Goal: Task Accomplishment & Management: Manage account settings

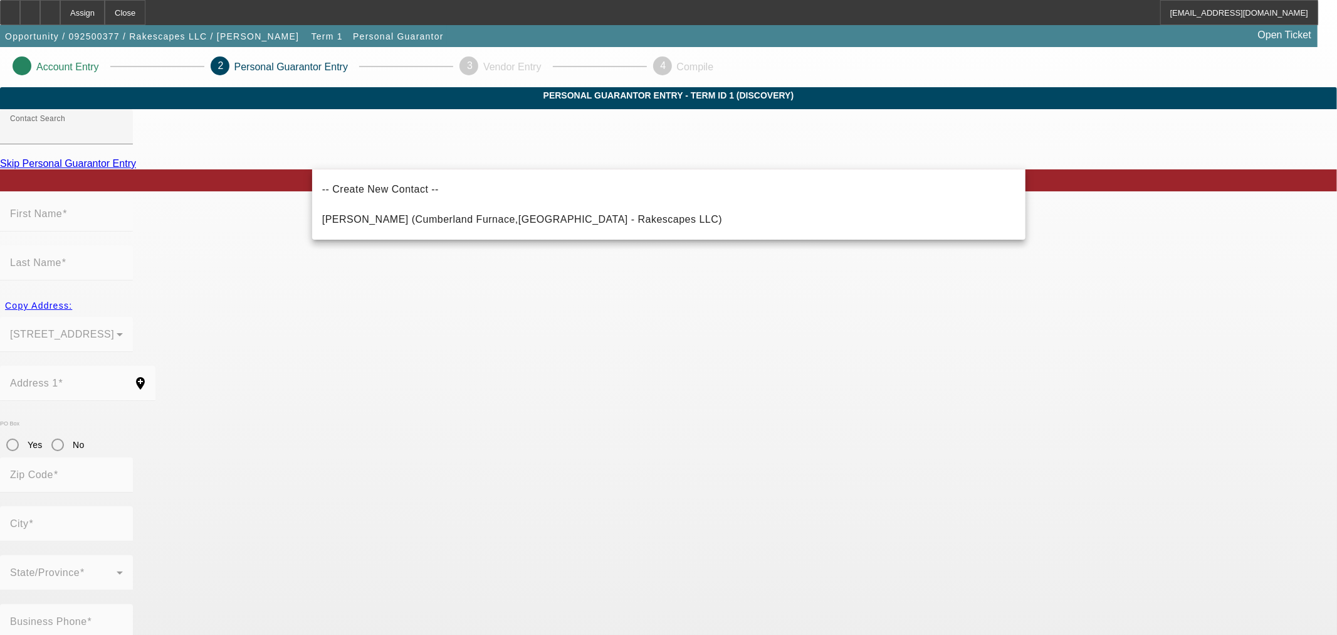
click at [359, 223] on span "Smith, Andrew (Cumberland Furnace,TN - Rakescapes LLC)" at bounding box center [522, 219] width 401 height 15
type input "Smith, Andrew (Cumberland Furnace,TN - Rakescapes LLC)"
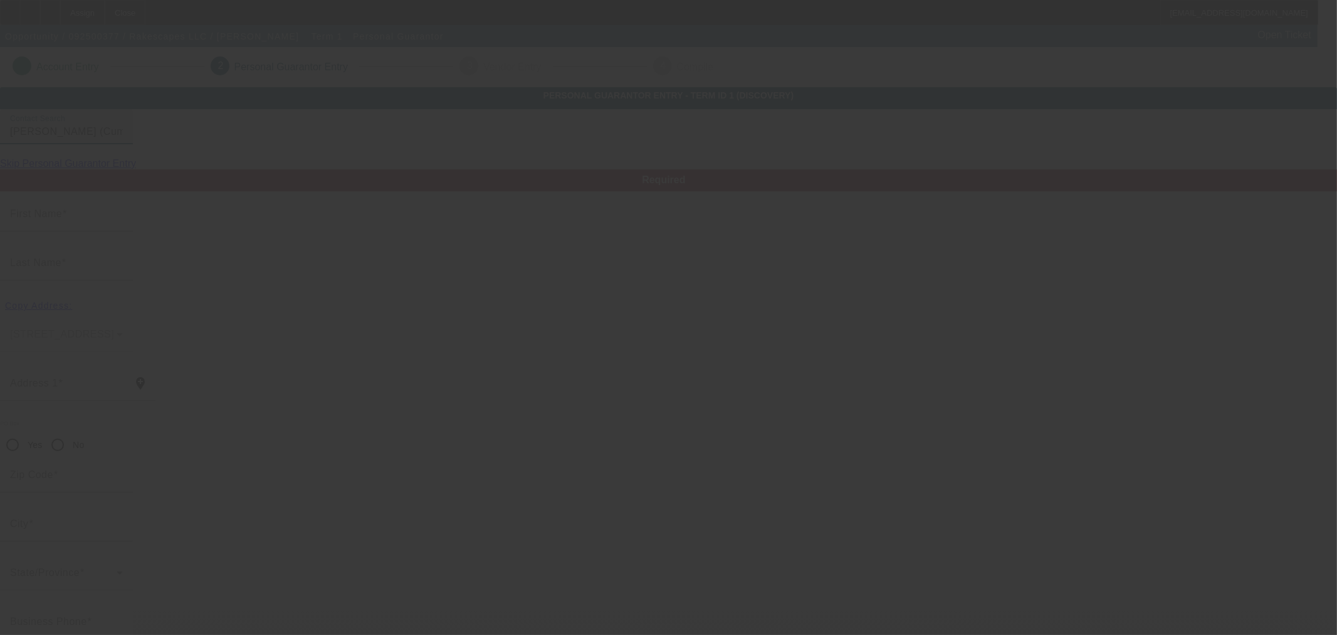
type input "Andrew"
type input "Smith"
type input "1609 Rock Springs Road"
radio input "true"
type input "37051"
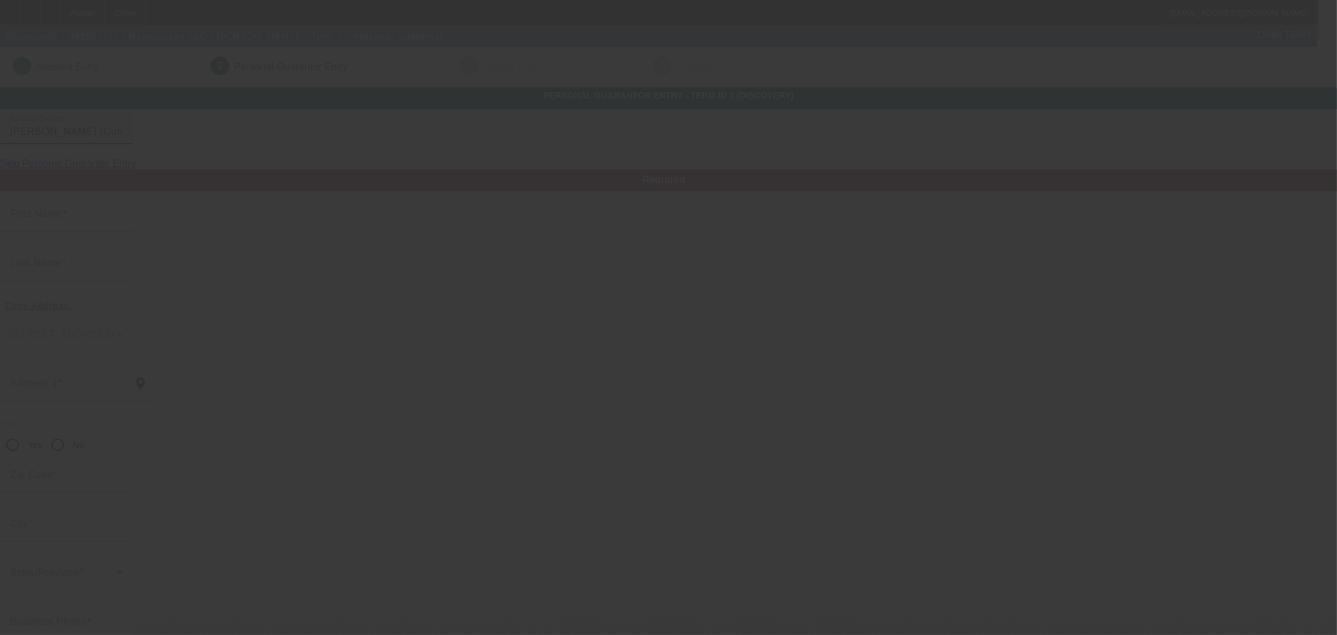
type input "Cumberland Furnace"
type input "(615) 886-8208"
type input "100"
type input "412-73-6541"
type input "andrewsmith139@aol.com"
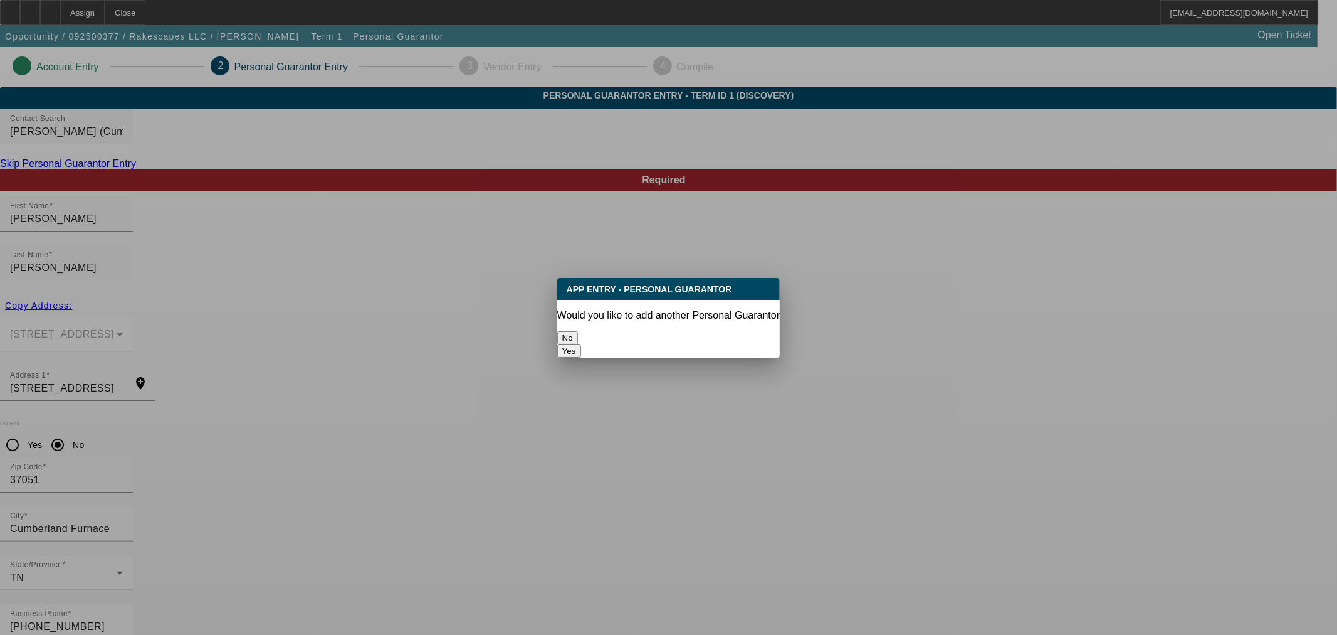
click at [578, 331] on button "No" at bounding box center [567, 337] width 21 height 13
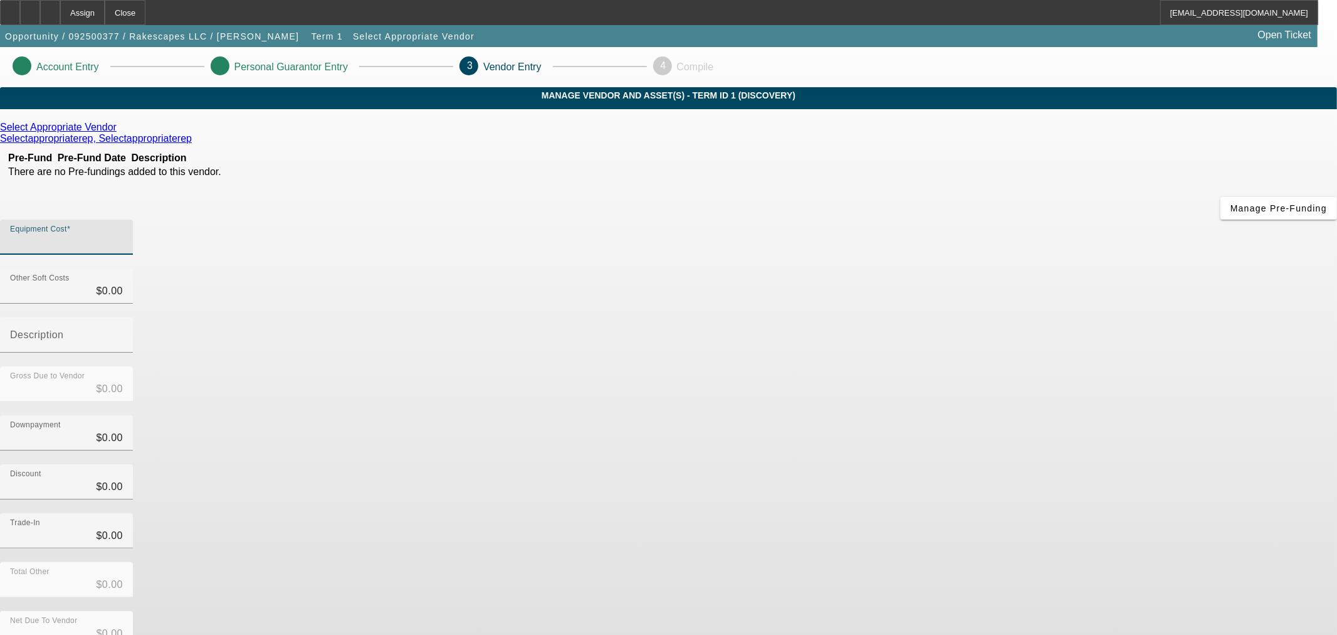
click at [123, 234] on input "Equipment Cost" at bounding box center [66, 241] width 113 height 15
type input "1"
type input "$1.00"
type input "10"
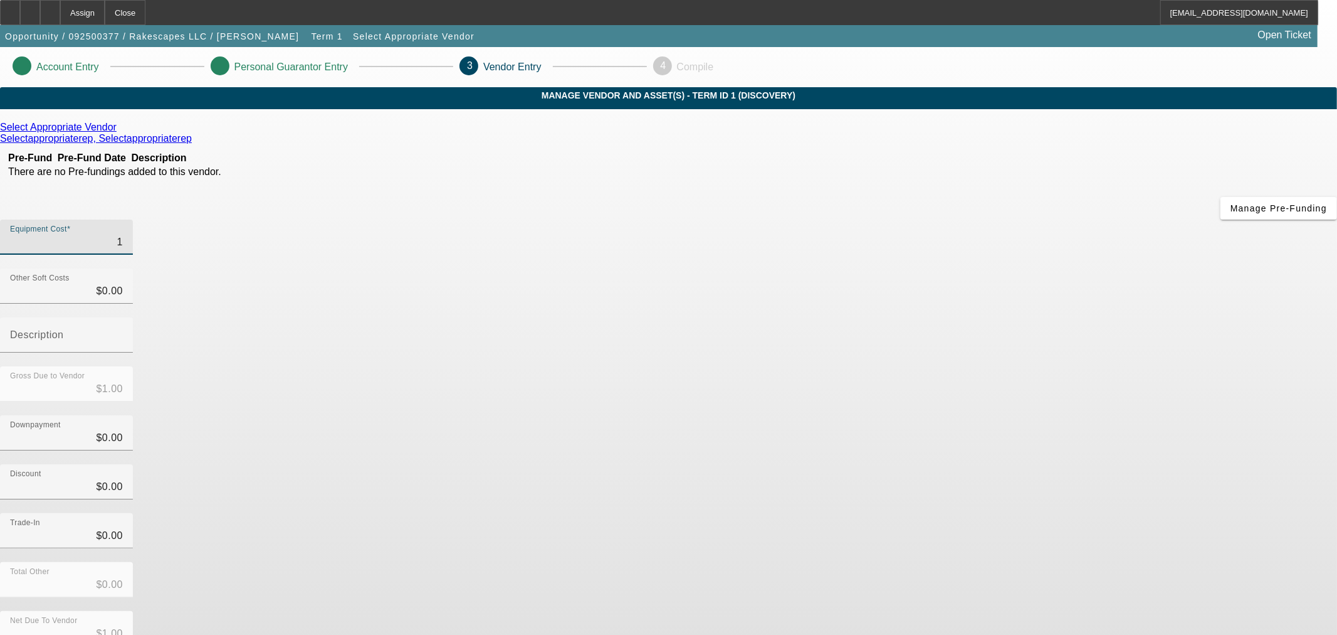
type input "$10.00"
type input "100"
type input "$100.00"
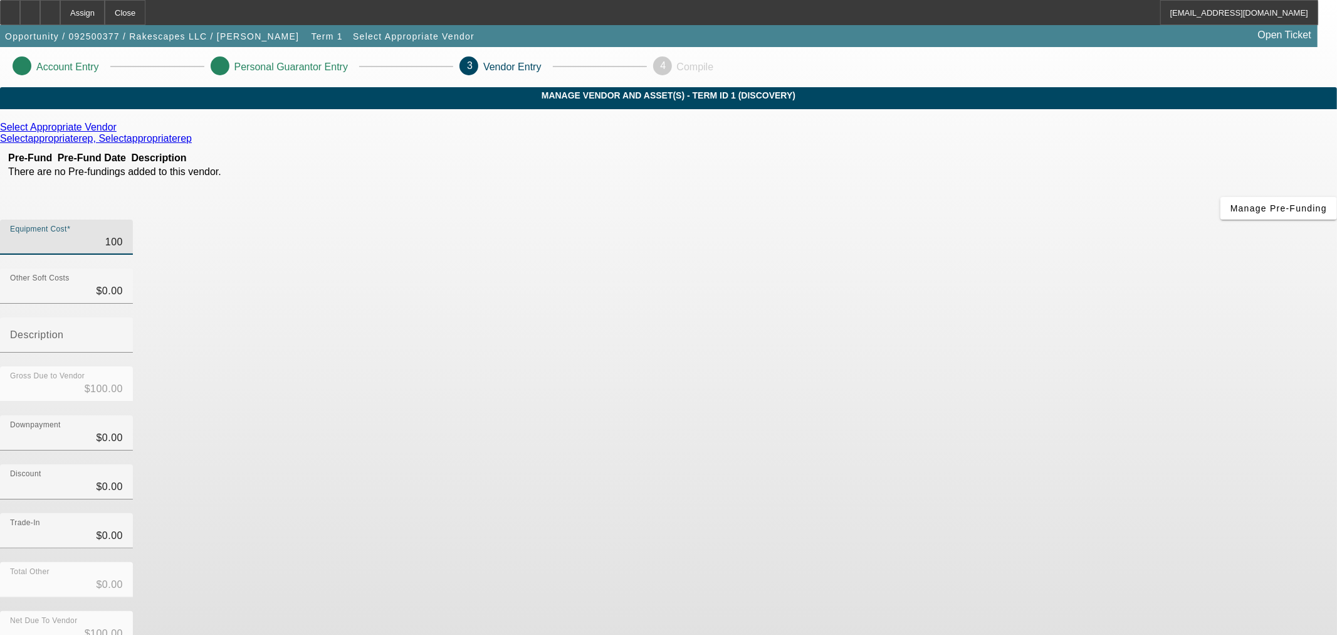
type input "1000"
type input "$1,000.00"
type input "10000"
type input "$10,000.00"
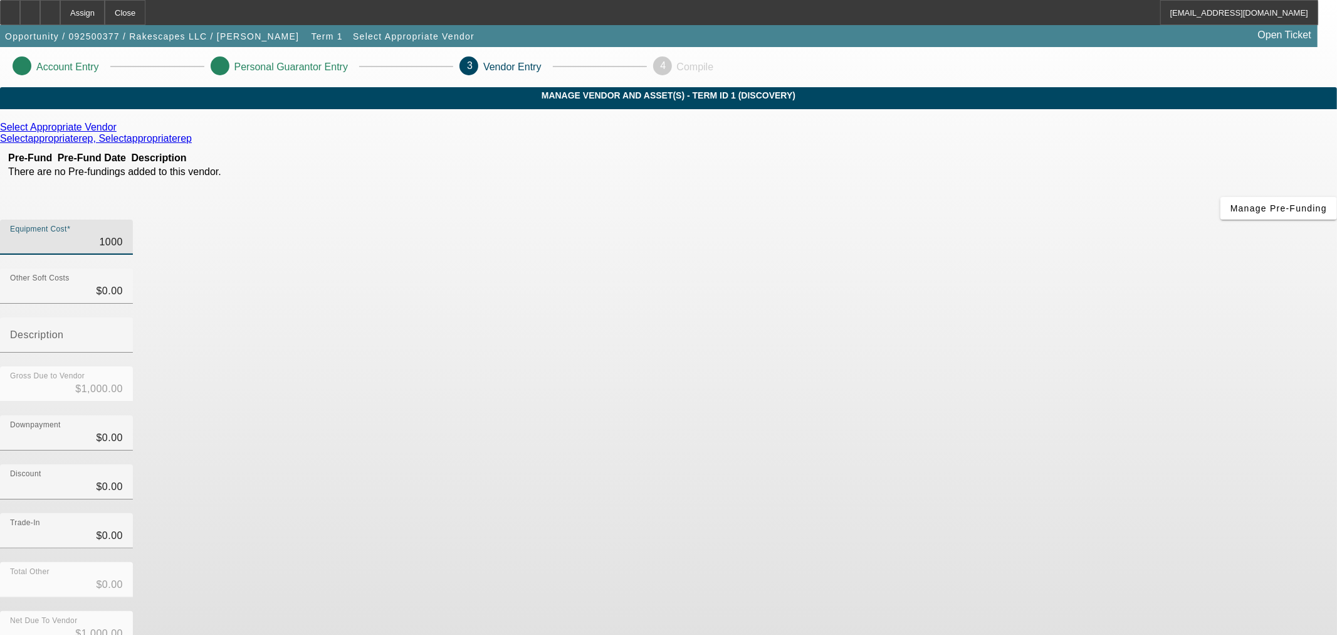
type input "$10,000.00"
type input "100000"
type input "$100,000.00"
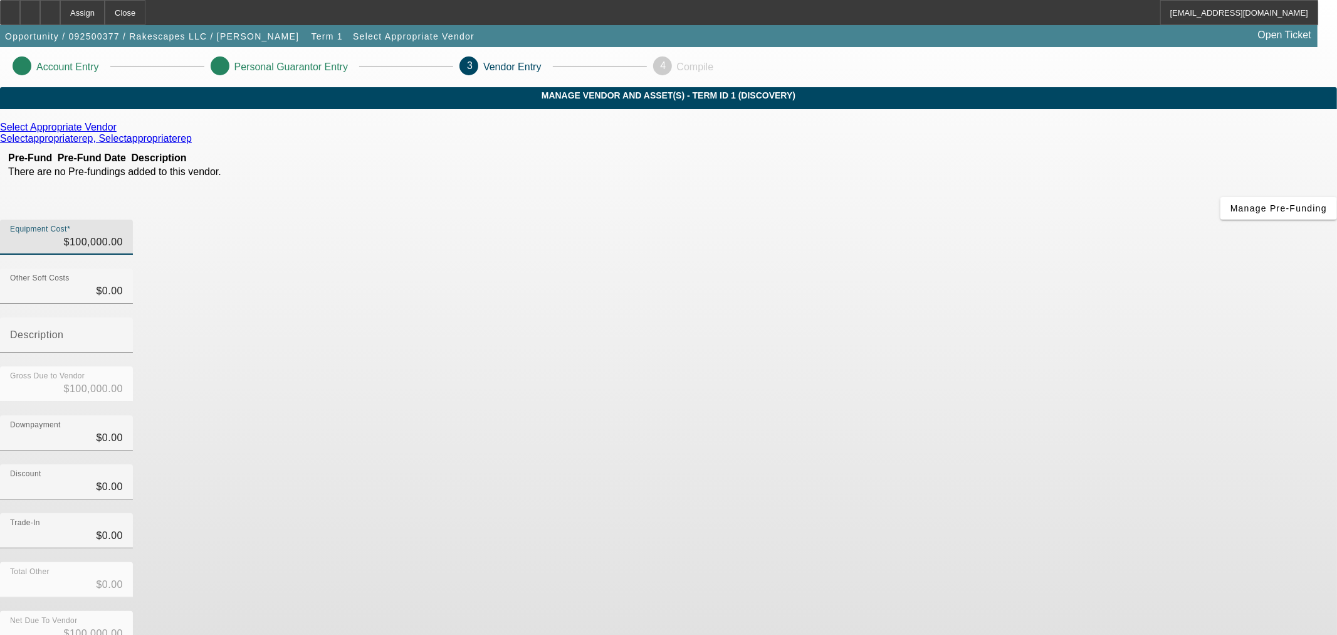
click at [917, 464] on div "Discount $0.00" at bounding box center [668, 488] width 1337 height 49
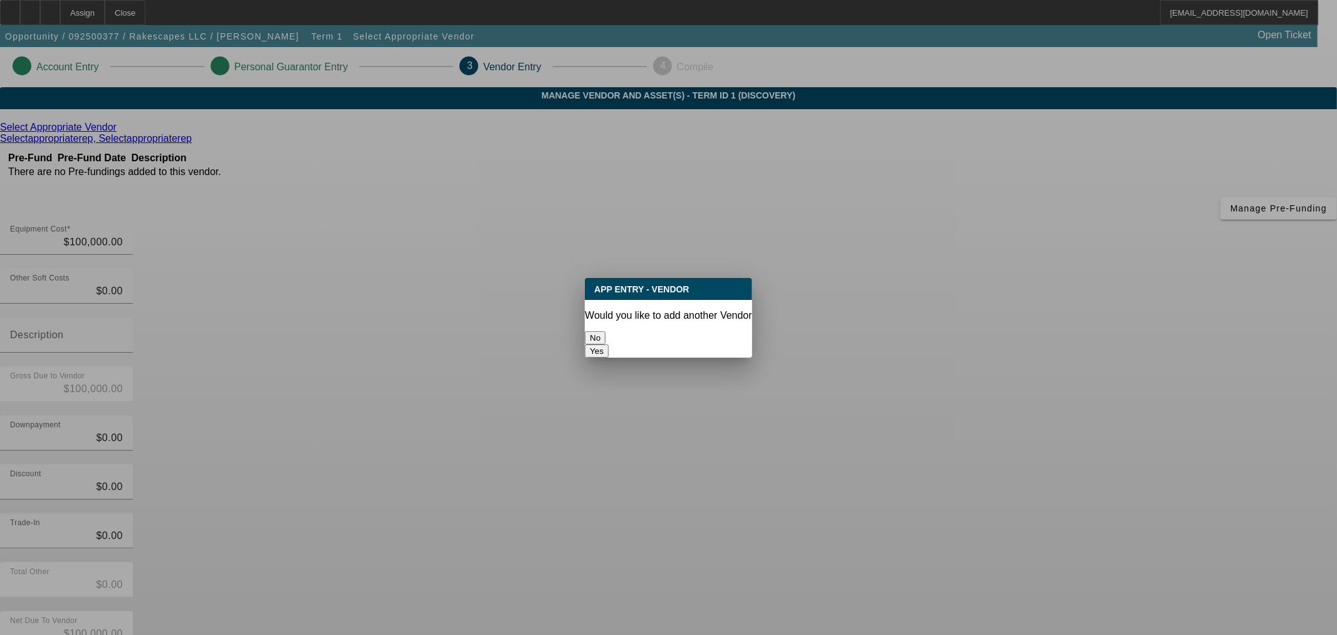
drag, startPoint x: 624, startPoint y: 326, endPoint x: 618, endPoint y: 331, distance: 7.5
click at [606, 331] on button "No" at bounding box center [595, 337] width 21 height 13
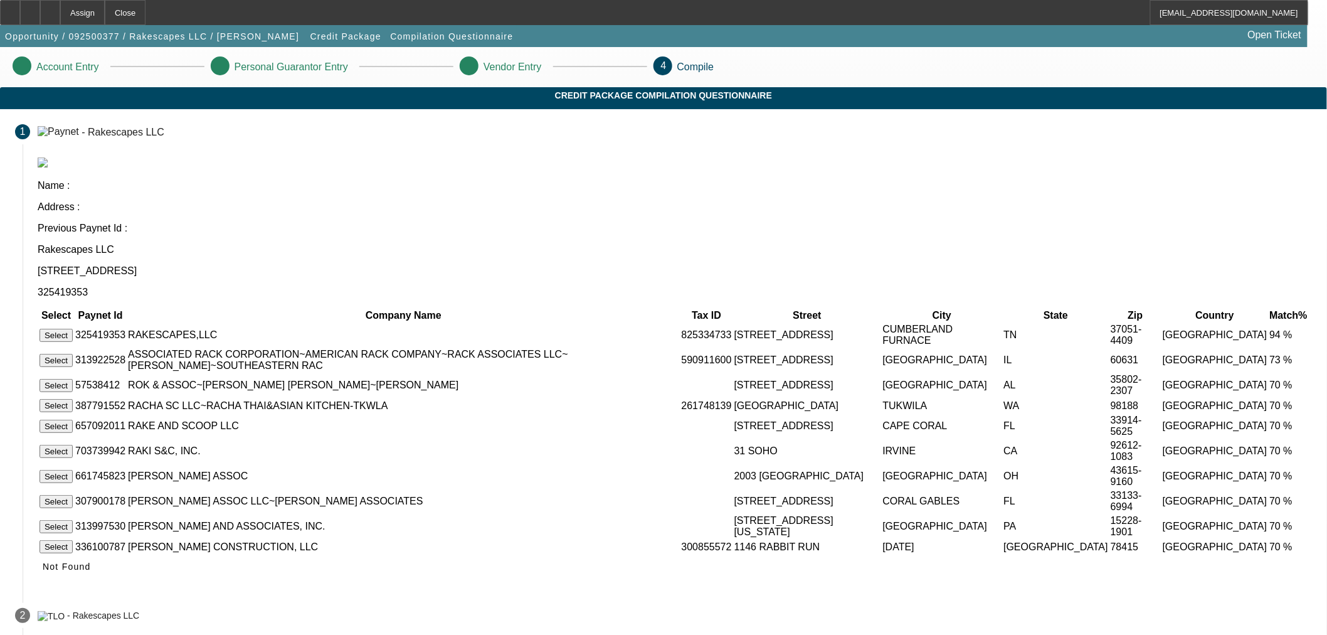
click at [73, 329] on button "Select" at bounding box center [55, 335] width 33 height 13
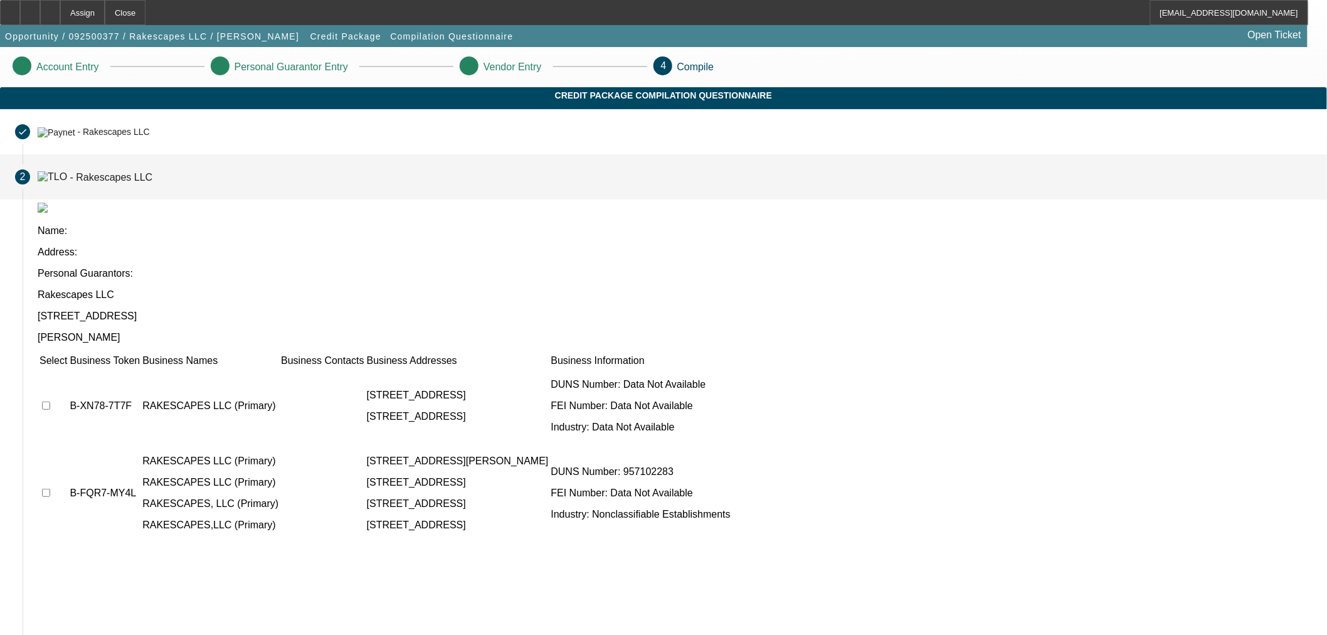
click at [50, 401] on input "checkbox" at bounding box center [46, 405] width 8 height 8
checkbox input "true"
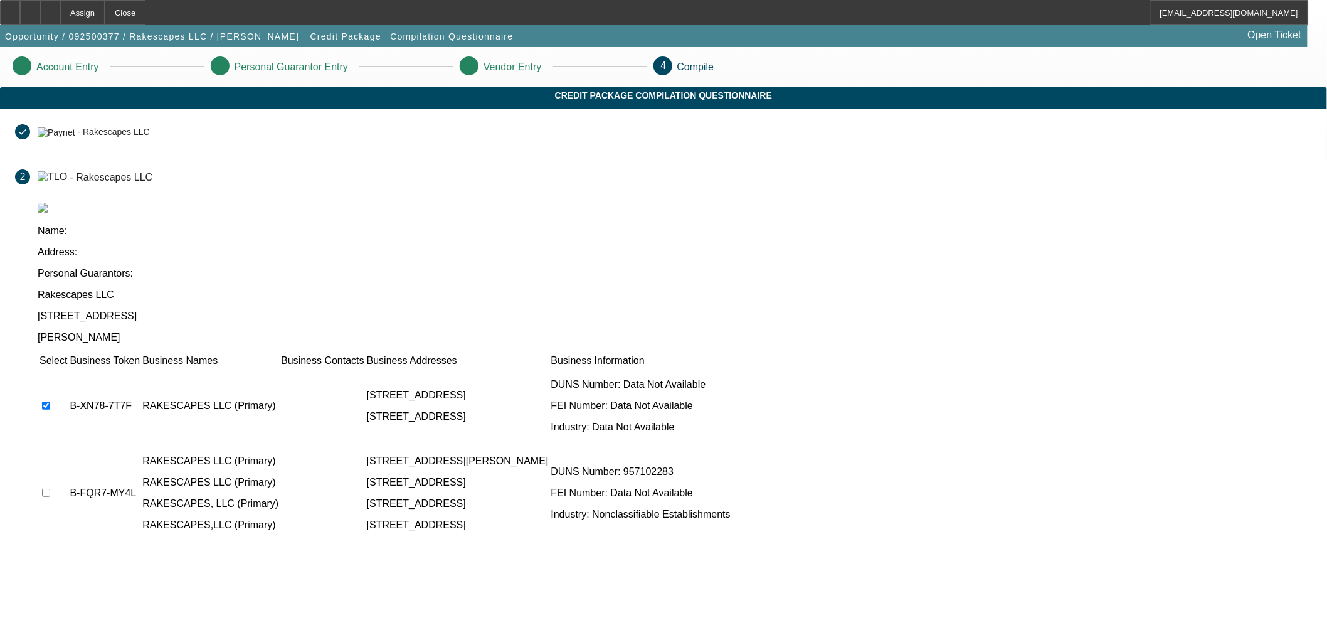
click at [50, 488] on input "checkbox" at bounding box center [46, 492] width 8 height 8
checkbox input "true"
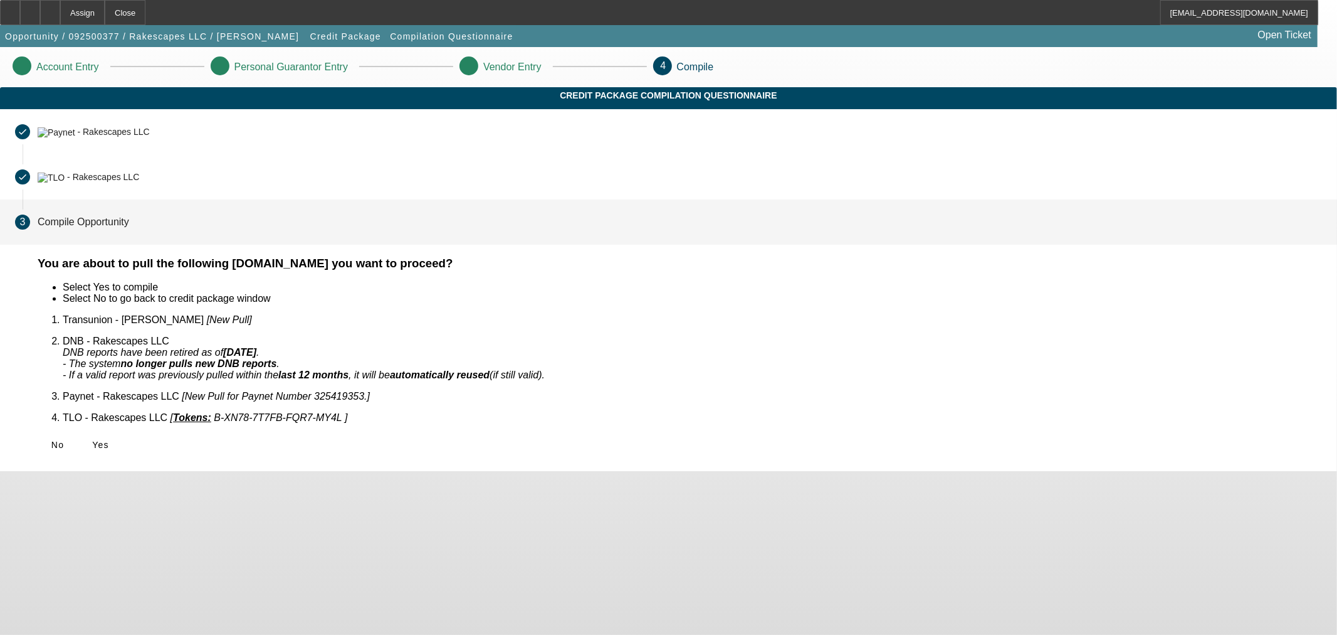
click at [92, 440] on icon at bounding box center [92, 445] width 0 height 10
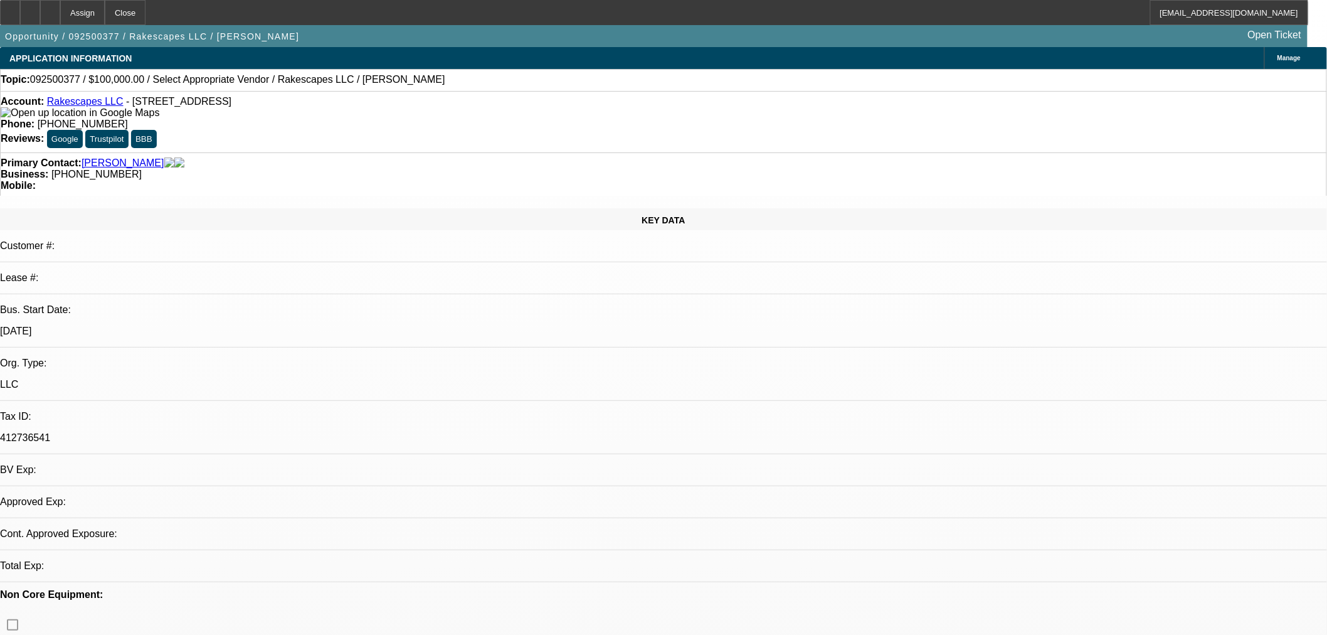
select select "0"
select select "2"
select select "0.1"
select select "4"
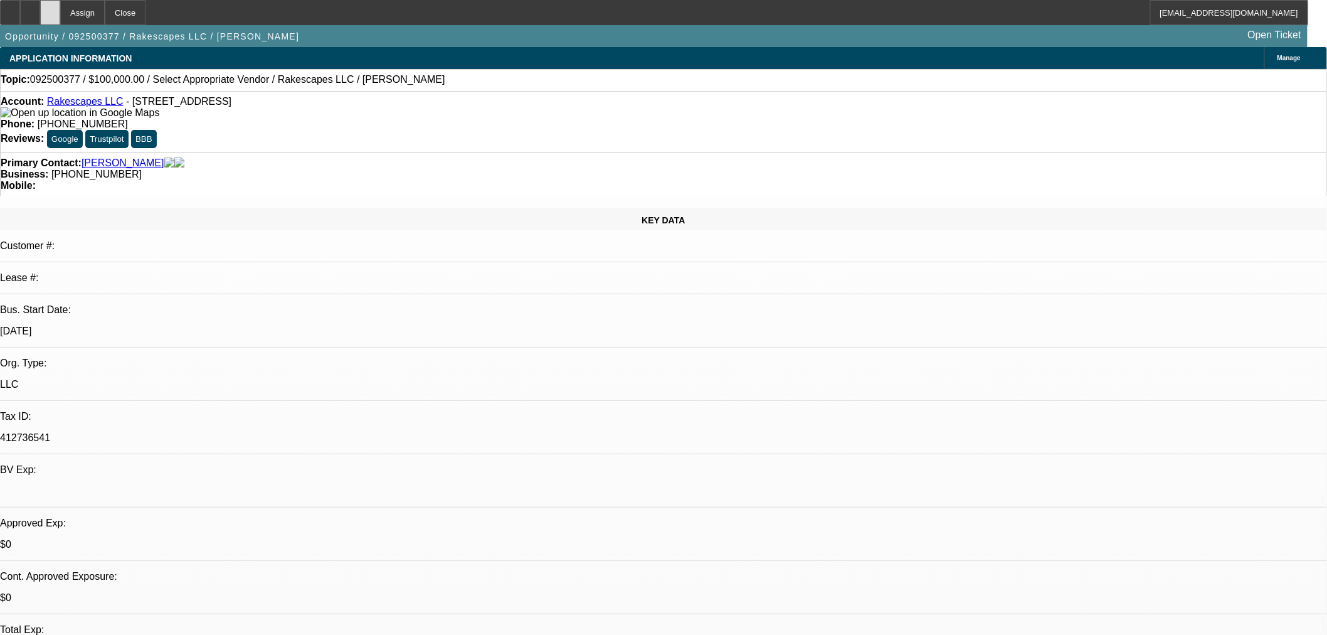
click at [60, 8] on div at bounding box center [50, 12] width 20 height 25
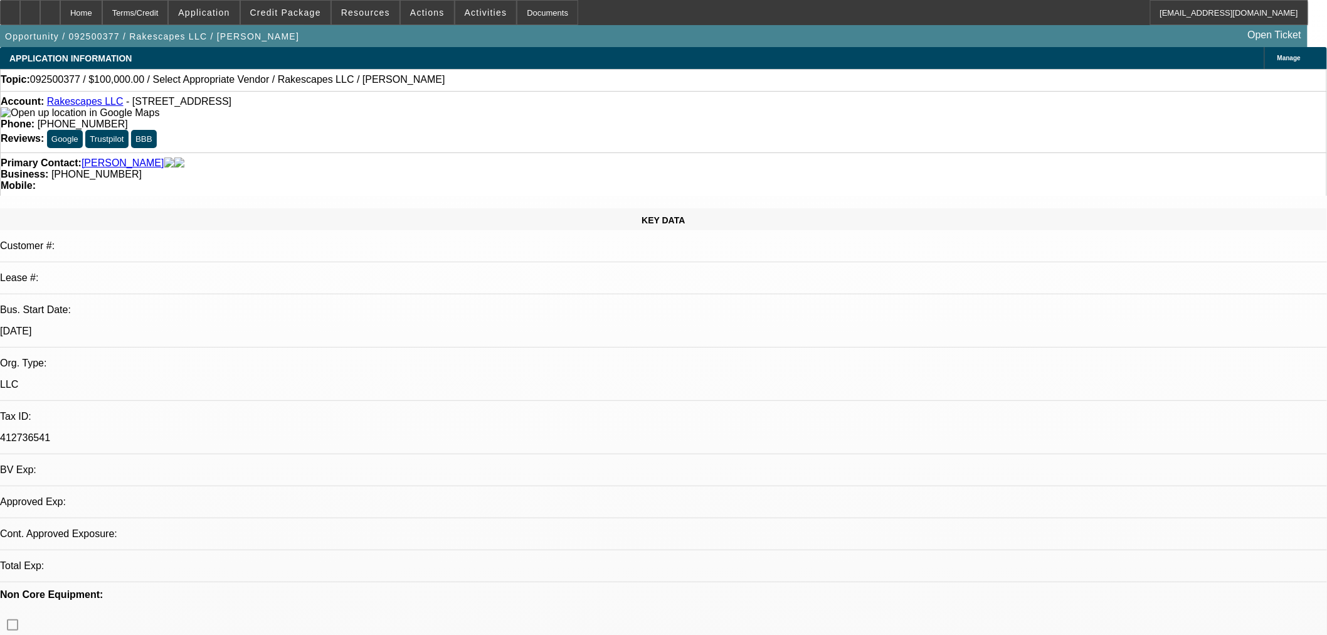
select select "0"
select select "2"
select select "0.1"
select select "4"
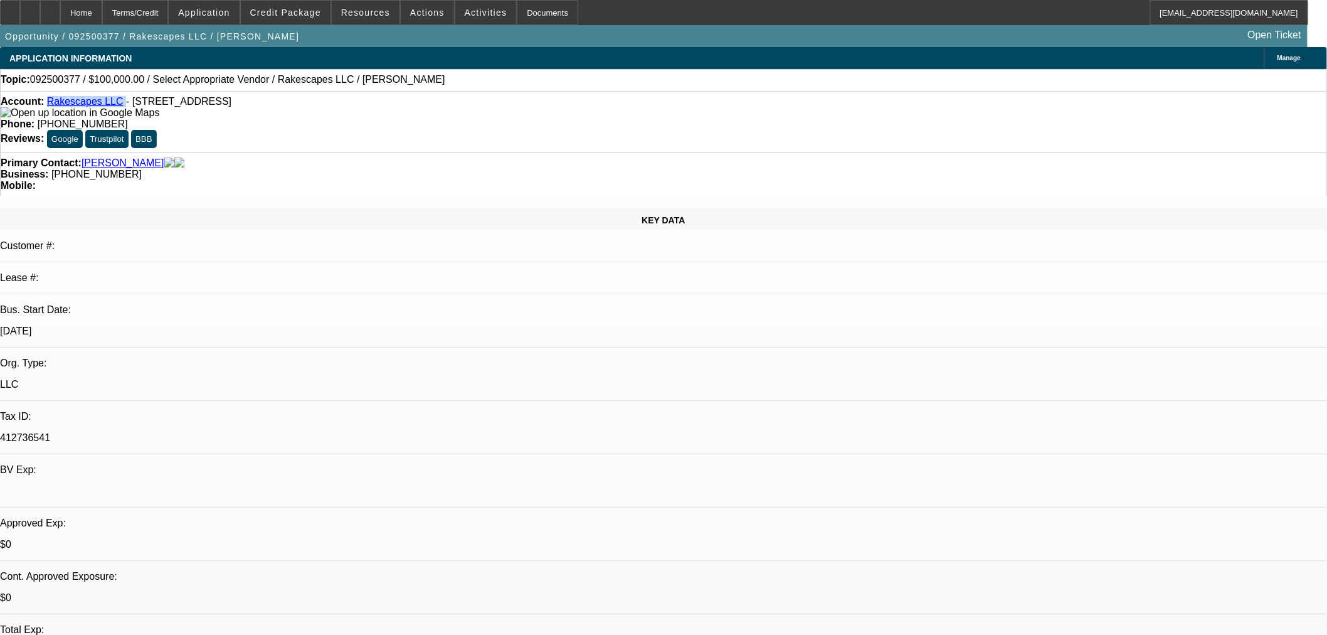
drag, startPoint x: 121, startPoint y: 105, endPoint x: 57, endPoint y: 99, distance: 64.2
click at [57, 99] on div "Account: Rakescapes LLC - 1609 Rock Springs Rd, Cumberland Furnace, TN 37051" at bounding box center [663, 107] width 1325 height 23
copy div "Rakescapes LLC"
click at [272, 8] on span "Credit Package" at bounding box center [285, 13] width 71 height 10
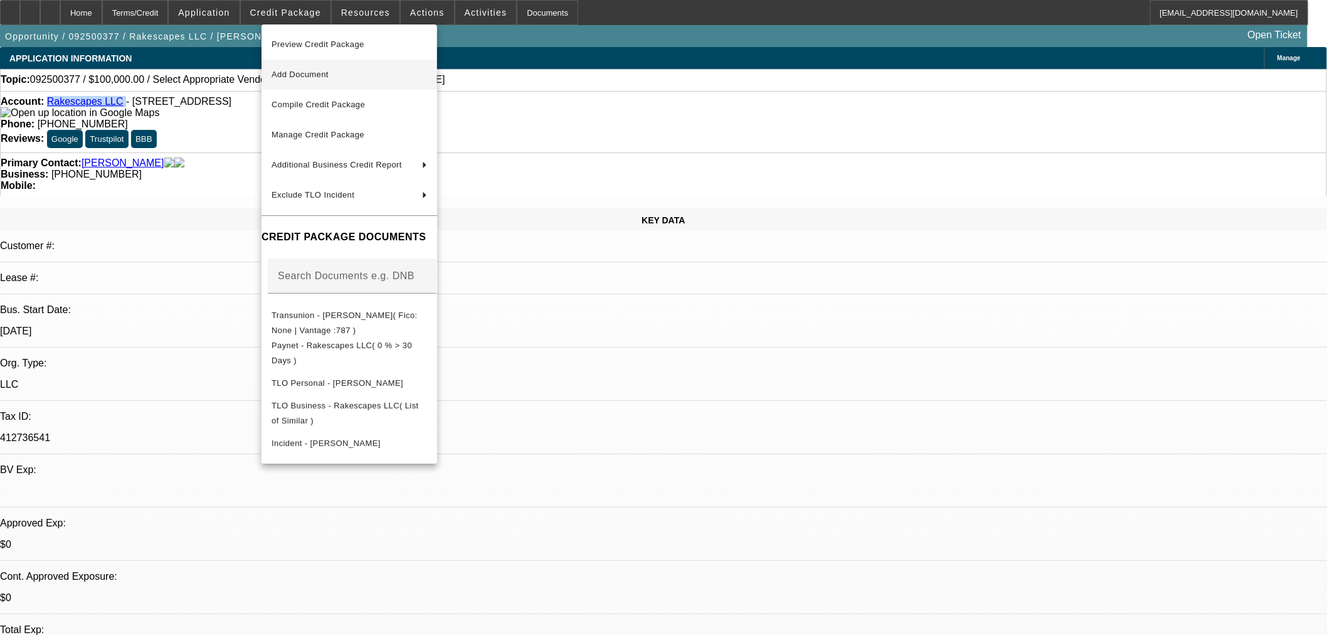
click at [285, 63] on button "Add Document" at bounding box center [349, 75] width 176 height 30
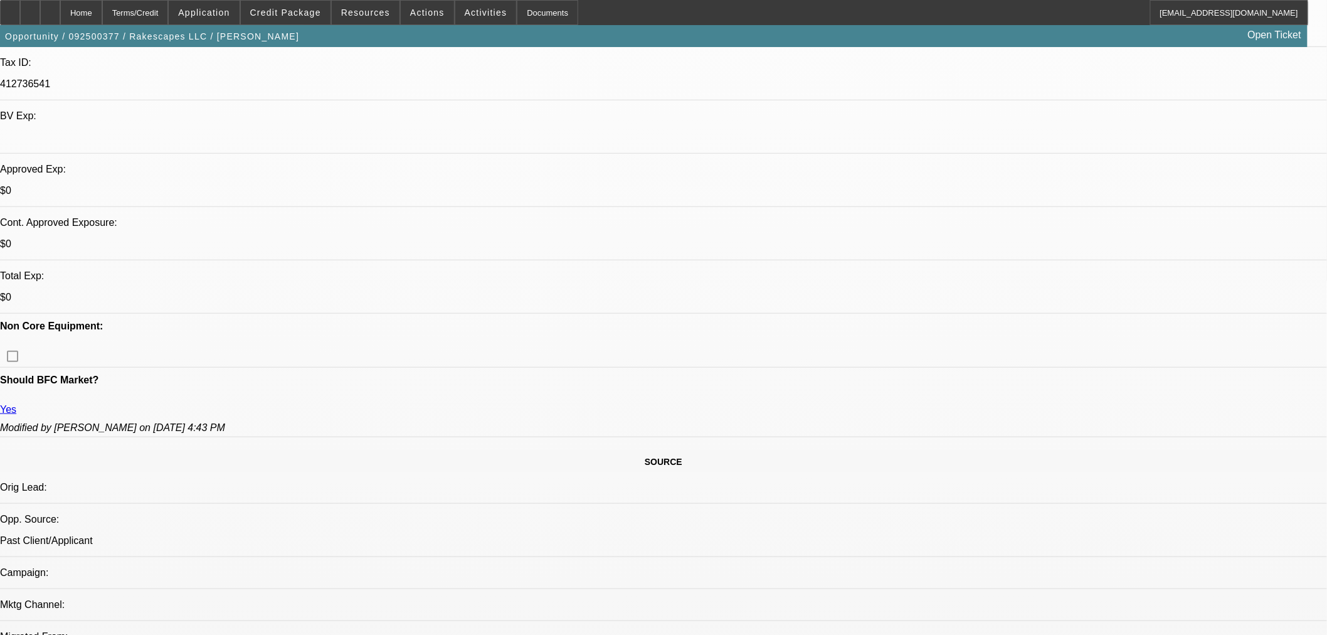
scroll to position [487, 0]
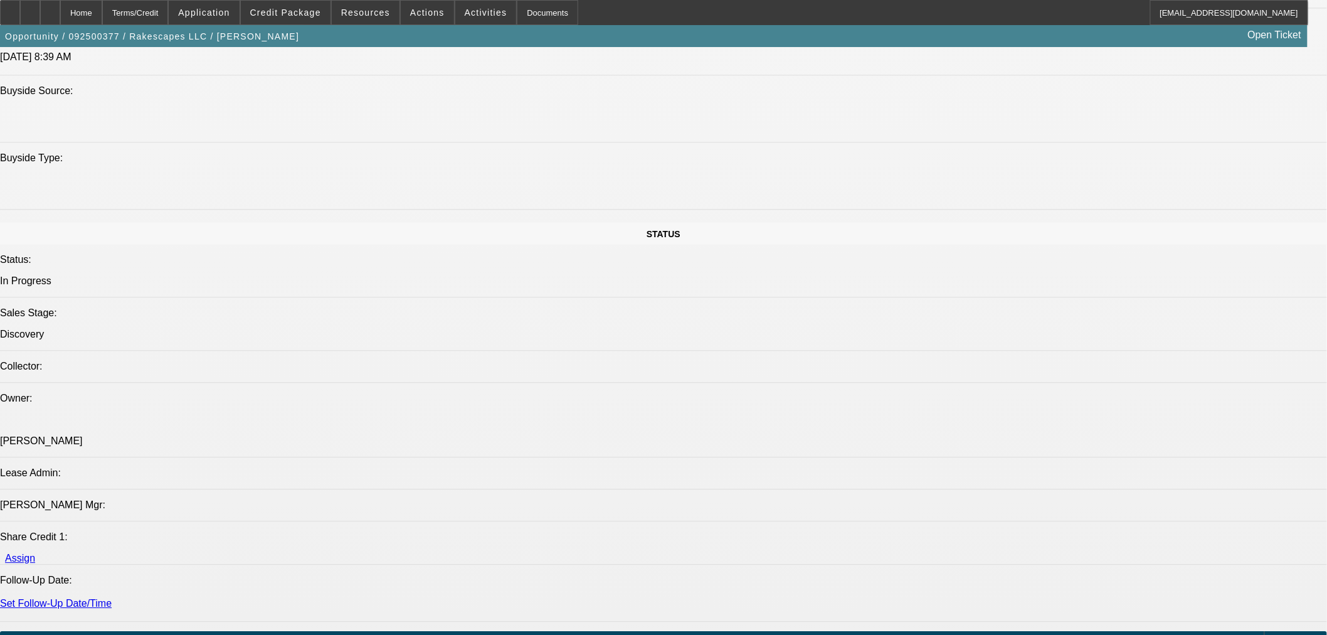
scroll to position [1393, 0]
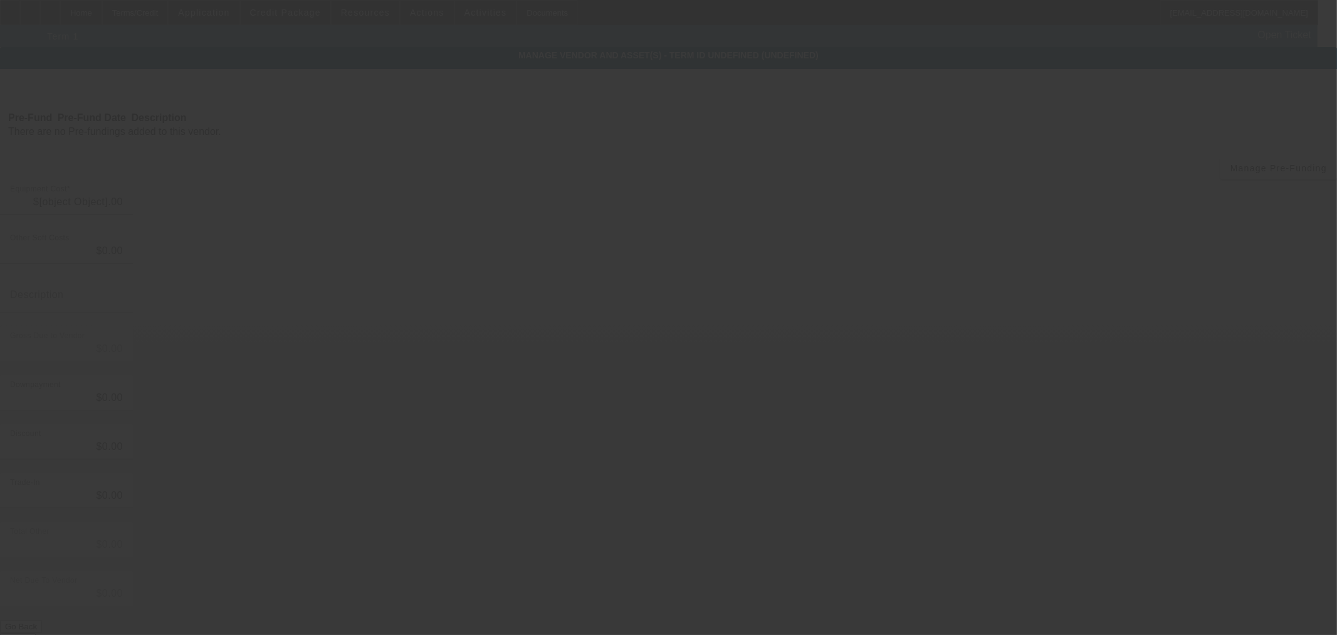
type input "$100,000.00"
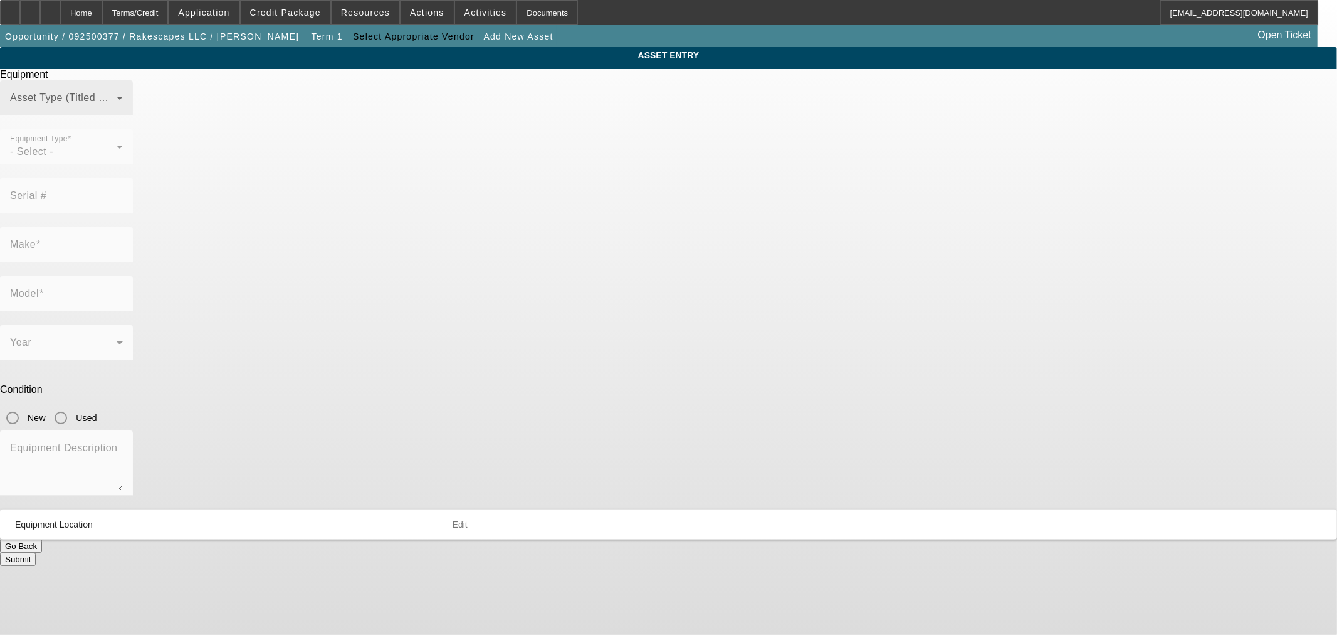
type input "1609 Rock Springs Rd"
type input "Cumberland Furnace"
type input "37051"
click at [117, 110] on span at bounding box center [63, 102] width 107 height 15
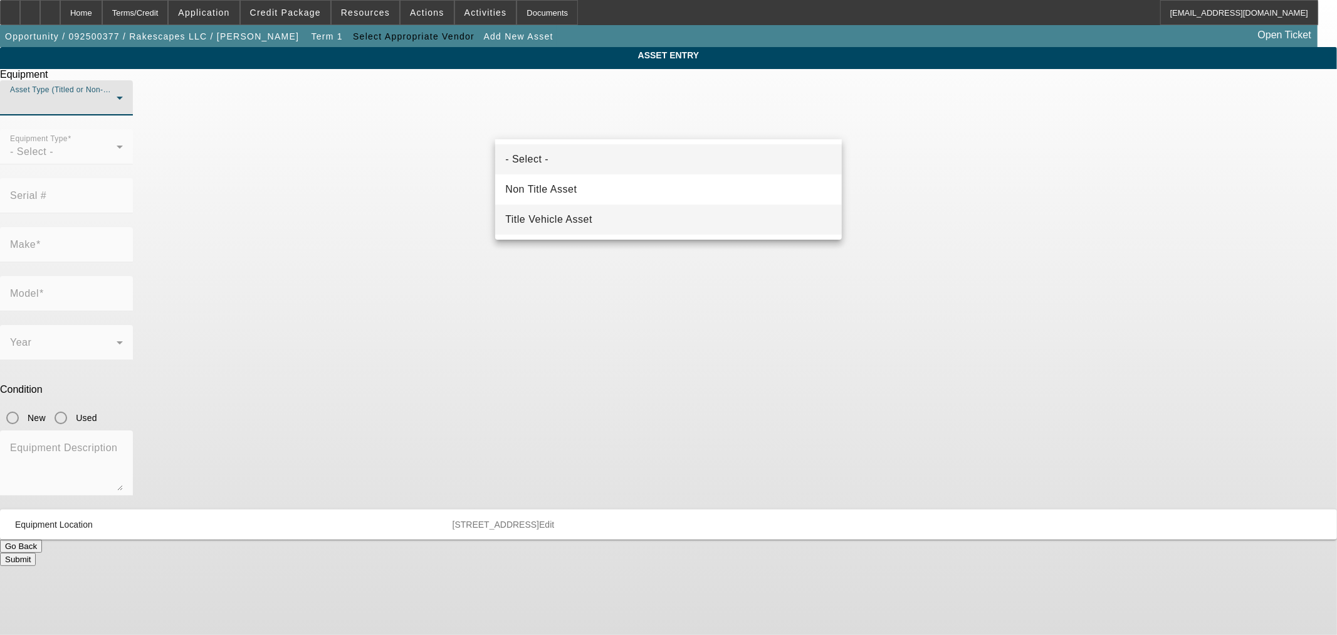
click at [573, 215] on span "Title Vehicle Asset" at bounding box center [548, 219] width 87 height 15
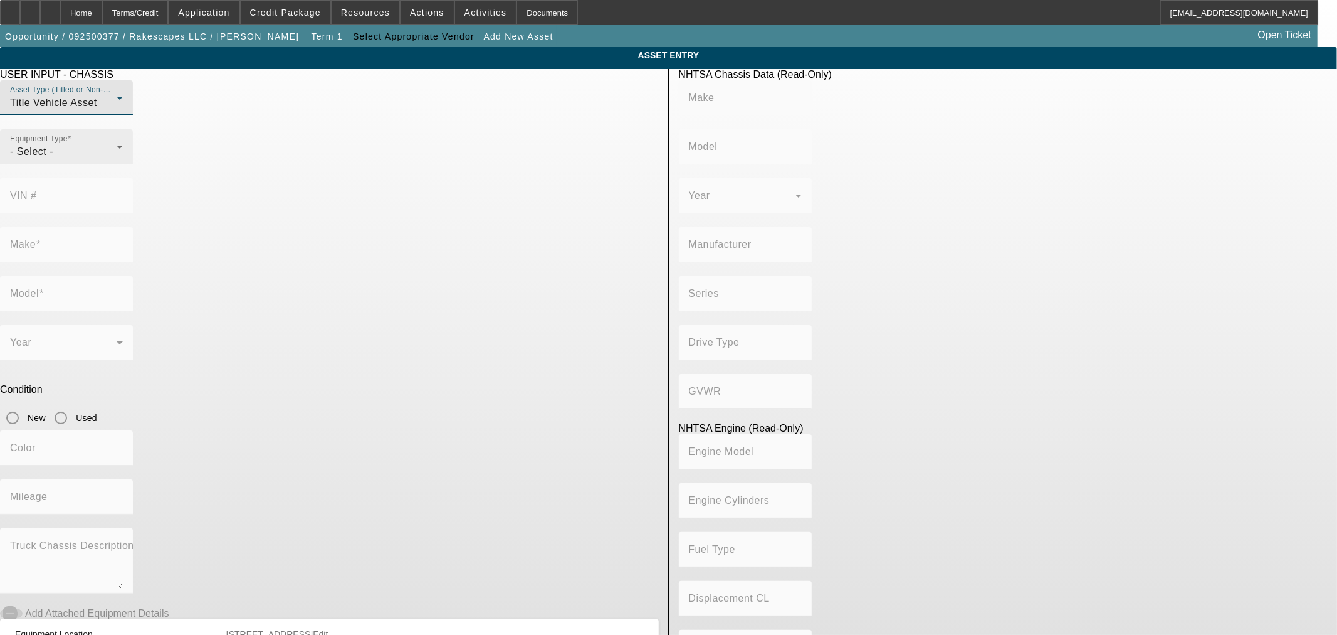
click at [117, 159] on div "- Select -" at bounding box center [63, 151] width 107 height 15
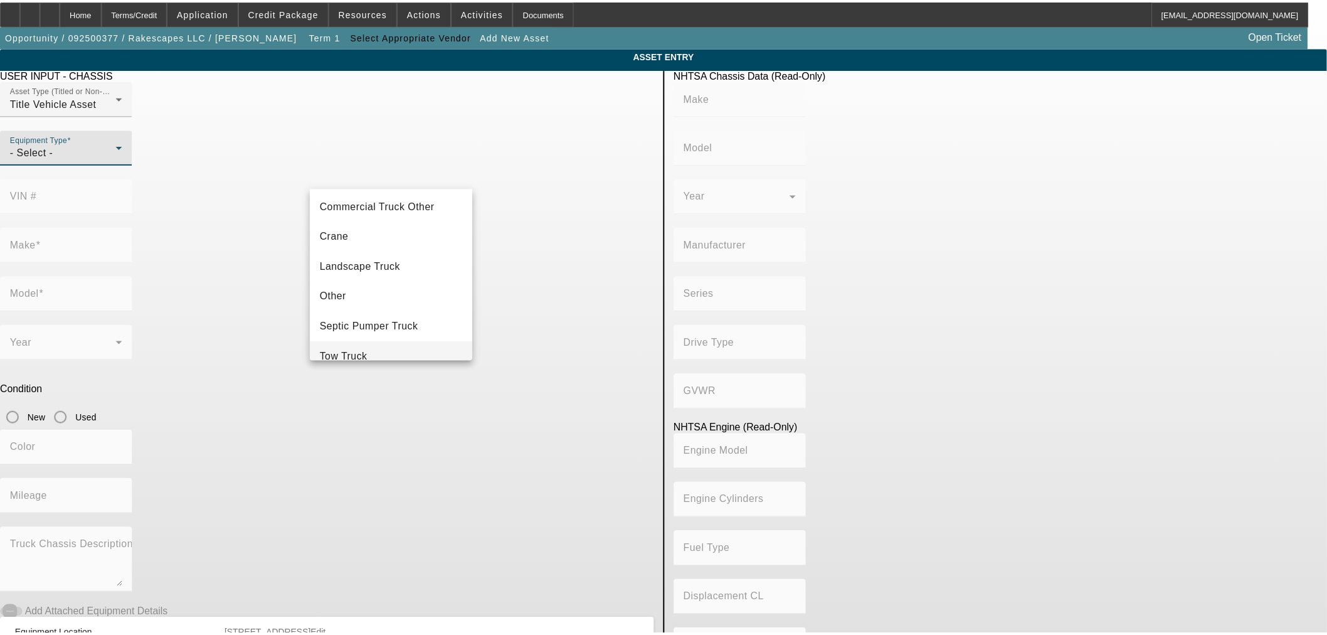
scroll to position [68, 0]
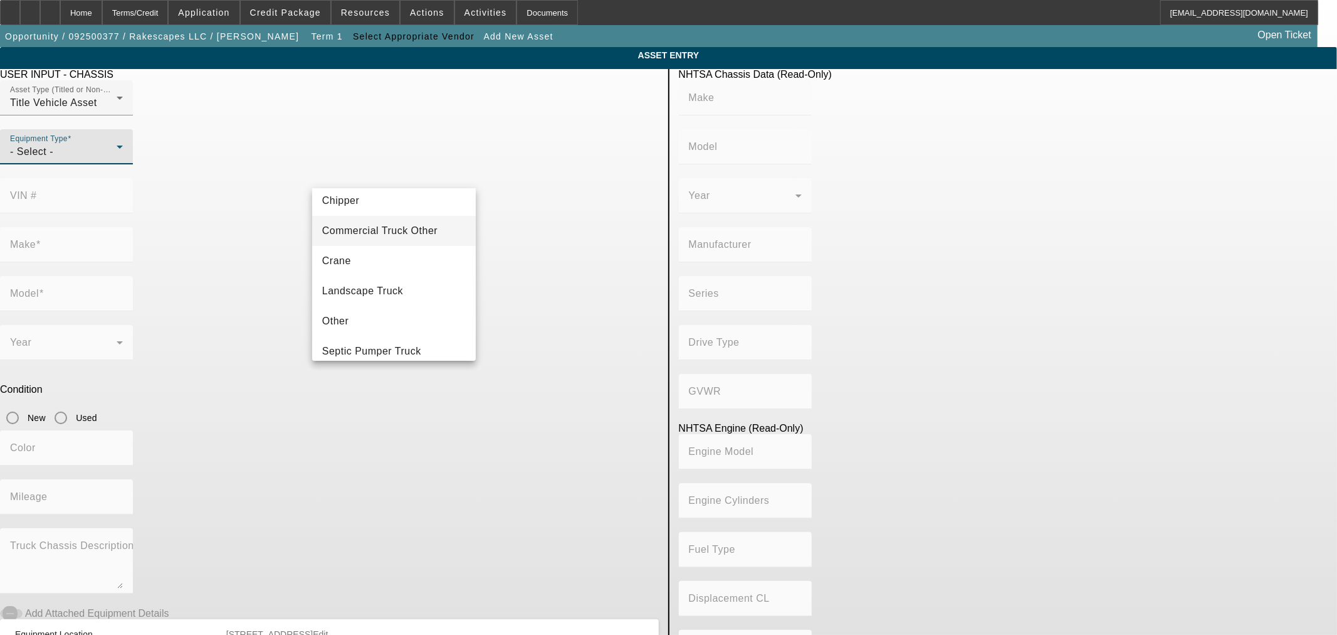
click at [421, 235] on span "Commercial Truck Other" at bounding box center [379, 230] width 115 height 15
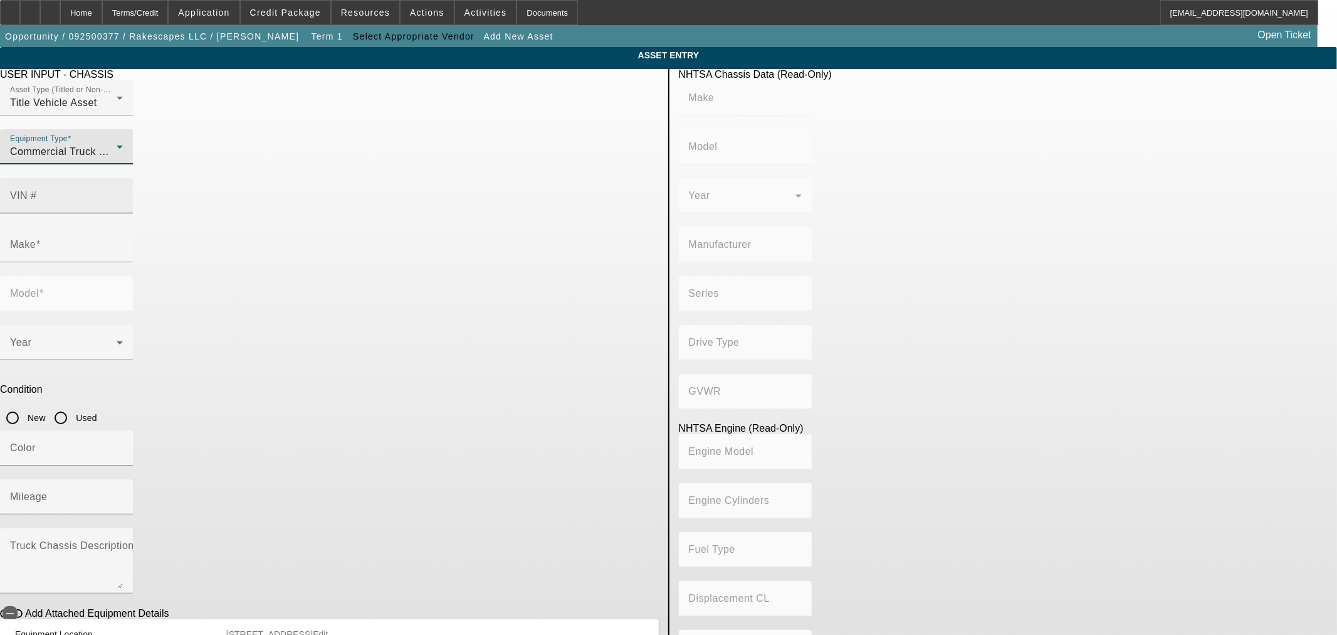
click at [37, 190] on mat-label "VIN #" at bounding box center [23, 195] width 27 height 11
click at [123, 193] on input "VIN #" at bounding box center [66, 200] width 113 height 15
paste input "1FT8W4DM4RED19293"
type input "1FT8W4DM4RED19293"
type input "FORD"
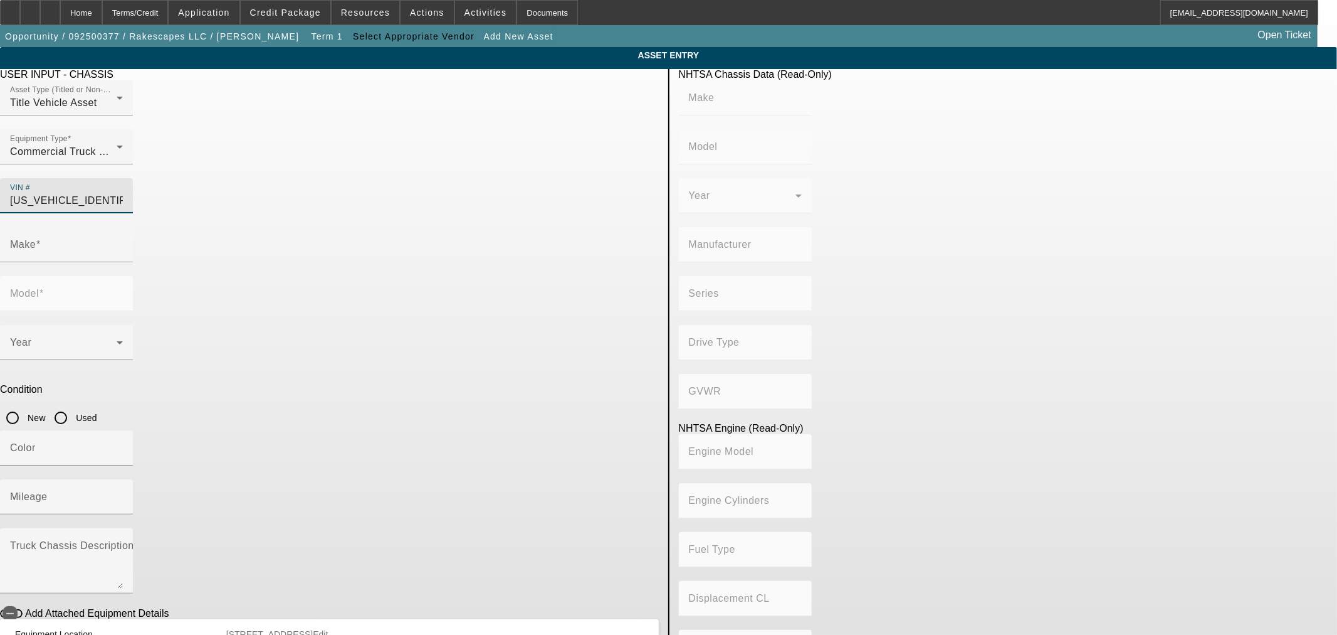
type input "F-450"
type input "FORD MOTOR COMPANY"
type input "4WD/4-Wheel Drive/4x4"
type input "Class 3: 10,001 - 14,000 lb (4,536 - 6,350 kg)"
type input "8"
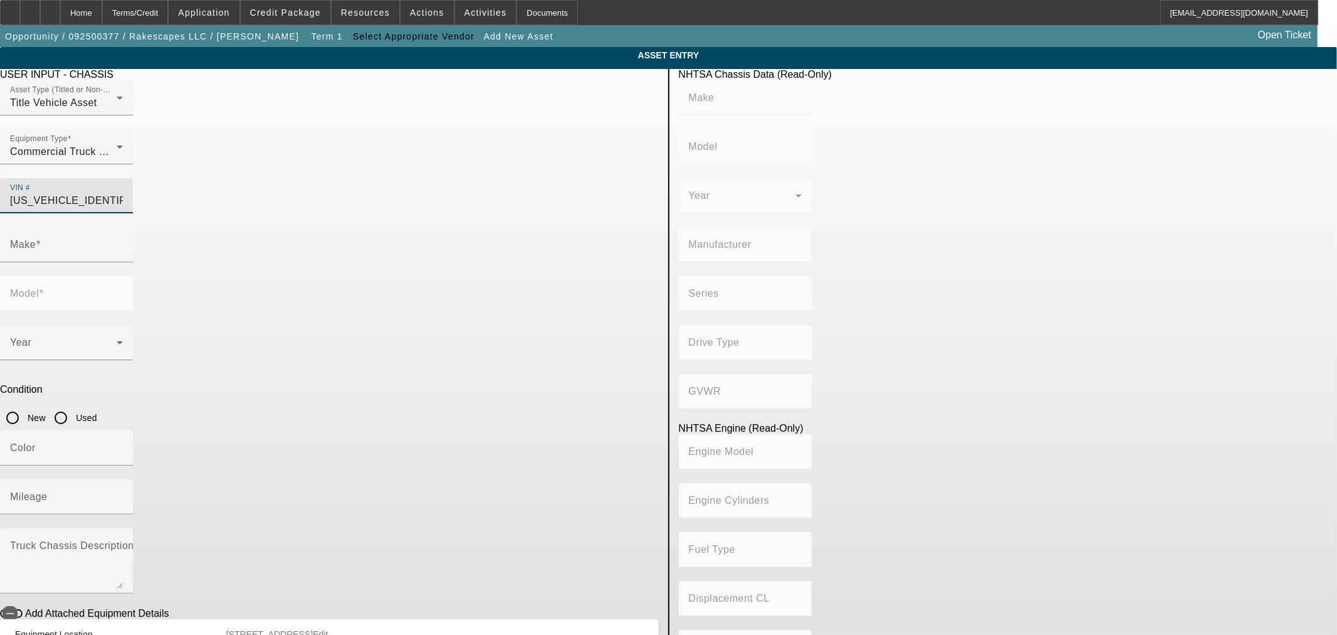
type input "Diesel"
type input "408.85908543470"
type input "6.7"
type input "FORD"
type input "F-450"
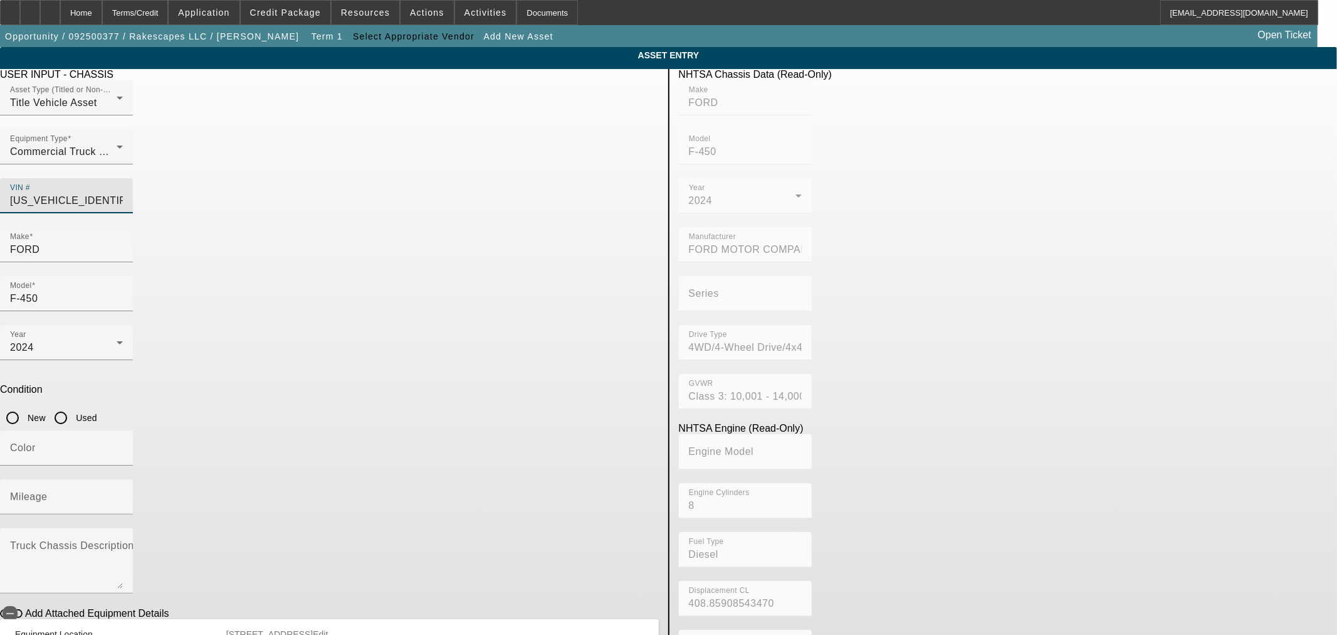
type input "1FT8W4DM4RED19293"
click at [73, 405] on input "Used" at bounding box center [60, 417] width 25 height 25
radio input "true"
type input "FORD"
type input "F-450"
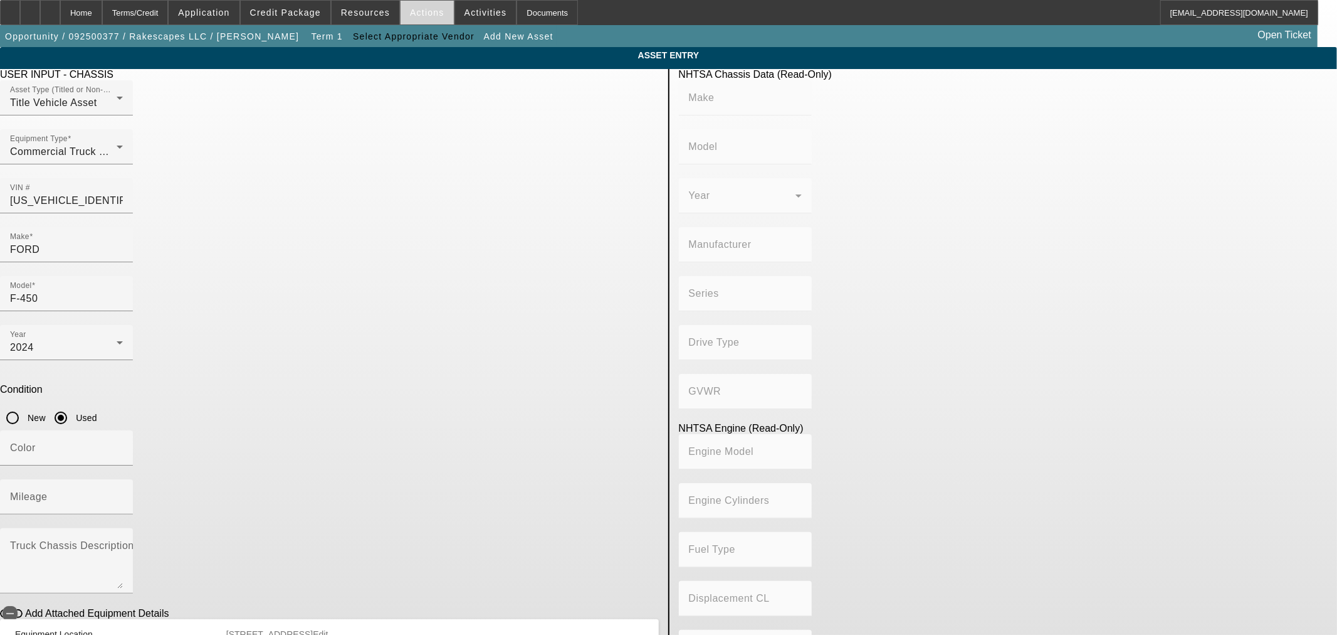
type input "FORD MOTOR COMPANY"
type input "4WD/4-Wheel Drive/4x4"
type input "Class 3: 10,001 - 14,000 lb (4,536 - 6,350 kg)"
type input "8"
type input "Diesel"
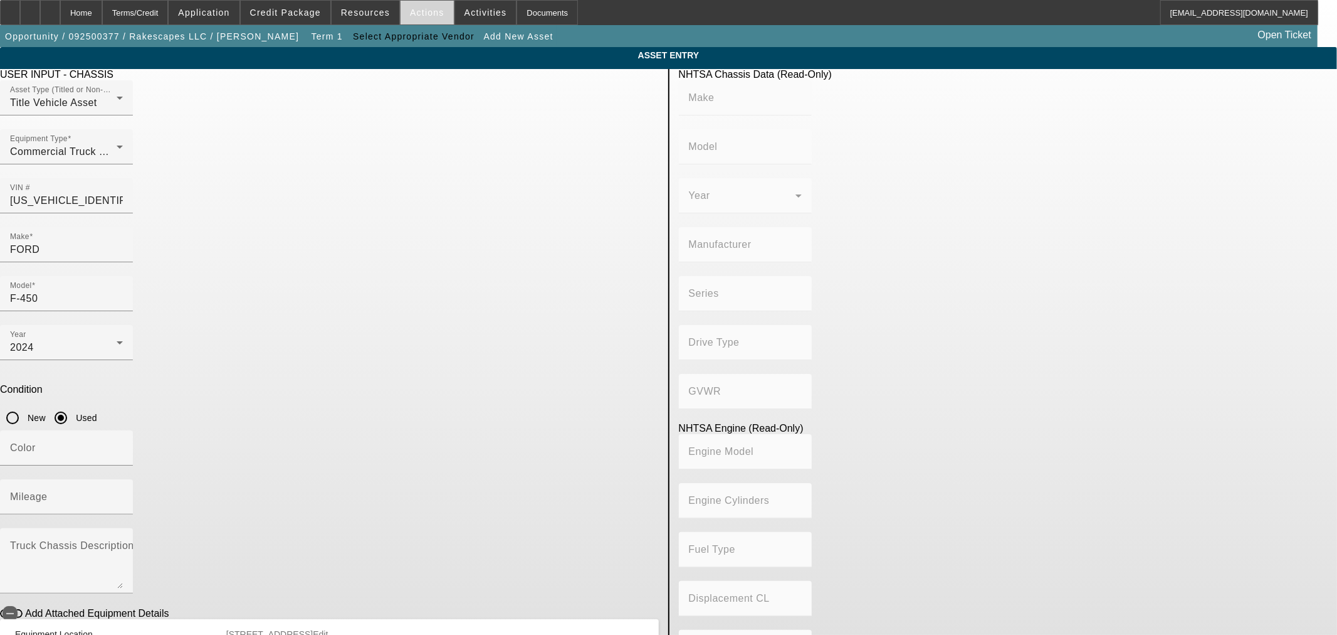
type input "408.85908543470"
type input "6.7"
click at [123, 494] on input "Mileage" at bounding box center [66, 501] width 113 height 15
type input "33393"
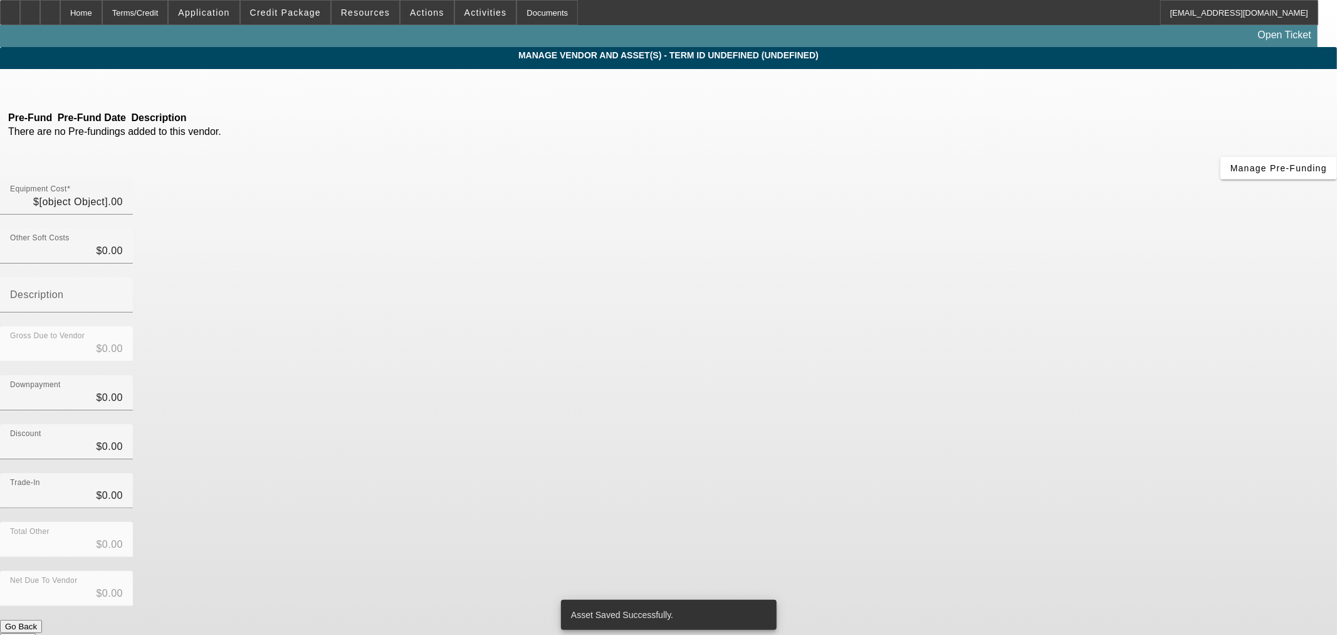
type input "$100,000.00"
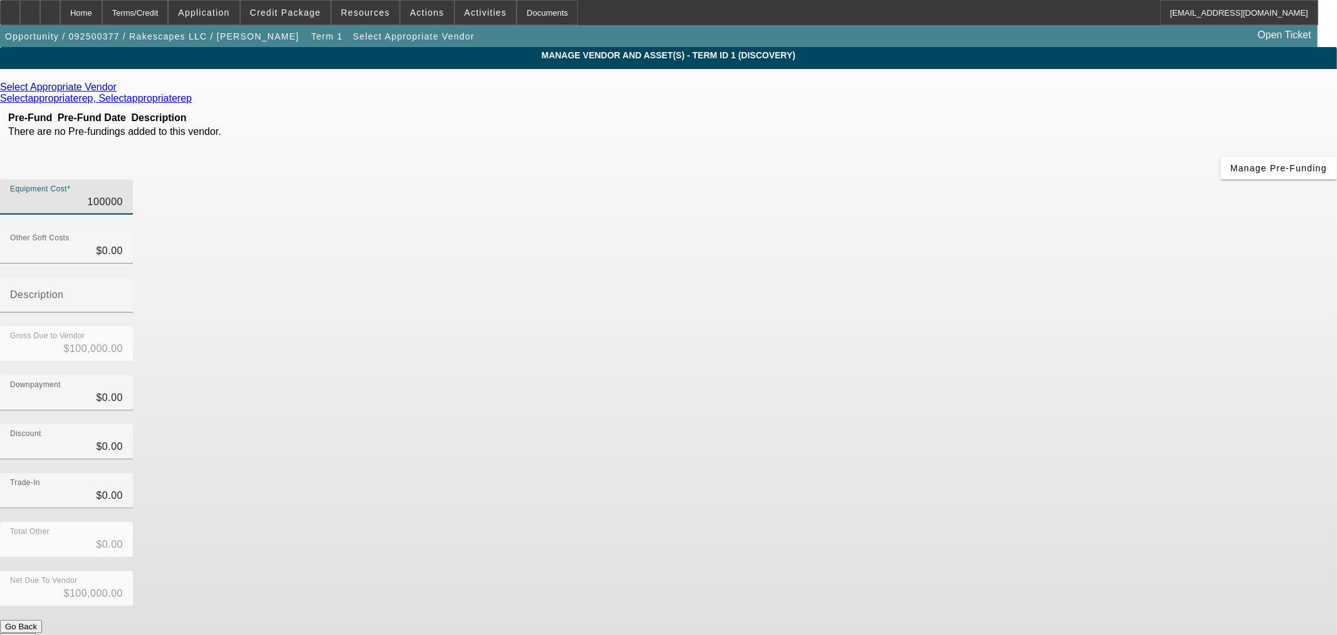
drag, startPoint x: 864, startPoint y: 108, endPoint x: 1017, endPoint y: 108, distance: 153.0
click at [1017, 179] on div "Equipment Cost 100000" at bounding box center [668, 203] width 1337 height 49
type input "9"
type input "$9.00"
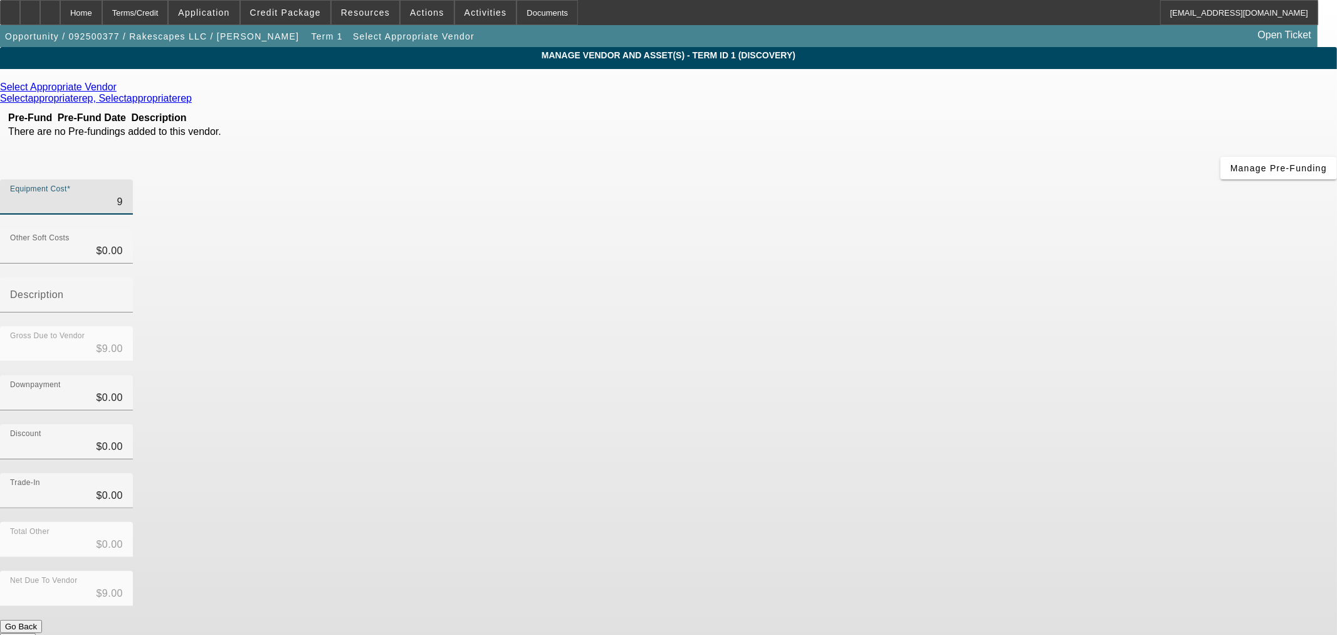
type input "96"
type input "$96.00"
type input "967"
type input "$967.00"
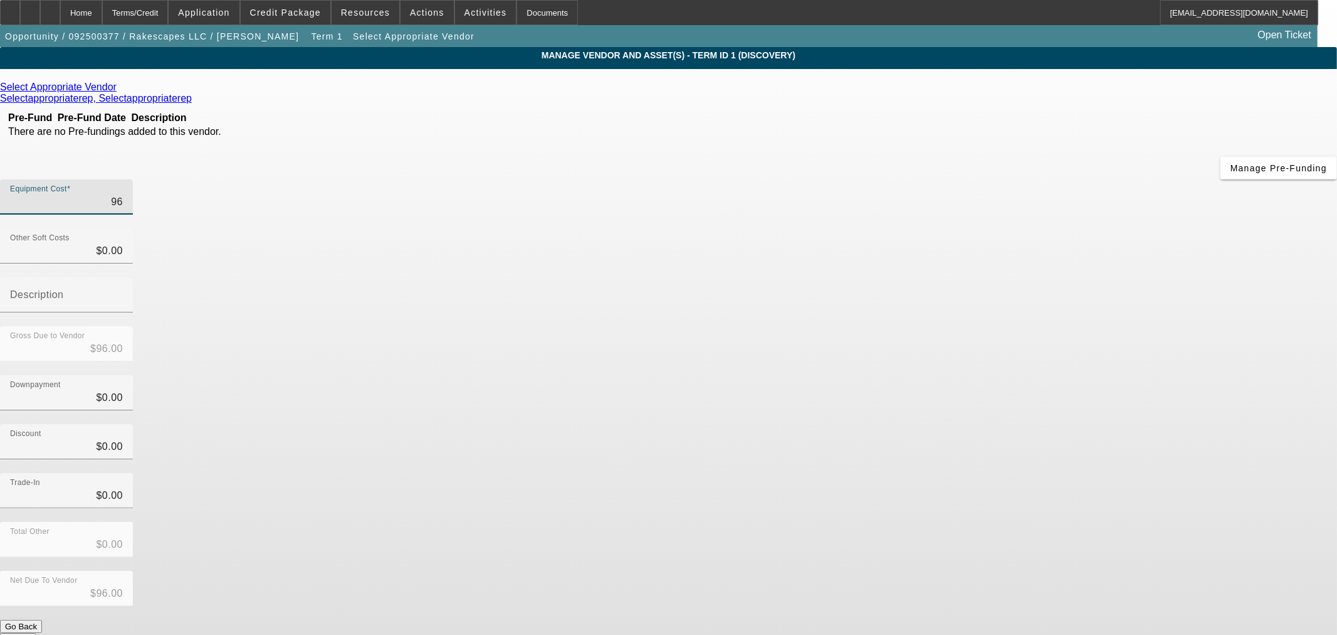
type input "$967.00"
type input "9671"
type input "$9,671.00"
type input "96714"
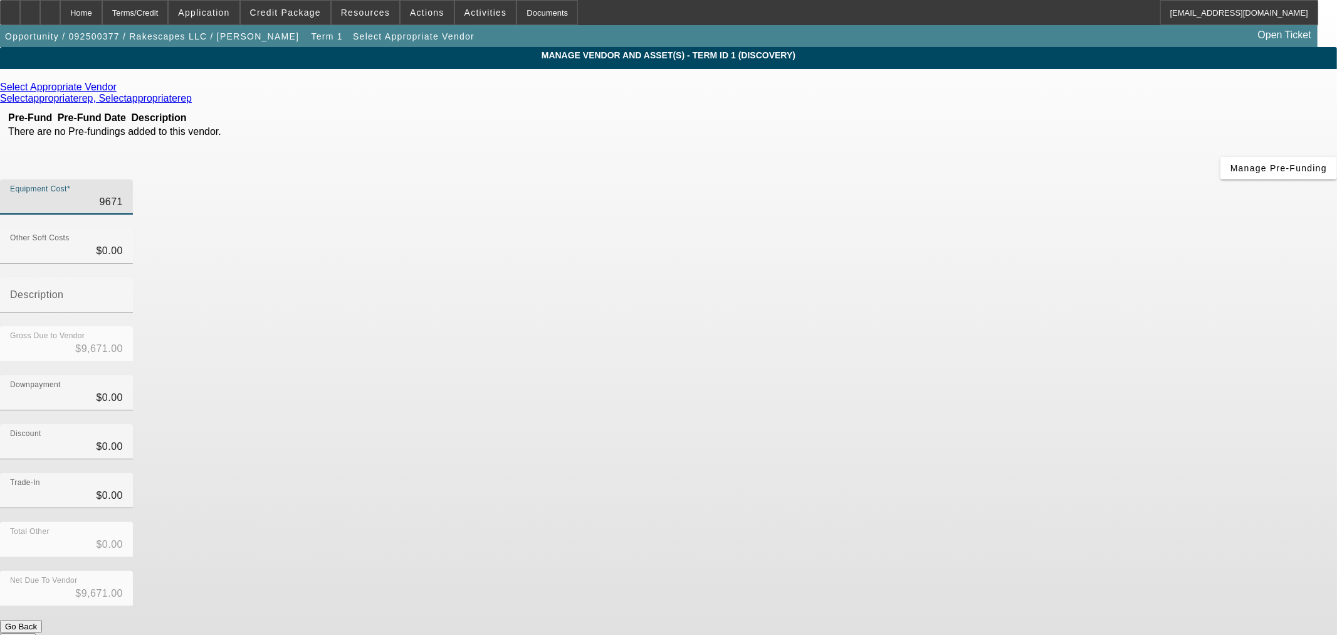
type input "$96,714.00"
click at [426, 287] on div "Select Appropriate Vendor Selectappropriaterep, Selectappropriaterep Pre-Fund P…" at bounding box center [668, 364] width 1337 height 564
click at [120, 85] on link at bounding box center [118, 87] width 3 height 11
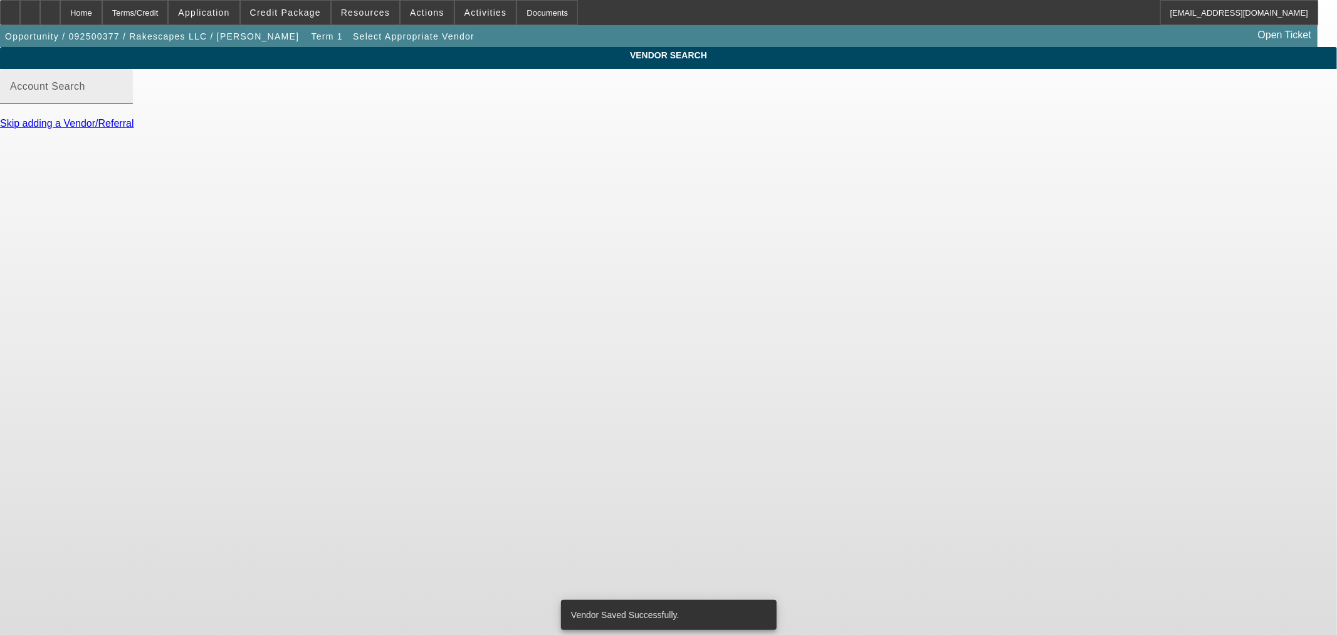
click at [123, 99] on input "Account Search" at bounding box center [66, 91] width 113 height 15
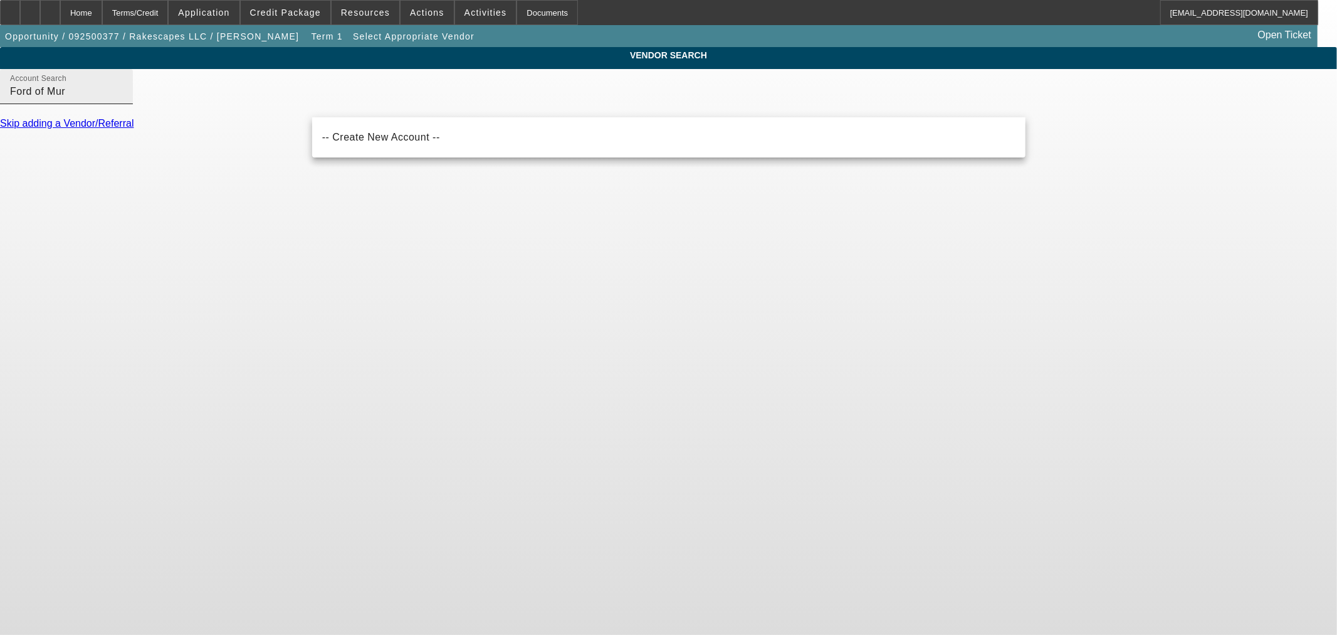
click at [123, 99] on input "Ford of Mur" at bounding box center [66, 91] width 113 height 15
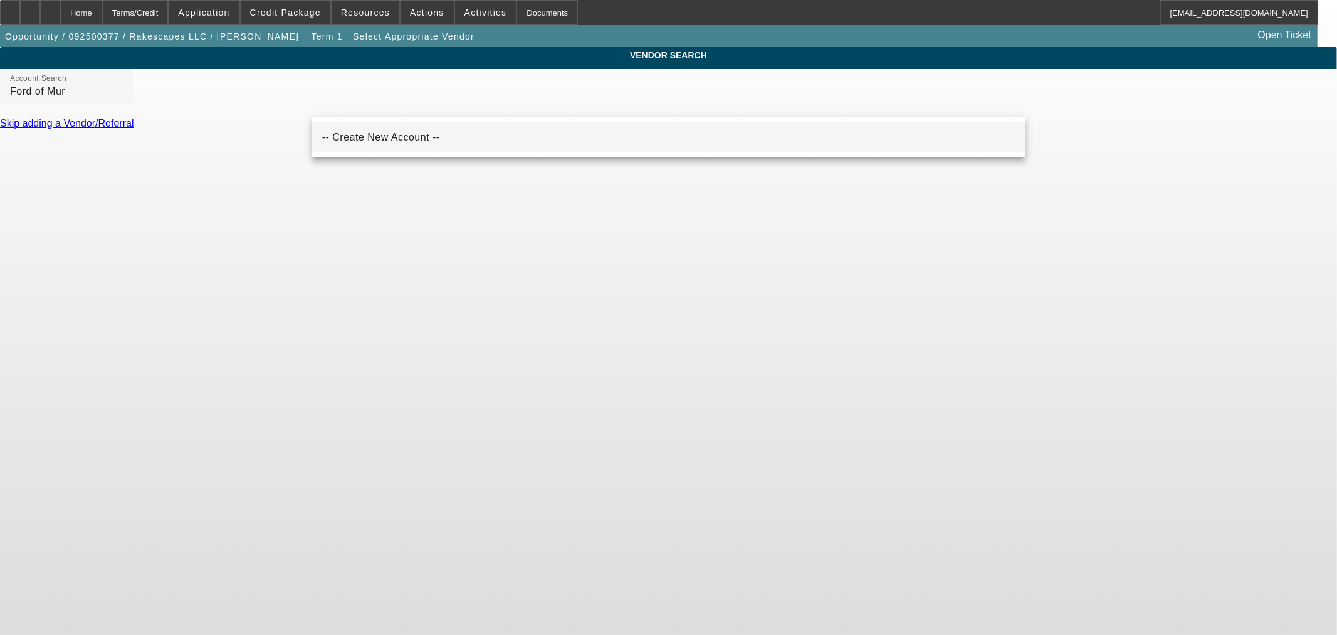
click at [367, 135] on span "-- Create New Account --" at bounding box center [381, 137] width 118 height 11
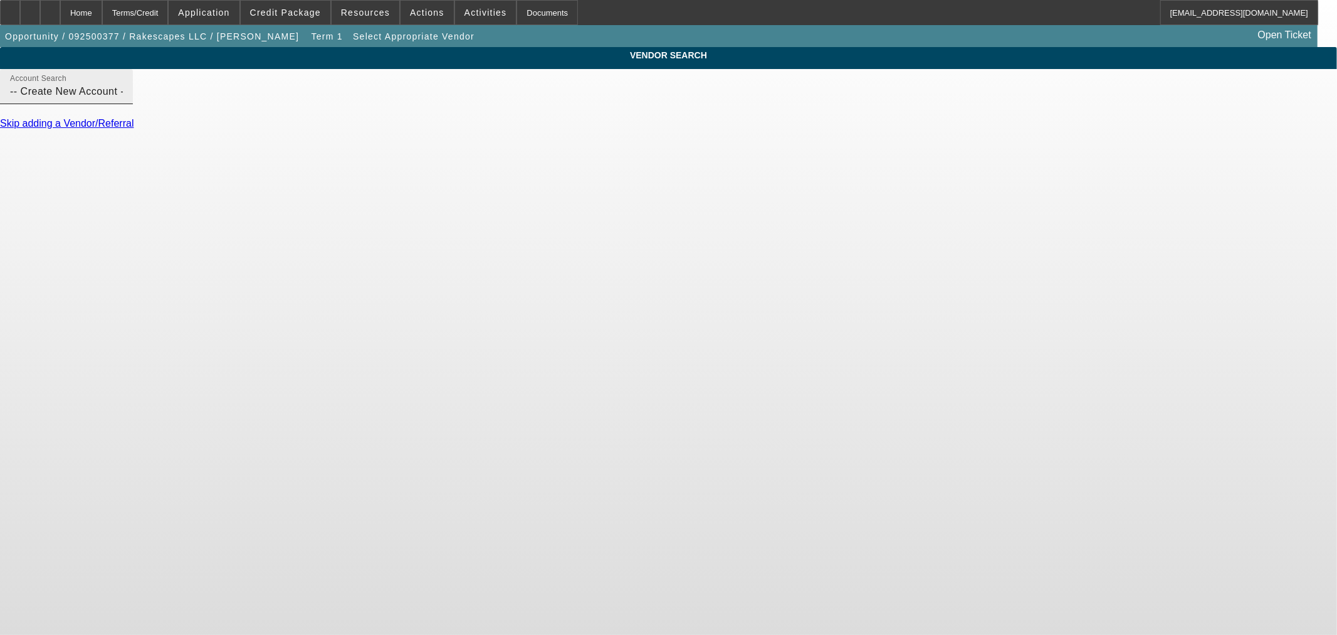
click at [123, 99] on input "-- Create New Account --" at bounding box center [66, 91] width 113 height 15
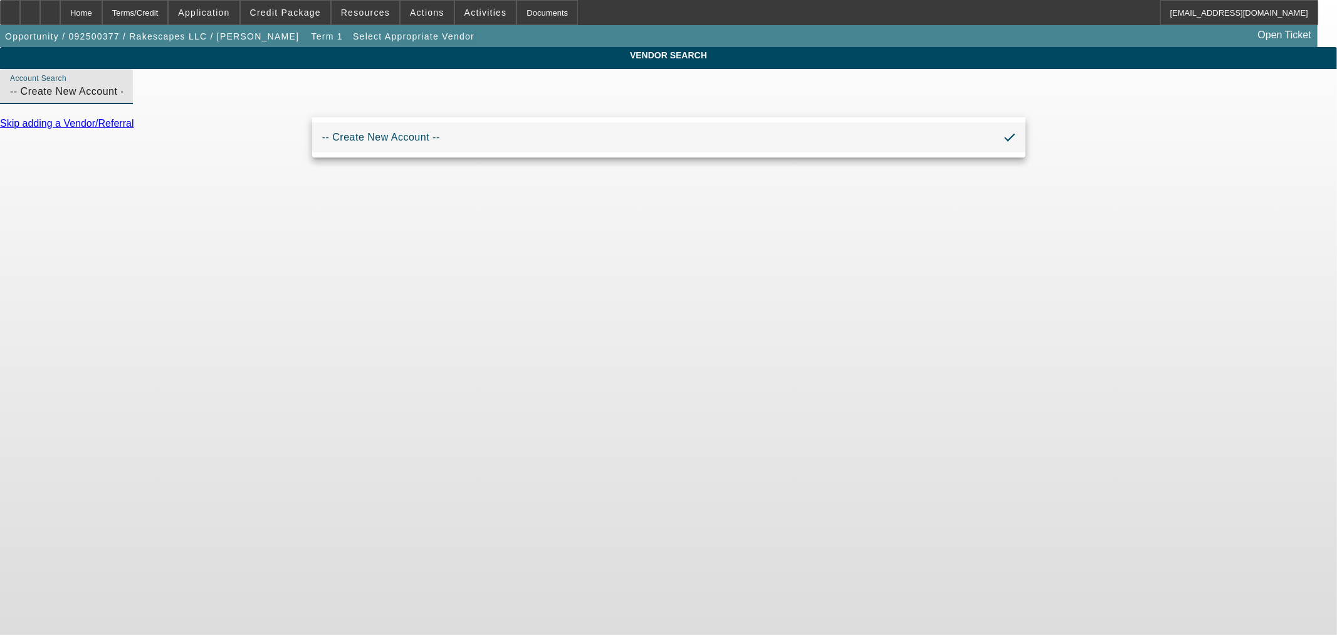
drag, startPoint x: 427, startPoint y: 100, endPoint x: 2, endPoint y: 96, distance: 425.1
click at [3, 102] on div "VENDOR SEARCH Account Search -- Create New Account -- Skip adding a Vendor/Refe…" at bounding box center [668, 93] width 1337 height 93
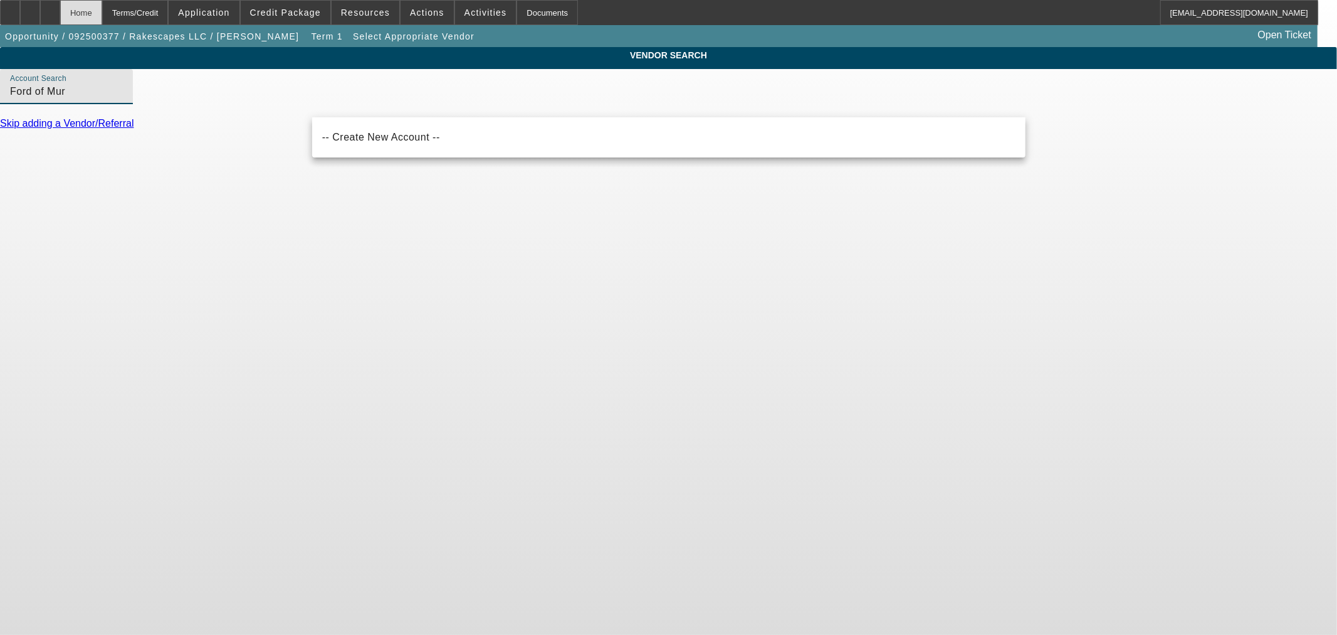
type input "Ford of Mur"
click at [102, 10] on div "Home" at bounding box center [81, 12] width 42 height 25
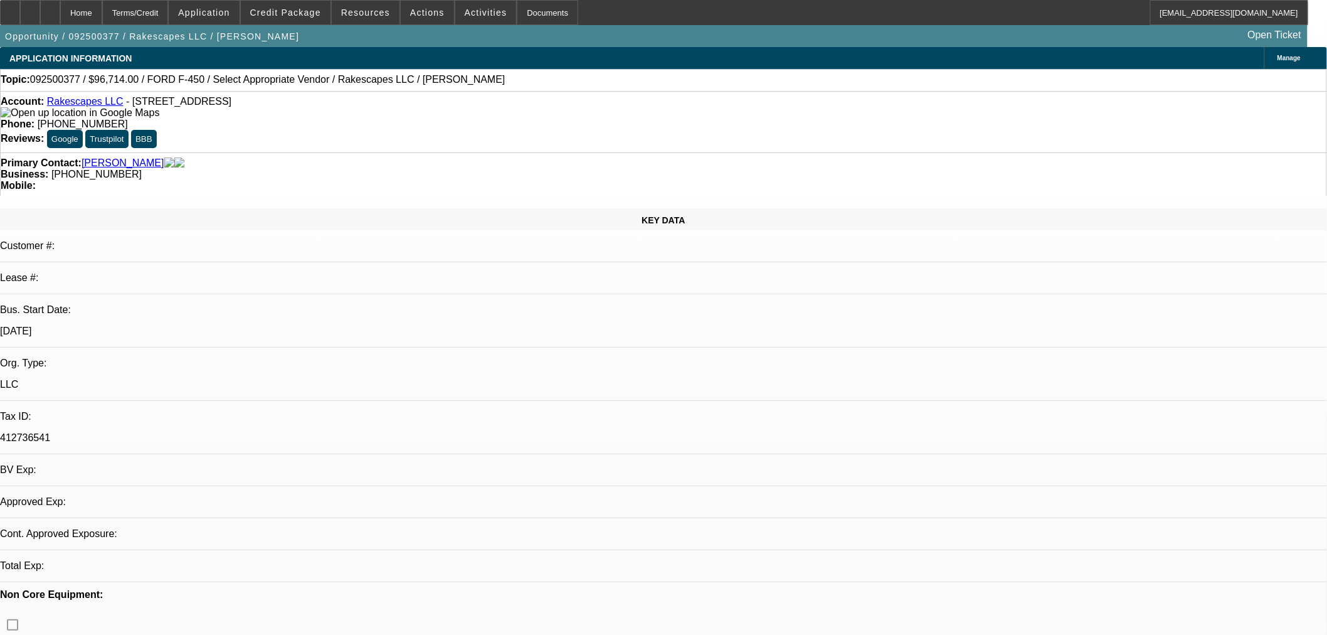
select select "0"
select select "2"
select select "0.1"
select select "4"
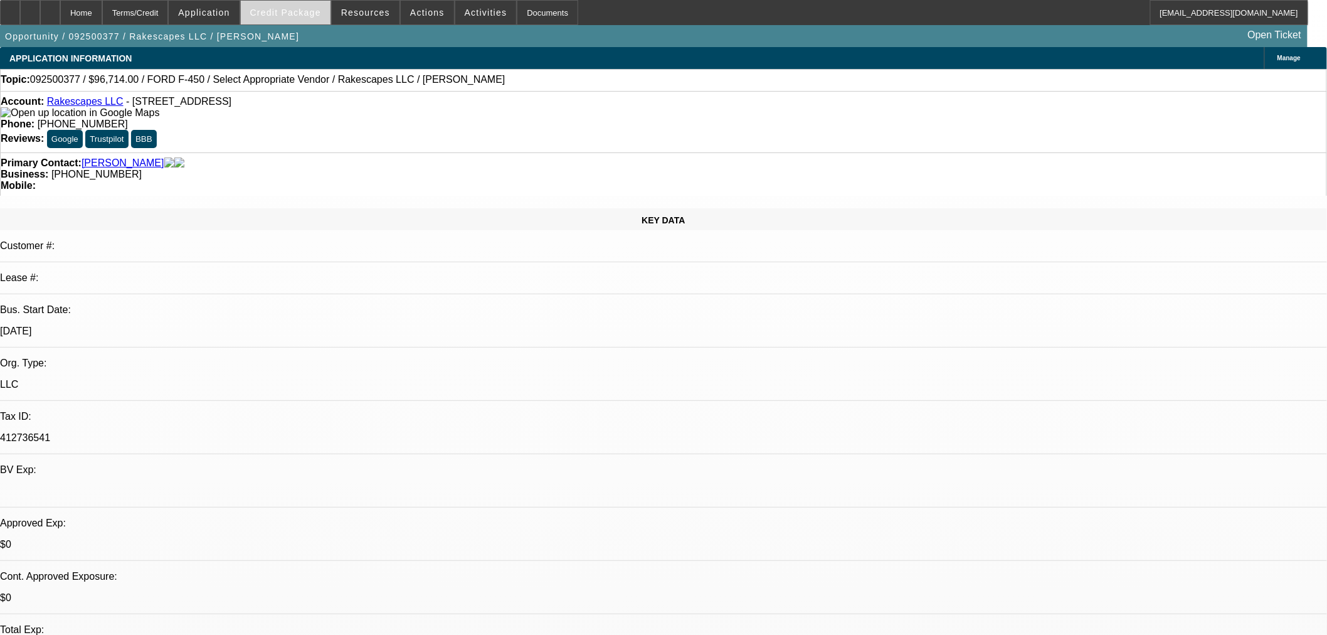
click at [283, 5] on span at bounding box center [286, 12] width 90 height 30
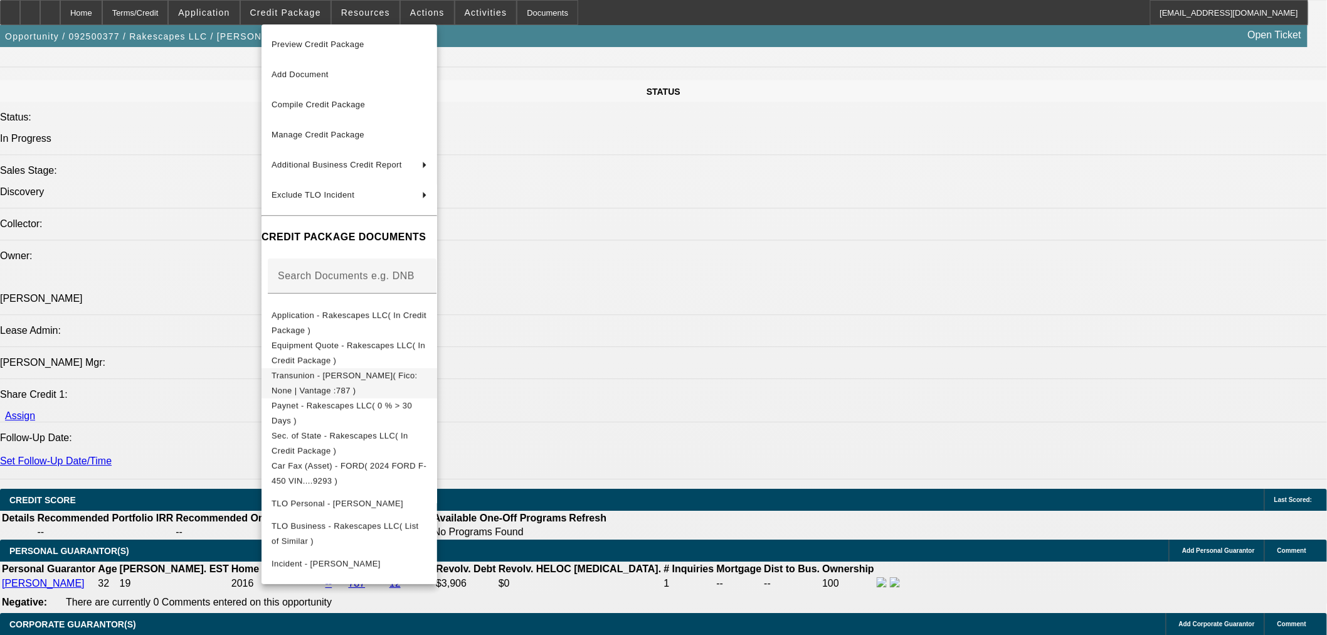
scroll to position [1463, 0]
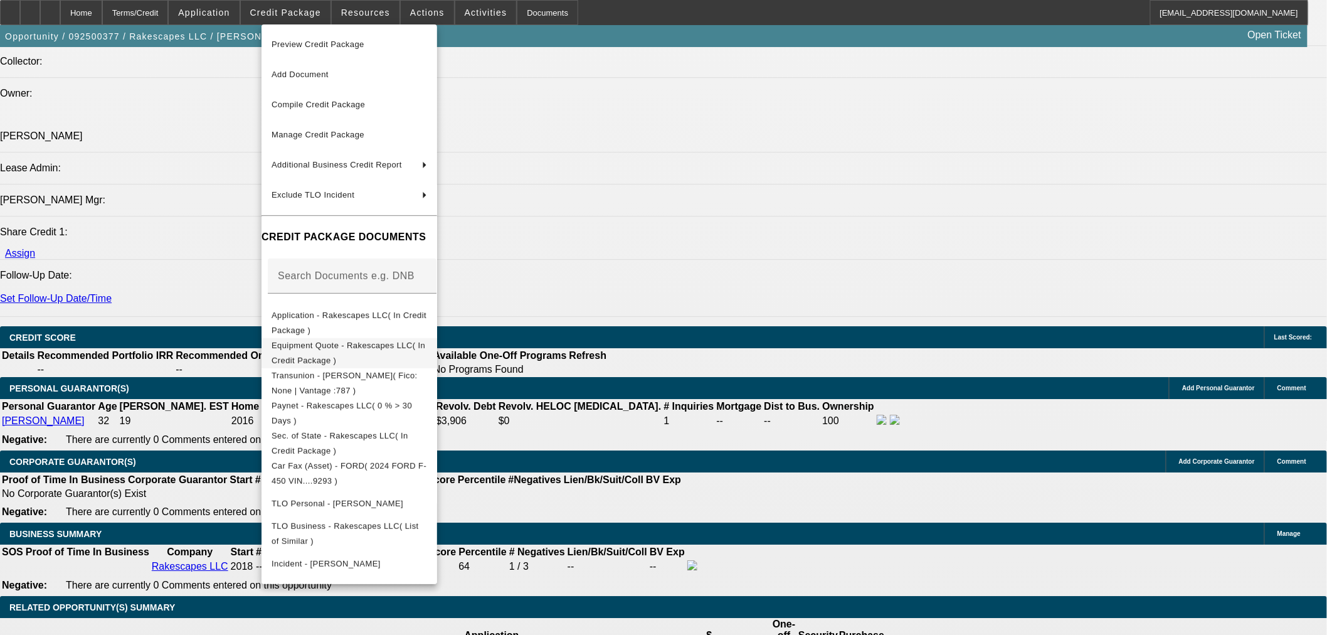
click at [318, 356] on button "Equipment Quote - Rakescapes LLC( In Credit Package )" at bounding box center [349, 352] width 176 height 30
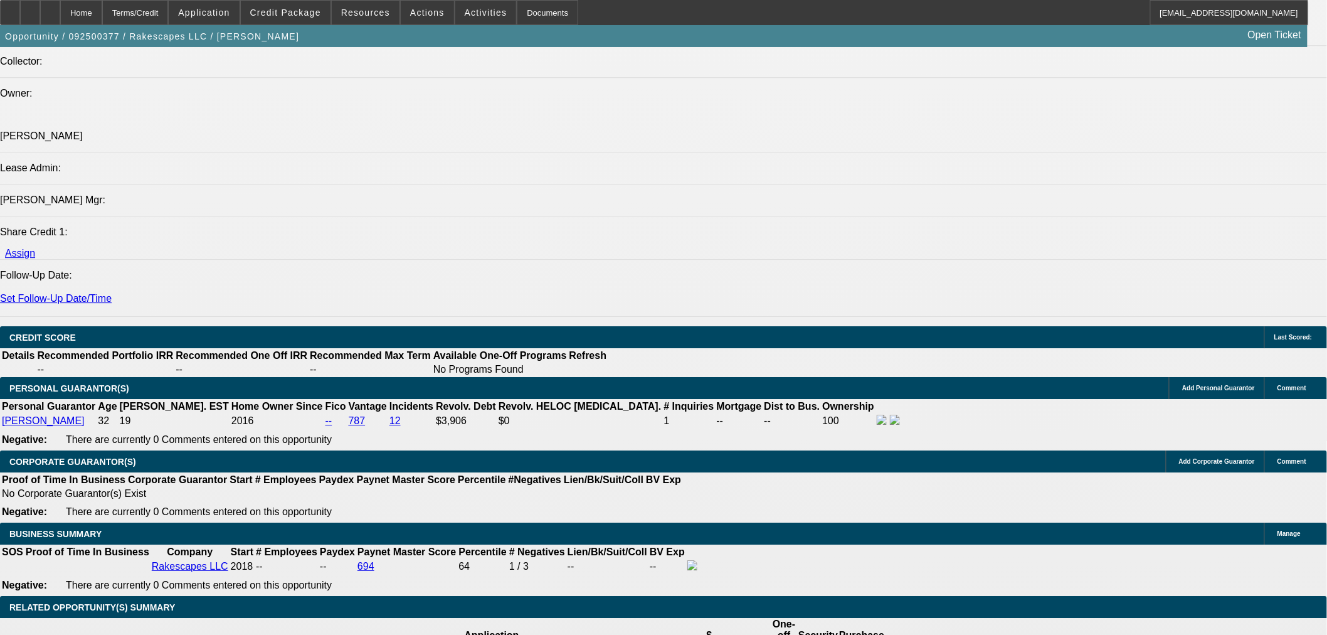
type input "$0.00"
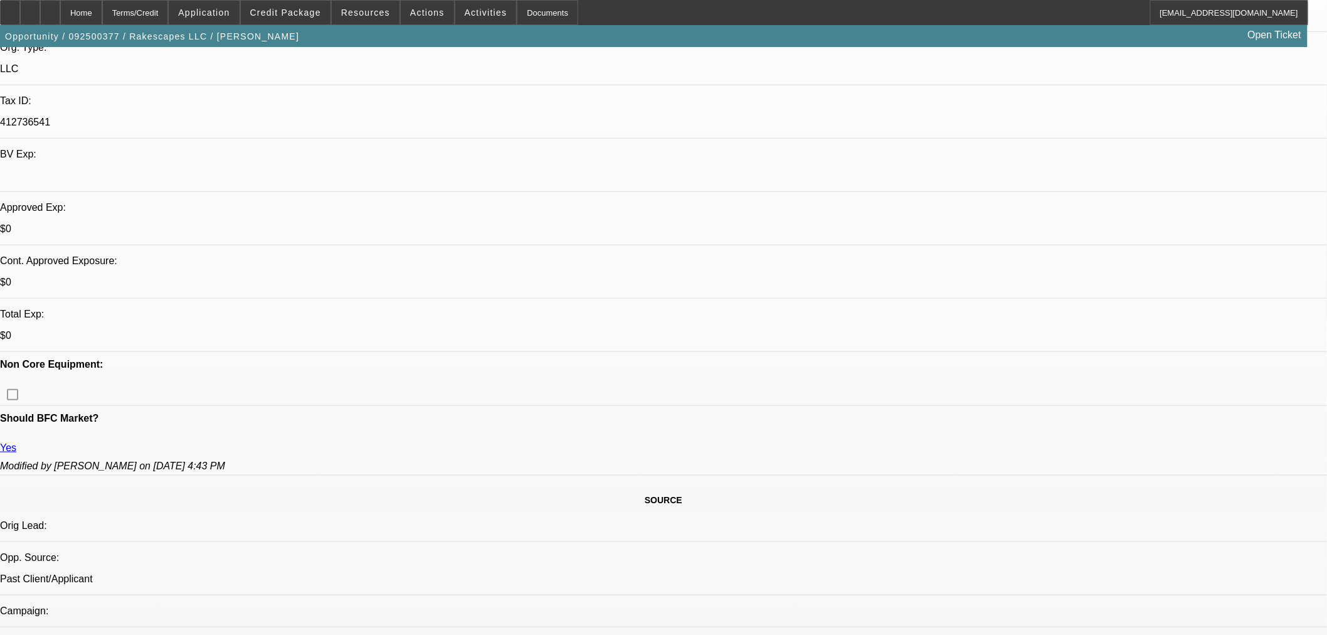
scroll to position [209, 0]
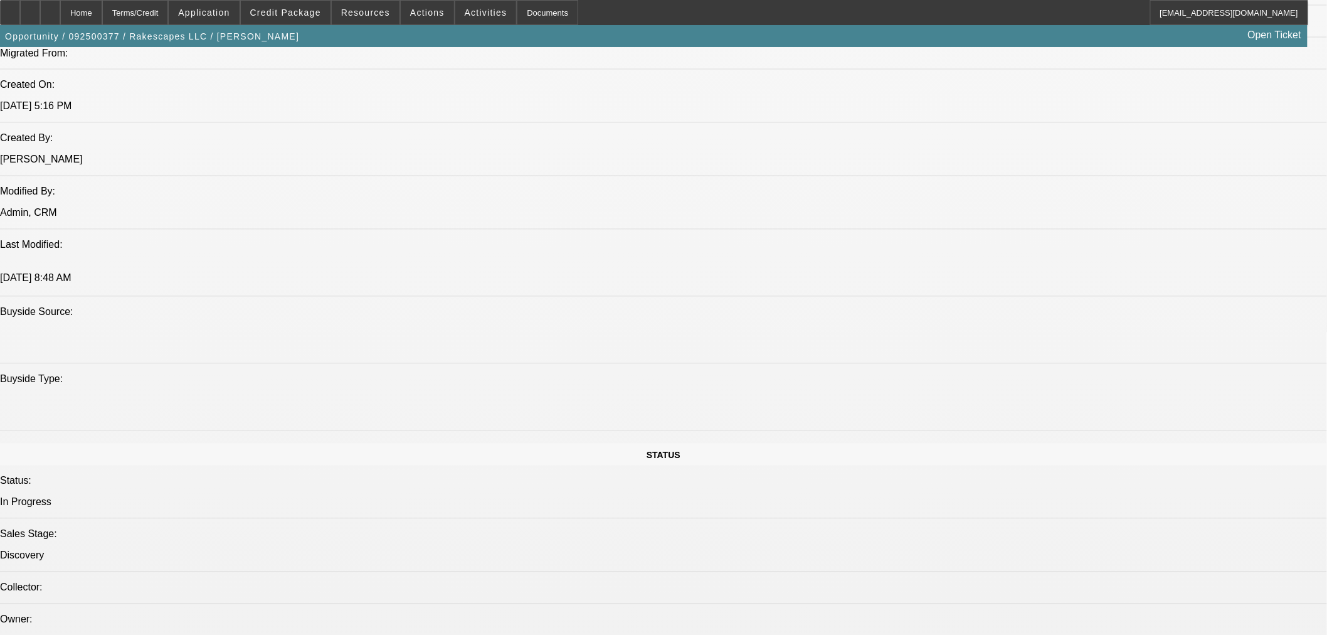
scroll to position [1045, 0]
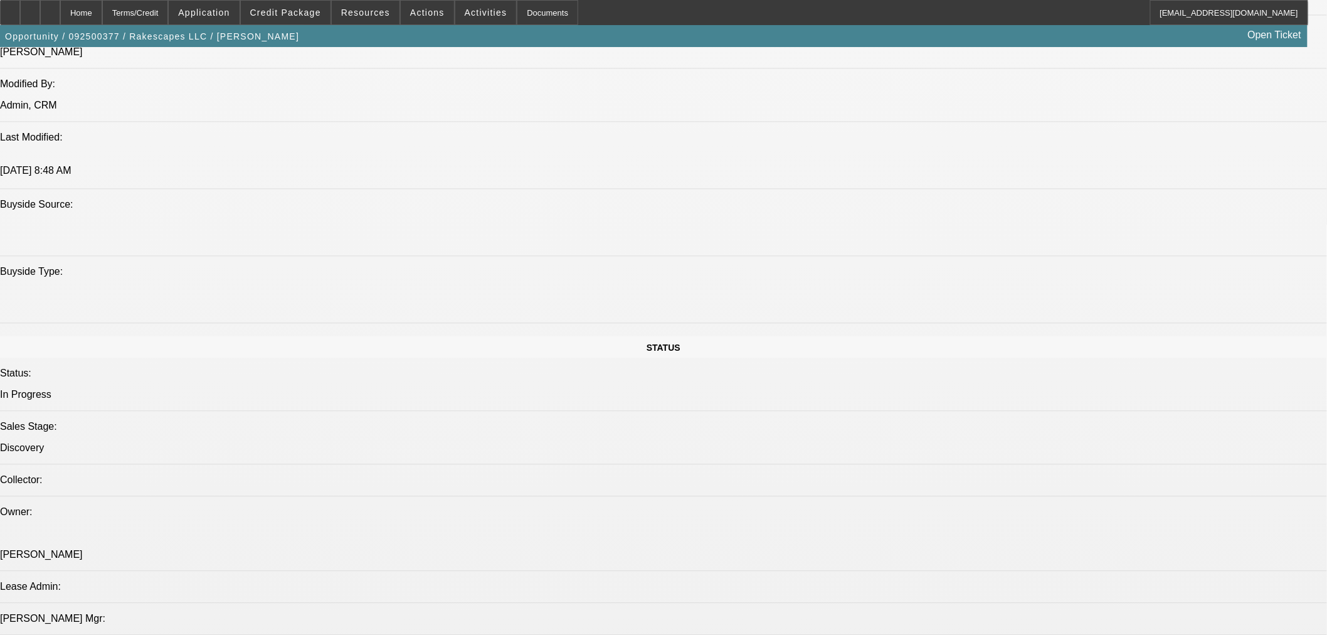
click at [297, 15] on span "Credit Package" at bounding box center [285, 13] width 71 height 10
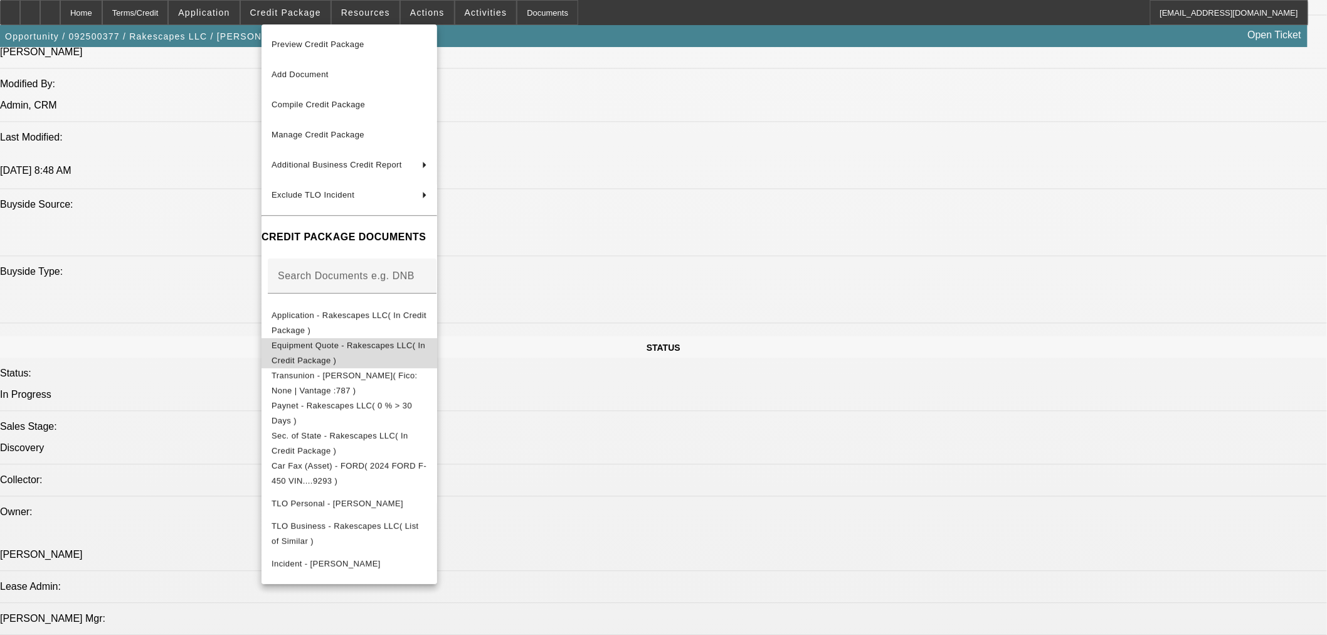
click at [308, 350] on span "Equipment Quote - Rakescapes LLC( In Credit Package )" at bounding box center [348, 352] width 154 height 24
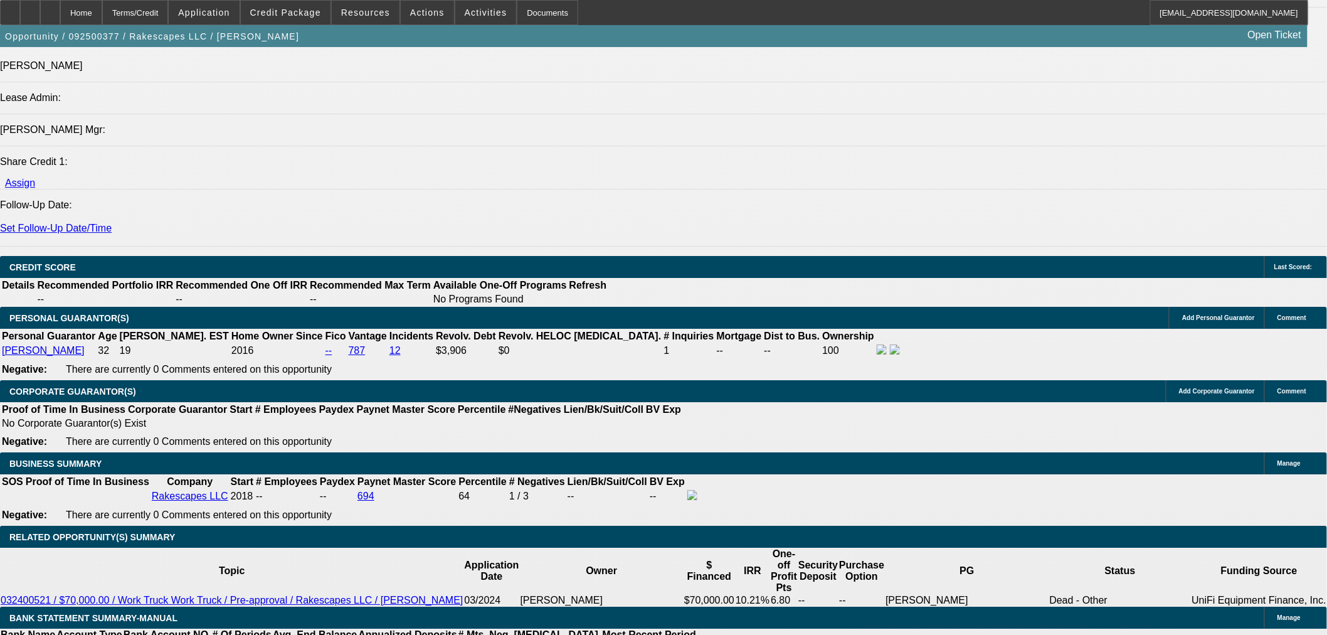
scroll to position [1602, 0]
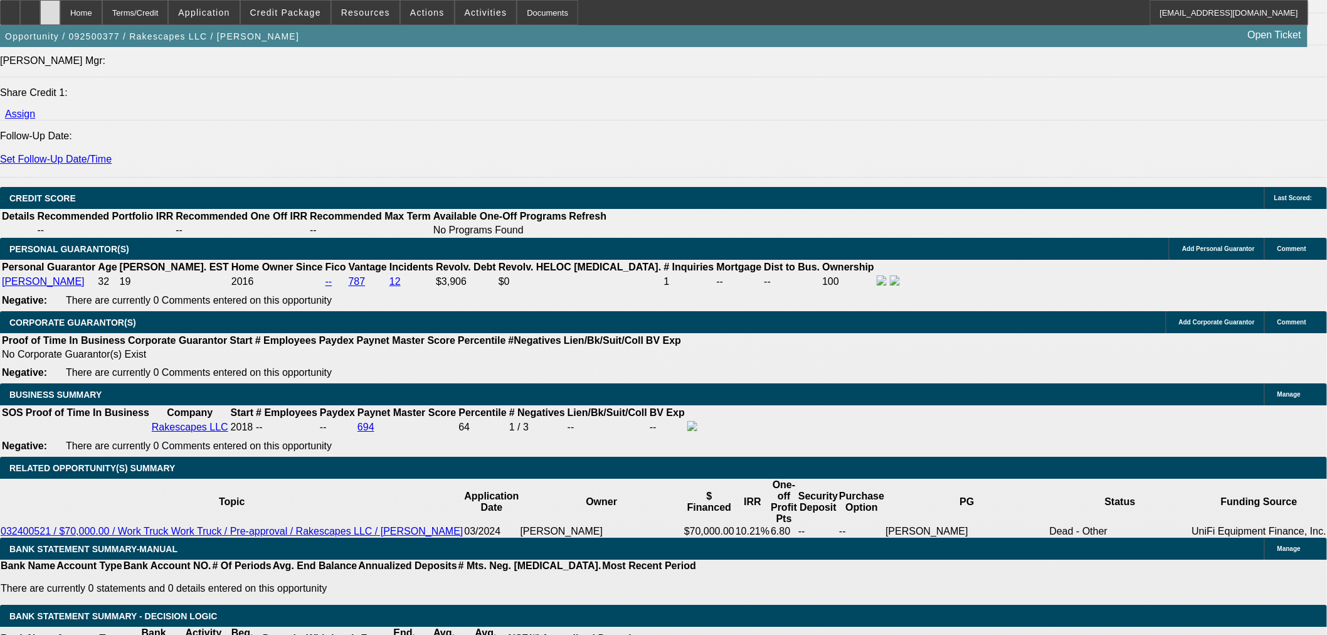
click at [60, 19] on div at bounding box center [50, 12] width 20 height 25
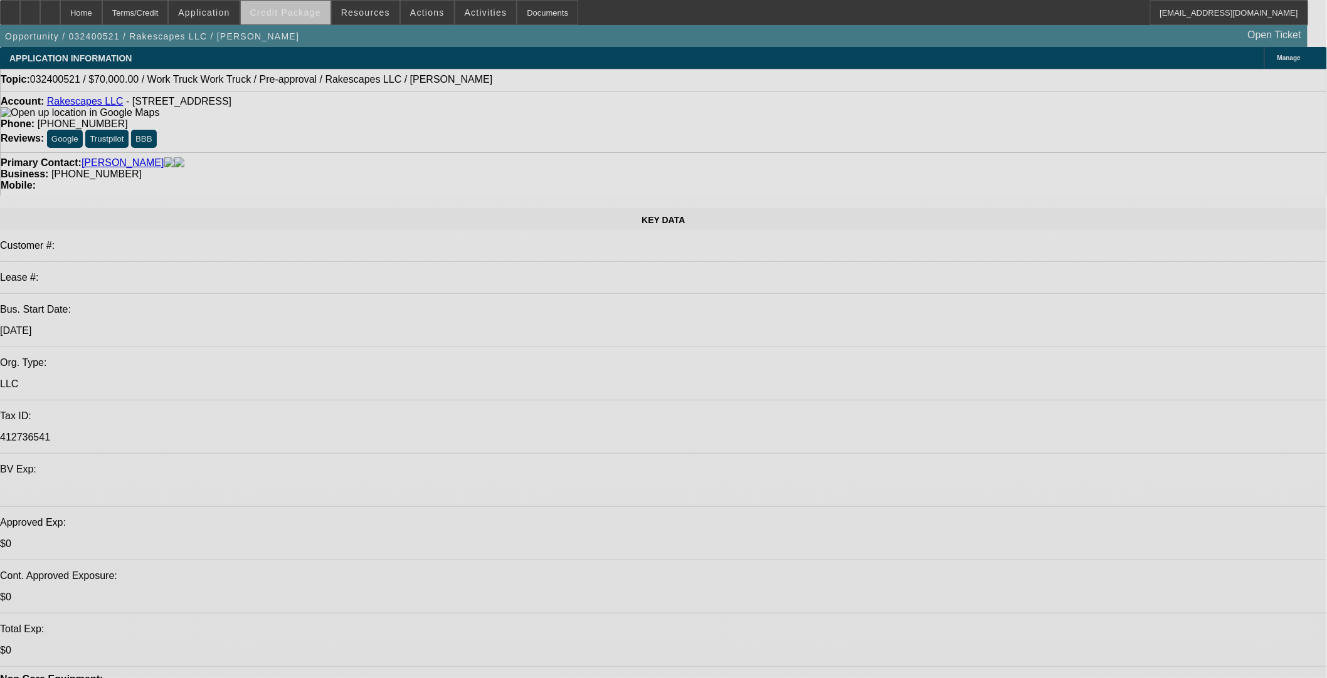
select select "0"
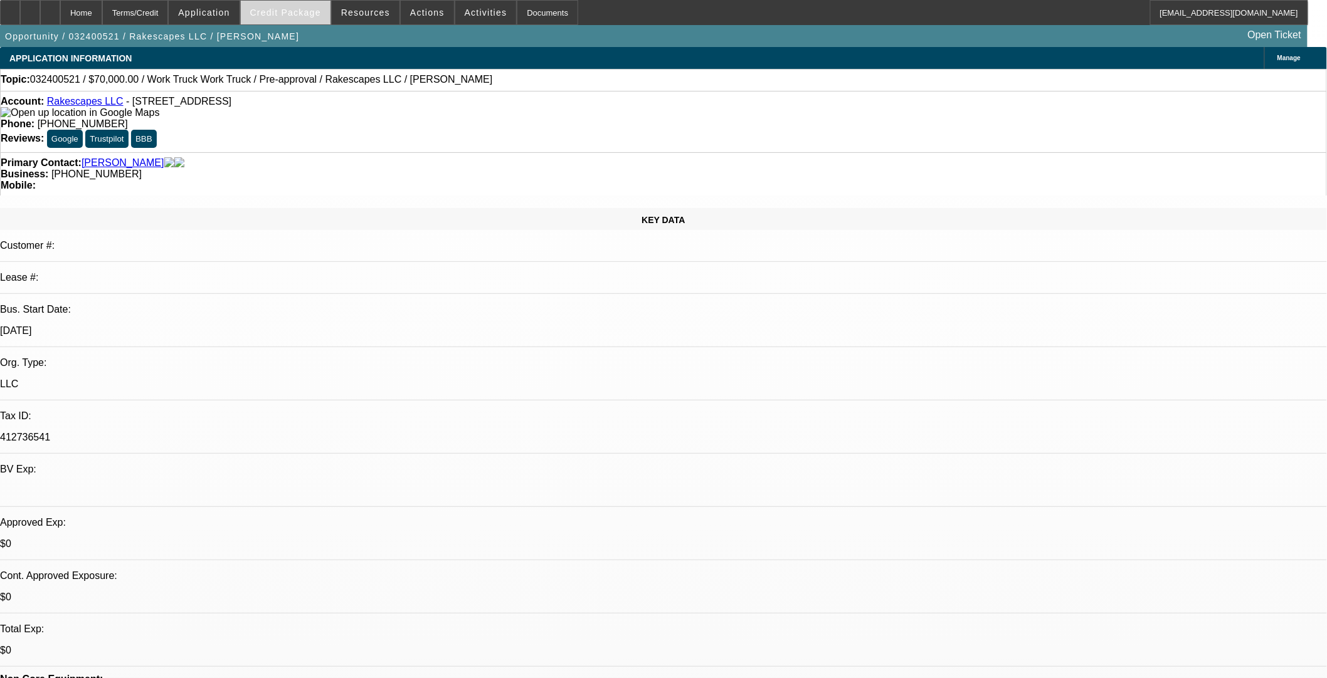
select select "3"
select select "0"
select select "6"
select select "0"
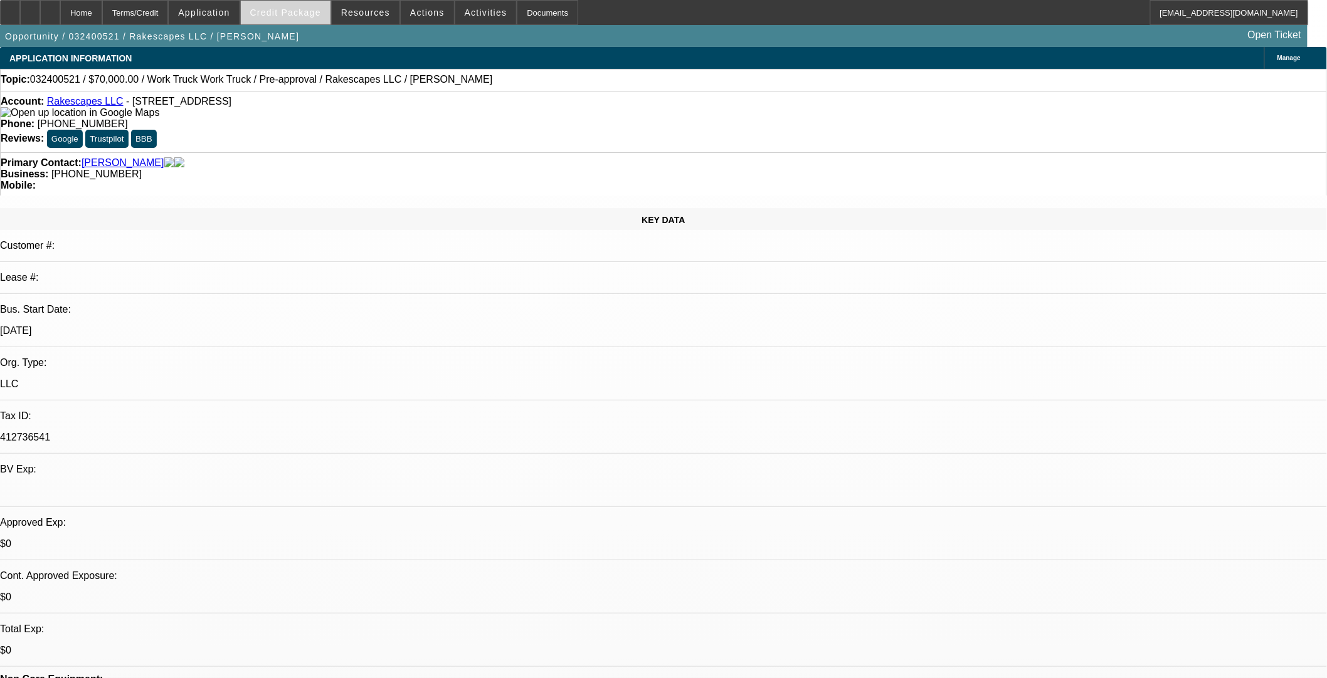
select select "3"
select select "0"
select select "6"
select select "0"
select select "2"
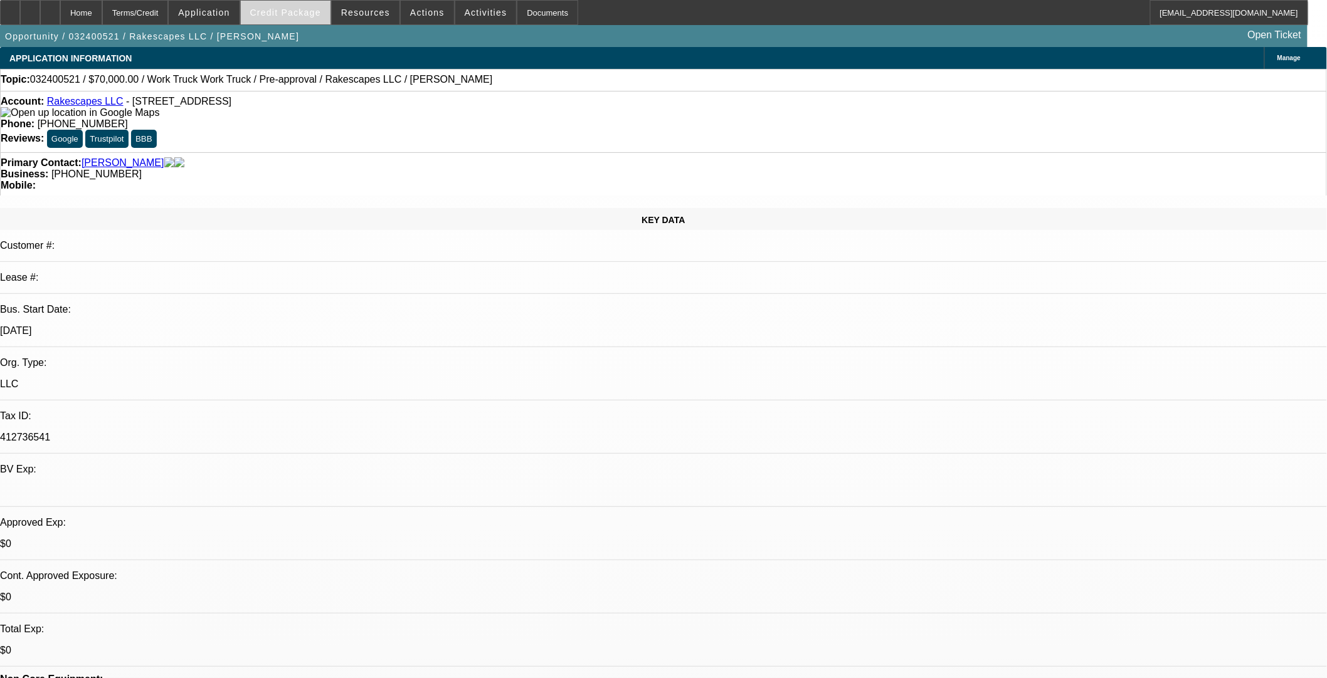
select select "2"
select select "0"
select select "6"
click at [296, 13] on span "Credit Package" at bounding box center [285, 13] width 71 height 10
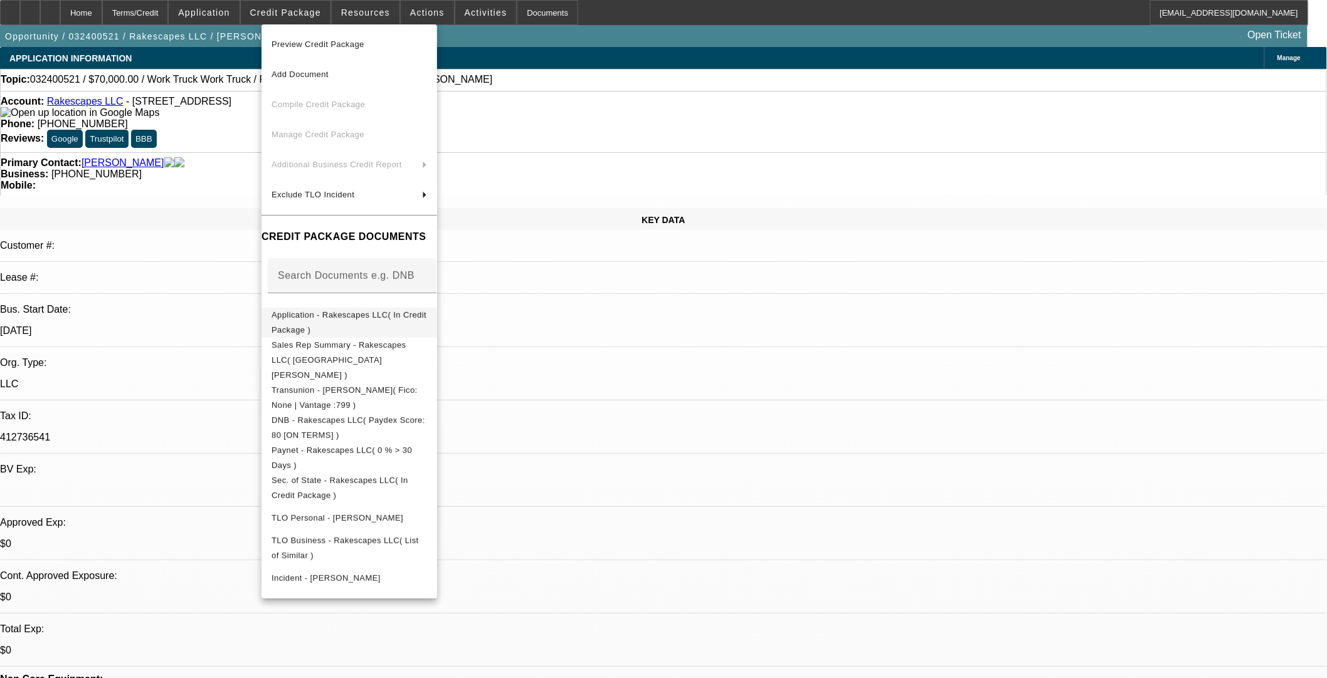
click at [340, 317] on span "Application - Rakescapes LLC( In Credit Package )" at bounding box center [348, 322] width 155 height 24
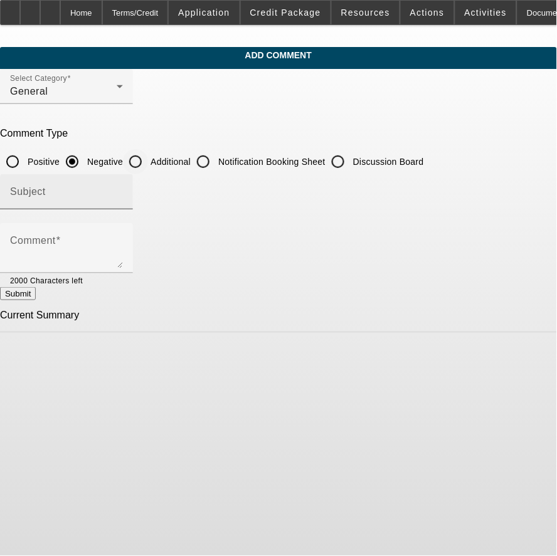
drag, startPoint x: 185, startPoint y: 160, endPoint x: 186, endPoint y: 183, distance: 23.2
click at [148, 160] on input "Additional" at bounding box center [135, 161] width 25 height 25
radio input "true"
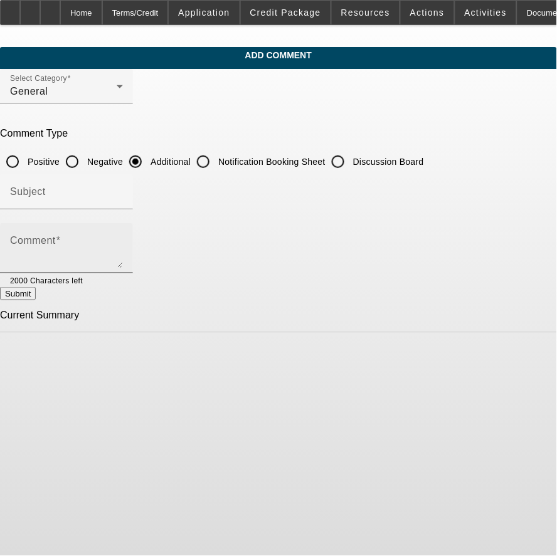
click at [123, 249] on textarea "Comment" at bounding box center [66, 253] width 113 height 30
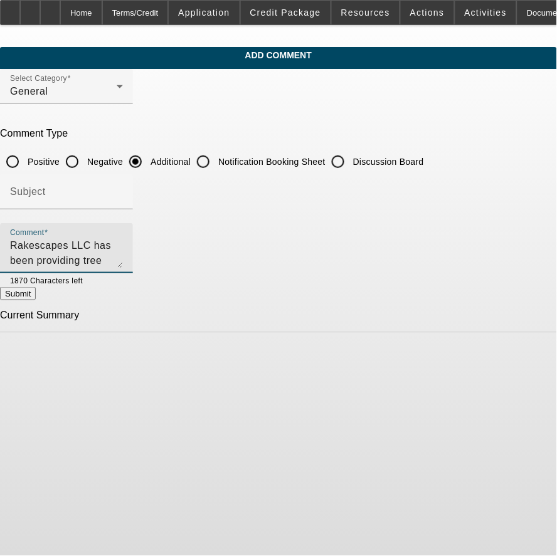
click at [123, 252] on textarea "Rakescapes LLC has been providing tree removal, [PERSON_NAME] grinding, emergen…" at bounding box center [66, 253] width 113 height 30
type textarea "Rakescapes LLC has been providing tree removal, [PERSON_NAME] grinding, emergen…"
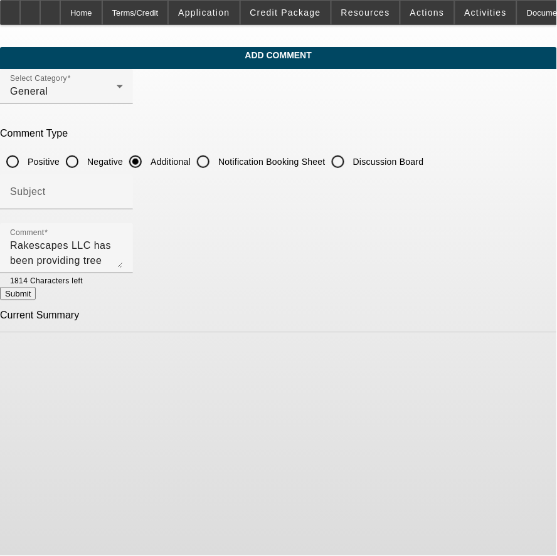
click at [36, 290] on button "Submit" at bounding box center [18, 293] width 36 height 13
radio input "true"
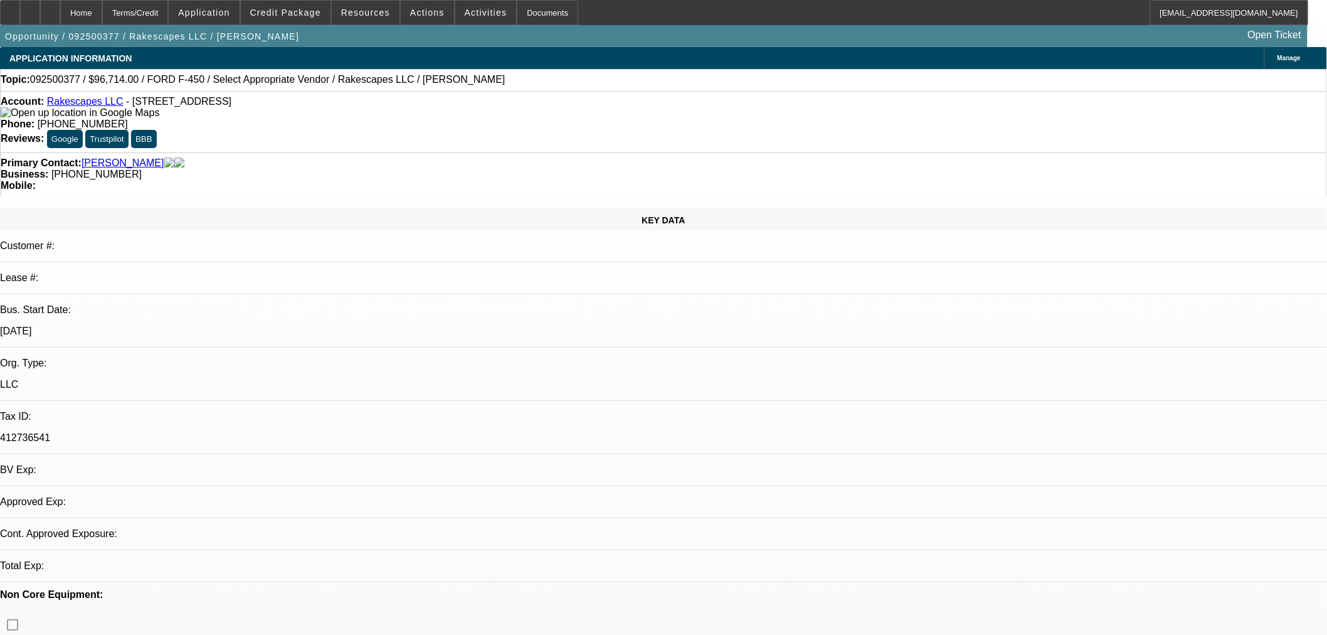
select select "0"
select select "2"
select select "0.1"
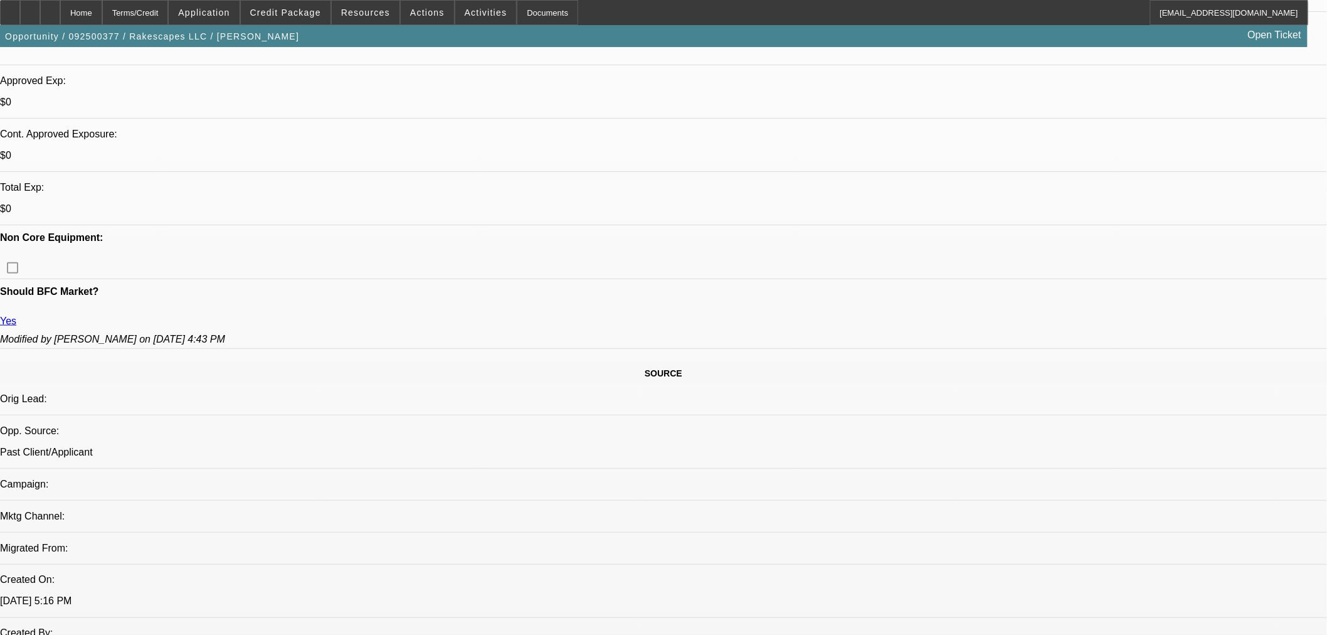
select select "4"
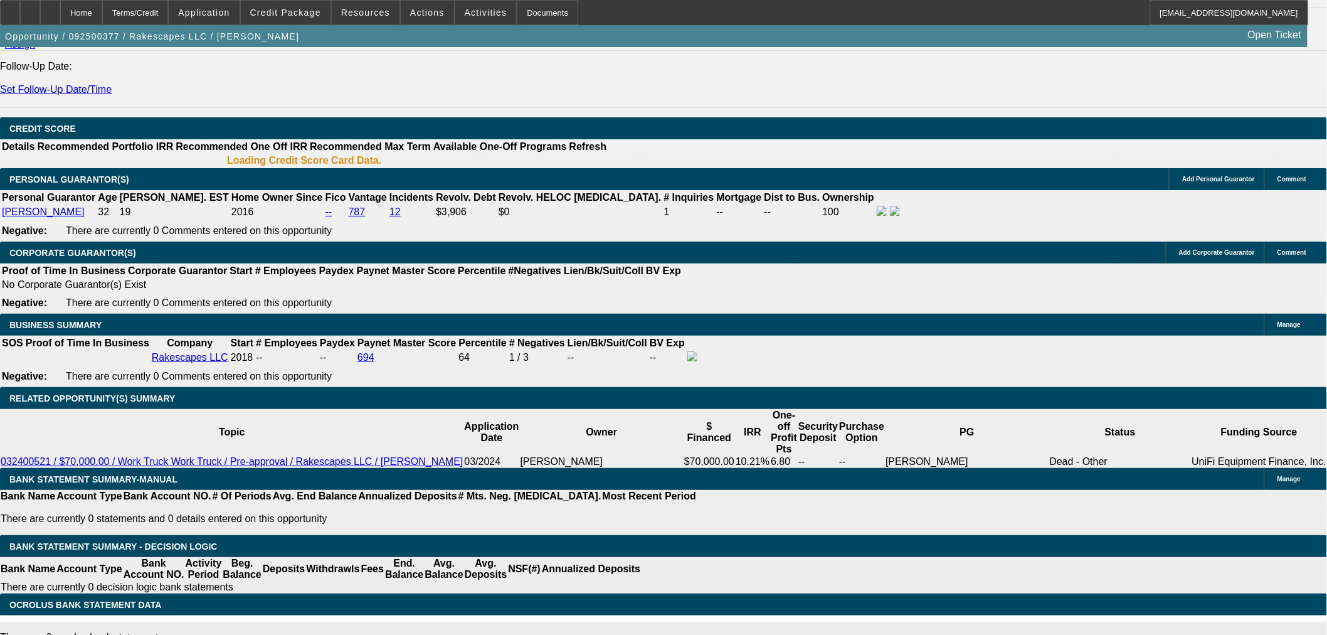
scroll to position [1665, 0]
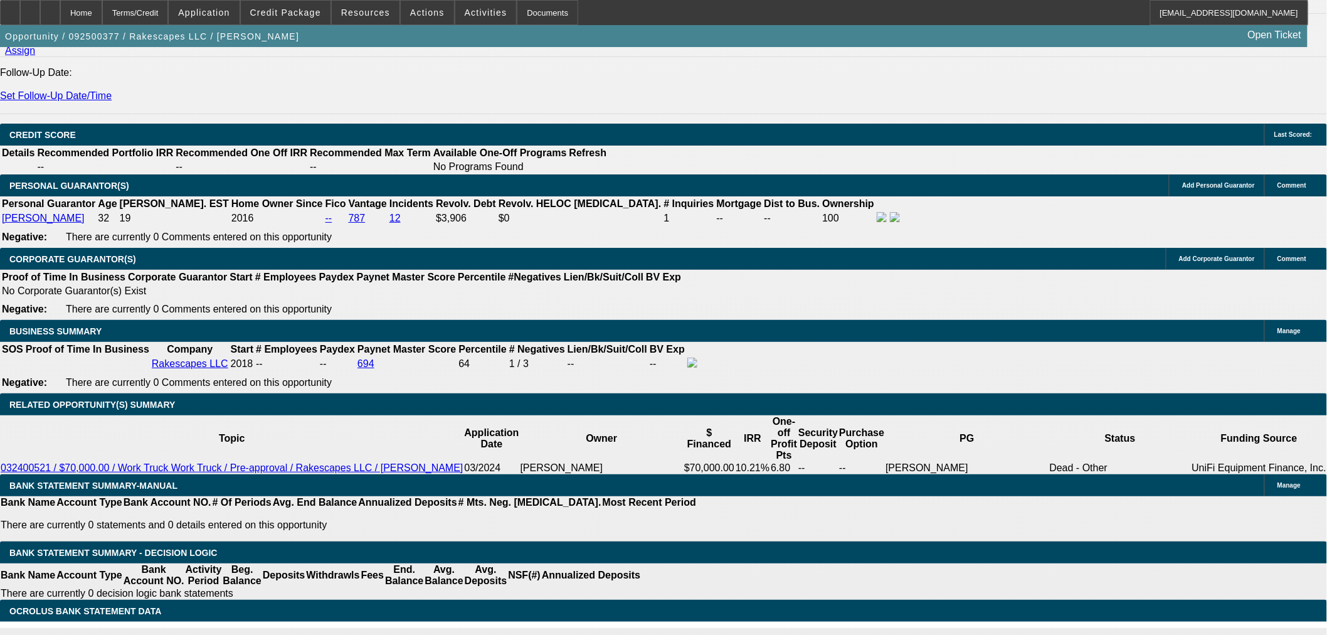
type input "$0.00"
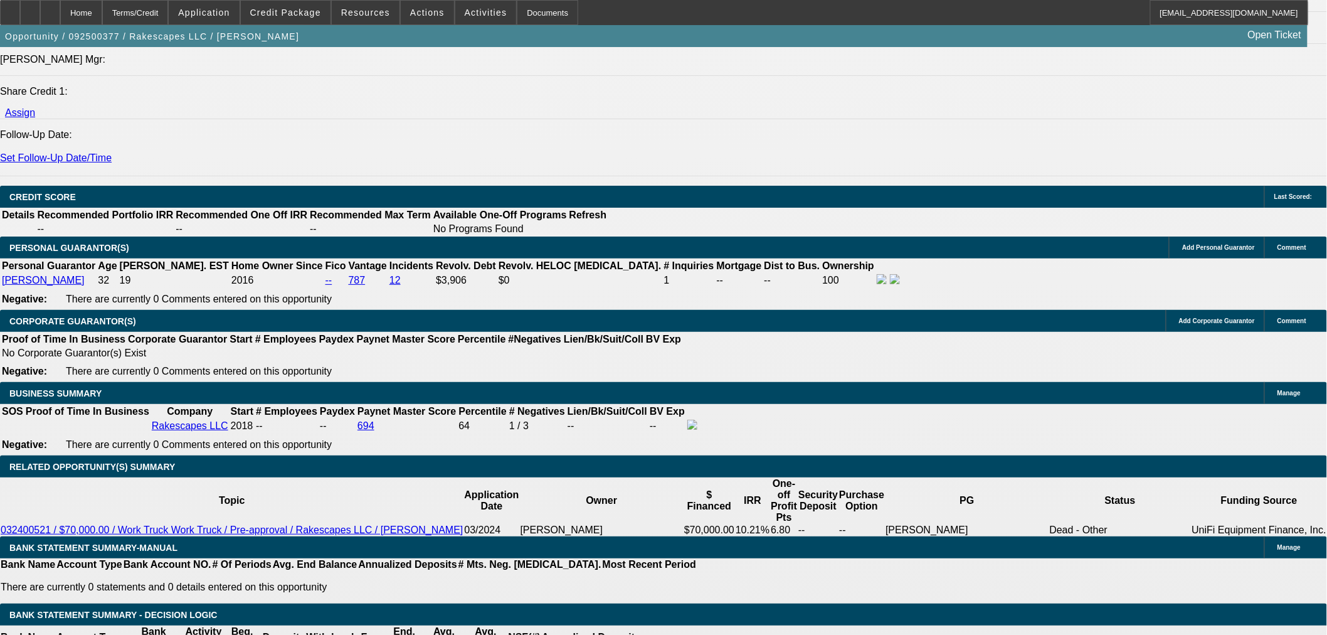
scroll to position [1526, 0]
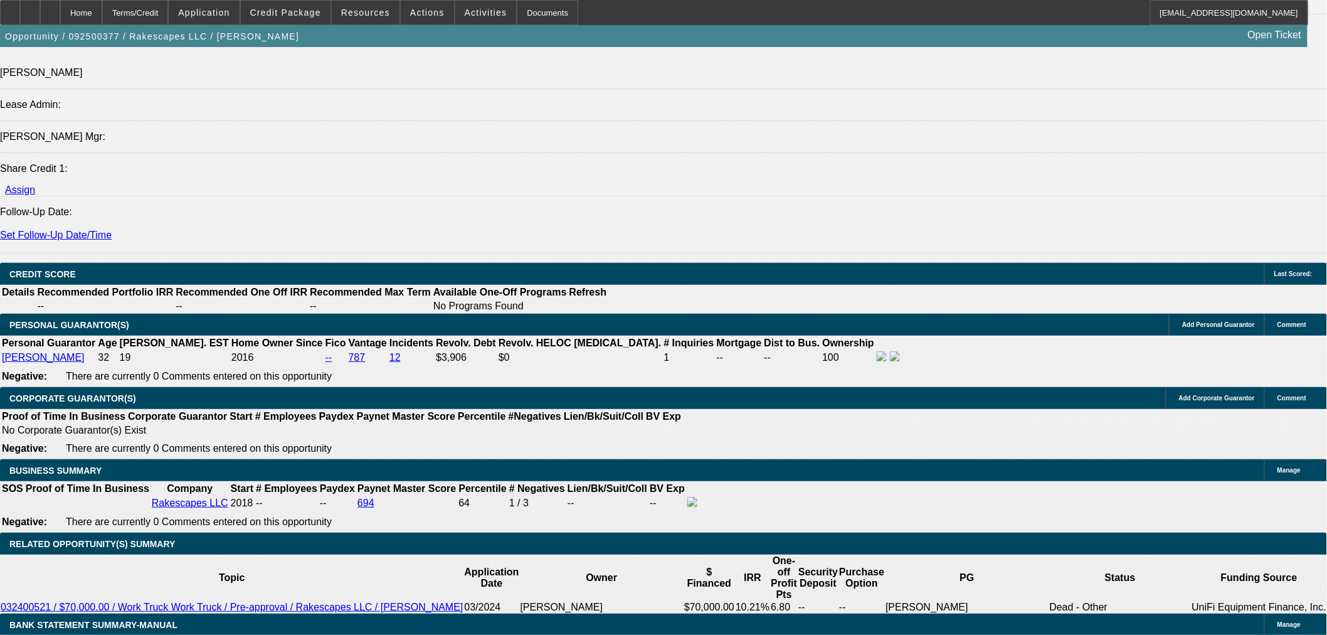
type input "60"
type input "8"
type input "$3,922.02"
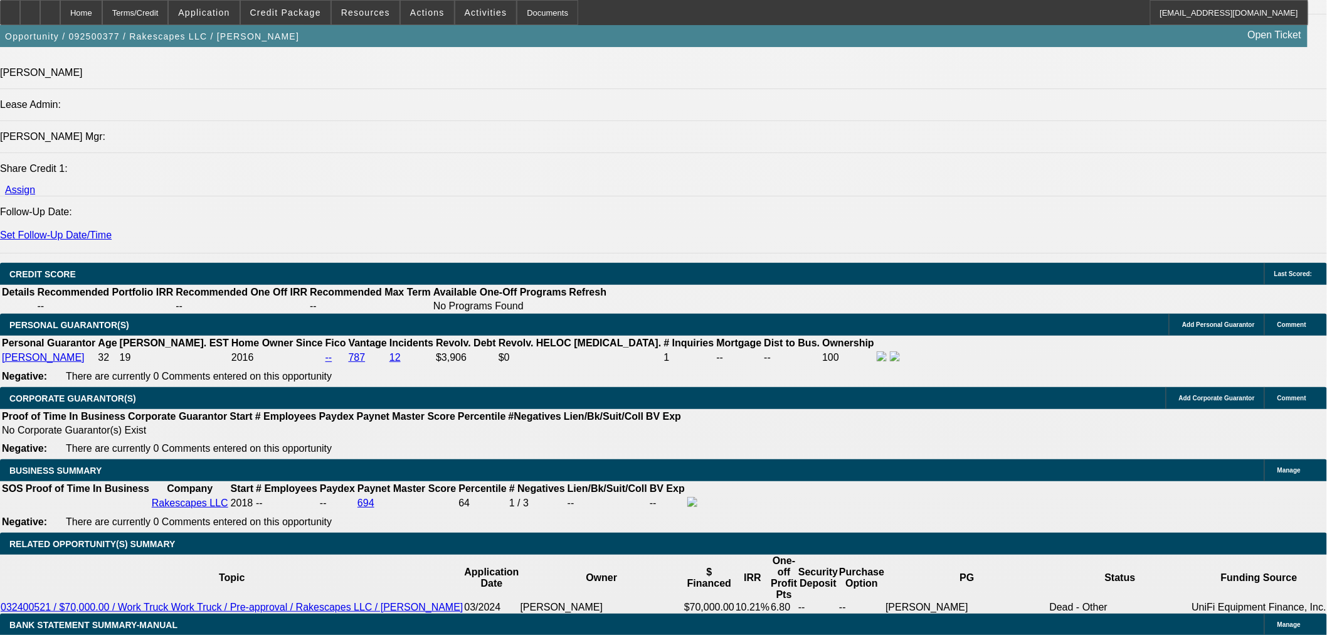
type input "$1,961.01"
type input "8.9"
type input "$4,005.86"
type input "$2,002.93"
type input "8.9"
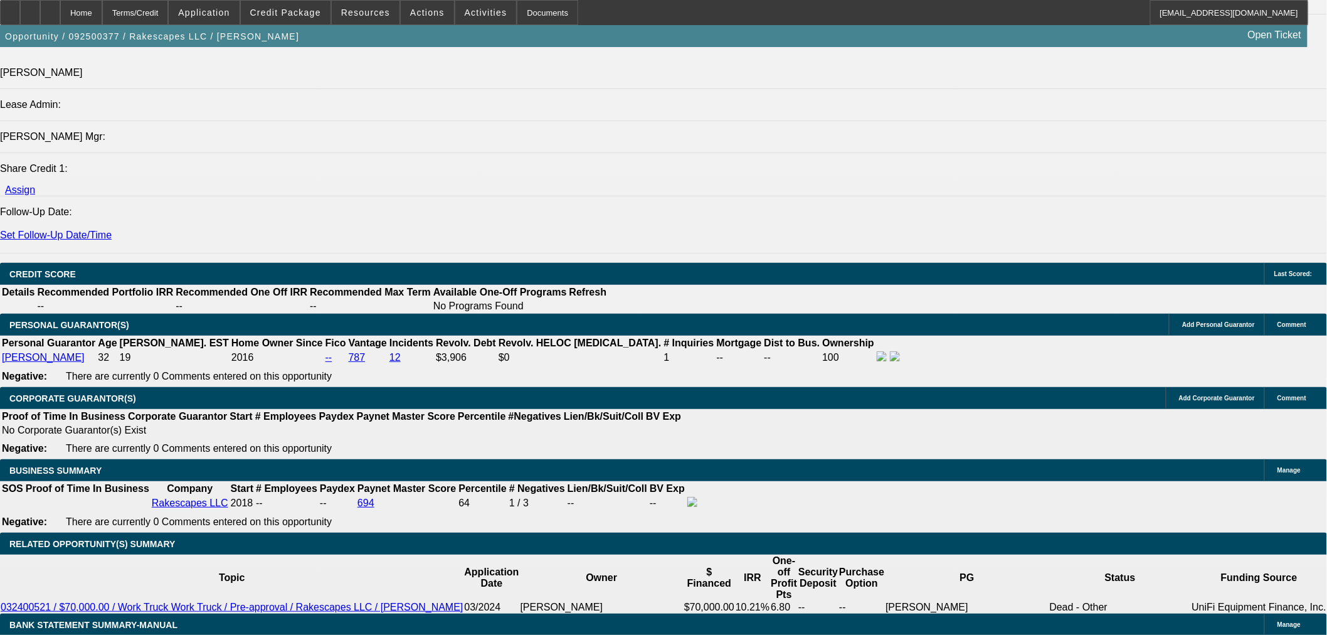
select select "3"
select select "0"
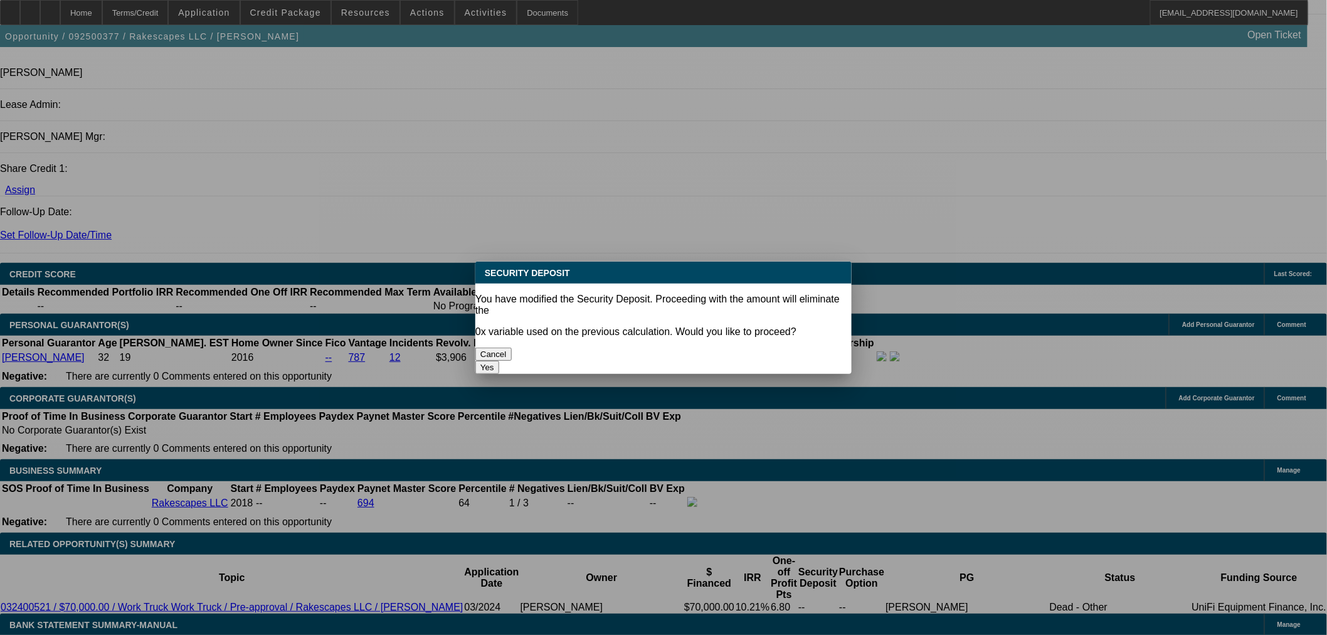
click at [499, 361] on button "Yes" at bounding box center [487, 367] width 24 height 13
type input "$0.00"
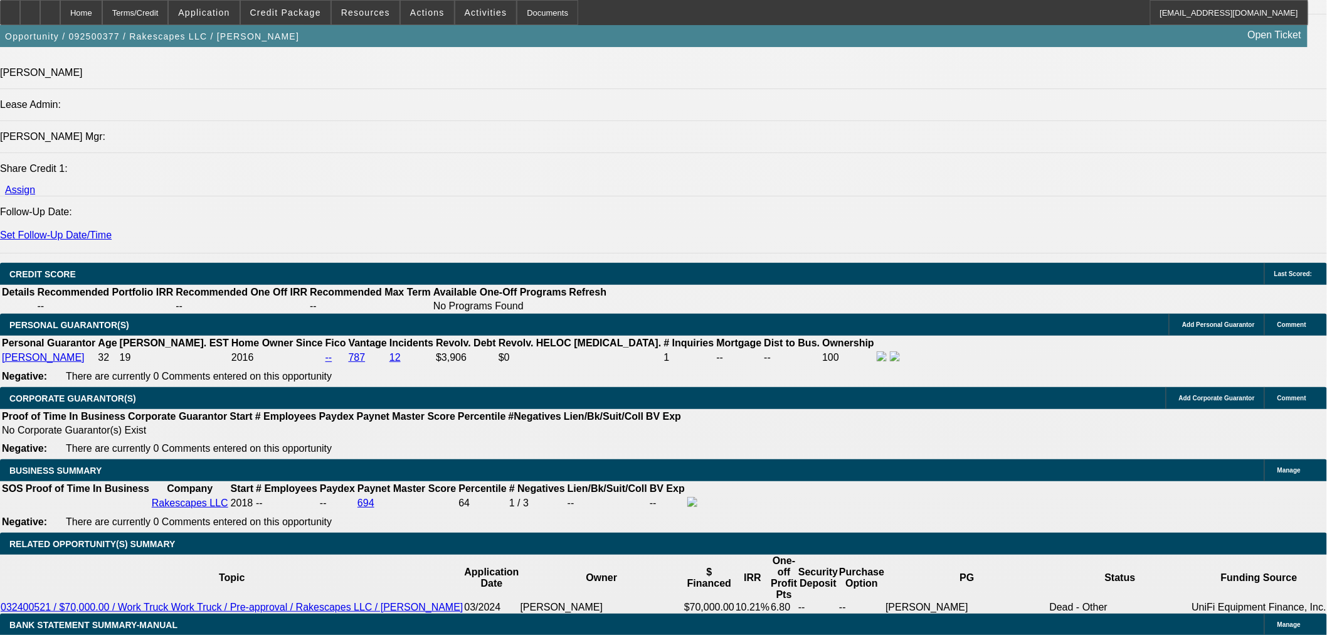
scroll to position [1248, 0]
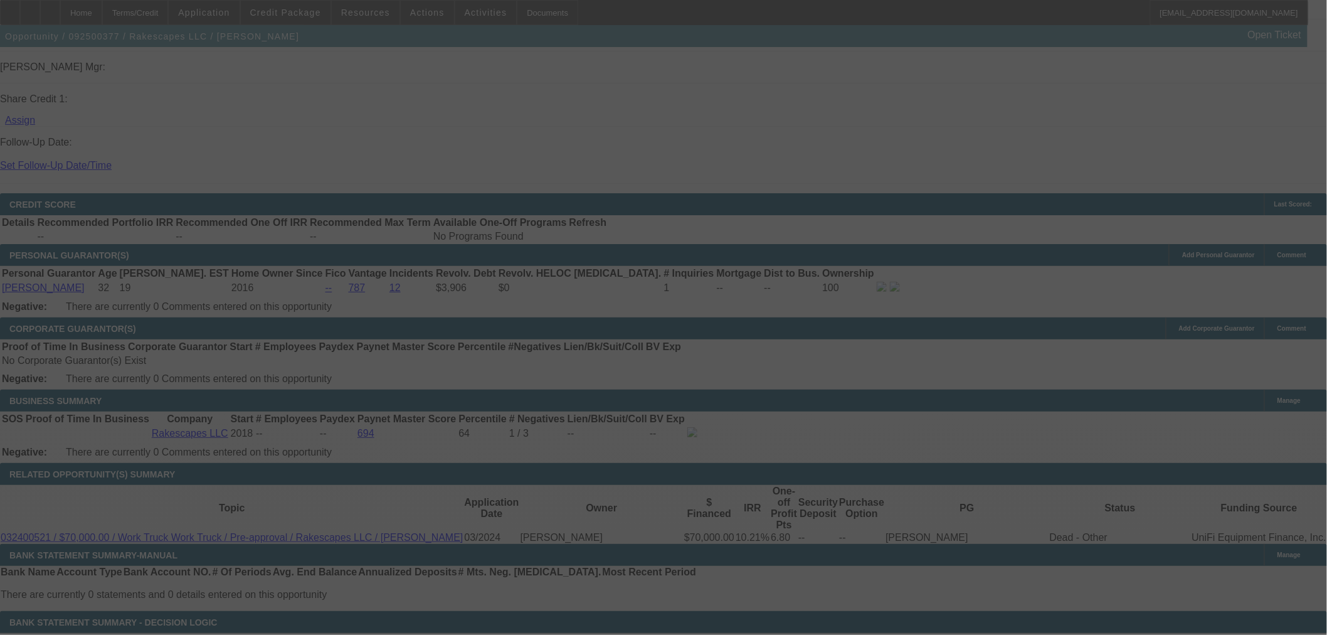
scroll to position [1581, 0]
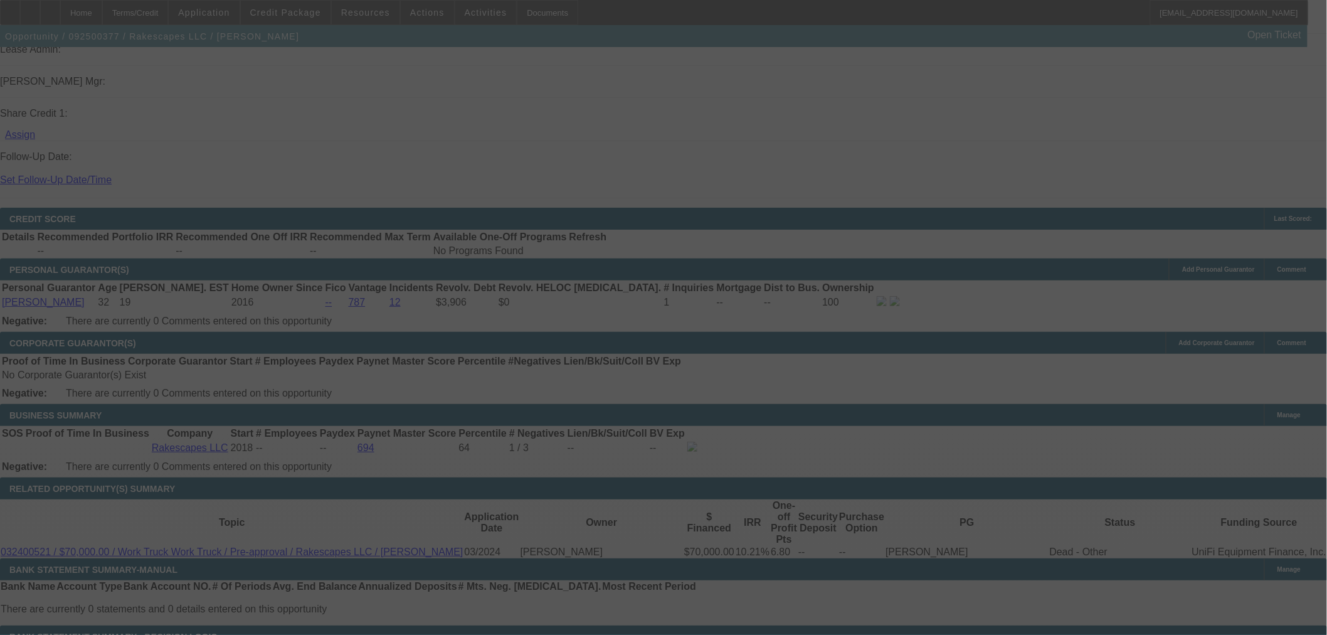
select select "0"
select select "3"
select select "0.1"
select select "4"
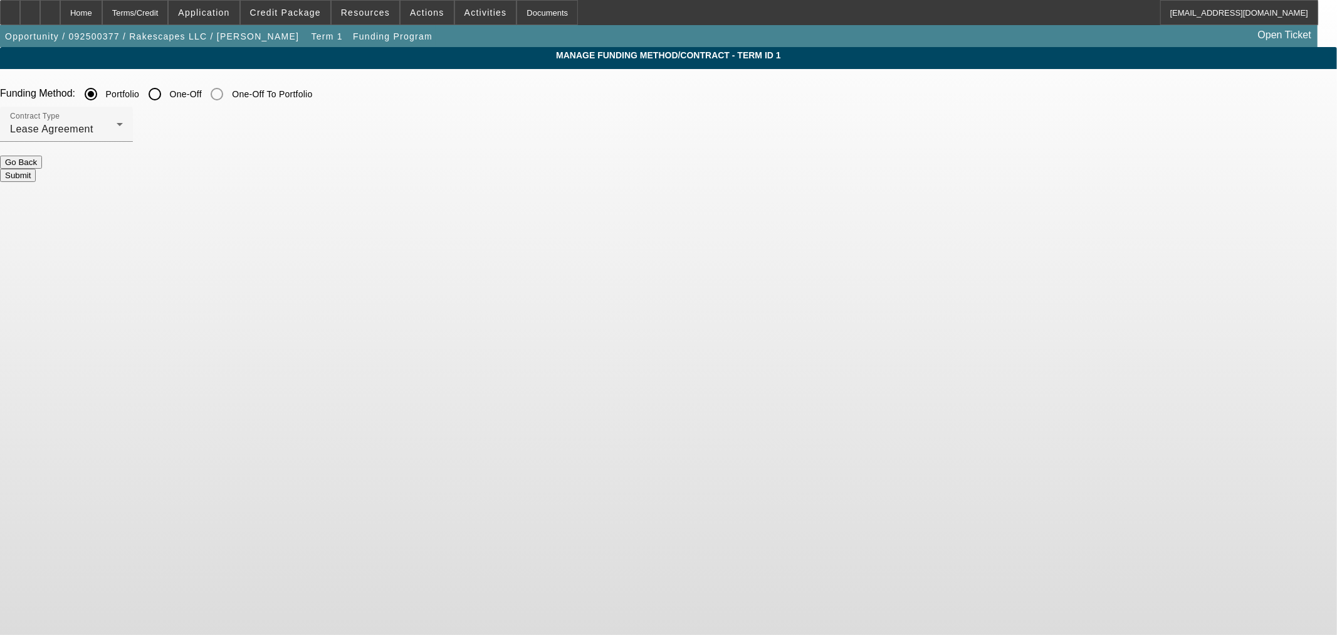
click at [167, 97] on input "One-Off" at bounding box center [154, 94] width 25 height 25
radio input "true"
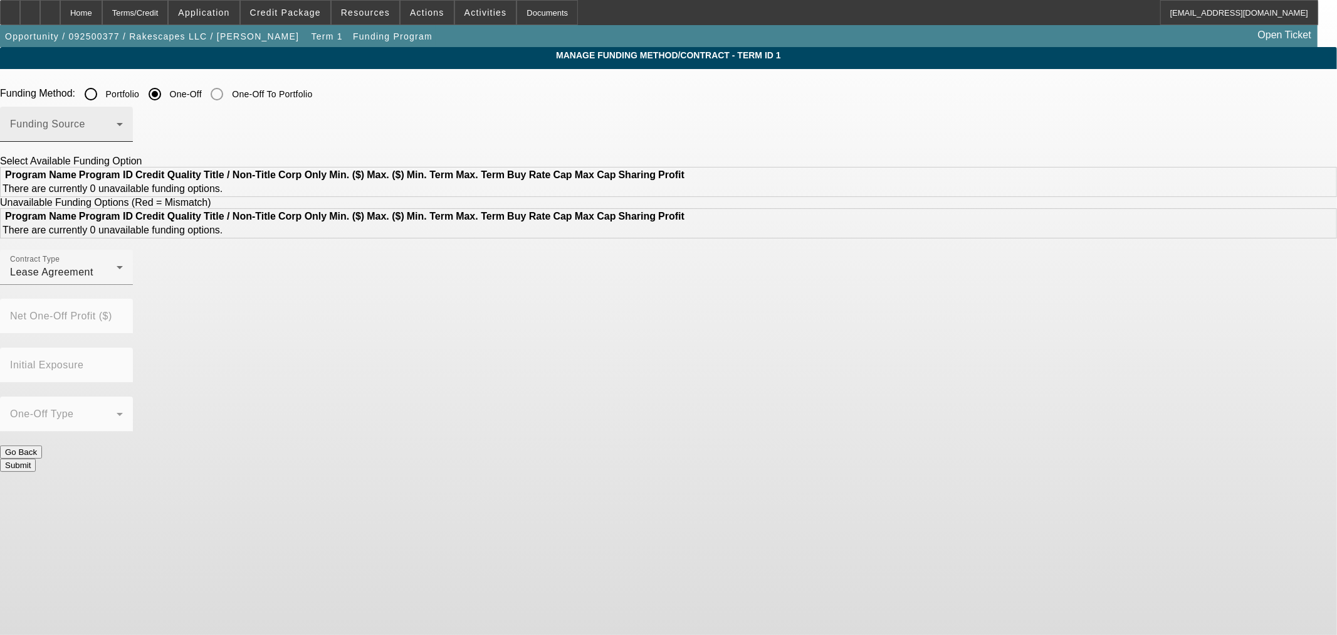
click at [123, 120] on div "Funding Source" at bounding box center [66, 124] width 113 height 35
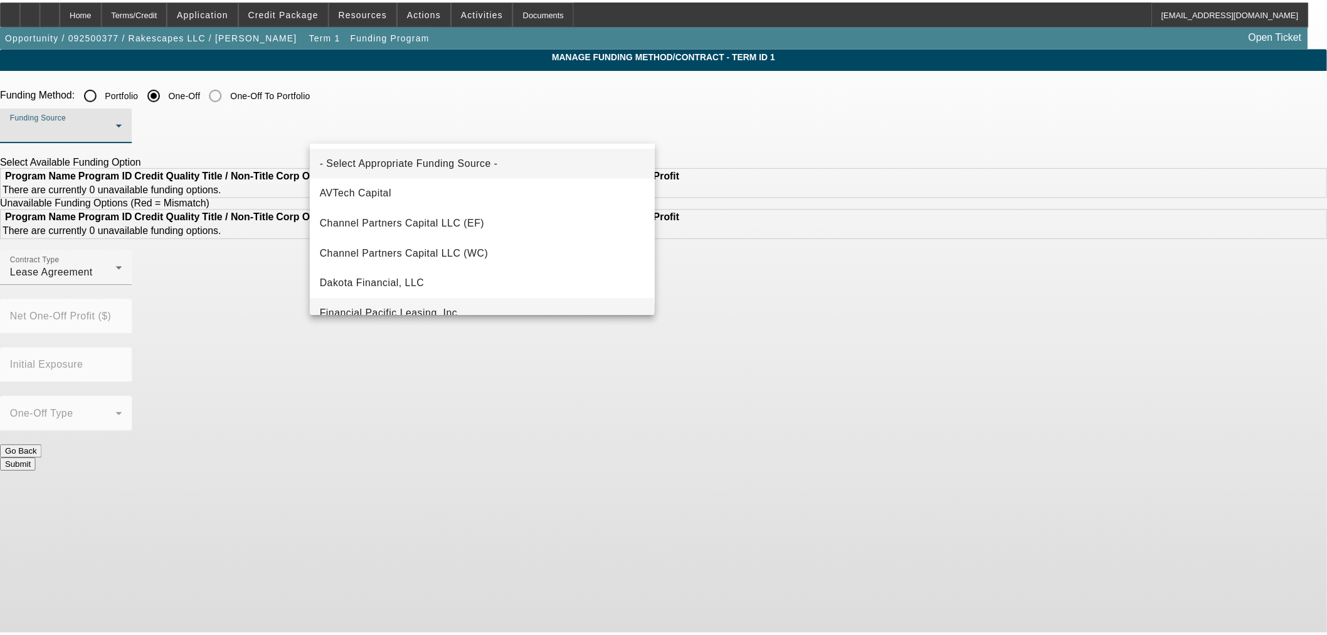
scroll to position [355, 0]
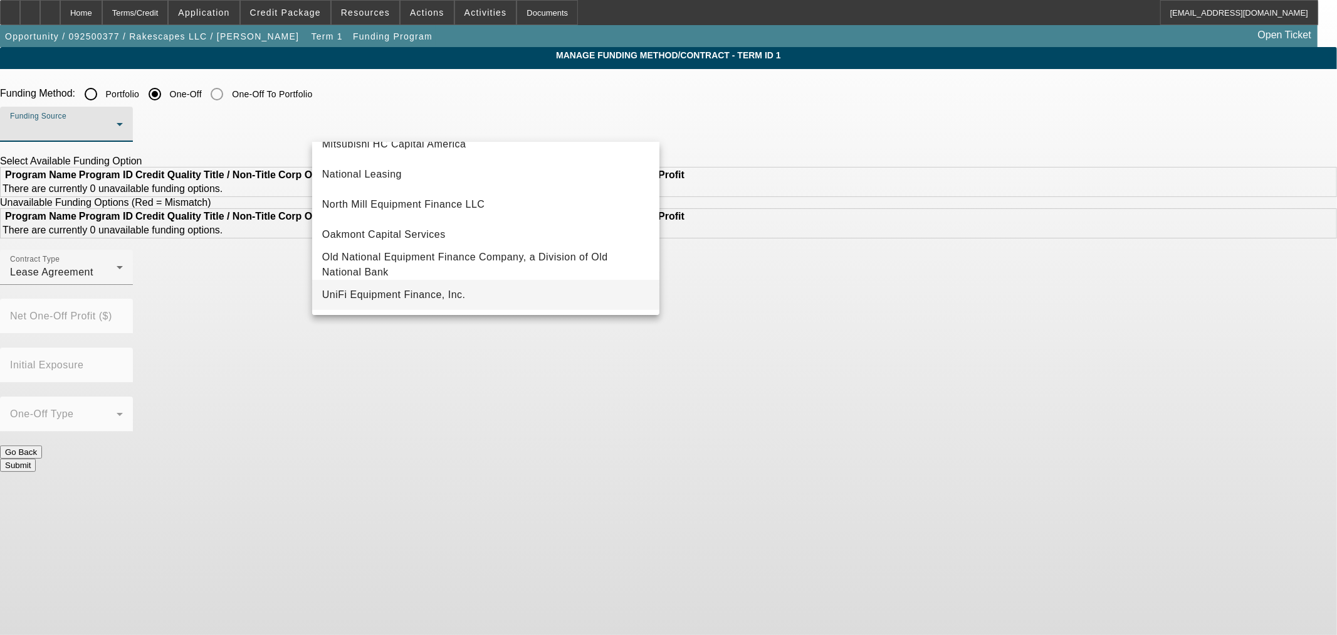
click at [379, 292] on span "UniFi Equipment Finance, Inc." at bounding box center [394, 294] width 144 height 15
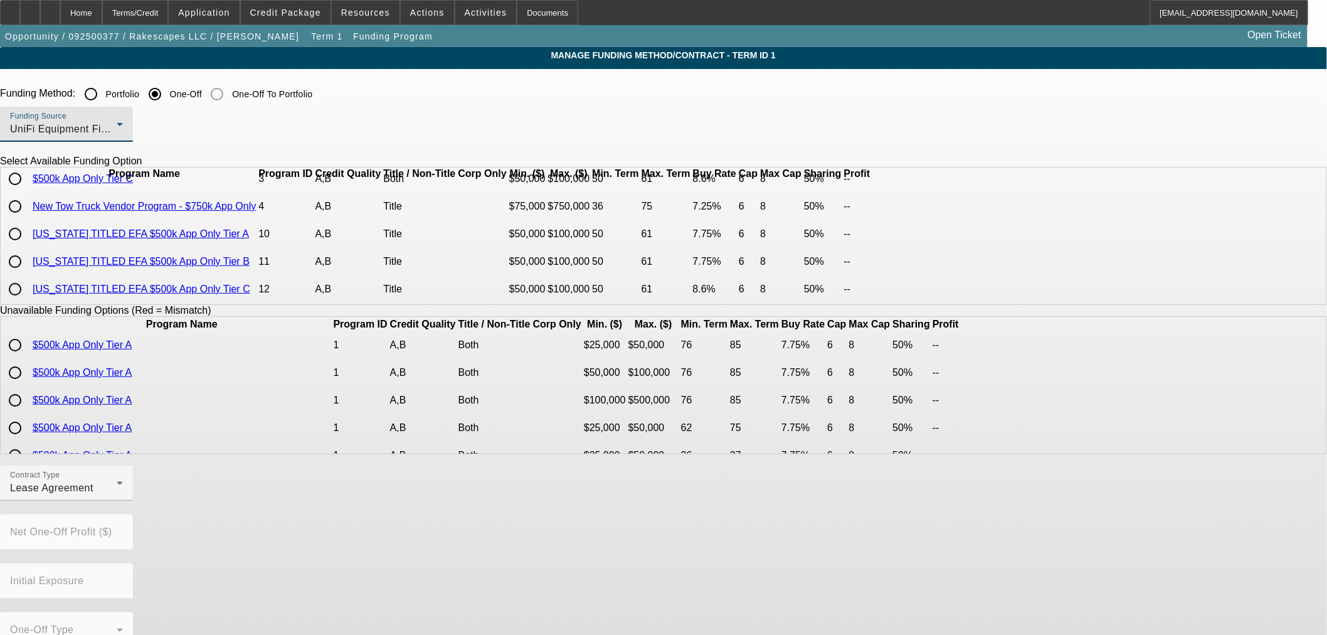
scroll to position [118, 0]
click at [117, 124] on div "UniFi Equipment Finance, Inc." at bounding box center [63, 129] width 107 height 15
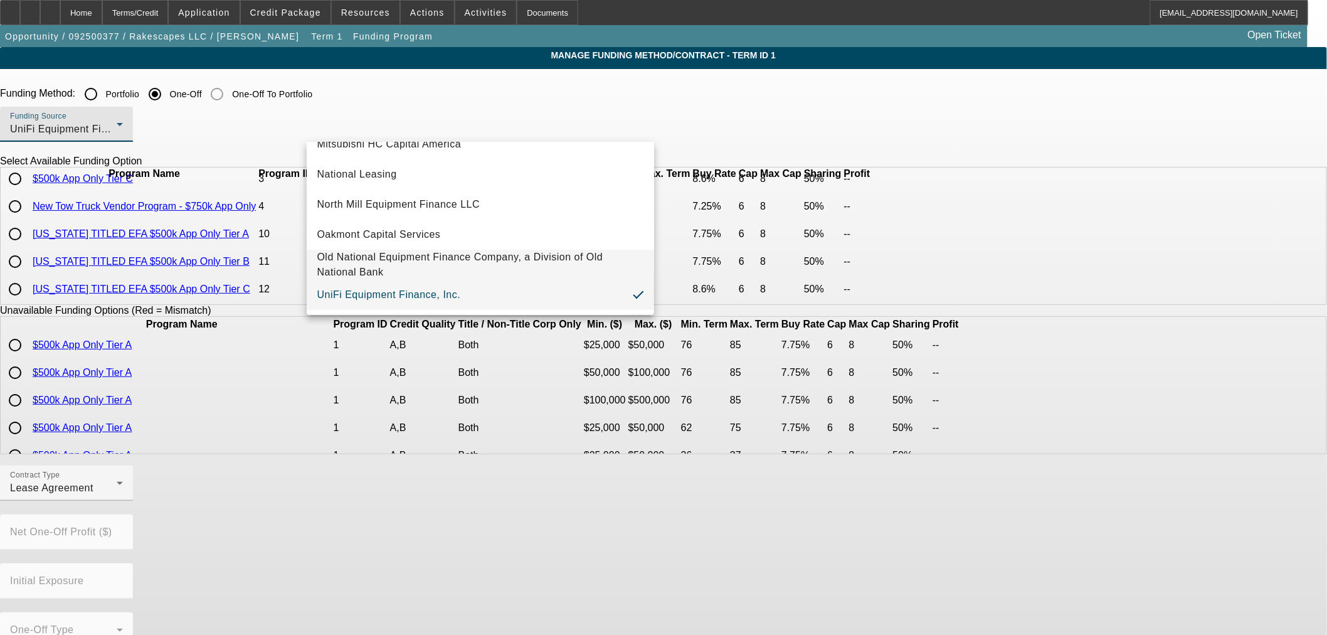
scroll to position [280, 0]
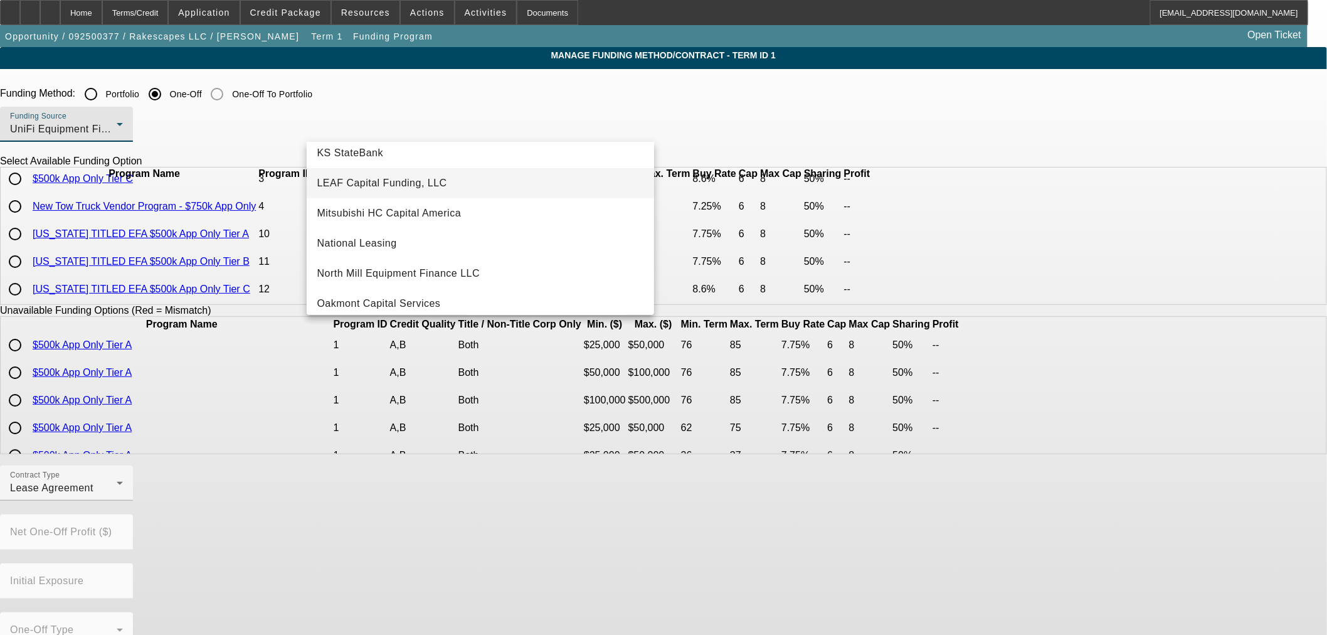
click at [452, 189] on mat-option "LEAF Capital Funding, LLC" at bounding box center [480, 183] width 347 height 30
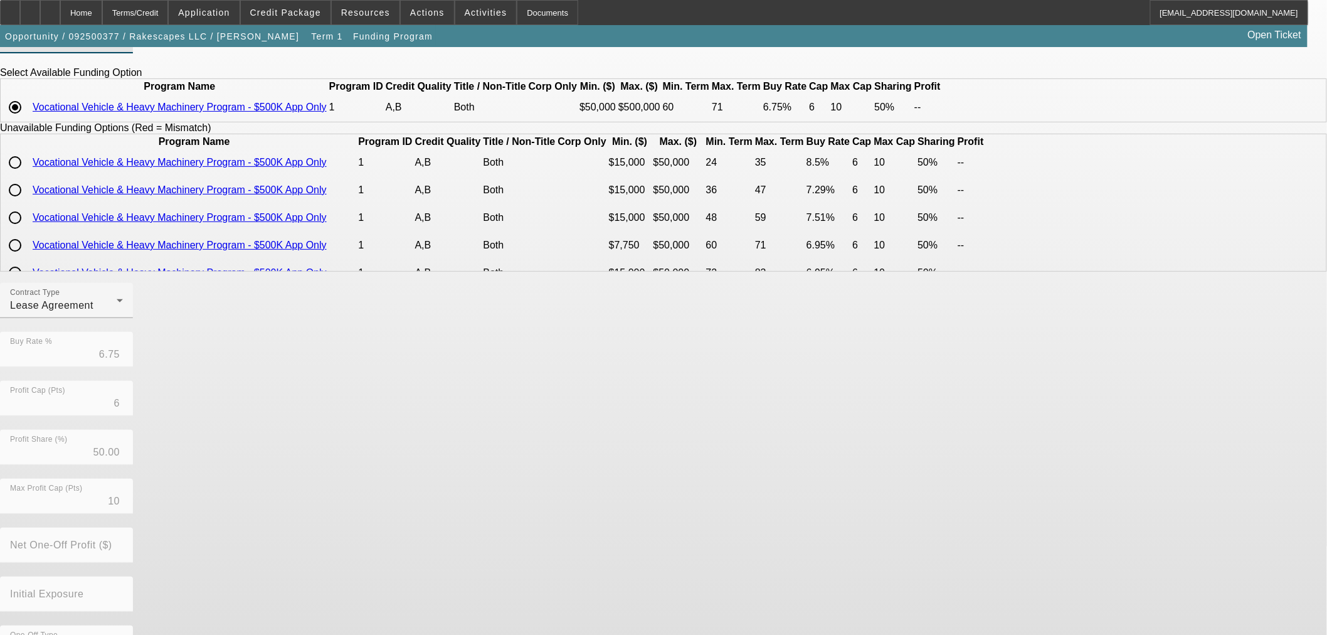
scroll to position [139, 0]
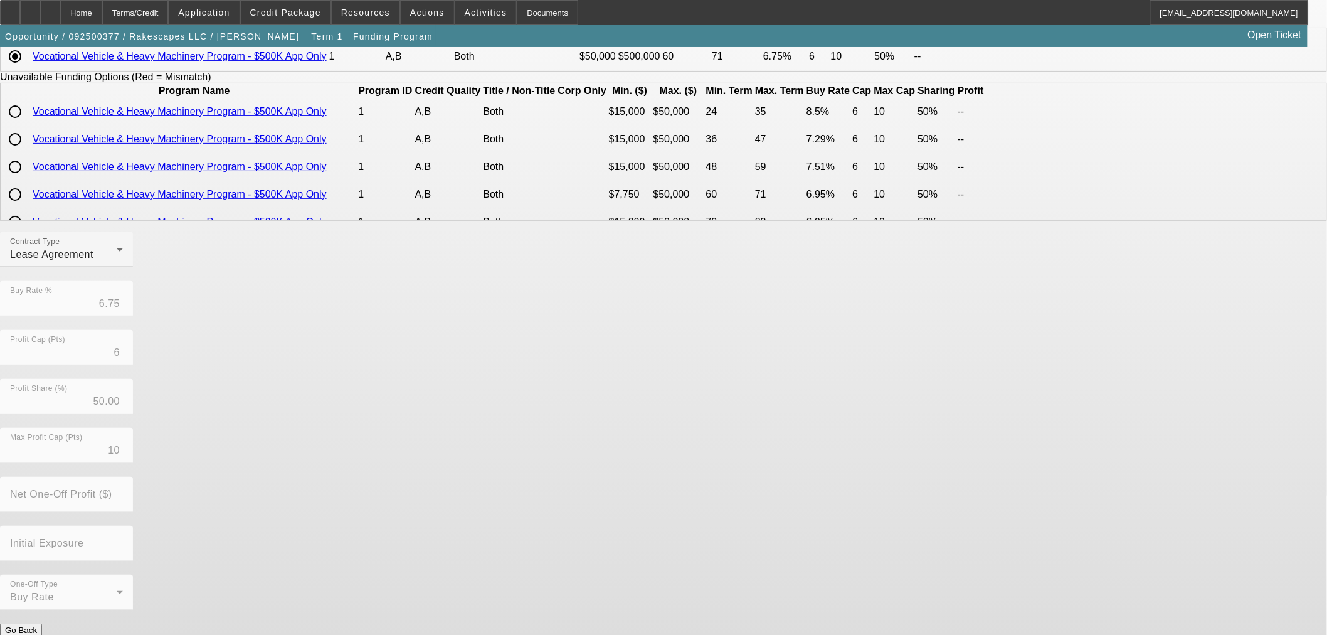
click at [36, 634] on button "Submit" at bounding box center [18, 642] width 36 height 13
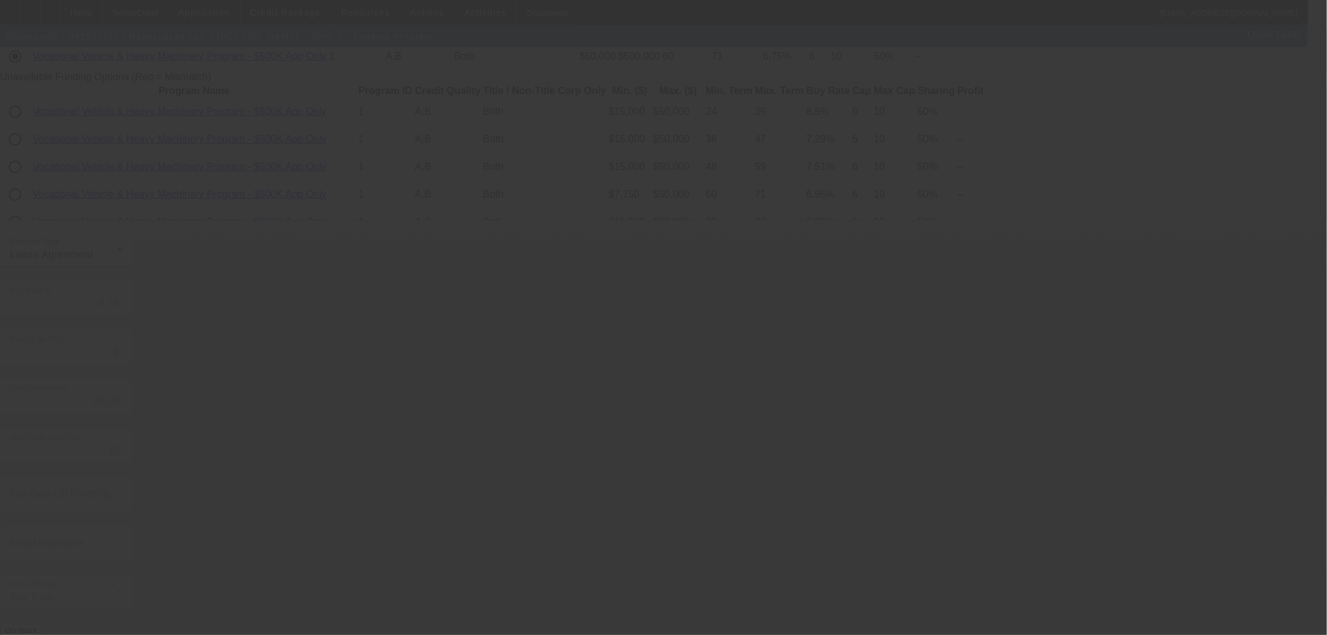
radio input "true"
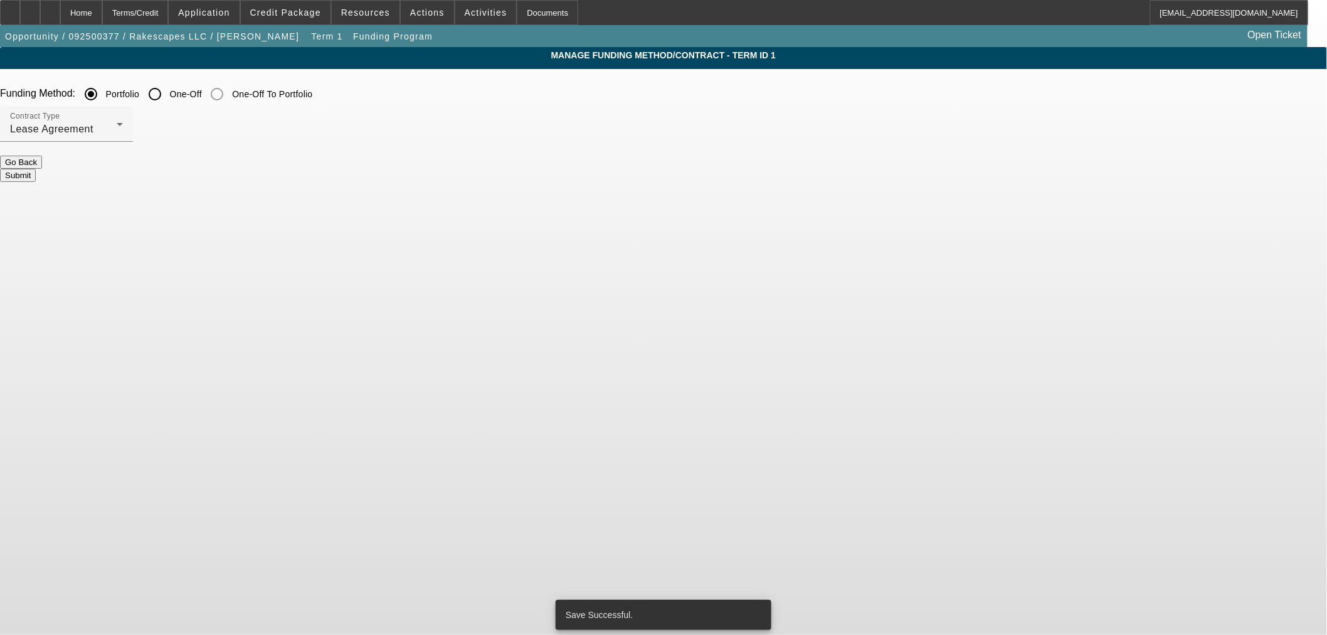
scroll to position [0, 0]
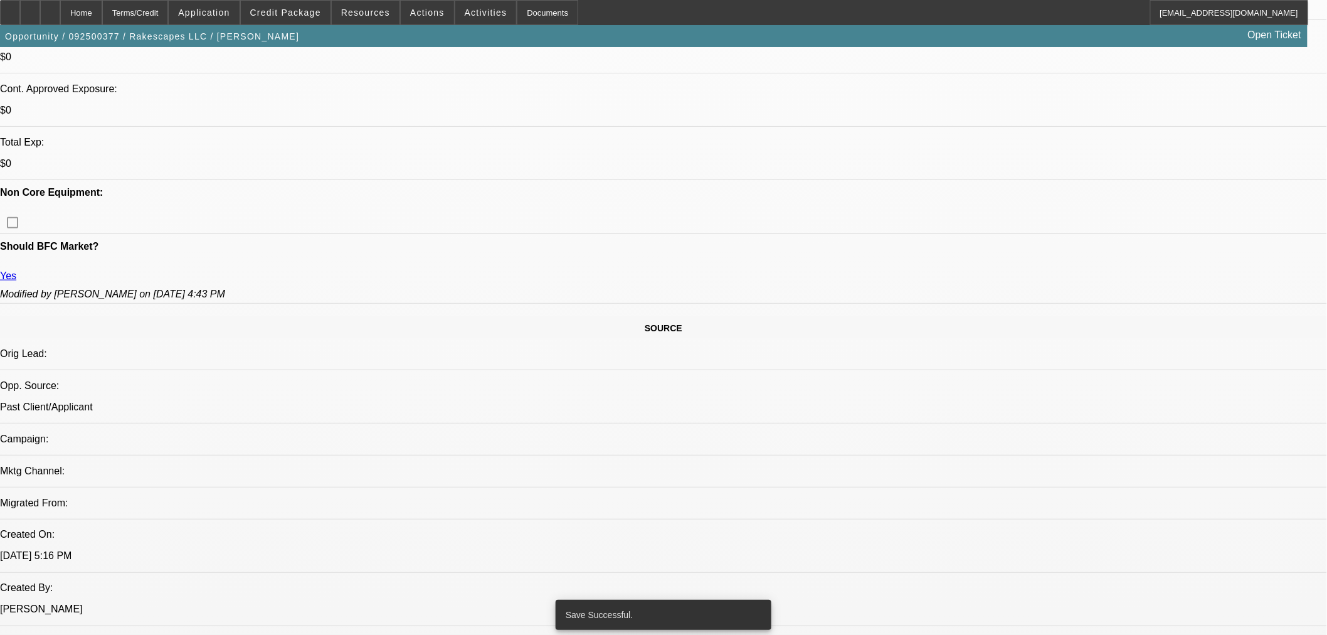
select select "0"
select select "3"
select select "0.1"
select select "4"
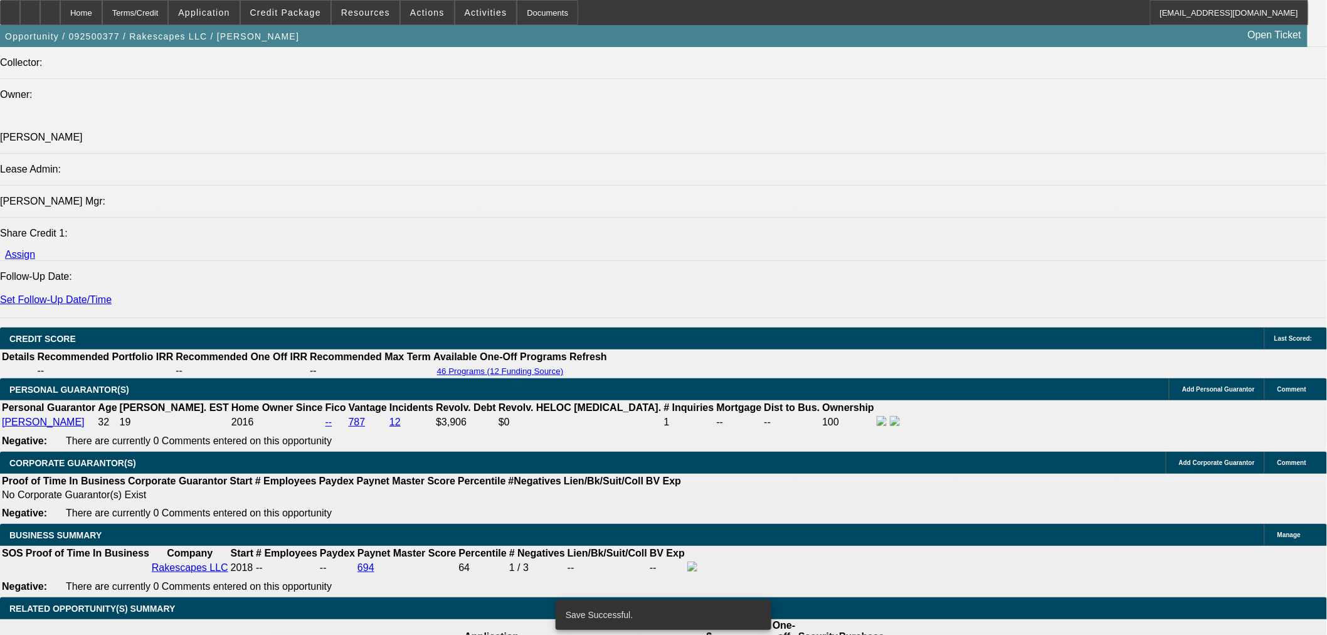
scroll to position [1666, 0]
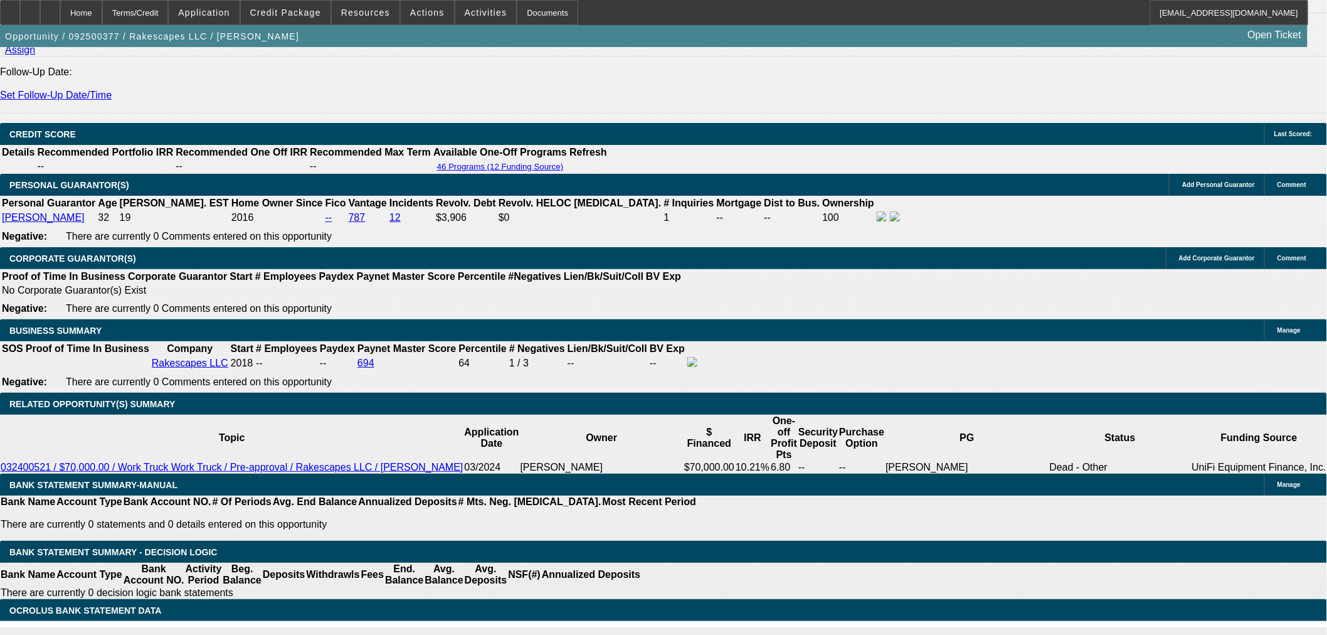
drag, startPoint x: 335, startPoint y: 254, endPoint x: 362, endPoint y: 259, distance: 27.4
type input "UNKNOWN"
type input "6"
type input "$1,869.75"
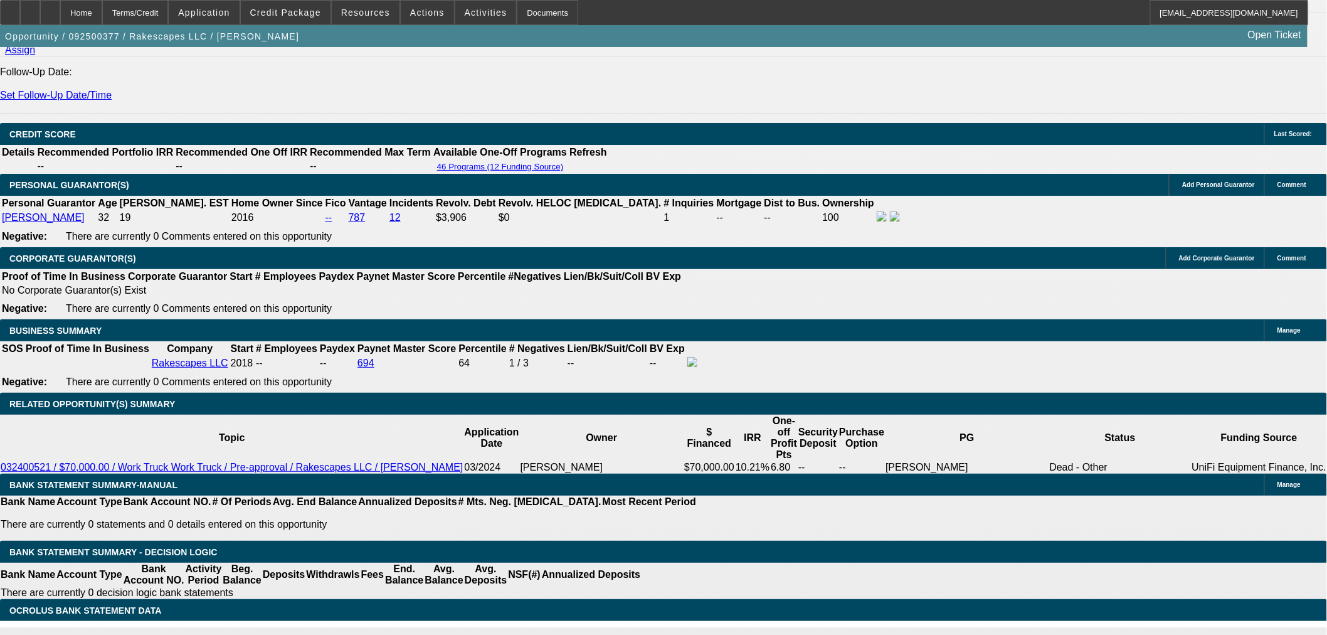
type input "6.5"
type input "$1,892.32"
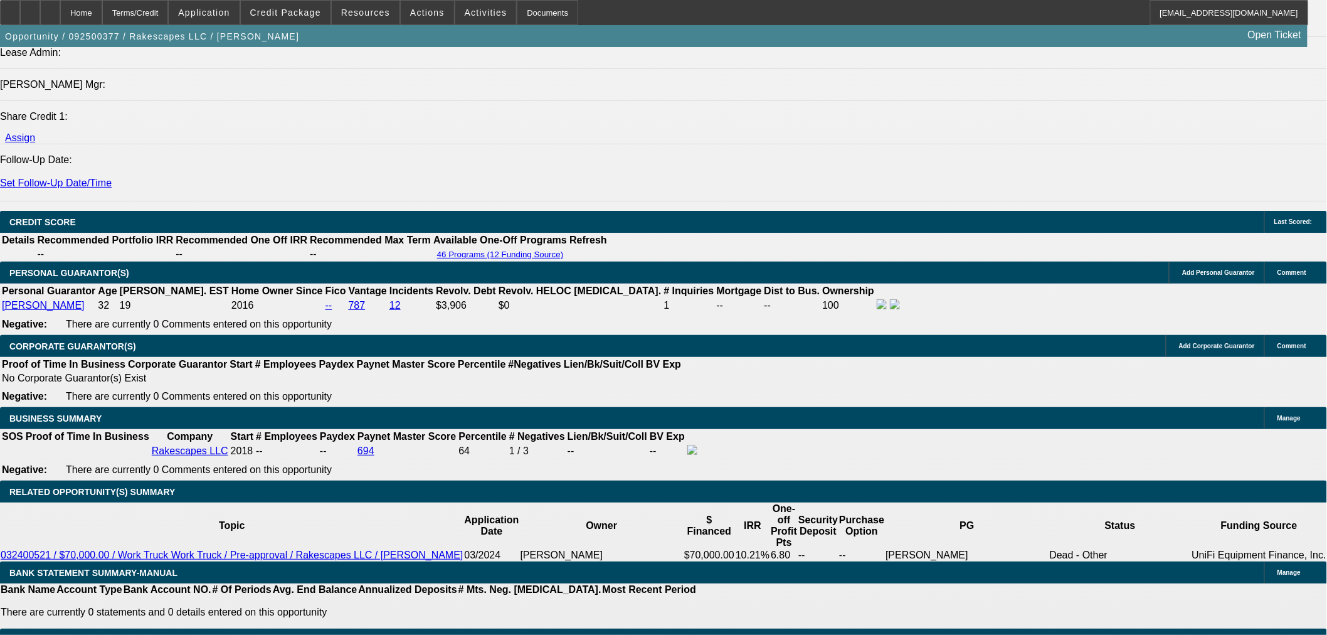
scroll to position [1457, 0]
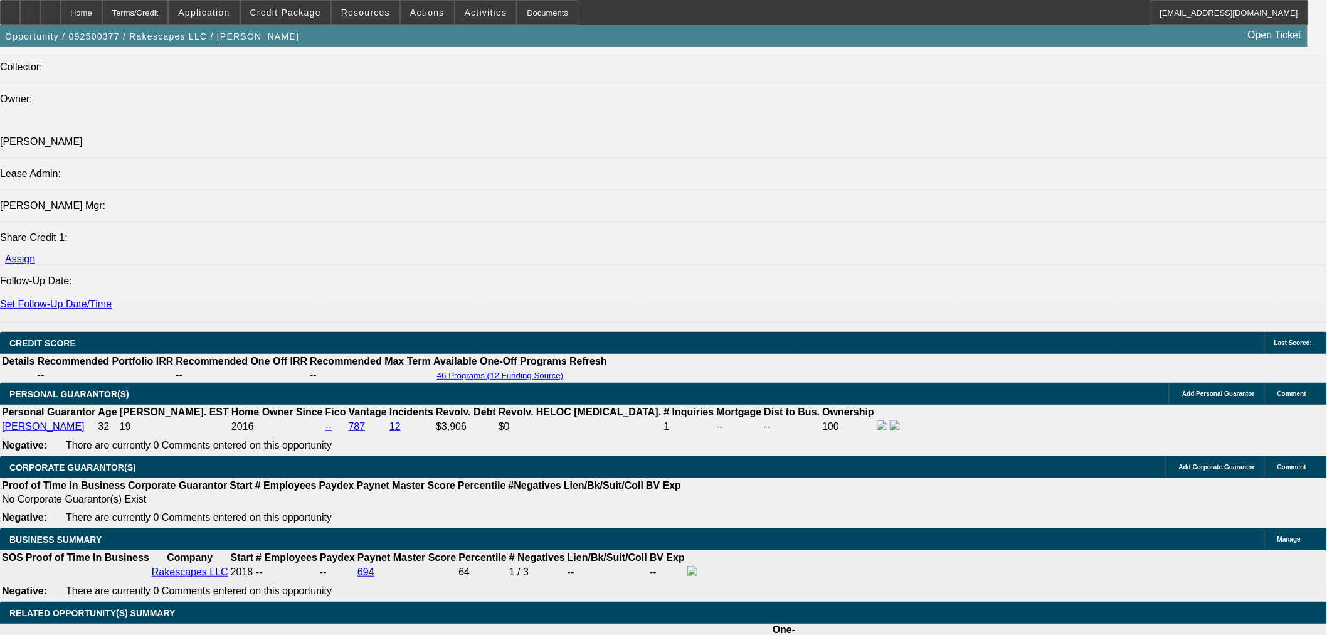
type input "6.5"
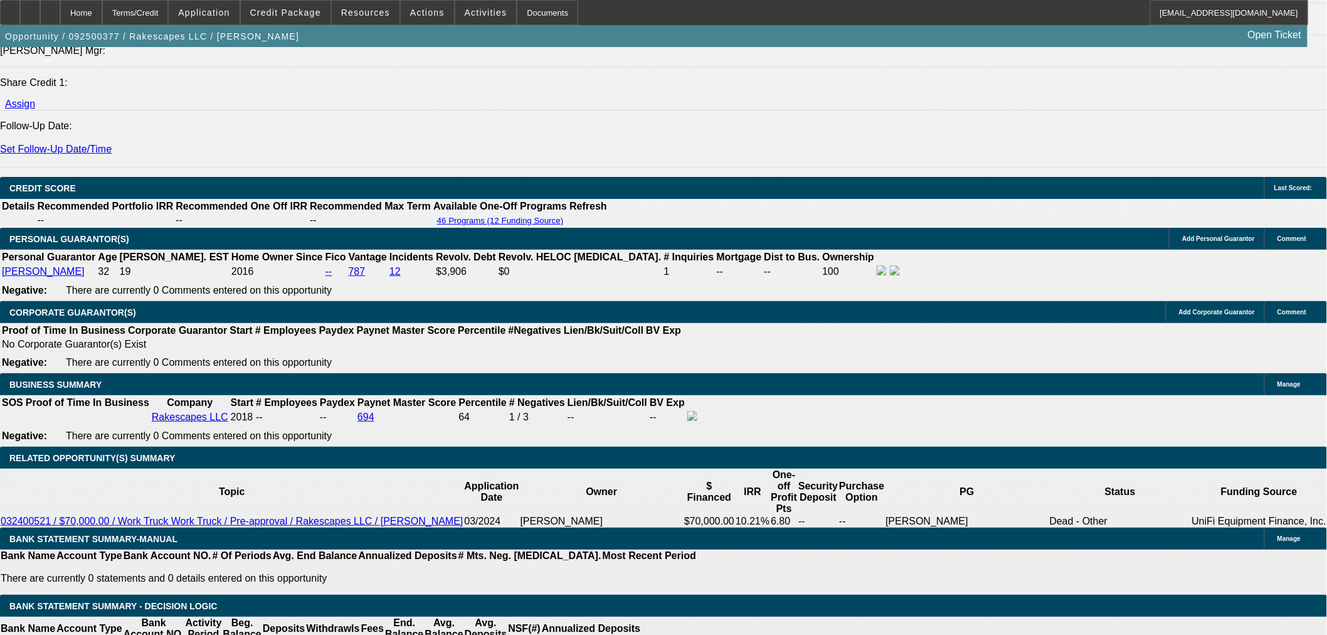
scroll to position [1735, 0]
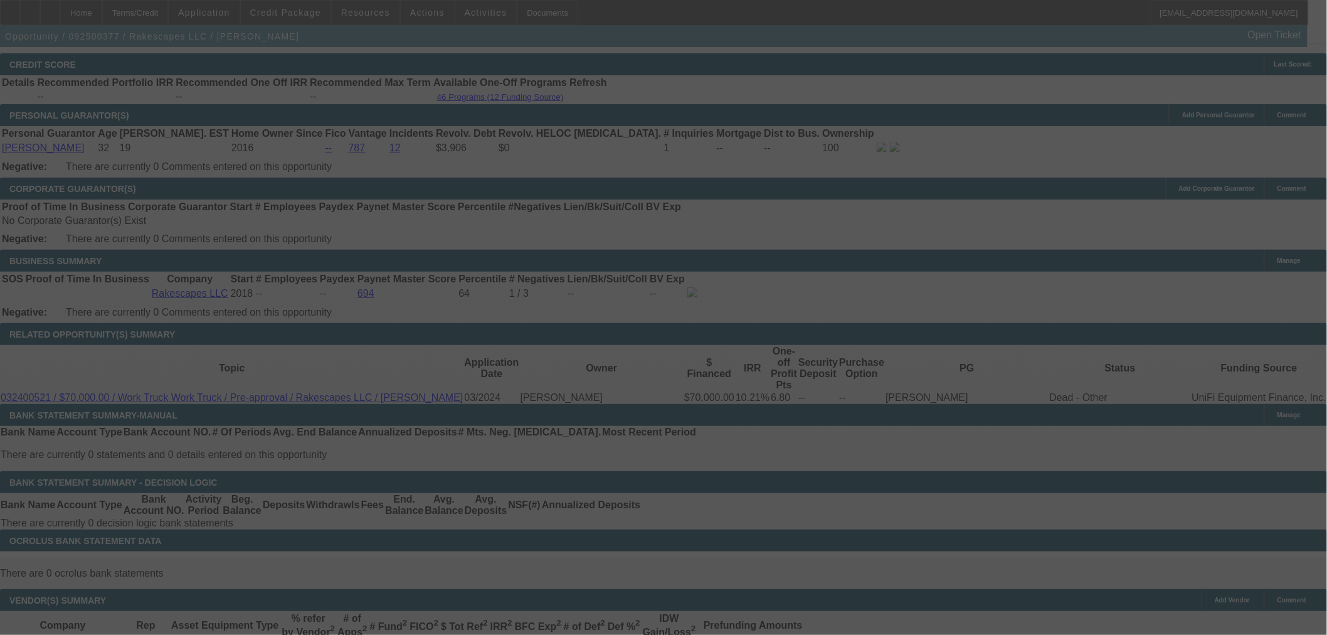
select select "0"
select select "3"
select select "0.1"
select select "4"
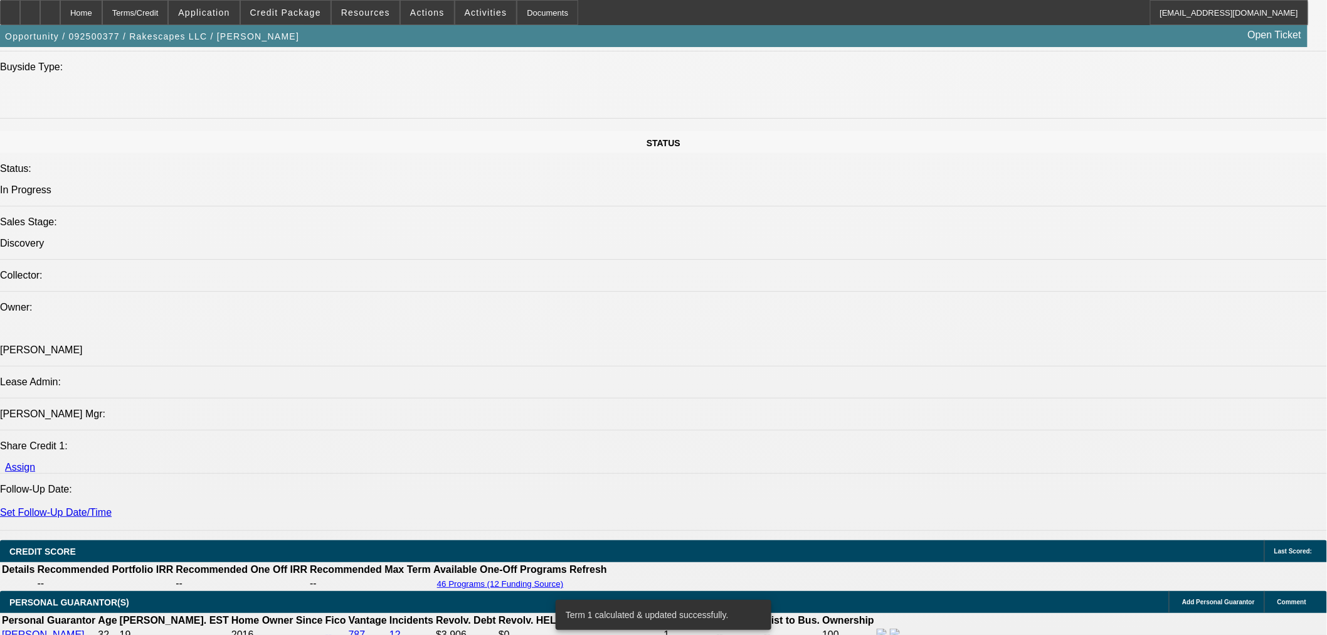
scroll to position [1248, 0]
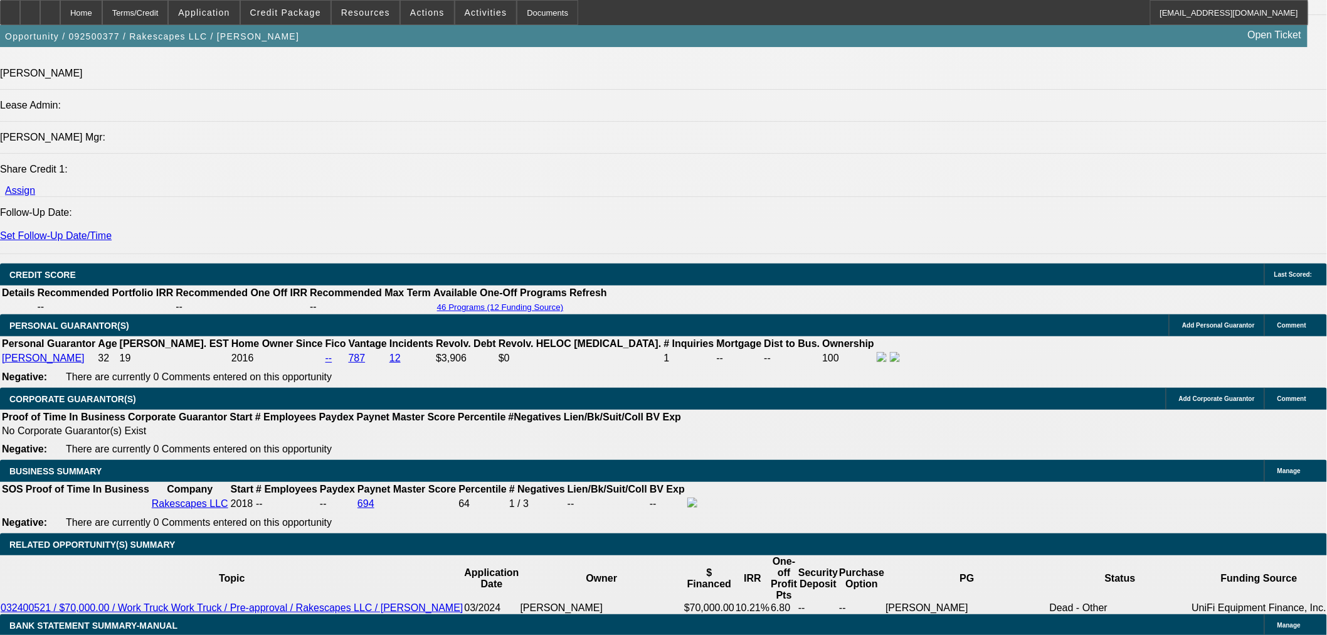
scroll to position [1457, 0]
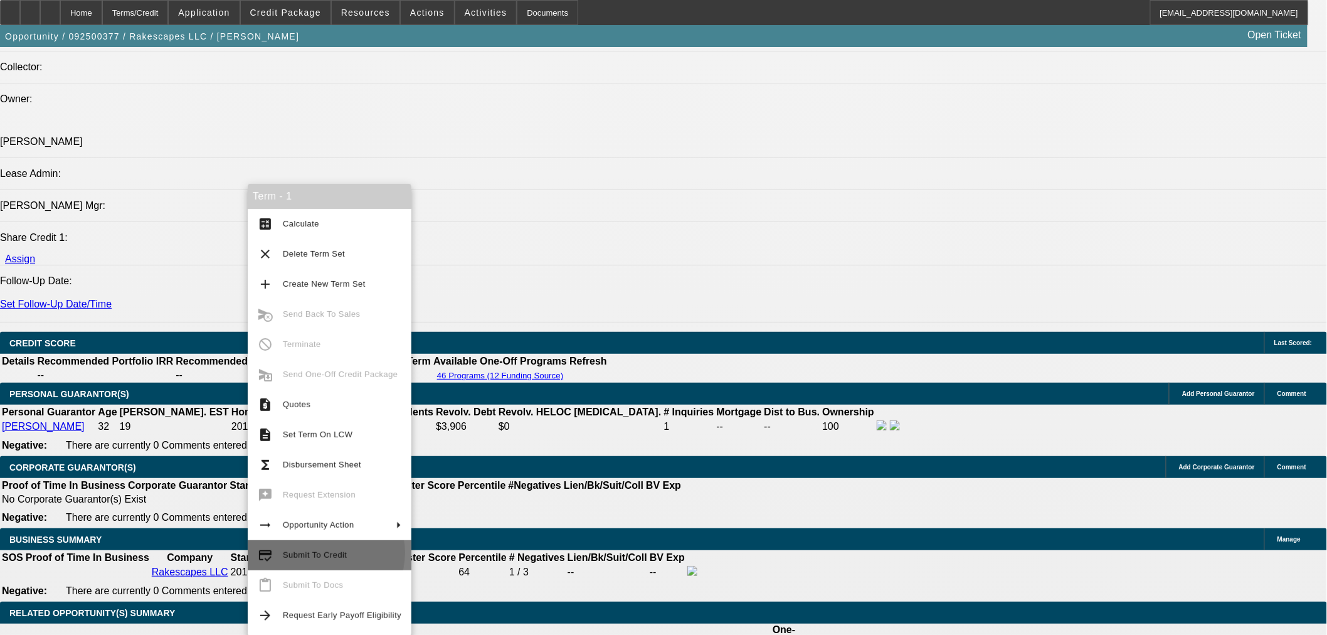
click at [323, 552] on span "Submit To Credit" at bounding box center [315, 554] width 64 height 9
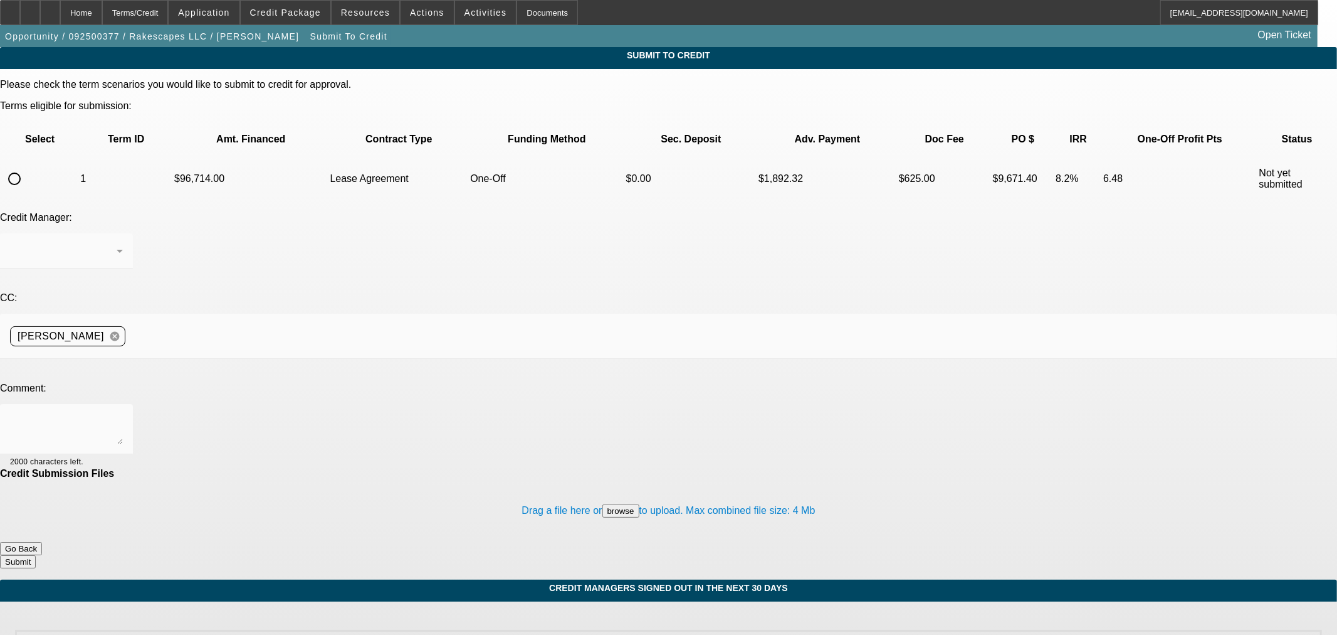
click at [27, 166] on input "radio" at bounding box center [14, 178] width 25 height 25
radio input "true"
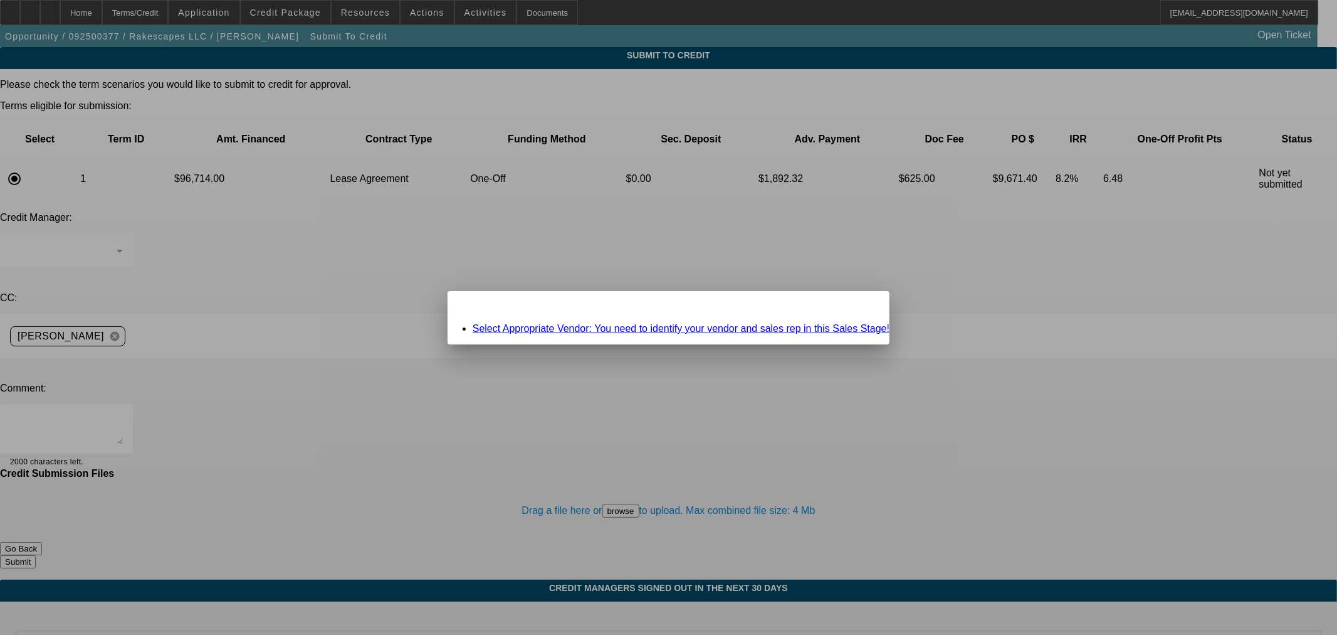
click at [564, 327] on link "Select Appropriate Vendor: You need to identify your vendor and sales rep in th…" at bounding box center [681, 328] width 417 height 11
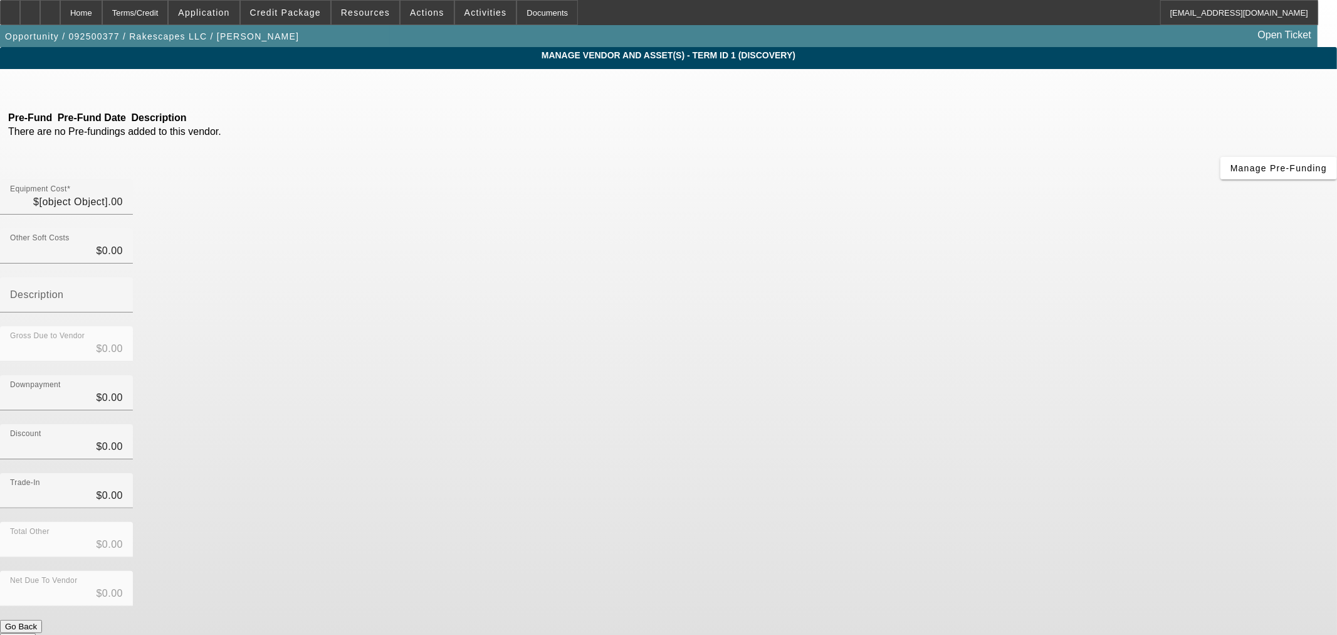
type input "$96,714.00"
click at [120, 88] on icon at bounding box center [120, 87] width 0 height 11
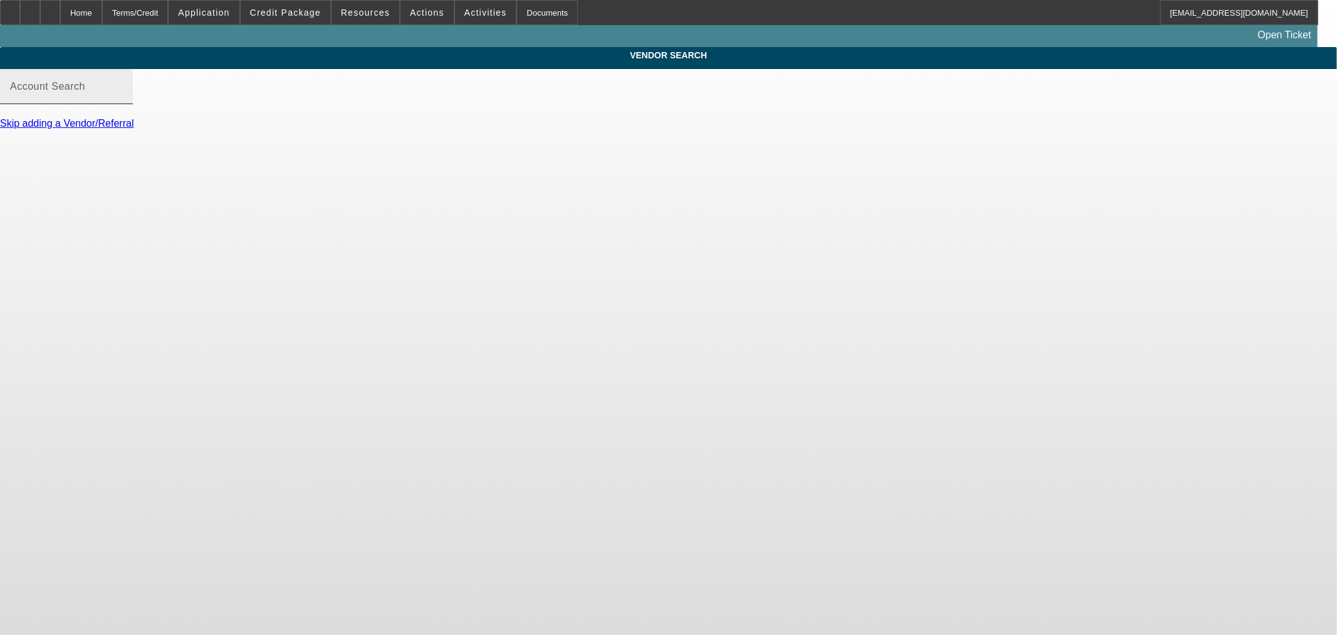
click at [123, 88] on div "Account Search" at bounding box center [66, 86] width 113 height 35
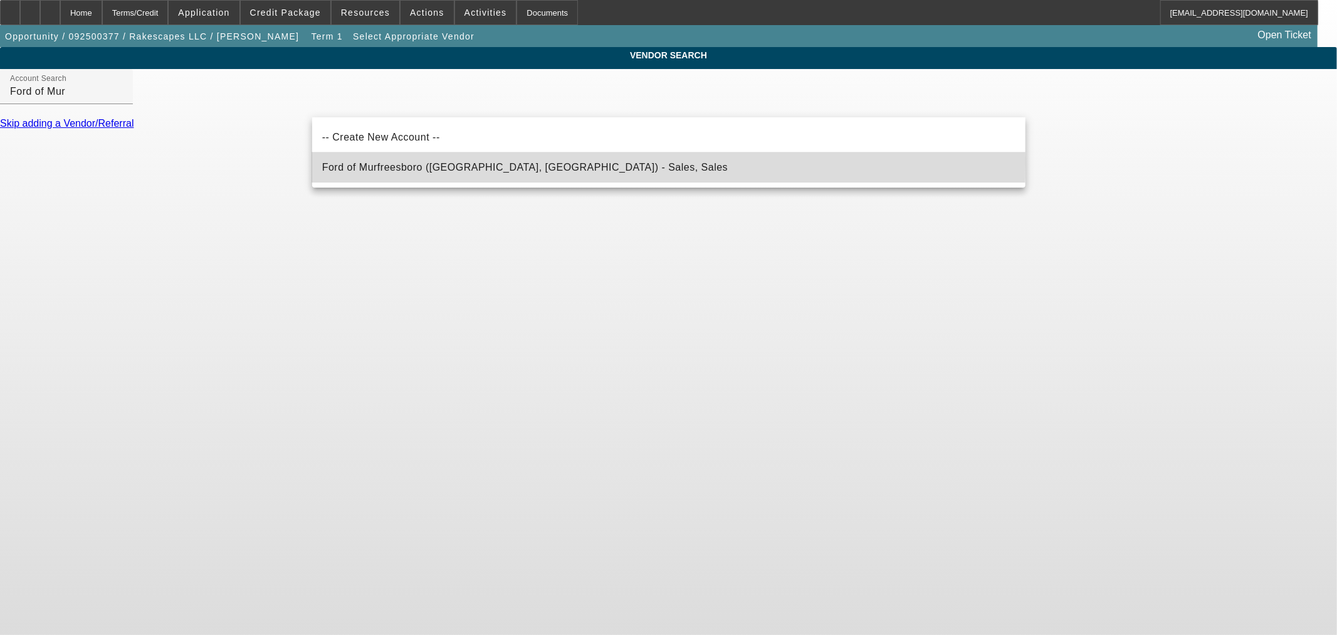
click at [384, 161] on span "Ford of Murfreesboro (Murfreesboro, TN) - Sales, Sales" at bounding box center [525, 167] width 406 height 15
type input "Ford of Murfreesboro (Murfreesboro, TN) - Sales, Sales"
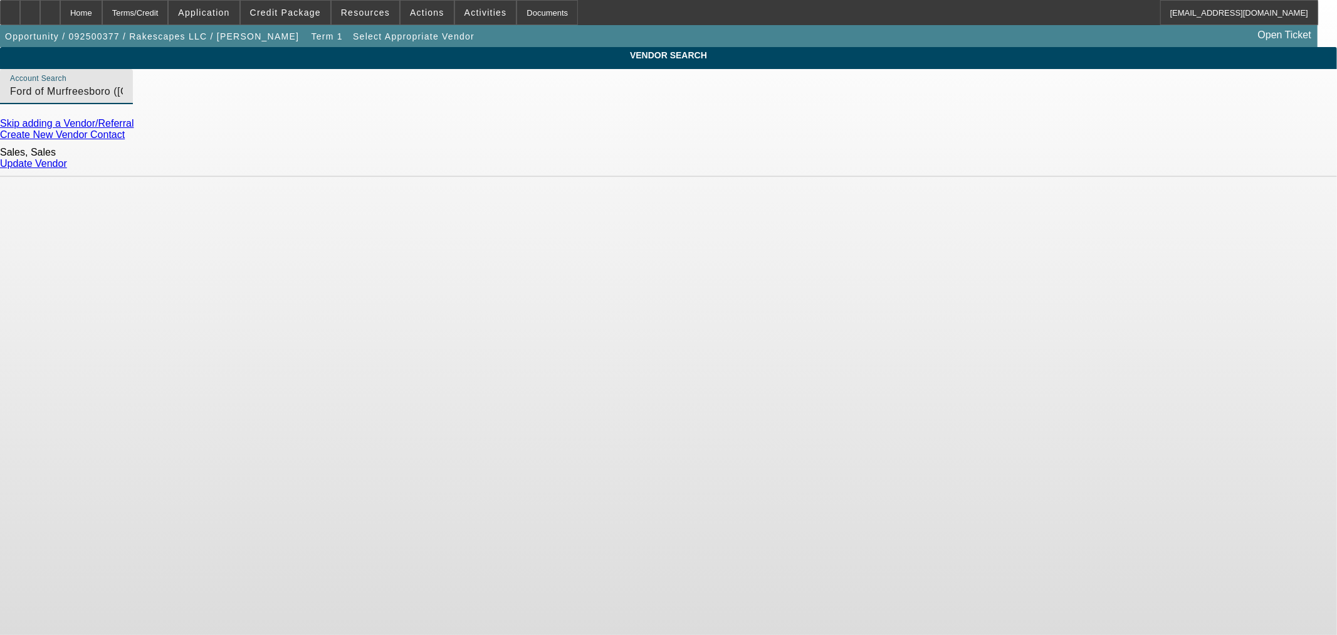
click at [67, 158] on link "Update Vendor" at bounding box center [33, 163] width 67 height 11
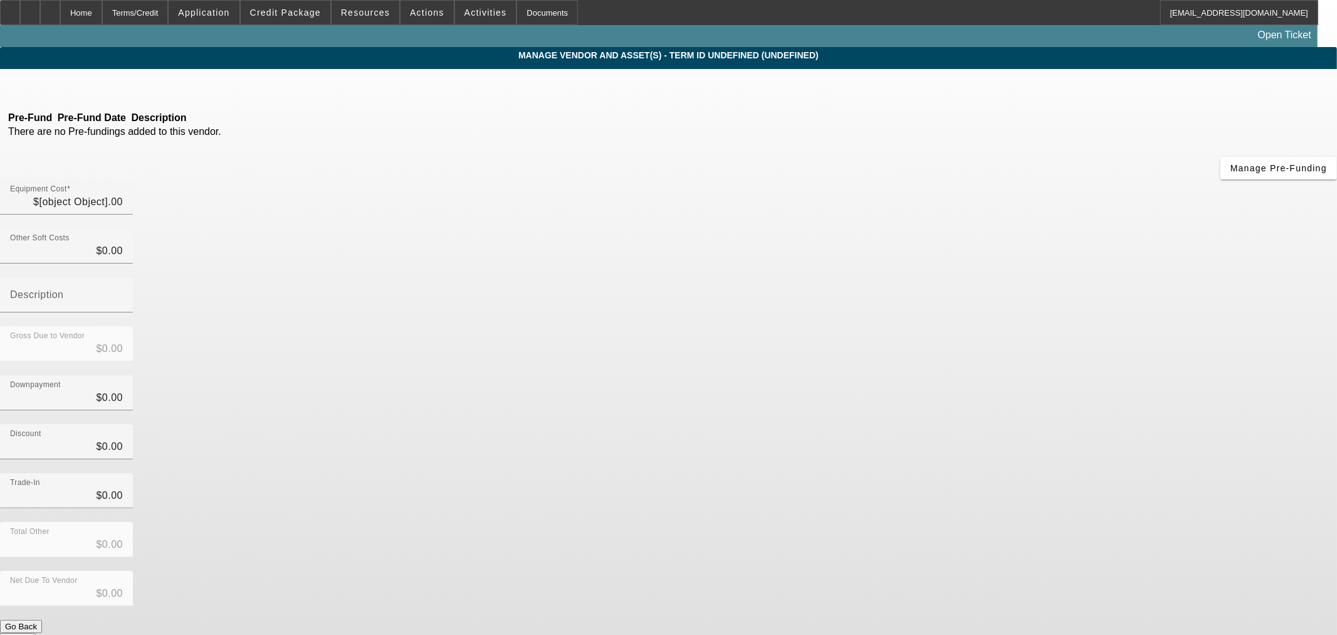
type input "$96,714.00"
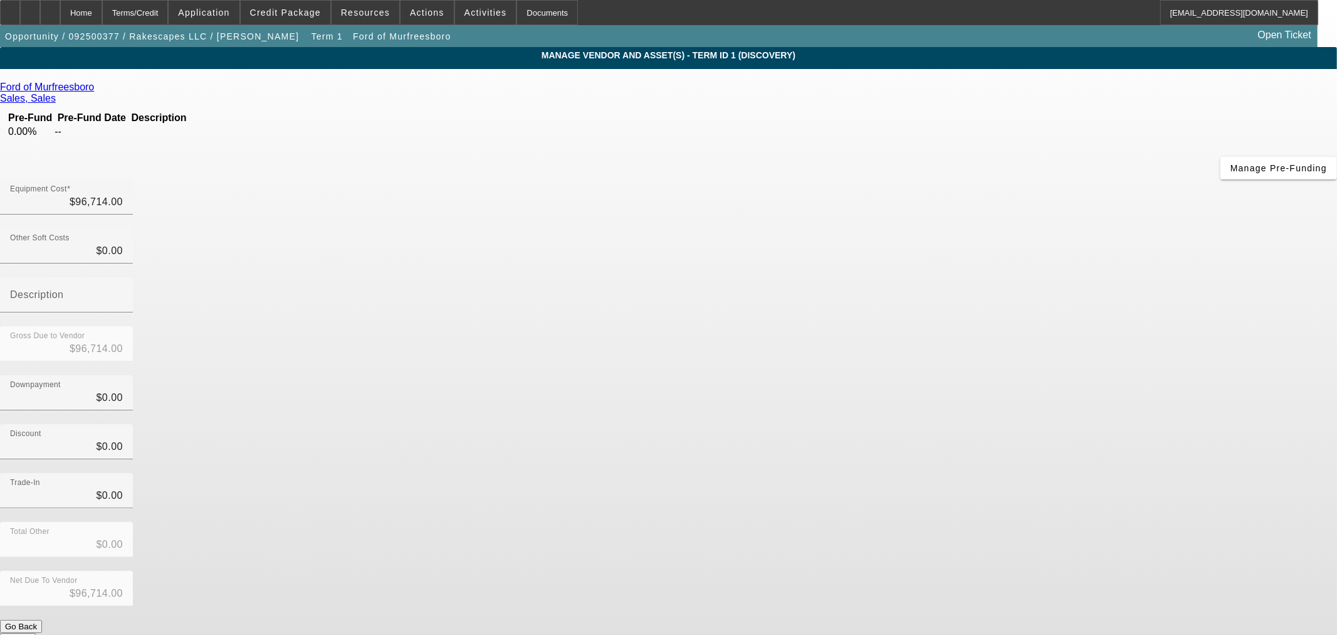
click at [36, 633] on button "Submit" at bounding box center [18, 639] width 36 height 13
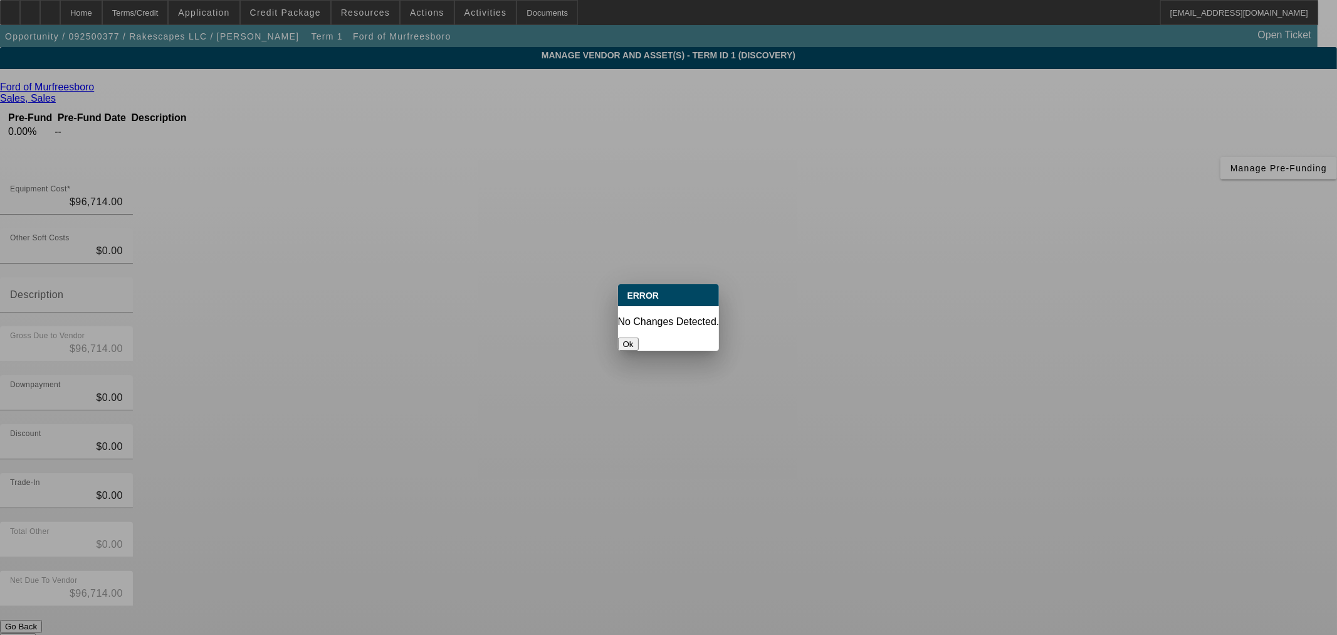
click at [639, 337] on button "Ok" at bounding box center [628, 343] width 21 height 13
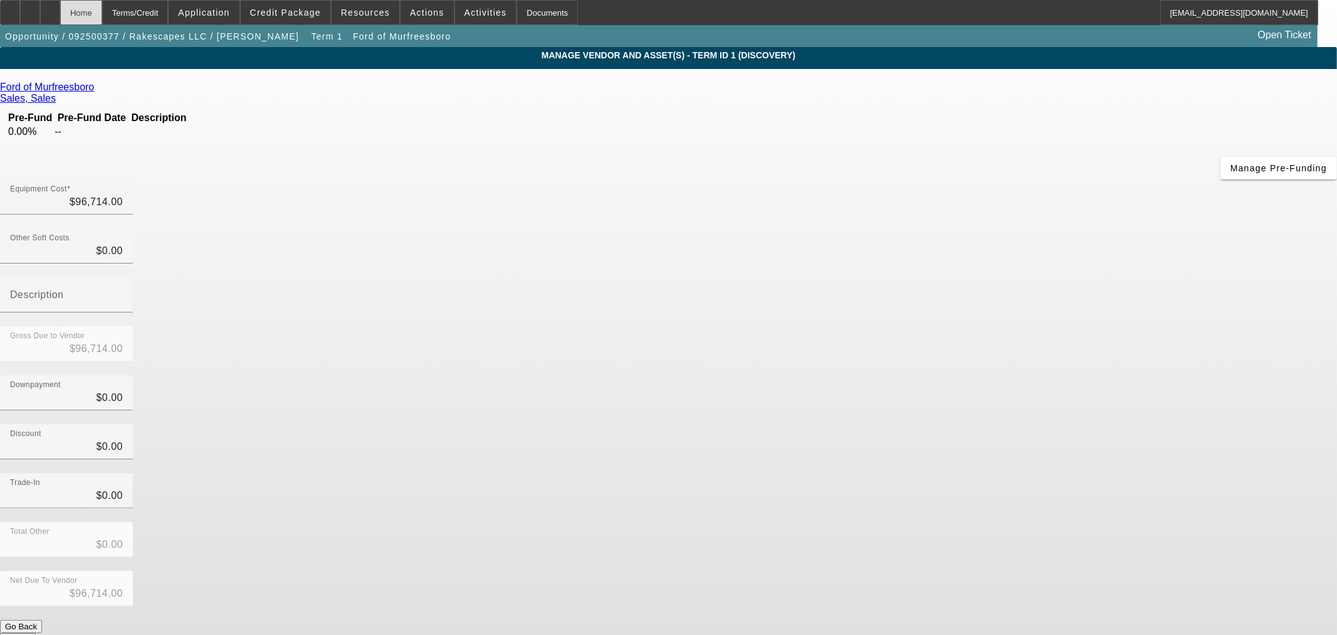
click at [102, 21] on div "Home" at bounding box center [81, 12] width 42 height 25
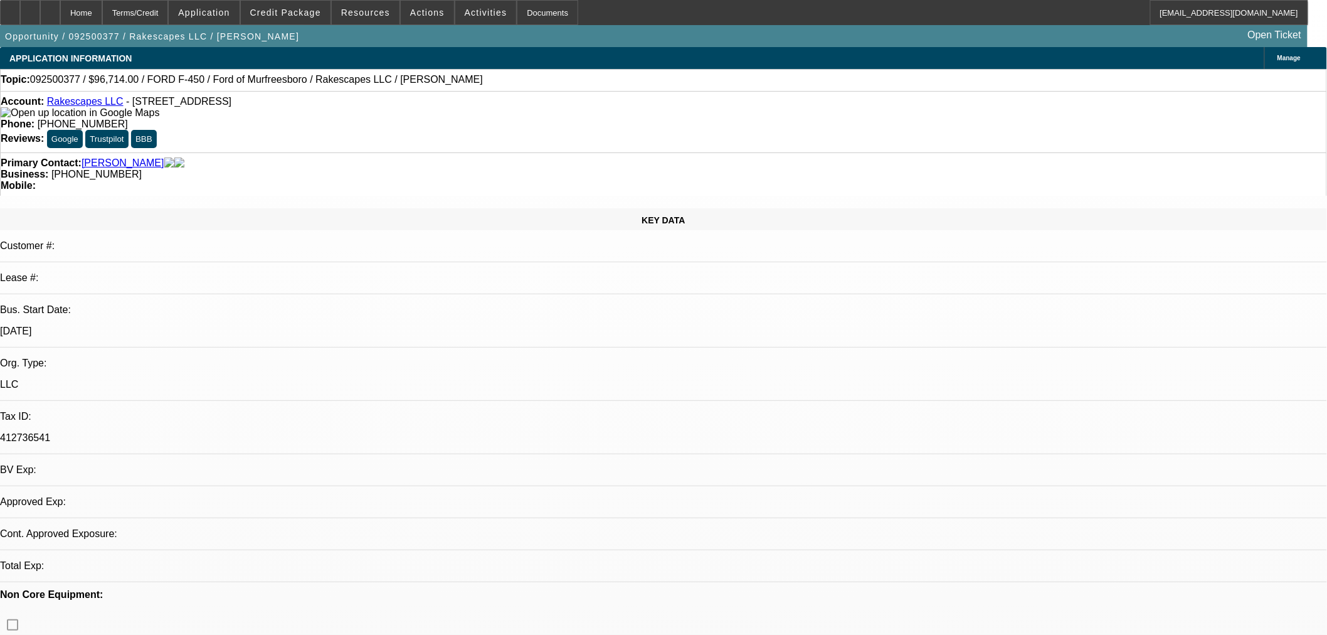
select select "0"
select select "3"
select select "0.1"
select select "4"
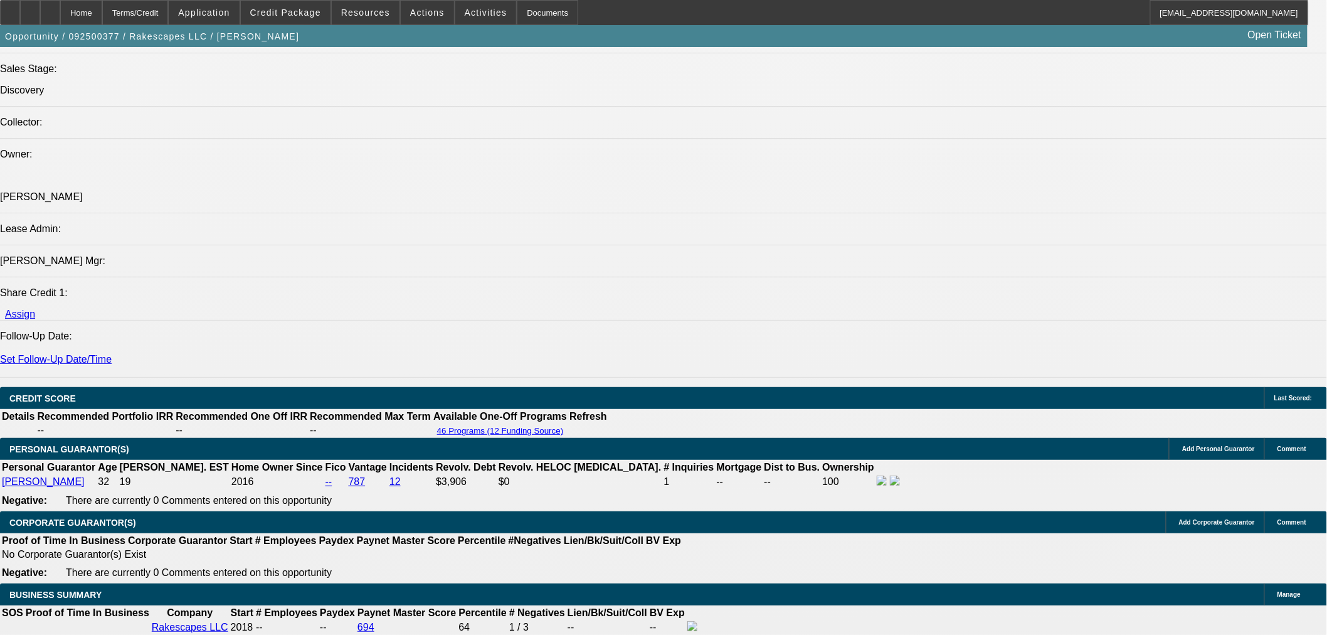
scroll to position [1393, 0]
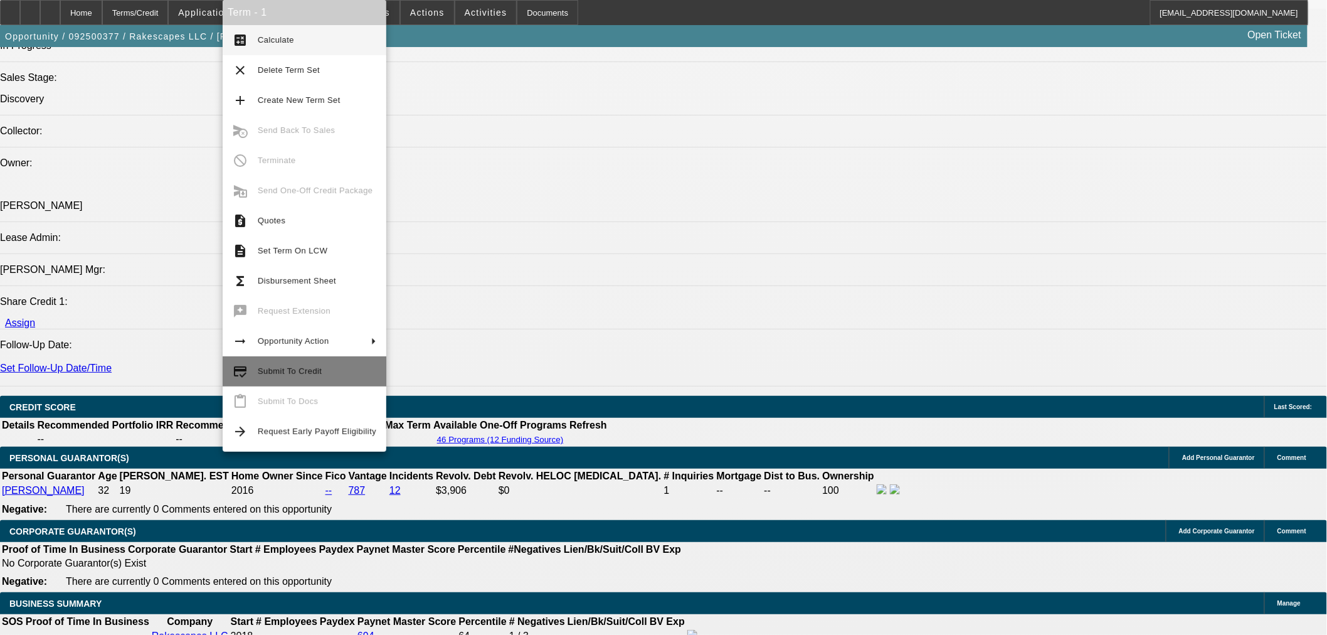
click at [281, 371] on span "Submit To Credit" at bounding box center [290, 370] width 64 height 9
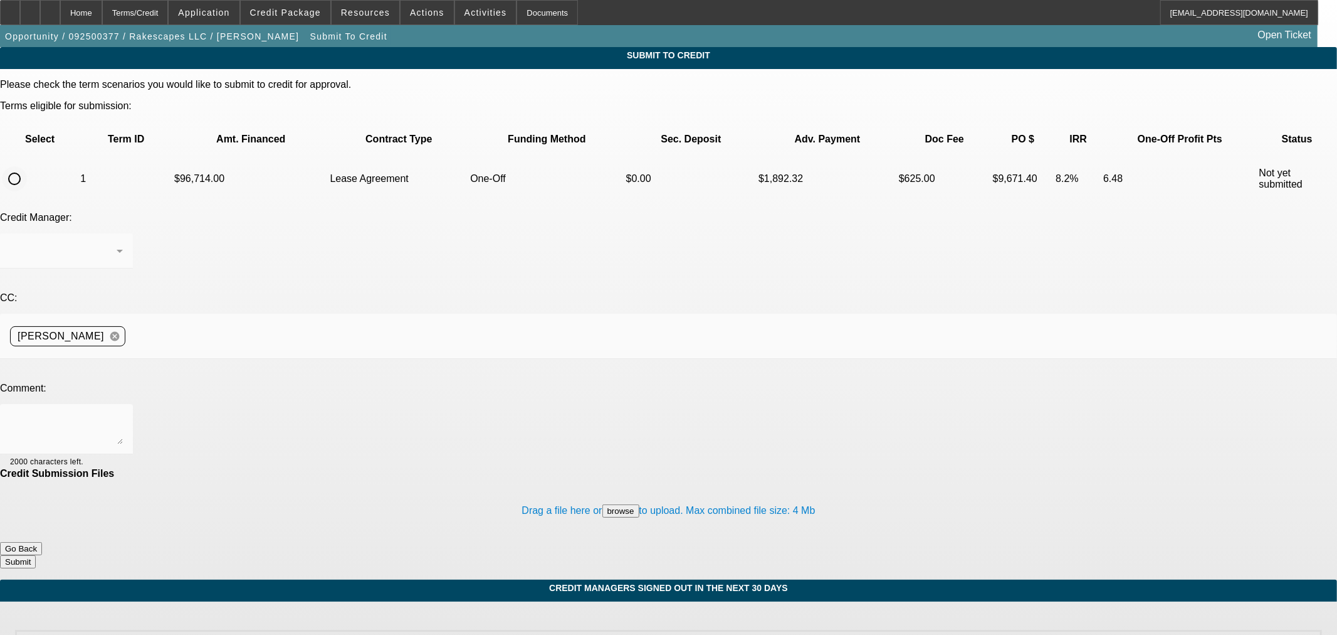
click at [27, 166] on input "radio" at bounding box center [14, 178] width 25 height 25
radio input "true"
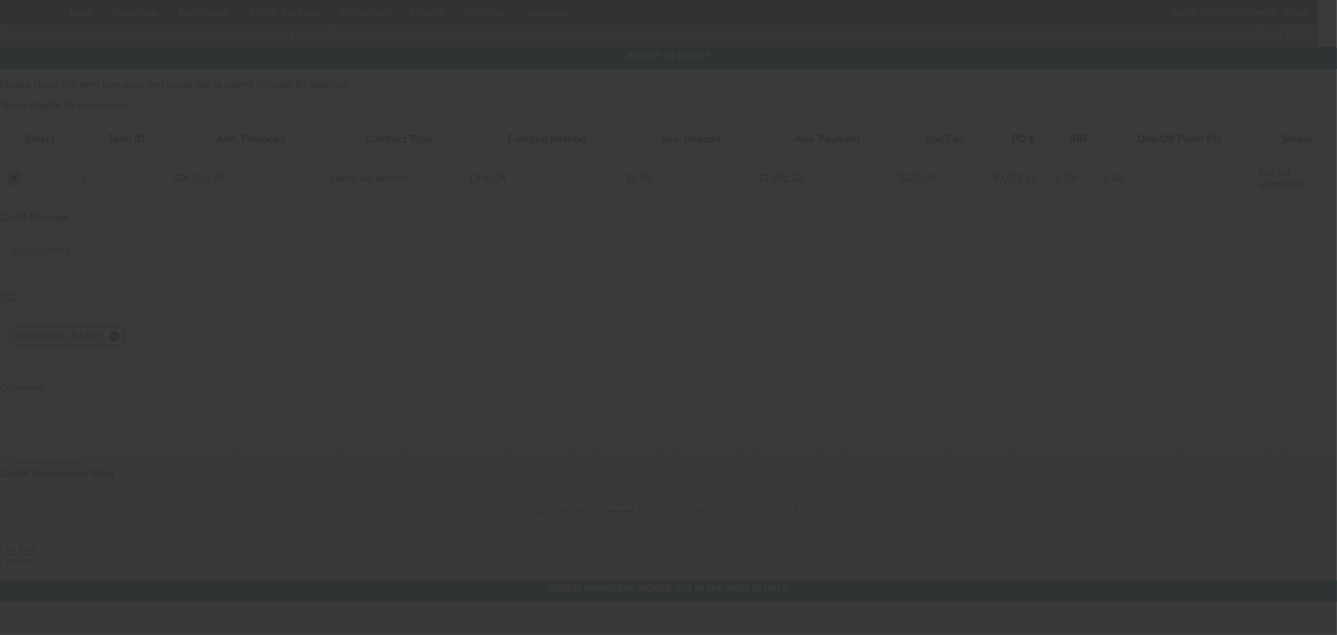
click at [123, 414] on textarea at bounding box center [66, 429] width 113 height 30
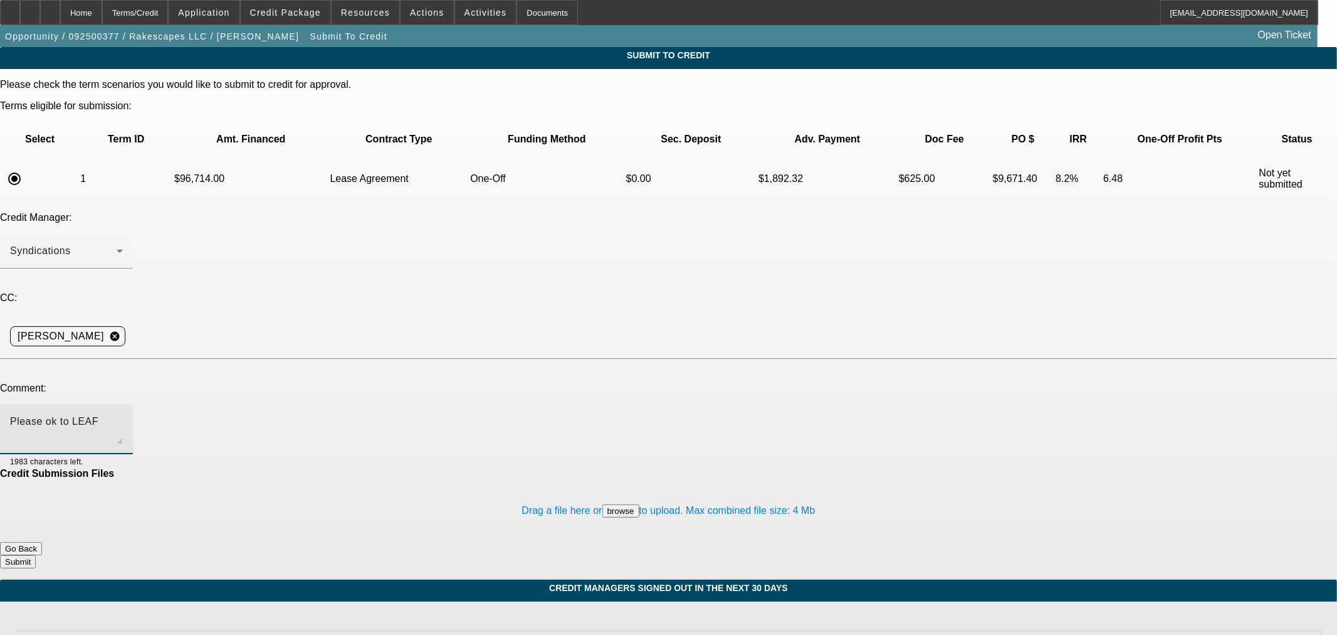
type textarea "Please ok to LEAF"
click at [312, 11] on span "Credit Package" at bounding box center [285, 13] width 71 height 10
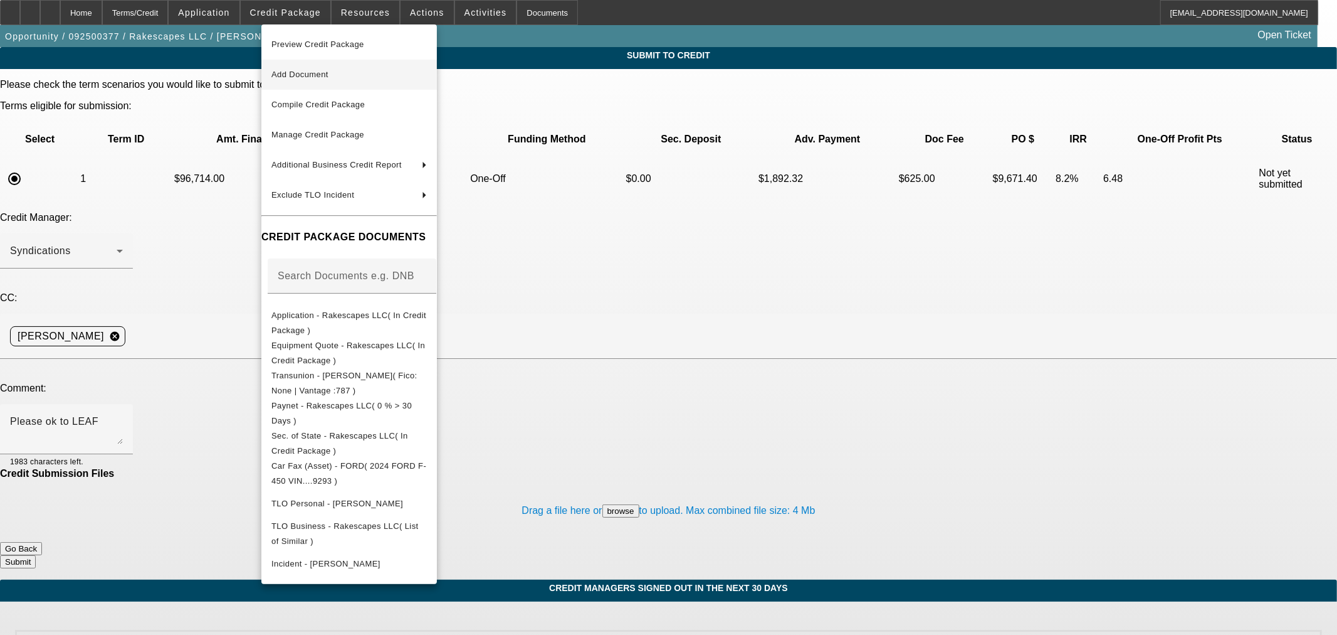
click at [308, 70] on span "Add Document" at bounding box center [299, 74] width 57 height 9
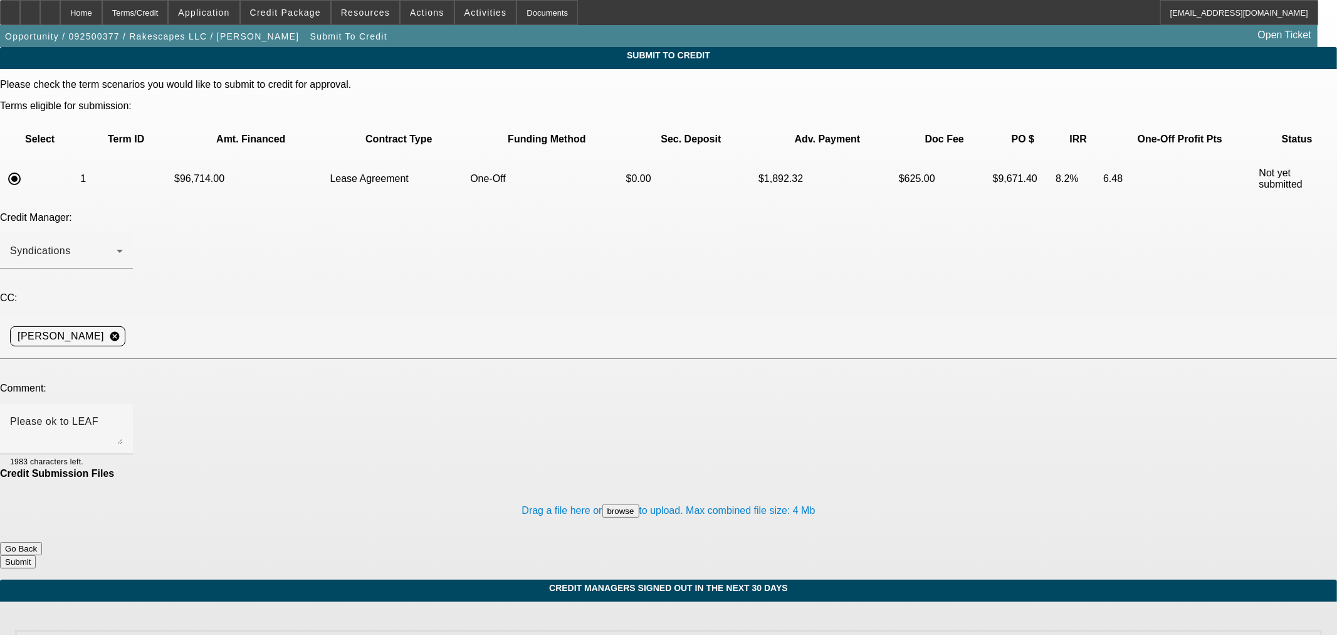
click at [142, 479] on div "Drag a file here or browse to upload. Max combined file size: 4 Mb" at bounding box center [668, 510] width 1337 height 63
click at [36, 555] on button "Submit" at bounding box center [18, 561] width 36 height 13
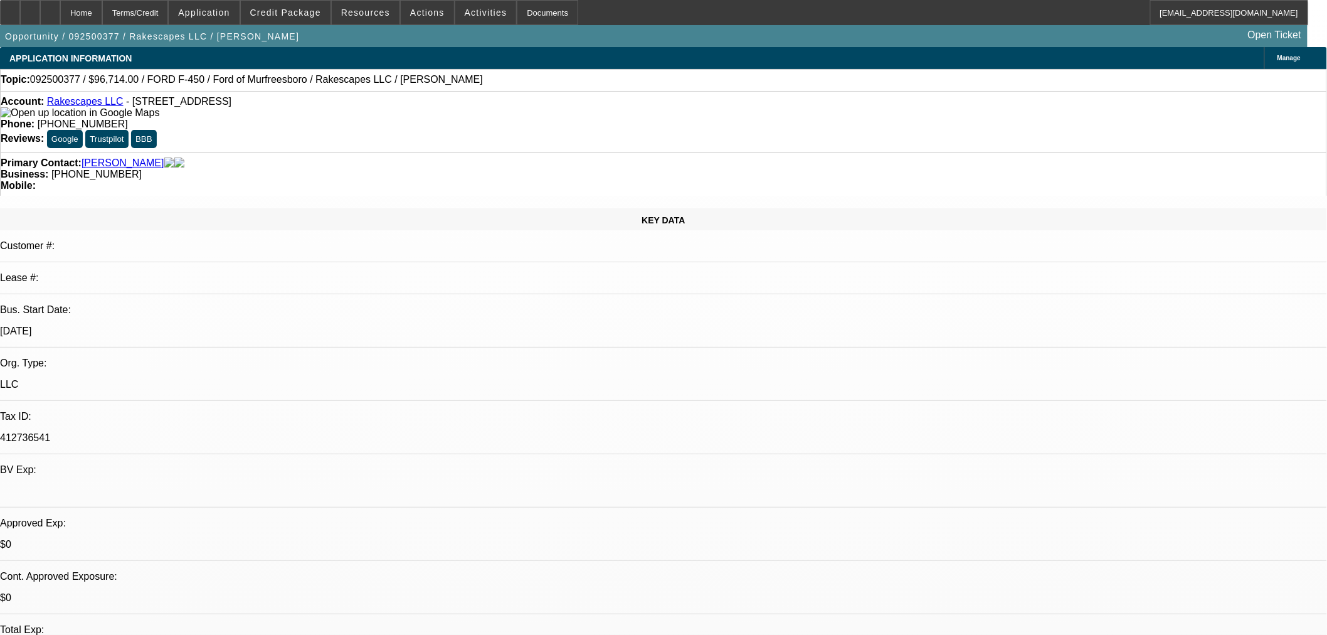
select select "0"
select select "3"
select select "0.1"
select select "4"
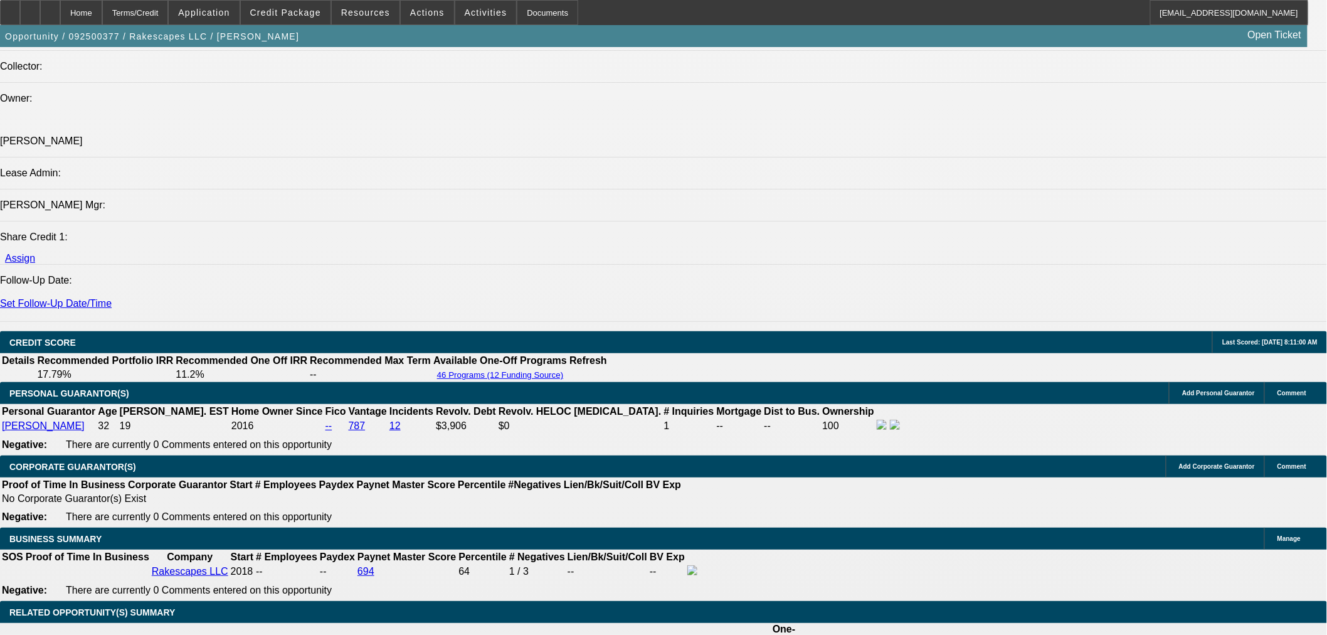
scroll to position [1477, 0]
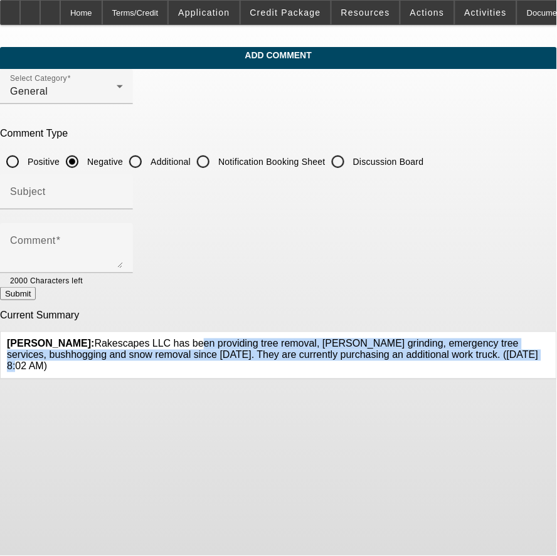
drag, startPoint x: 91, startPoint y: 355, endPoint x: 130, endPoint y: 330, distance: 45.9
click at [130, 339] on span "Martell, Heath: Rakescapes LLC has been providing tree removal, stump grinding,…" at bounding box center [273, 355] width 532 height 33
copy span "Rakescapes LLC has been providing tree removal, [PERSON_NAME] grinding, emergen…"
click at [550, 339] on icon at bounding box center [550, 339] width 0 height 0
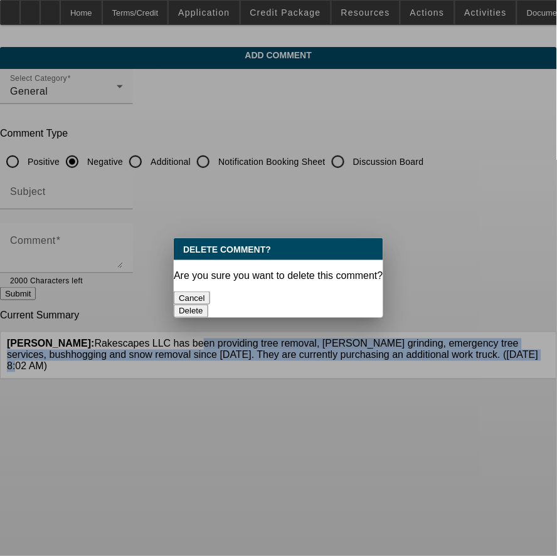
click at [208, 305] on button "Delete" at bounding box center [191, 311] width 34 height 13
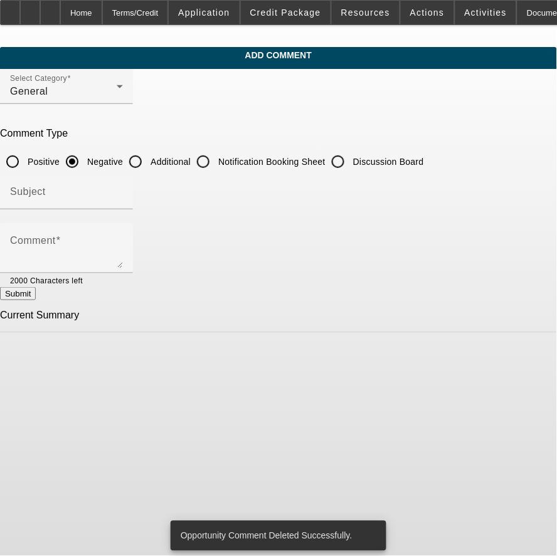
click at [148, 160] on input "Additional" at bounding box center [135, 161] width 25 height 25
radio input "true"
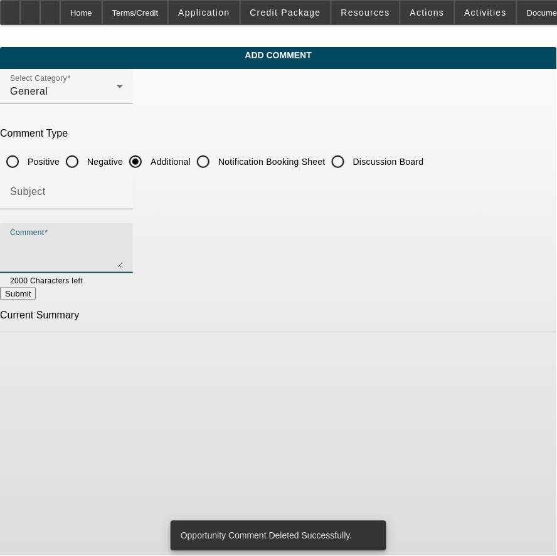
click at [123, 248] on textarea "Comment" at bounding box center [66, 253] width 113 height 30
paste textarea "Rakescapes LLC has been providing tree removal, [PERSON_NAME] grinding, emergen…"
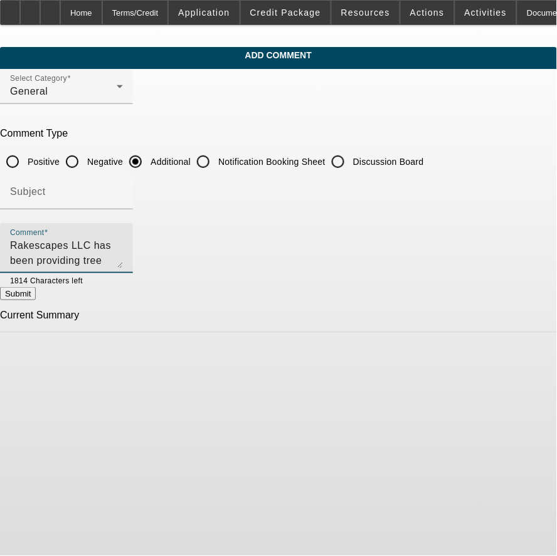
click at [123, 256] on textarea "Rakescapes LLC has been providing tree removal, [PERSON_NAME] grinding, emergen…" at bounding box center [66, 253] width 113 height 30
click at [123, 258] on textarea "Rakescapes LLC has been providing tree removal, stump grinding, emergency tree …" at bounding box center [66, 253] width 113 height 30
click at [123, 259] on textarea "Rakescapes LLC has been providing tree removal, stump grinding, emergency tree …" at bounding box center [66, 253] width 113 height 30
type textarea "Rakescapes LLC has been providing tree removal, [PERSON_NAME] grinding, emergen…"
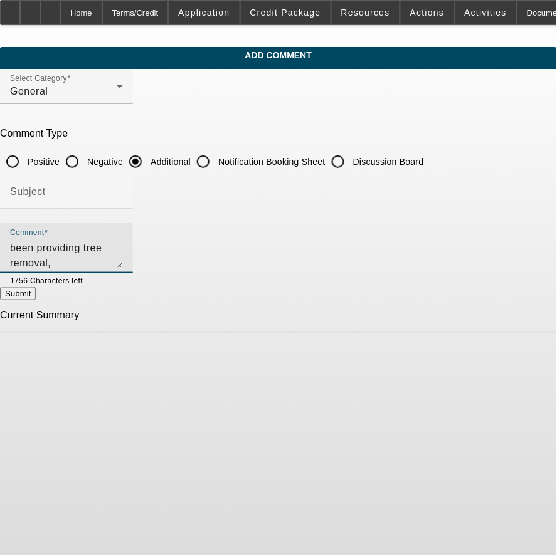
click at [36, 289] on button "Submit" at bounding box center [18, 293] width 36 height 13
radio input "true"
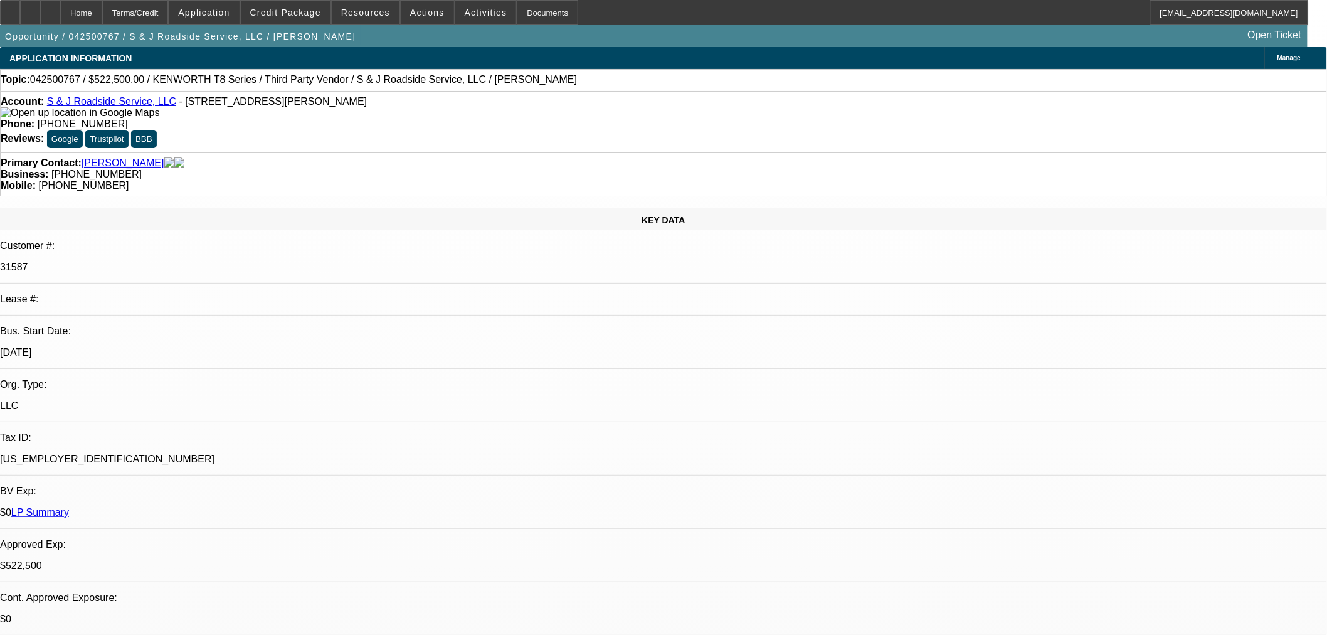
select select "0"
select select "2"
select select "0"
select select "6"
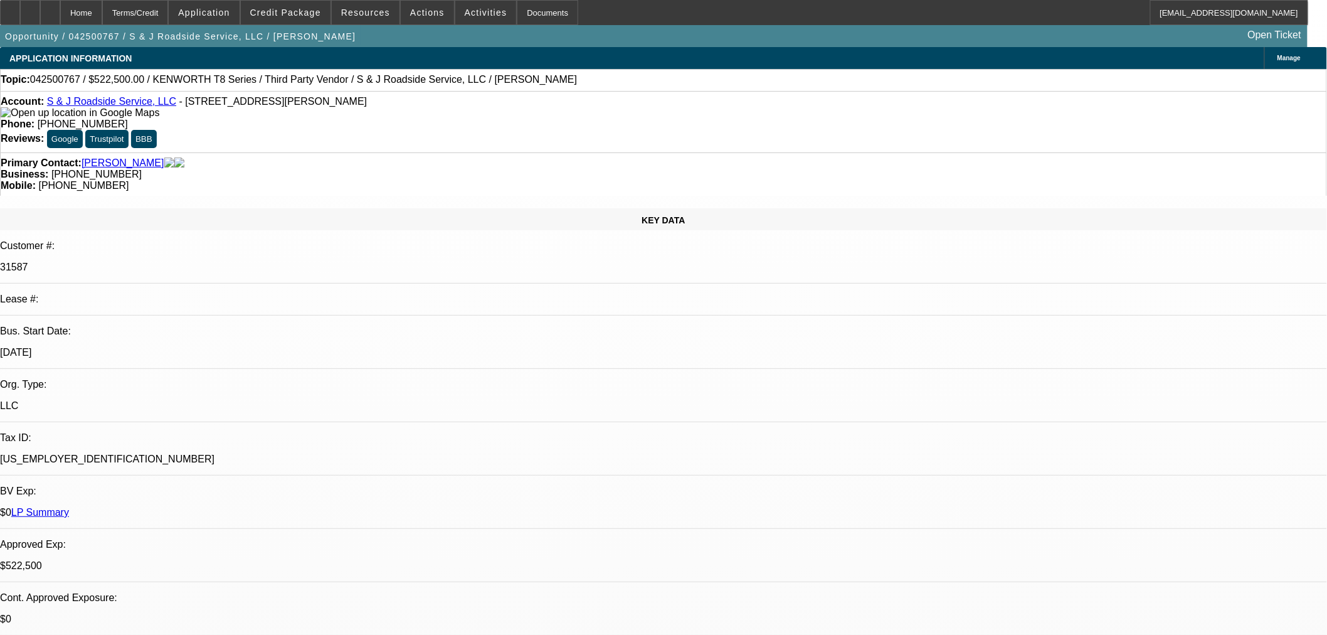
select select "2"
select select "0"
select select "6"
select select "0"
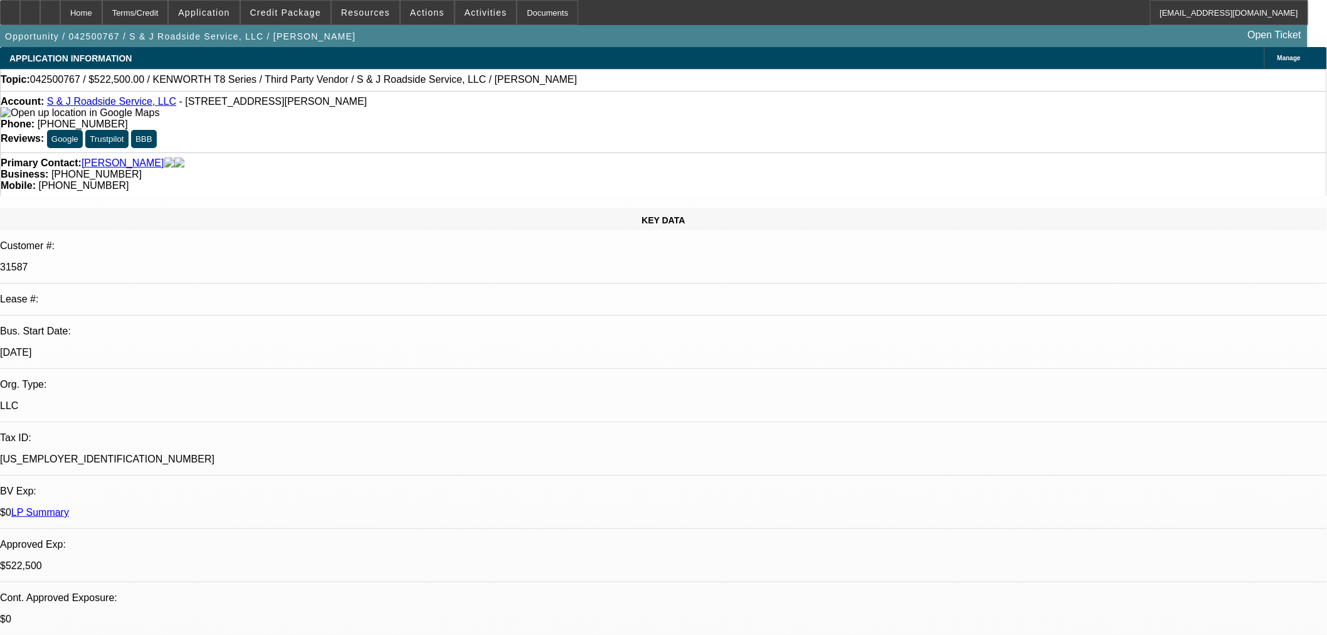
select select "3"
select select "0"
select select "6"
select select "0"
select select "2"
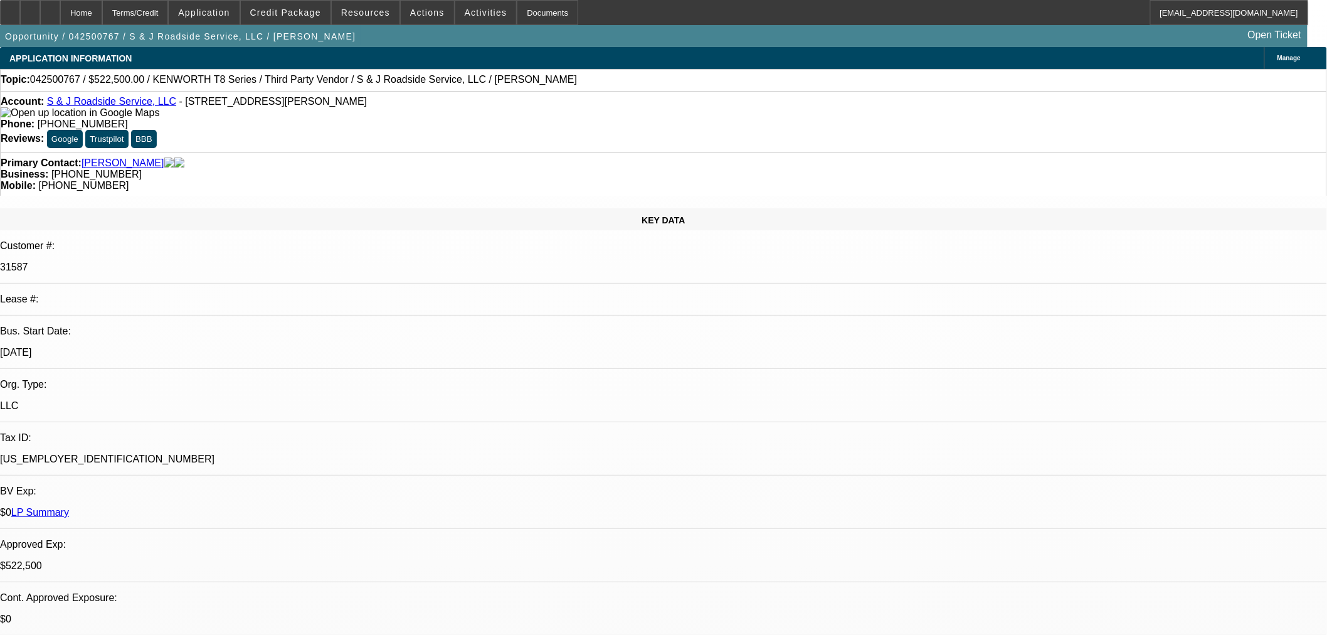
select select "2"
select select "0"
select select "6"
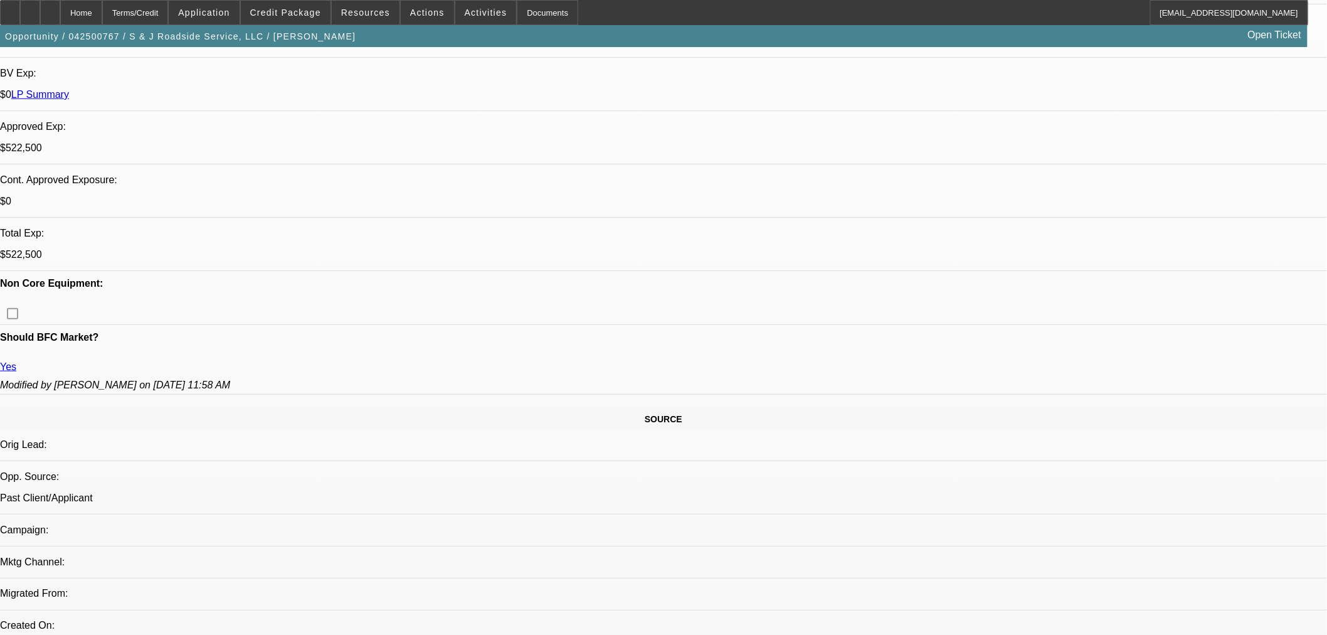
scroll to position [836, 0]
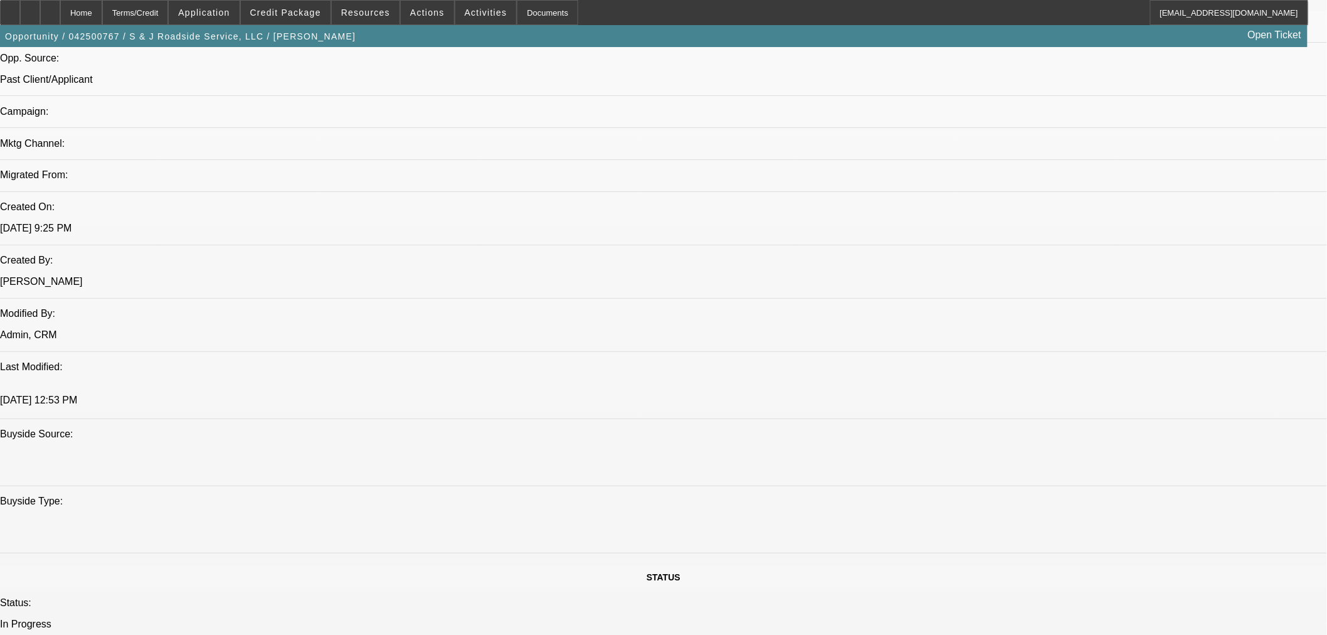
click at [292, 18] on button "Credit Package" at bounding box center [286, 13] width 90 height 24
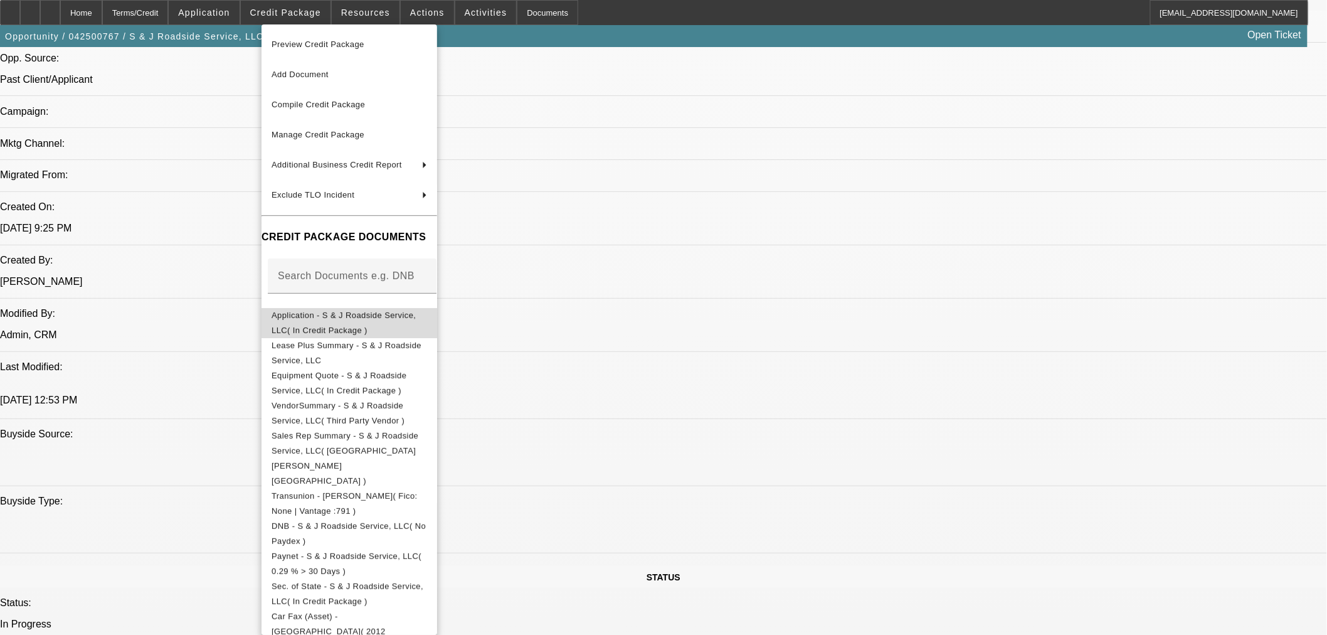
click at [318, 312] on span "Application - S & J Roadside Service, LLC( In Credit Package )" at bounding box center [343, 322] width 144 height 24
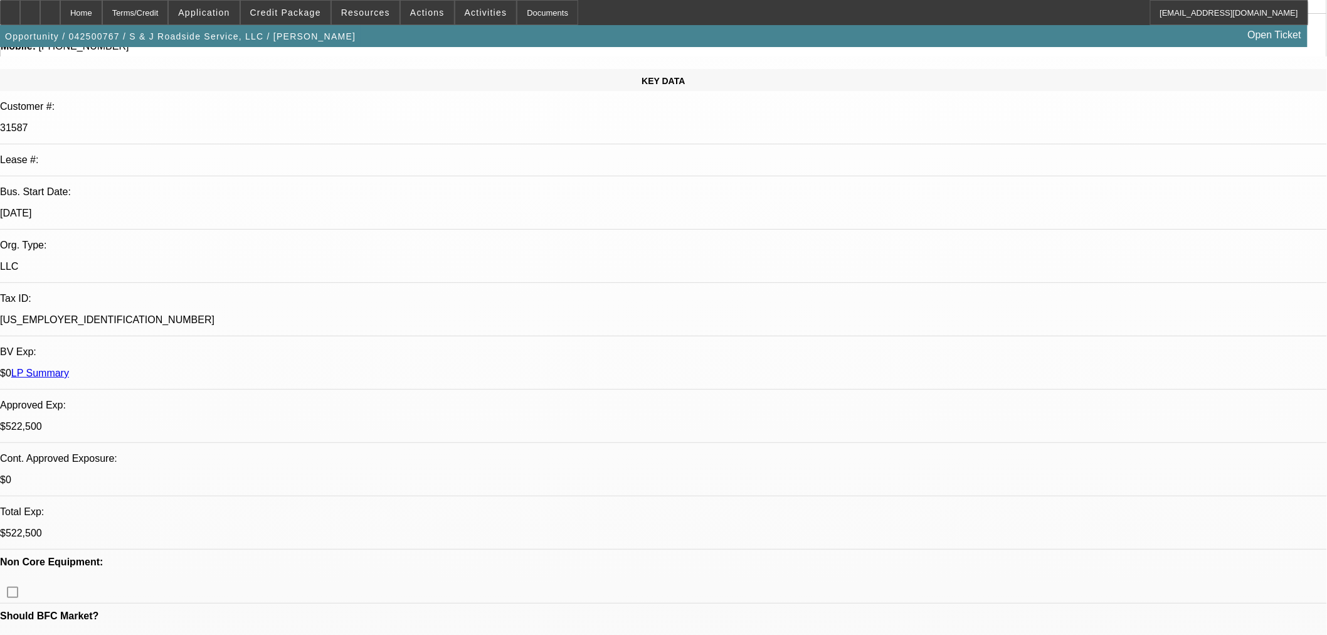
scroll to position [0, 0]
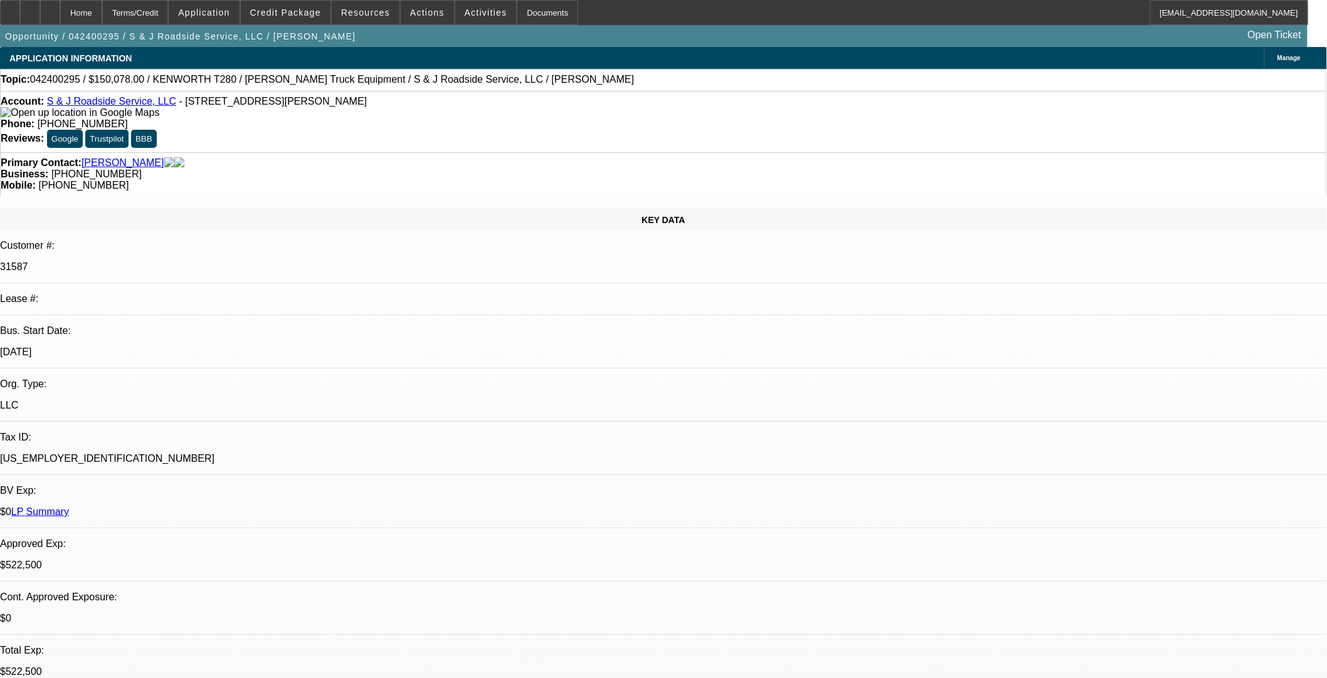
select select "0"
select select "3"
select select "0"
select select "6"
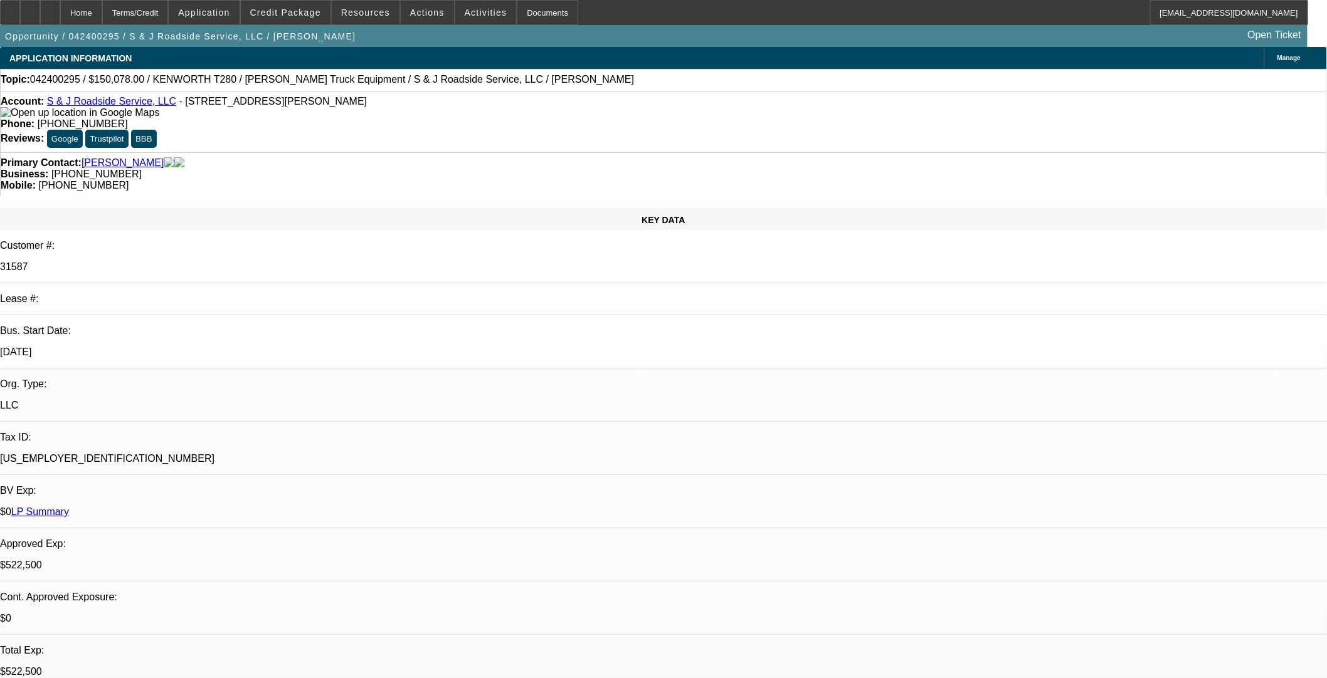
select select "0"
select select "3"
select select "0"
select select "6"
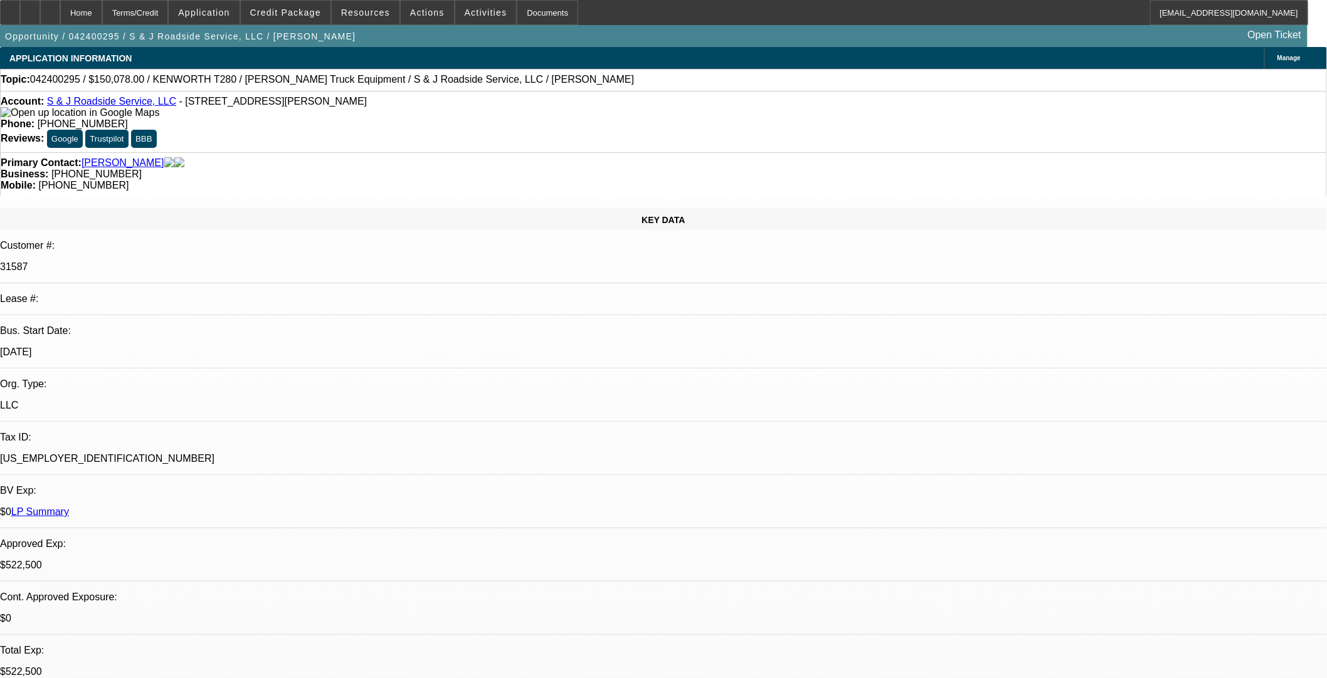
select select "0"
select select "3"
select select "0"
select select "6"
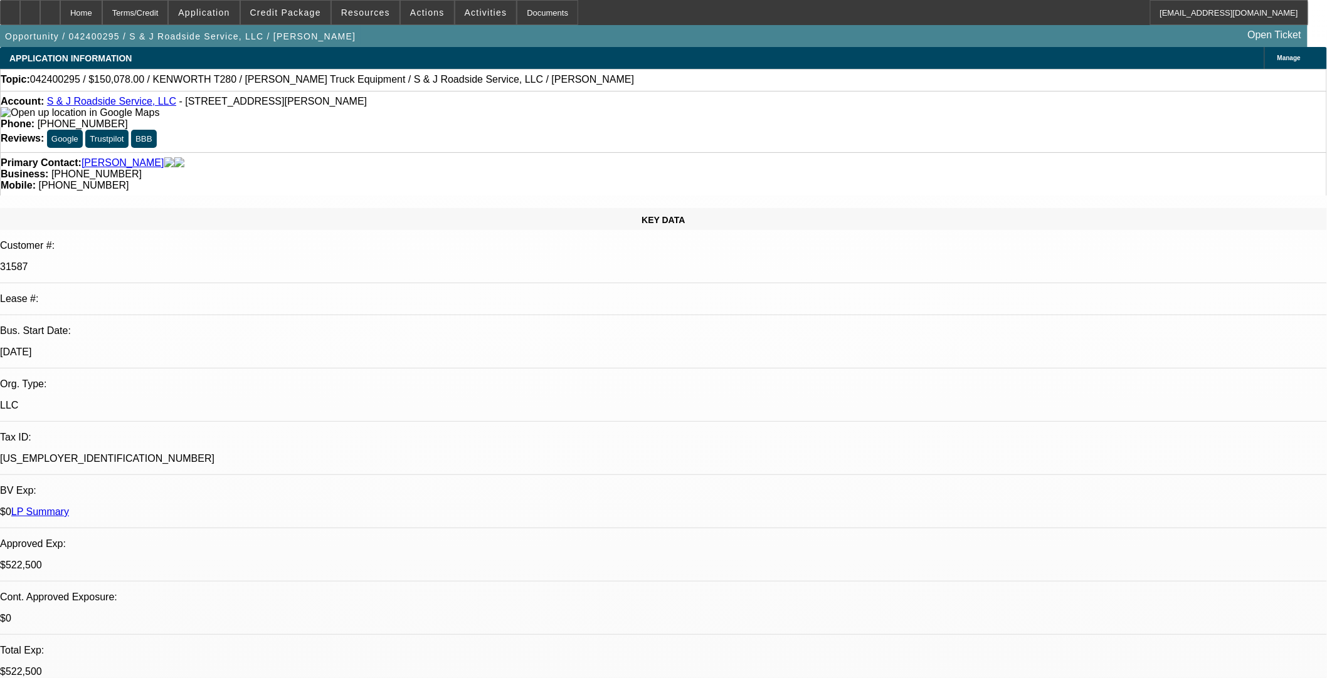
select select "0"
select select "3"
select select "0"
select select "6"
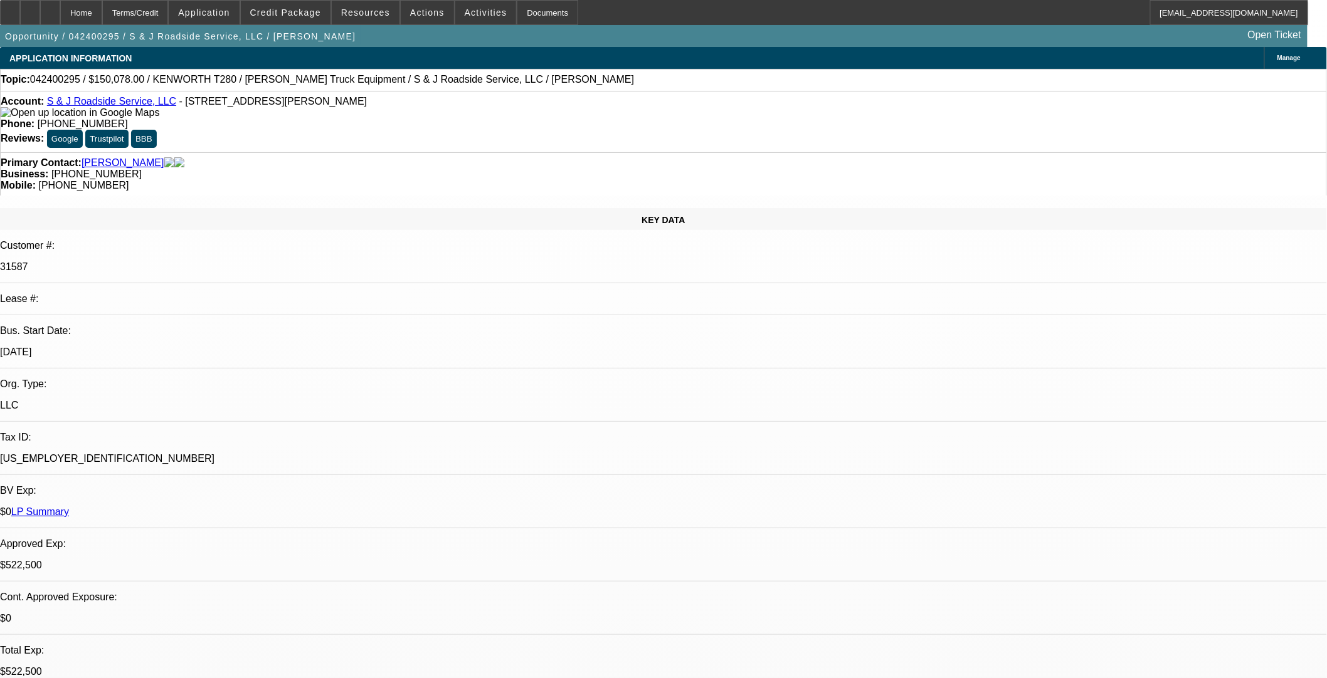
scroll to position [1101, 0]
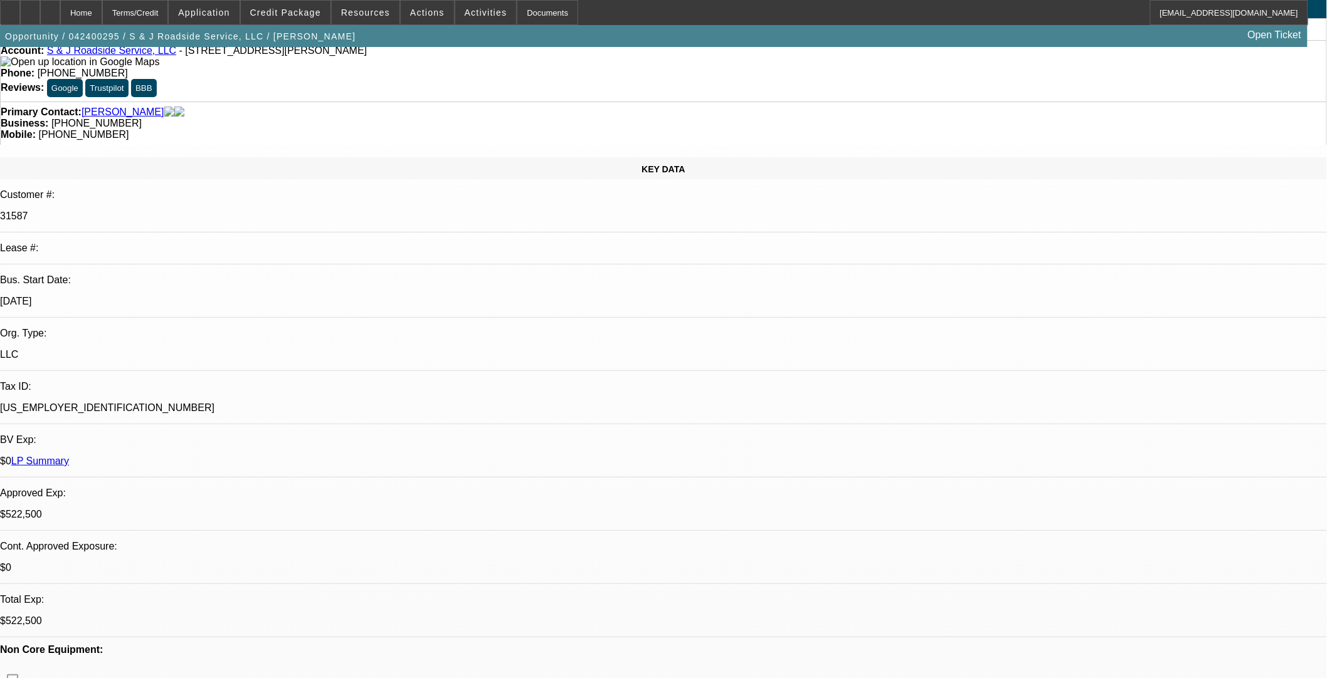
scroll to position [0, 0]
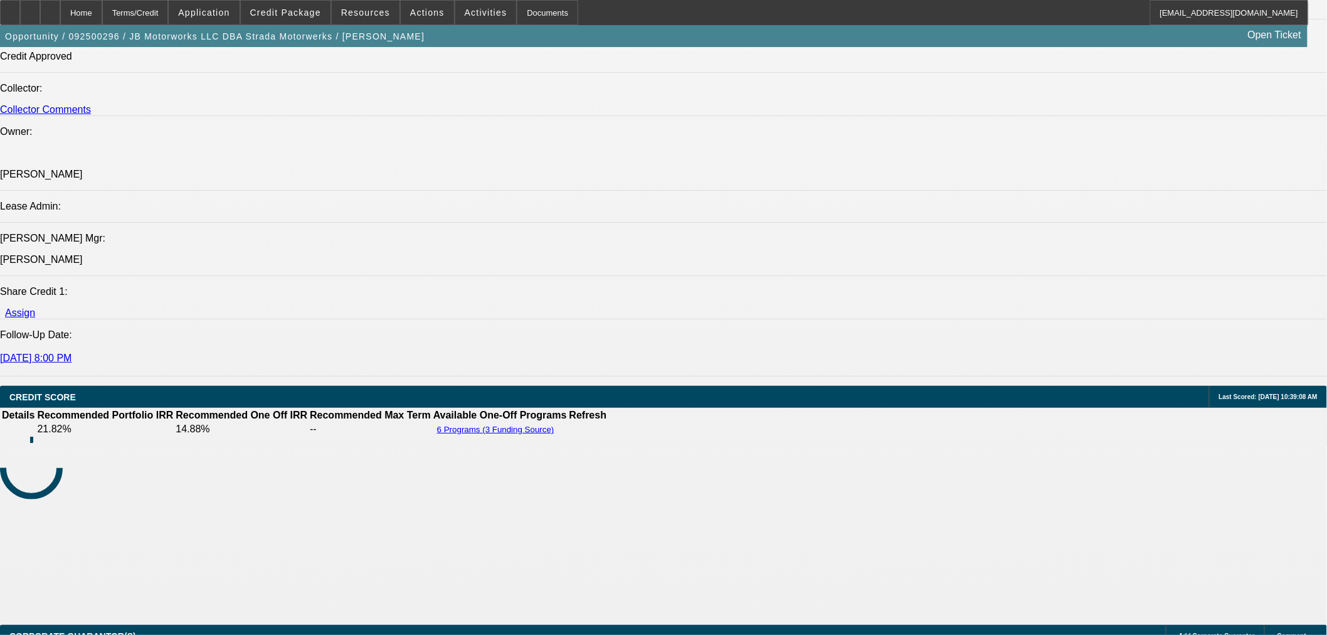
select select "0"
select select "3"
select select "0.1"
select select "4"
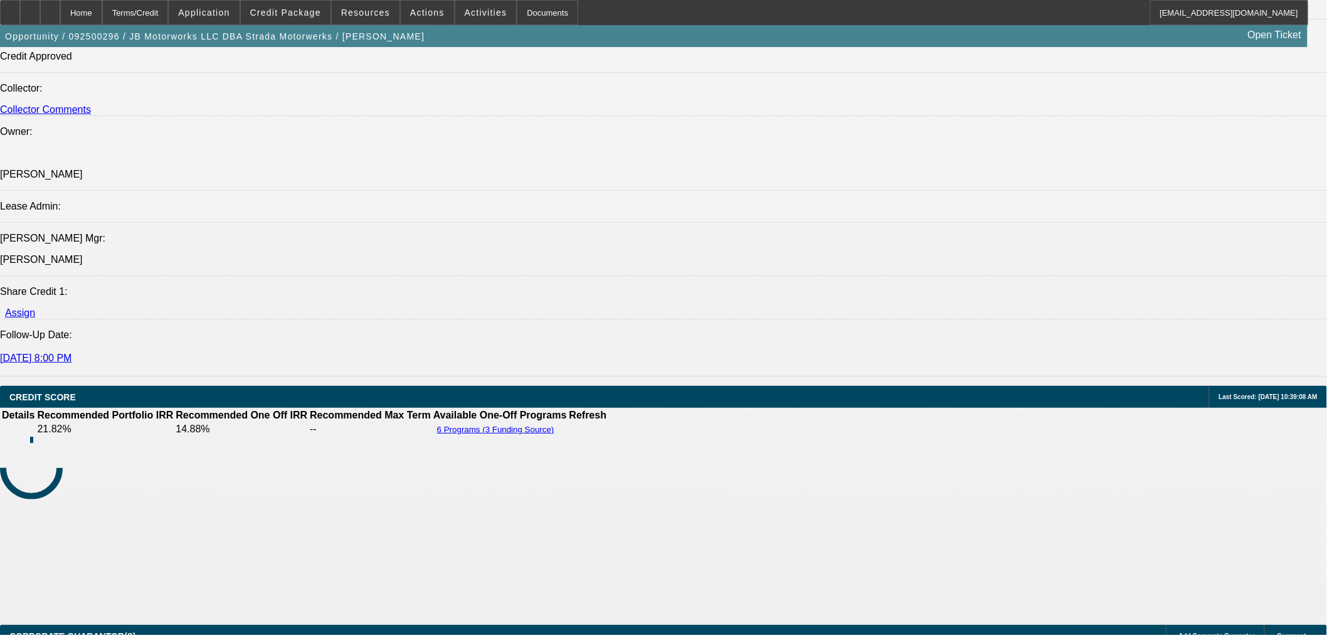
select select "0"
select select "0.1"
select select "4"
select select "0.1"
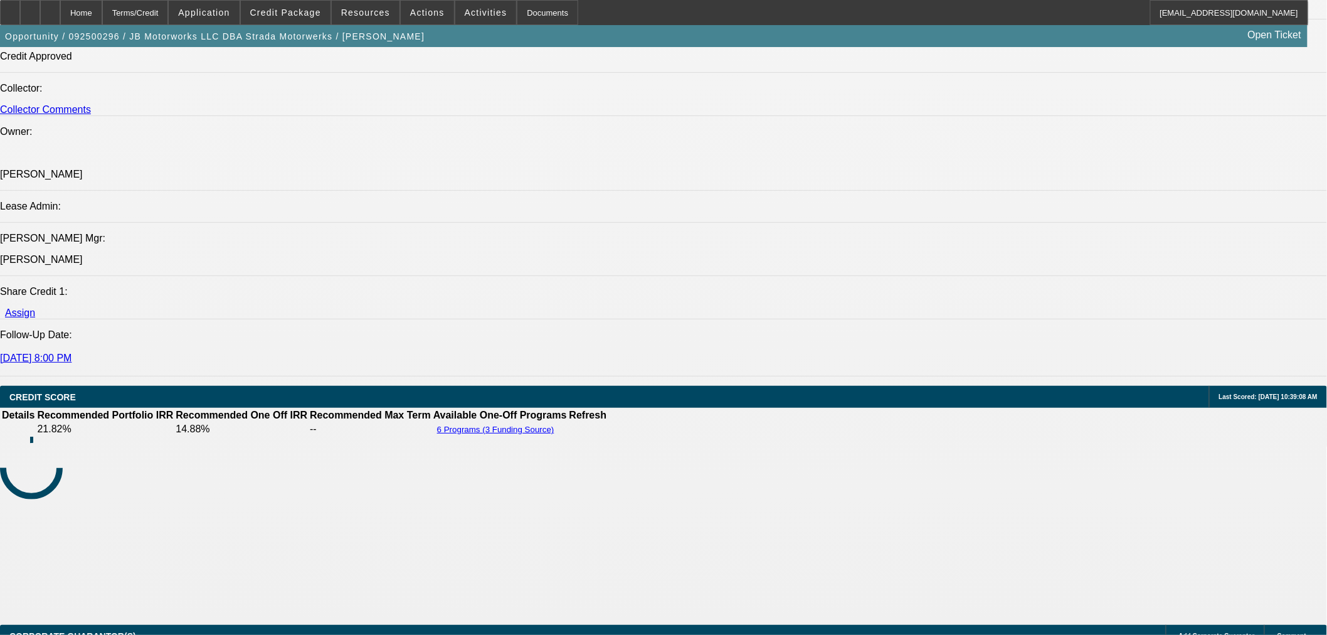
select select "2"
select select "0"
select select "6"
select select "0"
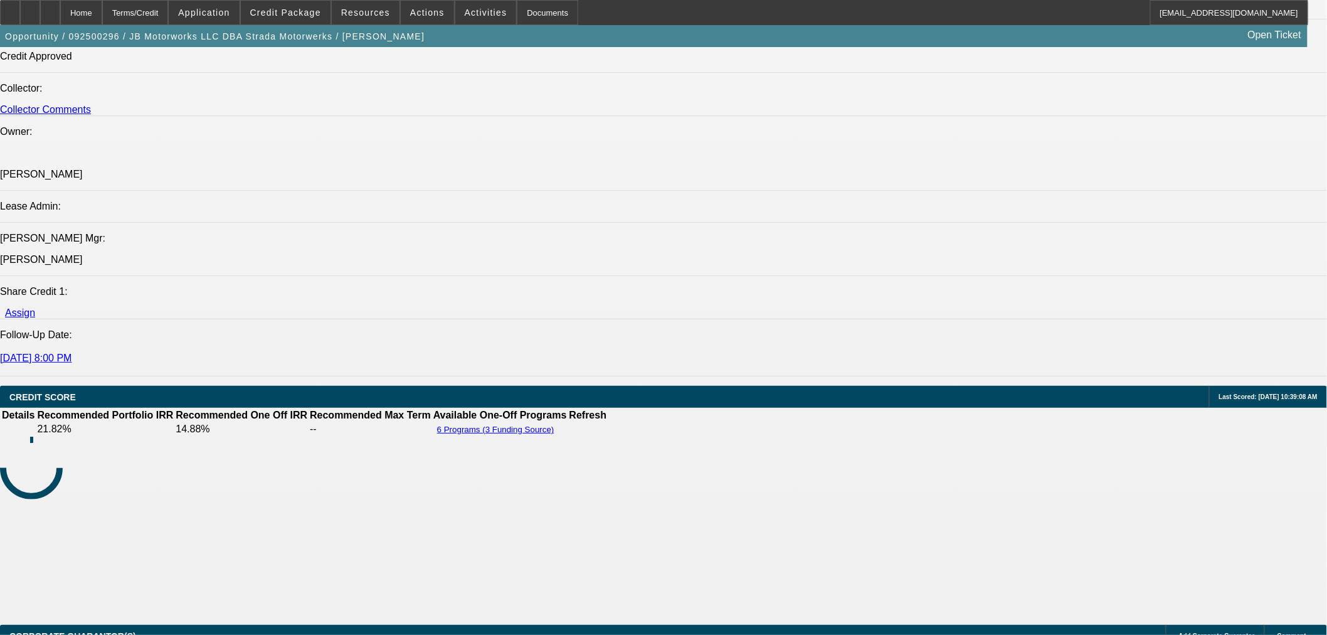
select select "3"
select select "0"
select select "6"
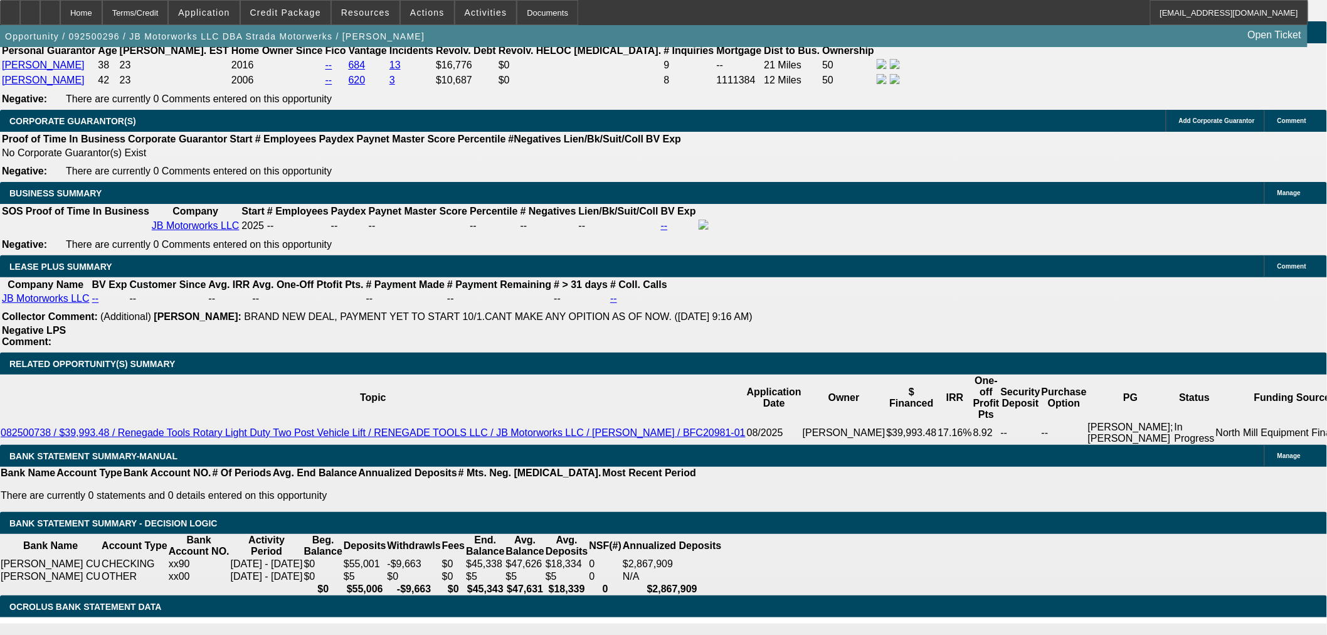
scroll to position [1917, 0]
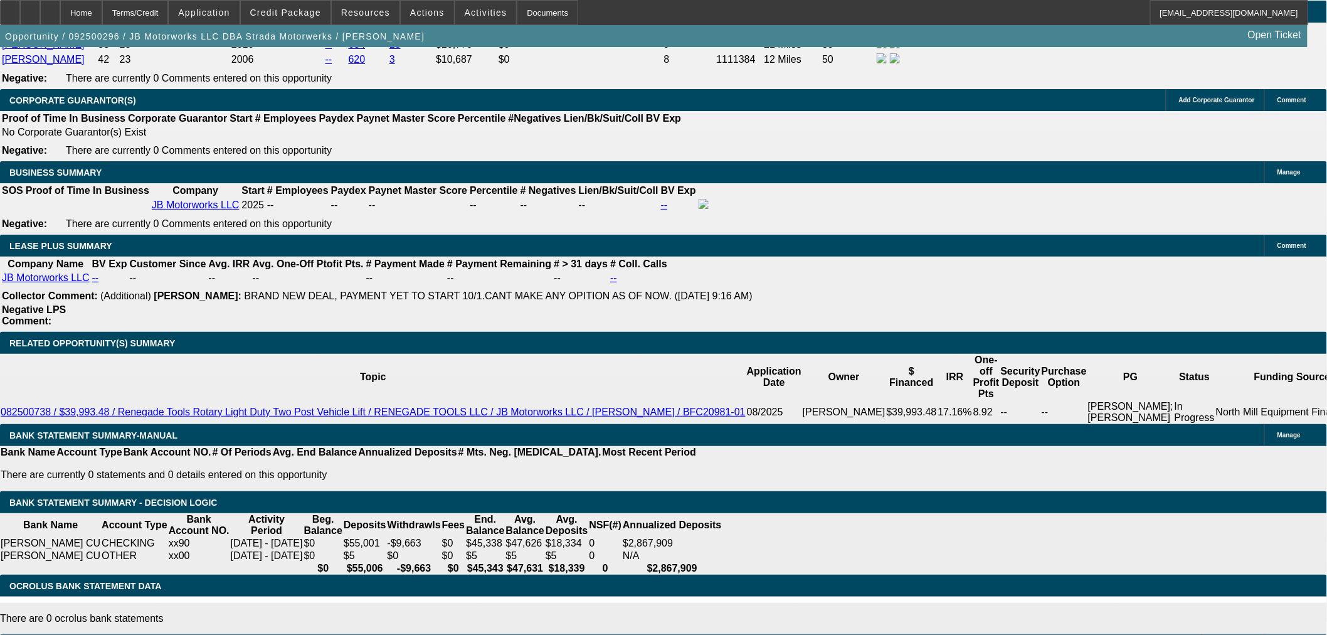
select select "1"
type input "UNKNOWN"
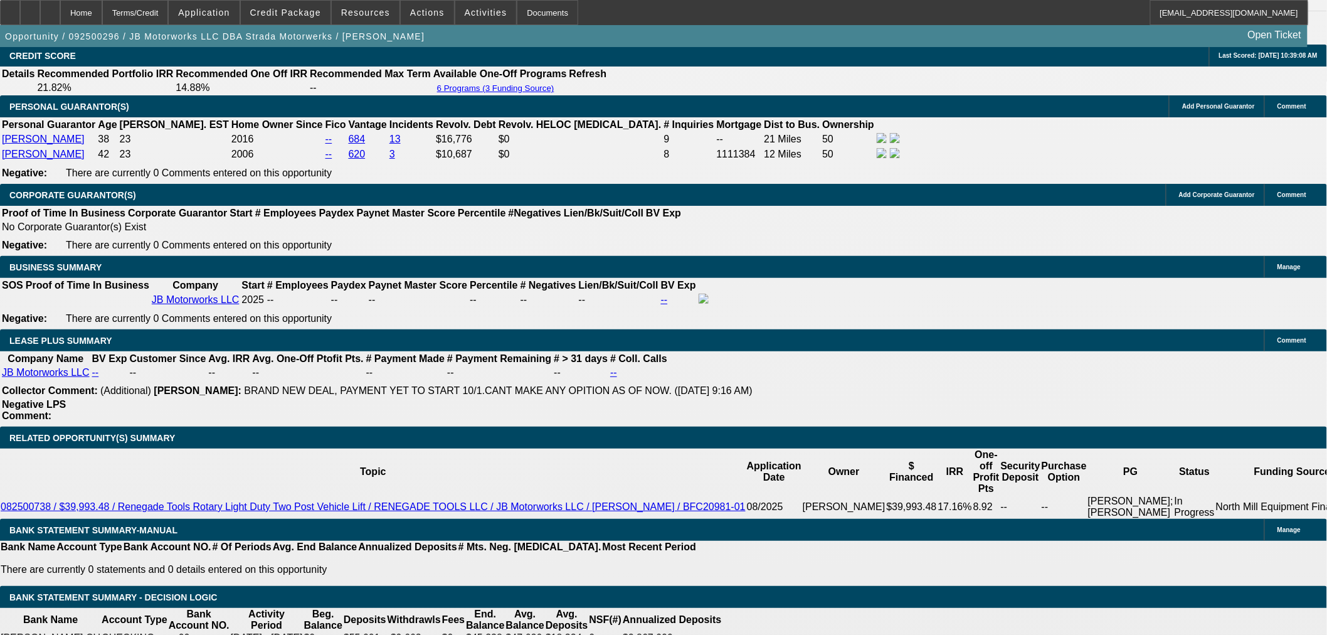
scroll to position [1708, 0]
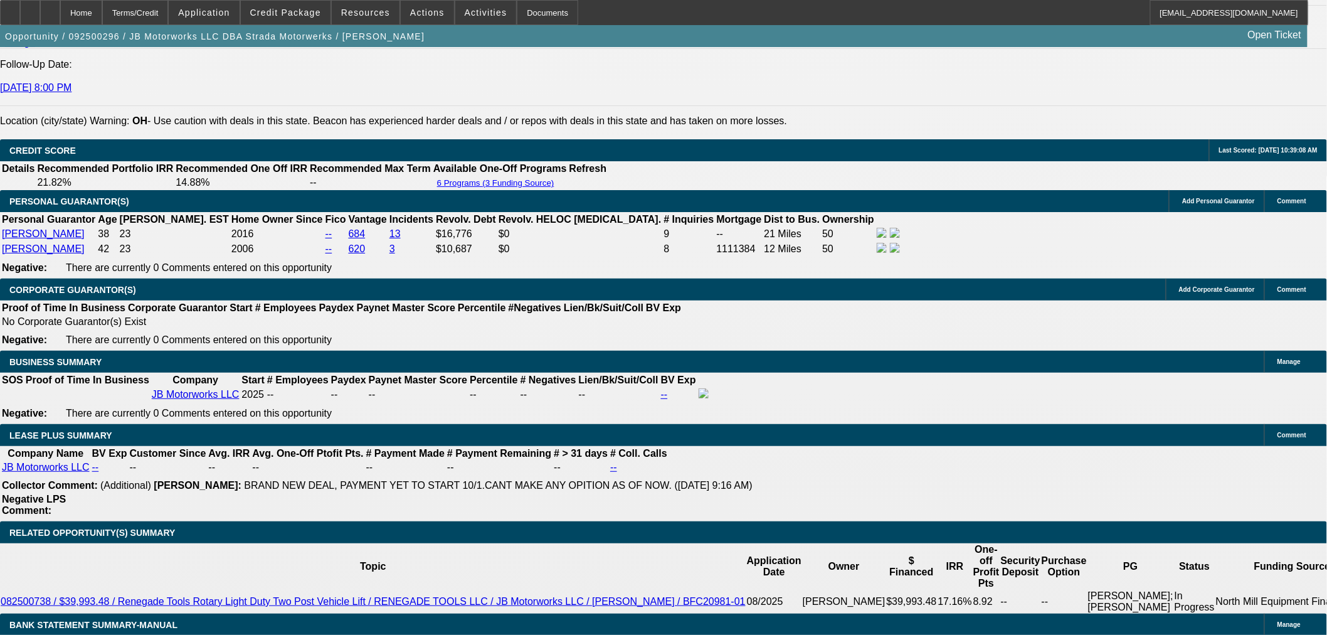
scroll to position [1847, 0]
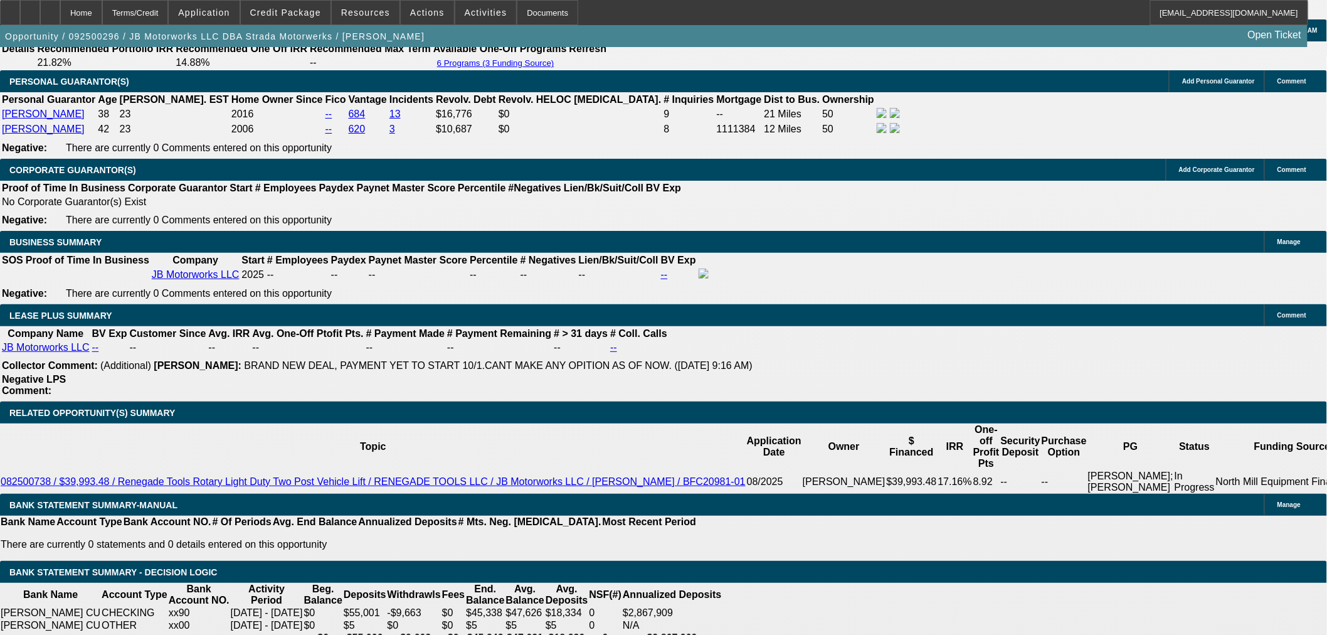
select select "0"
select select "0.1"
select select "4"
drag, startPoint x: 212, startPoint y: 382, endPoint x: 86, endPoint y: 392, distance: 126.4
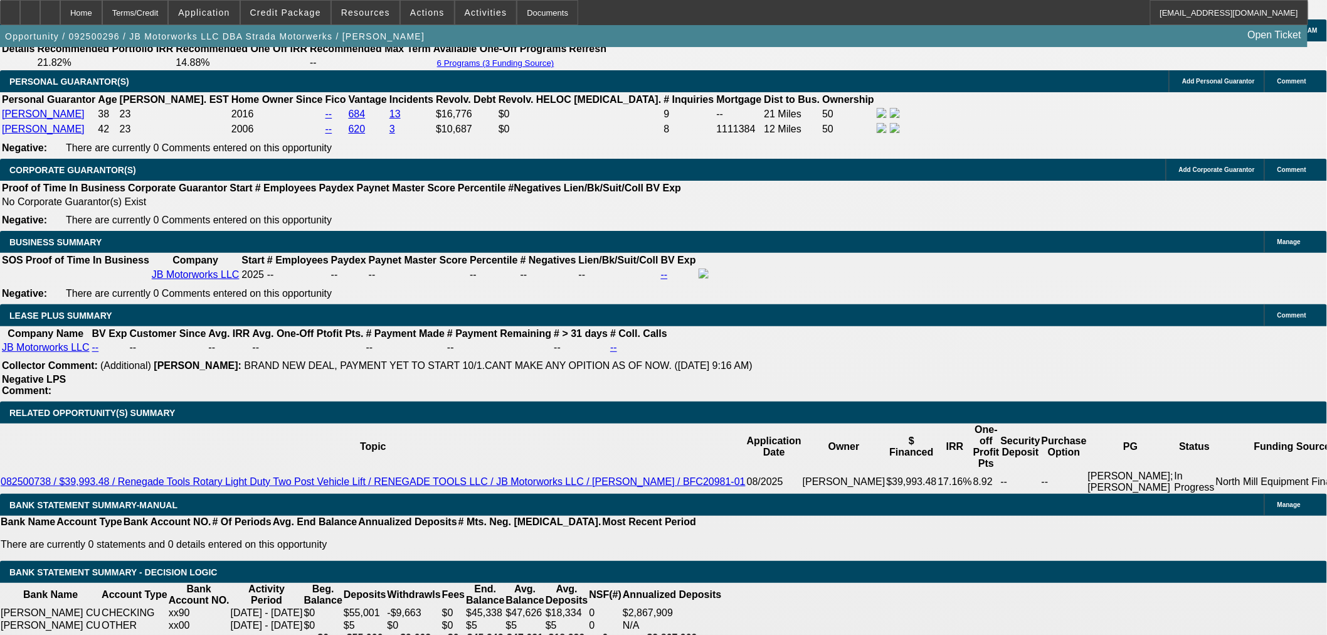
type input "95"
type input "UNKNOWN"
type input "953"
type input "28"
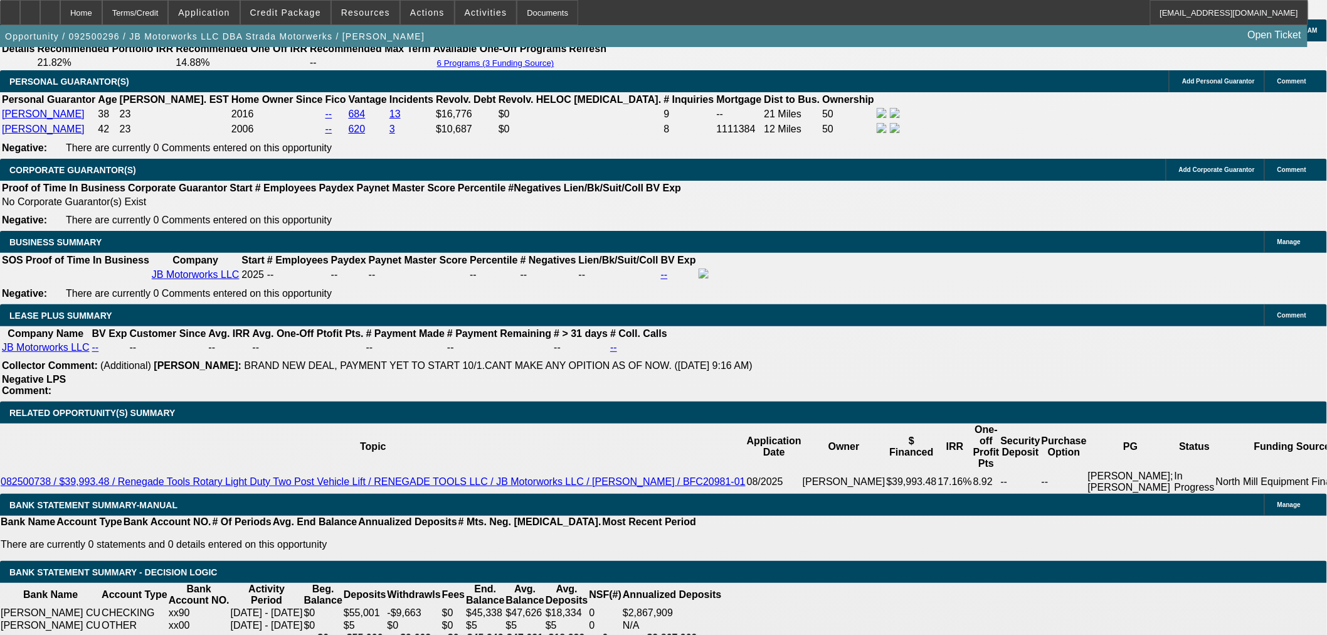
type input "$953.27"
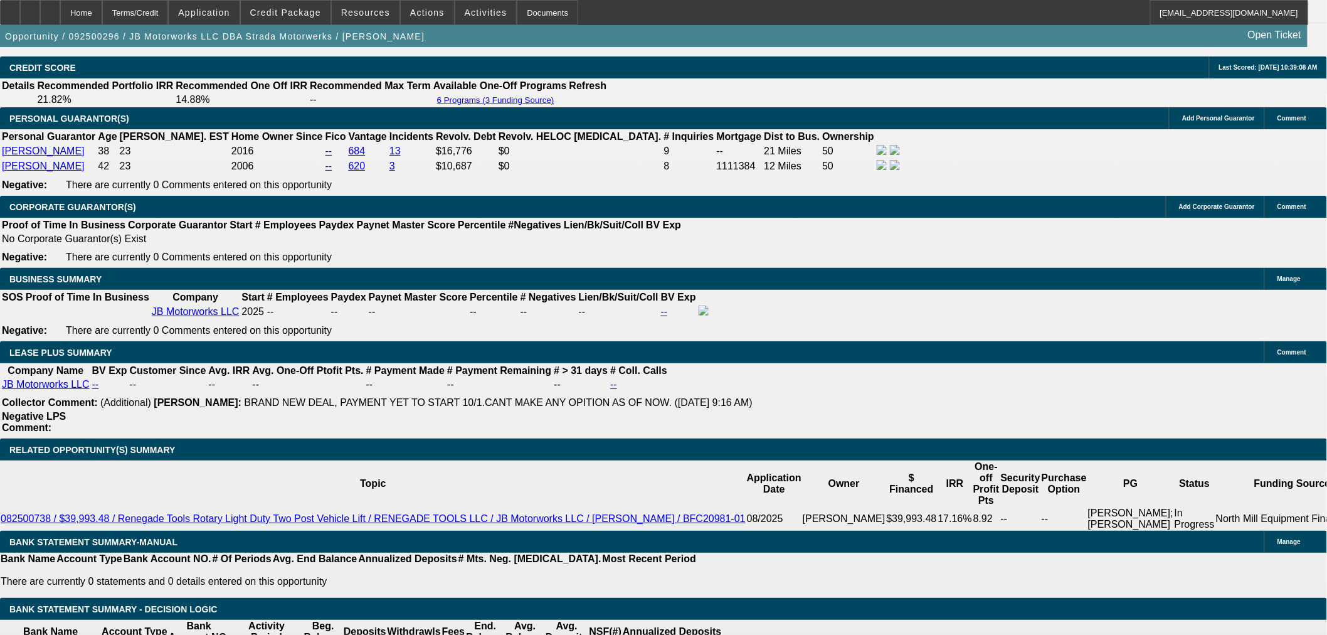
scroll to position [1777, 0]
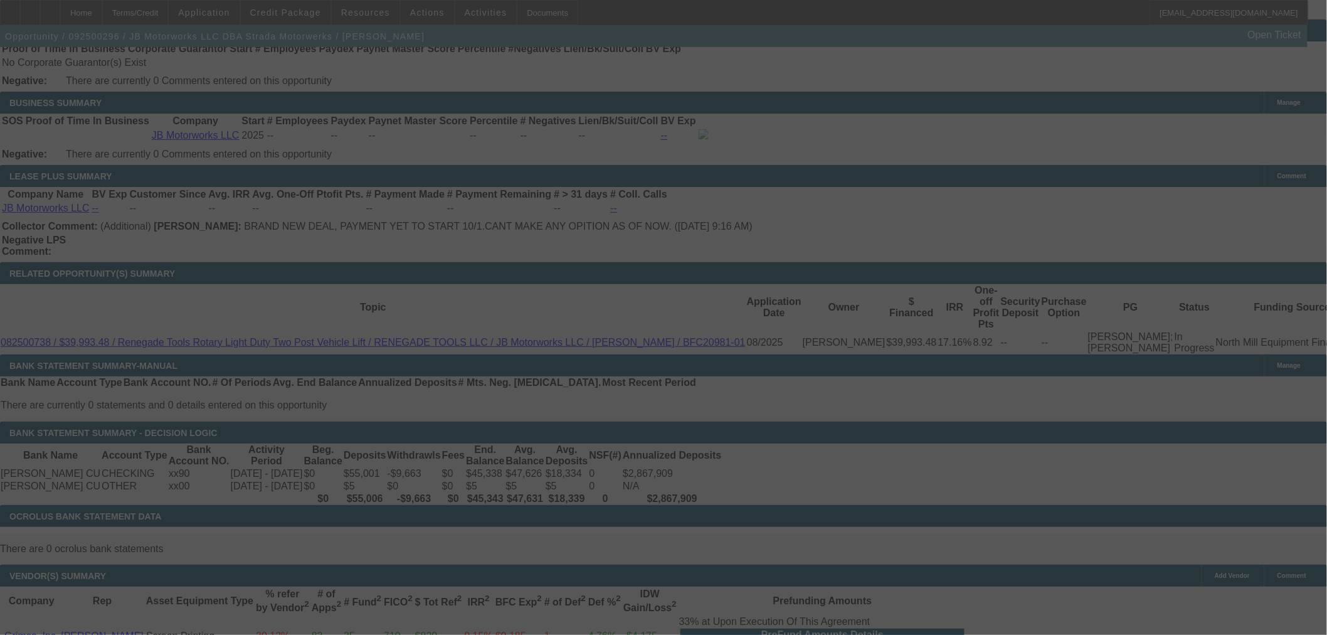
scroll to position [1969, 0]
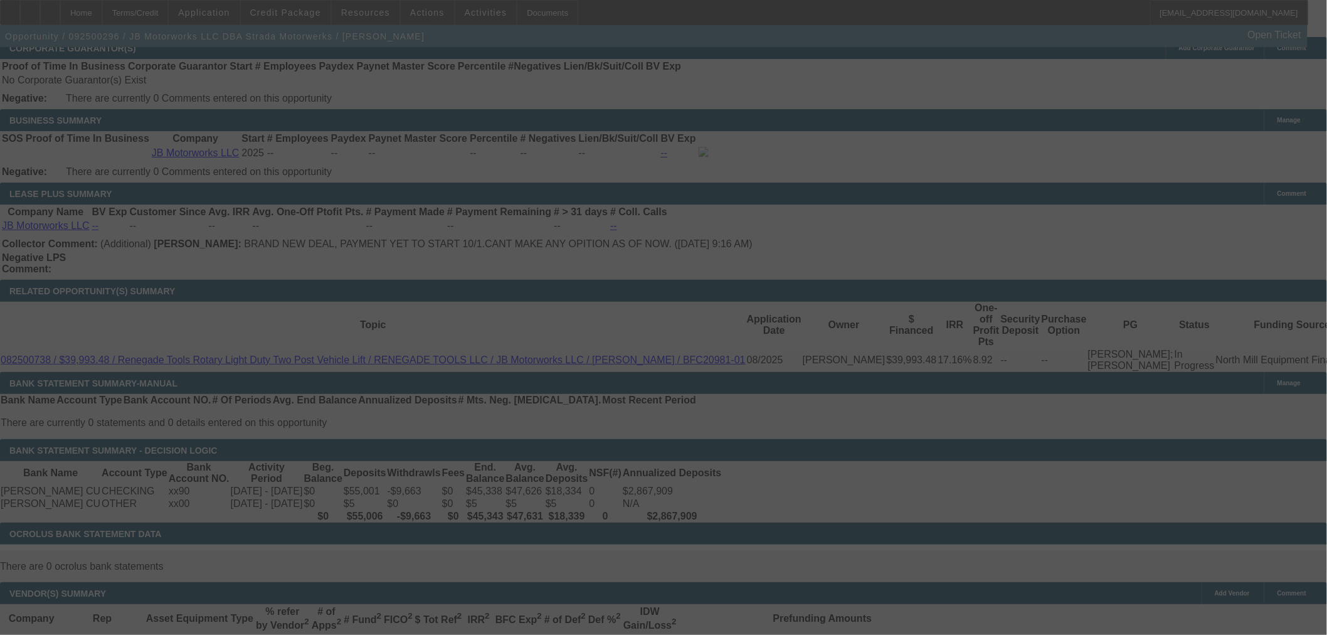
select select "0"
select select "0.1"
select select "4"
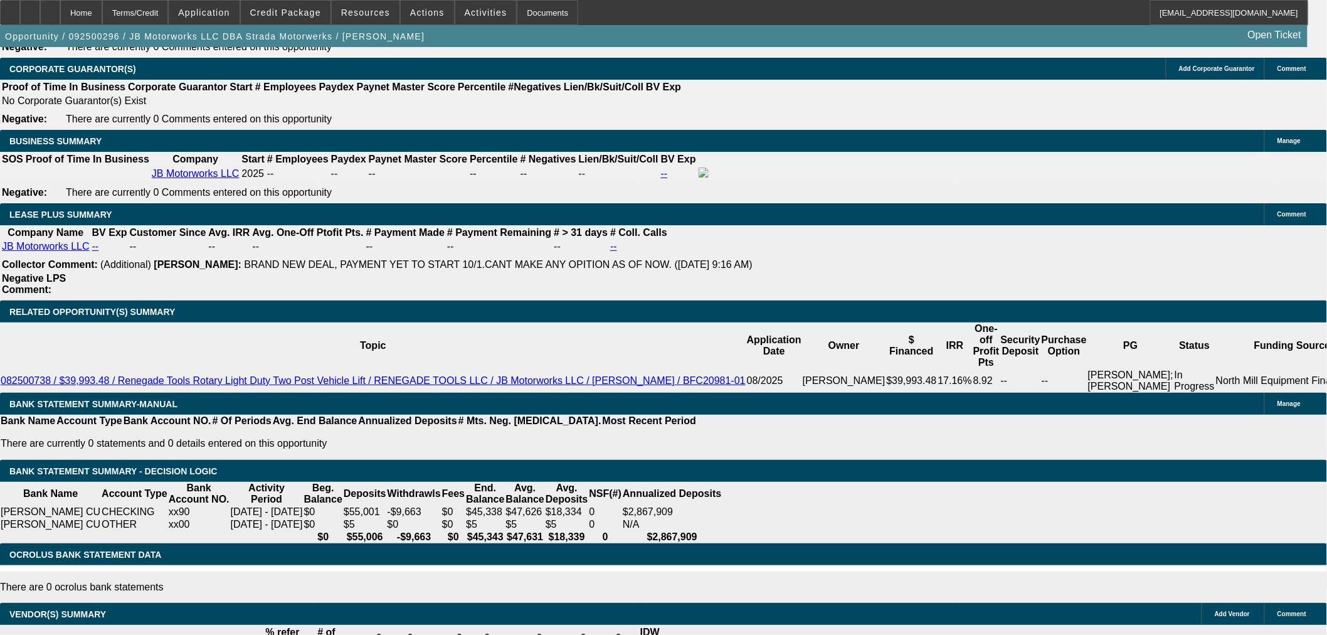
scroll to position [1829, 0]
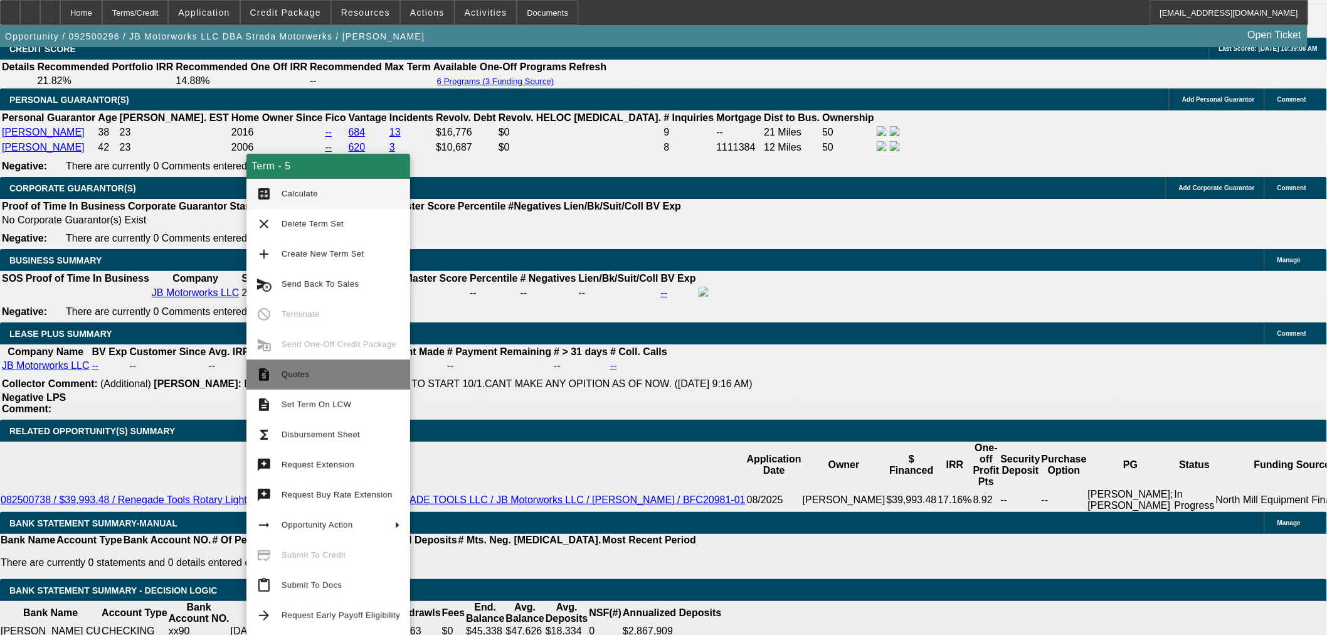
click at [273, 386] on button "request_quote Quotes" at bounding box center [328, 374] width 164 height 30
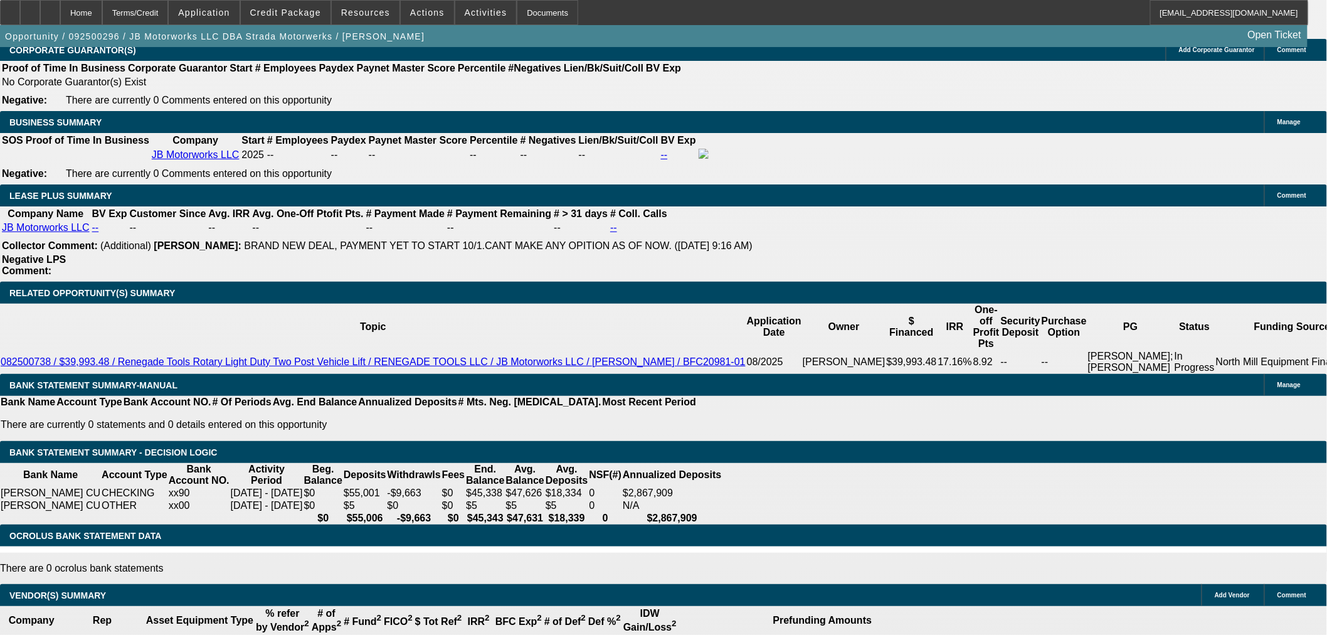
scroll to position [1969, 0]
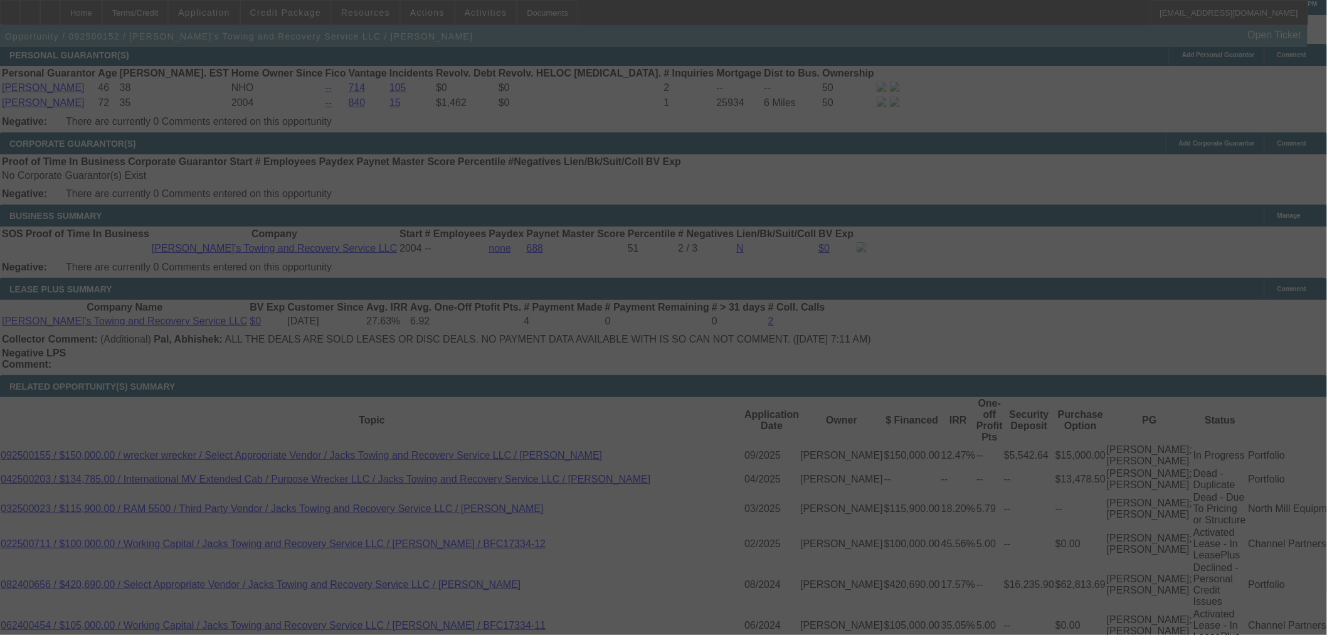
scroll to position [2034, 0]
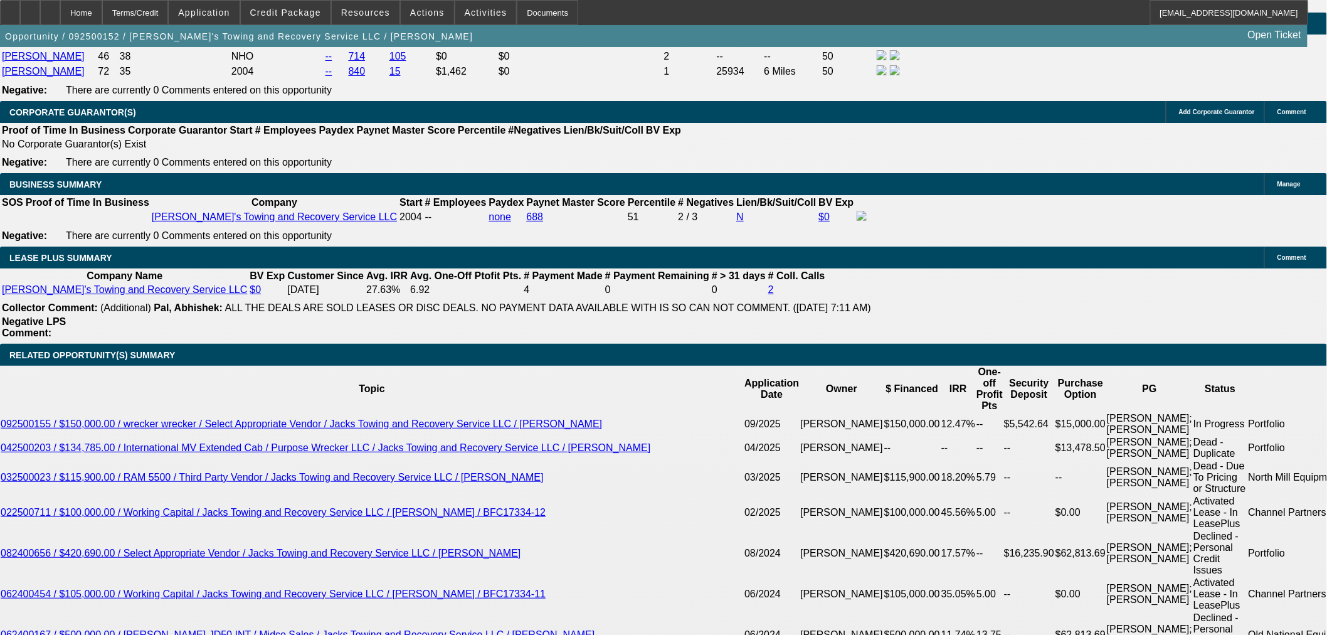
select select "0"
select select "3"
select select "0"
select select "6"
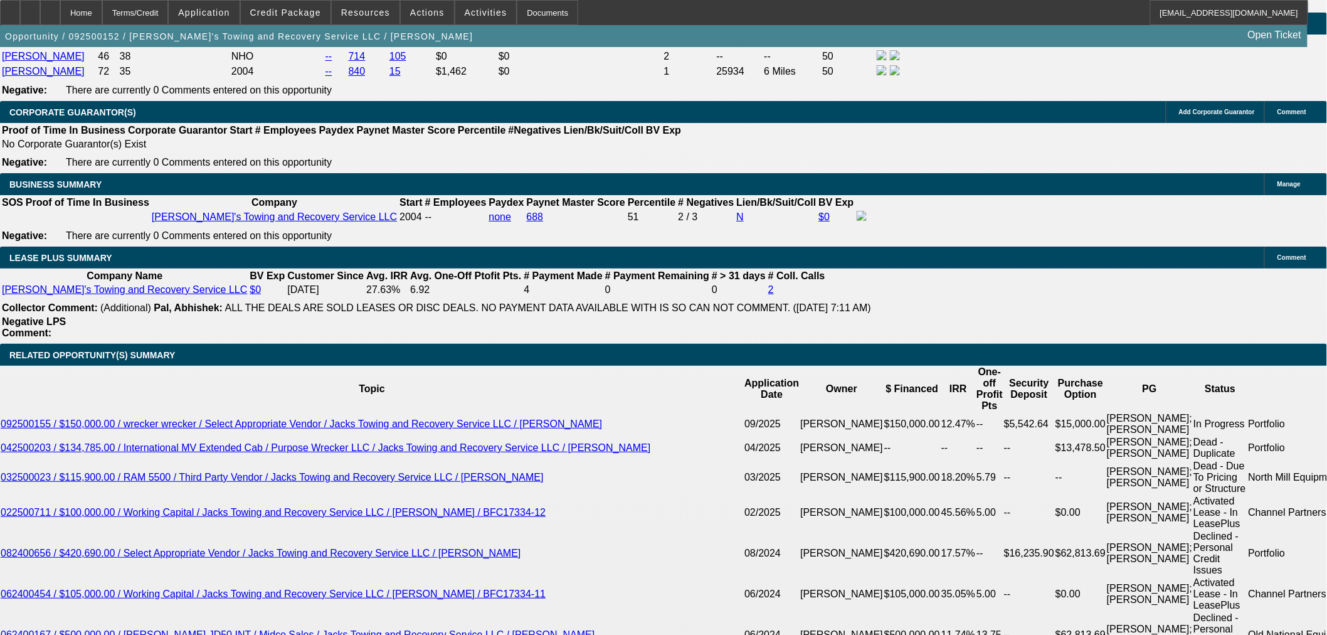
select select "0"
select select "3"
select select "0"
select select "6"
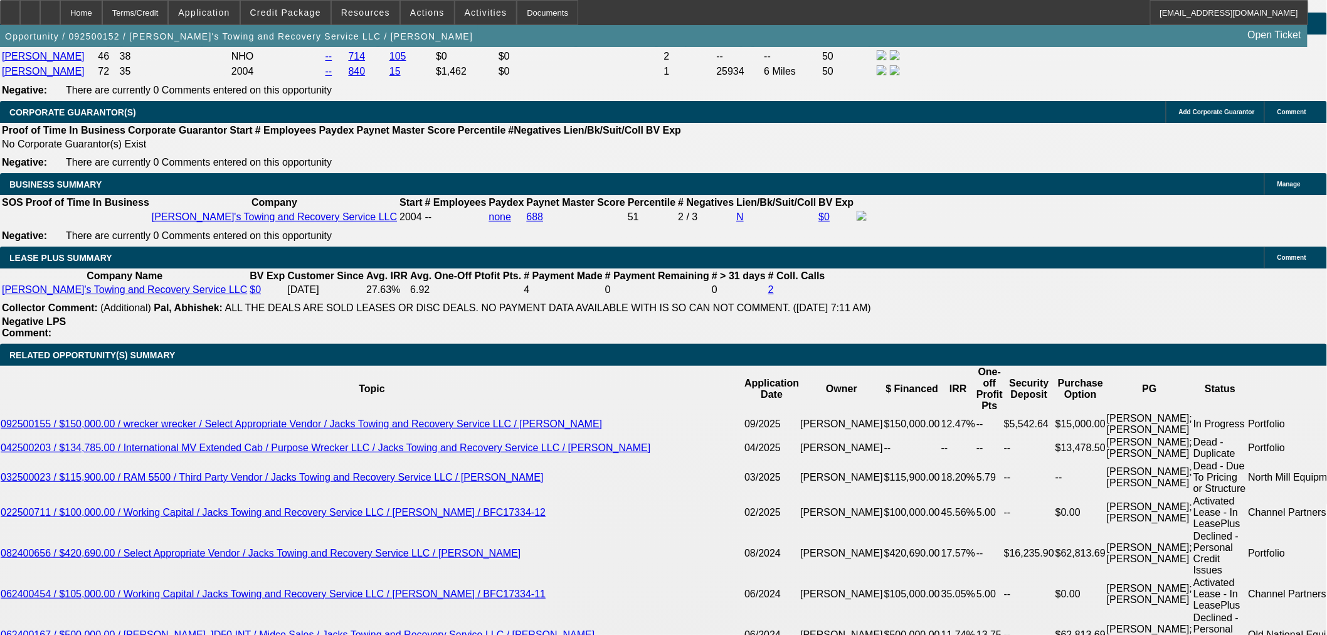
select select "0"
select select "3"
select select "0"
select select "6"
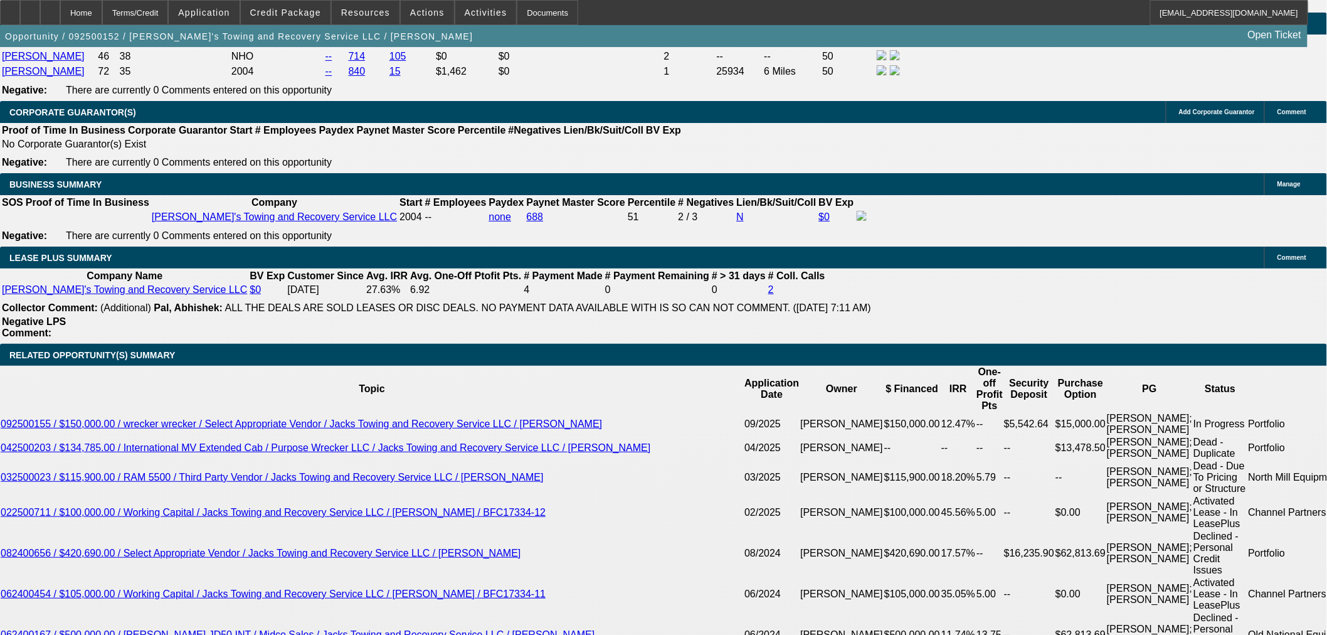
select select "0"
select select "3"
select select "0"
select select "6"
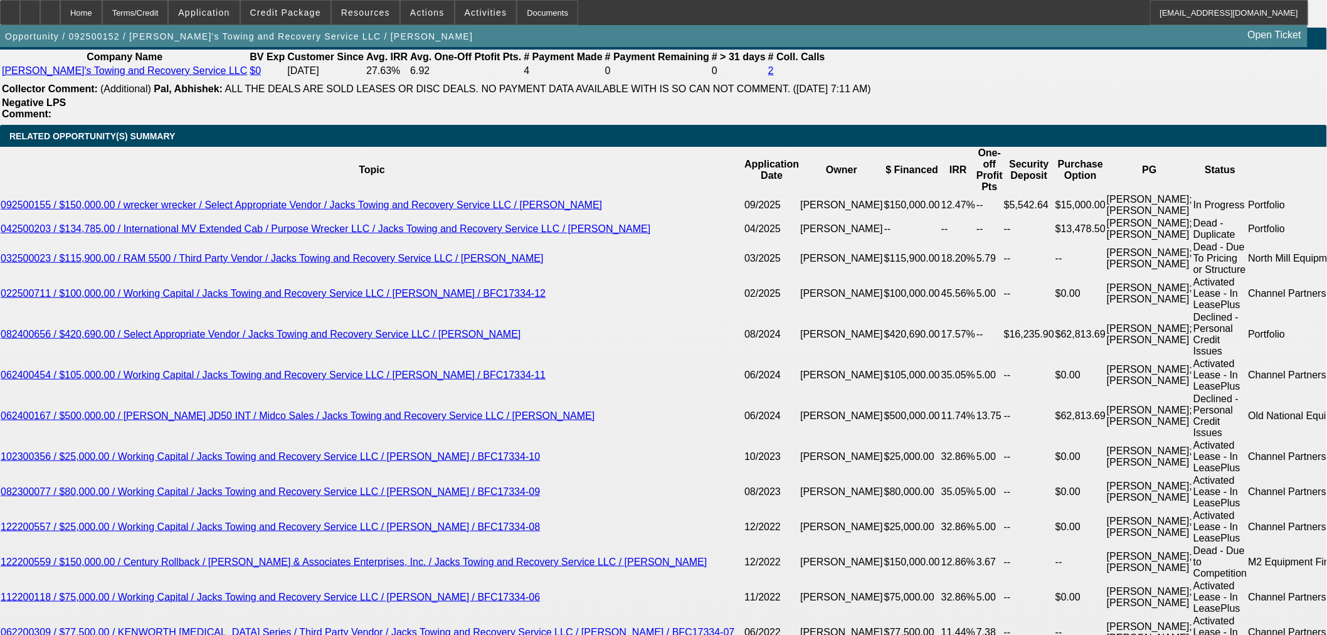
scroll to position [2312, 0]
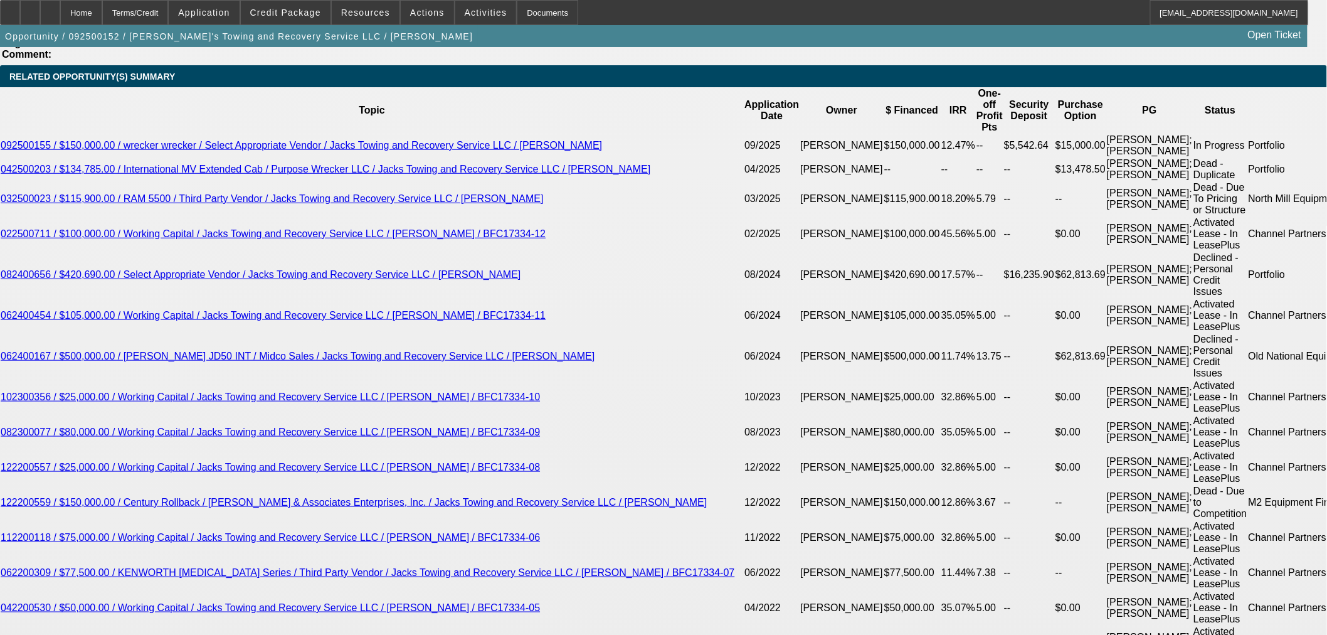
type input "0"
drag, startPoint x: 228, startPoint y: 302, endPoint x: 396, endPoint y: 314, distance: 169.1
type input "UNKNOWN"
type input "$29,177.80"
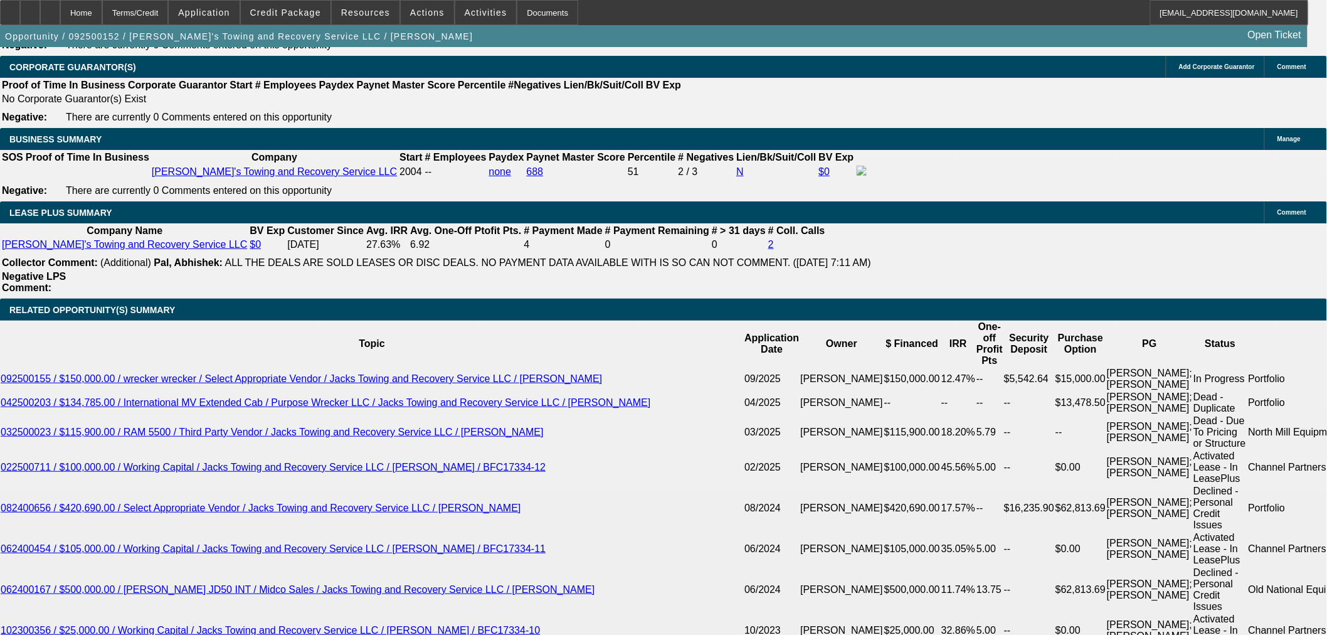
scroll to position [2104, 0]
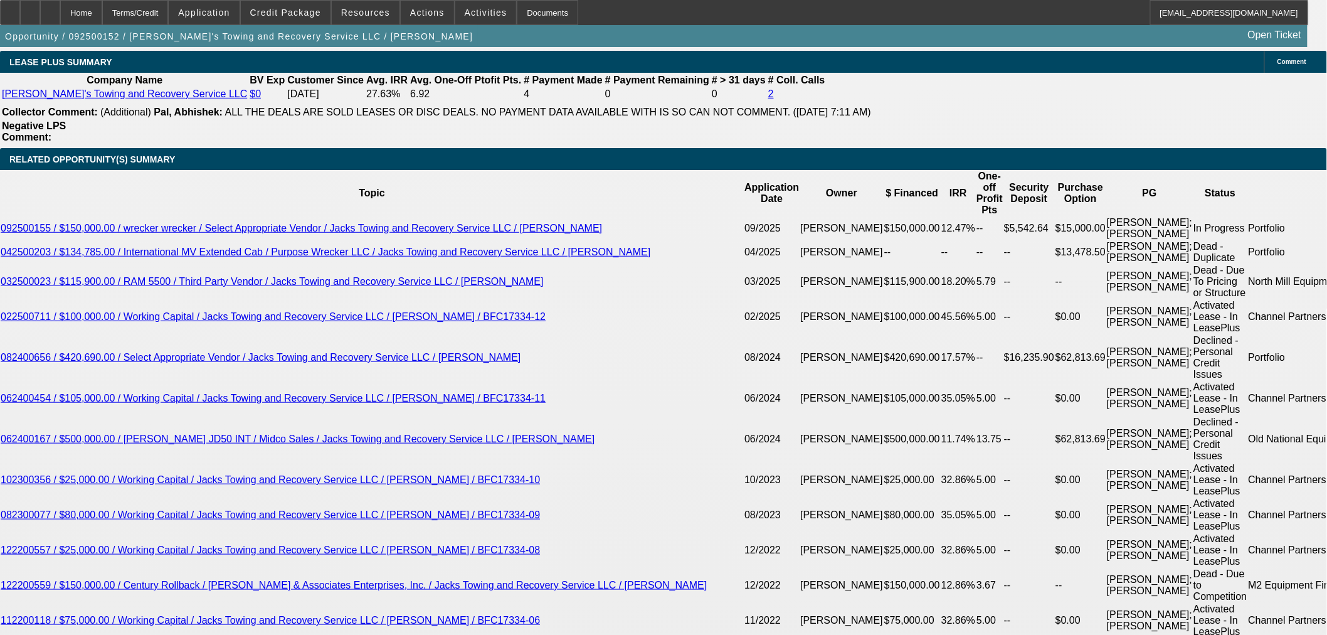
scroll to position [2383, 0]
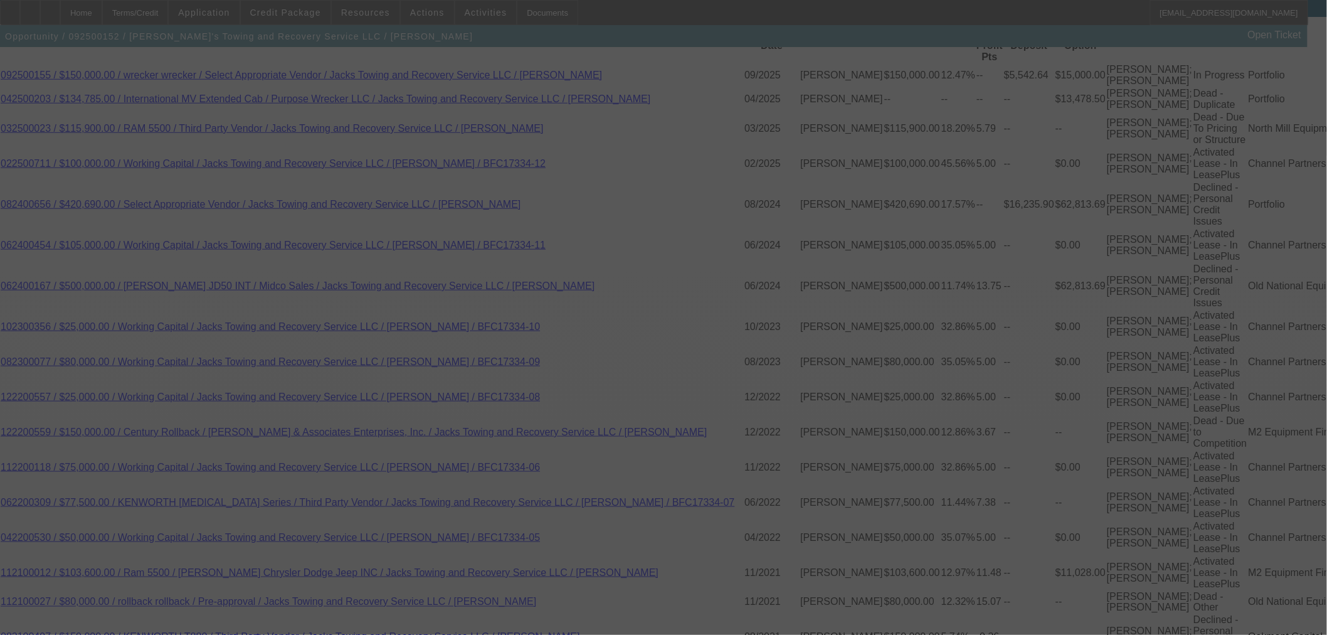
select select "0"
select select "3"
select select "0"
select select "6"
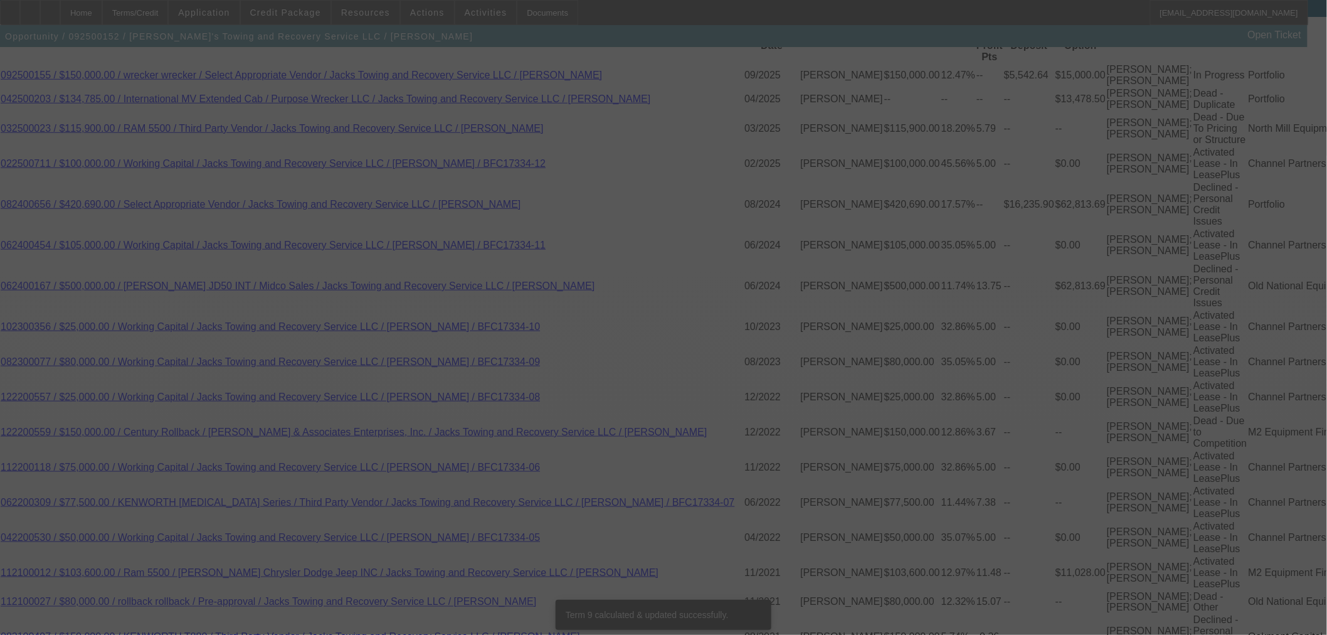
scroll to position [2381, 0]
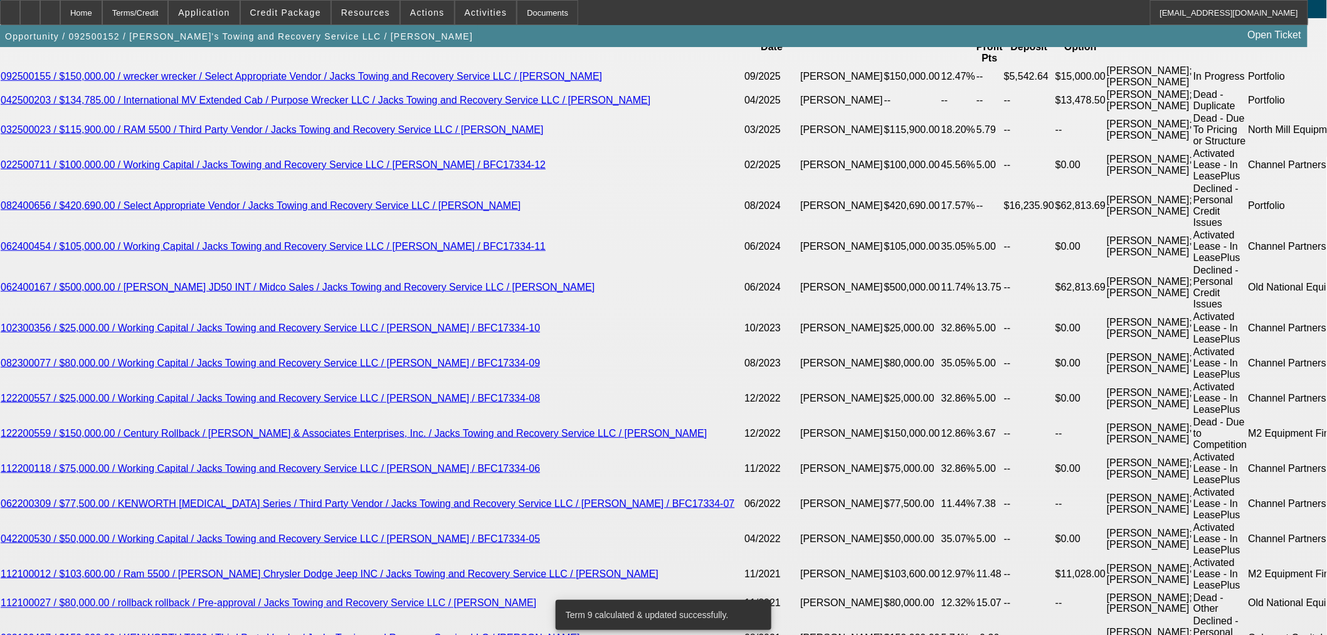
drag, startPoint x: 384, startPoint y: 214, endPoint x: 403, endPoint y: 214, distance: 18.8
type input "UNKNOWN"
type input "8"
type input "$2,958.31"
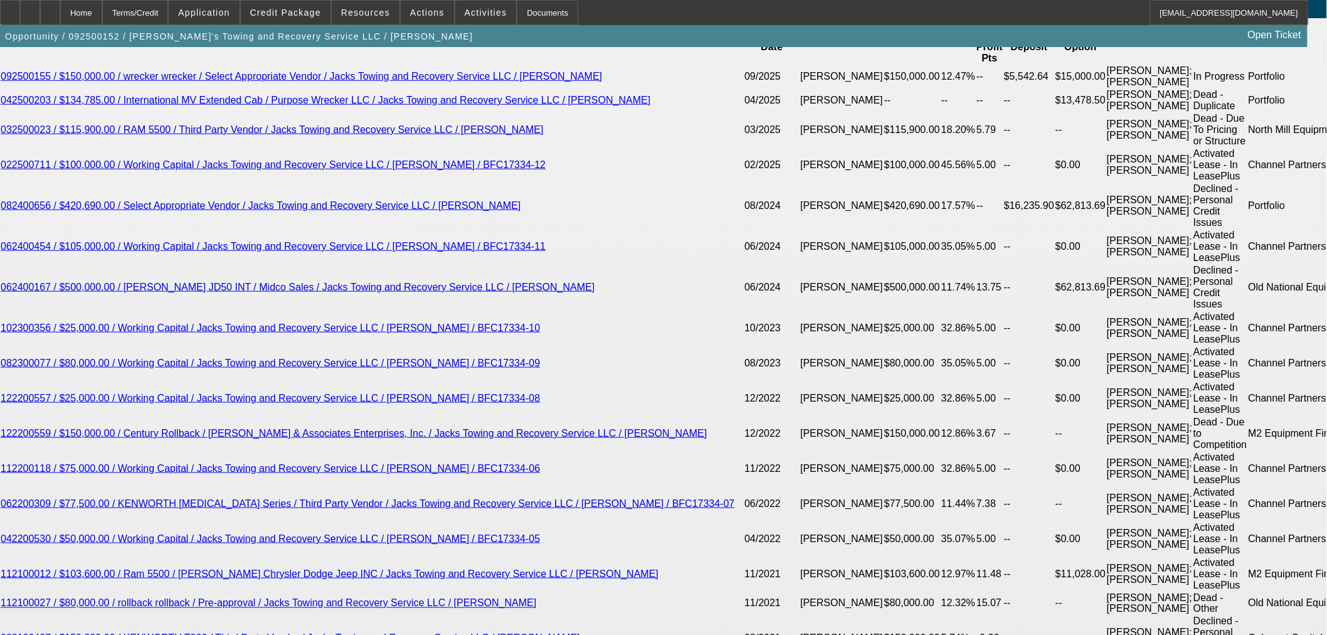
drag, startPoint x: 303, startPoint y: 216, endPoint x: 372, endPoint y: 216, distance: 69.6
type input "6"
type input "$2,820.64"
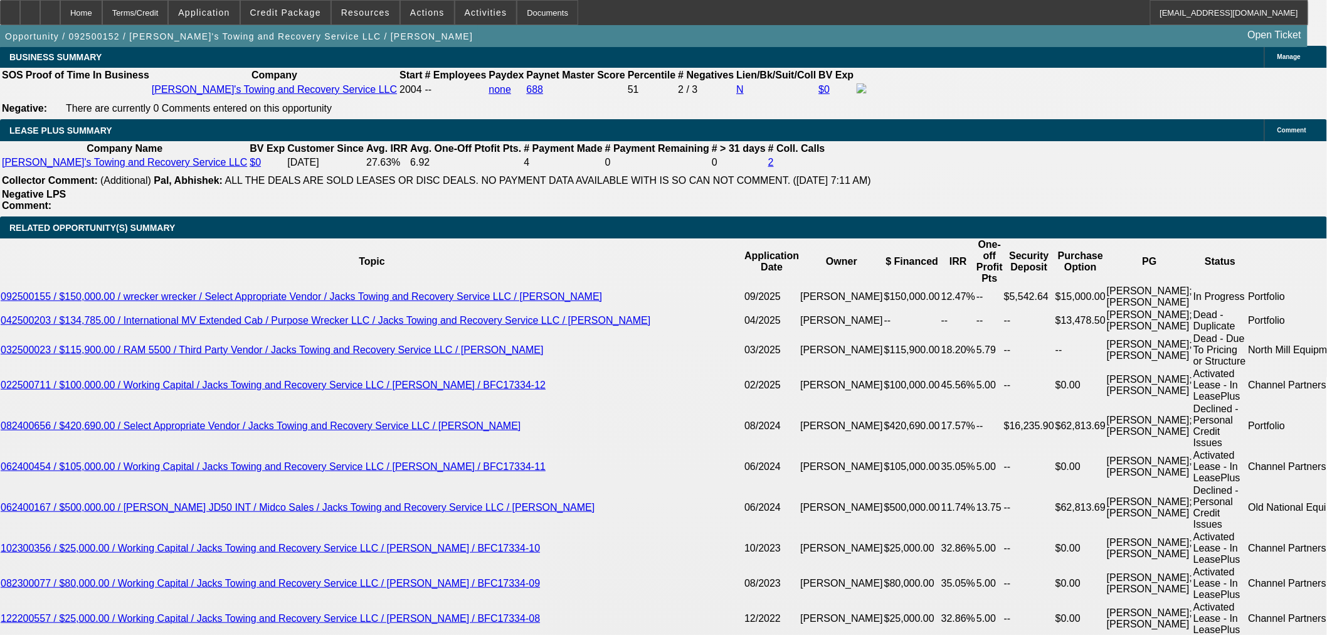
scroll to position [2103, 0]
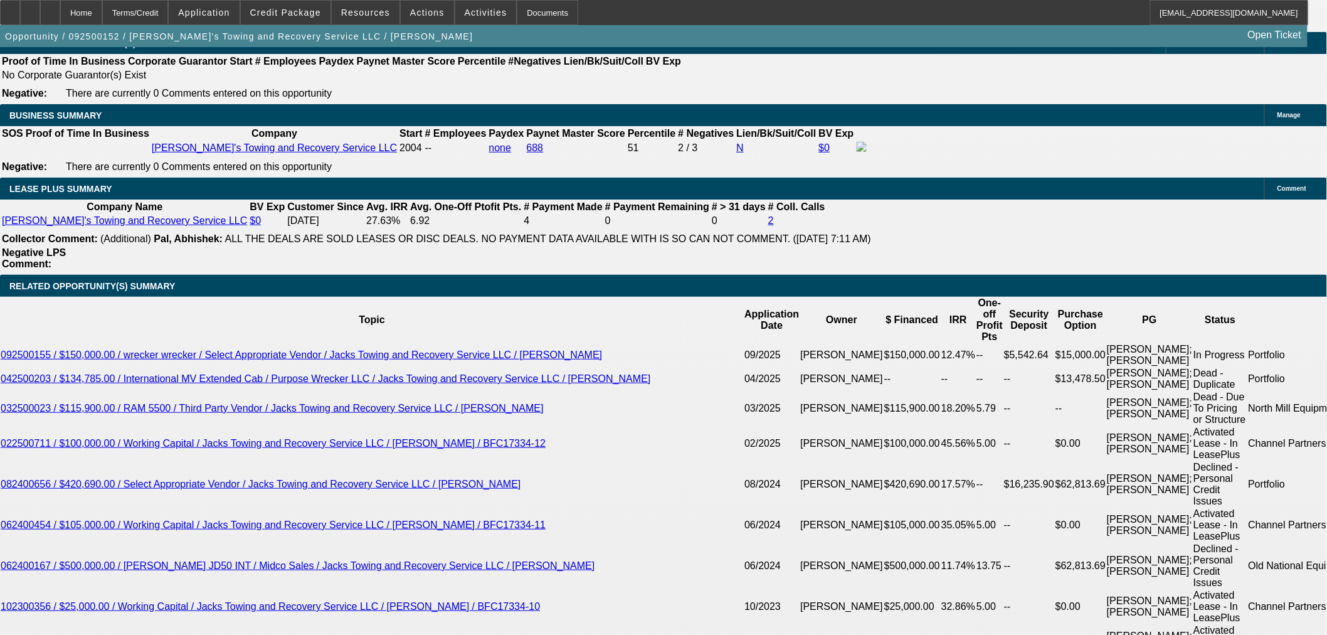
type input "6"
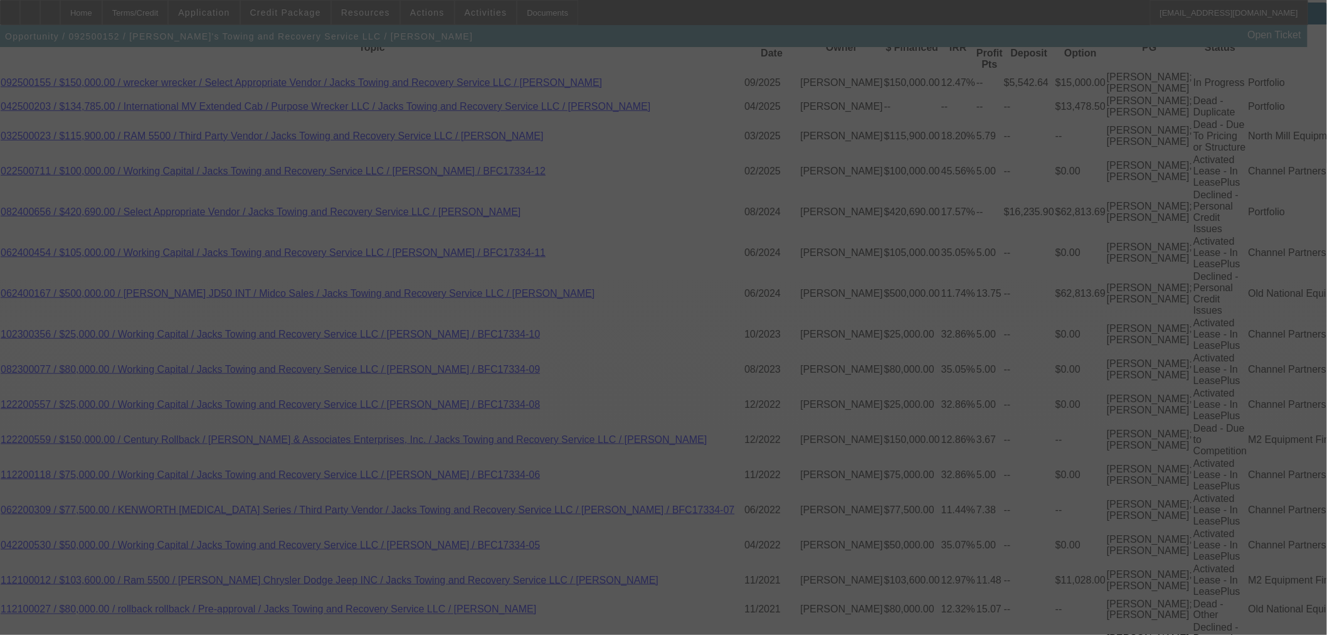
scroll to position [2381, 0]
select select "0"
select select "3"
select select "0"
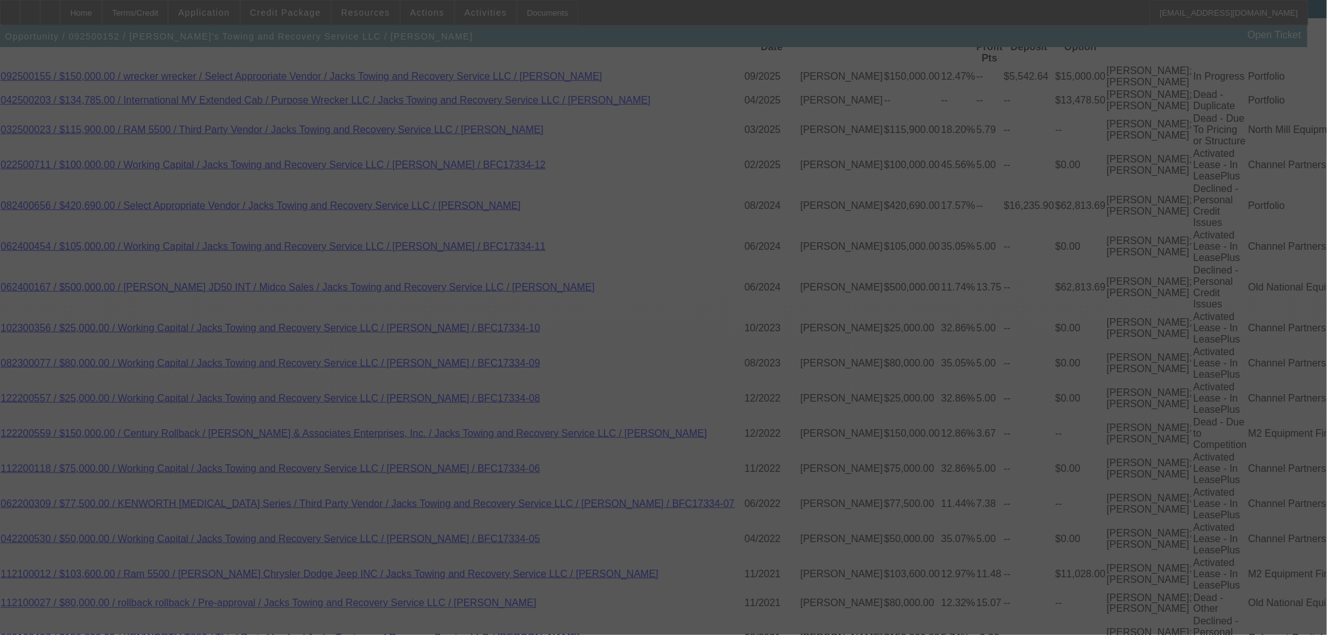
select select "6"
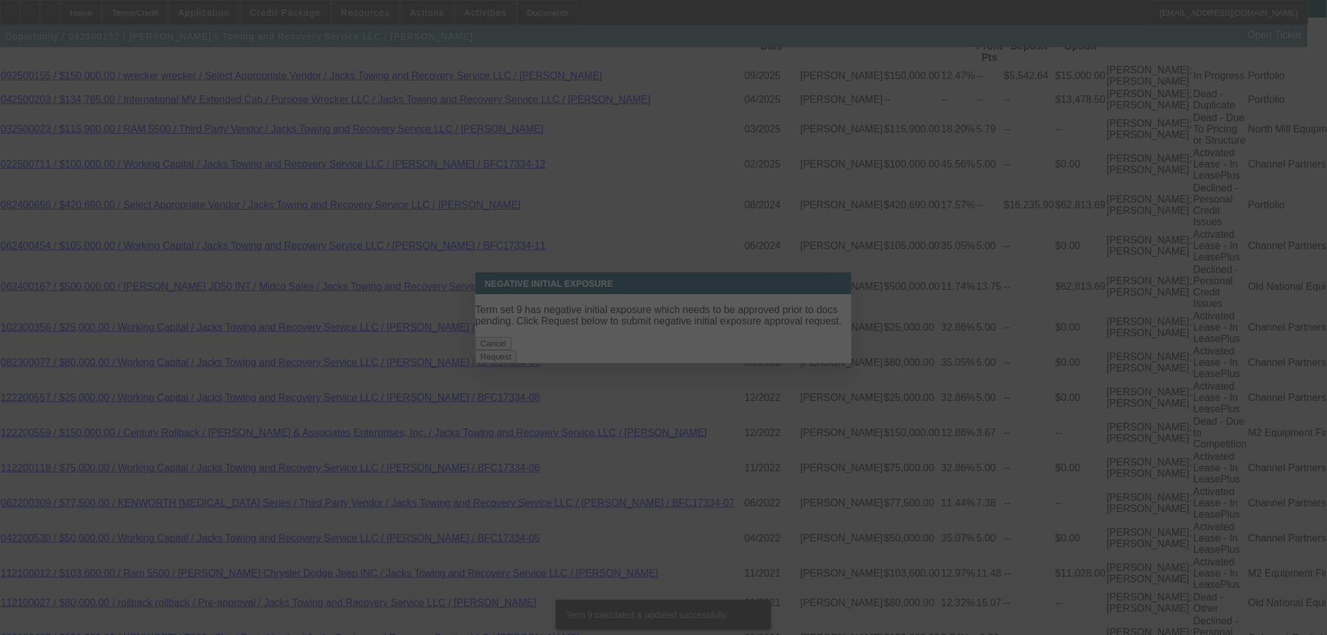
scroll to position [0, 0]
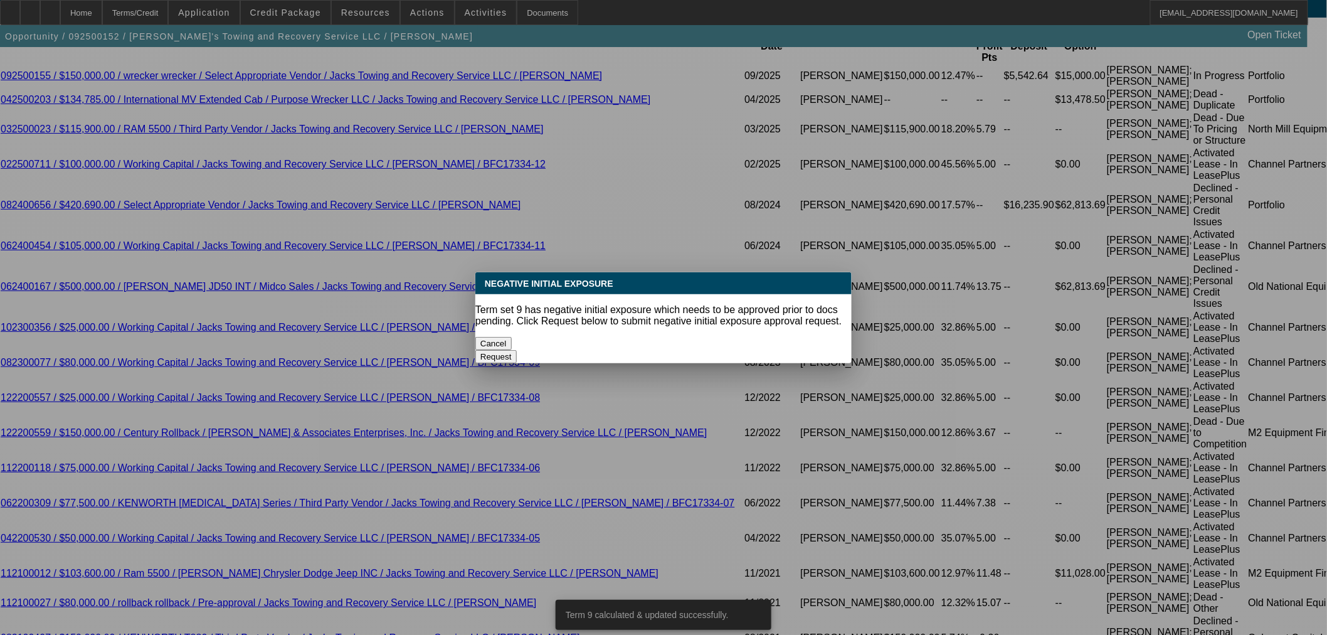
click at [497, 337] on button "Cancel" at bounding box center [493, 343] width 36 height 13
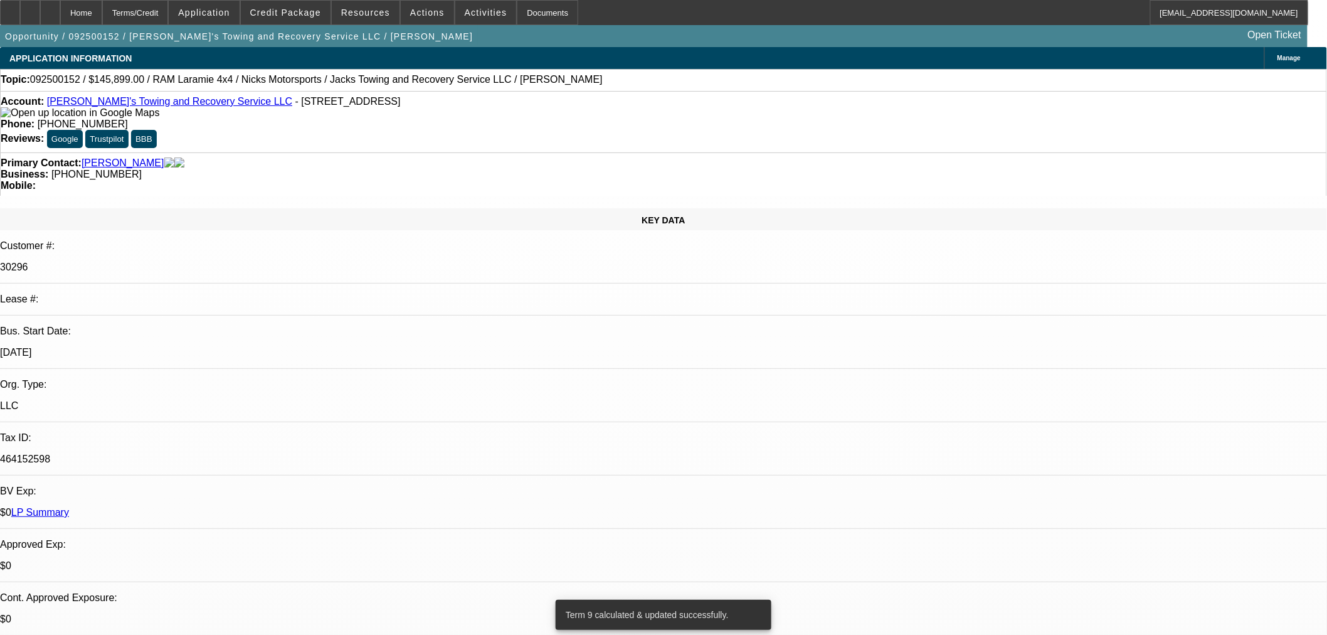
scroll to position [2381, 0]
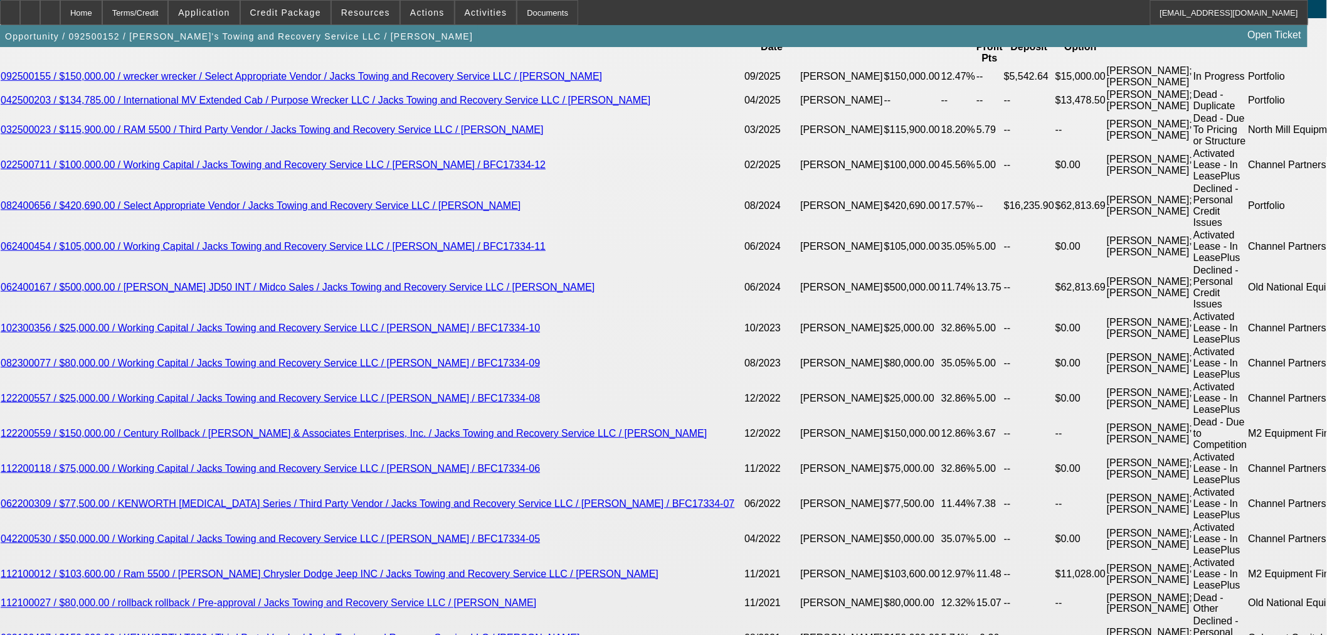
drag, startPoint x: 260, startPoint y: 214, endPoint x: 333, endPoint y: 214, distance: 73.4
type input "7"
type input "UNKNOWN"
type input "72"
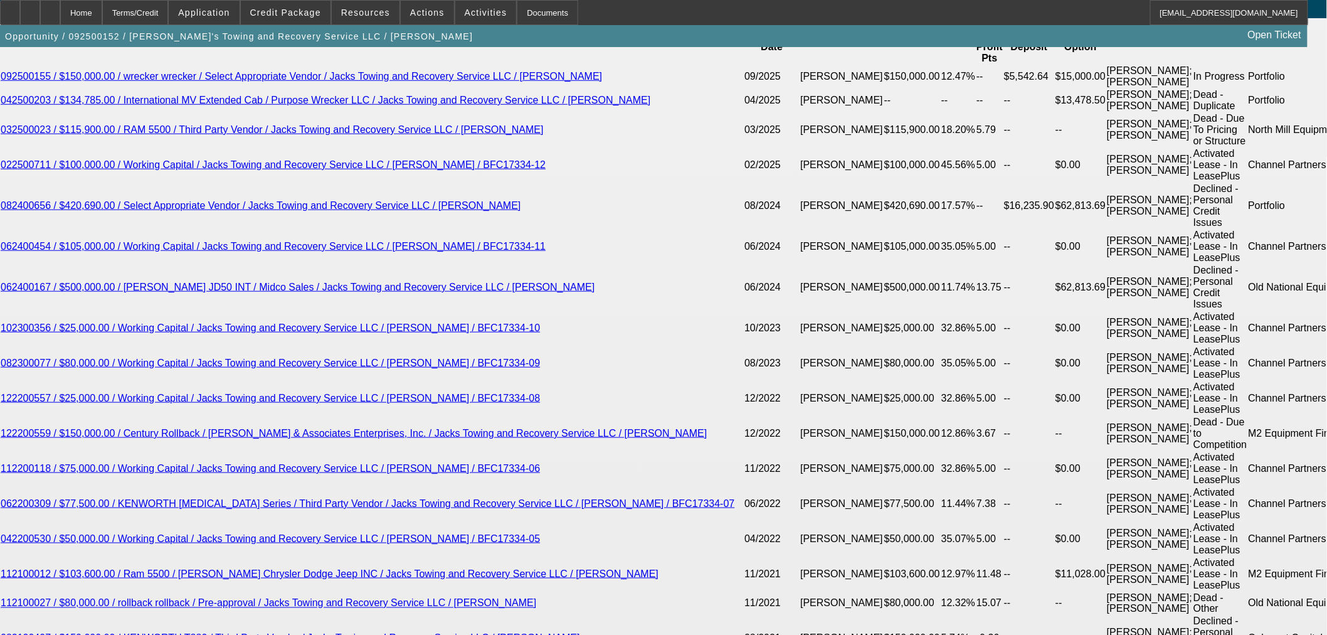
type input "$21,261.65"
type input "72"
drag, startPoint x: 293, startPoint y: 209, endPoint x: 389, endPoint y: 209, distance: 95.9
type input "8"
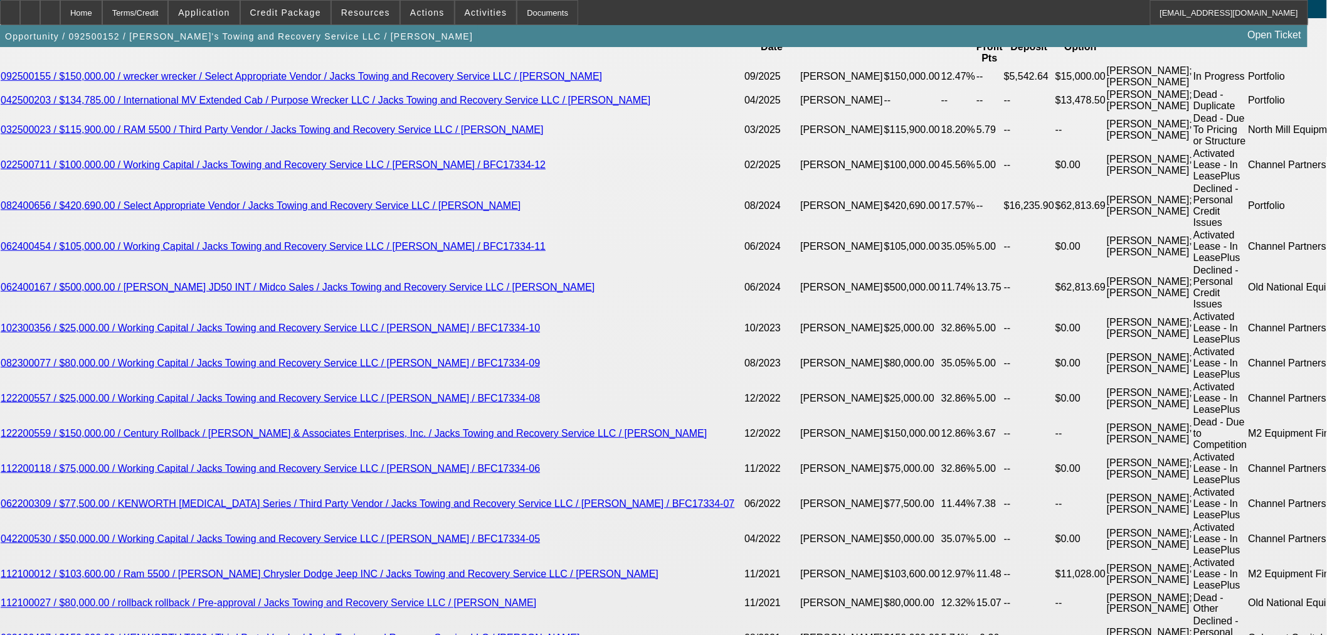
type input "$2,558.08"
drag, startPoint x: 287, startPoint y: 213, endPoint x: 390, endPoint y: 218, distance: 102.9
type input "4"
type input "$2,282.62"
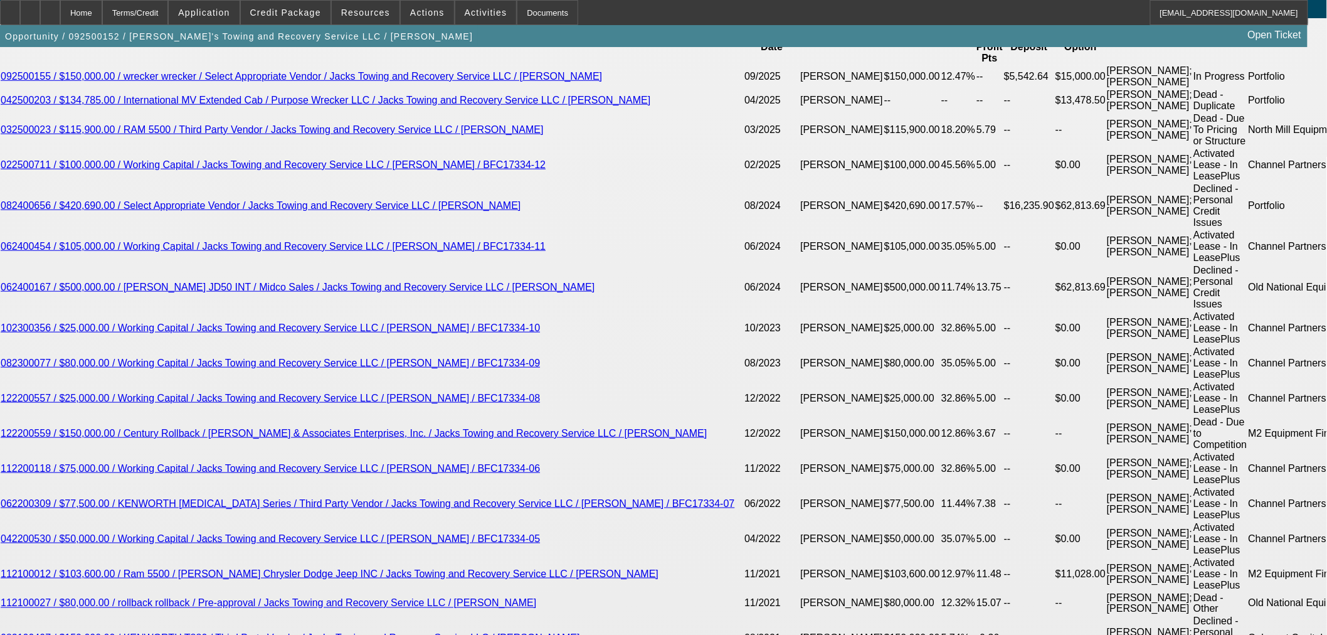
type input "4"
drag, startPoint x: 258, startPoint y: 211, endPoint x: 296, endPoint y: 214, distance: 38.4
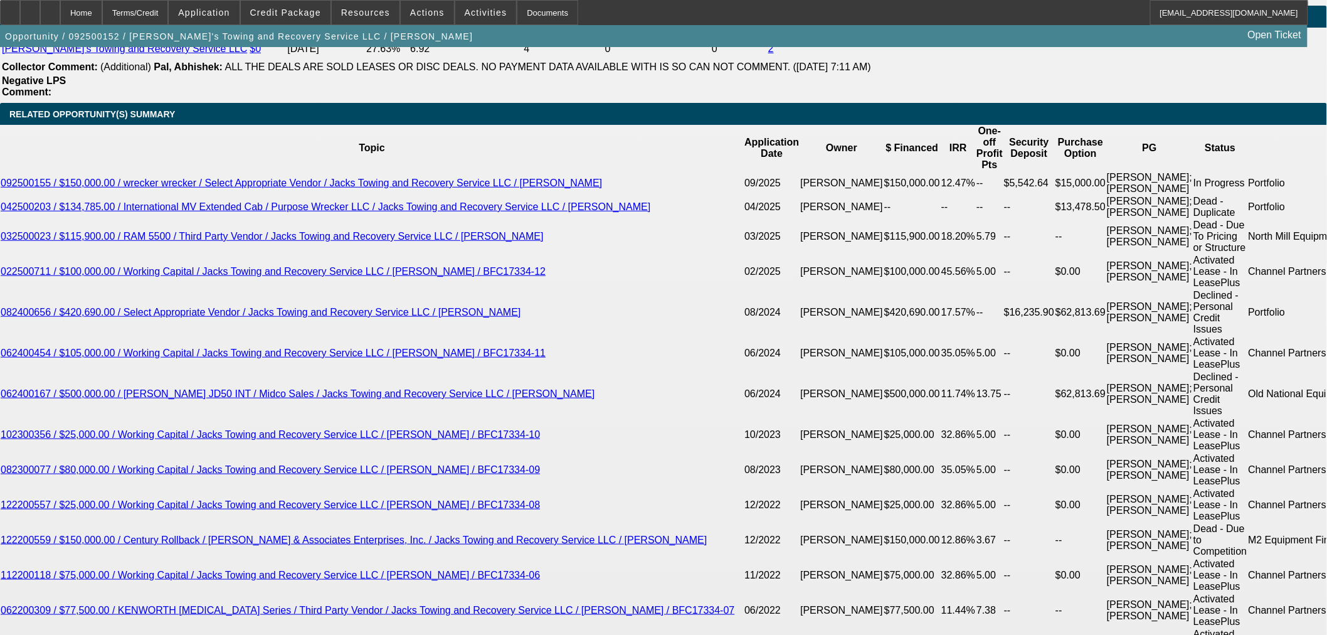
scroll to position [2172, 0]
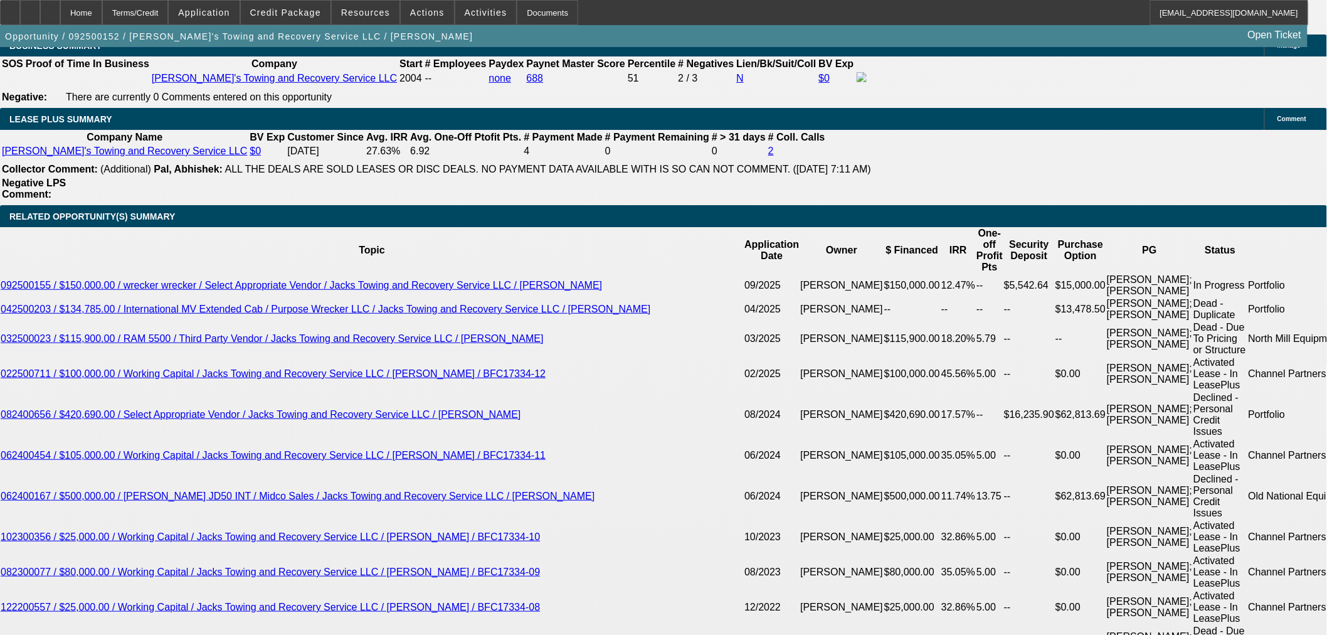
type input "60"
type input "$2,686.95"
type input "60"
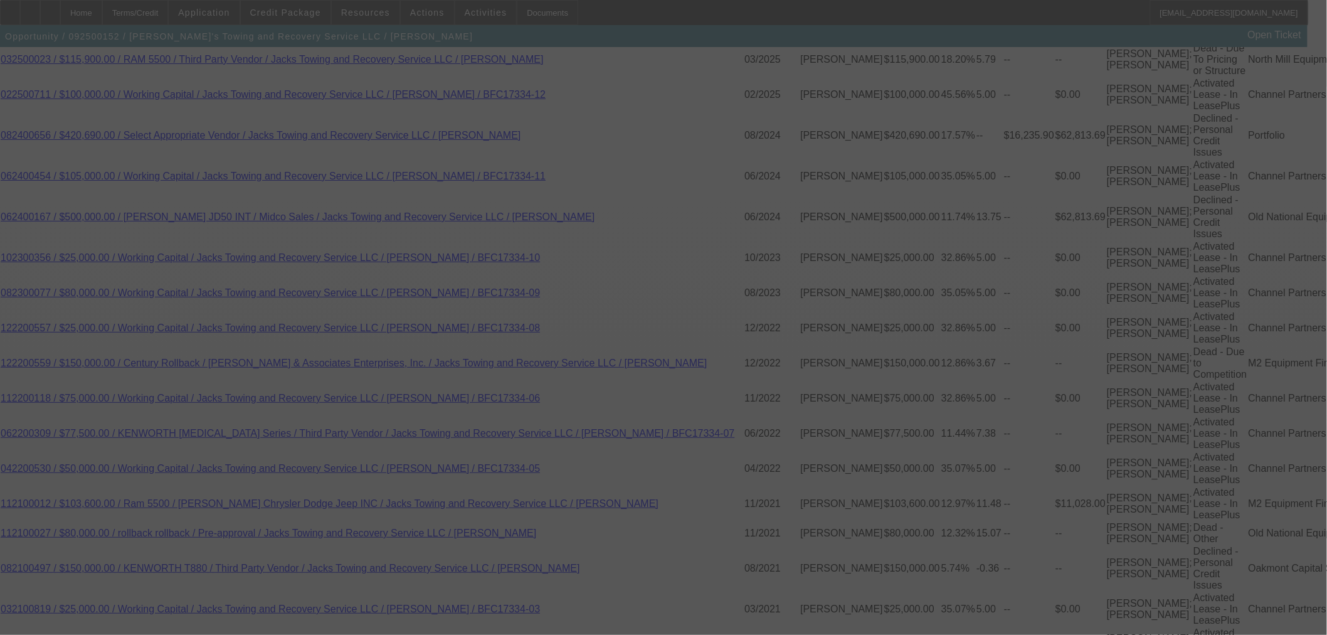
scroll to position [2381, 0]
select select "0"
select select "3"
select select "0"
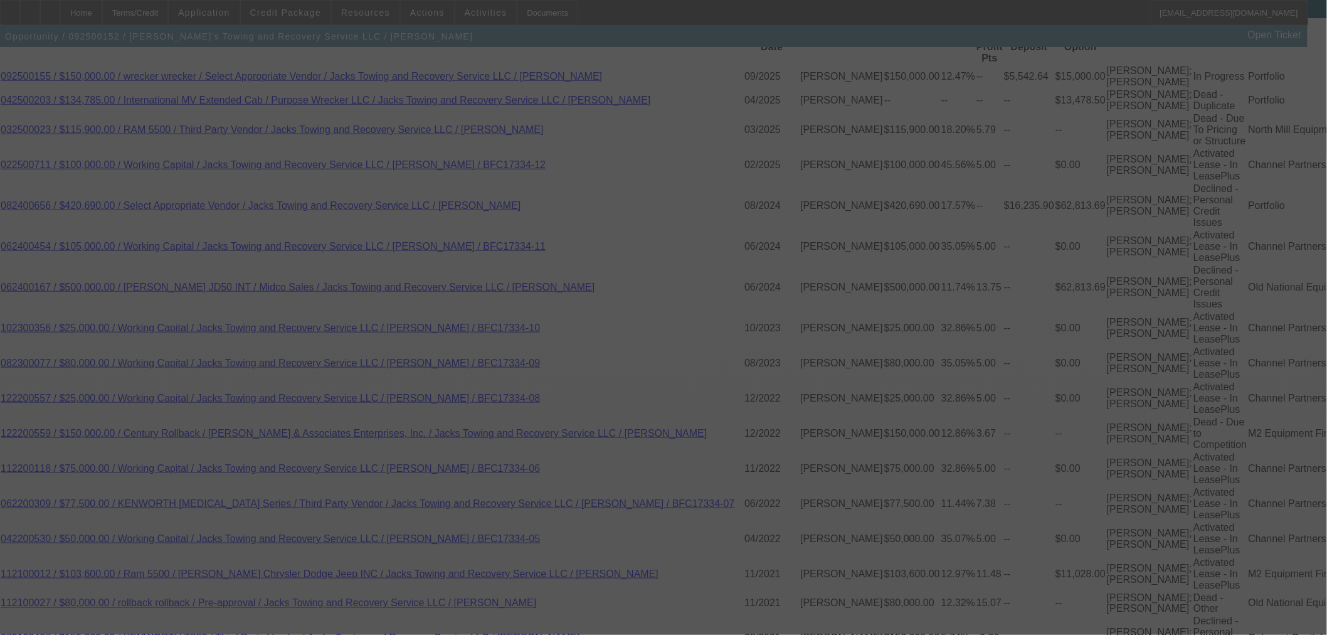
select select "6"
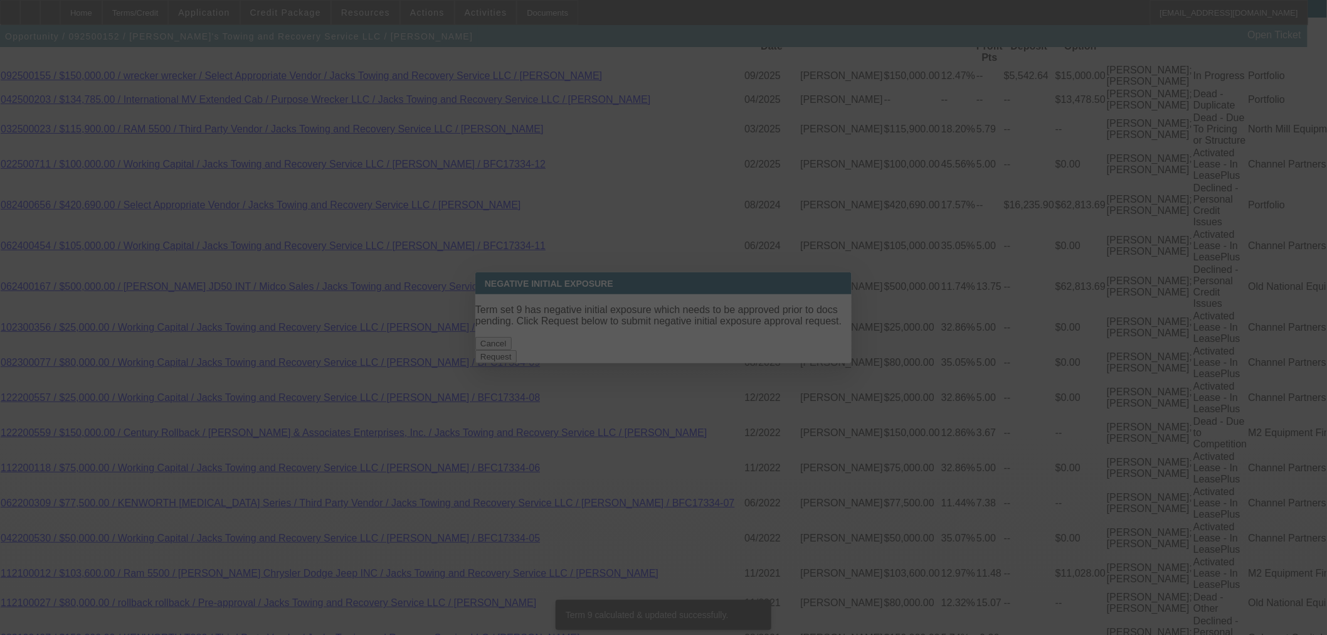
scroll to position [0, 0]
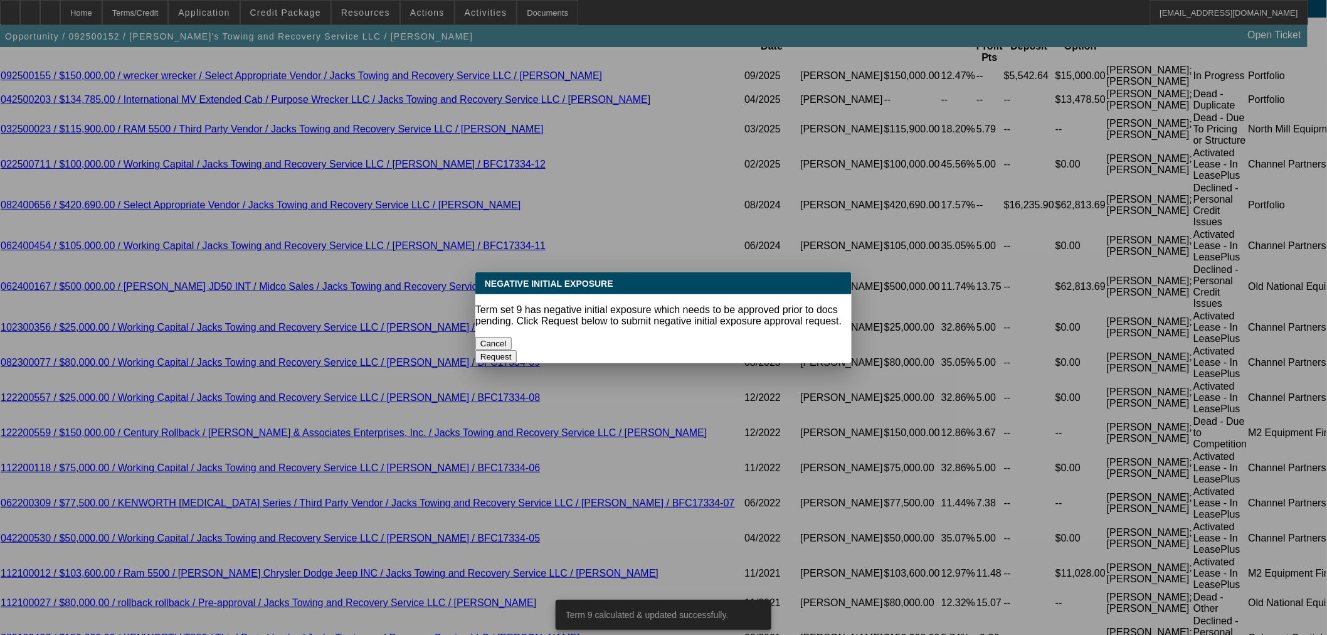
drag, startPoint x: 596, startPoint y: 333, endPoint x: 530, endPoint y: 310, distance: 69.0
click at [512, 337] on button "Cancel" at bounding box center [493, 343] width 36 height 13
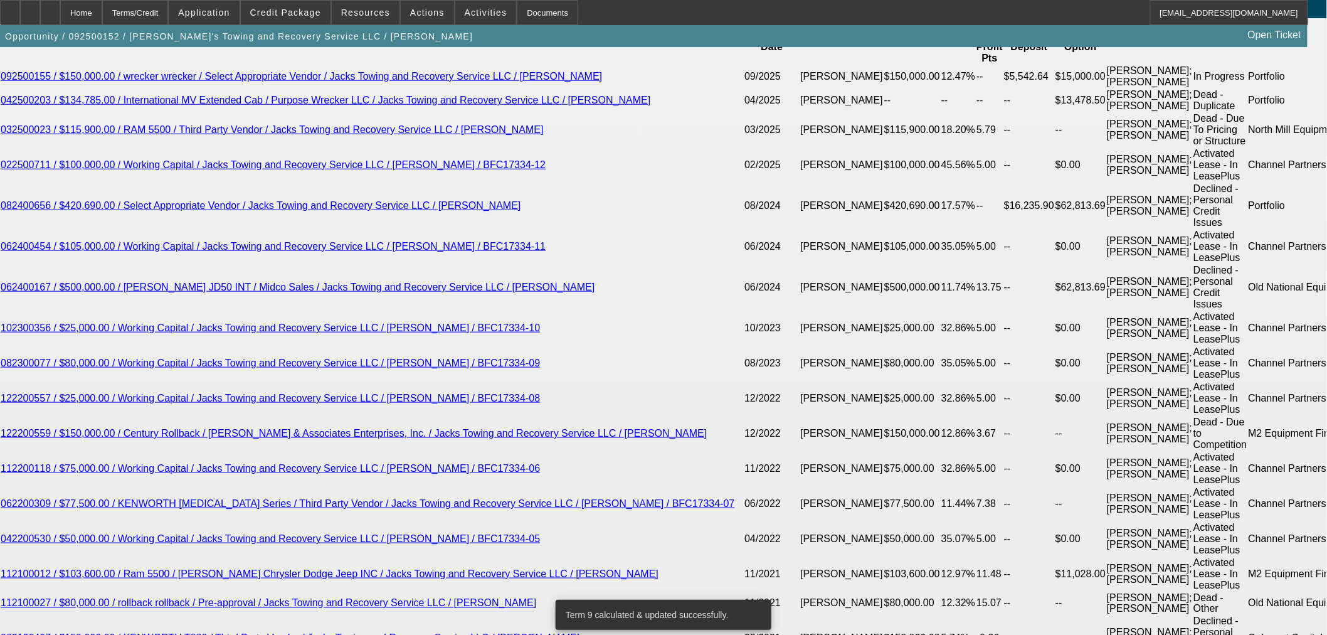
drag, startPoint x: 285, startPoint y: 209, endPoint x: 397, endPoint y: 209, distance: 111.6
type input "6"
type input "UNKNOWN"
type input "$2,820.64"
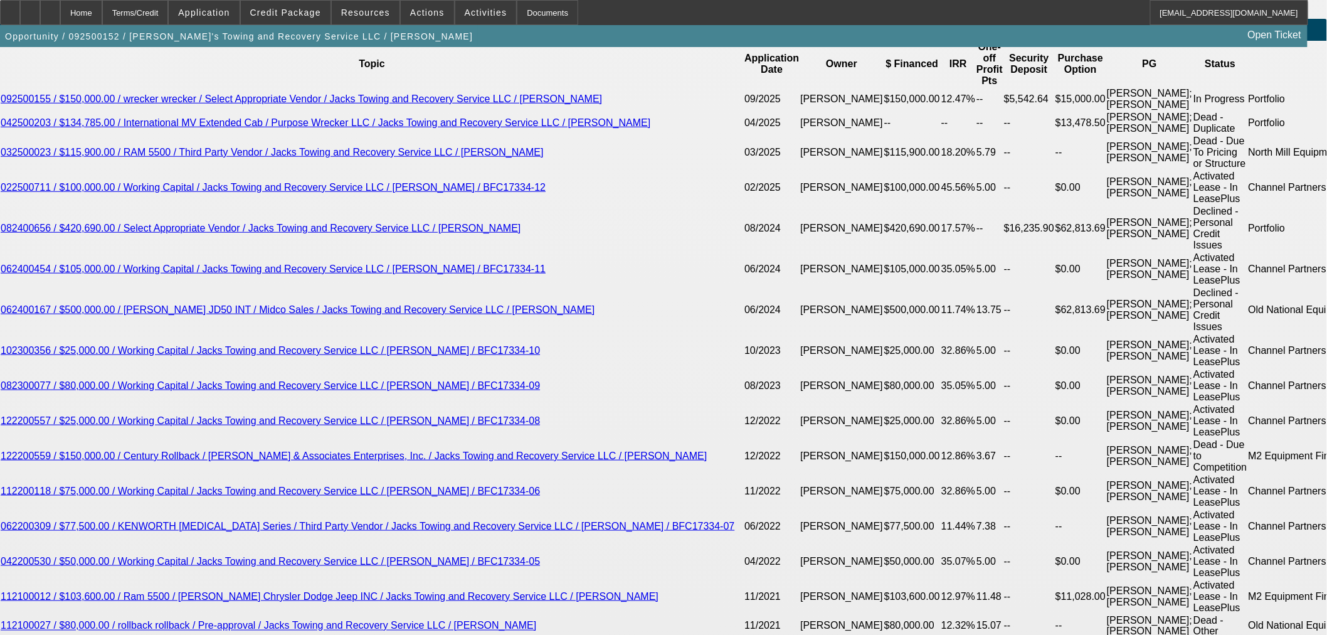
scroll to position [2103, 0]
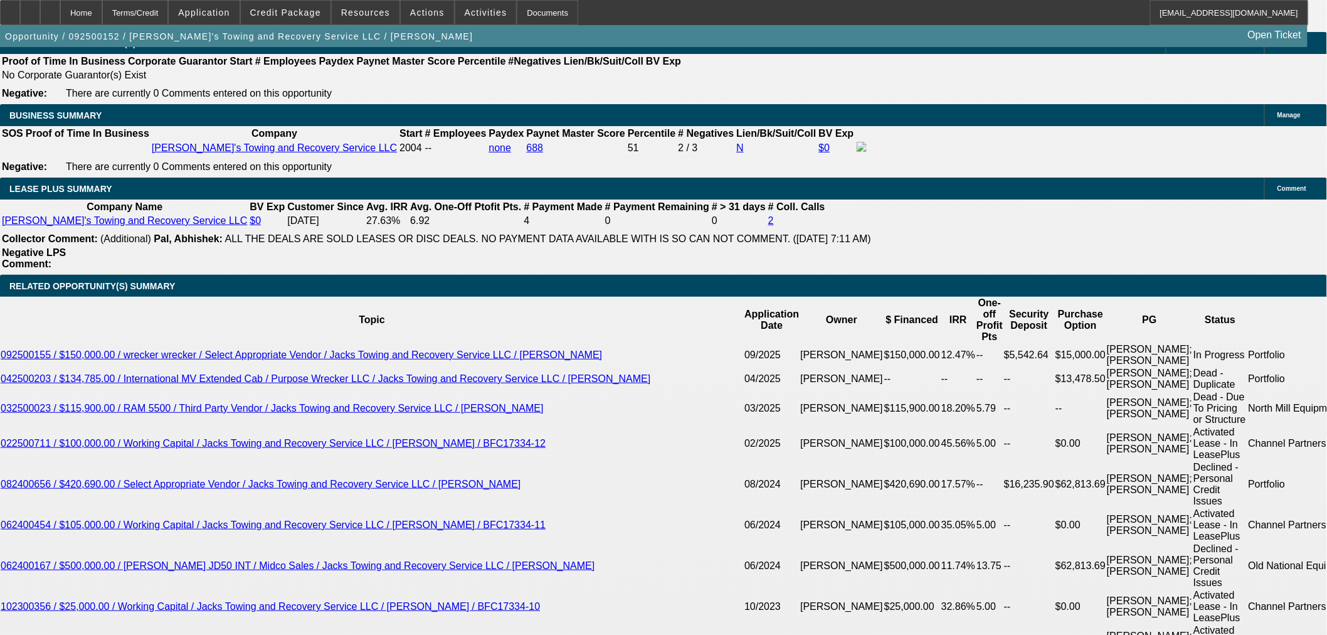
type input "6"
select select "0.2"
type input "$29,179.80"
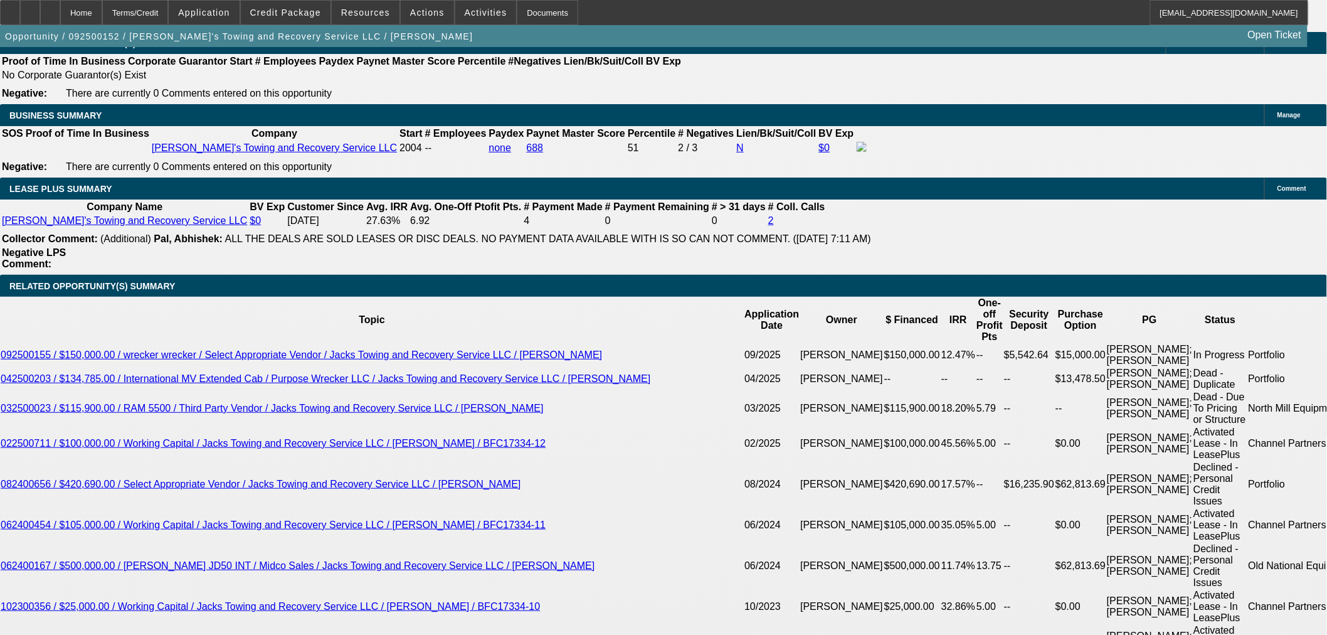
type input "$2,256.51"
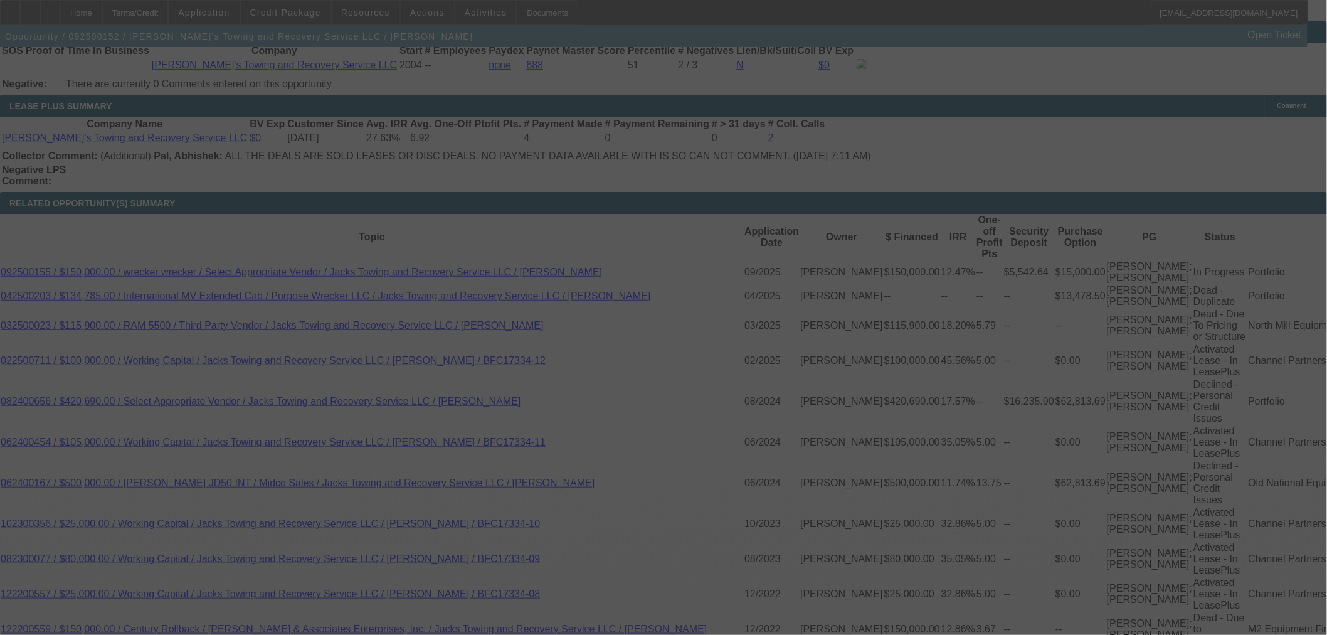
scroll to position [2172, 0]
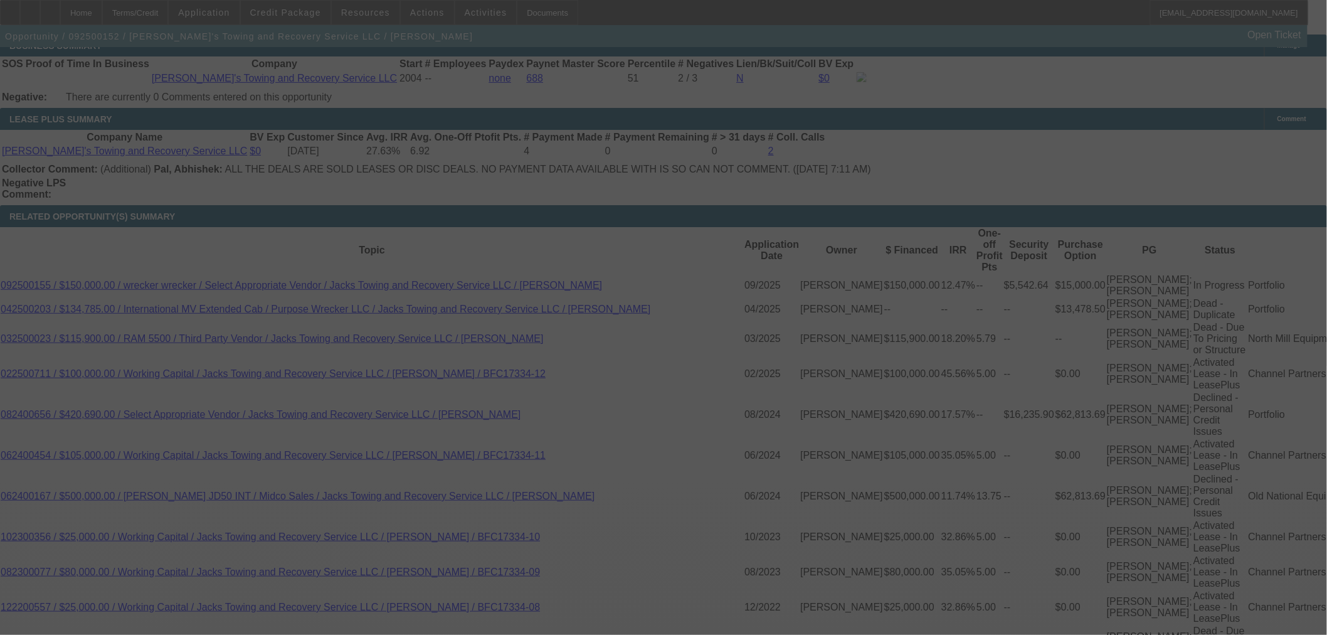
select select "0.2"
select select "0"
select select "3"
select select "0"
select select "6"
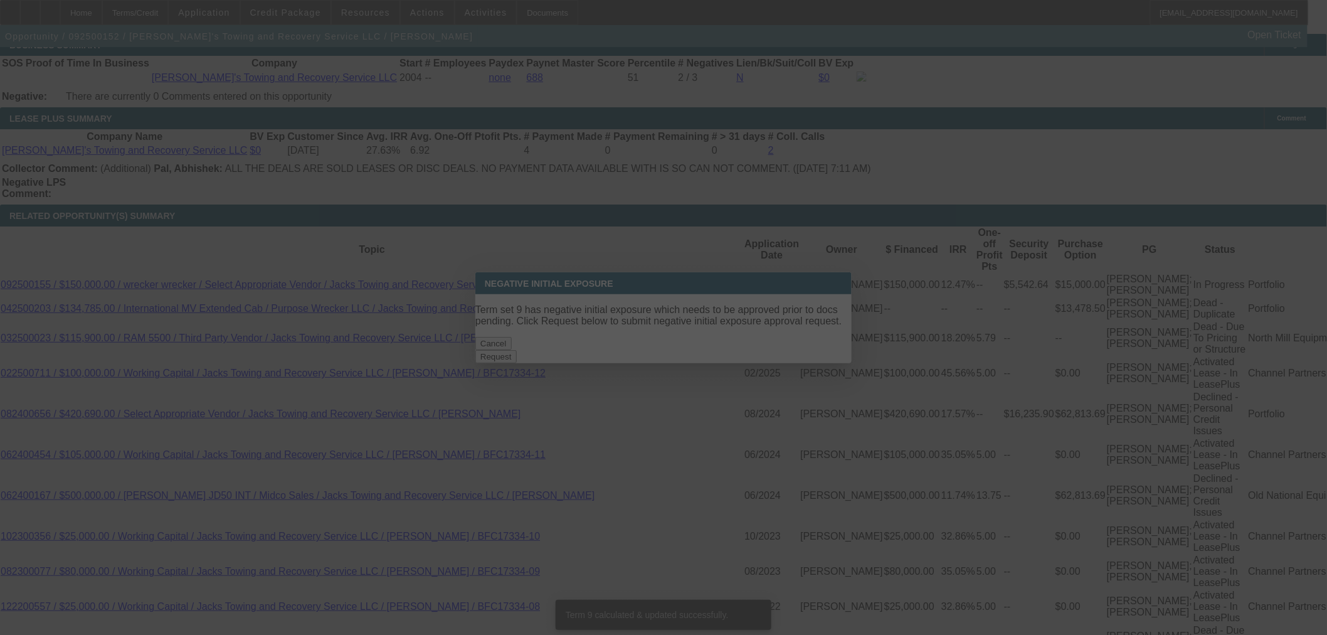
scroll to position [0, 0]
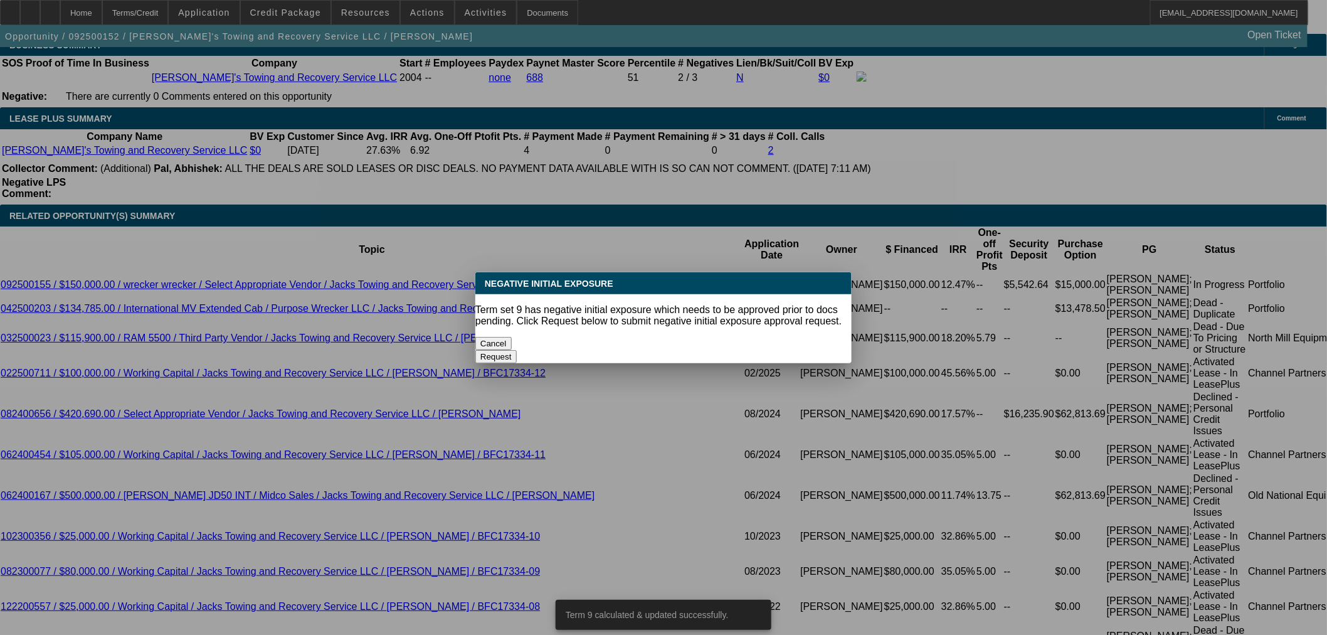
click at [512, 337] on button "Cancel" at bounding box center [493, 343] width 36 height 13
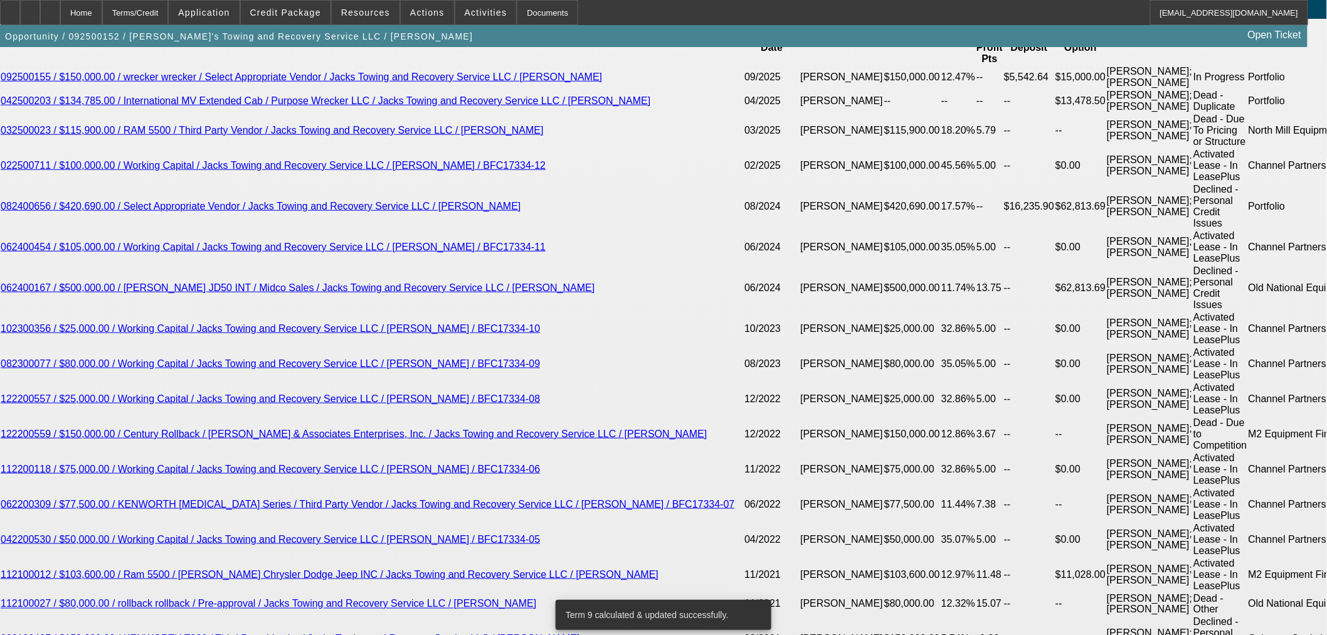
scroll to position [2381, 0]
drag, startPoint x: 297, startPoint y: 211, endPoint x: 314, endPoint y: 211, distance: 17.6
type input "UNKNOWN"
type input "5"
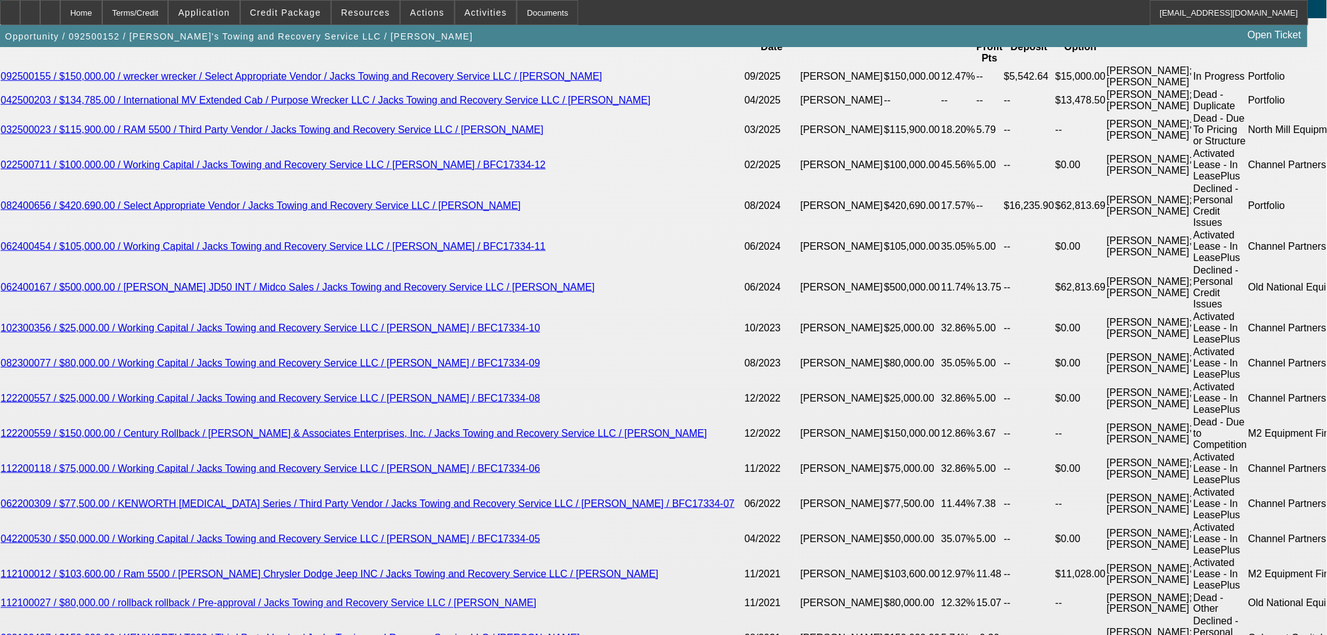
type input "$2,202.64"
type input "5.4"
type input "$2,224.09"
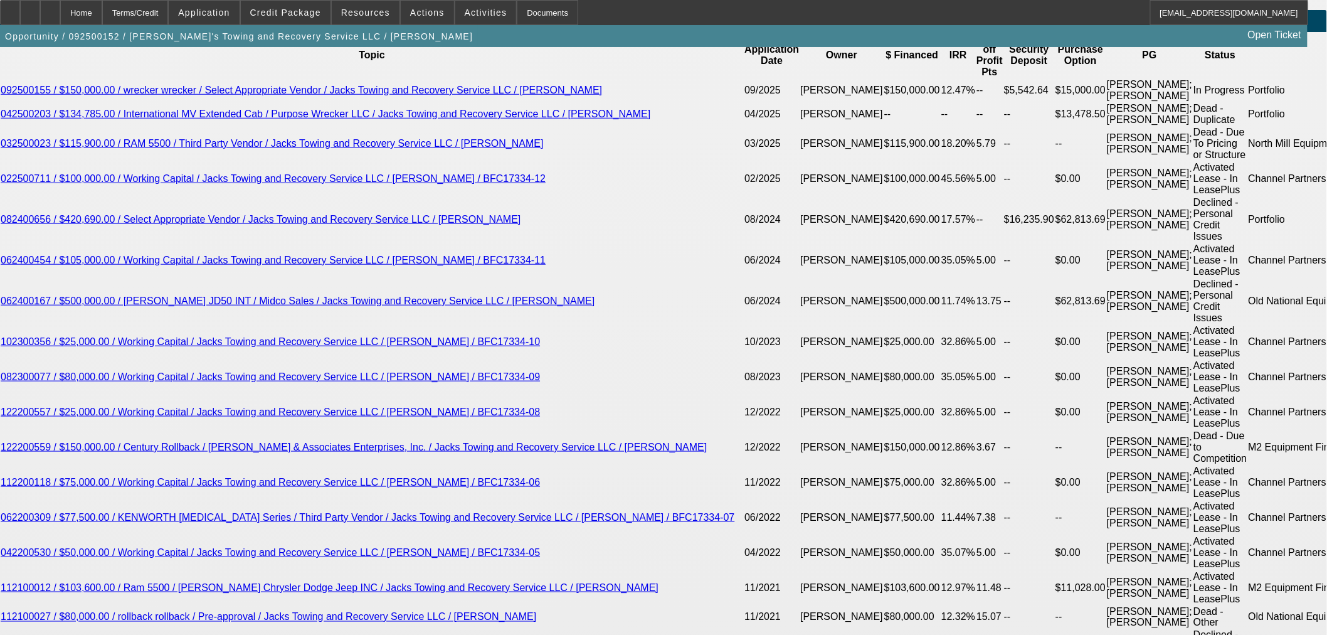
scroll to position [2103, 0]
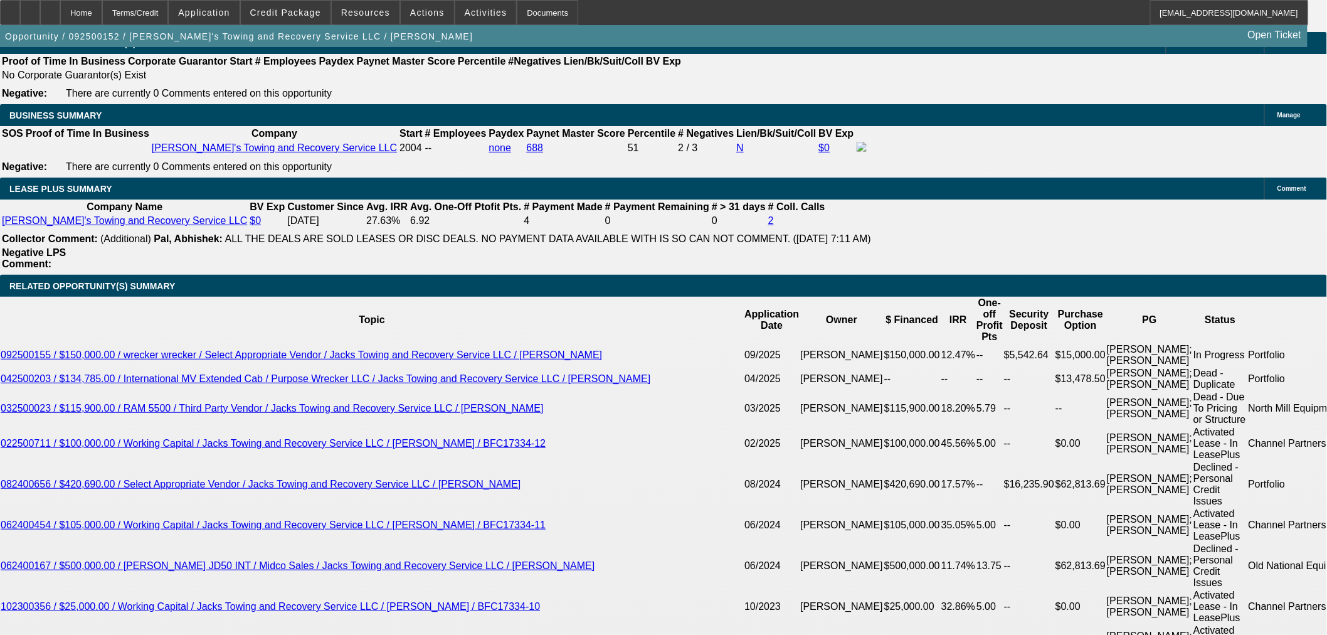
type input "5"
type input "$2,202.64"
type input "5.6"
type input "$2,234.86"
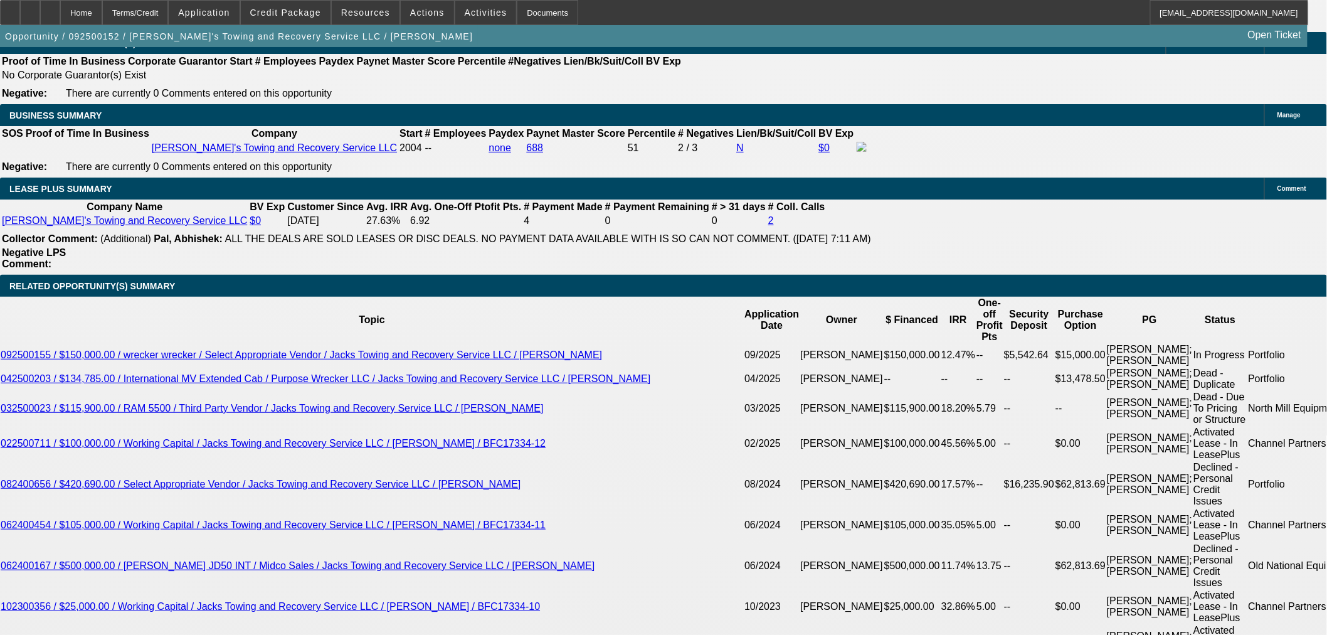
type input "5.6"
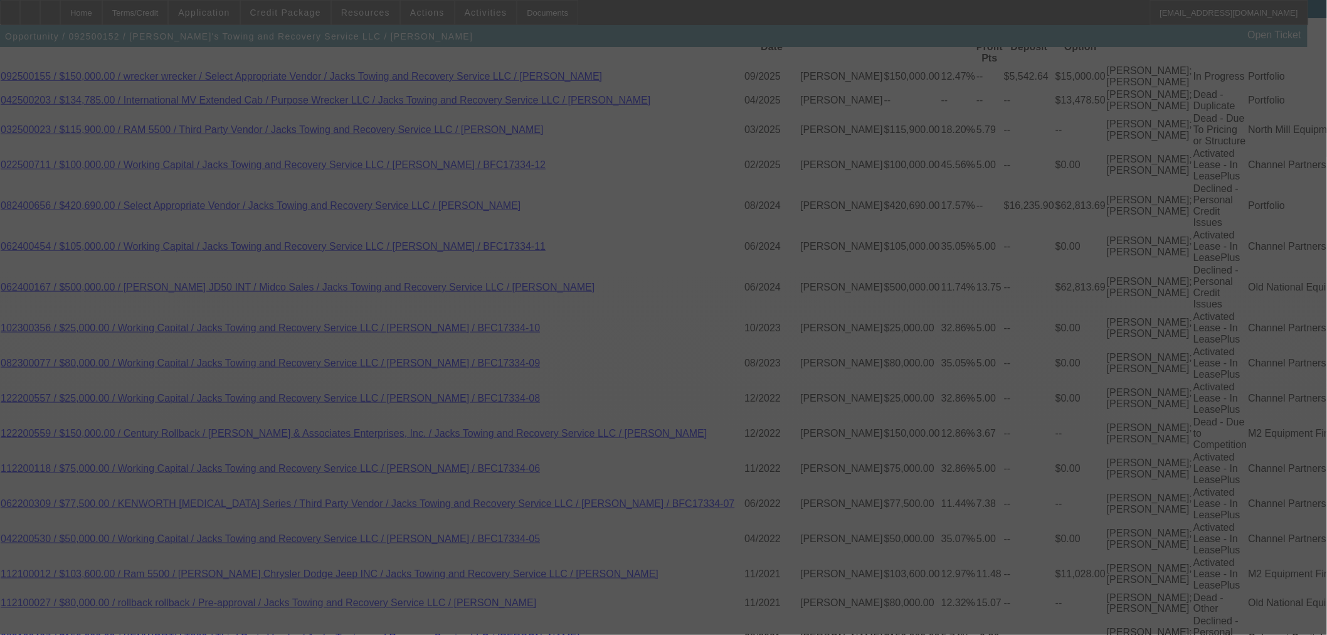
scroll to position [0, 0]
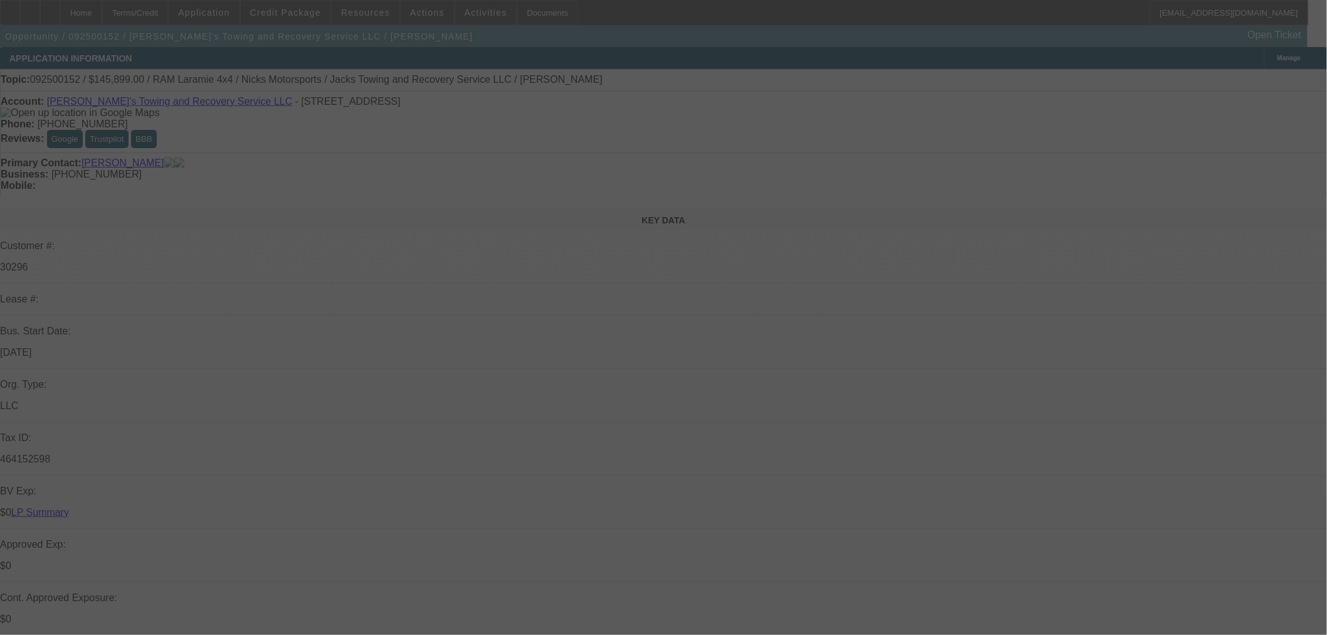
select select "0.2"
select select "0"
select select "3"
select select "0"
select select "6"
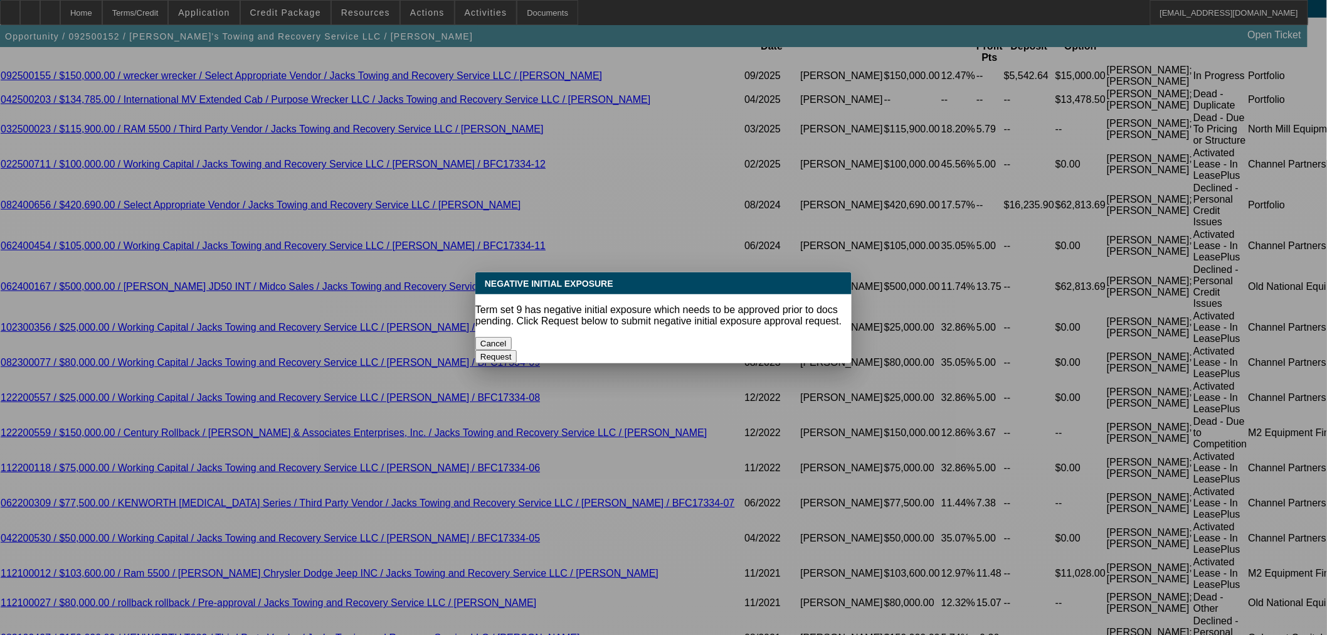
click at [512, 337] on button "Cancel" at bounding box center [493, 343] width 36 height 13
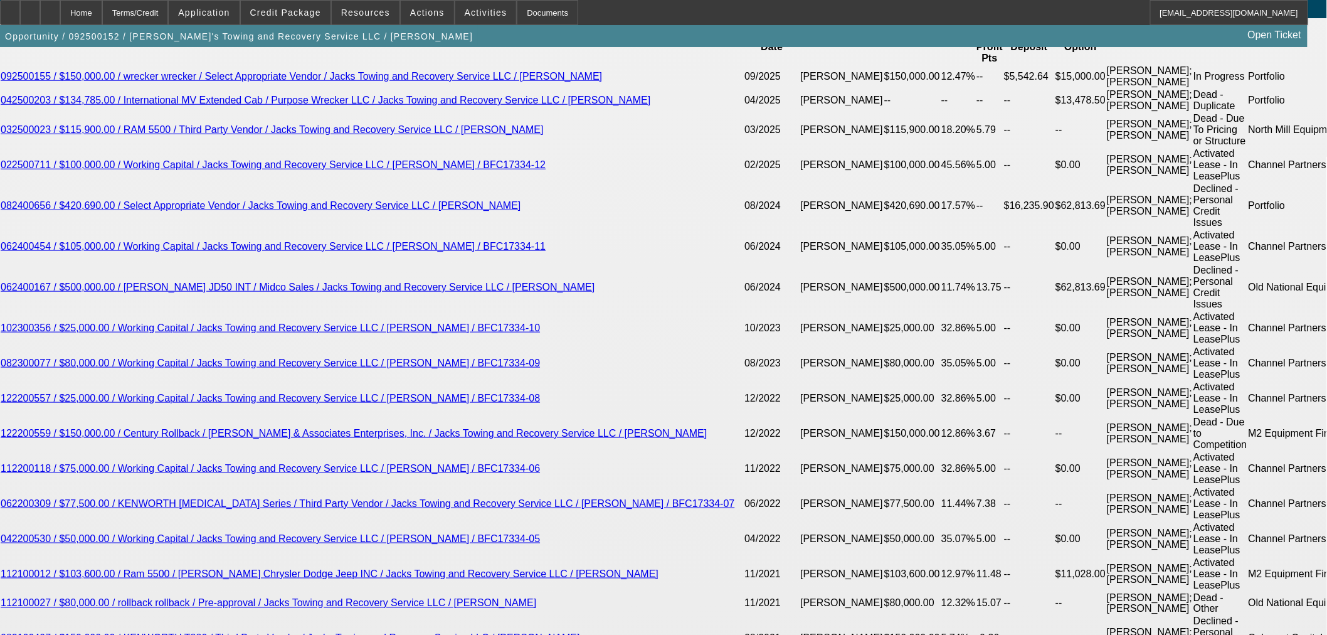
scroll to position [2242, 0]
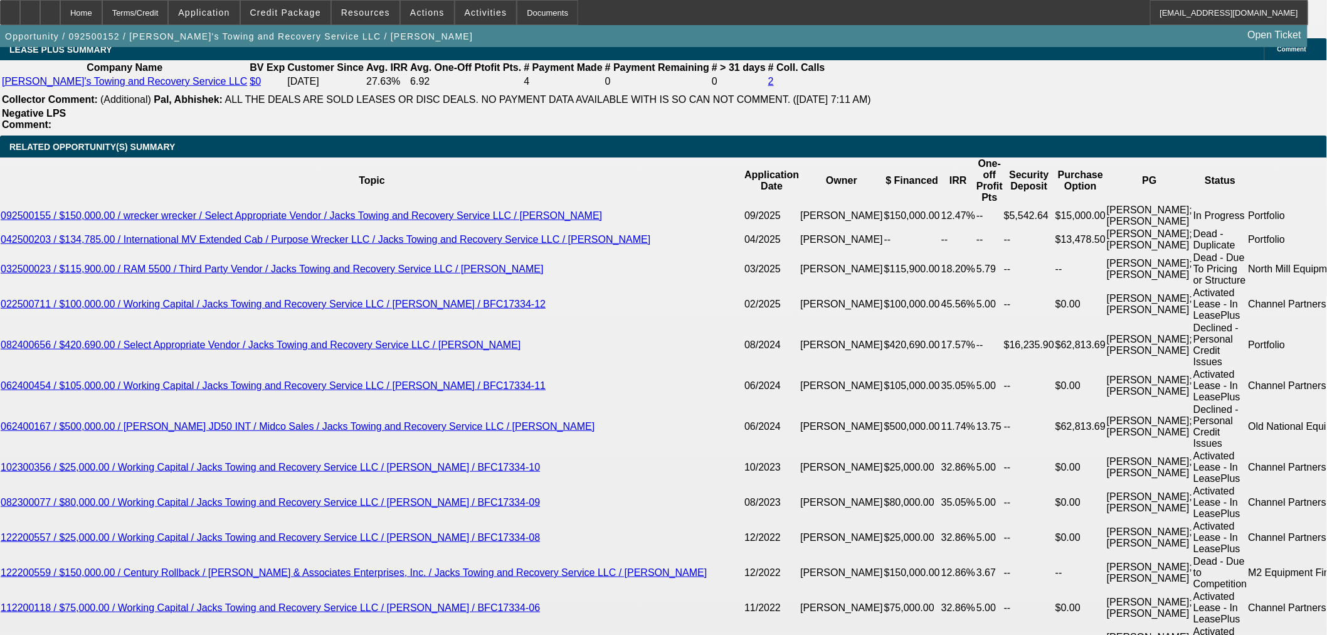
type input "29177.80"
drag, startPoint x: 201, startPoint y: 371, endPoint x: 283, endPoint y: 366, distance: 82.3
type input "UNKNOWN"
type input "$29,179.80"
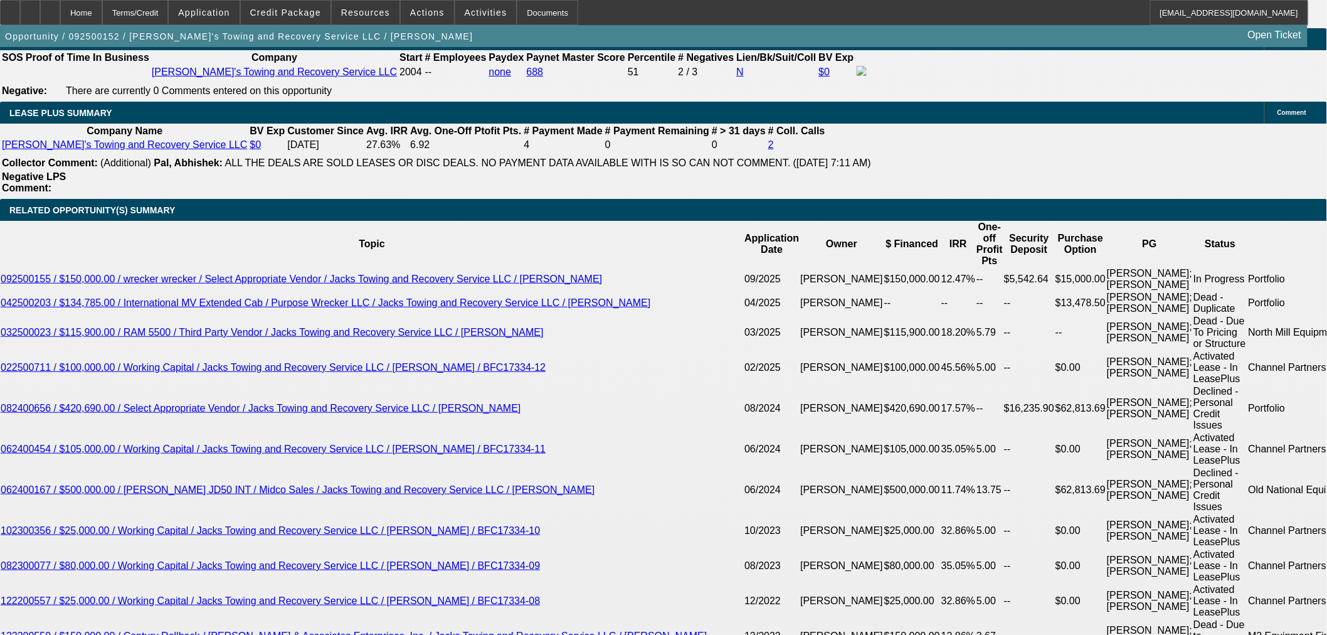
scroll to position [2103, 0]
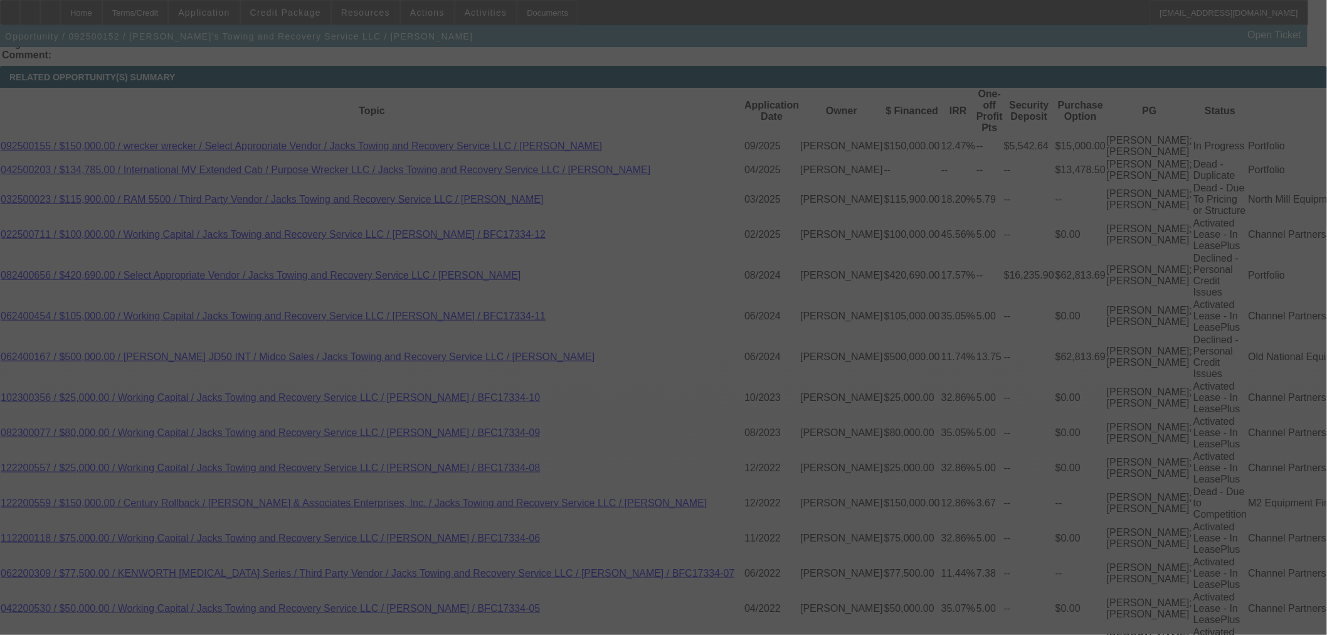
select select "0.2"
select select "0"
select select "3"
select select "0"
select select "6"
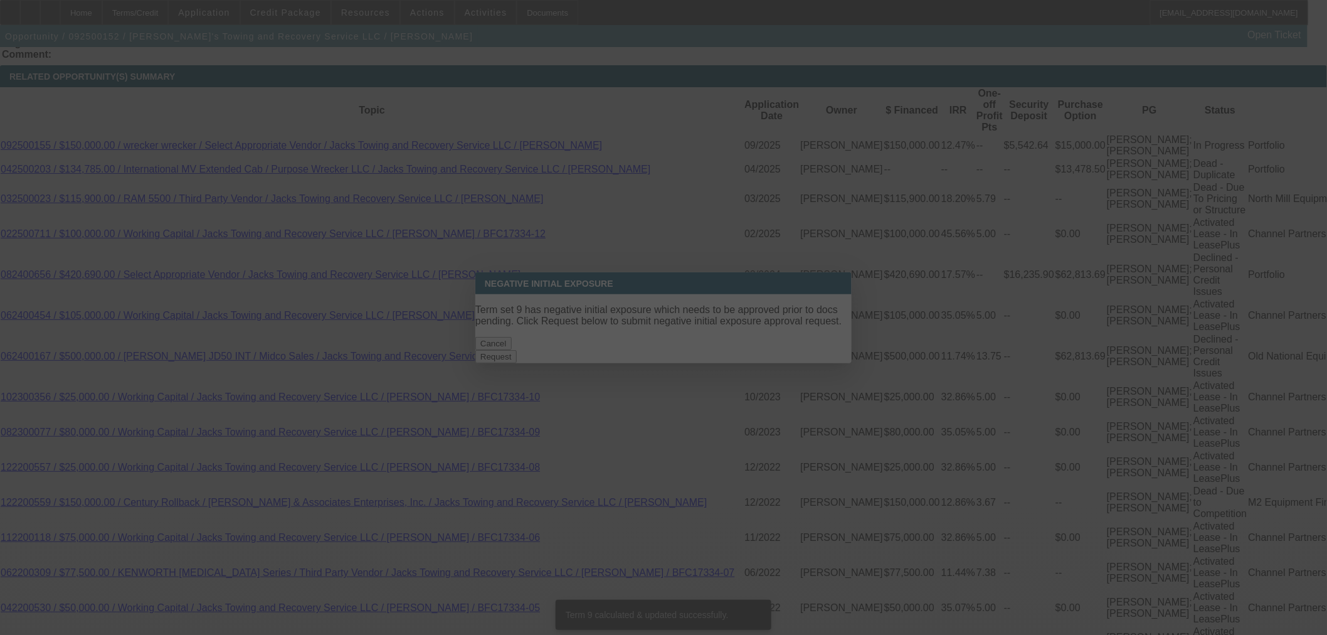
scroll to position [0, 0]
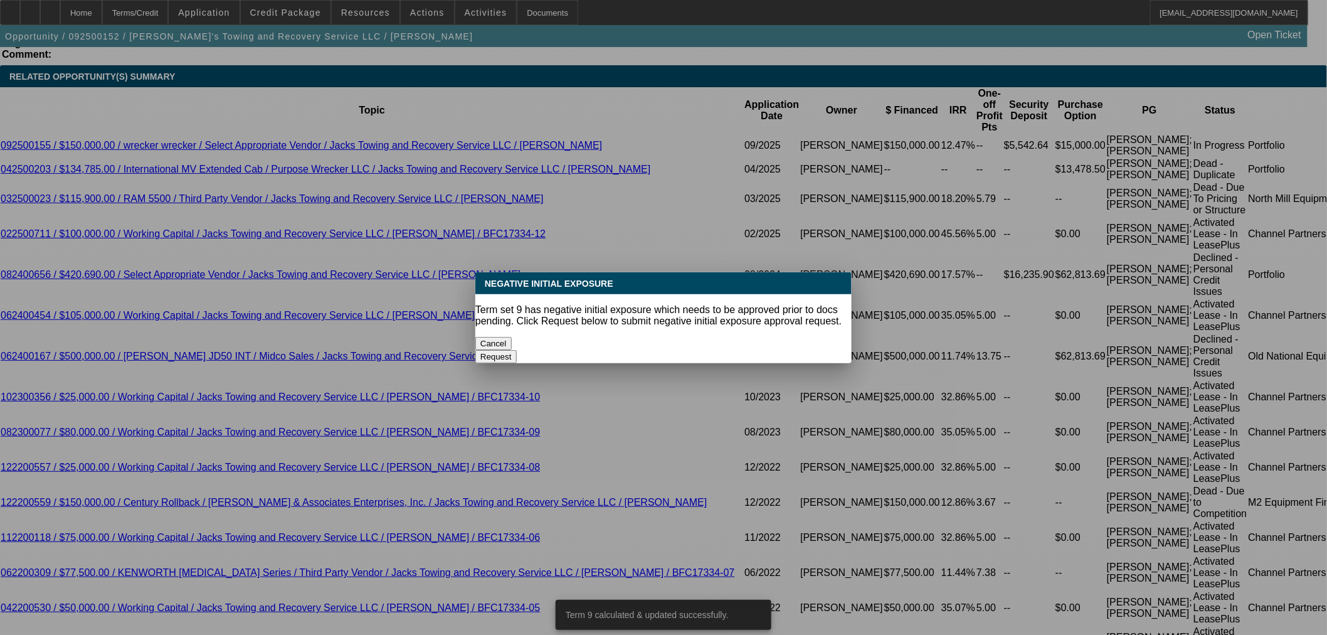
click at [512, 337] on button "Cancel" at bounding box center [493, 343] width 36 height 13
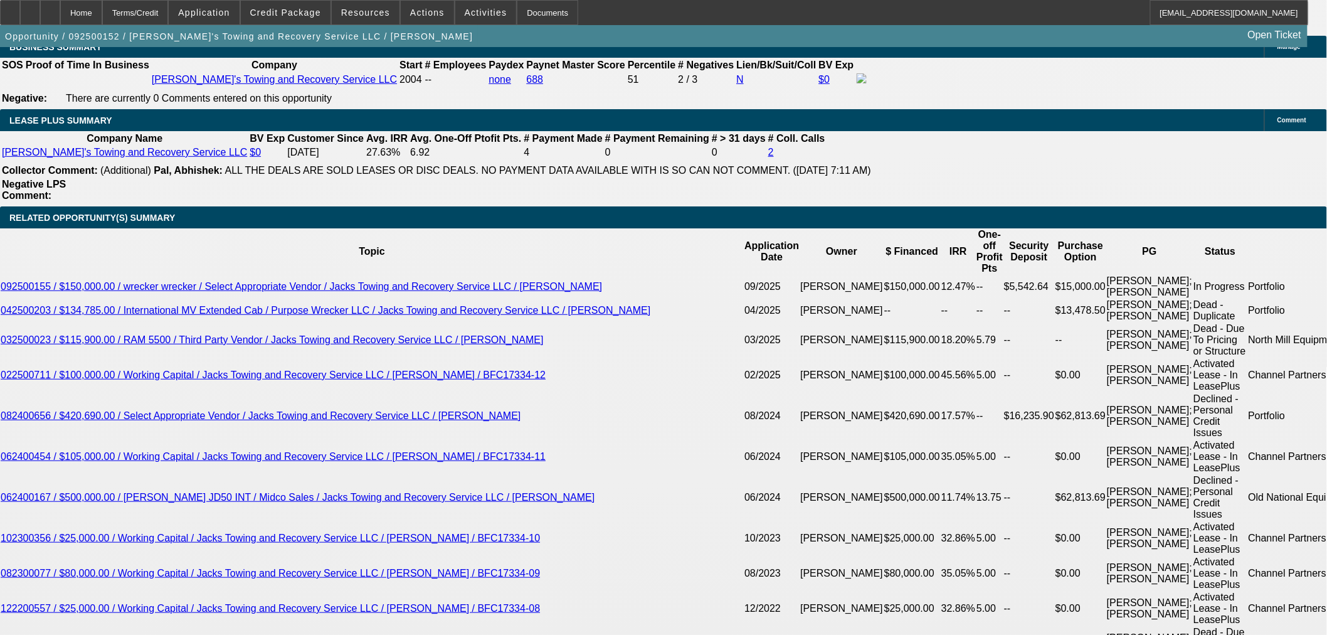
scroll to position [2103, 0]
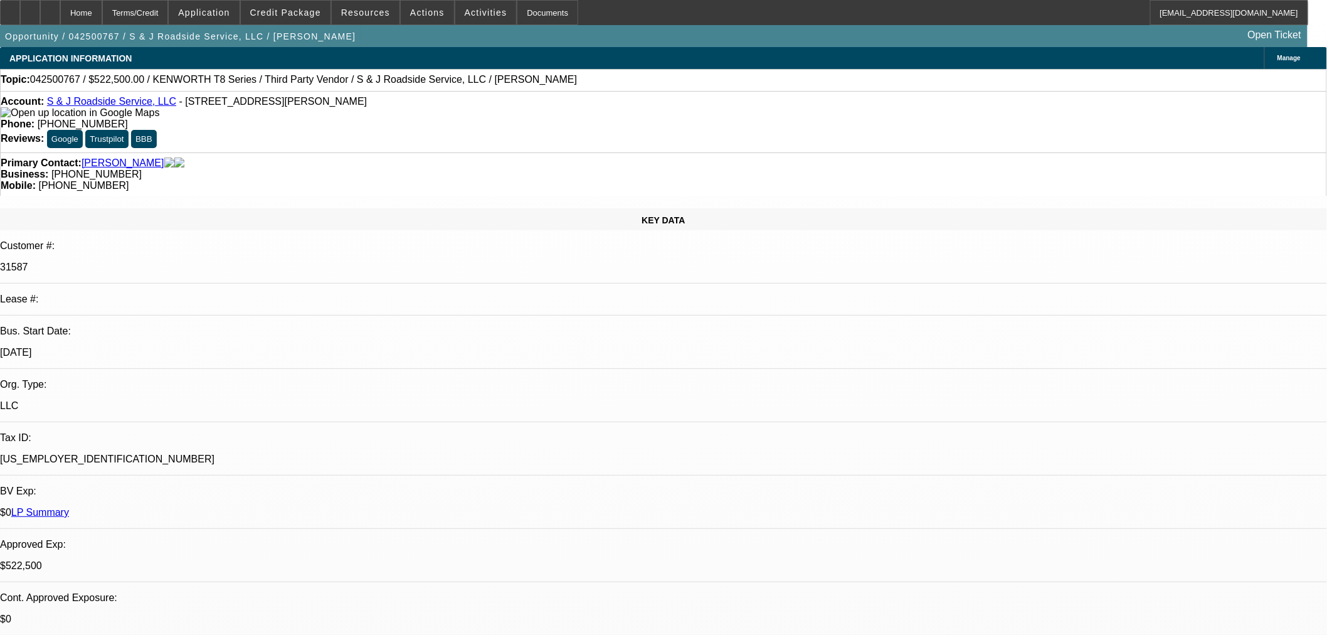
select select "0"
select select "2"
select select "0"
select select "6"
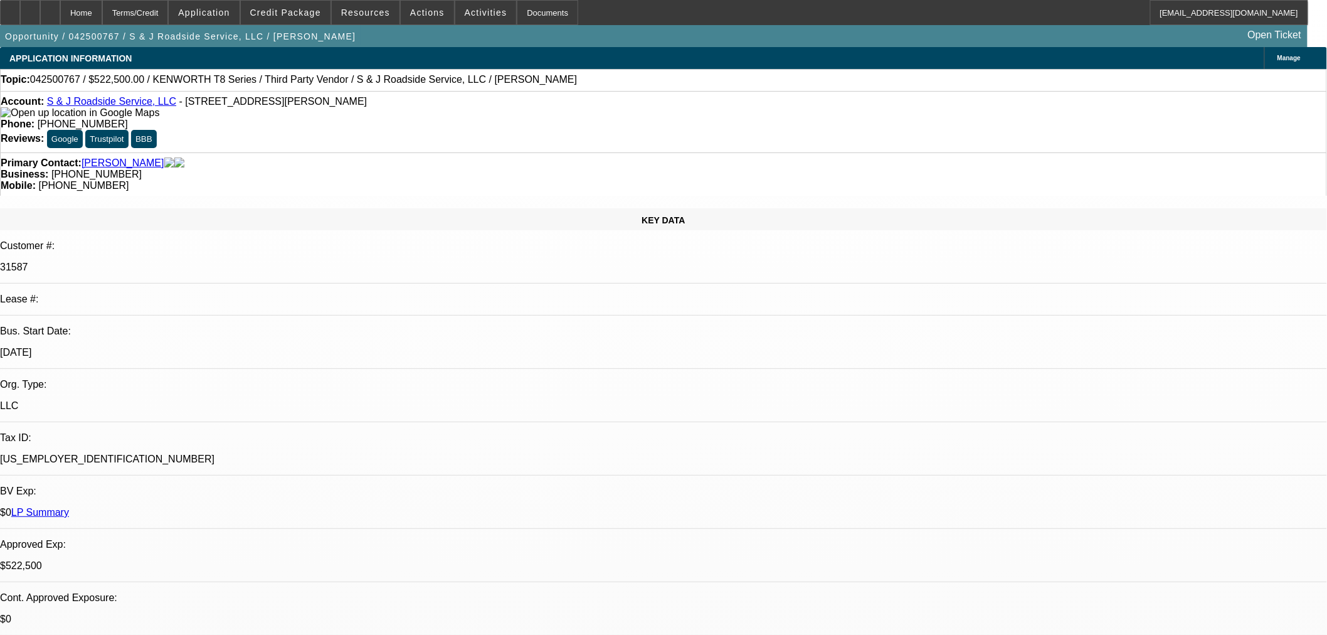
select select "2"
select select "0"
select select "6"
select select "0"
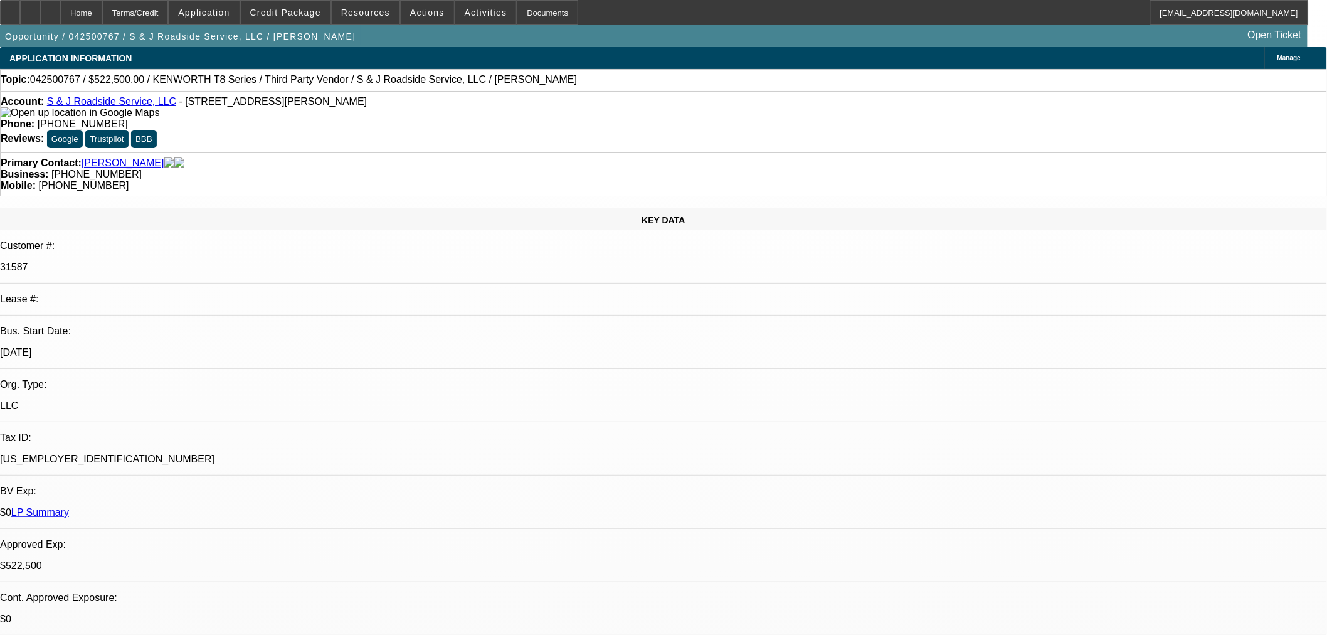
select select "3"
select select "0"
select select "6"
select select "0"
select select "2"
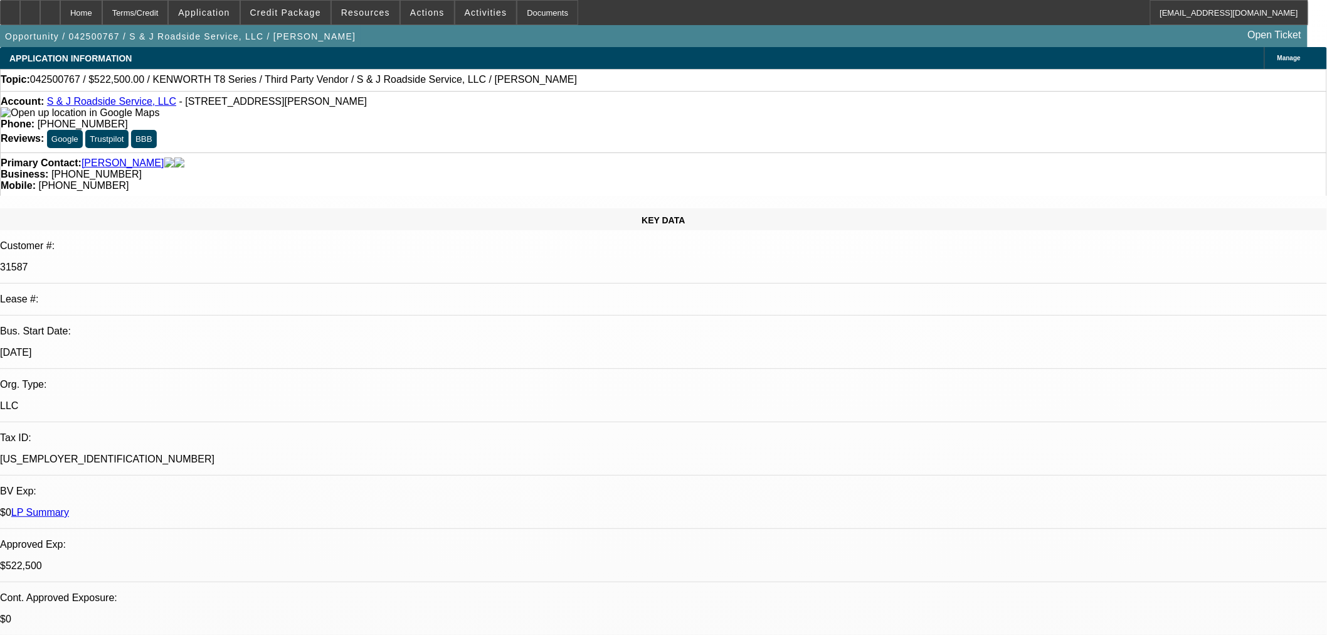
select select "2"
select select "0"
select select "6"
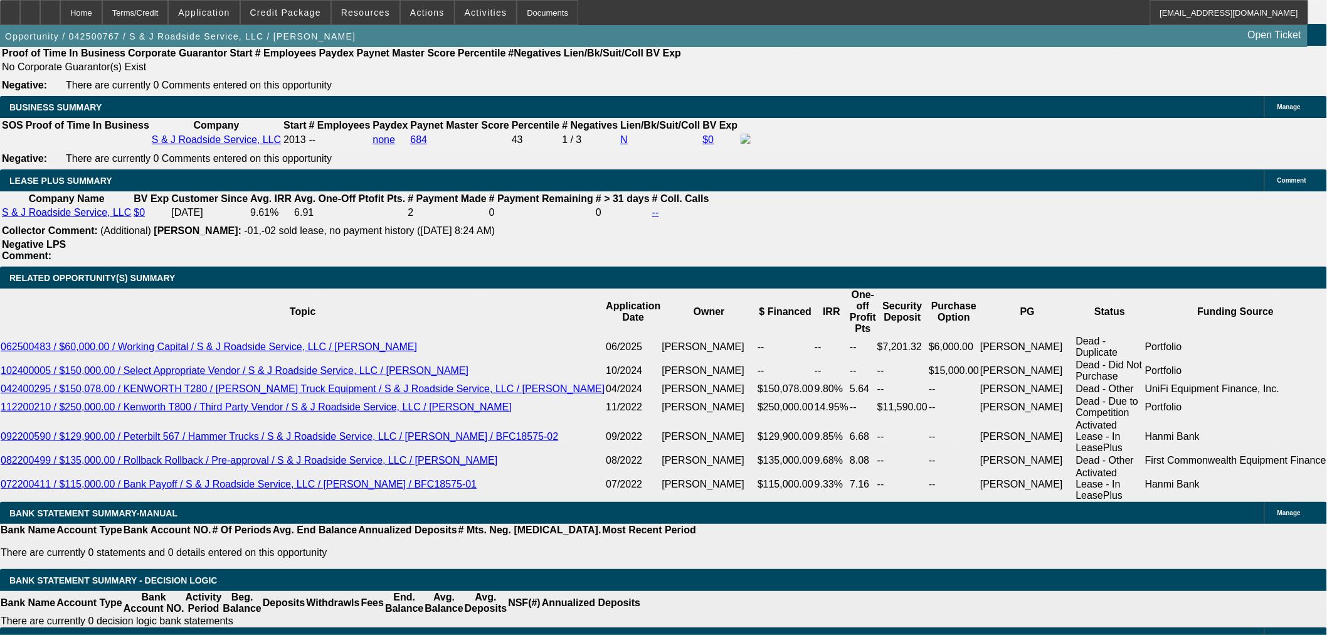
scroll to position [1881, 0]
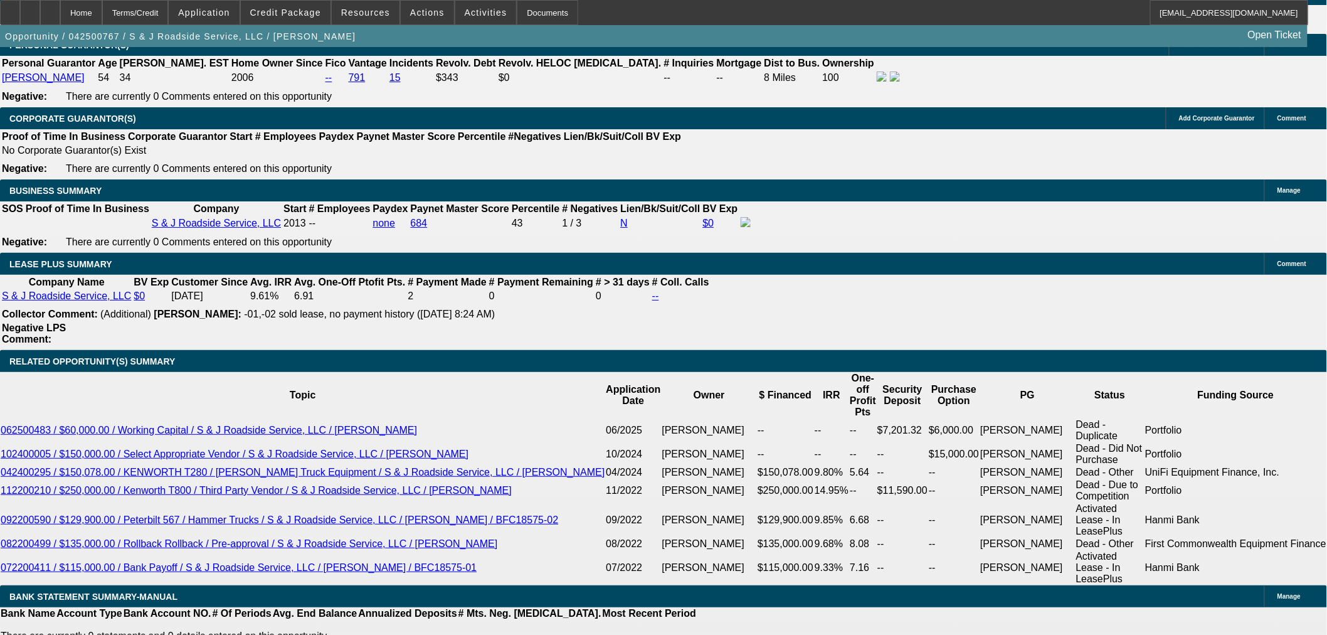
select select "0"
select select "2"
select select "0"
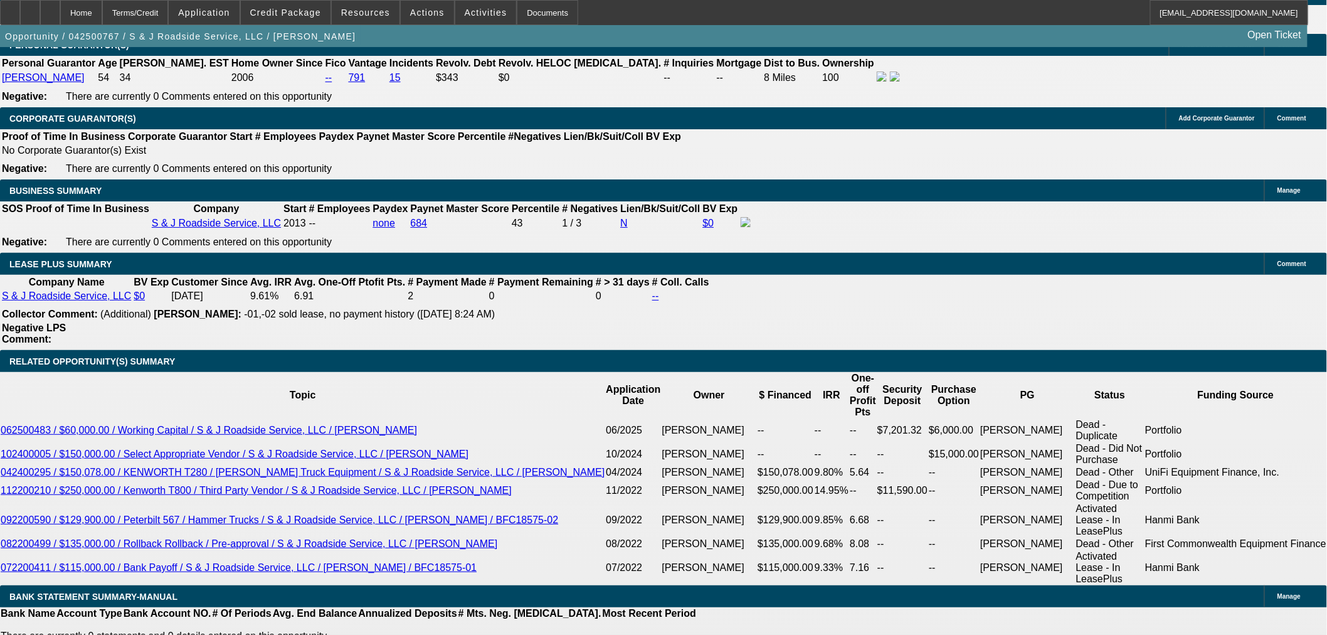
select select "6"
select select "0"
select select "2"
select select "0"
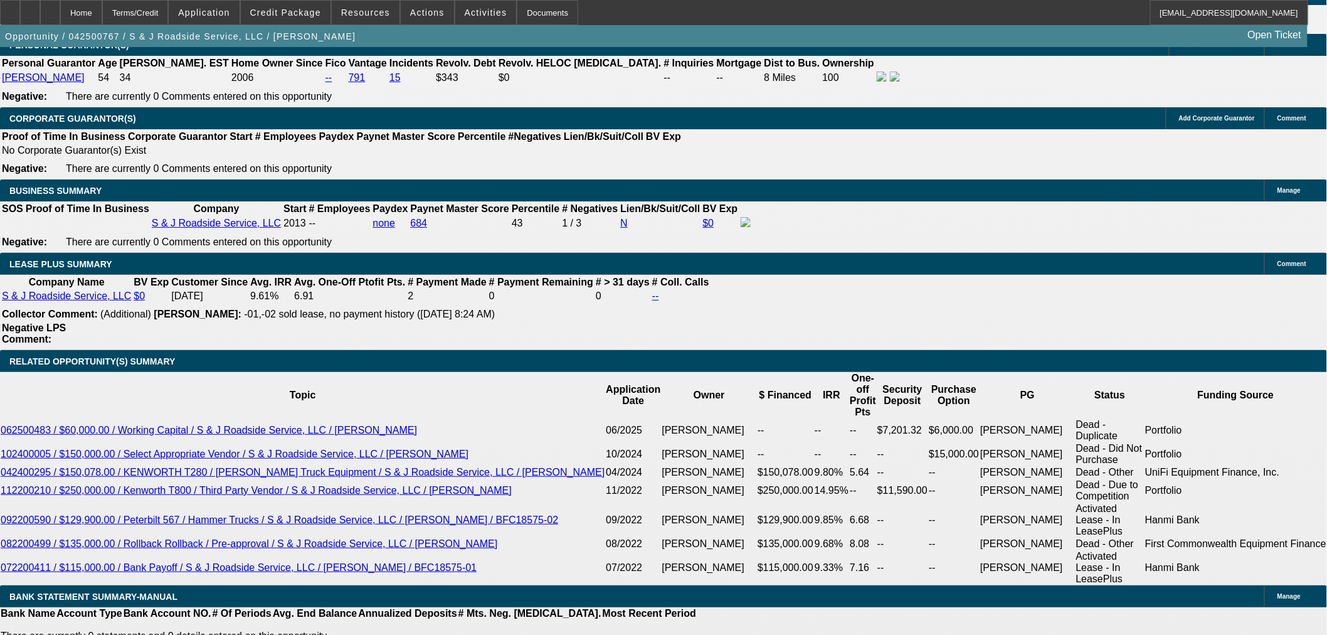
select select "6"
select select "0"
select select "2"
select select "0"
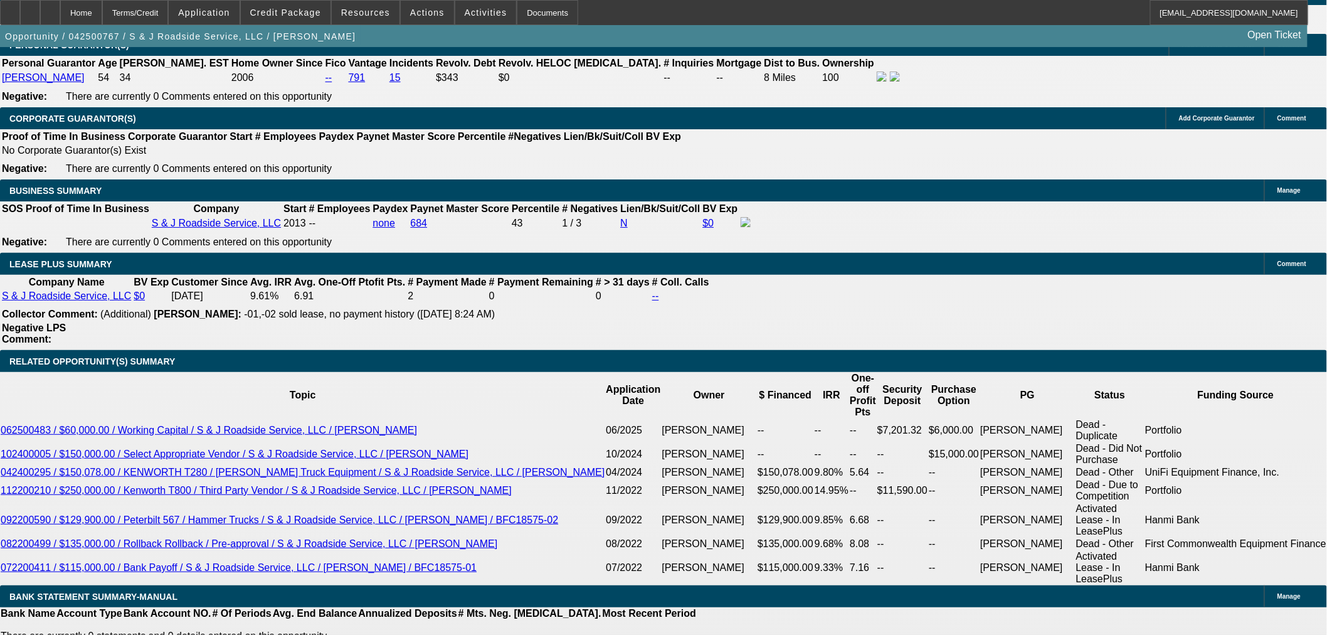
select select "6"
select select "0"
select select "2"
select select "0"
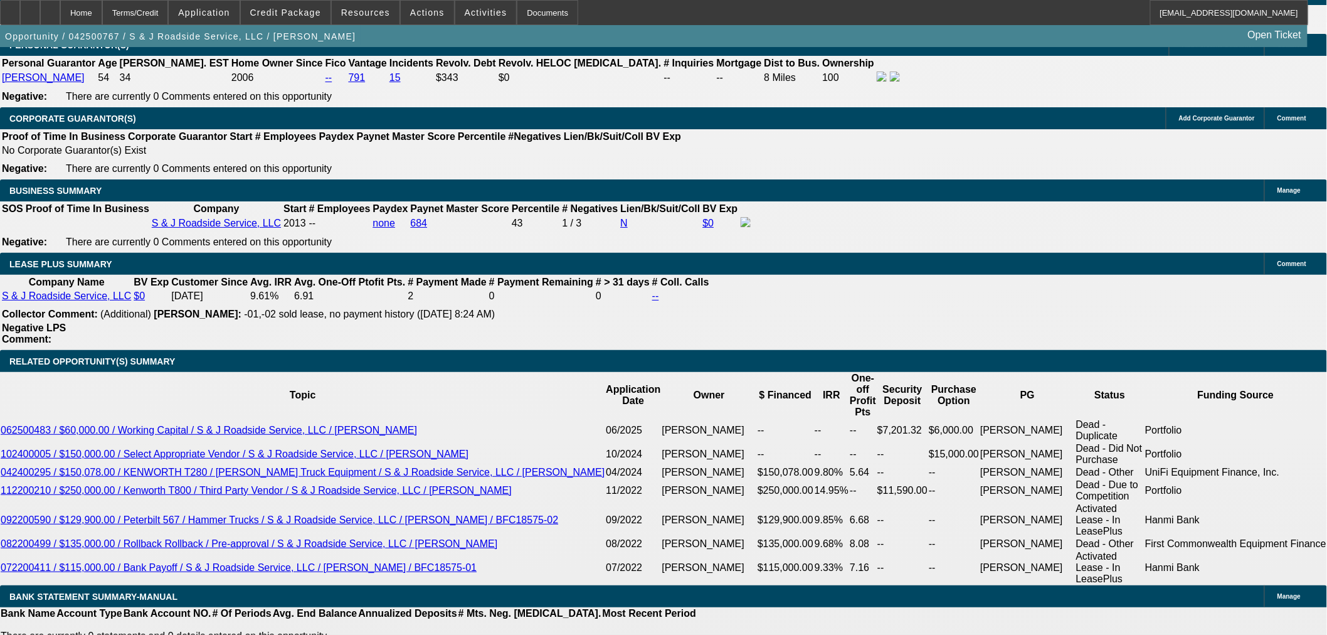
select select "6"
select select "0"
select select "2"
select select "0"
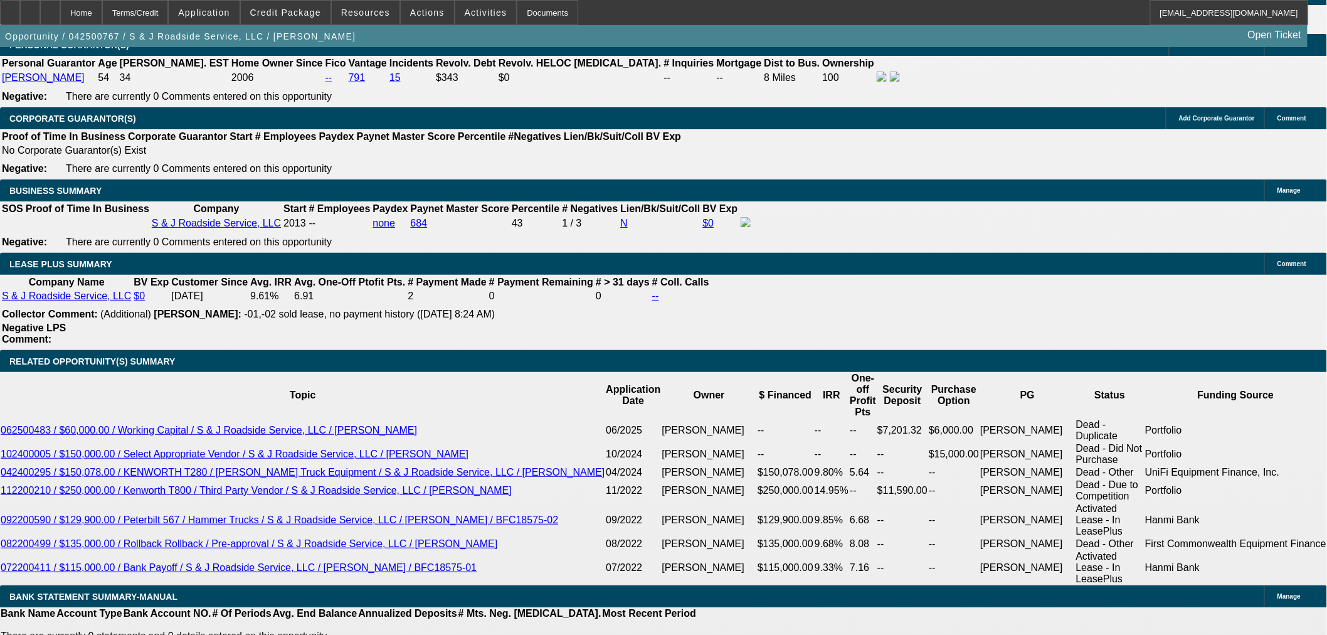
select select "6"
select select "0"
select select "2"
select select "0"
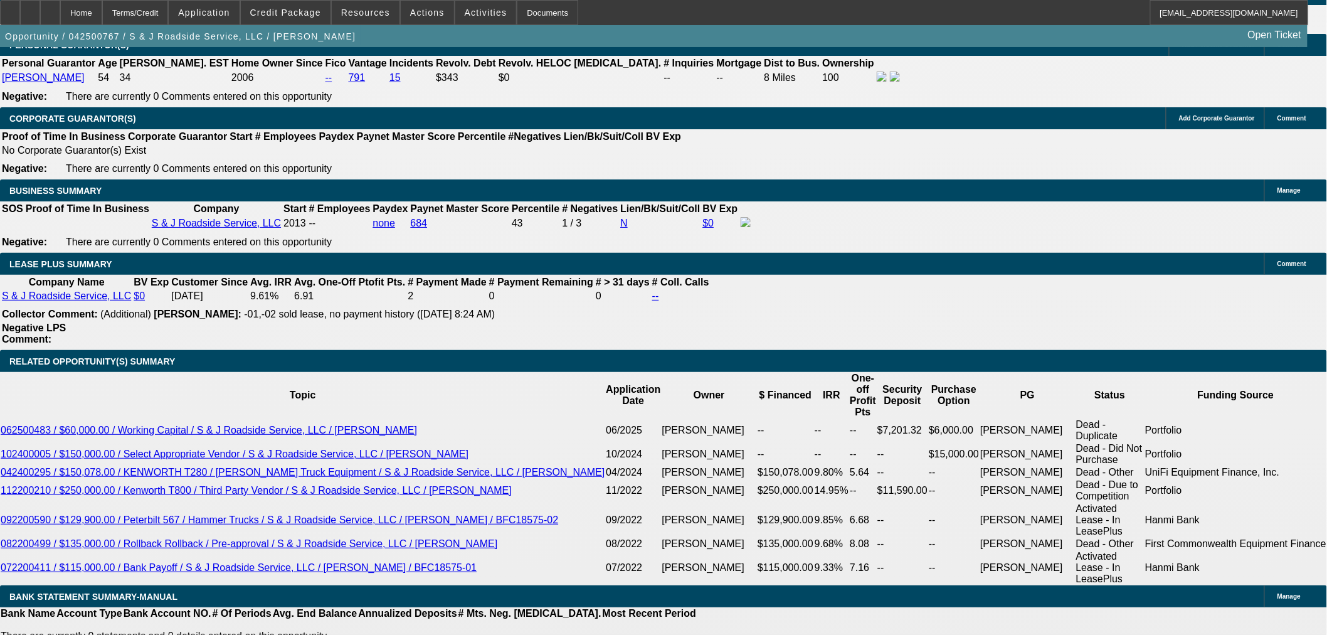
select select "6"
select select "0"
select select "2"
select select "0"
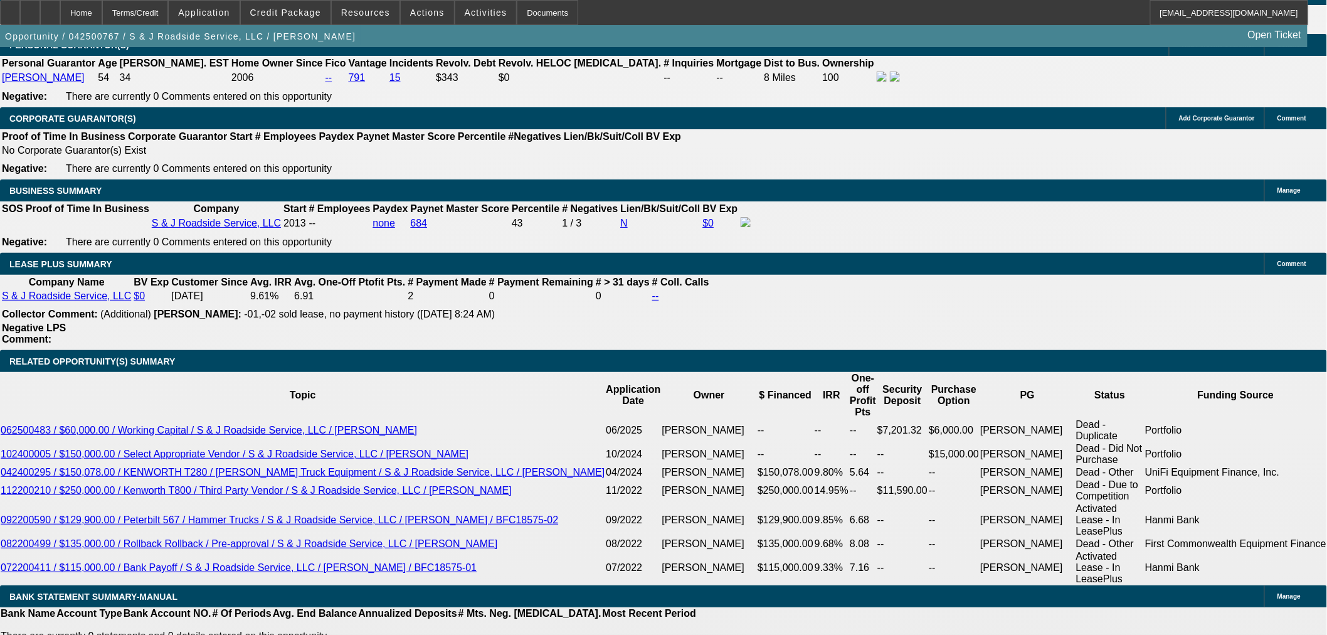
select select "6"
select select "0"
select select "2"
select select "0"
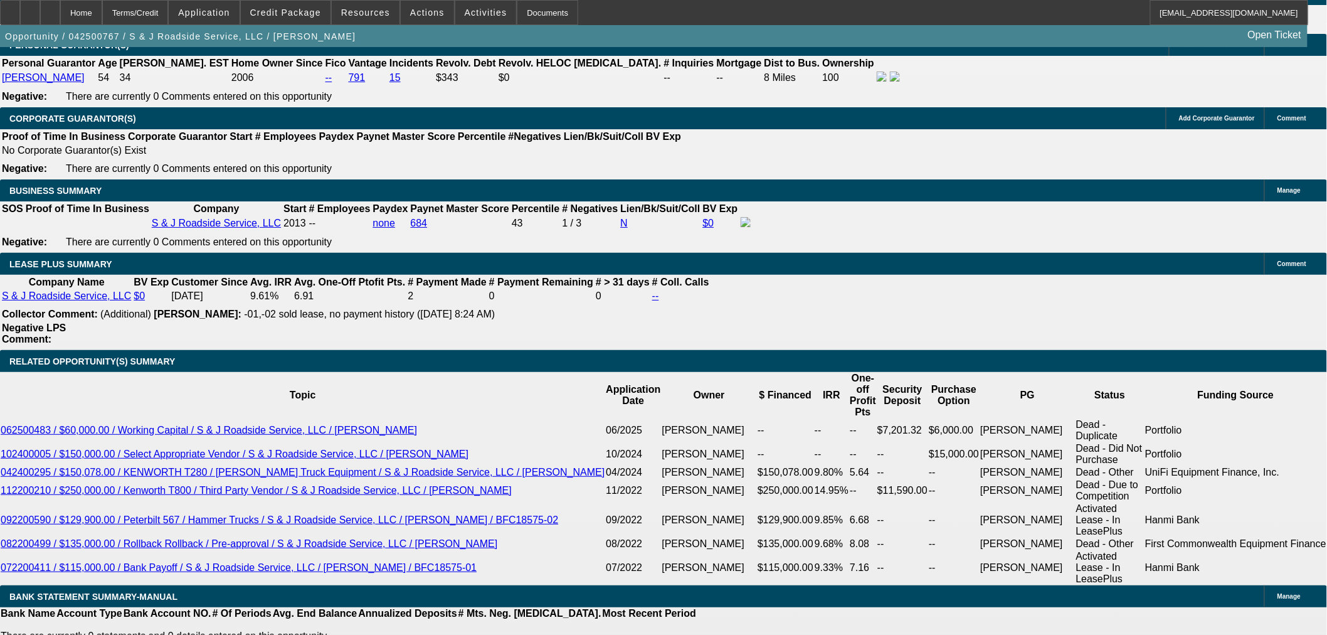
select select "6"
select select "0"
select select "2"
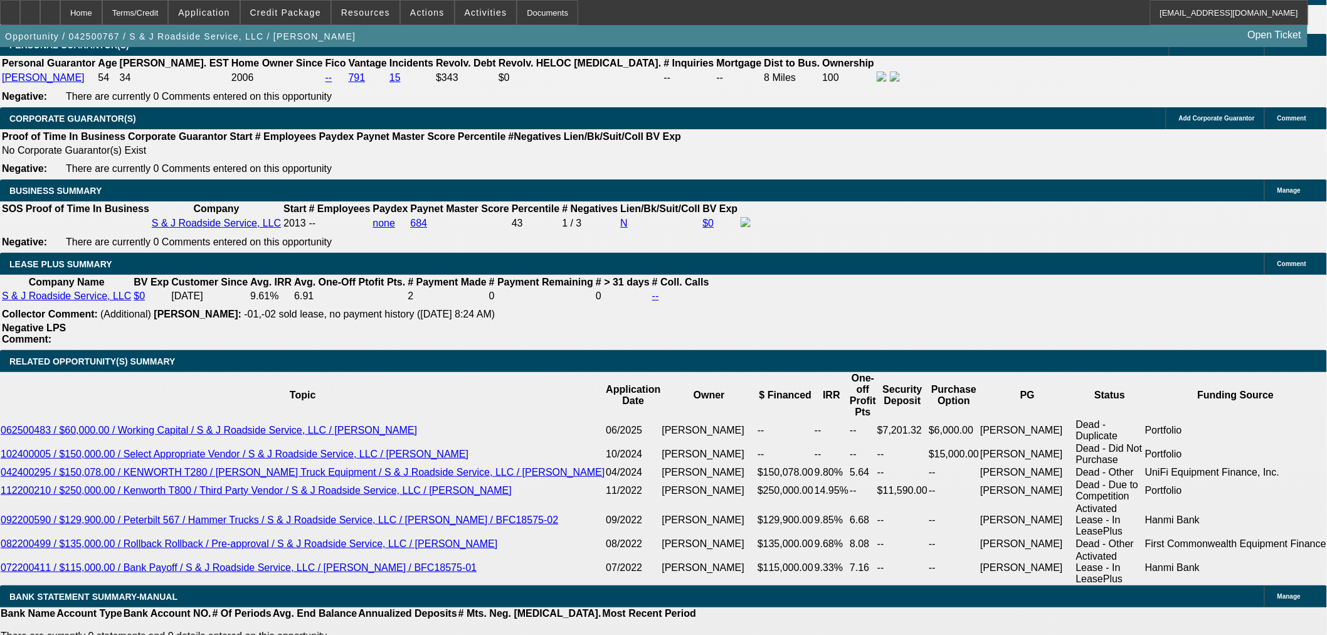
select select "0"
select select "6"
select select "0"
select select "2"
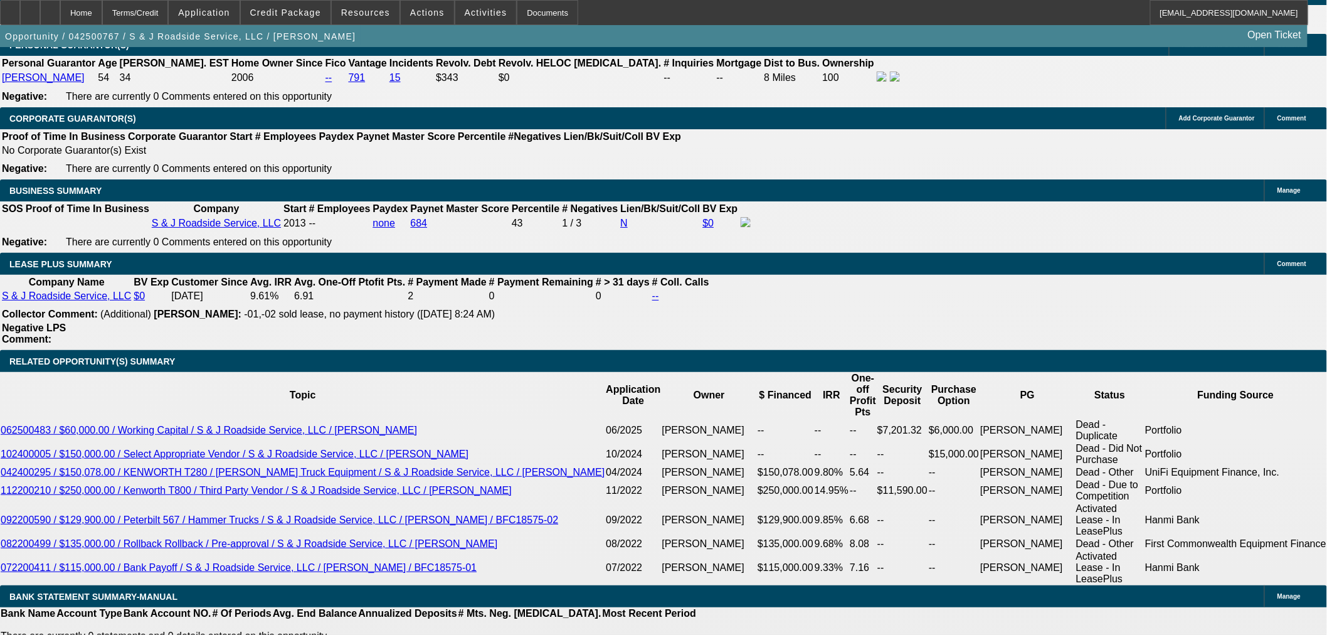
select select "0"
select select "6"
select select "0"
select select "2"
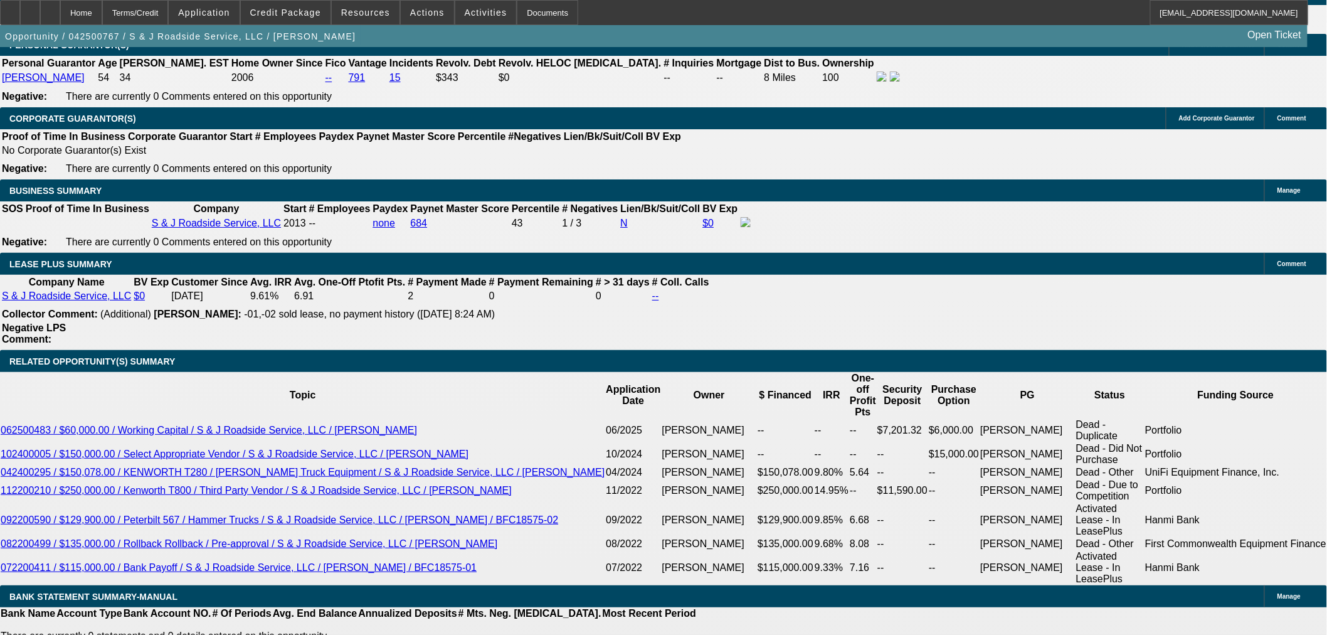
select select "0"
select select "6"
select select "0"
select select "2"
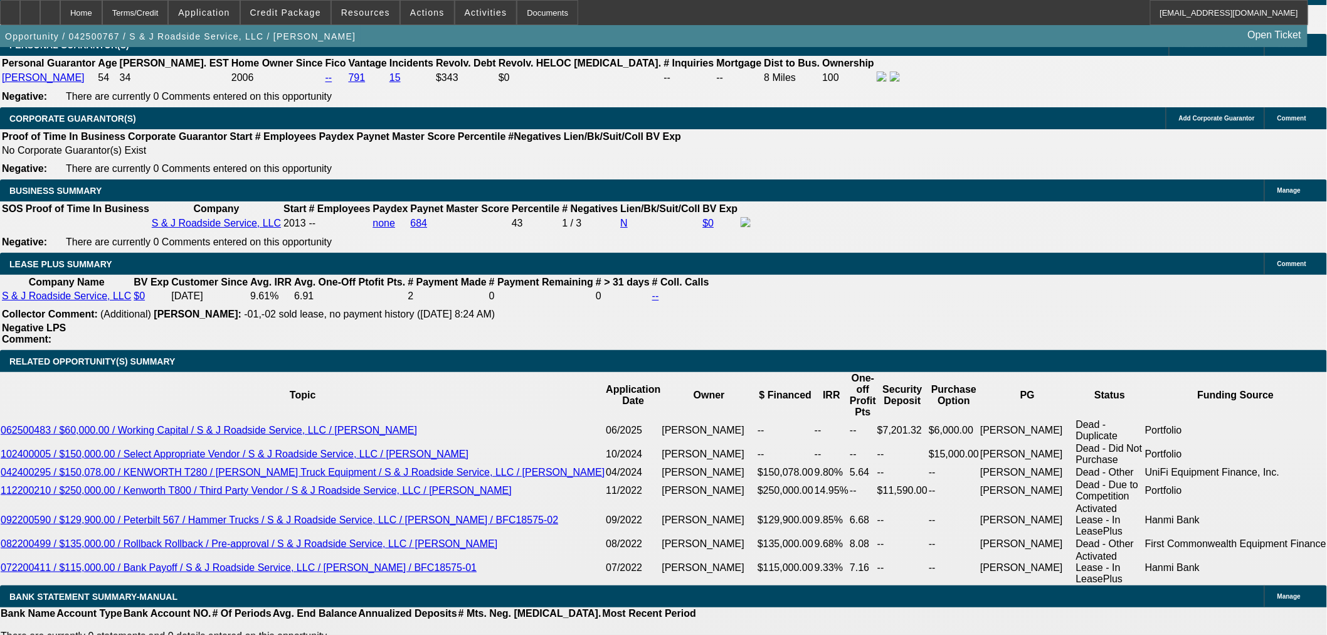
select select "0"
select select "6"
select select "0"
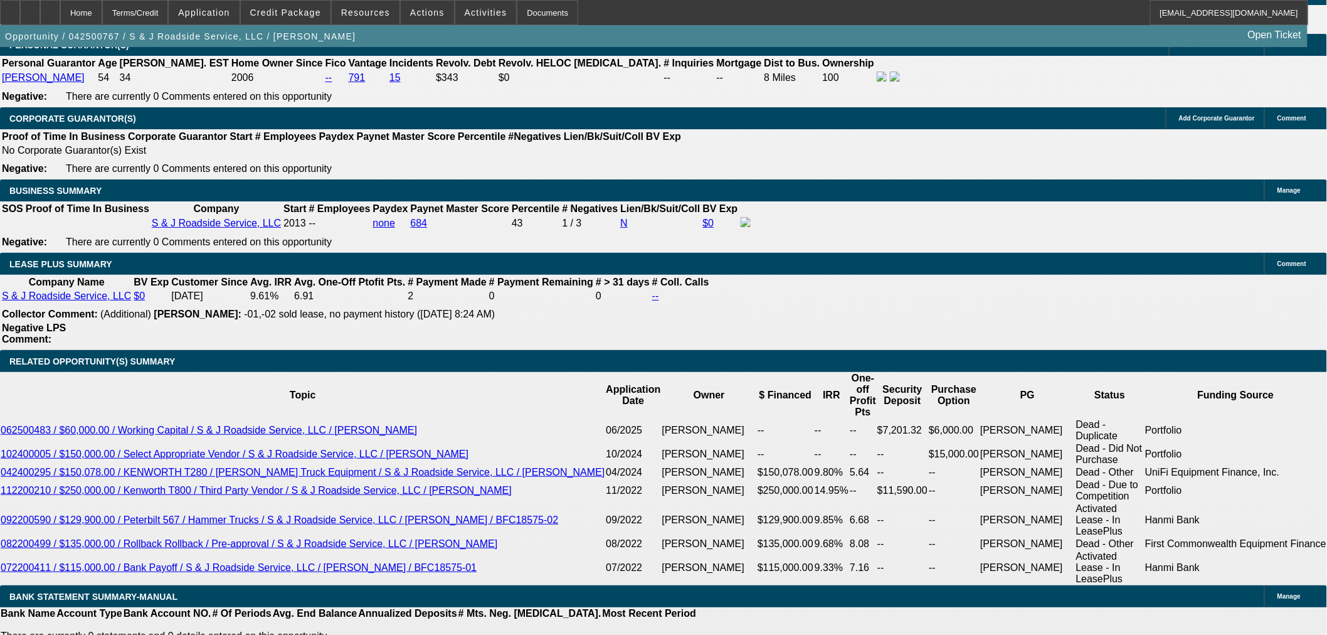
select select "2"
select select "0"
select select "6"
select select "2"
select select "0"
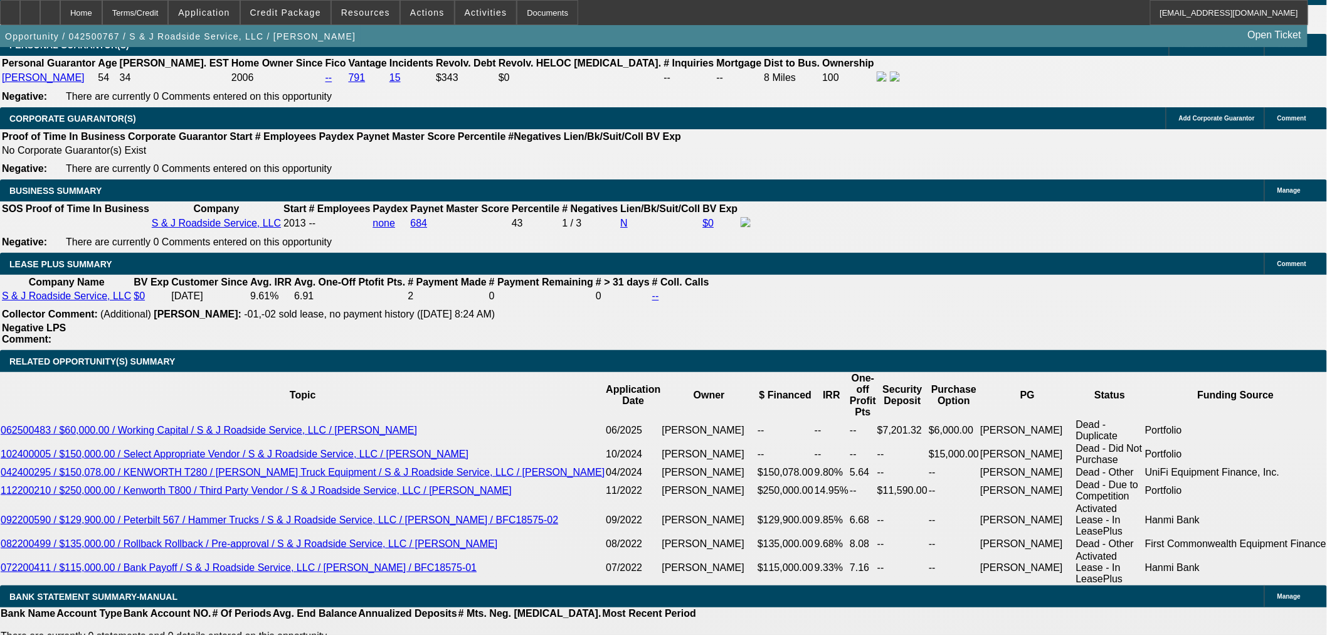
select select "6"
select select "0"
select select "3"
select select "0"
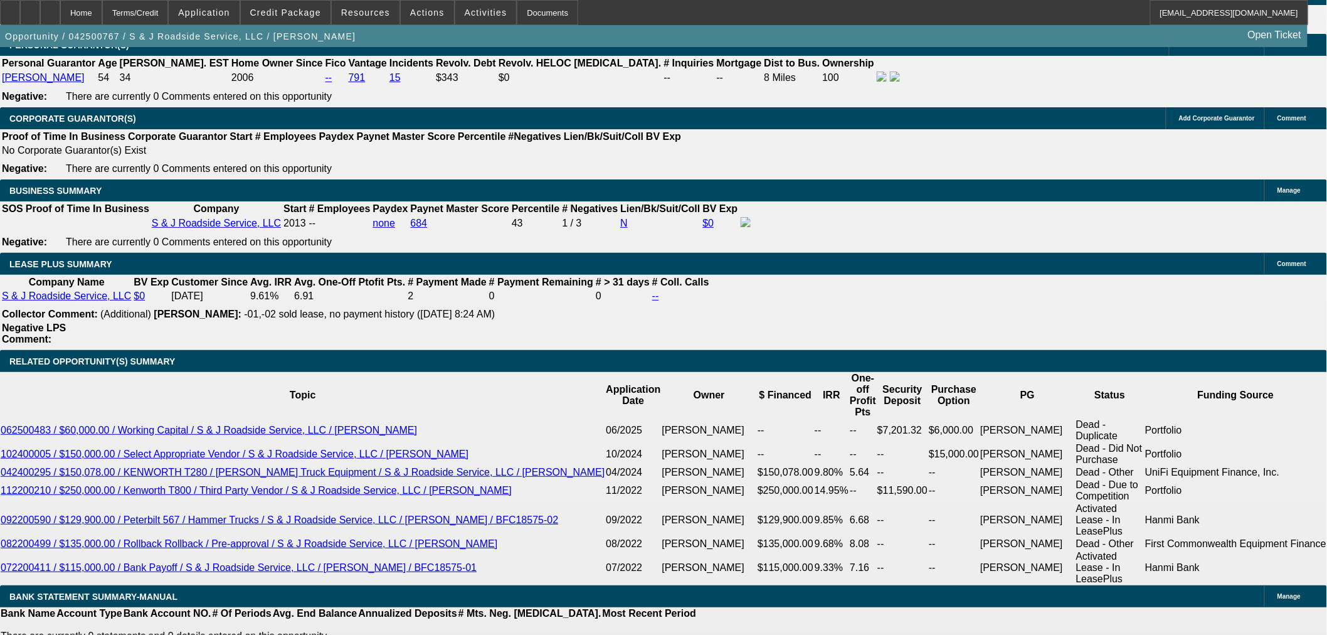
select select "6"
select select "0"
select select "2"
select select "0"
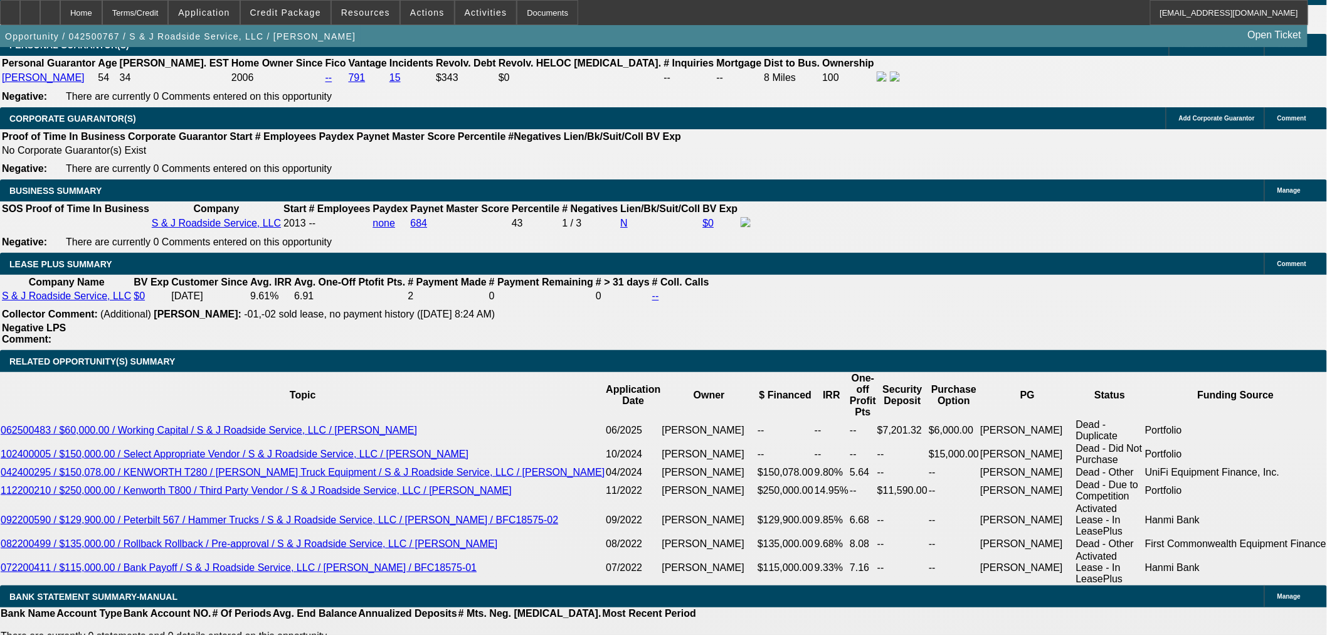
select select "6"
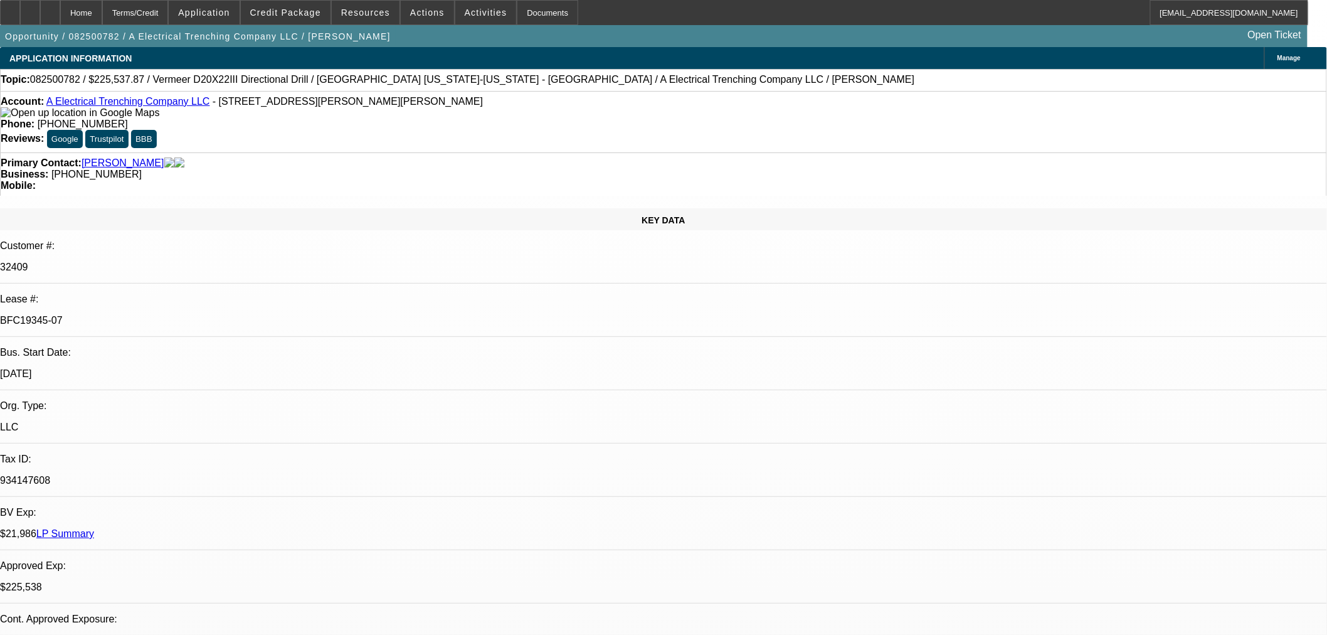
select select "0"
select select "3"
select select "0"
select select "6"
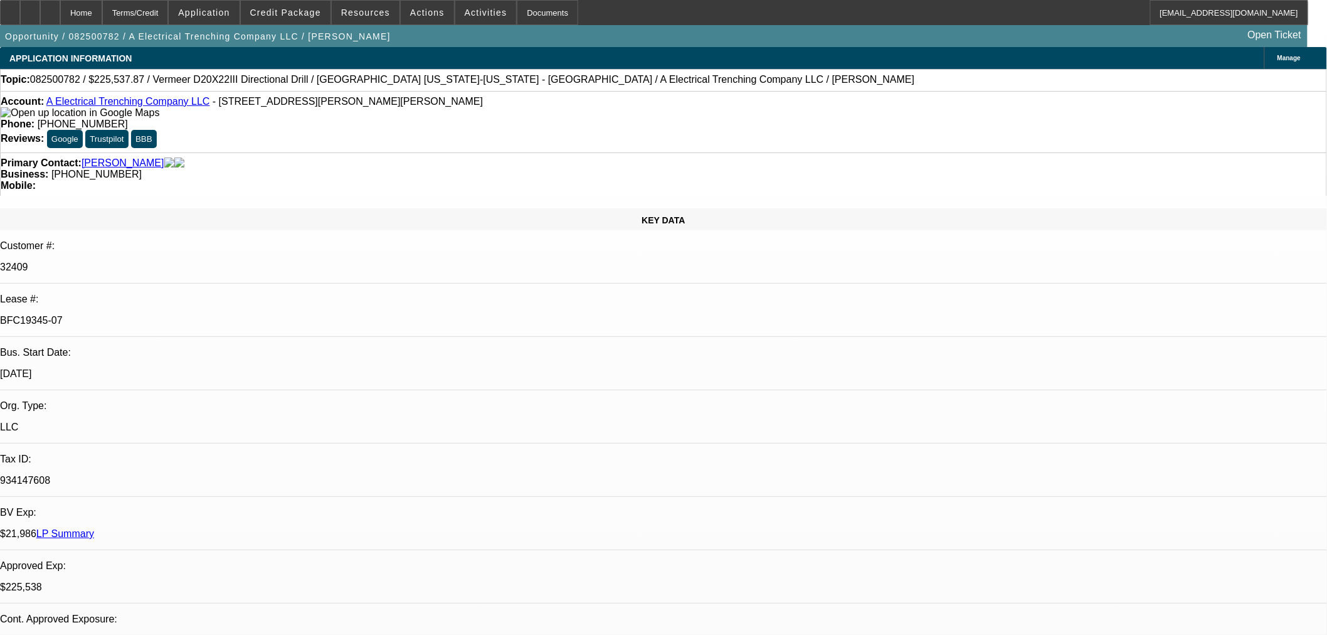
select select "0"
select select "3"
select select "0"
select select "6"
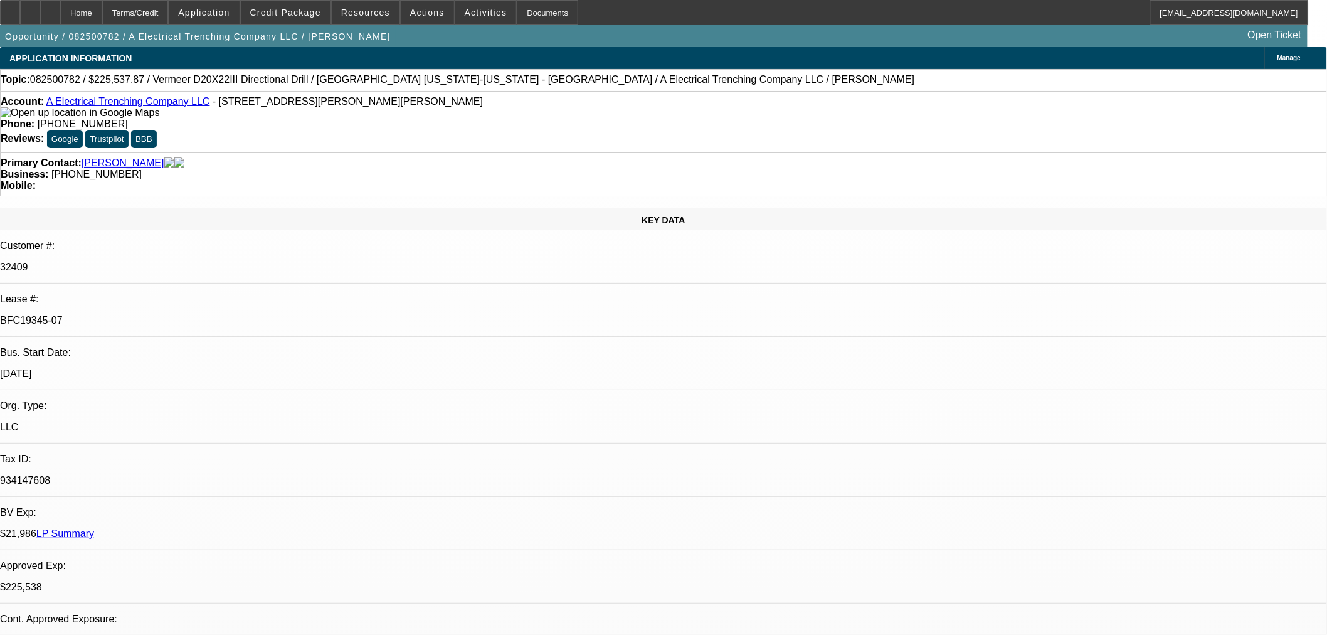
select select "0"
select select "3"
select select "0"
select select "6"
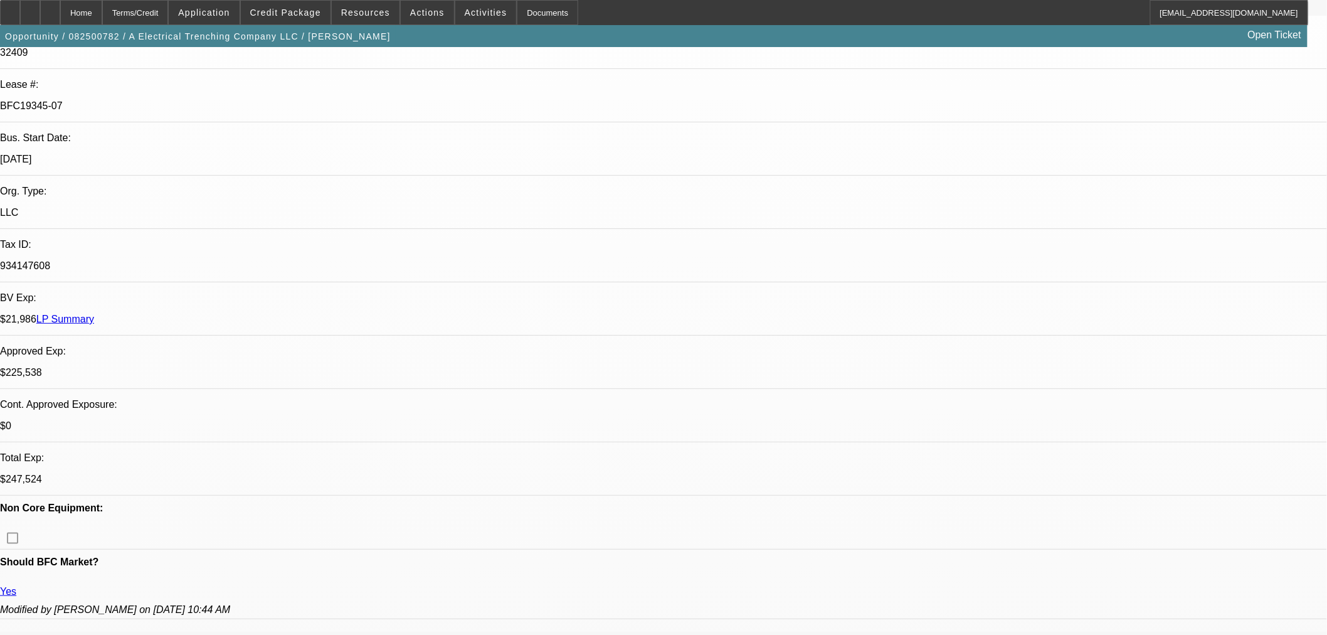
scroll to position [348, 0]
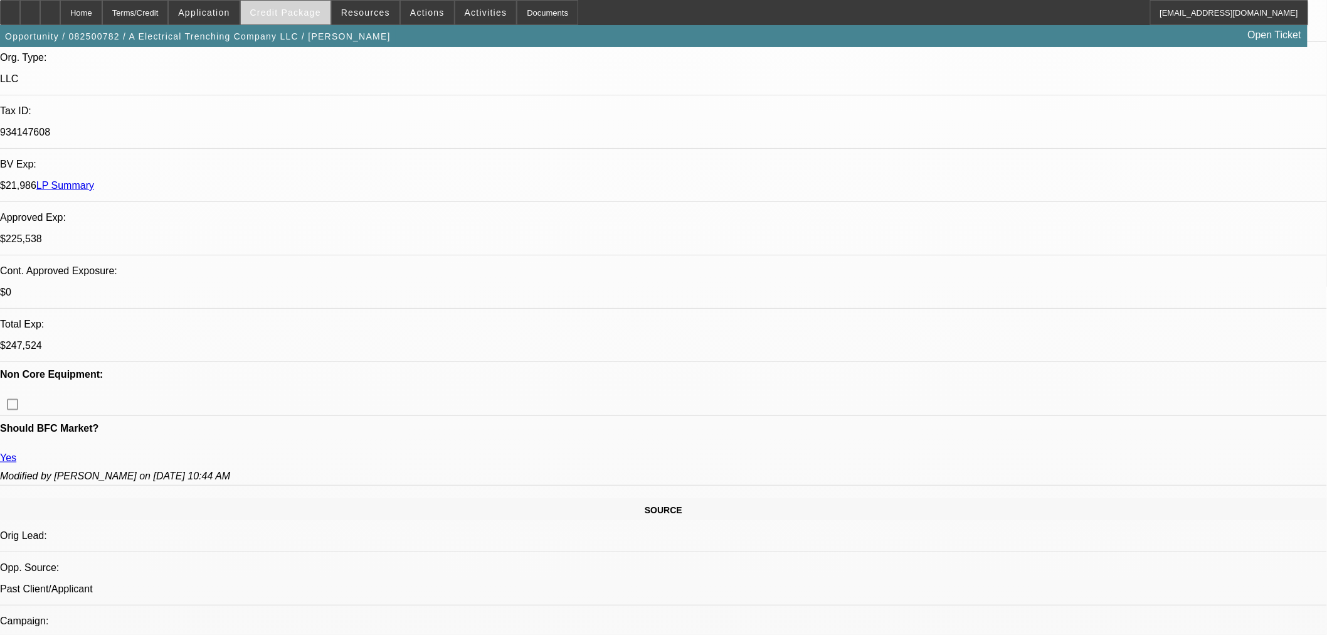
click at [318, 10] on span "Credit Package" at bounding box center [285, 13] width 71 height 10
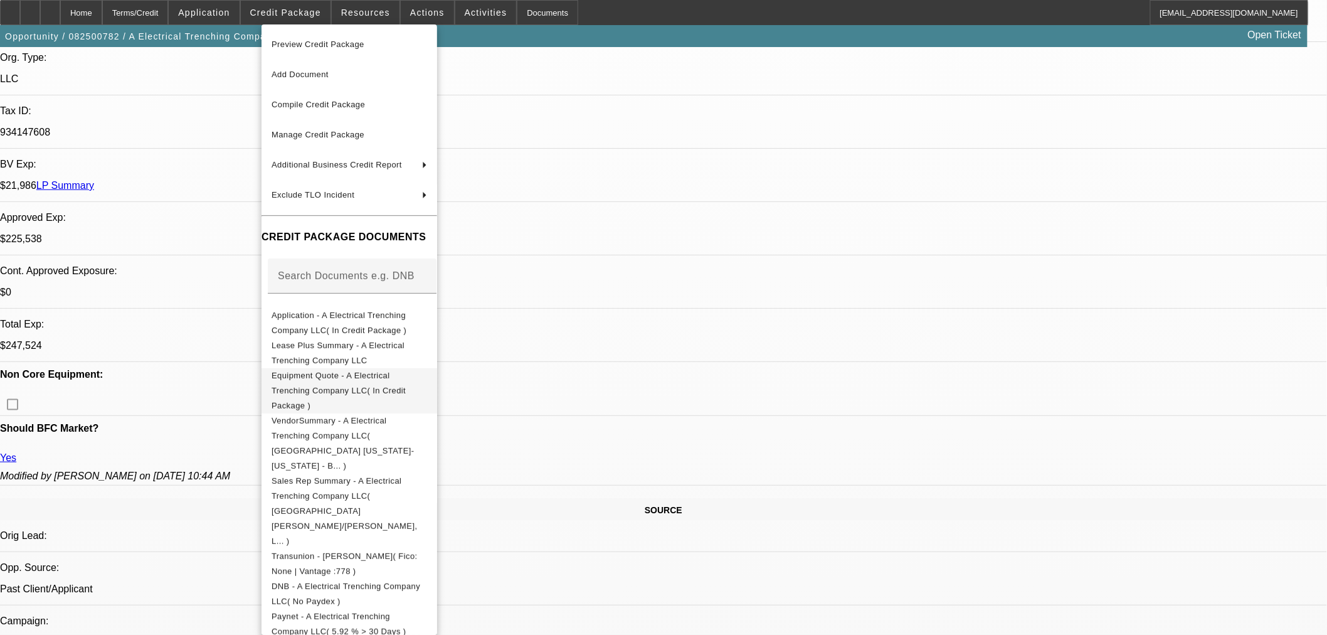
click at [321, 377] on span "Equipment Quote - A Electrical Trenching Company LLC( In Credit Package )" at bounding box center [338, 389] width 134 height 39
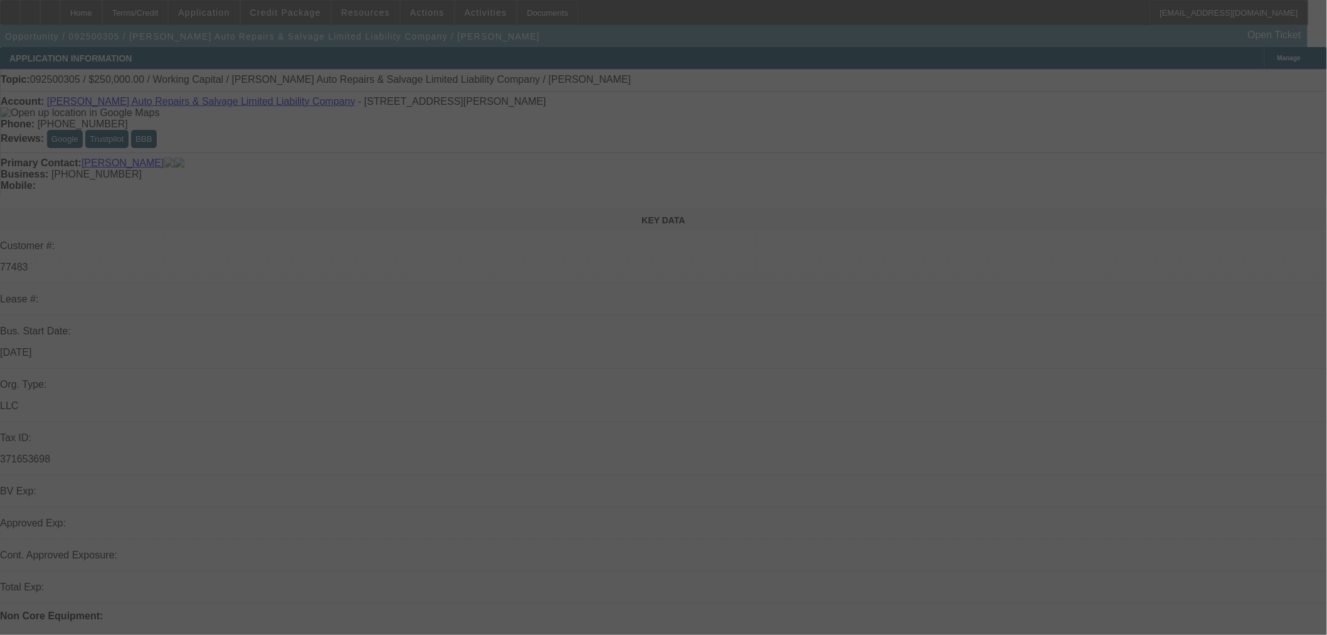
select select "0"
select select "2"
select select "0"
select select "6"
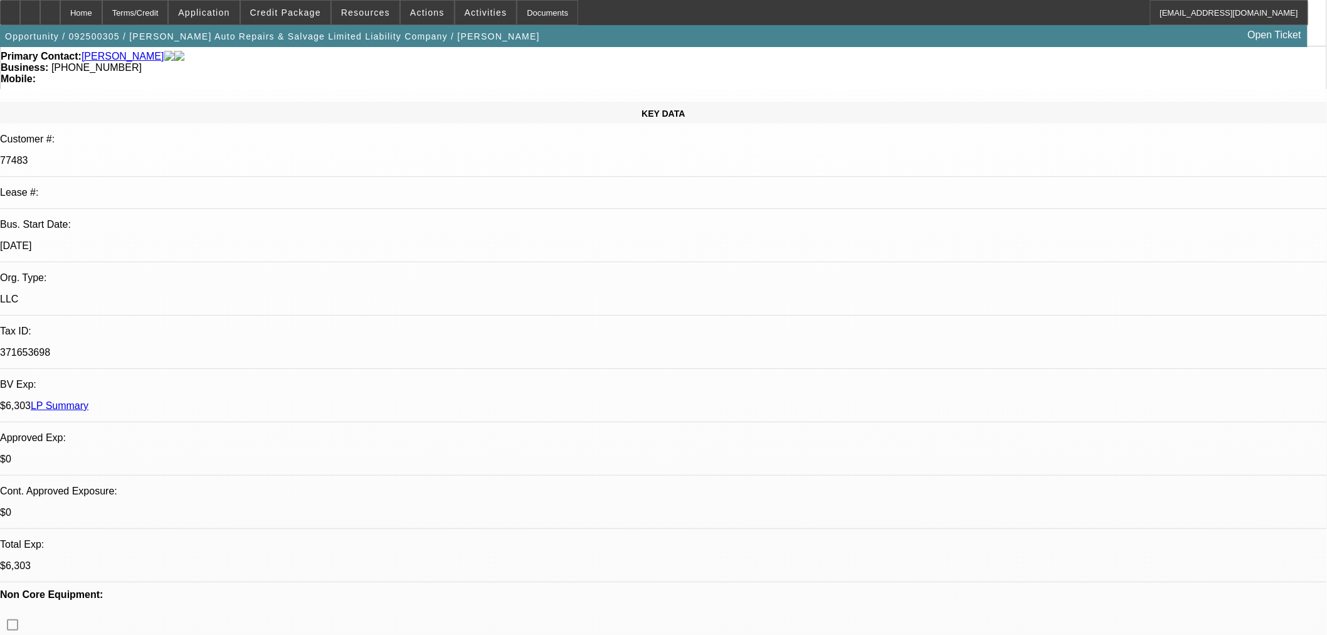
scroll to position [209, 0]
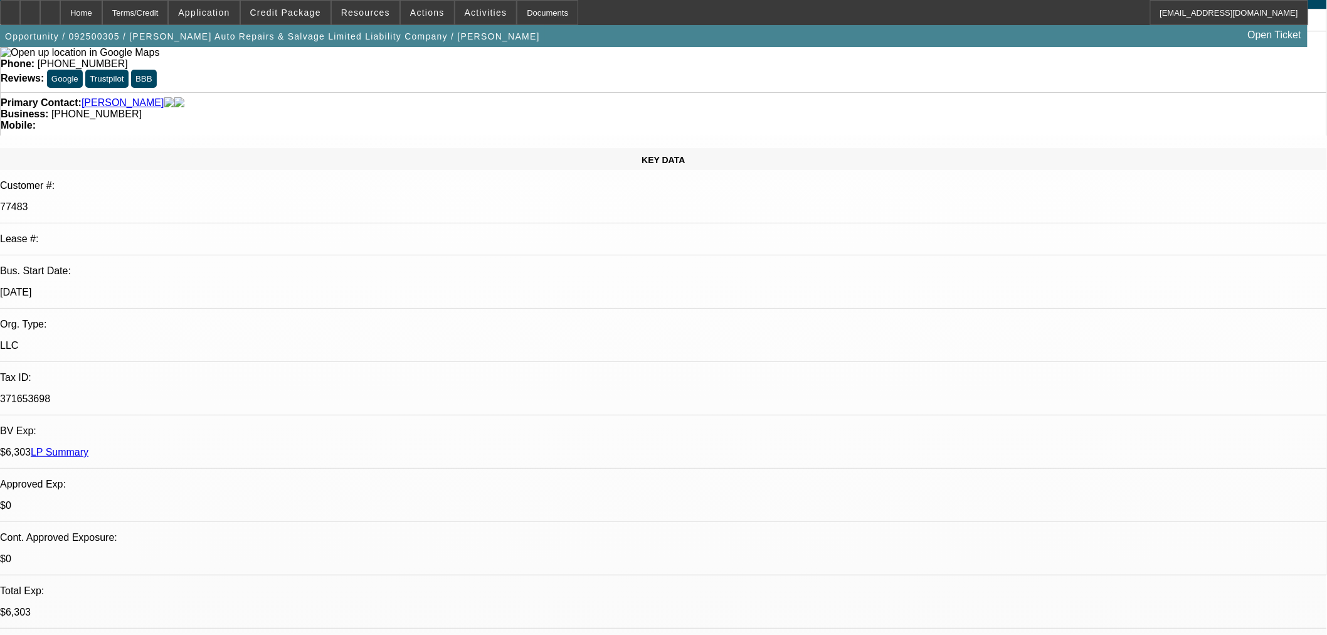
scroll to position [0, 0]
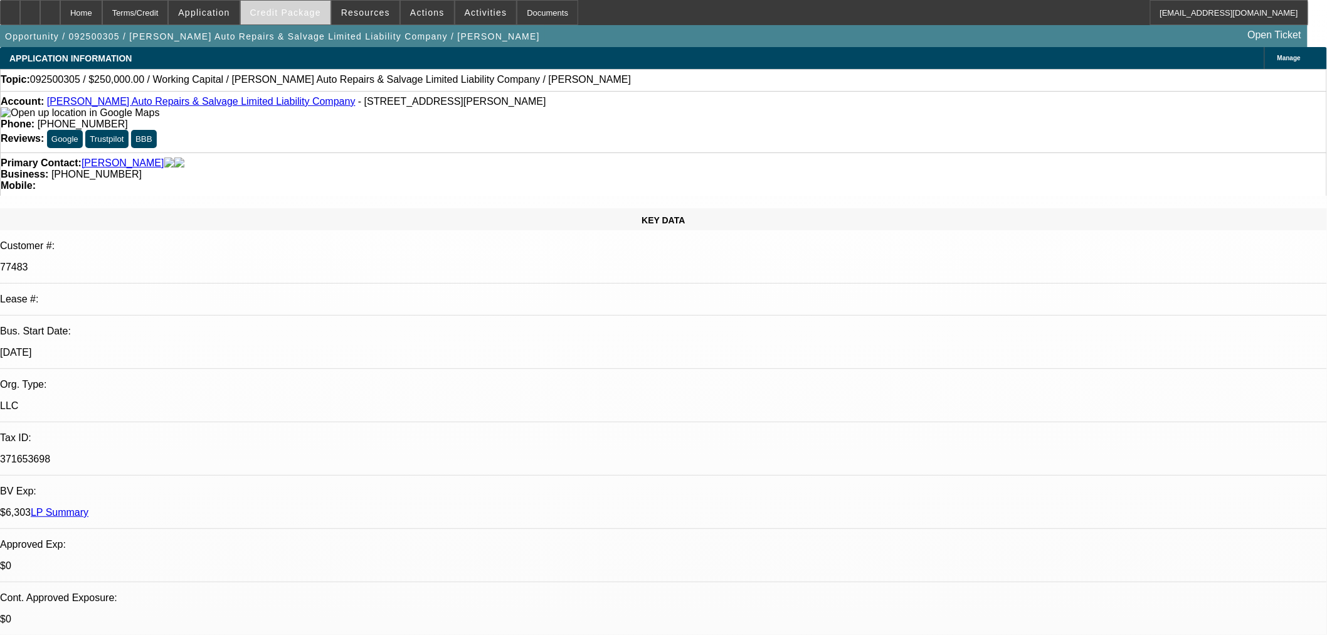
click at [295, 13] on span "Credit Package" at bounding box center [285, 13] width 71 height 10
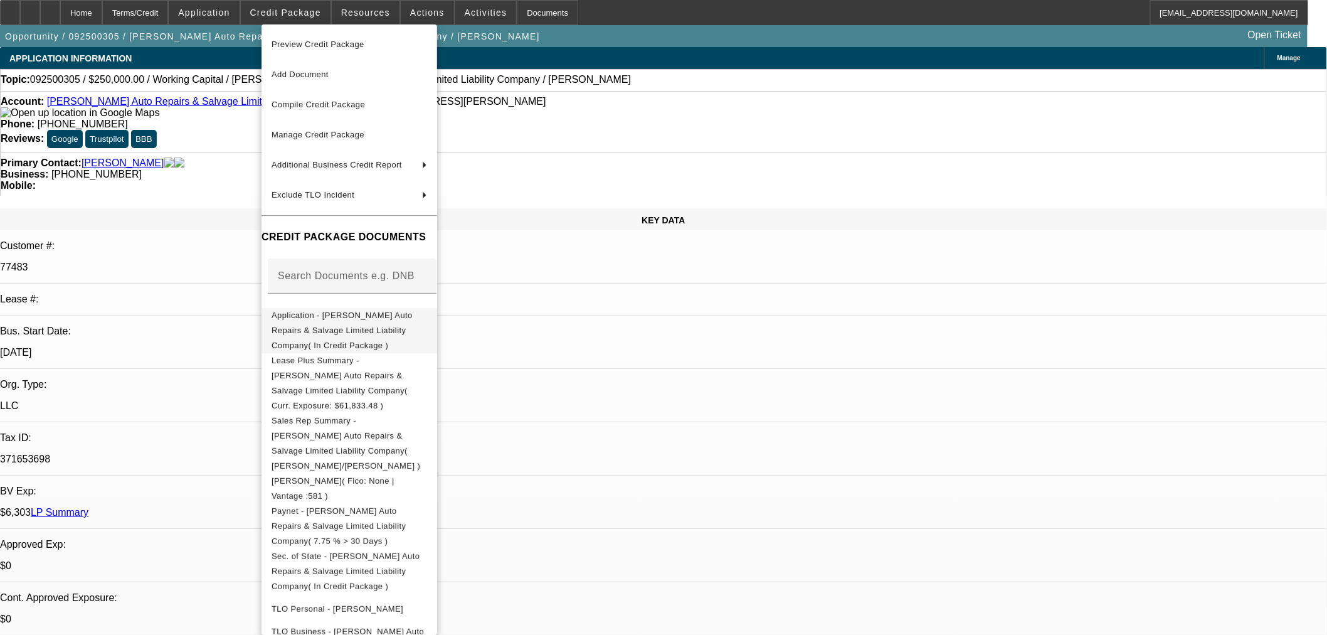
click at [303, 329] on span "Application - [PERSON_NAME] Auto Repairs & Salvage Limited Liability Company( I…" at bounding box center [341, 329] width 141 height 39
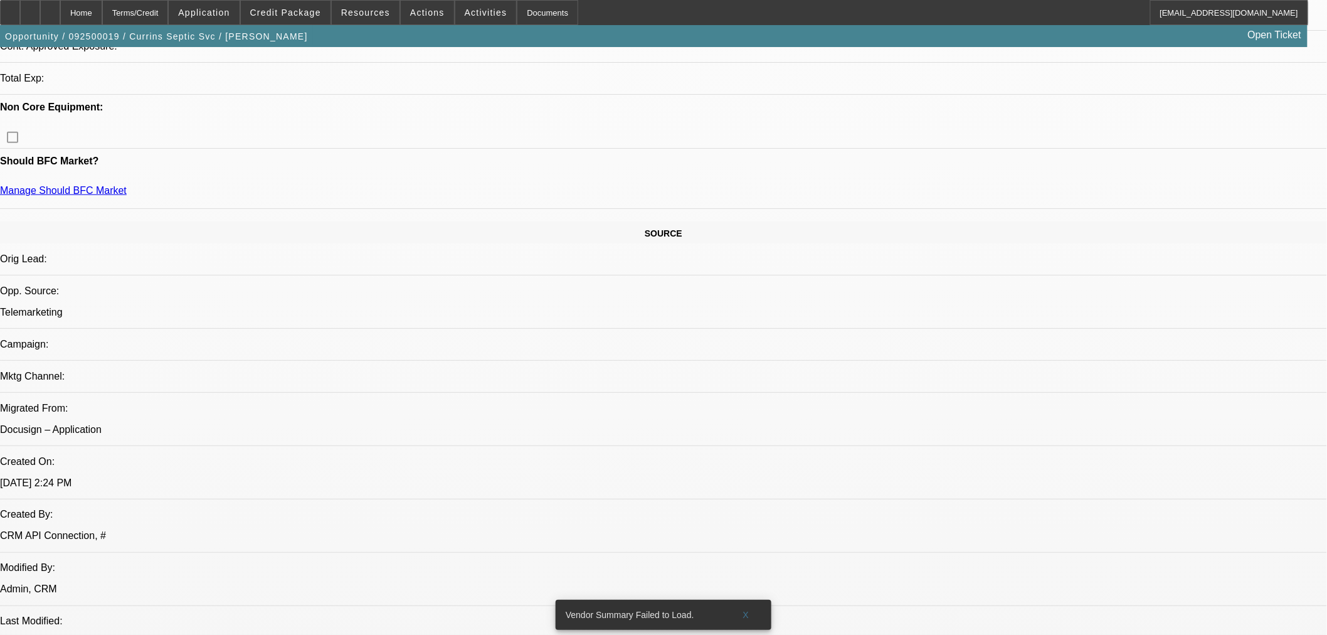
select select "0"
select select "2"
select select "0.1"
select select "4"
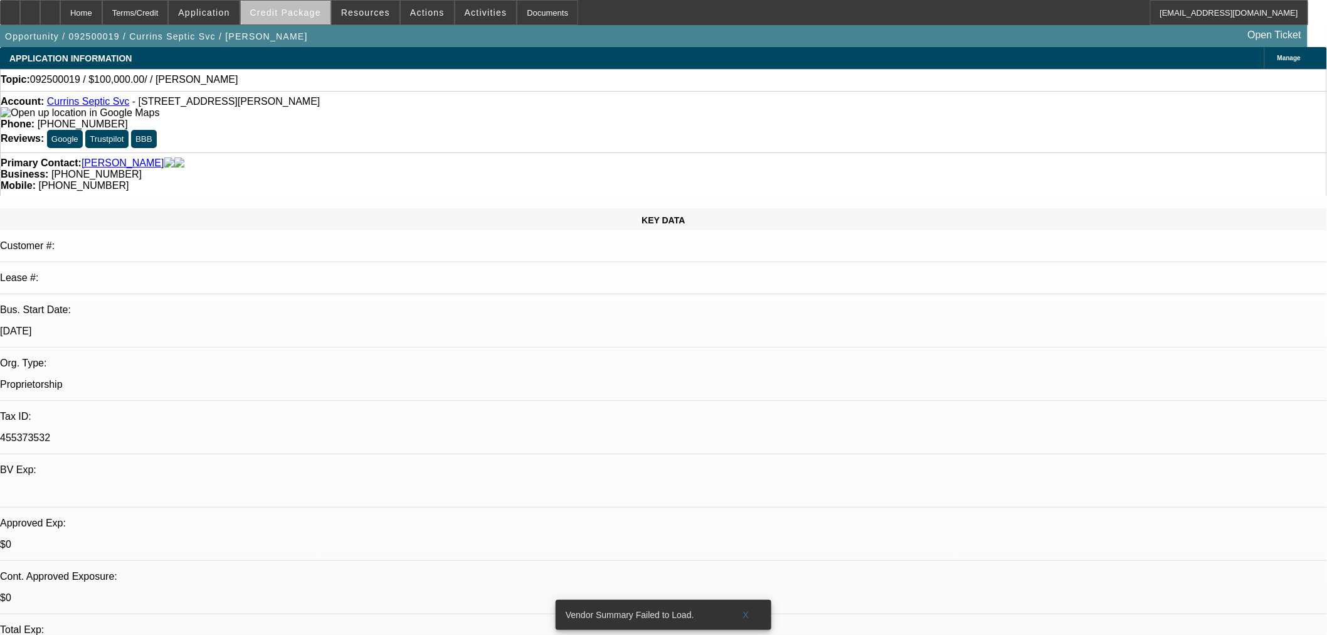
click at [320, 11] on span "Credit Package" at bounding box center [285, 13] width 71 height 10
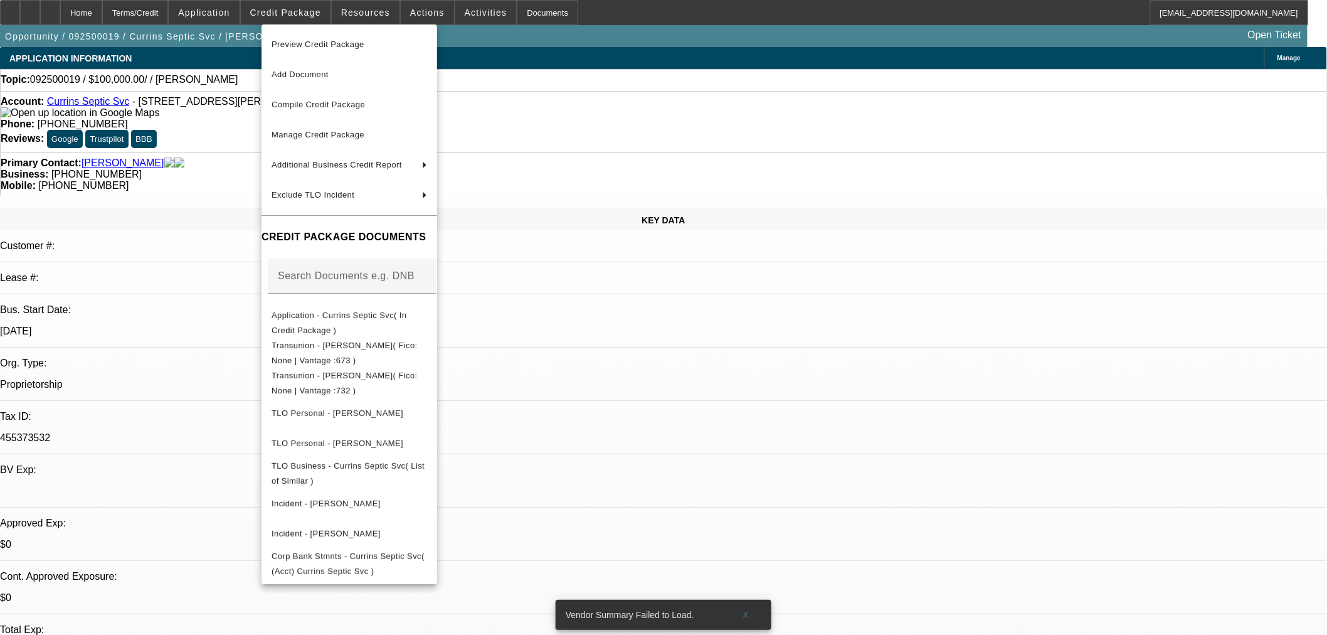
click at [224, 191] on div at bounding box center [663, 317] width 1327 height 635
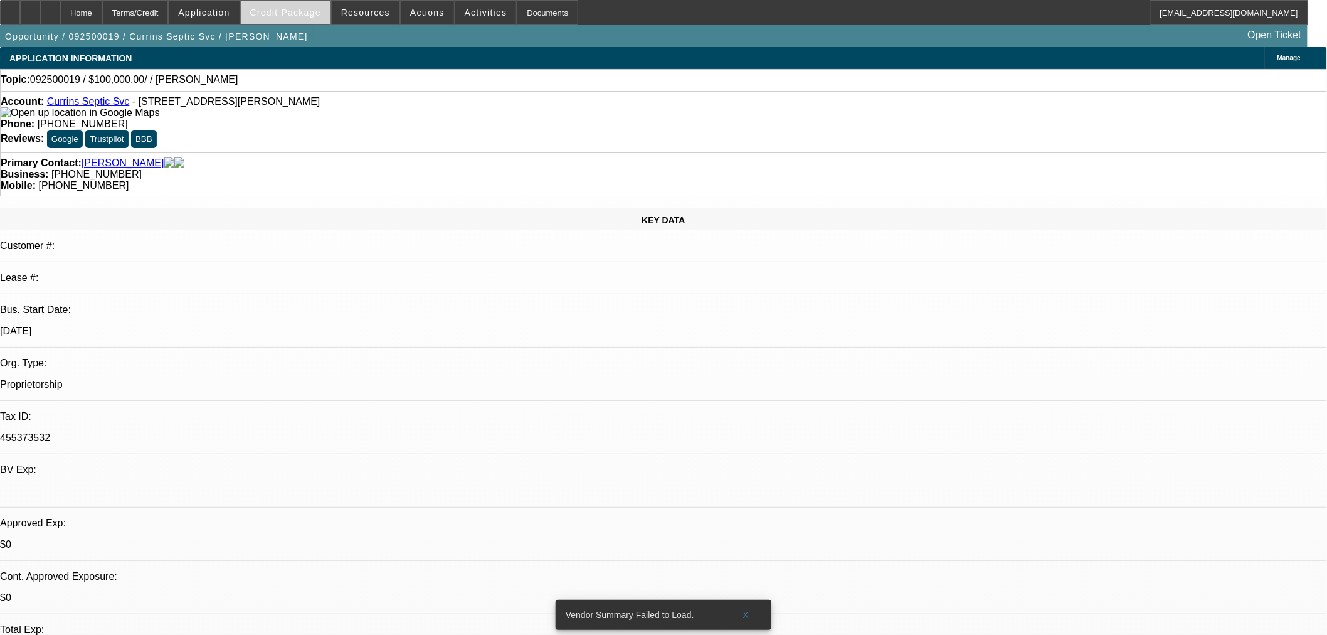
click at [299, 16] on span "Credit Package" at bounding box center [285, 13] width 71 height 10
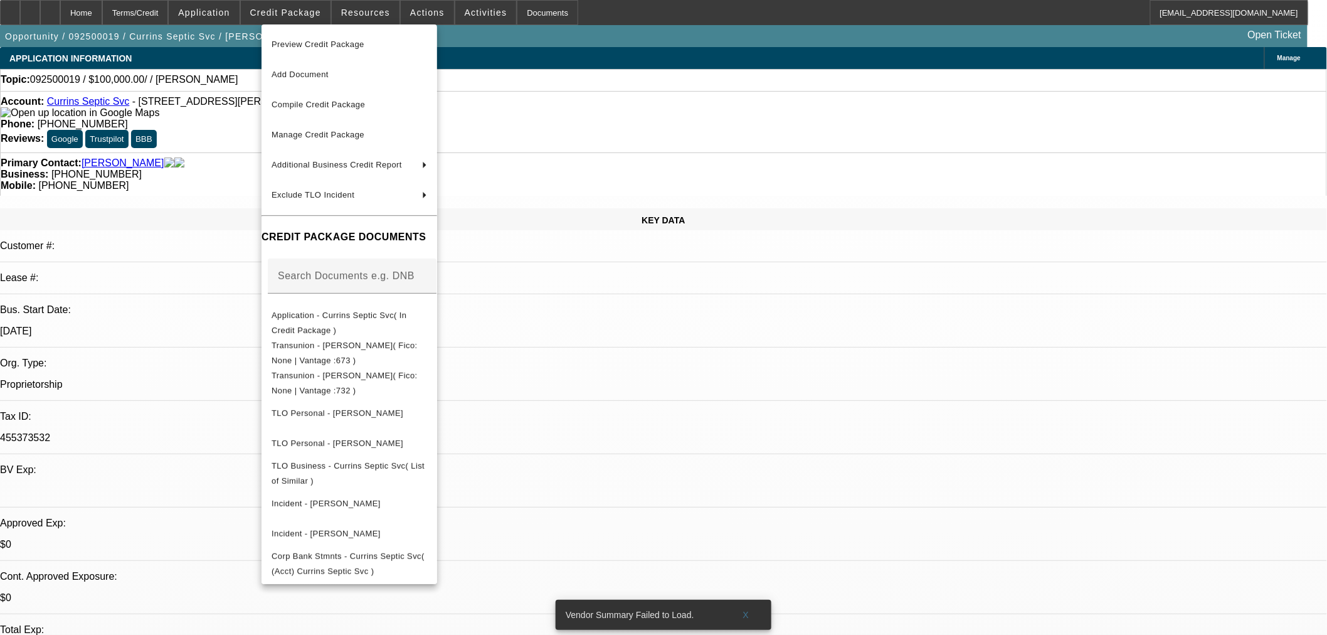
click at [629, 367] on div at bounding box center [663, 317] width 1327 height 635
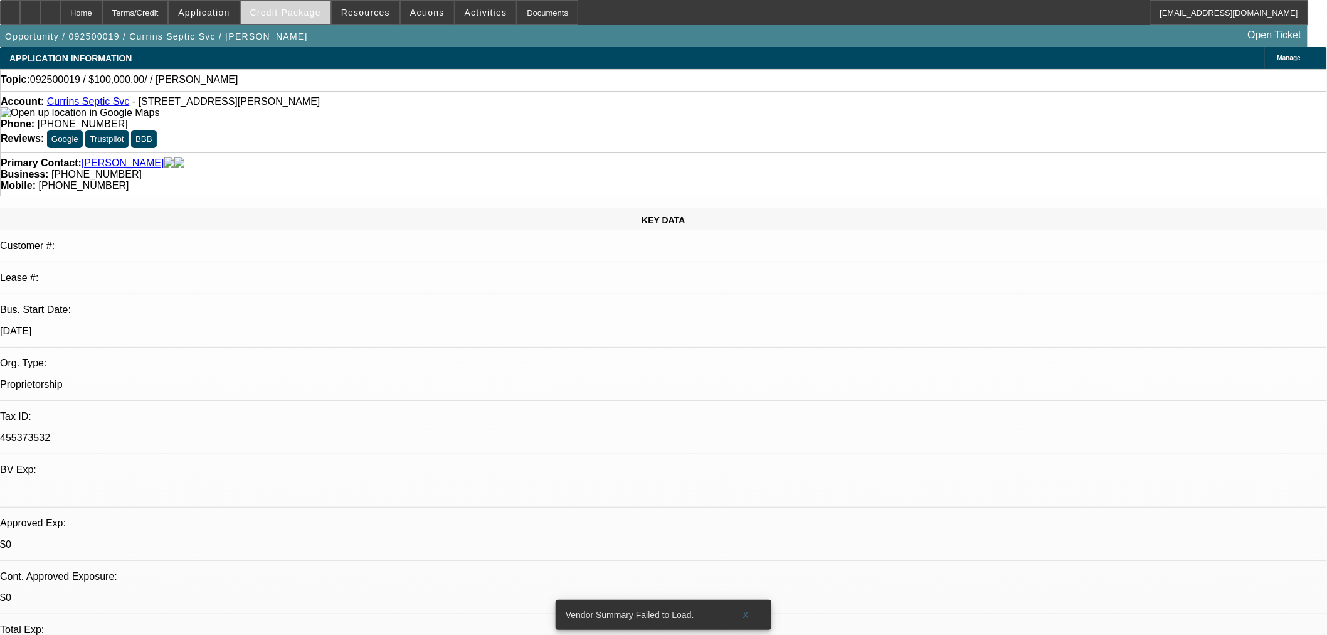
click at [295, 13] on span "Credit Package" at bounding box center [285, 13] width 71 height 10
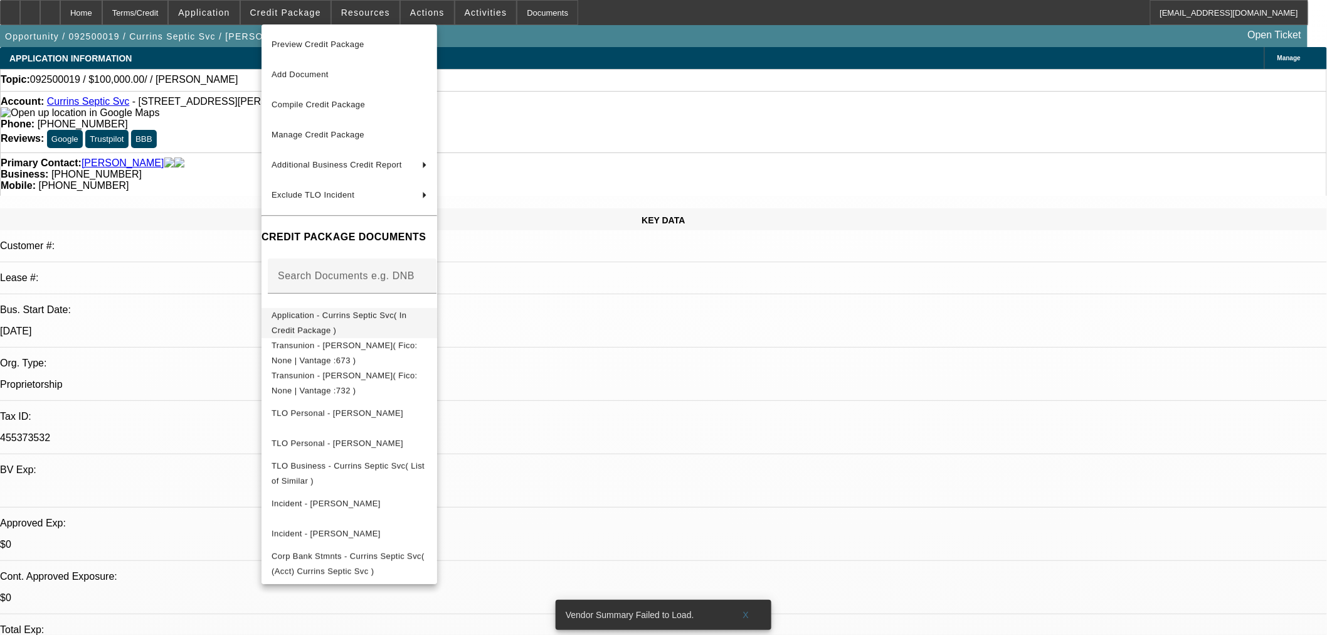
click at [305, 326] on button "Application - Currins Septic Svc( In Credit Package )" at bounding box center [349, 322] width 176 height 30
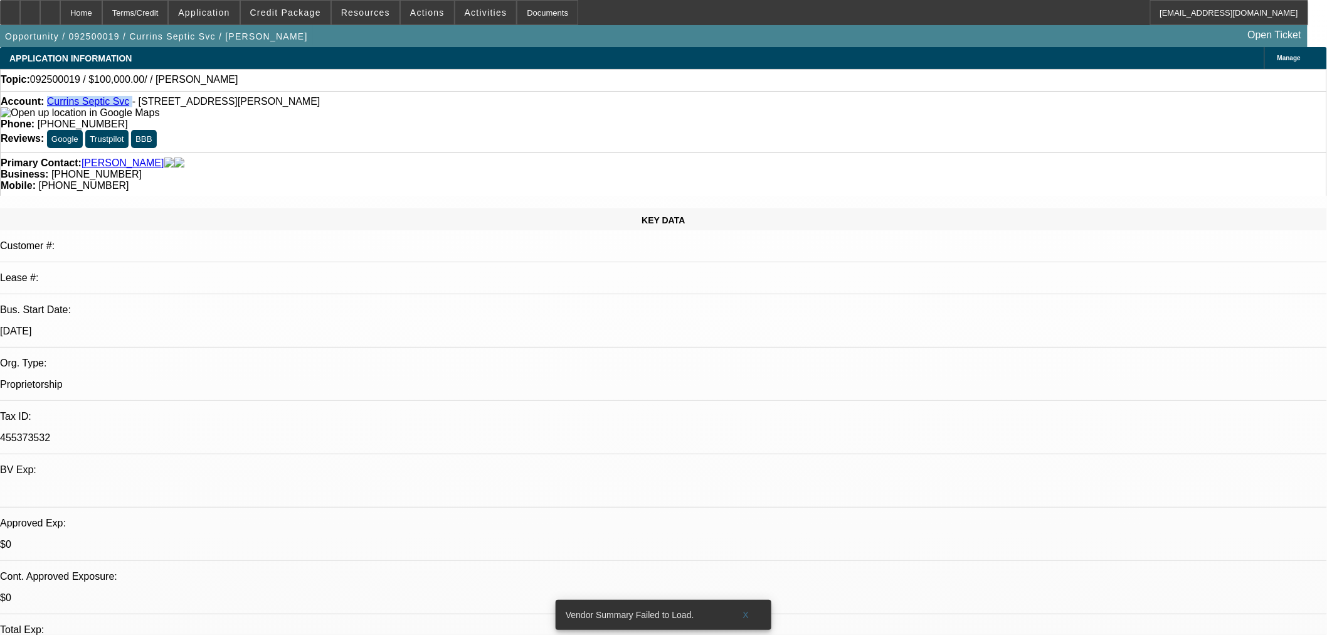
drag, startPoint x: 126, startPoint y: 107, endPoint x: 58, endPoint y: 104, distance: 67.8
click at [58, 104] on div "Account: Currins Septic Svc - [STREET_ADDRESS][PERSON_NAME]" at bounding box center [663, 107] width 1325 height 23
copy div "Currins Septic Svc"
click at [298, 14] on span "Credit Package" at bounding box center [285, 13] width 71 height 10
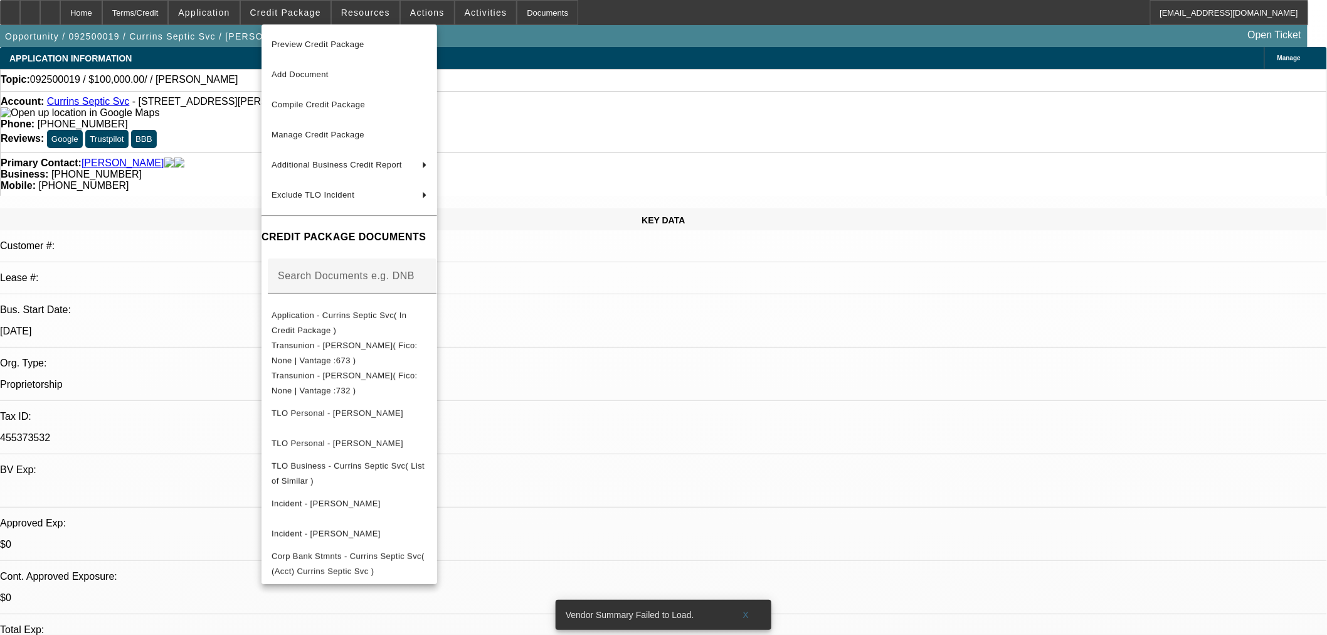
click at [703, 65] on div at bounding box center [663, 317] width 1327 height 635
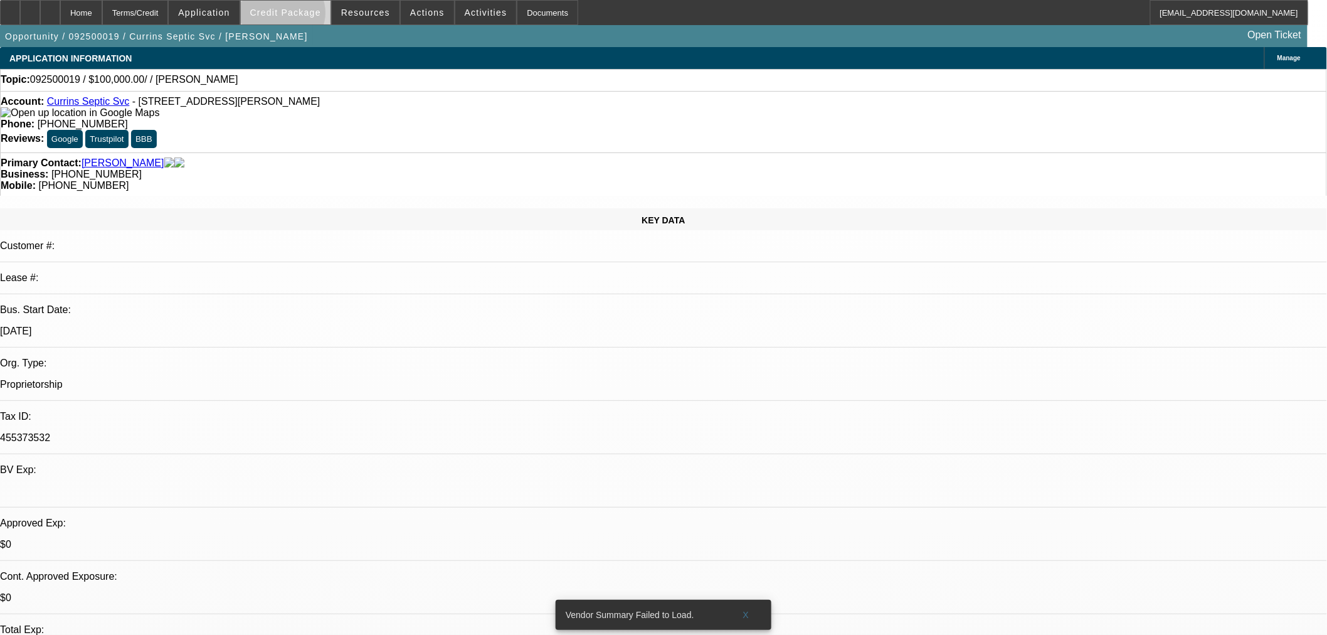
click at [303, 16] on span "Credit Package" at bounding box center [285, 13] width 71 height 10
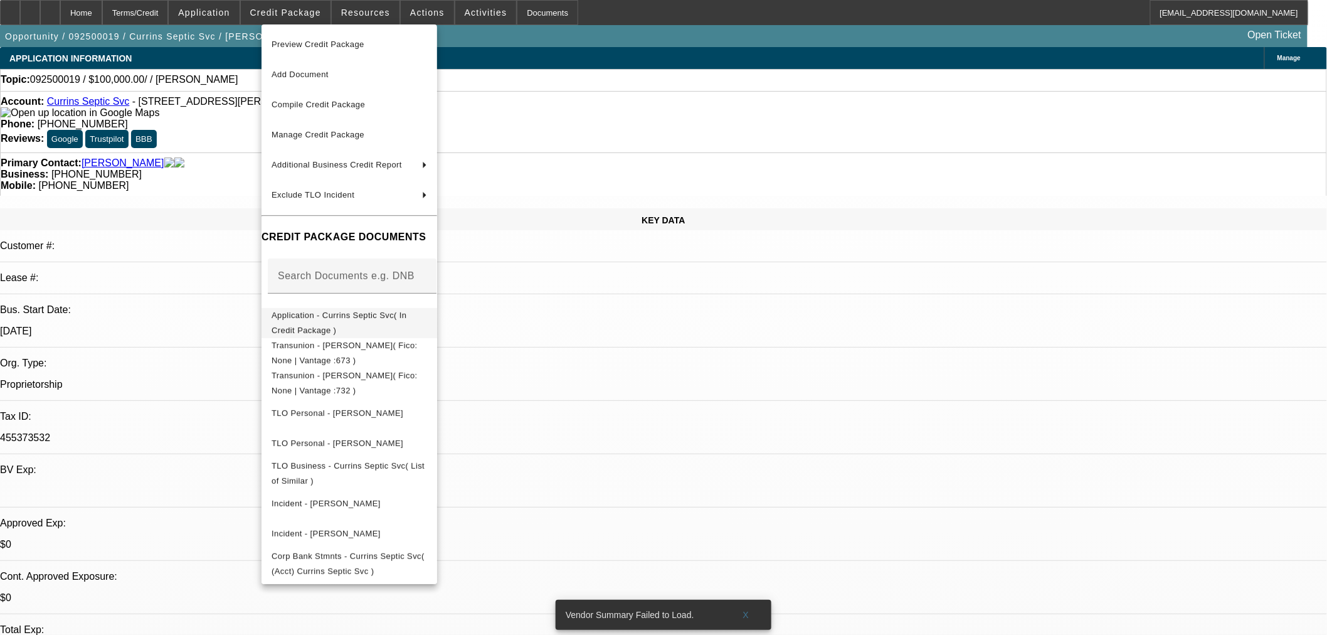
click at [344, 312] on span "Application - Currins Septic Svc( In Credit Package )" at bounding box center [348, 322] width 155 height 30
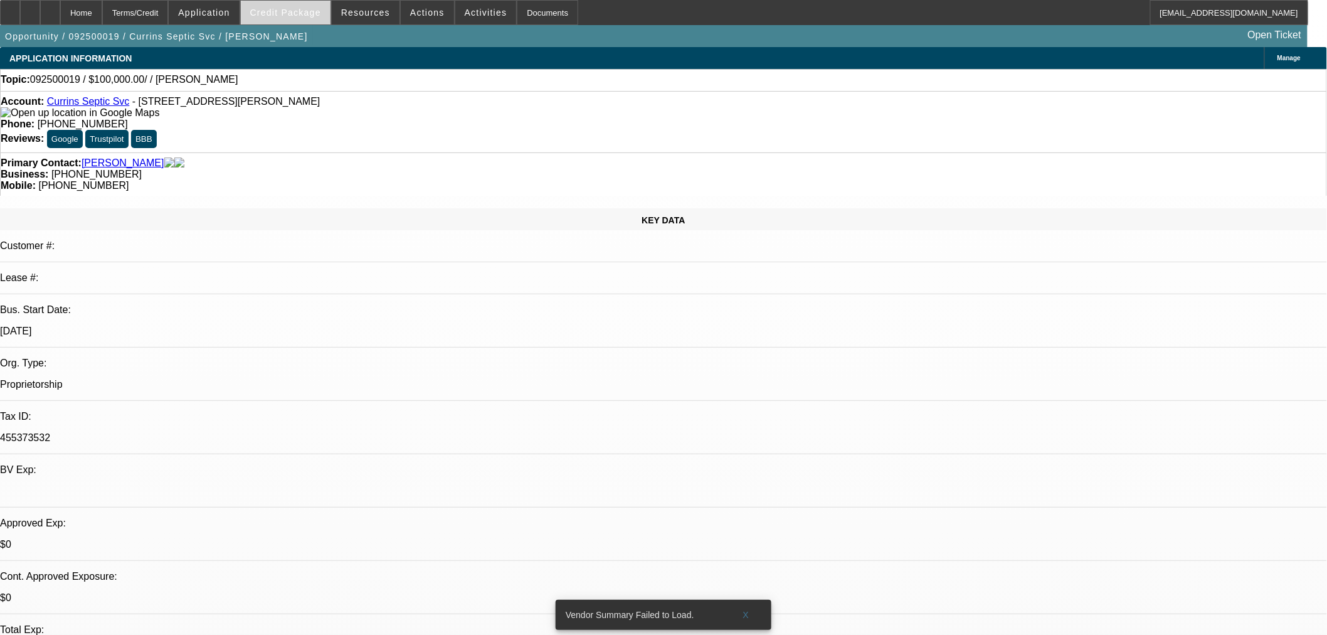
click at [291, 16] on span "Credit Package" at bounding box center [285, 13] width 71 height 10
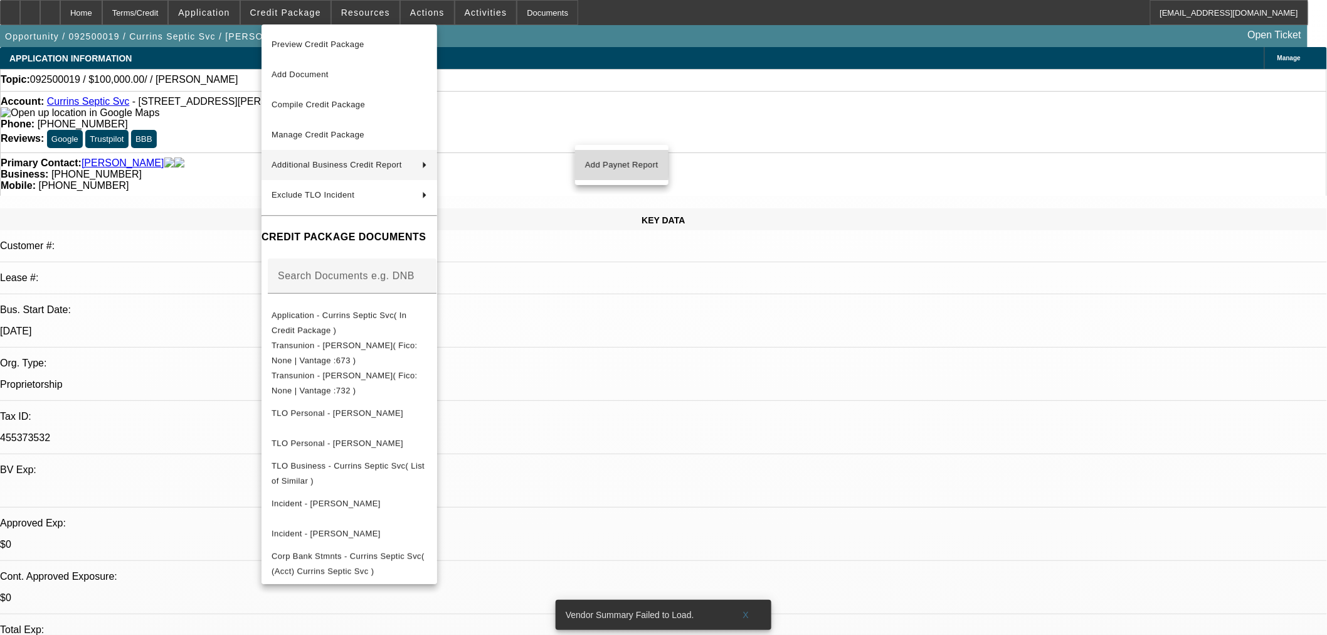
click at [588, 164] on span "Add Paynet Report" at bounding box center [621, 164] width 73 height 15
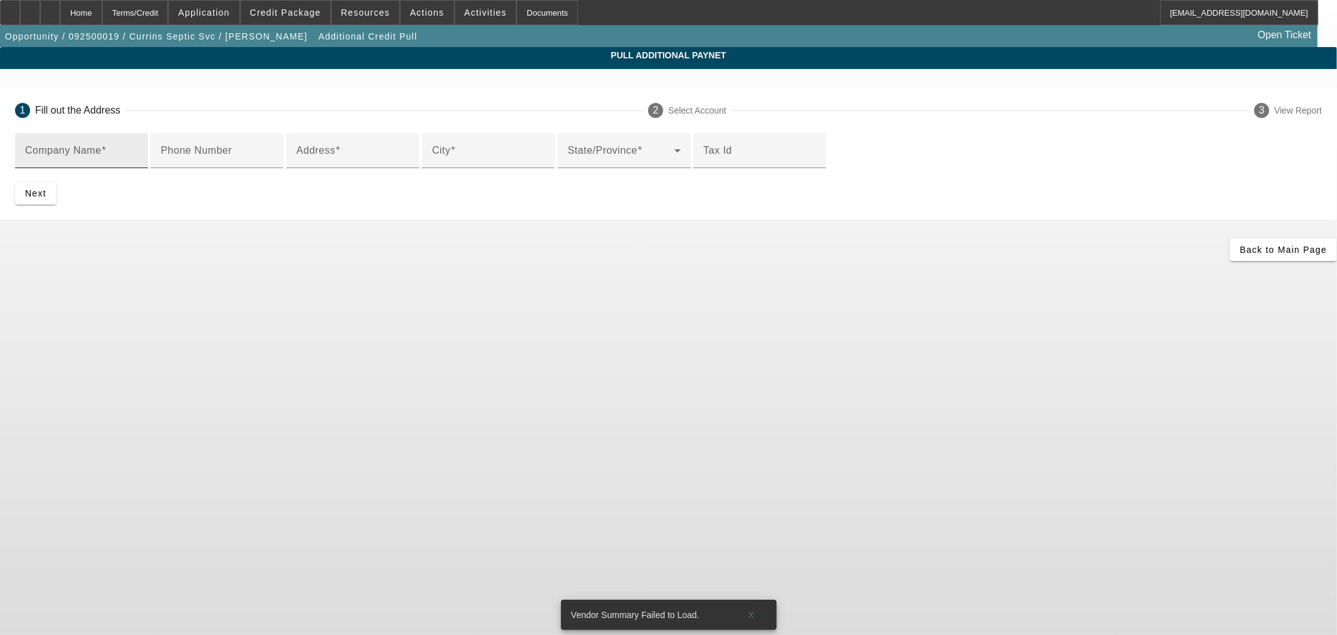
click at [138, 148] on input "Company Name" at bounding box center [81, 155] width 113 height 15
paste input "[PERSON_NAME]"
type input "[PERSON_NAME]"
click at [335, 155] on mat-label "Address" at bounding box center [316, 150] width 39 height 11
click at [361, 163] on input "Address" at bounding box center [353, 155] width 113 height 15
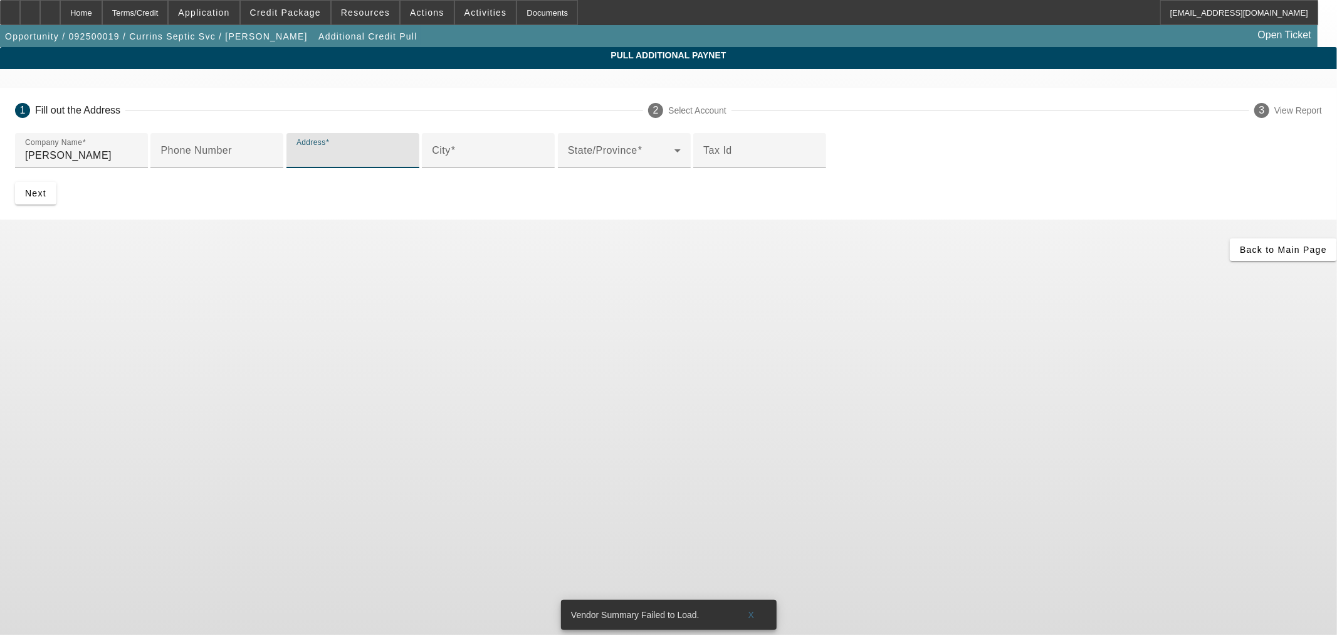
paste input "[STREET_ADDRESS]"
type input "[STREET_ADDRESS]"
click at [432, 163] on input "City" at bounding box center [488, 155] width 113 height 15
type input "Creedmoor"
click at [568, 163] on span at bounding box center [621, 155] width 107 height 15
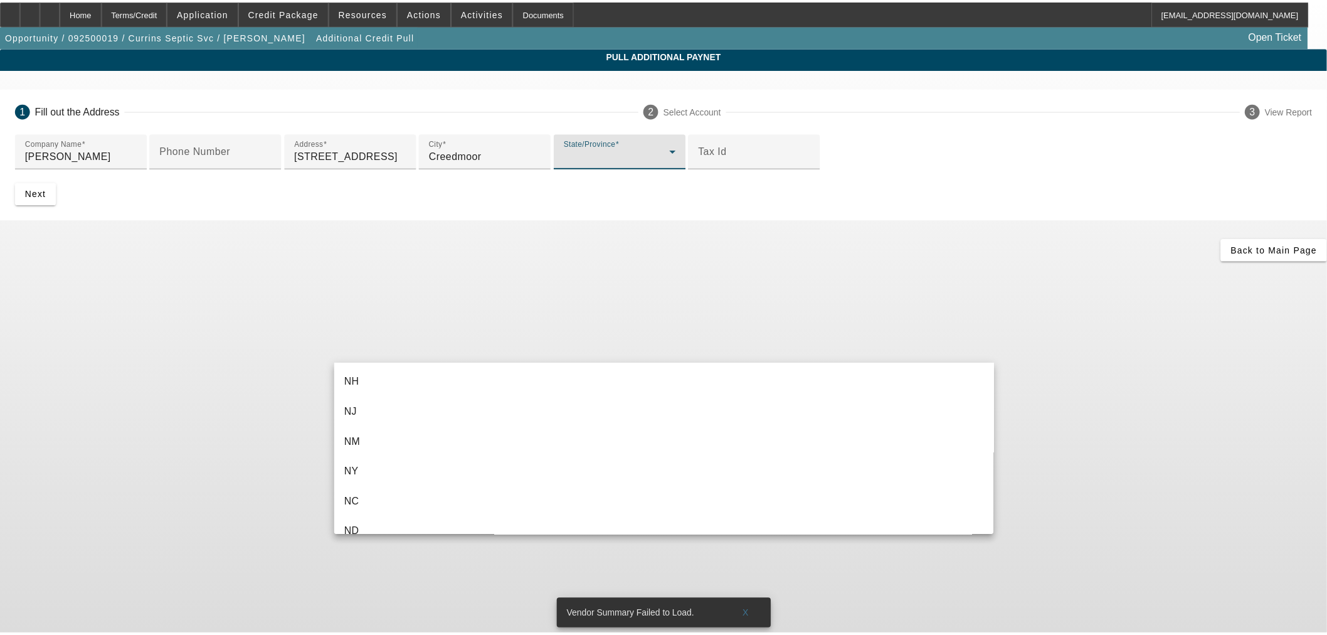
scroll to position [905, 0]
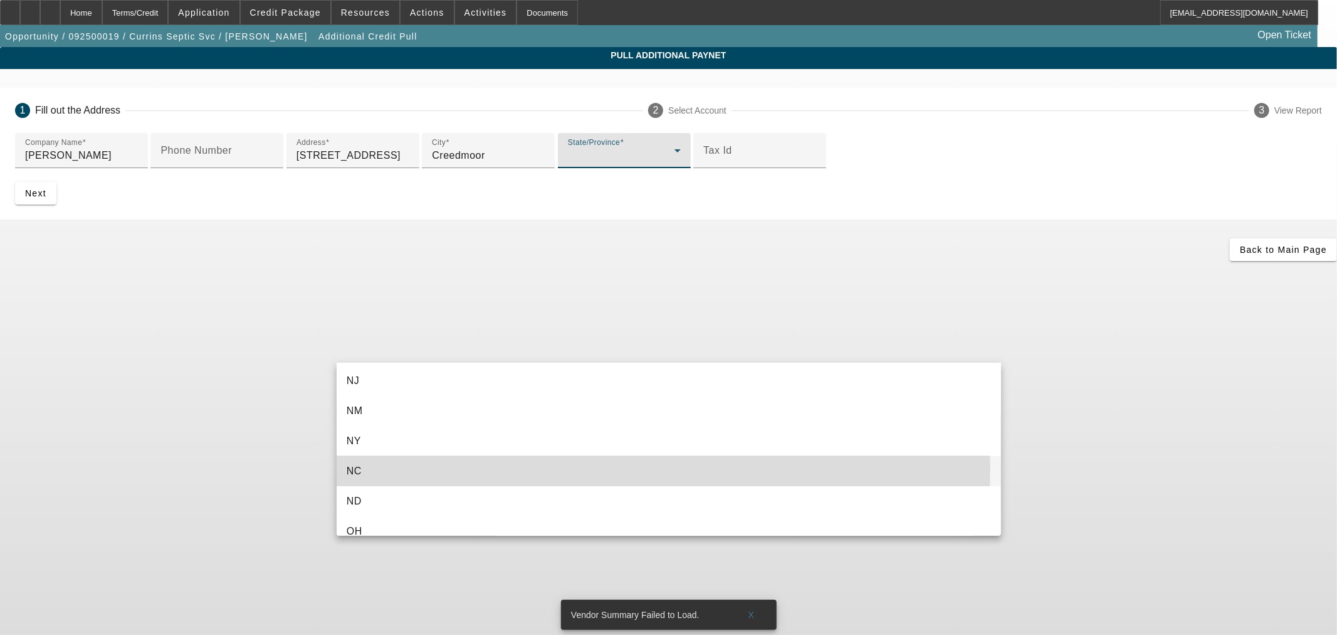
click at [386, 466] on mat-option "NC" at bounding box center [669, 471] width 665 height 30
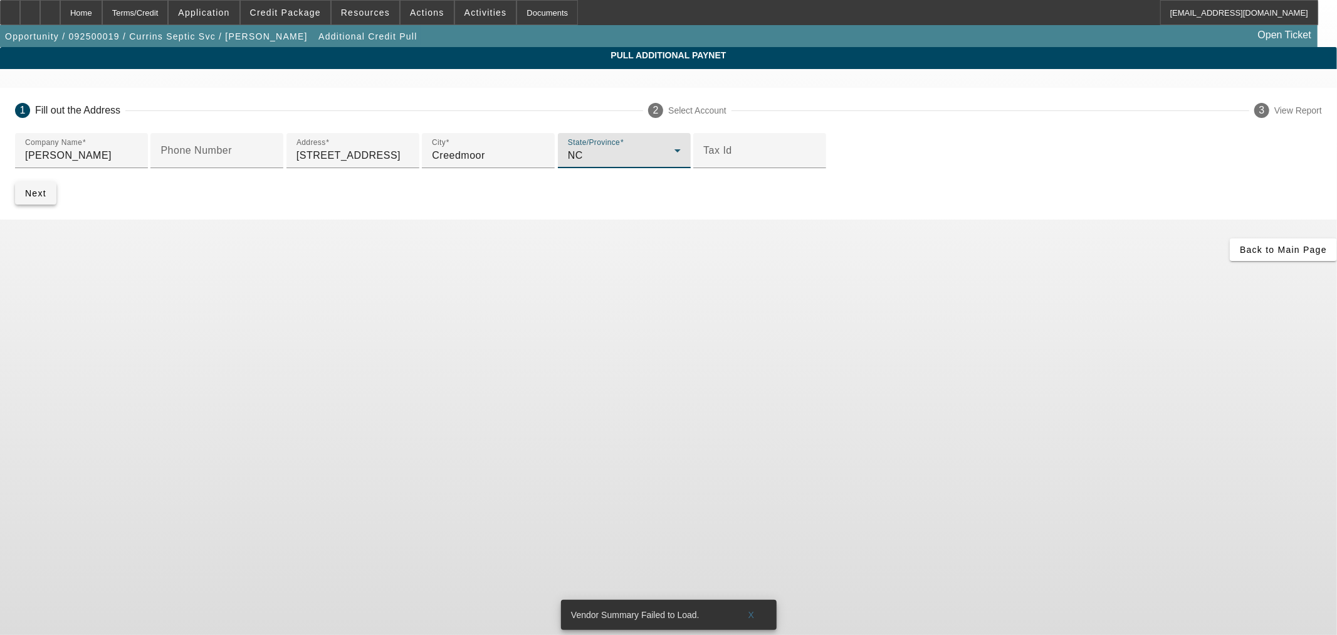
click at [46, 198] on span "Next" at bounding box center [35, 193] width 21 height 10
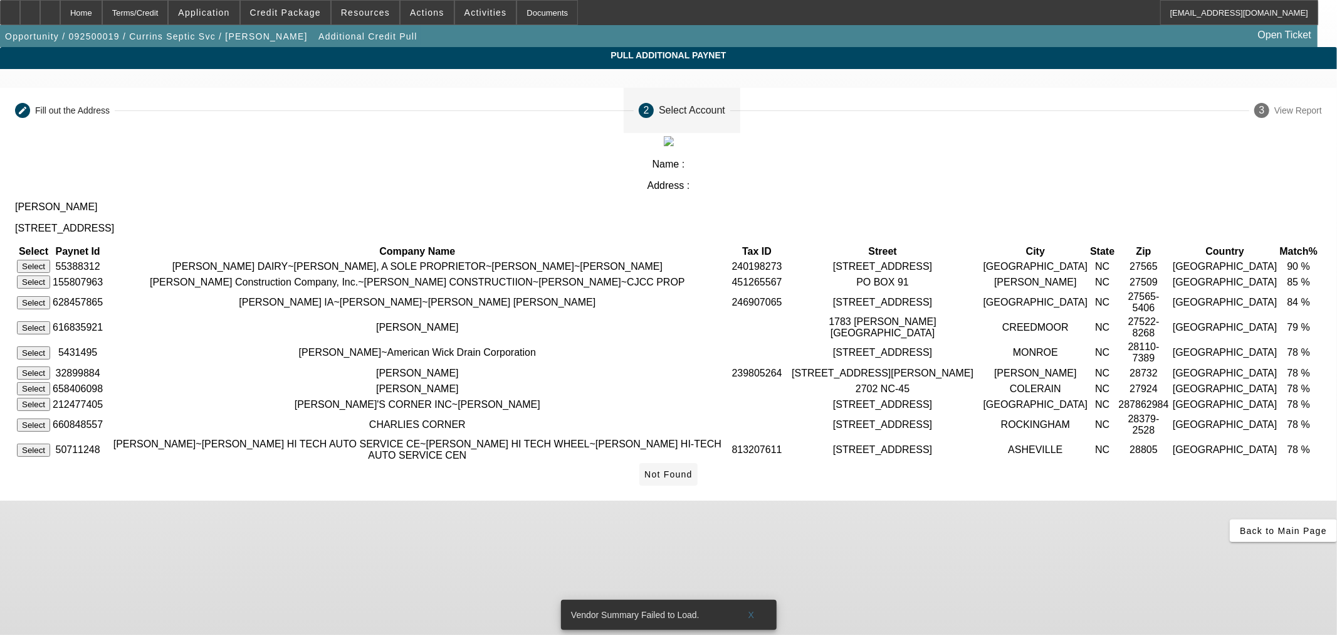
click at [693, 479] on span "Not Found" at bounding box center [669, 474] width 48 height 10
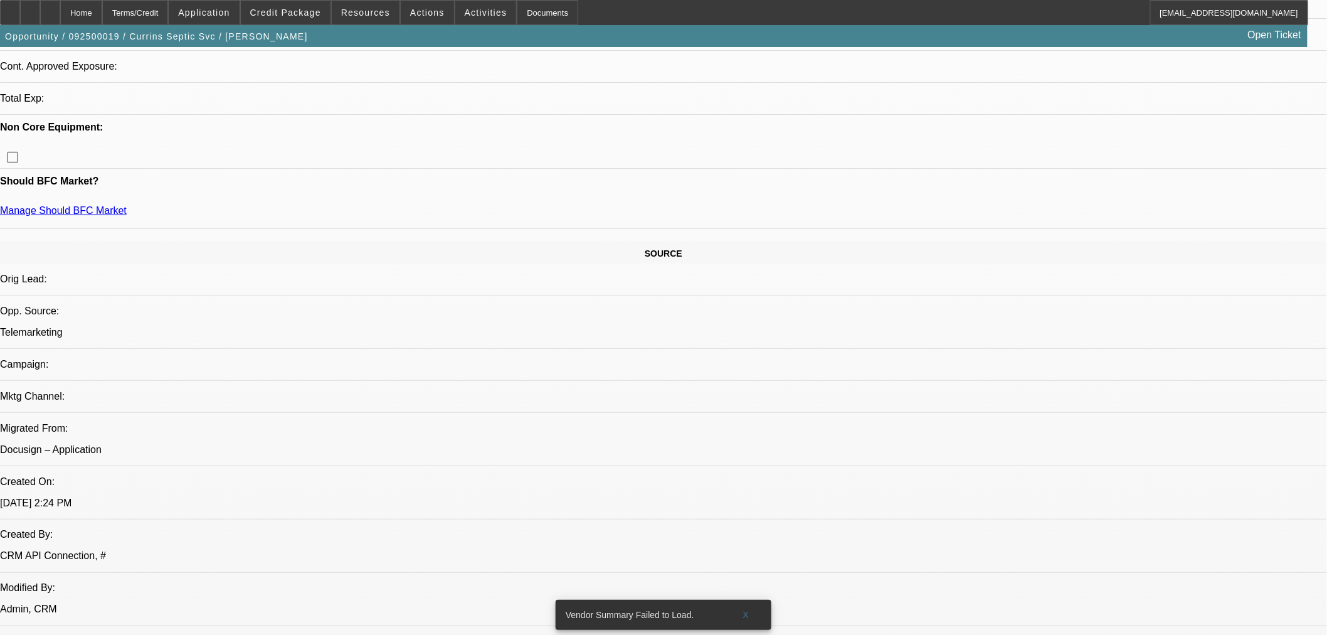
select select "0"
select select "2"
select select "0.1"
select select "4"
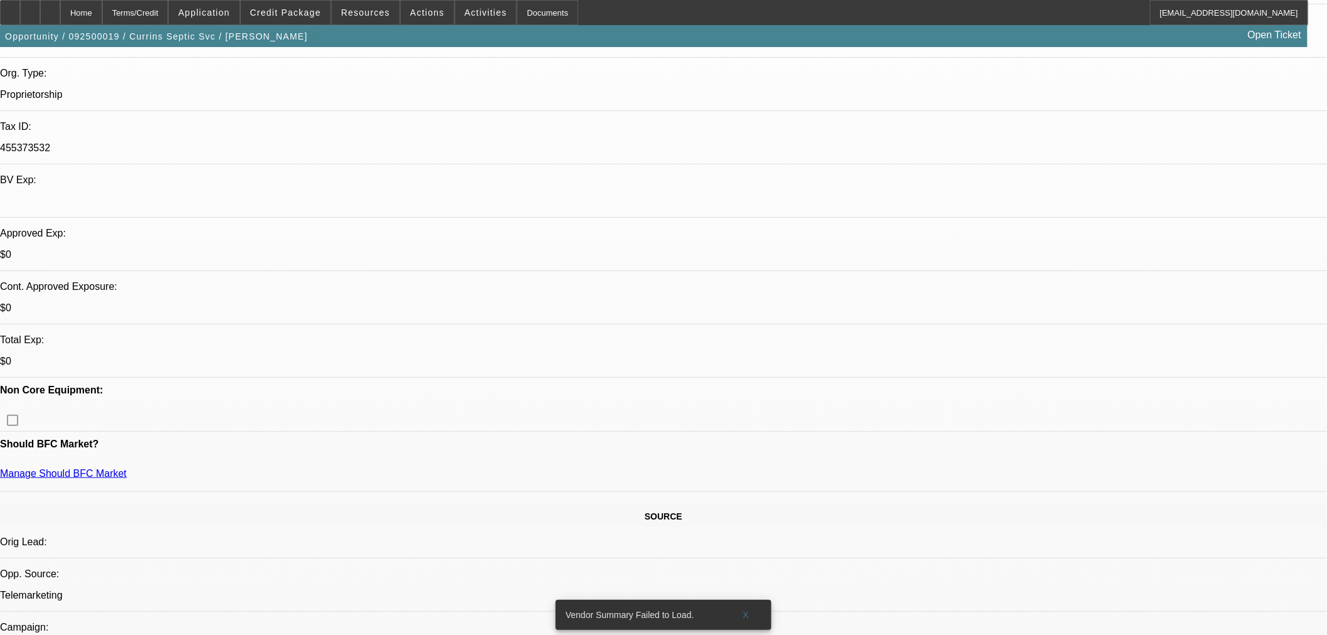
scroll to position [572, 0]
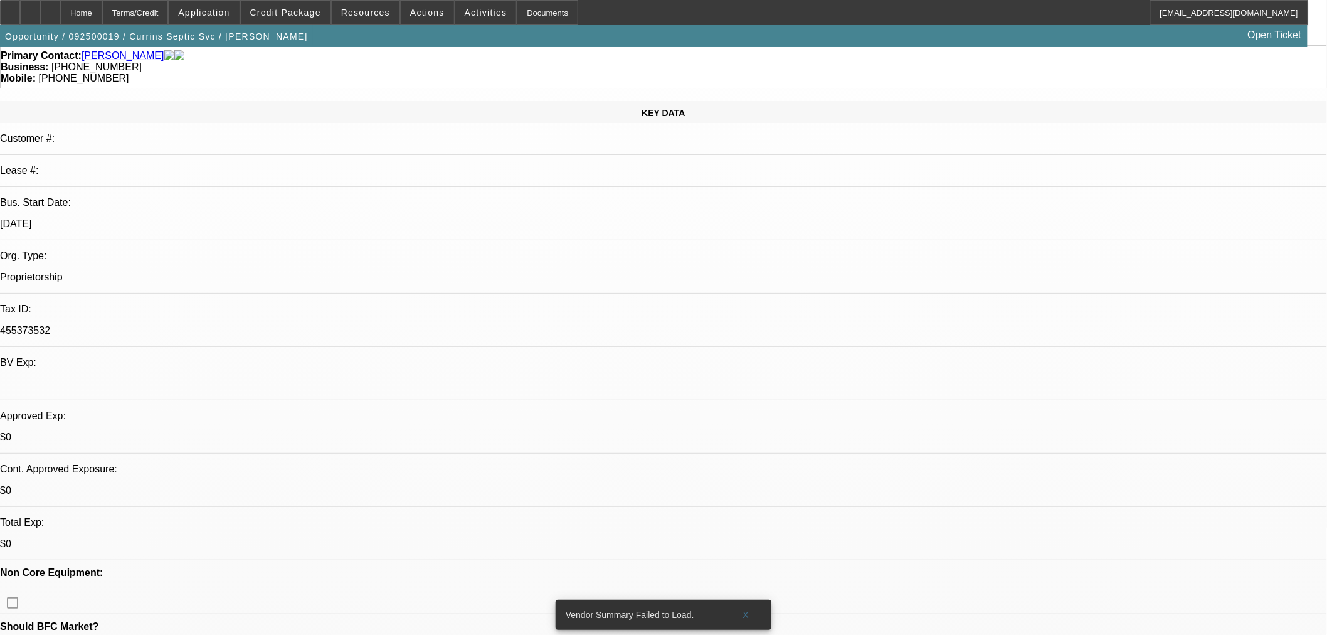
scroll to position [0, 0]
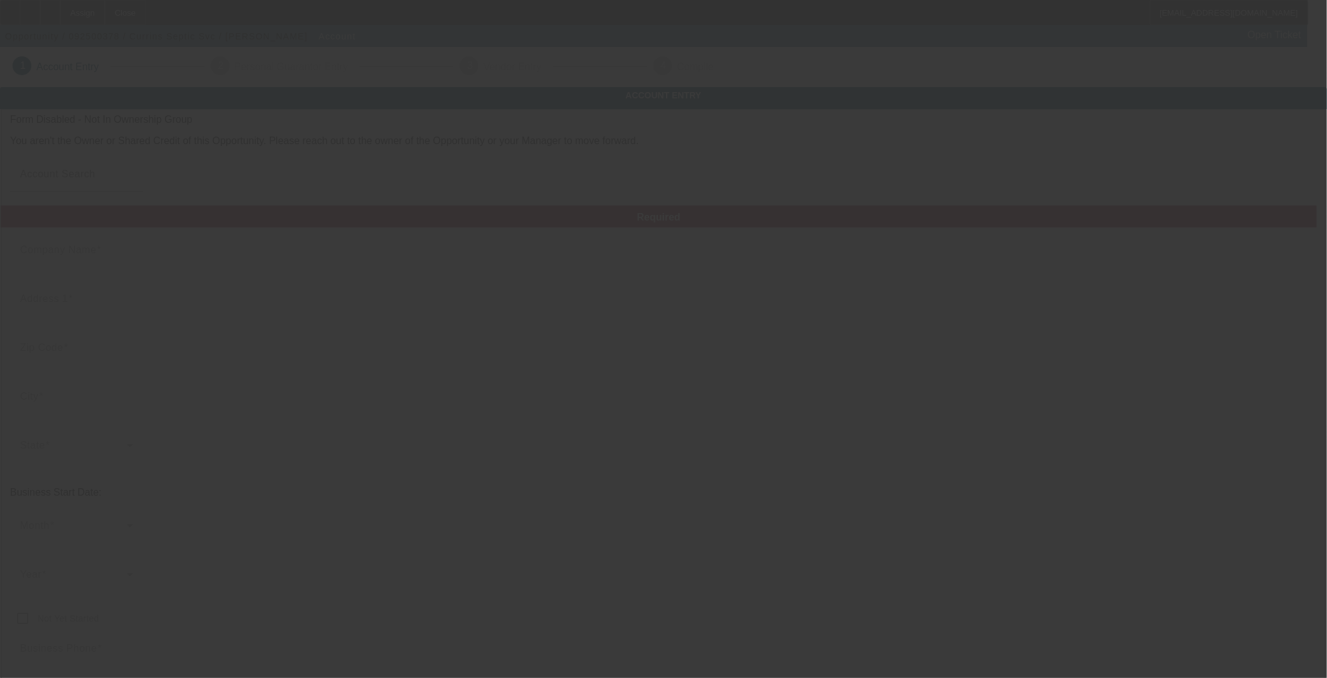
type input "[DATE]"
type input "Currins Septic Svc"
type input "1783 [PERSON_NAME] Farm Rd"
type input "27522"
type input "Creedmoor"
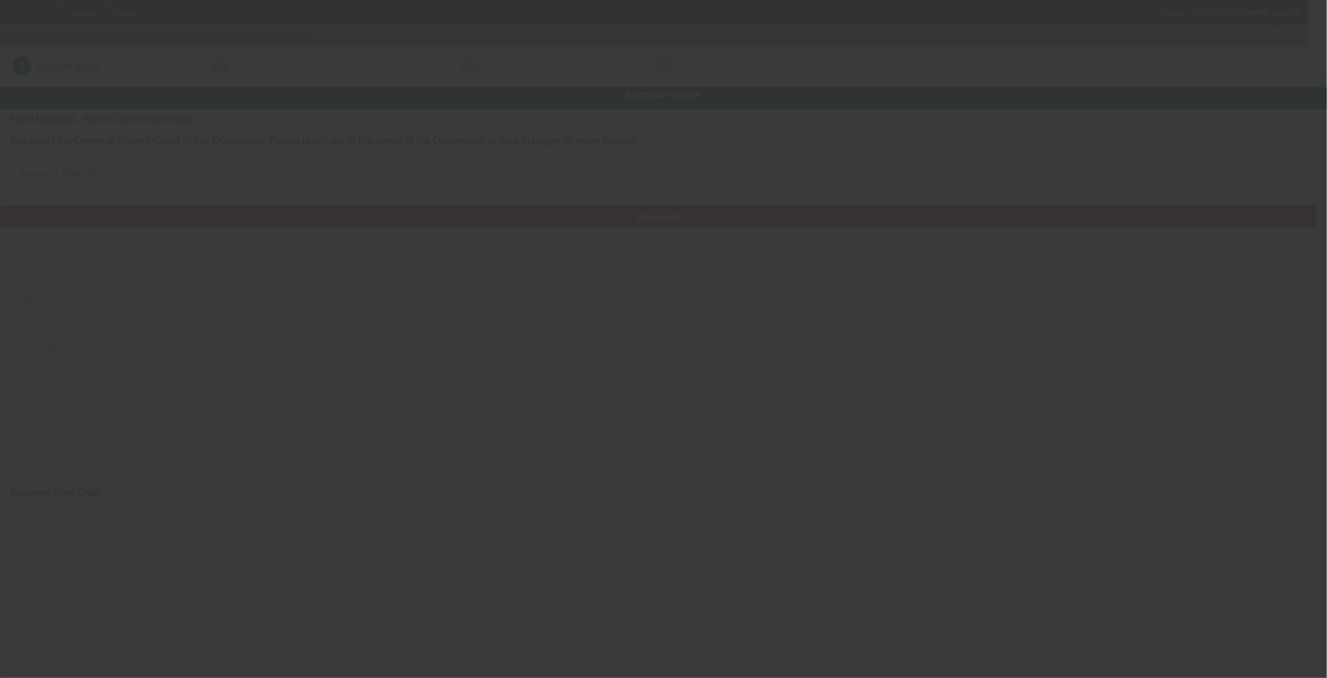
type input "[PHONE_NUMBER]"
type input "[EMAIL_ADDRESS][DOMAIN_NAME]"
type input "455373532"
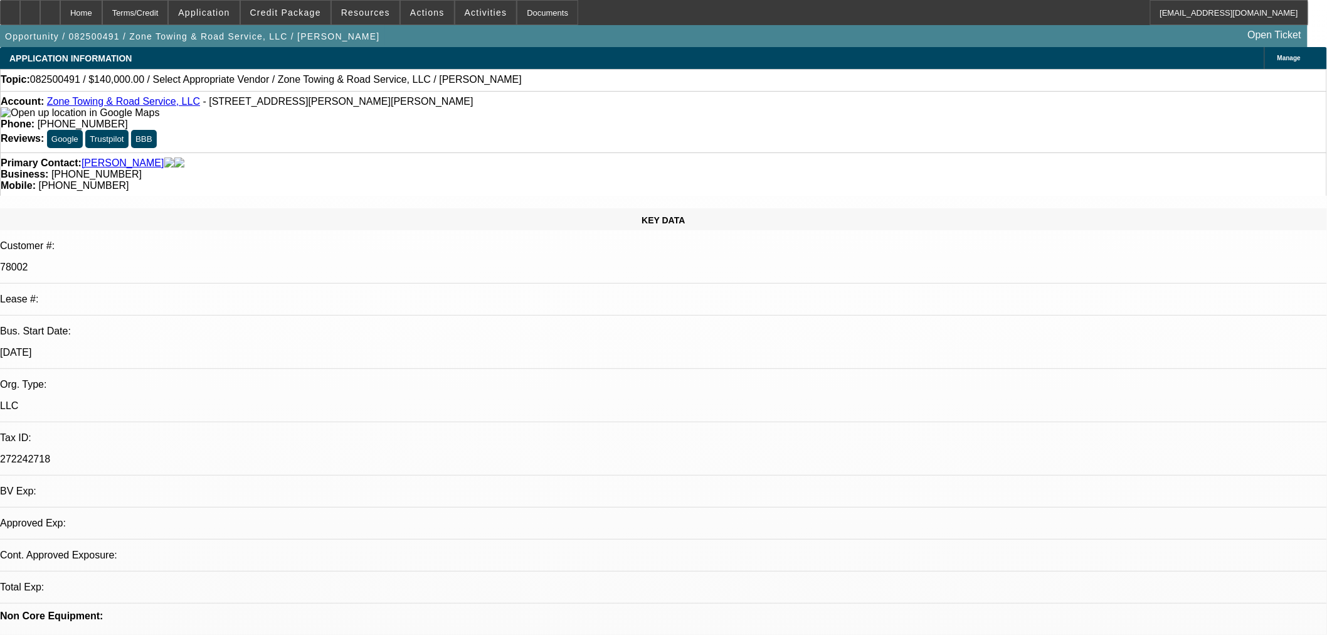
select select "0"
select select "2"
select select "0.1"
select select "4"
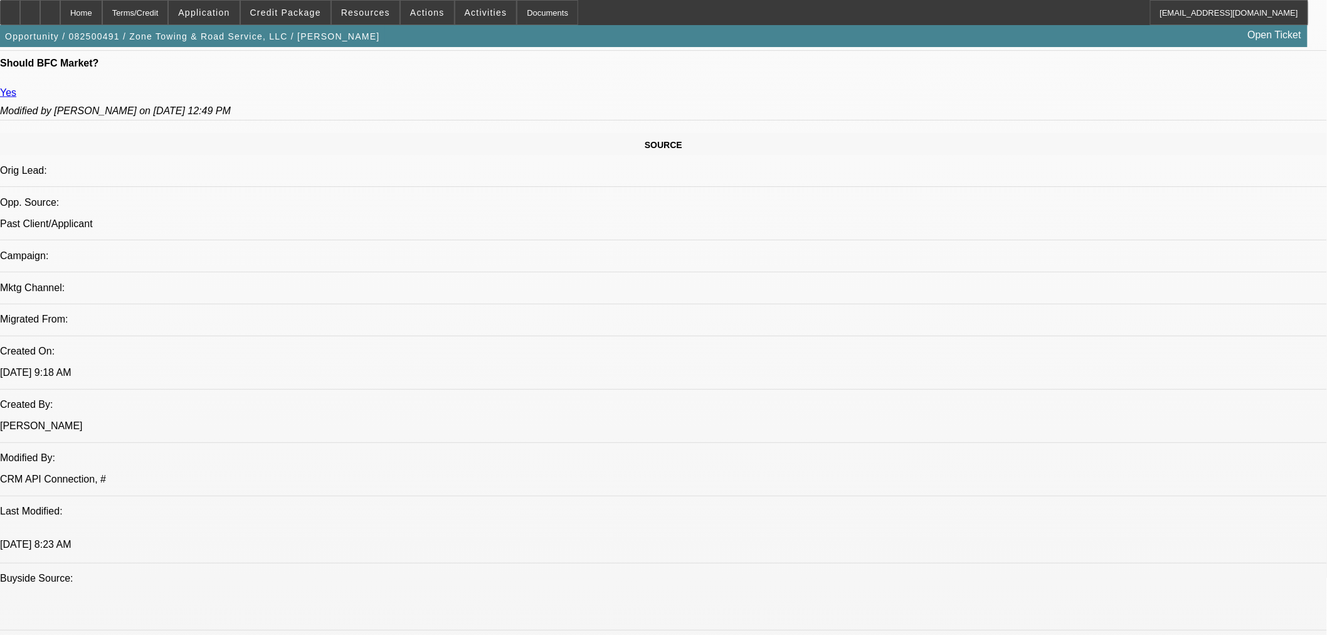
scroll to position [697, 0]
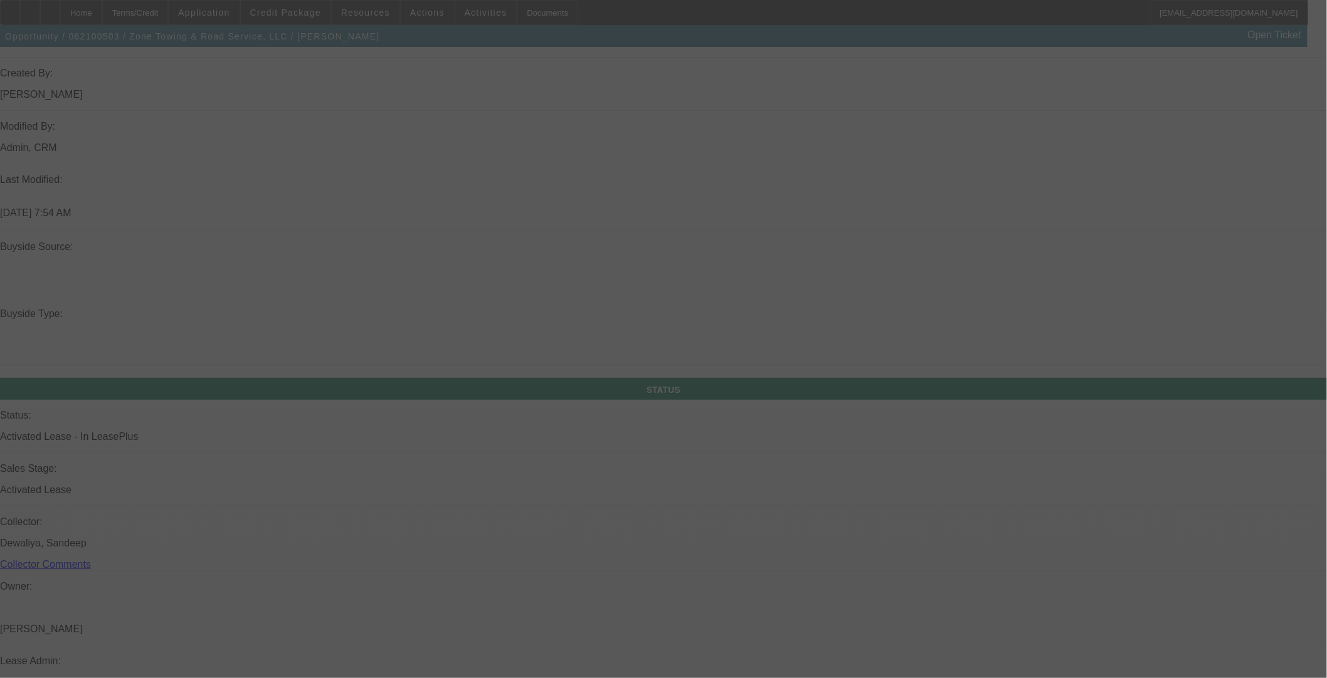
scroll to position [1527, 0]
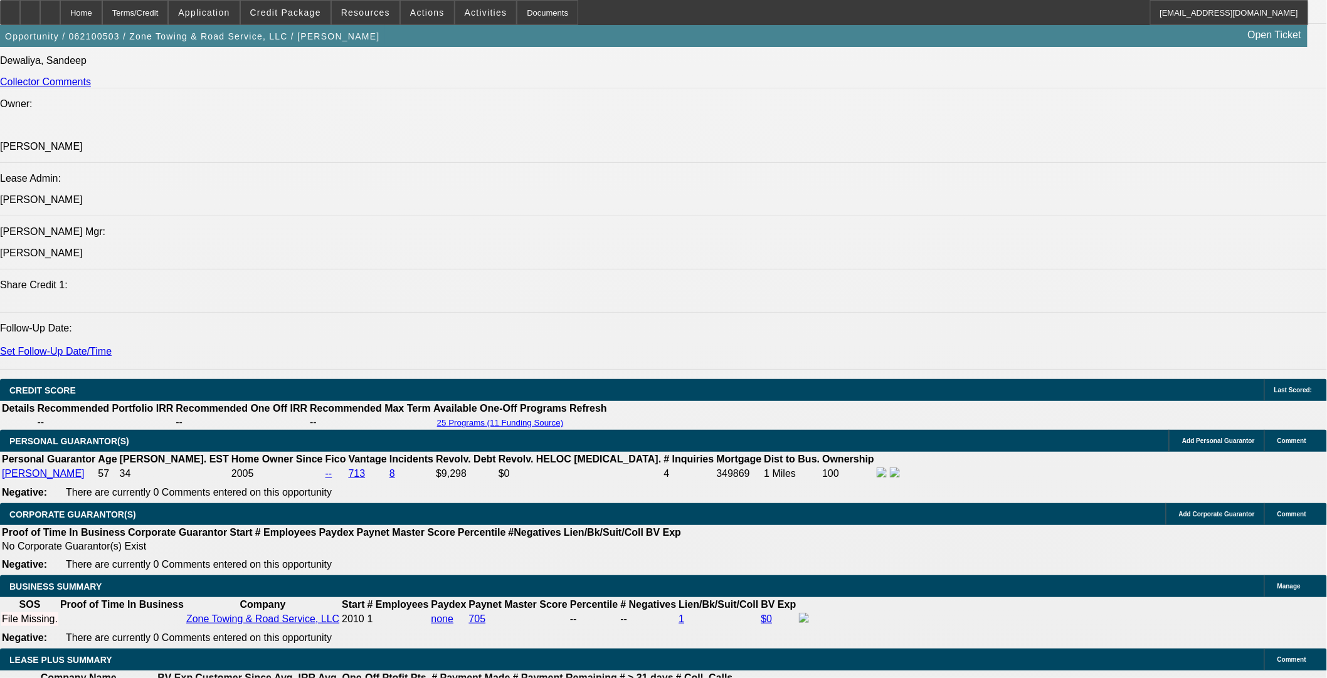
select select "0"
select select "3"
select select "0"
select select "6"
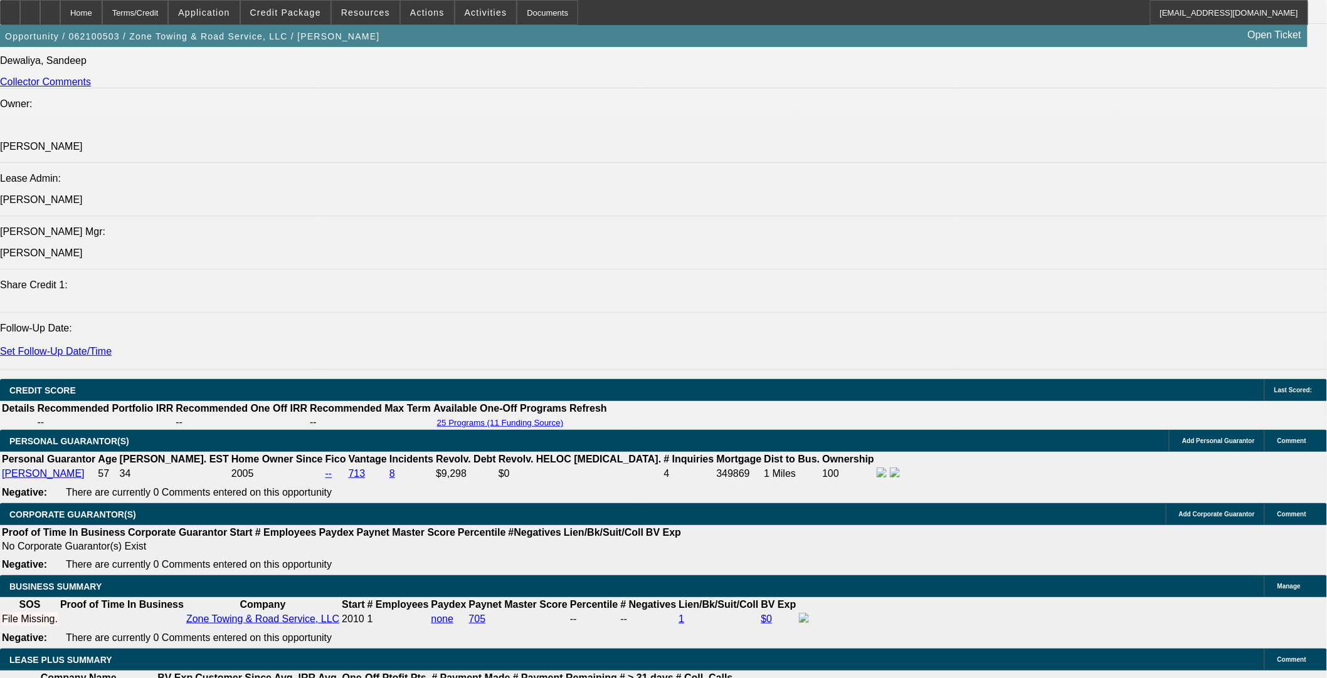
select select "0"
select select "3"
select select "0"
select select "6"
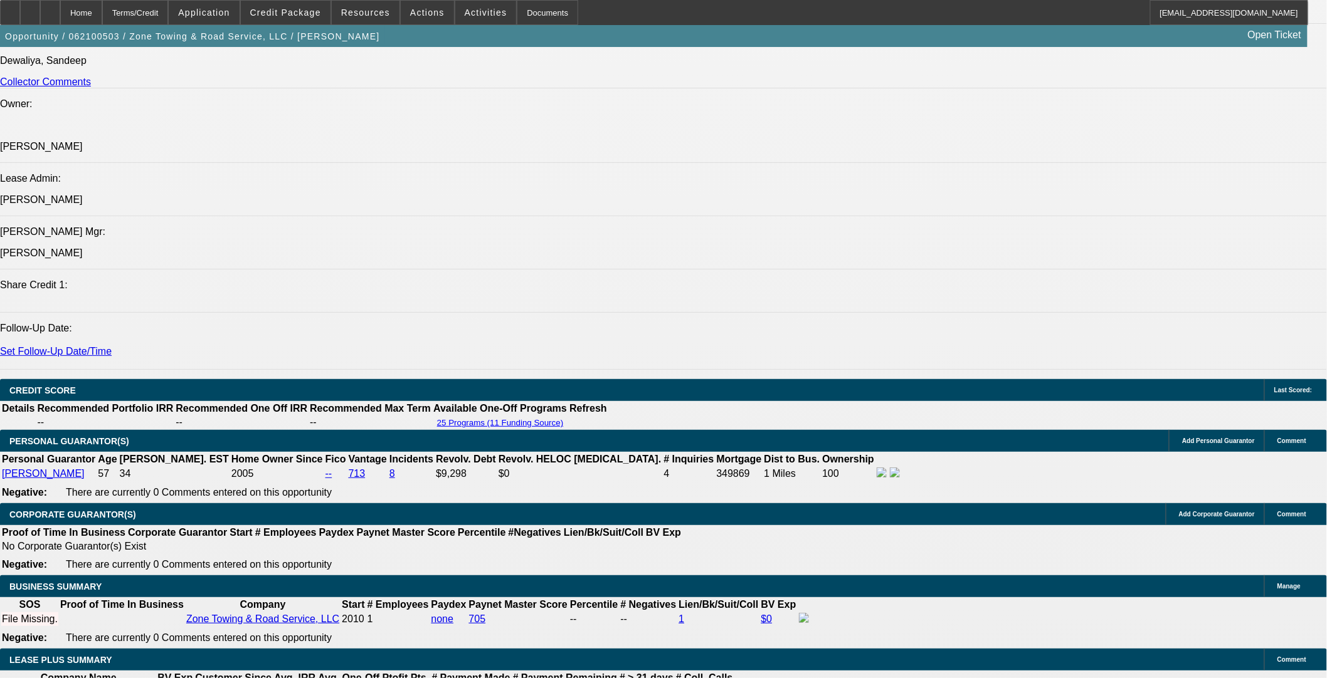
select select "0"
select select "3"
select select "0"
select select "6"
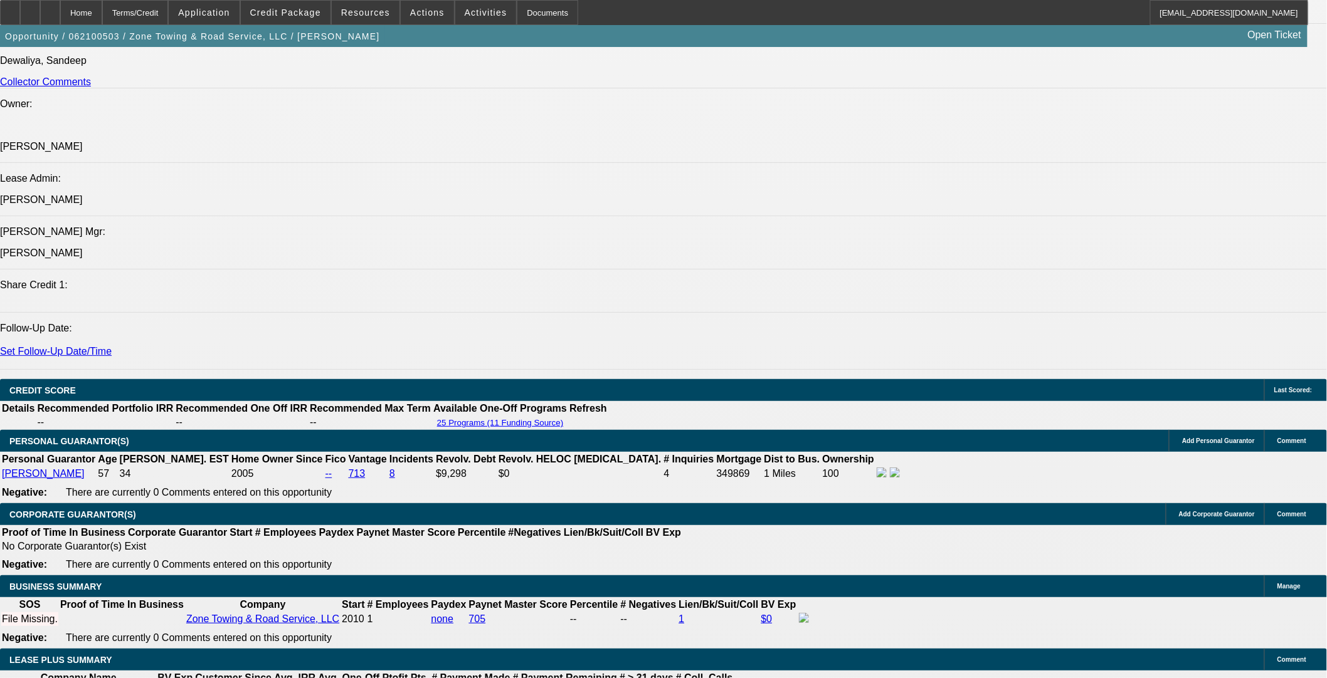
select select "0"
select select "3"
select select "0"
select select "6"
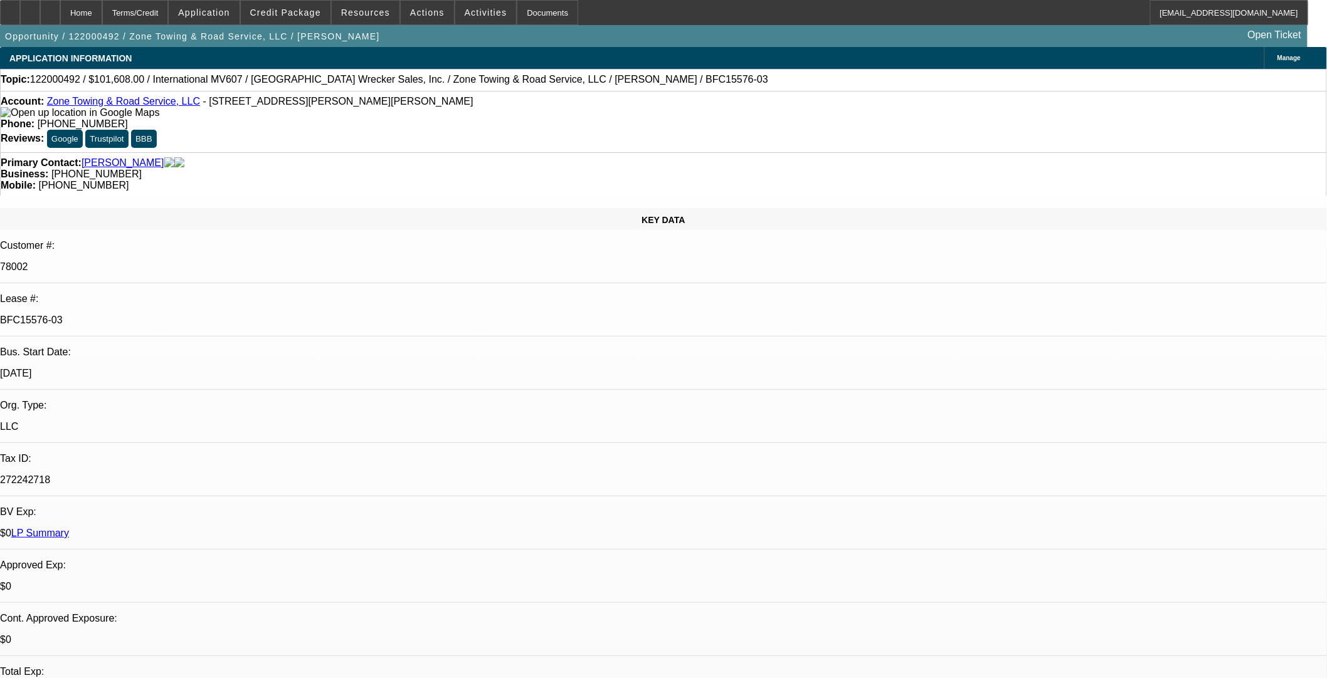
select select "0"
select select "3"
select select "0"
select select "6"
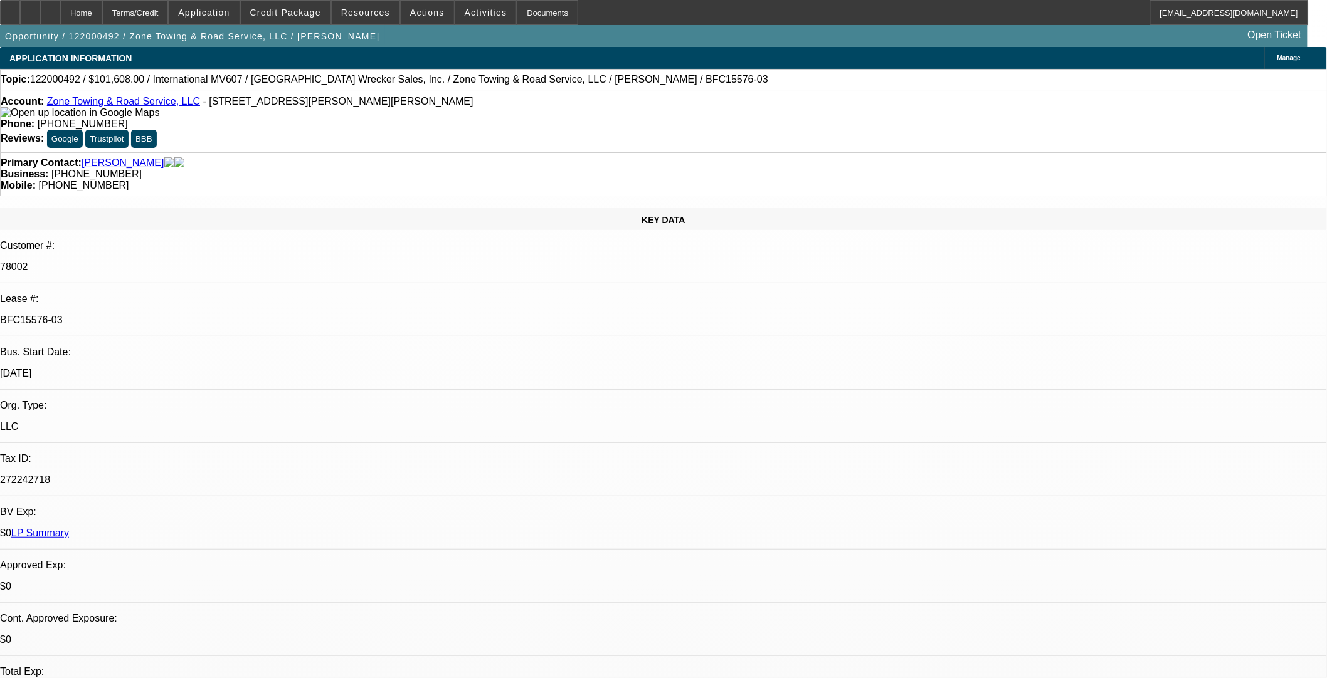
select select "0"
select select "6"
select select "0"
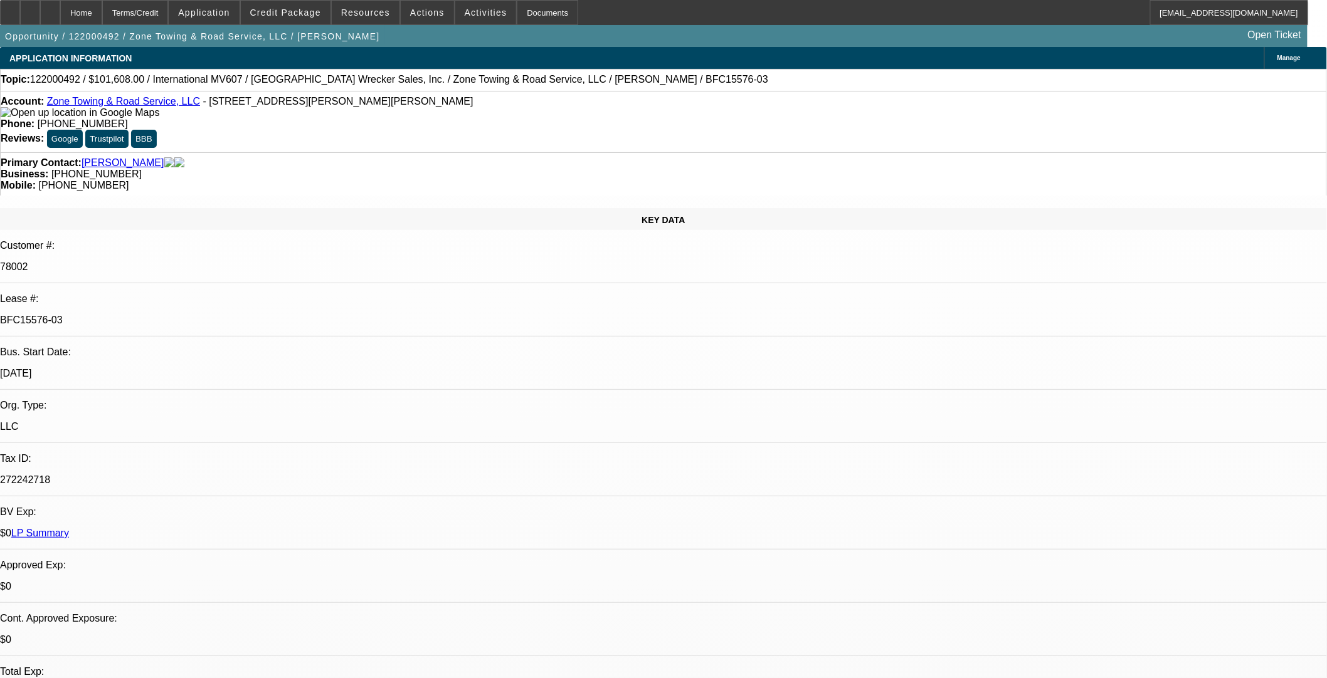
select select "0"
select select "6"
select select "0"
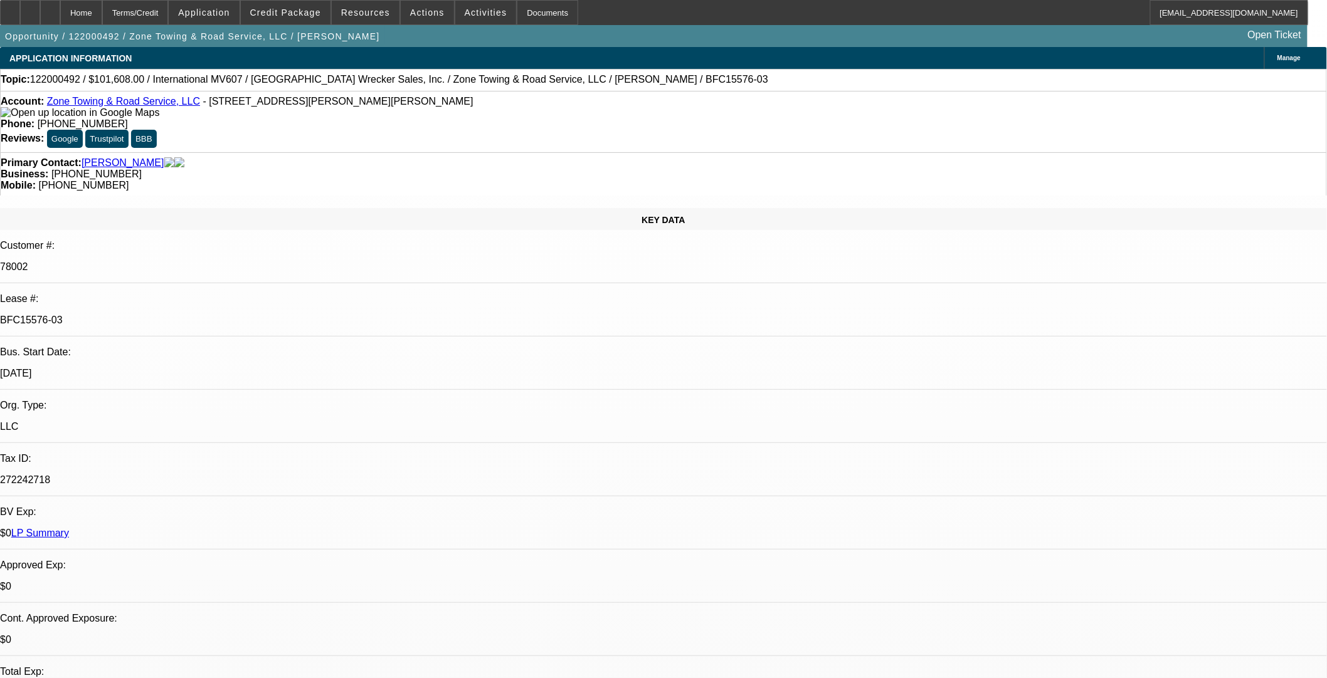
select select "0"
select select "6"
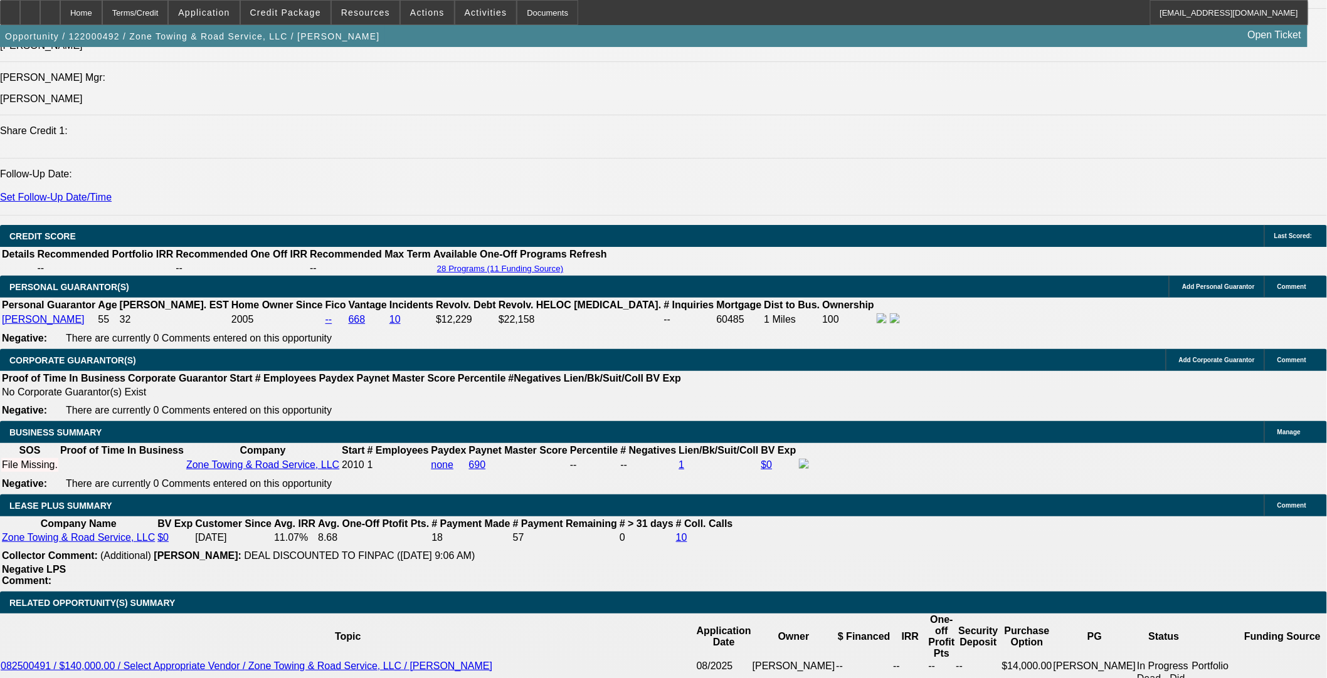
scroll to position [1881, 0]
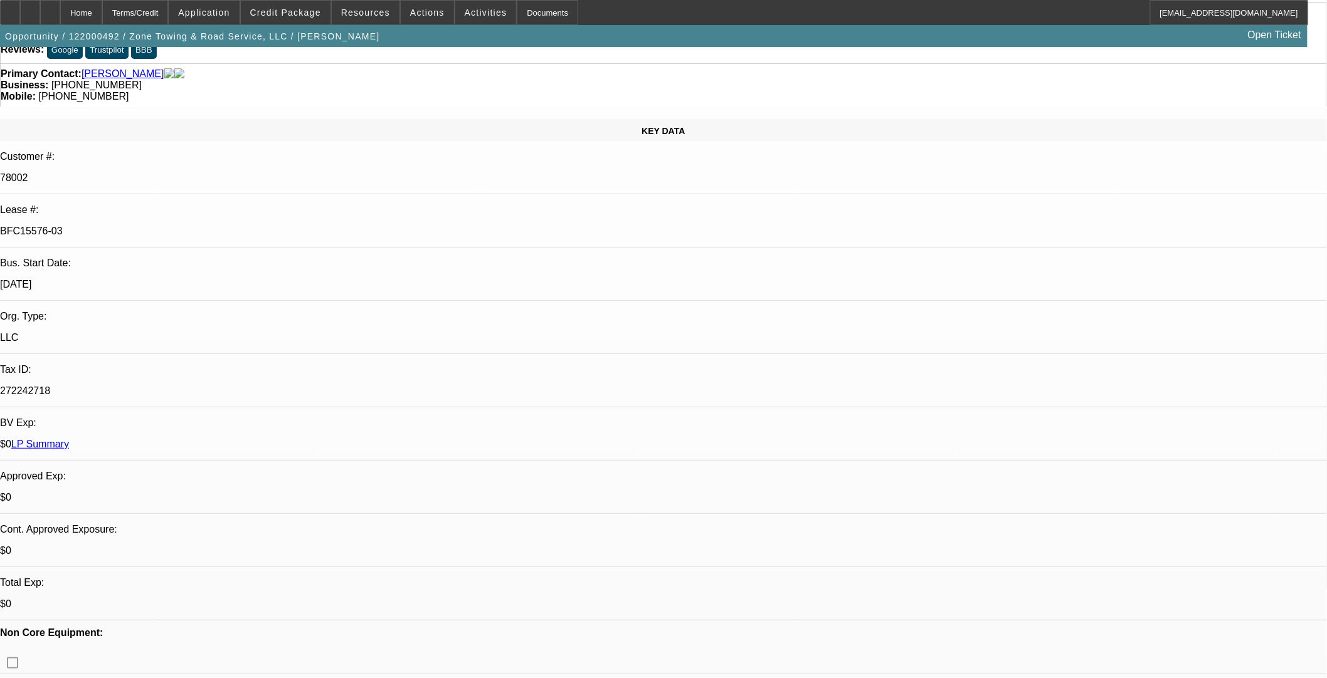
scroll to position [0, 0]
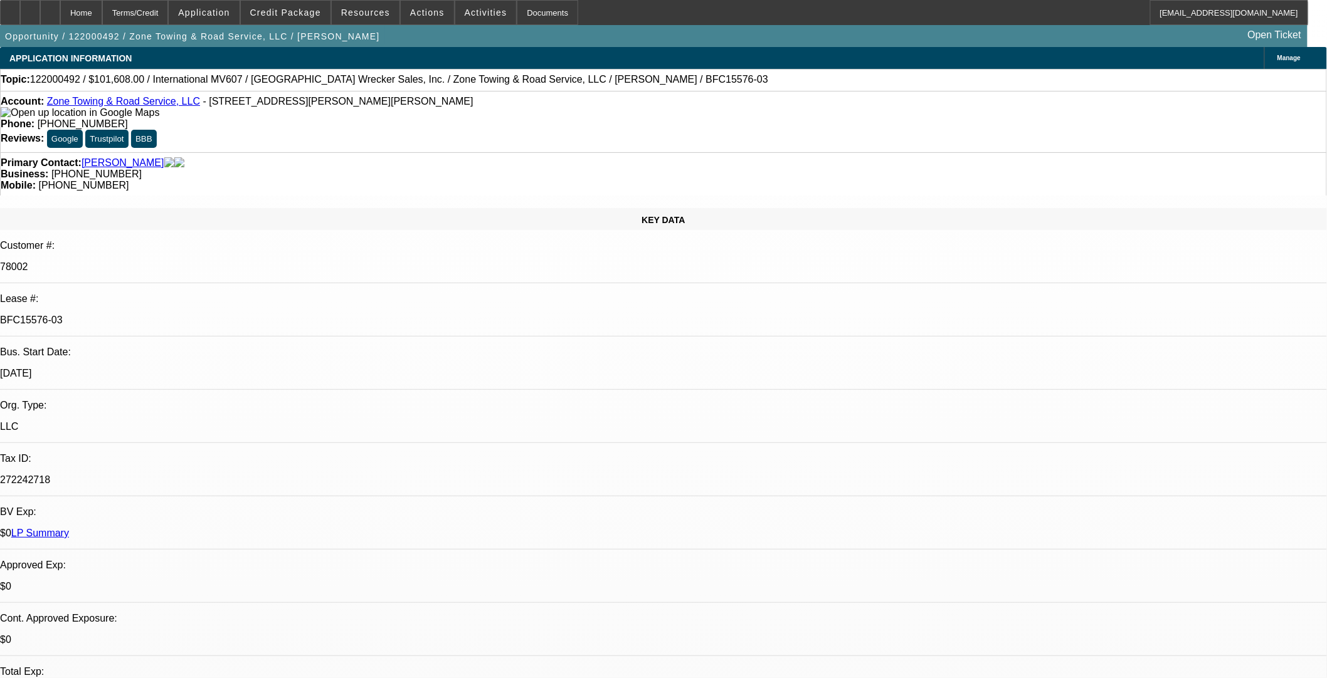
drag, startPoint x: 211, startPoint y: 211, endPoint x: 180, endPoint y: 211, distance: 31.4
click at [177, 315] on p "BFC15576-03" at bounding box center [663, 320] width 1327 height 11
drag, startPoint x: 228, startPoint y: 211, endPoint x: 162, endPoint y: 212, distance: 66.5
click at [162, 315] on div "BFC15576-03" at bounding box center [663, 320] width 1327 height 11
copy p "BFC15576-03"
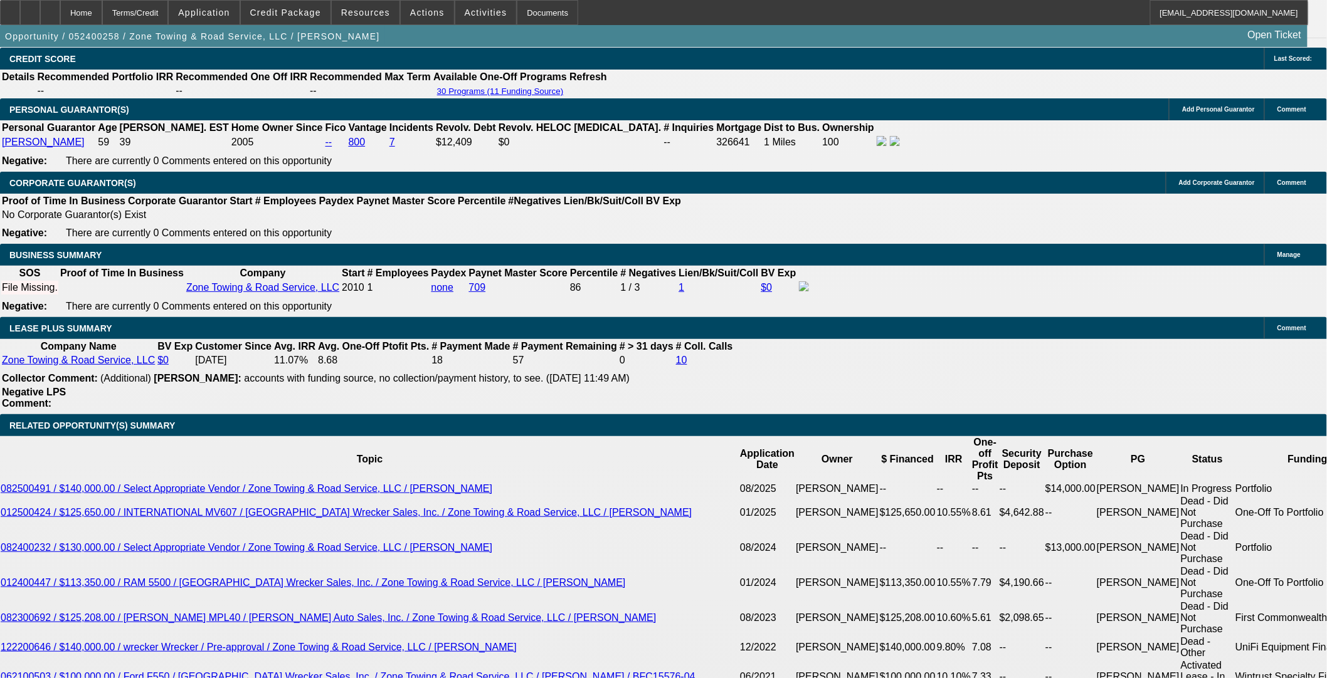
select select "0"
select select "3"
select select "0"
select select "6"
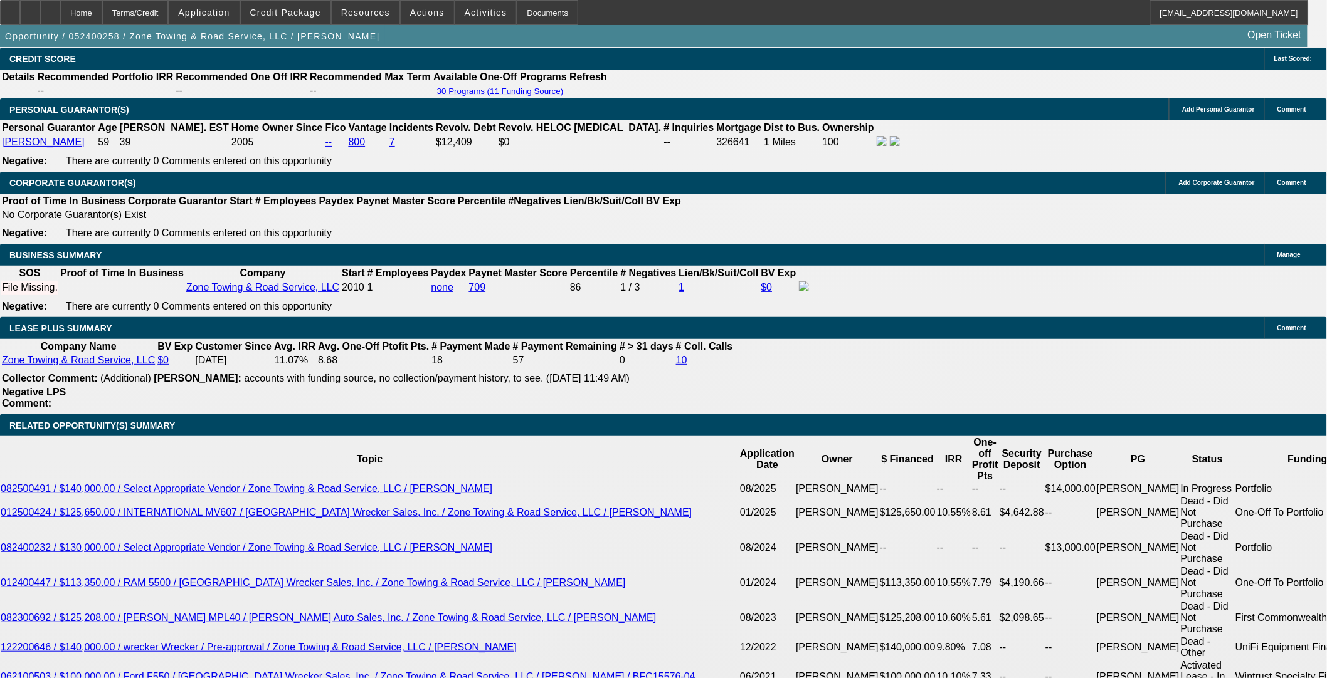
select select "0.1"
select select "0"
select select "3"
select select "0"
select select "6"
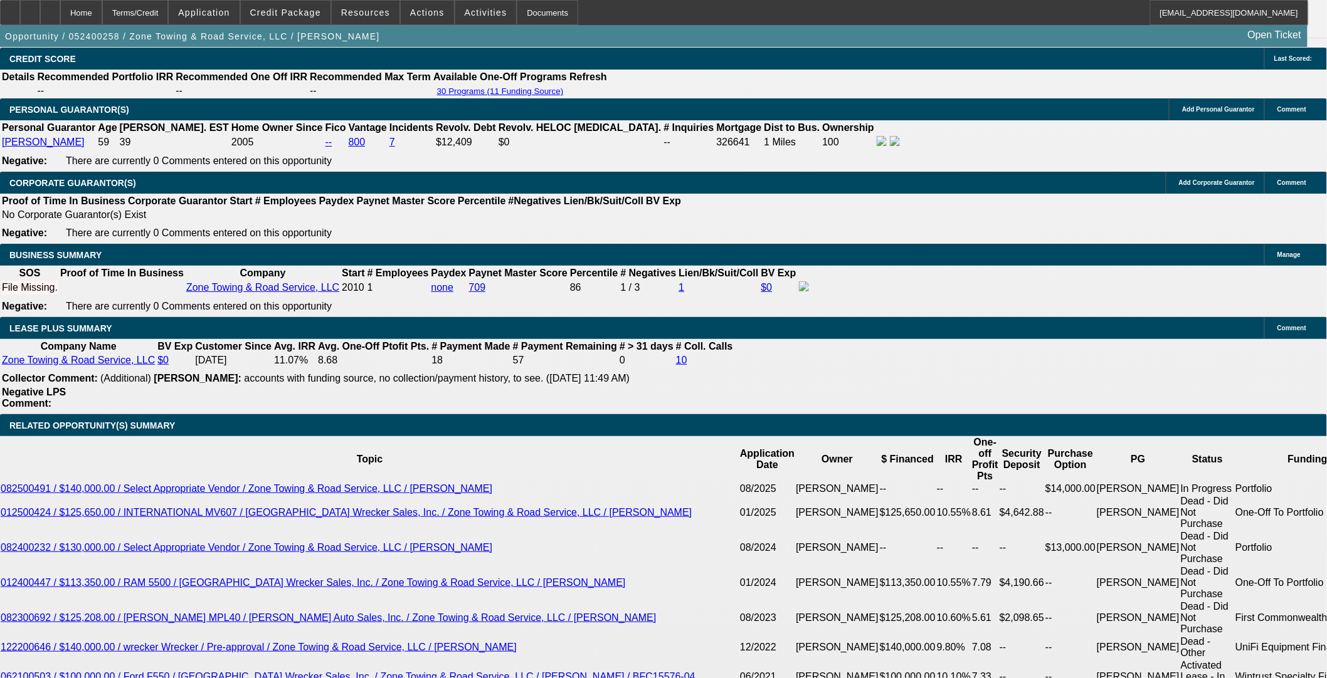
select select "0"
select select "3"
select select "0"
select select "6"
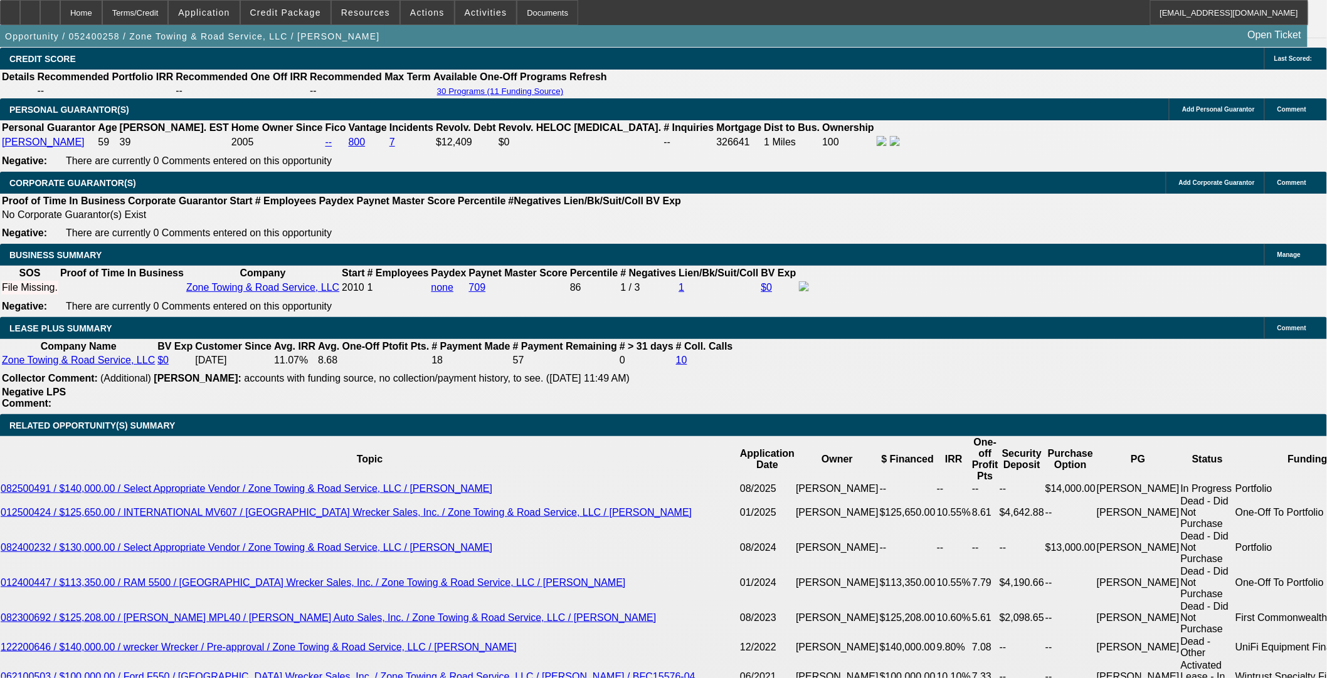
select select "0"
select select "3"
select select "0"
select select "6"
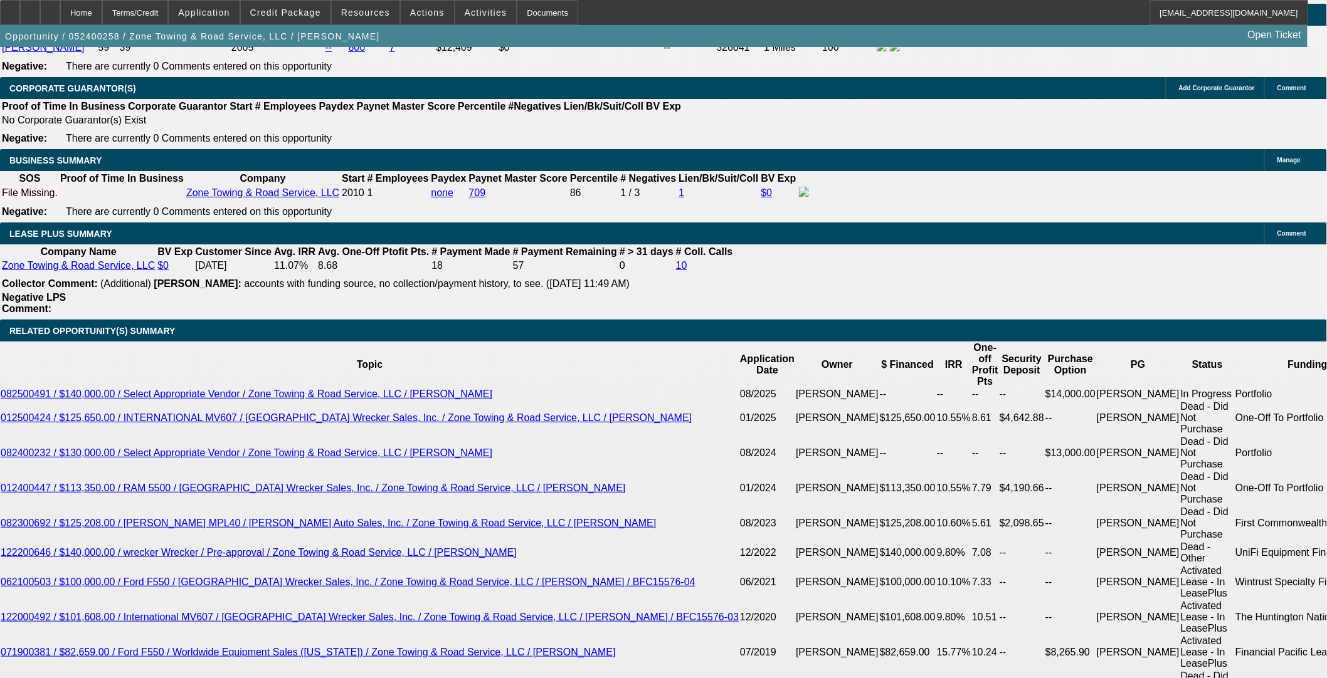
scroll to position [1920, 0]
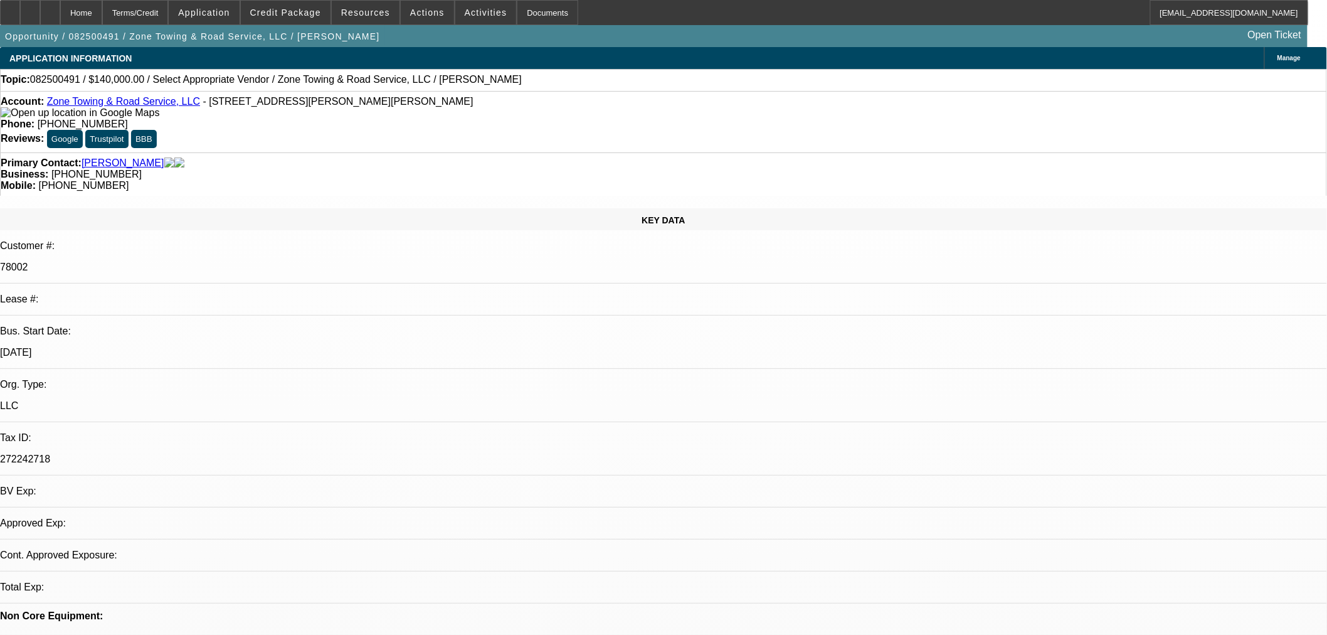
select select "0"
select select "2"
select select "0.1"
select select "4"
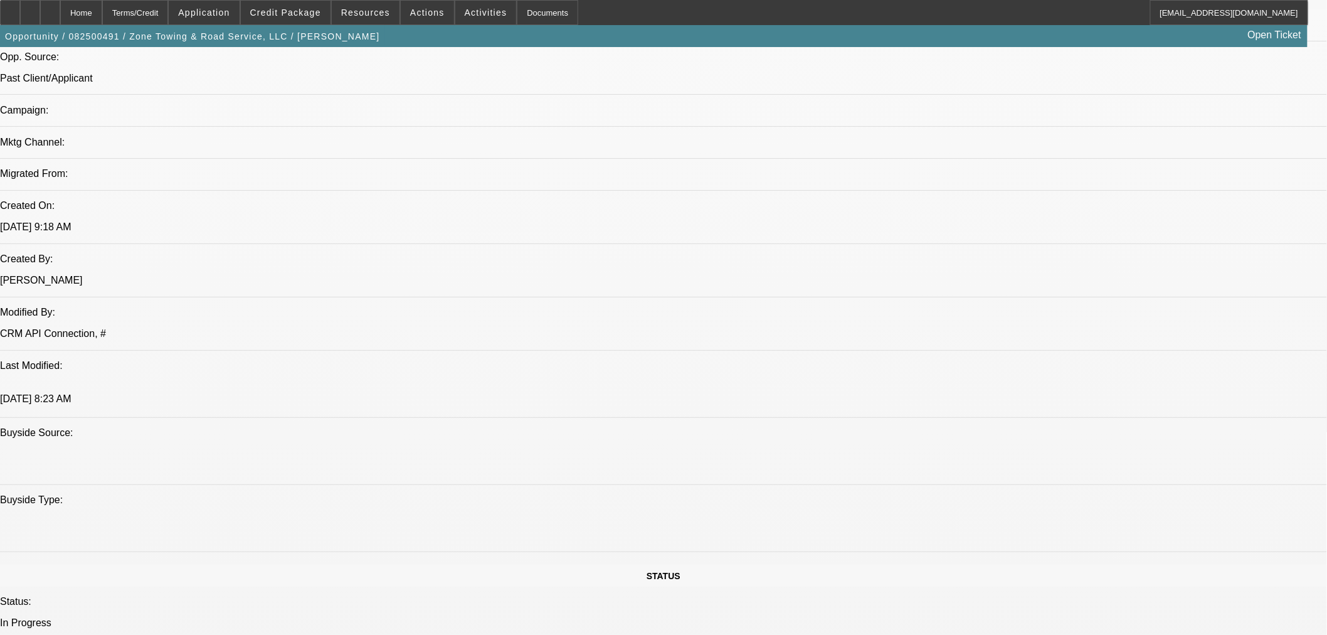
scroll to position [836, 0]
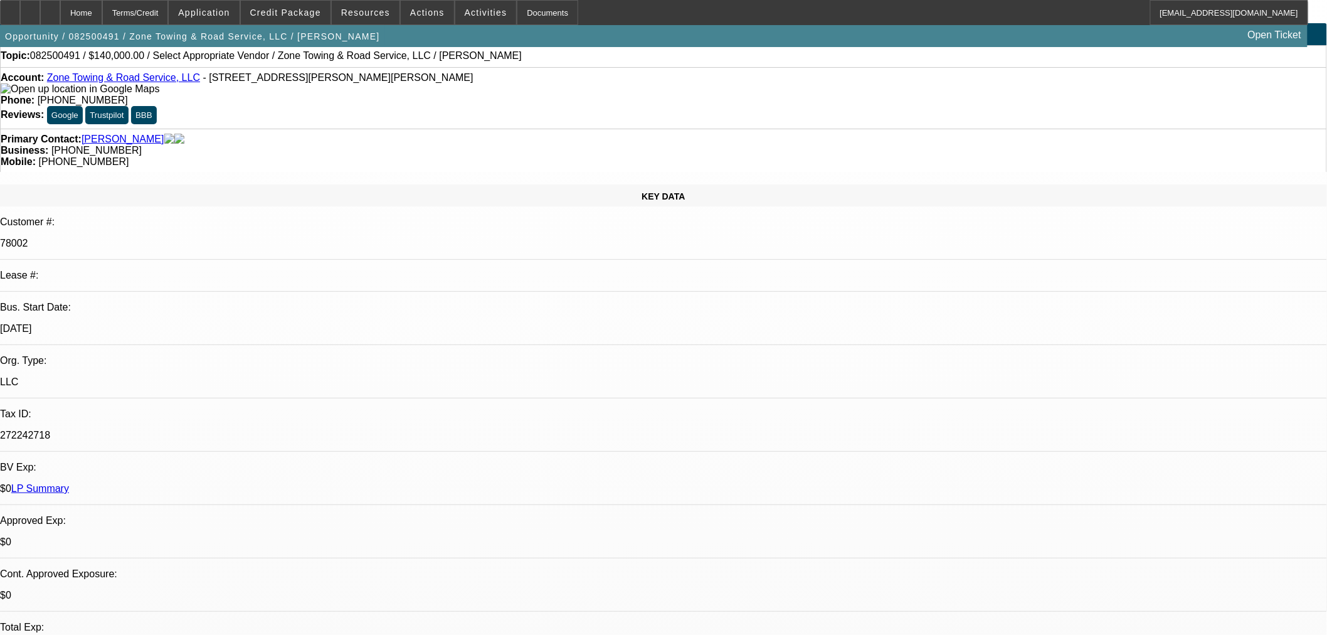
scroll to position [0, 0]
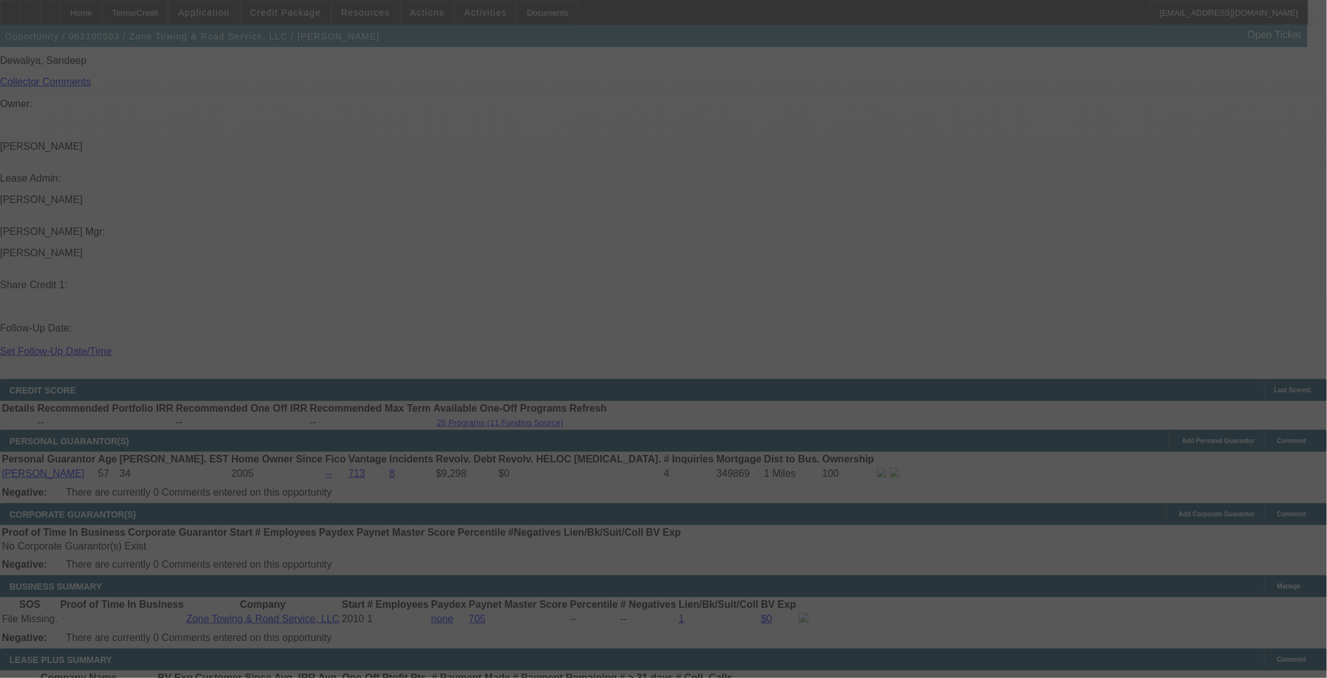
scroll to position [1569, 0]
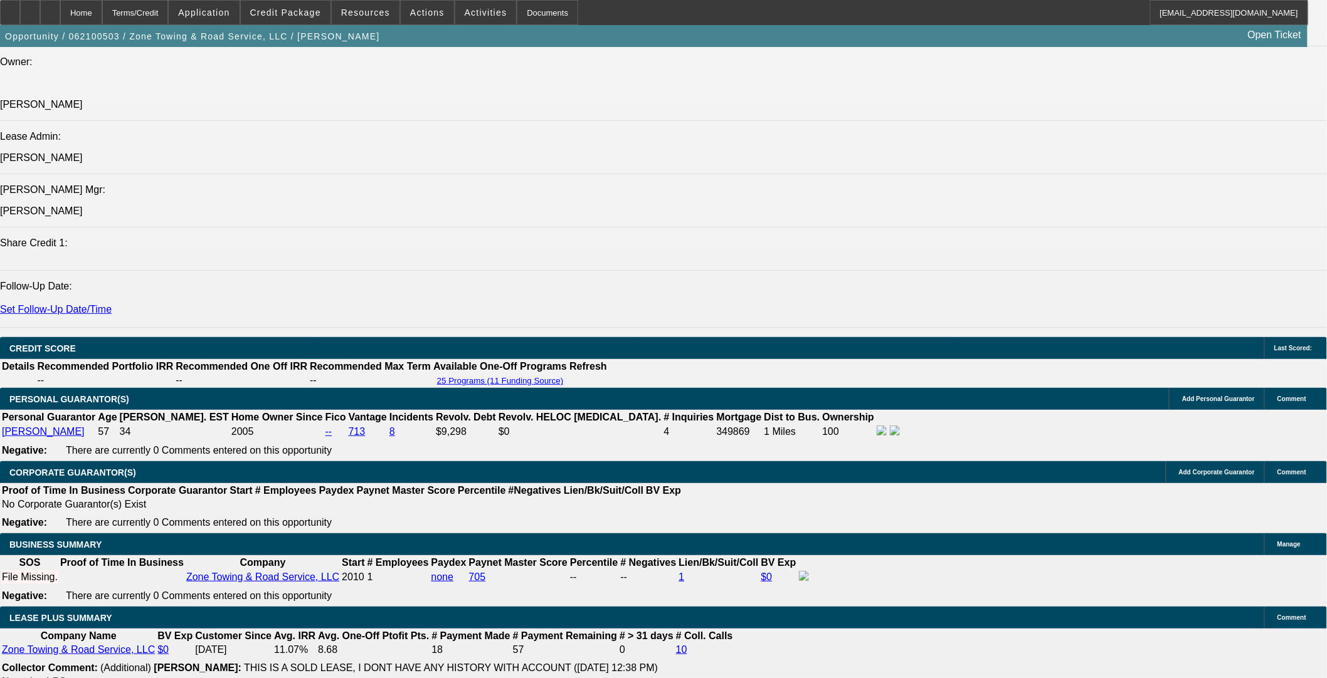
select select "0"
select select "3"
select select "0"
select select "6"
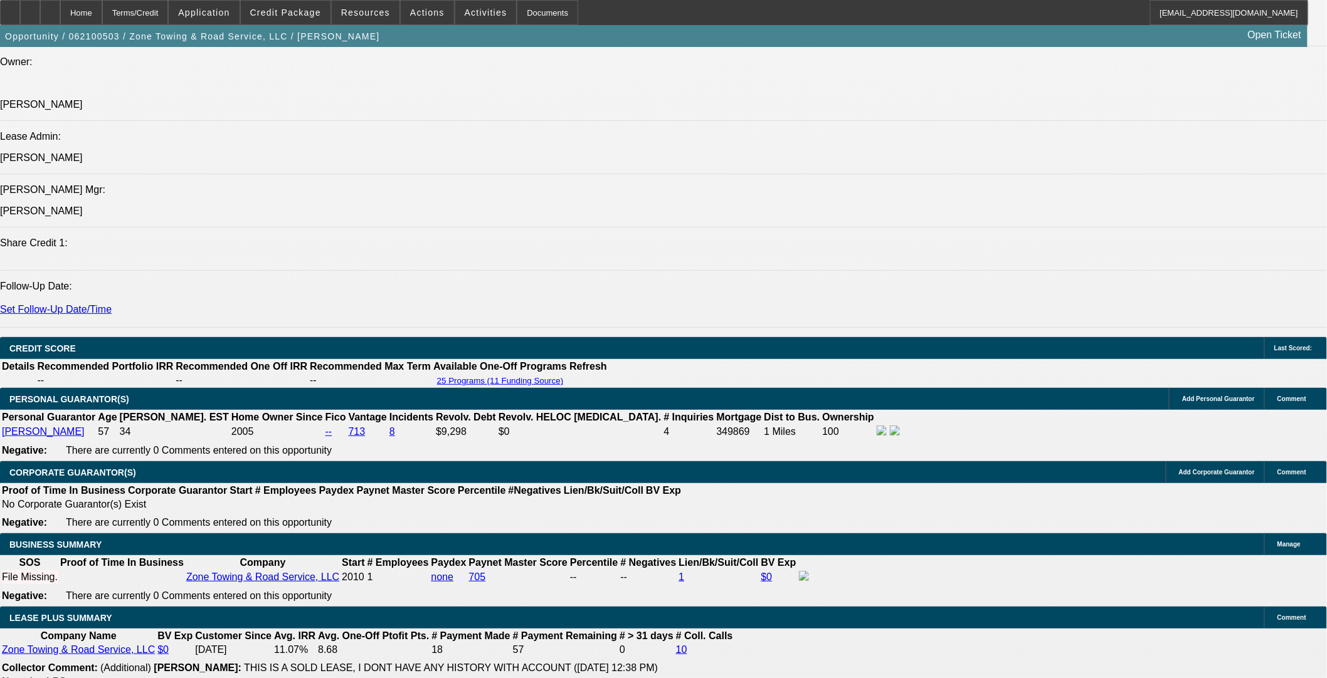
select select "0"
select select "3"
select select "0"
select select "6"
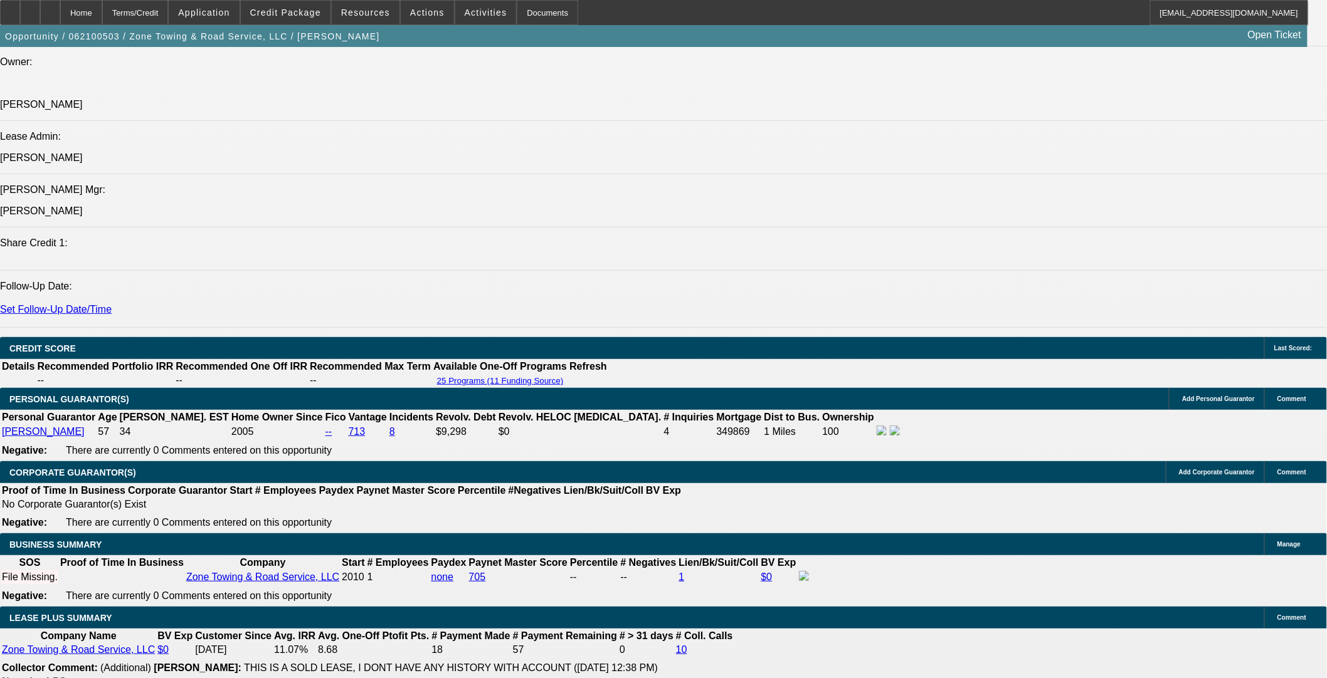
select select "0"
select select "3"
select select "0"
select select "6"
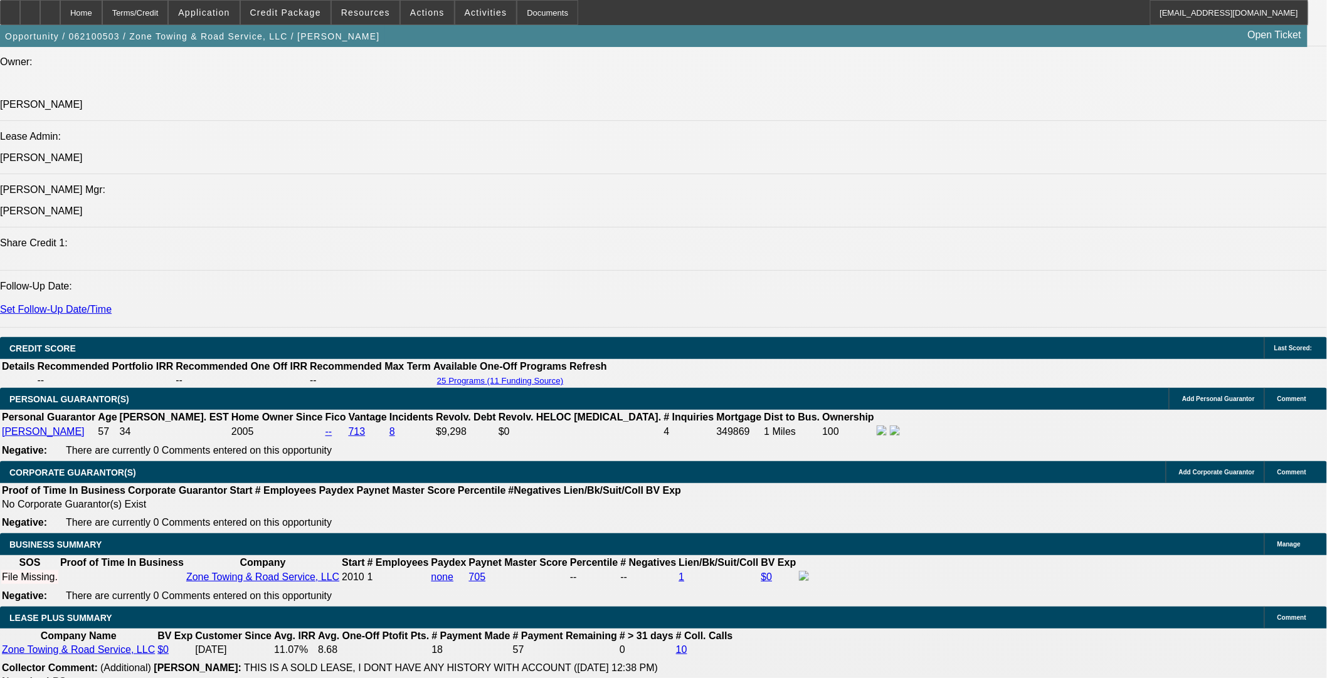
select select "0"
select select "3"
select select "0"
select select "6"
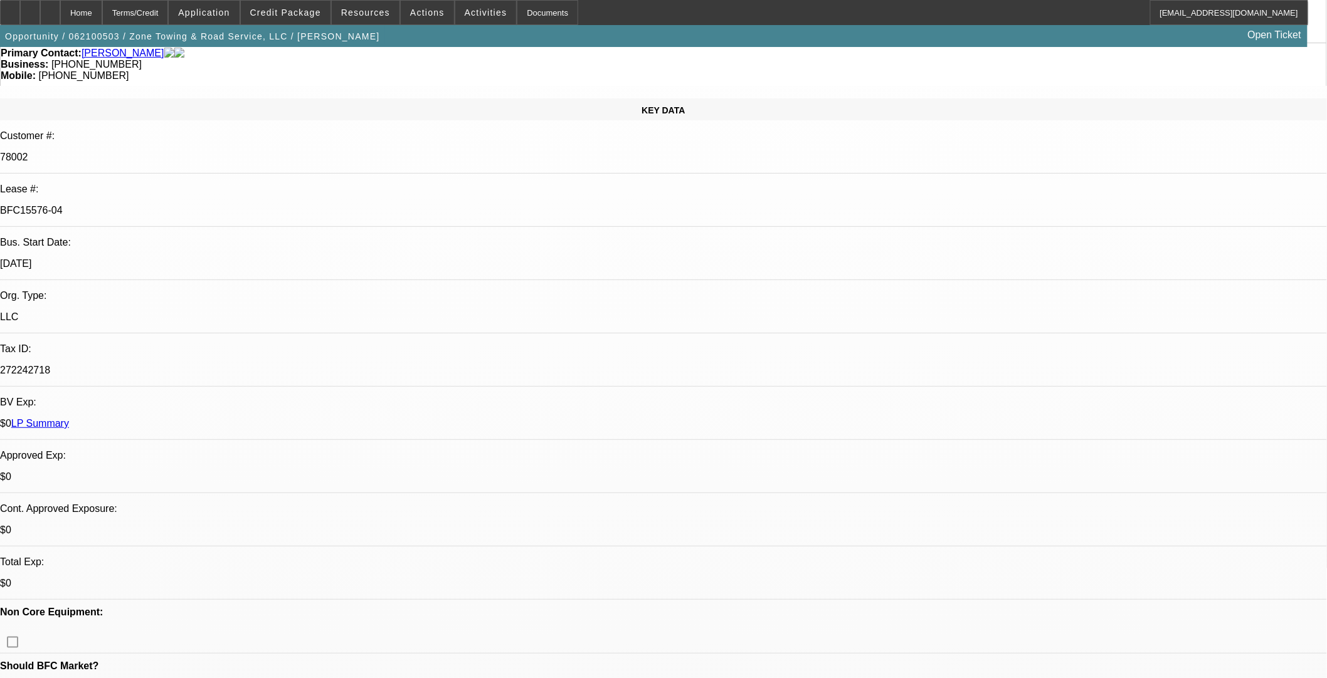
scroll to position [107, 0]
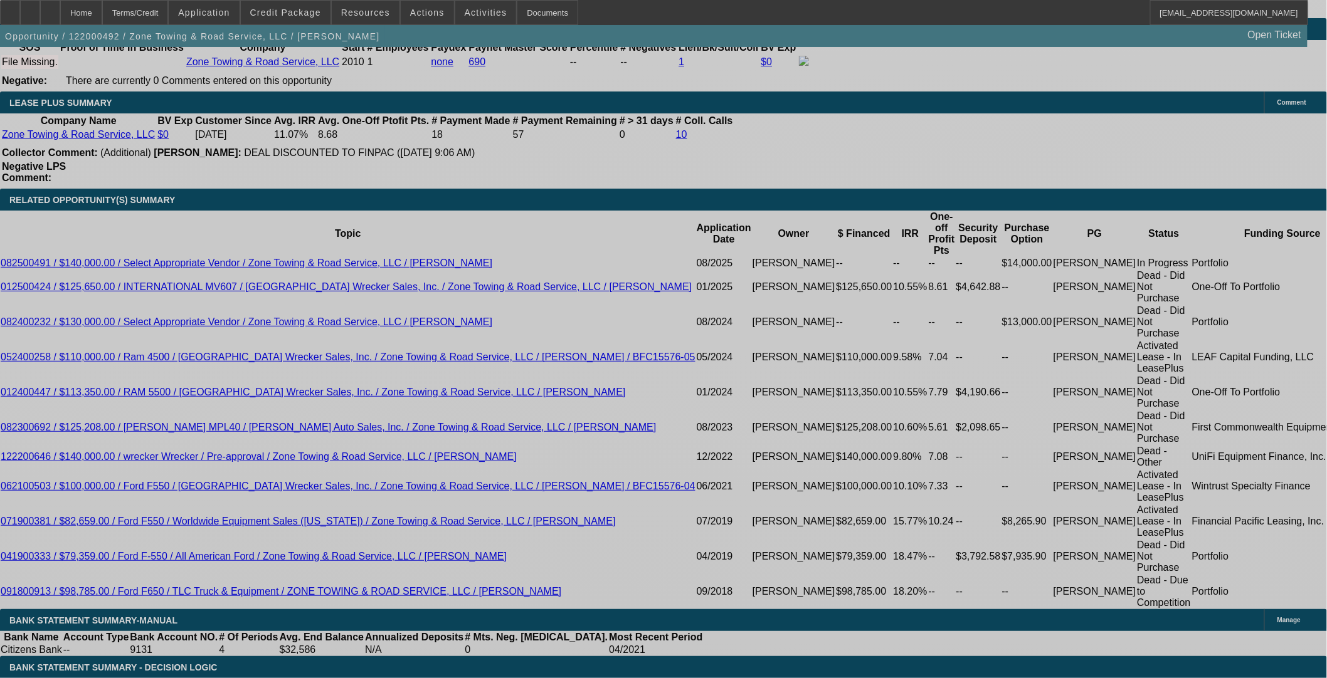
select select "0"
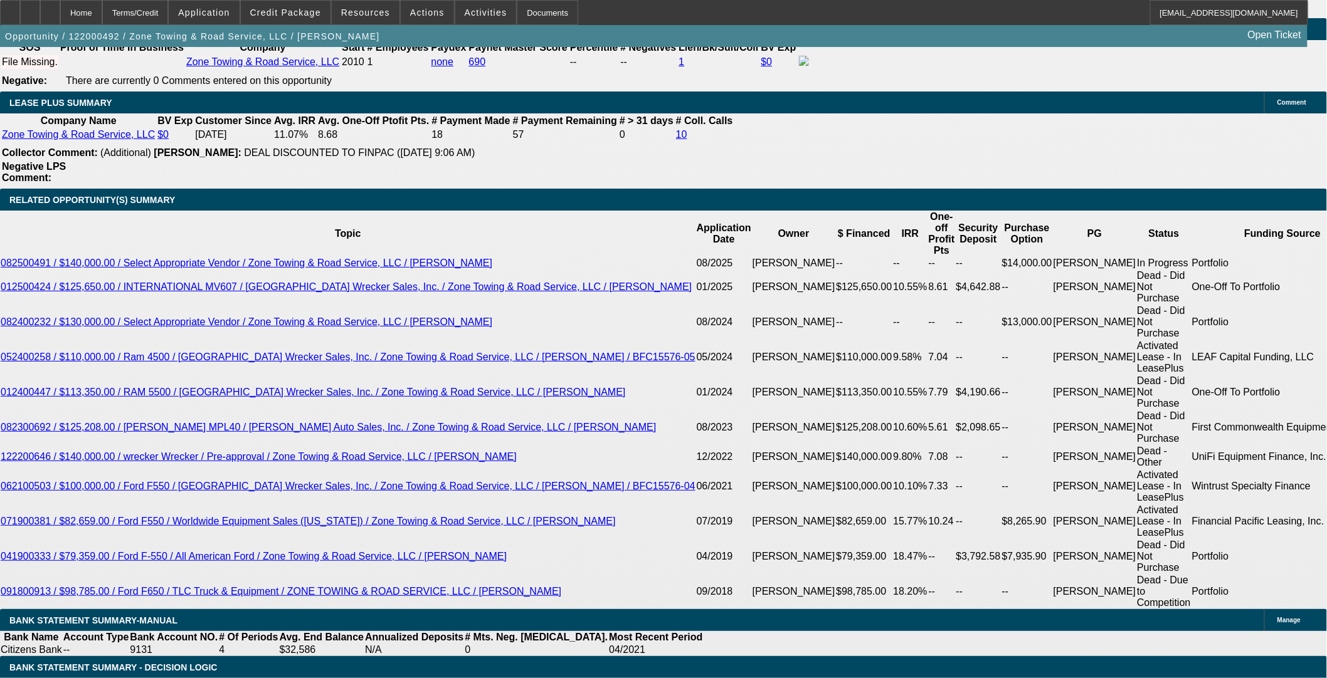
select select "0"
select select "3"
select select "0"
select select "6"
select select "0"
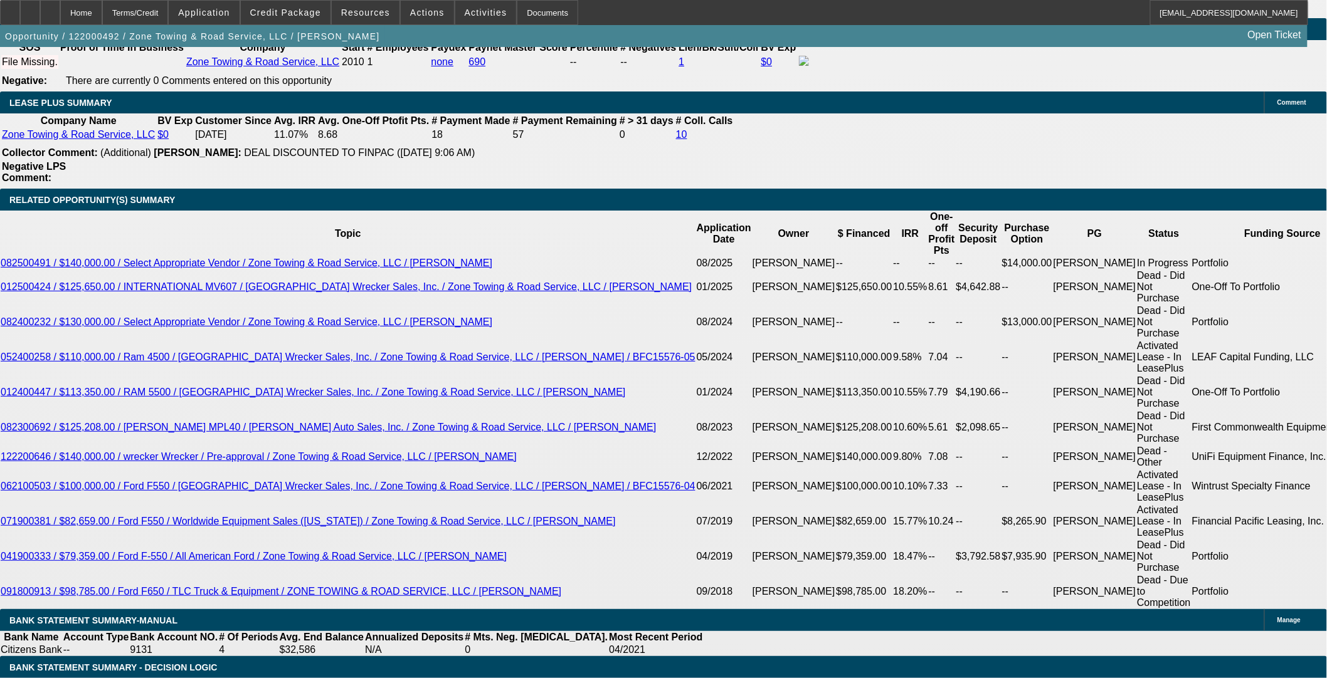
select select "0"
select select "6"
select select "0"
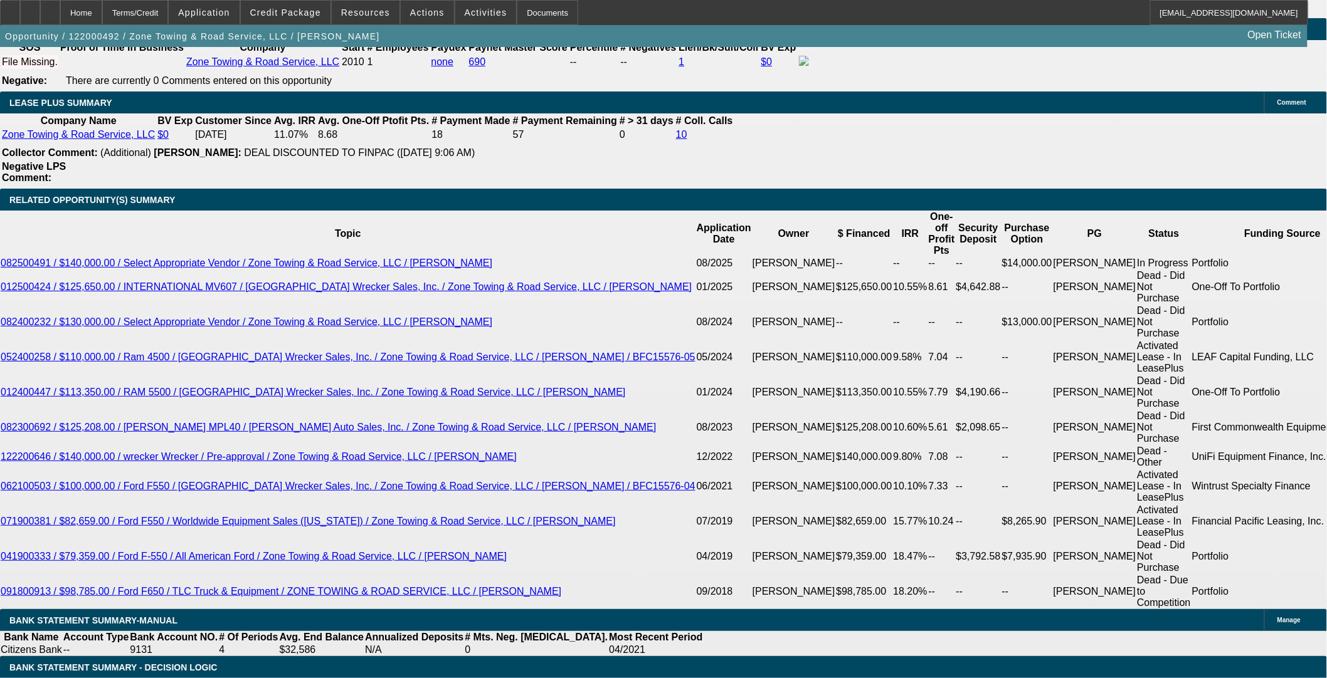
select select "0"
select select "6"
select select "0"
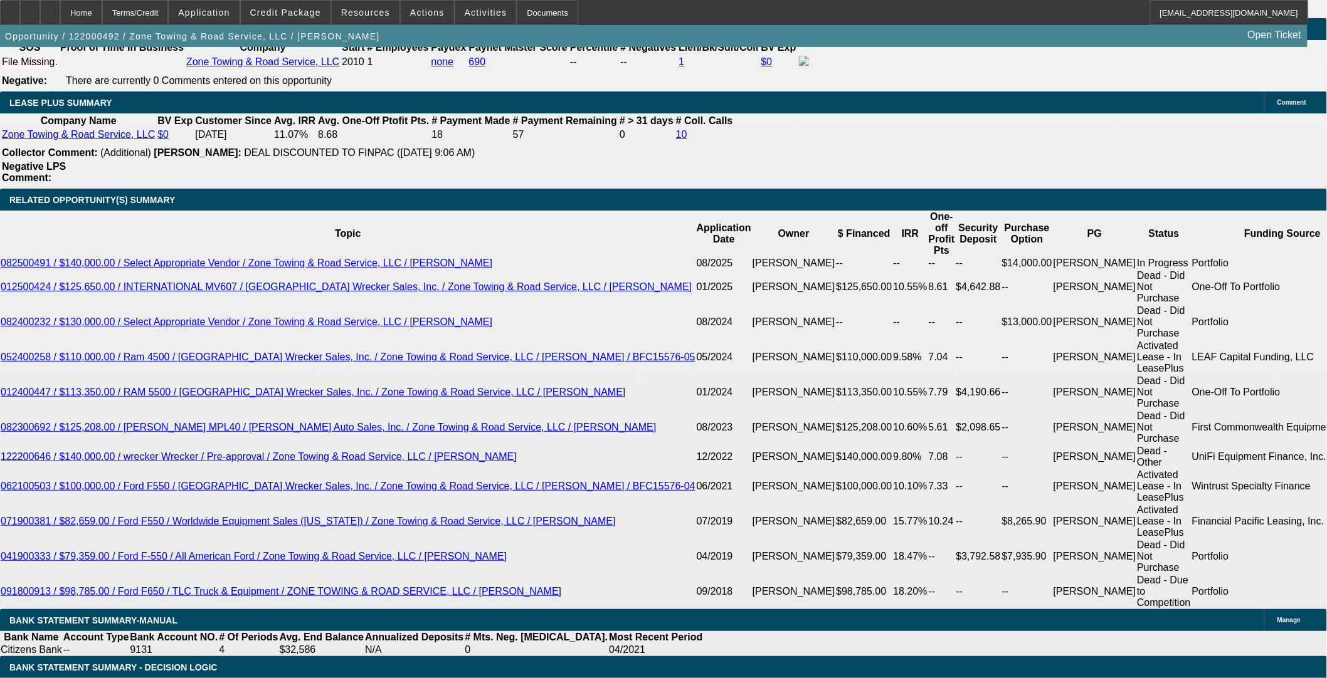
select select "6"
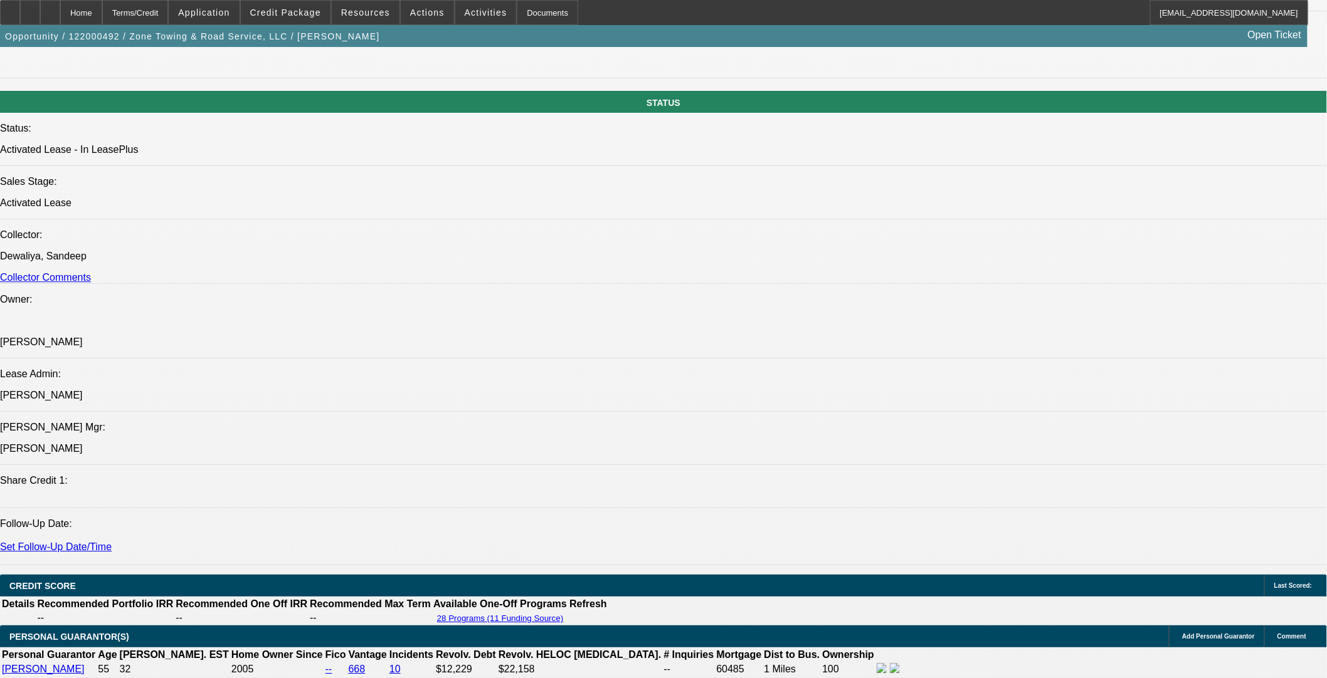
scroll to position [1463, 0]
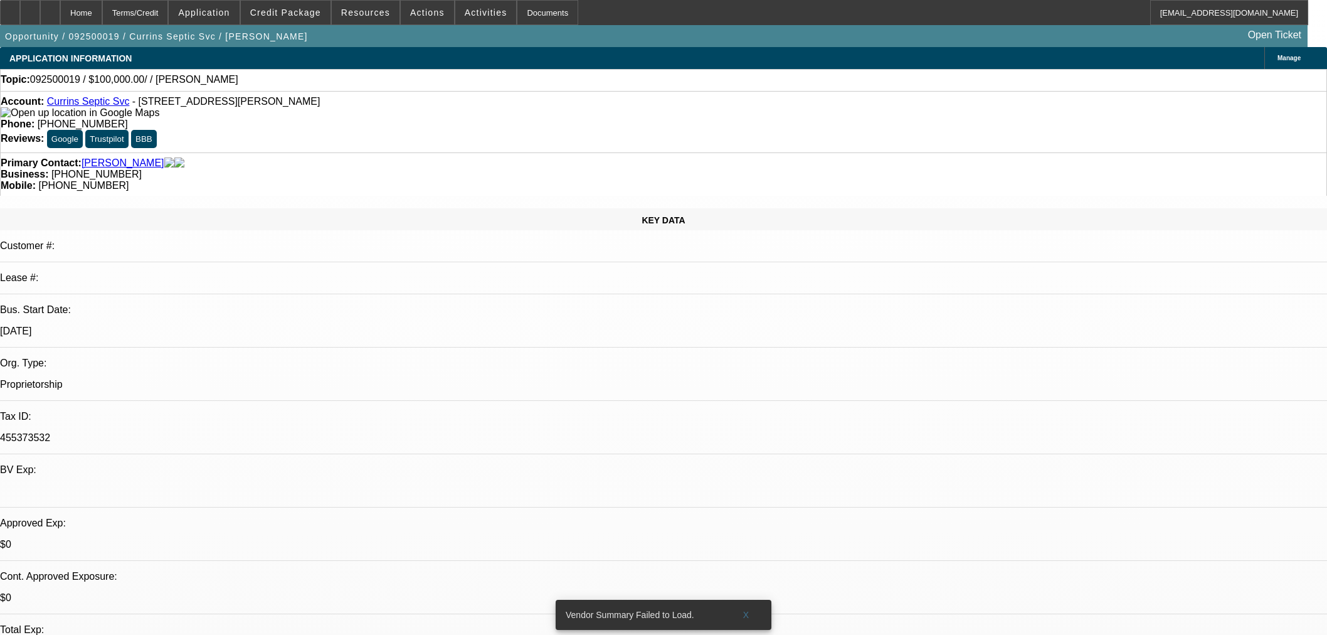
select select "0"
select select "2"
select select "0.1"
select select "4"
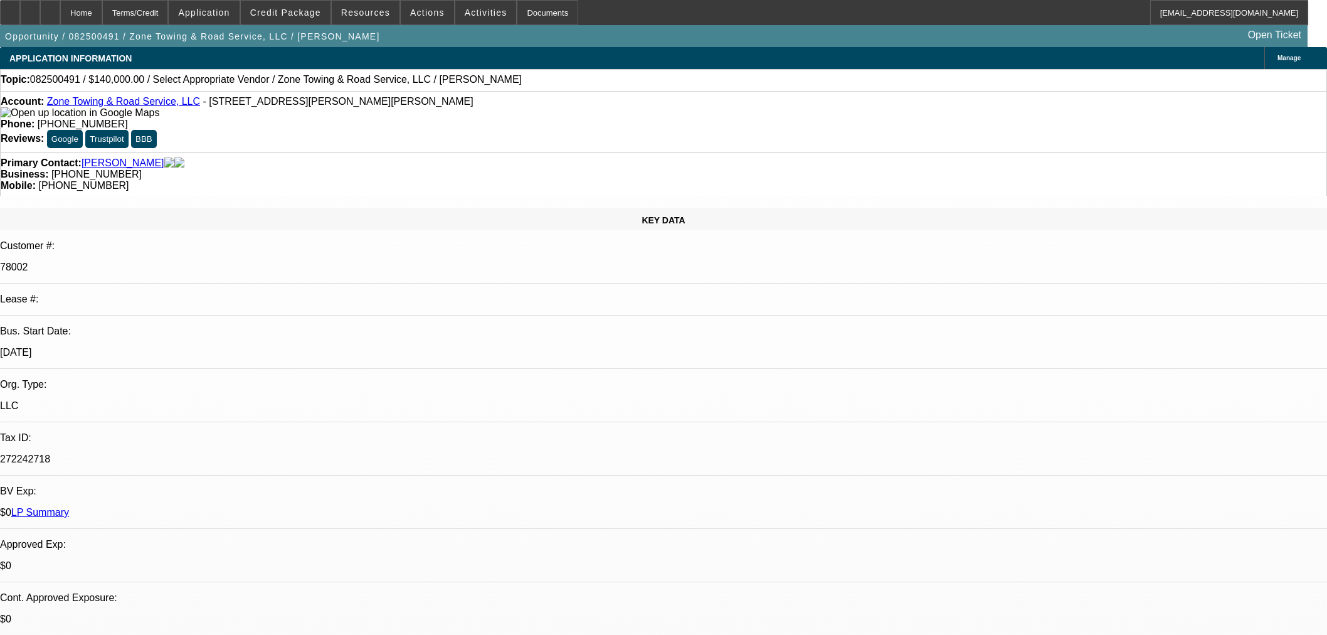
select select "0"
select select "2"
select select "0.1"
select select "4"
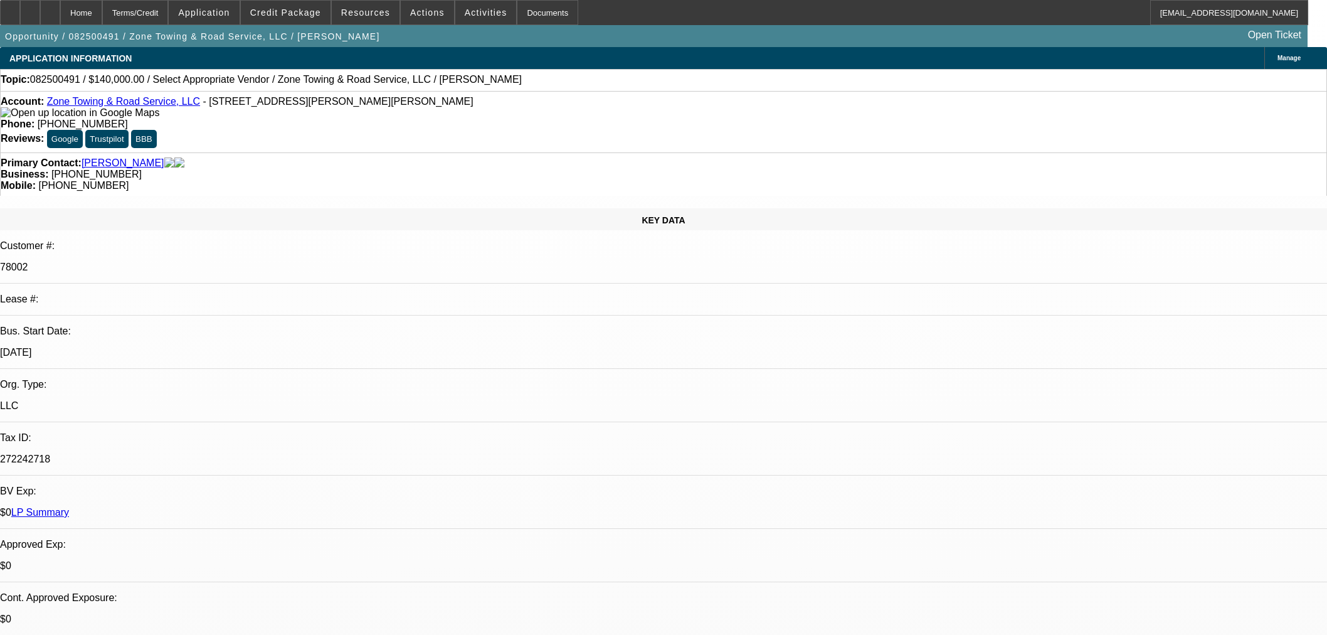
select select "0"
select select "2"
select select "0.1"
select select "4"
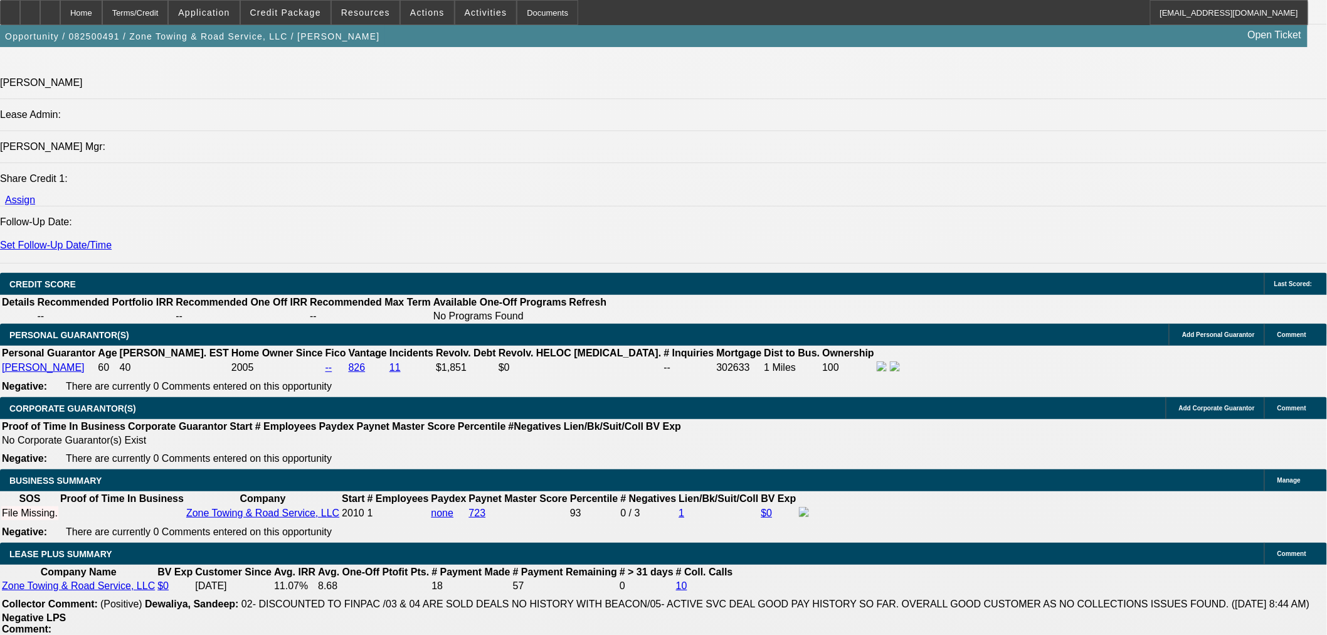
scroll to position [1811, 0]
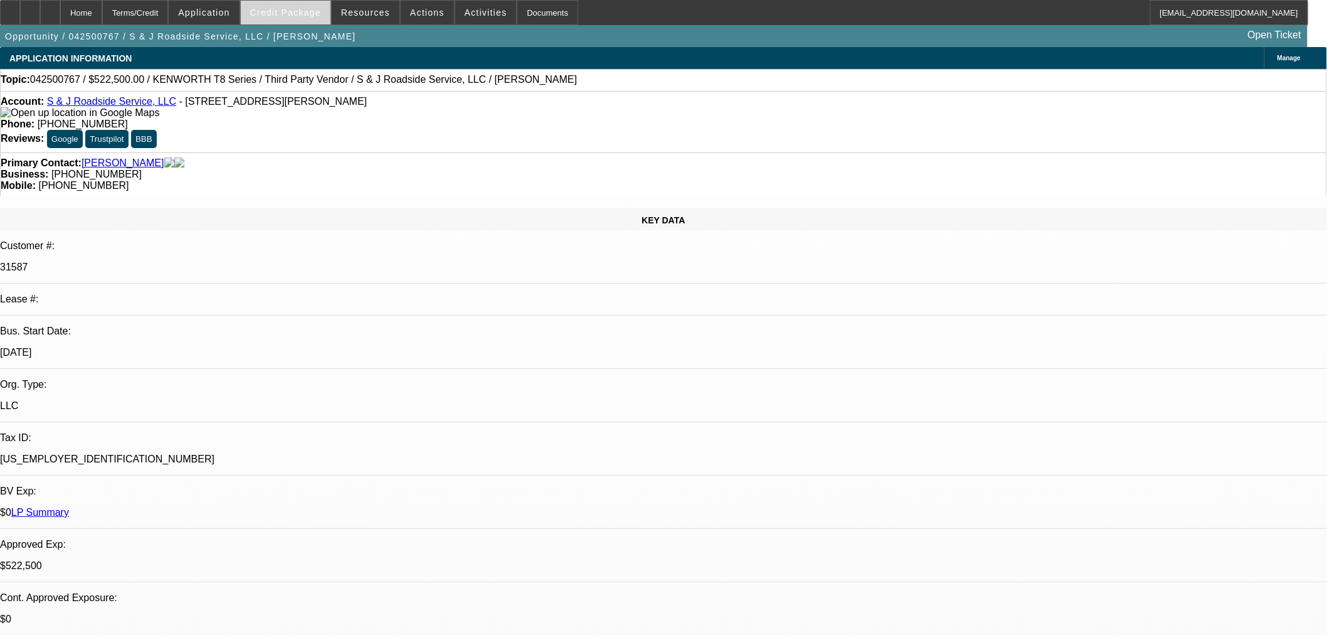
select select "0"
select select "2"
select select "0"
select select "6"
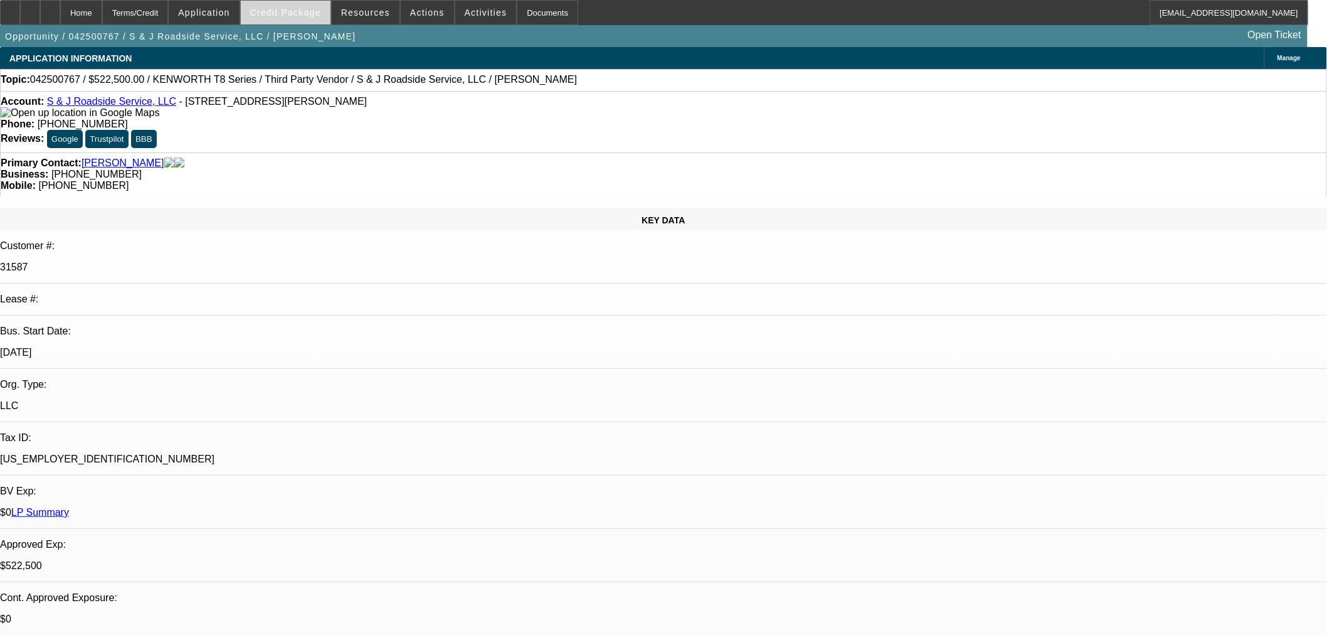
select select "2"
select select "0"
select select "6"
select select "0"
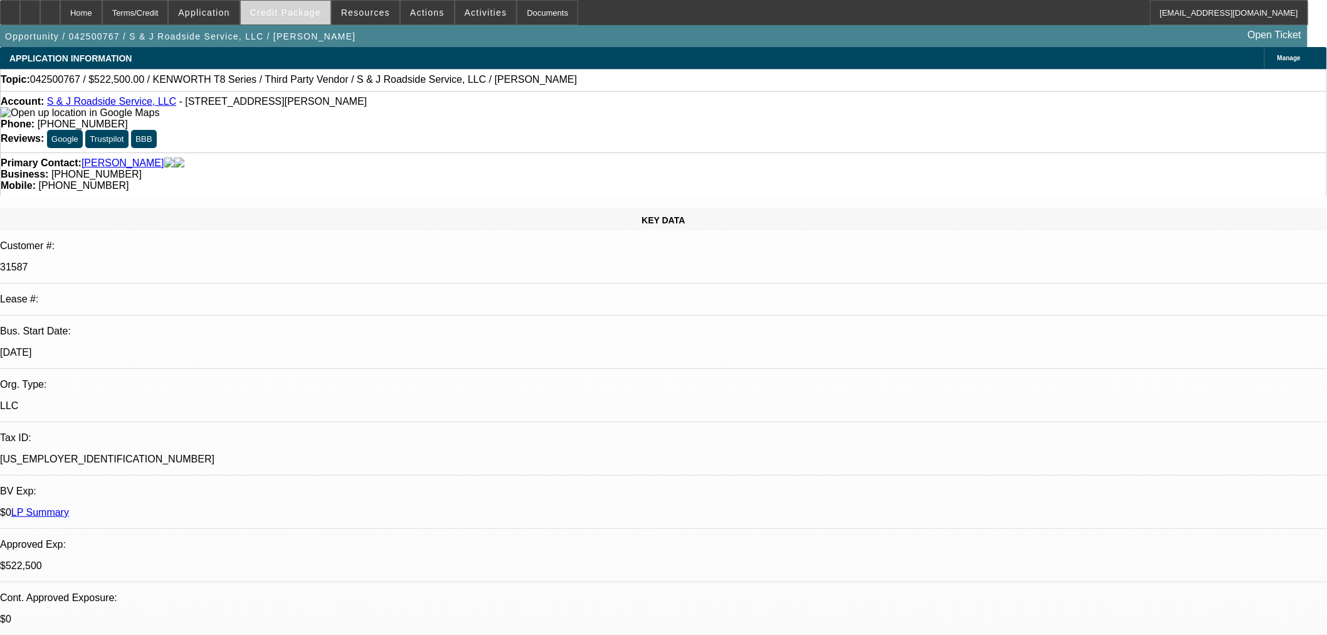
select select "3"
select select "0"
select select "6"
select select "0"
select select "2"
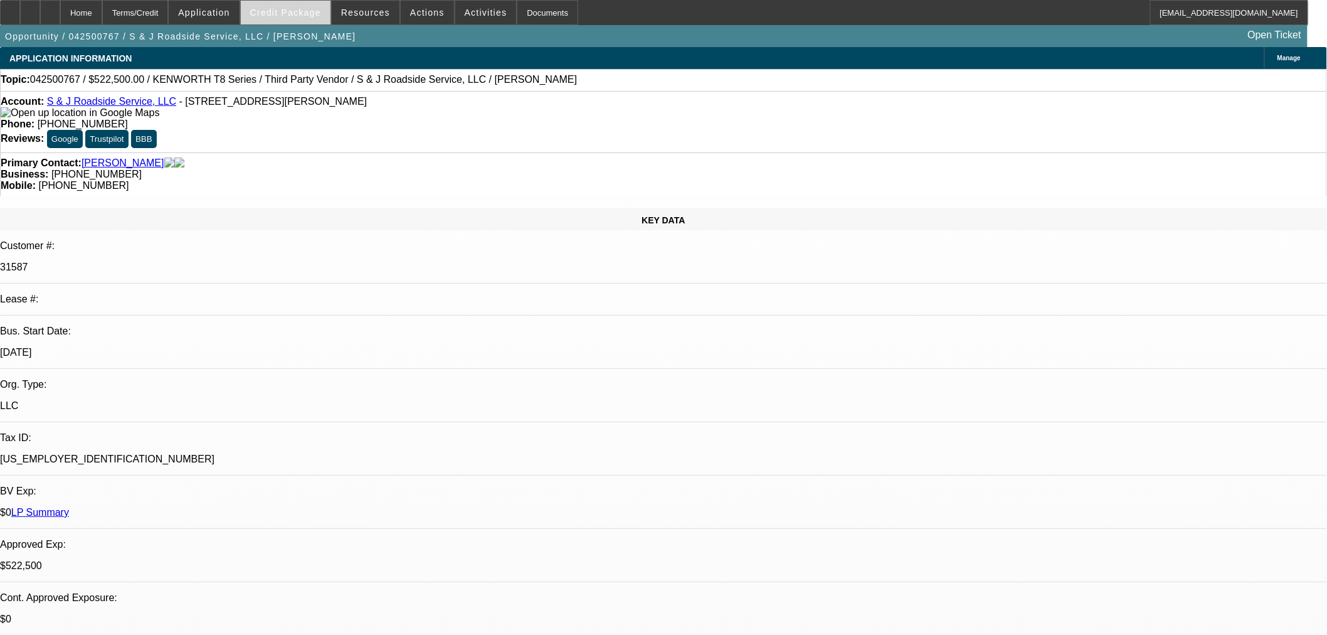
select select "2"
select select "0"
select select "6"
click at [301, 15] on span "Credit Package" at bounding box center [285, 13] width 71 height 10
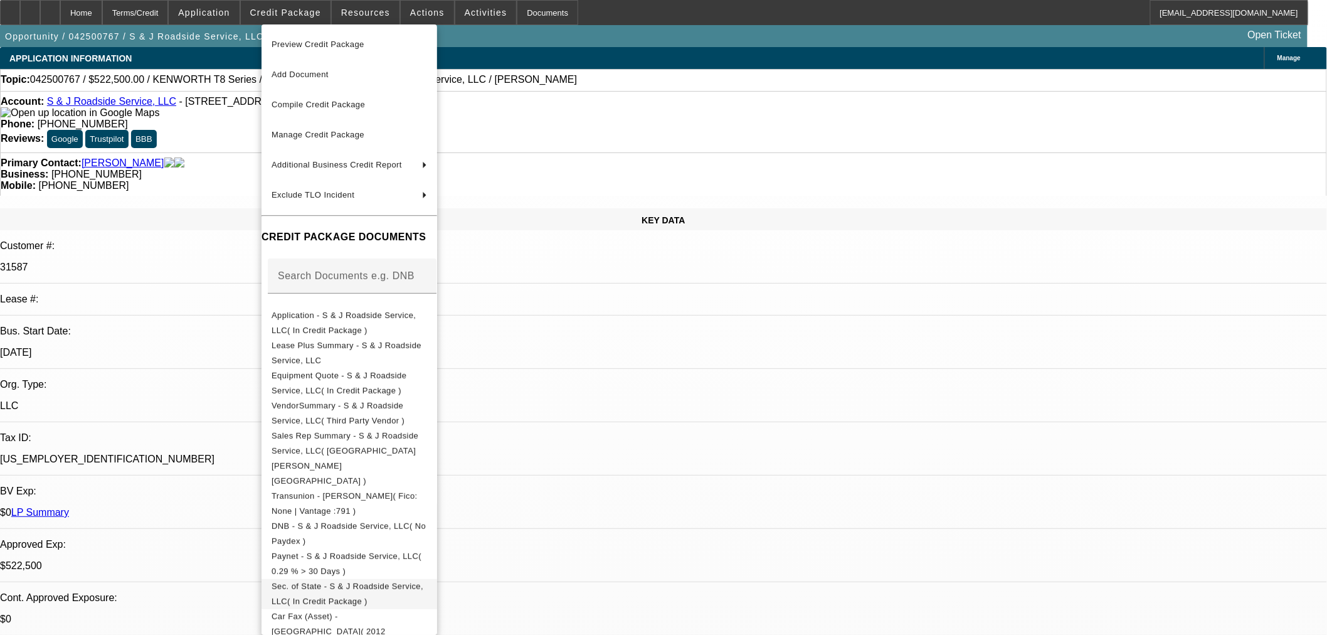
scroll to position [130, 0]
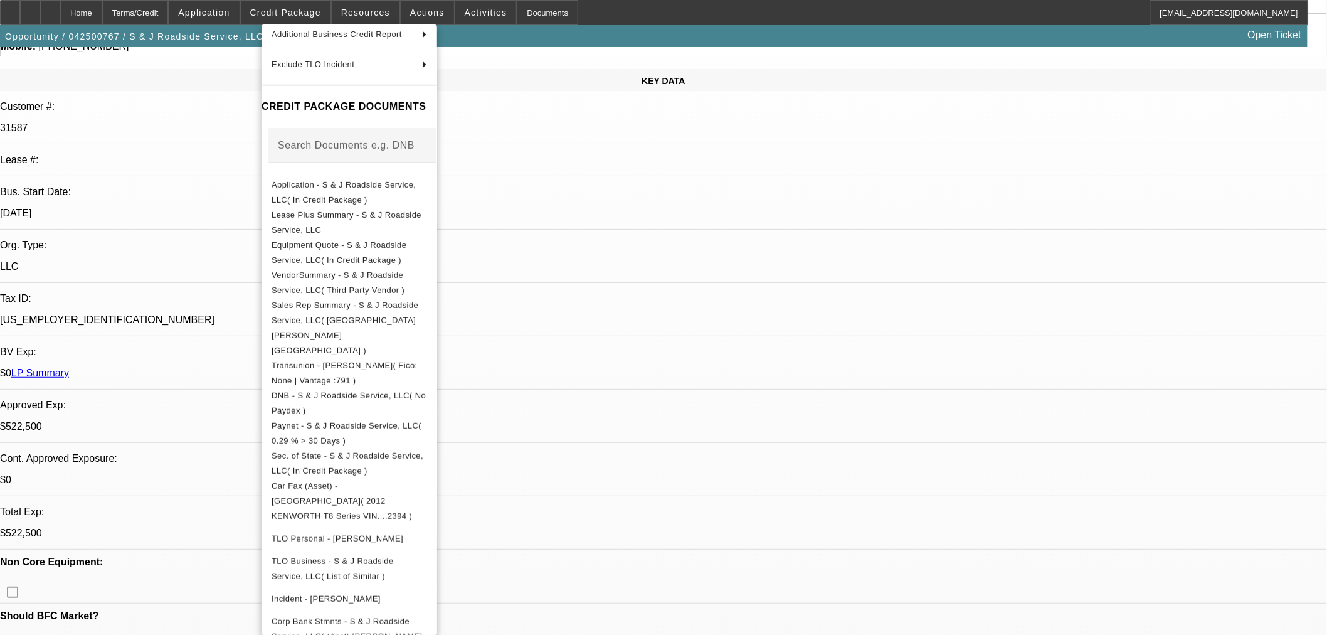
click at [698, 243] on div at bounding box center [663, 317] width 1327 height 635
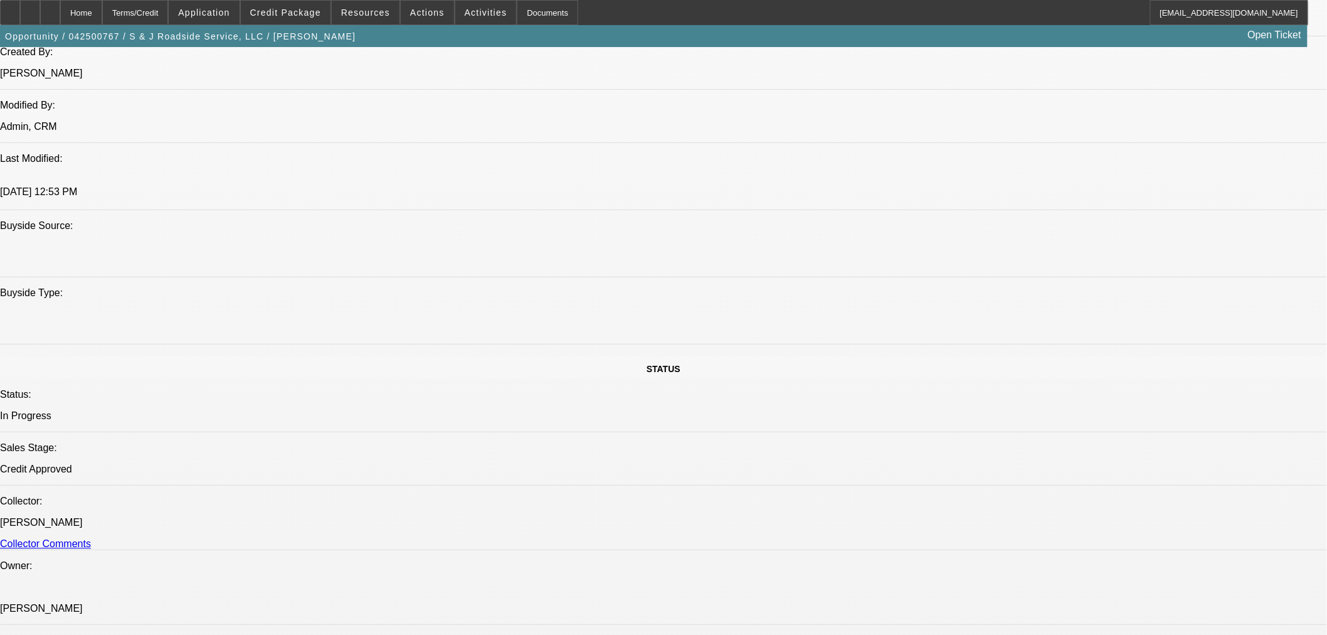
scroll to position [1184, 0]
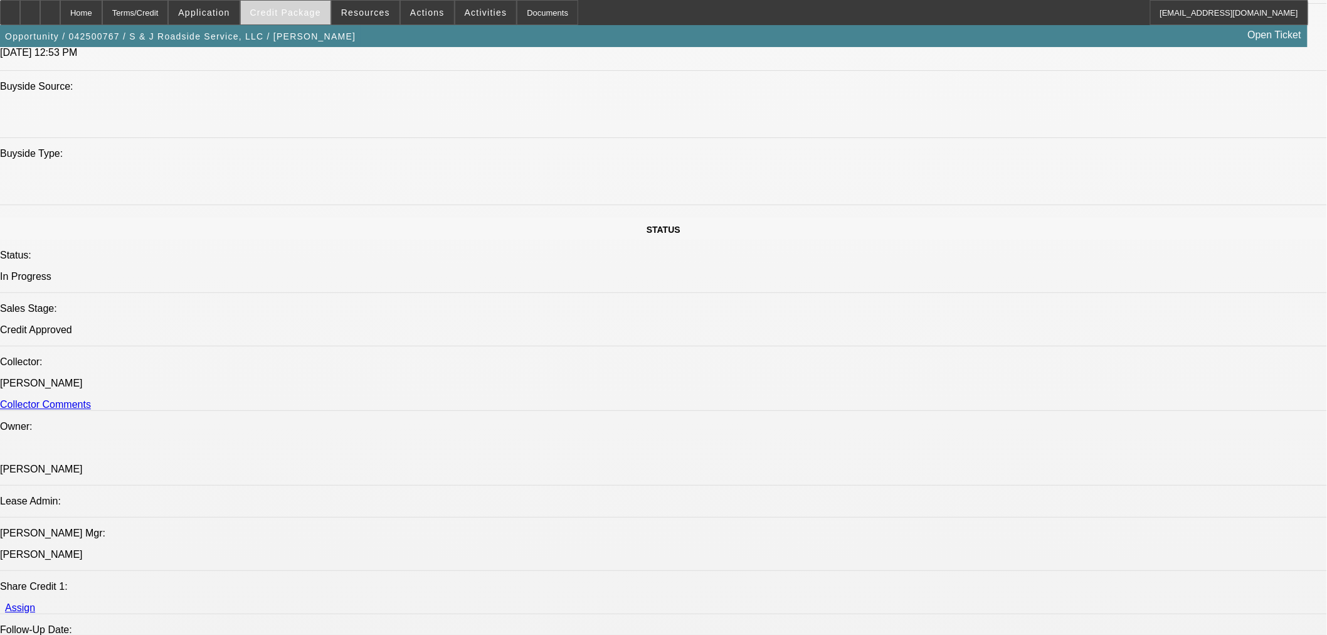
click at [277, 5] on span at bounding box center [286, 12] width 90 height 30
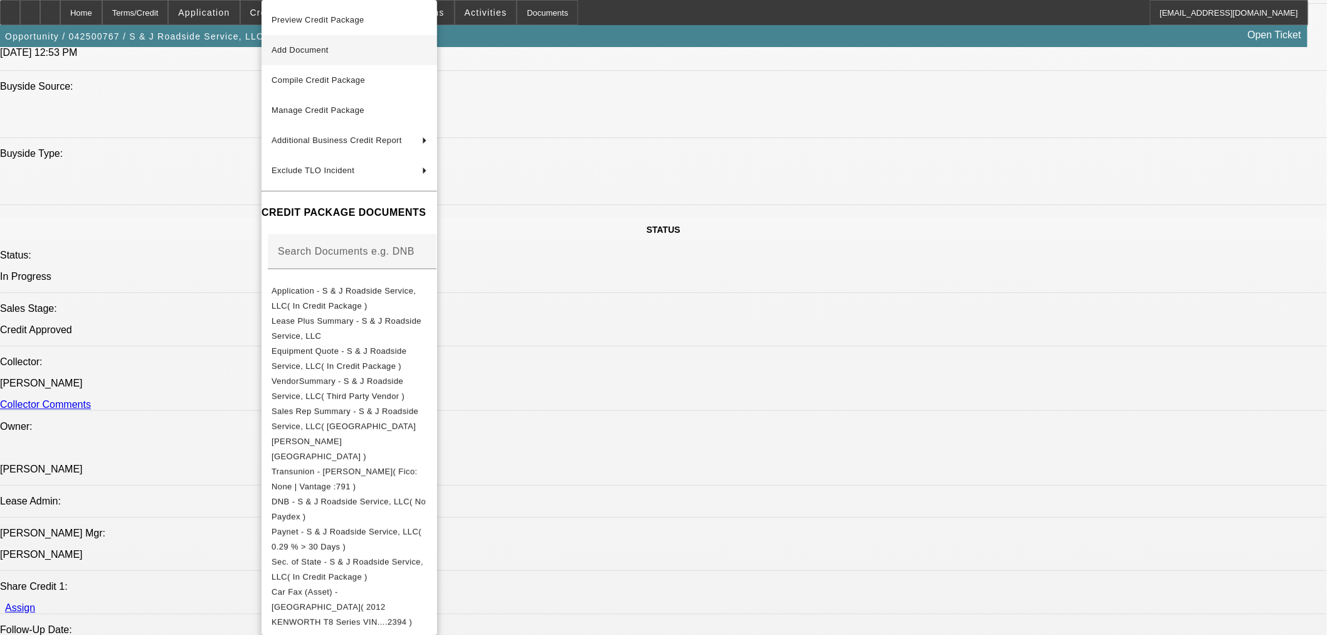
click at [293, 58] on button "Add Document" at bounding box center [349, 50] width 176 height 30
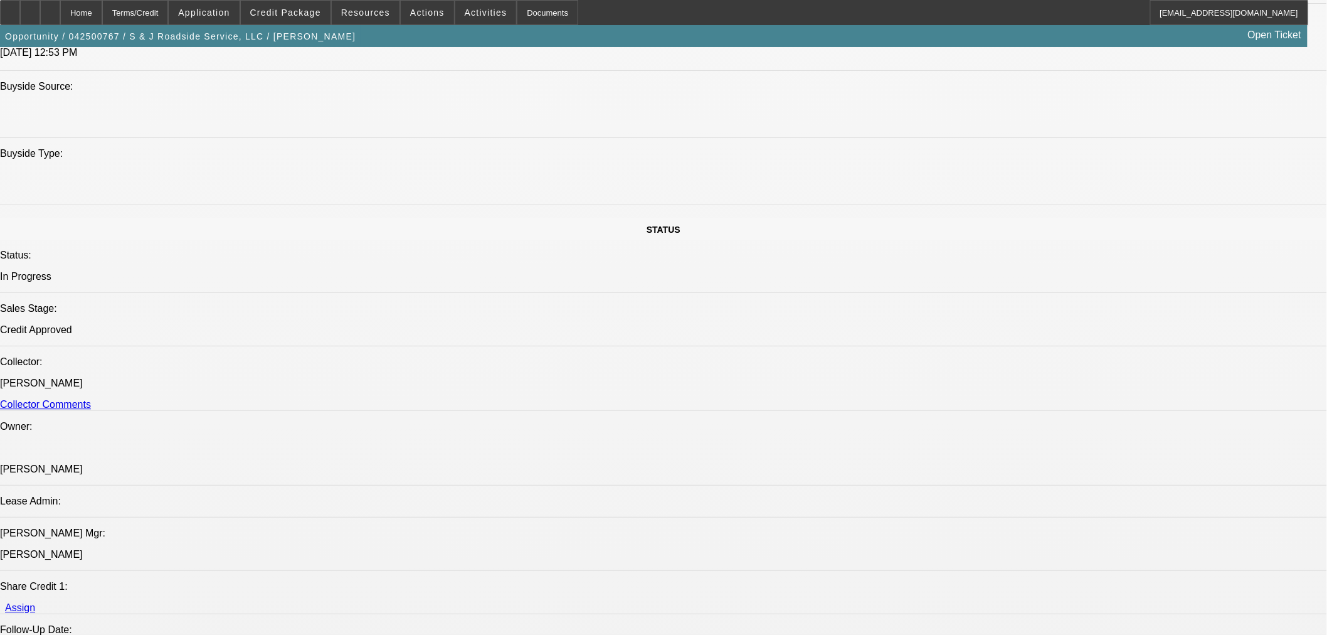
click at [295, 9] on span "Credit Package" at bounding box center [285, 13] width 71 height 10
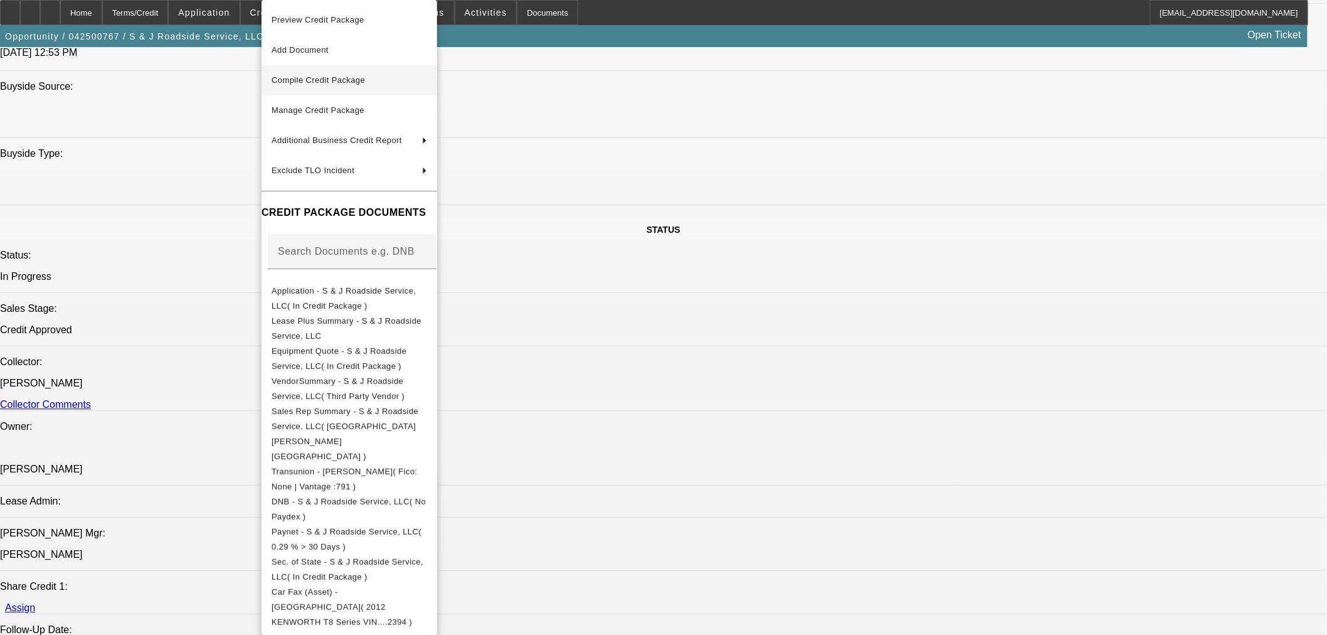
click at [326, 73] on span "Compile Credit Package" at bounding box center [348, 80] width 155 height 15
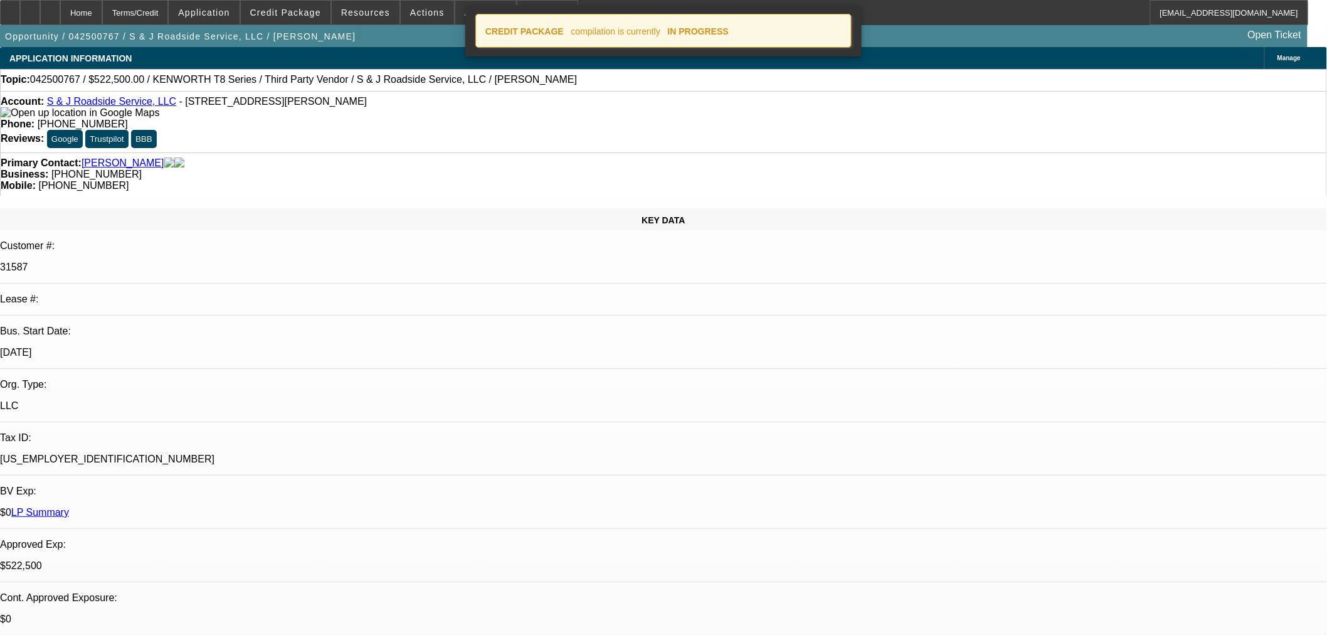
select select "0"
select select "2"
select select "0"
select select "6"
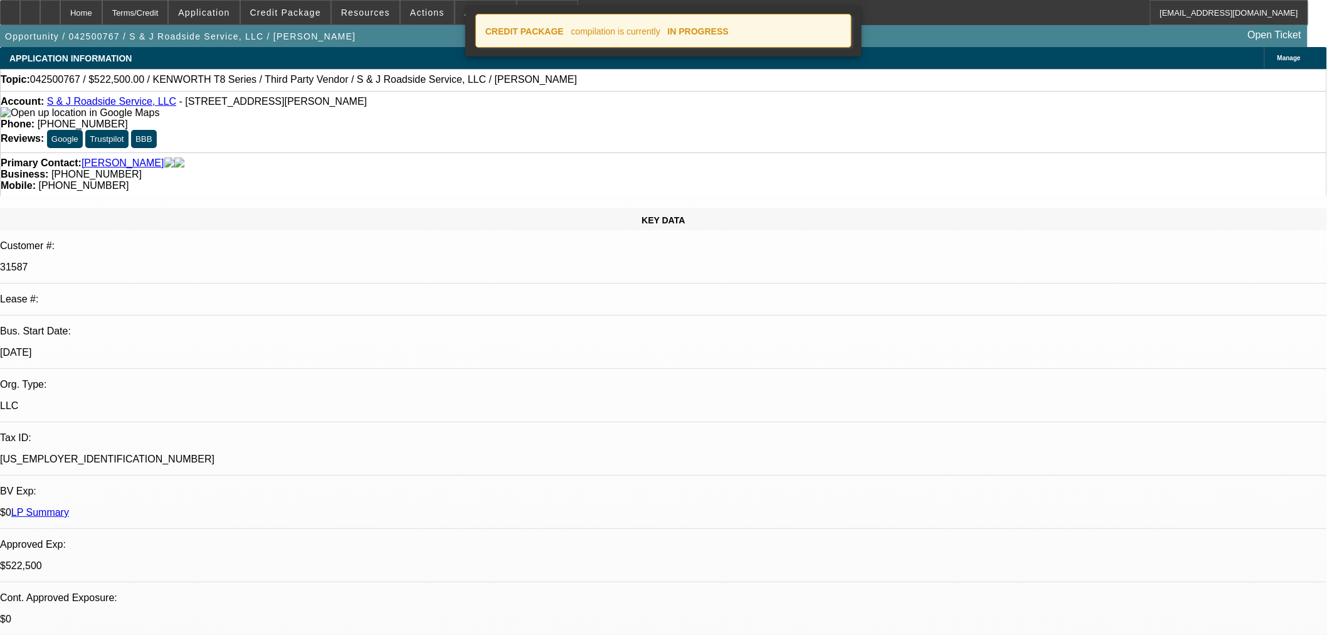
select select "2"
select select "0"
select select "6"
select select "0"
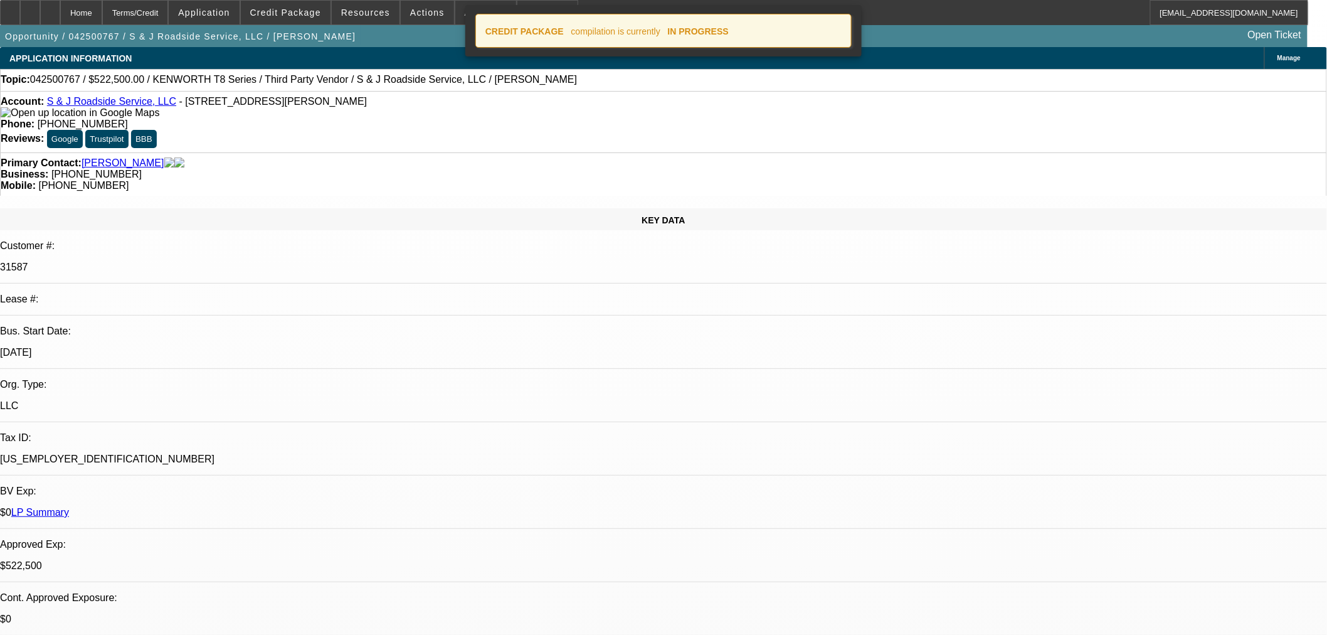
select select "3"
select select "0"
select select "6"
select select "0"
select select "2"
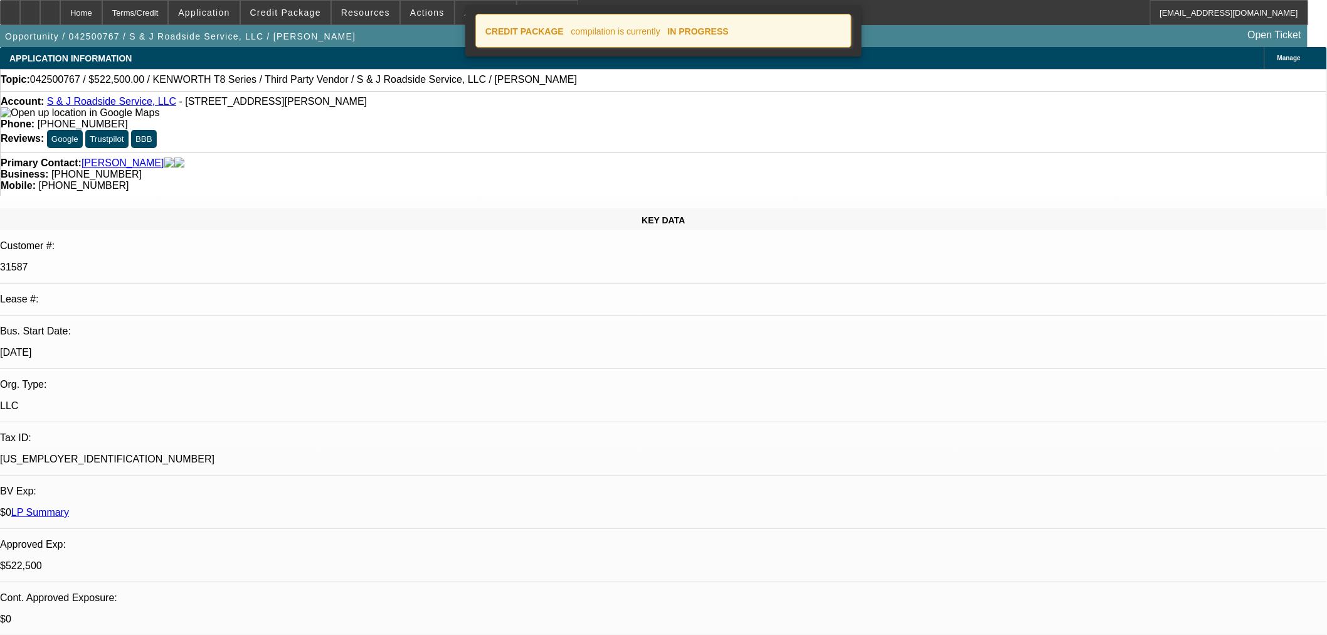
select select "2"
select select "0"
select select "6"
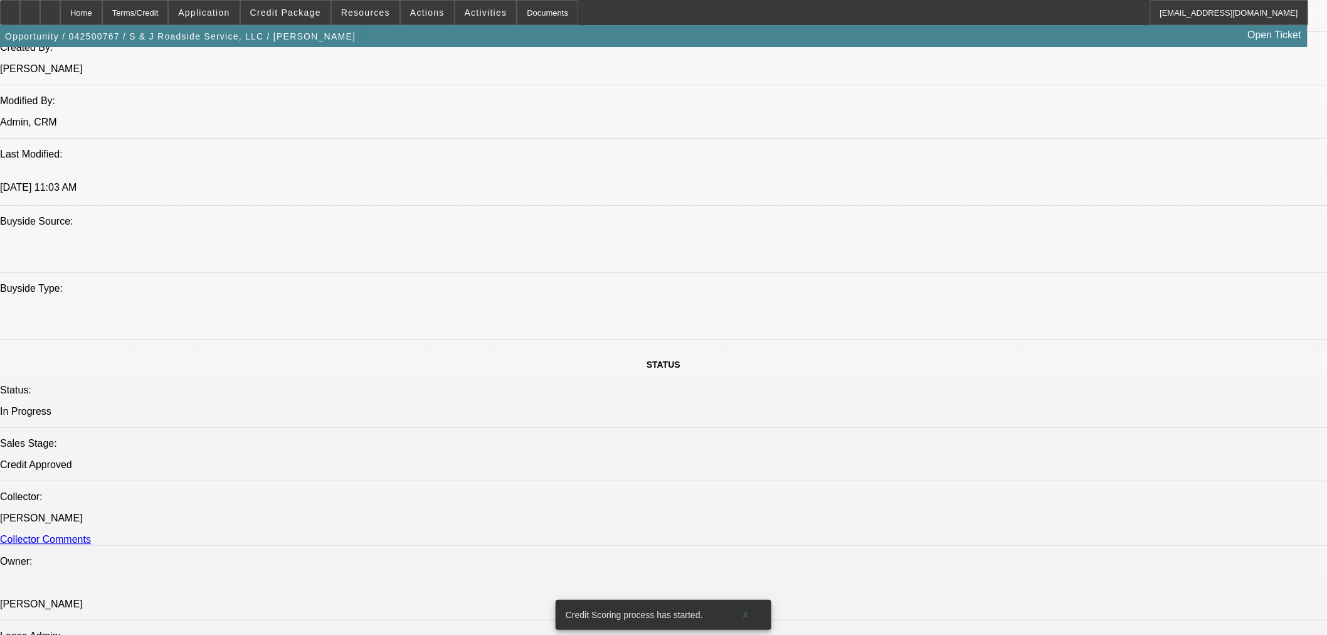
scroll to position [1045, 0]
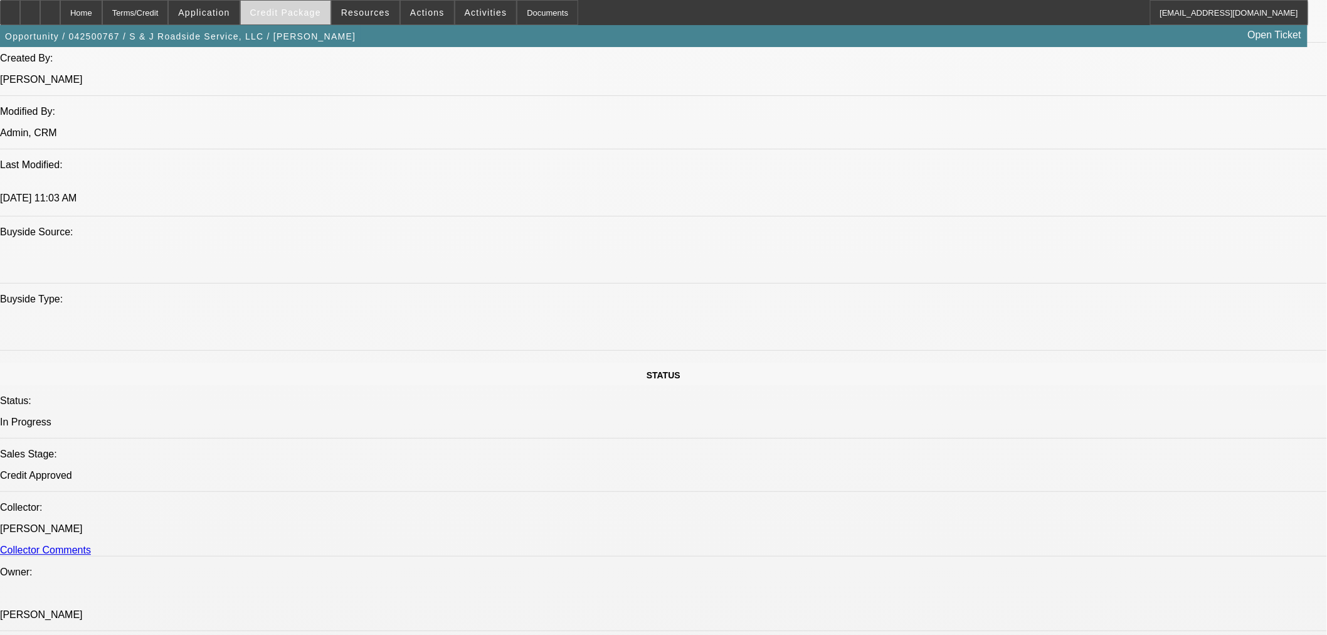
drag, startPoint x: 284, startPoint y: 27, endPoint x: 303, endPoint y: 21, distance: 20.4
click at [285, 26] on div "Opportunity / 042500767 / S & J Roadside Service, LLC / Wood, Sean Open Ticket" at bounding box center [653, 36] width 1307 height 22
click at [303, 21] on span at bounding box center [286, 12] width 90 height 30
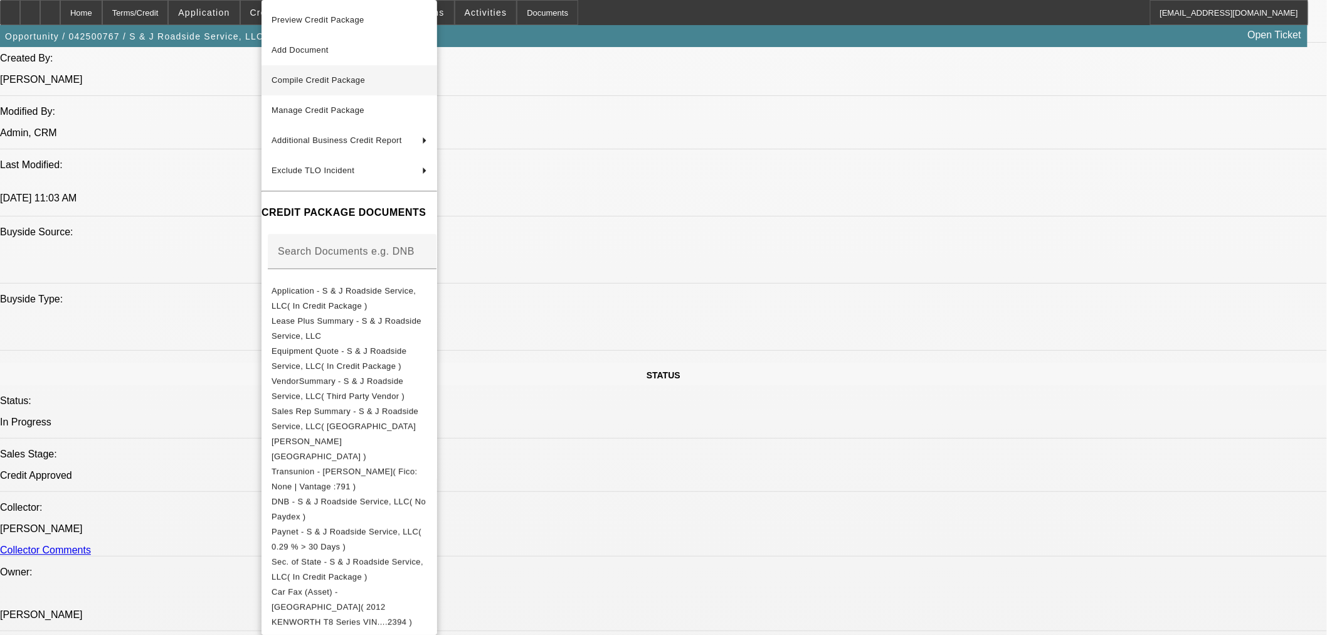
click at [303, 80] on span "Compile Credit Package" at bounding box center [317, 79] width 93 height 9
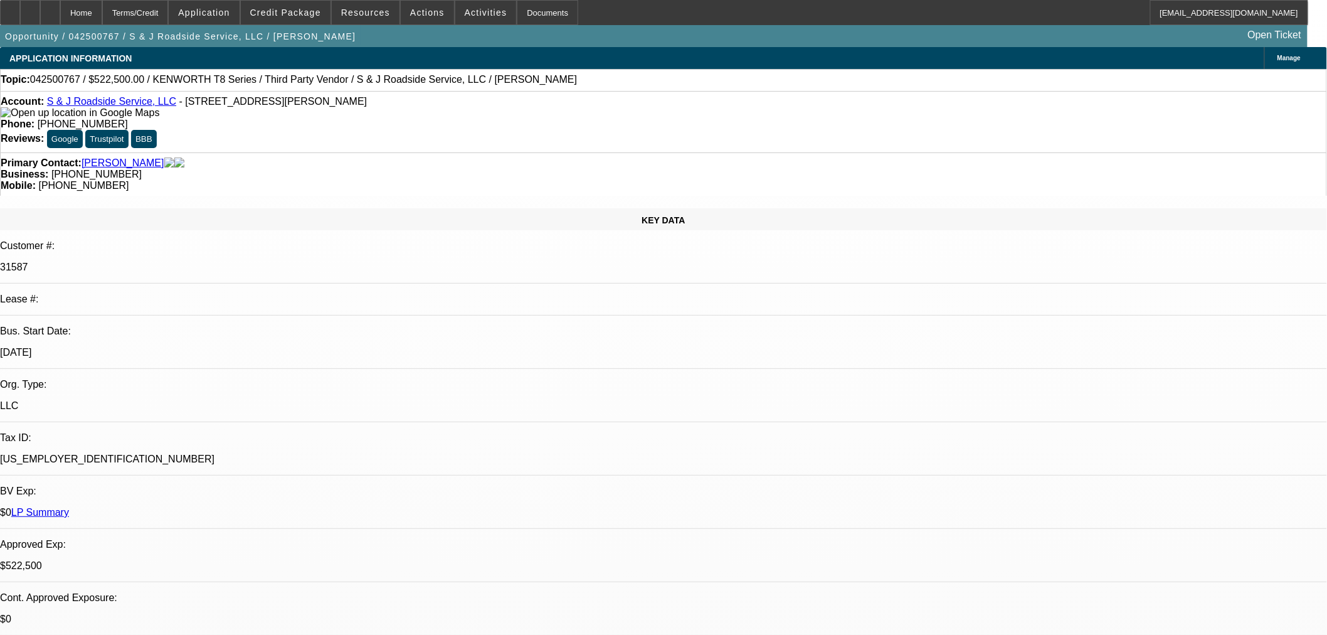
select select "0"
select select "2"
select select "0"
select select "6"
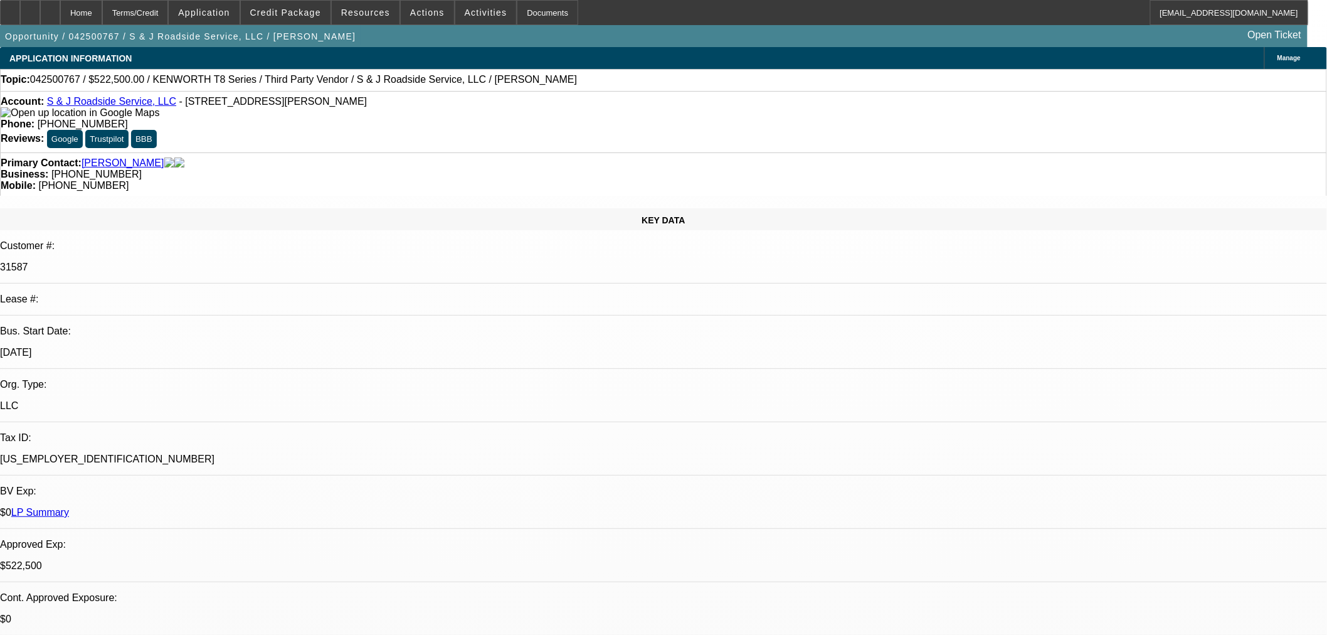
select select "2"
select select "0"
select select "6"
select select "0"
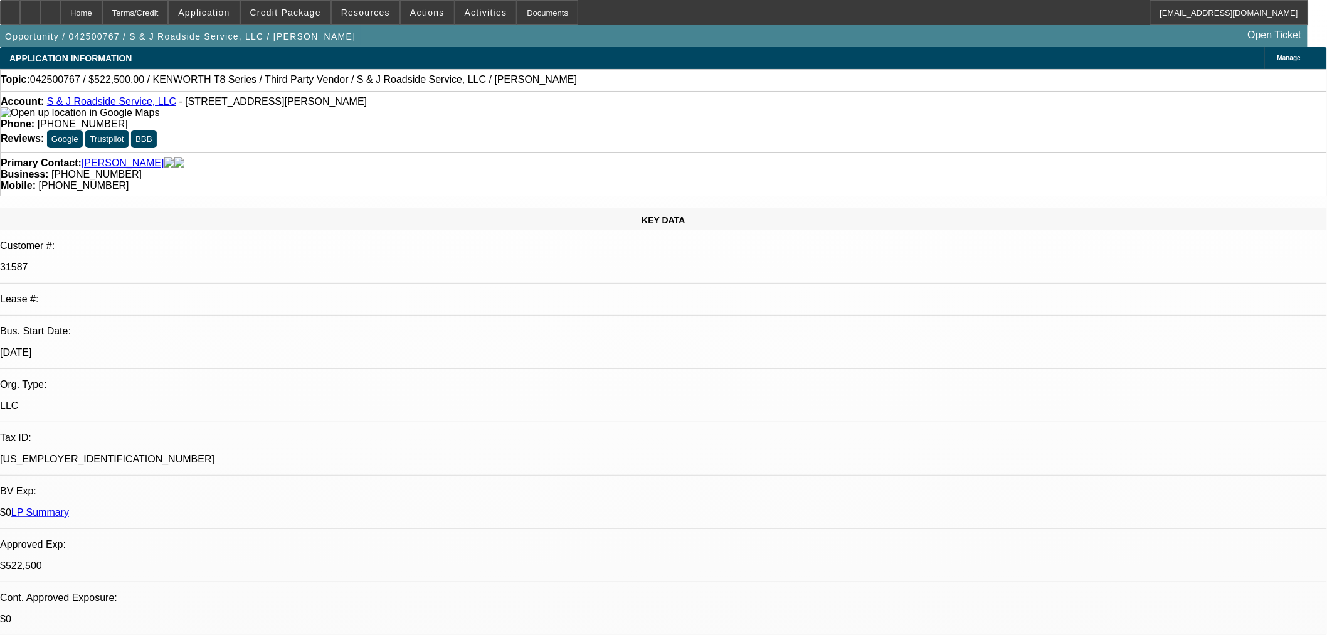
select select "3"
select select "0"
select select "6"
select select "0"
select select "2"
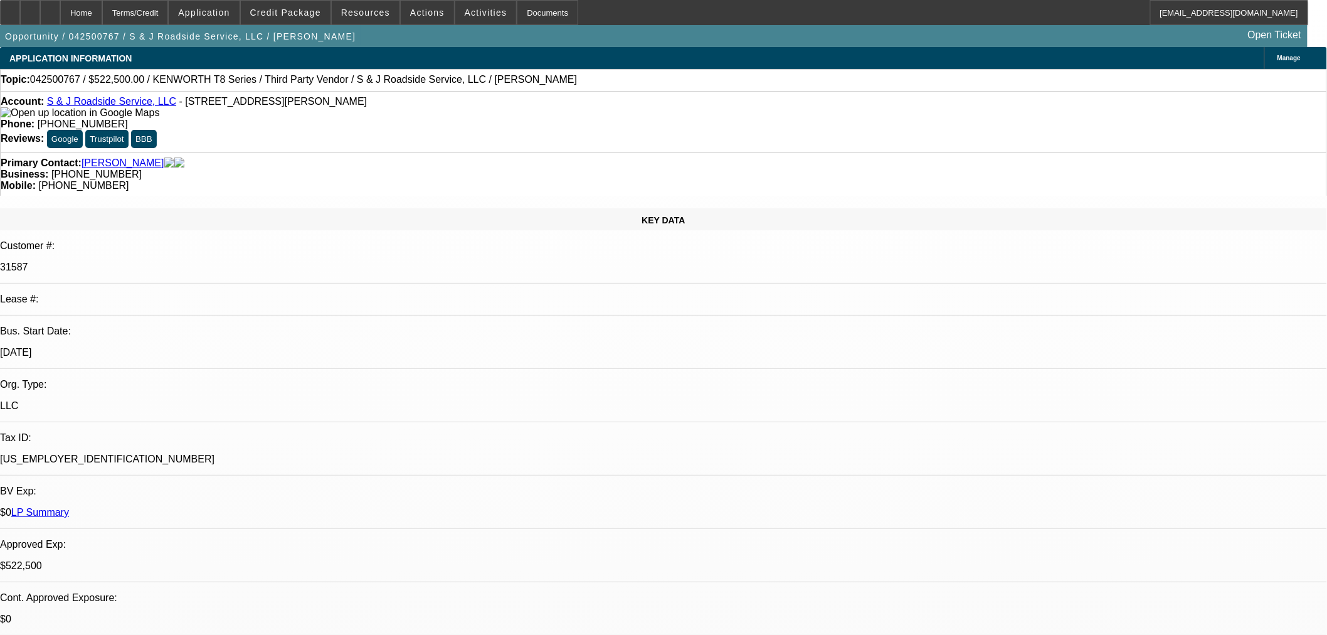
select select "2"
select select "0"
select select "6"
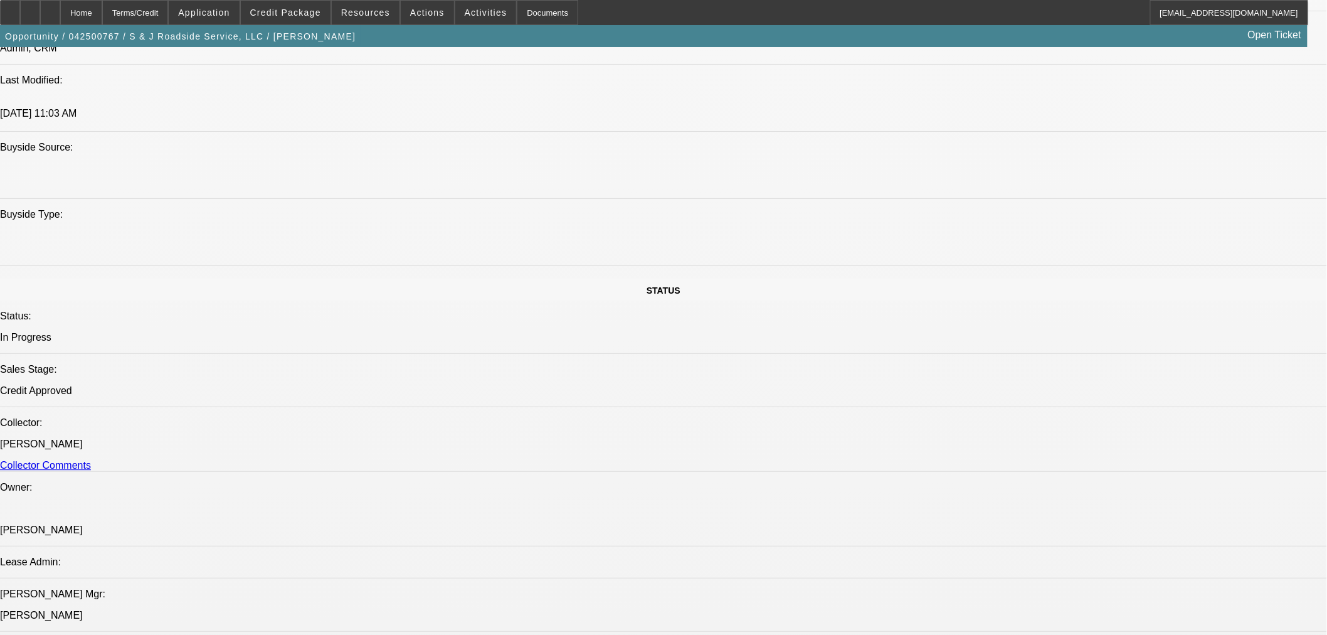
scroll to position [924, 0]
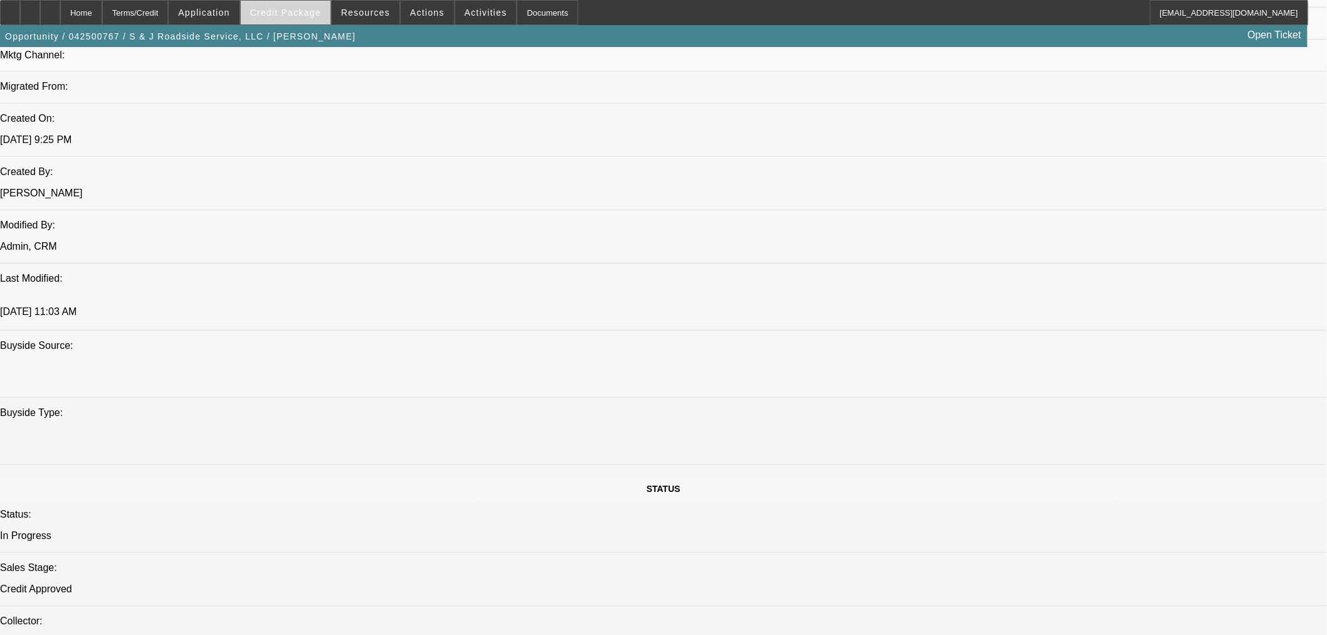
click at [310, 18] on span at bounding box center [286, 12] width 90 height 30
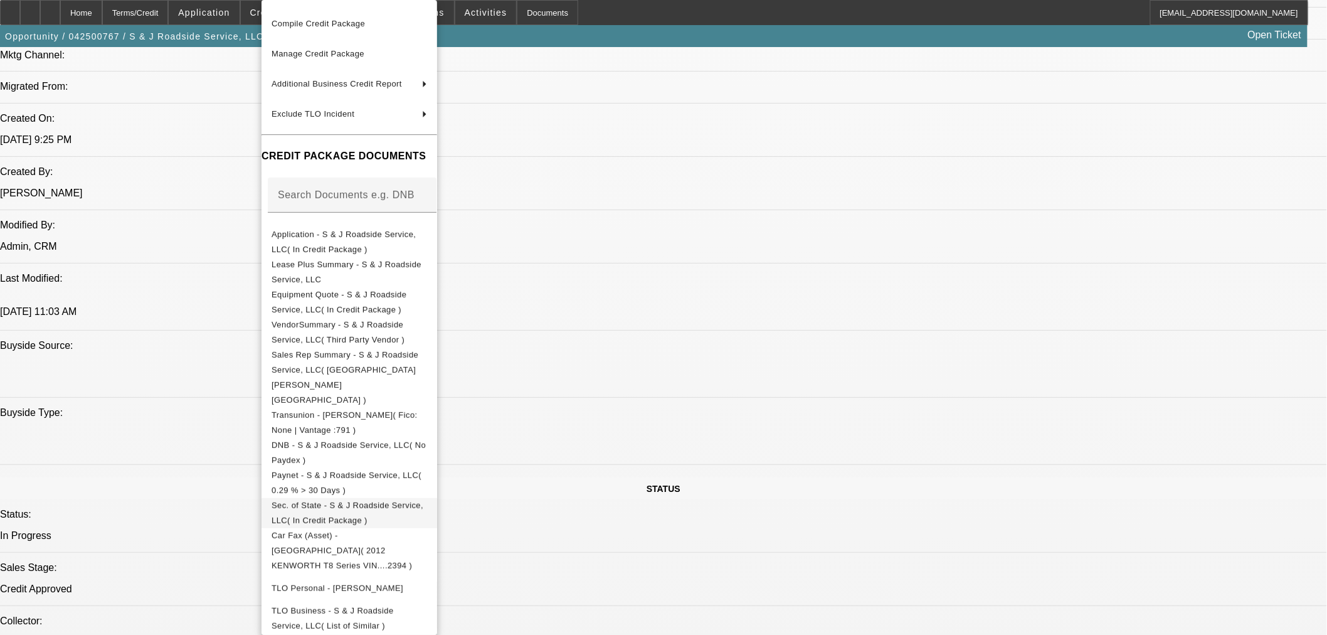
scroll to position [142, 0]
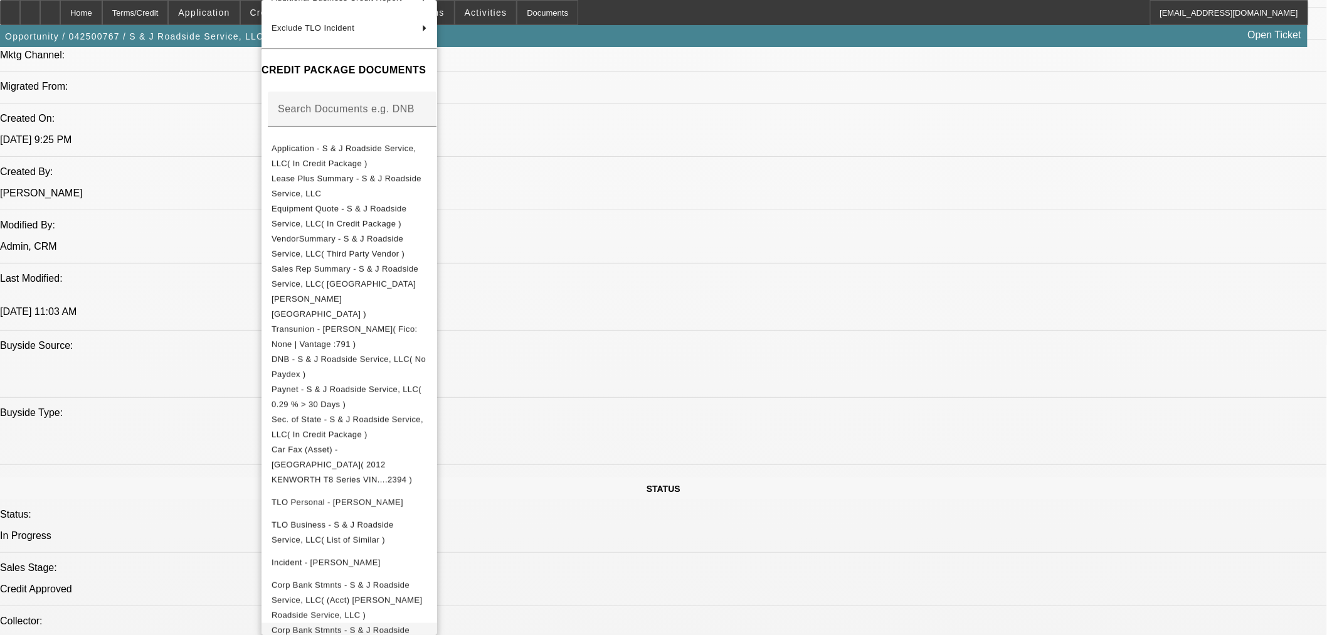
click at [364, 625] on span "Corp Bank Stmnts - S & J Roadside Service, LLC( (Acct) [PERSON_NAME] Roadside S…" at bounding box center [346, 644] width 151 height 39
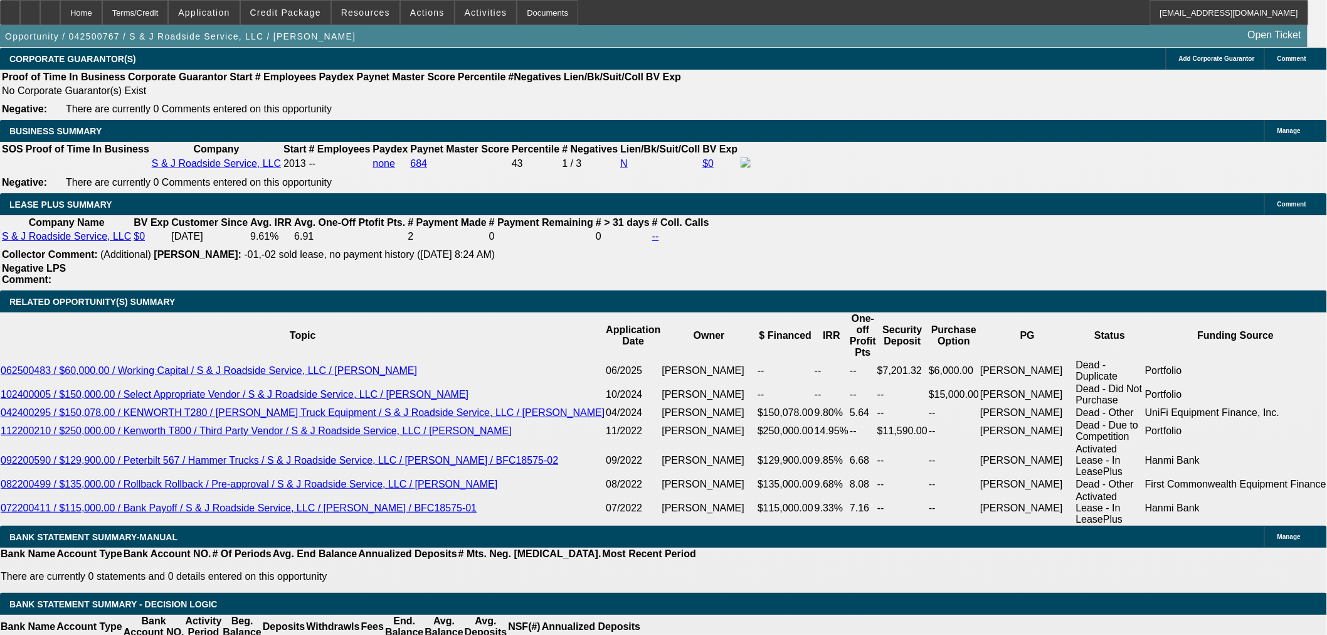
scroll to position [2039, 0]
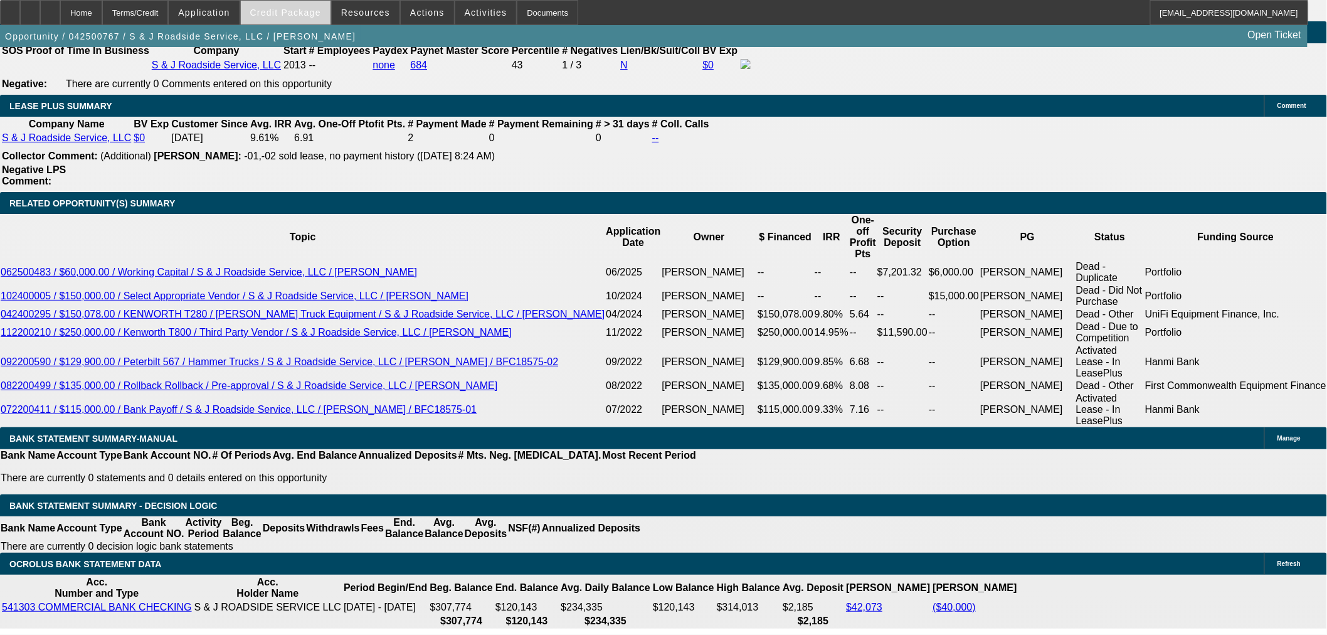
click at [307, 16] on span "Credit Package" at bounding box center [285, 13] width 71 height 10
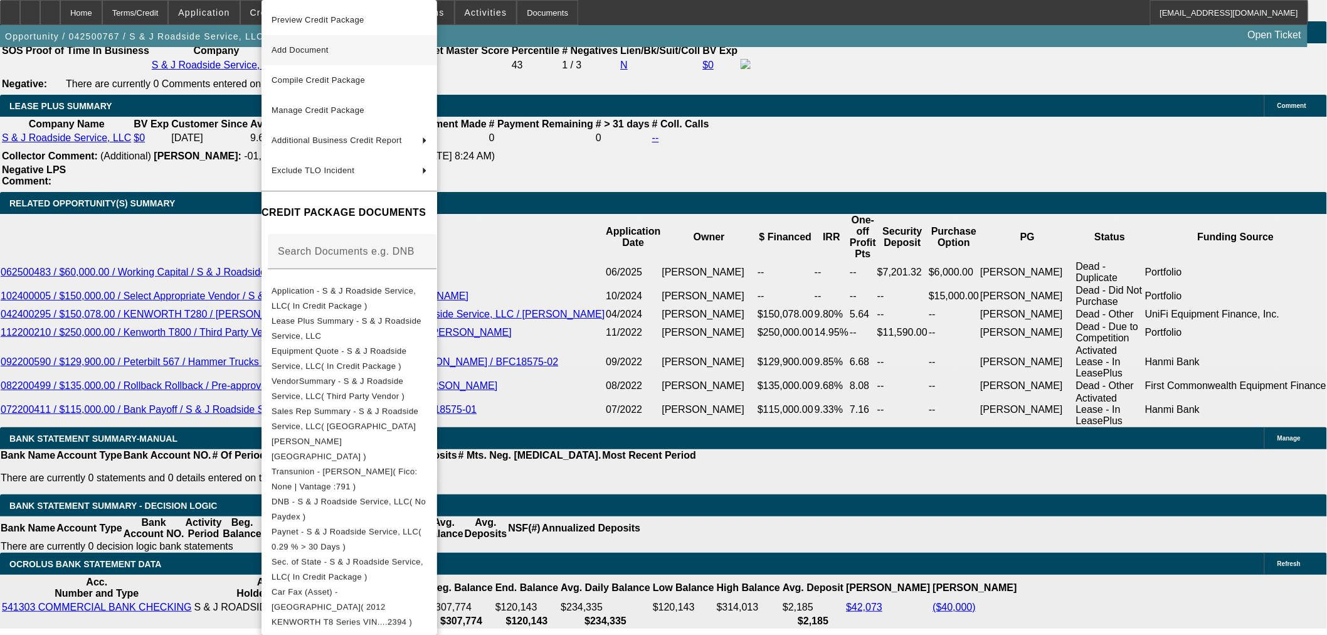
click at [309, 51] on span "Add Document" at bounding box center [299, 49] width 57 height 9
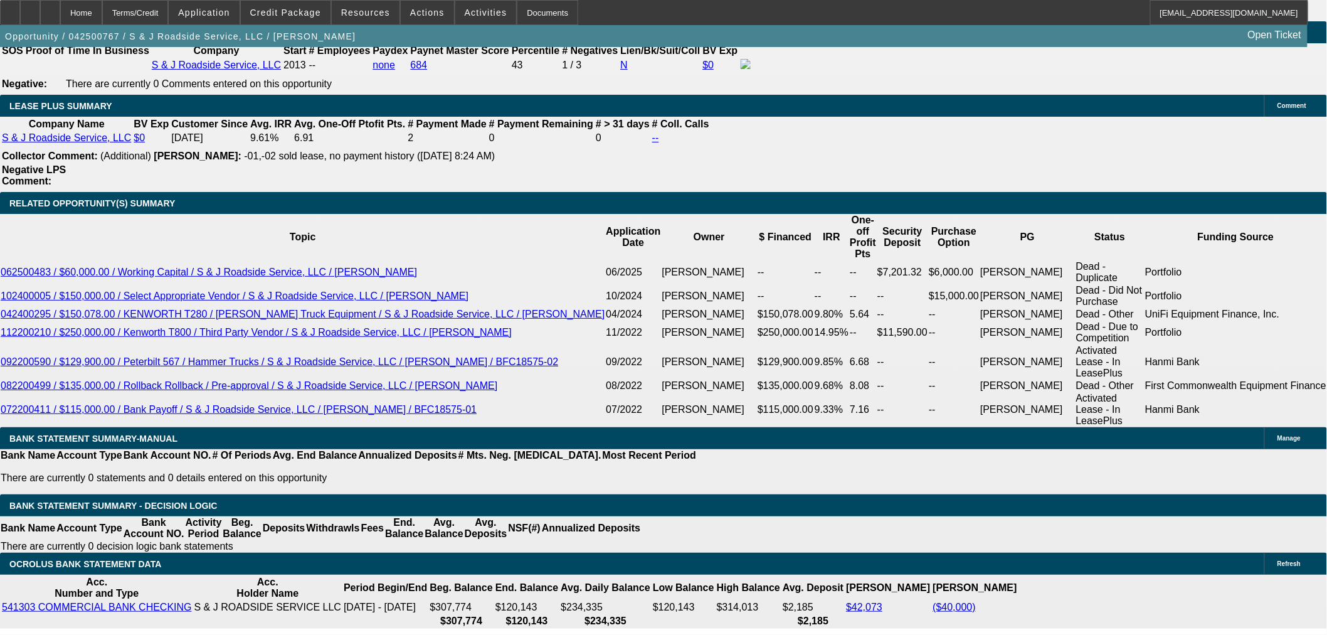
drag, startPoint x: 145, startPoint y: 255, endPoint x: 139, endPoint y: 255, distance: 6.3
click at [299, 16] on span "Credit Package" at bounding box center [285, 13] width 71 height 10
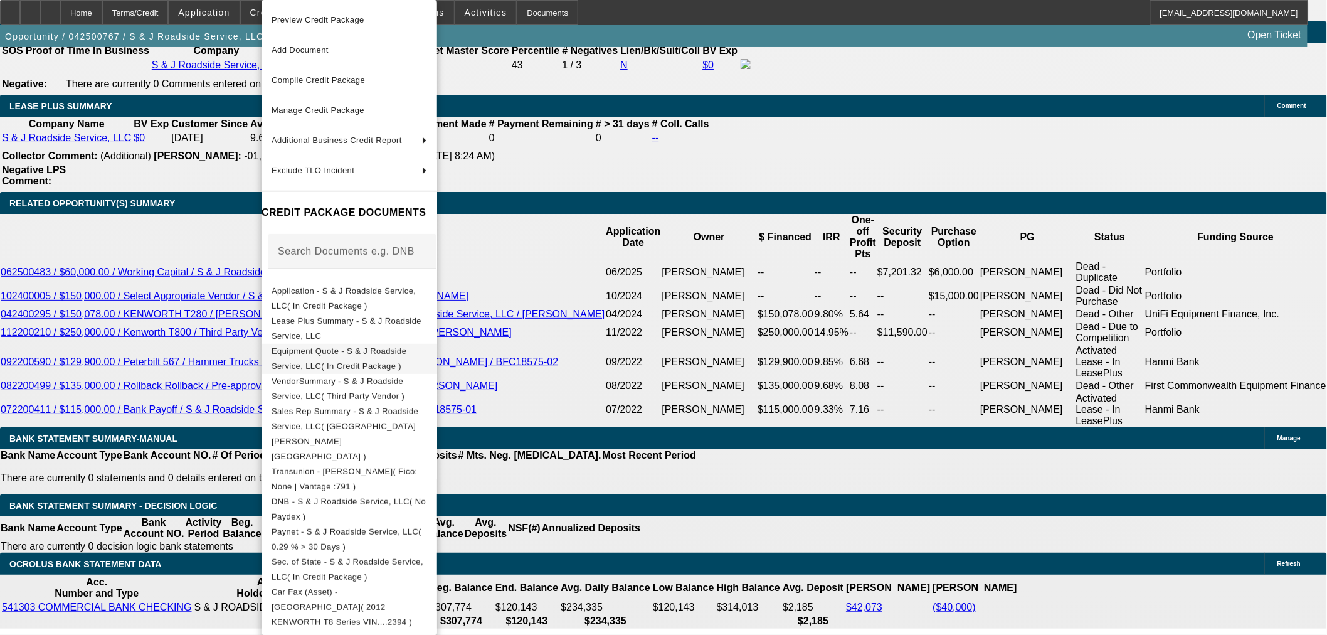
click at [386, 352] on span "Equipment Quote - S & J Roadside Service, LLC( In Credit Package )" at bounding box center [338, 358] width 135 height 24
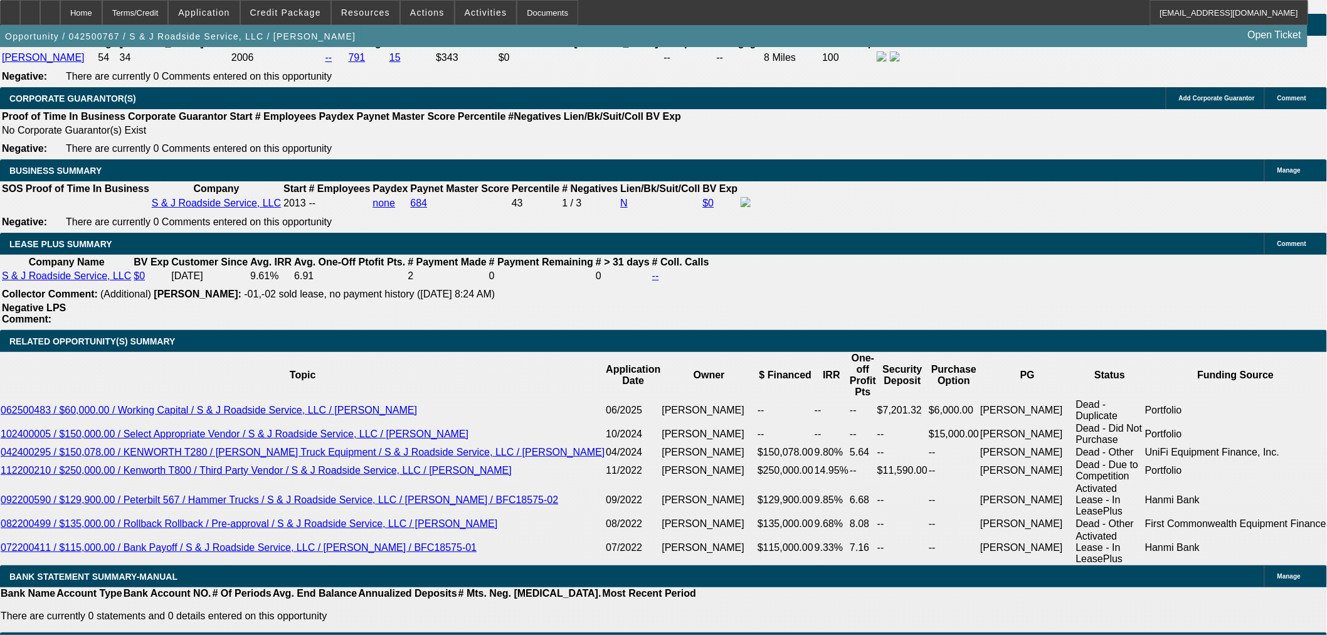
scroll to position [1900, 0]
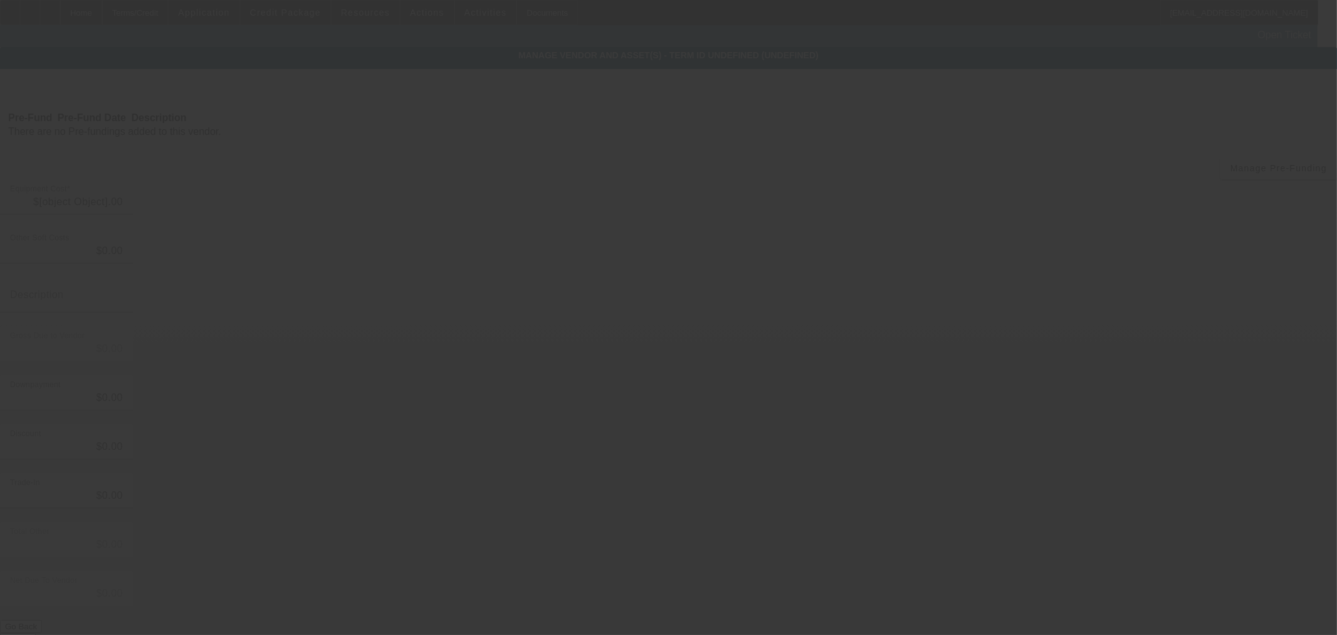
type input "$897,000.00"
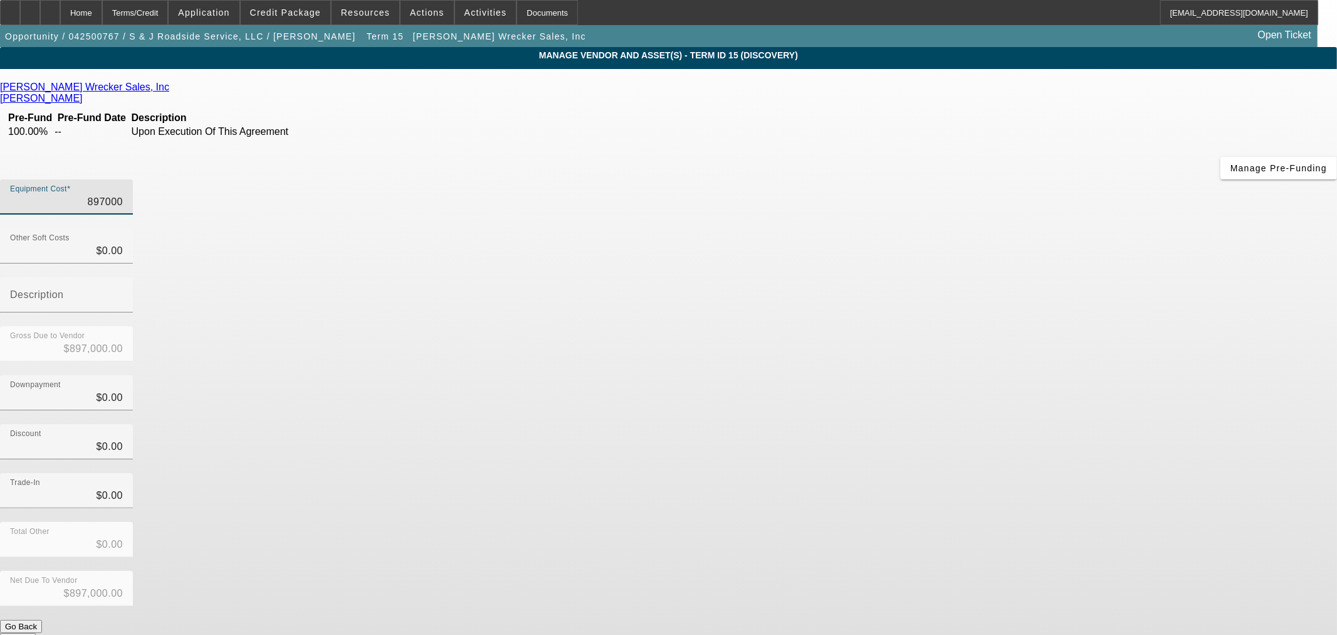
drag, startPoint x: 775, startPoint y: 109, endPoint x: 1251, endPoint y: 97, distance: 476.7
click at [1246, 97] on app-vendor-asset-manage "MANAGE VENDOR AND ASSET(S) - Term ID 15 (Discovery) Remove Vendor Jeff Ingram W…" at bounding box center [668, 383] width 1337 height 673
type input "8"
type input "$8.00"
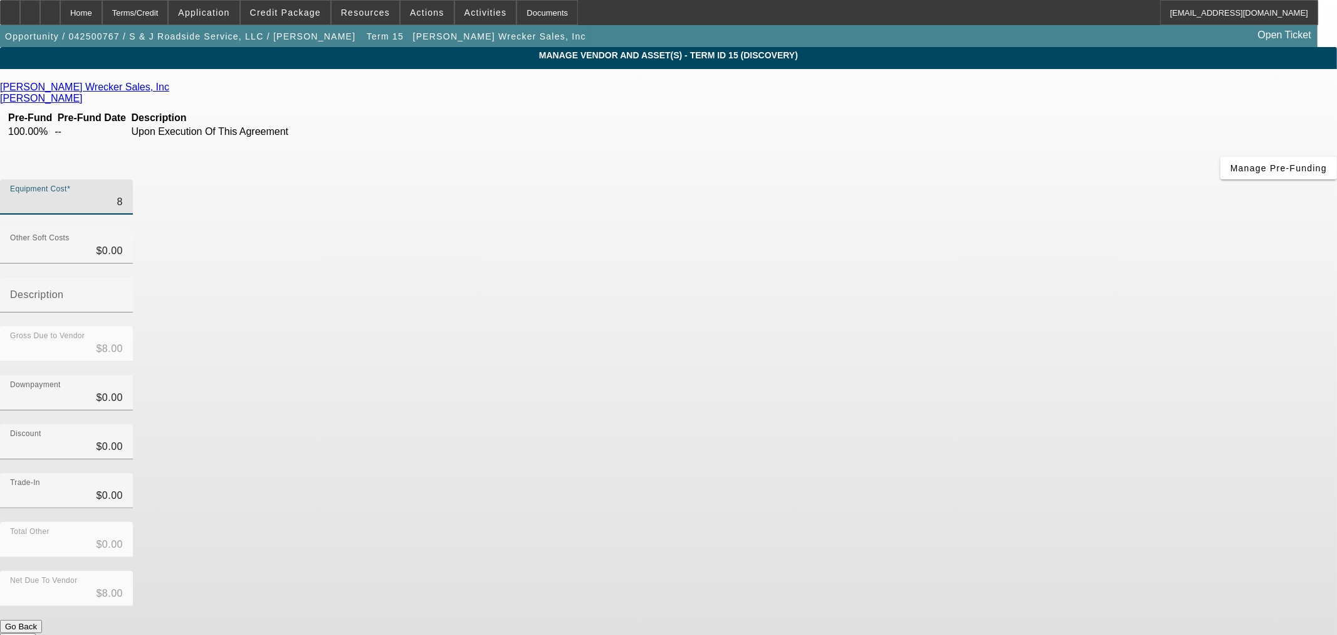
type input "89"
type input "$89.00"
type input "893"
type input "$893.00"
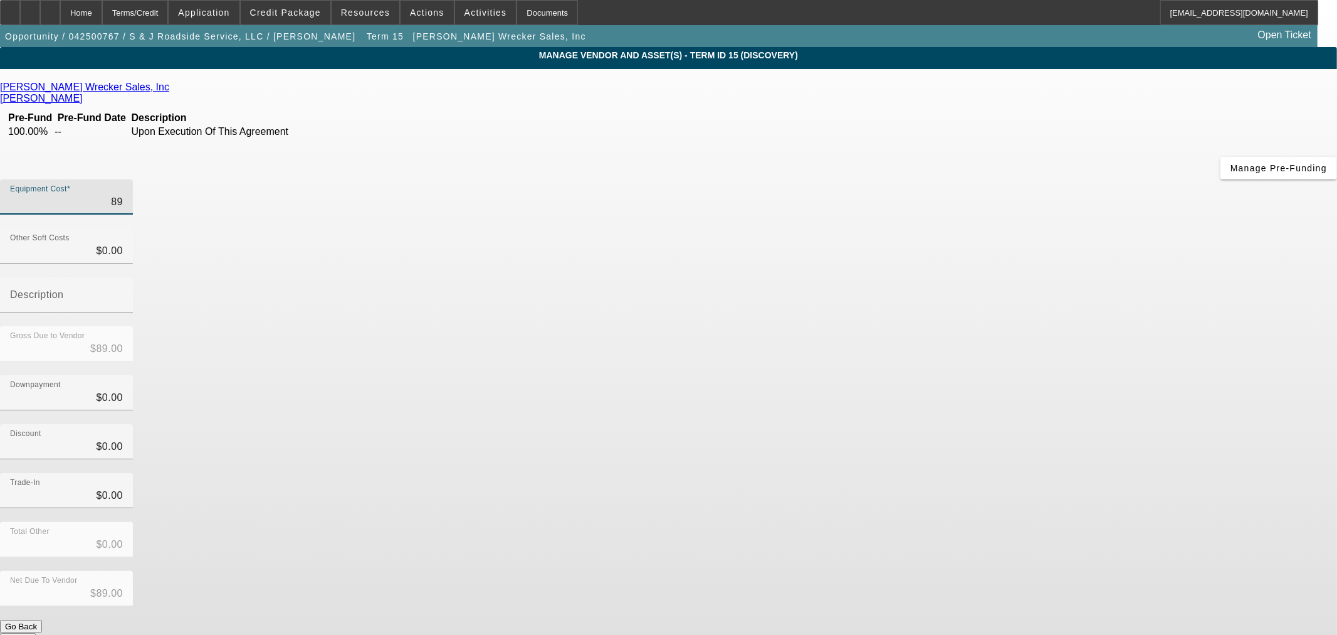
type input "$893.00"
type input "8932"
type input "$8,932.00"
type input "89328"
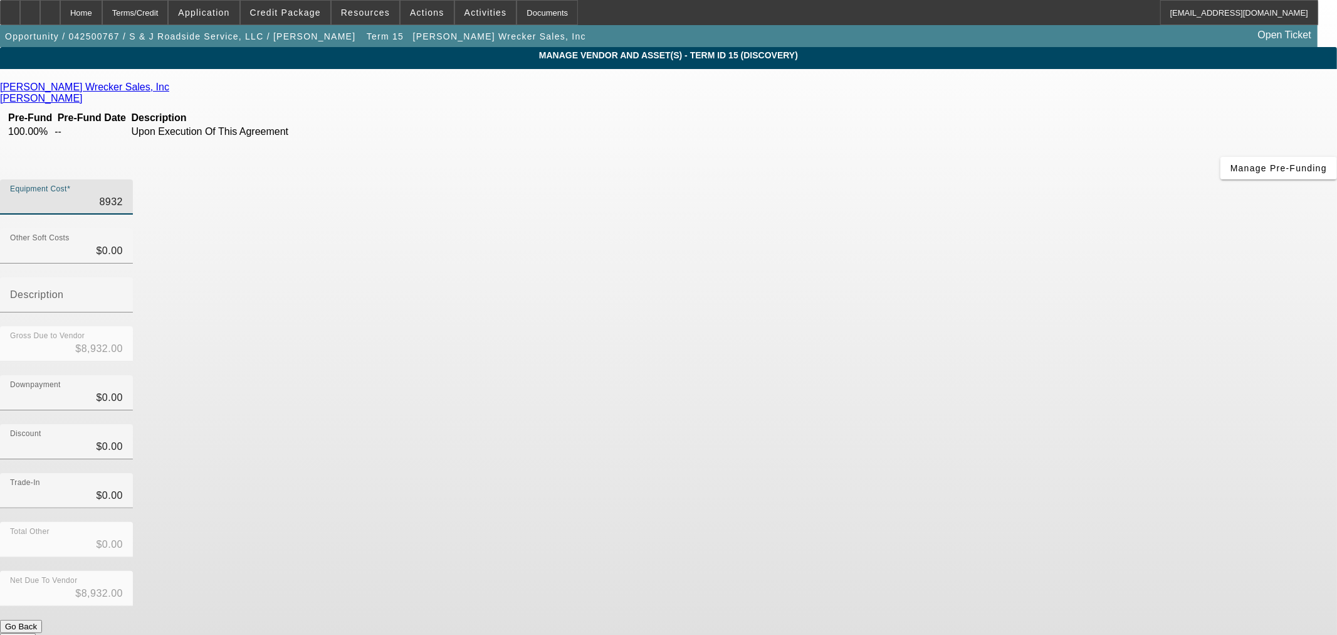
type input "$89,328.00"
type input "8932"
type input "$8,932.00"
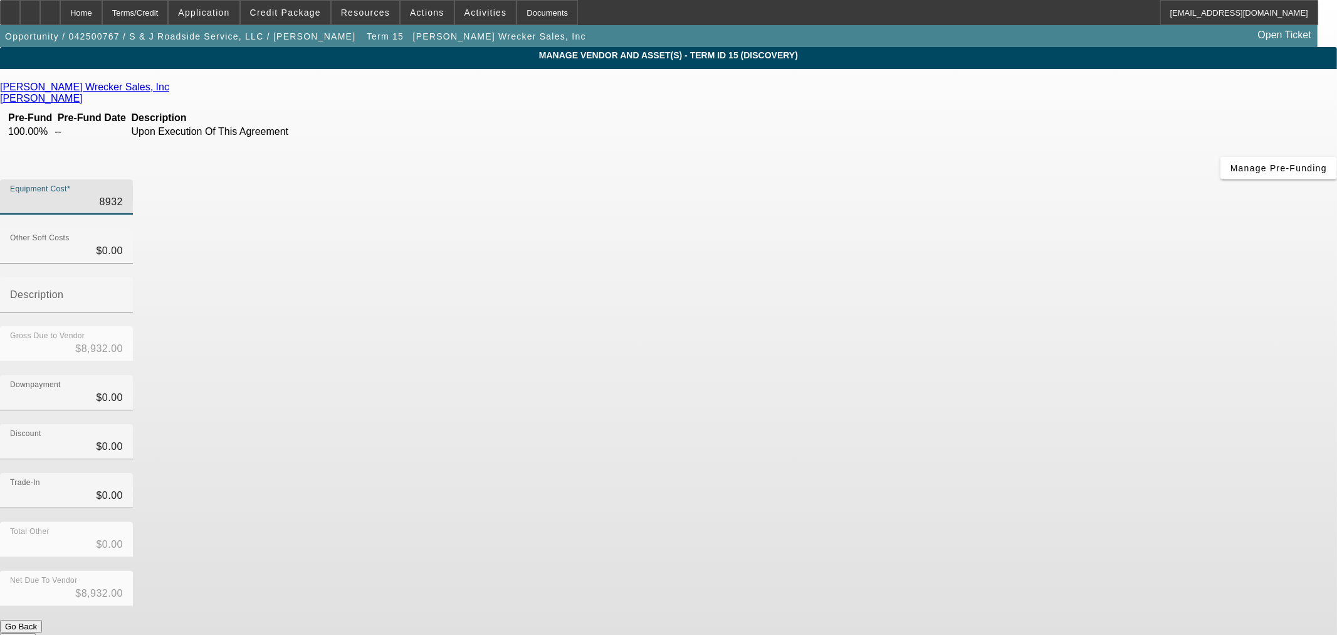
type input "893"
type input "$893.00"
type input "8932"
type input "$8,932.00"
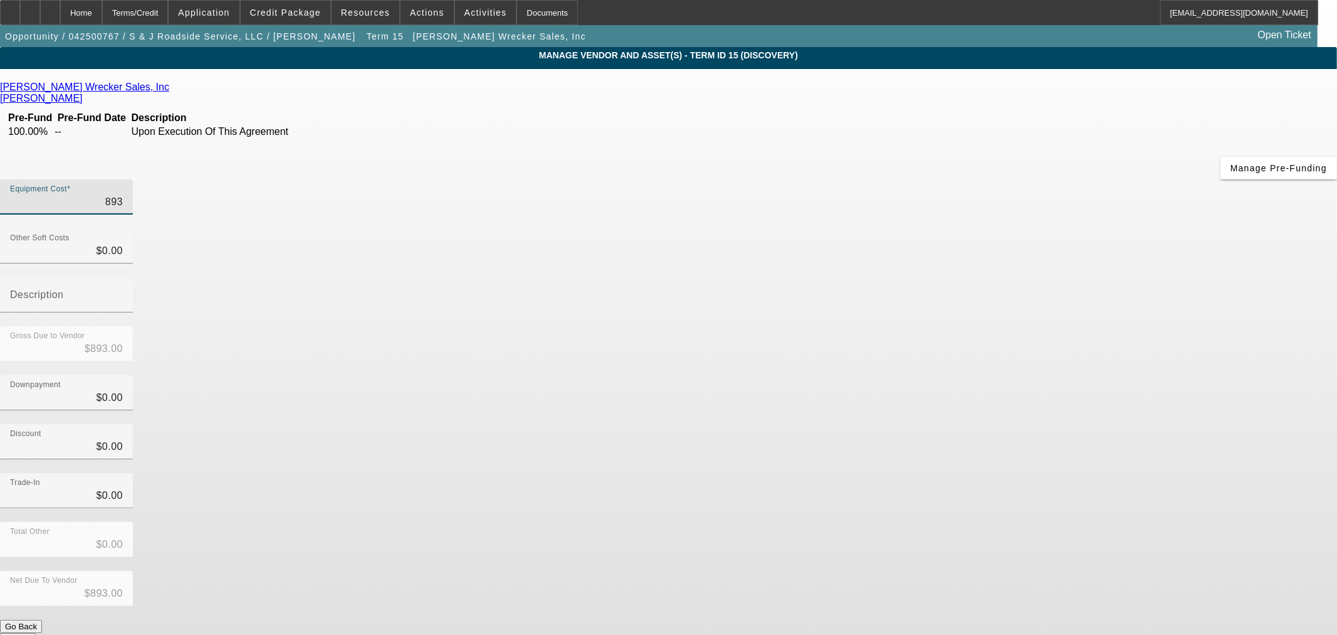
type input "$8,932.00"
type input "89323"
type input "$89,323.00"
type input "893237"
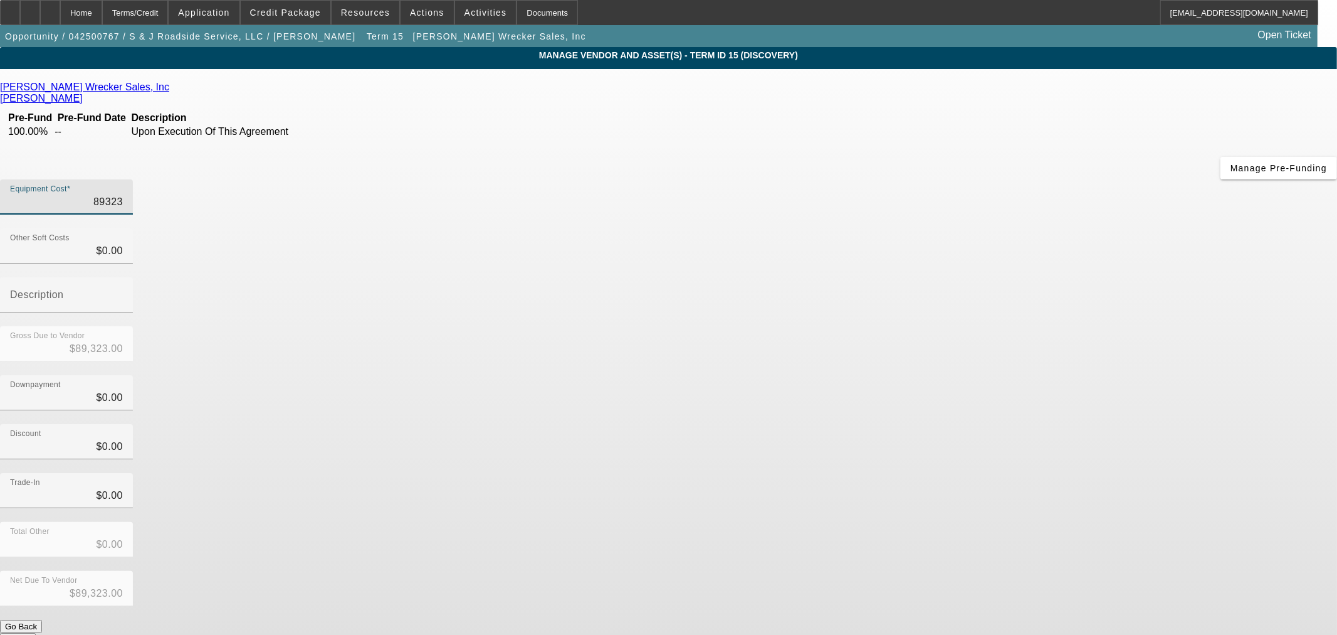
type input "$893,237.00"
type input "893237.7"
type input "$893,237.70"
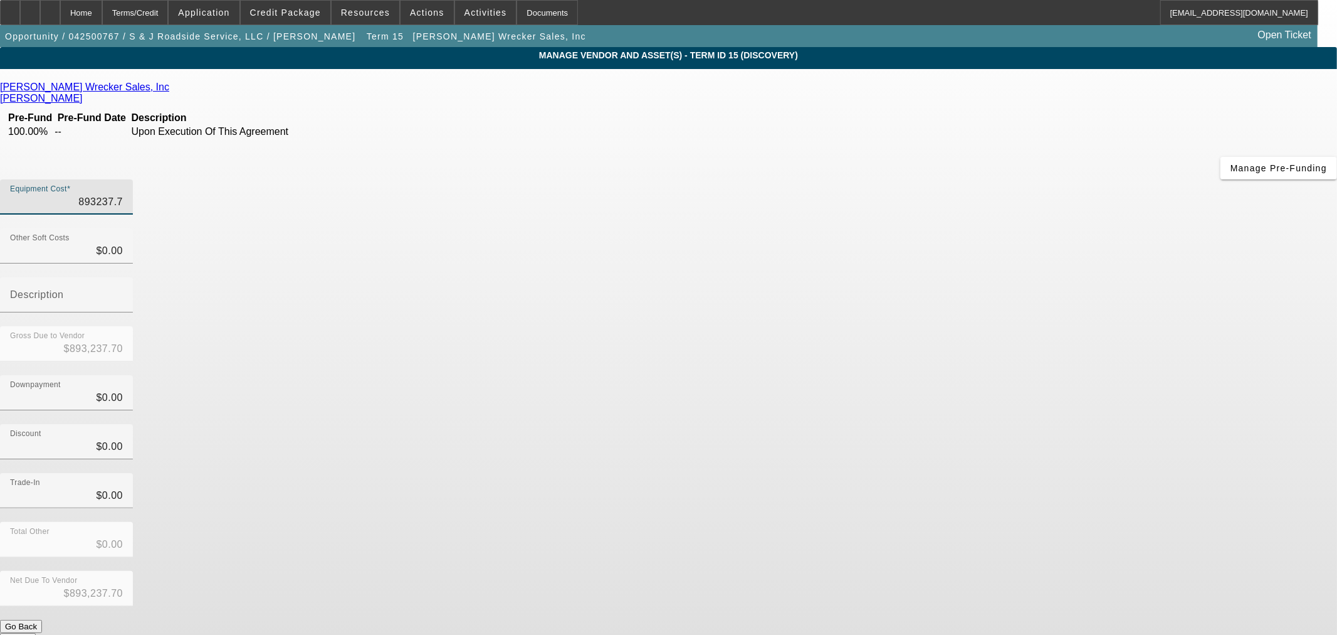
type input "893237.75"
type input "$893,237.75"
click at [575, 379] on div "Jeff Ingram Wrecker Sales, Inc Ingram, Jeff Pre-Fund Pre-Fund Date Description …" at bounding box center [668, 364] width 1337 height 564
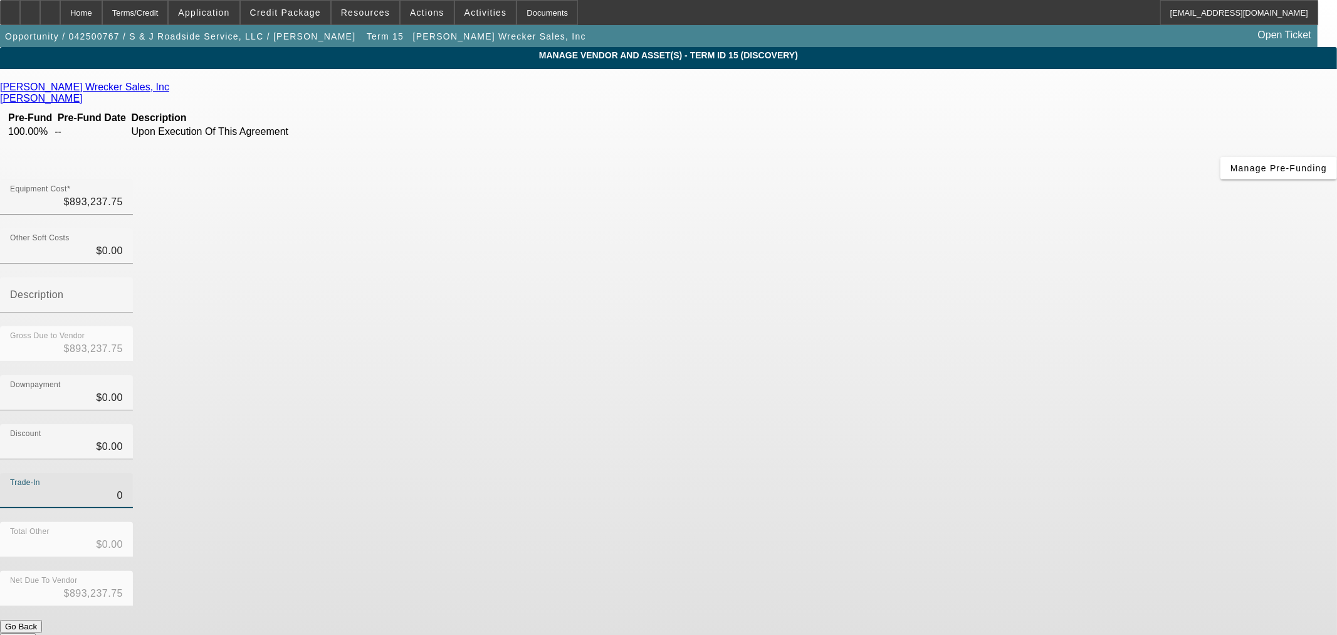
drag, startPoint x: 790, startPoint y: 349, endPoint x: 962, endPoint y: 349, distance: 172.4
click at [962, 473] on div "Trade-In 0" at bounding box center [668, 497] width 1337 height 49
type input "1"
type input "$1.00"
type input "$893,236.75"
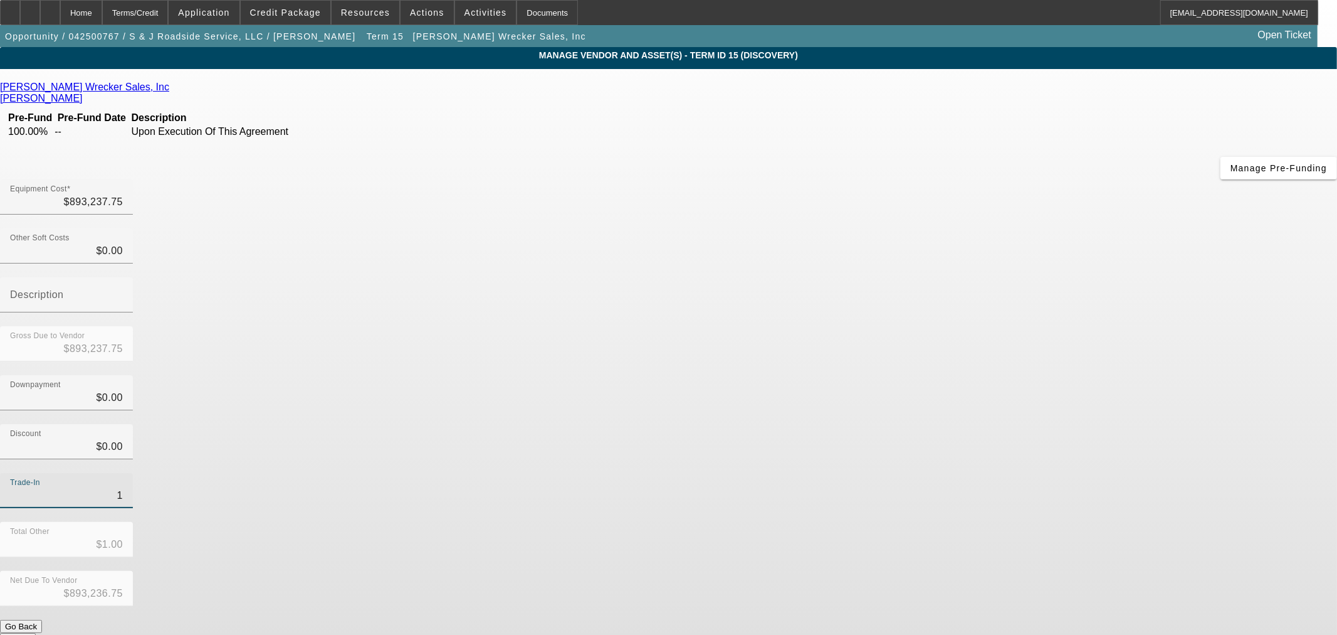
type input "15"
type input "$15.00"
type input "$893,222.75"
type input "152"
type input "$152.00"
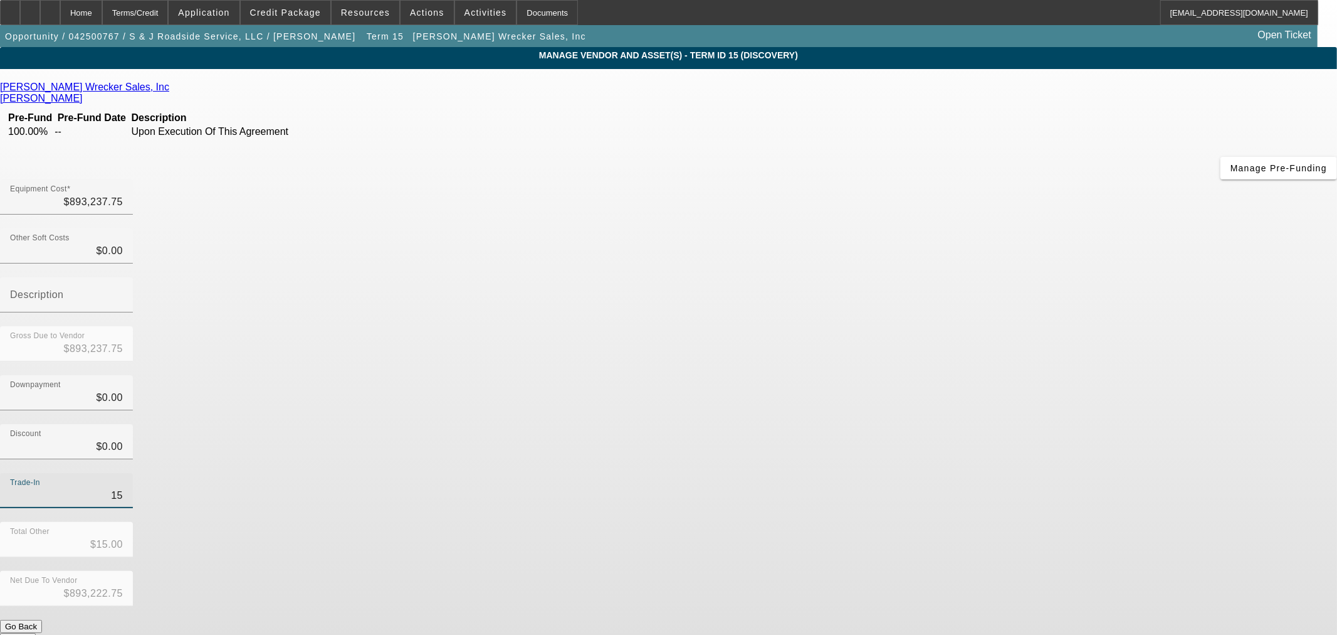
type input "$893,085.75"
type input "1523"
type input "$1,523.00"
type input "$891,714.75"
type input "15232"
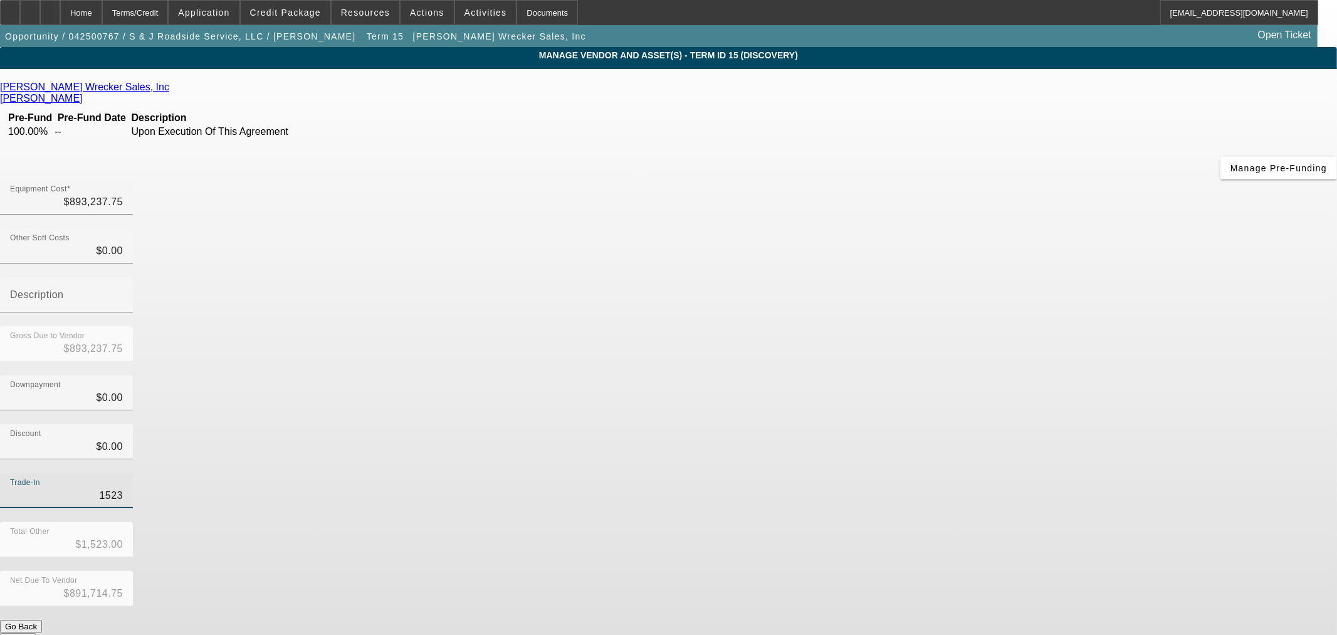
type input "$15,232.00"
type input "$878,005.75"
type input "152324"
type input "$152,324.00"
type input "$740,913.75"
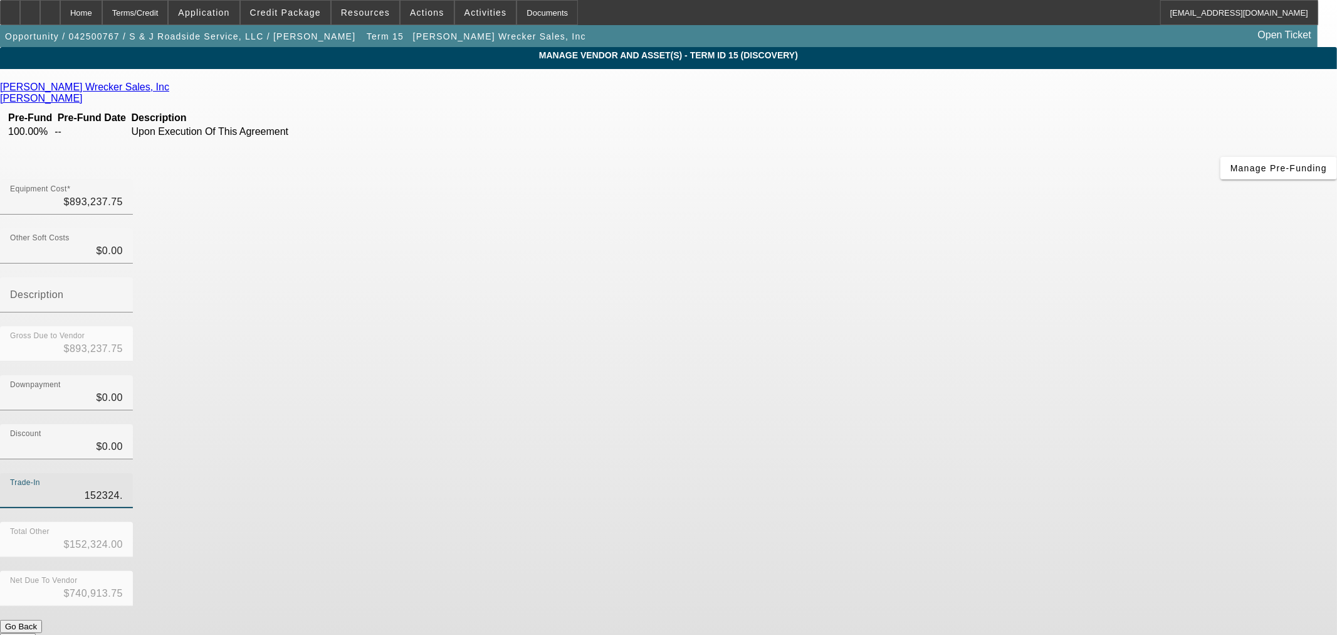
type input "152324.5"
type input "$152,324.50"
type input "$740,913.25"
type input "152324.59"
type input "$152,324.59"
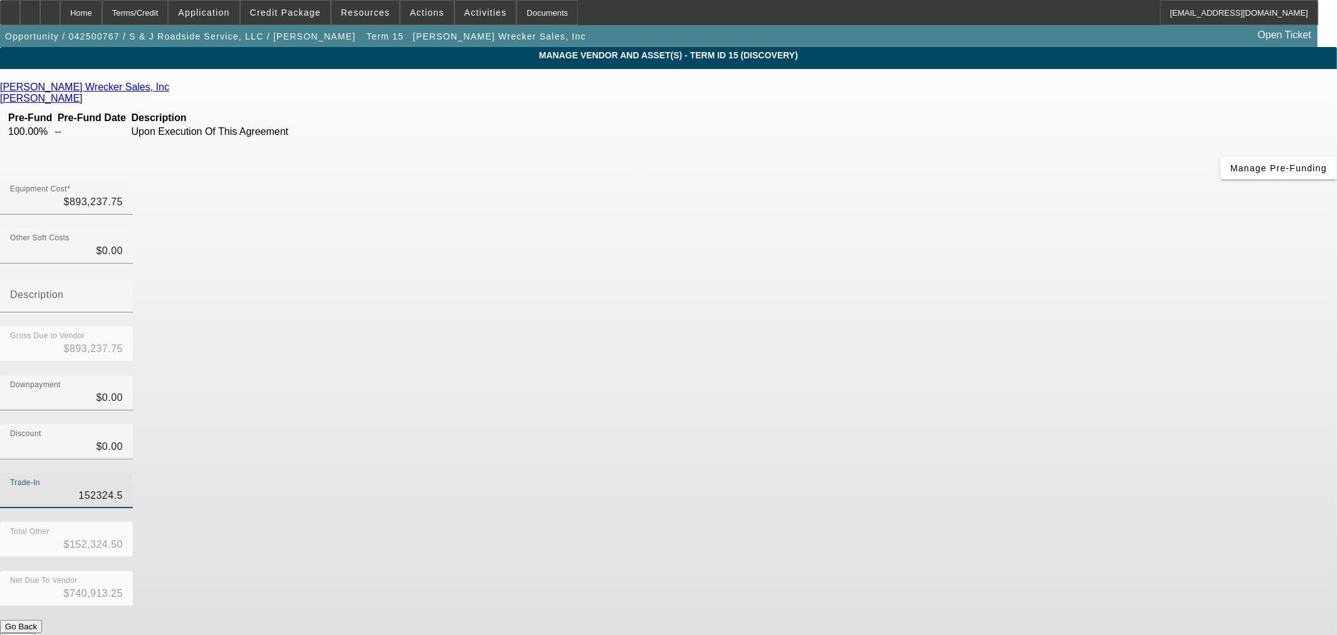
type input "$740,913.16"
type input "$152,324.59"
click at [964, 473] on div "Trade-In $152,324.59" at bounding box center [668, 497] width 1337 height 49
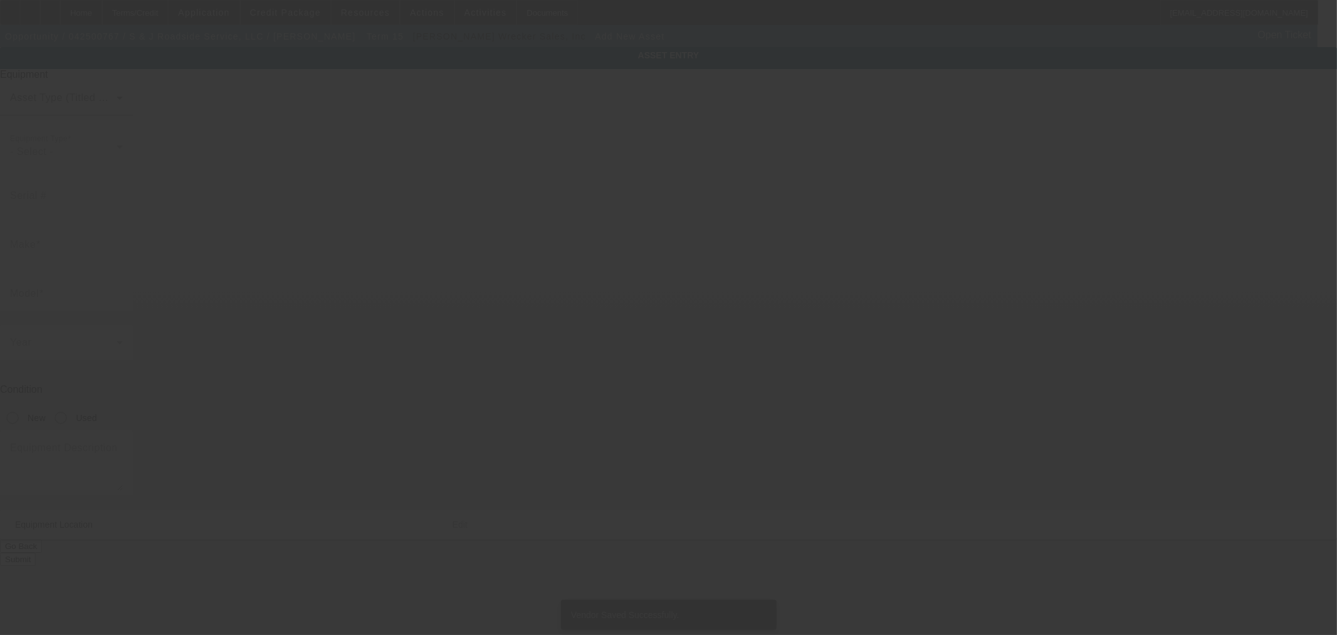
type input "145 Newton Bridge Industri Way"
type input "Athens"
type input "30607"
type input "Clarke"
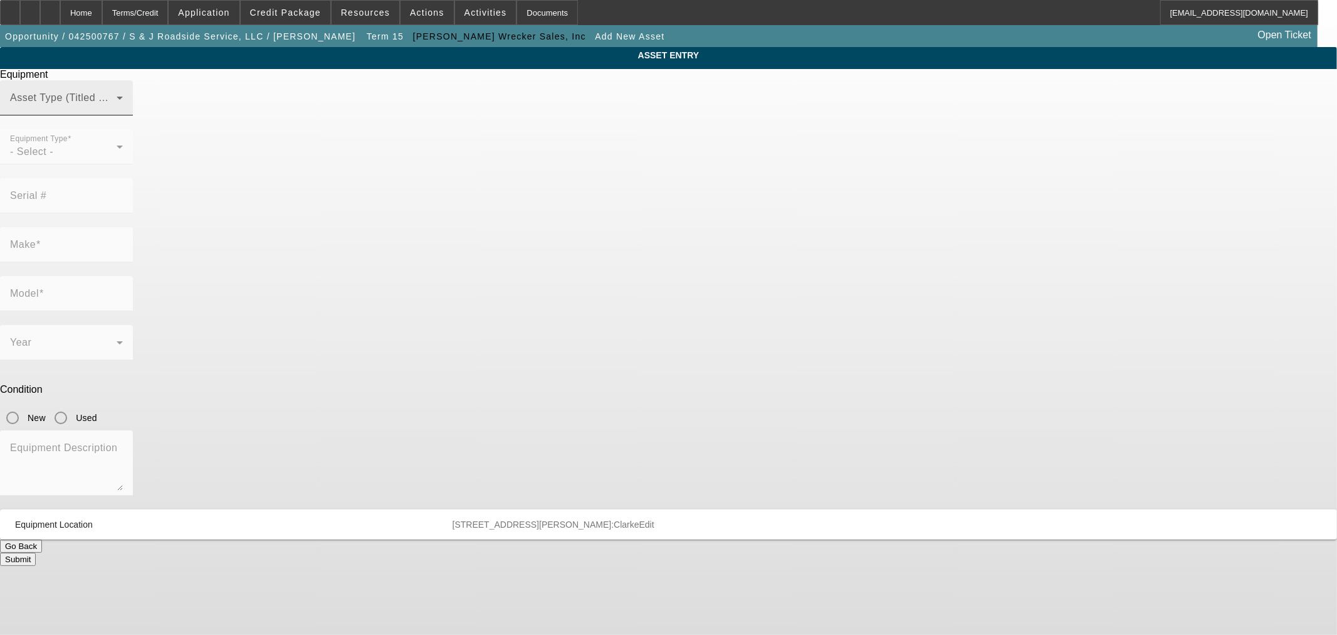
click at [117, 110] on span at bounding box center [63, 102] width 107 height 15
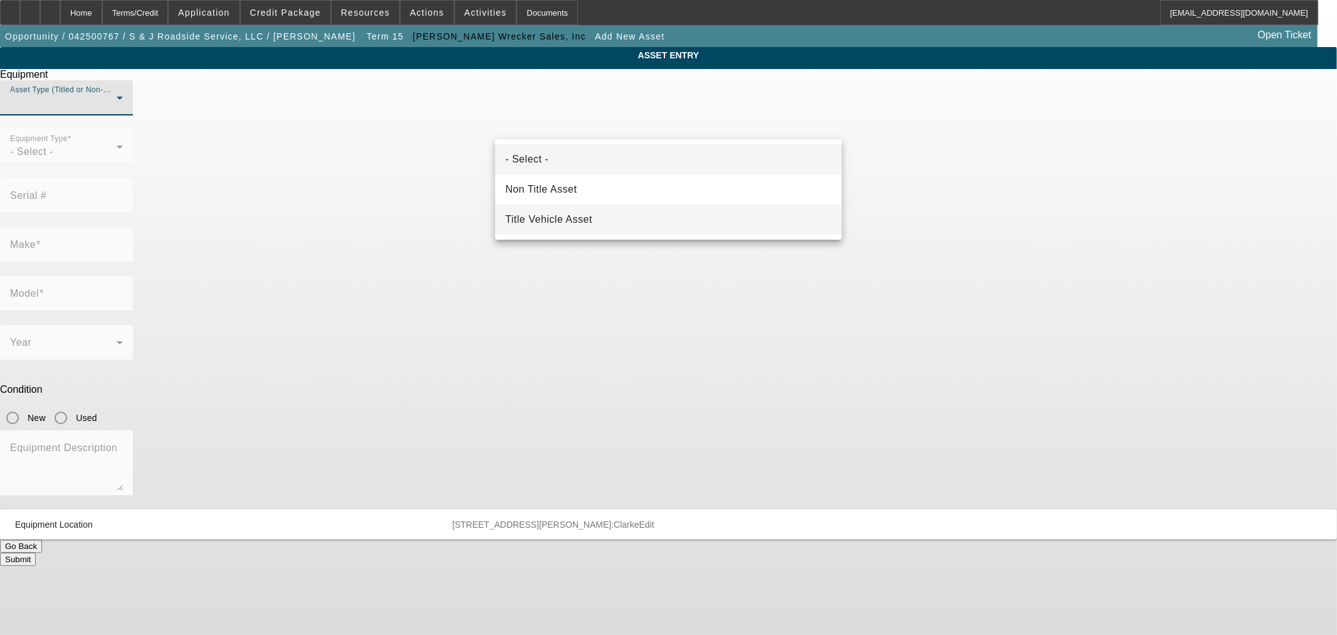
click at [557, 219] on span "Title Vehicle Asset" at bounding box center [548, 219] width 87 height 15
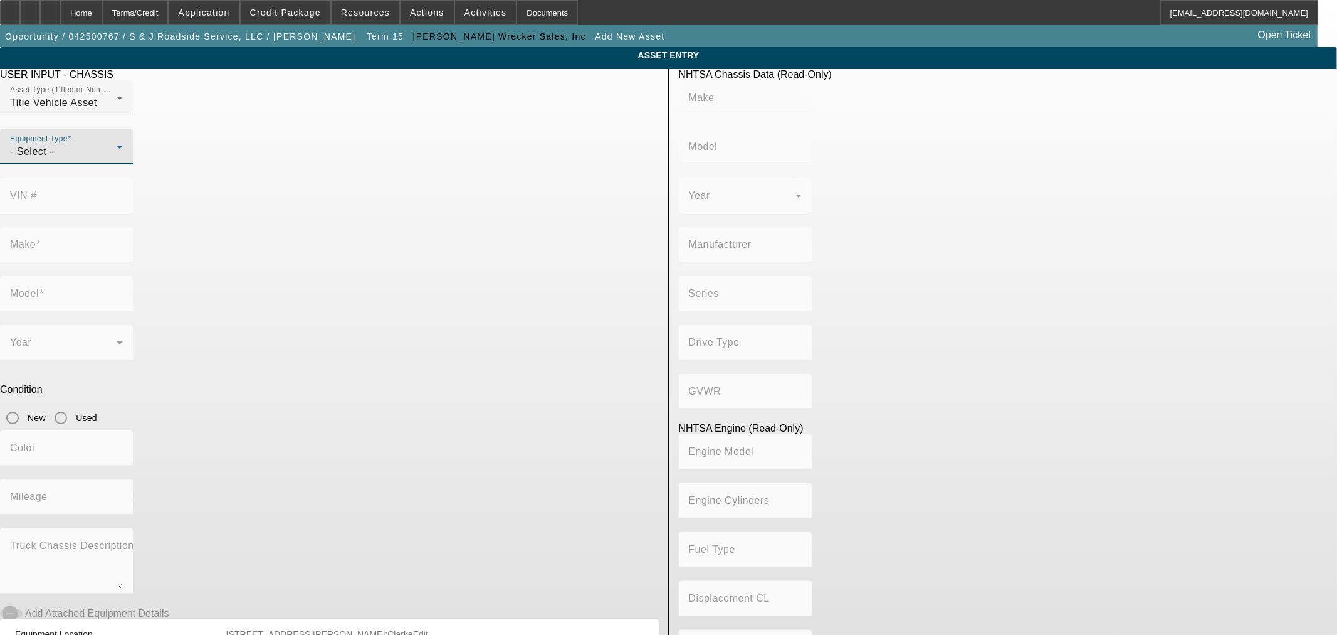
click at [117, 159] on div "- Select -" at bounding box center [63, 151] width 107 height 15
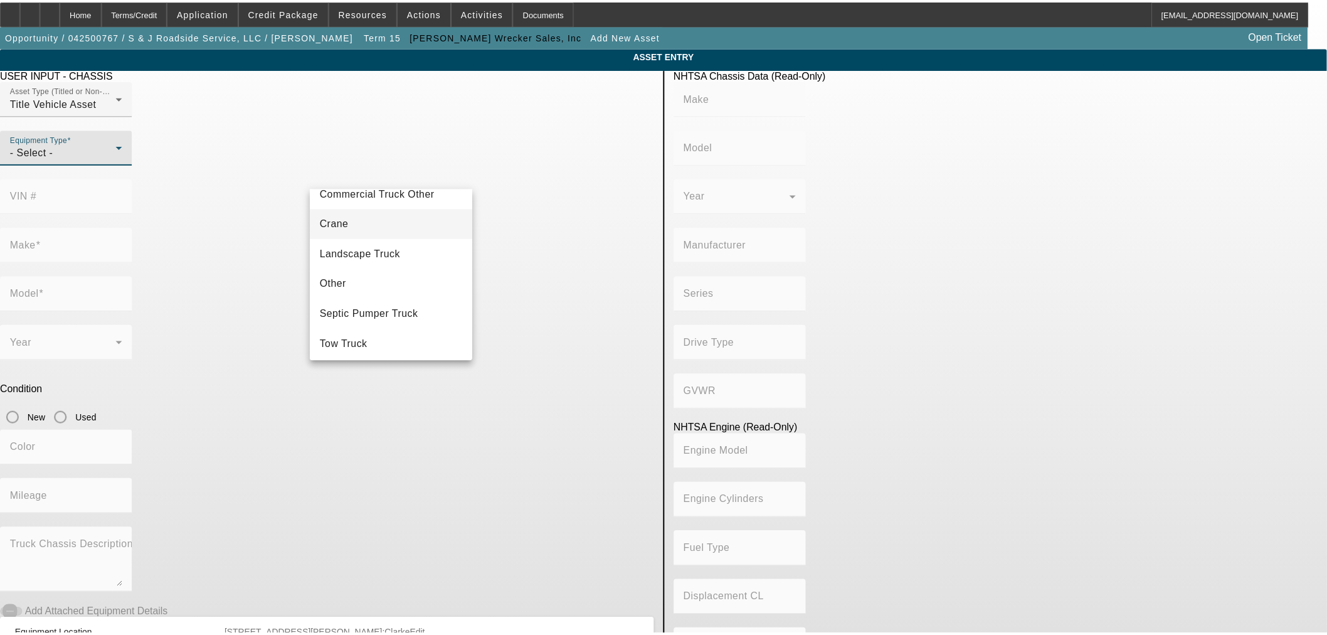
scroll to position [138, 0]
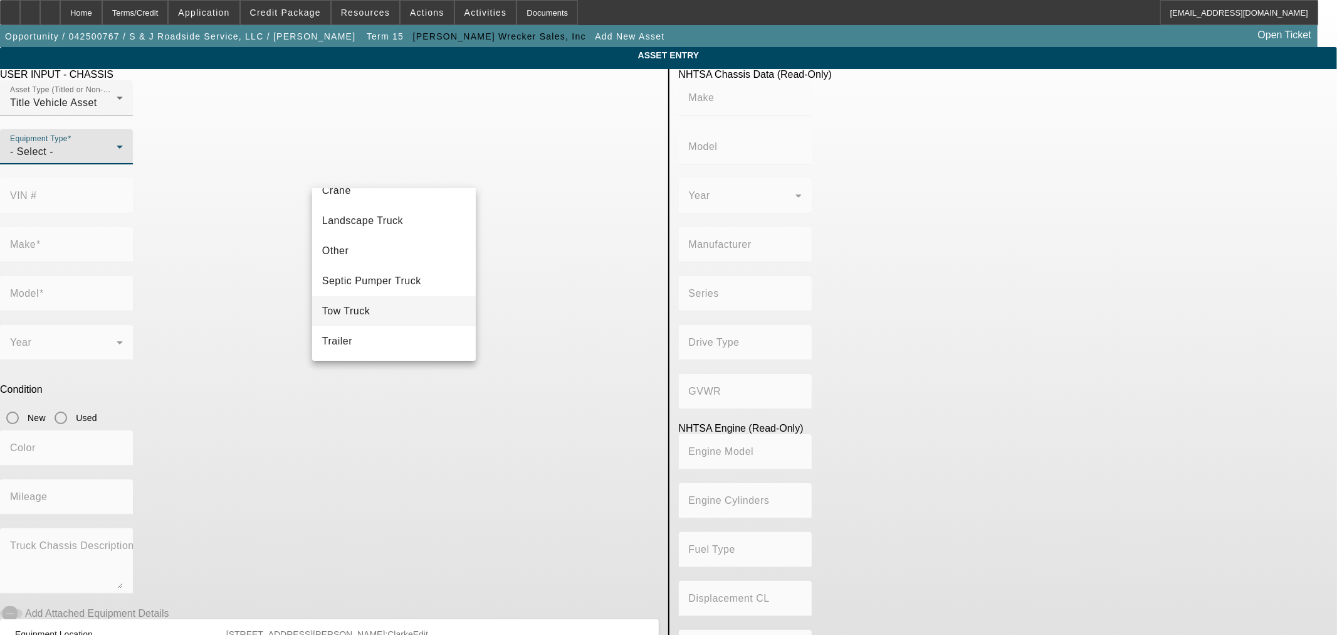
click at [381, 315] on mat-option "Tow Truck" at bounding box center [394, 311] width 164 height 30
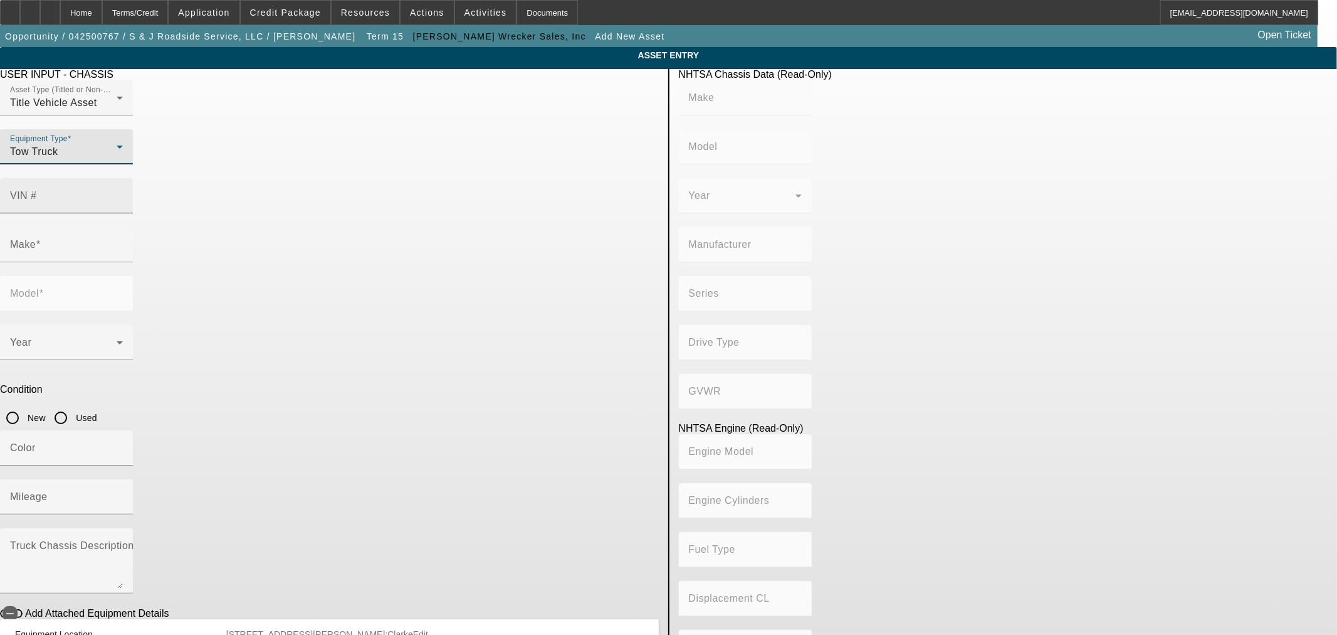
click at [123, 193] on input "VIN #" at bounding box center [66, 200] width 113 height 15
paste input "1NPEX4TX5SD742920"
type input "1NPEX4TX5SD742920"
type input "PETERBILT"
type input "589"
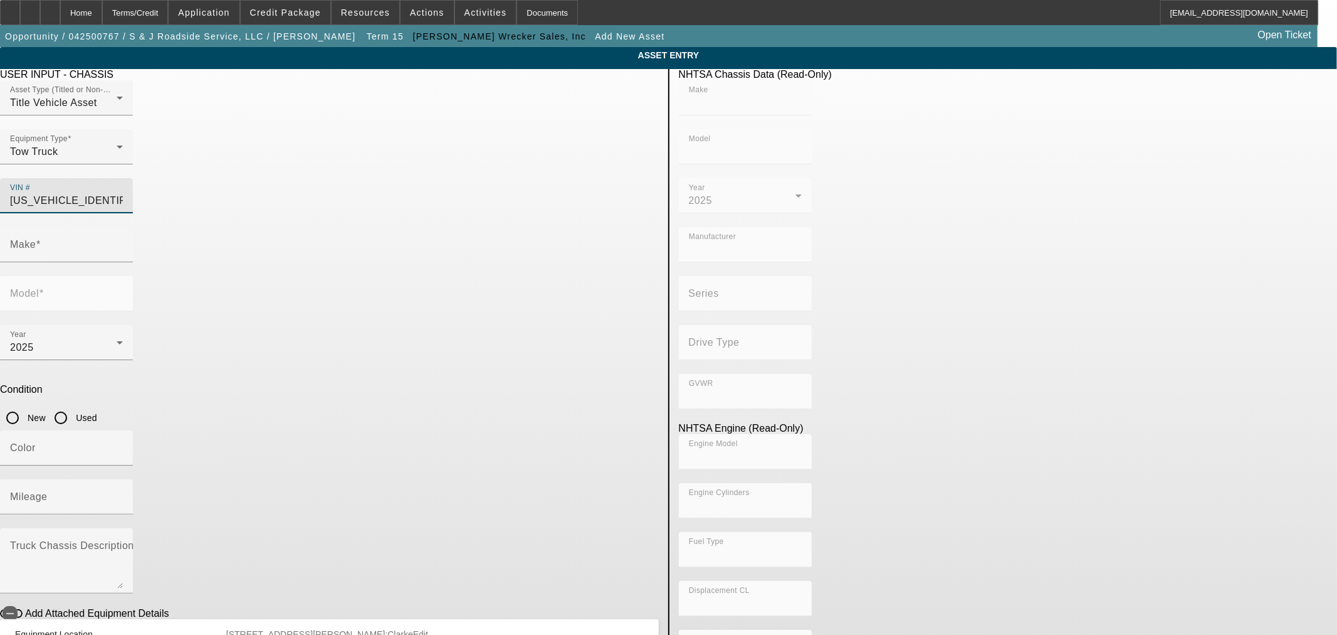
type input "PETERBILT MOTORS COMPANY"
type input "Class 8: 33,001 lb and above (14,969 kg and above)"
type input "ISX/ISX15/X15"
type input "6"
type input "Diesel"
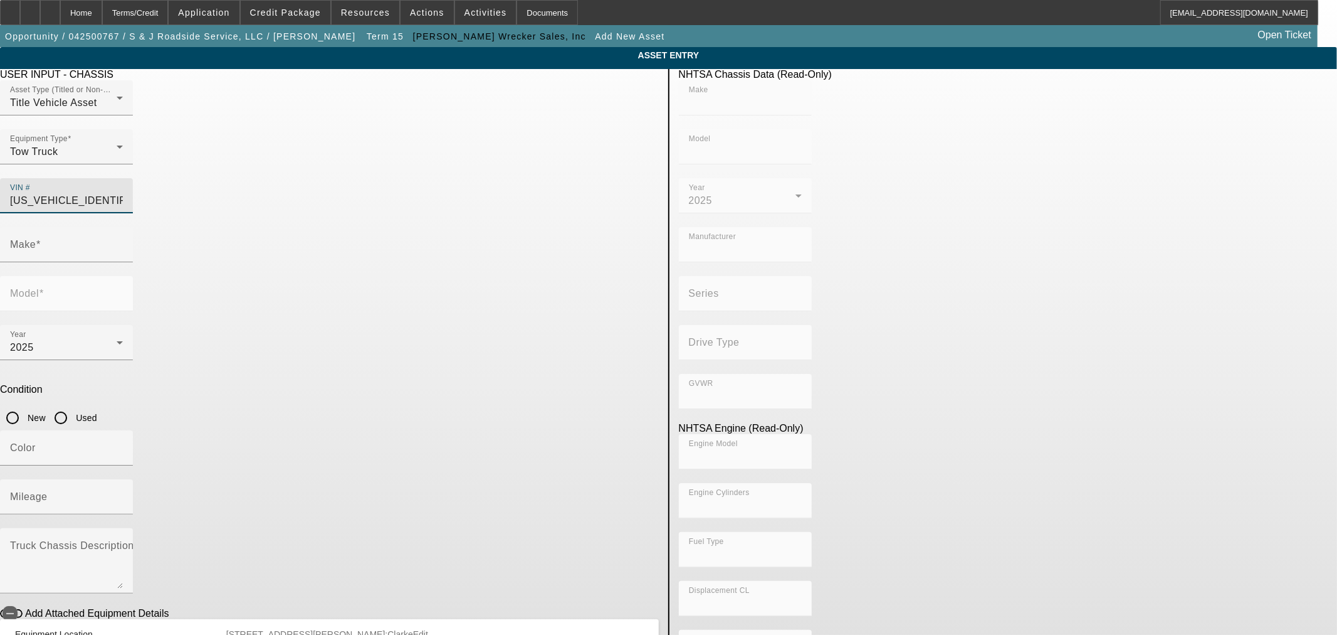
type input "909.25378701151"
type input "14.9"
type input "1NPEX4TX5SD742920"
click at [25, 405] on input "New" at bounding box center [12, 417] width 25 height 25
radio input "true"
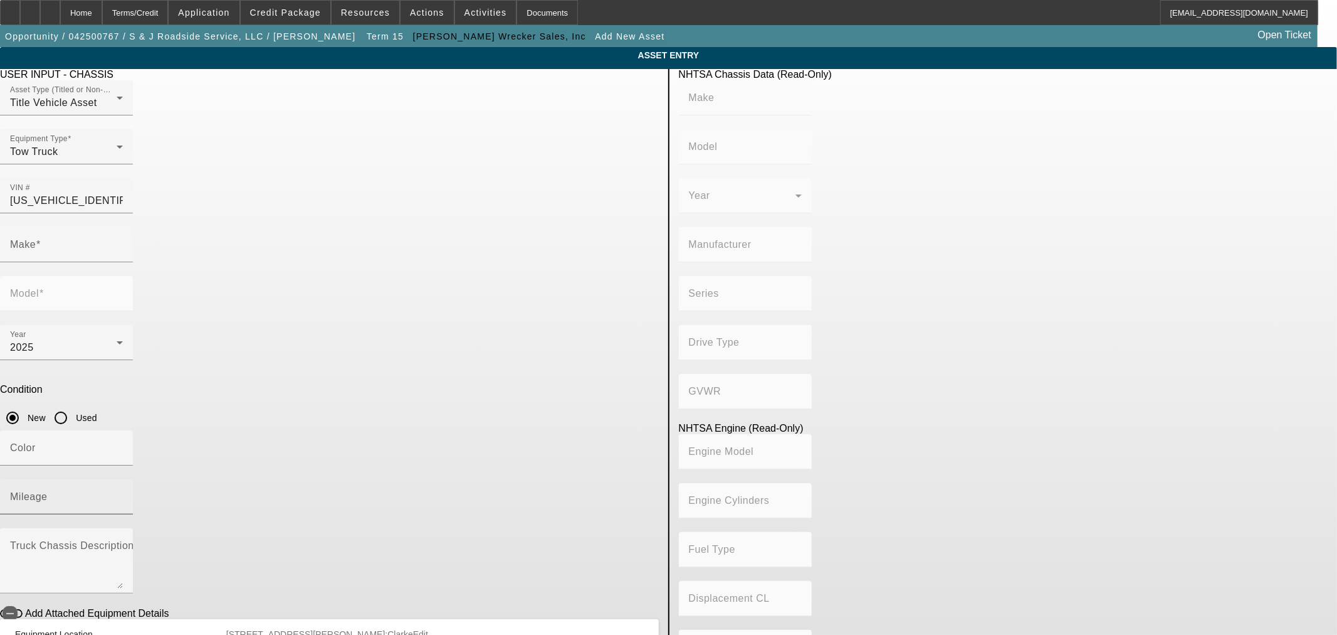
type input "PETERBILT"
type input "589"
type input "PETERBILT"
type input "589"
type input "PETERBILT MOTORS COMPANY"
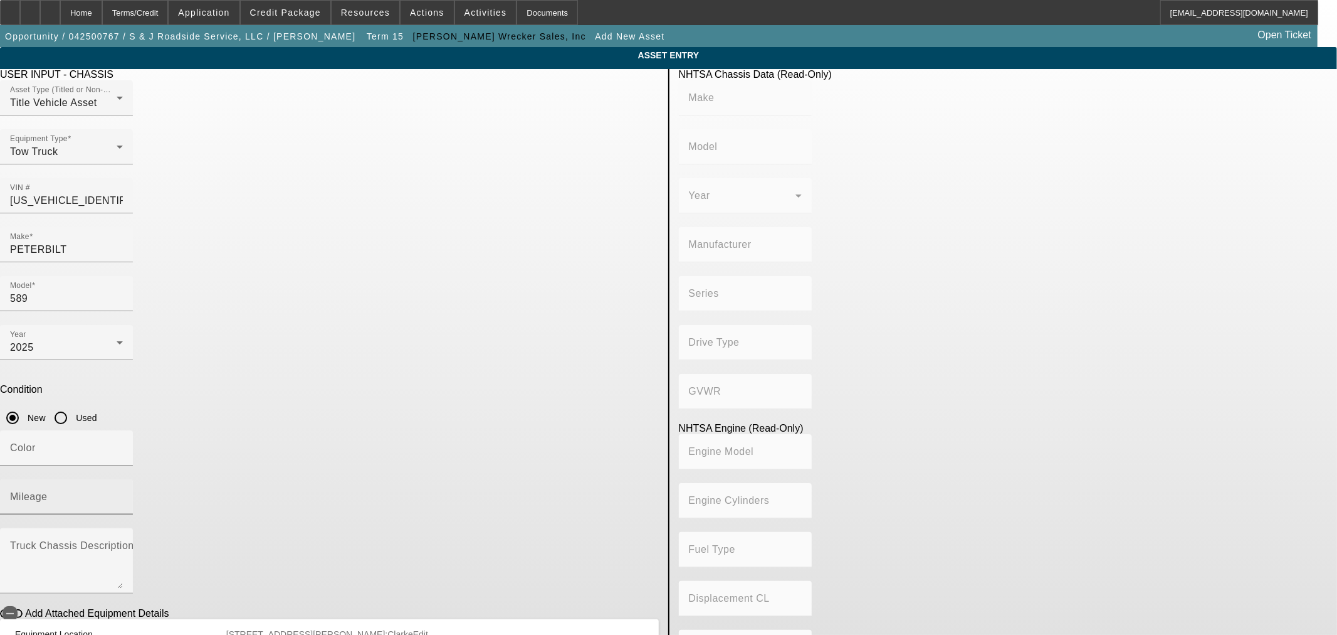
type input "Class 8: 33,001 lb and above (14,969 kg and above)"
type input "ISX/ISX15/X15"
type input "6"
type input "Diesel"
type input "909.25378701151"
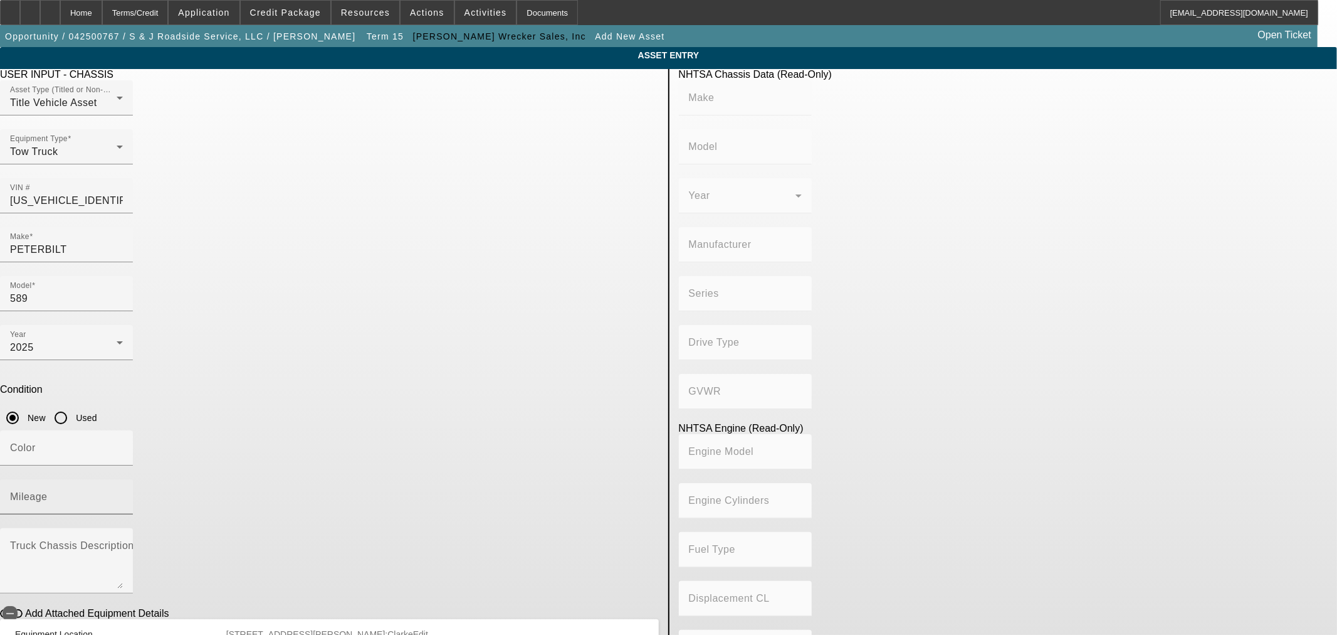
type input "14.9"
click at [123, 494] on input "Mileage" at bounding box center [66, 501] width 113 height 15
type input "1"
click at [16, 608] on icon "button" at bounding box center [9, 613] width 11 height 11
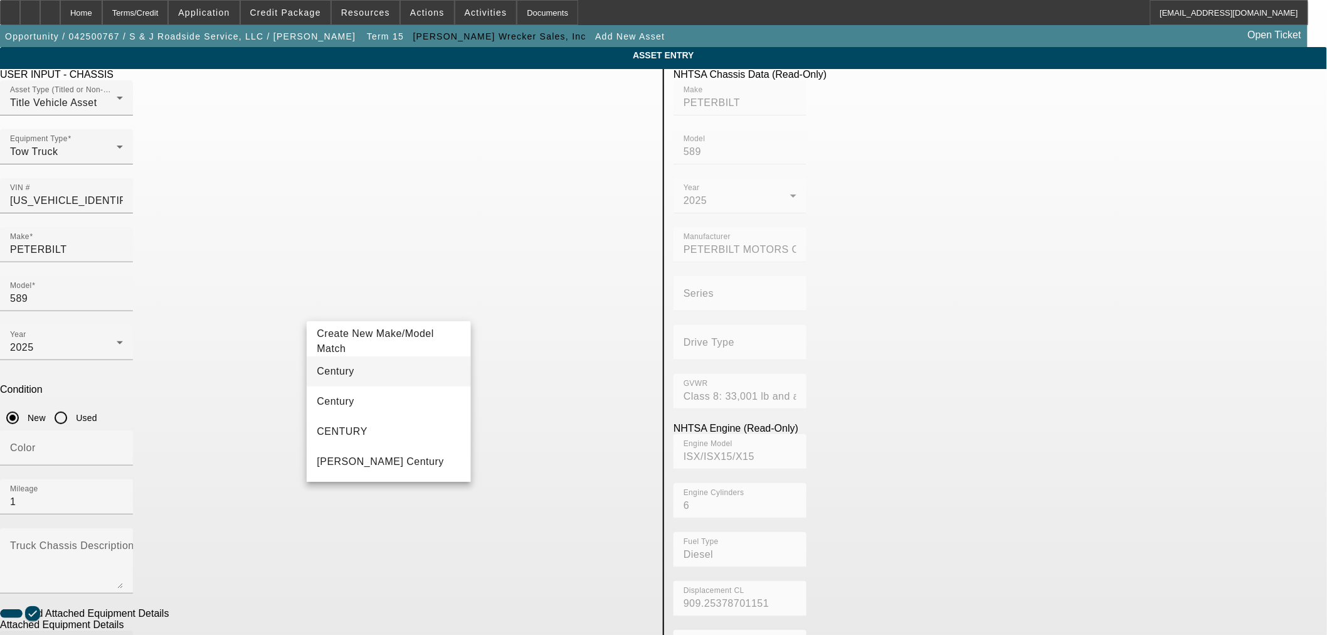
click at [389, 362] on mat-option "Century" at bounding box center [389, 371] width 164 height 30
type input "Century"
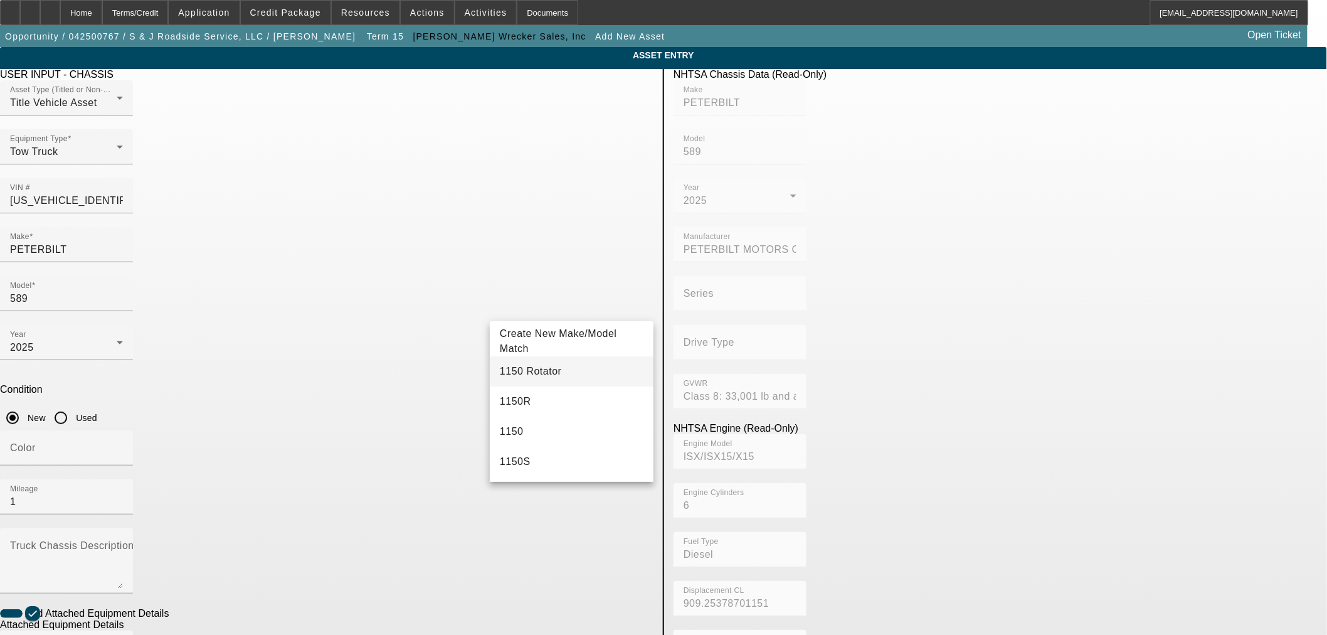
click at [571, 371] on mat-option "1150 Rotator" at bounding box center [572, 371] width 164 height 30
type input "1150 Rotator"
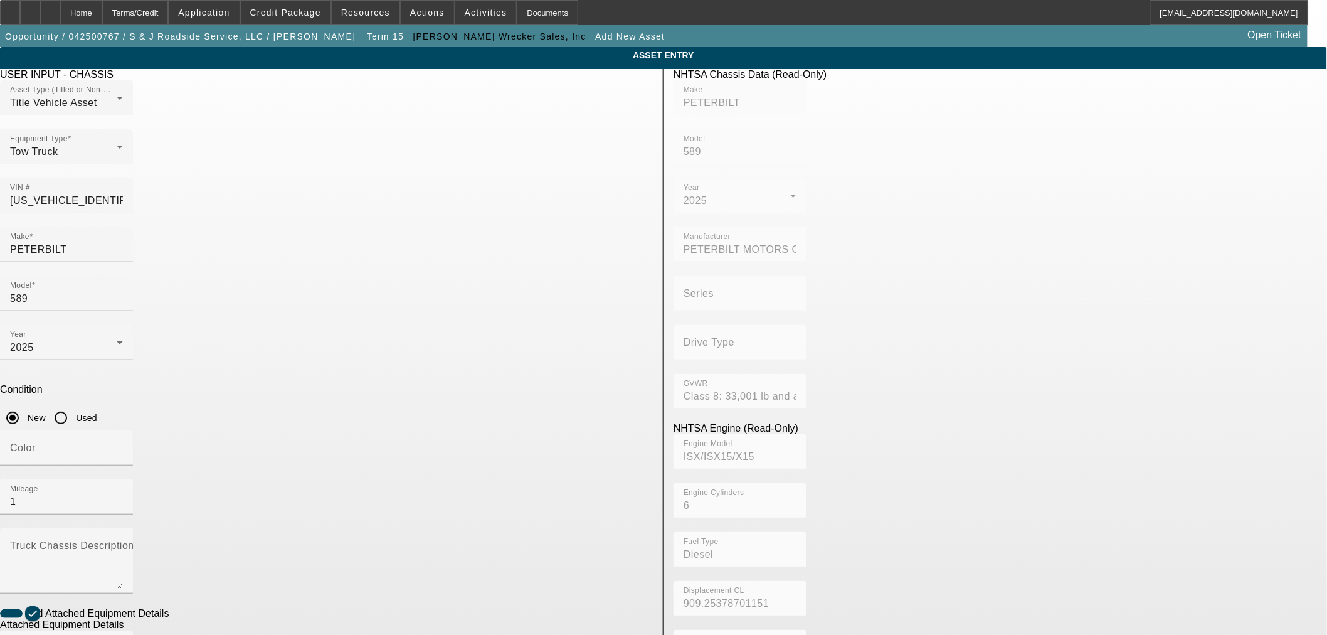
radio input "true"
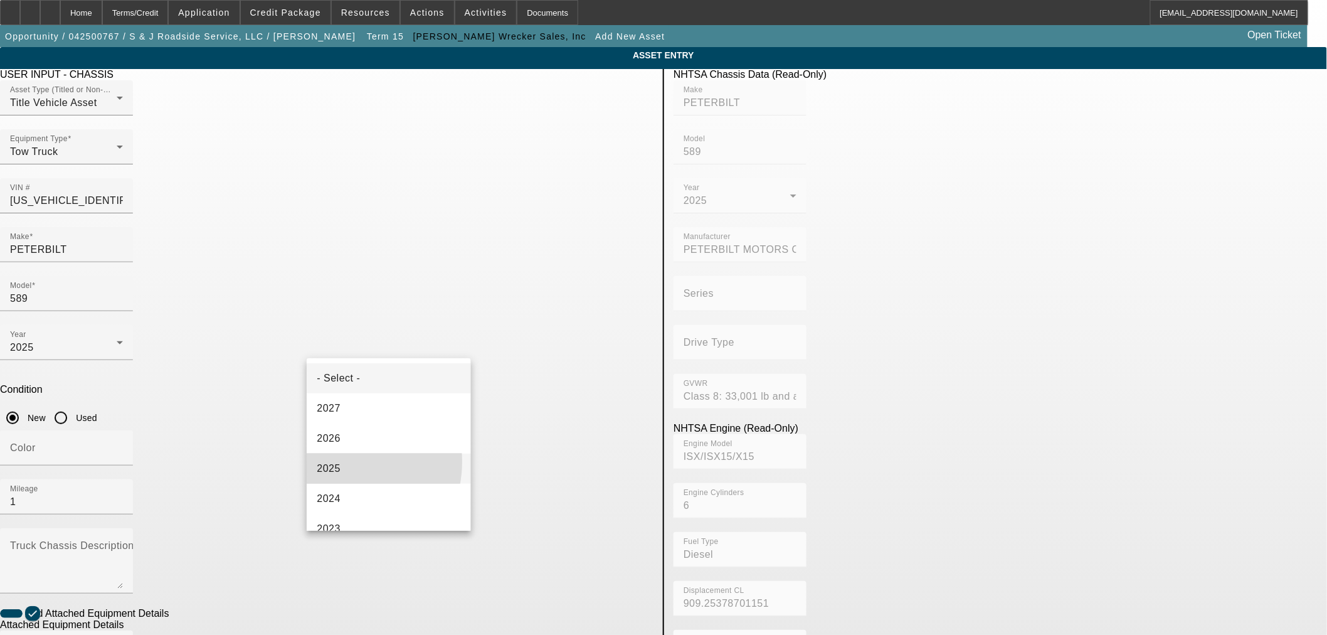
click at [340, 461] on mat-option "2025" at bounding box center [389, 468] width 164 height 30
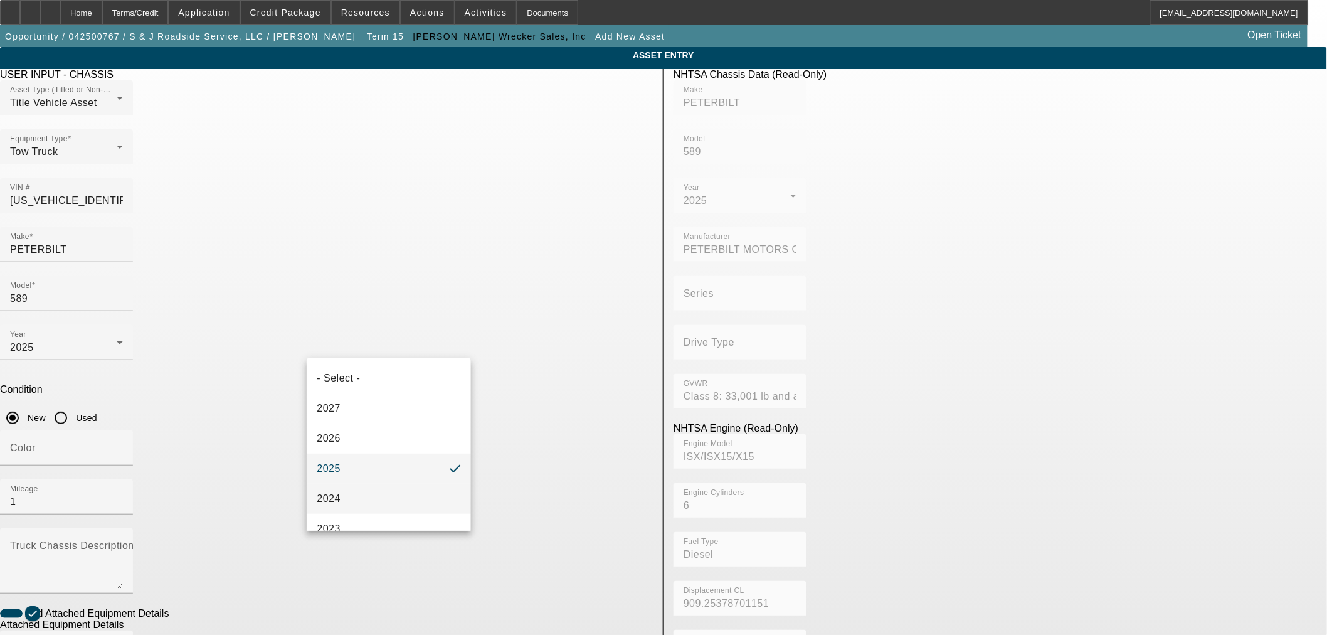
click at [352, 493] on mat-option "2024" at bounding box center [389, 498] width 164 height 30
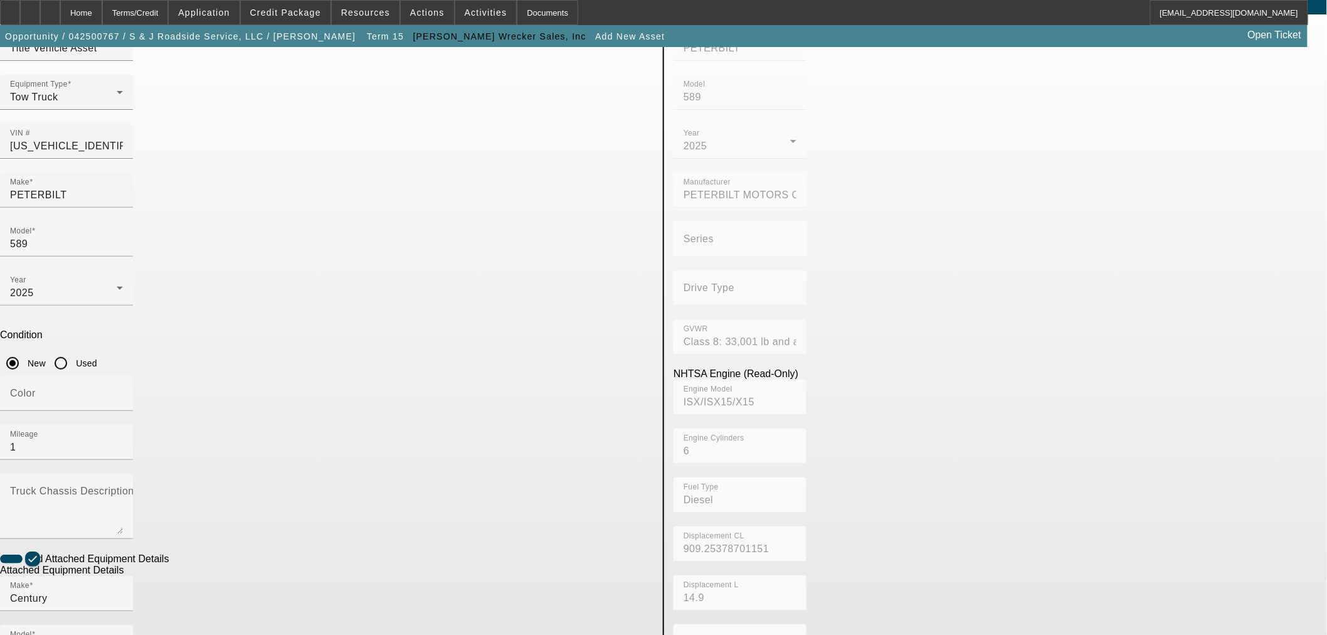
scroll to position [165, 0]
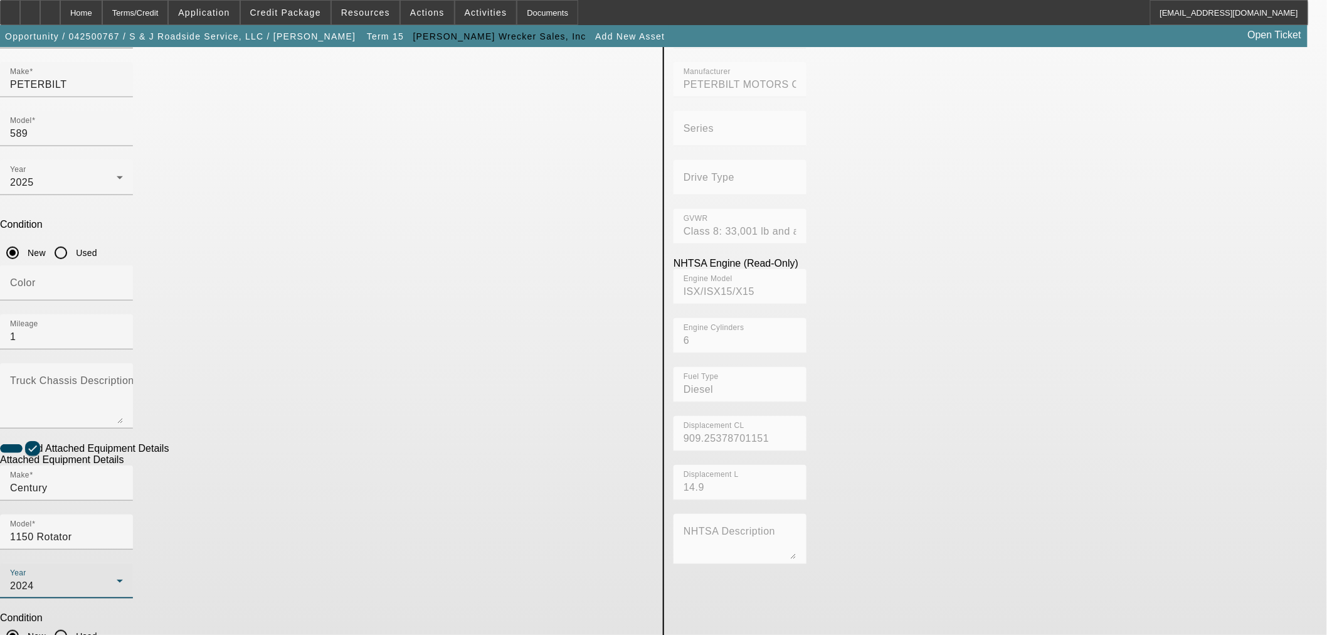
paste input "11501B250729"
type input "11501B250729"
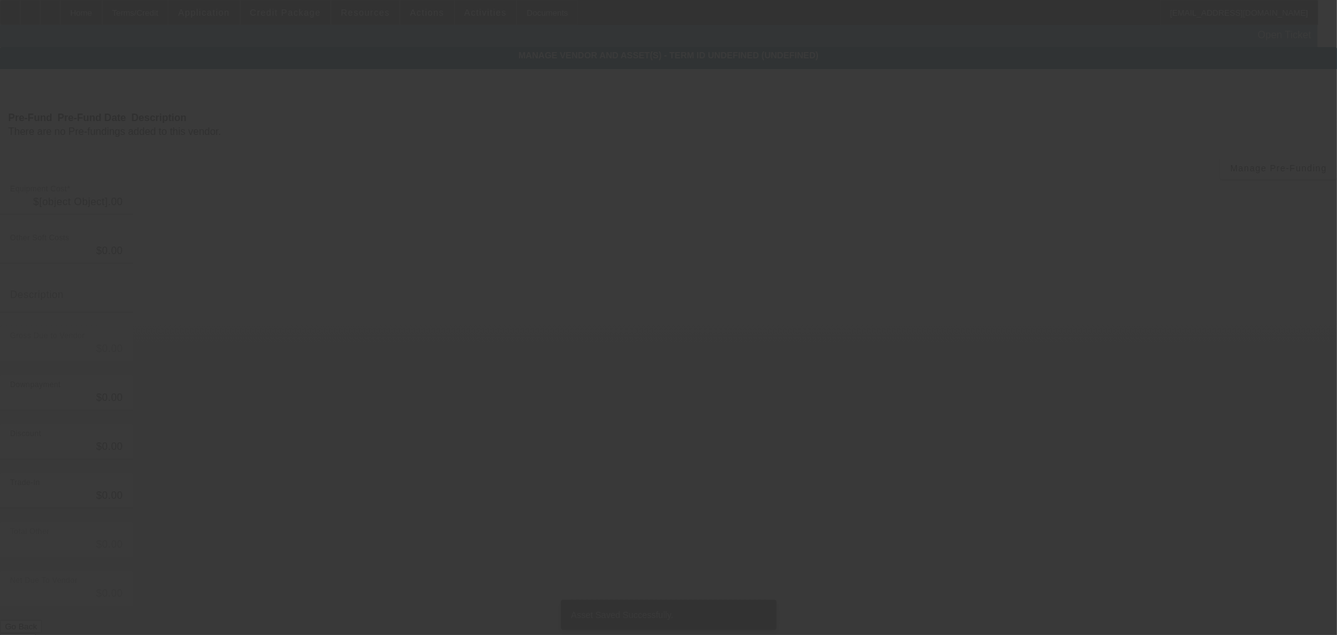
type input "$893,237.75"
type input "$152,324.59"
type input "$740,913.16"
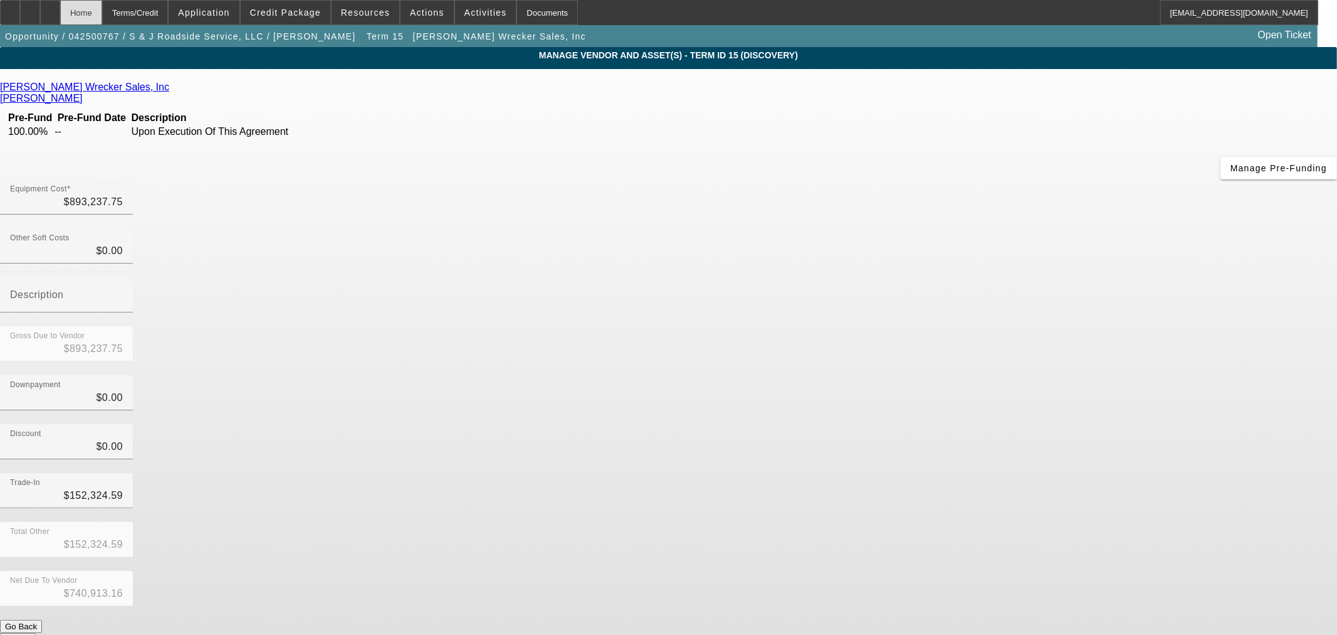
click at [102, 10] on div "Home" at bounding box center [81, 12] width 42 height 25
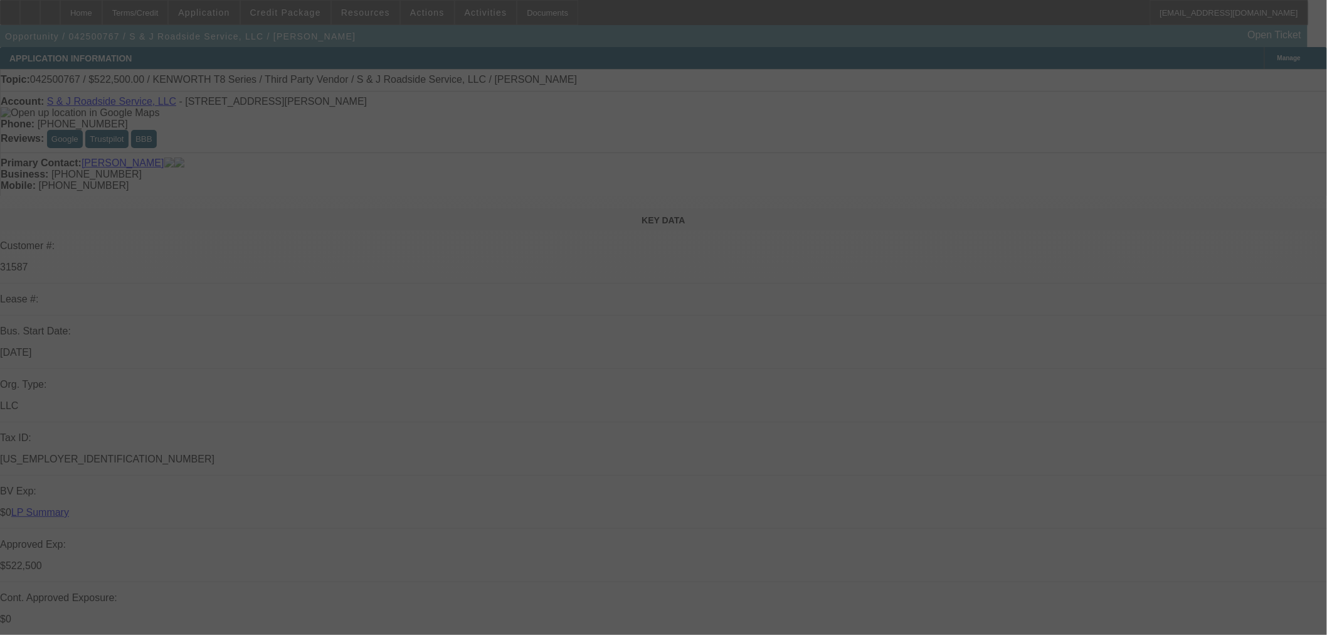
select select "0"
select select "2"
select select "0"
select select "6"
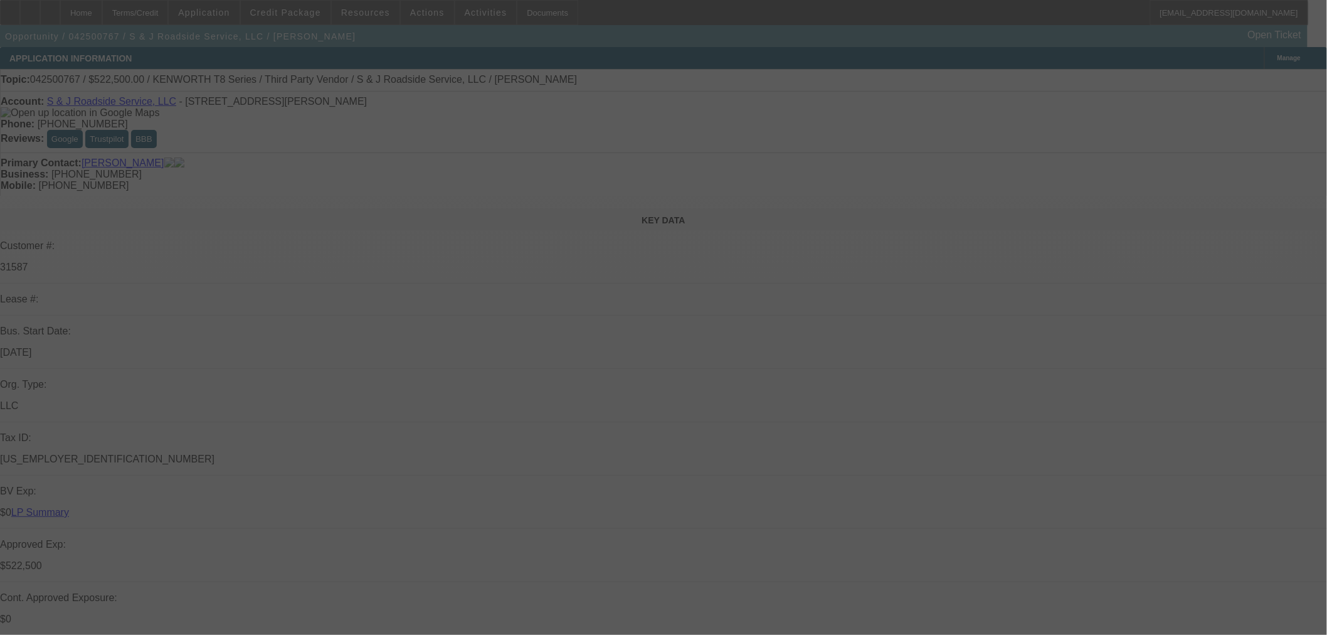
select select "2"
select select "0"
select select "6"
select select "0"
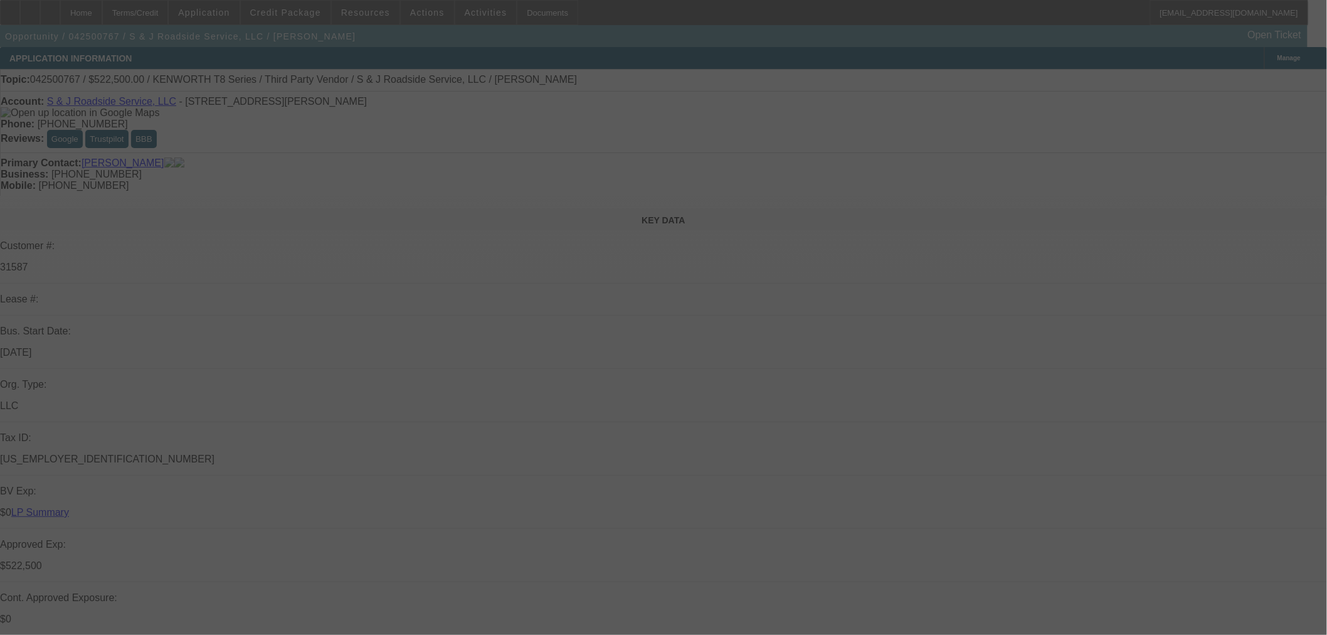
select select "3"
select select "0"
select select "6"
select select "0"
select select "2"
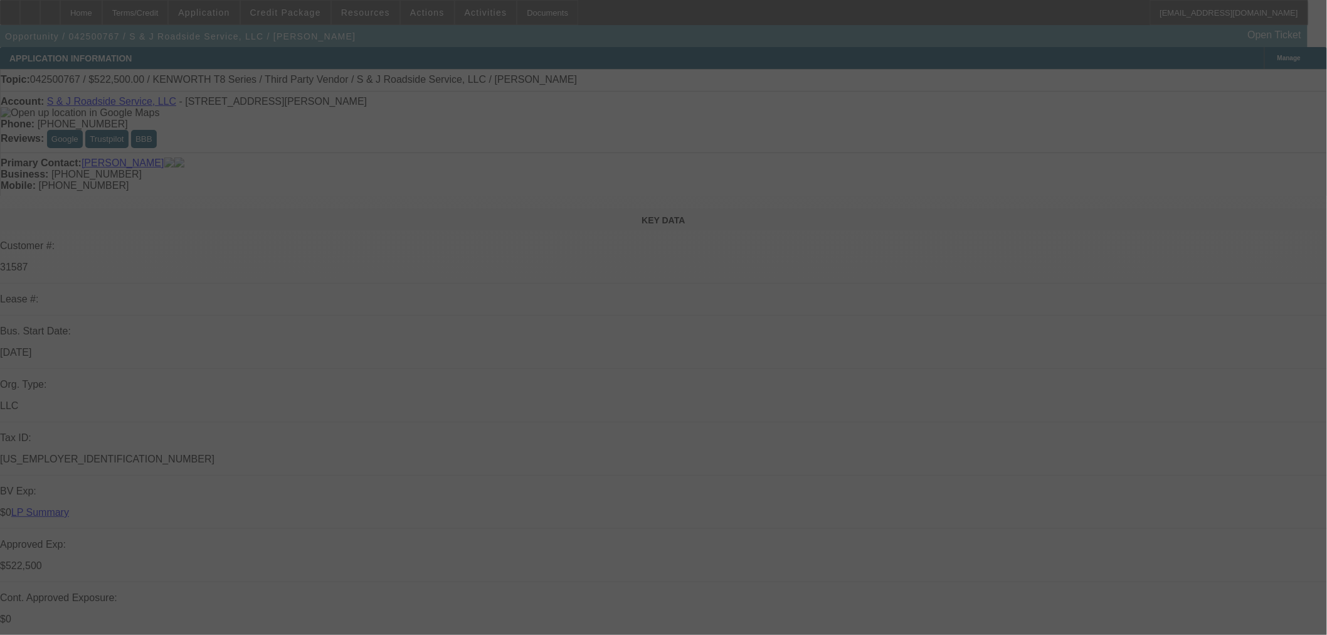
select select "2"
select select "0"
select select "6"
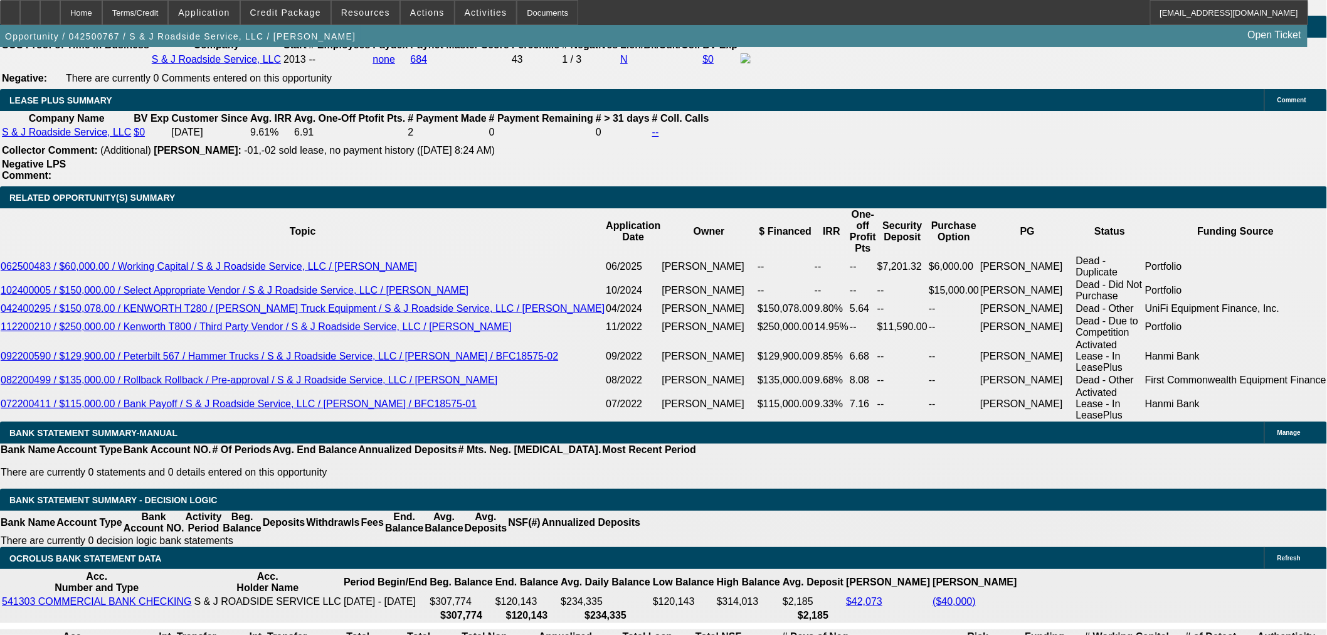
scroll to position [2020, 0]
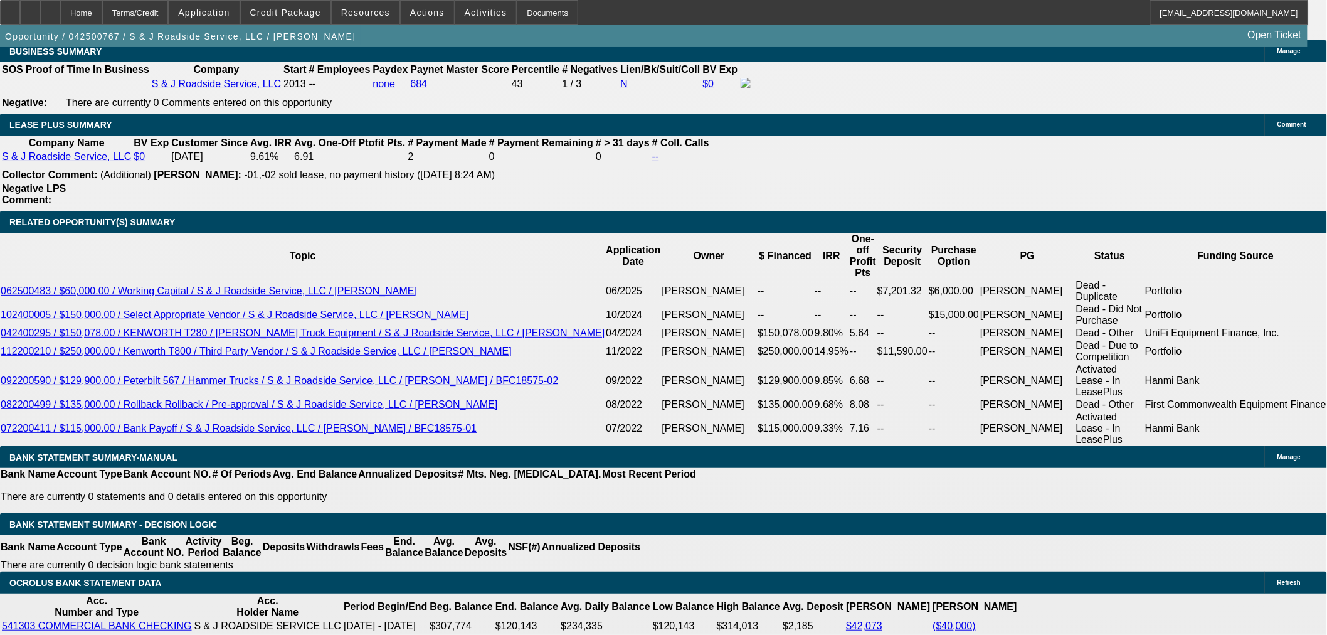
drag, startPoint x: 218, startPoint y: 272, endPoint x: 467, endPoint y: 251, distance: 249.8
type input "$0.00"
type input "UNKNOWN"
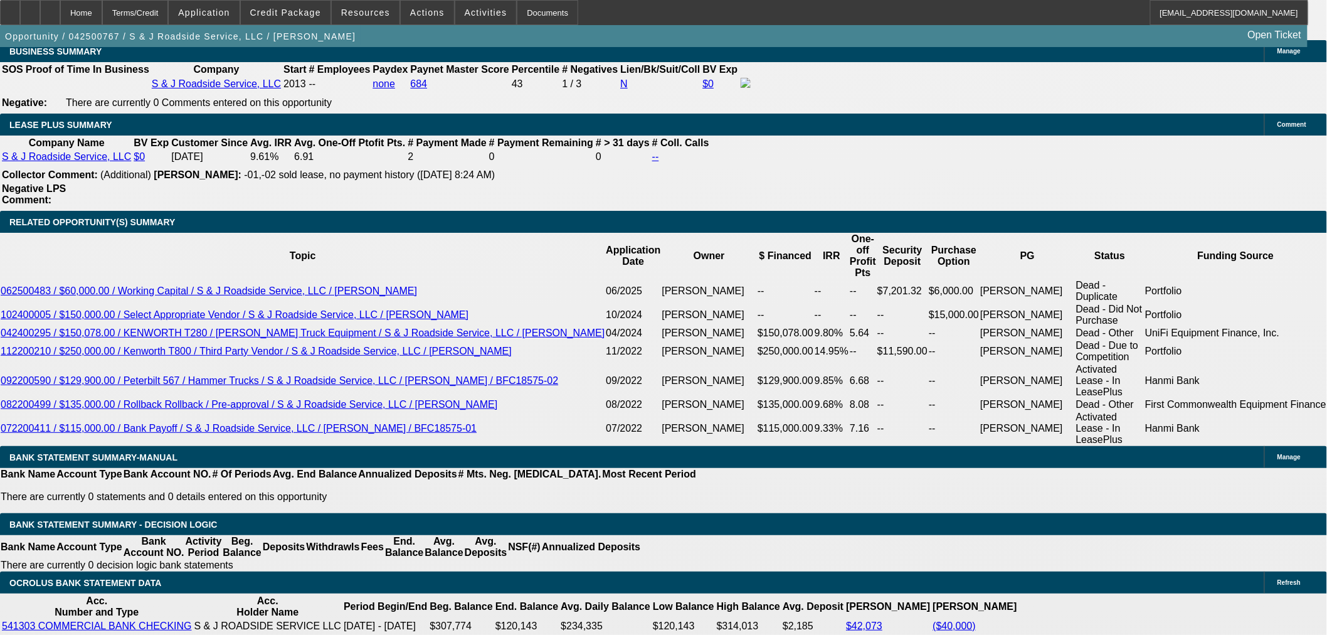
scroll to position [1741, 0]
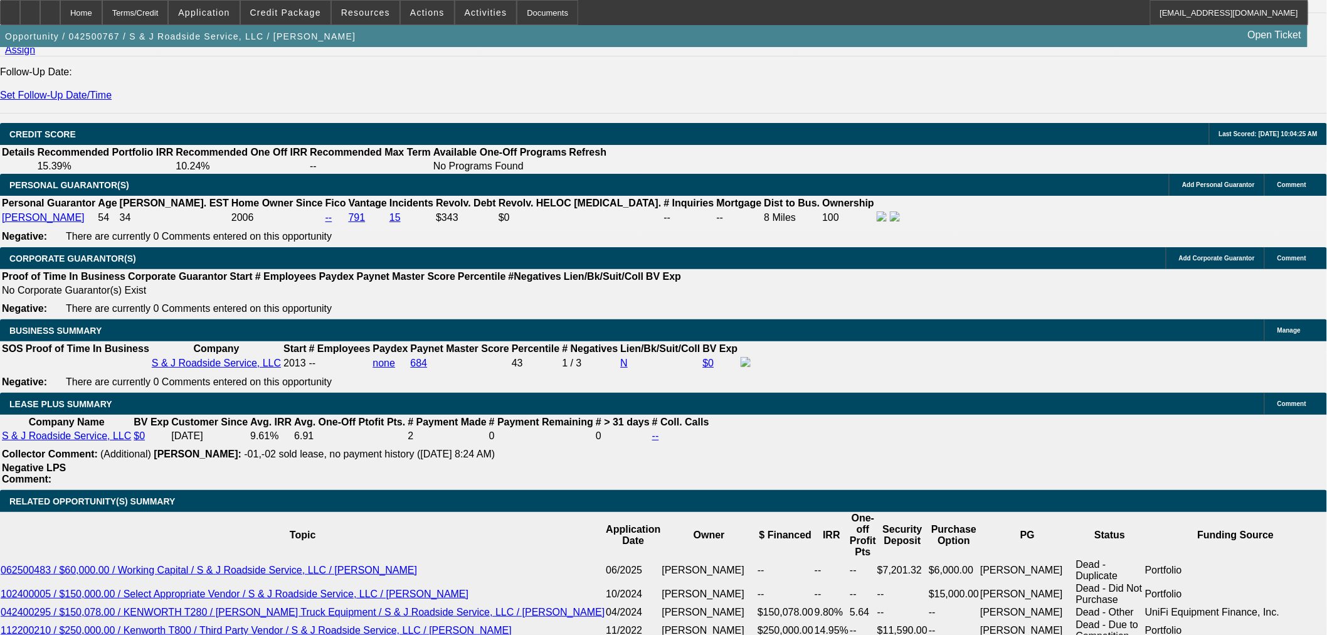
type input "$13,726.04"
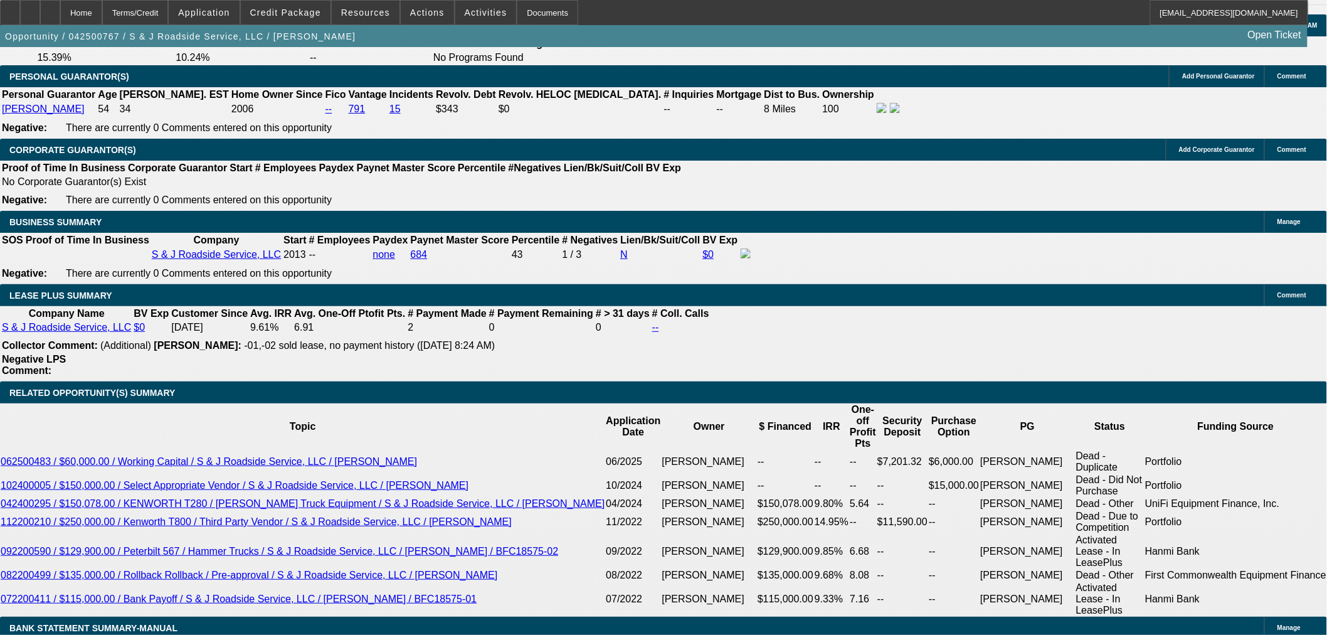
scroll to position [2020, 0]
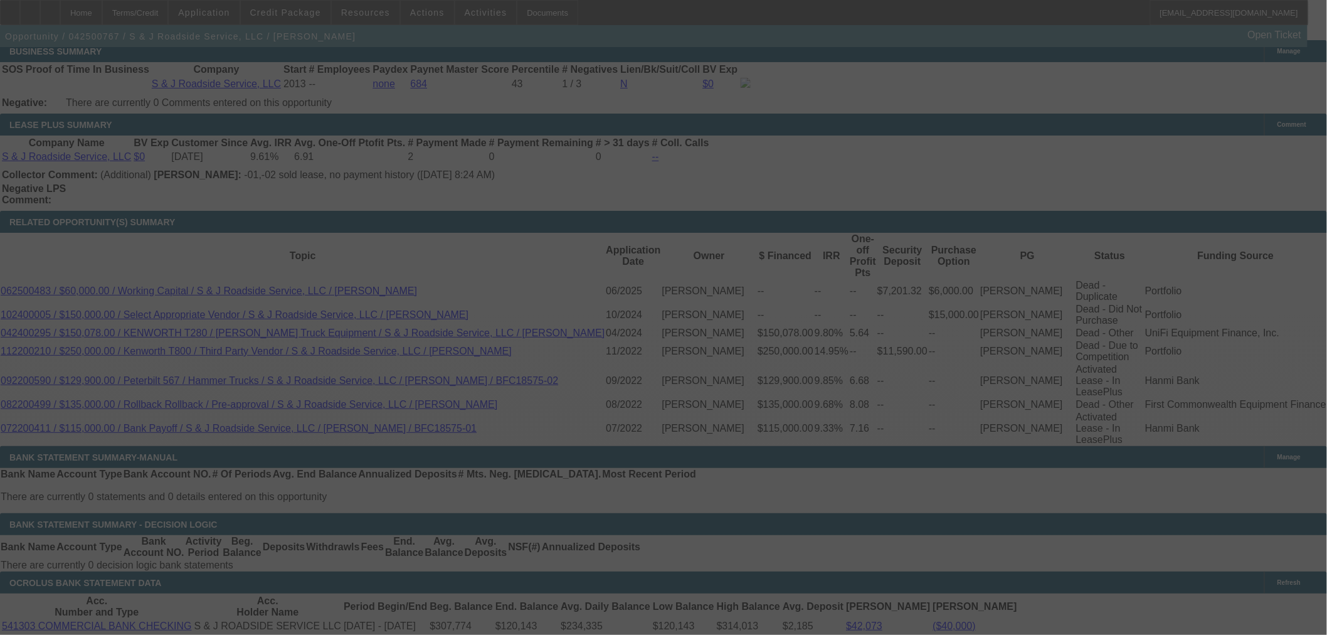
select select "0"
select select "2"
select select "0"
select select "6"
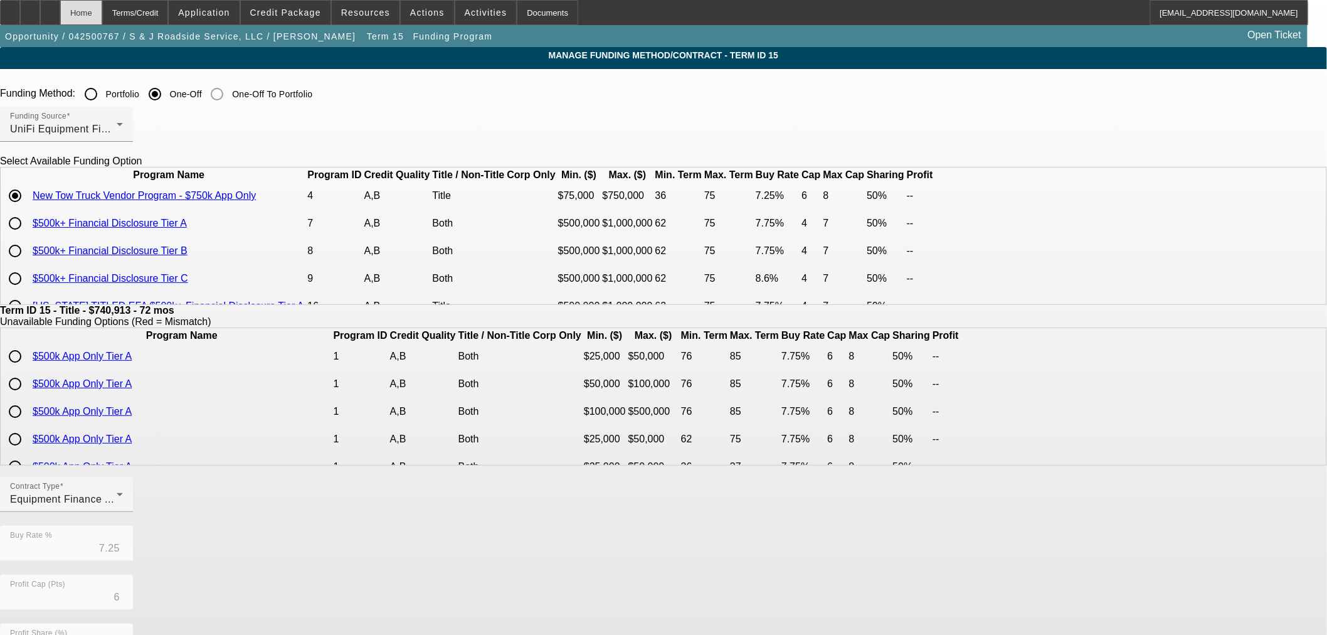
click at [102, 16] on div "Home" at bounding box center [81, 12] width 42 height 25
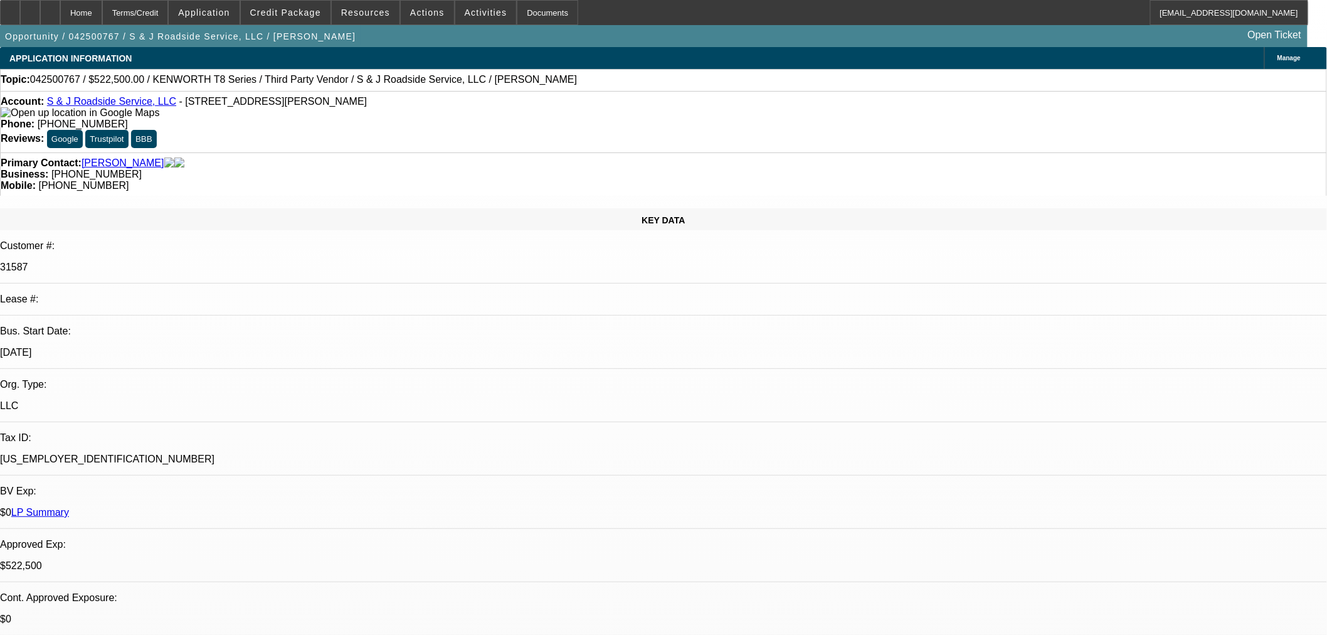
select select "0"
select select "2"
select select "0"
select select "6"
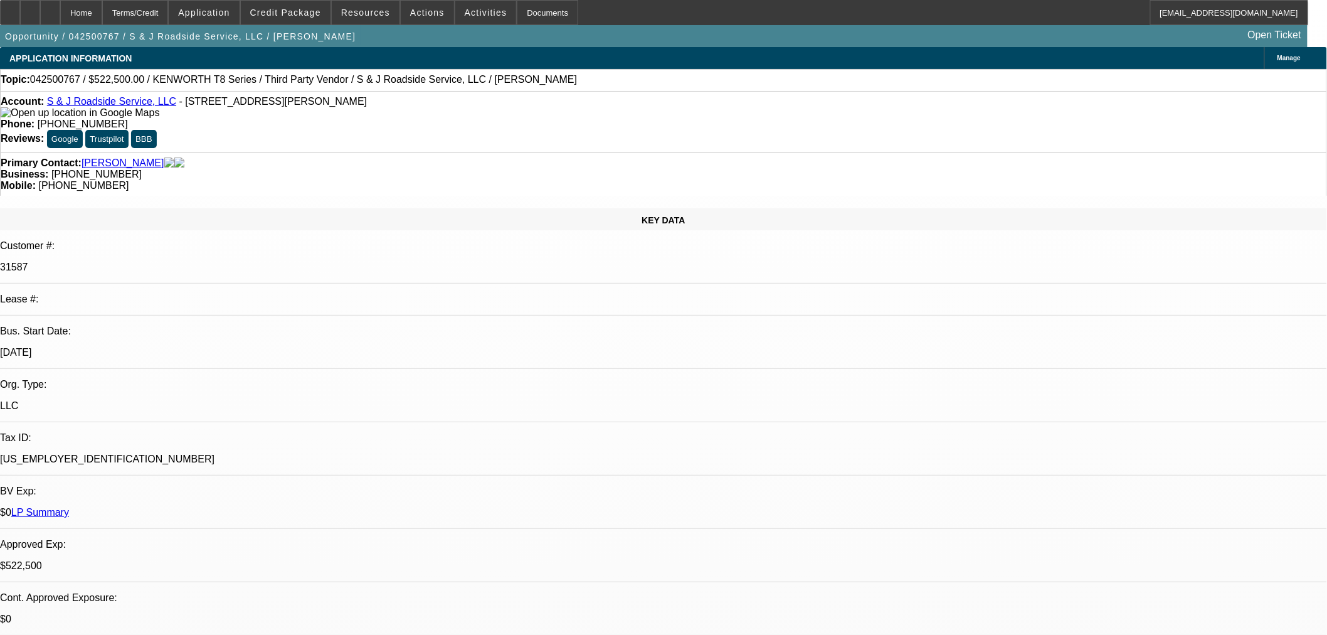
select select "2"
select select "0"
select select "6"
select select "0"
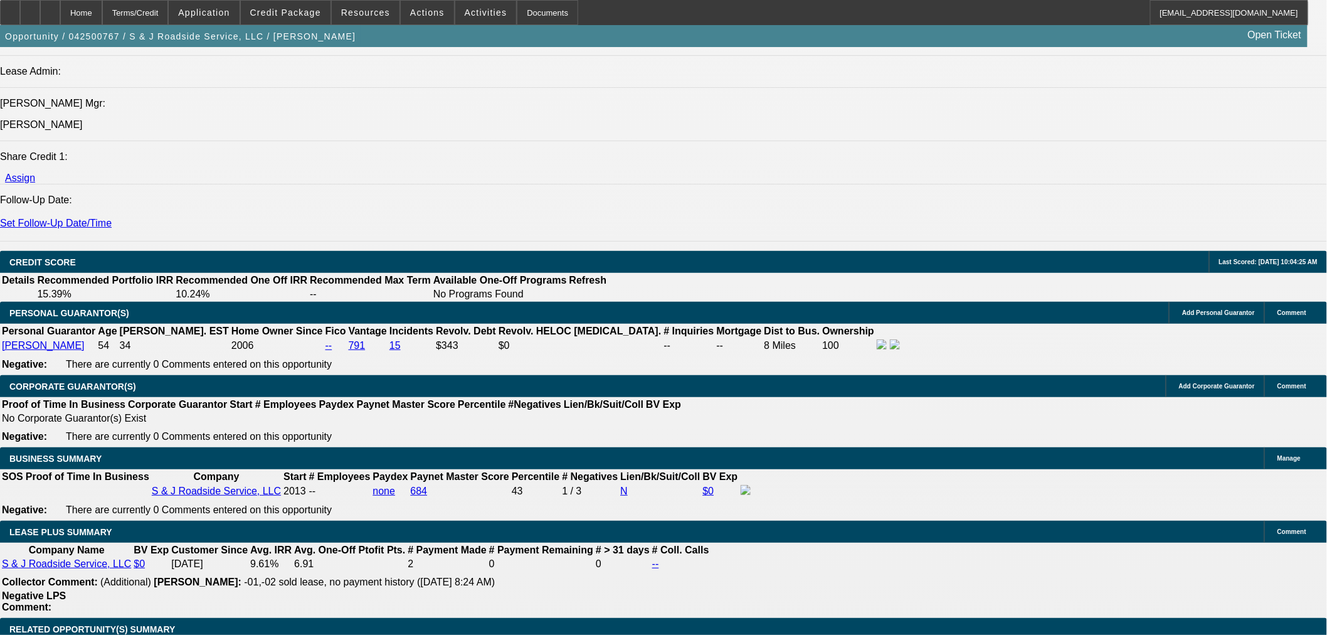
scroll to position [2020, 0]
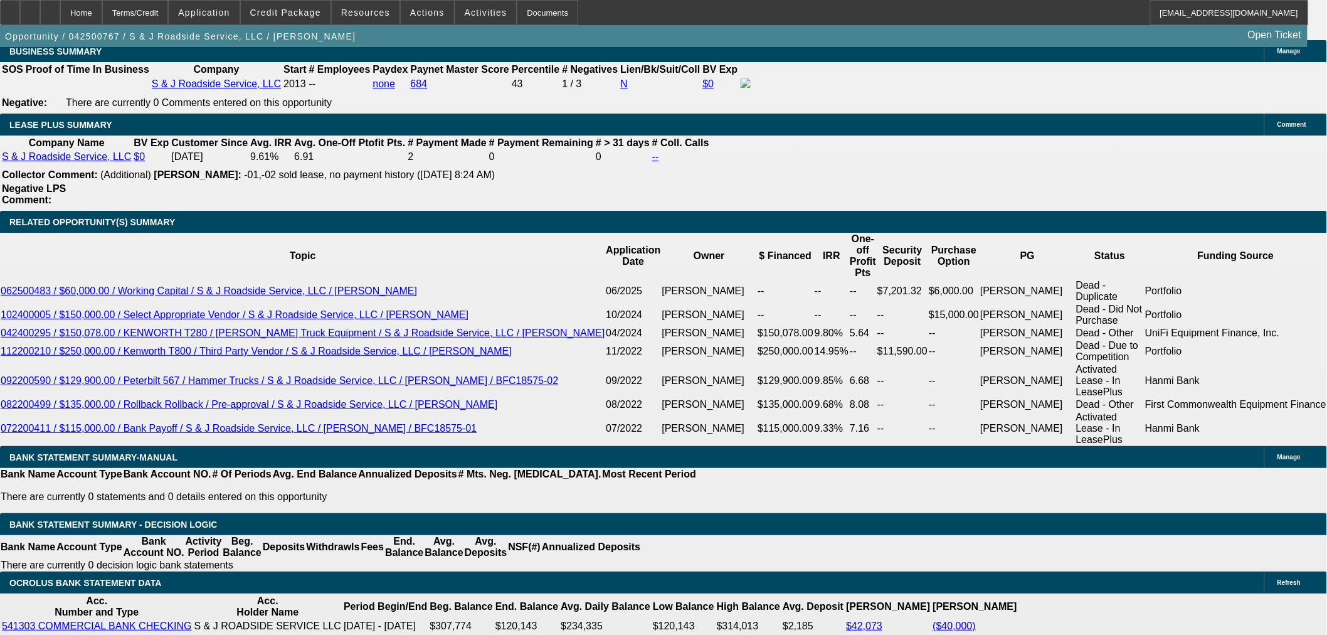
drag, startPoint x: 313, startPoint y: 364, endPoint x: 379, endPoint y: 364, distance: 65.2
drag, startPoint x: 218, startPoint y: 380, endPoint x: 366, endPoint y: 391, distance: 147.7
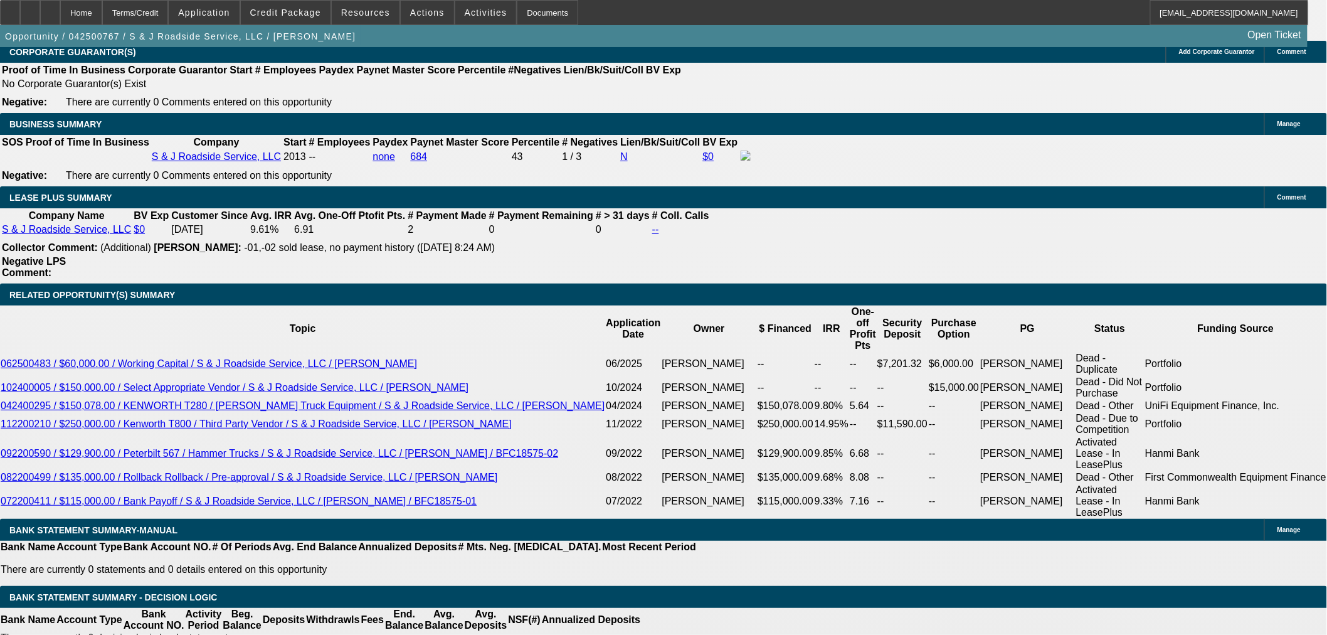
scroll to position [1811, 0]
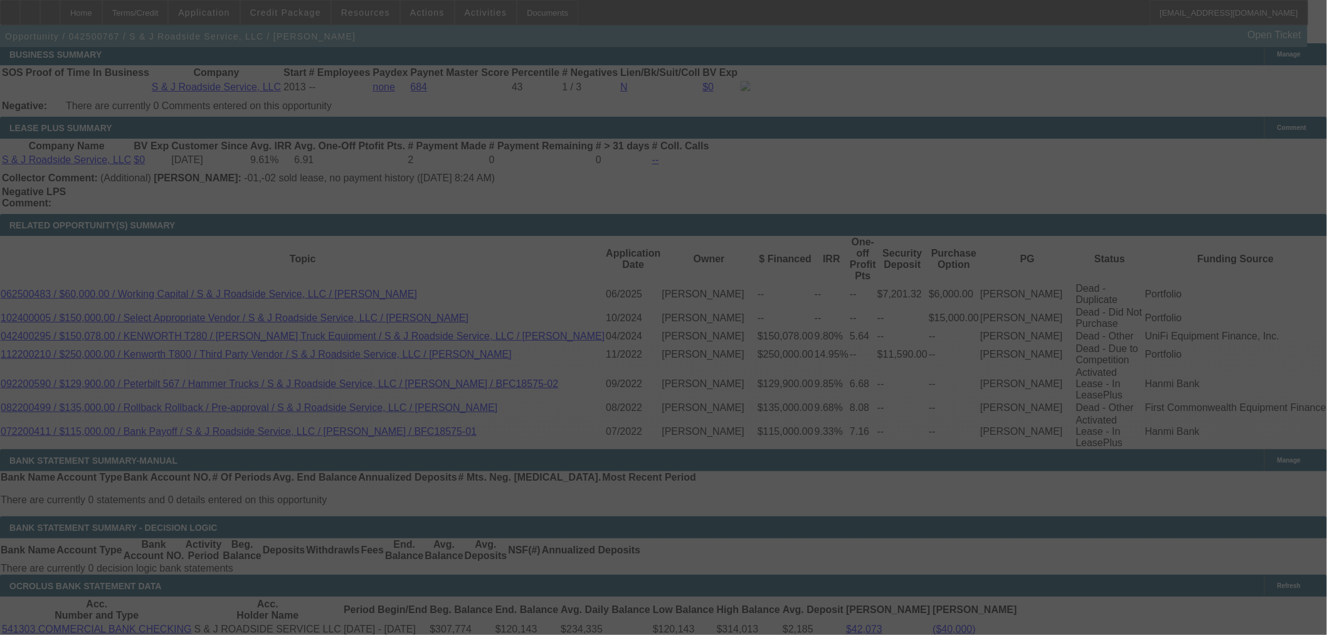
scroll to position [2020, 0]
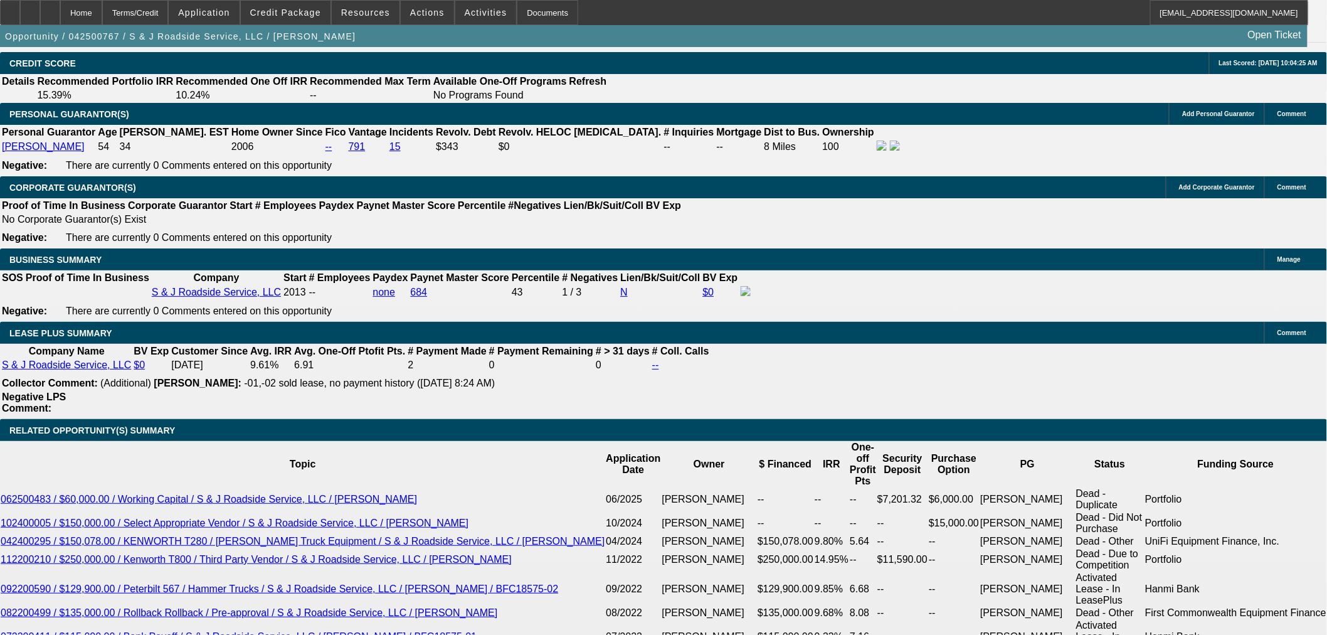
scroll to position [1811, 0]
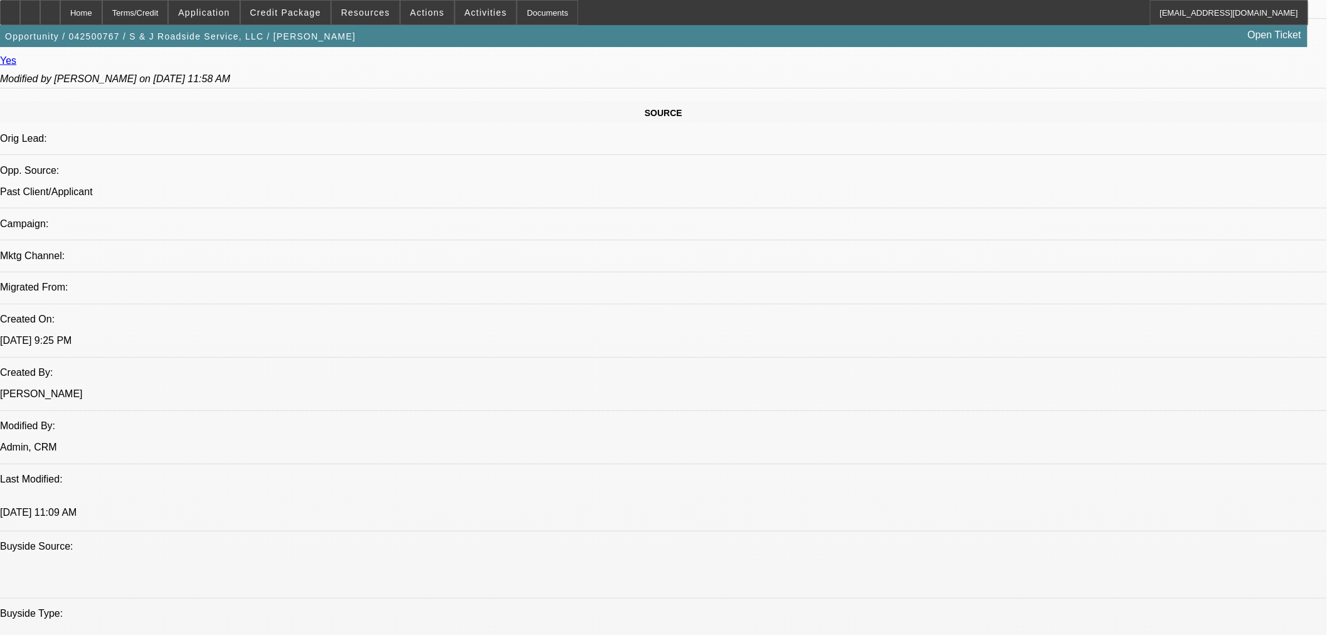
scroll to position [557, 0]
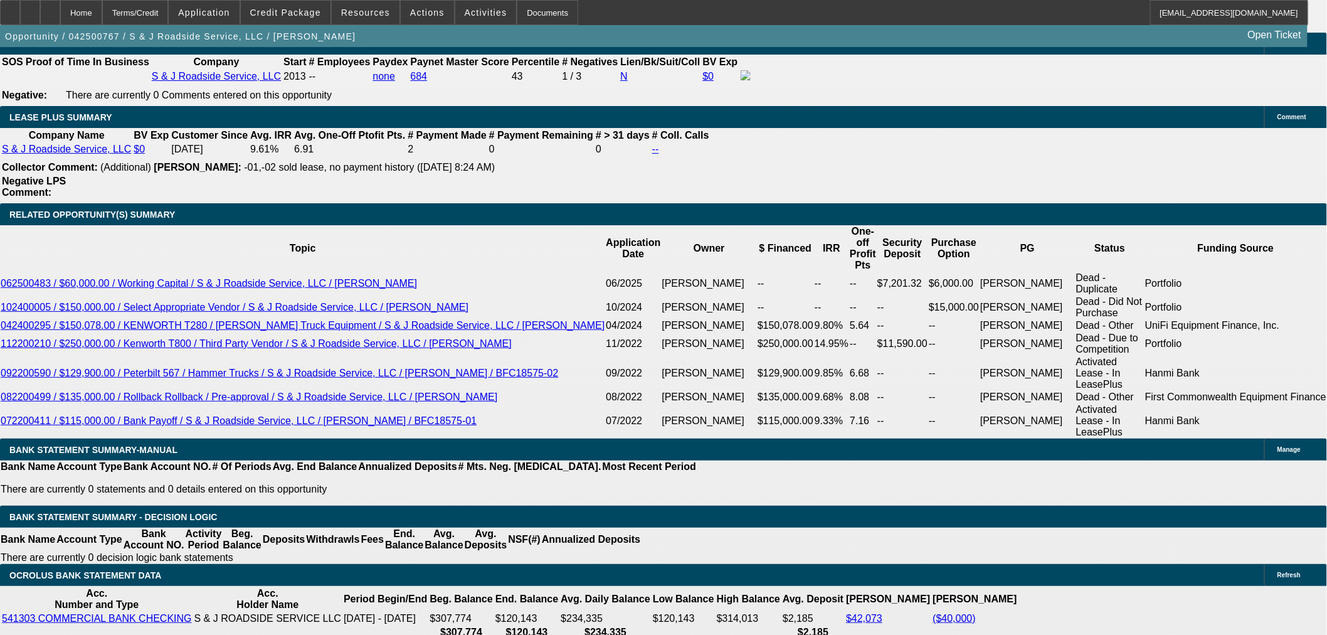
scroll to position [2159, 0]
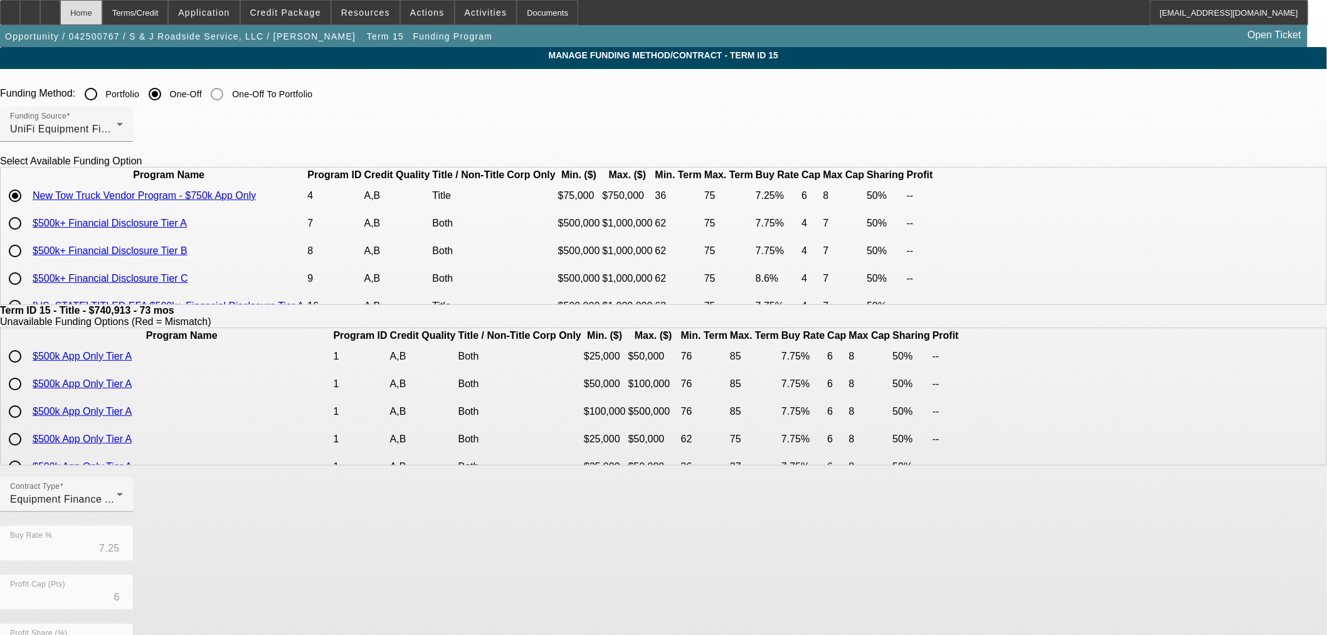
click at [102, 11] on div "Home" at bounding box center [81, 12] width 42 height 25
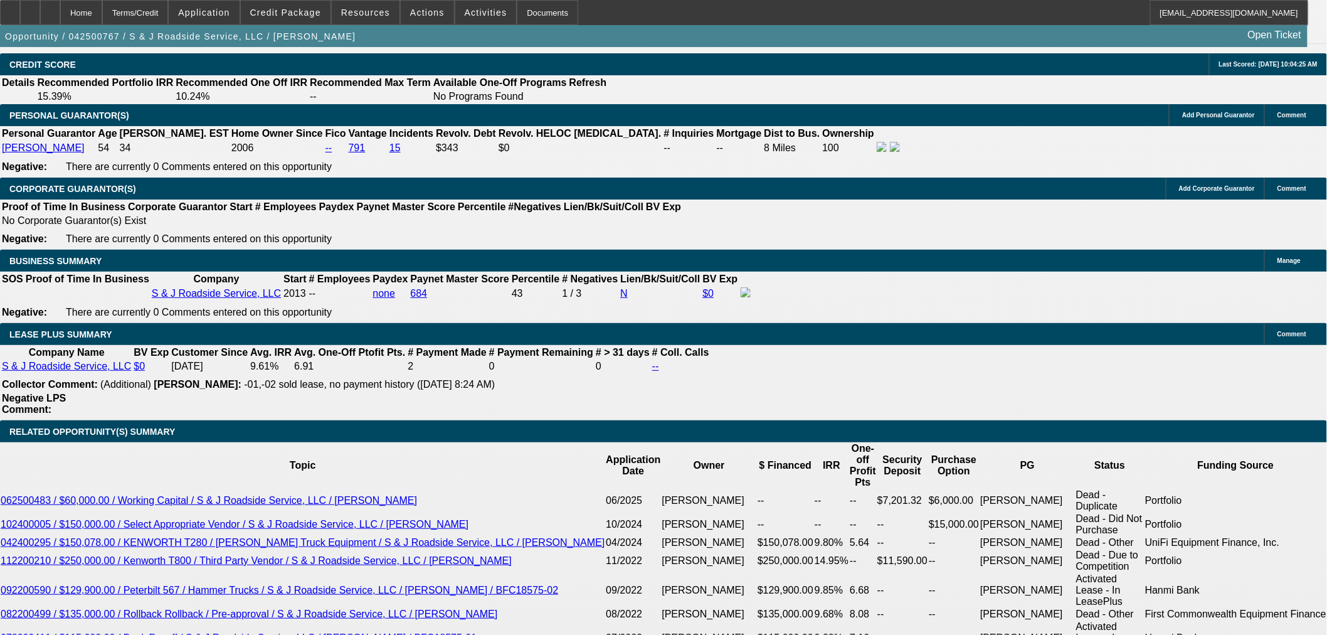
scroll to position [2159, 0]
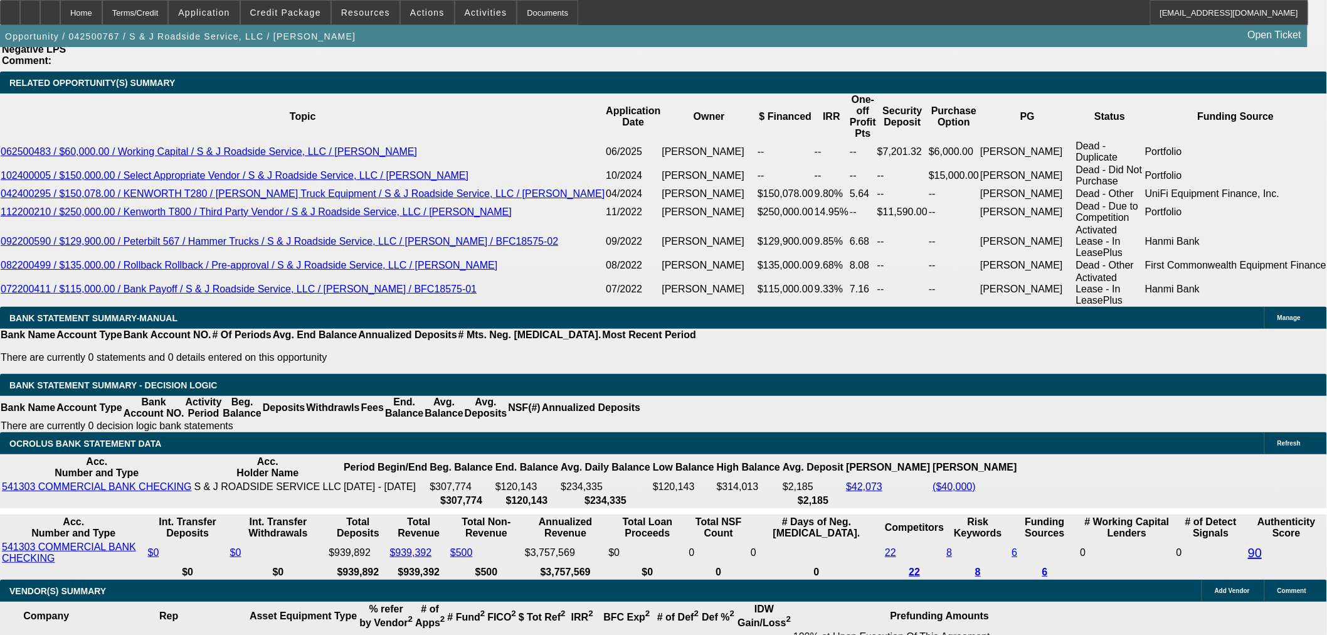
drag, startPoint x: 261, startPoint y: 227, endPoint x: 335, endPoint y: 227, distance: 74.6
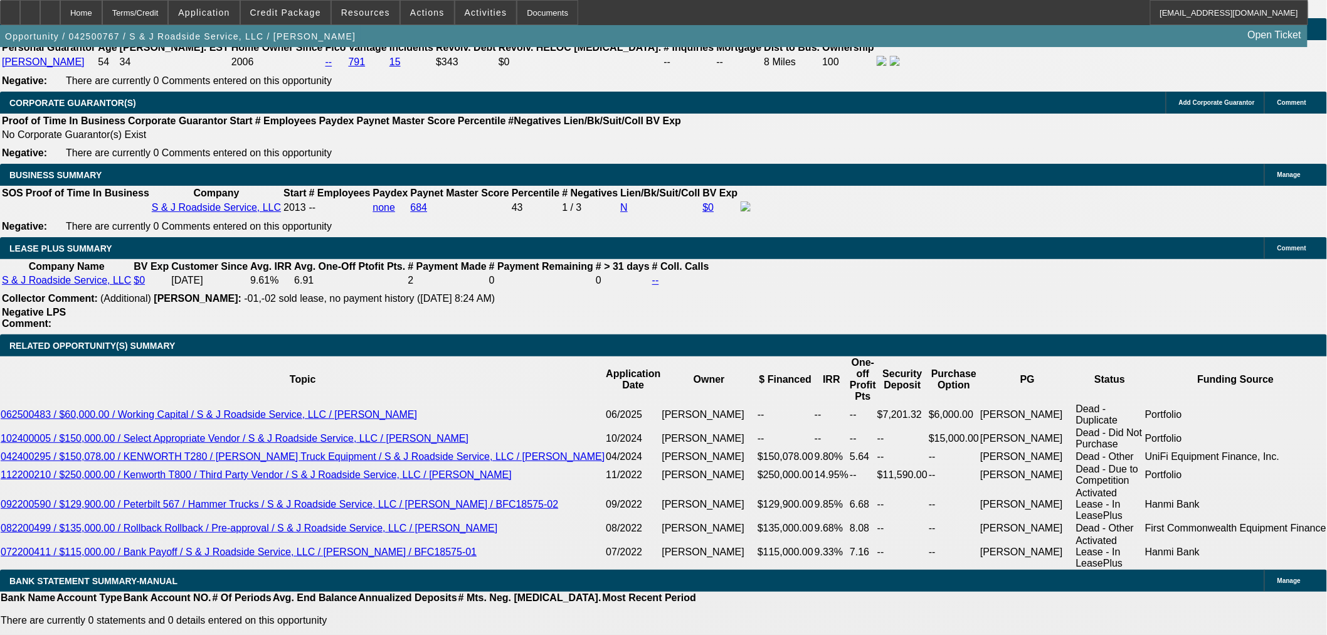
scroll to position [1881, 0]
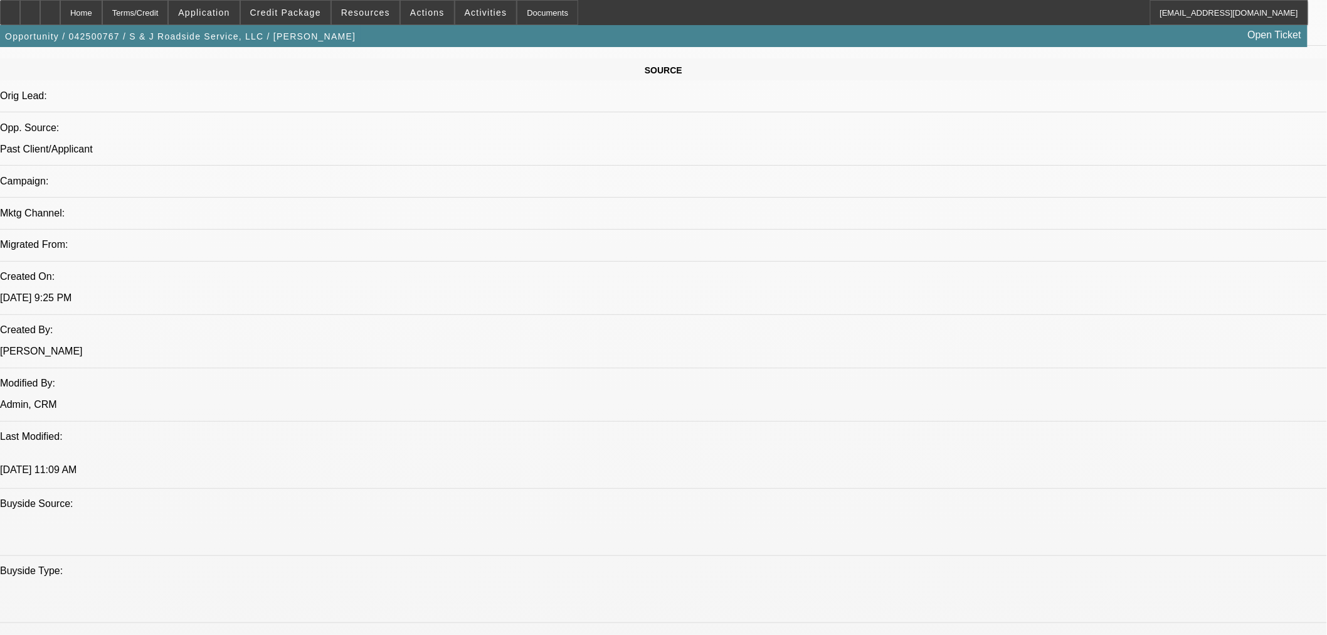
scroll to position [487, 0]
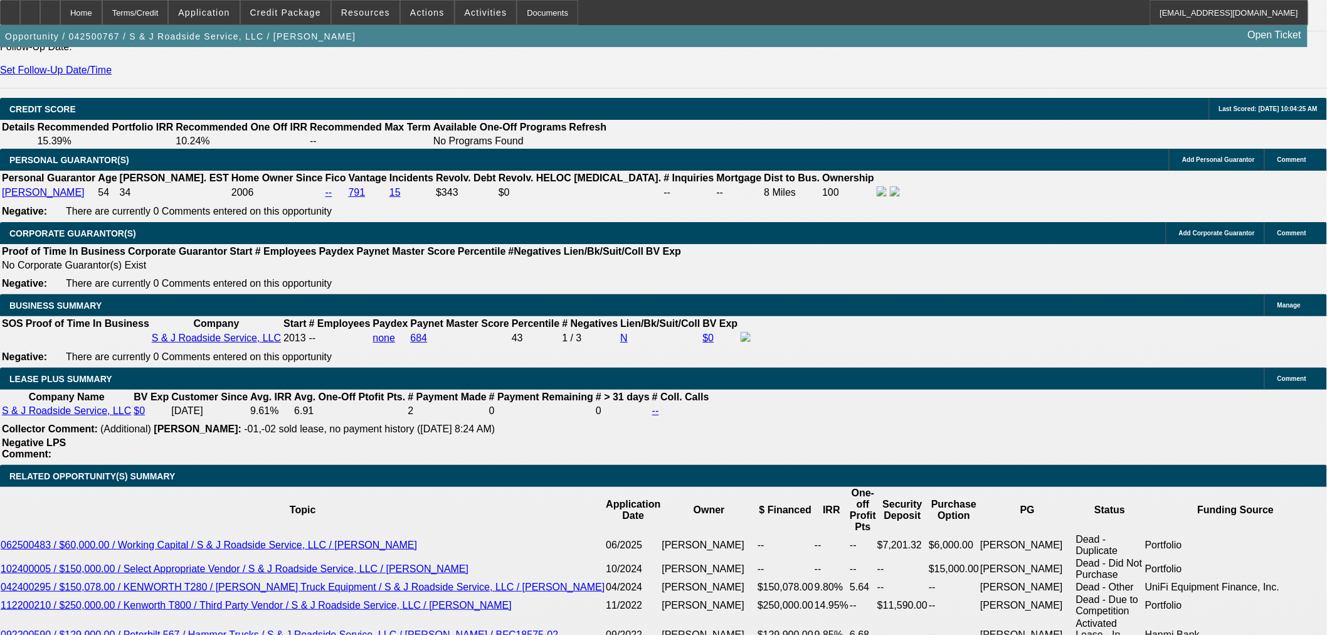
scroll to position [1741, 0]
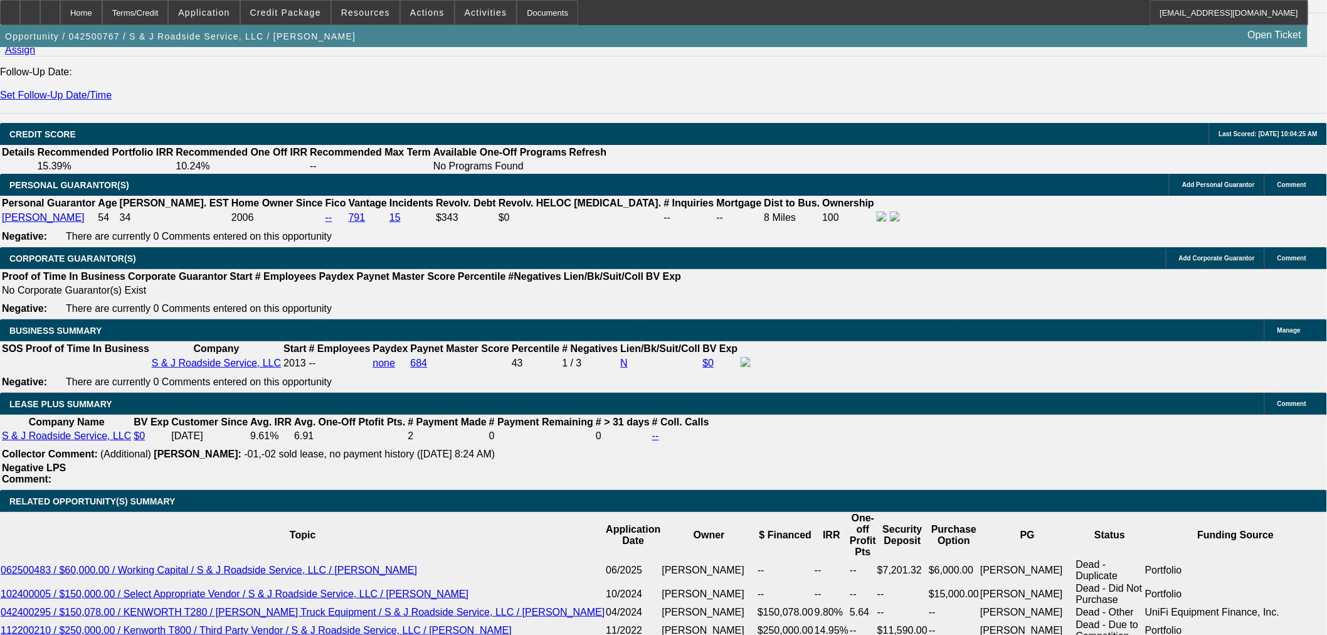
drag, startPoint x: 470, startPoint y: 181, endPoint x: 83, endPoint y: 184, distance: 386.9
drag, startPoint x: 88, startPoint y: 183, endPoint x: 454, endPoint y: 182, distance: 366.2
drag, startPoint x: 465, startPoint y: 187, endPoint x: 78, endPoint y: 184, distance: 386.2
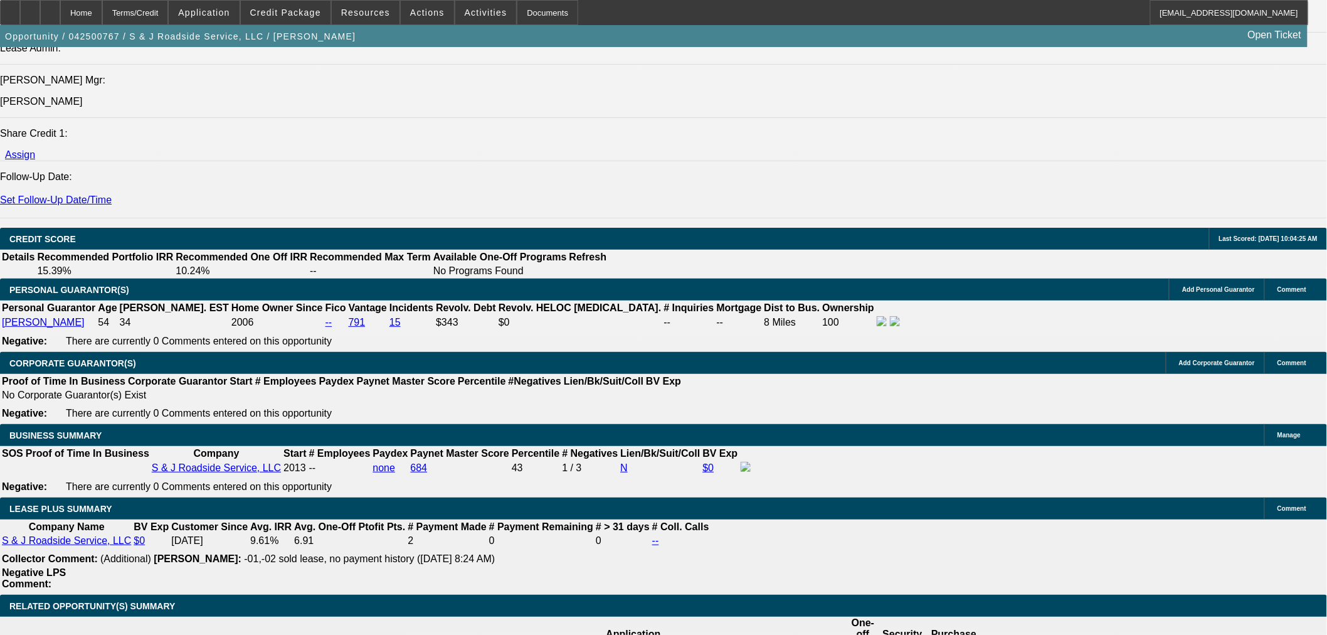
scroll to position [1602, 0]
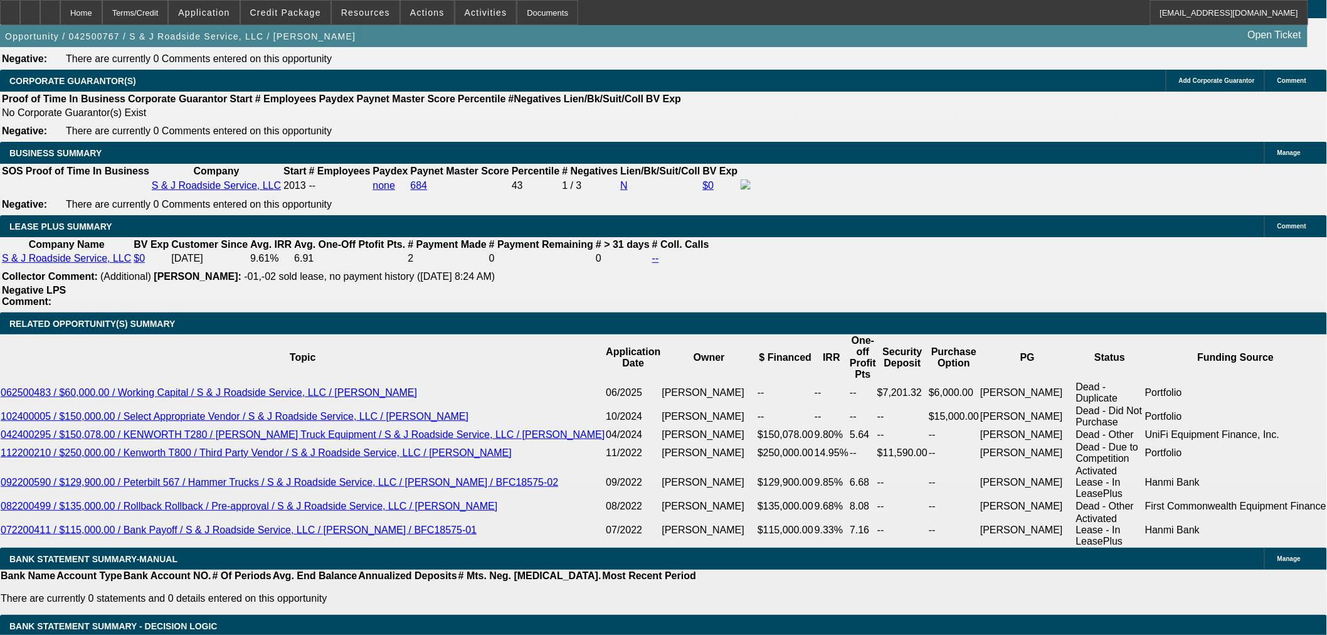
scroll to position [1811, 0]
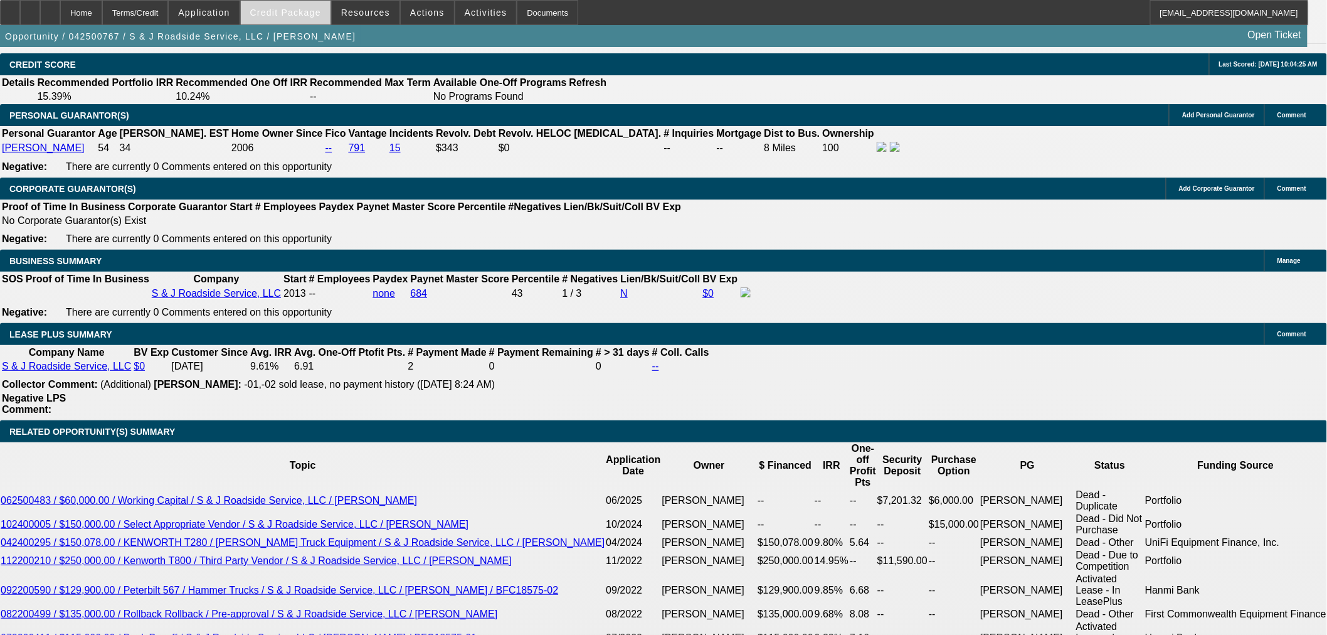
click at [310, 17] on span at bounding box center [286, 12] width 90 height 30
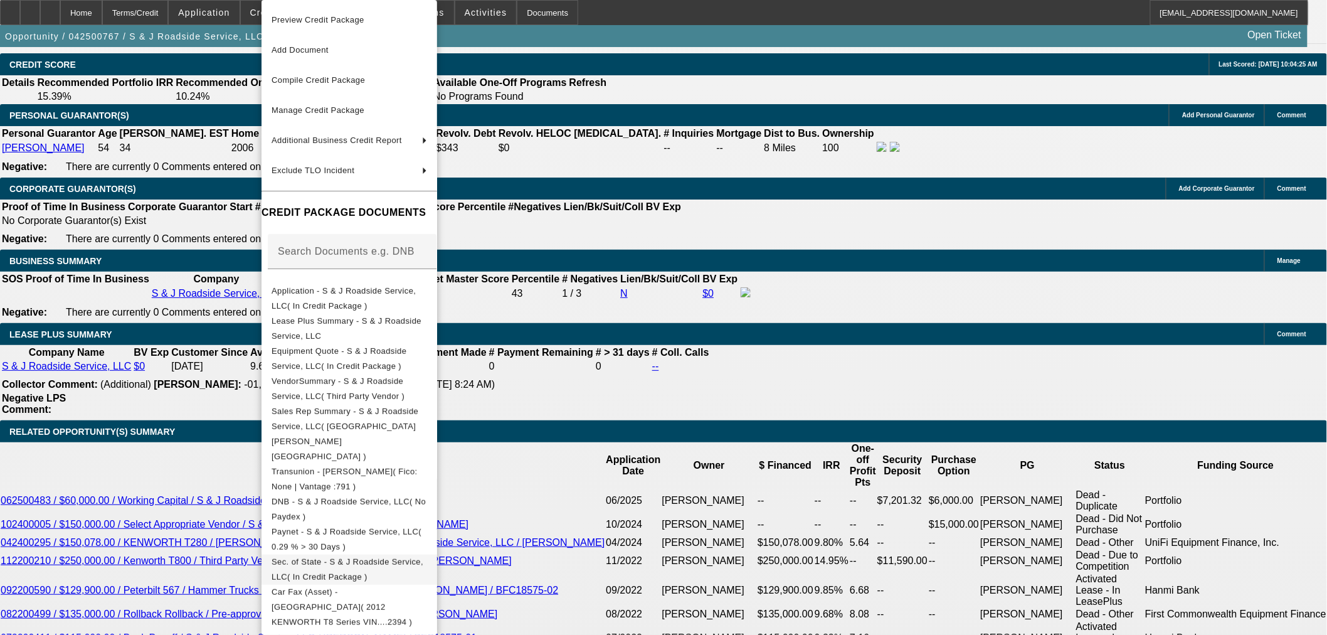
click at [368, 557] on span "Sec. of State - S & J Roadside Service, LLC( In Credit Package )" at bounding box center [347, 569] width 152 height 24
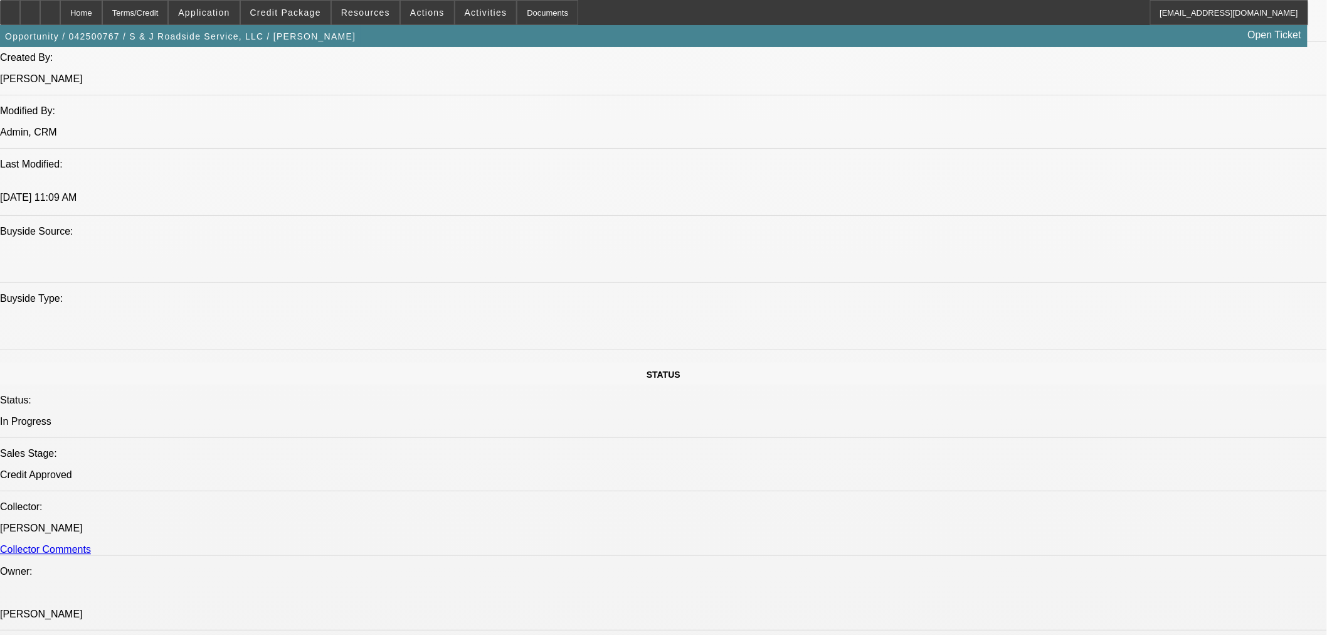
scroll to position [905, 0]
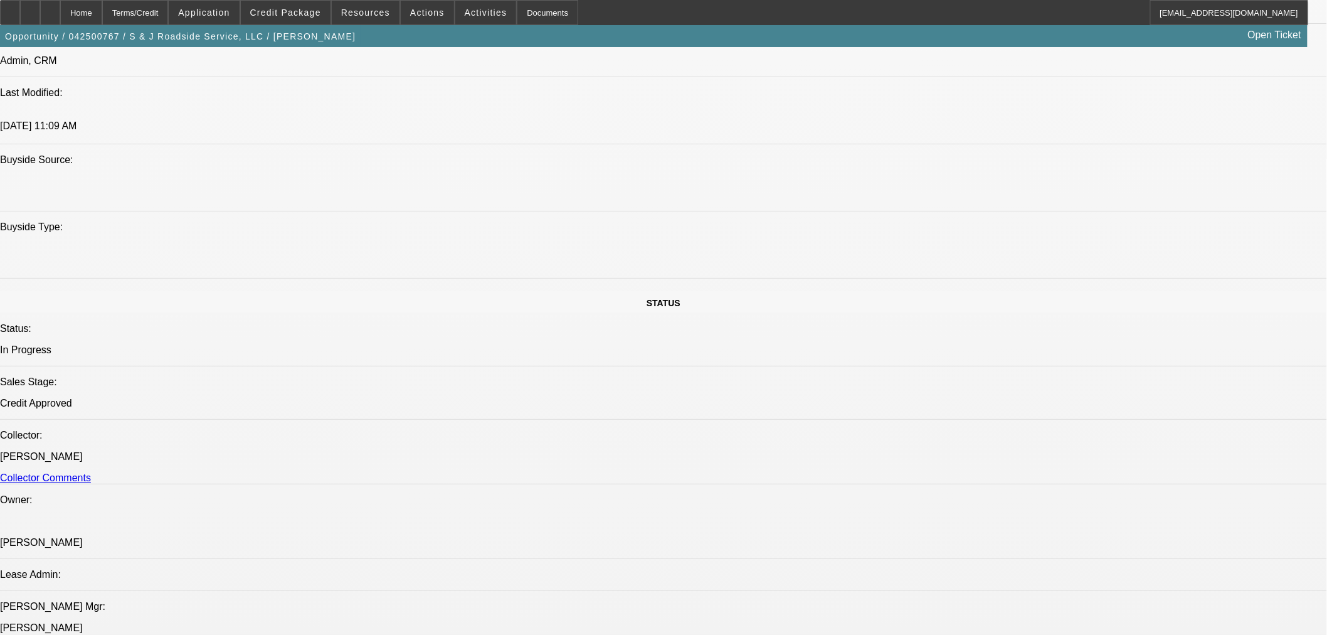
scroll to position [1254, 0]
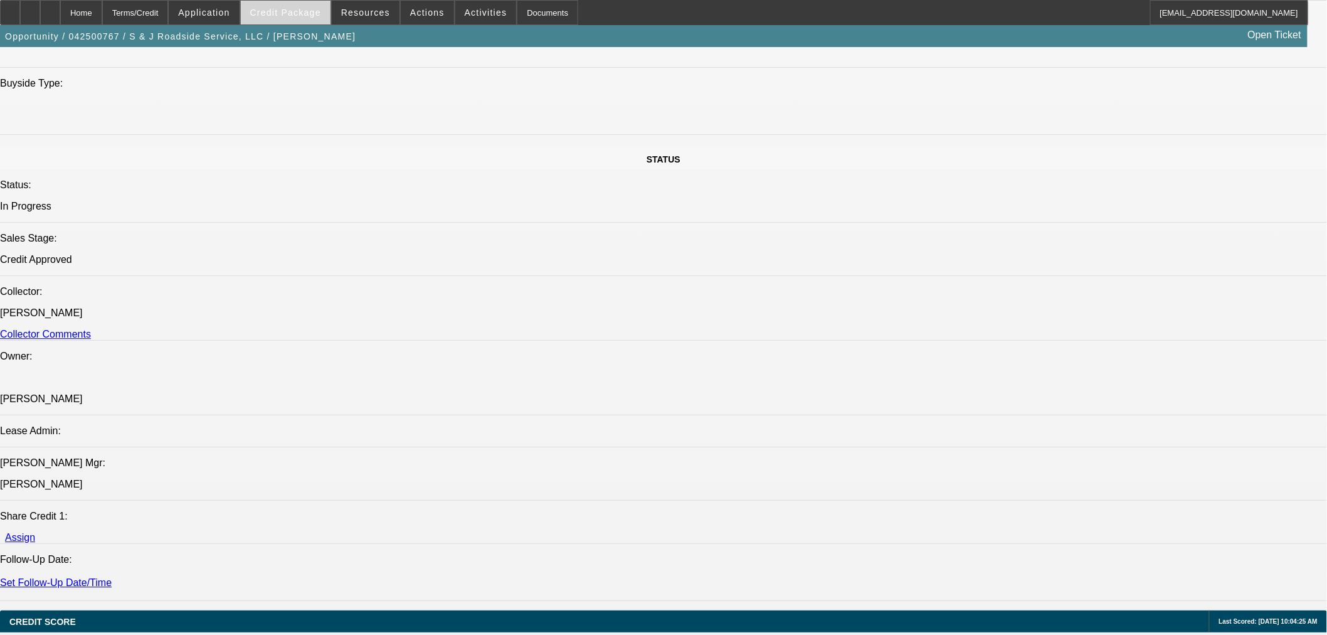
click at [280, 11] on span "Credit Package" at bounding box center [285, 13] width 71 height 10
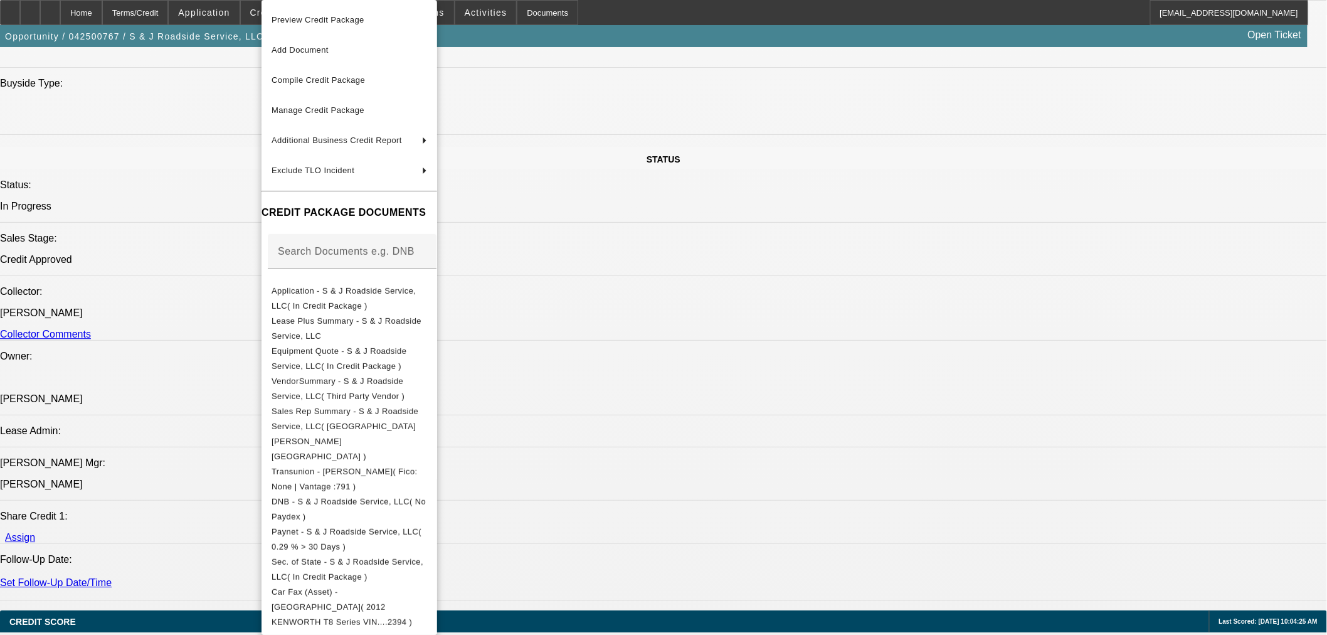
click at [158, 355] on div at bounding box center [663, 317] width 1327 height 635
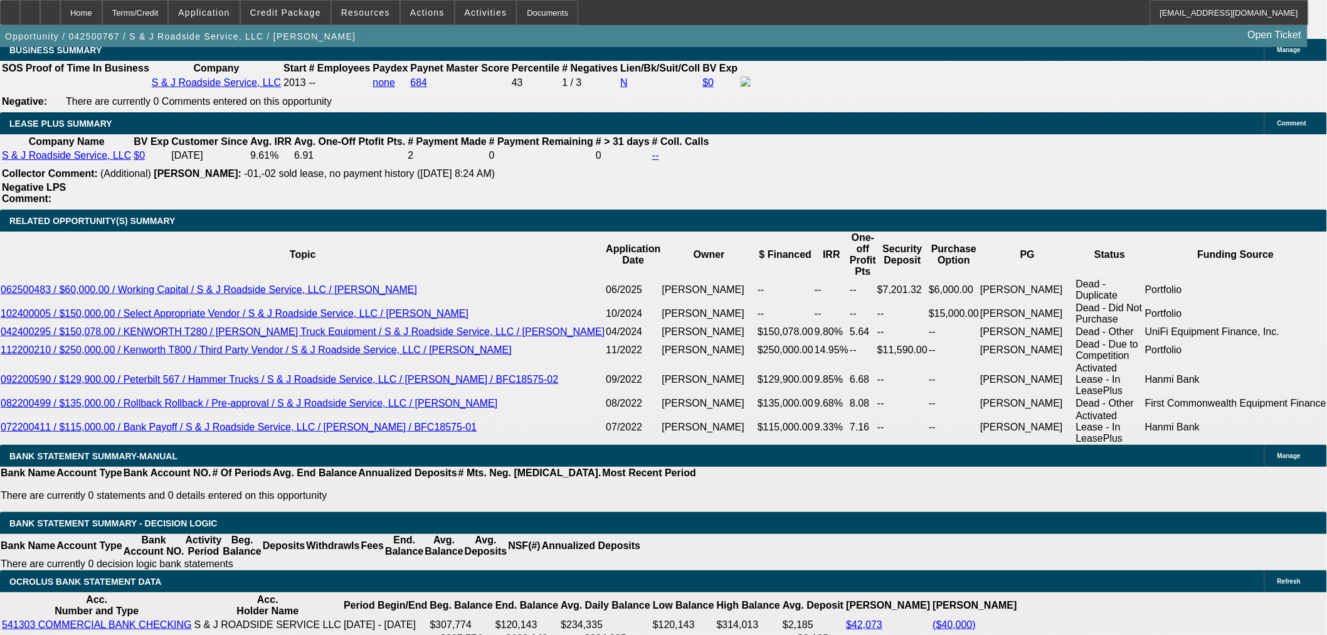
scroll to position [2020, 0]
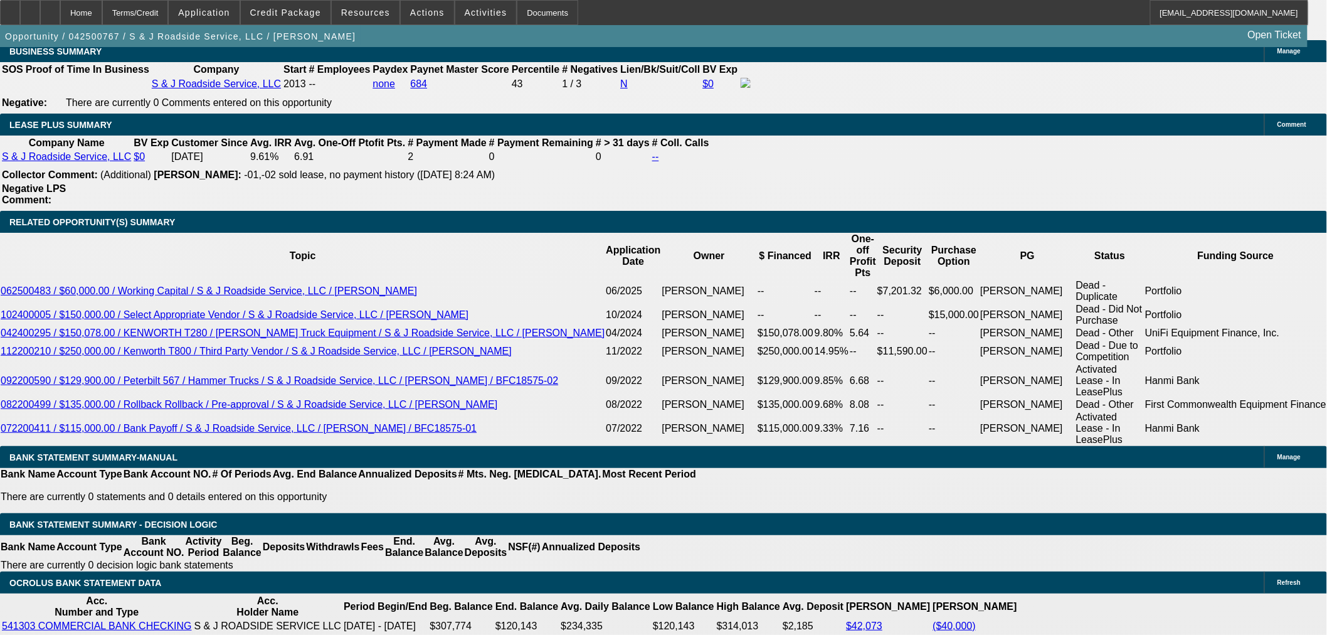
drag, startPoint x: 223, startPoint y: 192, endPoint x: 221, endPoint y: 199, distance: 7.1
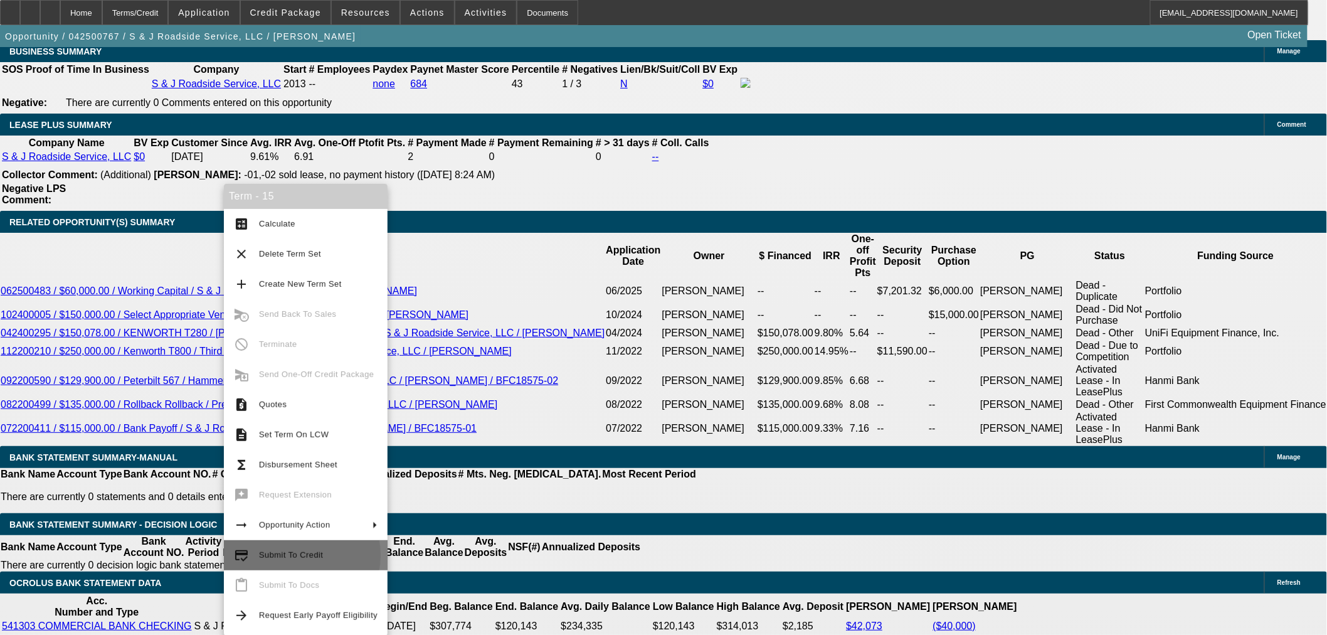
click at [288, 555] on span "Submit To Credit" at bounding box center [291, 554] width 64 height 9
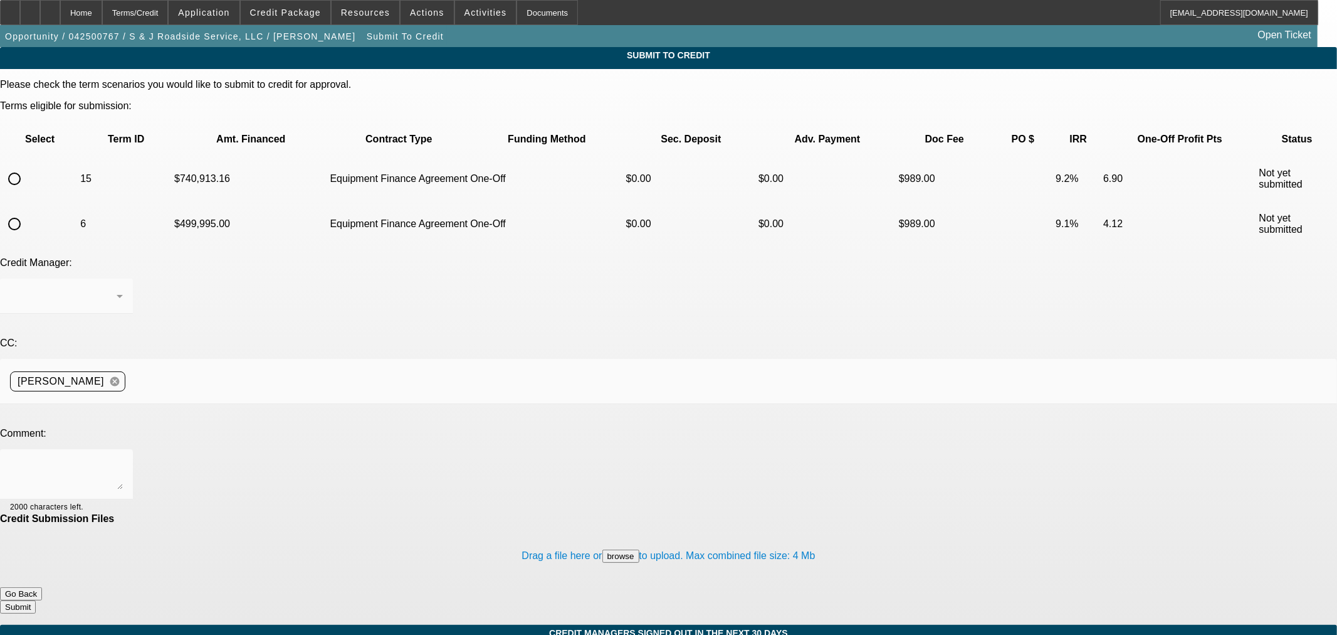
click at [27, 166] on input "radio" at bounding box center [14, 178] width 25 height 25
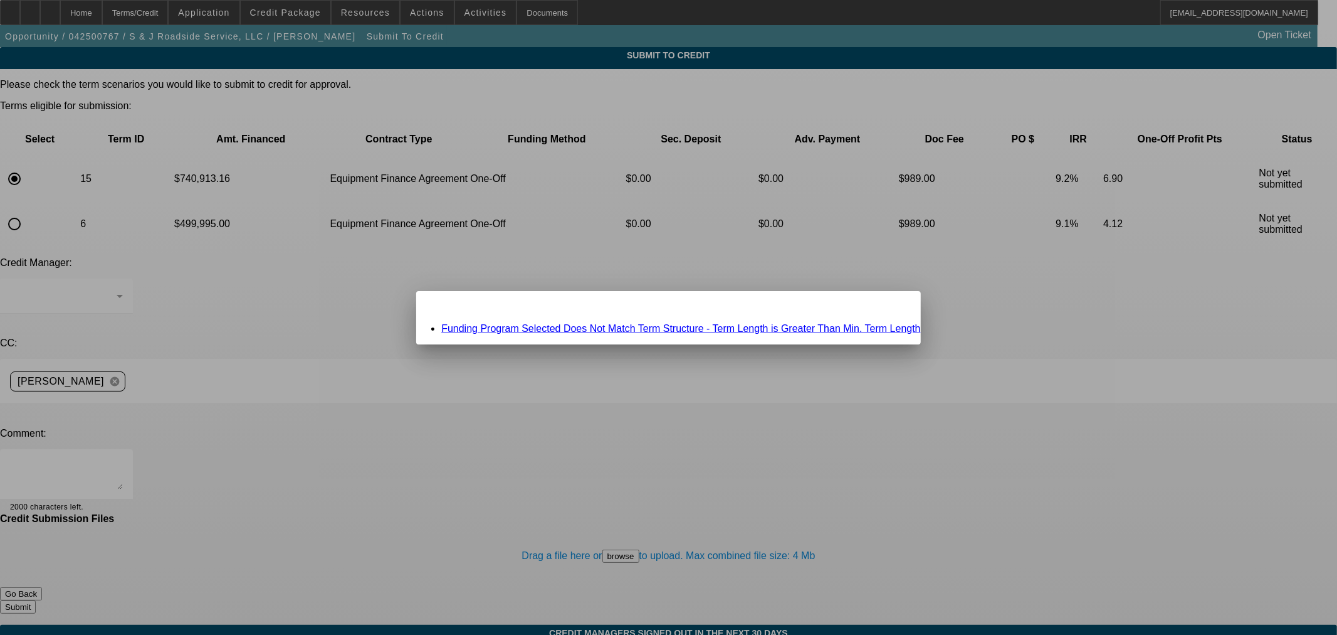
click at [554, 327] on link "Funding Program Selected Does Not Match Term Structure - Term Length is Greater…" at bounding box center [681, 328] width 480 height 11
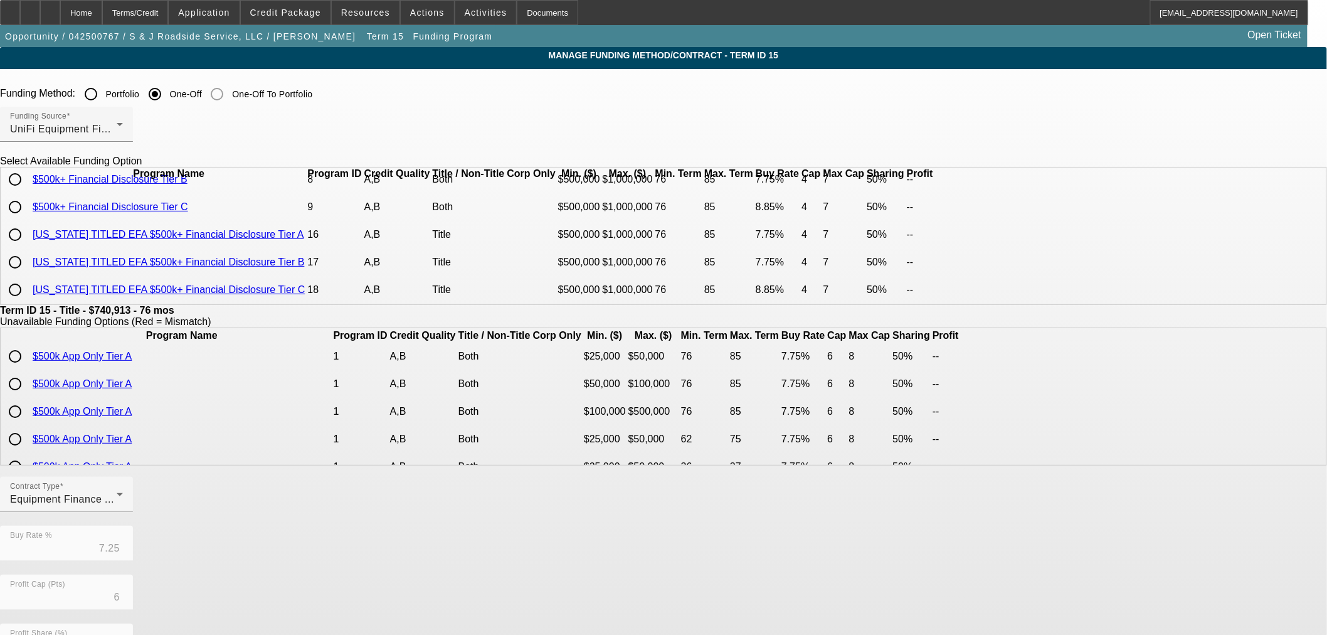
scroll to position [86, 0]
click at [102, 16] on div "Home" at bounding box center [81, 12] width 42 height 25
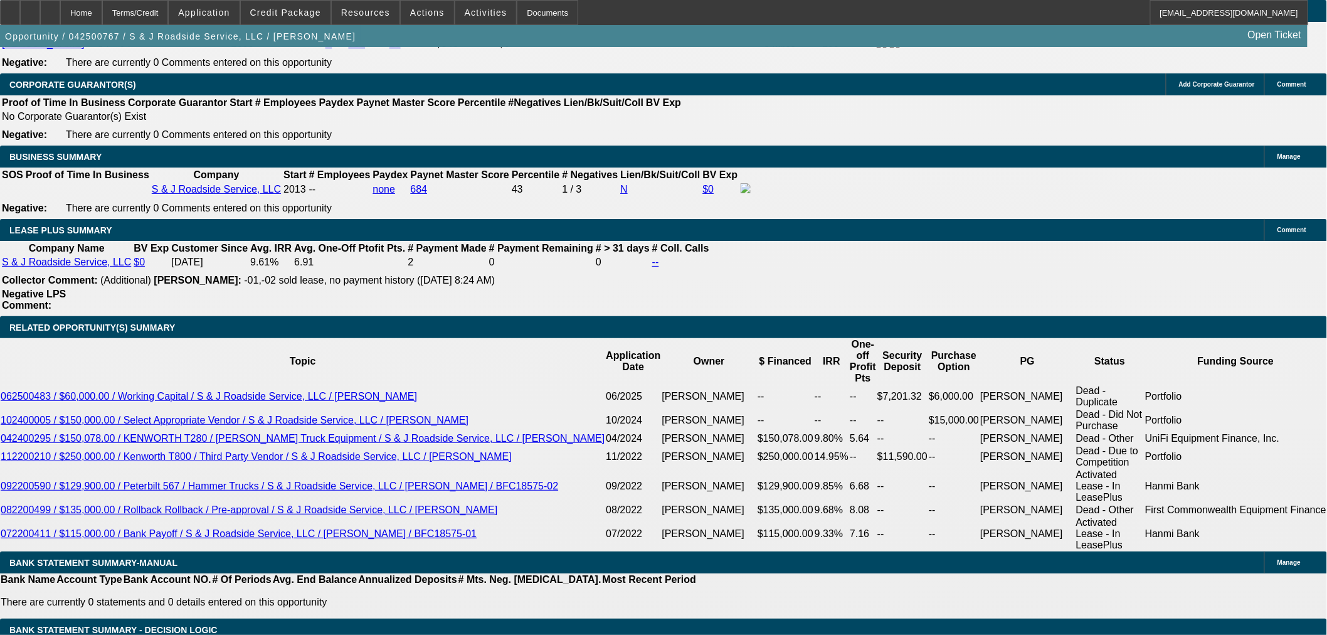
scroll to position [2090, 0]
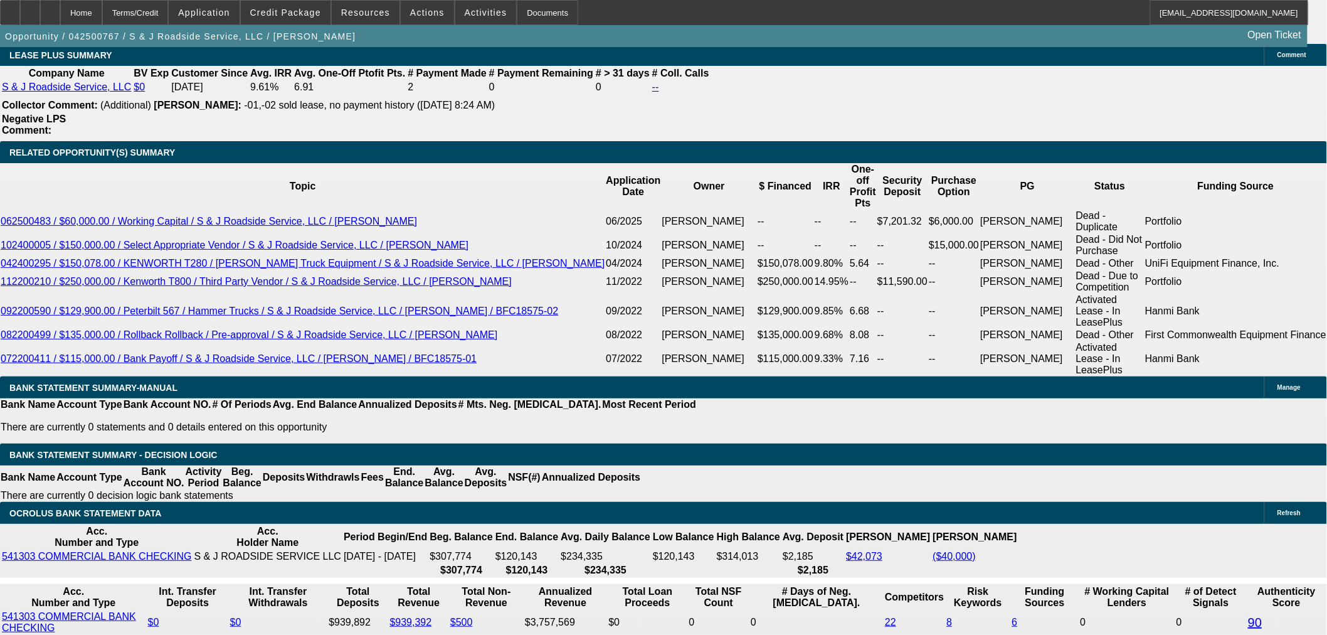
drag, startPoint x: 262, startPoint y: 307, endPoint x: 317, endPoint y: 317, distance: 56.0
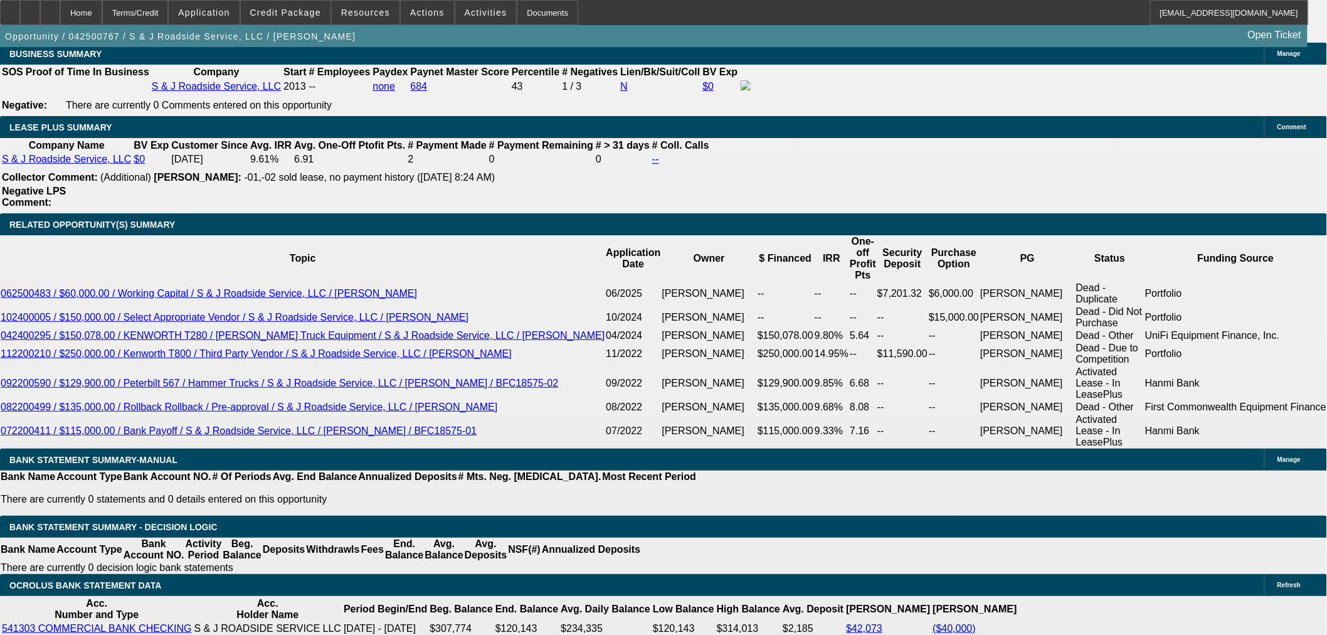
scroll to position [1881, 0]
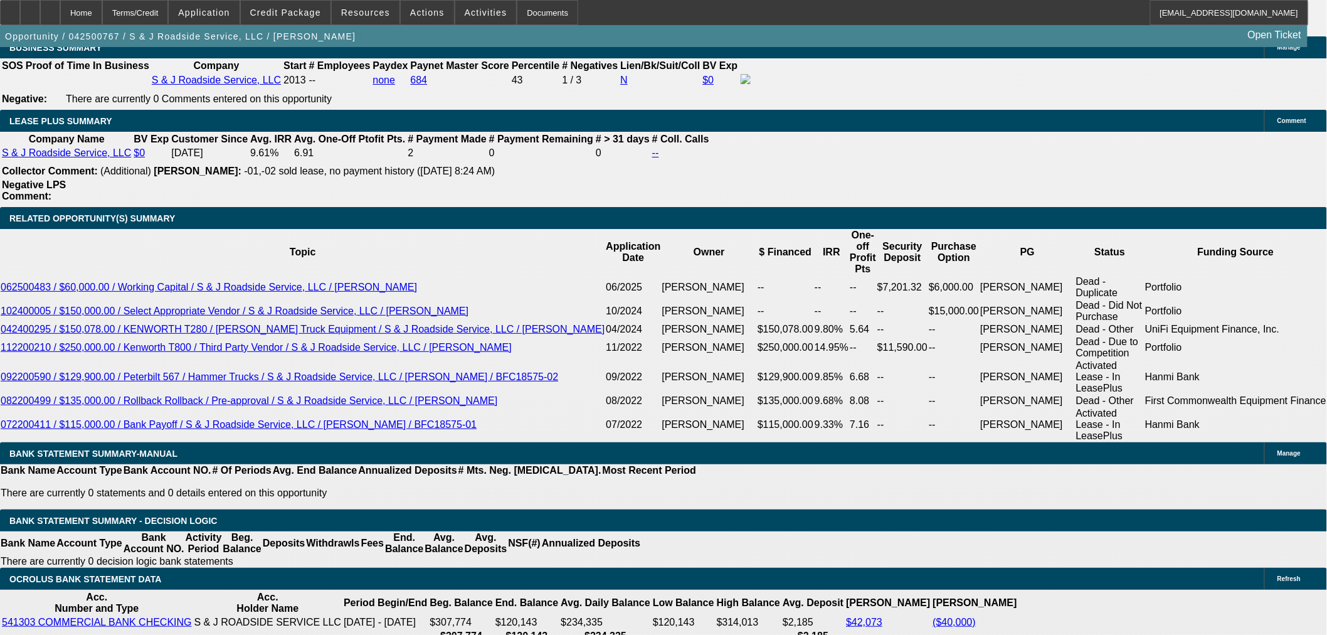
scroll to position [1797, 0]
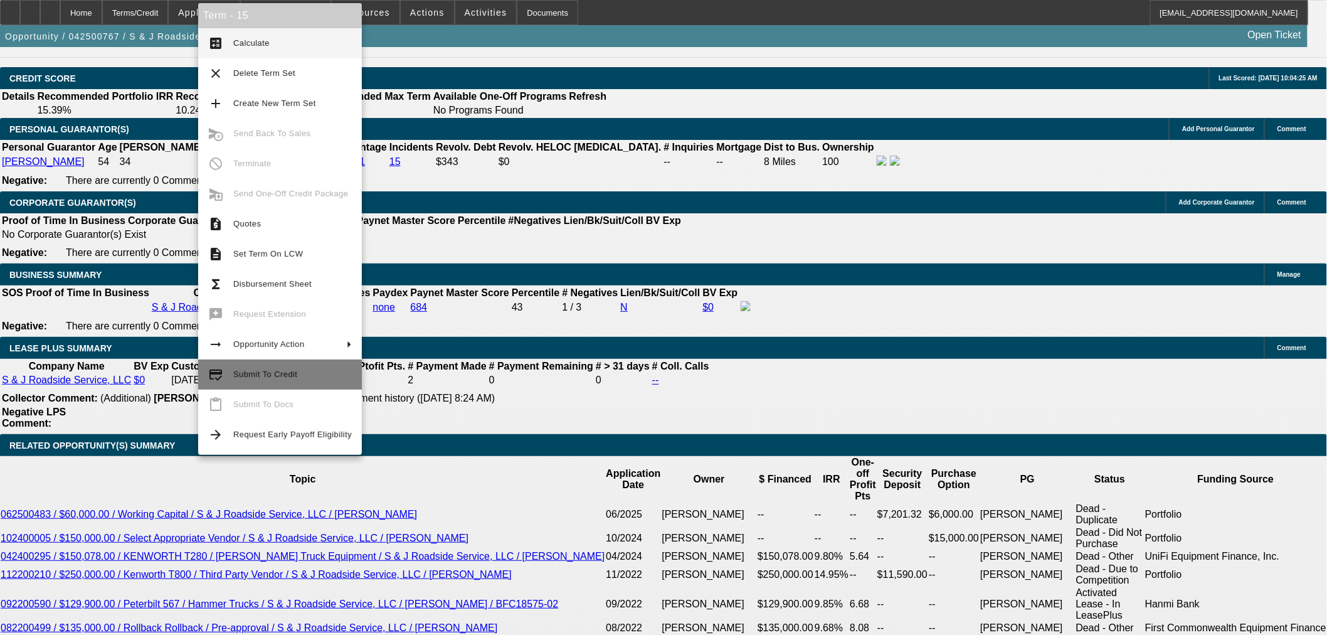
click at [268, 366] on button "credit_score Submit To Credit" at bounding box center [280, 374] width 164 height 30
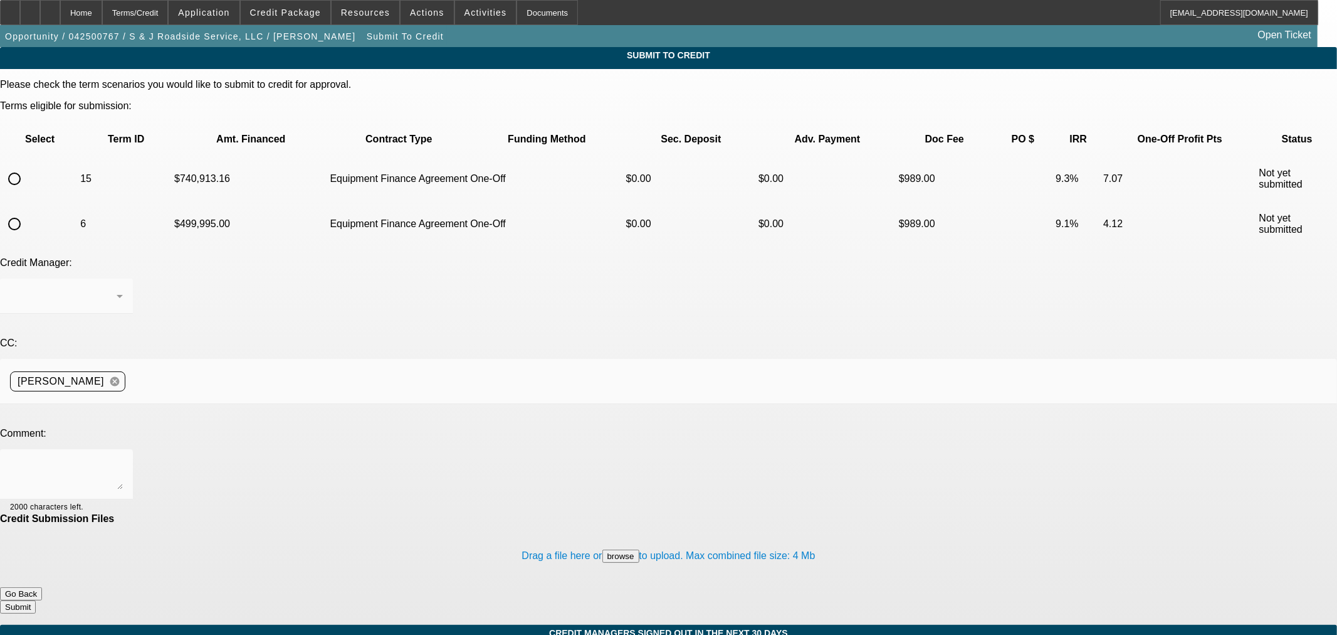
click at [27, 166] on input "radio" at bounding box center [14, 178] width 25 height 25
click at [123, 459] on textarea at bounding box center [66, 474] width 113 height 30
click at [36, 600] on button "Submit" at bounding box center [18, 606] width 36 height 13
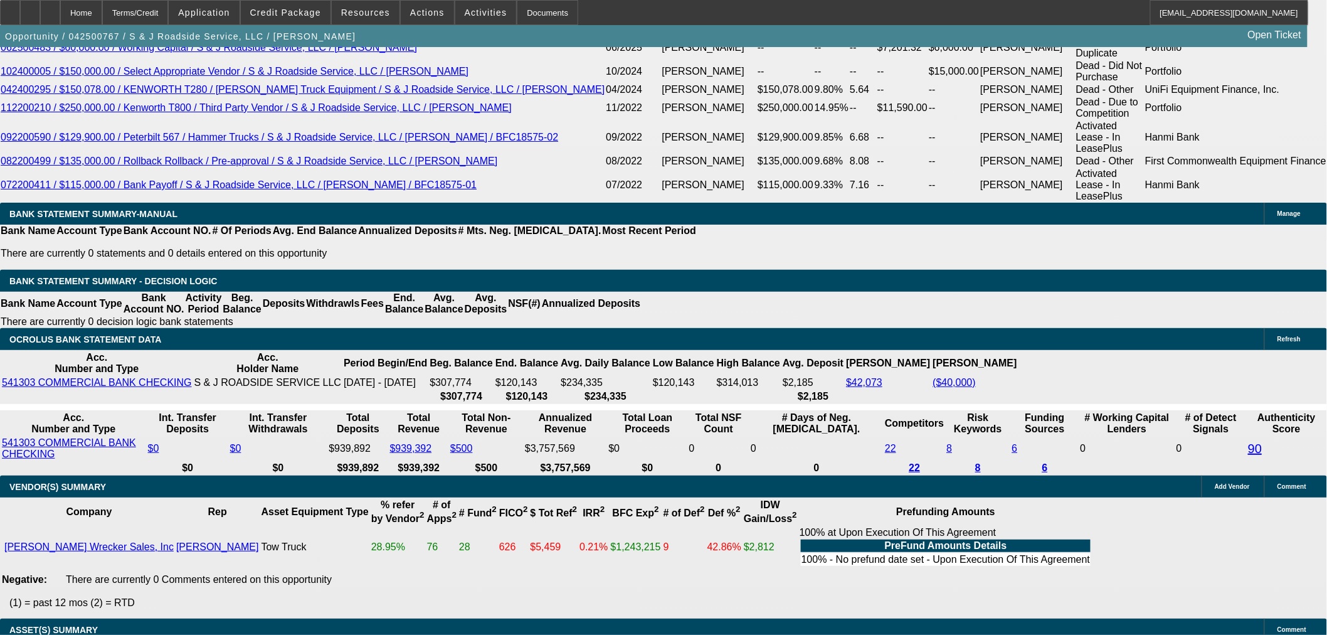
scroll to position [2159, 0]
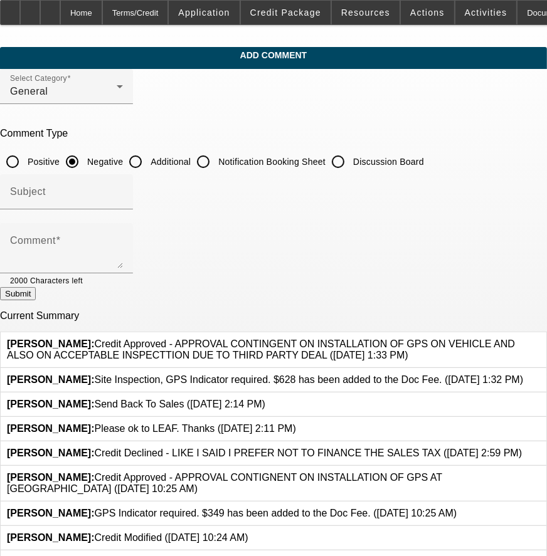
click at [148, 159] on input "Additional" at bounding box center [135, 161] width 25 height 25
radio input "true"
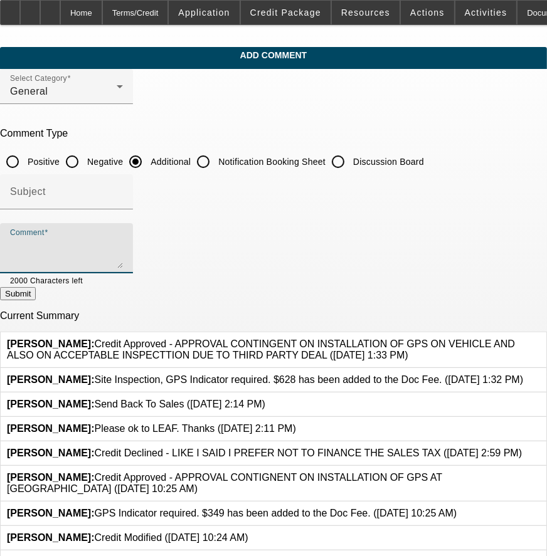
click at [123, 247] on textarea "Comment" at bounding box center [66, 253] width 113 height 30
paste textarea "This is a repeat Beacon customer who is currently replacing one of his heavy wr…"
drag, startPoint x: 274, startPoint y: 236, endPoint x: 241, endPoint y: 236, distance: 32.6
click at [123, 238] on textarea "This is a repeat Beacon customer who is currently replacing one of his heavy wr…" at bounding box center [66, 253] width 113 height 30
drag, startPoint x: 340, startPoint y: 243, endPoint x: 471, endPoint y: 240, distance: 130.4
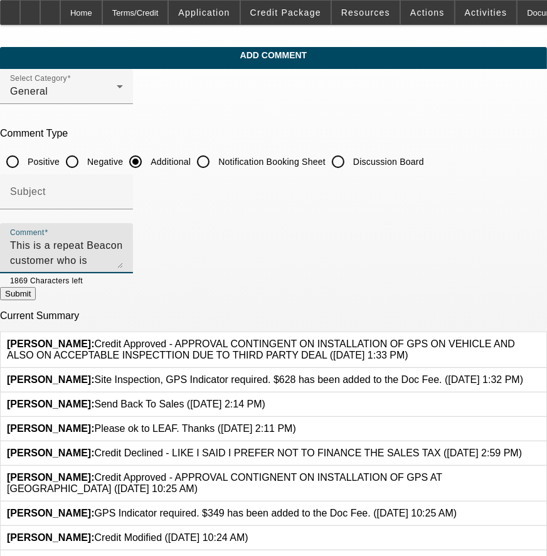
click at [123, 240] on textarea "This is a repeat Beacon customer who is currently trading two of his trucks in …" at bounding box center [66, 253] width 113 height 30
click at [101, 258] on textarea "This is a repeat Beacon customer who is currently trading two of his trucks in …" at bounding box center [66, 253] width 113 height 30
type textarea "This is a repeat Beacon customer who is currently trading two of his trucks in …"
click at [36, 296] on button "Submit" at bounding box center [18, 293] width 36 height 13
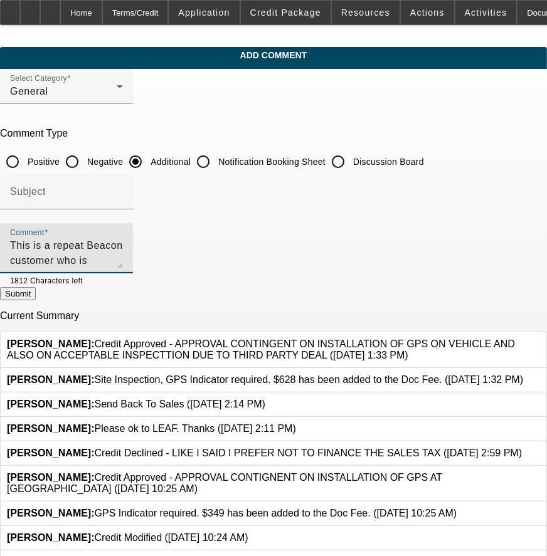
radio input "true"
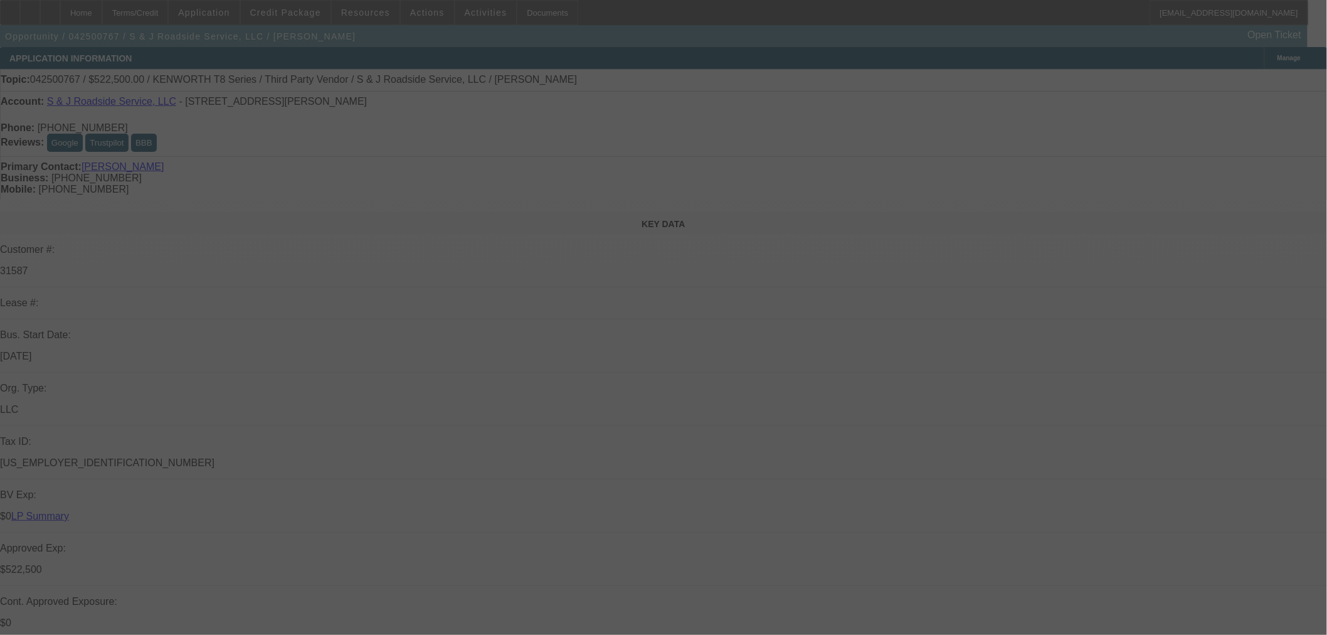
select select "0"
select select "2"
select select "0"
select select "6"
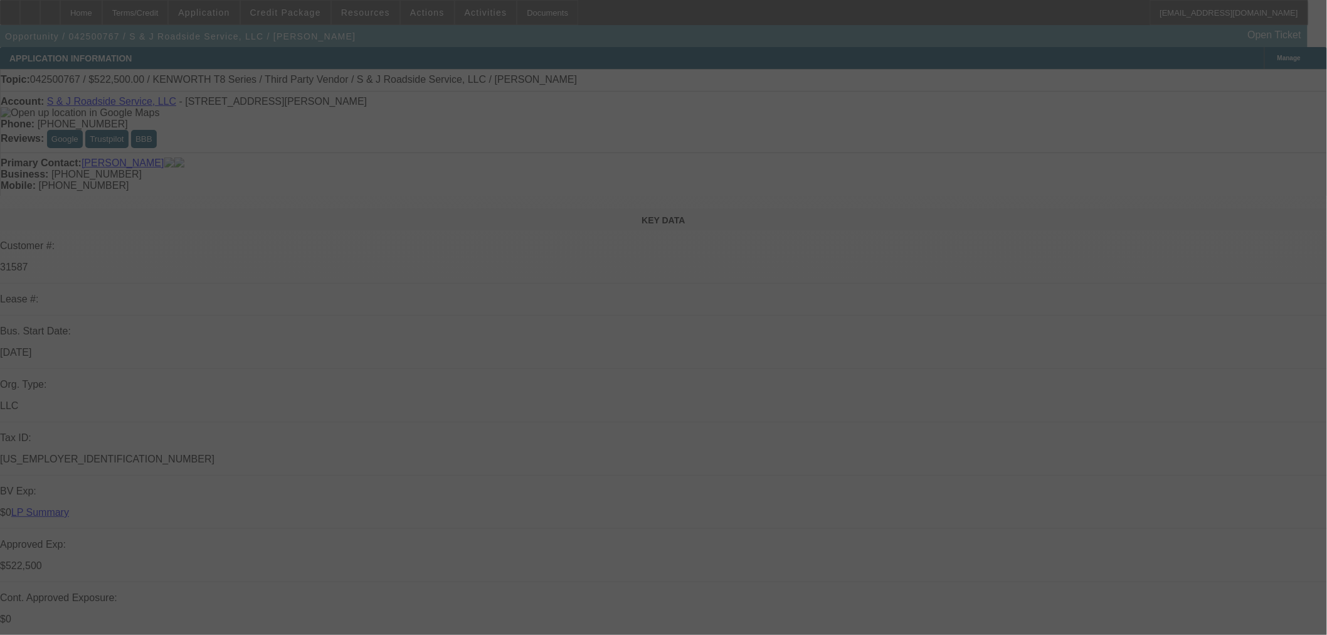
select select "0"
select select "2"
select select "0"
select select "6"
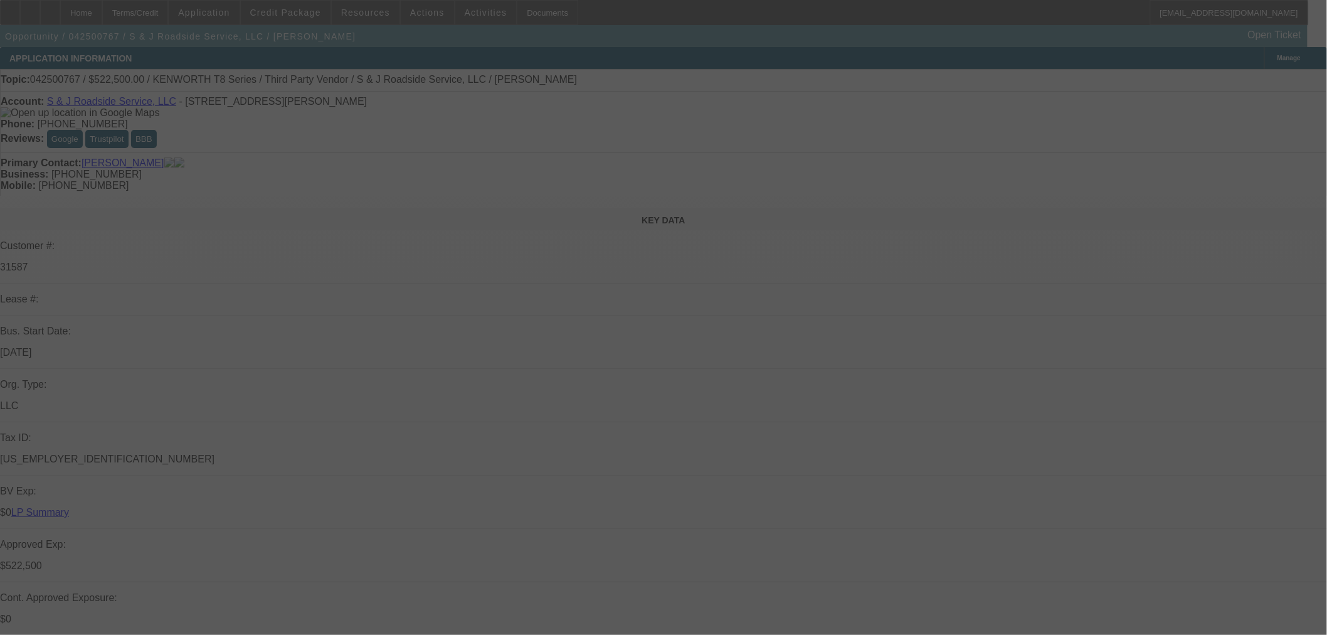
select select "2"
select select "0"
select select "6"
select select "0"
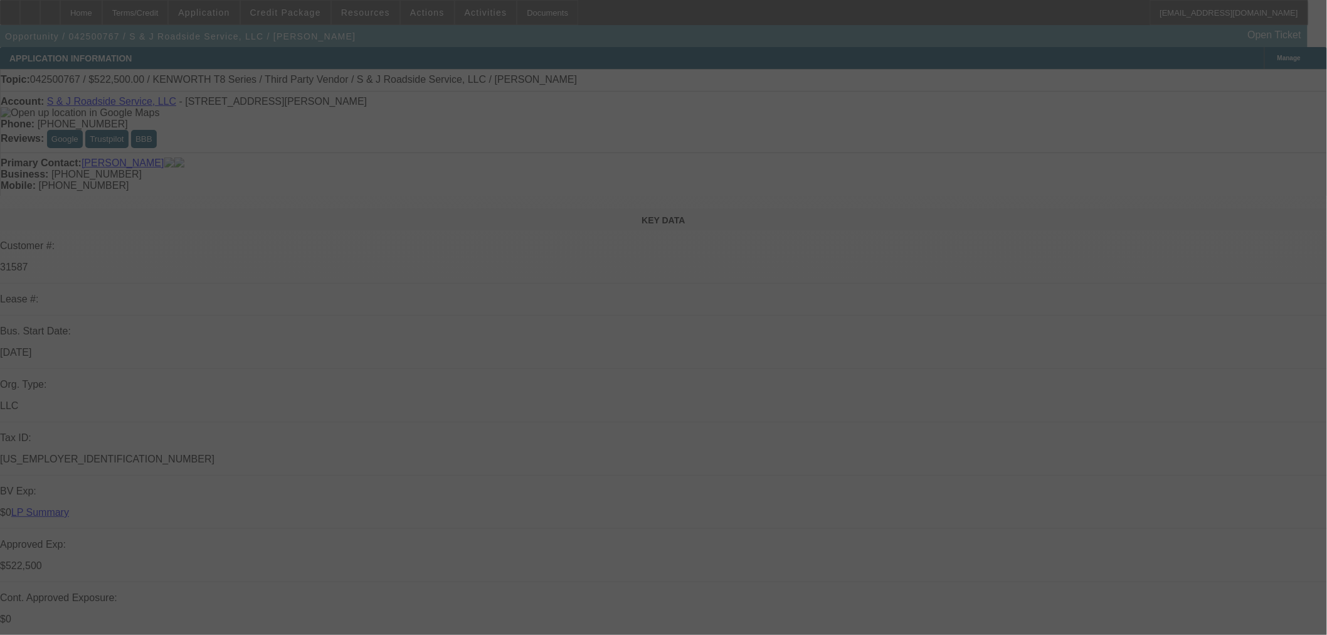
select select "3"
select select "0"
select select "6"
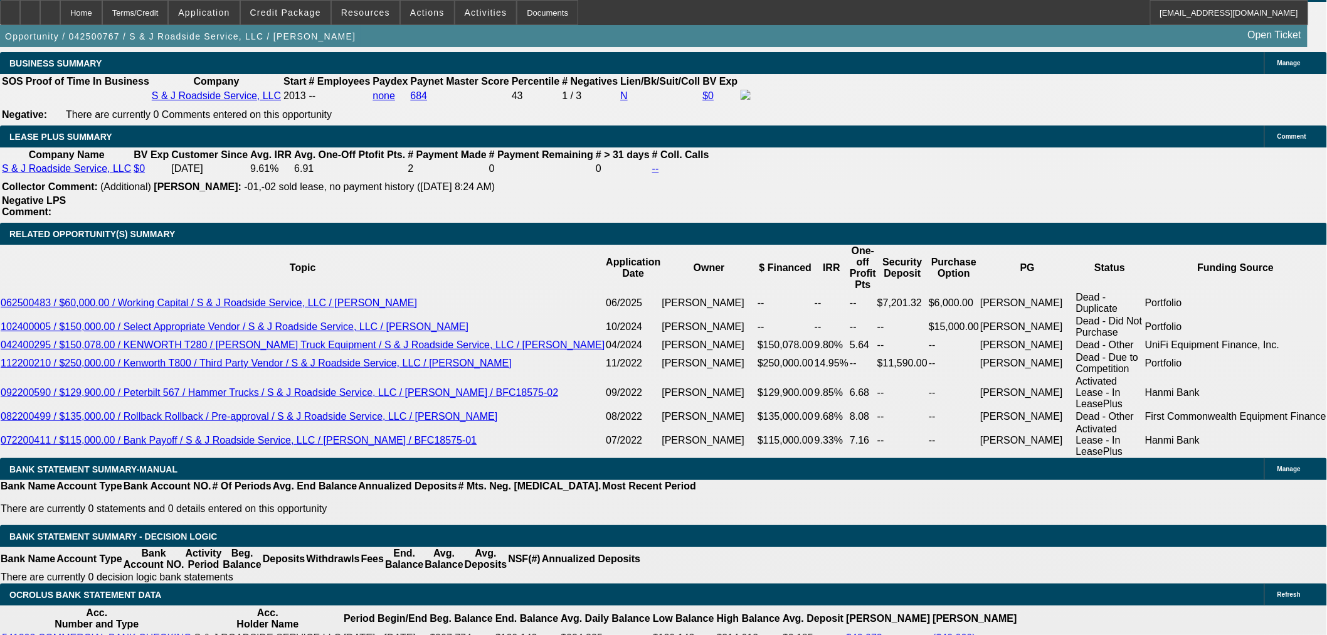
scroll to position [2020, 0]
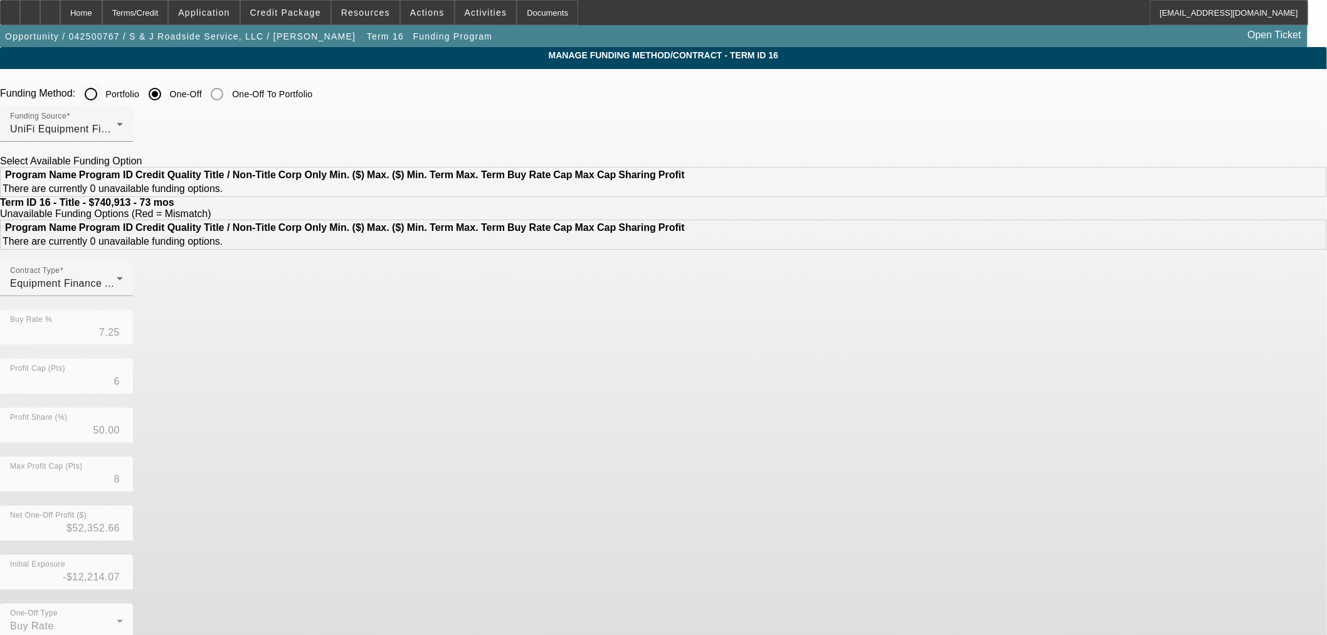
click at [103, 95] on input "Portfolio" at bounding box center [90, 94] width 25 height 25
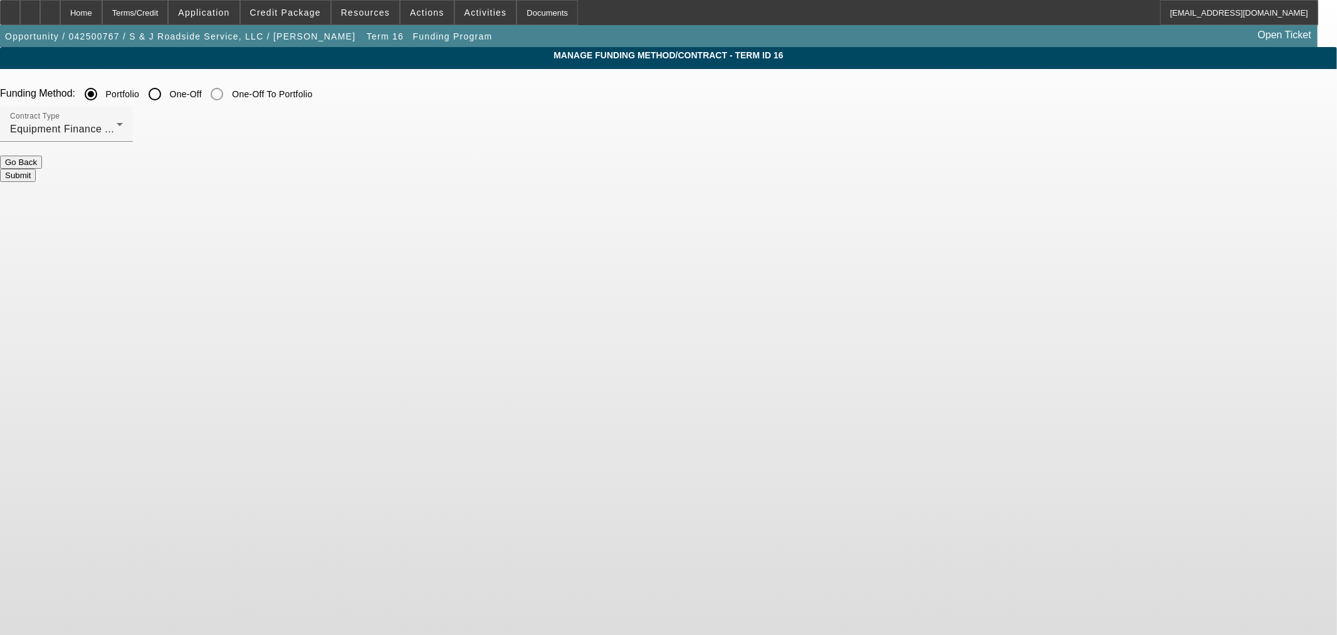
click at [36, 169] on button "Submit" at bounding box center [18, 175] width 36 height 13
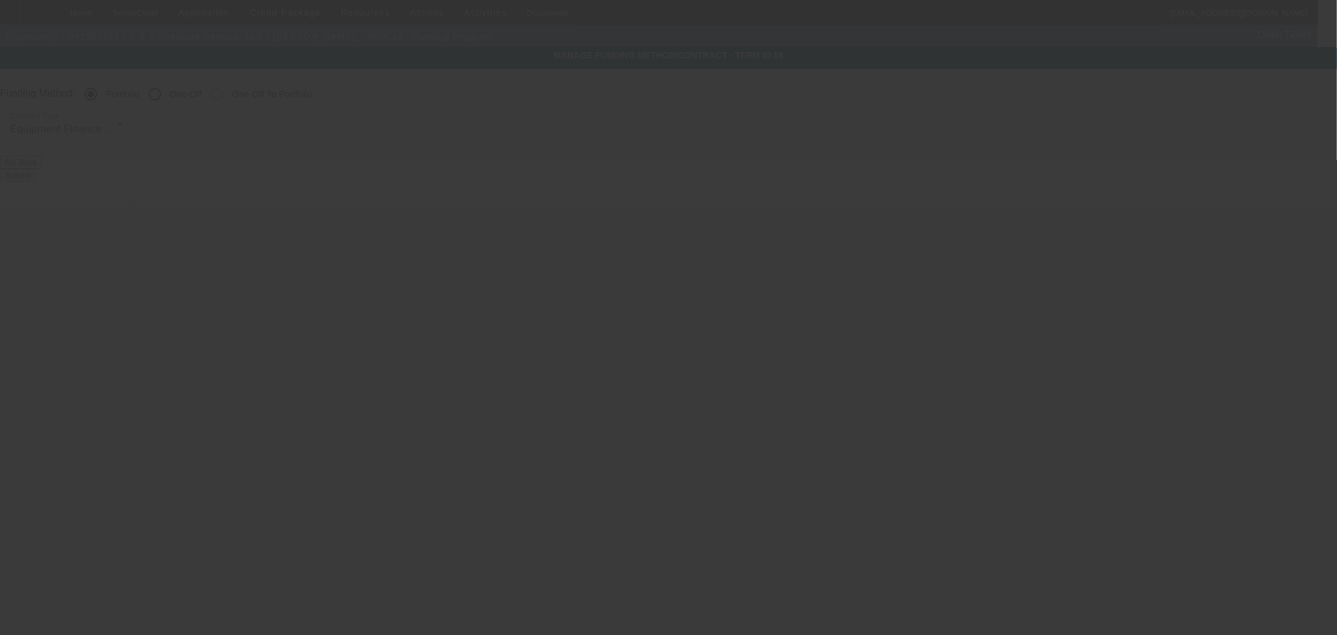
radio input "false"
radio input "true"
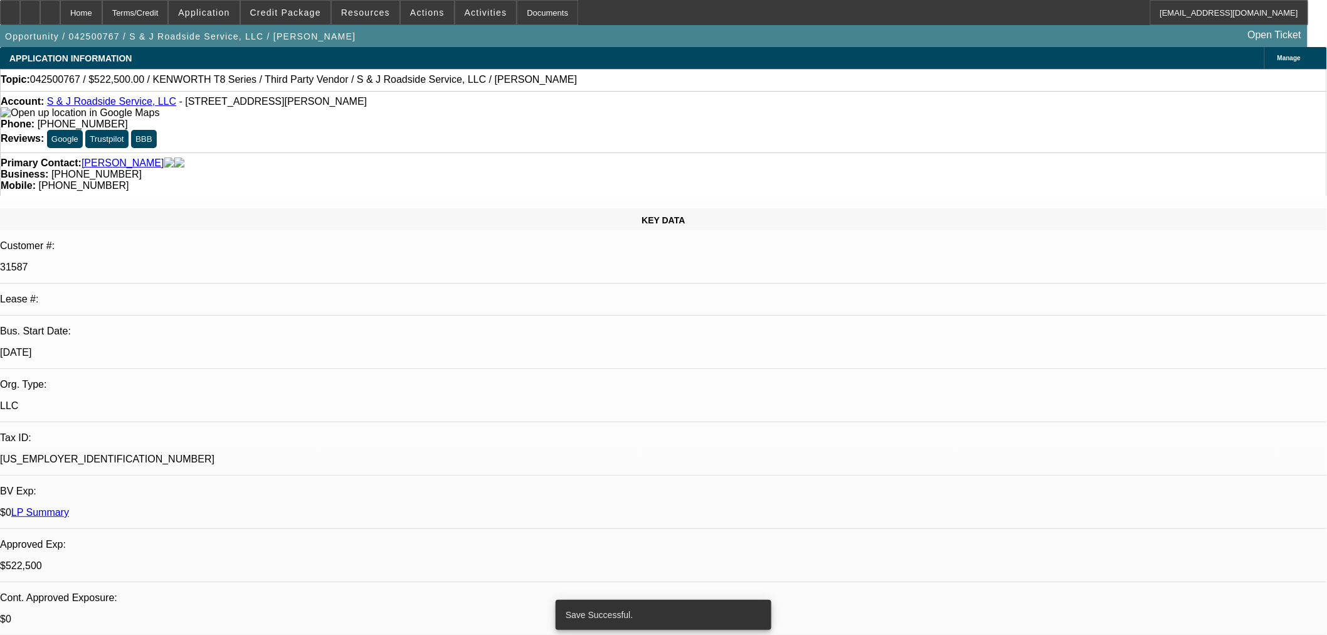
select select "0"
select select "2"
select select "0"
select select "6"
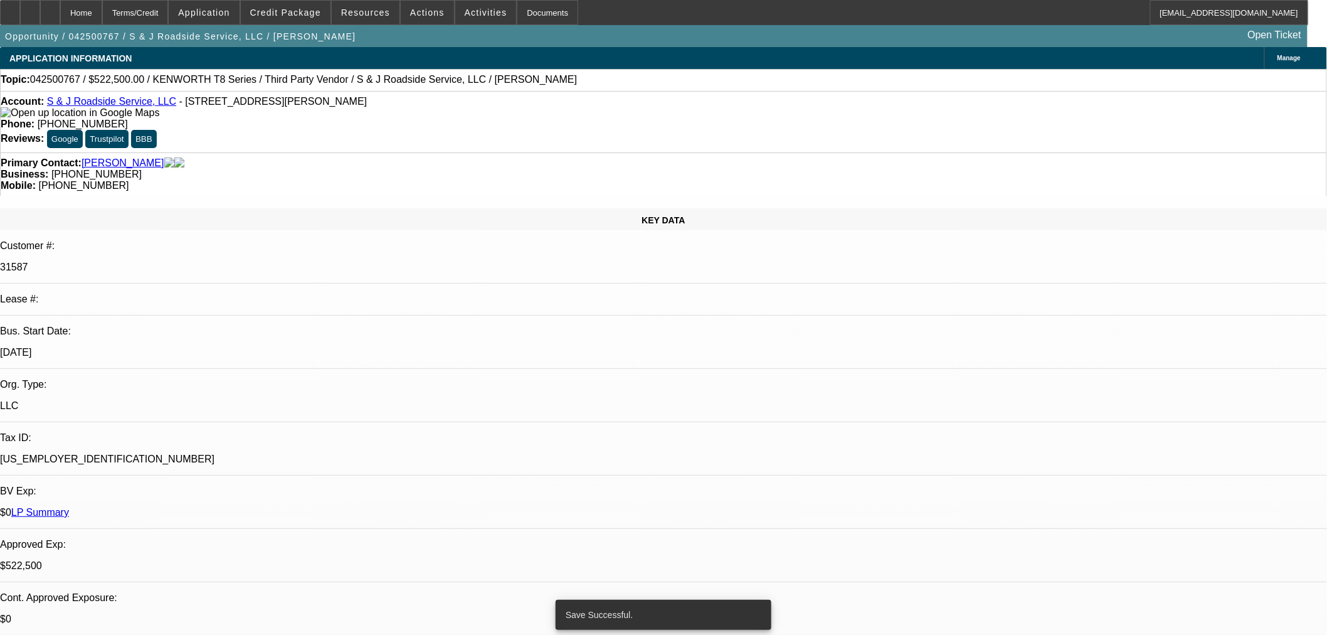
select select "0"
select select "2"
select select "0"
select select "6"
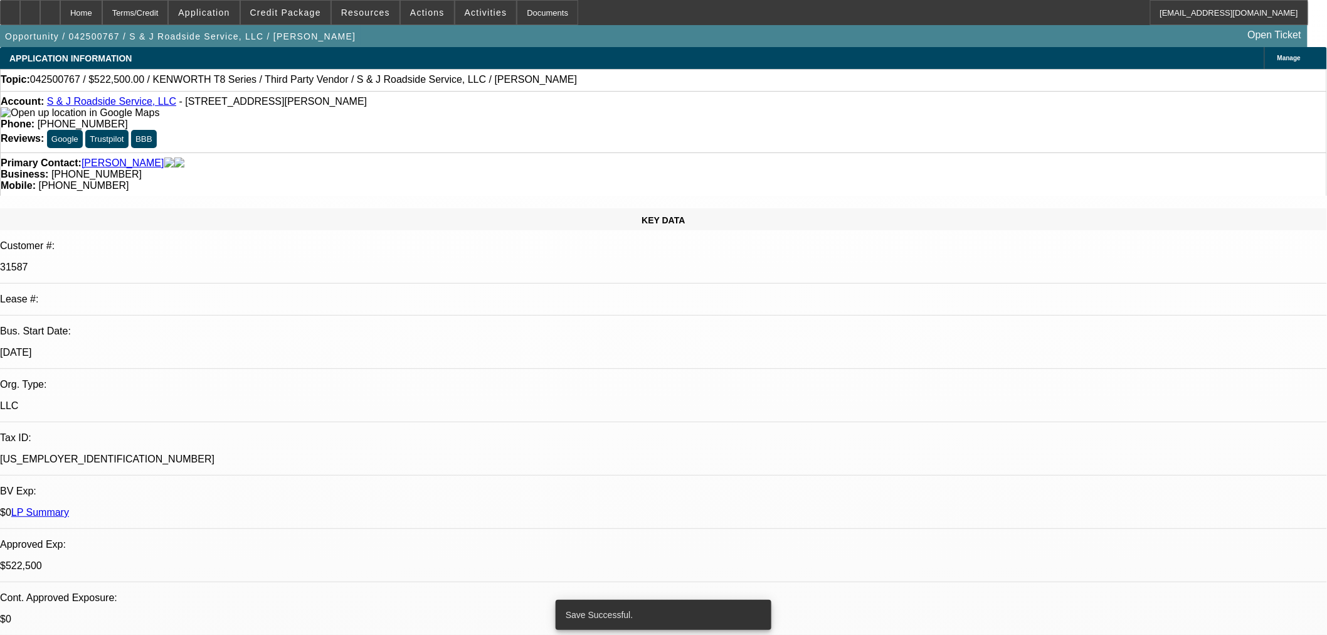
select select "2"
select select "0"
select select "6"
select select "0"
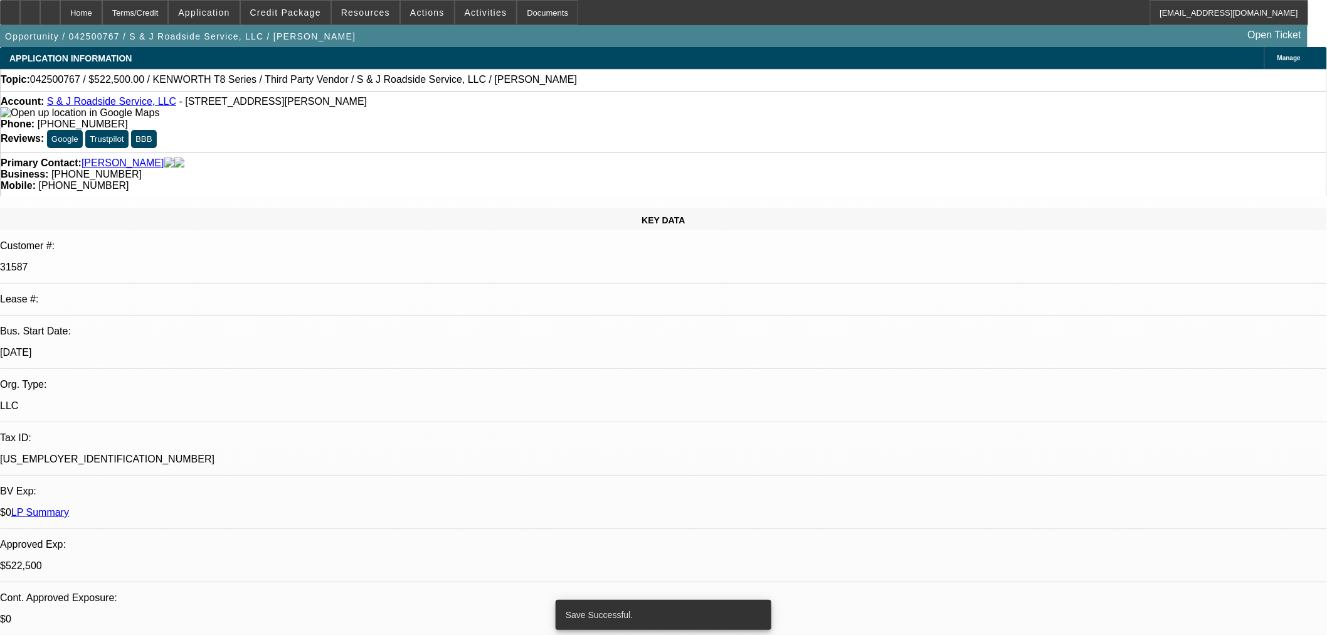
select select "3"
select select "0"
select select "6"
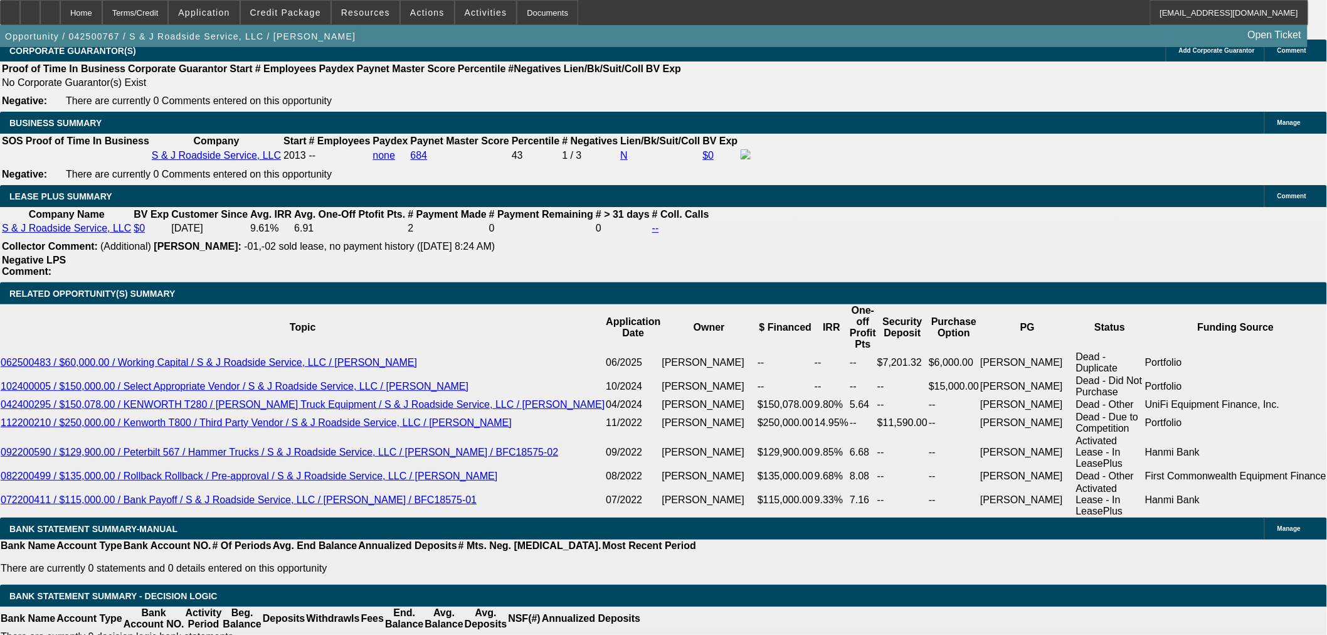
scroll to position [1881, 0]
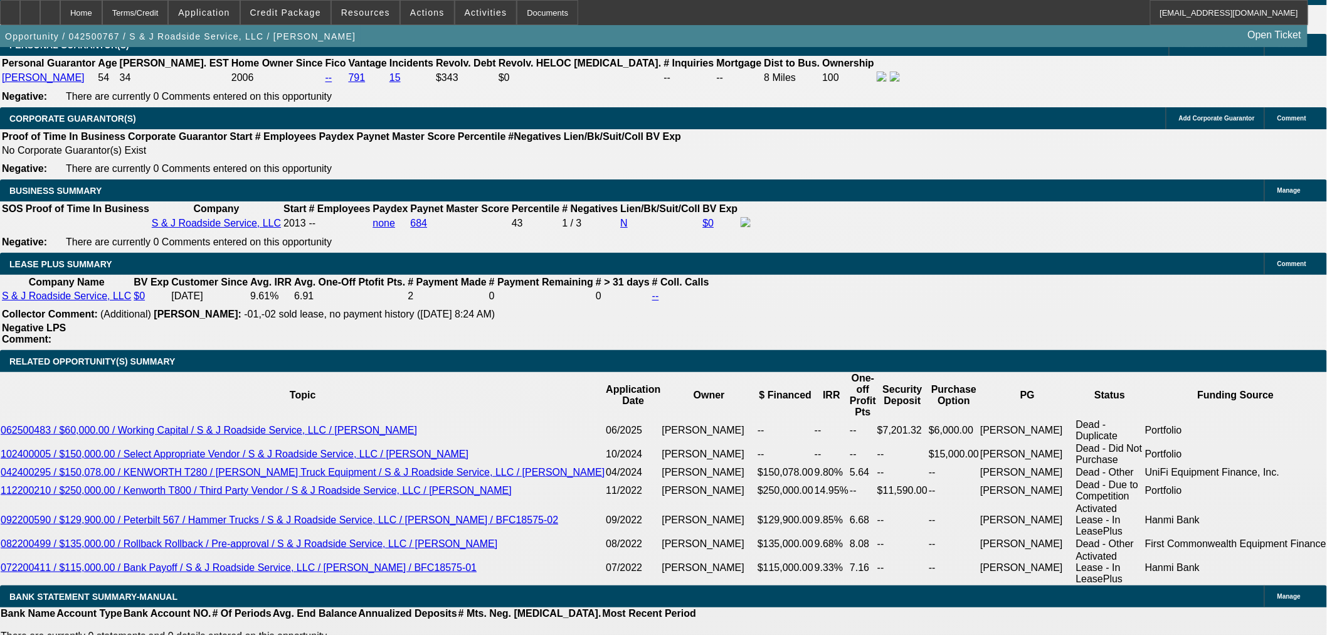
select select "0"
select select "2"
select select "0"
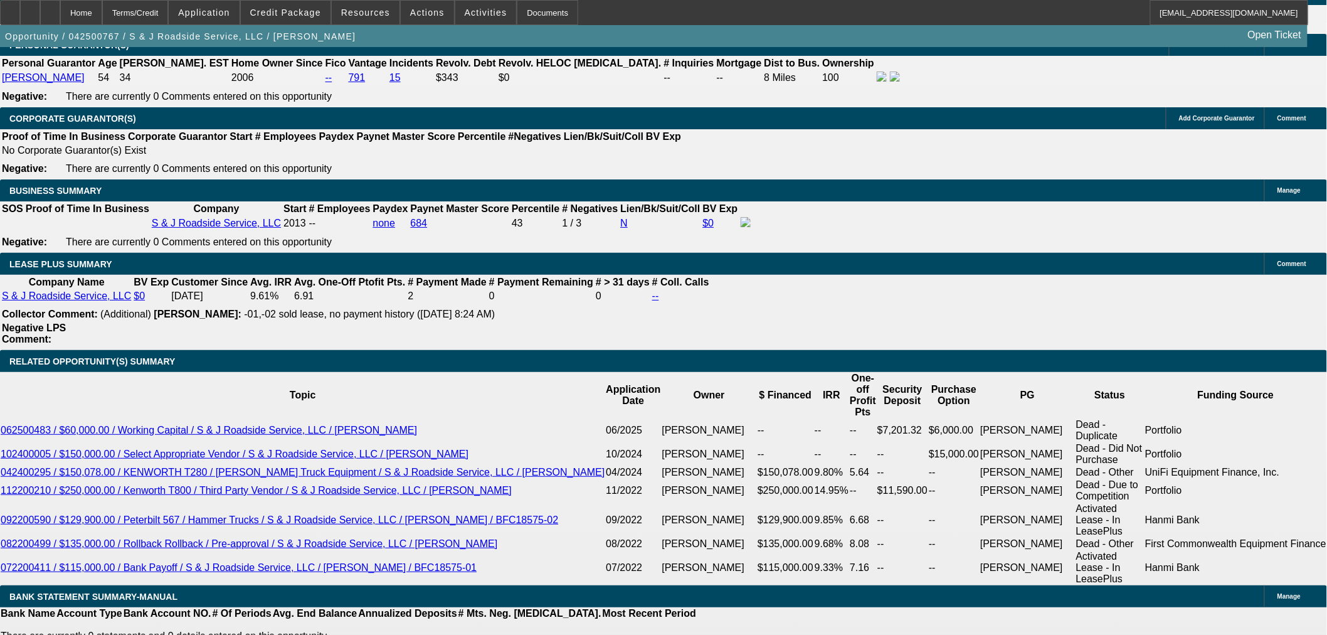
select select "6"
select select "0"
select select "2"
select select "0"
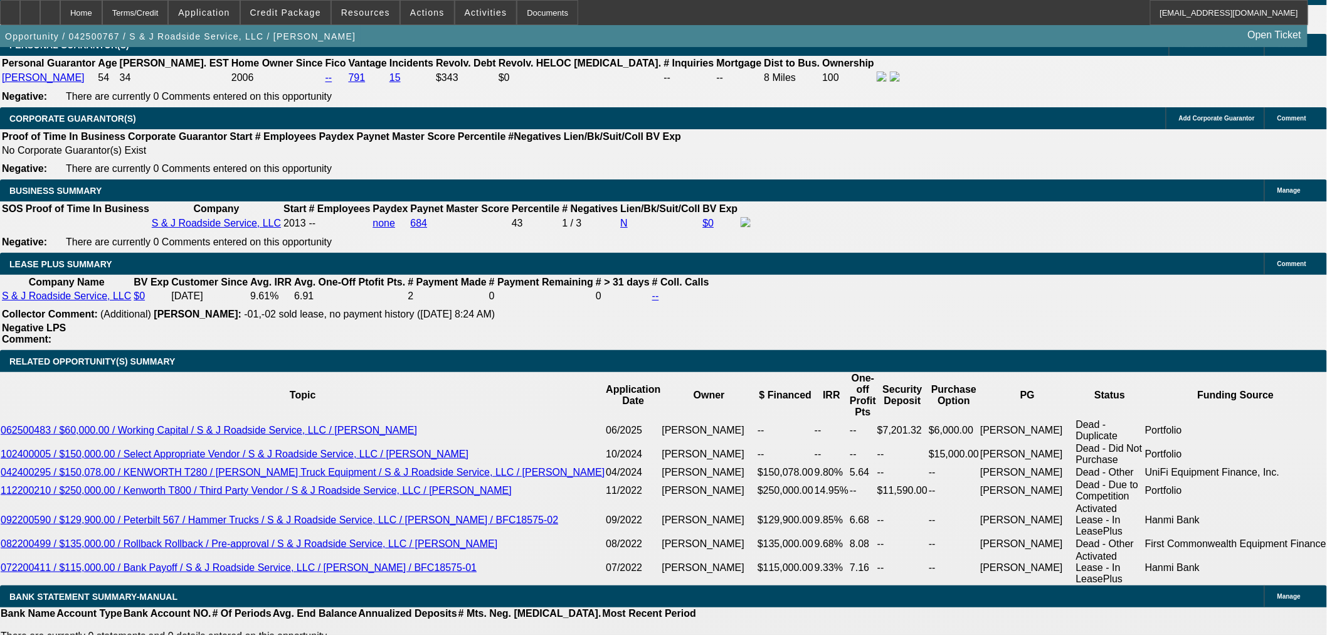
select select "6"
select select "0"
select select "2"
select select "0"
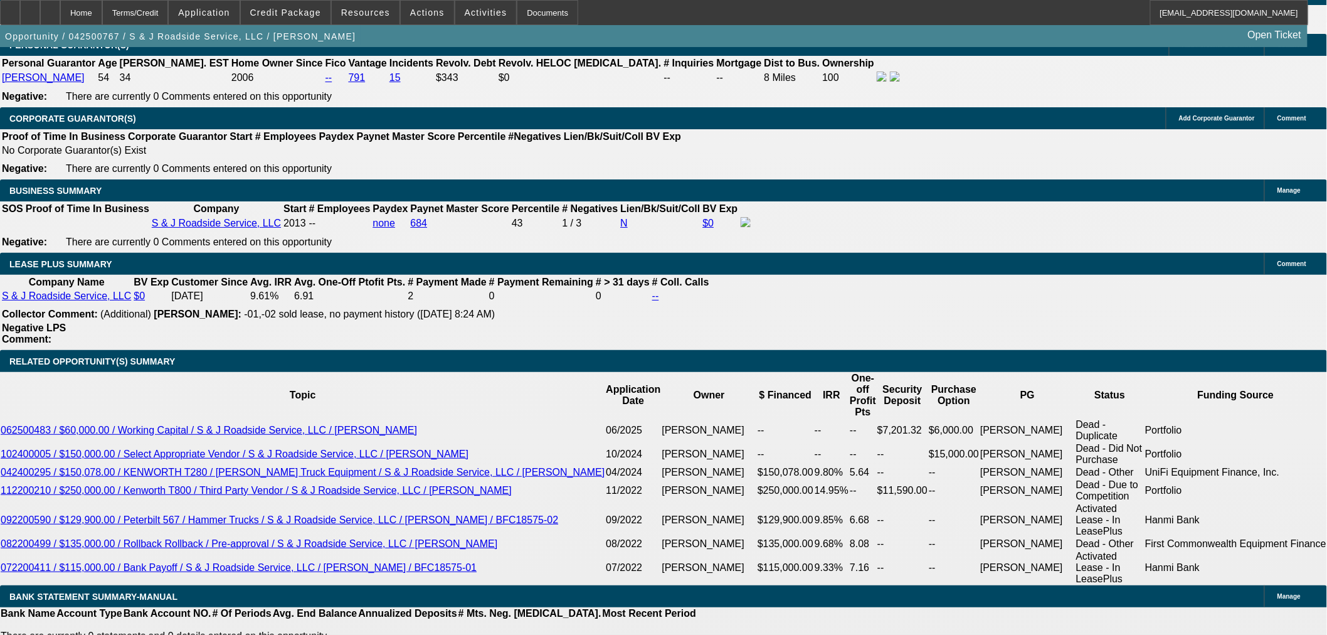
select select "6"
select select "0"
select select "2"
select select "0"
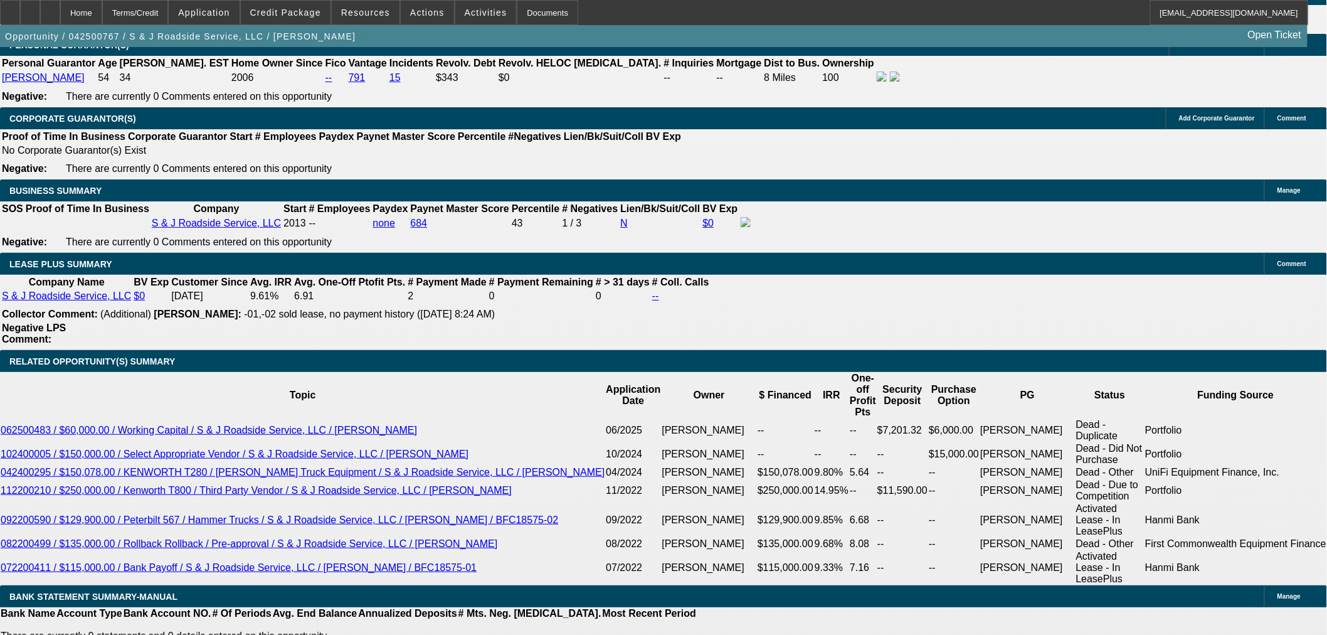
select select "6"
select select "0"
select select "2"
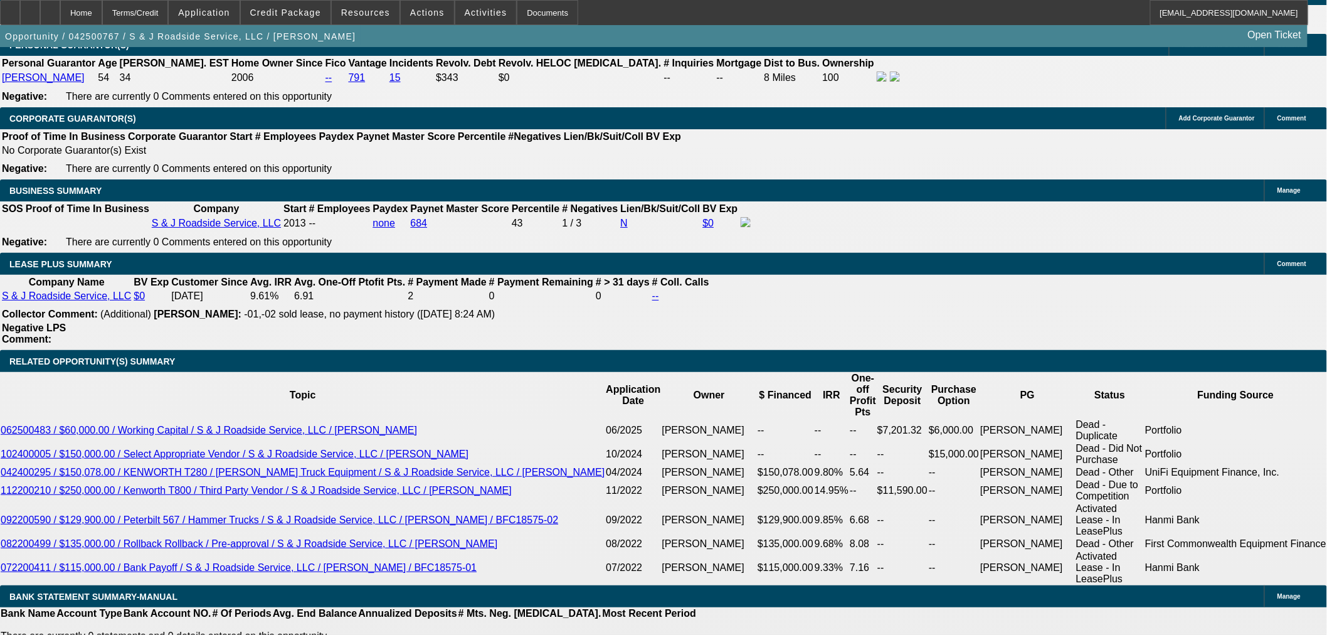
select select "0"
select select "6"
select select "0"
select select "2"
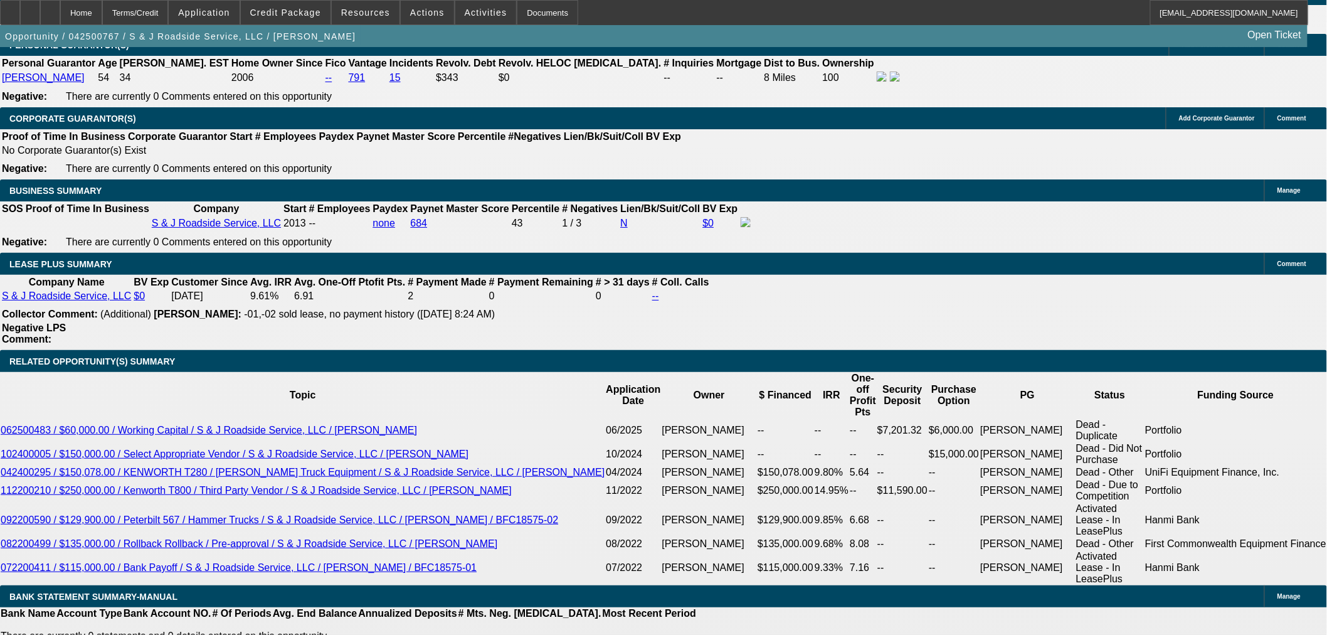
select select "0"
select select "6"
select select "2"
select select "0"
select select "6"
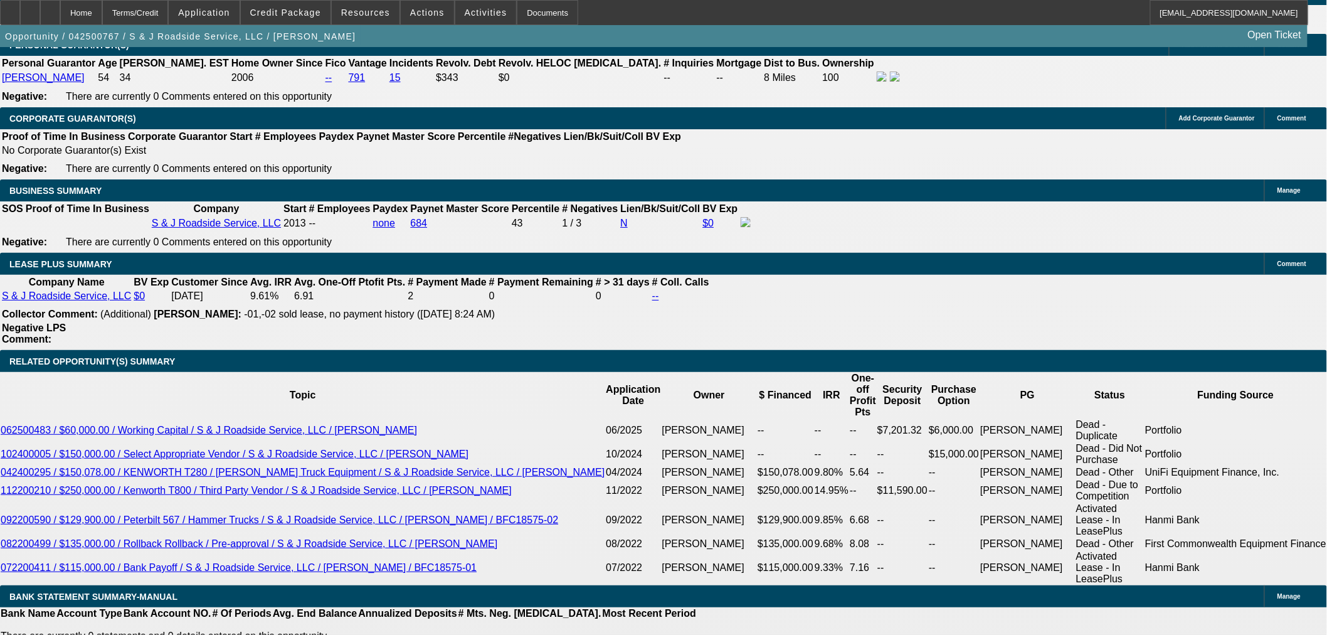
select select "0"
select select "3"
select select "0"
select select "6"
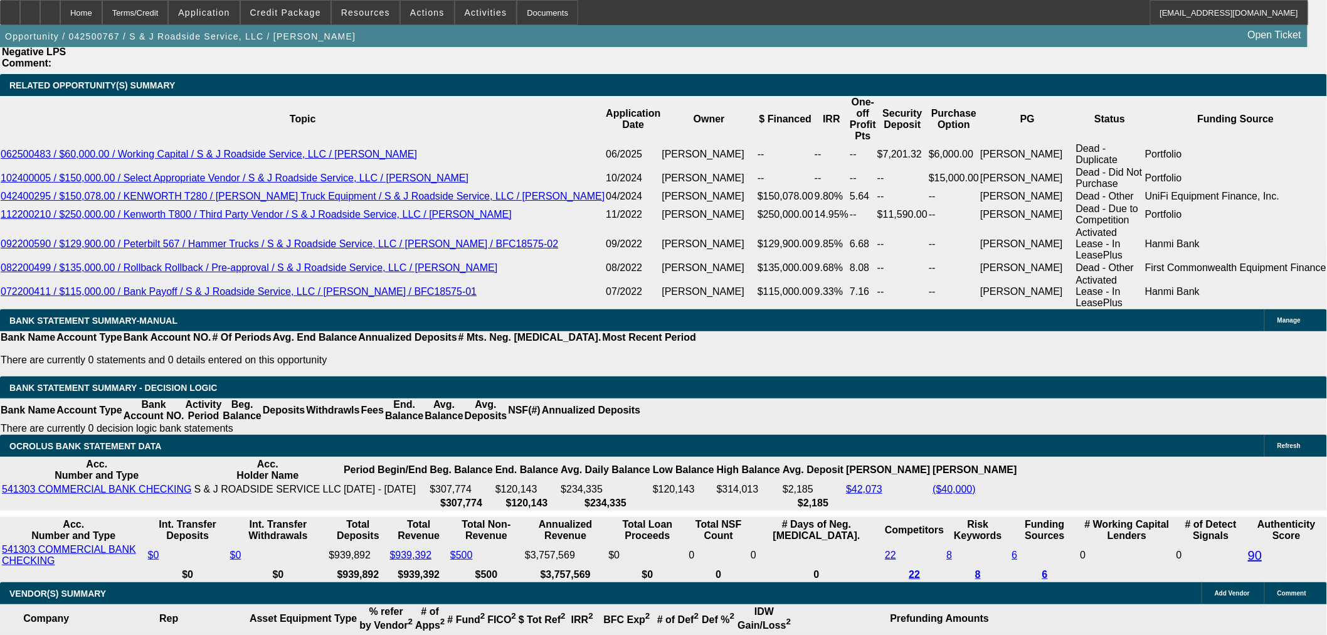
scroll to position [2159, 0]
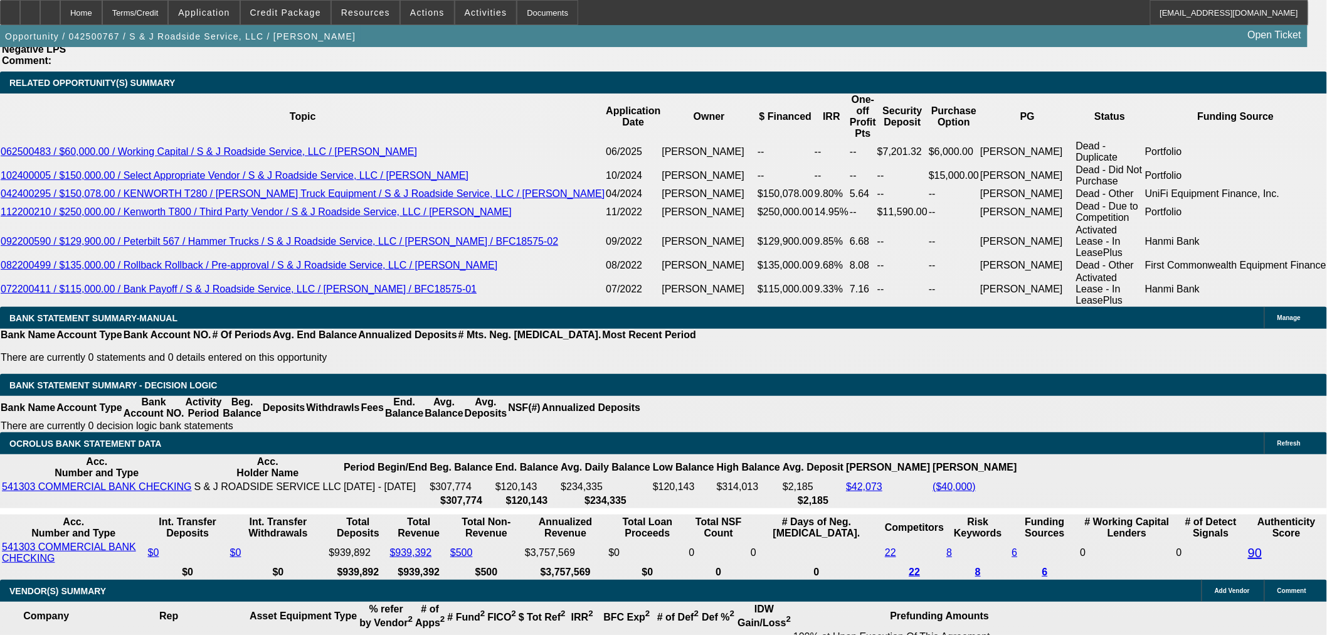
drag, startPoint x: 260, startPoint y: 239, endPoint x: 324, endPoint y: 232, distance: 64.3
type input "9"
type input "UNKNOWN"
type input "96"
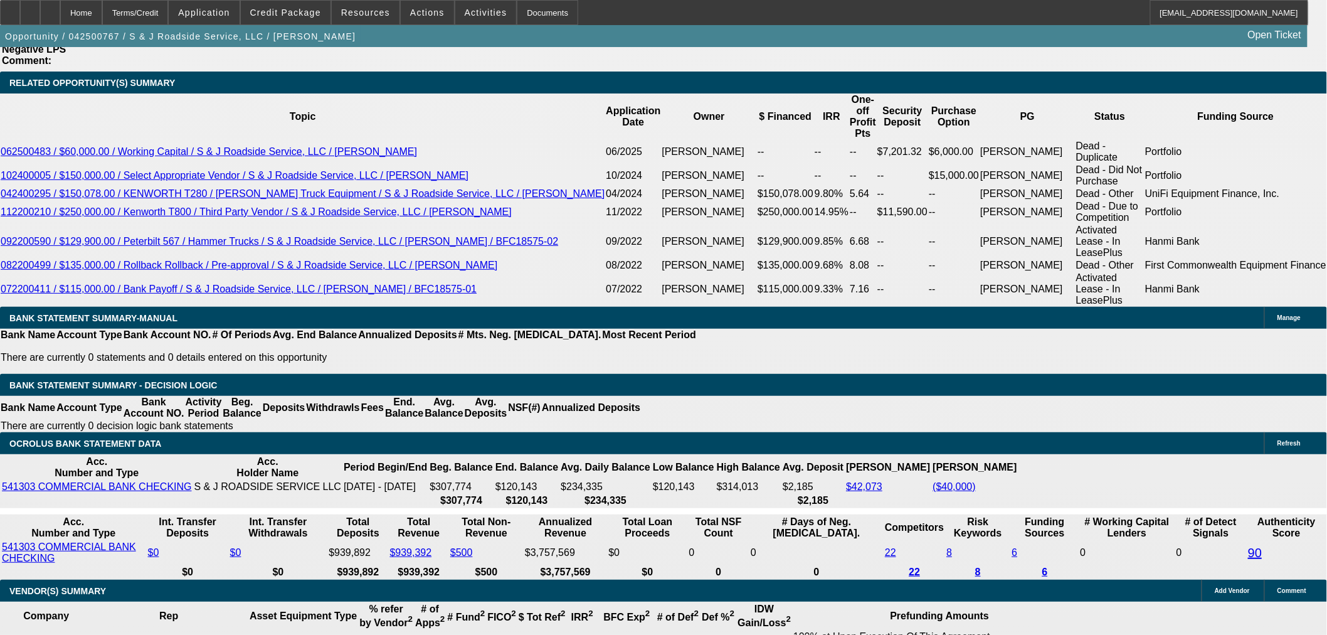
type input "$10,101.40"
type input "96"
drag, startPoint x: 293, startPoint y: 237, endPoint x: 336, endPoint y: 239, distance: 43.3
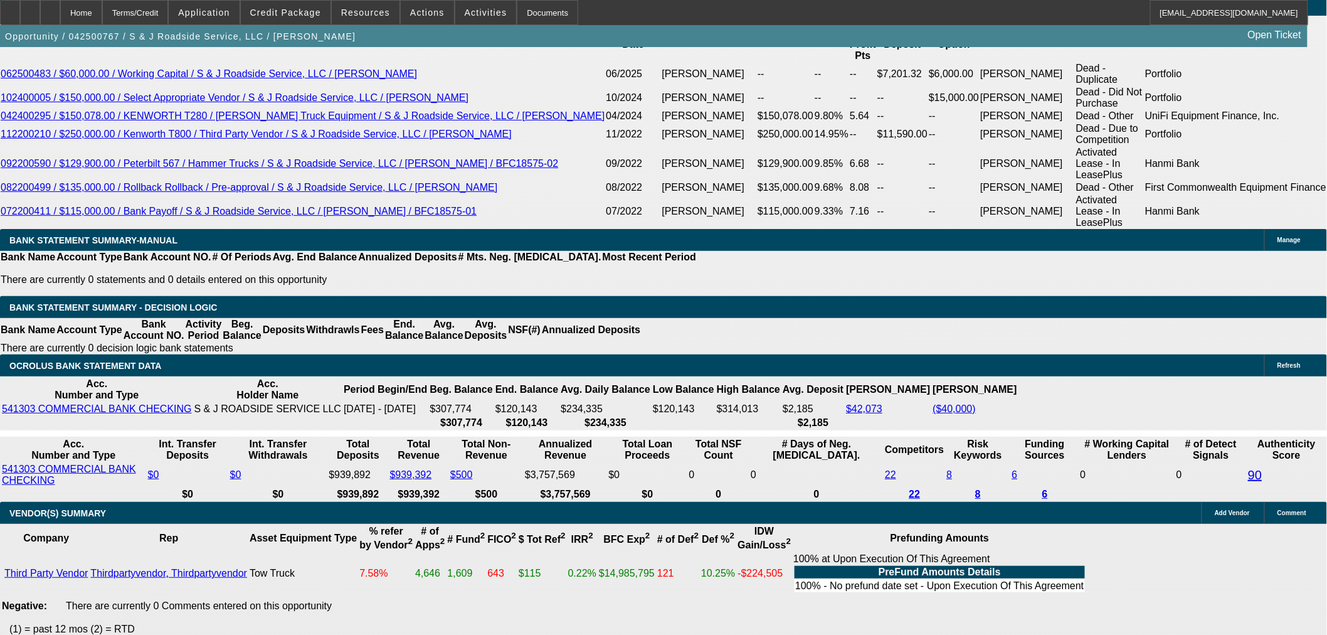
scroll to position [2020, 0]
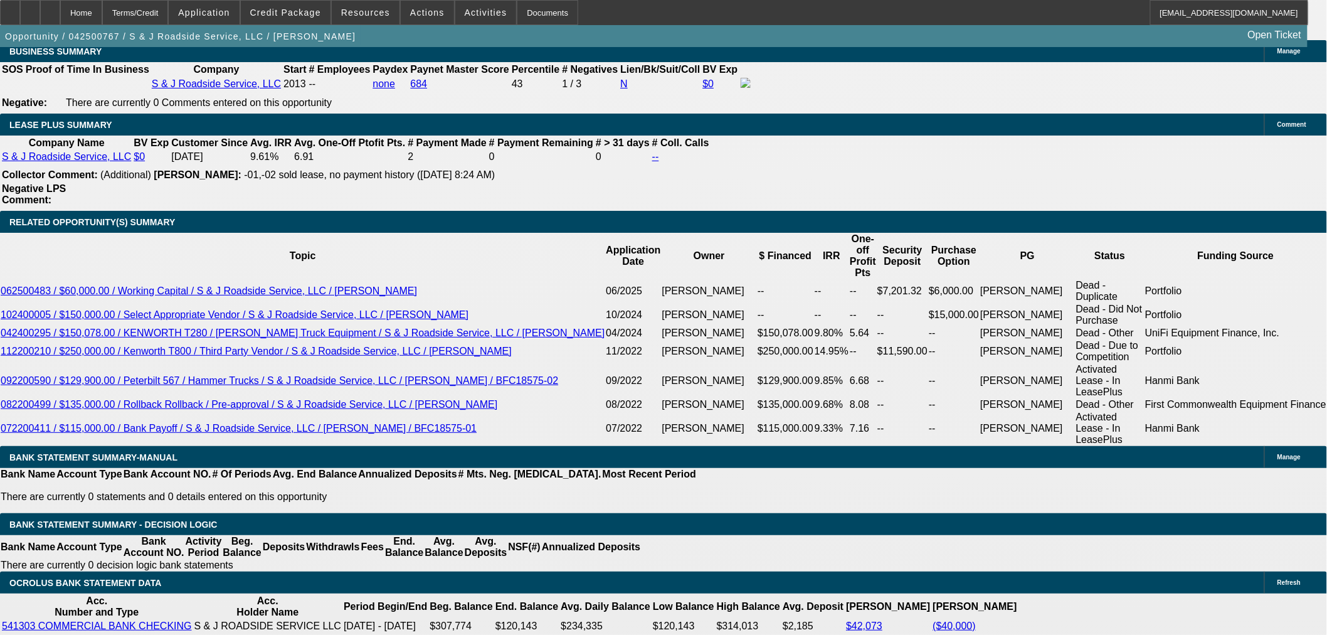
type input "1"
type input "$8,033.89"
type input "10"
type input "$11,242.74"
type input "10"
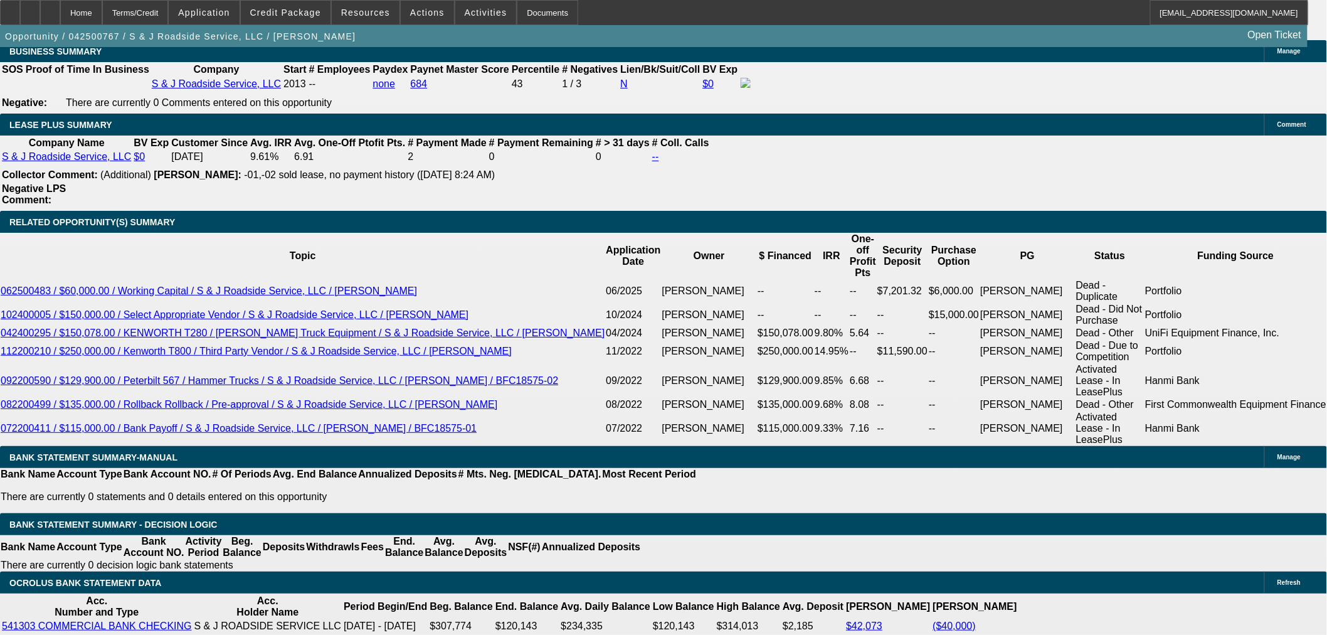
drag, startPoint x: 261, startPoint y: 374, endPoint x: 292, endPoint y: 374, distance: 31.3
type input "72"
type input "$13,726.04"
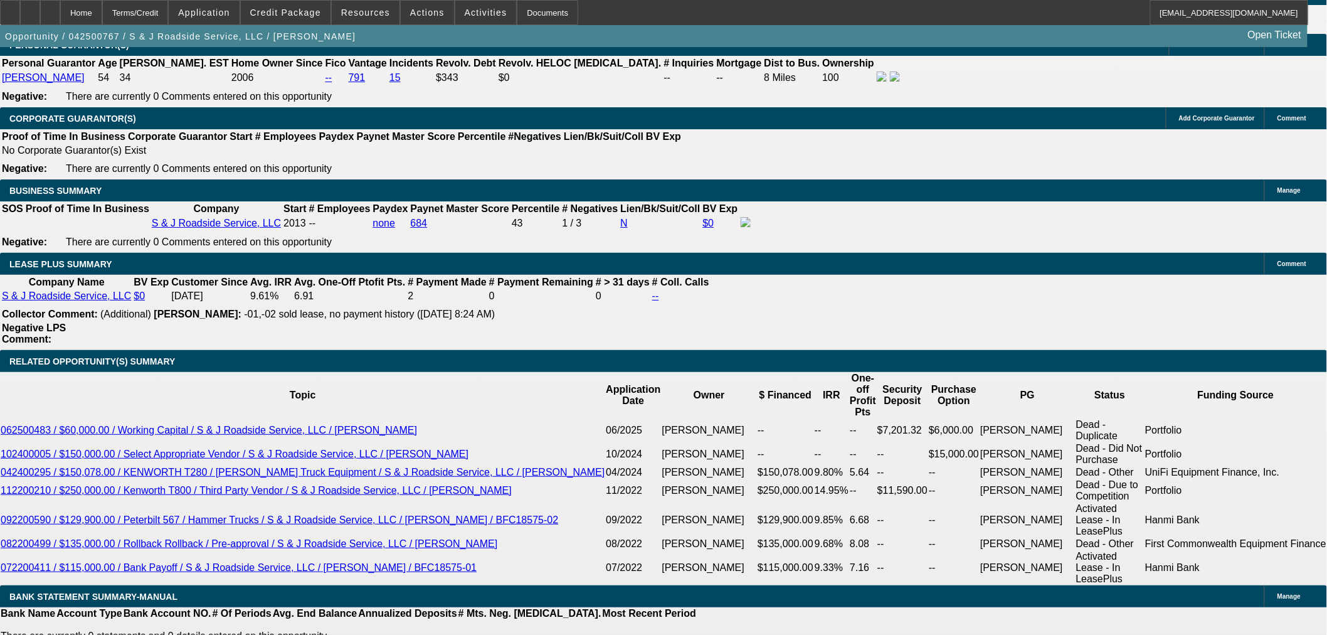
type input "72"
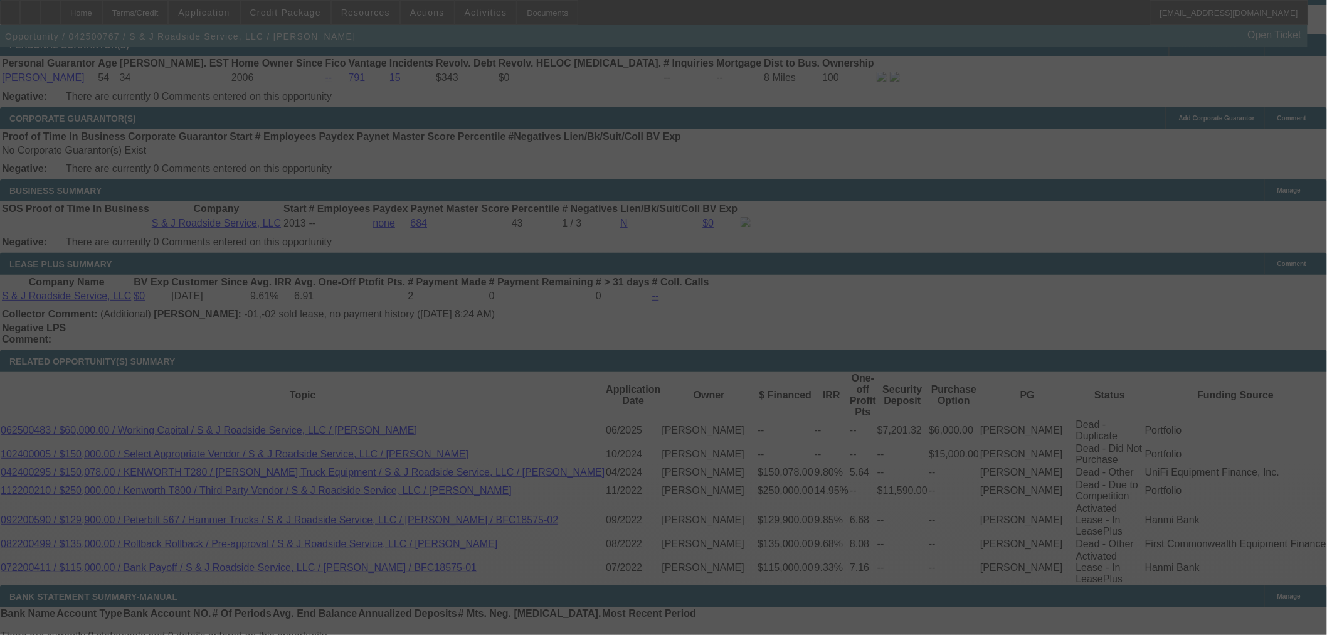
select select "0"
select select "2"
select select "0"
select select "6"
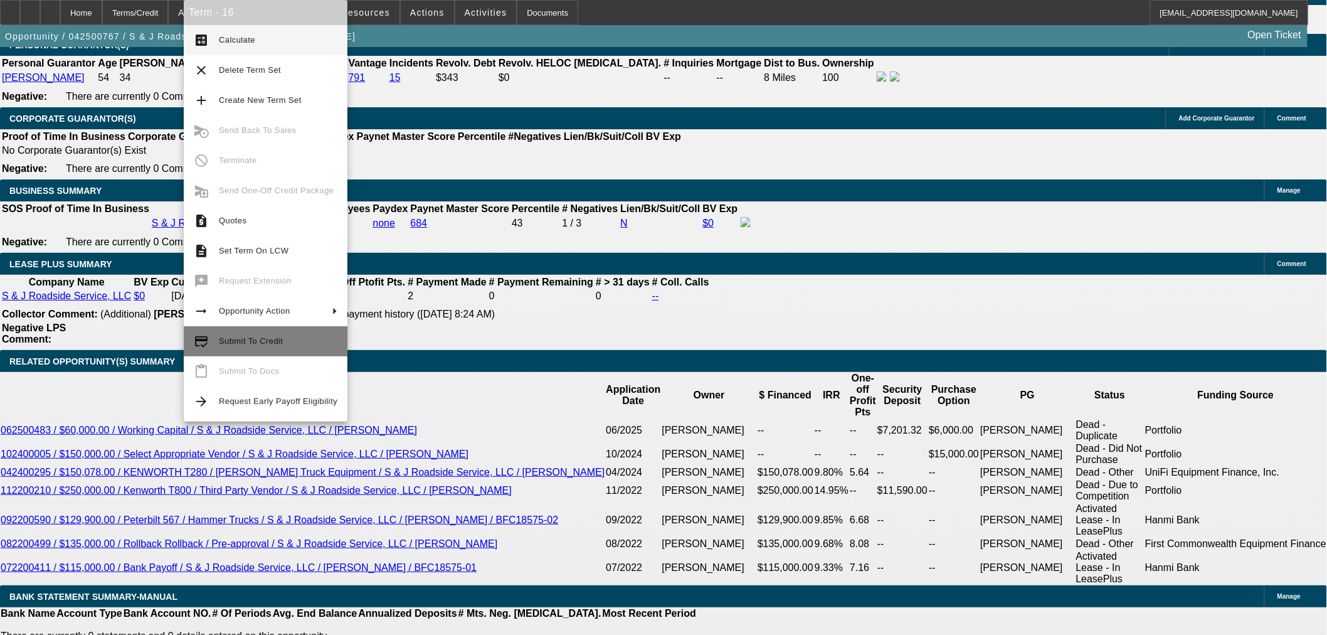
click at [241, 345] on span "Submit To Credit" at bounding box center [251, 340] width 64 height 9
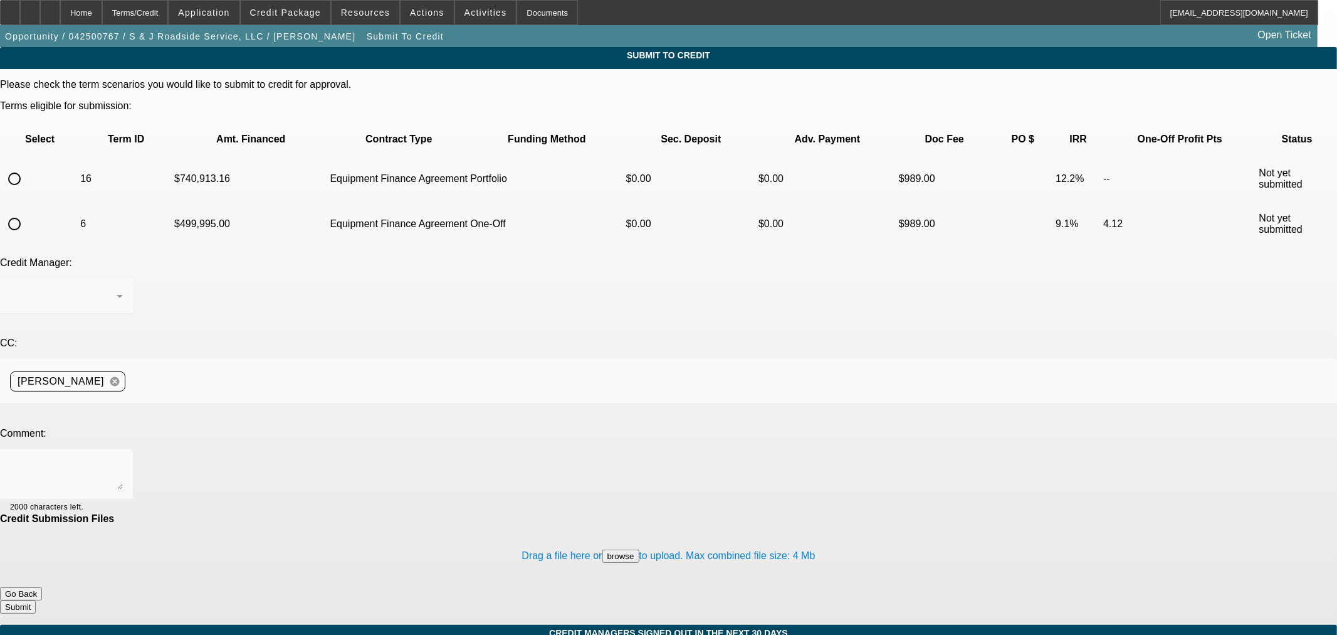
click at [27, 166] on input "radio" at bounding box center [14, 178] width 25 height 25
radio input "true"
click at [123, 459] on textarea at bounding box center [66, 474] width 113 height 30
type textarea "Please ok to Uni. Thanks"
drag, startPoint x: 768, startPoint y: 505, endPoint x: 749, endPoint y: 517, distance: 22.6
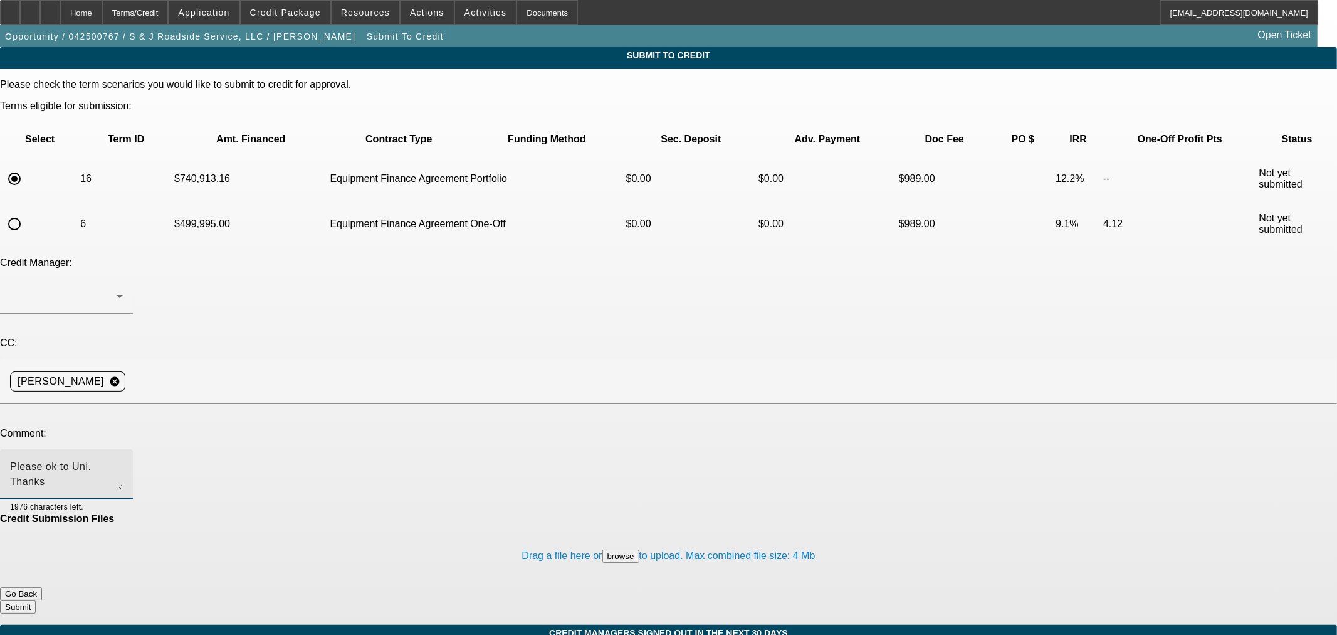
click at [36, 600] on button "Submit" at bounding box center [18, 606] width 36 height 13
click at [102, 13] on div "Home" at bounding box center [81, 12] width 42 height 25
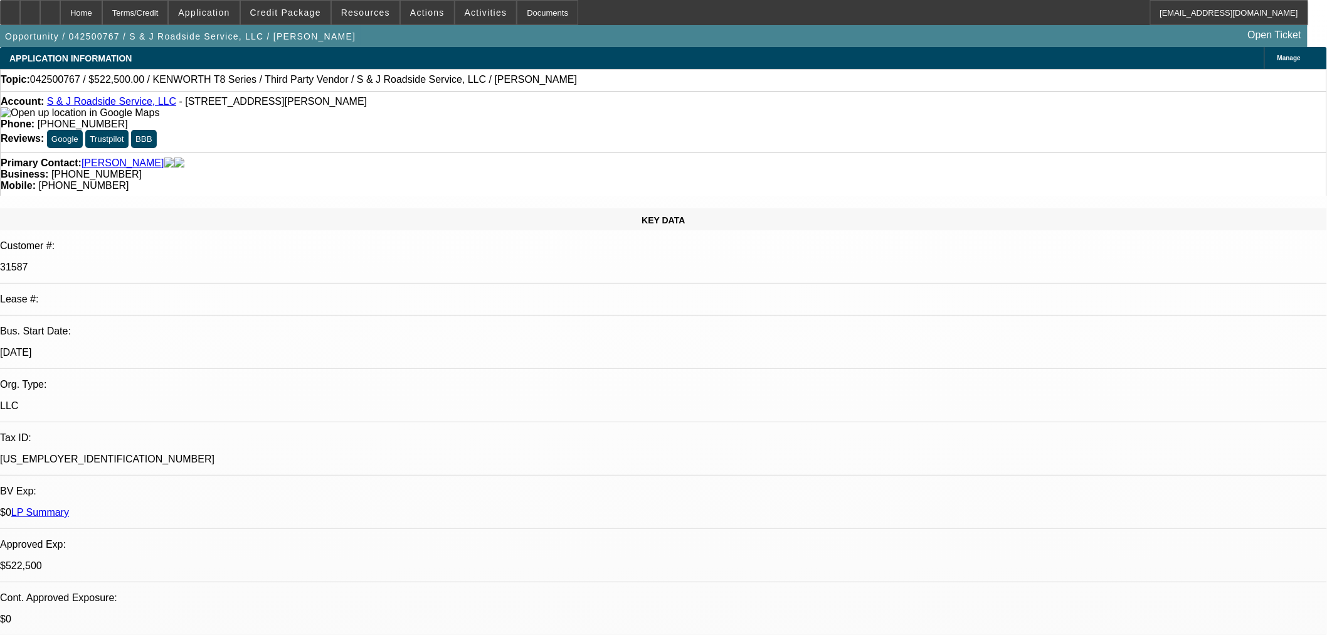
select select "0"
select select "2"
select select "0"
select select "6"
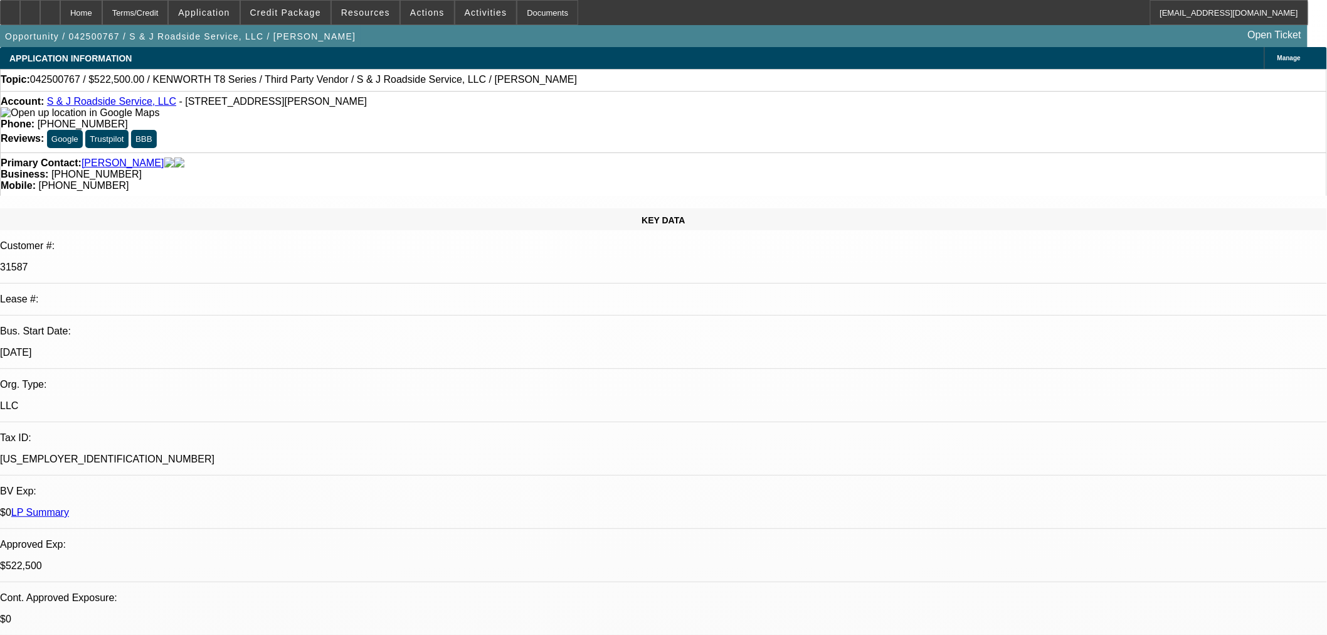
select select "0"
select select "2"
select select "0"
select select "6"
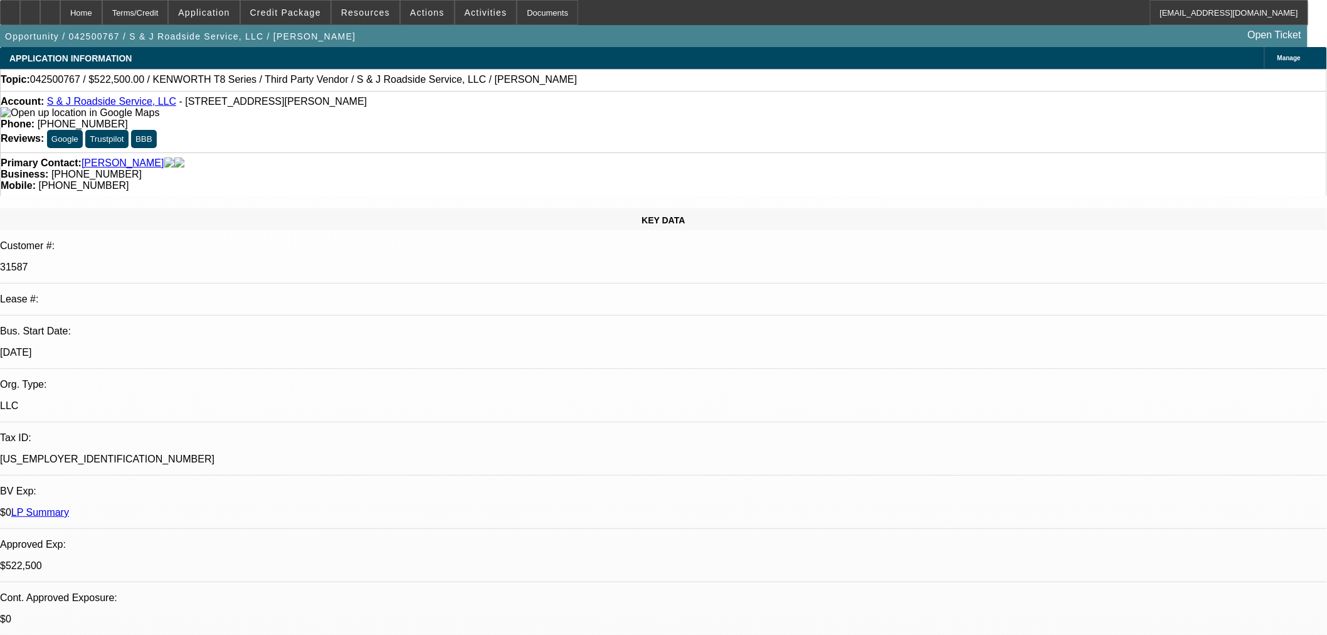
select select "2"
select select "0"
select select "6"
select select "0"
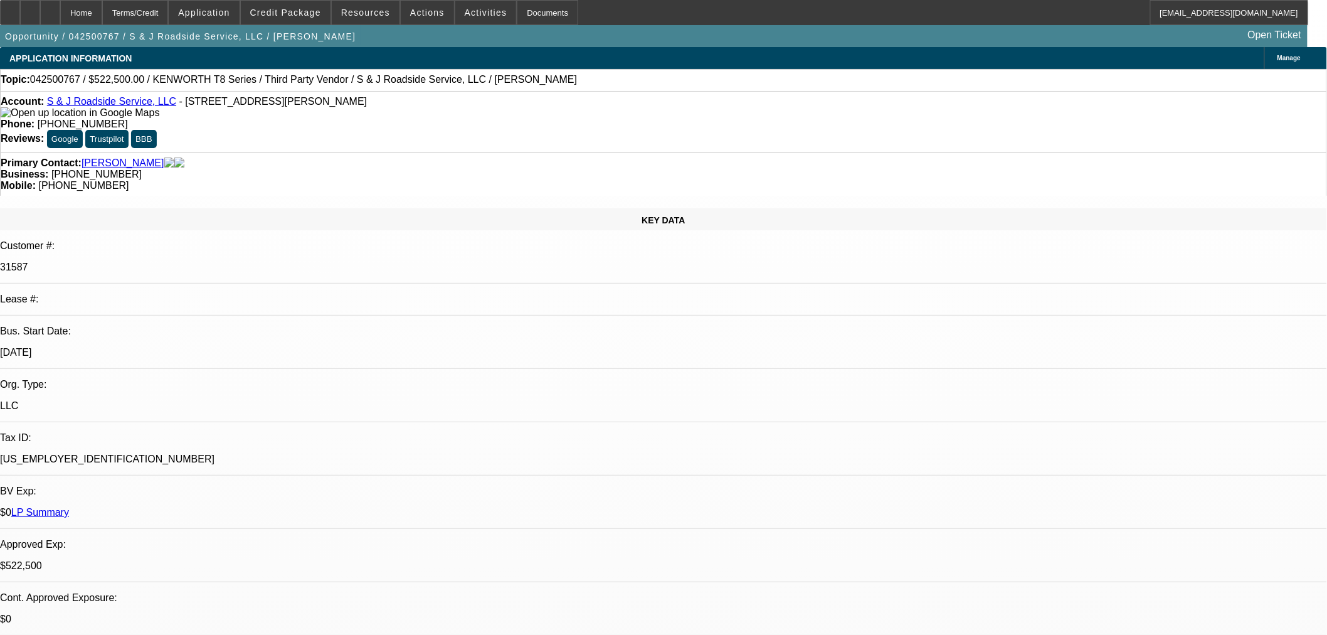
select select "3"
select select "0"
select select "6"
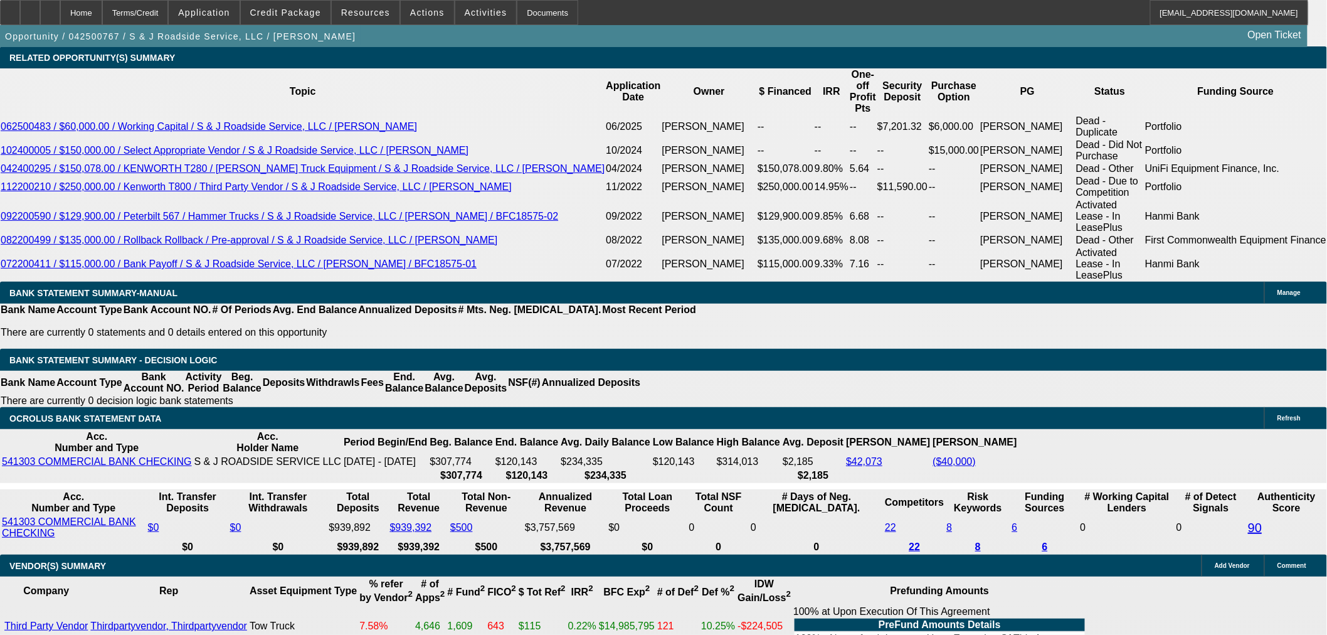
scroll to position [2159, 0]
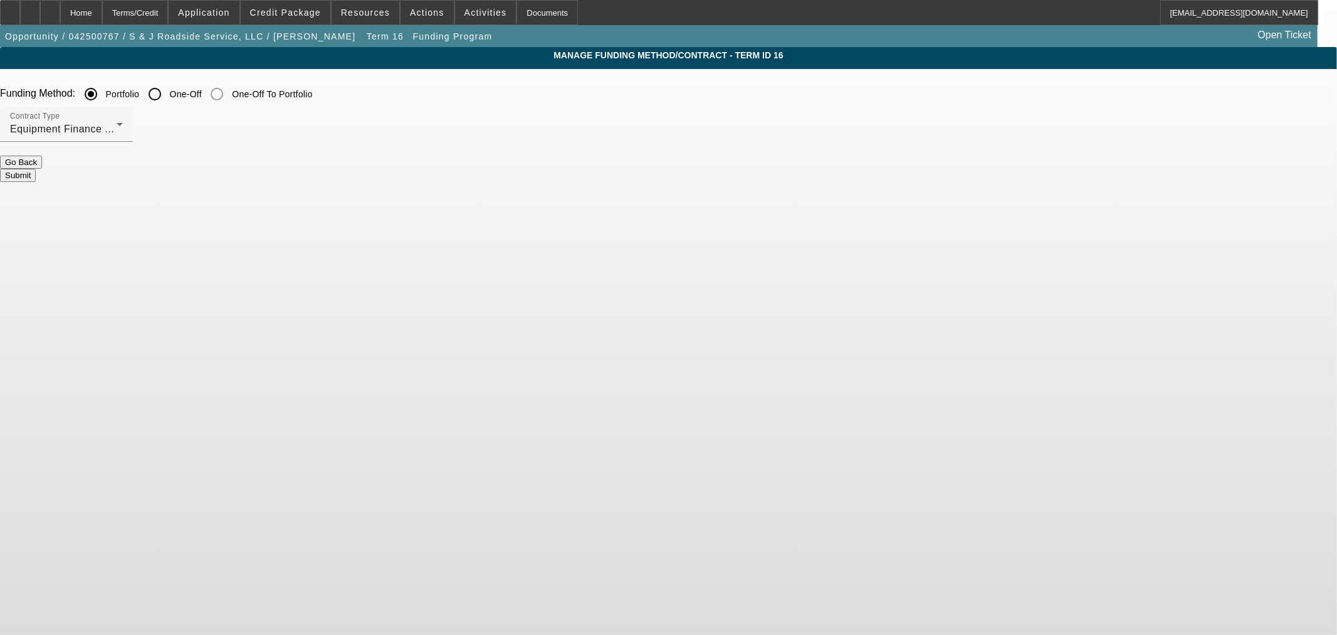
click at [167, 98] on input "One-Off" at bounding box center [154, 94] width 25 height 25
radio input "true"
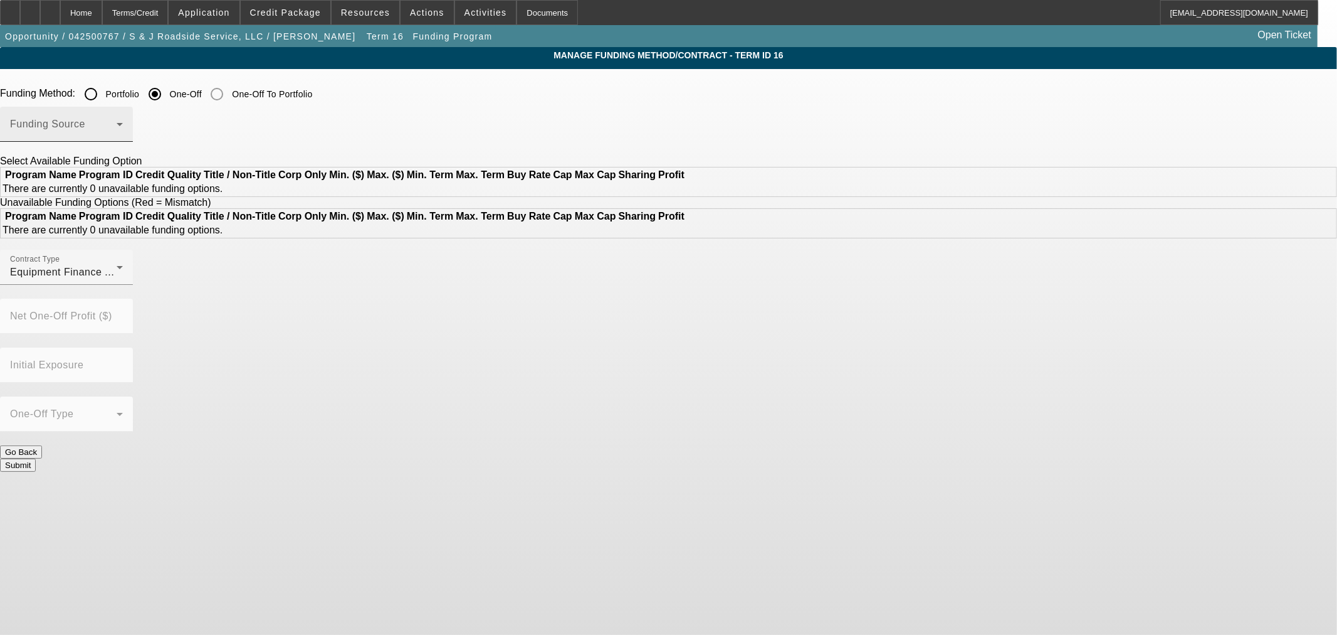
click at [117, 124] on span at bounding box center [63, 129] width 107 height 15
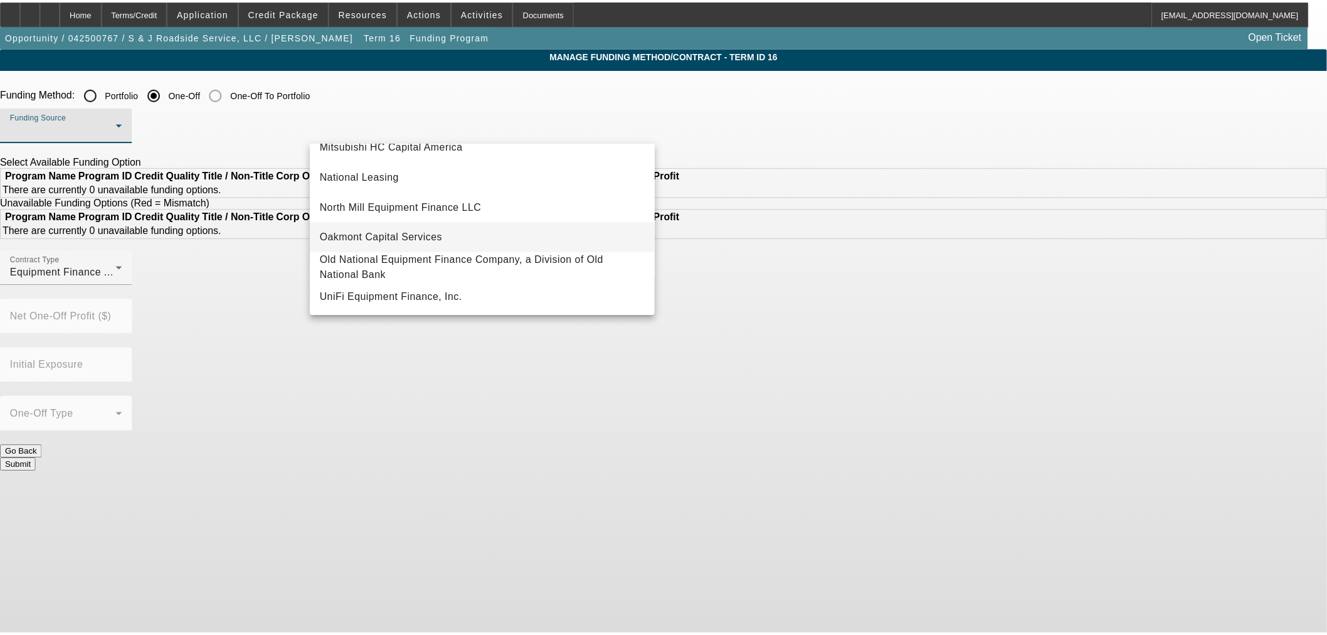
scroll to position [355, 0]
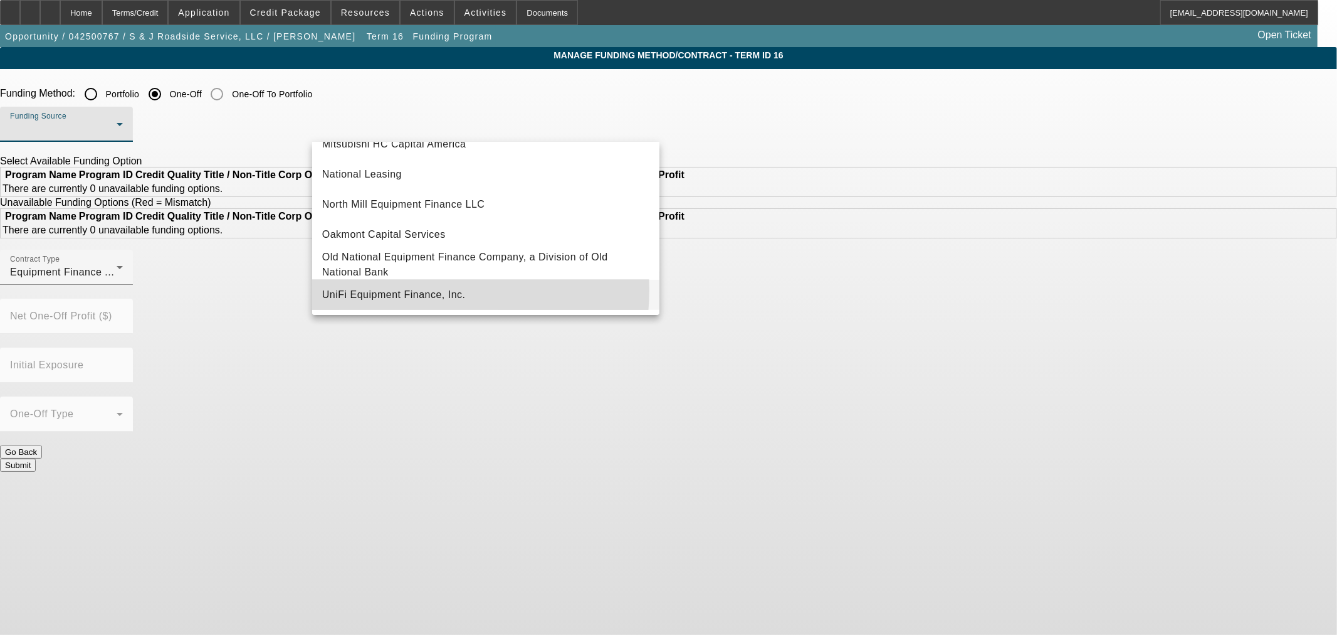
click at [414, 290] on span "UniFi Equipment Finance, Inc." at bounding box center [394, 294] width 144 height 15
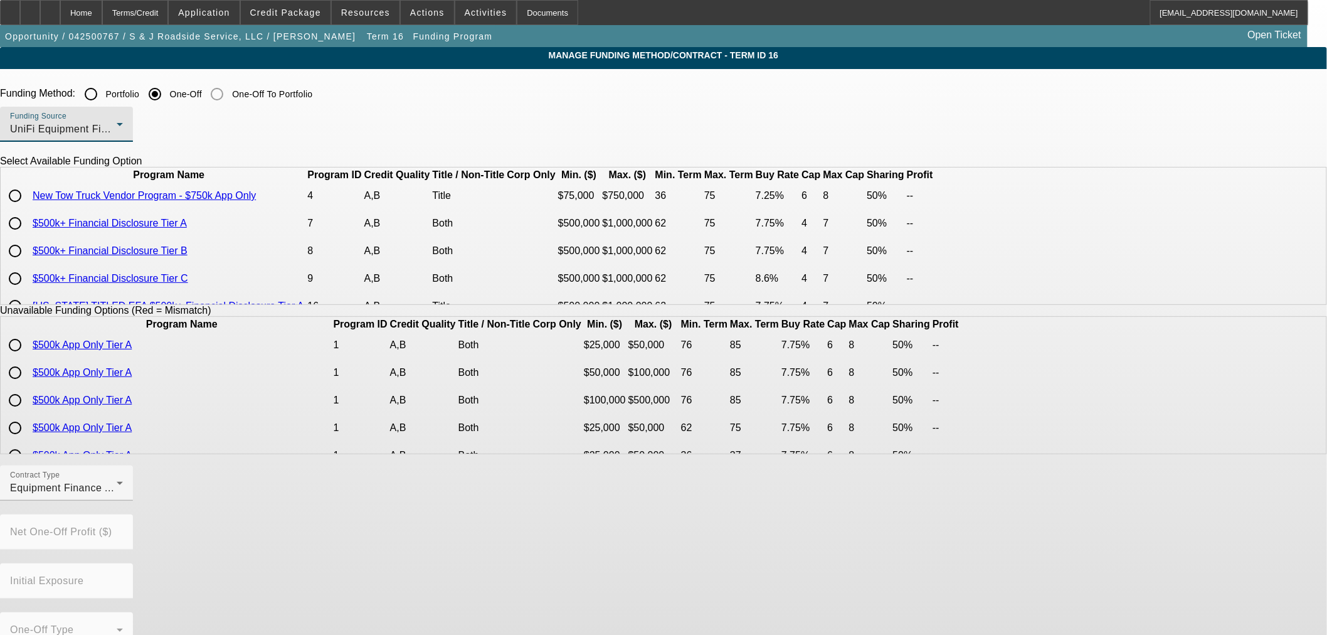
click at [28, 208] on input "radio" at bounding box center [15, 195] width 25 height 25
radio input "true"
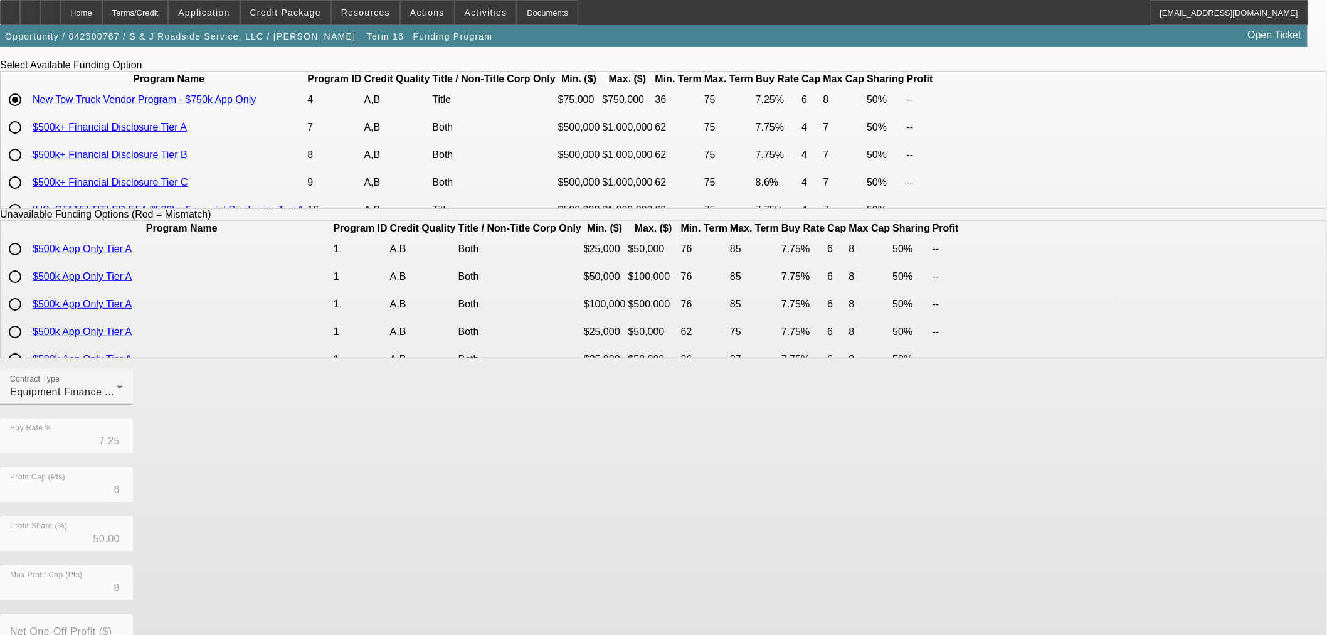
scroll to position [213, 0]
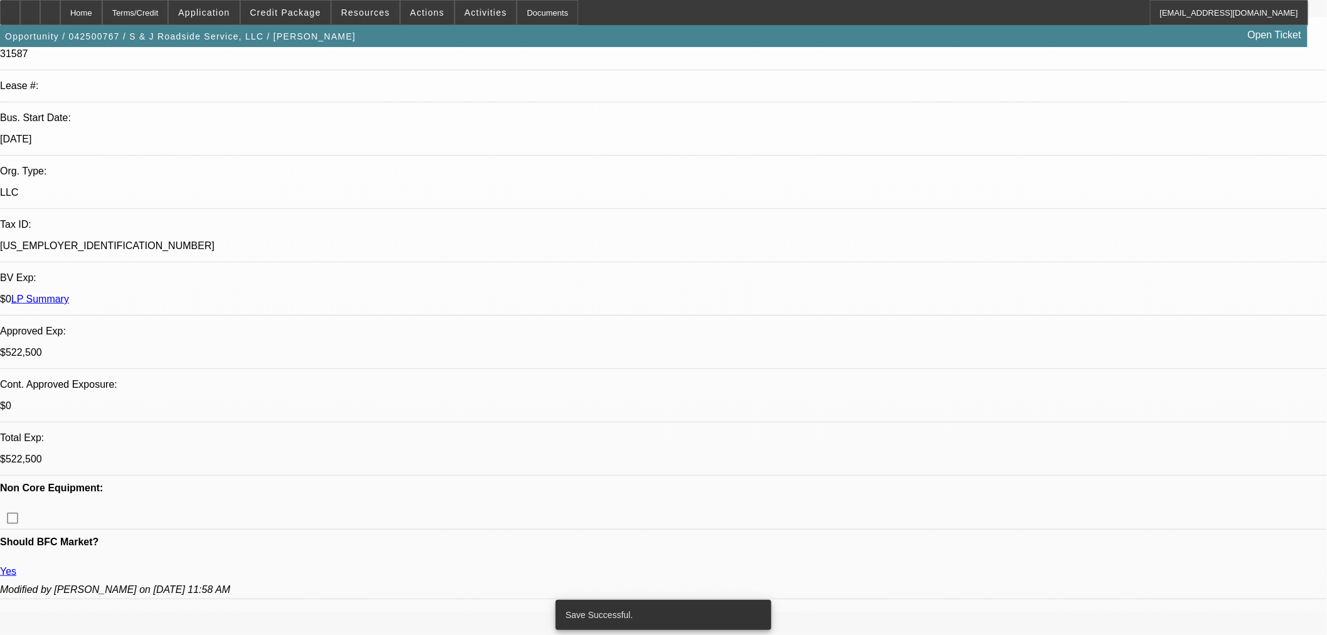
select select "0"
select select "2"
select select "0"
select select "6"
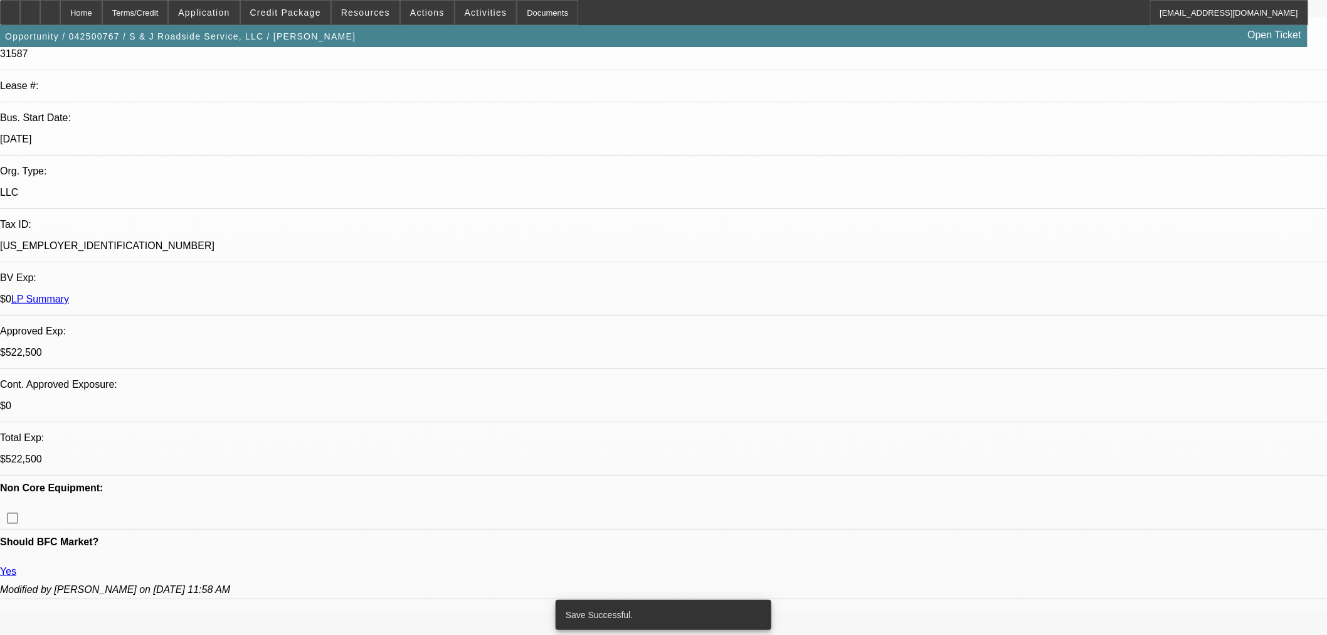
select select "0"
select select "2"
select select "0"
select select "6"
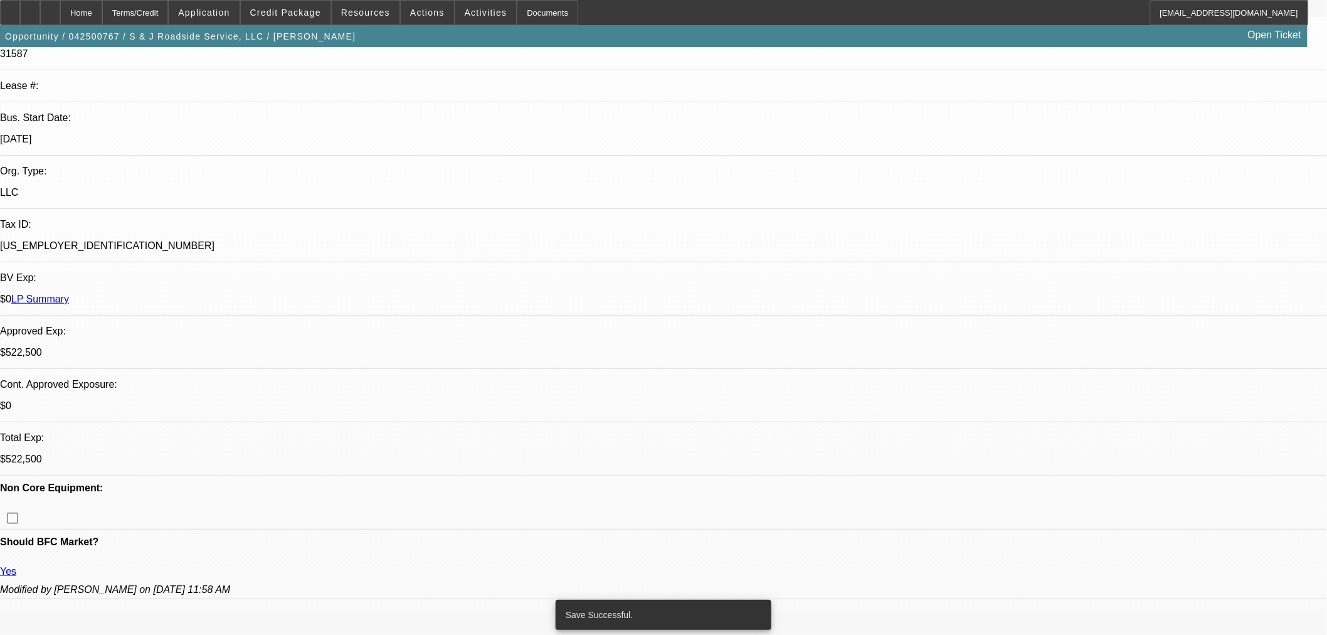
select select "2"
select select "0"
select select "6"
select select "0"
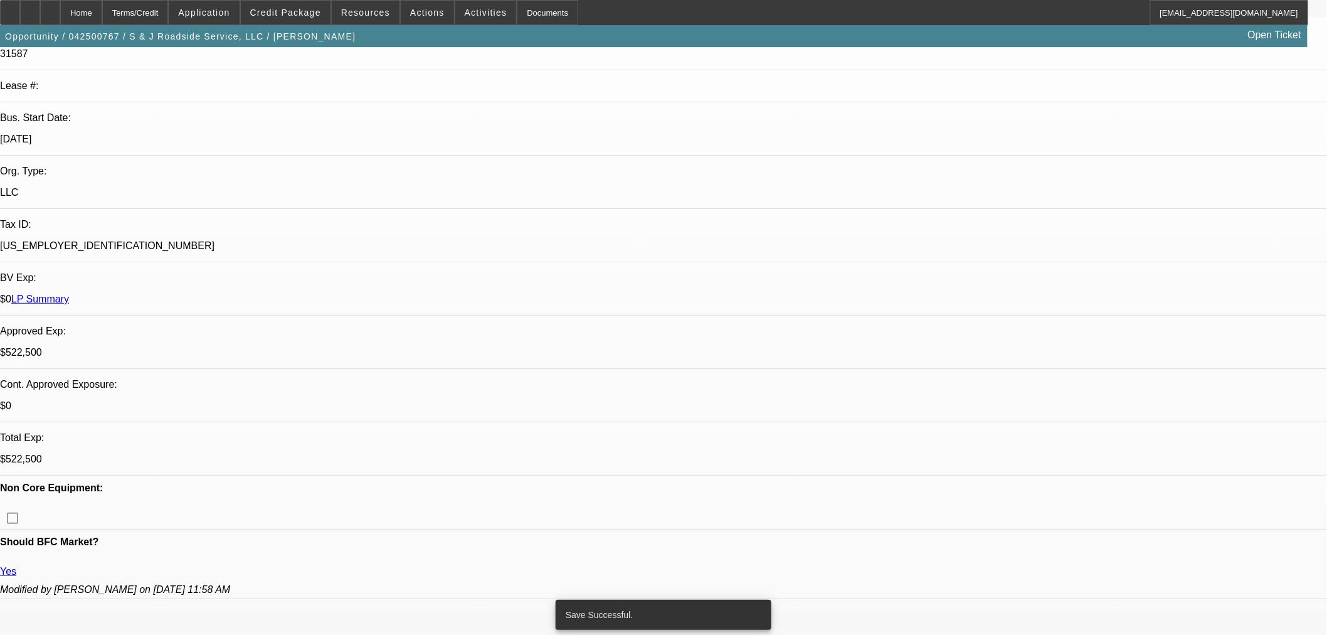
select select "3"
select select "0"
select select "6"
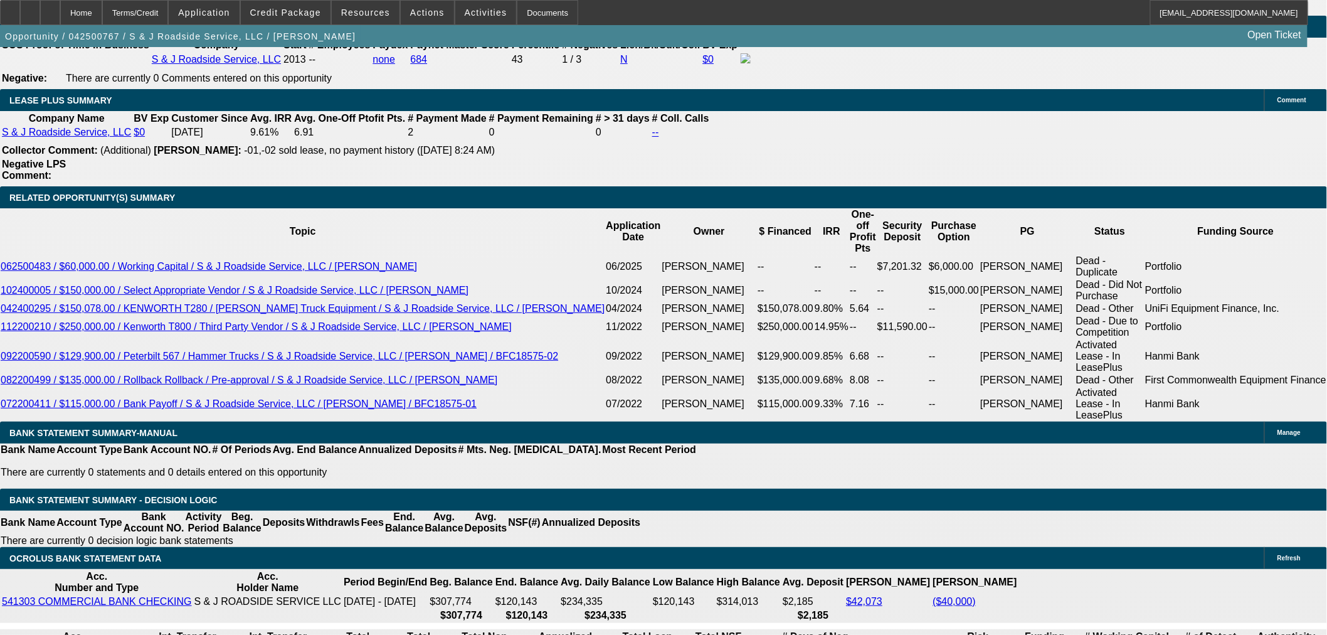
scroll to position [2020, 0]
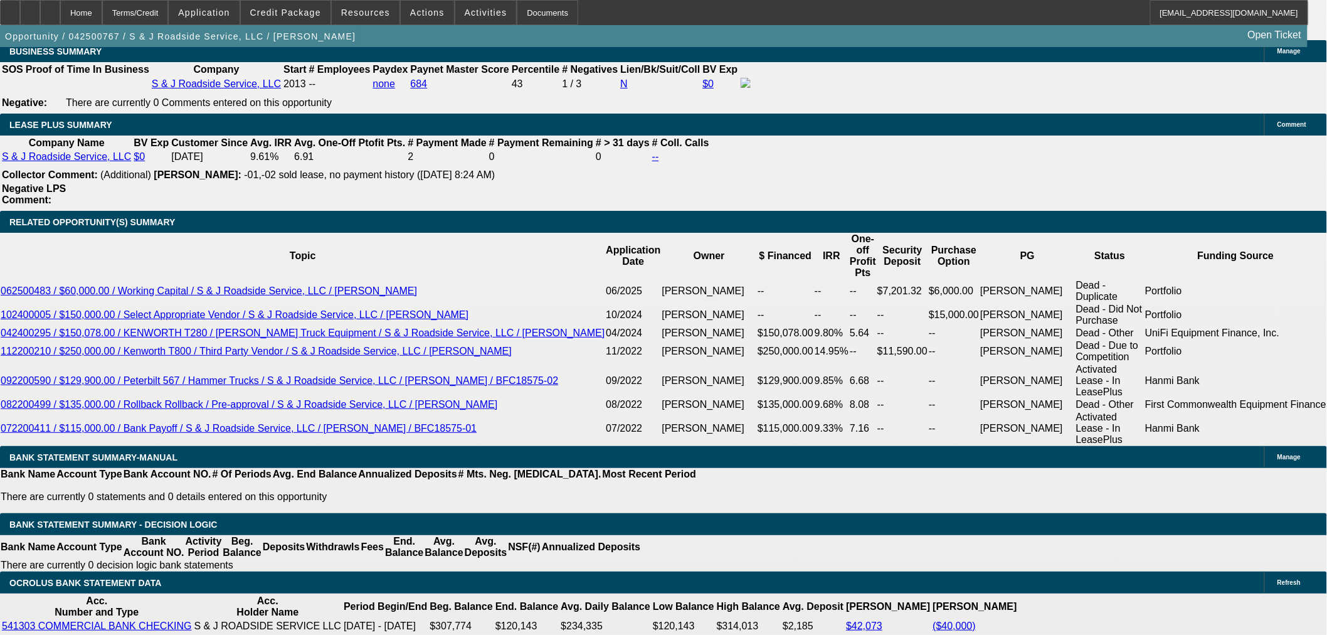
drag, startPoint x: 286, startPoint y: 334, endPoint x: 348, endPoint y: 327, distance: 62.5
type input "7"
type input "UNKNOWN"
type input "7."
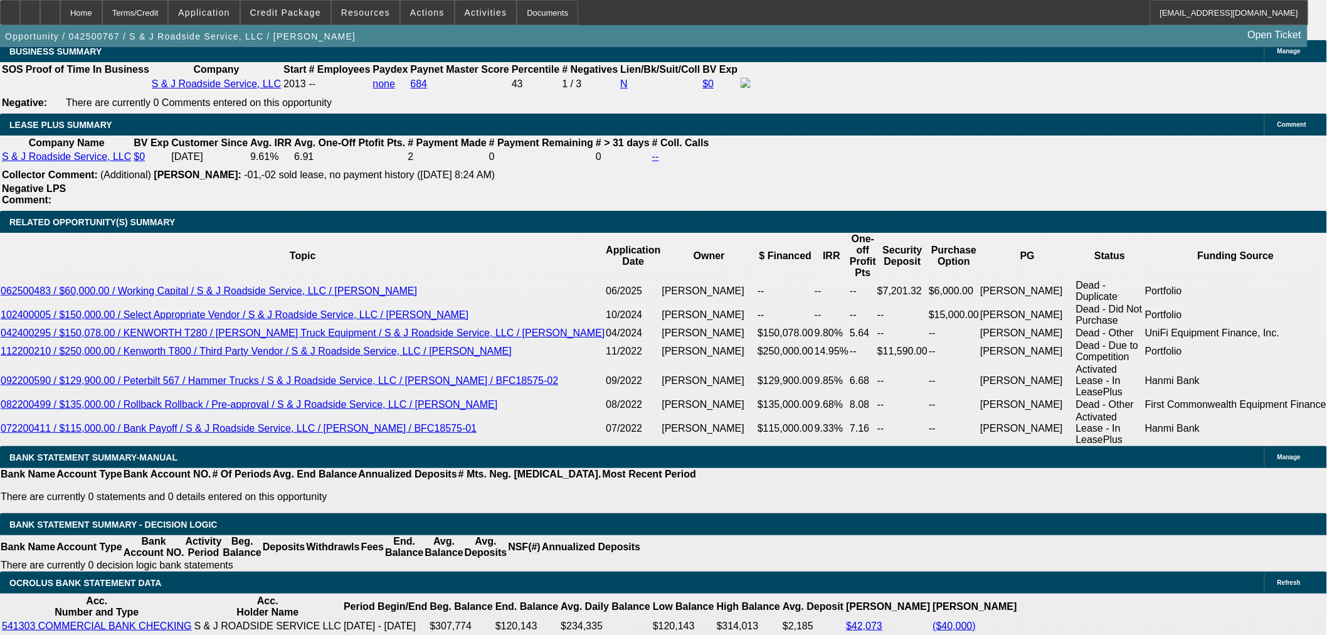
type input "$12,631.83"
type input "7.5"
type input "$12,810.47"
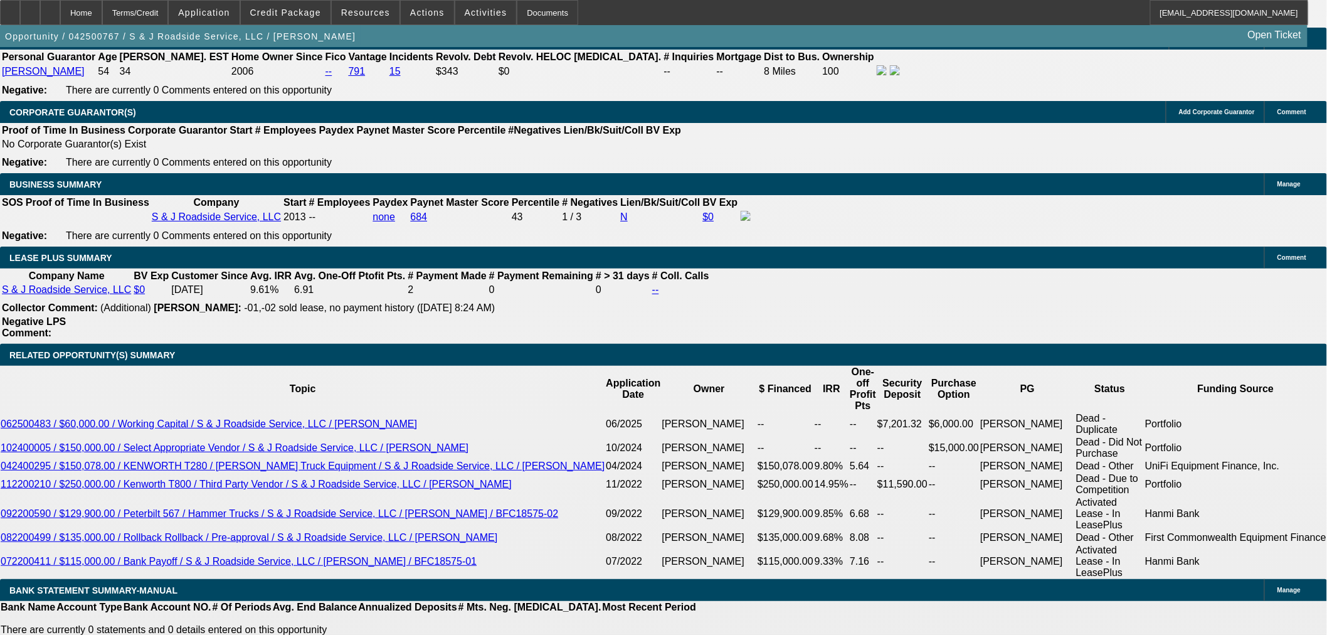
scroll to position [1881, 0]
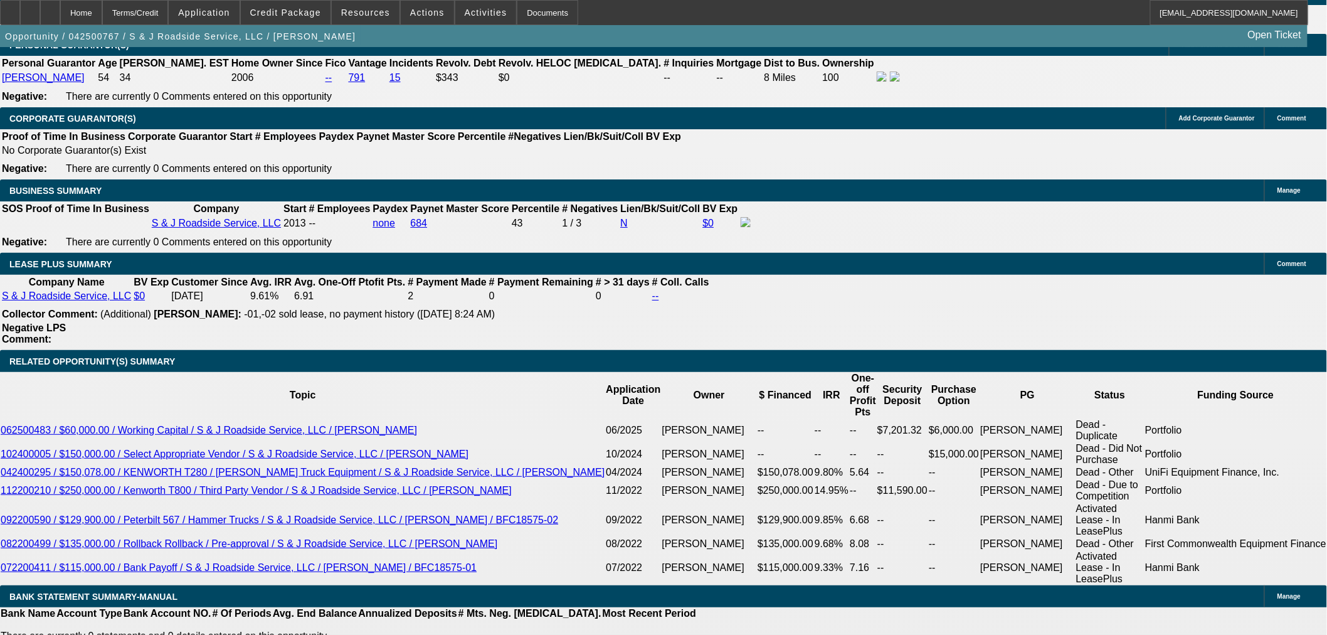
type input "7.5"
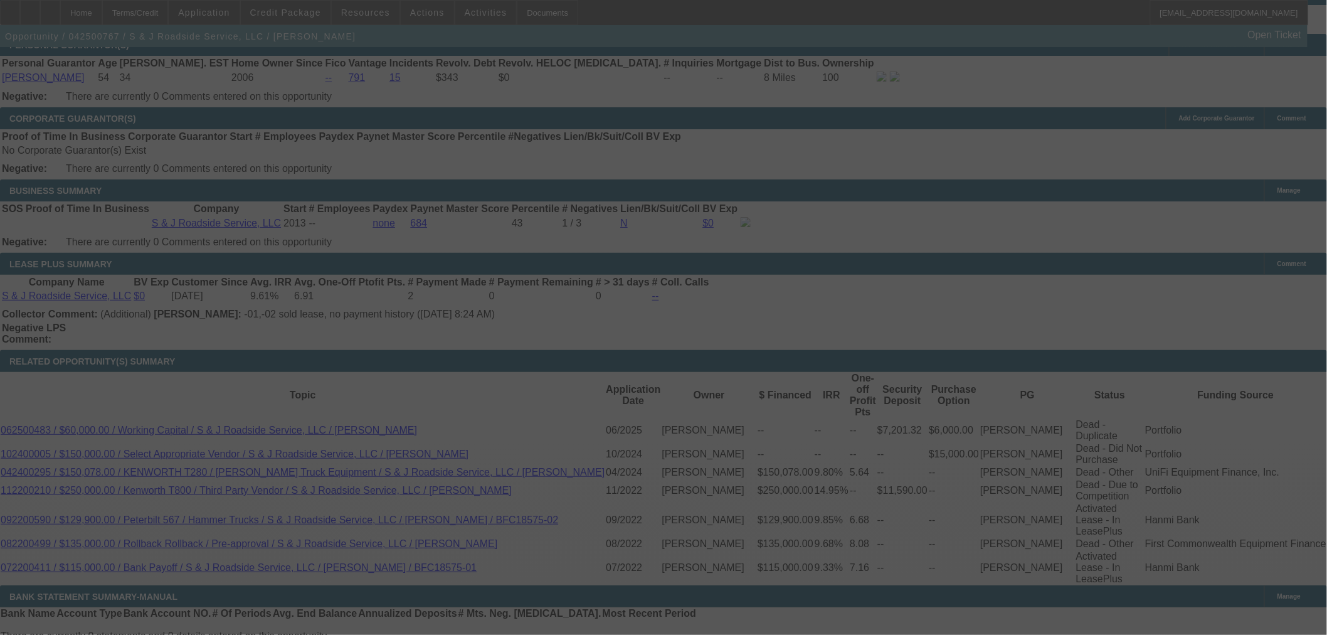
scroll to position [1922, 0]
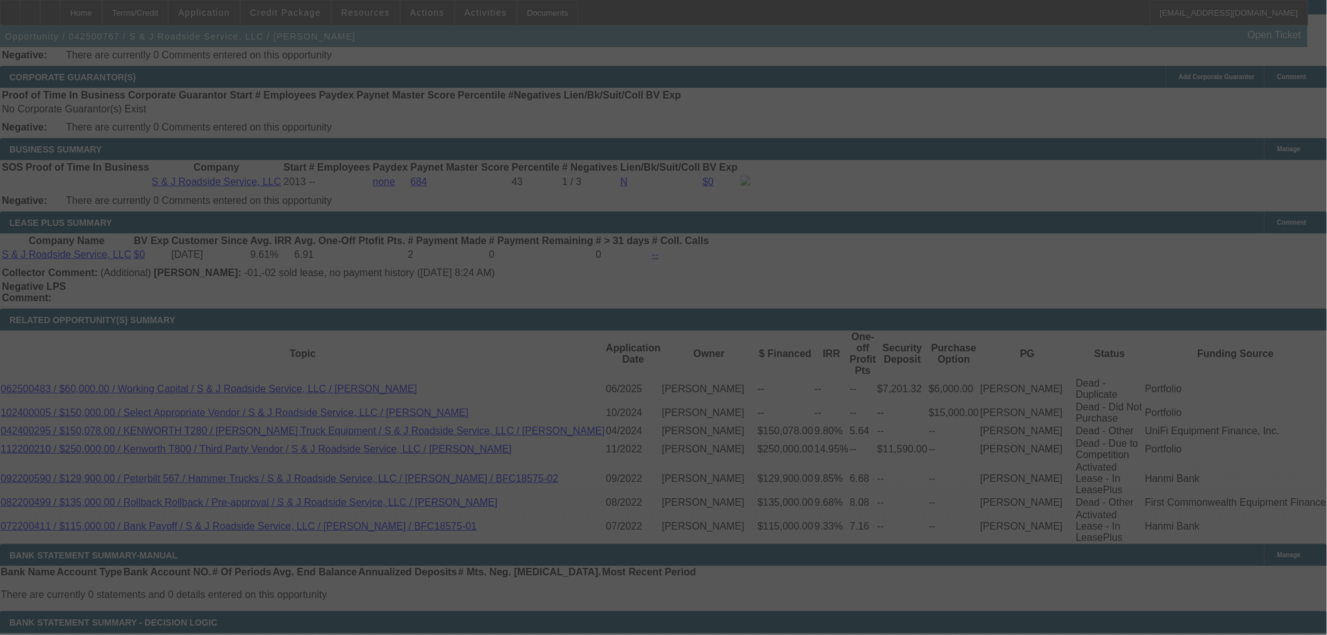
select select "0"
select select "2"
select select "0"
select select "6"
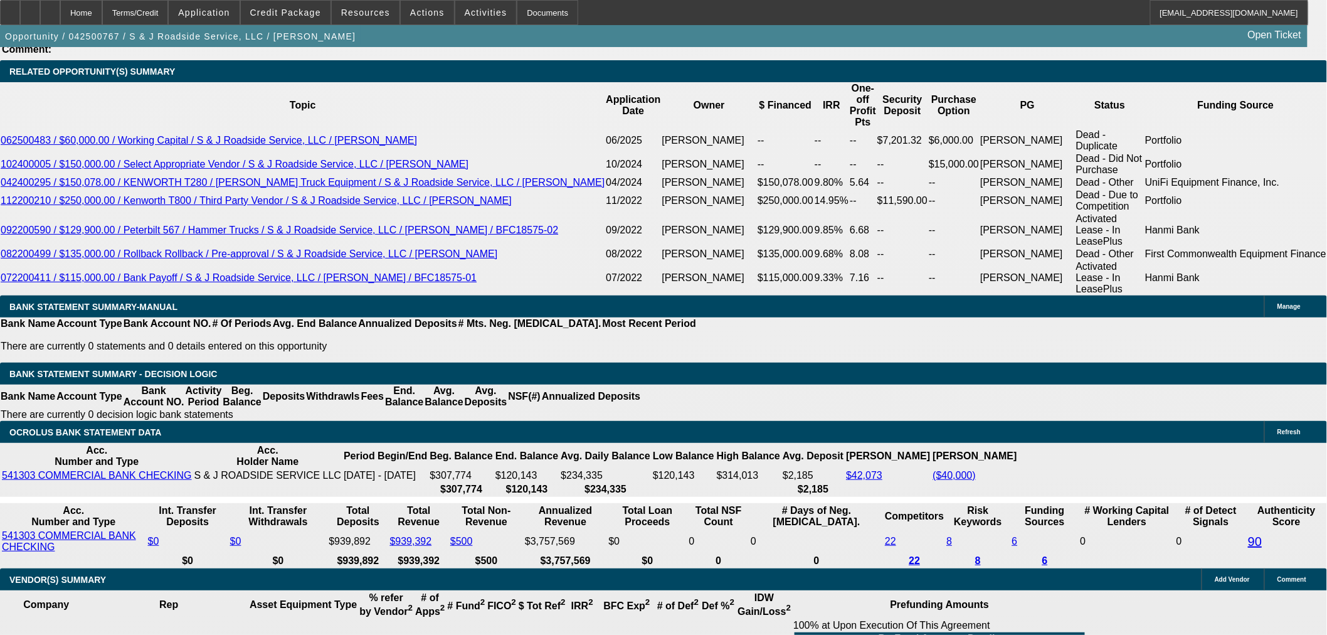
scroll to position [2132, 0]
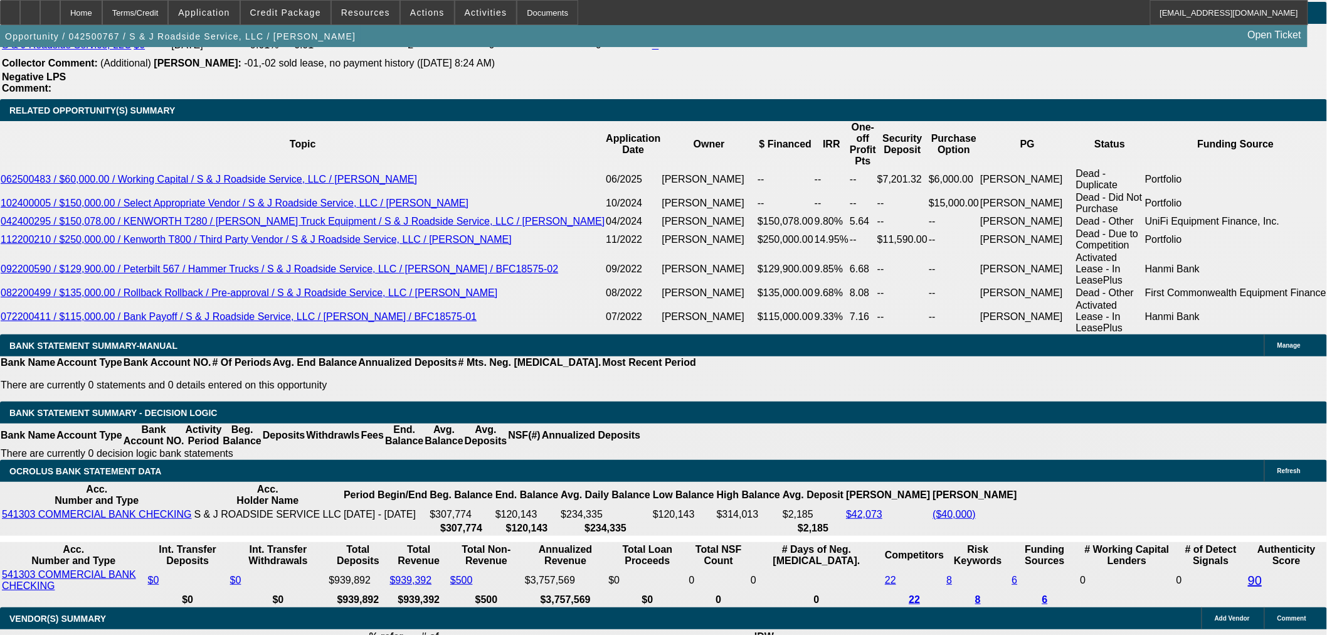
drag, startPoint x: 282, startPoint y: 261, endPoint x: 345, endPoint y: 261, distance: 62.7
type input "7"
type input "UNKNOWN"
type input "$12,631.83"
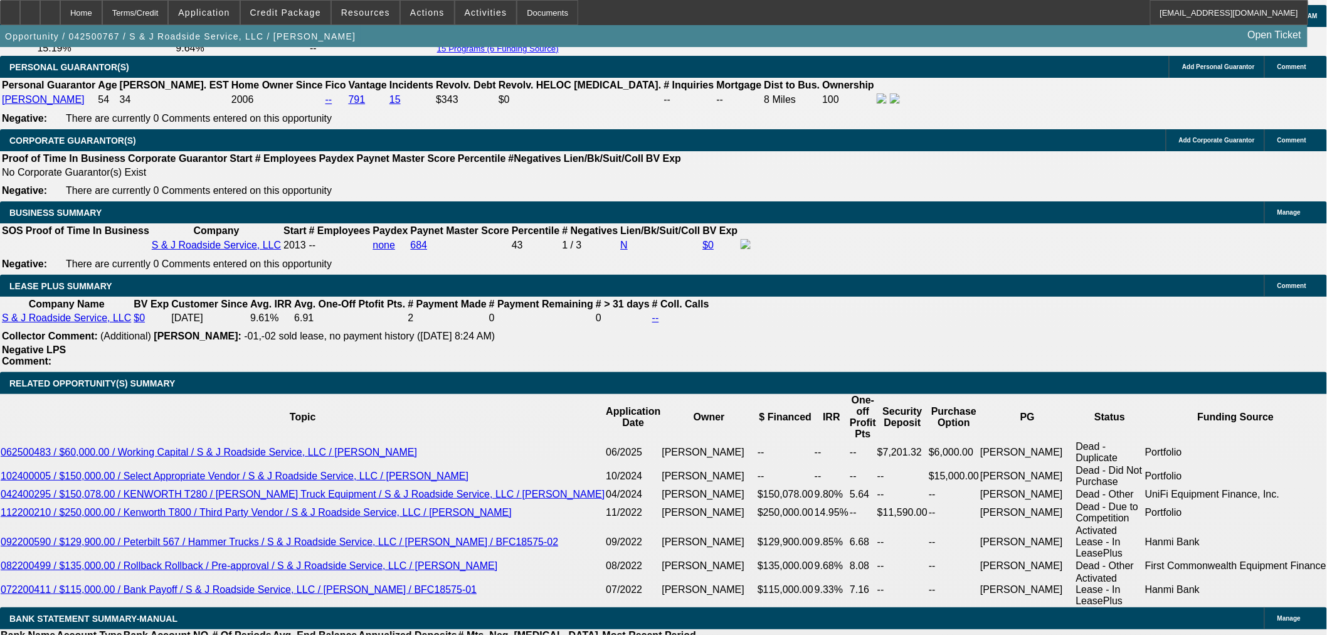
scroll to position [1853, 0]
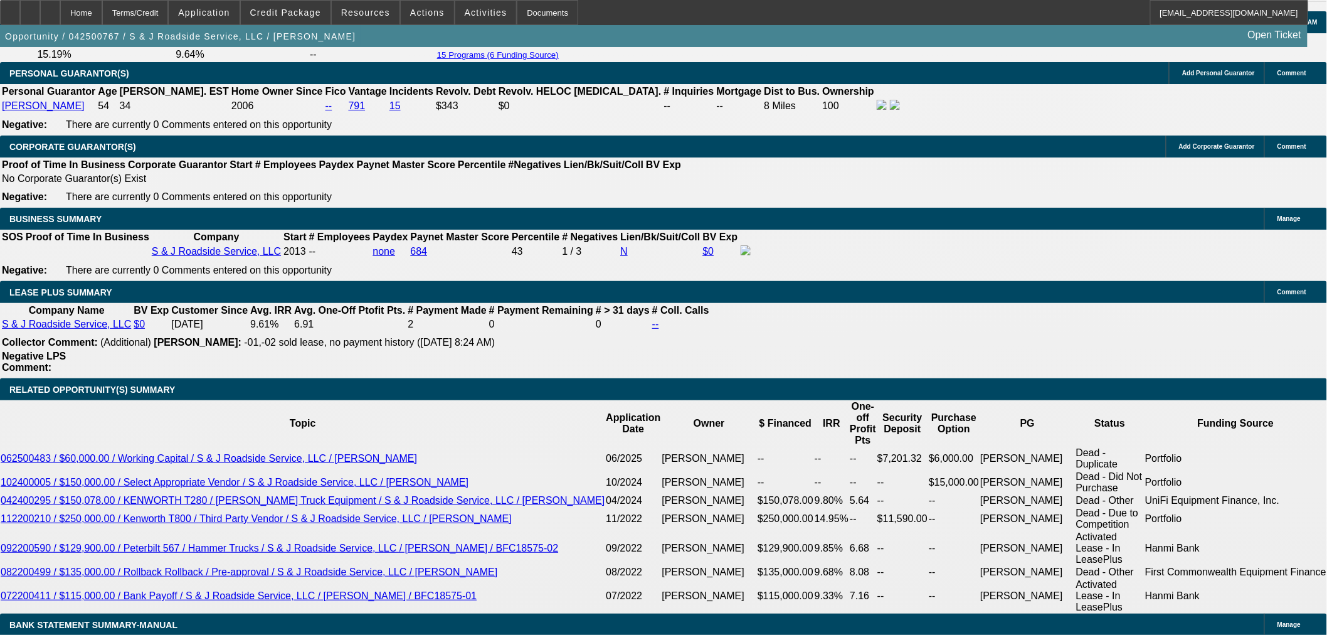
type input "7"
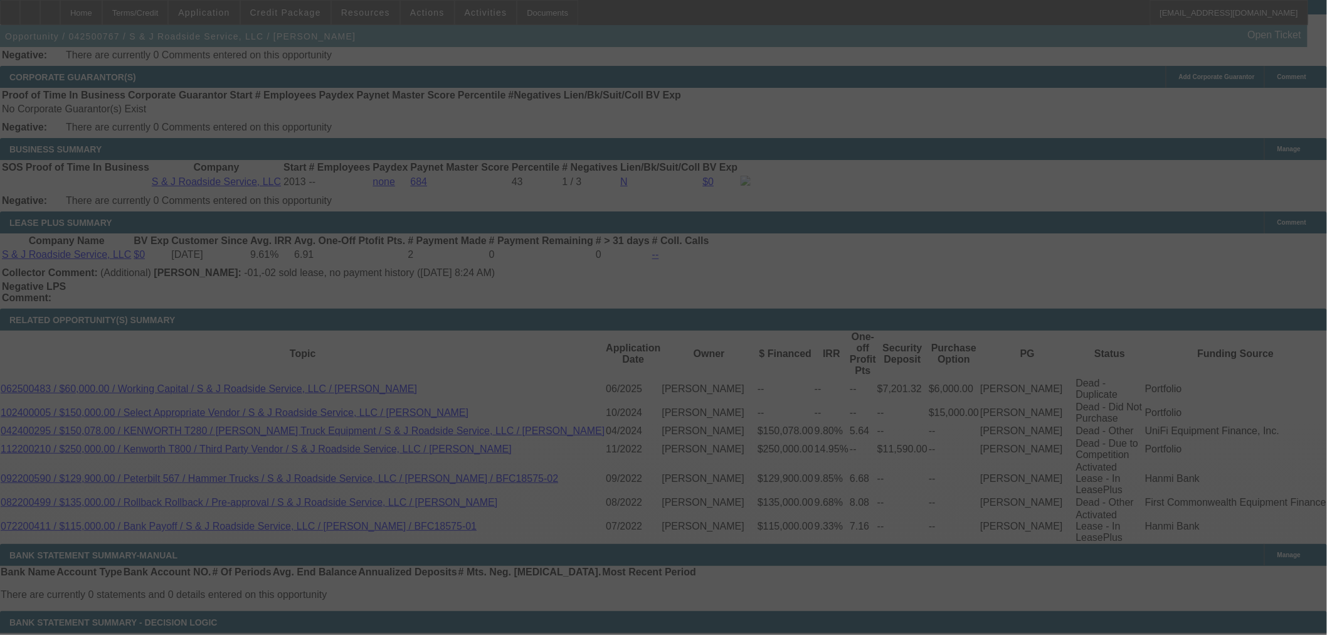
scroll to position [2062, 0]
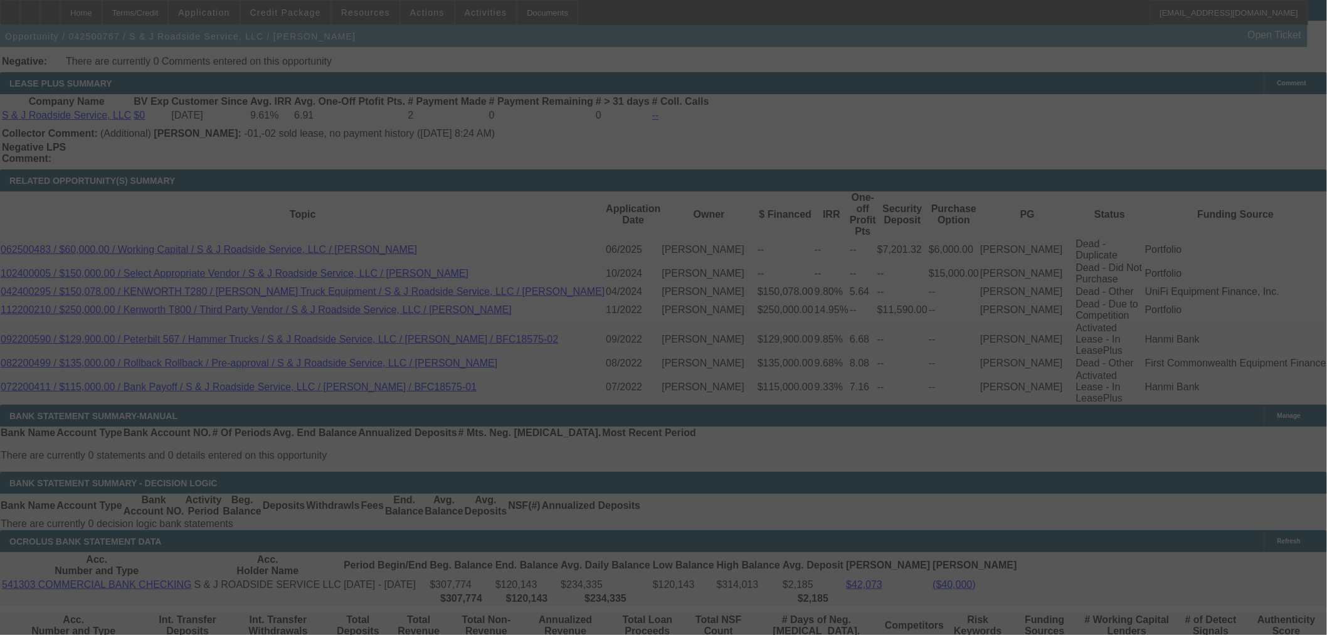
select select "0"
select select "2"
select select "0"
select select "6"
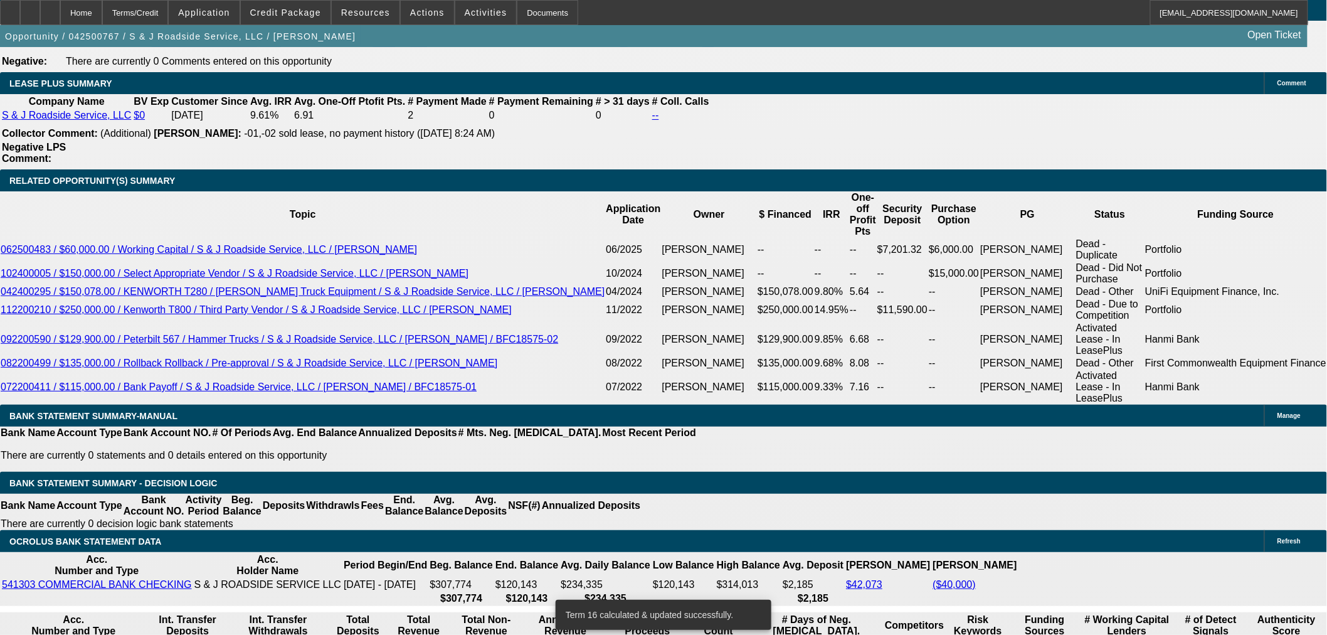
type input "89323.78"
drag, startPoint x: 203, startPoint y: 354, endPoint x: 289, endPoint y: 354, distance: 86.5
type input "UNKNOWN"
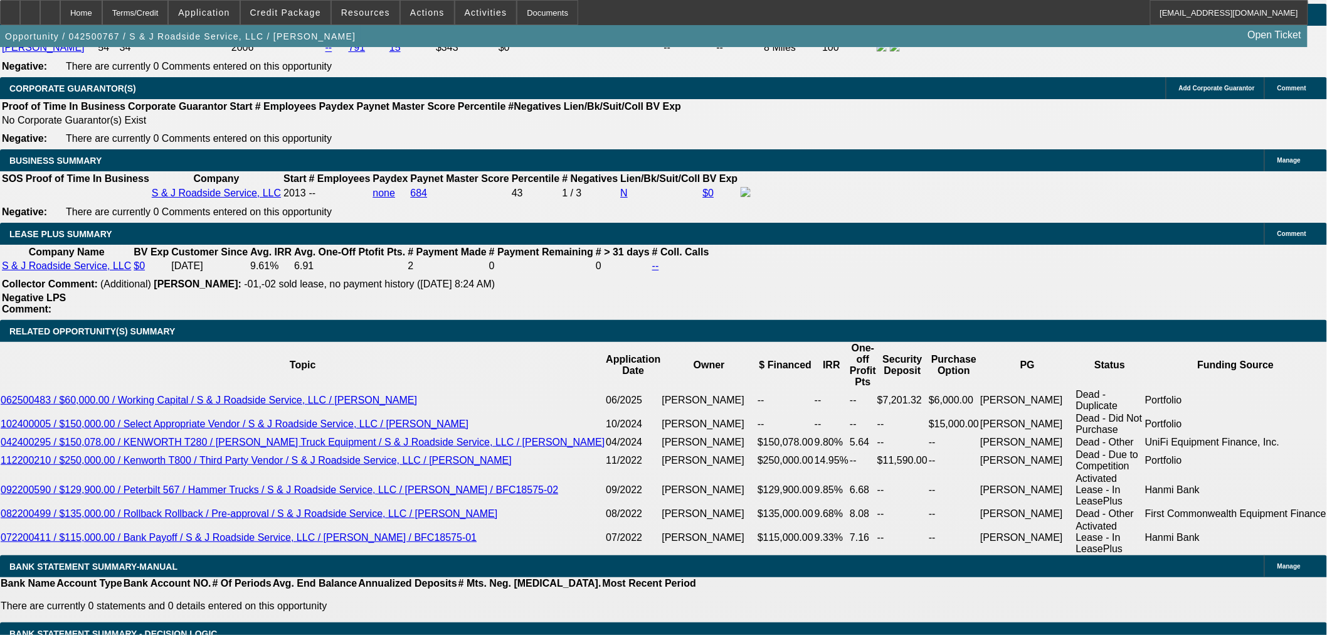
scroll to position [1992, 0]
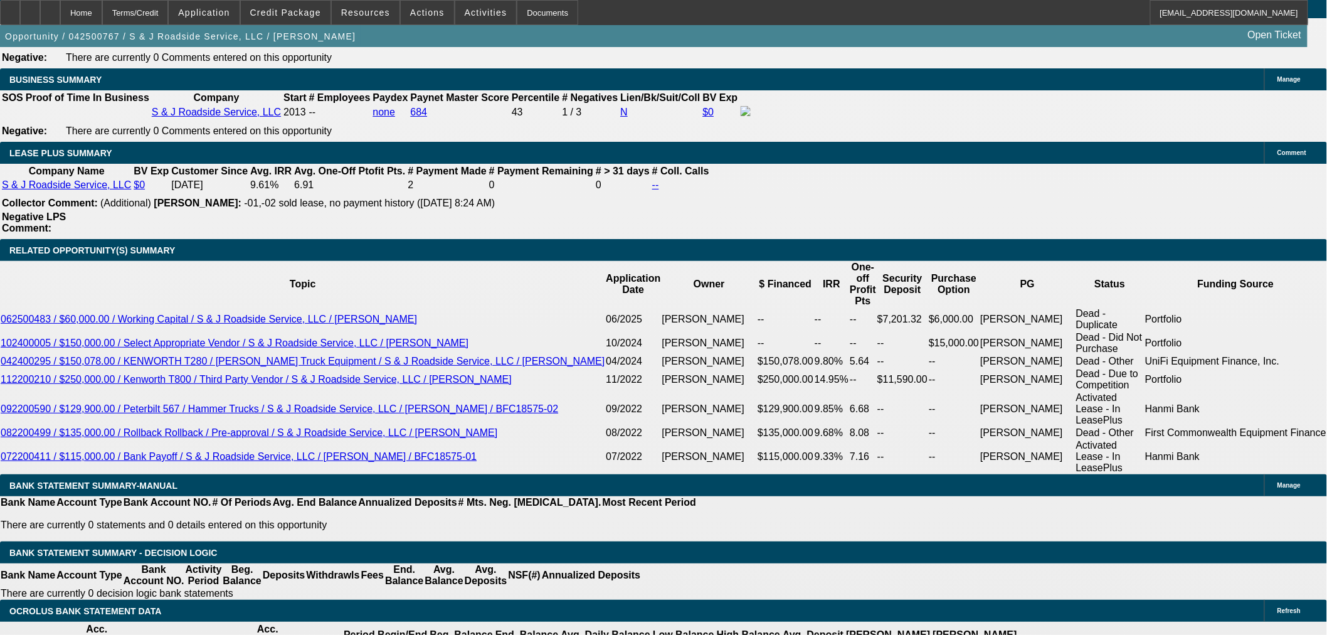
drag, startPoint x: 279, startPoint y: 424, endPoint x: 322, endPoint y: 426, distance: 43.3
type input "$89,323.76"
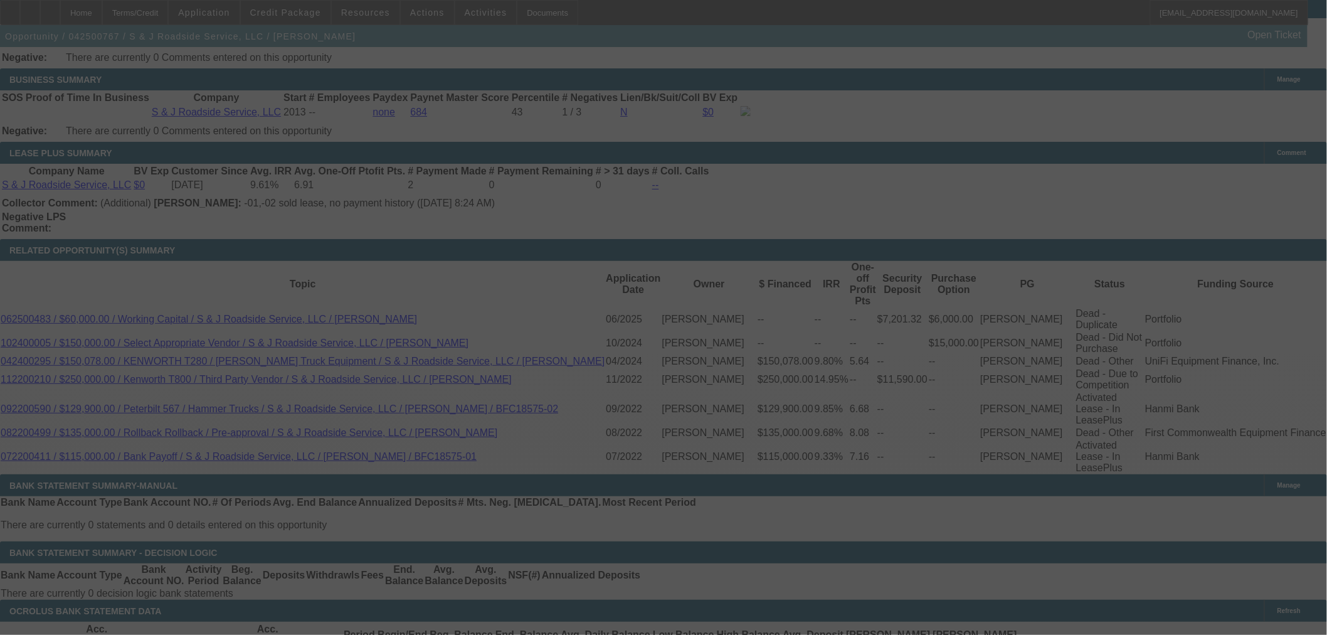
select select "0"
select select "2"
select select "0"
select select "6"
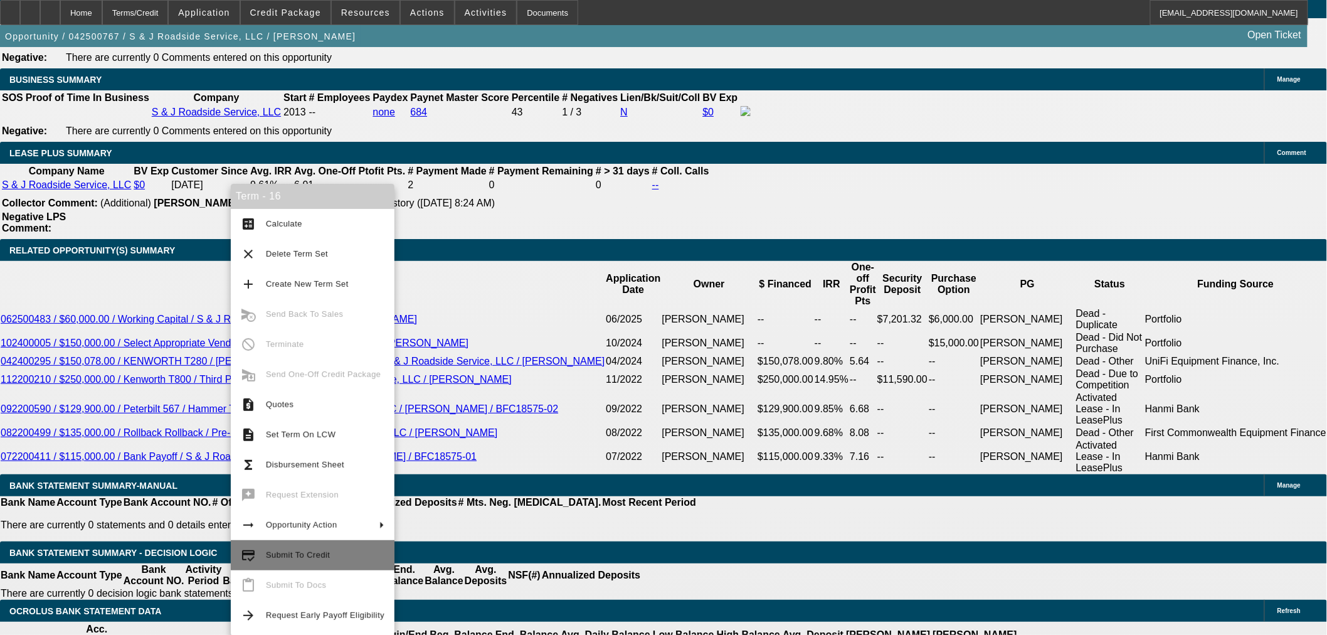
click at [298, 547] on span "Submit To Credit" at bounding box center [325, 554] width 118 height 15
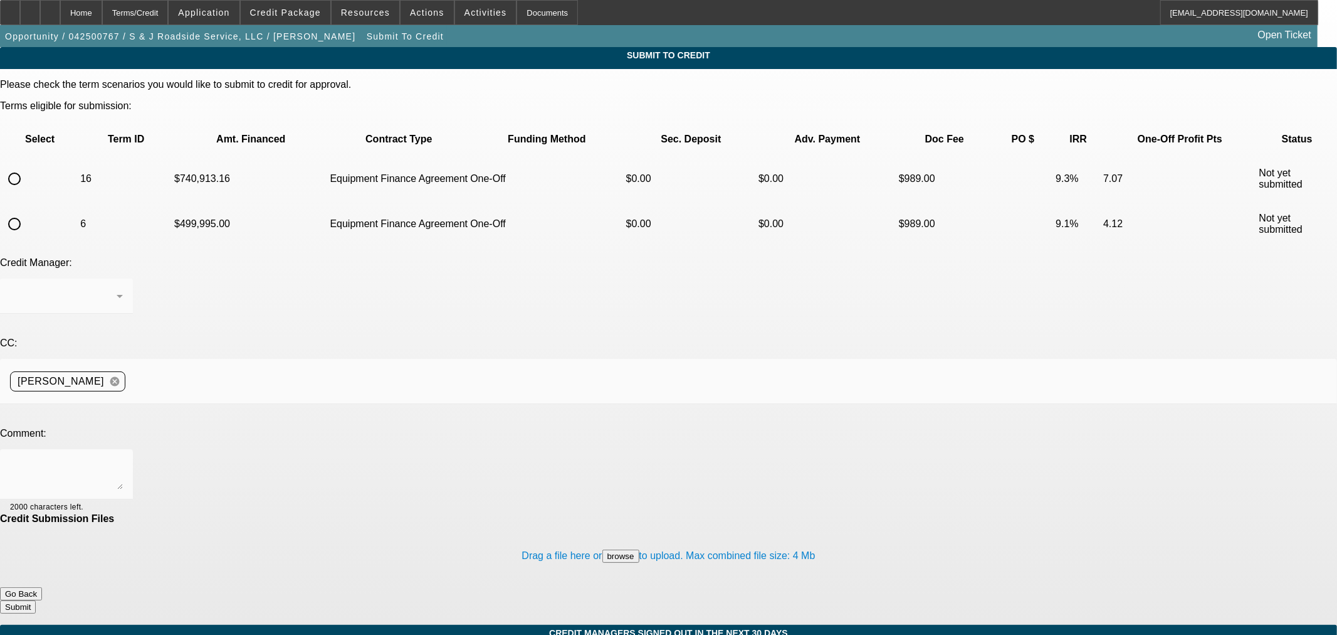
click at [27, 166] on input "radio" at bounding box center [14, 178] width 25 height 25
radio input "true"
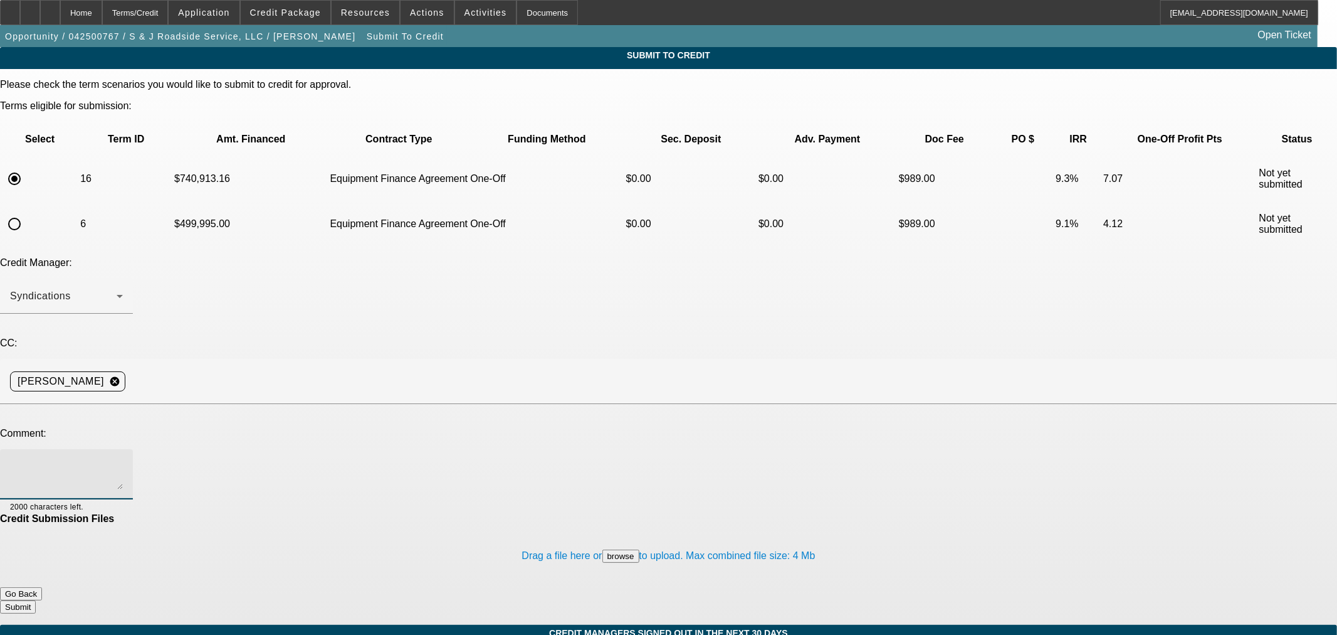
drag, startPoint x: 223, startPoint y: 322, endPoint x: 251, endPoint y: 328, distance: 28.8
click at [123, 459] on textarea at bounding box center [66, 474] width 113 height 30
type textarea "Please ok to Uni. Thanks"
click at [36, 600] on button "Submit" at bounding box center [18, 606] width 36 height 13
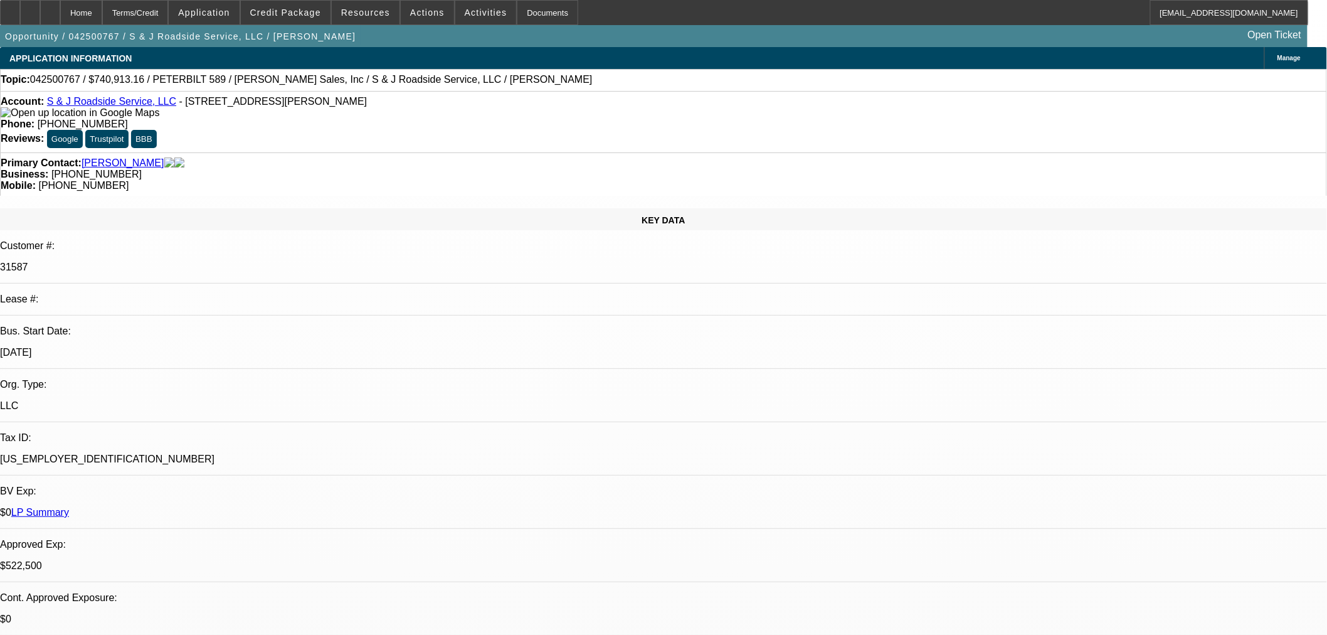
select select "0"
select select "2"
select select "0"
select select "6"
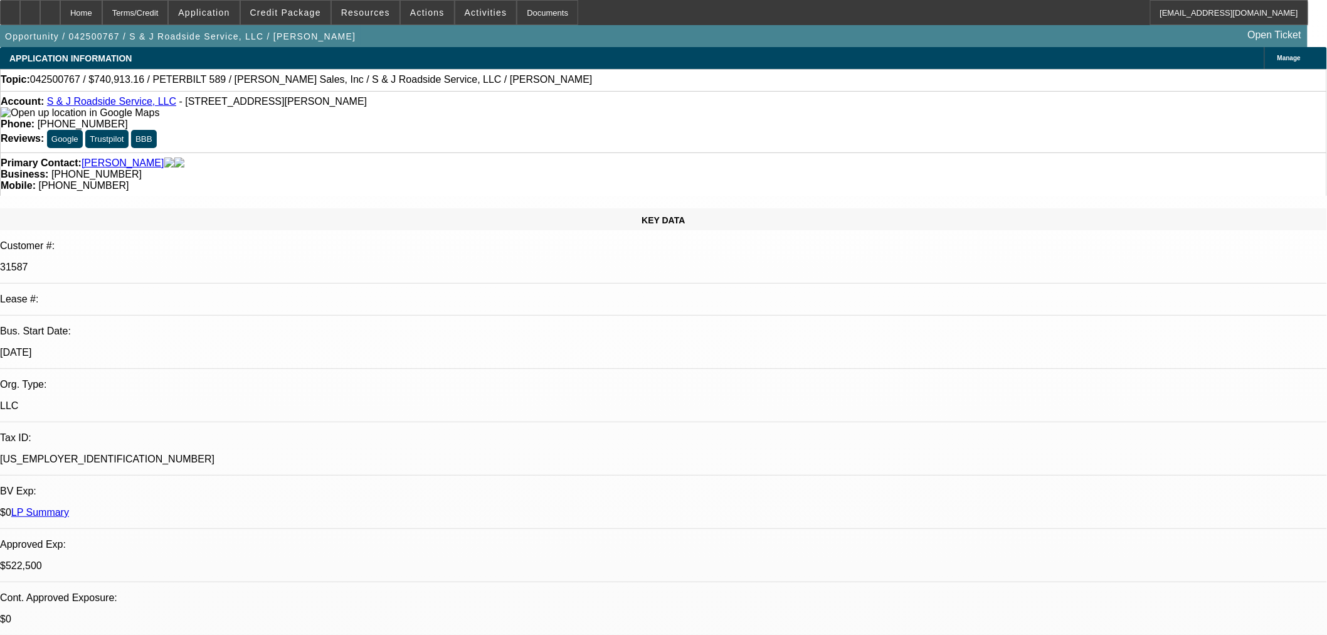
select select "0"
select select "2"
select select "0"
select select "6"
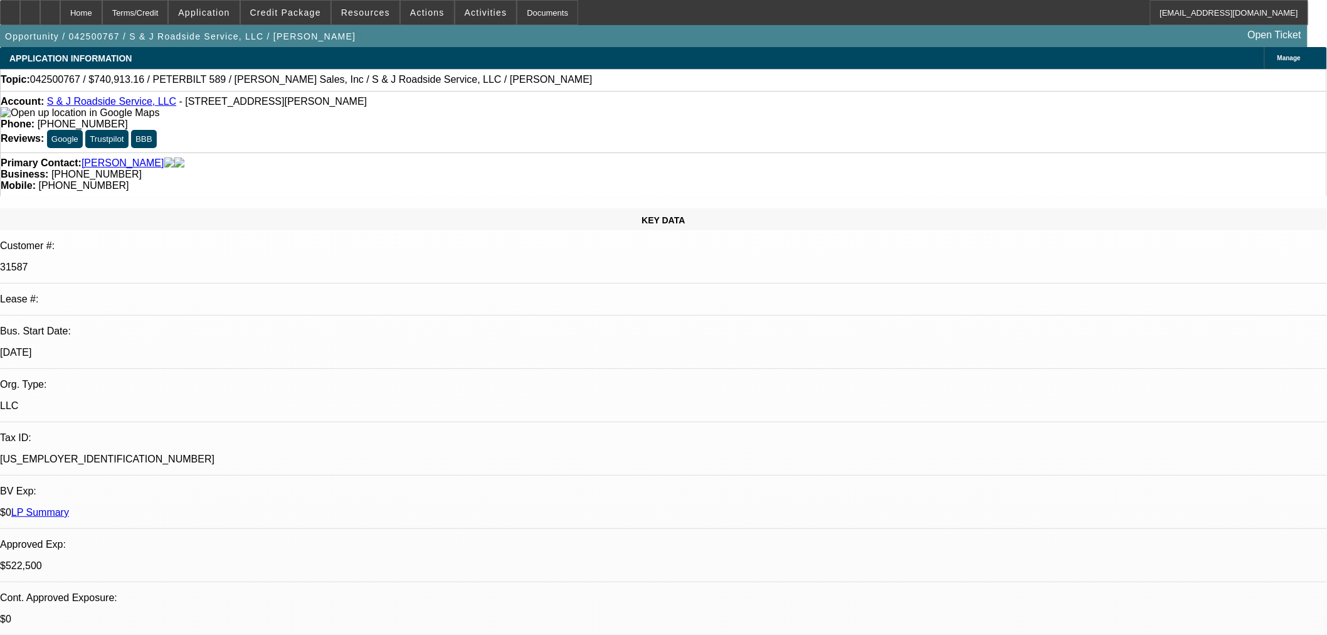
select select "2"
select select "0"
select select "6"
select select "0"
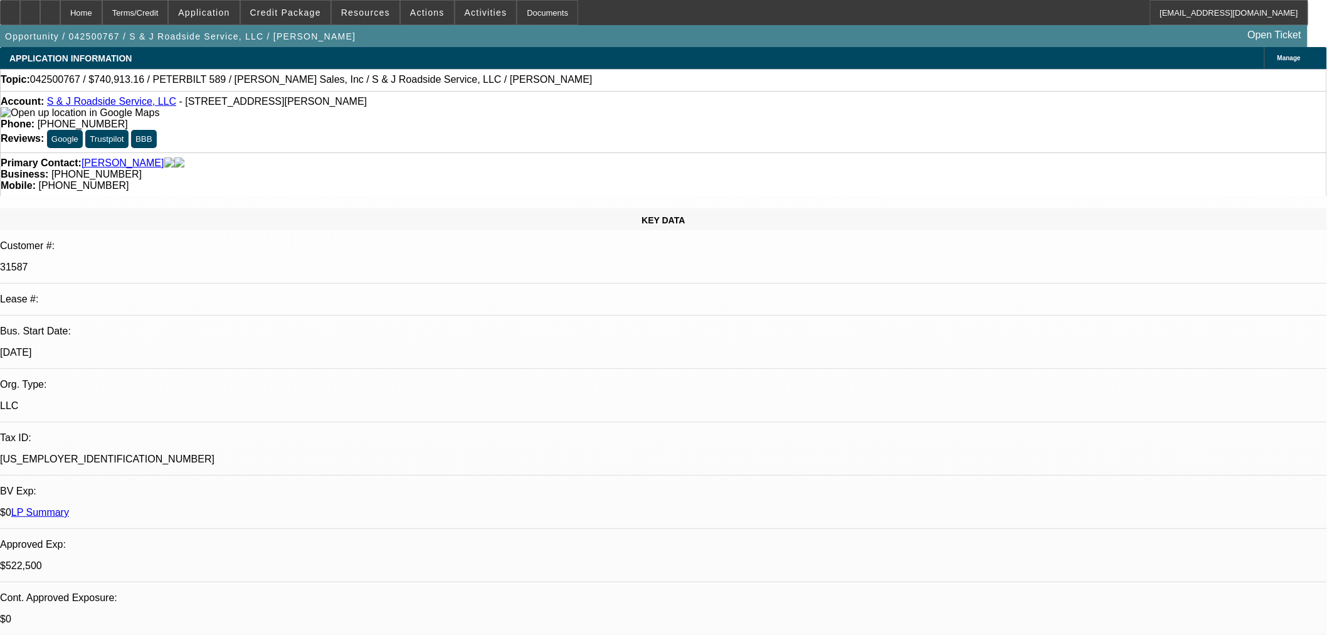
select select "3"
select select "0"
select select "6"
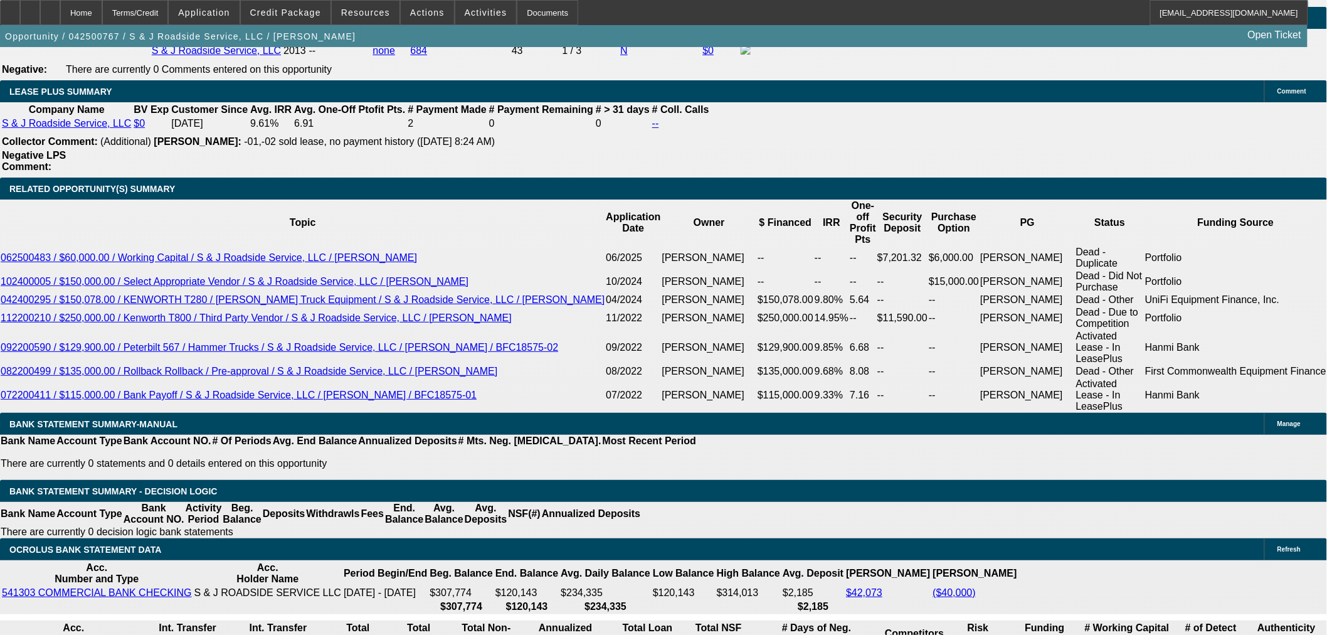
scroll to position [2090, 0]
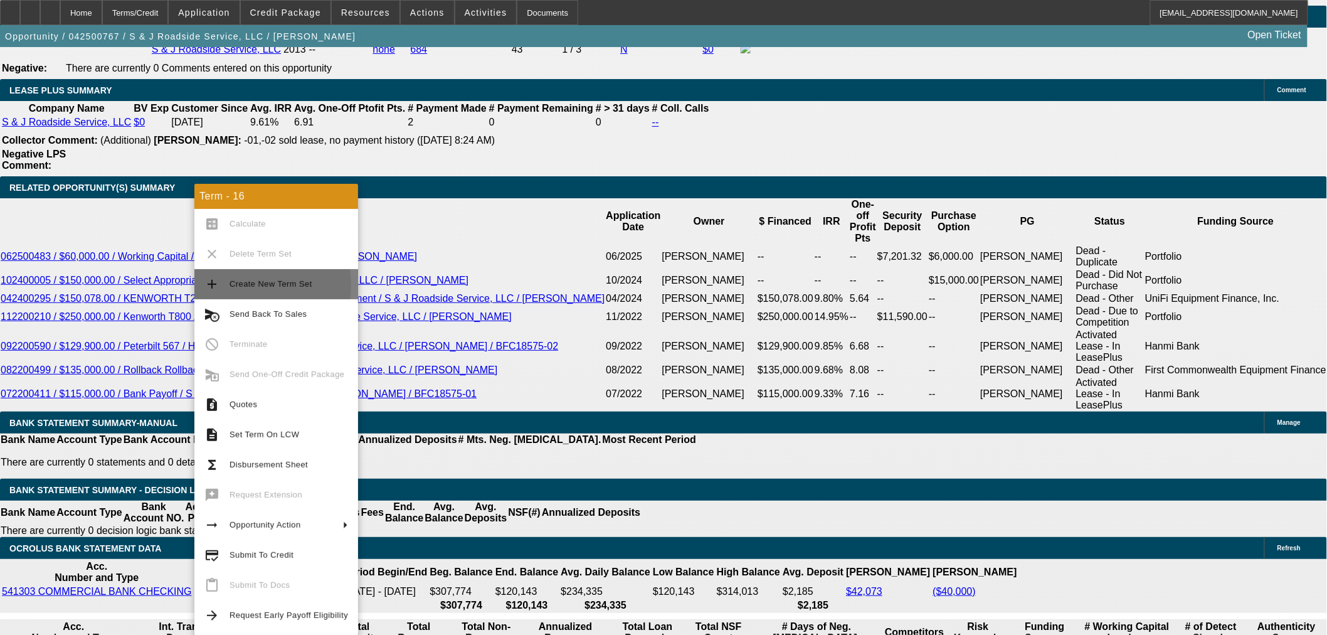
click at [243, 285] on span "Create New Term Set" at bounding box center [270, 283] width 83 height 9
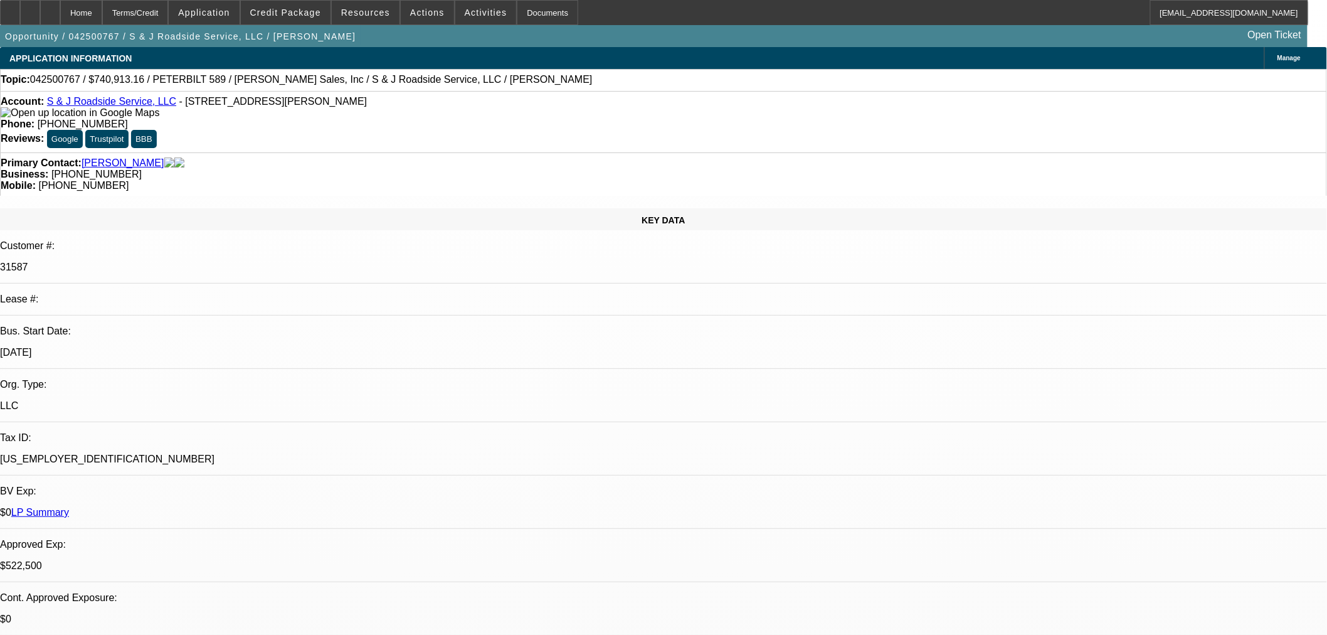
select select "0"
select select "2"
select select "0"
select select "6"
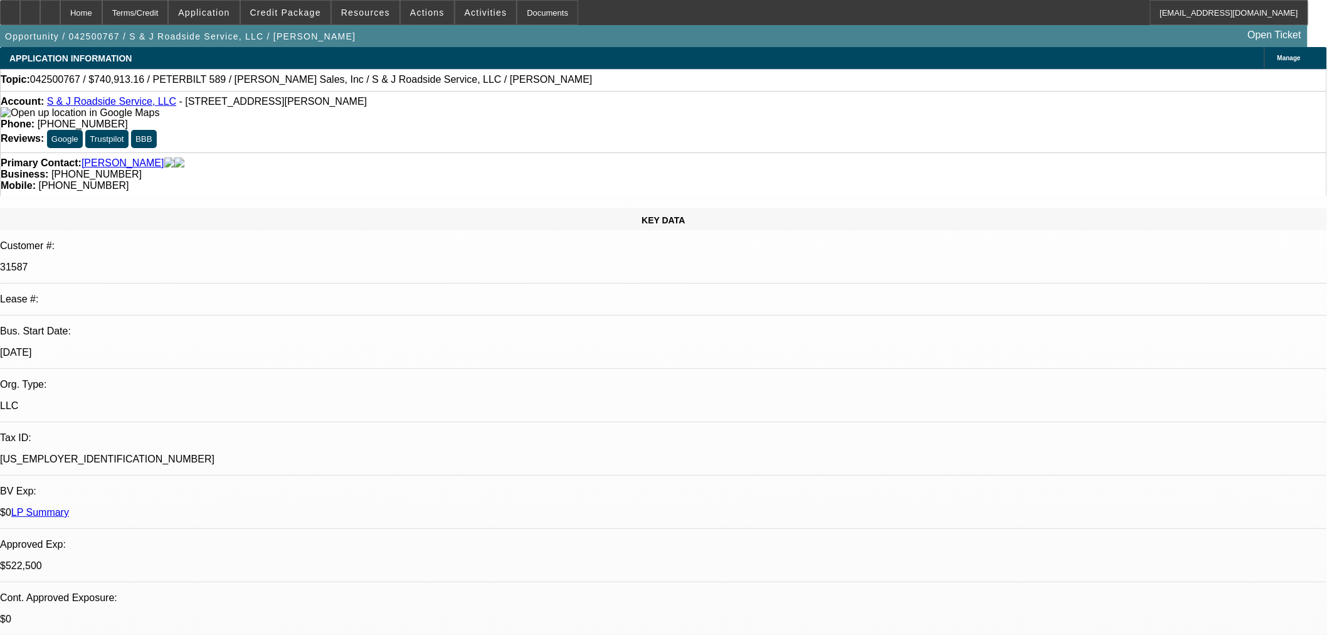
select select "0"
select select "2"
select select "0"
select select "6"
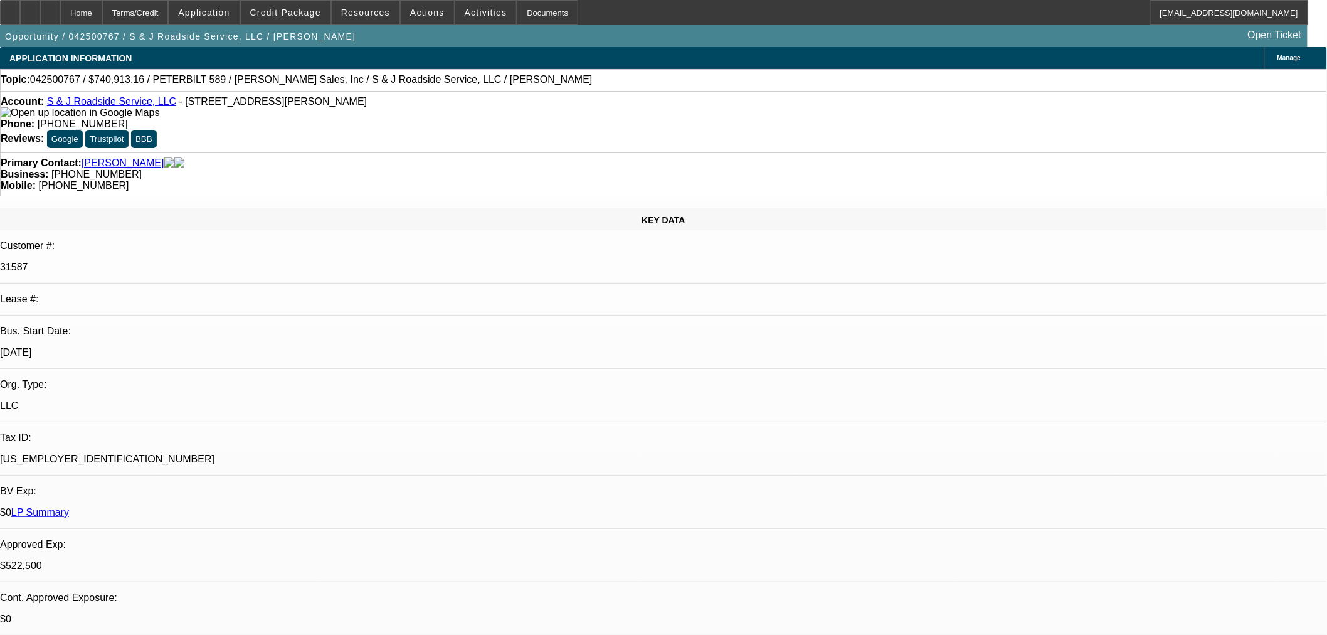
select select "0"
select select "2"
select select "0"
select select "6"
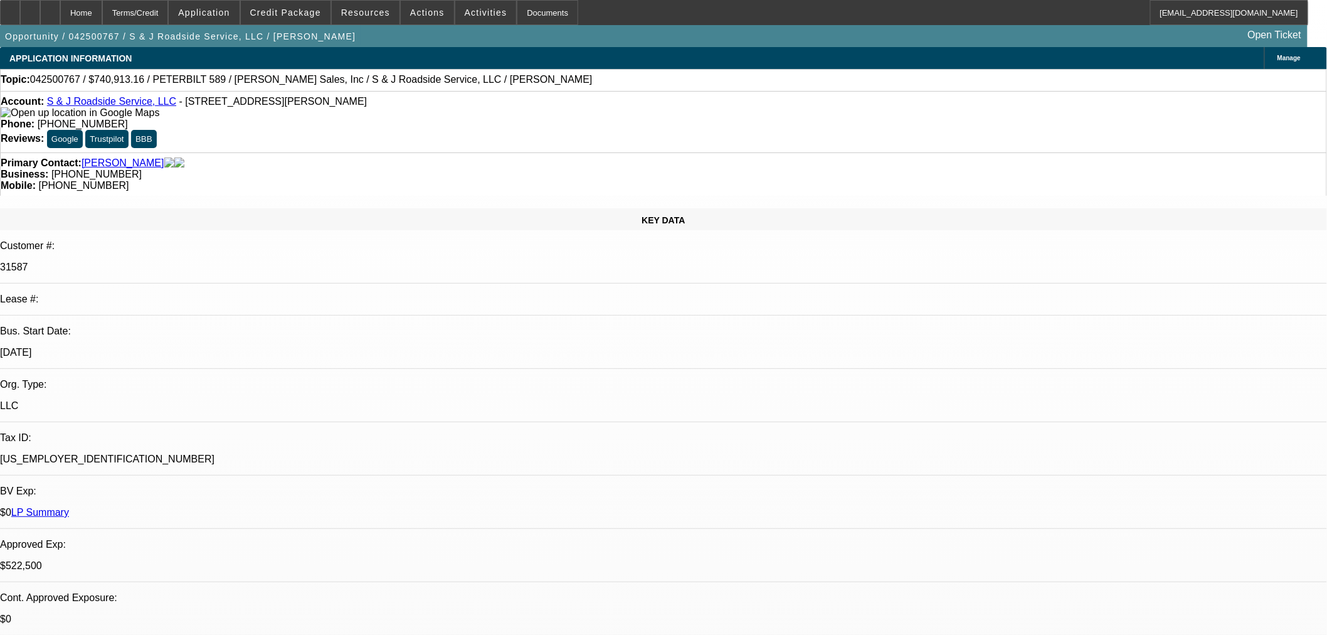
select select "2"
select select "0"
select select "6"
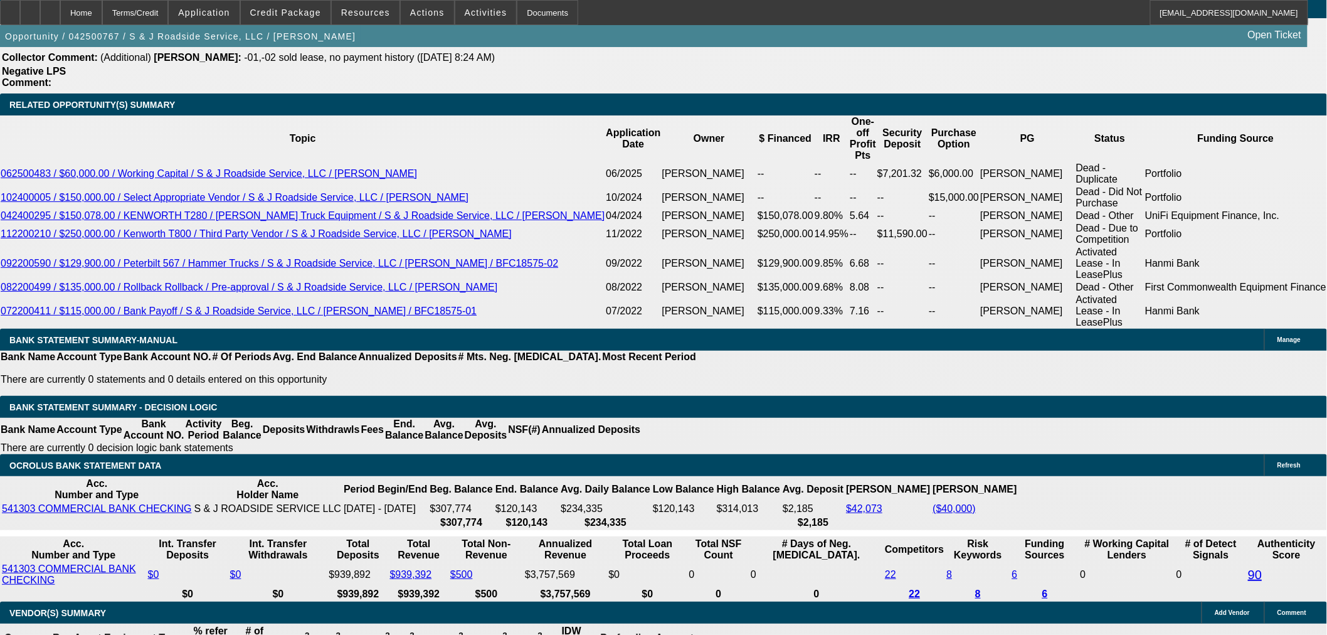
scroll to position [2090, 0]
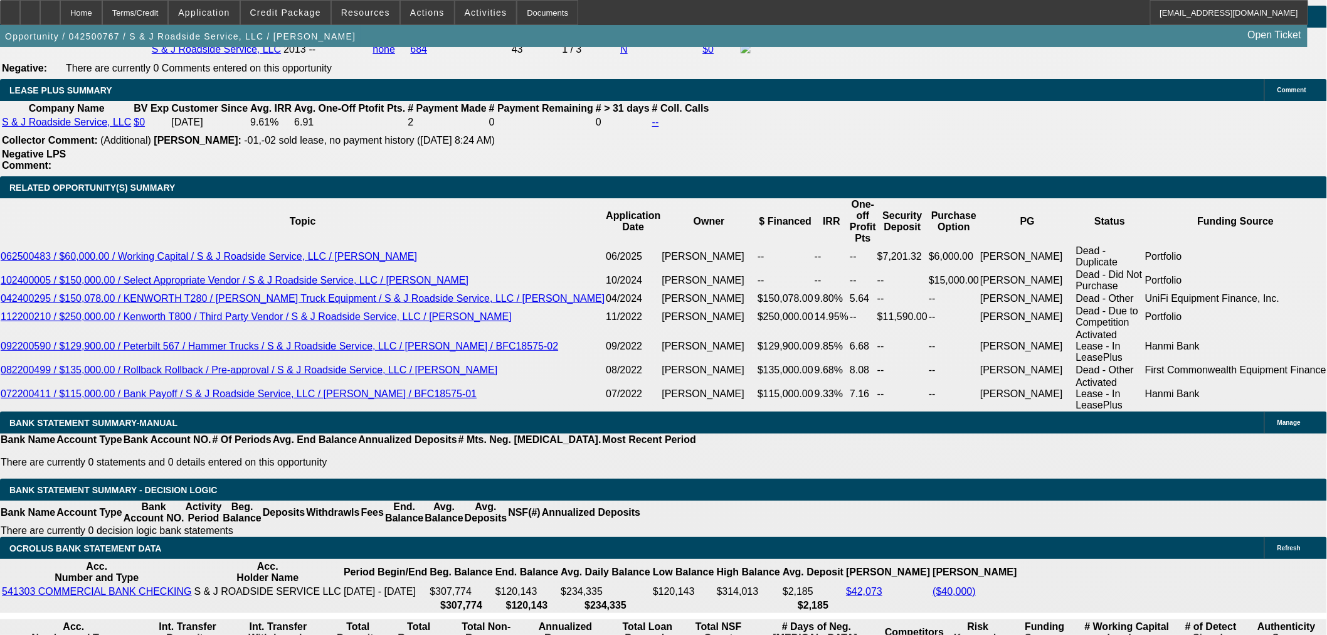
drag, startPoint x: 260, startPoint y: 324, endPoint x: 298, endPoint y: 323, distance: 38.9
type input "7"
type input "UNKNOWN"
type input "$108,328.81"
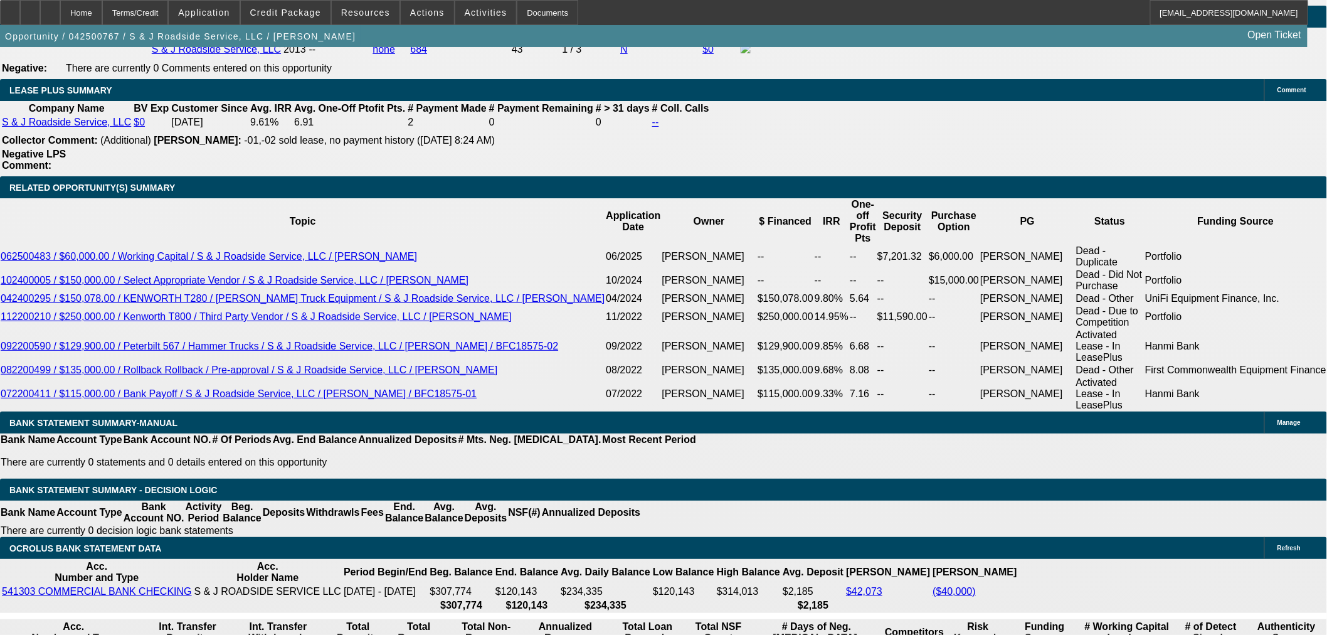
type input "76"
type input "$12,096.95"
drag, startPoint x: 265, startPoint y: 320, endPoint x: 319, endPoint y: 321, distance: 53.3
type input "96"
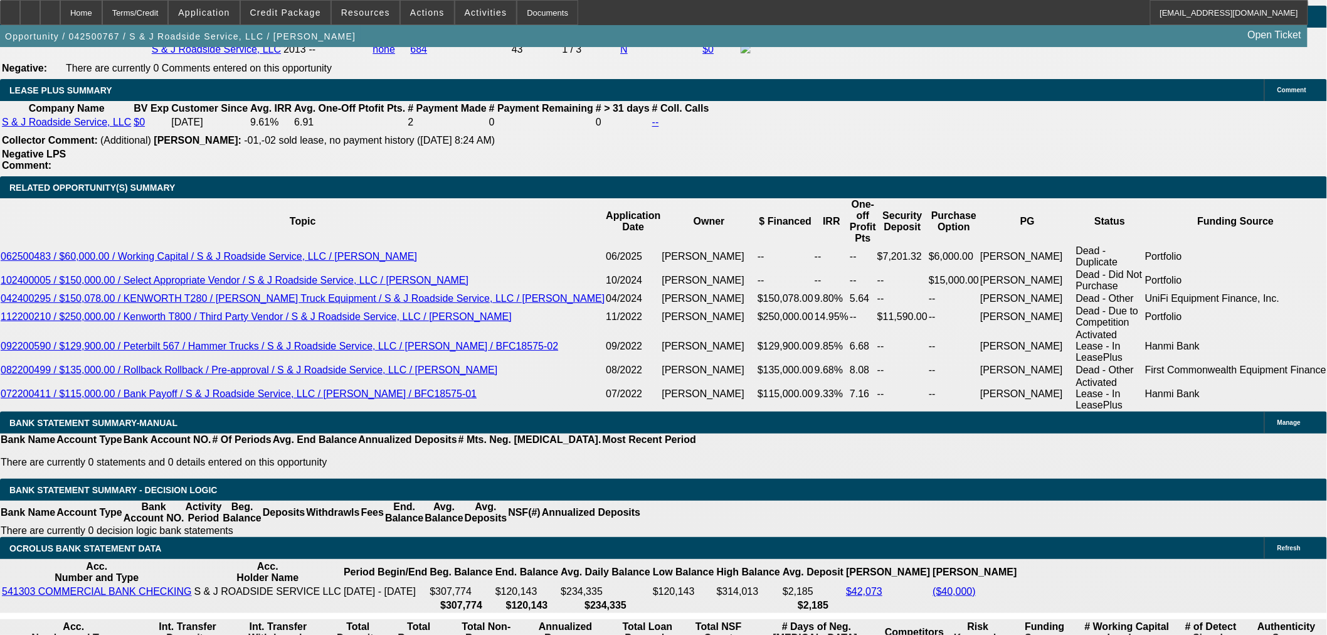
type input "$10,101.40"
type input "96"
drag, startPoint x: 292, startPoint y: 320, endPoint x: 322, endPoint y: 319, distance: 30.2
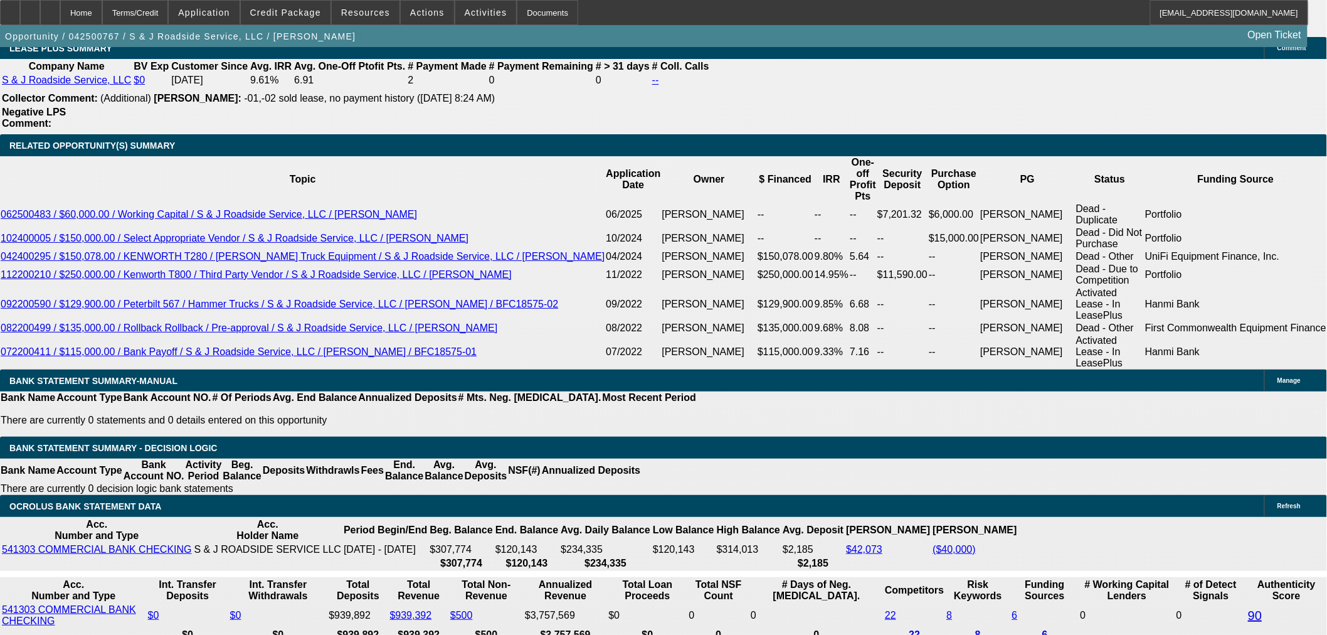
type input "1"
type input "$8,033.89"
type input "10"
type input "$11,242.74"
type input "10"
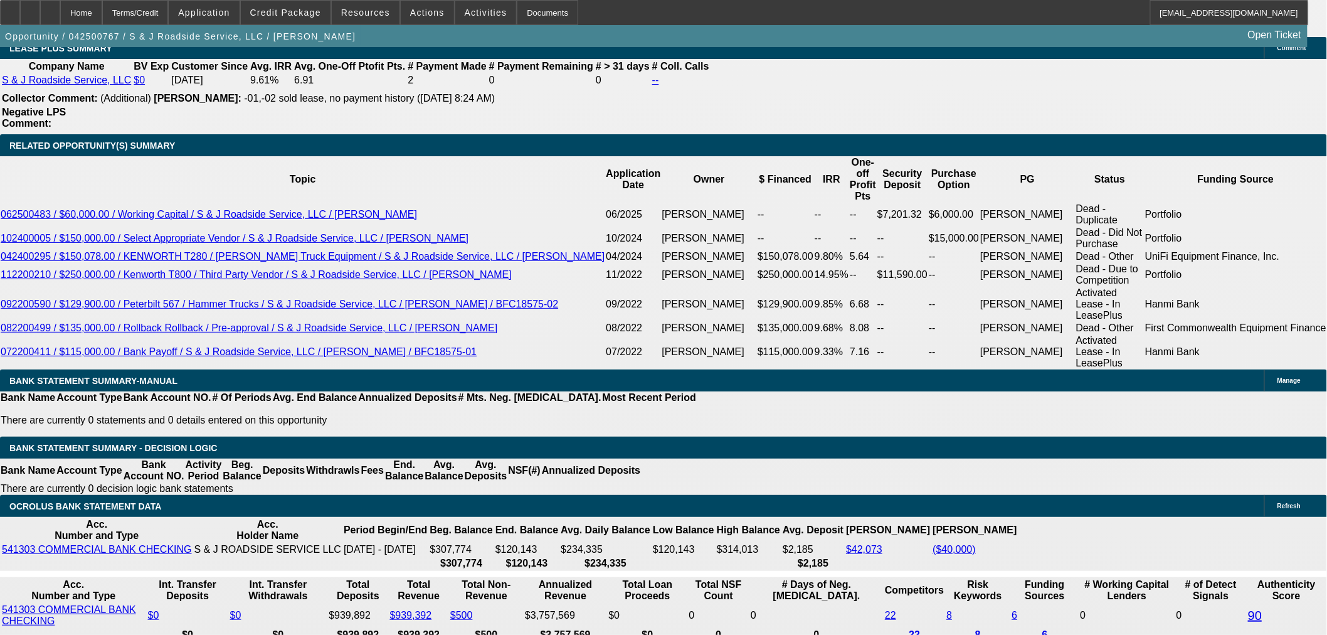
type input "89323.76"
drag, startPoint x: 199, startPoint y: 340, endPoint x: 320, endPoint y: 340, distance: 121.0
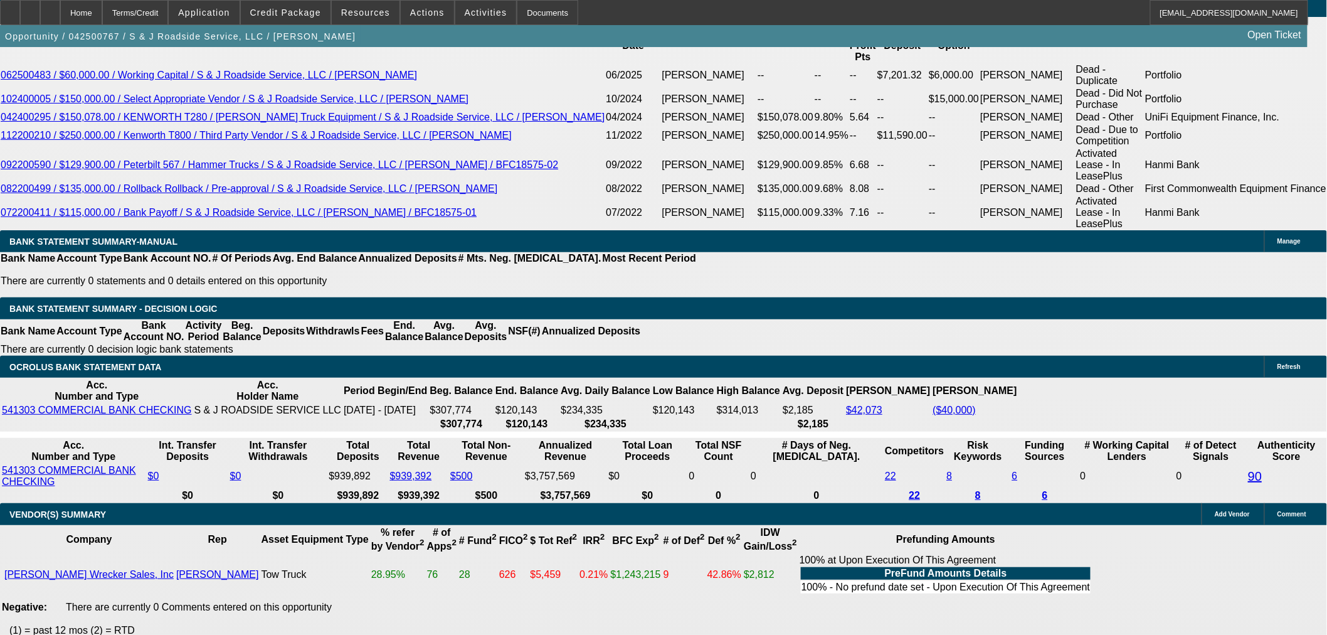
type input "$89,323.76"
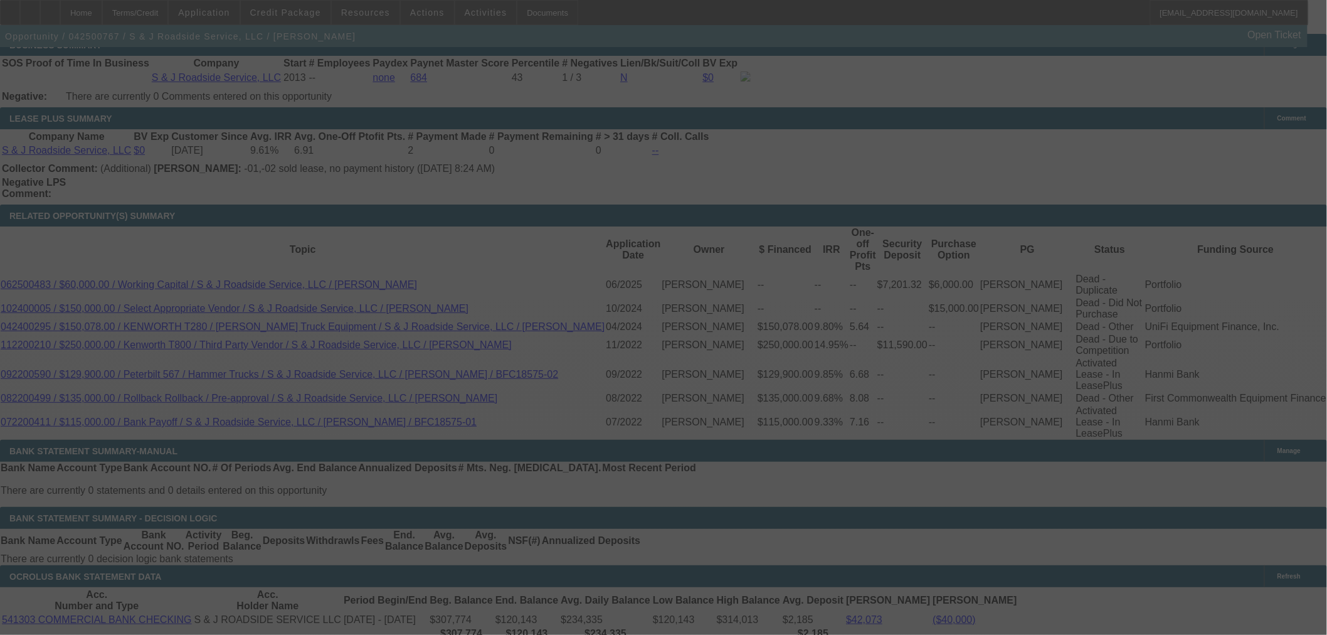
select select "0"
select select "2"
select select "0"
select select "6"
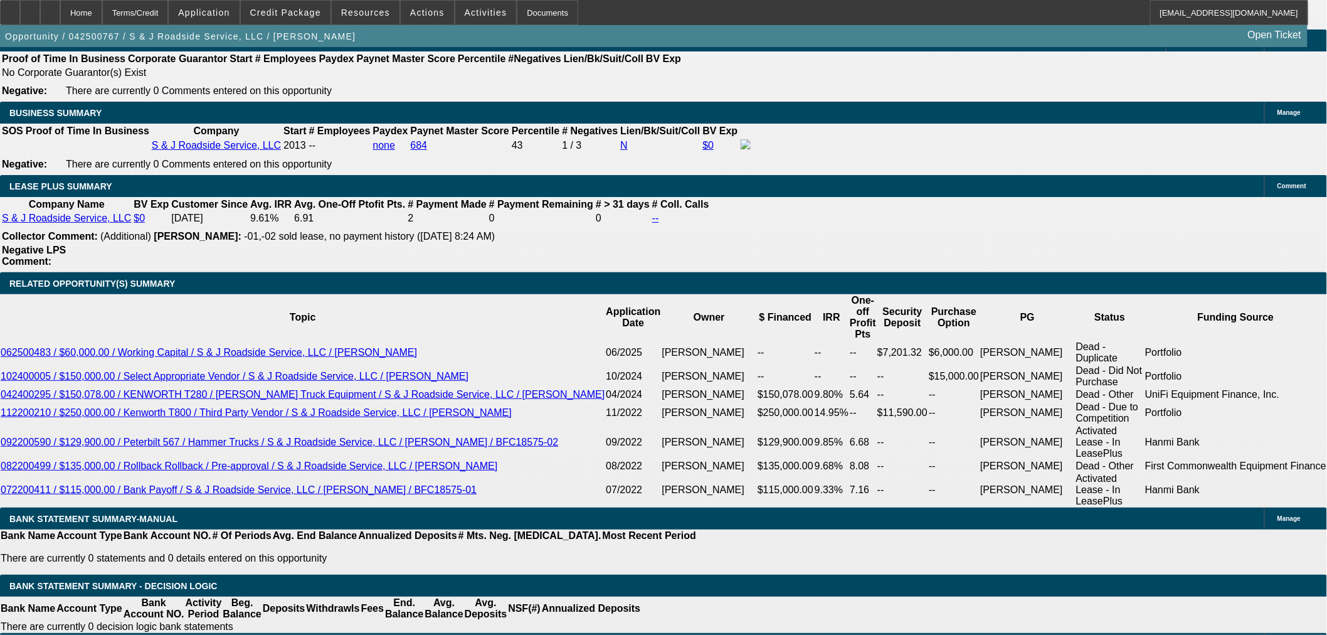
scroll to position [1992, 0]
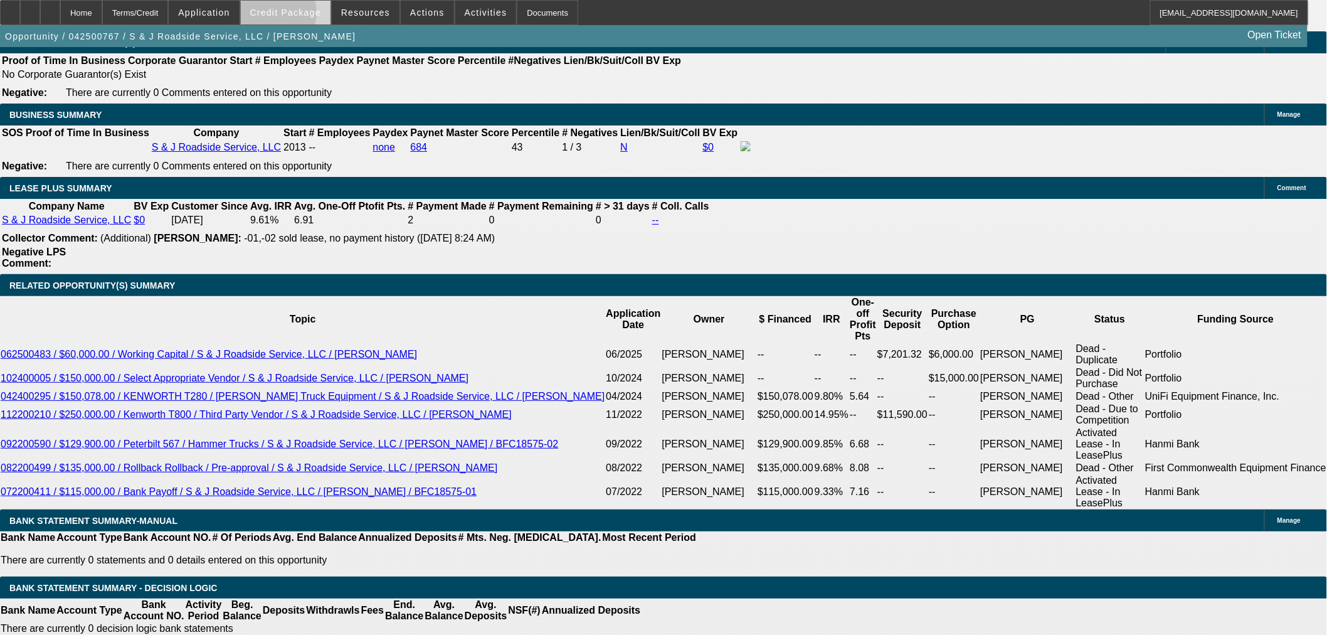
click at [295, 16] on span "Credit Package" at bounding box center [285, 13] width 71 height 10
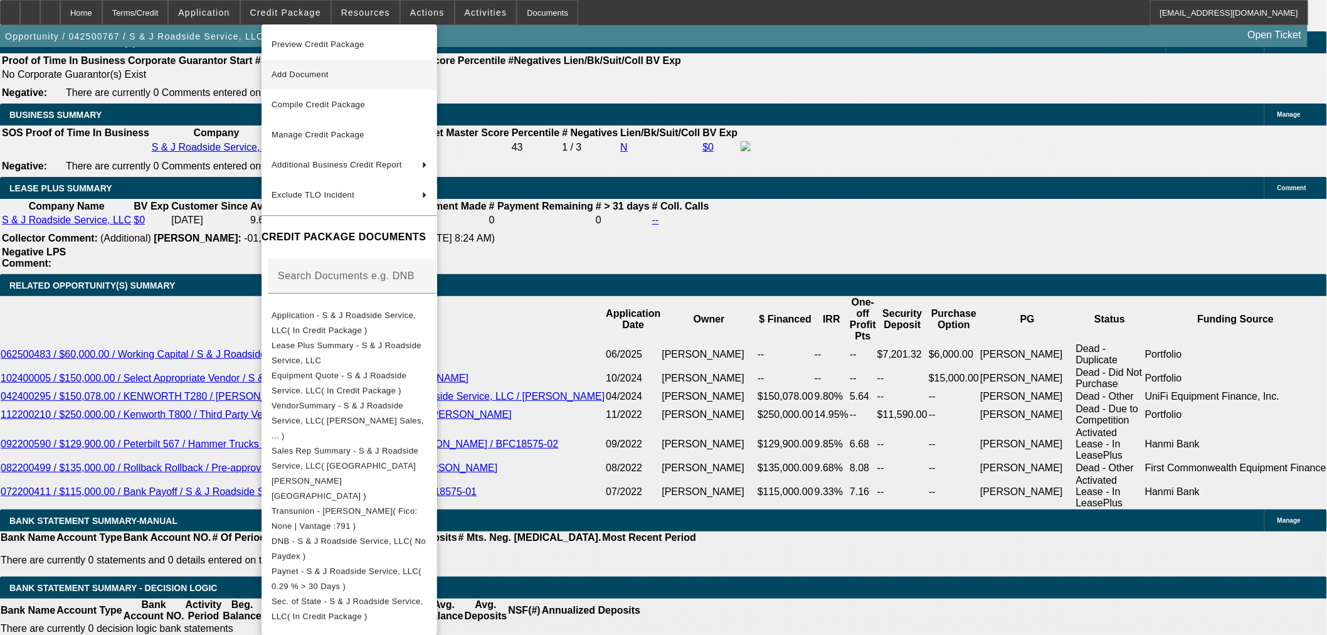
click at [310, 67] on span "Add Document" at bounding box center [348, 74] width 155 height 15
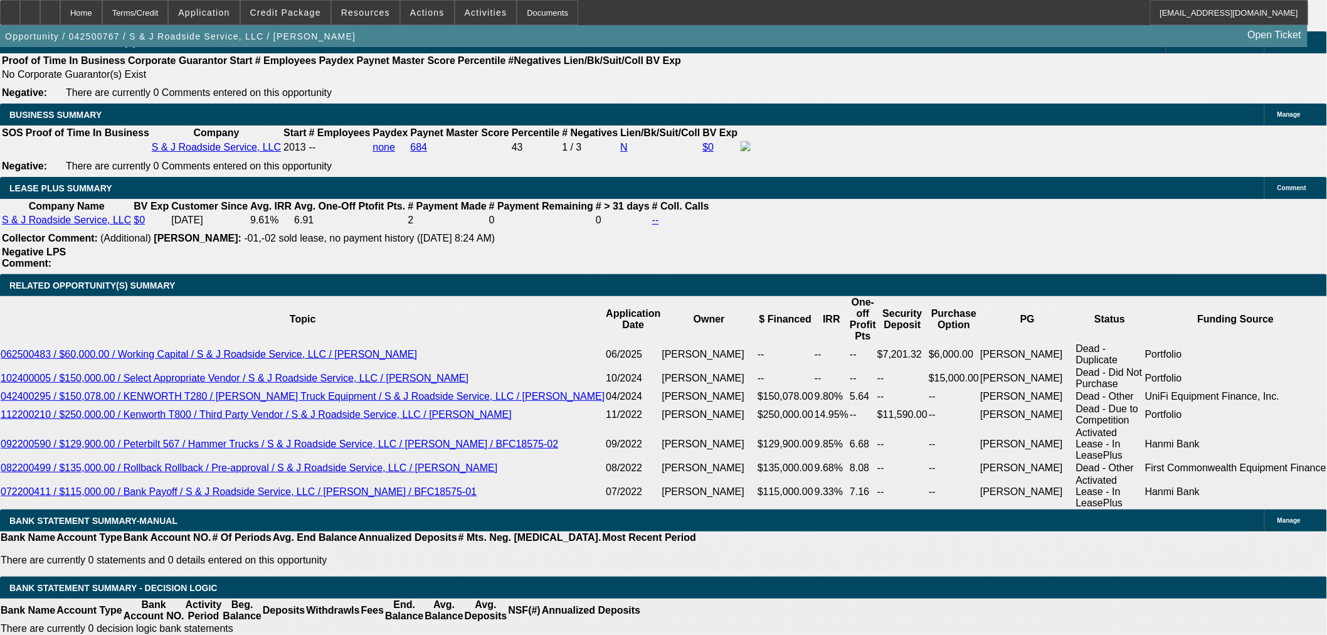
select select "2"
select select "0"
select select "6"
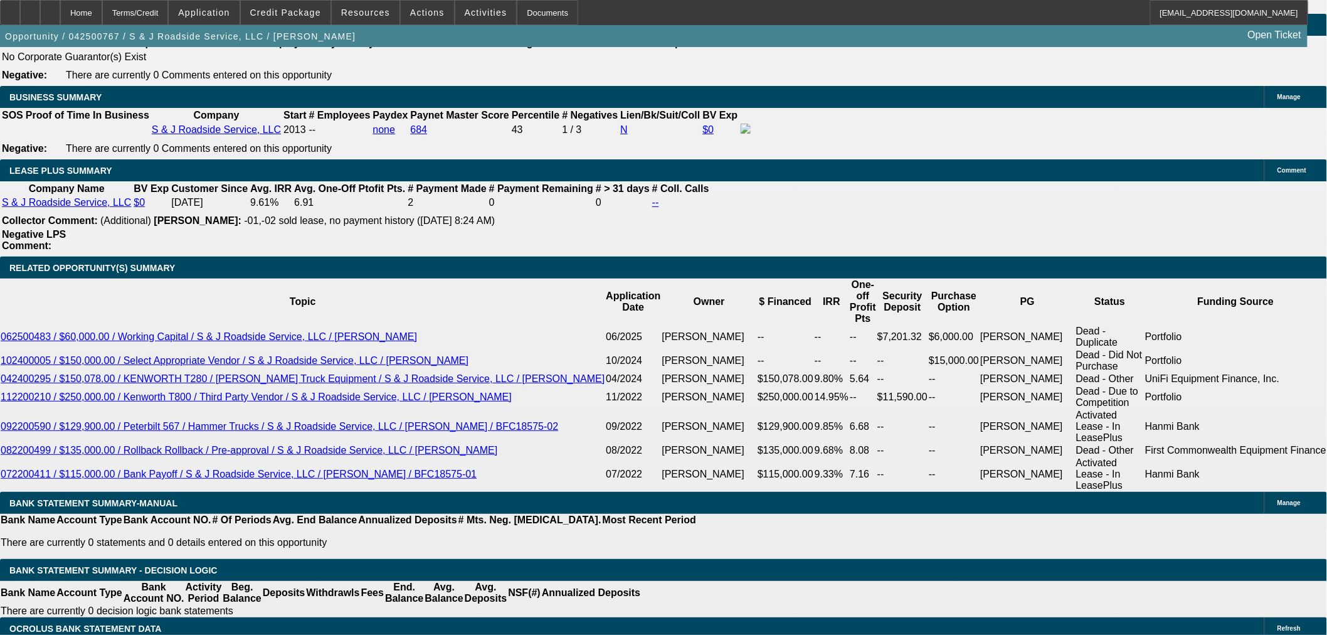
scroll to position [1714, 0]
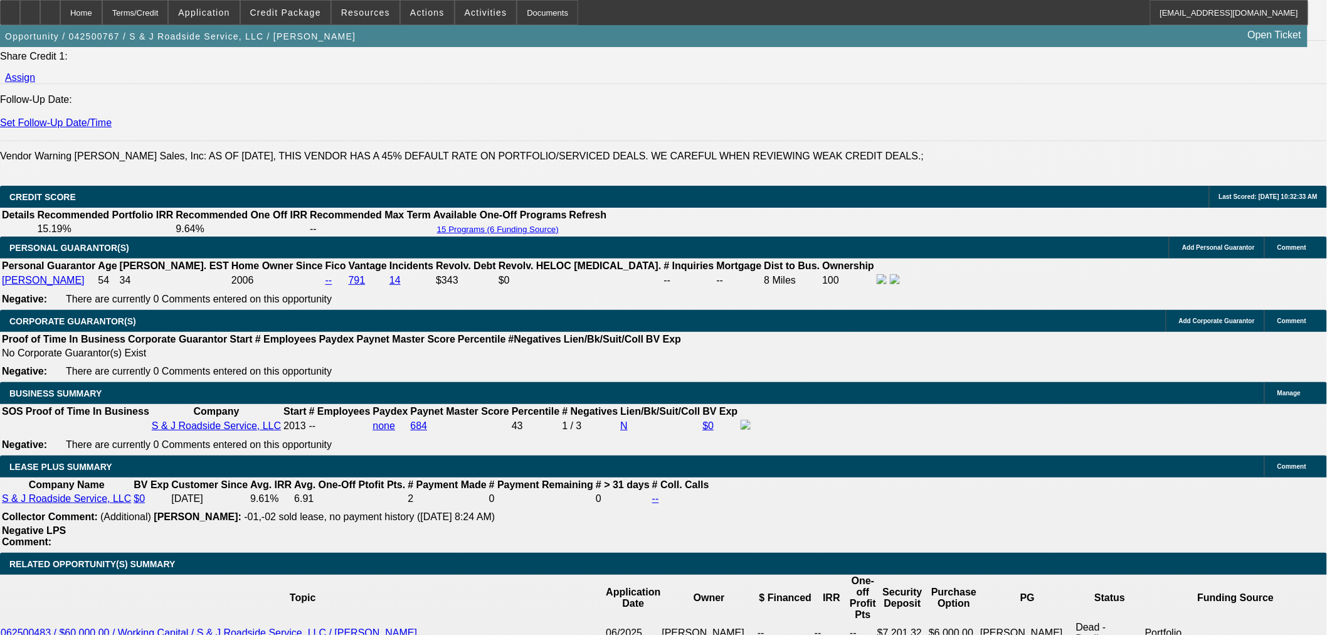
select select "0"
select select "2"
select select "0"
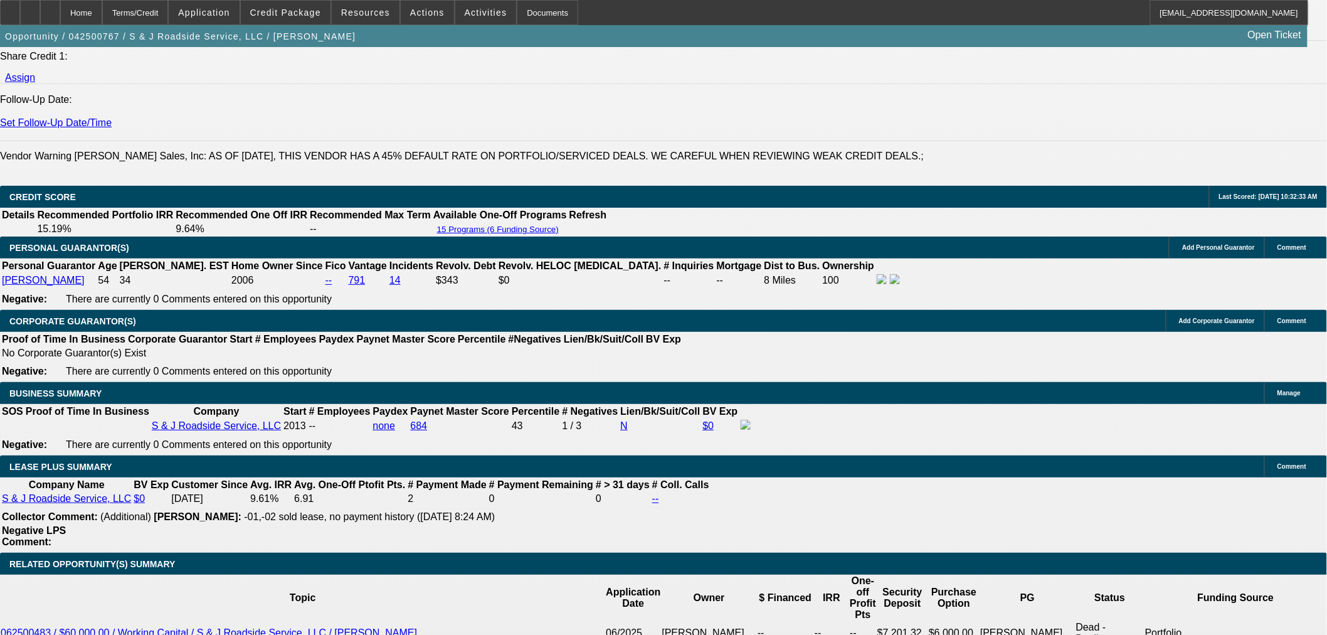
select select "6"
select select "0"
select select "2"
select select "0"
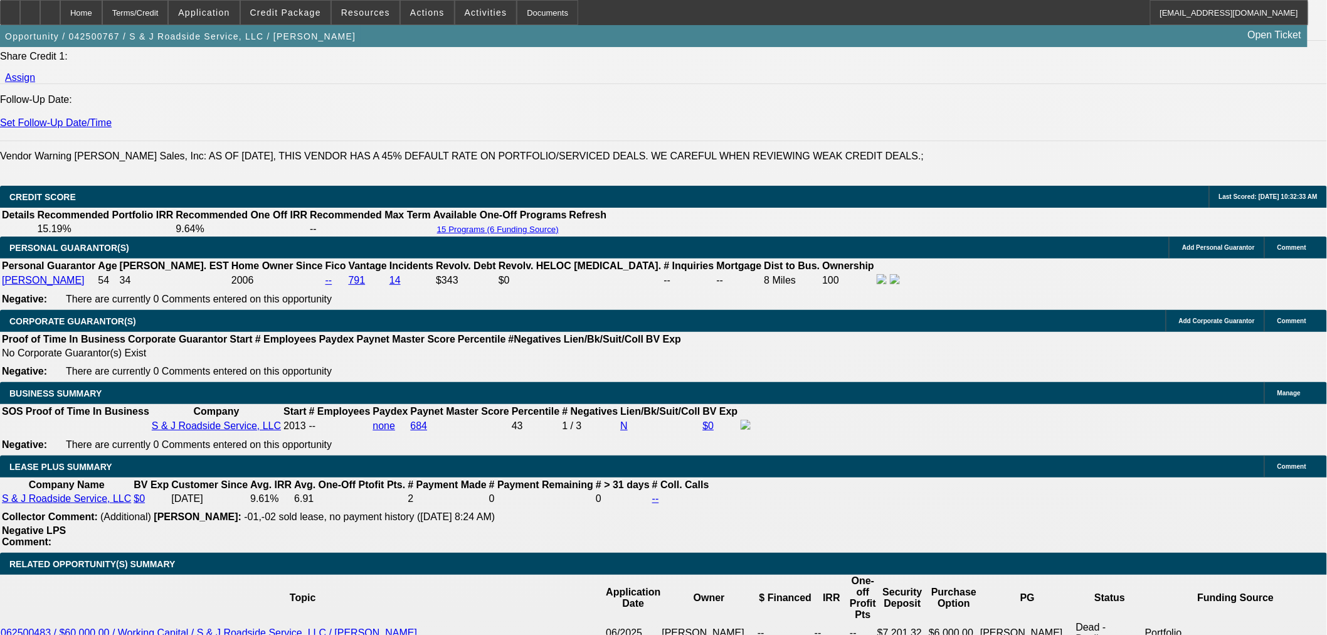
select select "6"
select select "0"
select select "2"
select select "0"
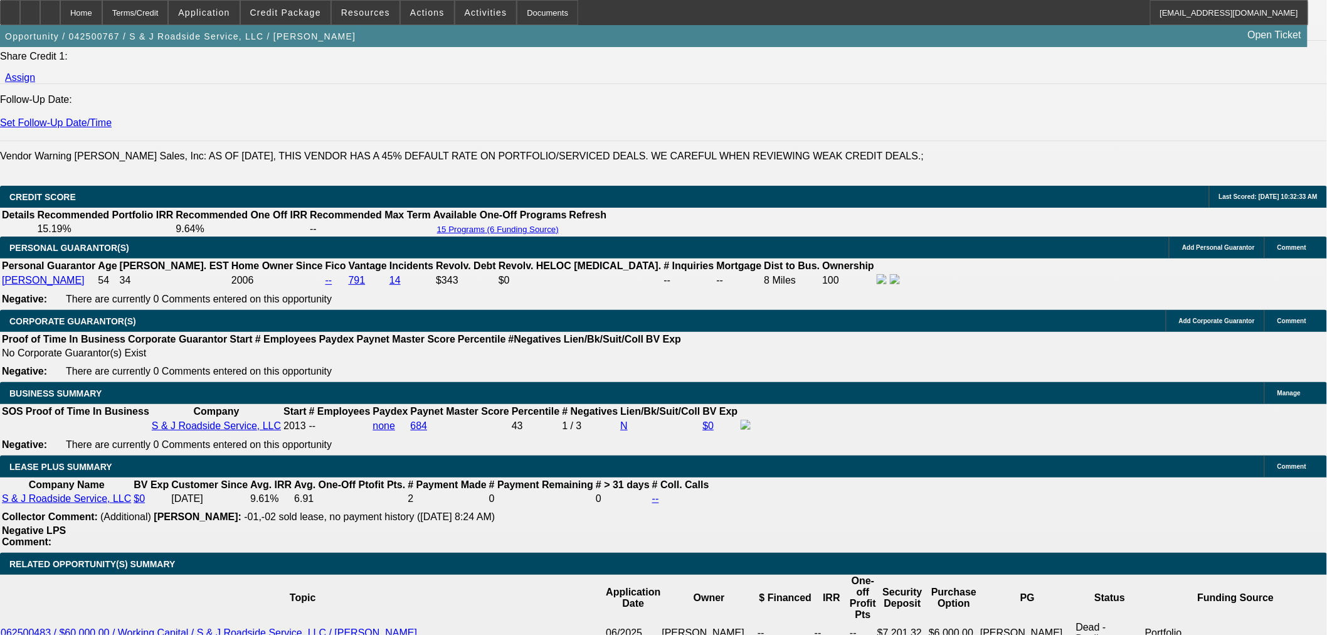
select select "6"
select select "2"
select select "0"
select select "6"
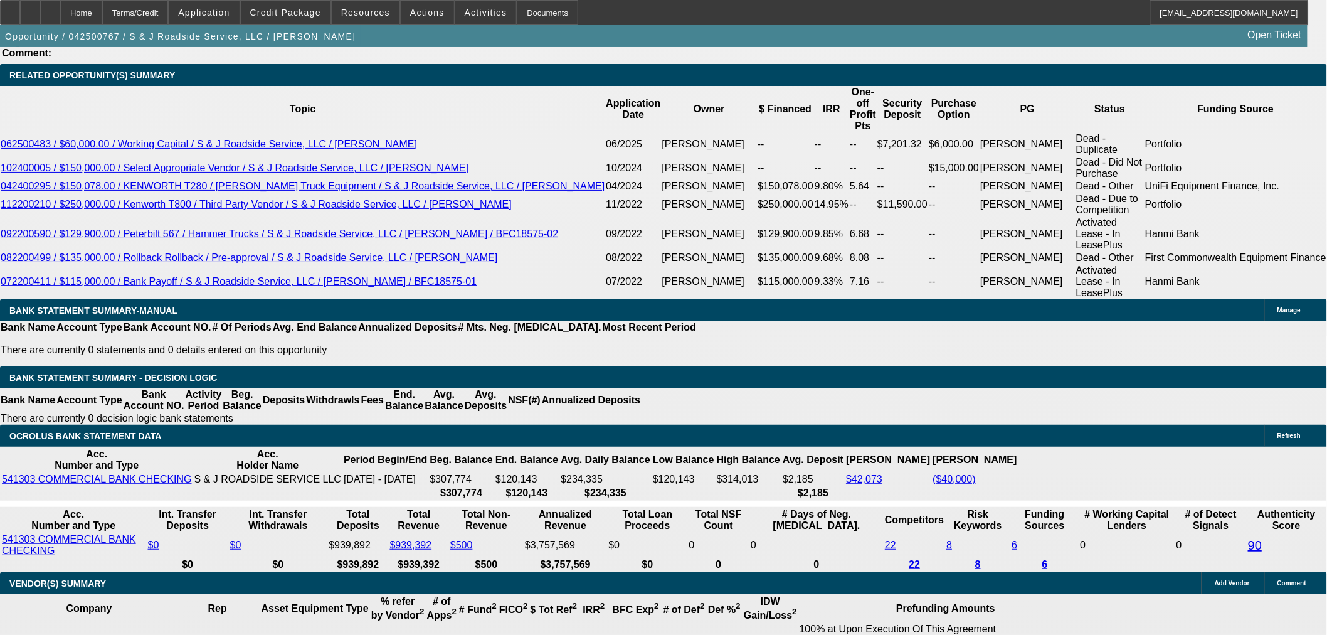
scroll to position [2201, 0]
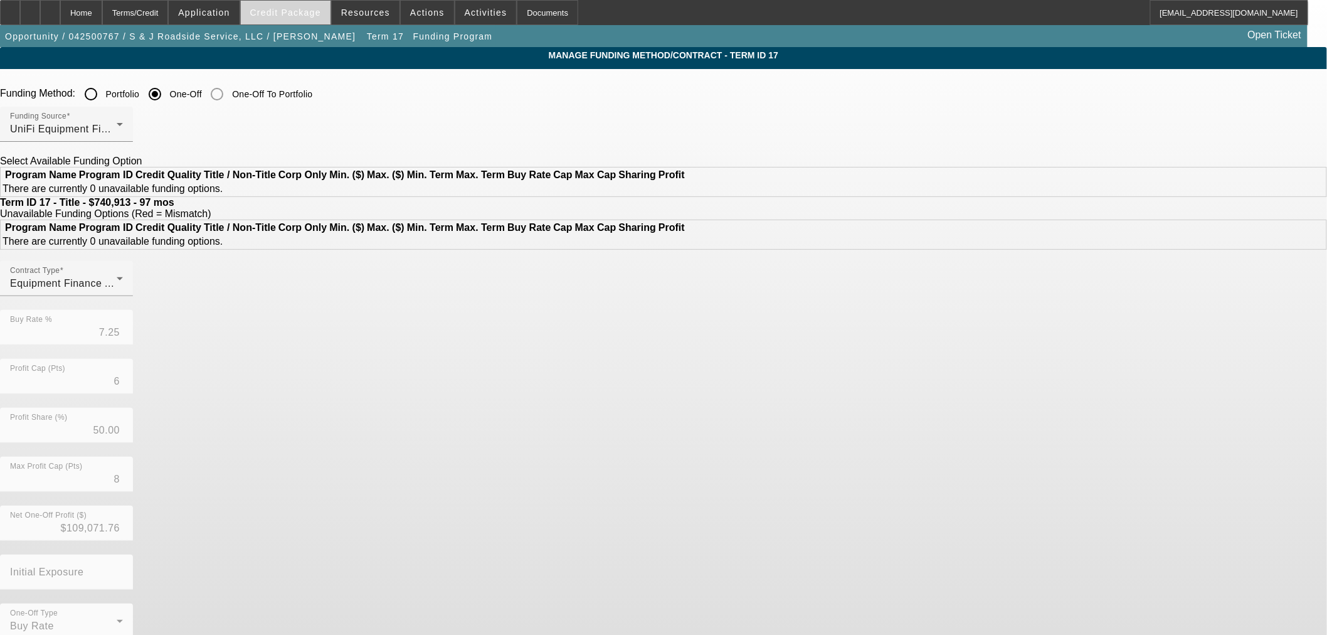
click at [307, 8] on span "Credit Package" at bounding box center [285, 13] width 71 height 10
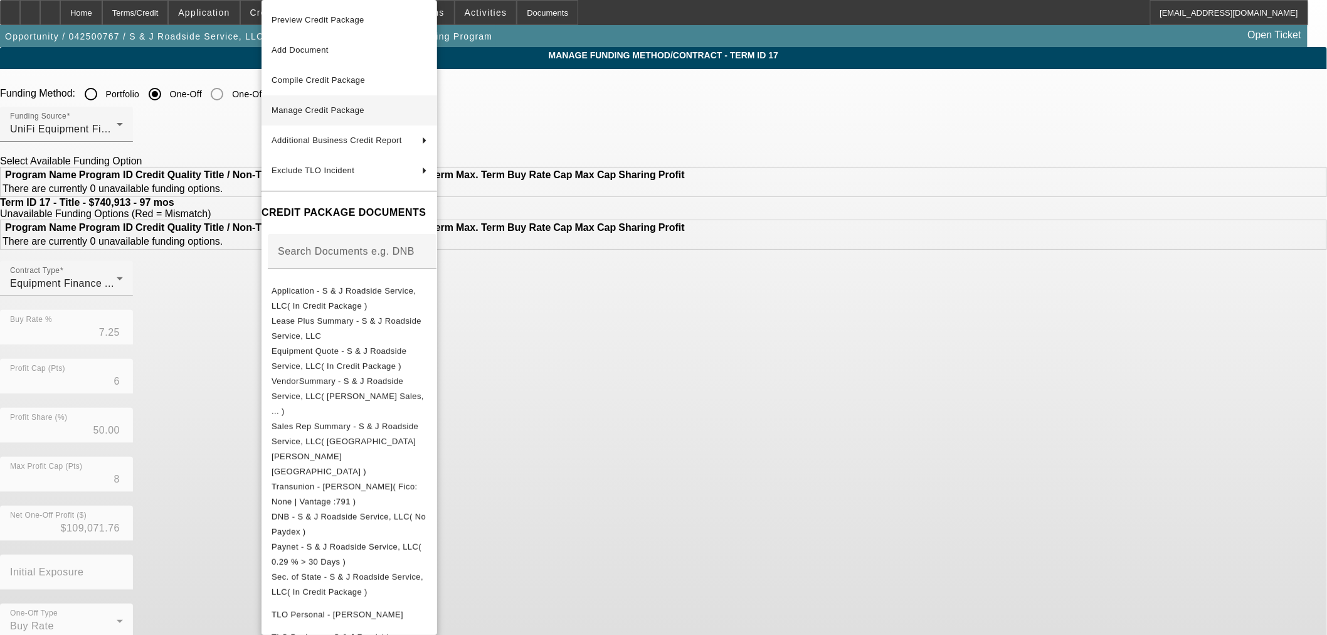
click at [324, 108] on span "Manage Credit Package" at bounding box center [317, 109] width 93 height 9
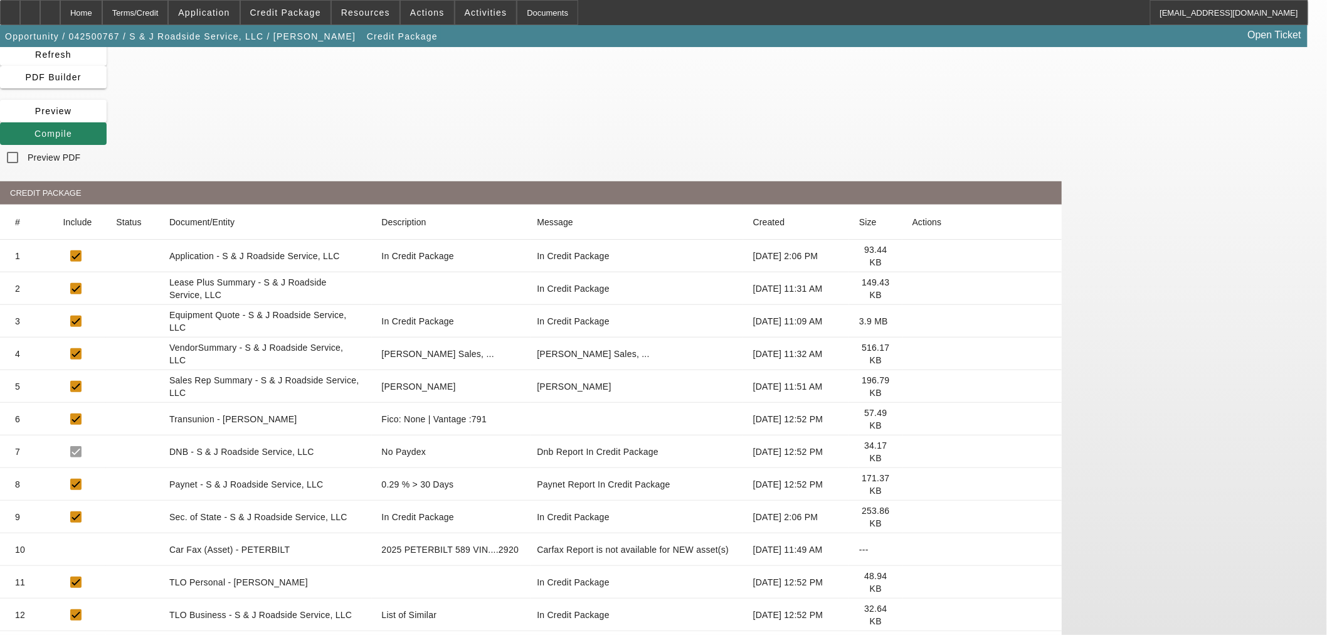
scroll to position [166, 0]
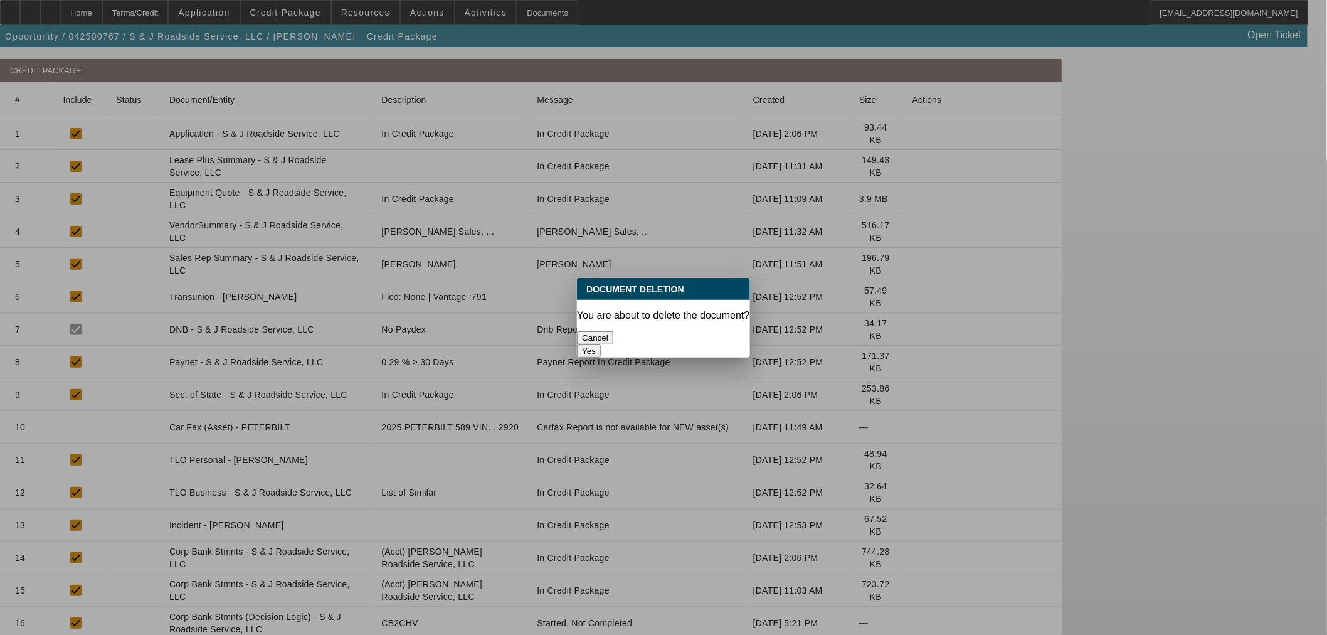
click at [601, 344] on button "Yes" at bounding box center [589, 350] width 24 height 13
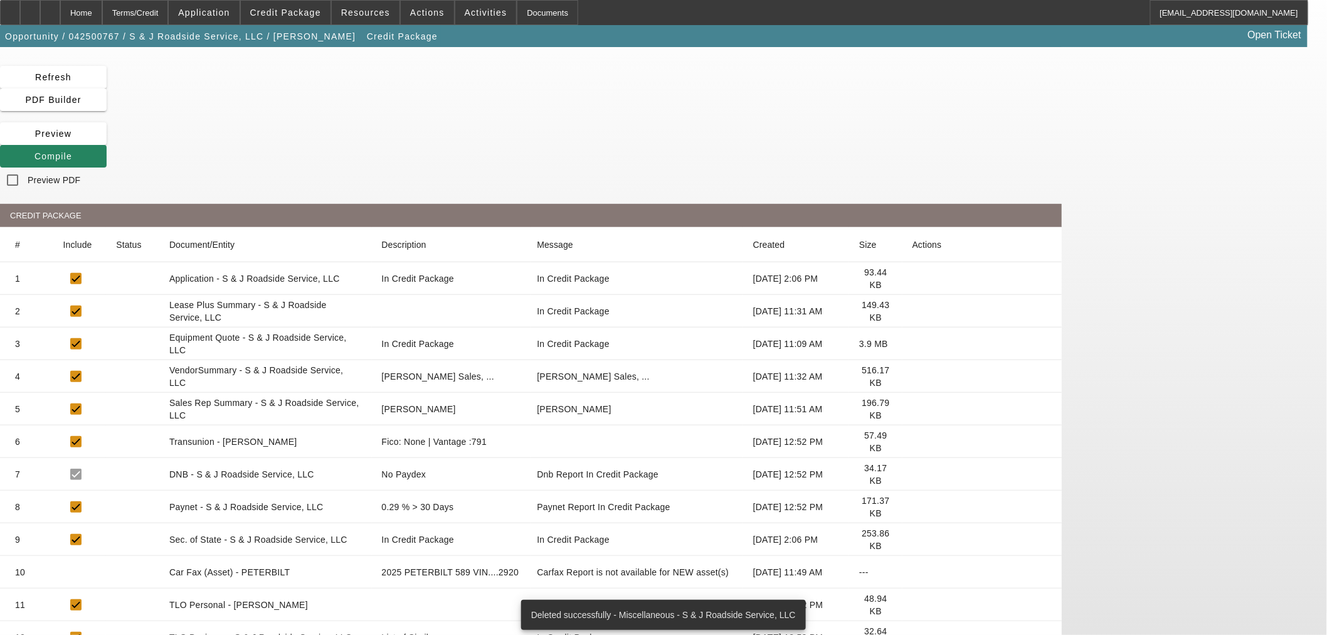
scroll to position [134, 0]
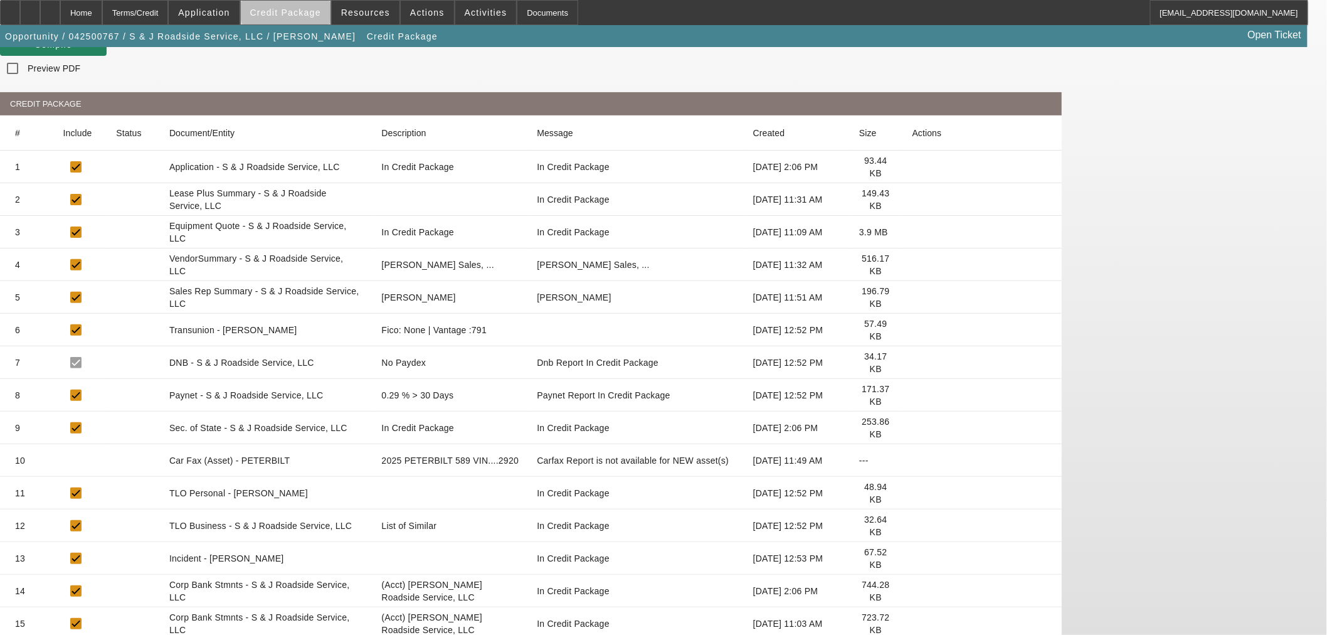
click at [317, 9] on span "Credit Package" at bounding box center [285, 13] width 71 height 10
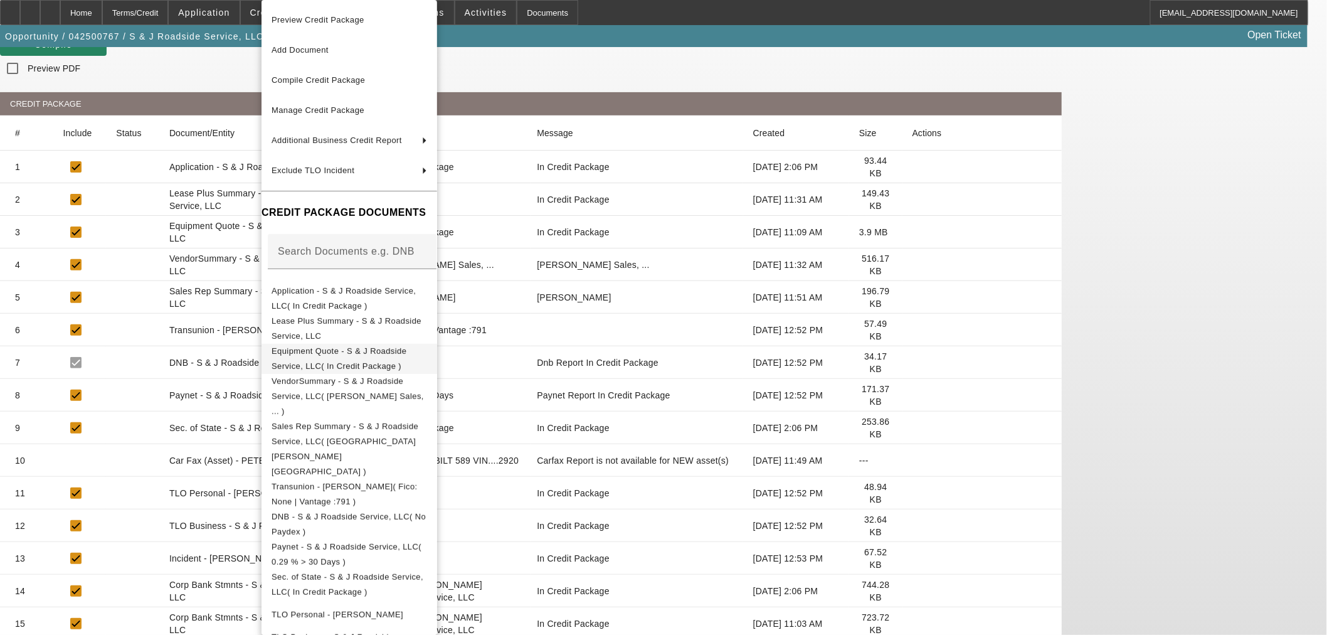
click at [386, 356] on span "Equipment Quote - S & J Roadside Service, LLC( In Credit Package )" at bounding box center [338, 358] width 135 height 24
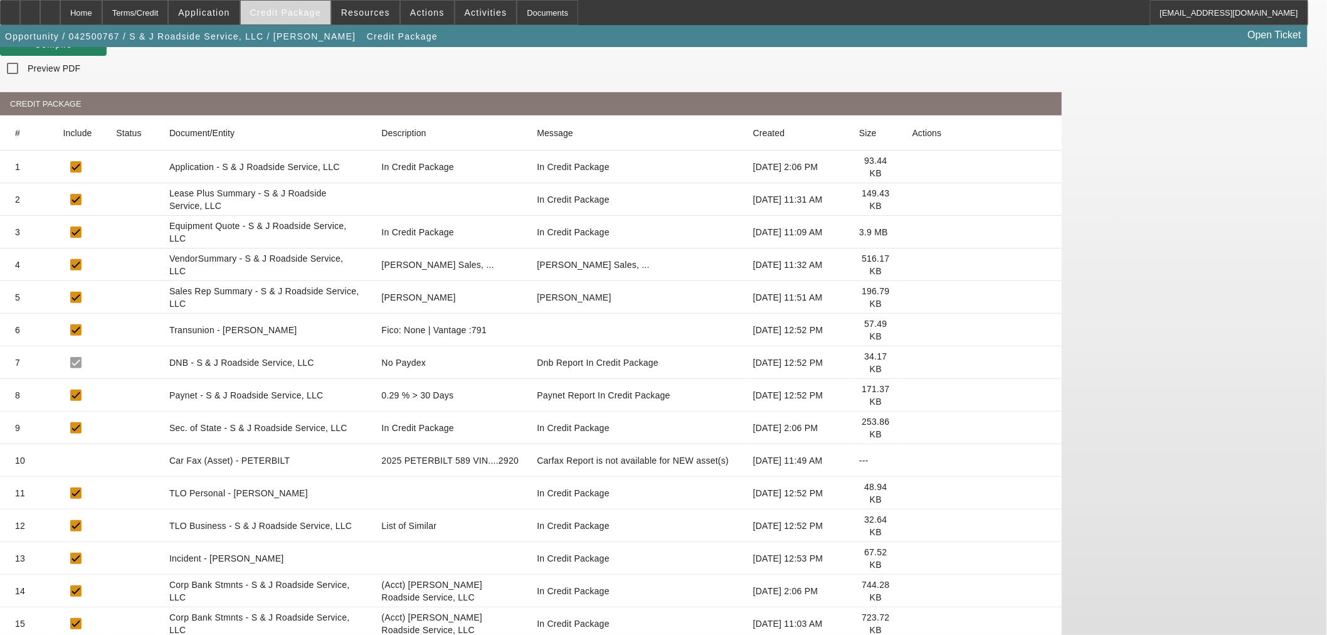
click at [306, 14] on span "Credit Package" at bounding box center [285, 13] width 71 height 10
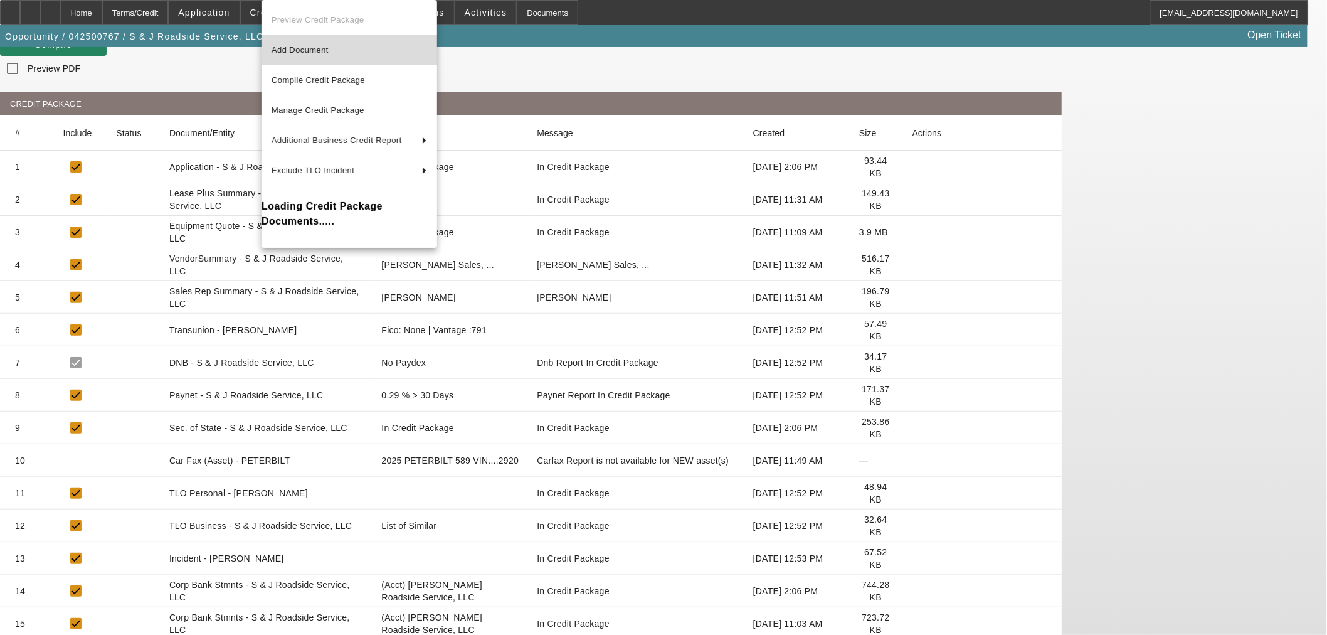
click at [308, 58] on button "Add Document" at bounding box center [349, 50] width 176 height 30
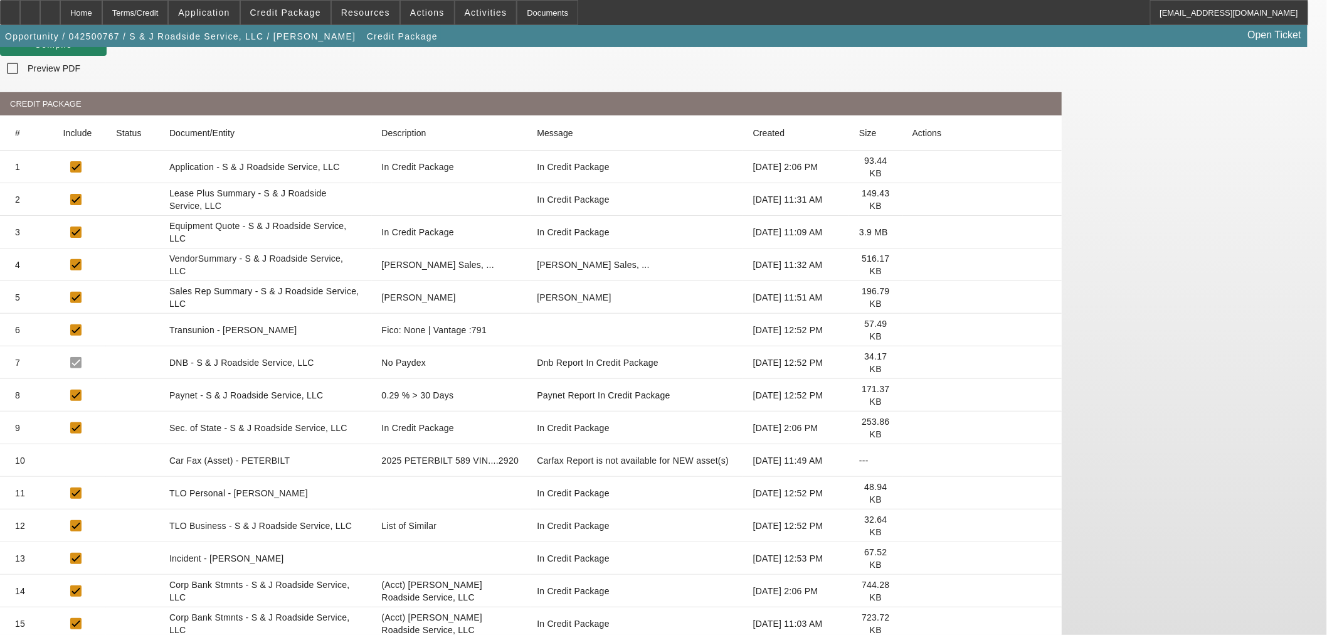
click at [60, 218] on app-manage-credit-package "Manage Credit Package Refresh PDF Builder [GEOGRAPHIC_DATA] Compile Preview PDF…" at bounding box center [663, 313] width 1327 height 800
click at [102, 14] on div "Home" at bounding box center [81, 12] width 42 height 25
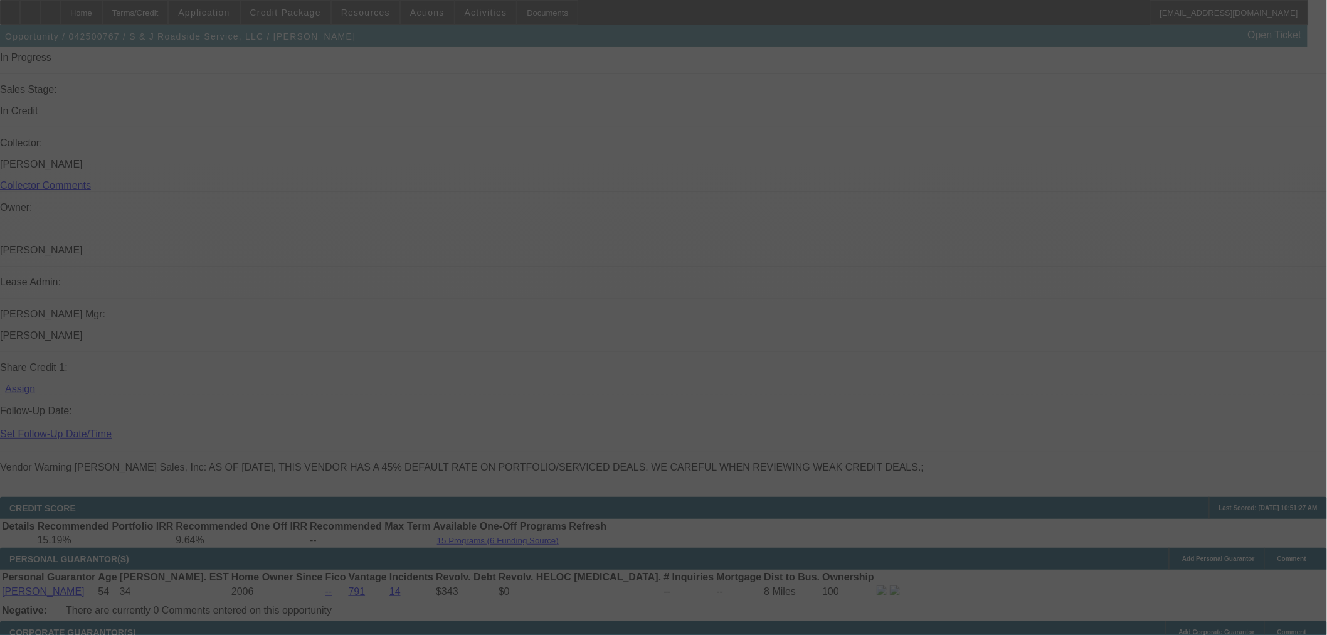
scroll to position [1421, 0]
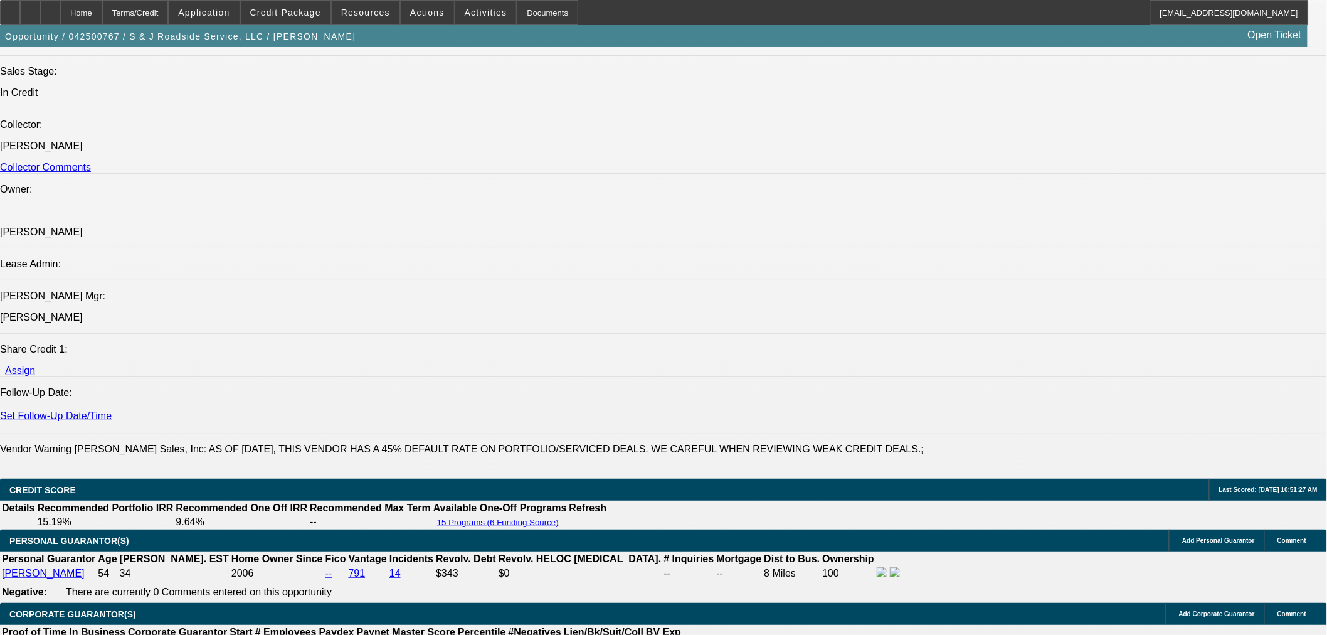
select select "0"
select select "2"
select select "0"
select select "6"
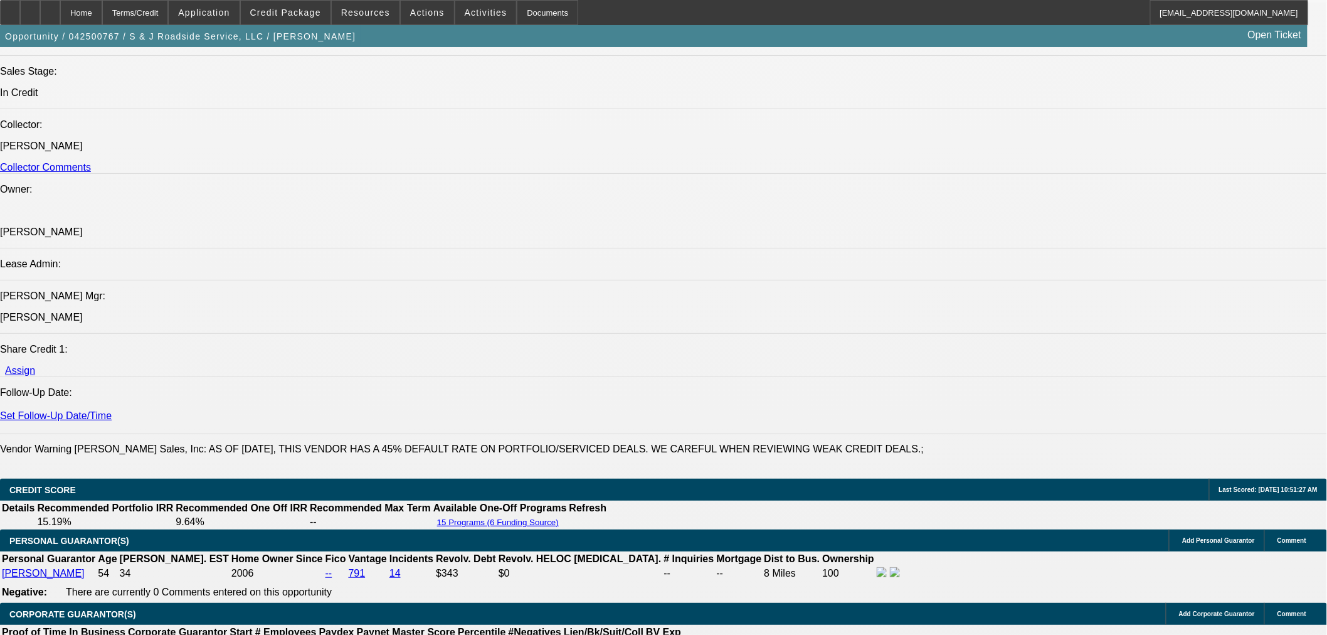
select select "0"
select select "2"
select select "0"
select select "6"
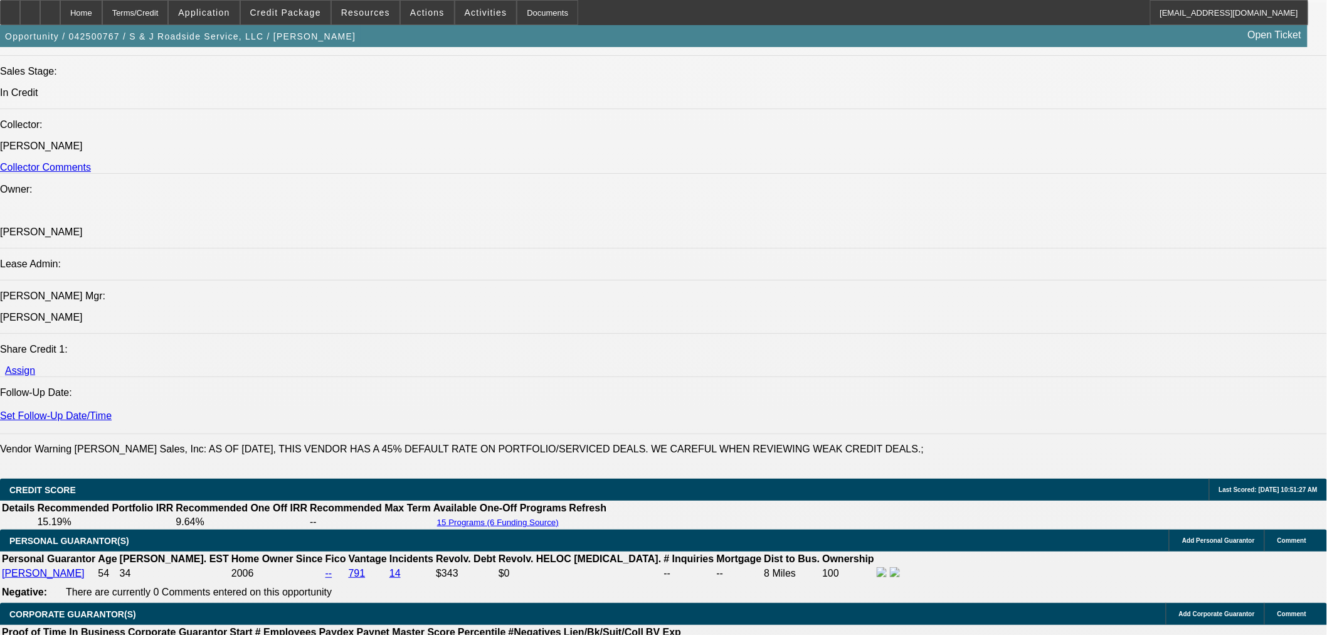
select select "0"
select select "2"
select select "0"
select select "6"
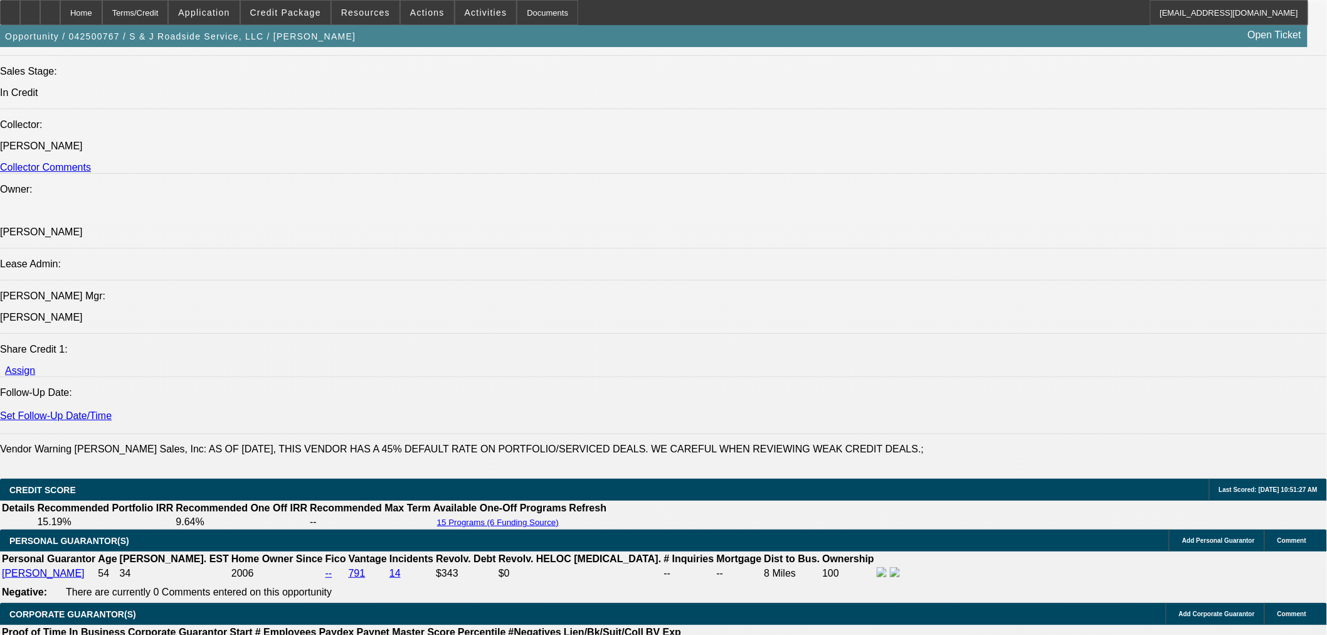
select select "2"
select select "0"
select select "6"
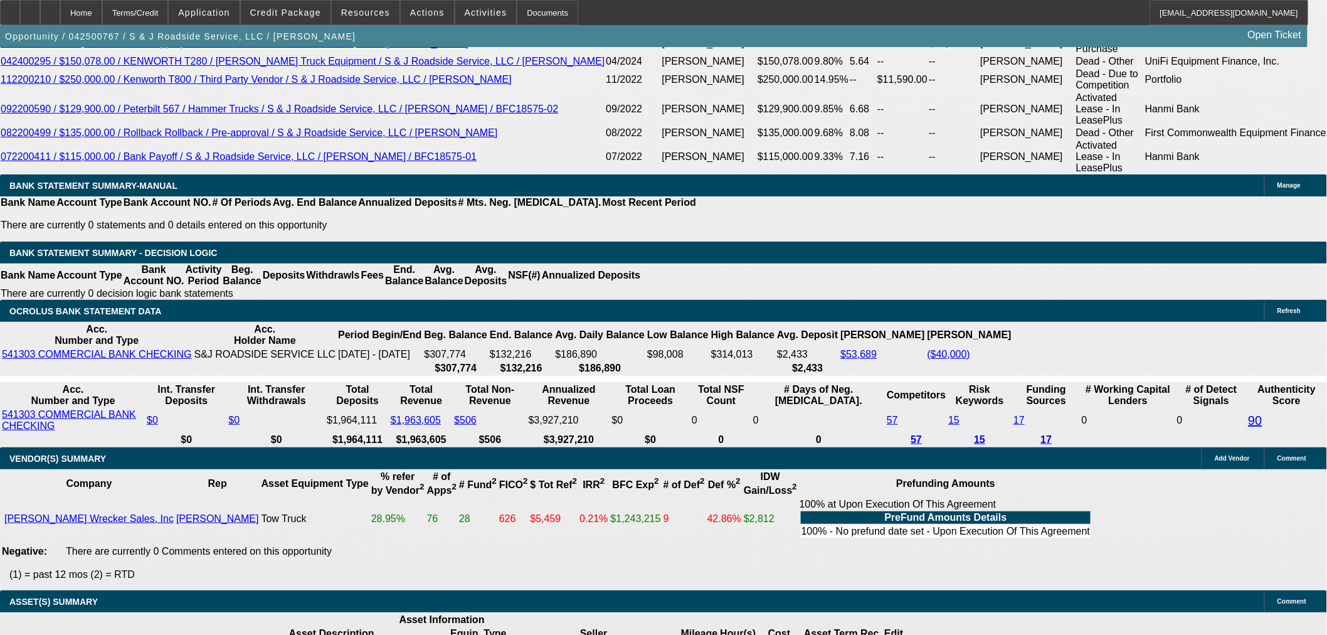
scroll to position [1909, 0]
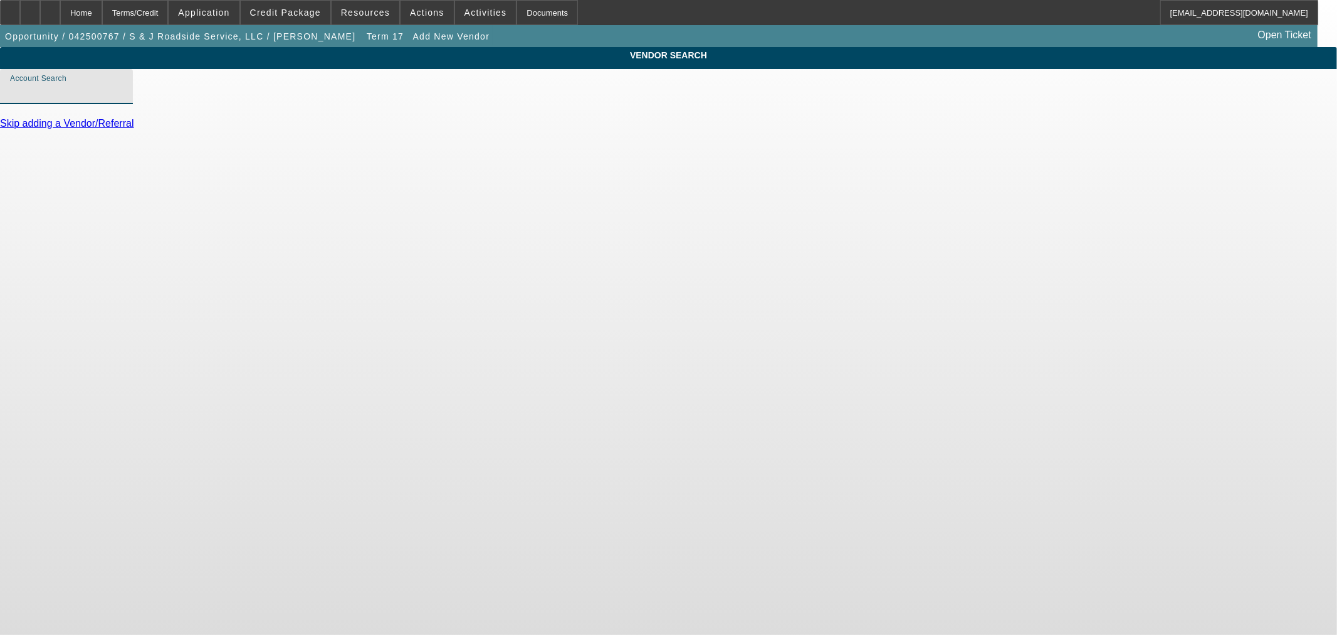
click at [123, 99] on input "Account Search" at bounding box center [66, 91] width 113 height 15
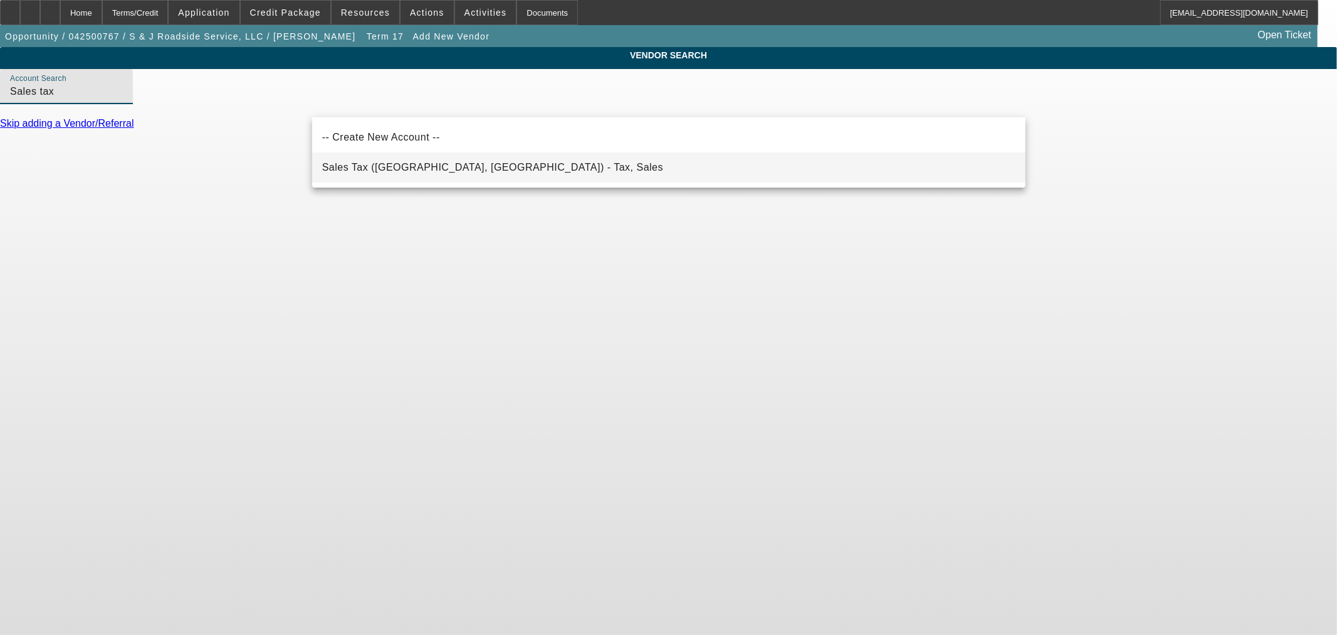
click at [377, 168] on span "Sales Tax ([GEOGRAPHIC_DATA], [GEOGRAPHIC_DATA]) - Tax, Sales" at bounding box center [492, 167] width 341 height 11
type input "Sales Tax ([GEOGRAPHIC_DATA], [GEOGRAPHIC_DATA]) - Tax, Sales"
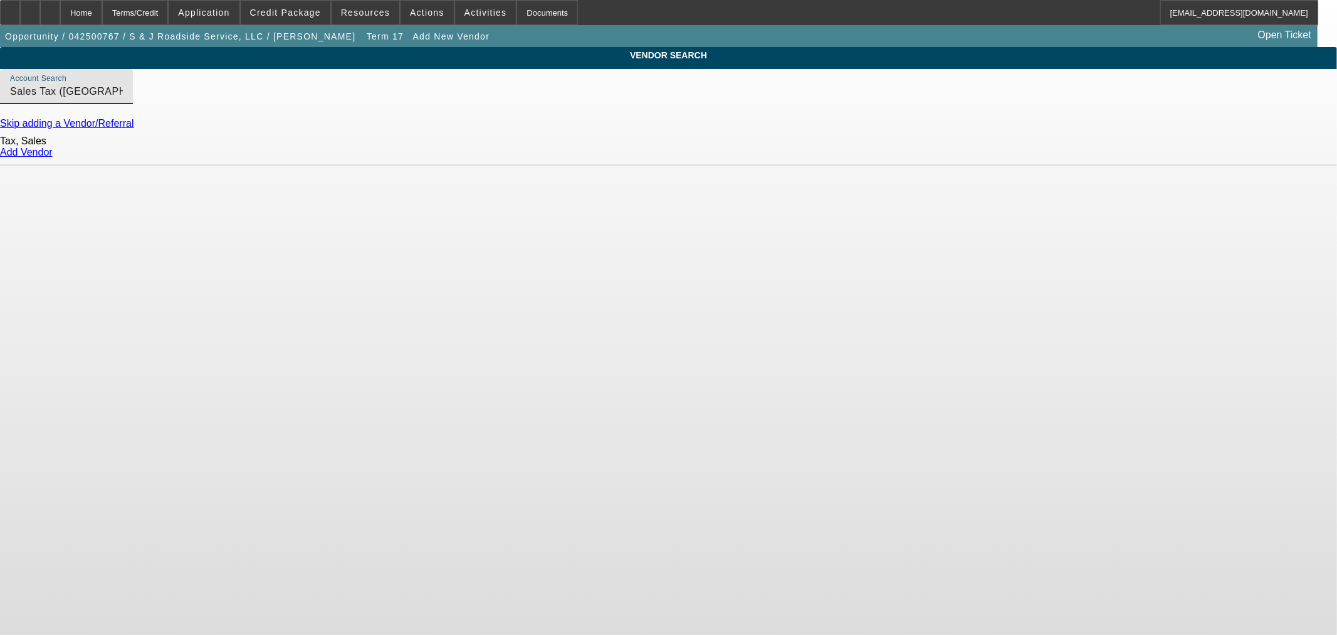
click at [53, 157] on link "Add Vendor" at bounding box center [26, 152] width 53 height 11
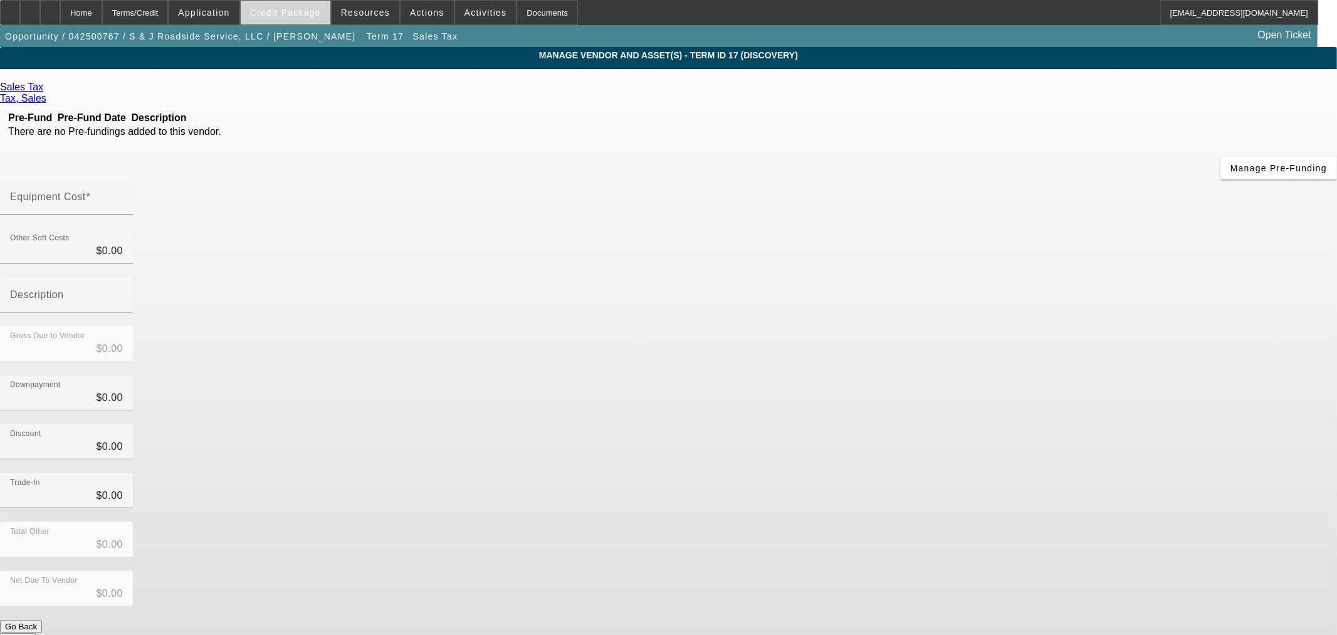
click at [311, 18] on span at bounding box center [286, 12] width 90 height 30
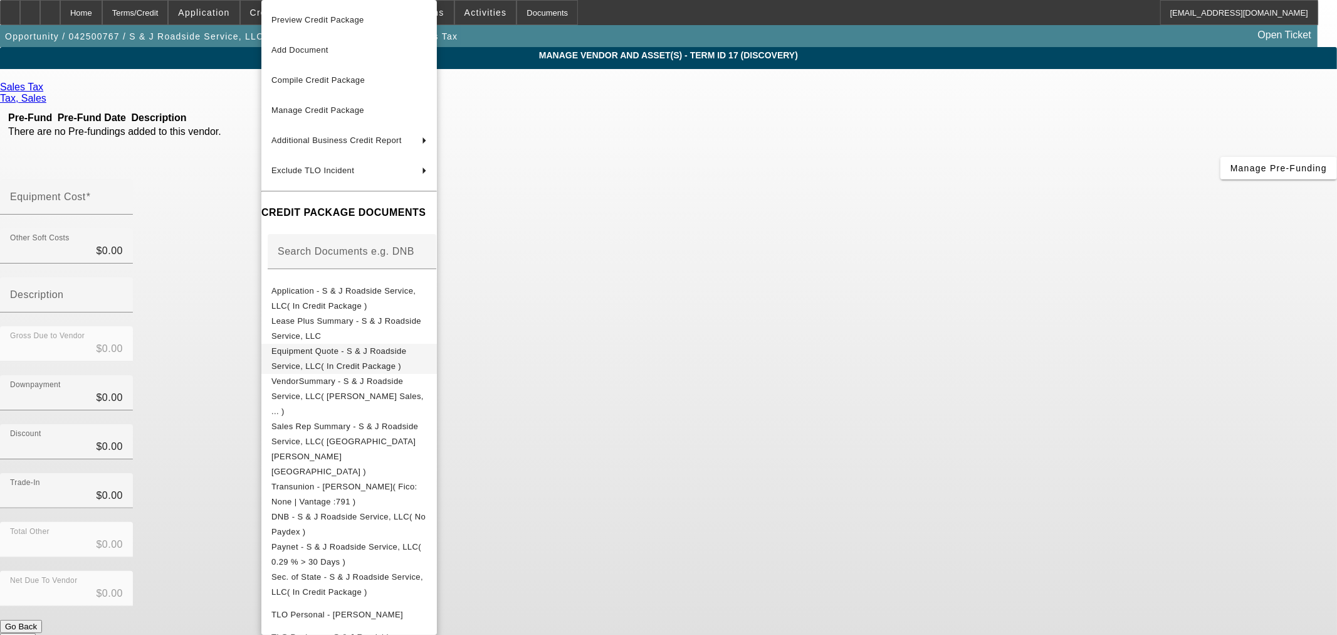
click at [364, 360] on span "Equipment Quote - S & J Roadside Service, LLC( In Credit Package )" at bounding box center [348, 359] width 155 height 30
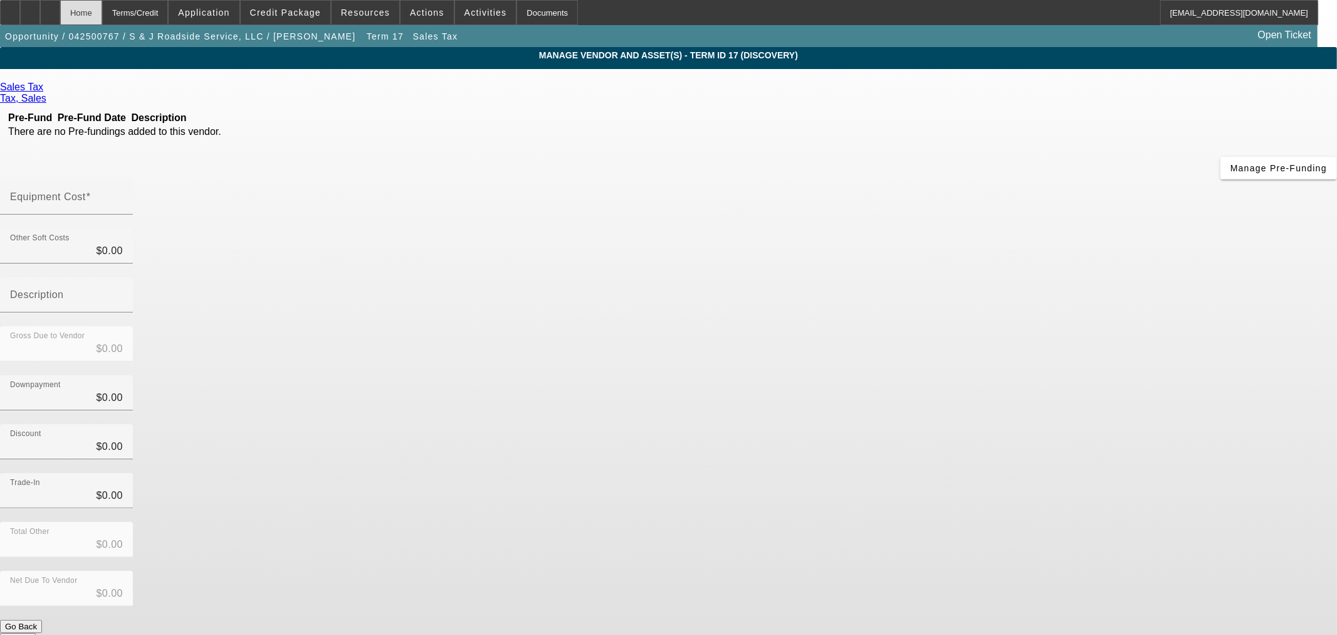
click at [102, 13] on div "Home" at bounding box center [81, 12] width 42 height 25
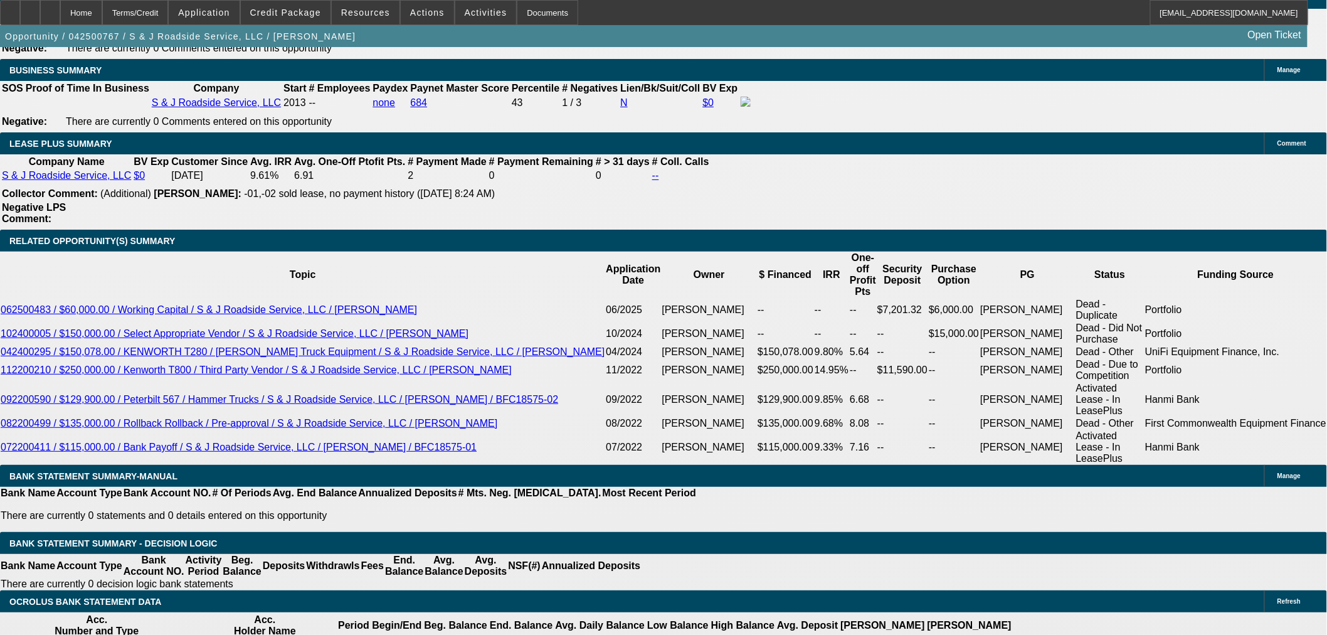
select select "0"
select select "2"
select select "0"
select select "6"
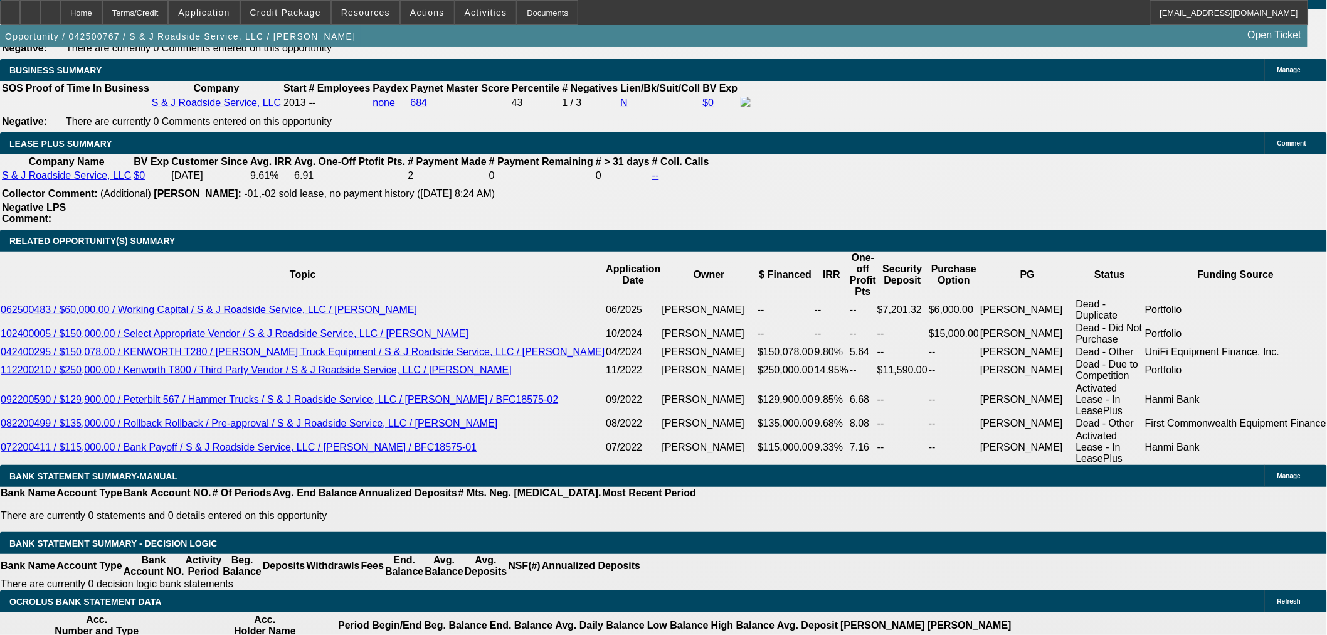
select select "0"
select select "2"
select select "0"
select select "6"
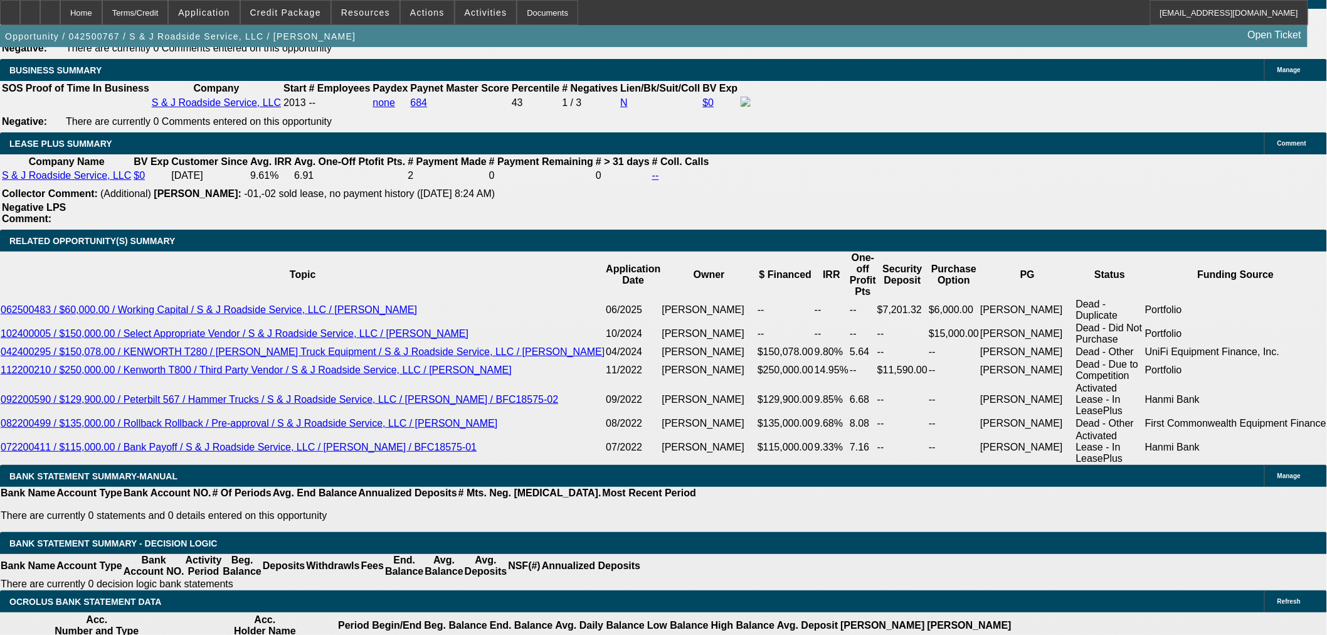
select select "0"
select select "2"
select select "0"
select select "6"
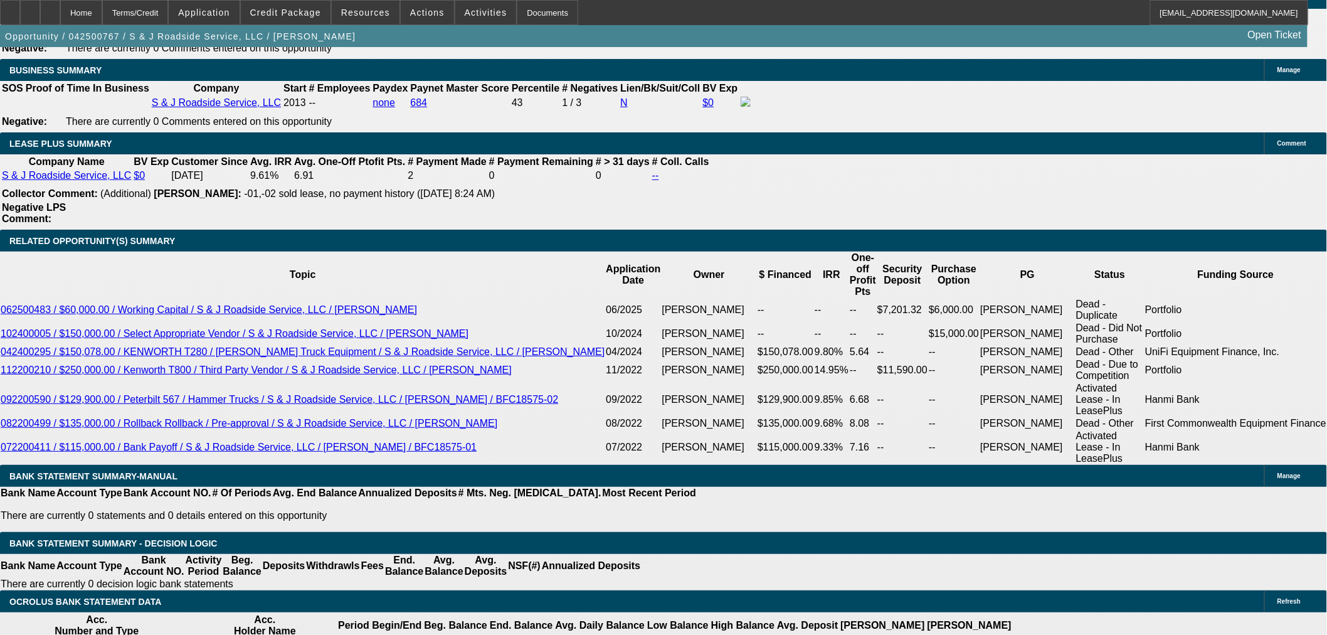
select select "2"
select select "0"
select select "6"
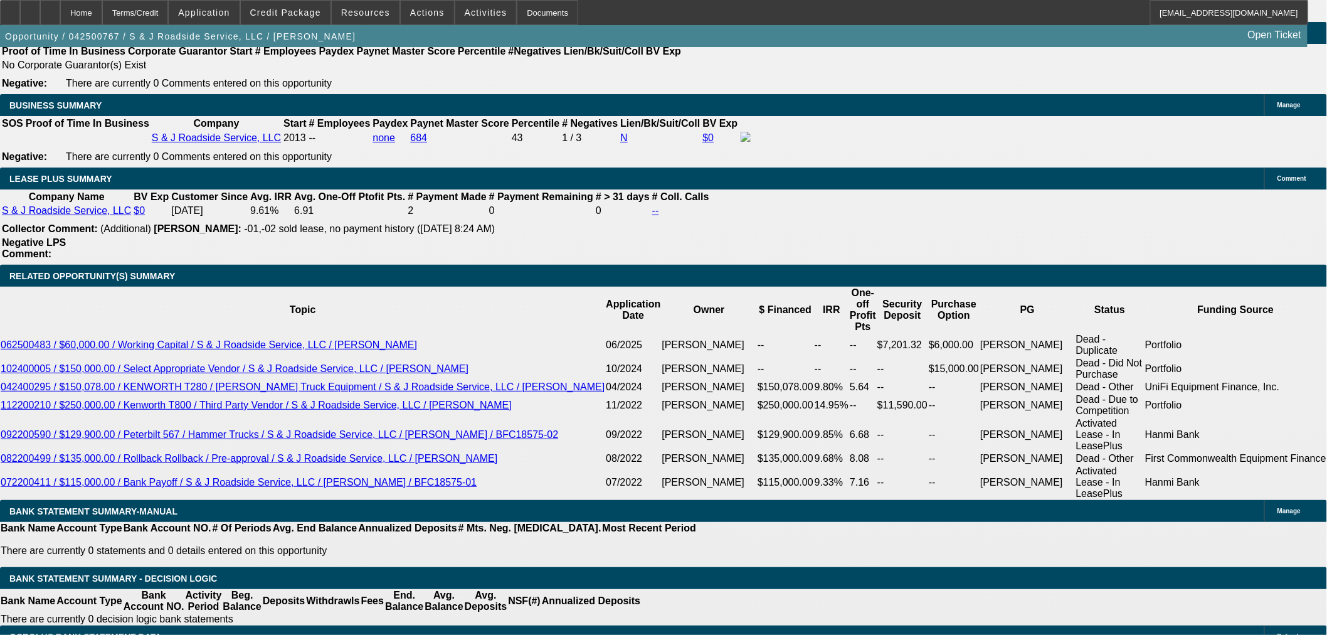
scroll to position [2043, 0]
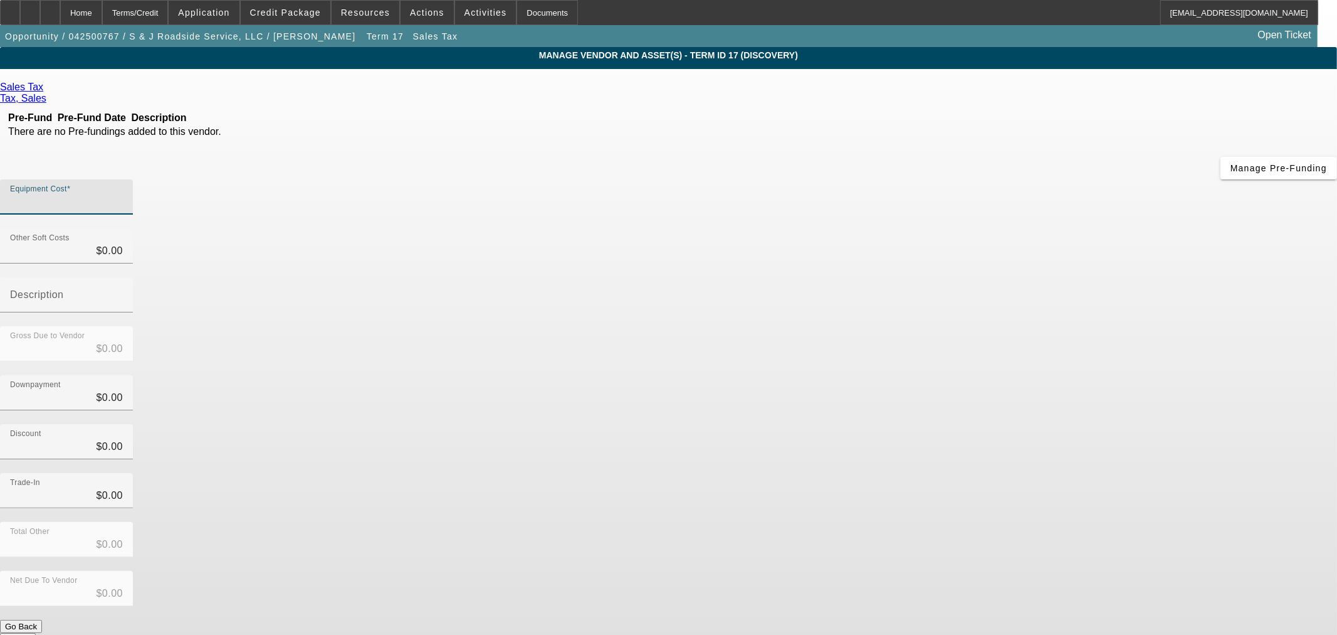
click at [123, 194] on input "Equipment Cost" at bounding box center [66, 201] width 113 height 15
type input "5"
type input "$5.00"
type input "56"
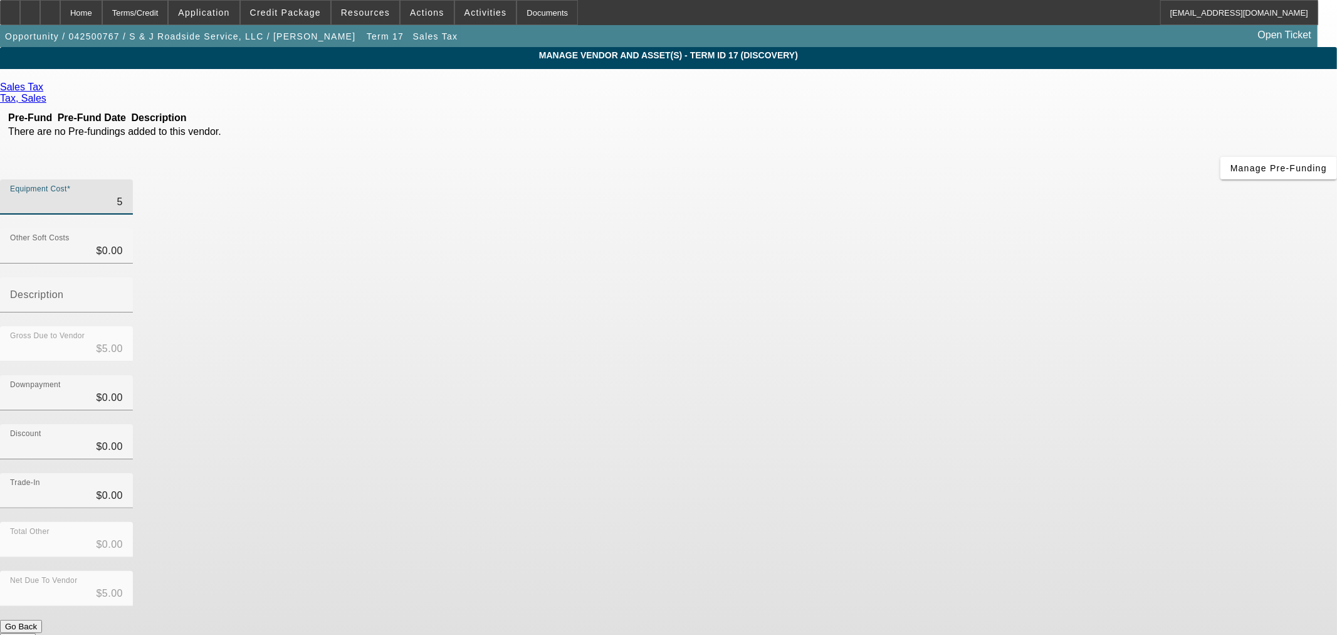
type input "$56.00"
type input "568"
type input "$568.00"
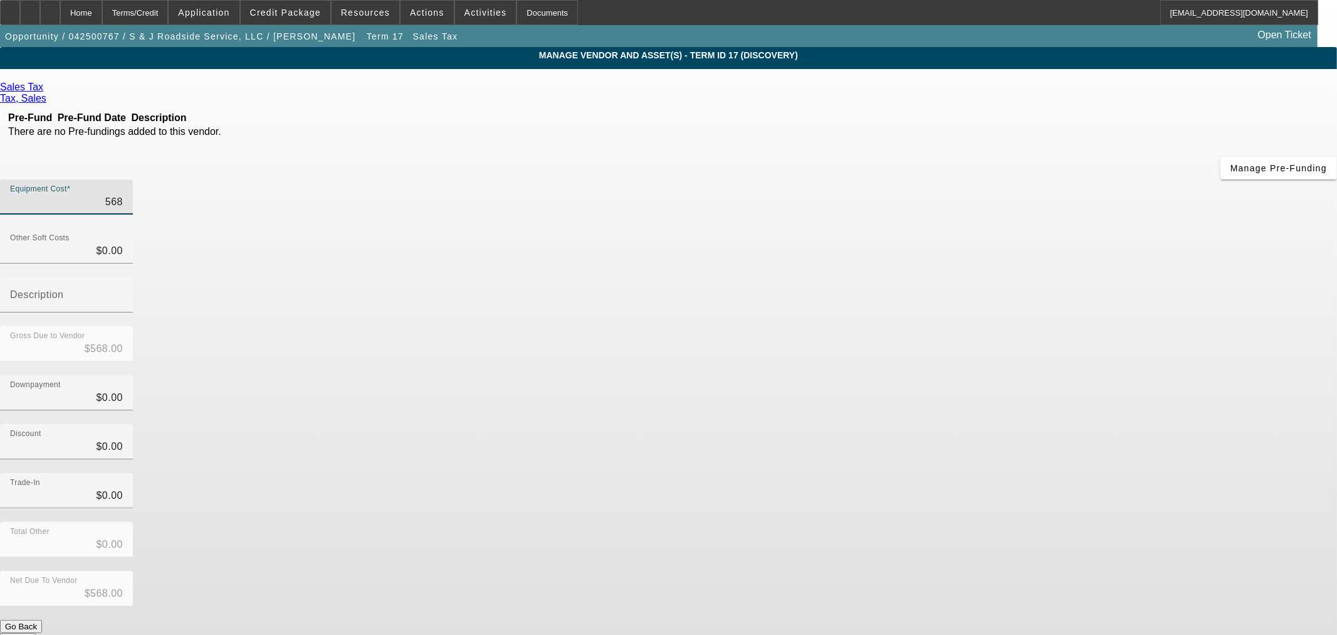
type input "5687"
type input "$5,687.00"
type input "56873"
type input "$56,873.00"
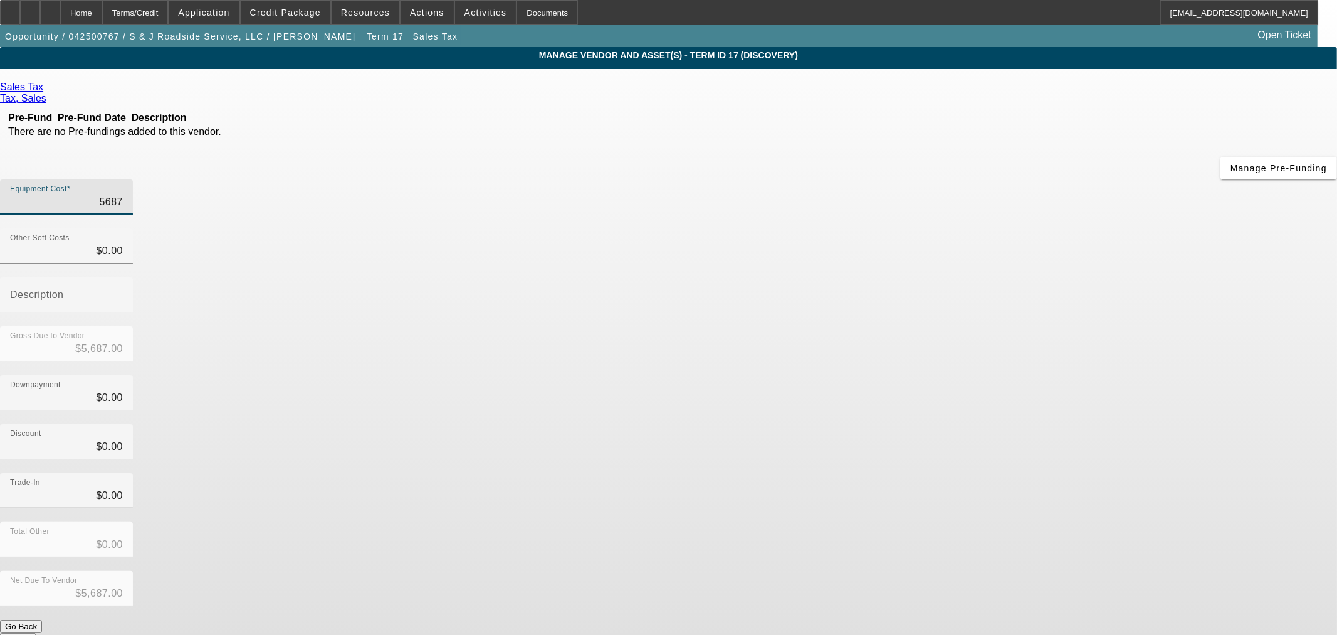
type input "$56,873.00"
type input "56873.05"
type input "$56,873.05"
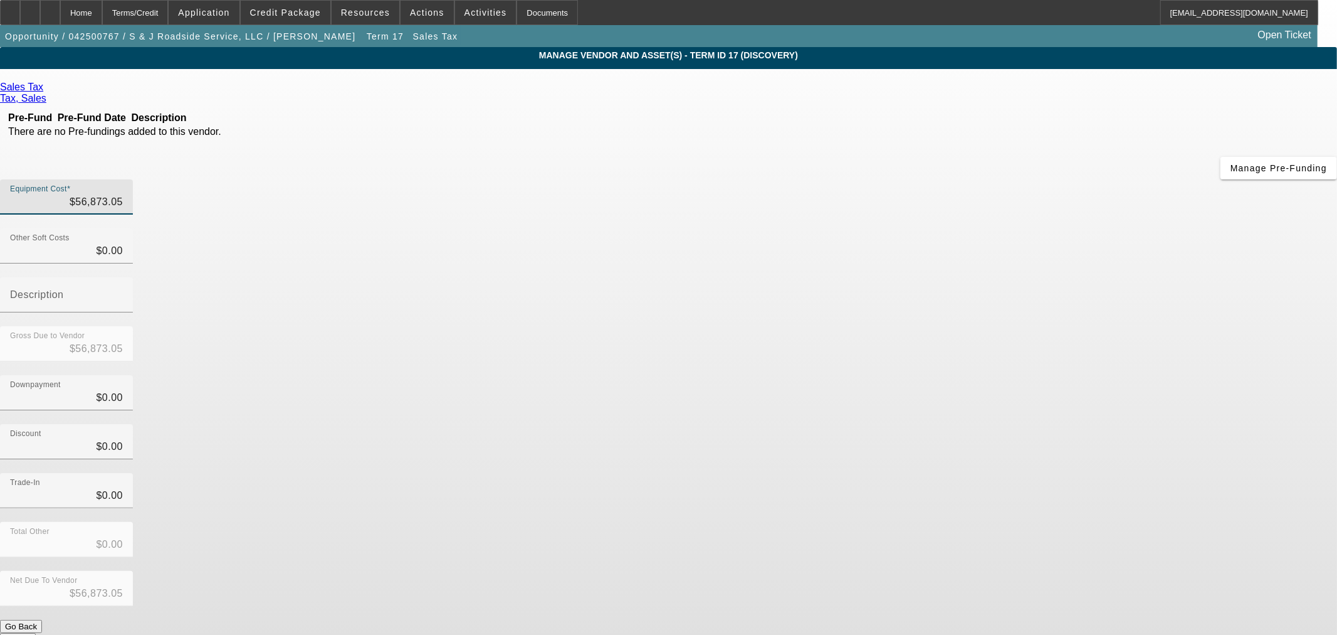
click at [1027, 375] on div "Downpayment $0.00" at bounding box center [668, 399] width 1337 height 49
click at [36, 633] on button "Submit" at bounding box center [18, 639] width 36 height 13
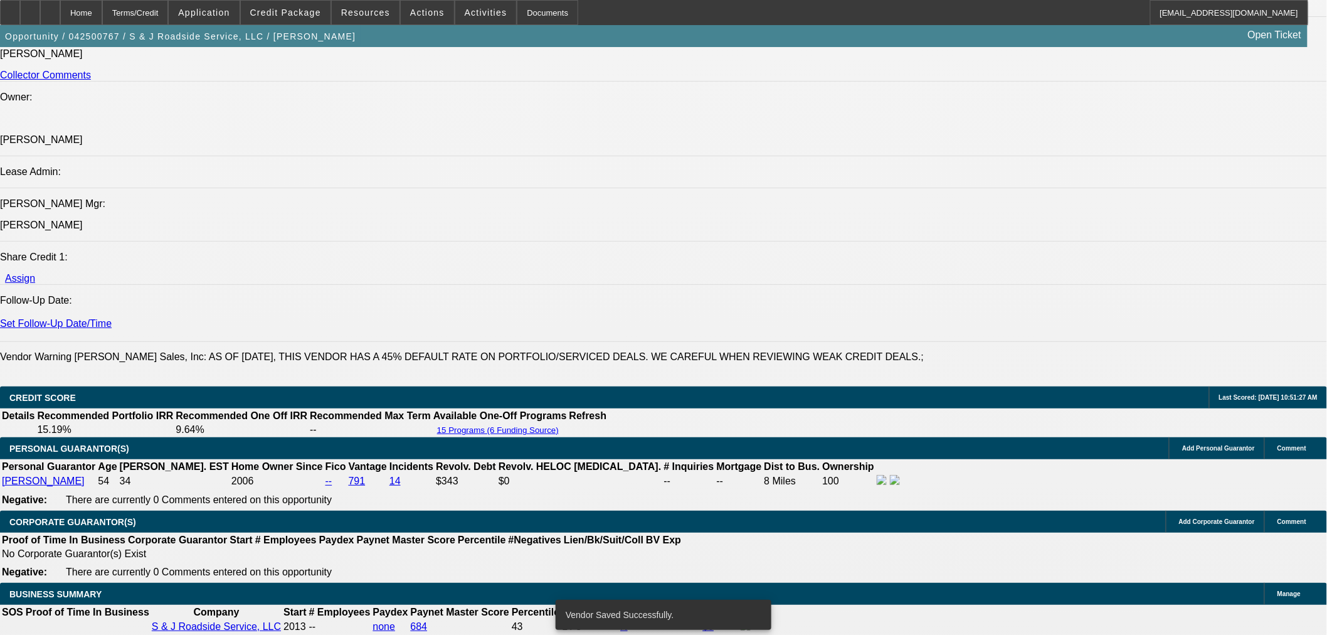
select select "0"
select select "2"
select select "0"
select select "6"
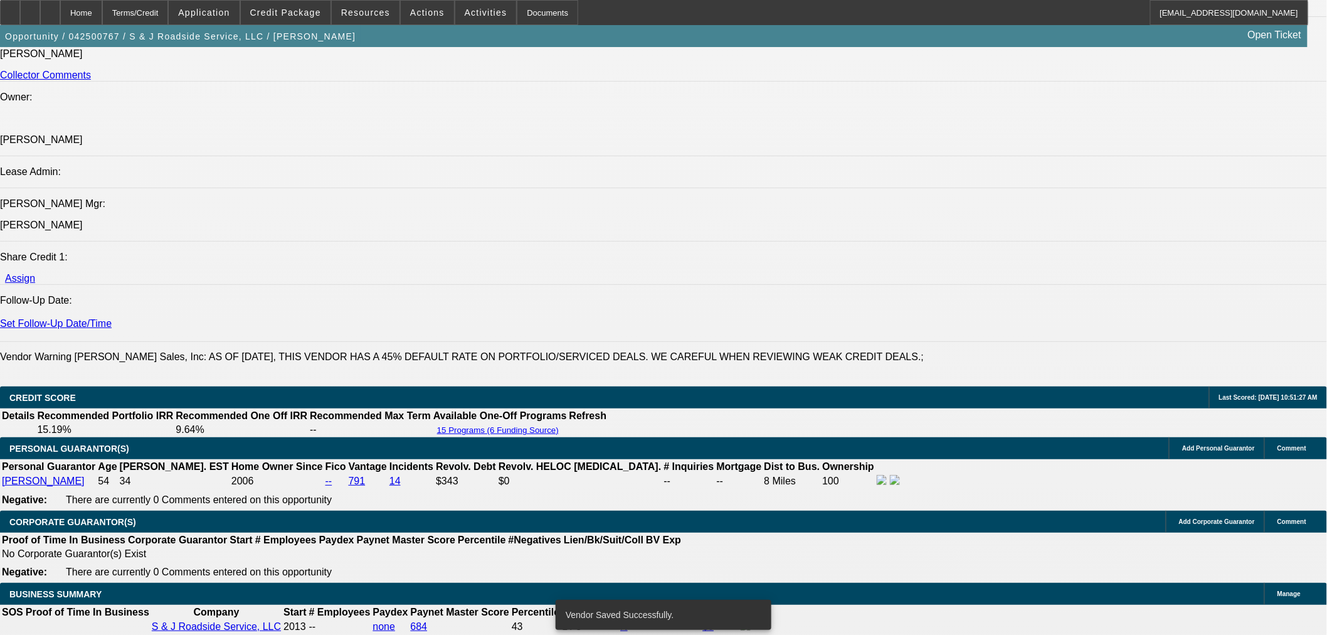
select select "0"
select select "2"
select select "0"
select select "6"
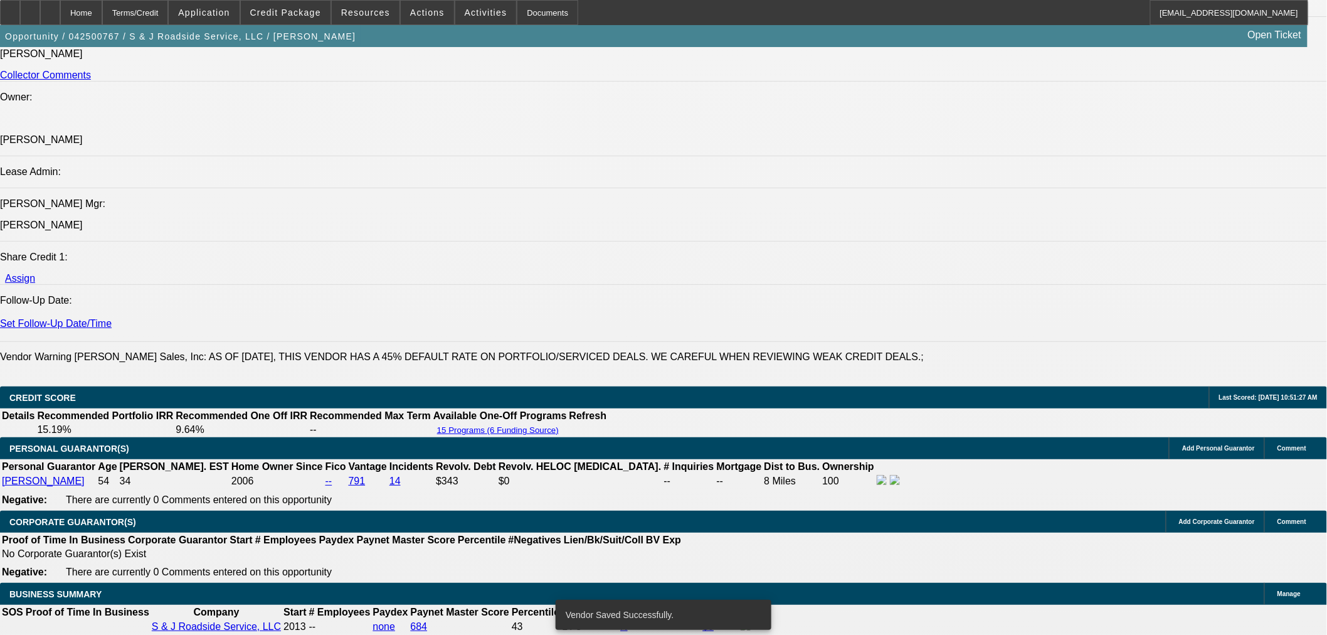
select select "0"
select select "2"
select select "0"
select select "6"
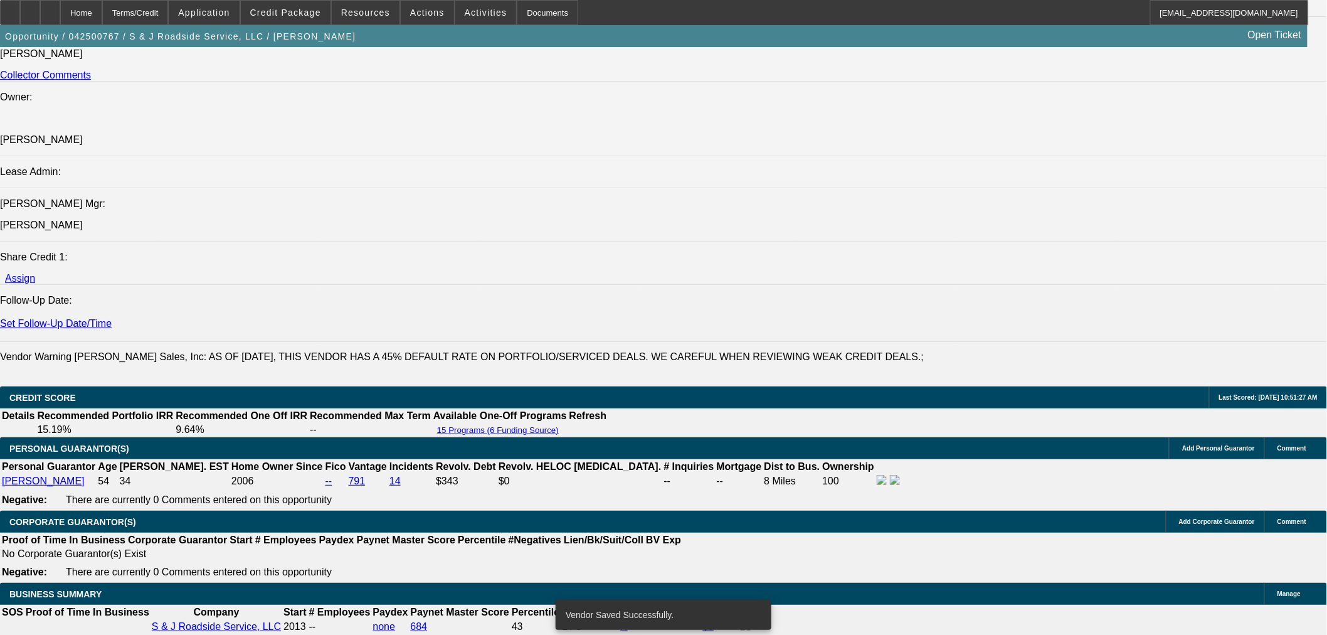
select select "2"
select select "0"
select select "6"
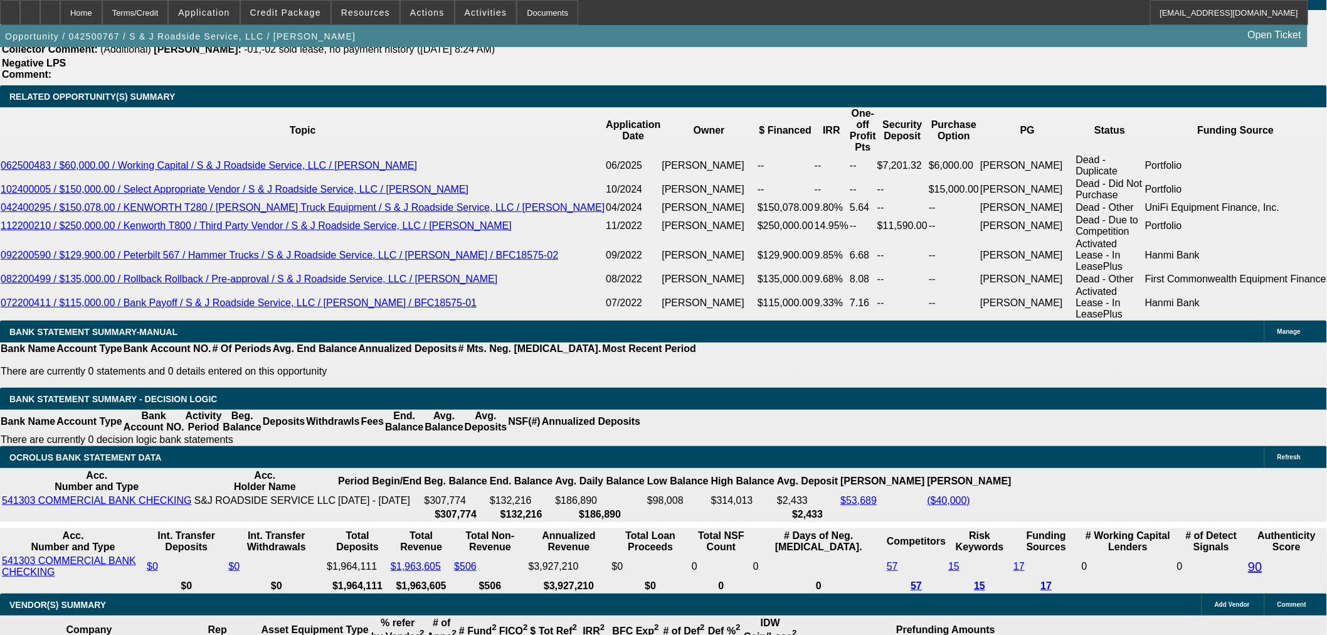
scroll to position [2182, 0]
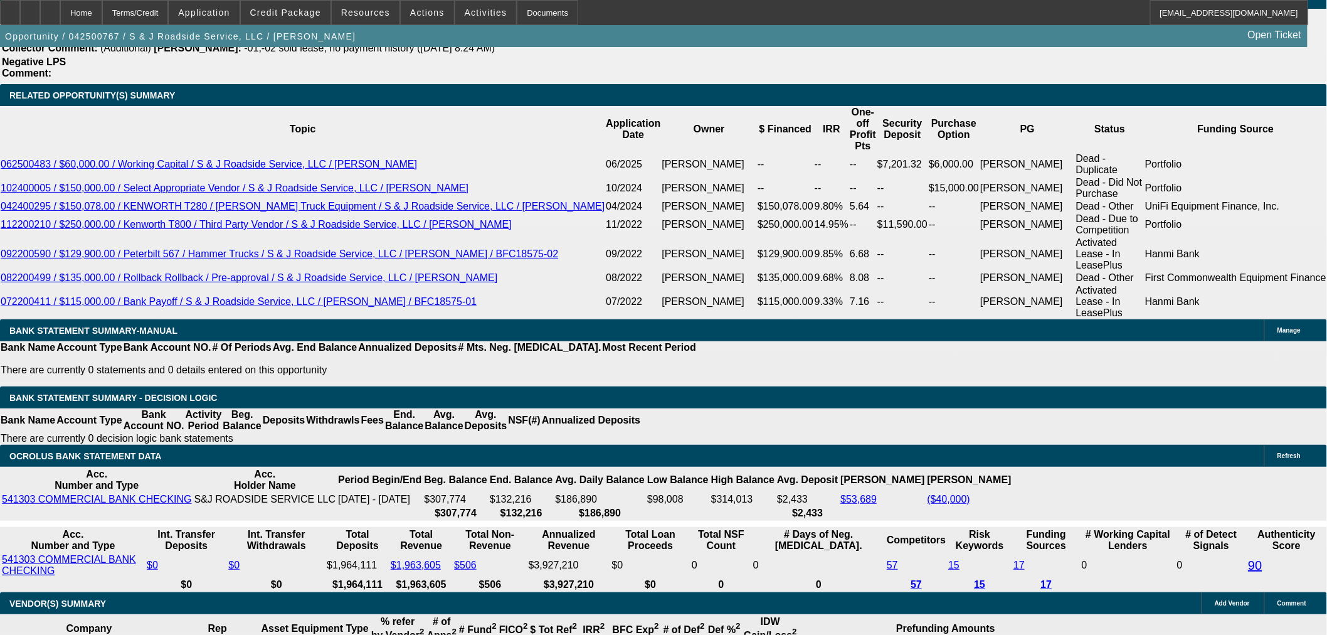
drag, startPoint x: 292, startPoint y: 287, endPoint x: 292, endPoint y: 304, distance: 16.9
type input "1"
type input "UNKNOWN"
type input "11"
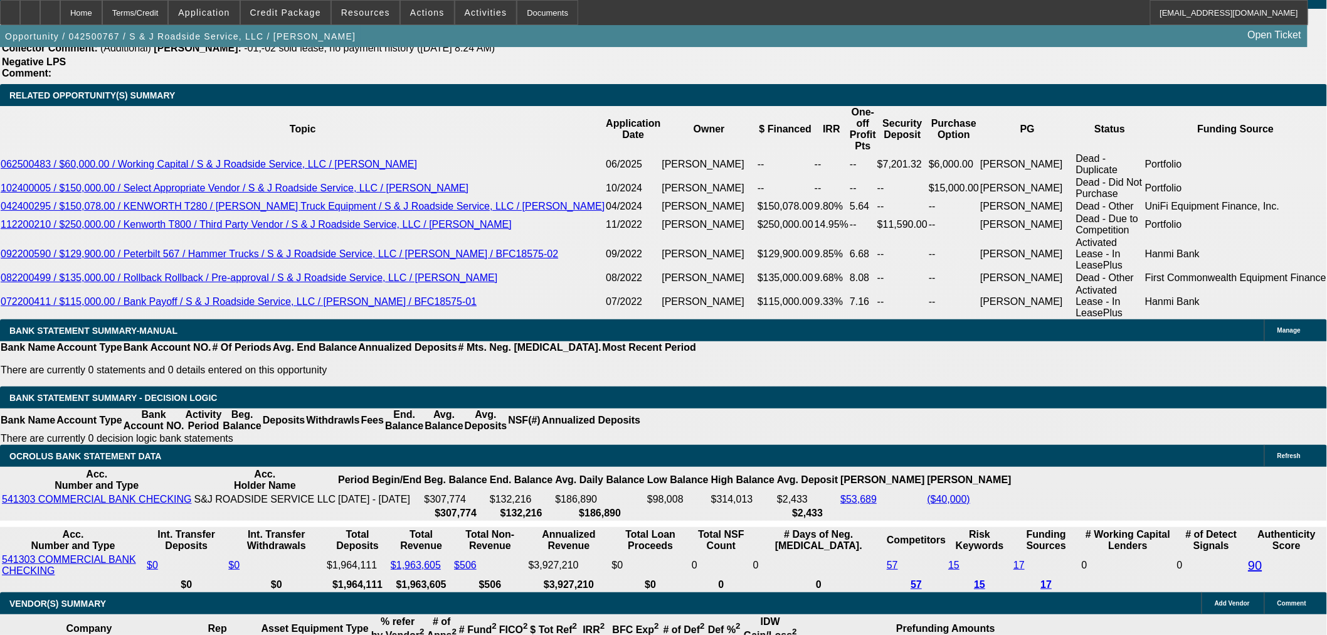
type input "$12,531.97"
drag, startPoint x: 292, startPoint y: 279, endPoint x: 314, endPoint y: 279, distance: 21.9
type input "10"
type input "$12,105.74"
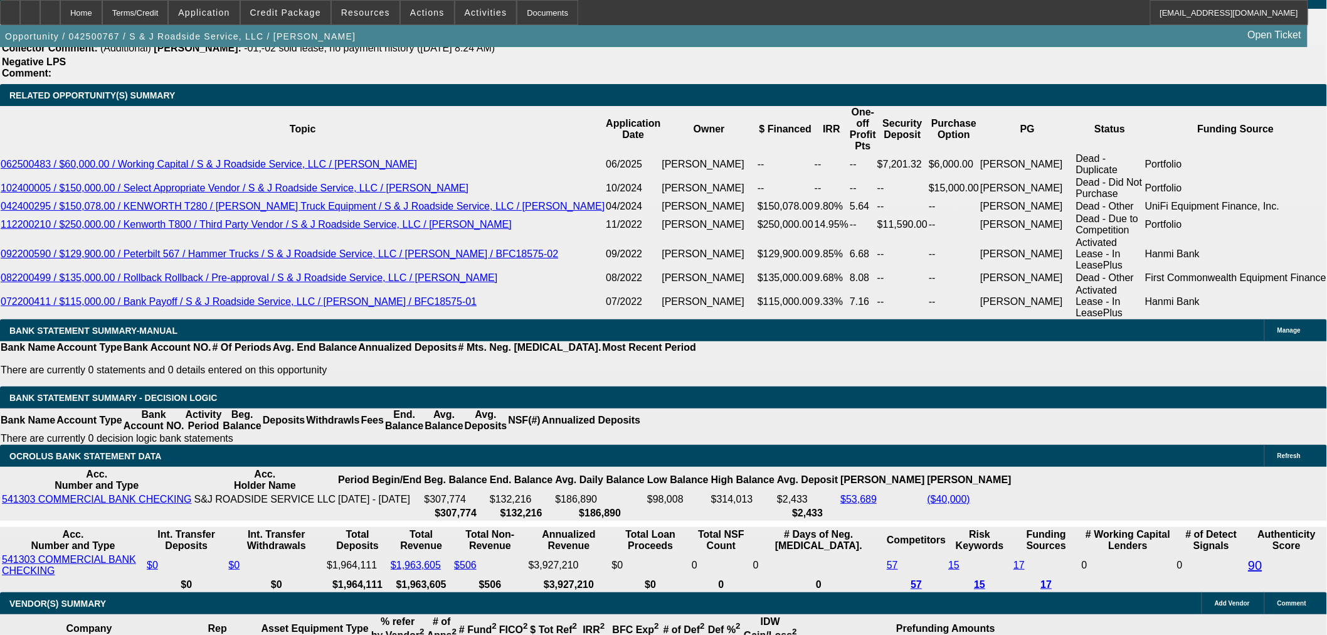
type input "10.5"
type input "$12,317.83"
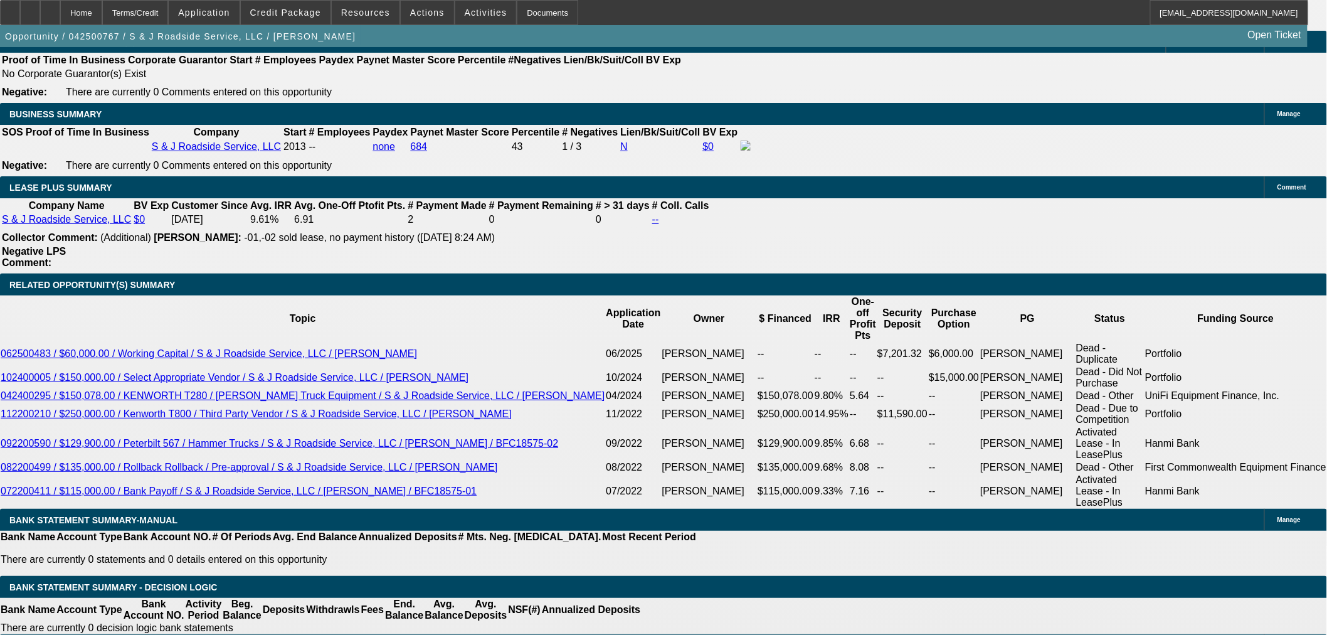
scroll to position [1972, 0]
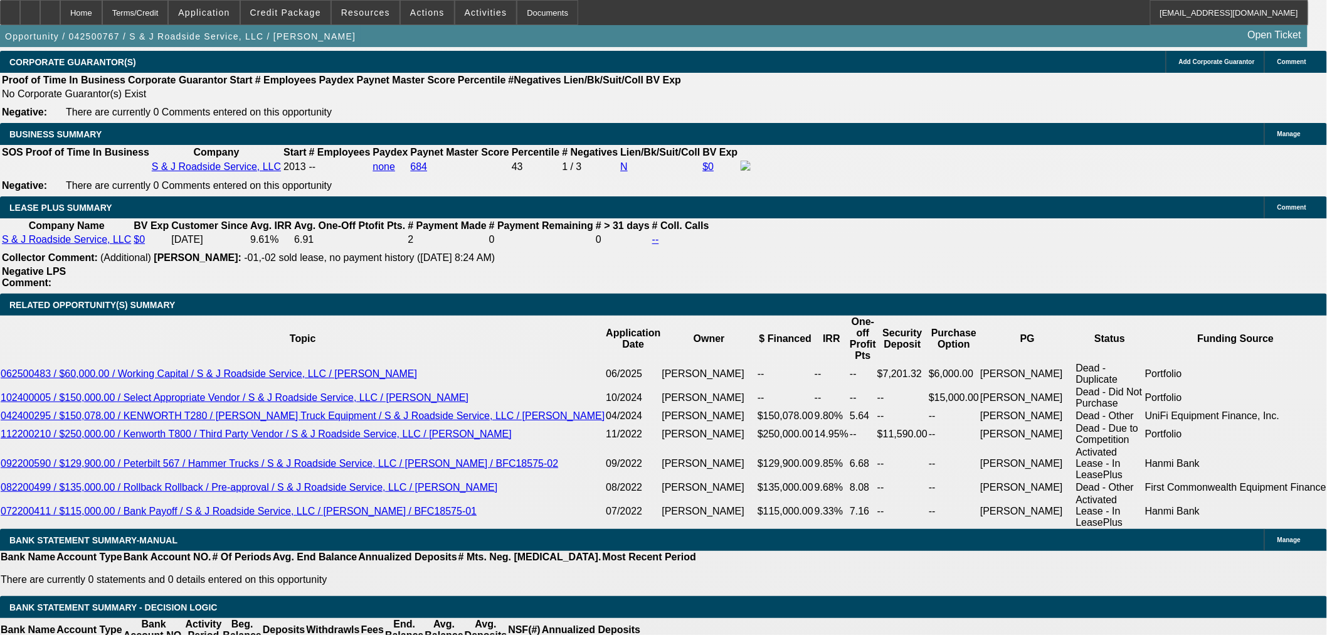
type input "10.5"
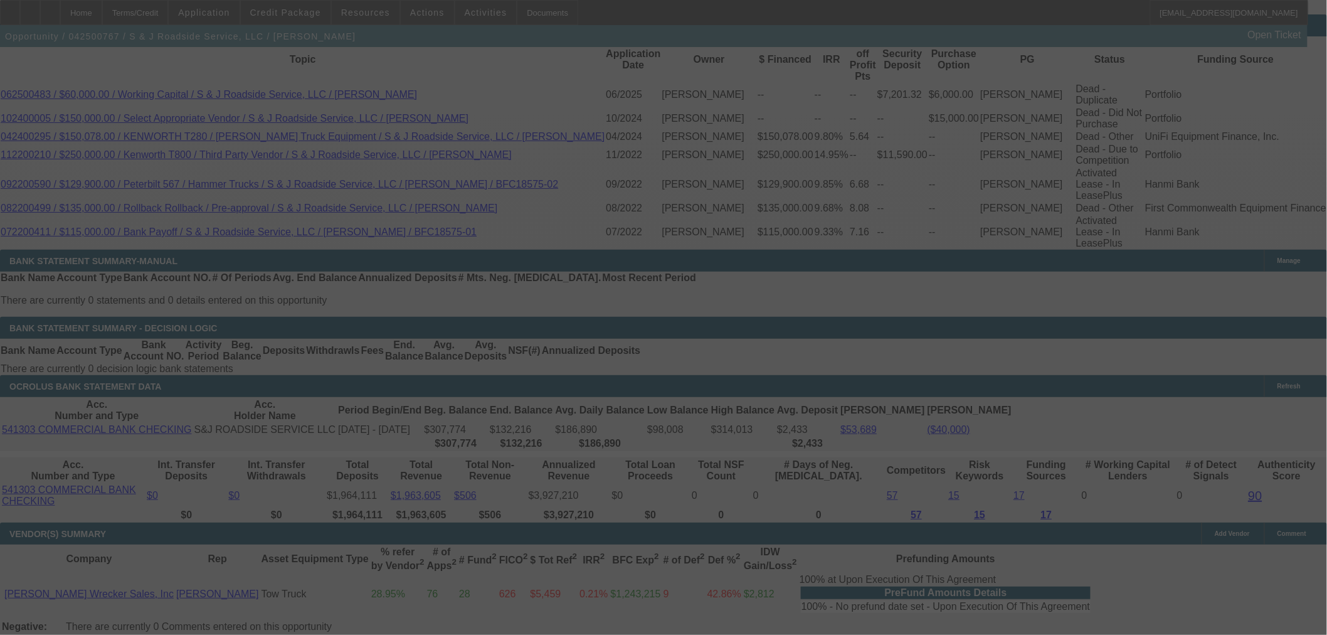
scroll to position [2251, 0]
select select "0"
select select "2"
select select "0"
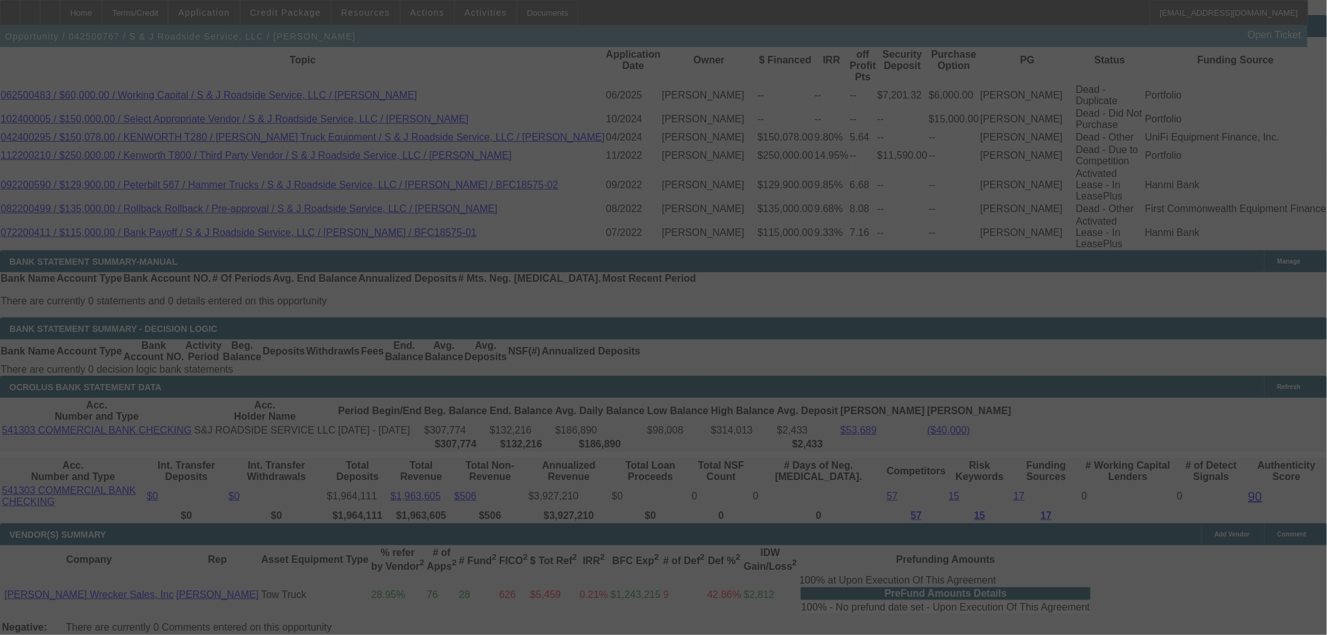
select select "6"
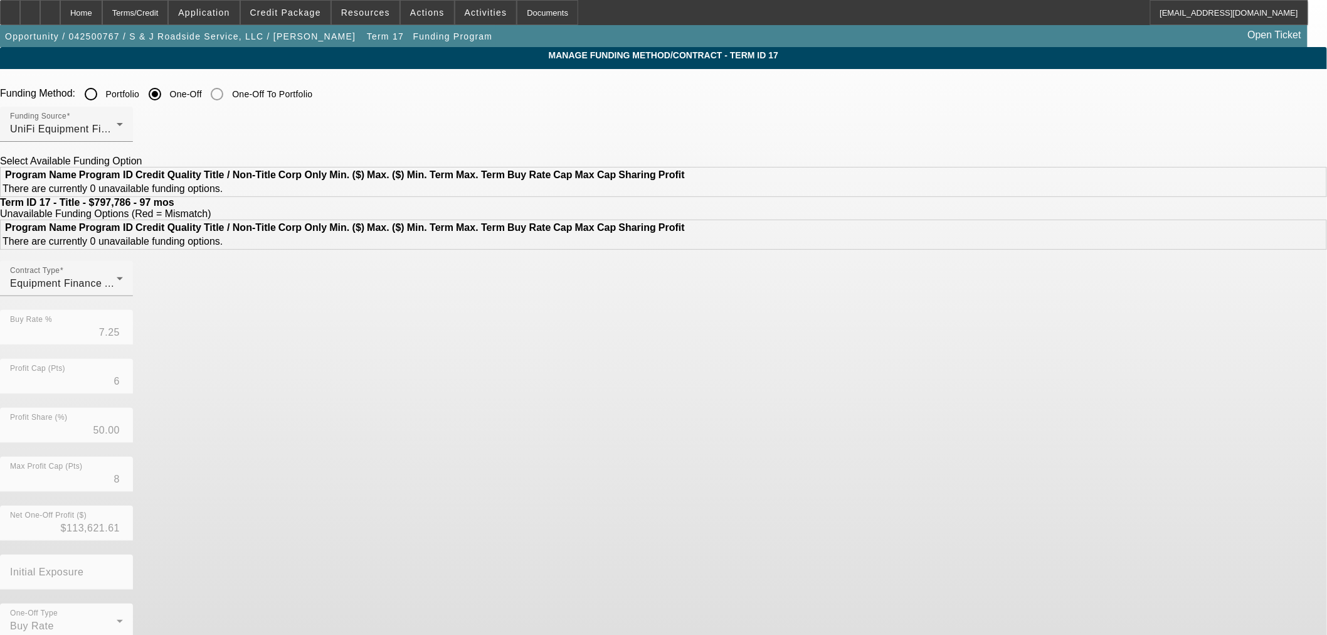
click at [103, 96] on input "Portfolio" at bounding box center [90, 94] width 25 height 25
radio input "true"
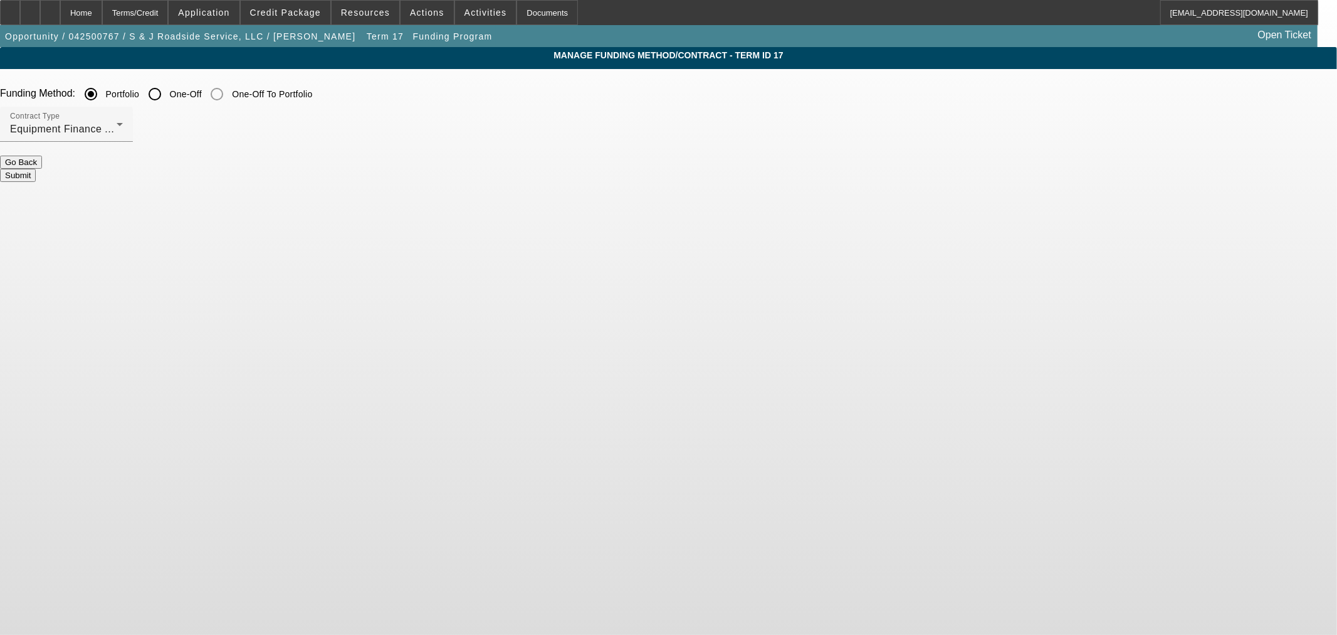
click at [36, 169] on button "Submit" at bounding box center [18, 175] width 36 height 13
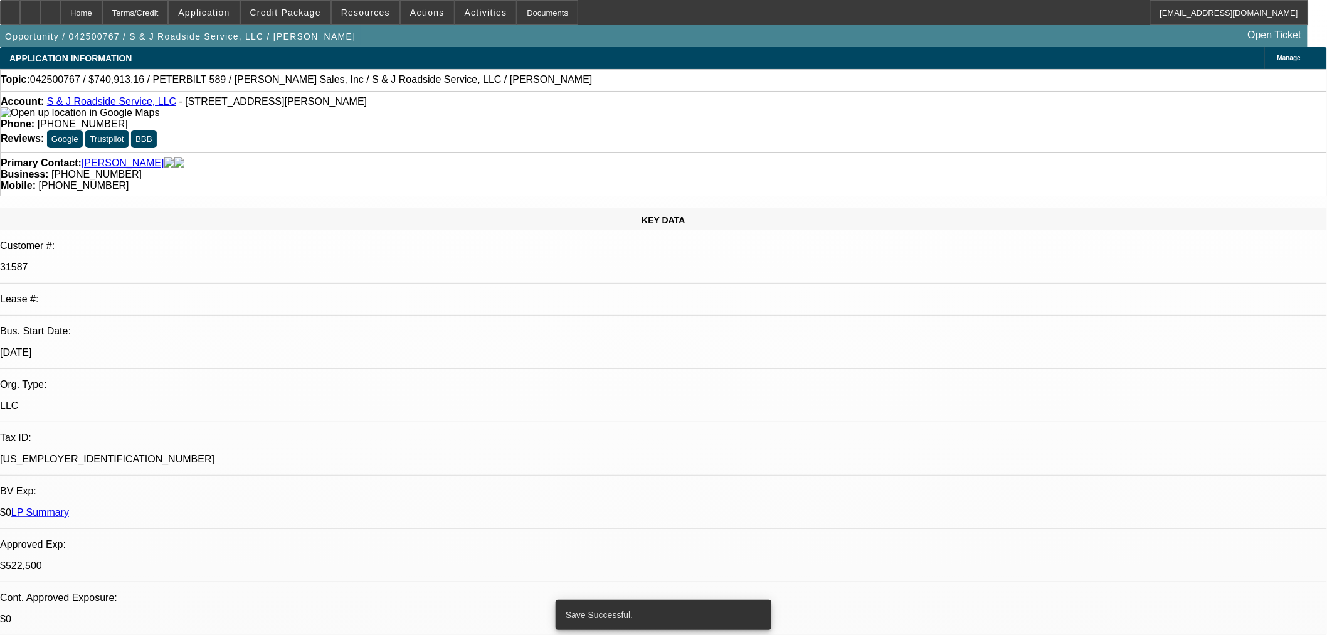
select select "0"
select select "2"
select select "0"
select select "6"
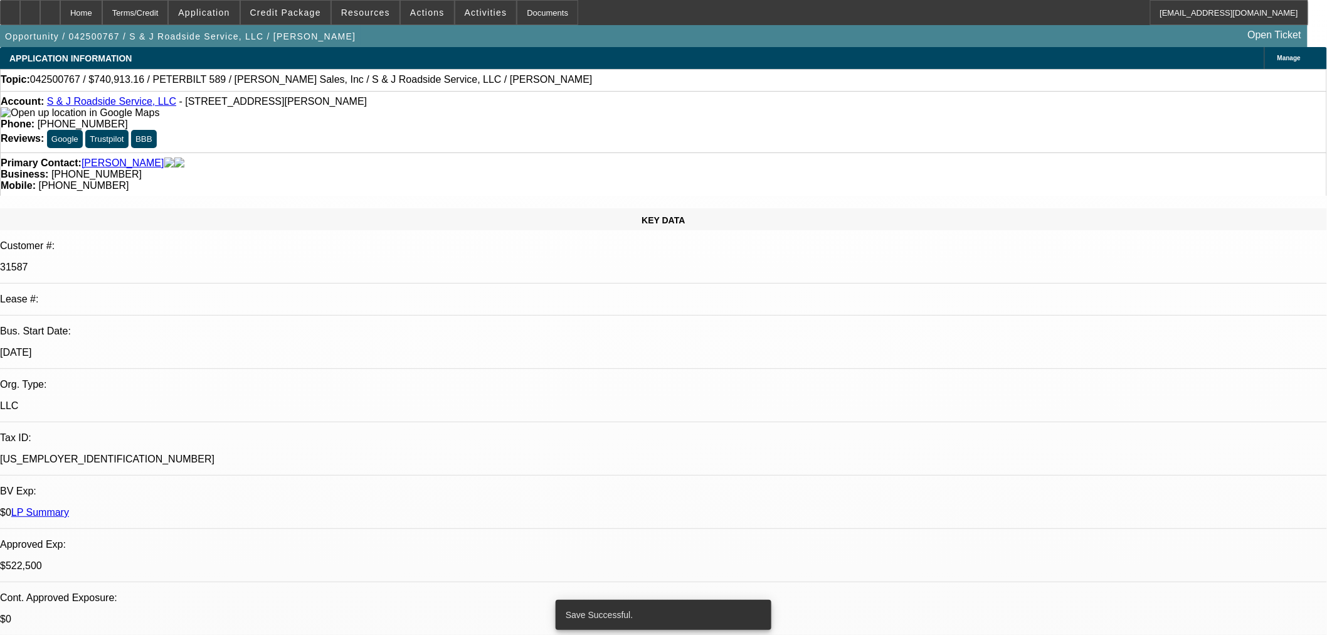
select select "0"
select select "2"
select select "0"
select select "6"
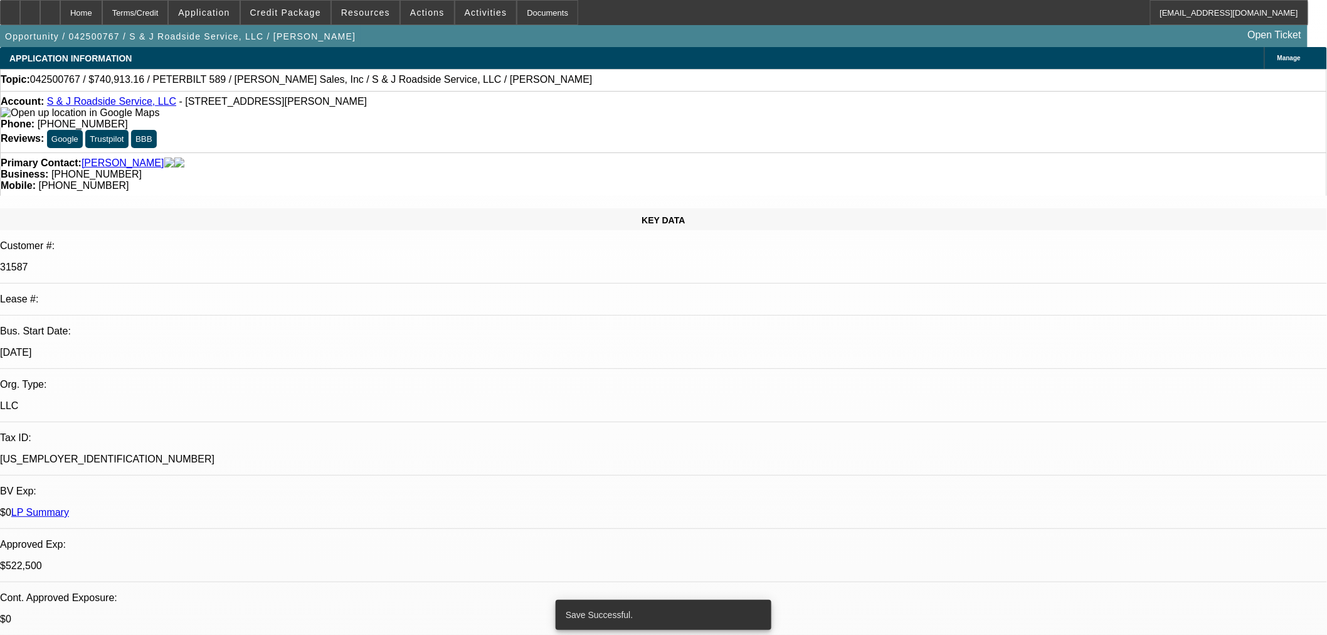
select select "0"
select select "2"
select select "0"
select select "6"
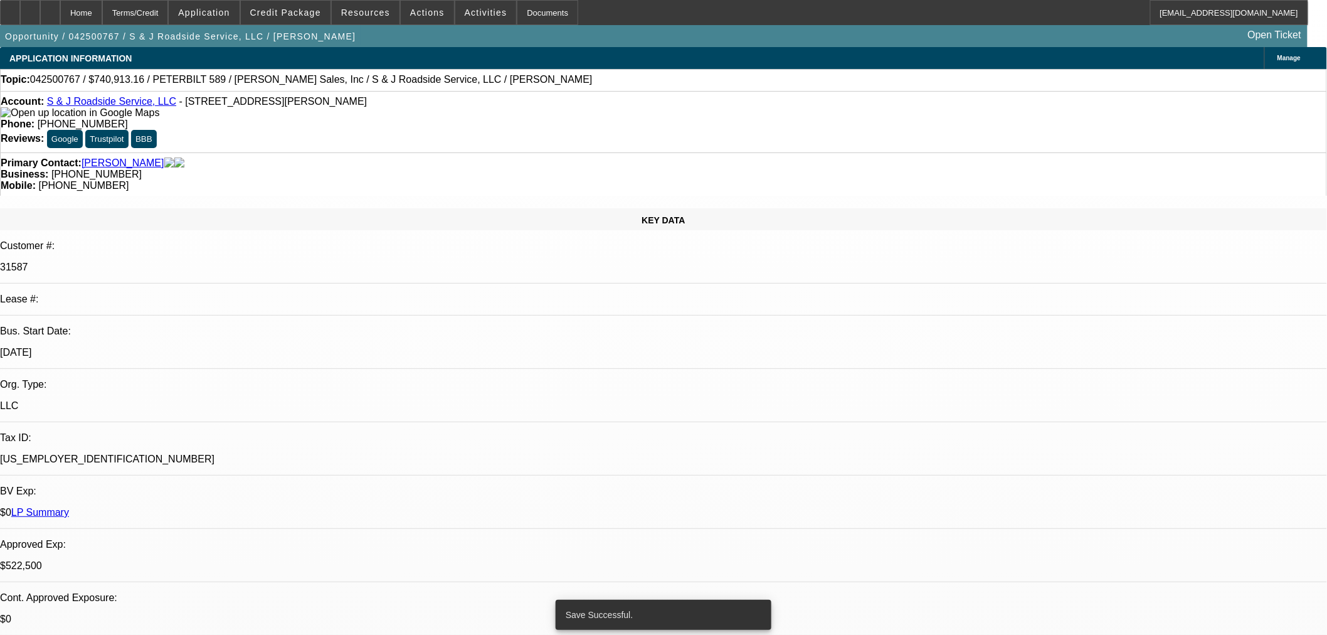
select select "2"
select select "0"
select select "6"
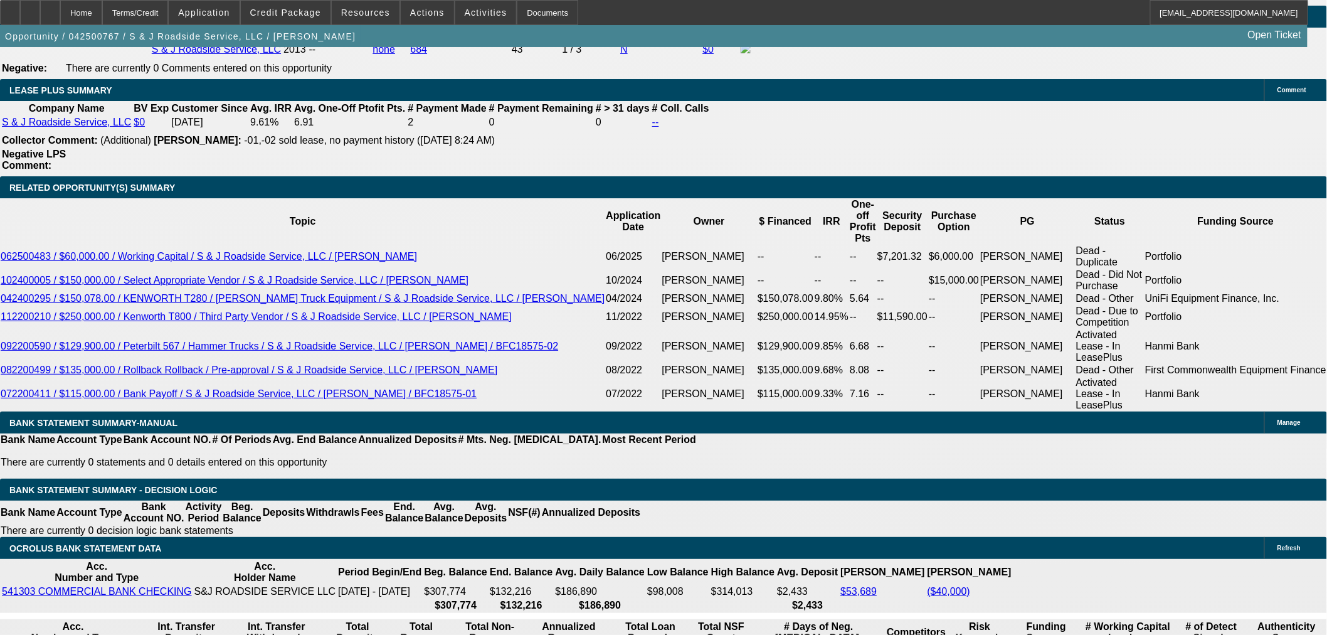
scroll to position [1881, 0]
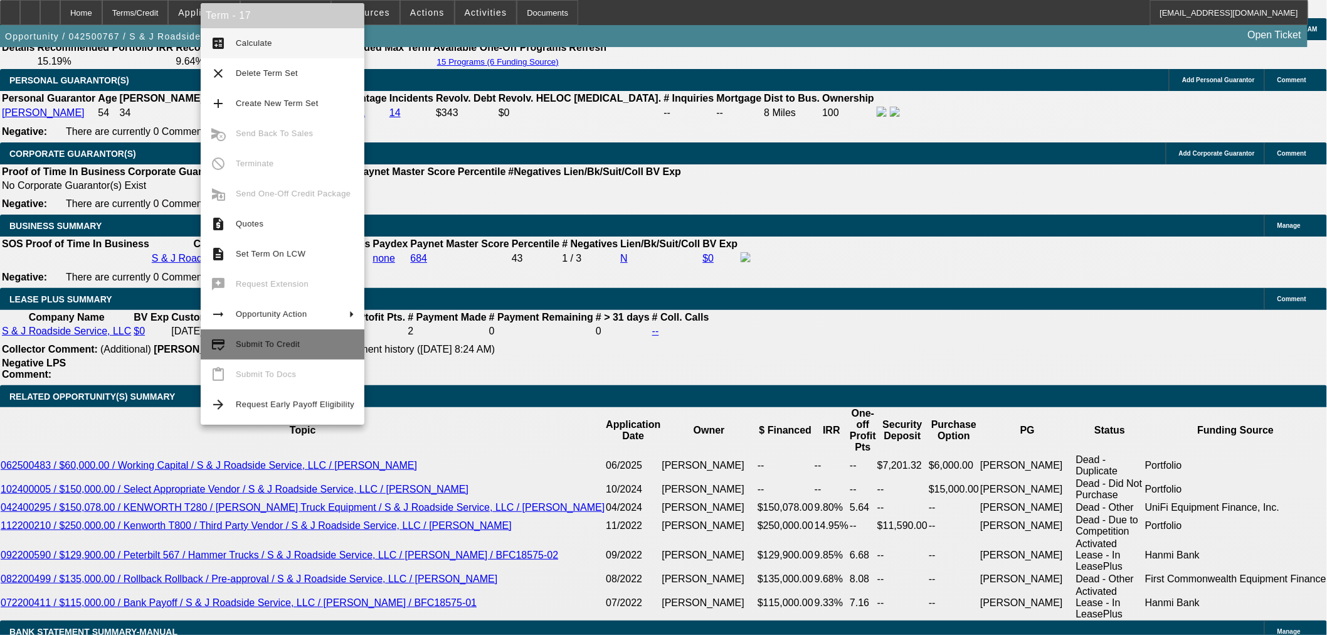
click at [267, 345] on span "Submit To Credit" at bounding box center [268, 343] width 64 height 9
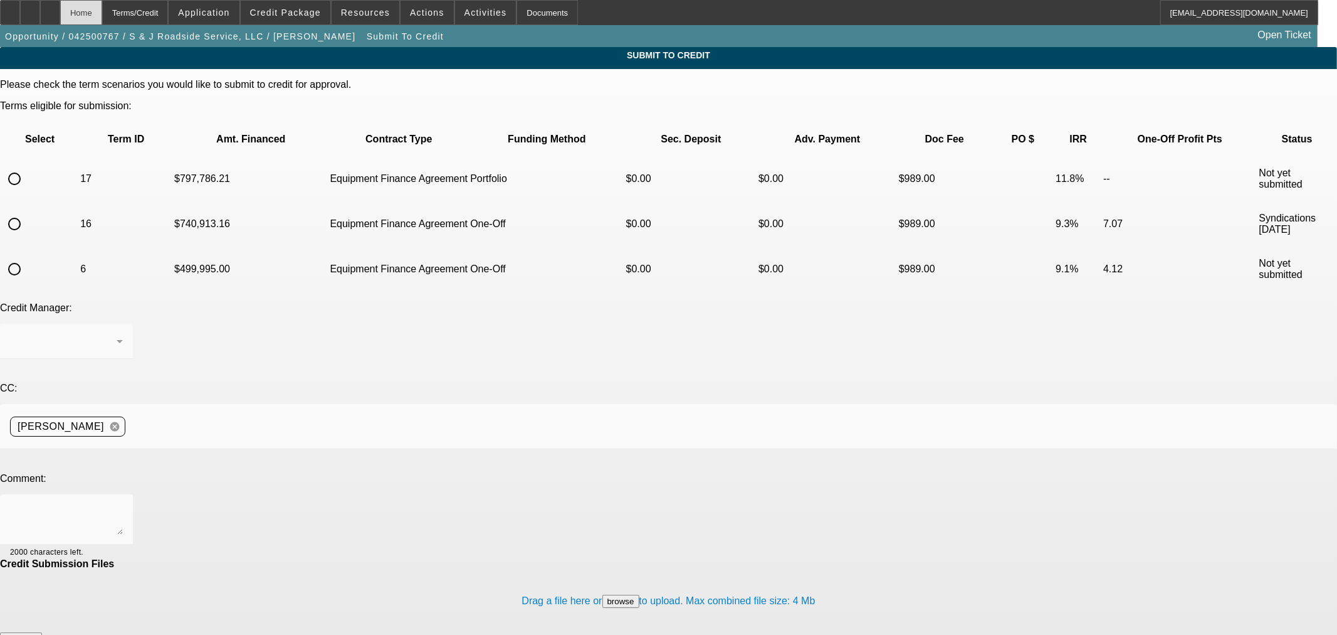
click at [102, 14] on div "Home" at bounding box center [81, 12] width 42 height 25
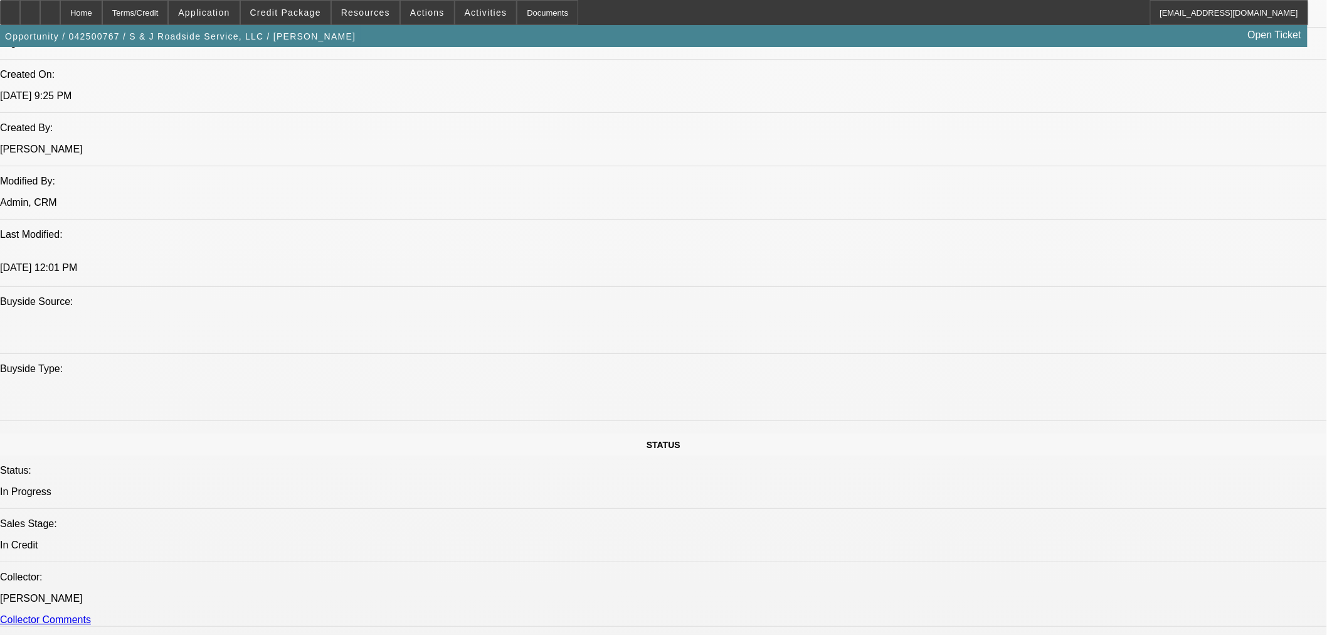
select select "0"
select select "2"
select select "0"
select select "6"
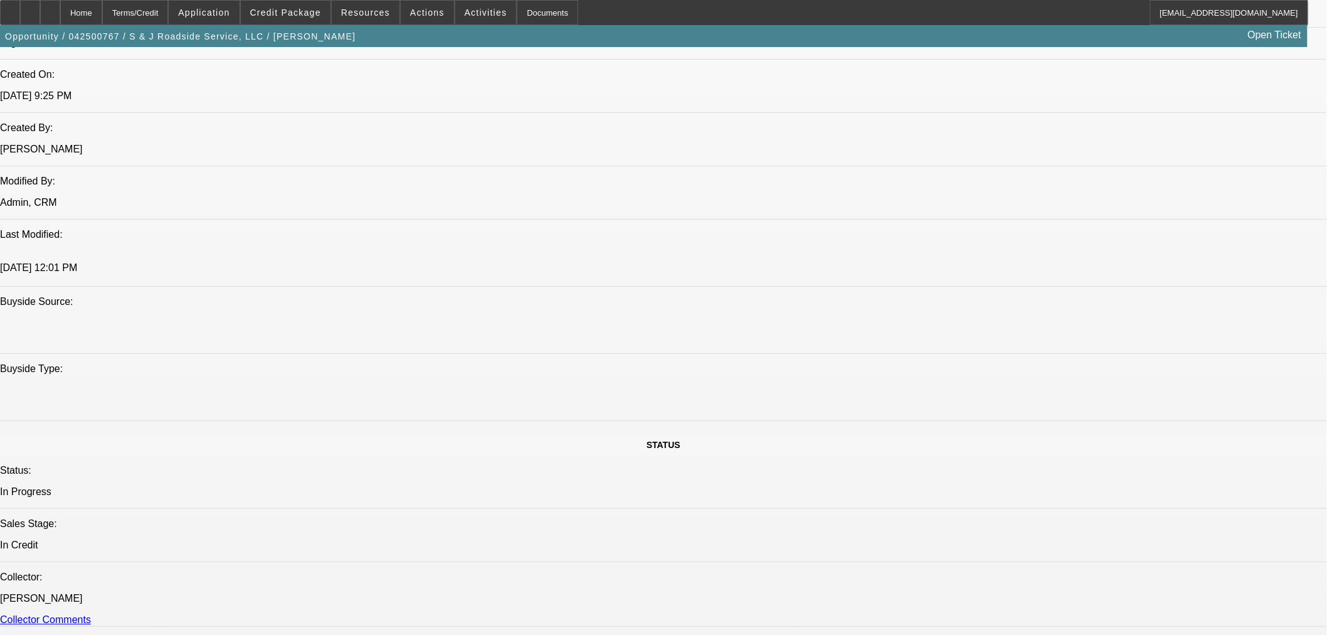
select select "0"
select select "2"
select select "0"
select select "6"
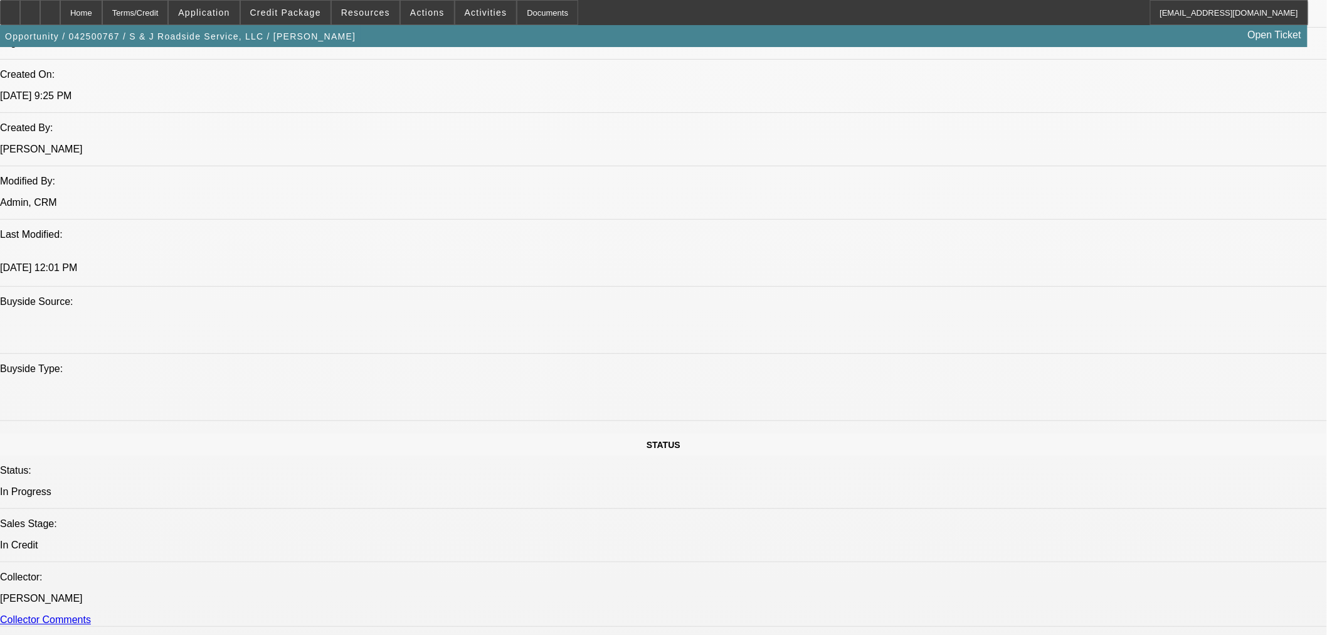
select select "0"
select select "2"
select select "0"
select select "6"
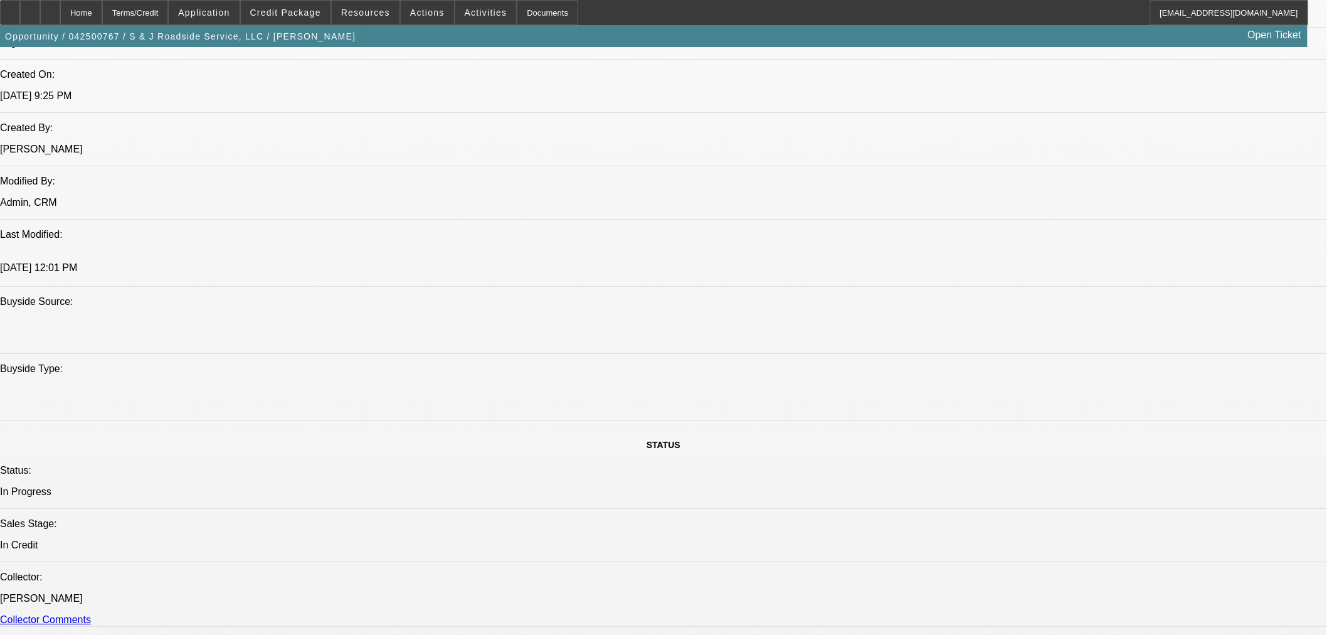
select select "2"
select select "0"
select select "6"
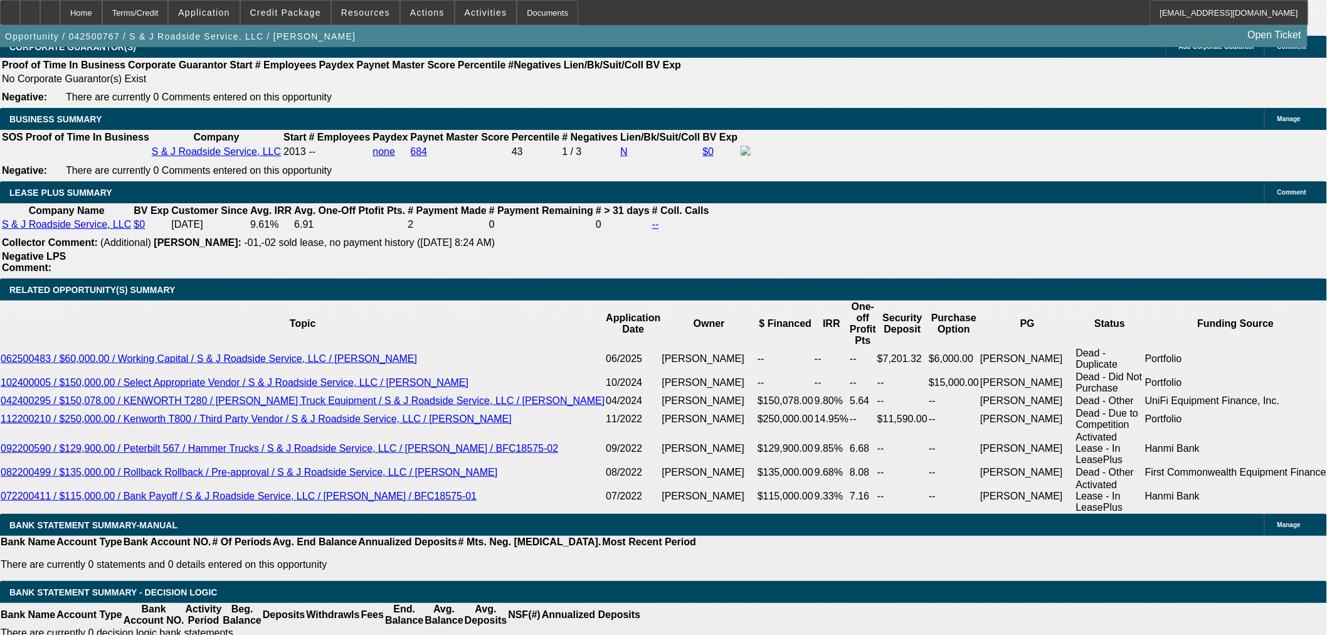
scroll to position [1979, 0]
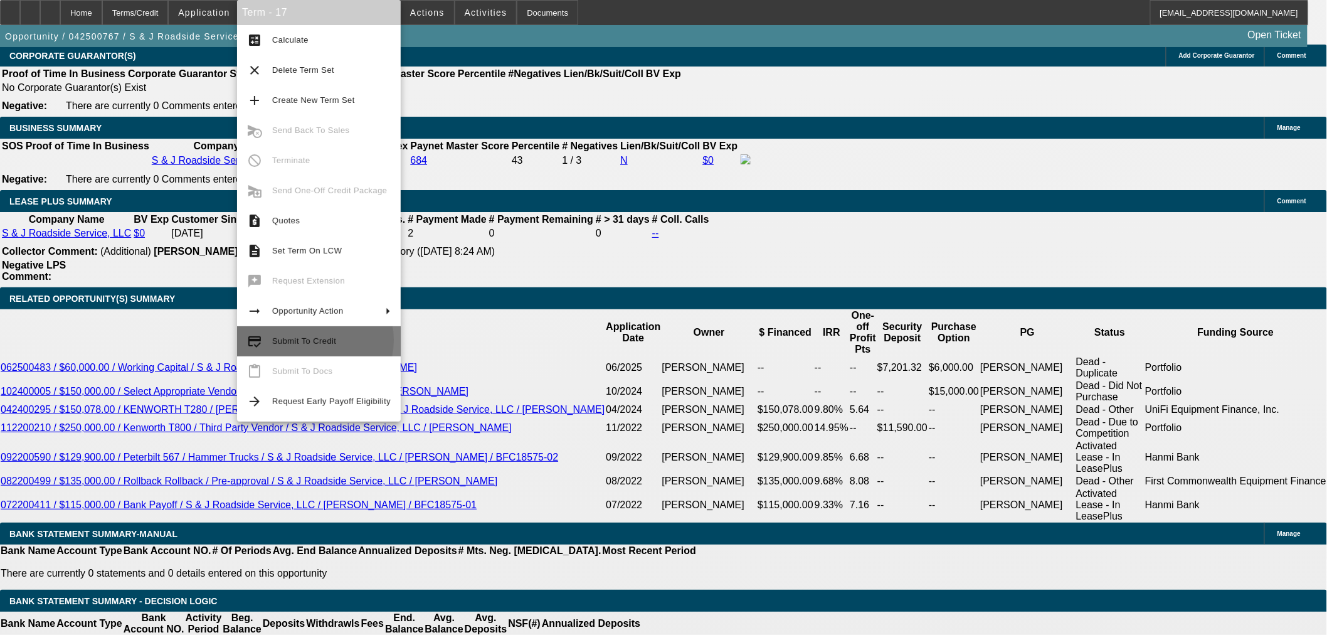
click at [305, 340] on span "Submit To Credit" at bounding box center [304, 340] width 64 height 9
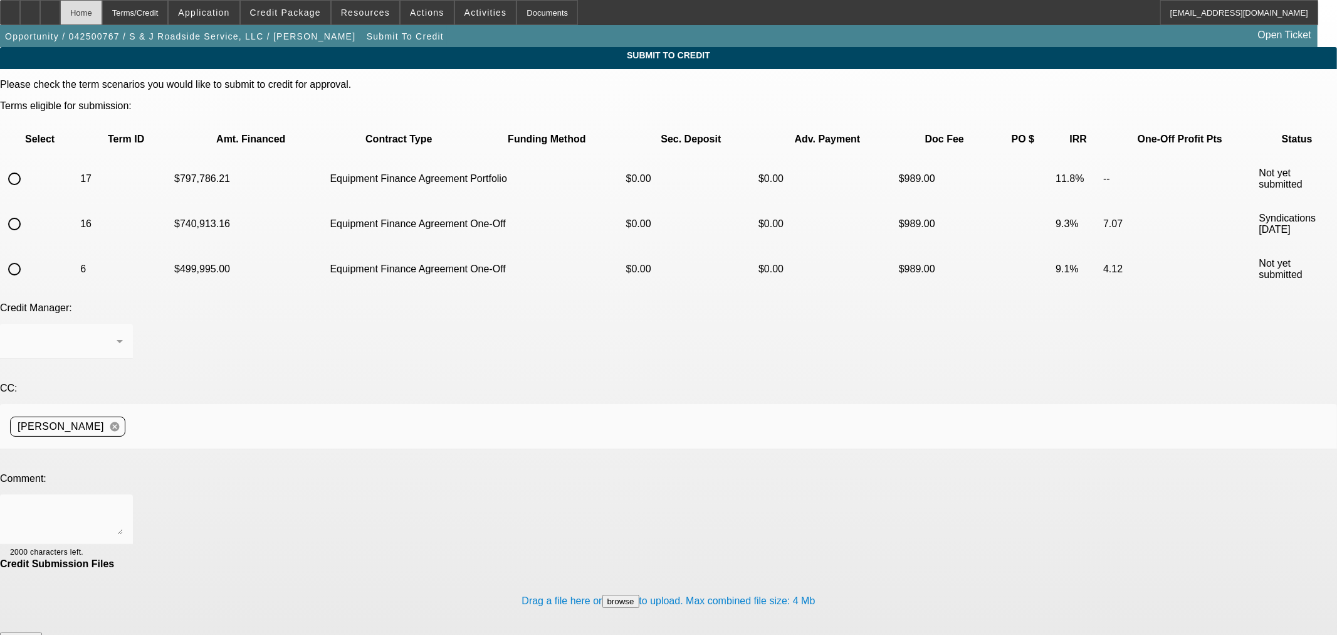
click at [102, 13] on div "Home" at bounding box center [81, 12] width 42 height 25
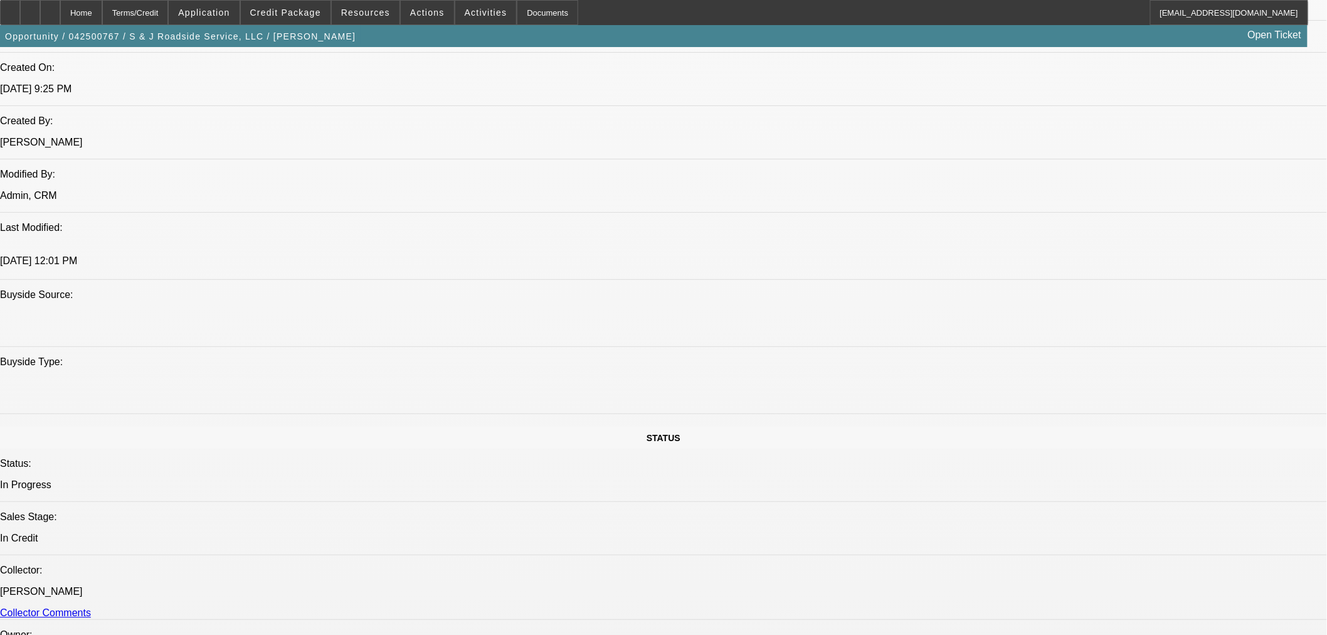
select select "0"
select select "2"
select select "0"
select select "6"
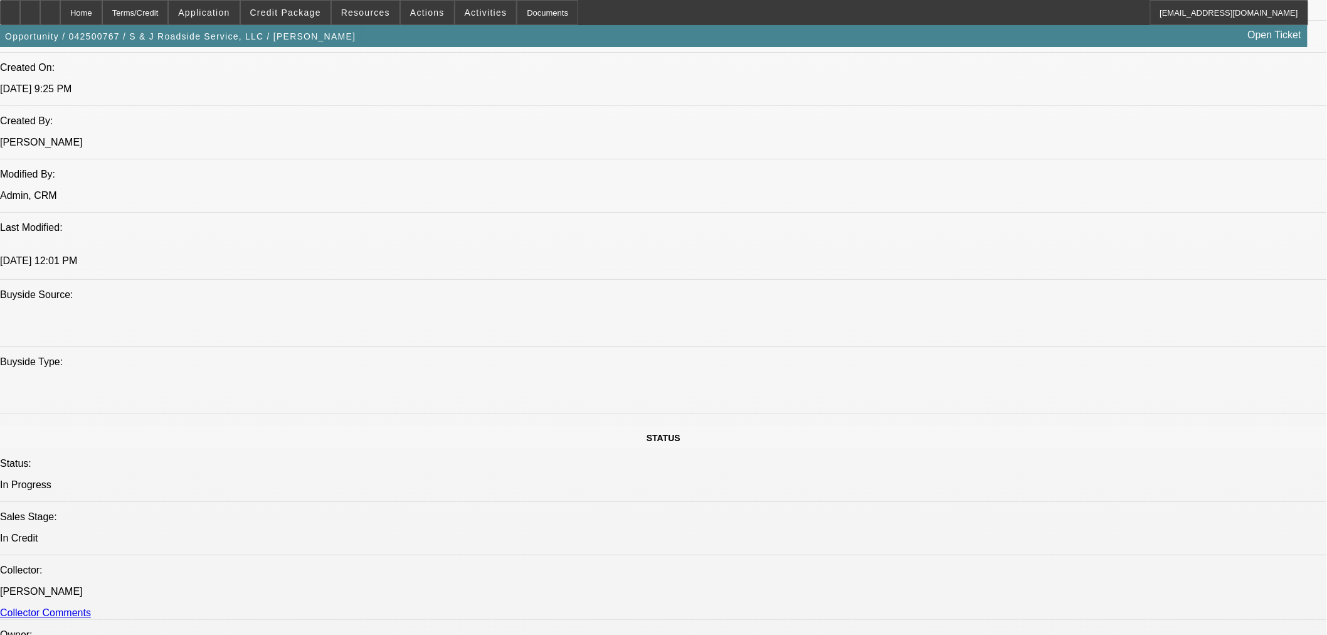
select select "0"
select select "2"
select select "0"
select select "6"
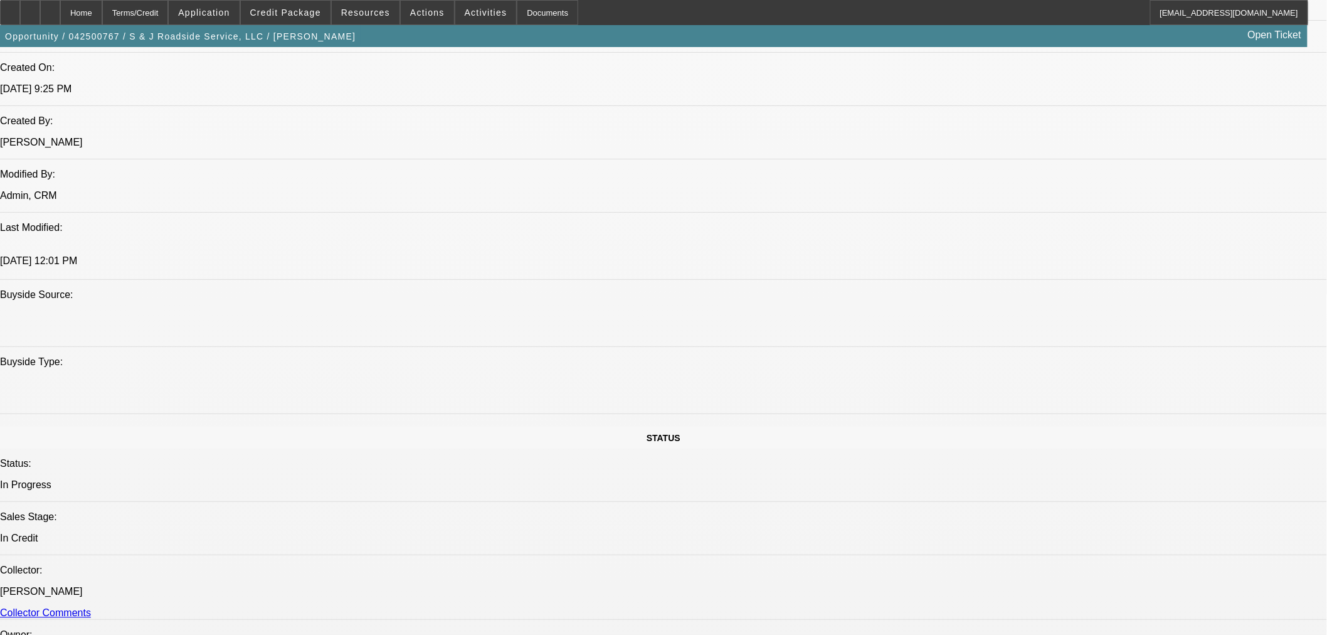
select select "0"
select select "2"
select select "0"
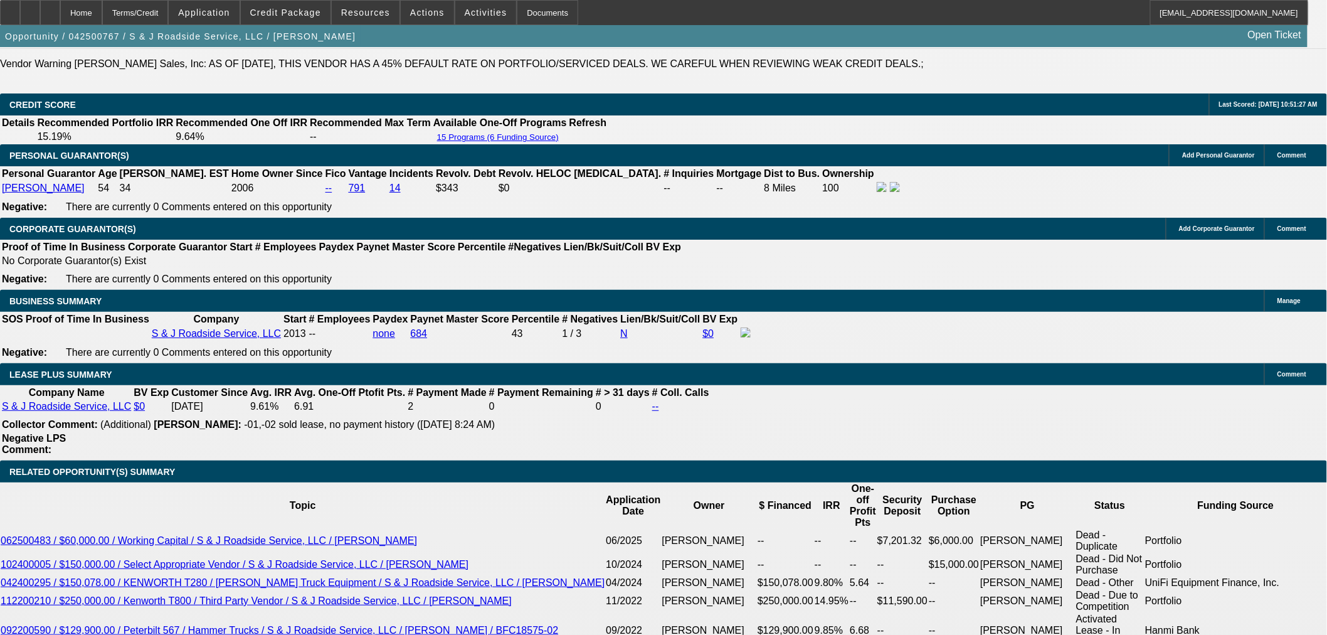
scroll to position [1848, 0]
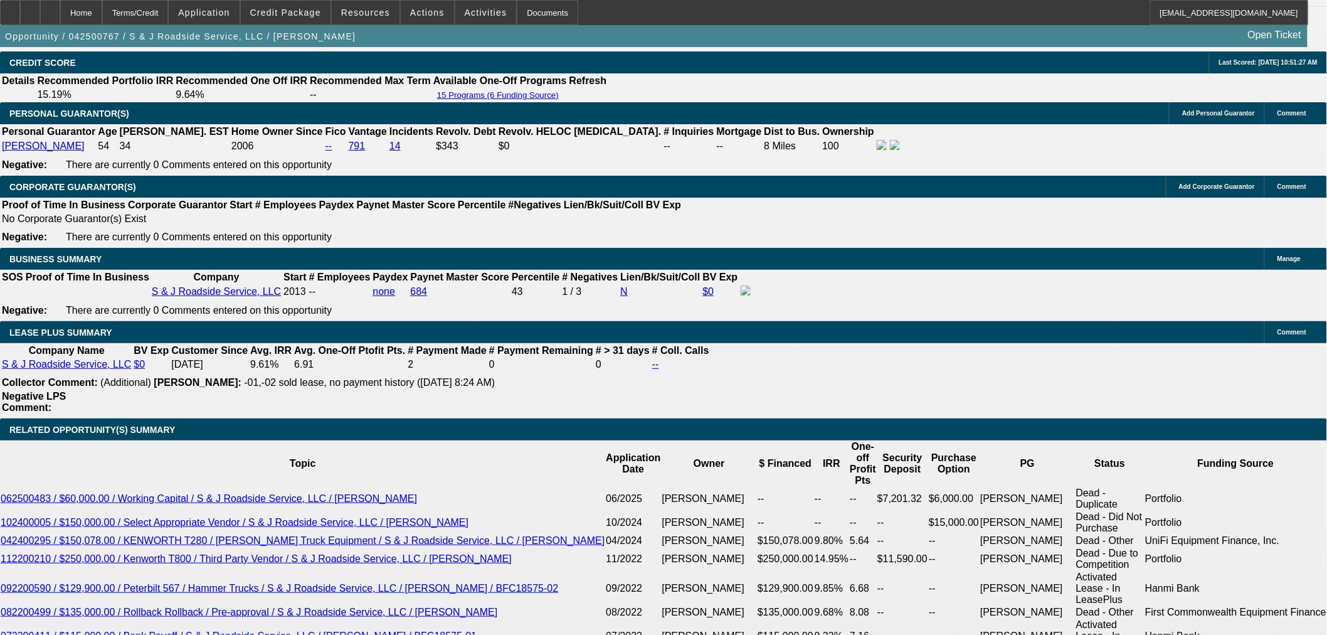
drag, startPoint x: 280, startPoint y: 473, endPoint x: 328, endPoint y: 475, distance: 48.3
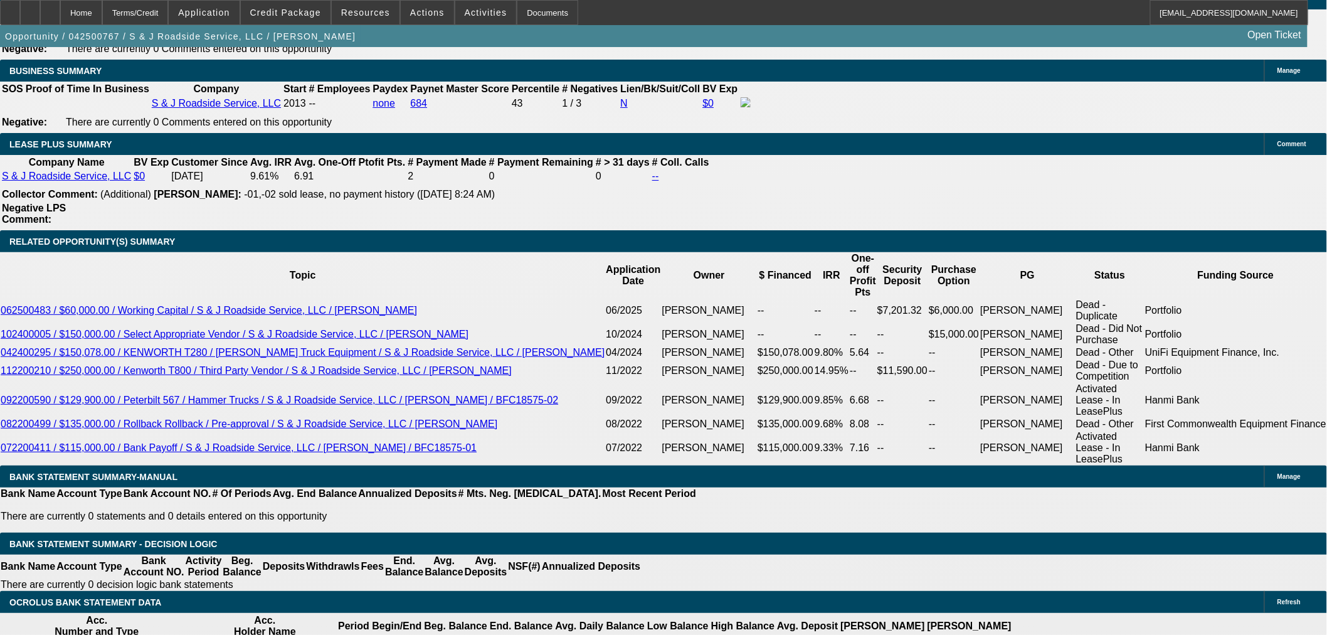
scroll to position [1917, 0]
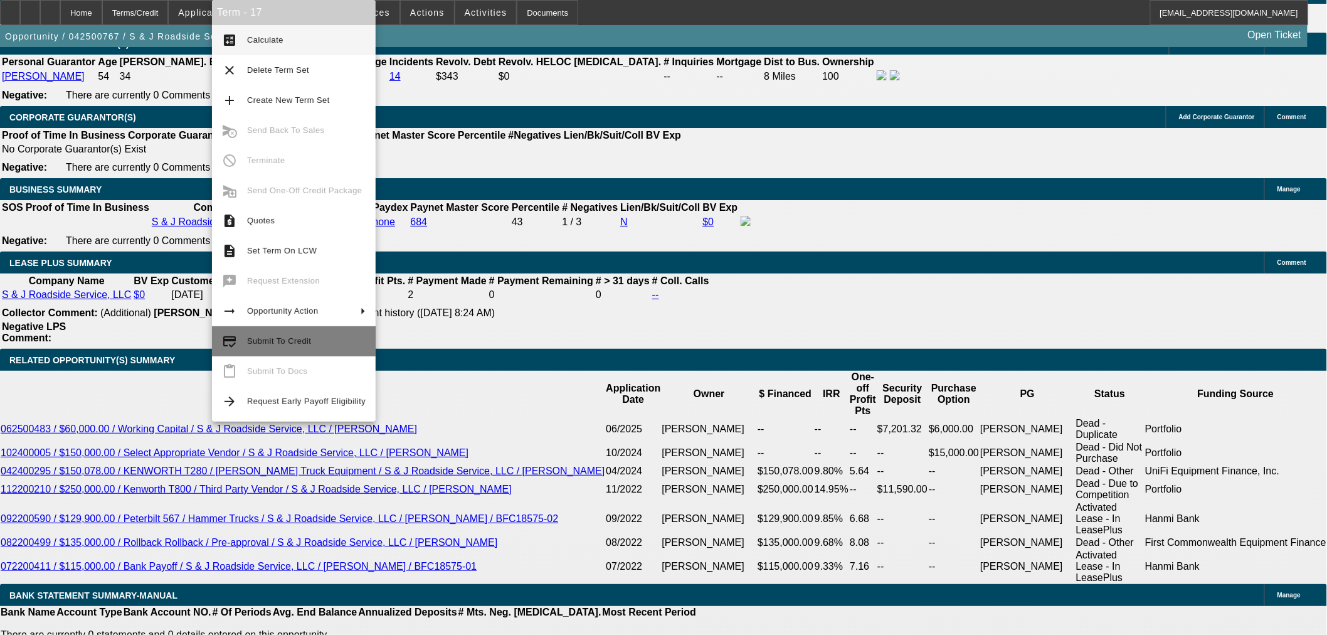
click at [271, 340] on span "Submit To Credit" at bounding box center [279, 340] width 64 height 9
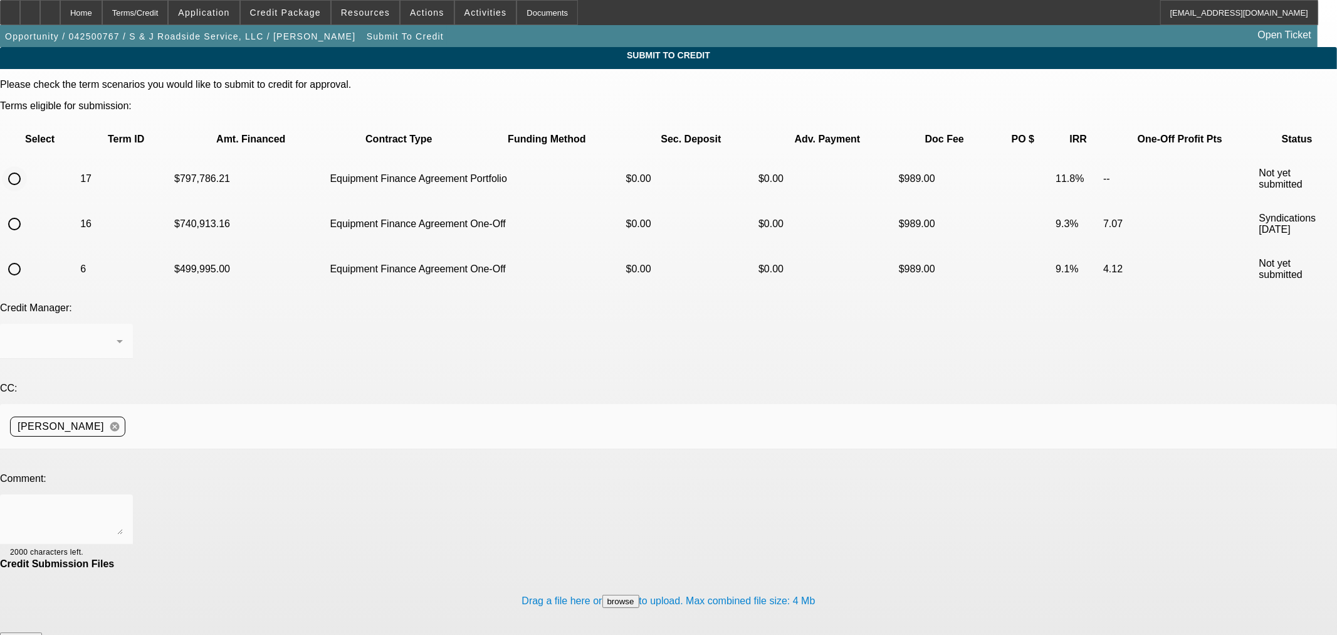
click at [27, 166] on input "radio" at bounding box center [14, 178] width 25 height 25
click at [117, 334] on div at bounding box center [63, 341] width 107 height 15
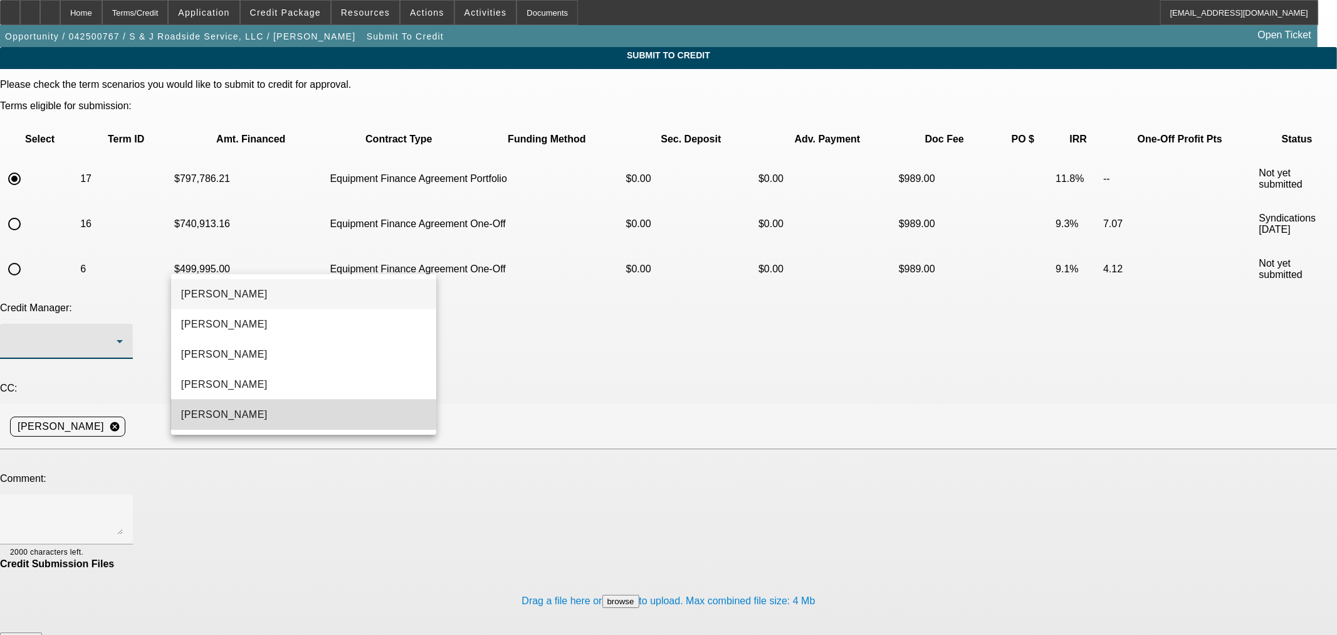
click at [236, 412] on span "Oliva, Samuel" at bounding box center [224, 414] width 87 height 15
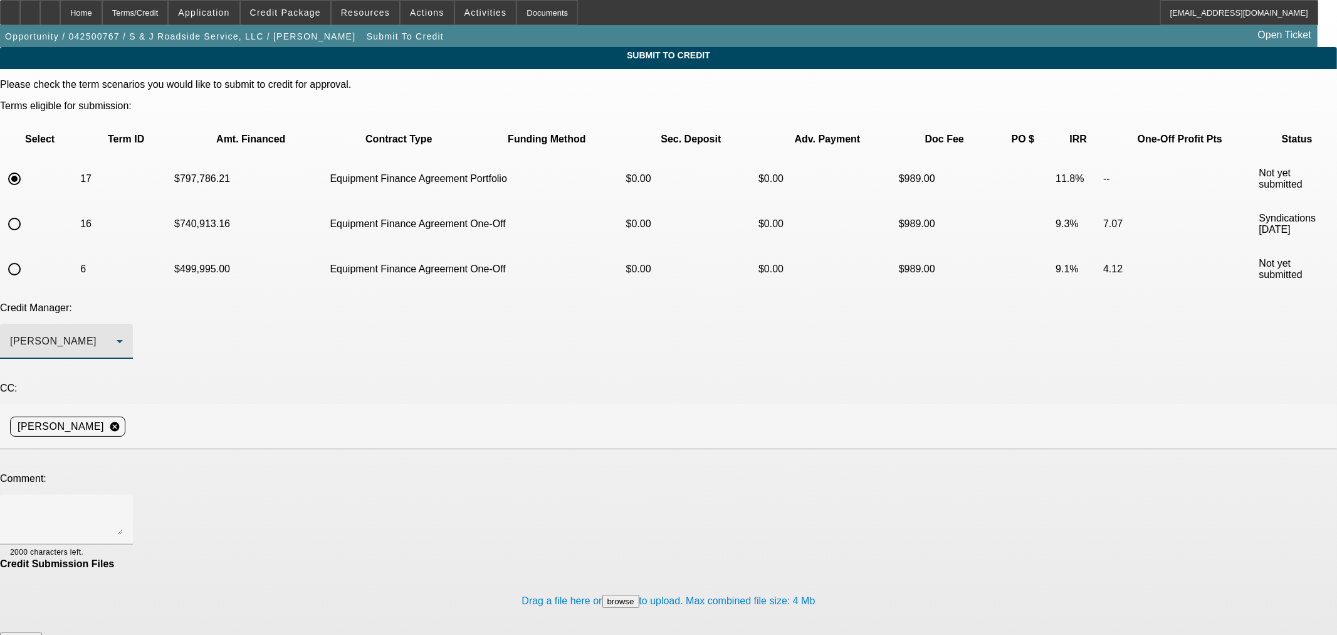
click at [223, 449] on div at bounding box center [668, 456] width 1337 height 14
click at [123, 494] on div at bounding box center [66, 519] width 113 height 50
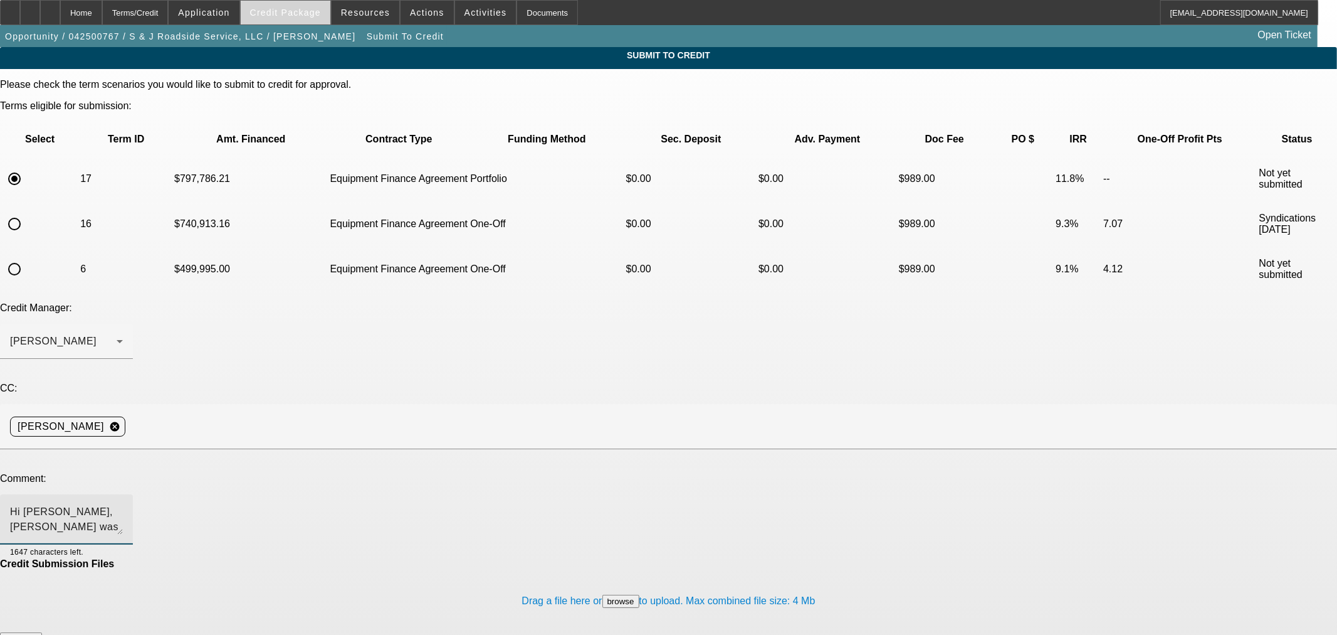
click at [286, 14] on span "Credit Package" at bounding box center [285, 13] width 71 height 10
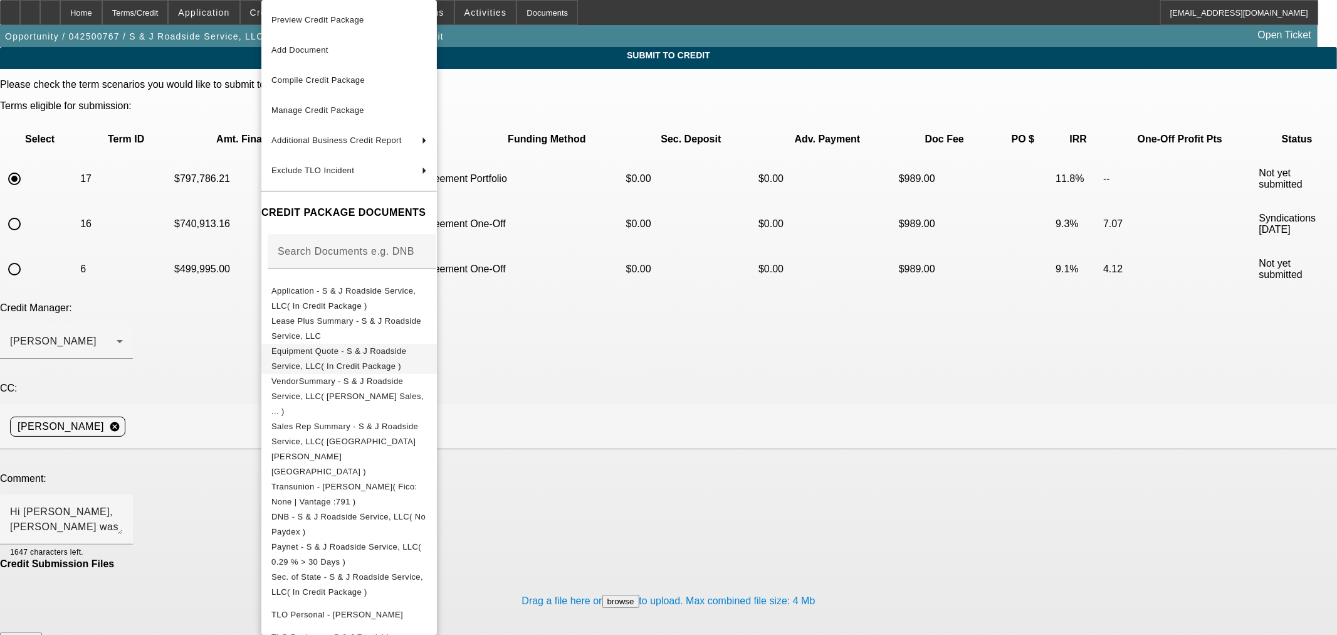
click at [346, 358] on span "Equipment Quote - S & J Roadside Service, LLC( In Credit Package )" at bounding box center [348, 359] width 155 height 30
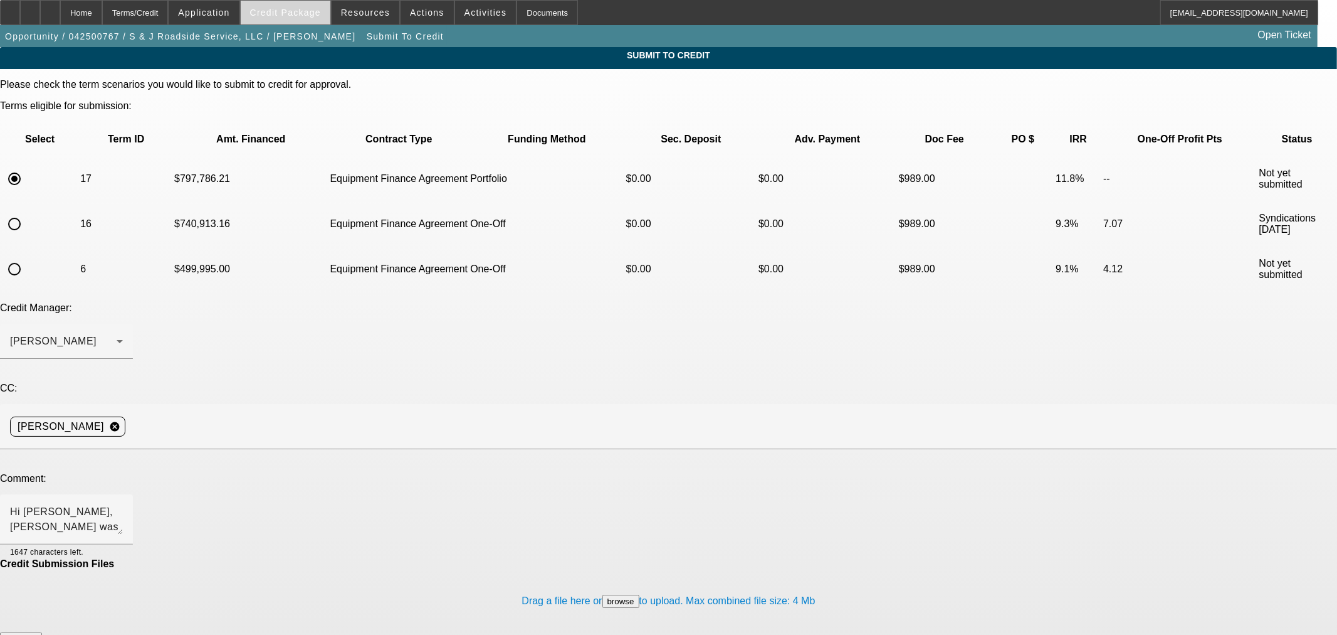
click at [316, 15] on span "Credit Package" at bounding box center [285, 13] width 71 height 10
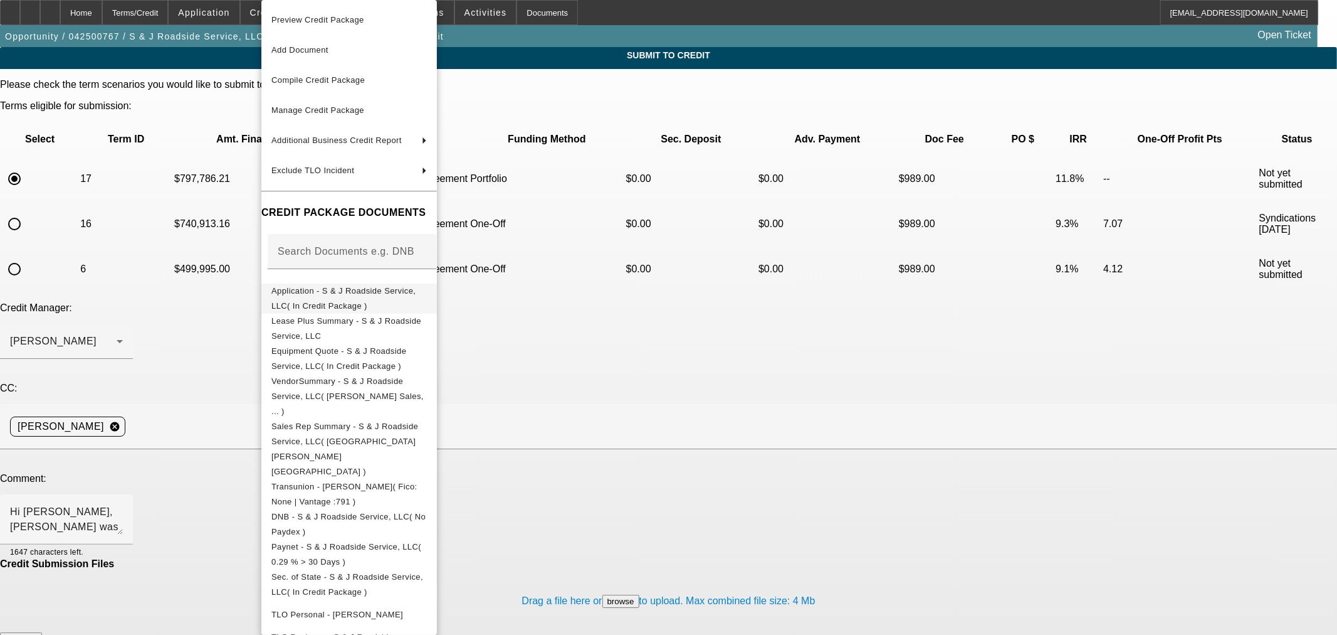
click at [307, 287] on span "Application - S & J Roadside Service, LLC( In Credit Package )" at bounding box center [348, 298] width 155 height 30
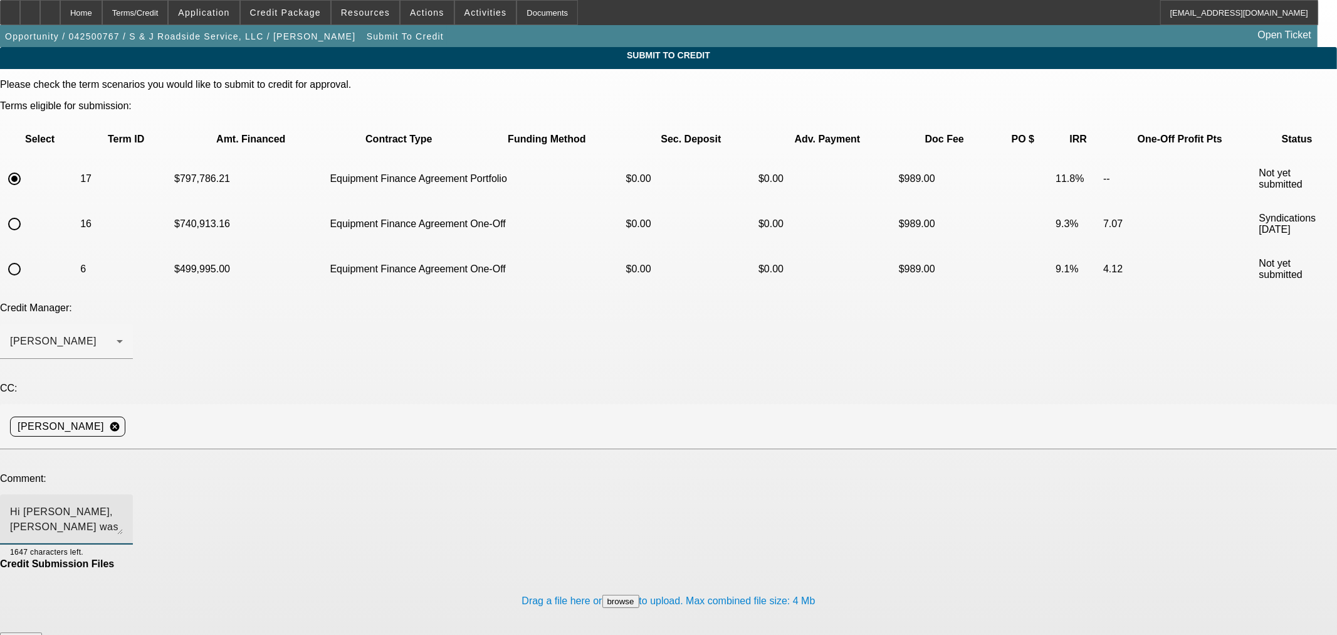
drag, startPoint x: 822, startPoint y: 379, endPoint x: 97, endPoint y: 298, distance: 729.9
click at [97, 298] on div "Please check the term scenarios you would like to submit to credit for approval…" at bounding box center [668, 368] width 1337 height 579
click at [101, 8] on div "Home" at bounding box center [81, 12] width 42 height 25
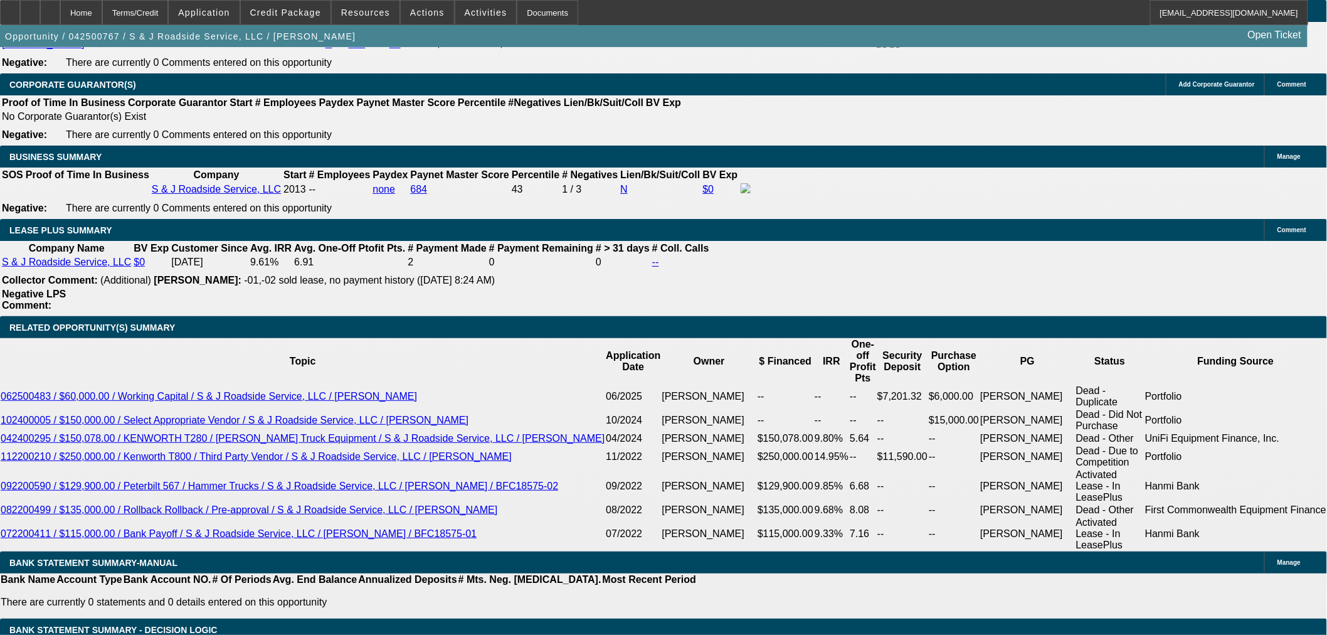
scroll to position [1951, 0]
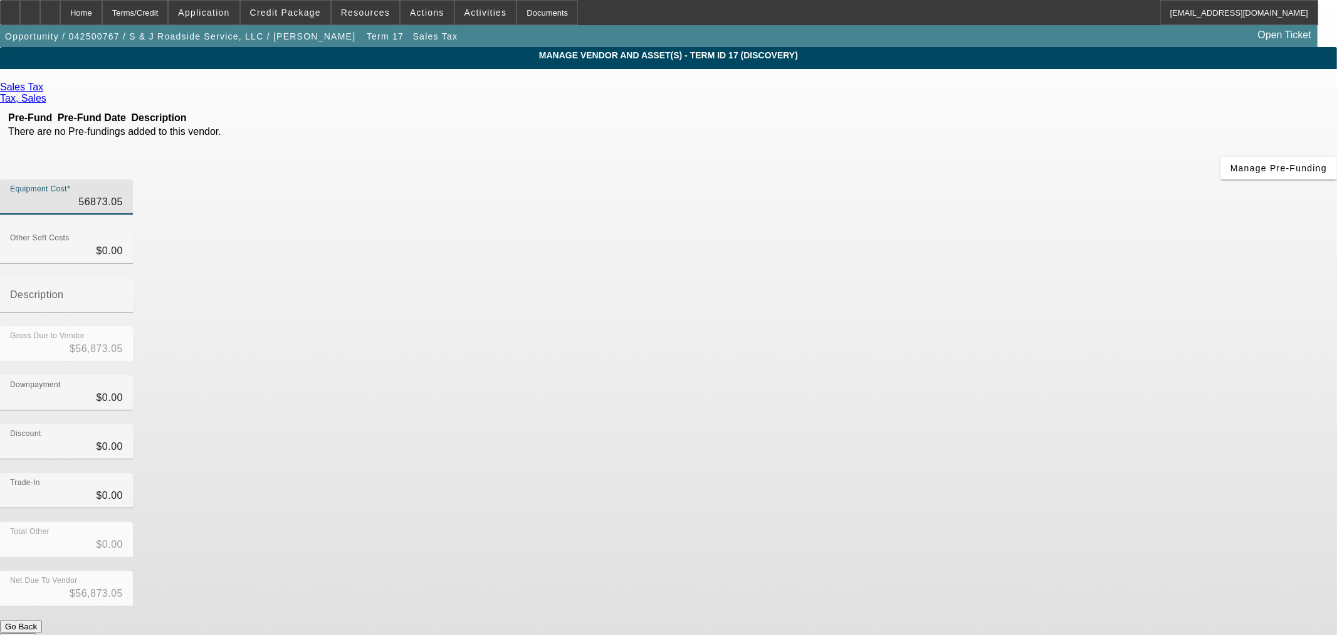
drag, startPoint x: 877, startPoint y: 113, endPoint x: 976, endPoint y: 101, distance: 100.5
click at [976, 179] on div "Equipment Cost 56873.05" at bounding box center [668, 203] width 1337 height 49
click at [36, 633] on button "Submit" at bounding box center [18, 639] width 36 height 13
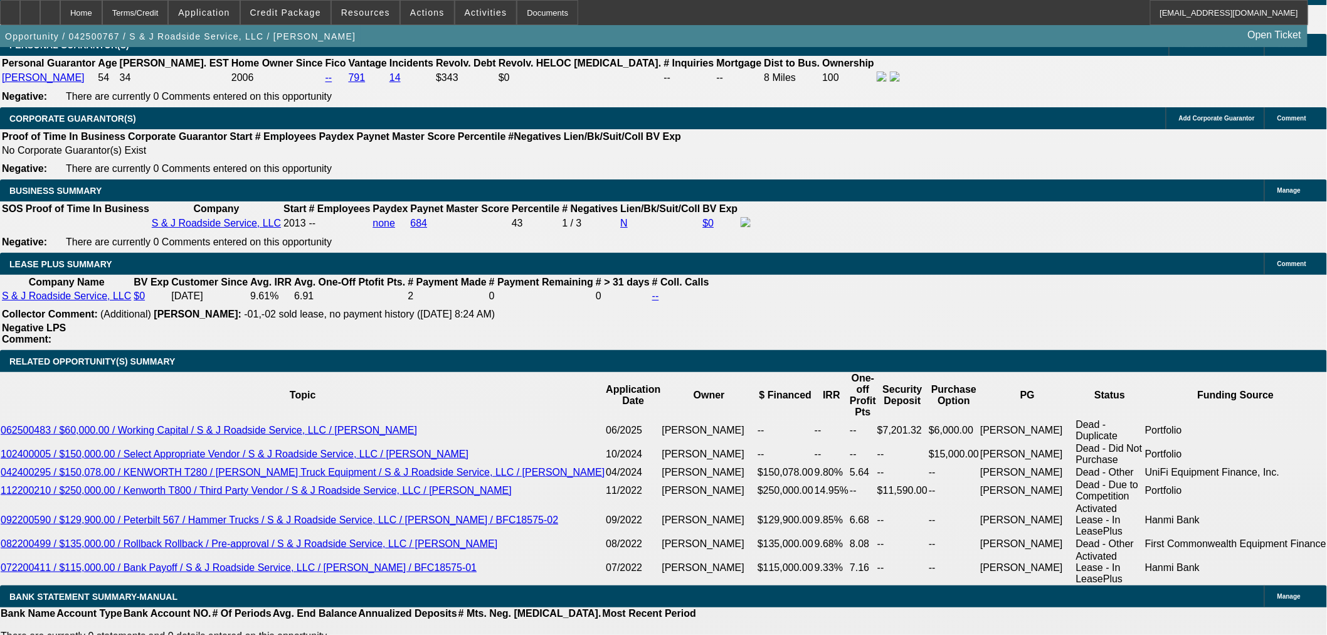
scroll to position [2005, 0]
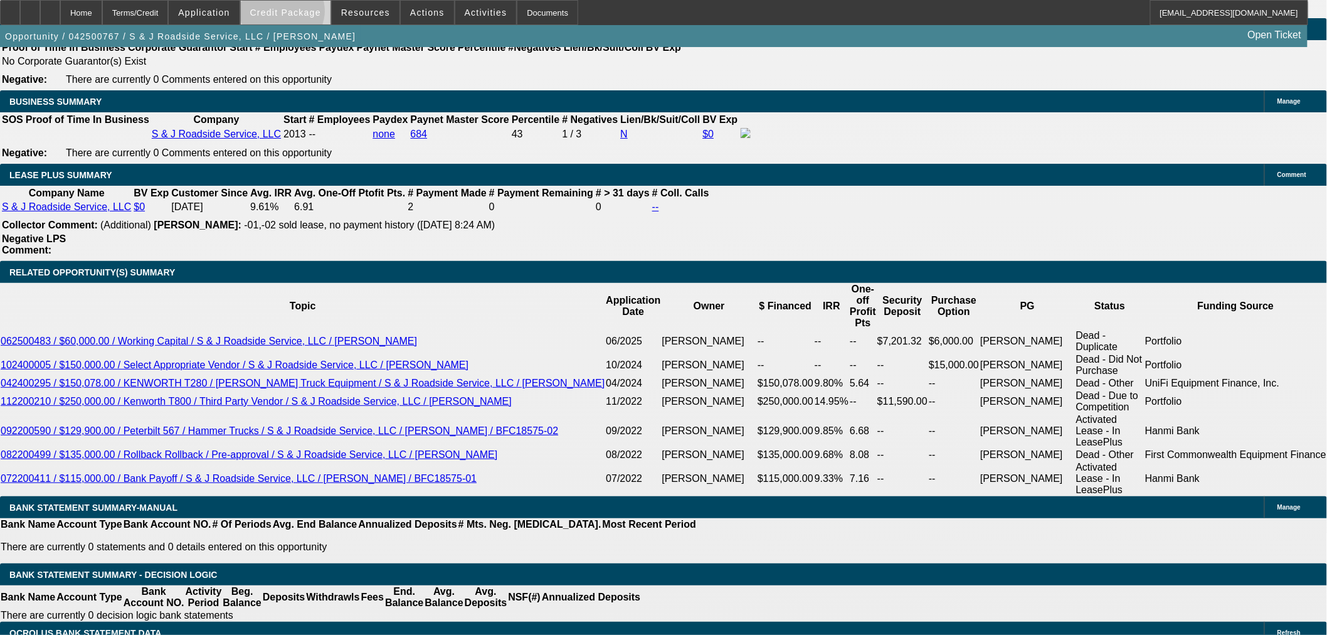
click at [303, 14] on span "Credit Package" at bounding box center [285, 13] width 71 height 10
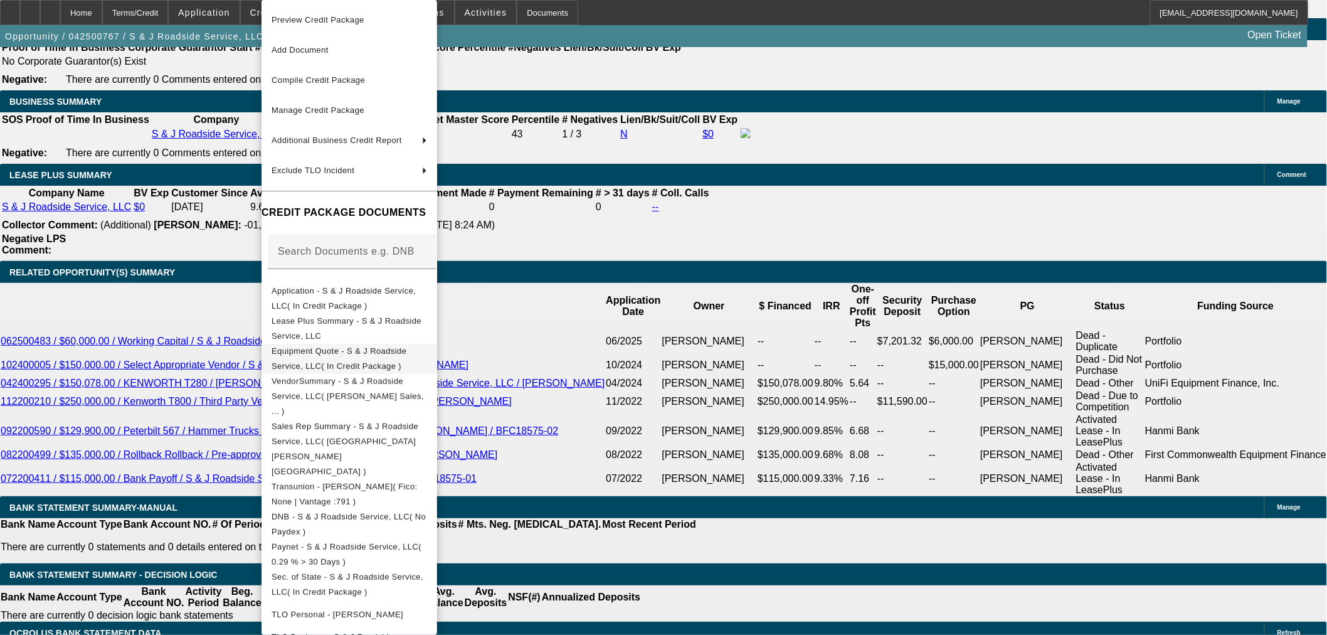
click at [320, 352] on span "Equipment Quote - S & J Roadside Service, LLC( In Credit Package )" at bounding box center [338, 358] width 135 height 24
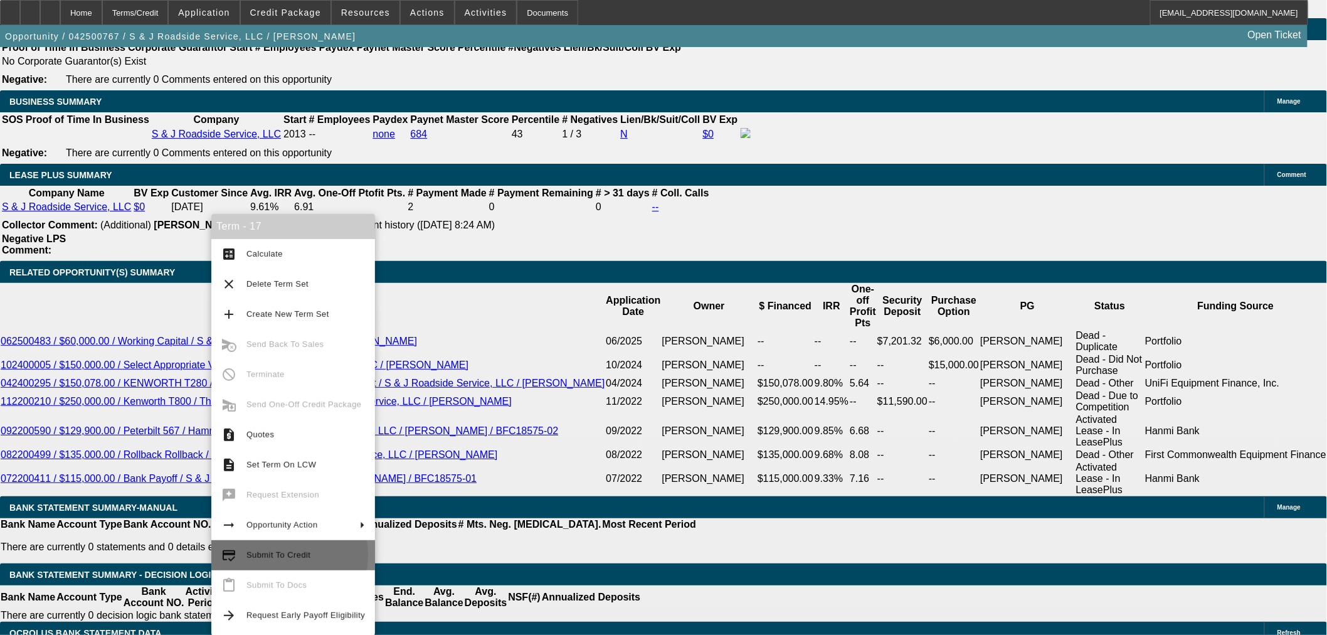
click at [268, 555] on span "Submit To Credit" at bounding box center [278, 554] width 64 height 9
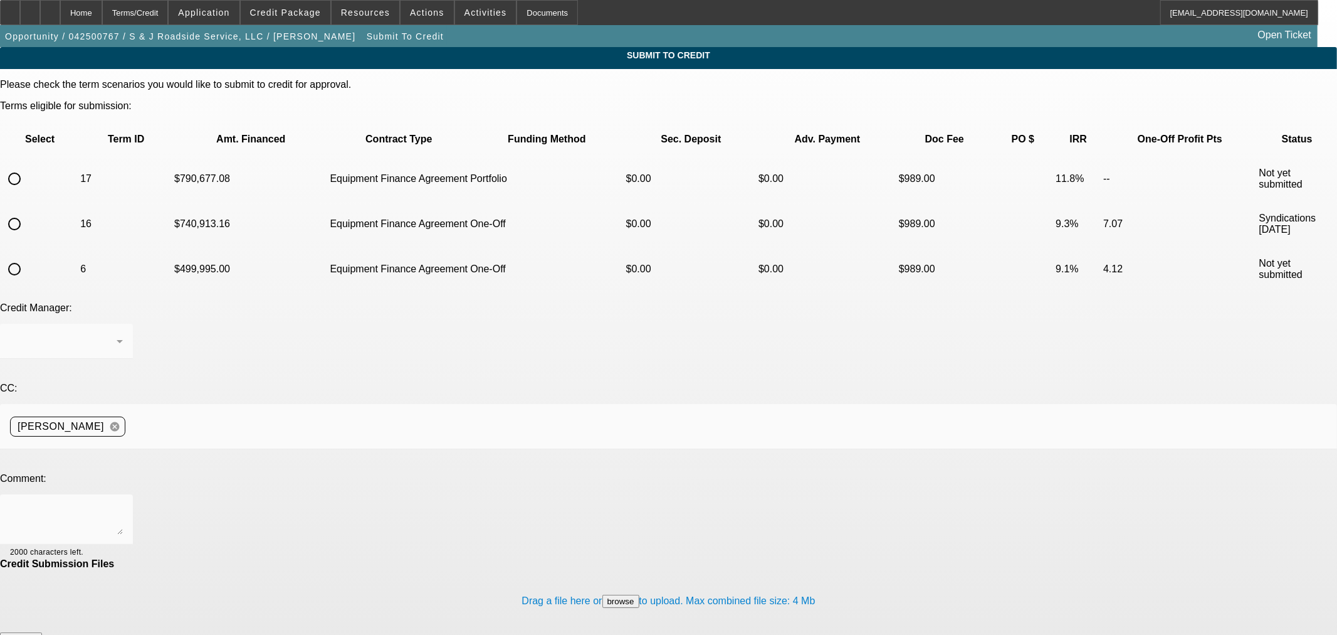
click at [27, 166] on input "radio" at bounding box center [14, 178] width 25 height 25
click at [123, 324] on div at bounding box center [66, 341] width 113 height 35
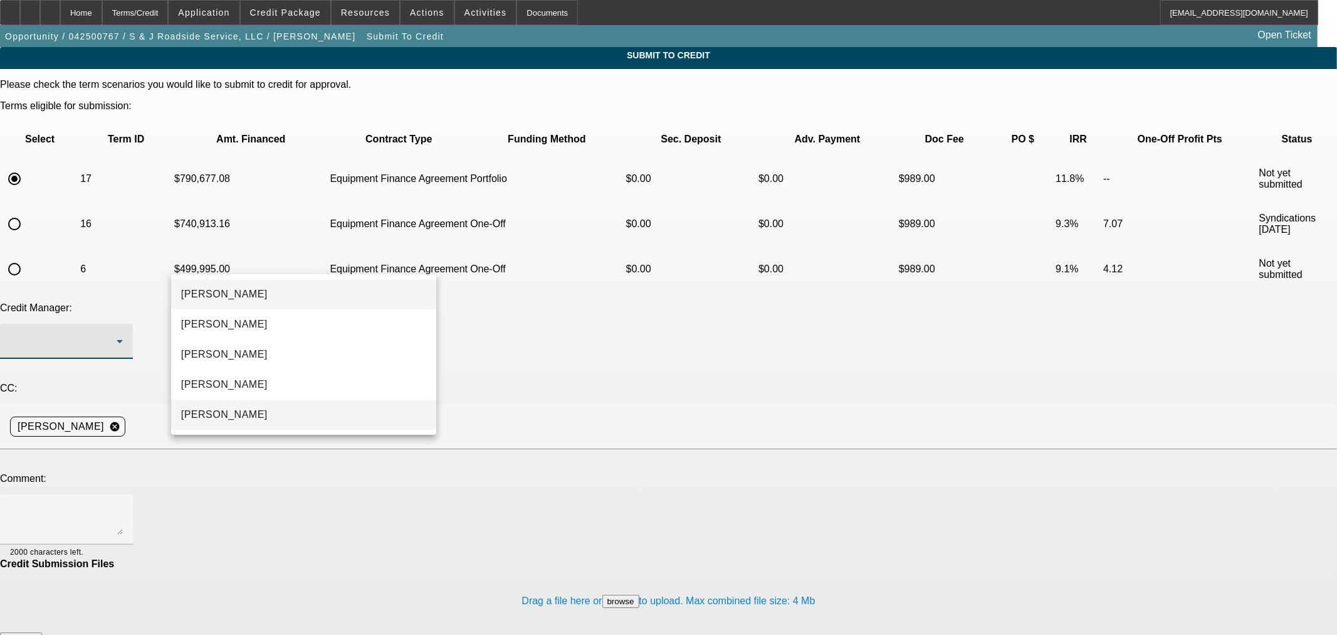
click at [236, 411] on span "Oliva, Samuel" at bounding box center [224, 414] width 87 height 15
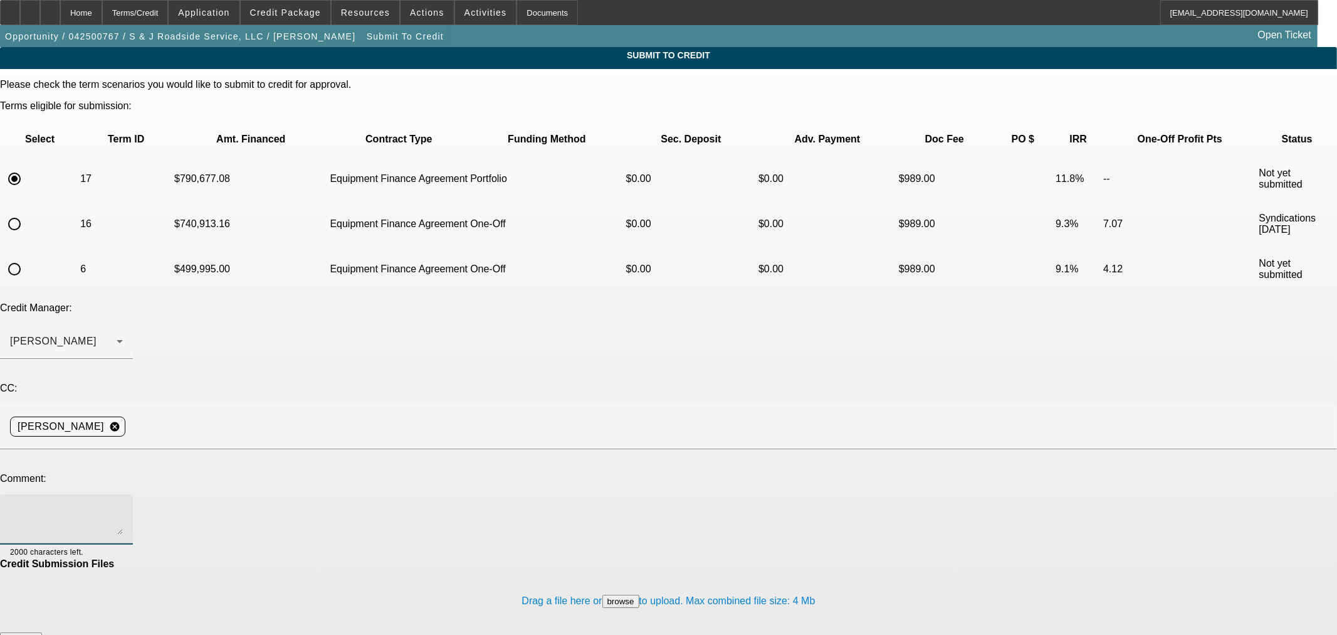
click at [123, 504] on textarea at bounding box center [66, 519] width 113 height 30
paste textarea "Hi Sam, Sean was approved with 5% down and 1 SD on the most recent truck he was…"
drag, startPoint x: 543, startPoint y: 381, endPoint x: 297, endPoint y: 389, distance: 245.9
click at [123, 494] on div "Hi Sam, Sean was approved with 5% down and 1 SD on the most recent truck he was…" at bounding box center [66, 519] width 113 height 50
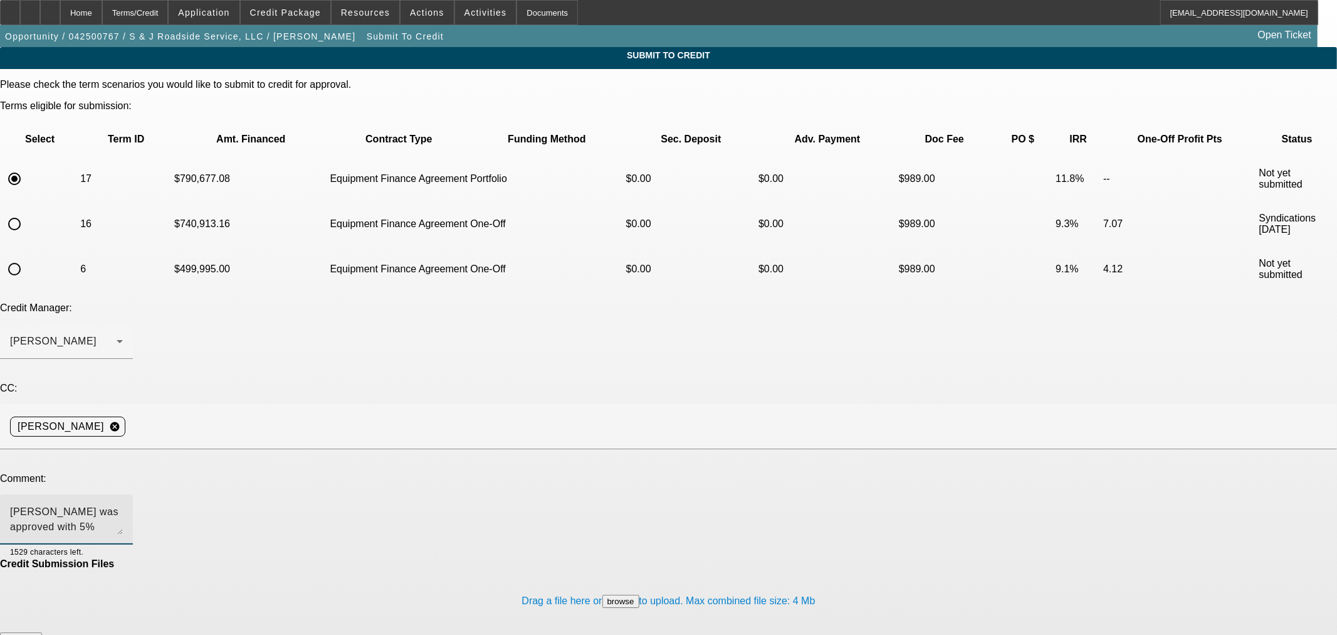
click at [123, 504] on textarea "Hi Sam, Sean was approved with 5% down and 1 SD on the most recent truck he was…" at bounding box center [66, 519] width 113 height 30
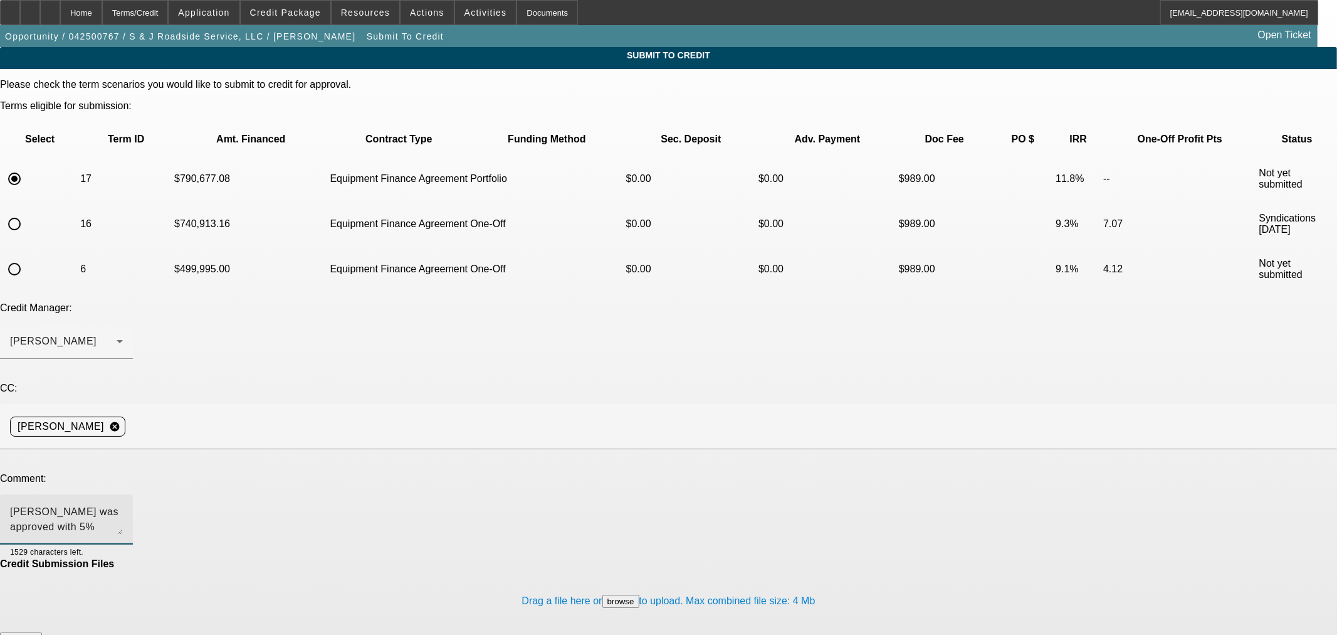
click at [123, 504] on textarea "Hi Sam, Sean was approved with 5% down and 1 SD on the most recent truck he was…" at bounding box center [66, 519] width 113 height 30
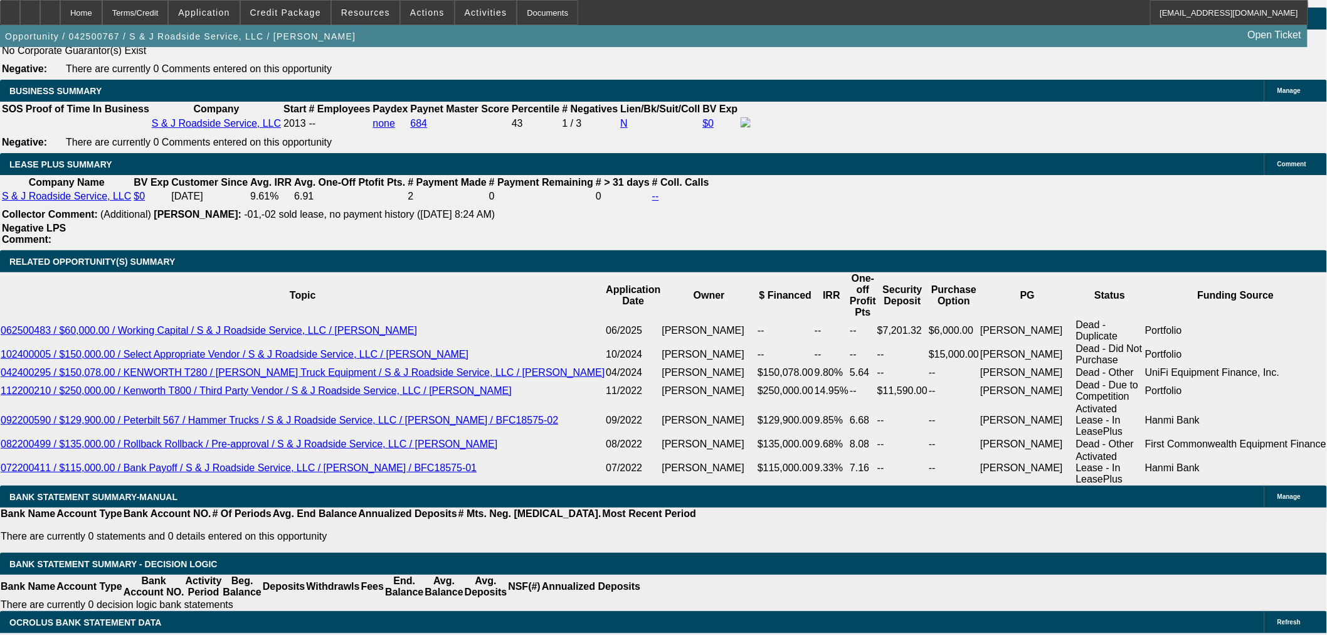
scroll to position [2015, 0]
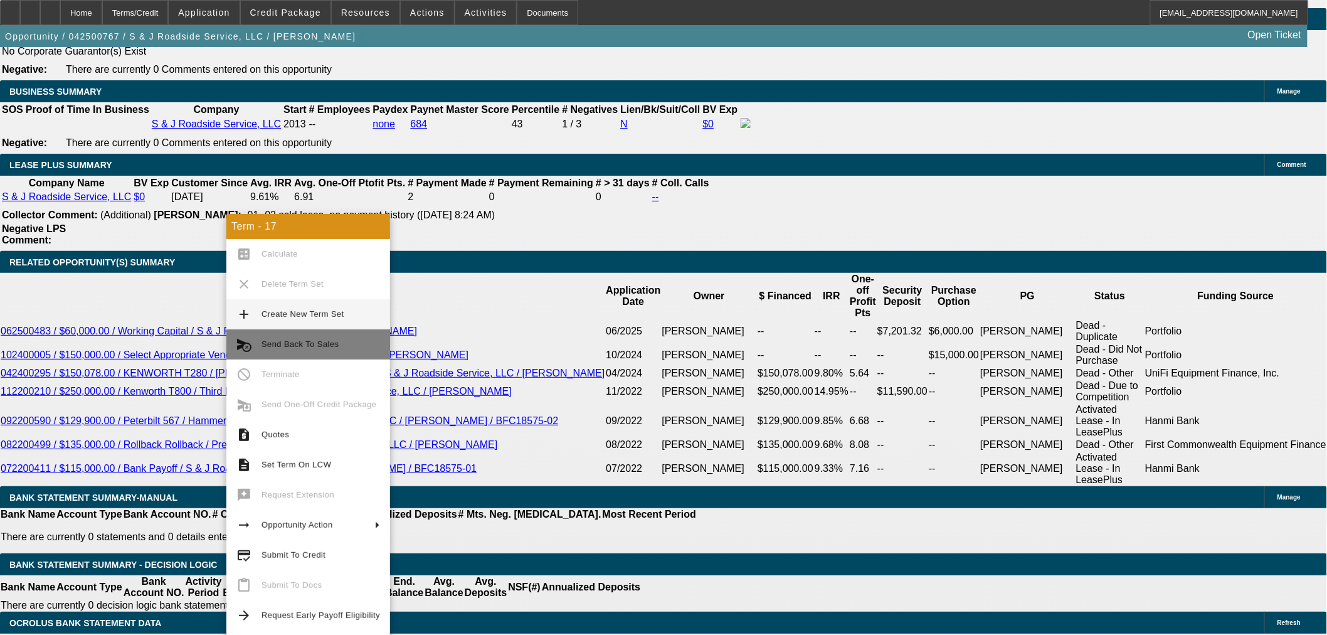
click at [254, 342] on button "cancel_schedule_send Send Back To Sales" at bounding box center [308, 344] width 164 height 30
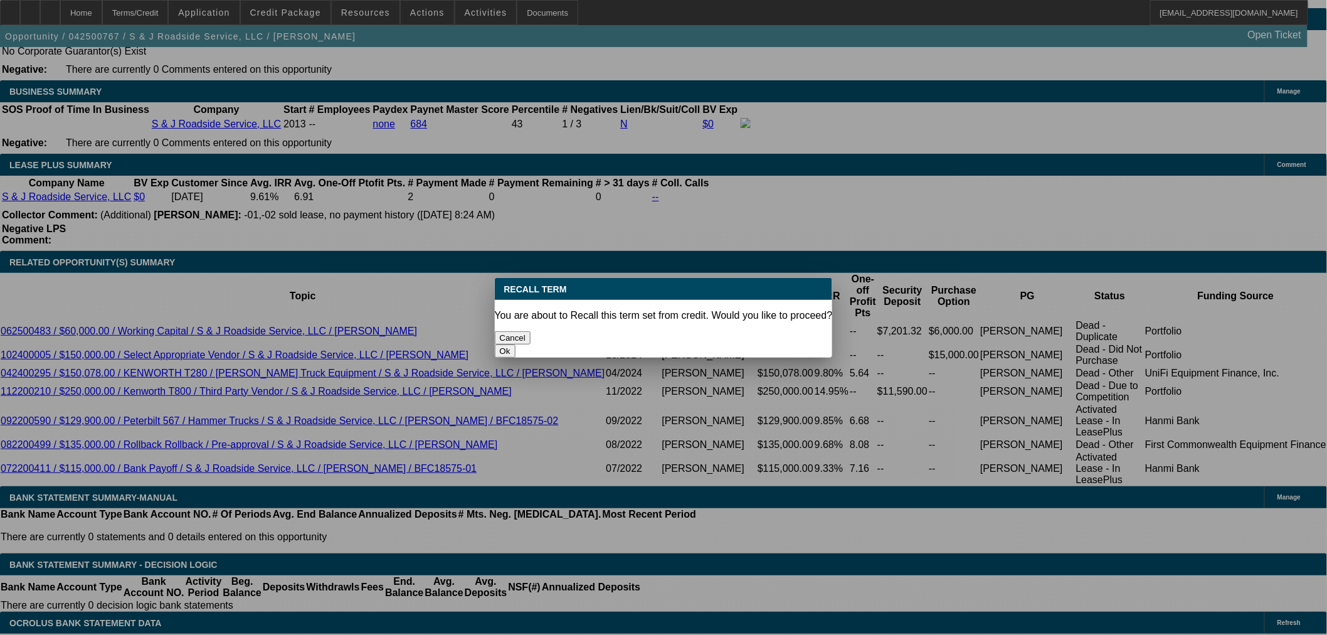
click at [515, 344] on button "Ok" at bounding box center [505, 350] width 21 height 13
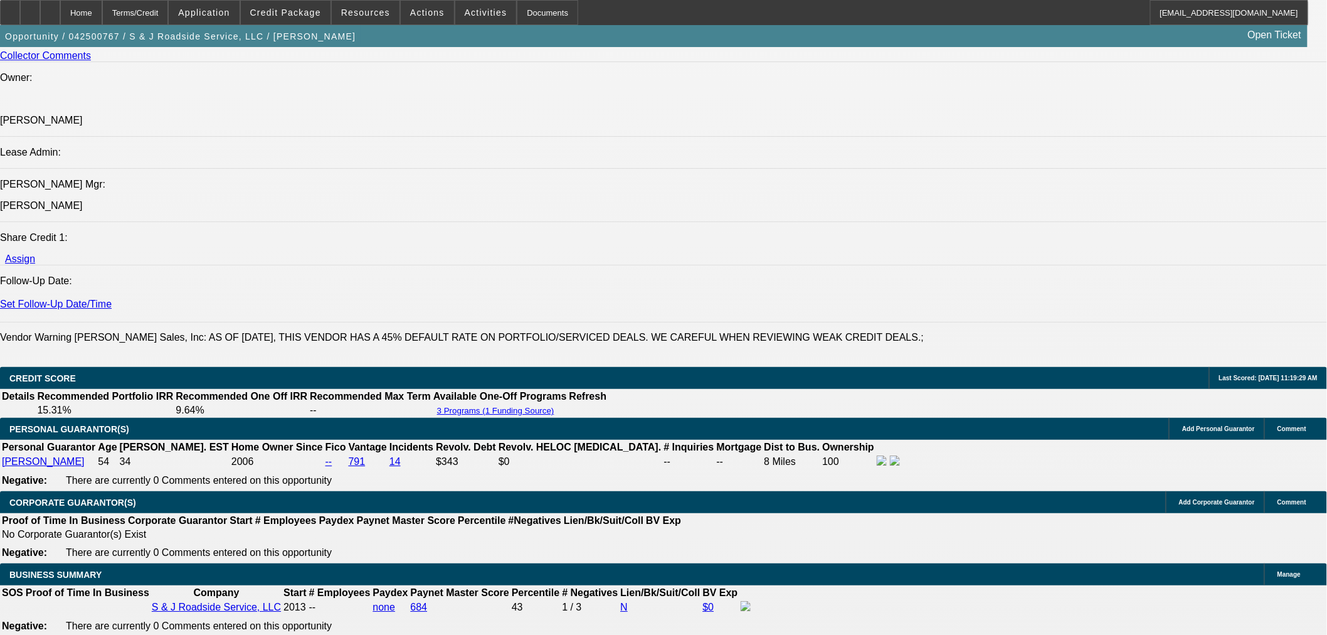
scroll to position [2020, 0]
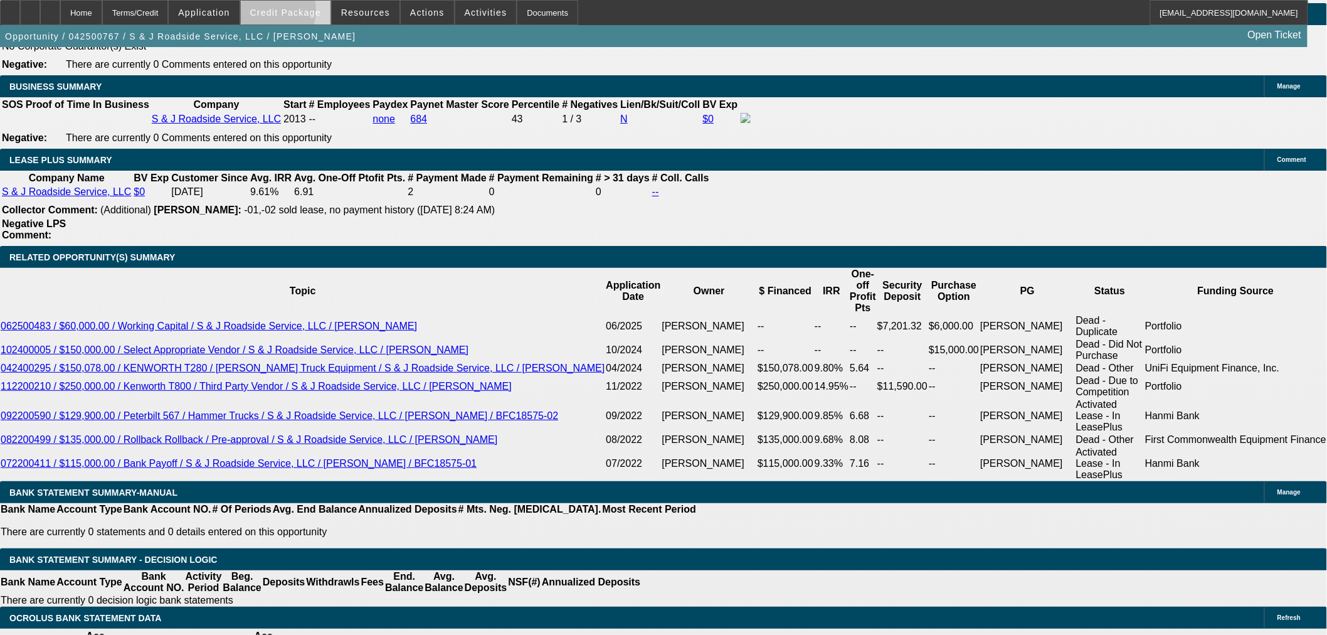
click at [285, 13] on span "Credit Package" at bounding box center [285, 13] width 71 height 10
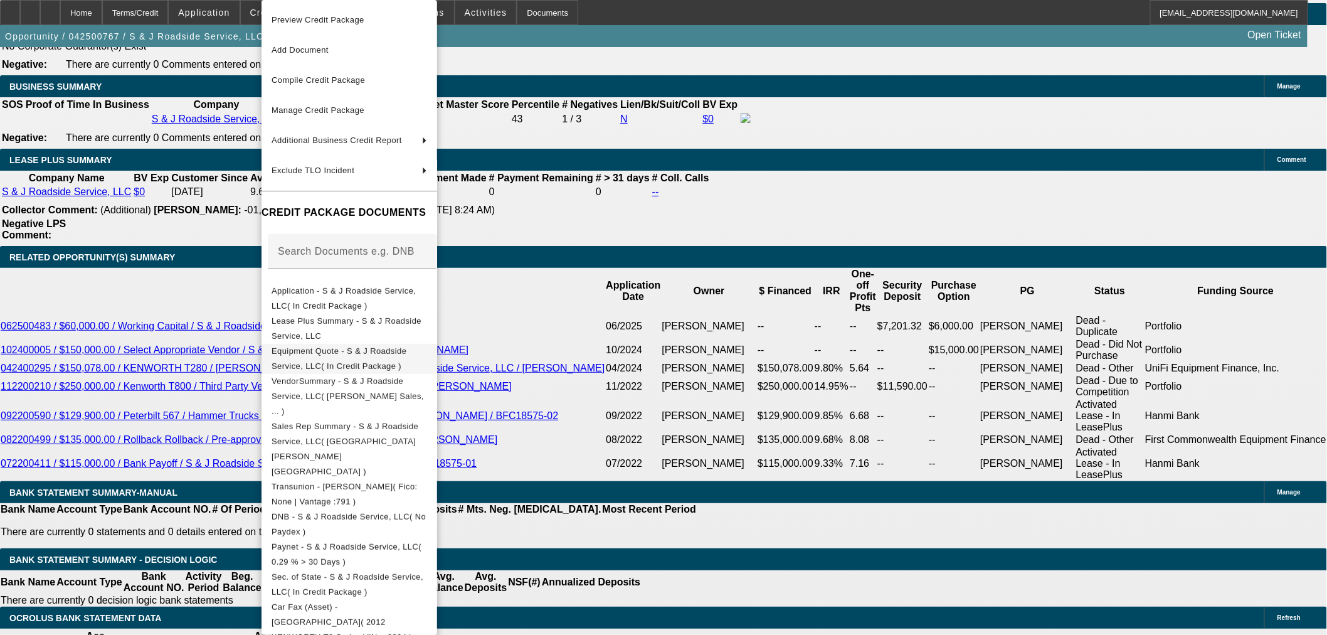
click at [305, 355] on span "Equipment Quote - S & J Roadside Service, LLC( In Credit Package )" at bounding box center [338, 358] width 135 height 24
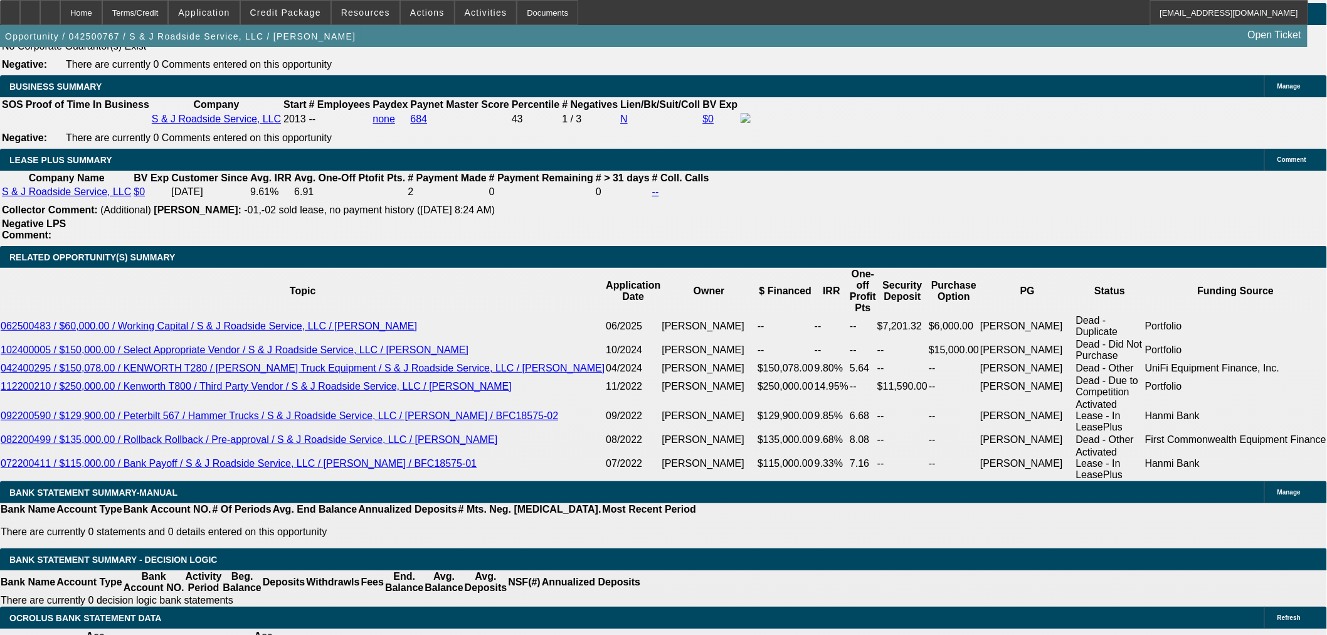
drag, startPoint x: 201, startPoint y: 460, endPoint x: 306, endPoint y: 461, distance: 104.7
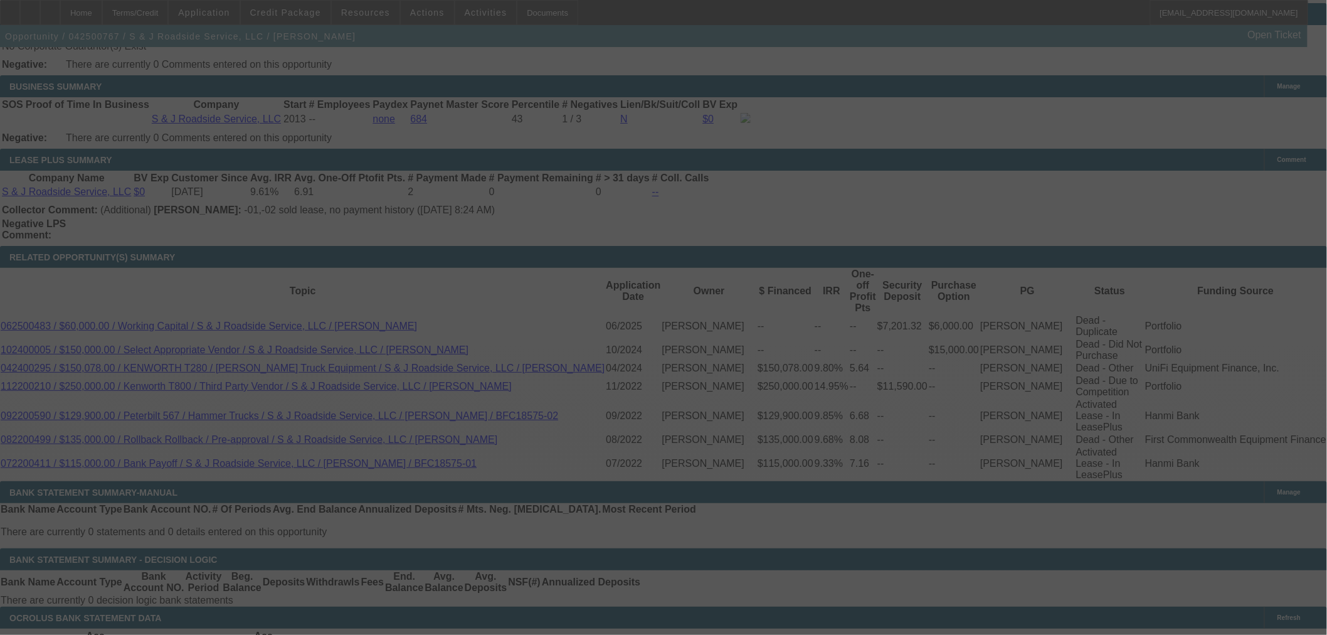
click at [1013, 147] on div at bounding box center [663, 317] width 1327 height 635
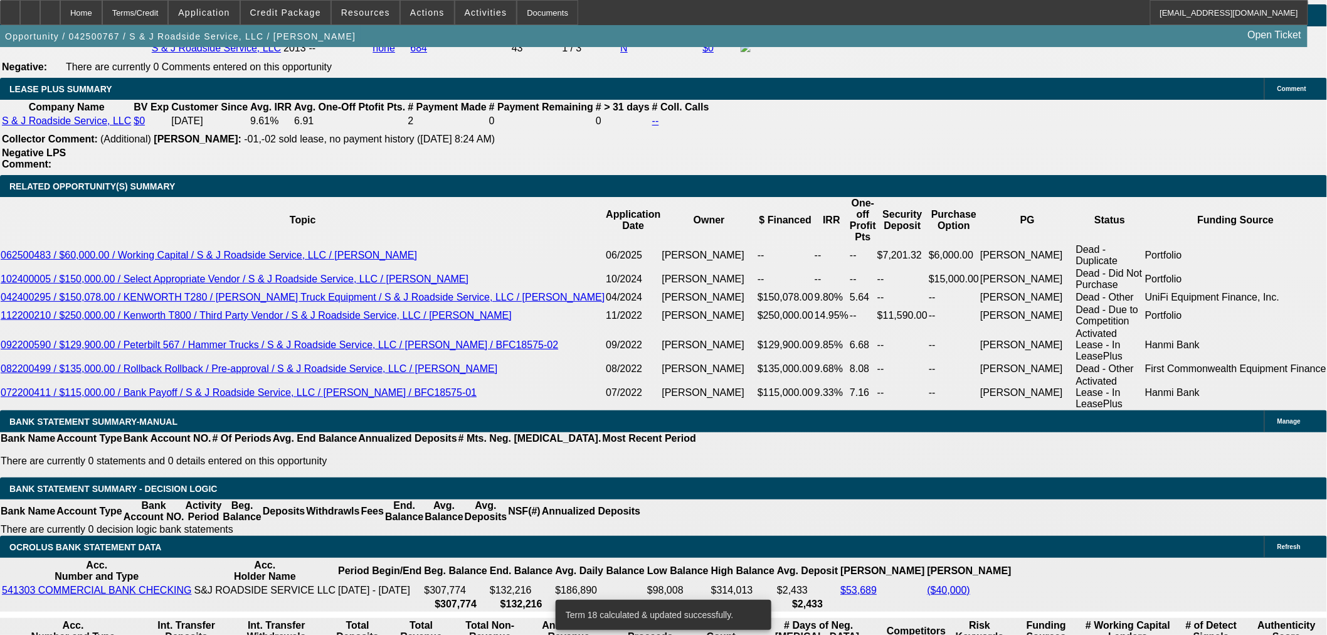
scroll to position [2299, 0]
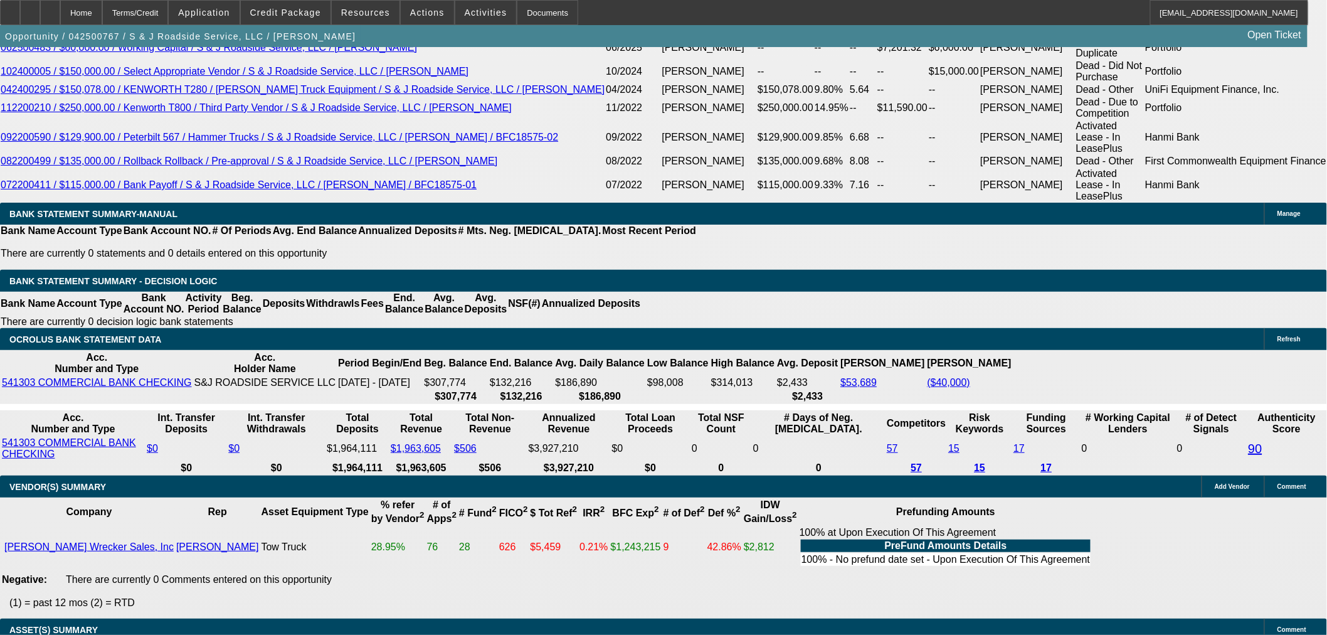
drag, startPoint x: 997, startPoint y: 455, endPoint x: 1155, endPoint y: 515, distance: 168.9
copy td "Hi Sam, Sean was approved with 5% down and 1 SD on the most recent truck he was…"
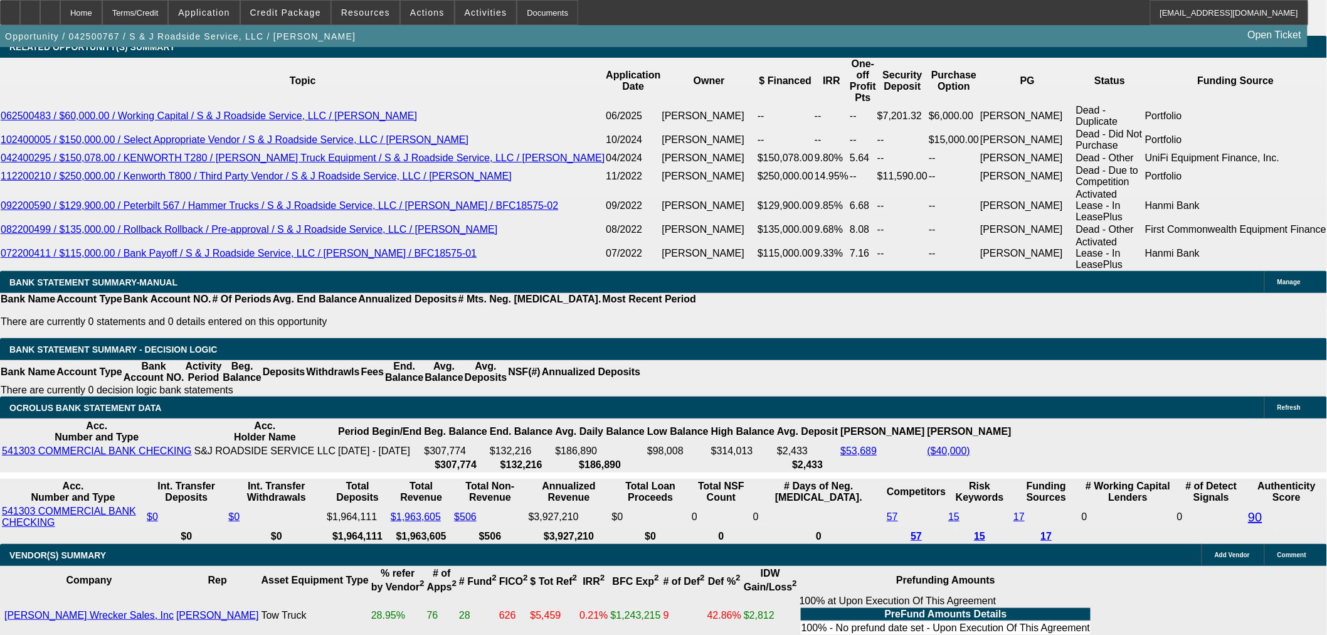
scroll to position [2090, 0]
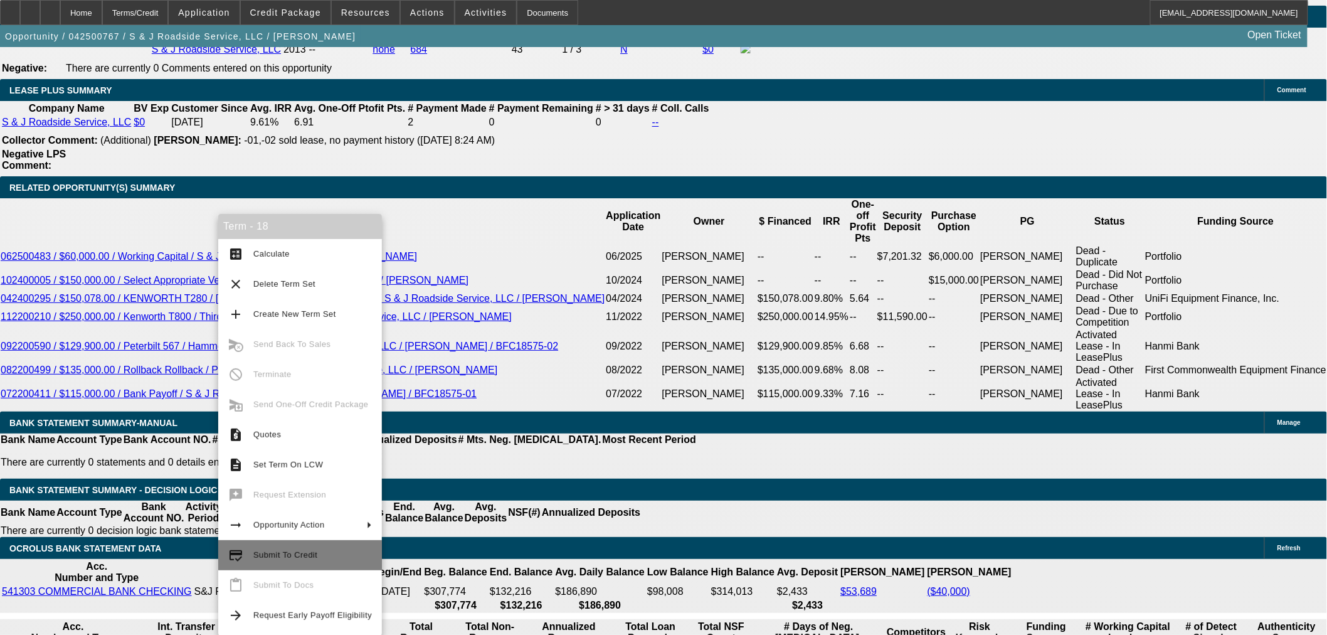
click at [271, 556] on span "Submit To Credit" at bounding box center [285, 554] width 64 height 9
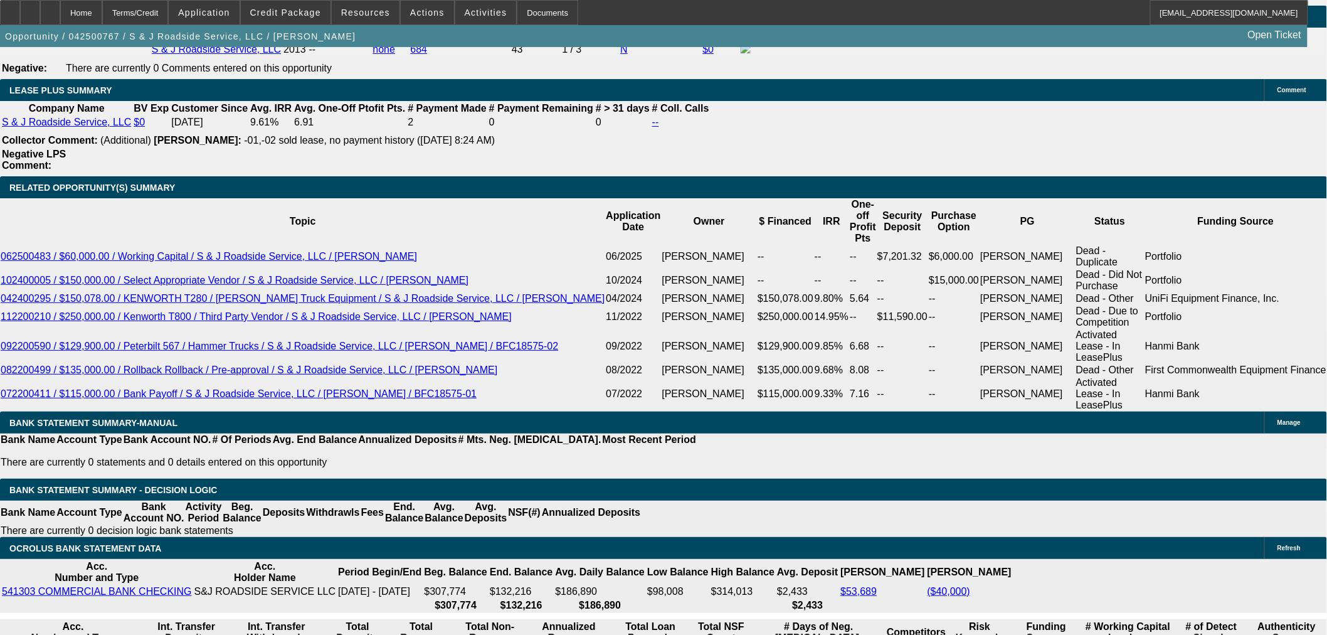
scroll to position [1672, 0]
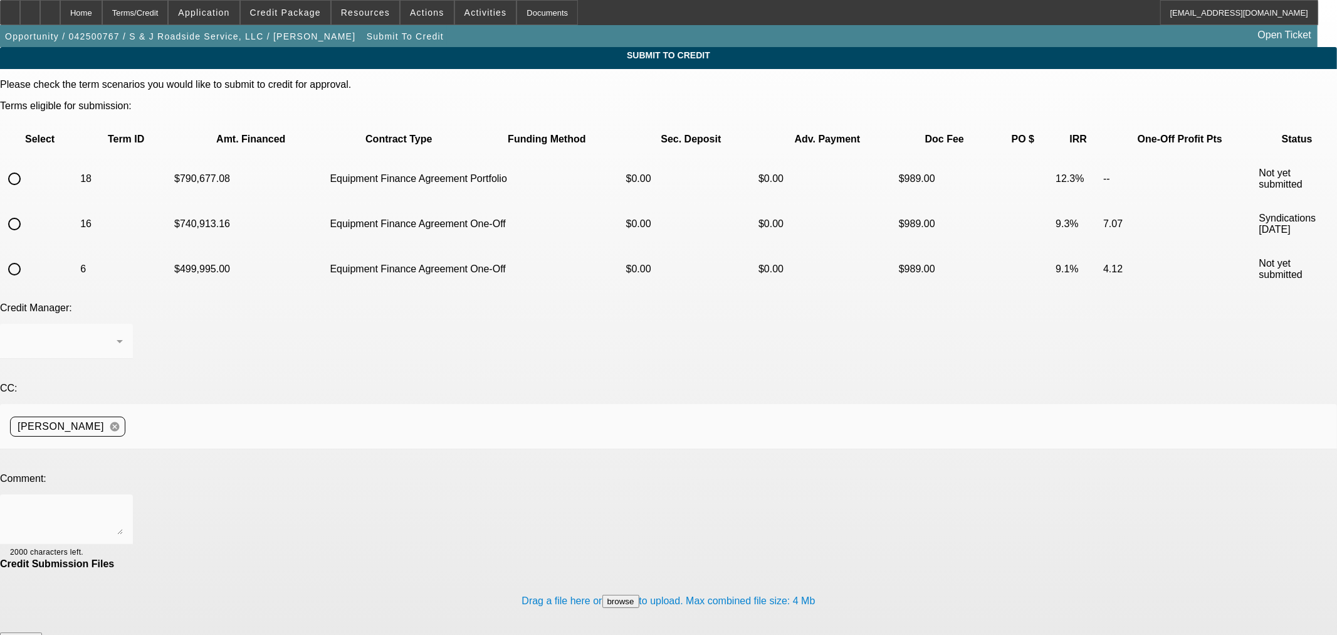
click at [27, 166] on input "radio" at bounding box center [14, 178] width 25 height 25
click at [117, 334] on div at bounding box center [63, 341] width 107 height 15
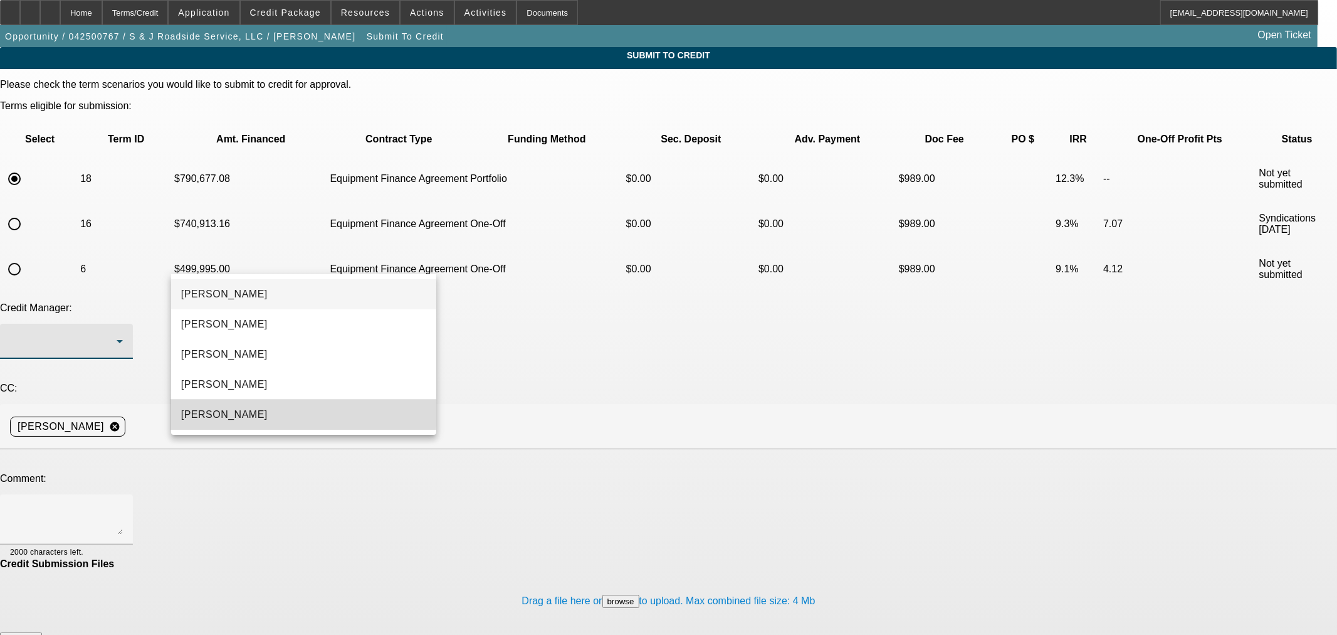
click at [250, 412] on mat-option "Oliva, Samuel" at bounding box center [303, 414] width 265 height 30
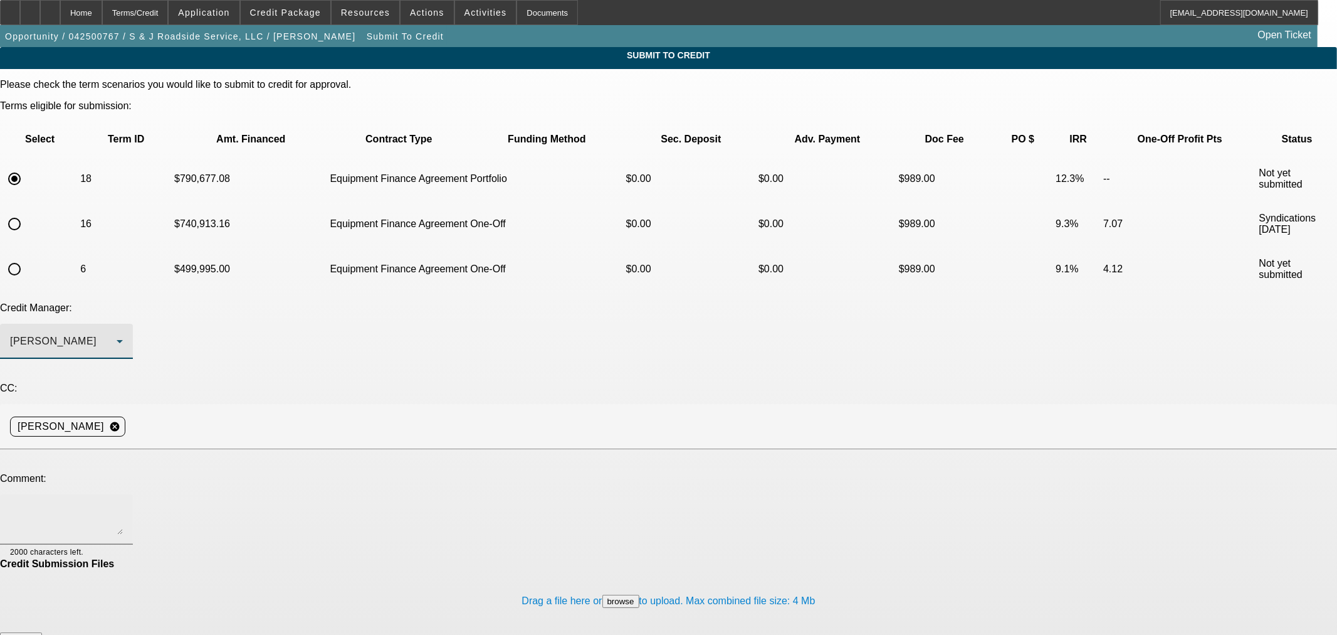
click at [123, 504] on textarea at bounding box center [66, 519] width 113 height 30
paste textarea "Hi Sam, Sean was approved with 5% down and 1 SD on the most recent truck he was…"
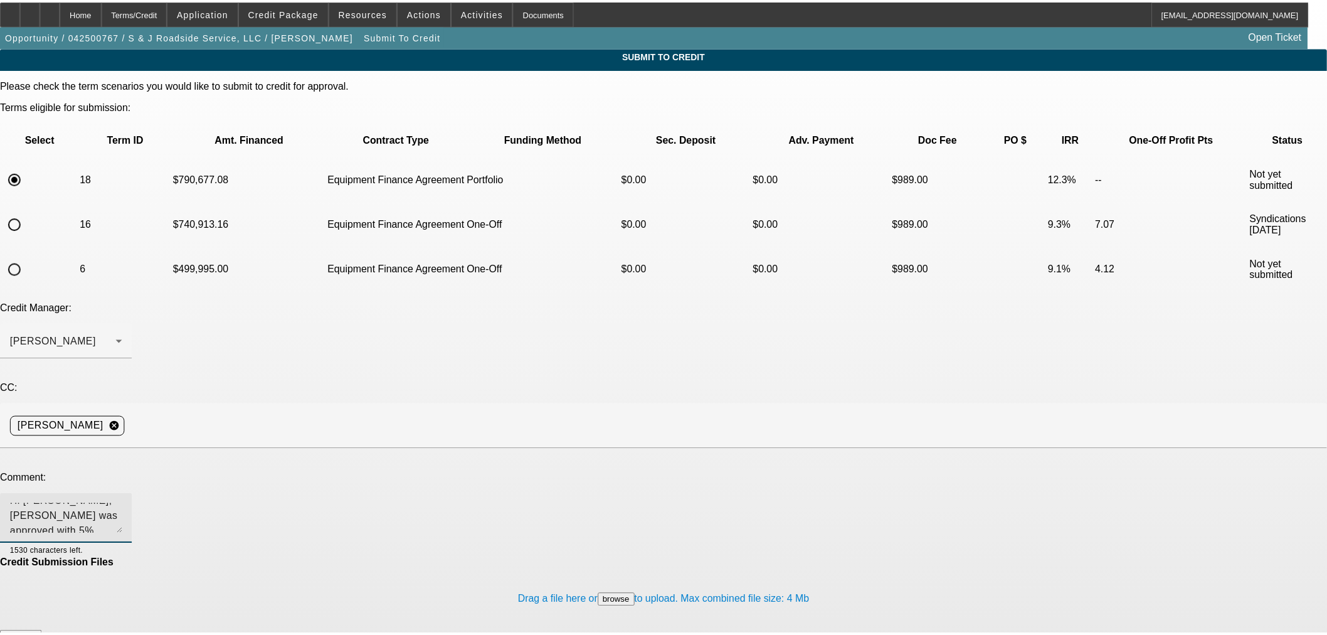
scroll to position [15, 0]
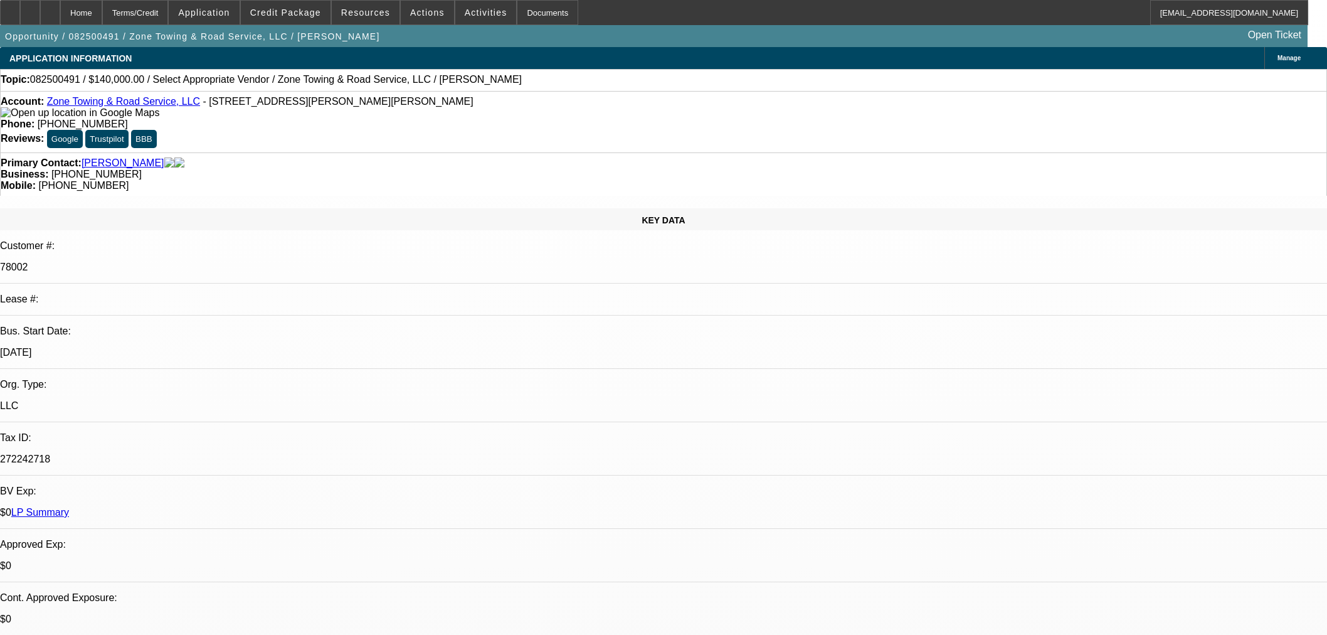
select select "0"
select select "2"
select select "0.1"
select select "4"
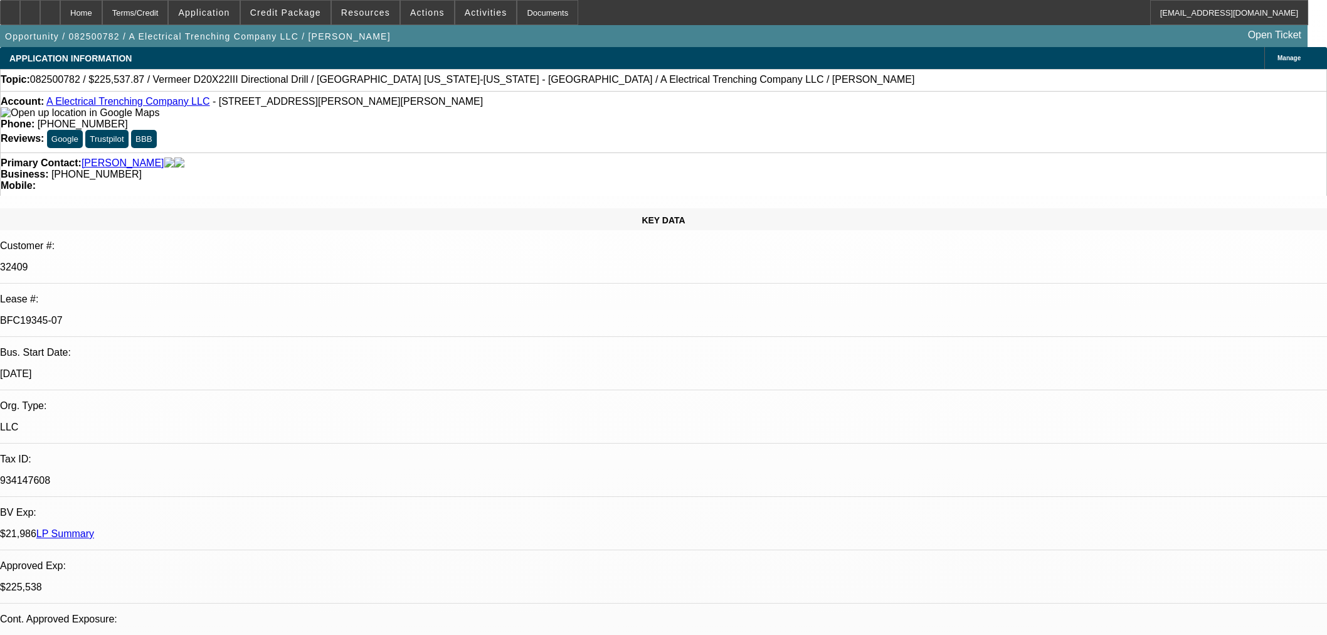
select select "0"
select select "3"
select select "0"
select select "6"
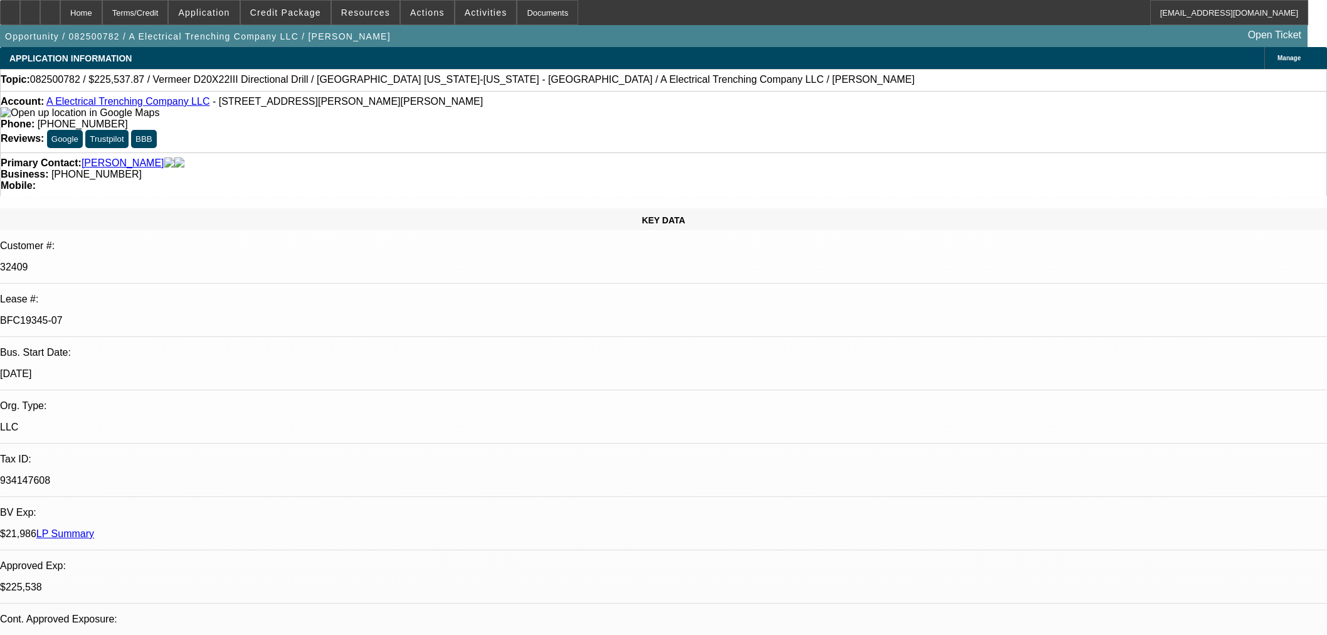
select select "0"
select select "3"
select select "0"
select select "6"
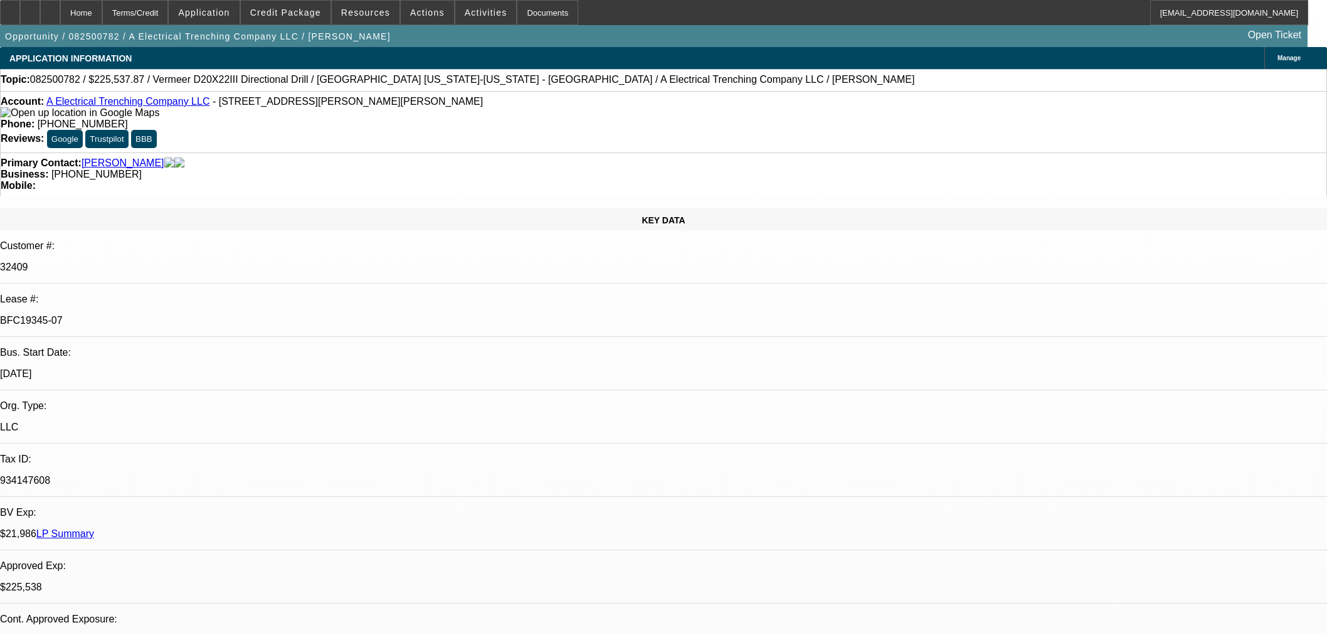
select select "0"
select select "3"
select select "0"
select select "6"
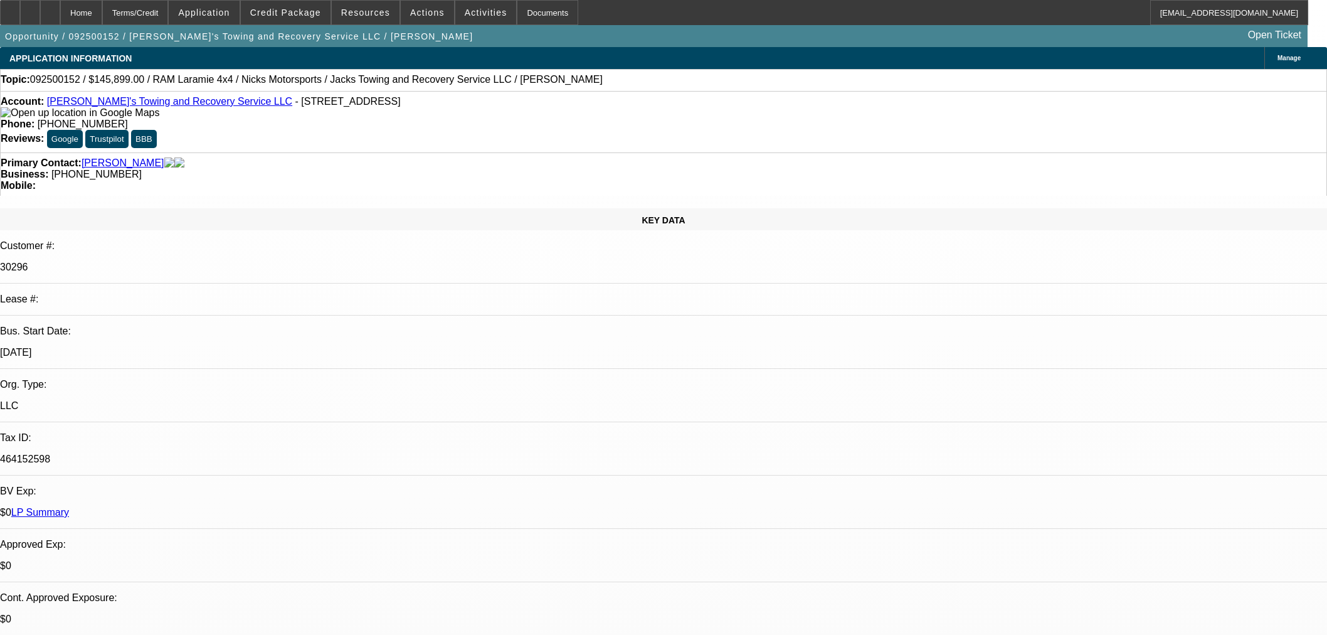
select select "0.2"
select select "0"
select select "3"
select select "0"
select select "6"
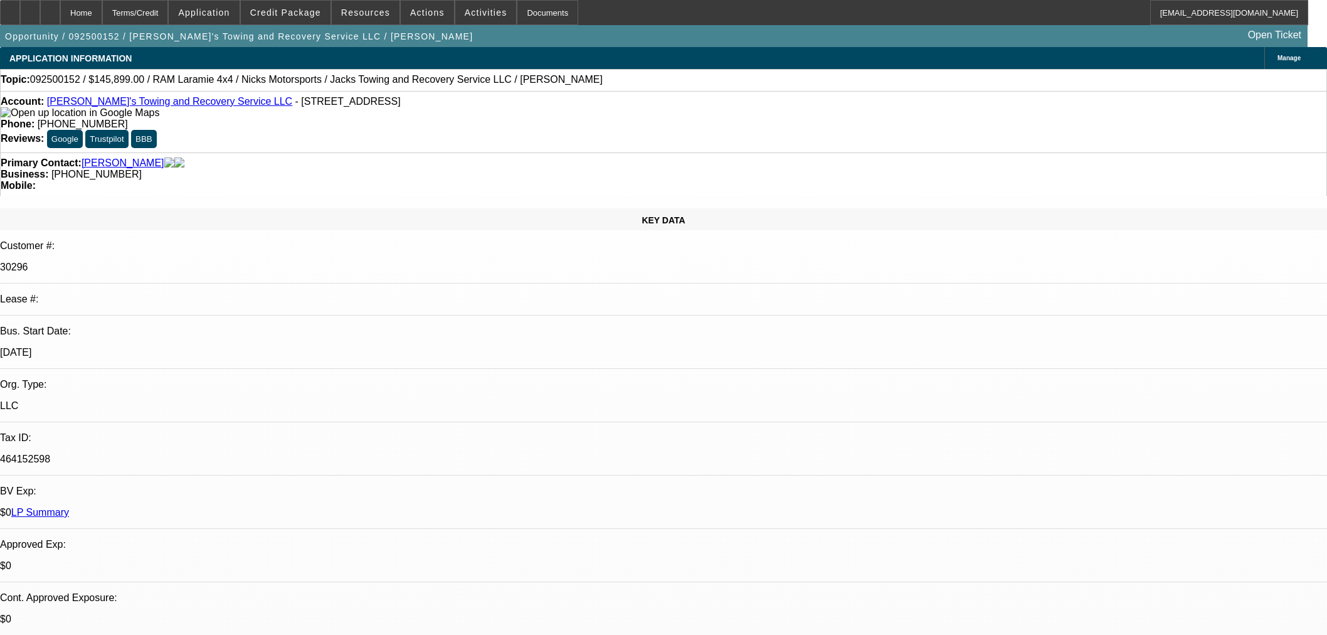
select select "0"
select select "3"
select select "0"
select select "6"
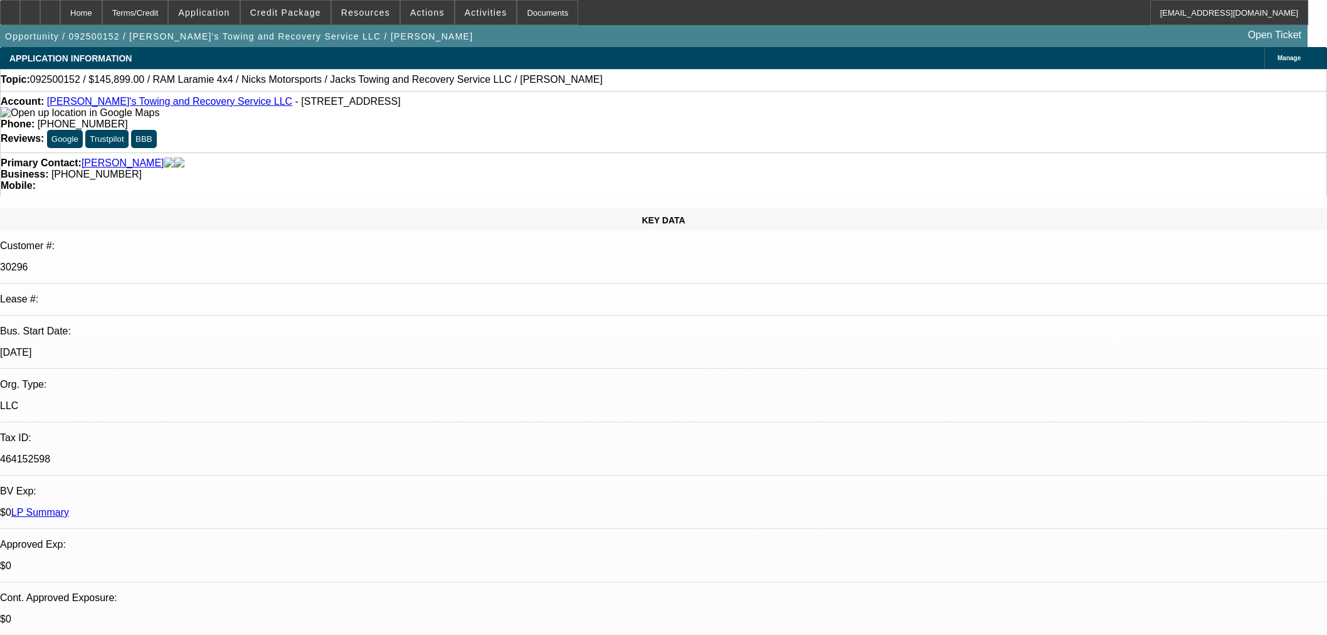
select select "0"
select select "3"
select select "0"
select select "6"
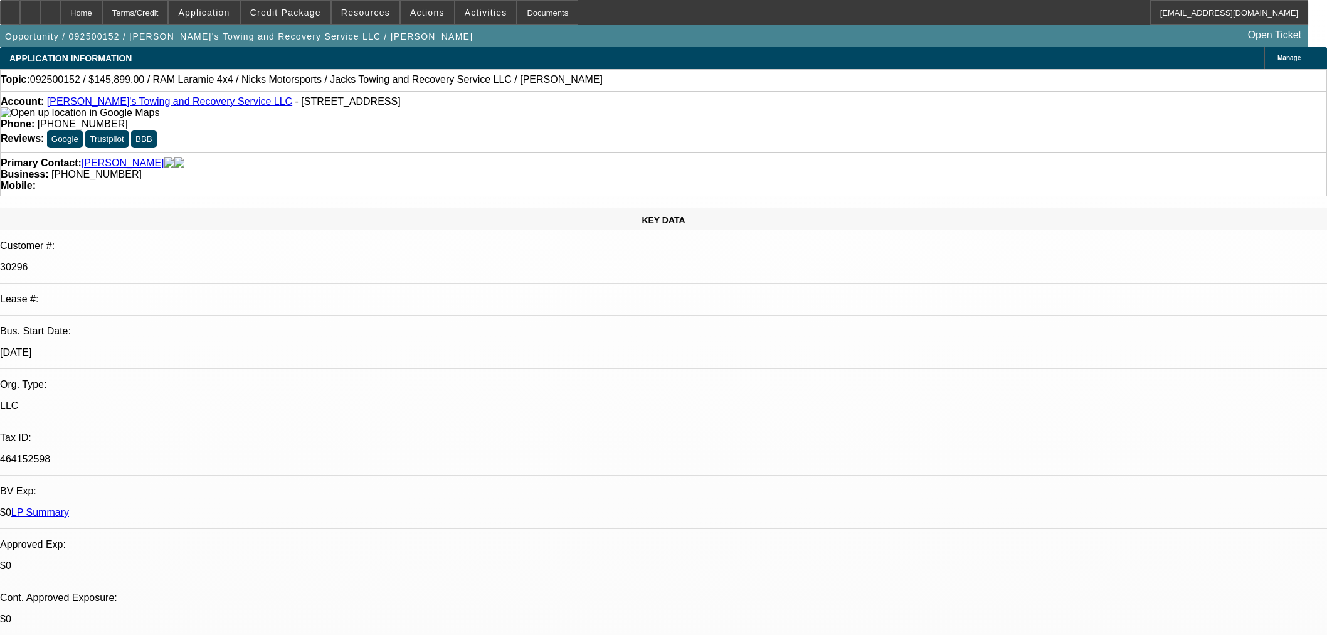
select select "0"
select select "3"
select select "0"
select select "6"
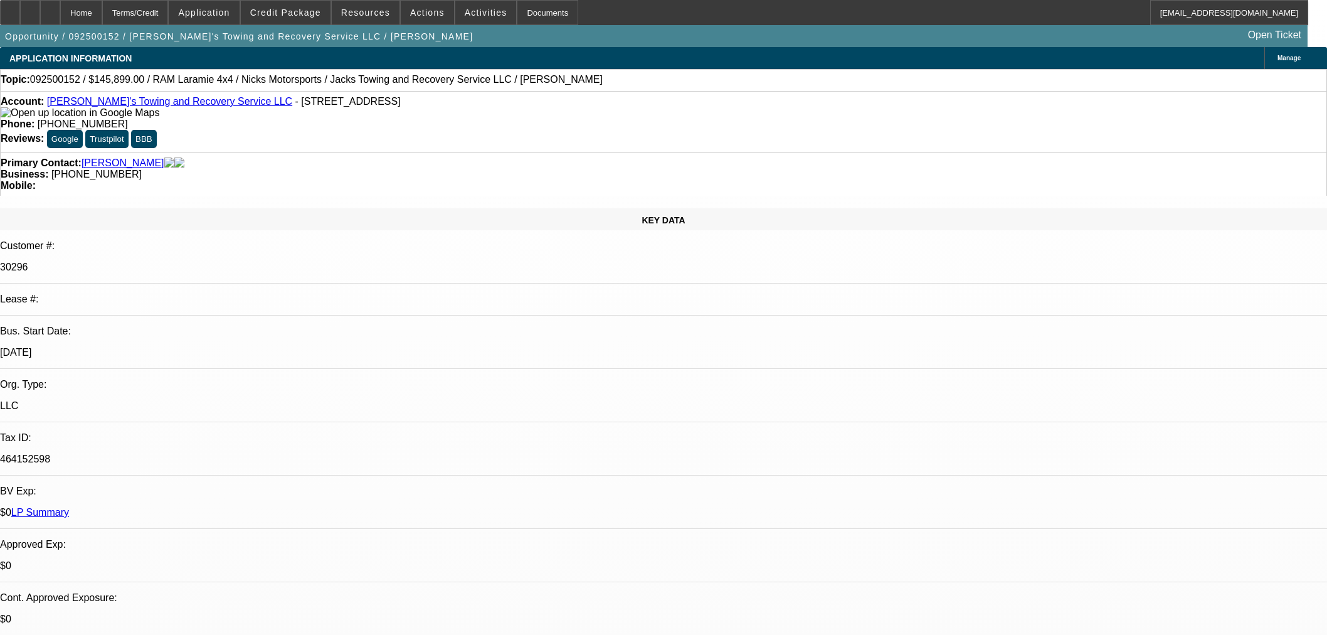
scroll to position [2103, 0]
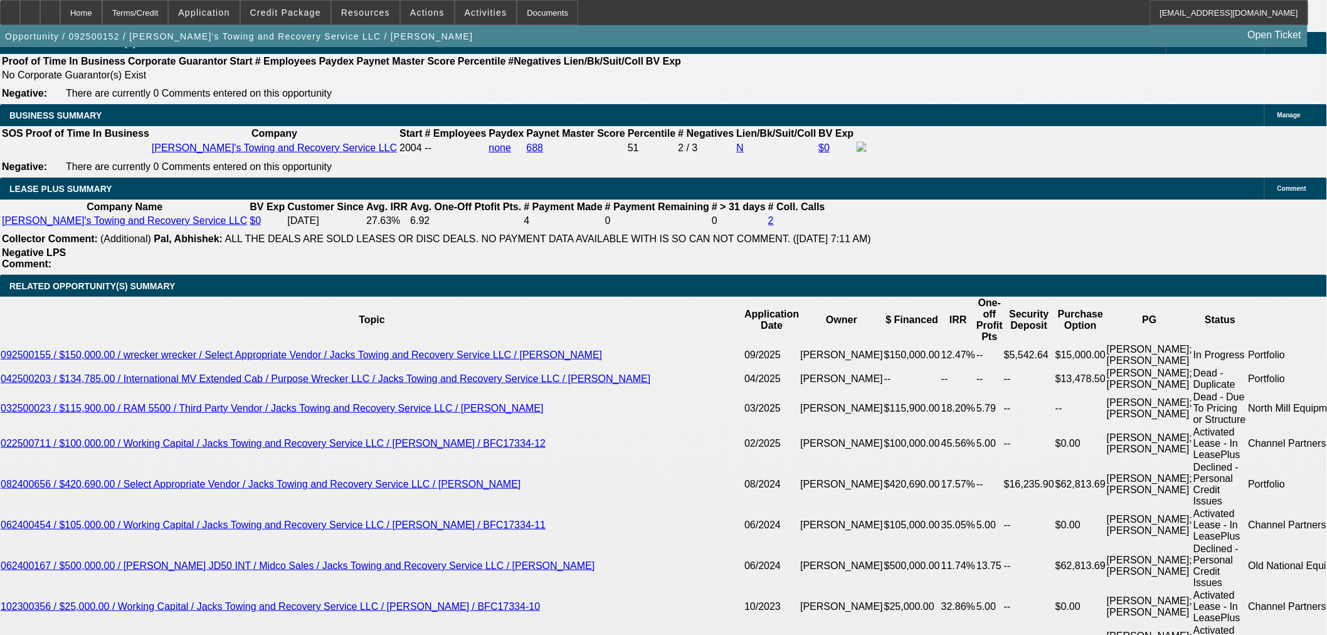
select select "0"
select select "3"
select select "0"
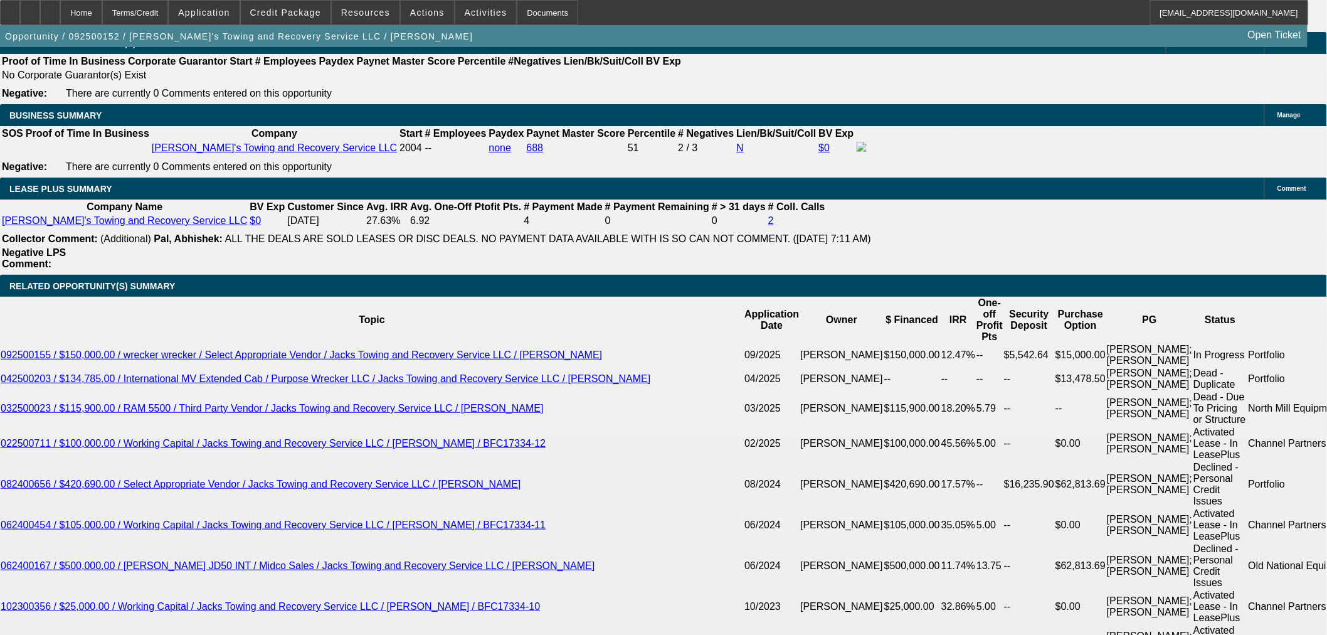
select select "6"
select select "0"
select select "3"
select select "0"
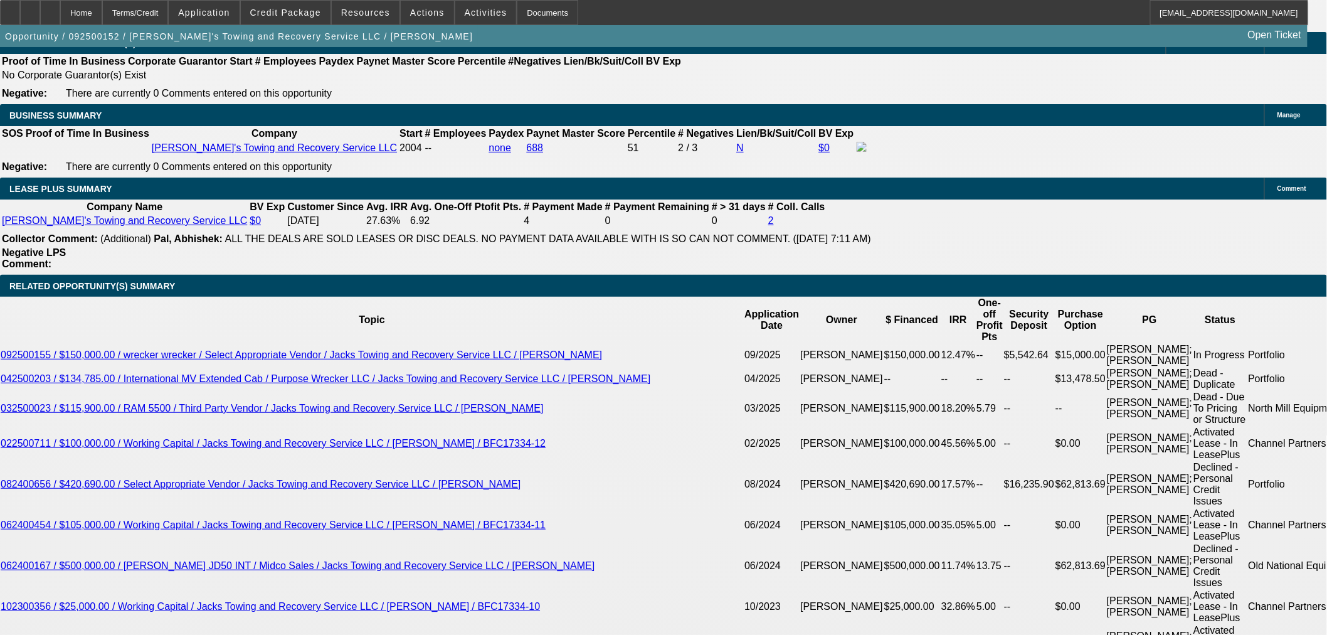
select select "6"
select select "0"
select select "3"
select select "0"
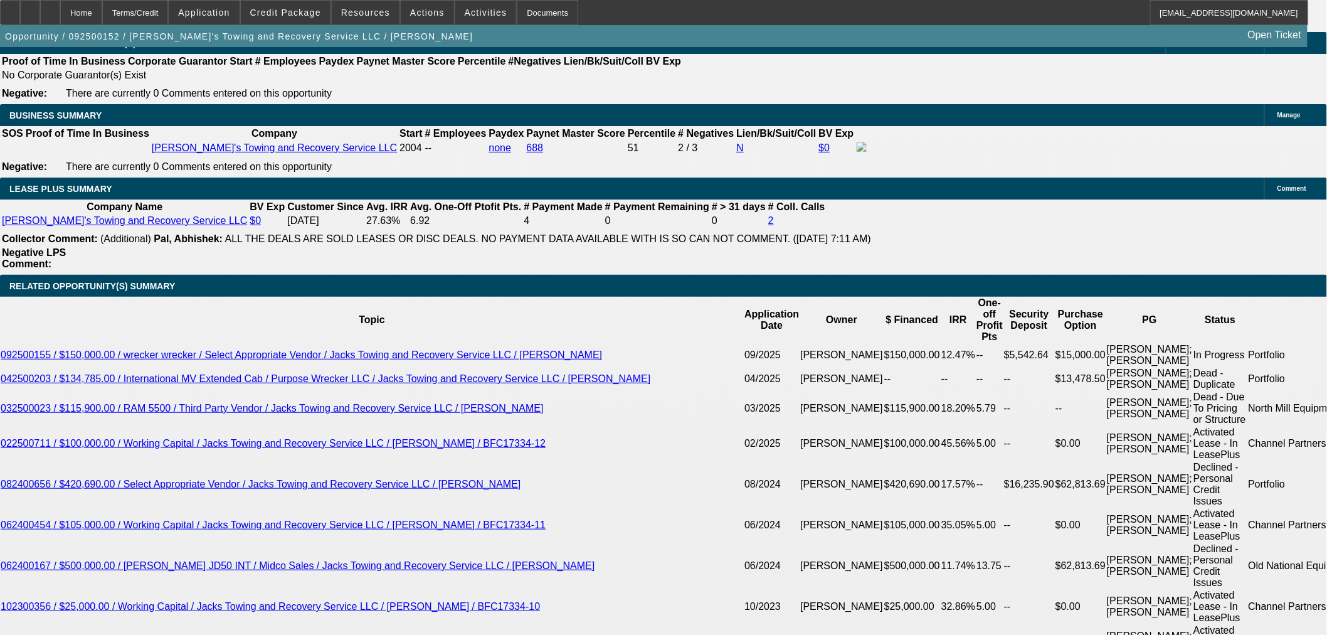
select select "6"
select select "0"
select select "3"
select select "0"
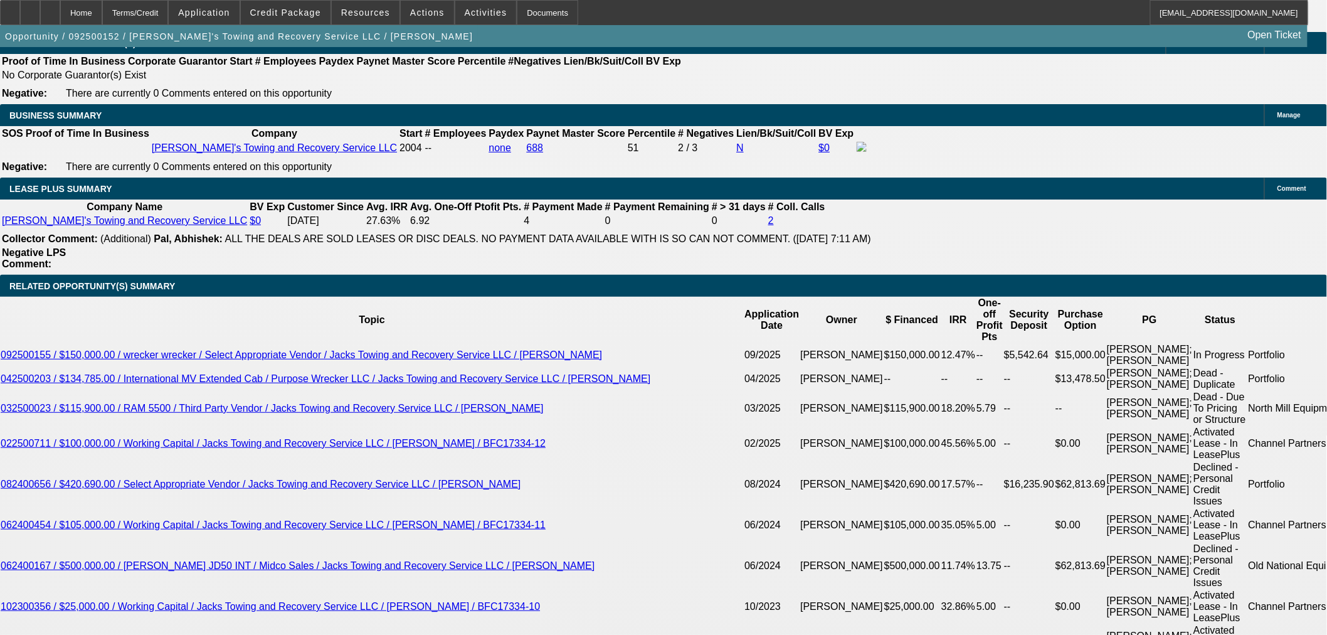
select select "6"
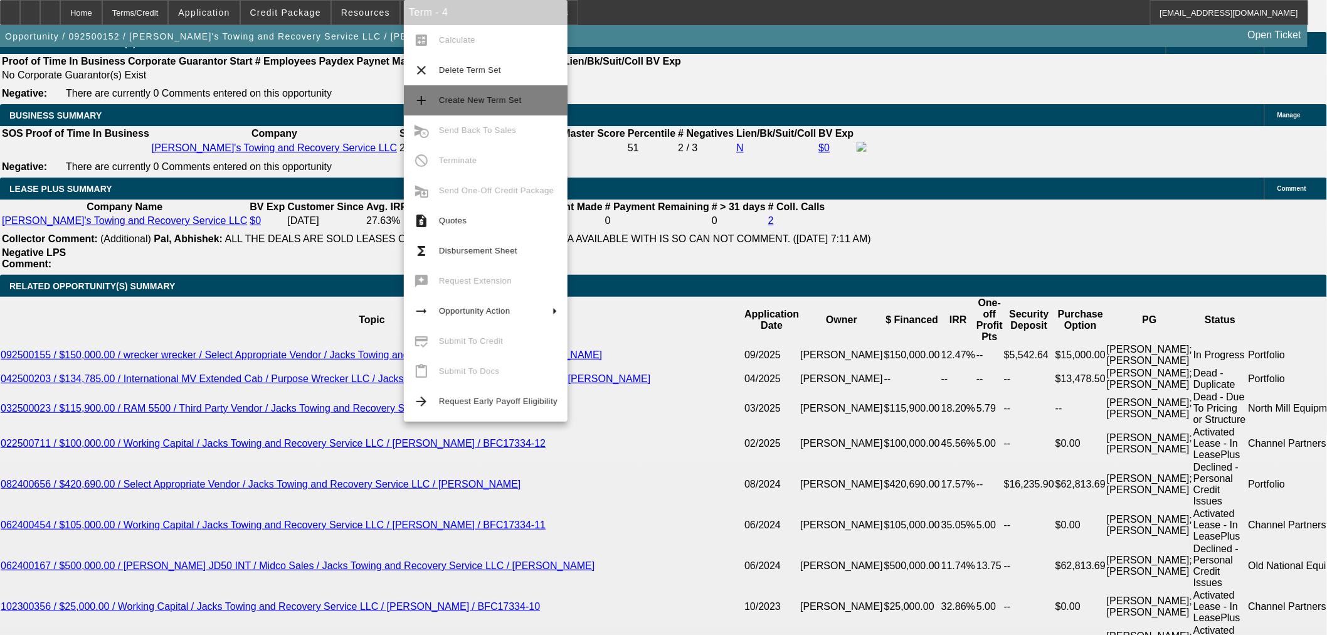
click at [450, 96] on span "Create New Term Set" at bounding box center [480, 99] width 83 height 9
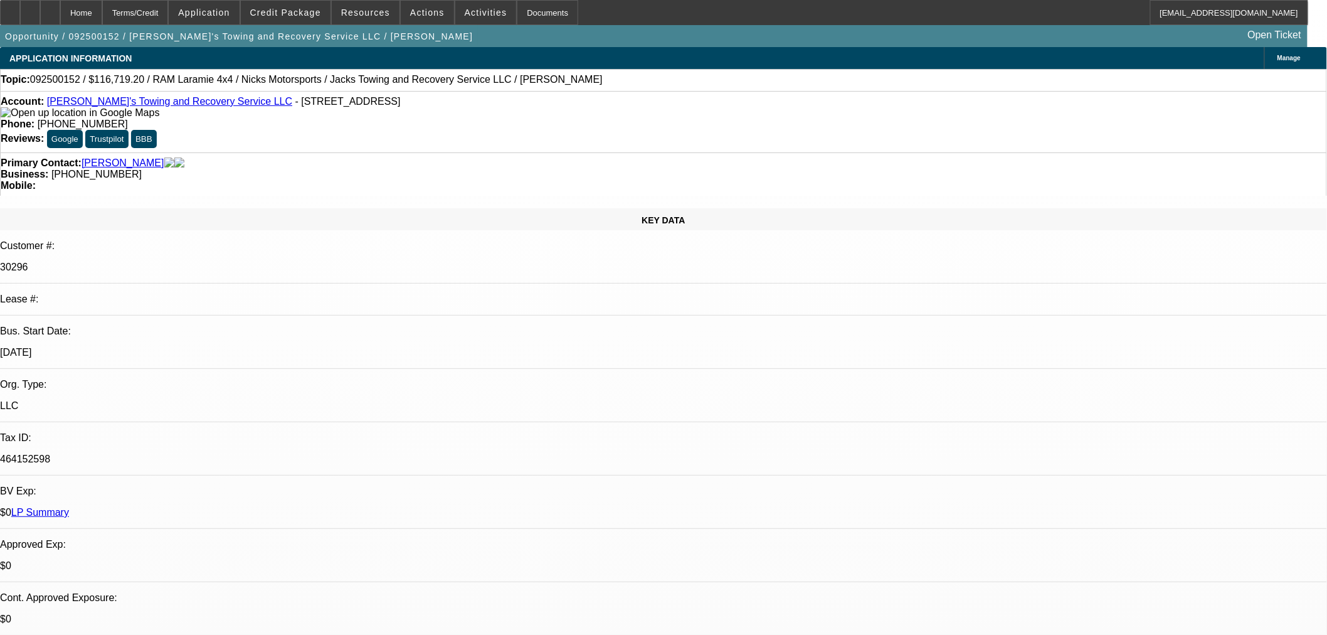
select select "0"
select select "3"
select select "0"
select select "6"
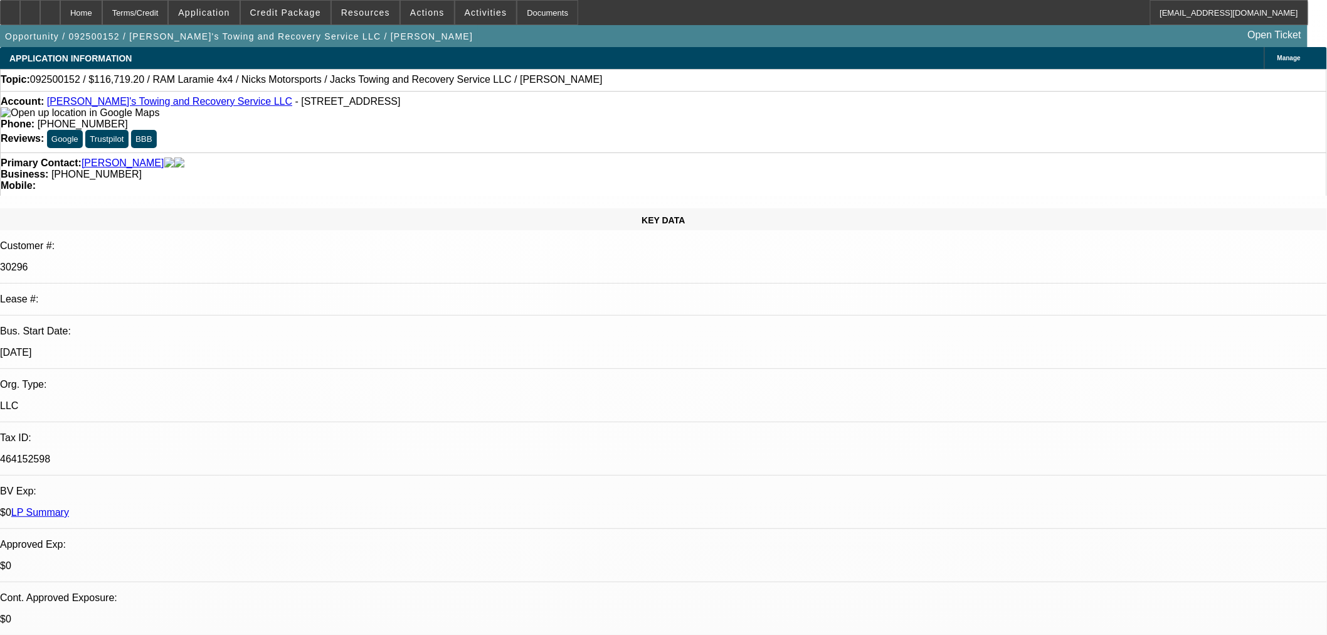
select select "0.2"
select select "0"
select select "3"
select select "0"
select select "6"
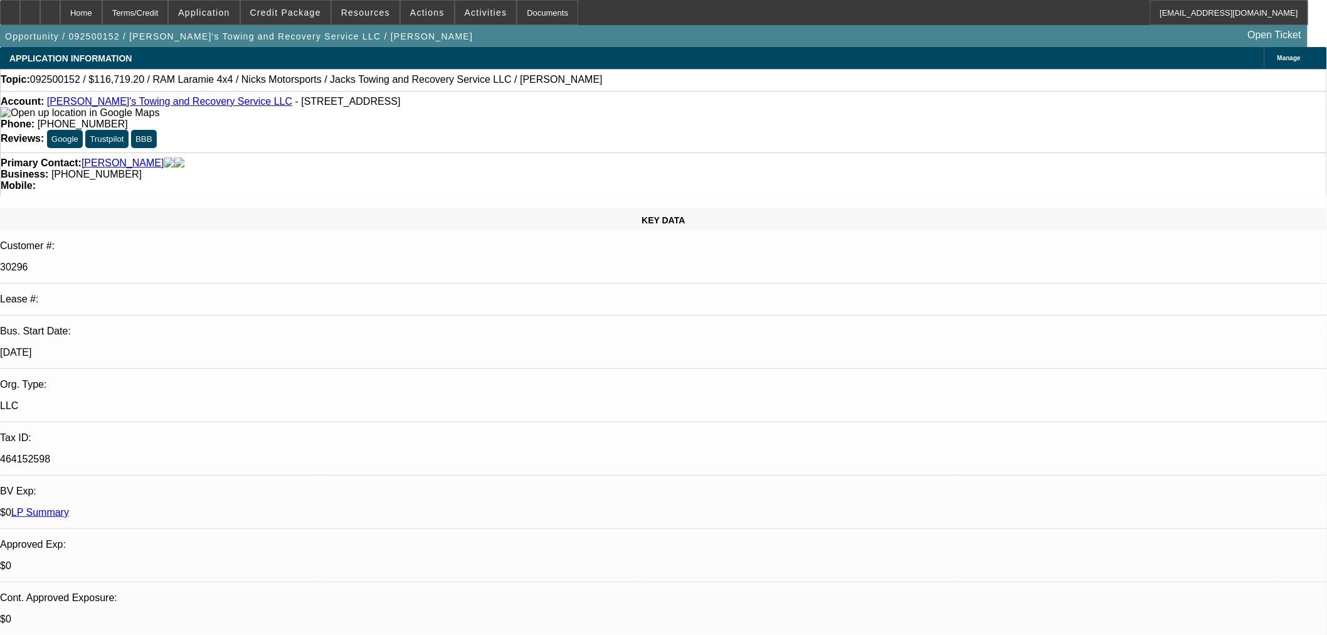
select select "0"
select select "3"
select select "0"
select select "6"
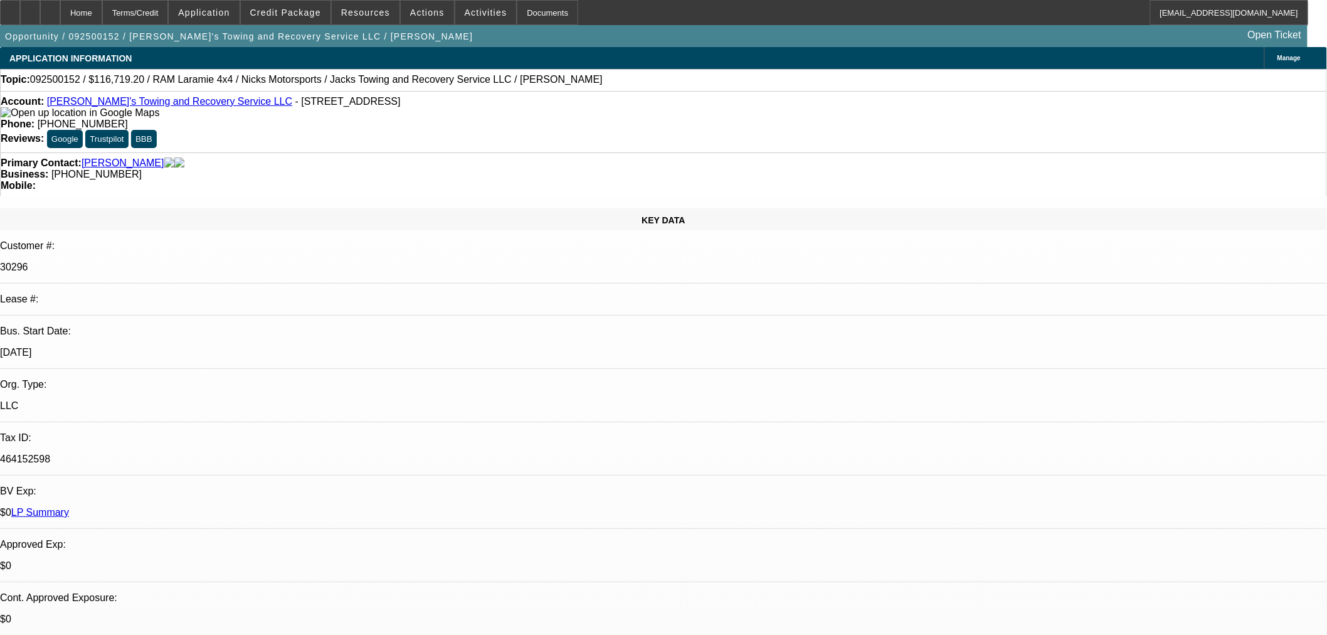
select select "0"
select select "3"
select select "0"
select select "6"
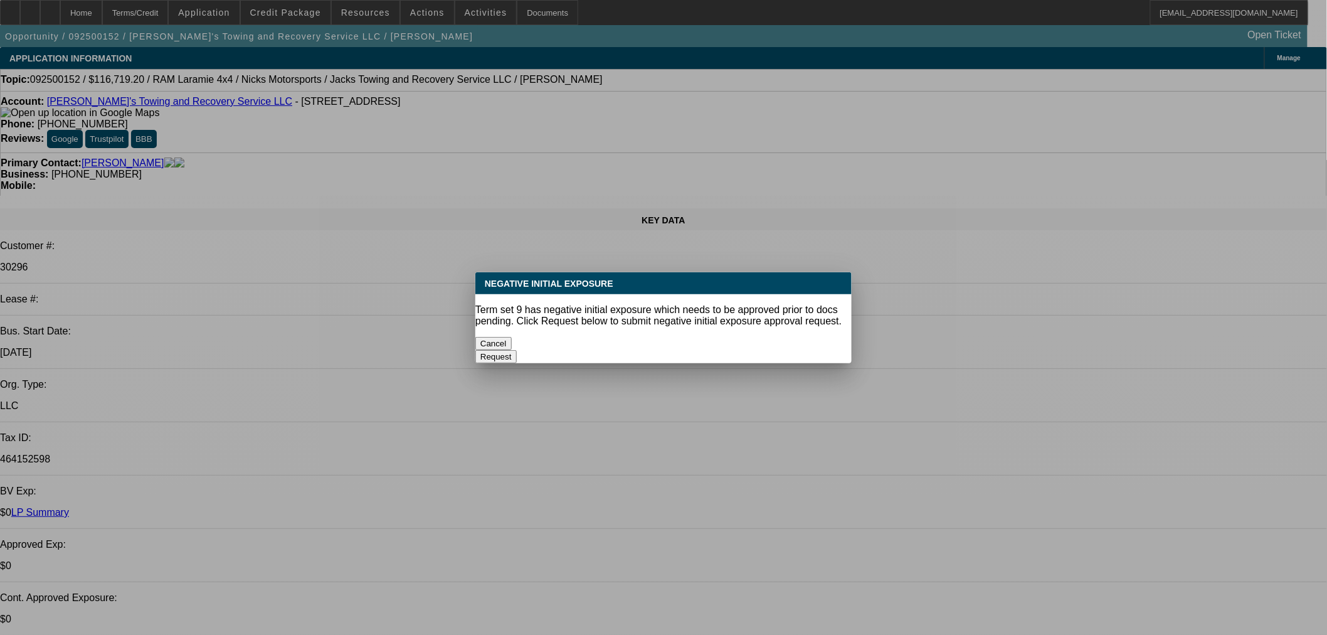
click at [512, 337] on button "Cancel" at bounding box center [493, 343] width 36 height 13
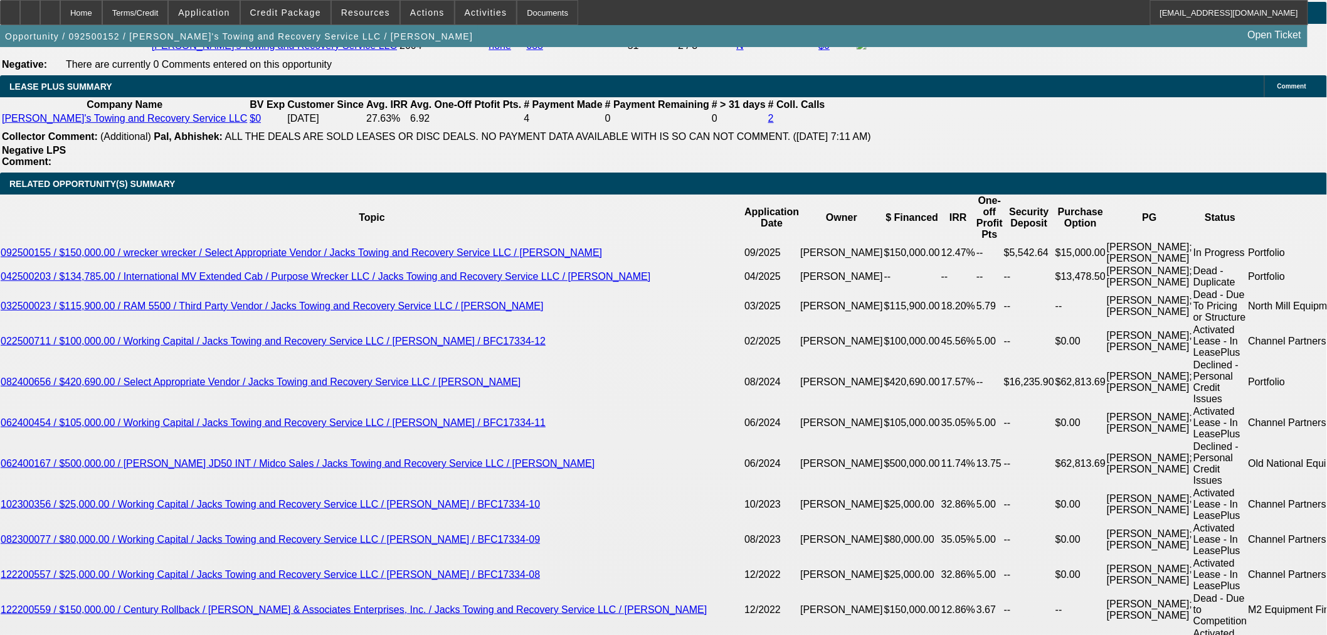
scroll to position [2299, 0]
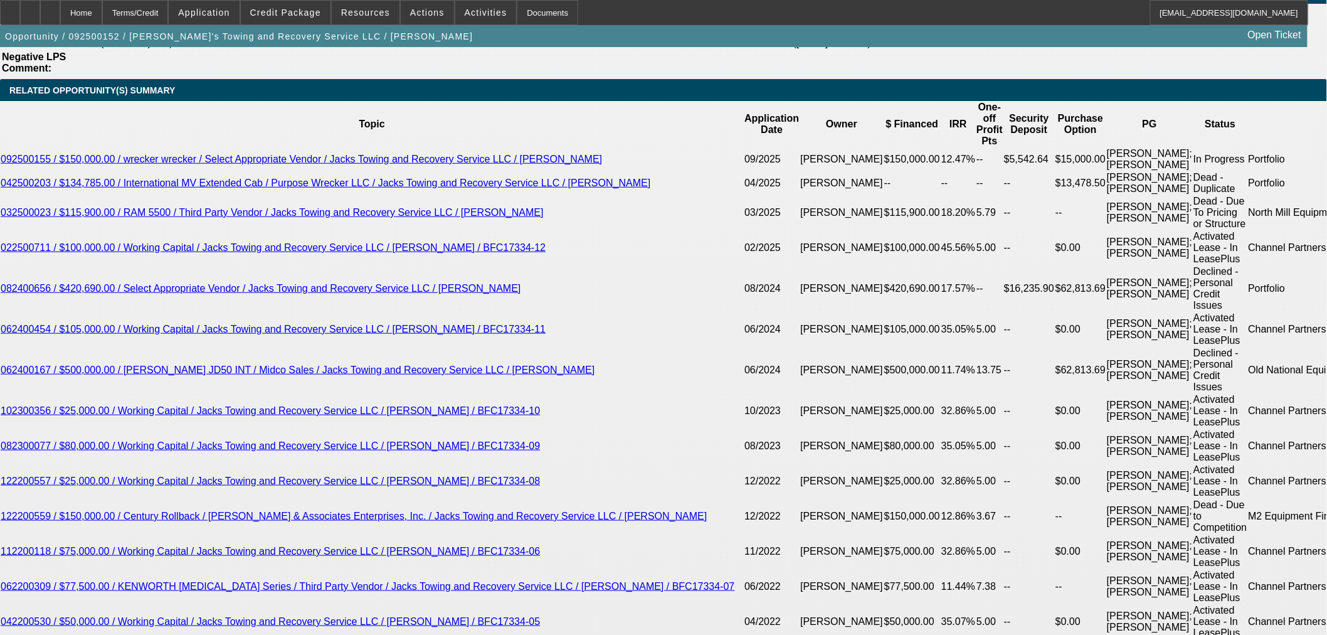
type input "29179.80"
drag, startPoint x: 357, startPoint y: 319, endPoint x: 443, endPoint y: 322, distance: 85.4
type input "UNKNOWN"
drag, startPoint x: 450, startPoint y: 295, endPoint x: 500, endPoint y: 295, distance: 49.5
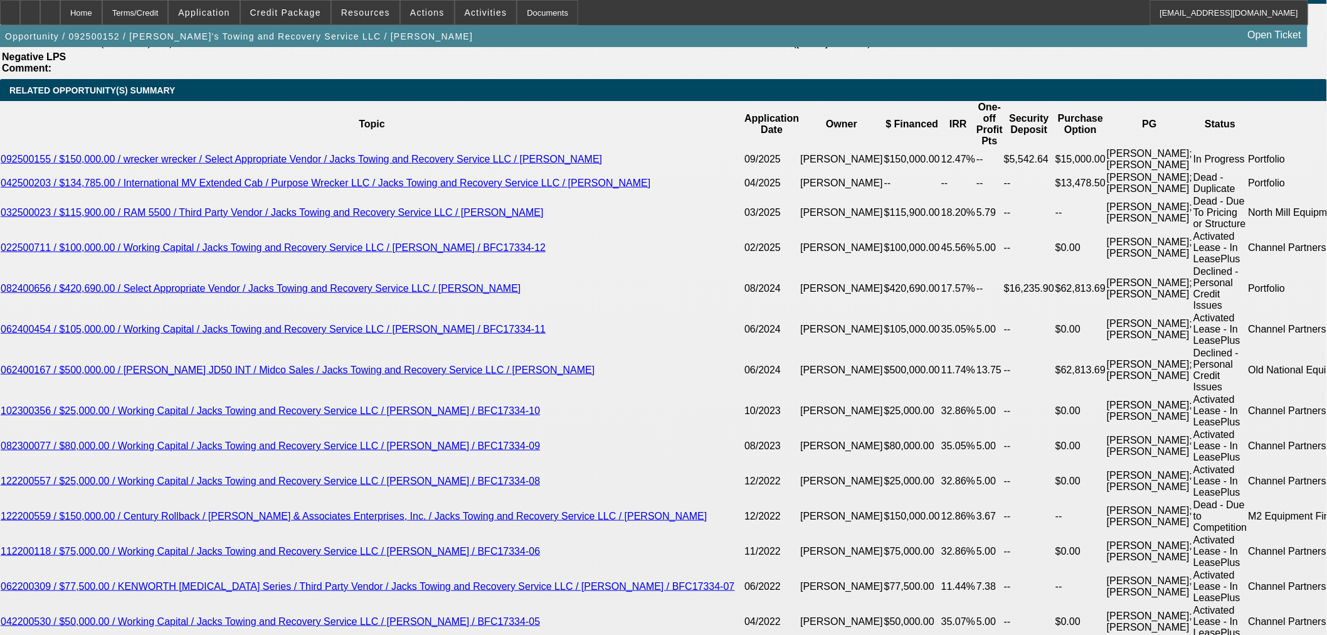
type input "11"
type input "$2,537.76"
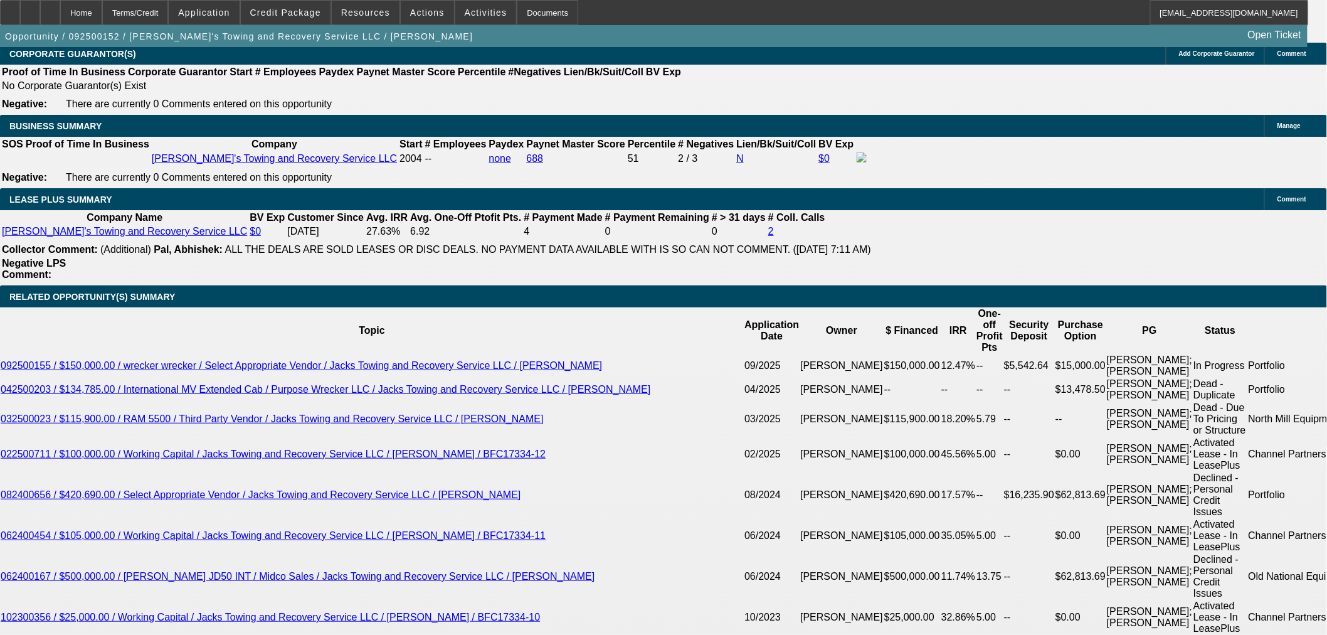
scroll to position [2090, 0]
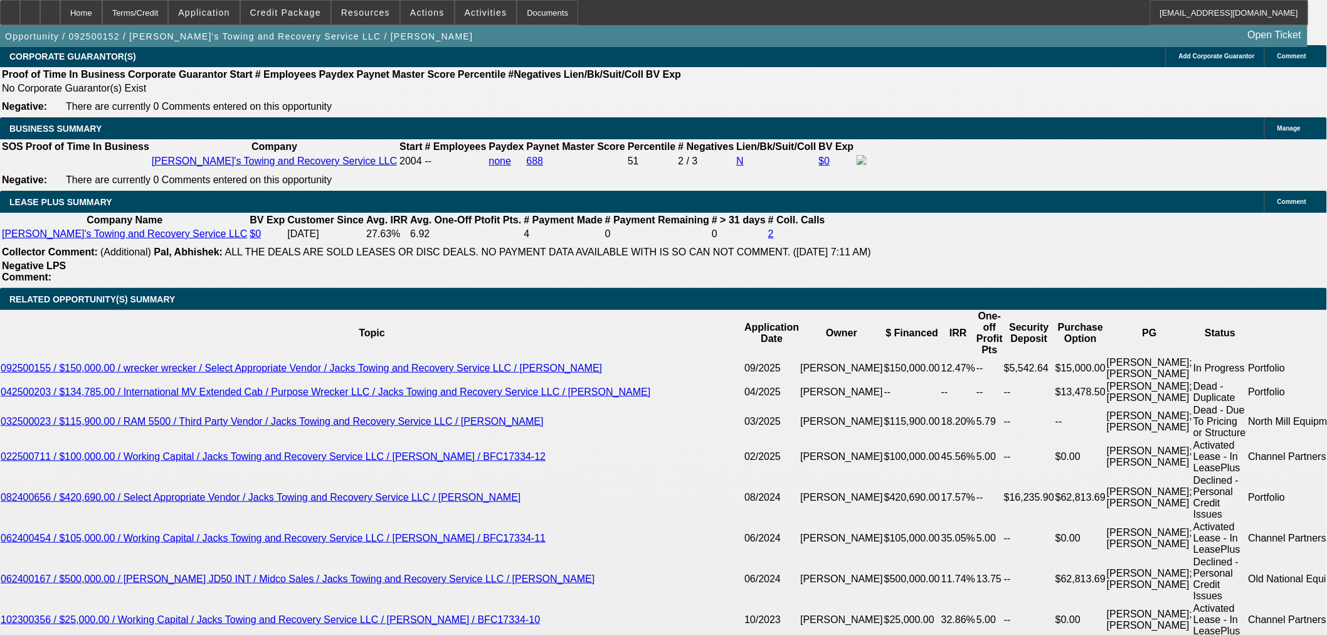
type input "11"
drag, startPoint x: 404, startPoint y: 412, endPoint x: 527, endPoint y: 412, distance: 122.3
type input "$0.00"
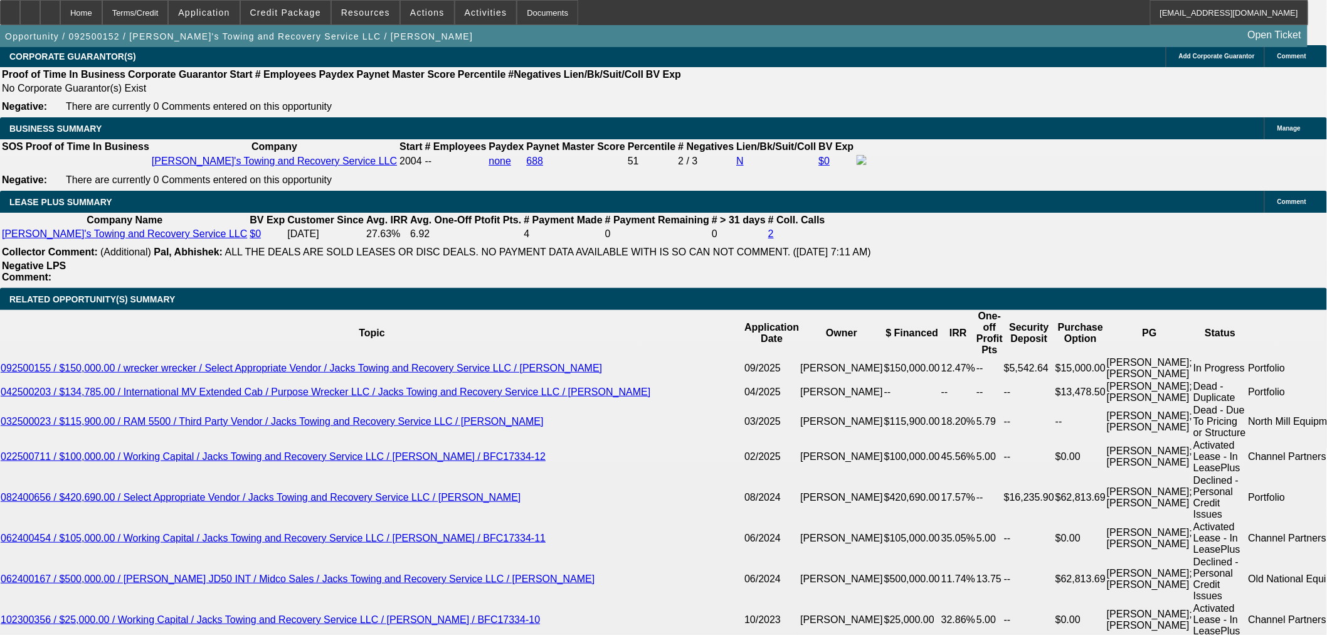
scroll to position [0, 0]
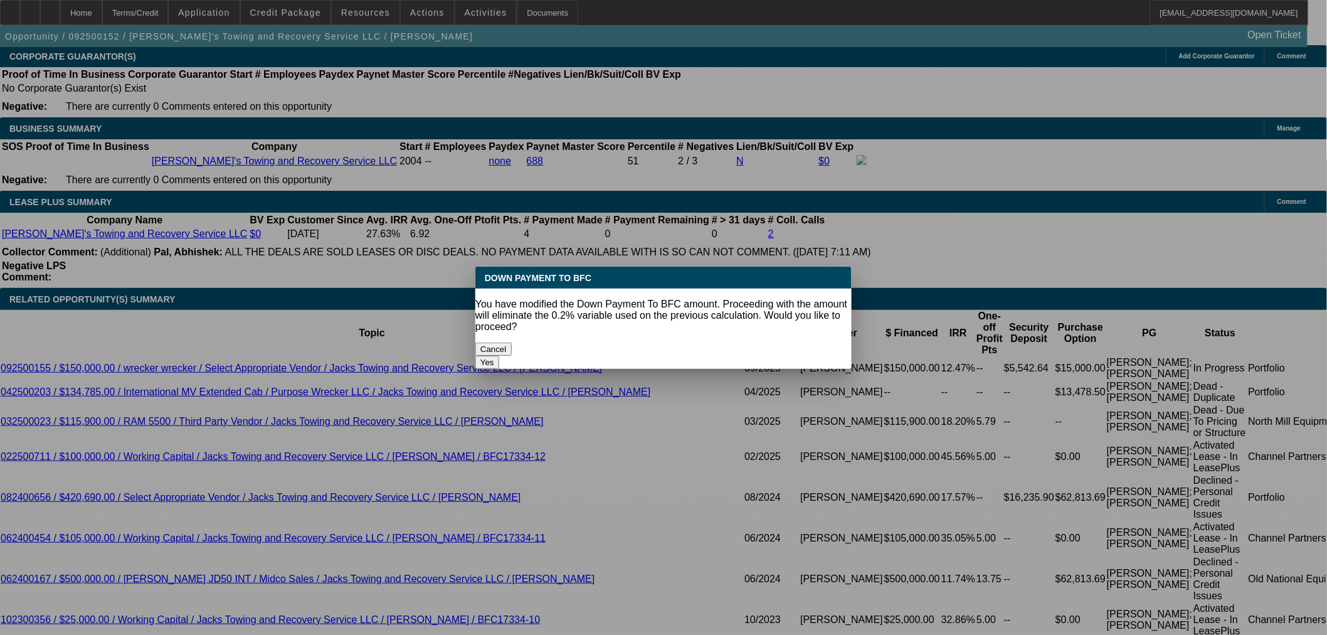
click at [499, 355] on button "Yes" at bounding box center [487, 361] width 24 height 13
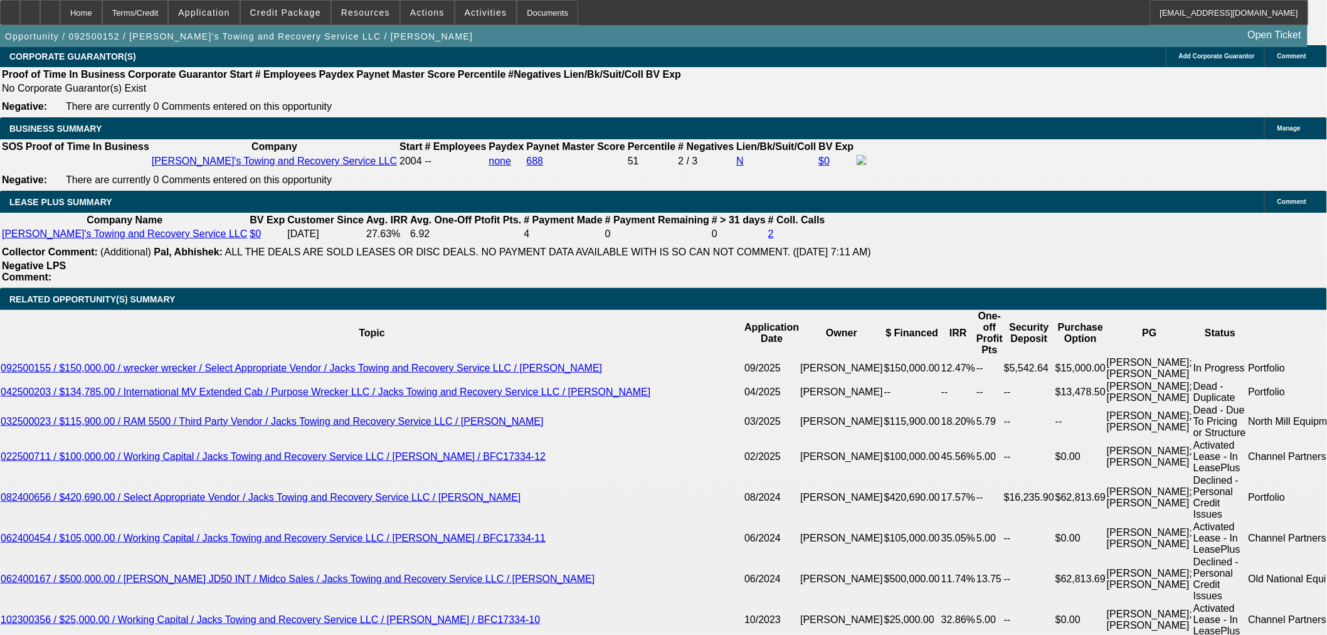
select select "0"
type input "$3,172.20"
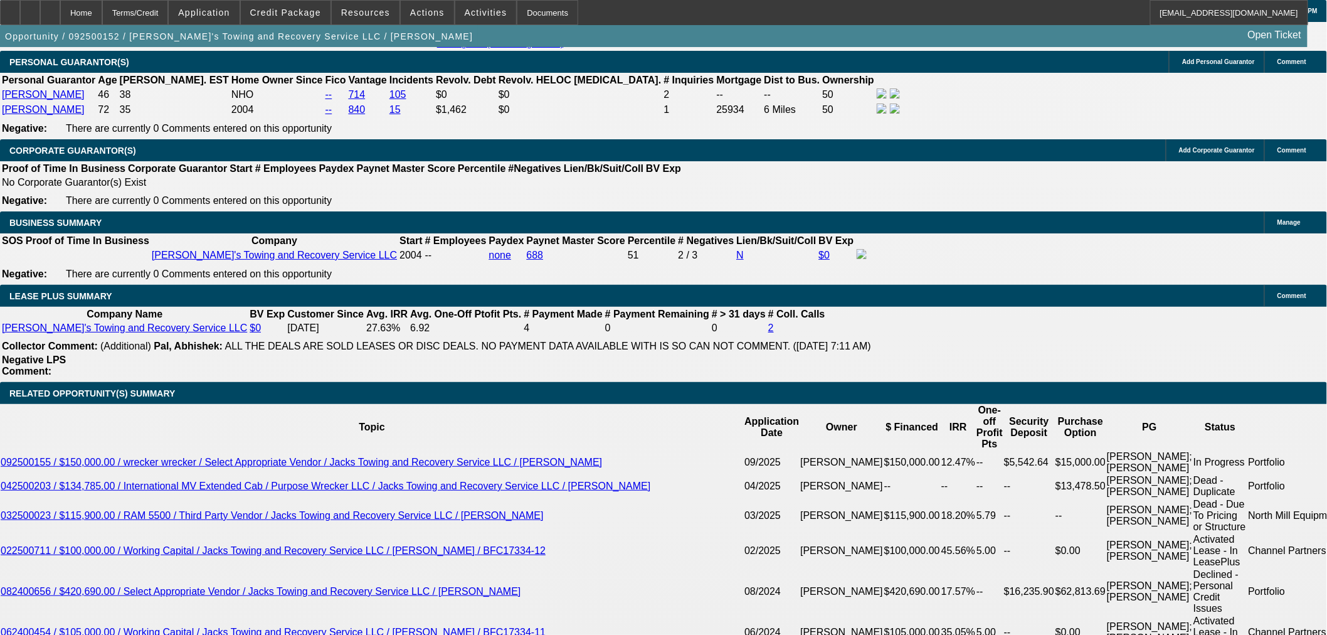
scroll to position [1881, 0]
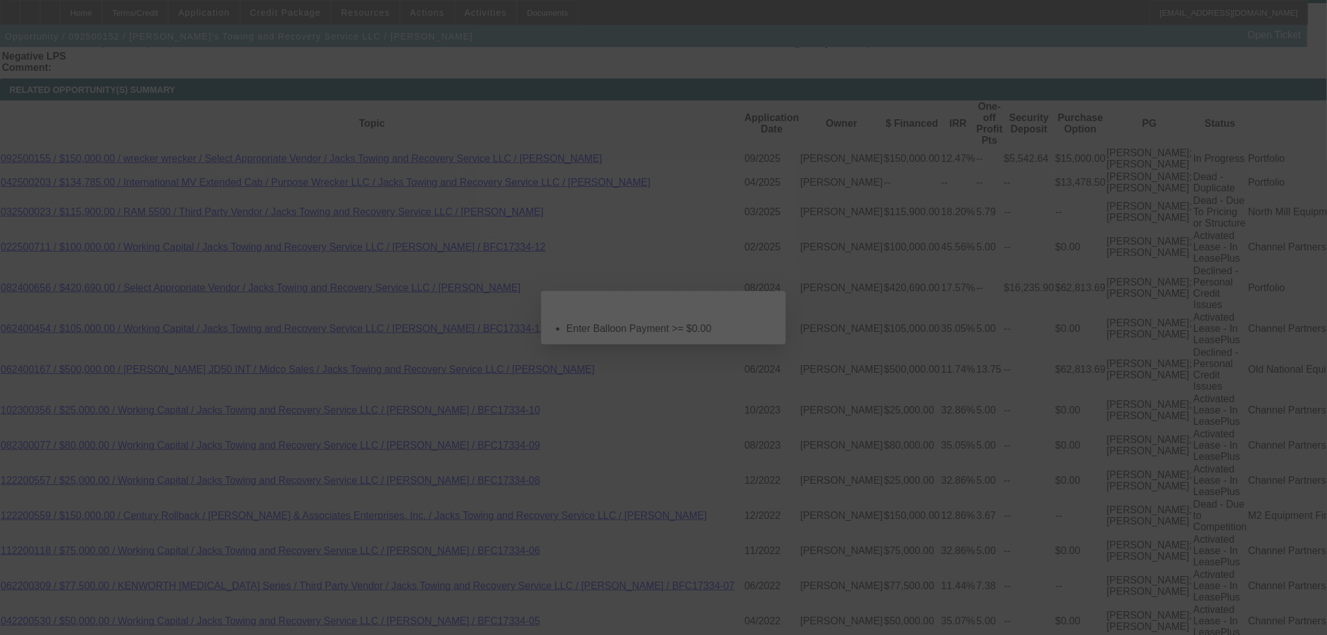
scroll to position [0, 0]
select select "0"
select select "3"
select select "0"
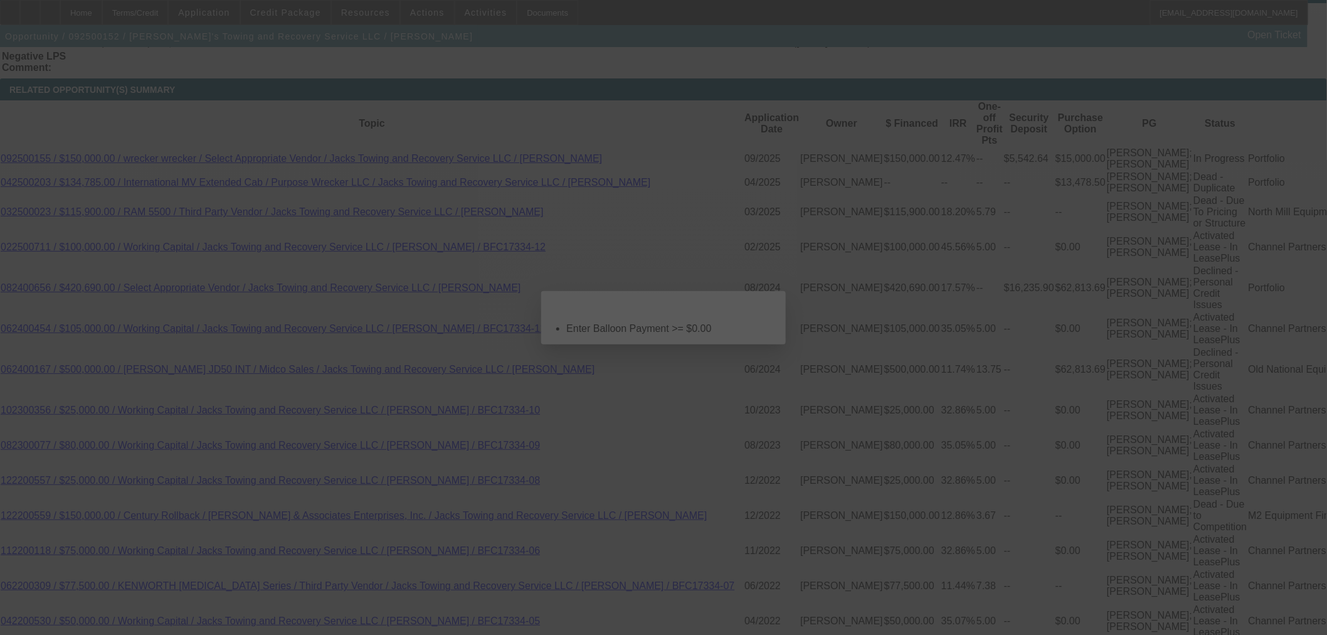
select select "6"
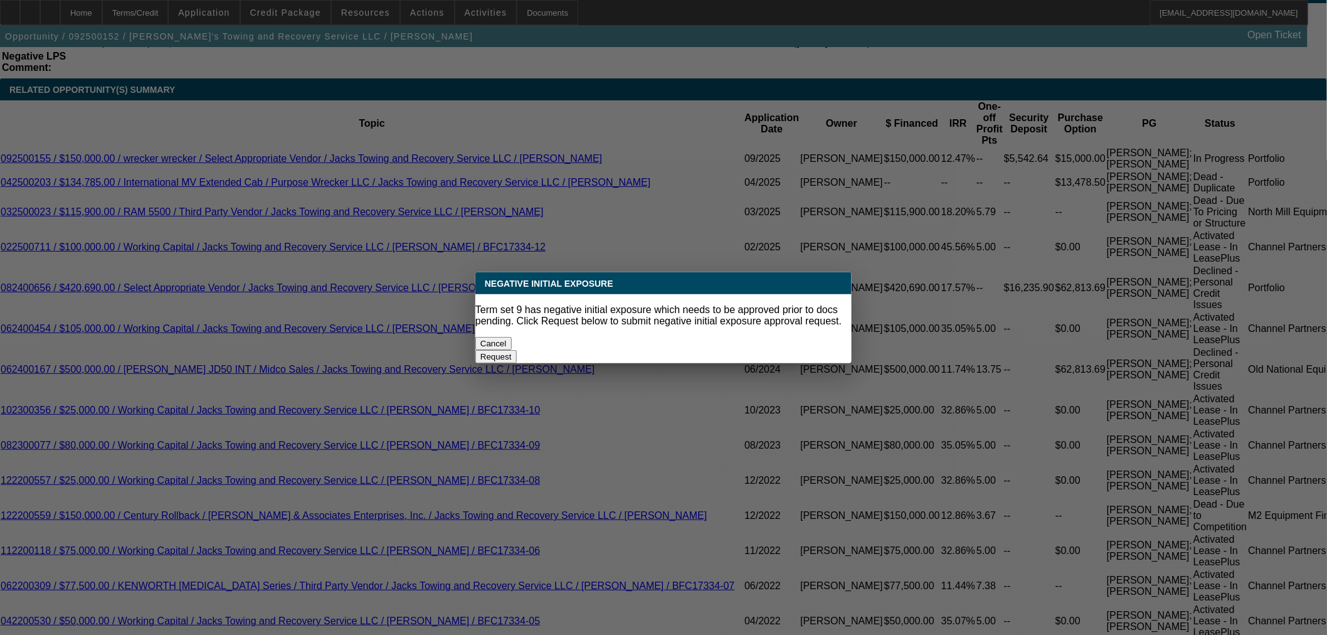
click at [512, 339] on button "Cancel" at bounding box center [493, 343] width 36 height 13
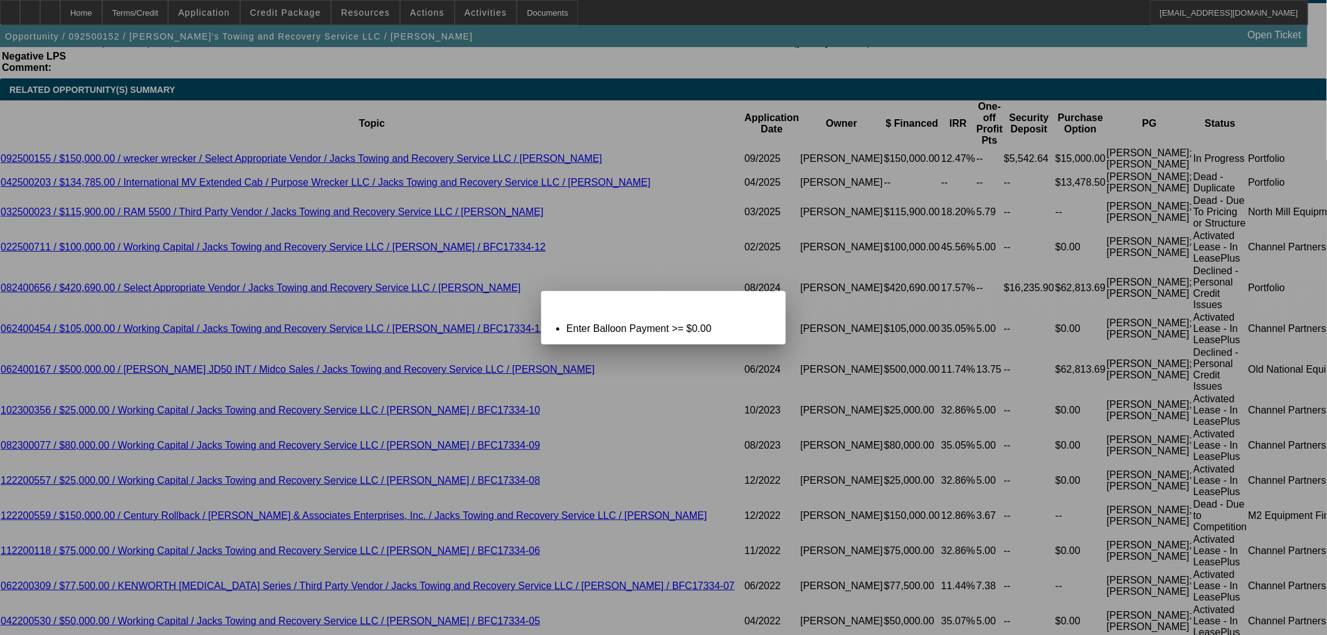
click at [763, 303] on div "Close" at bounding box center [771, 298] width 28 height 14
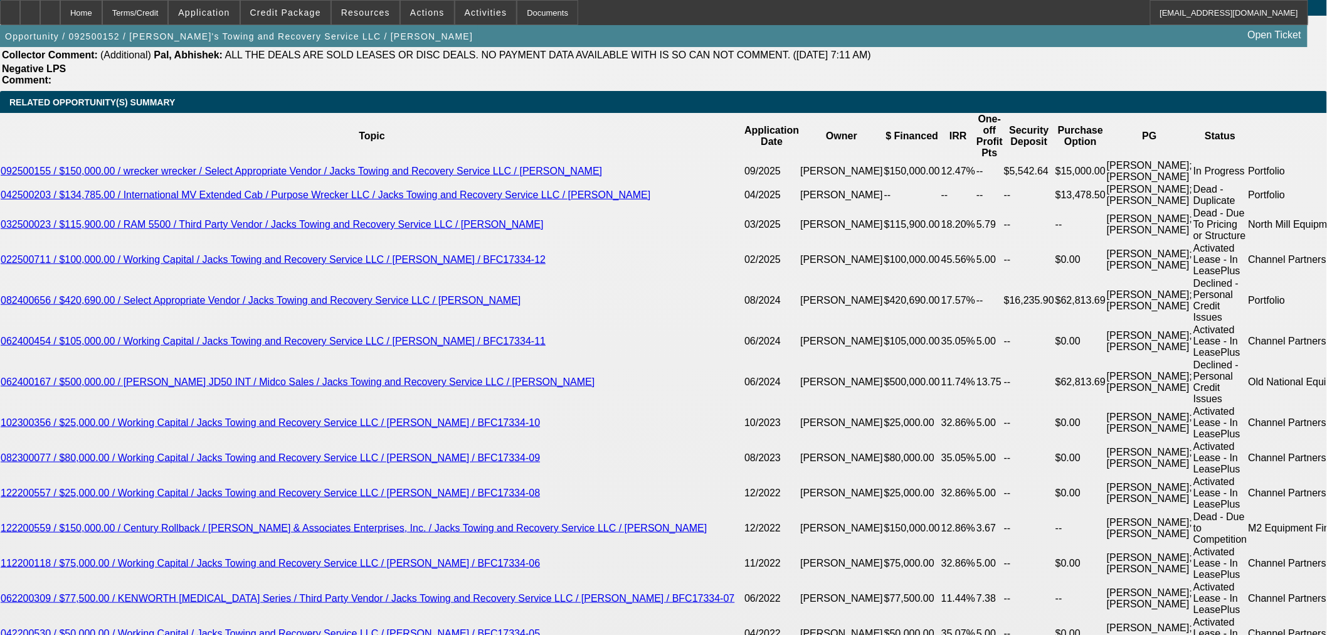
scroll to position [2090, 0]
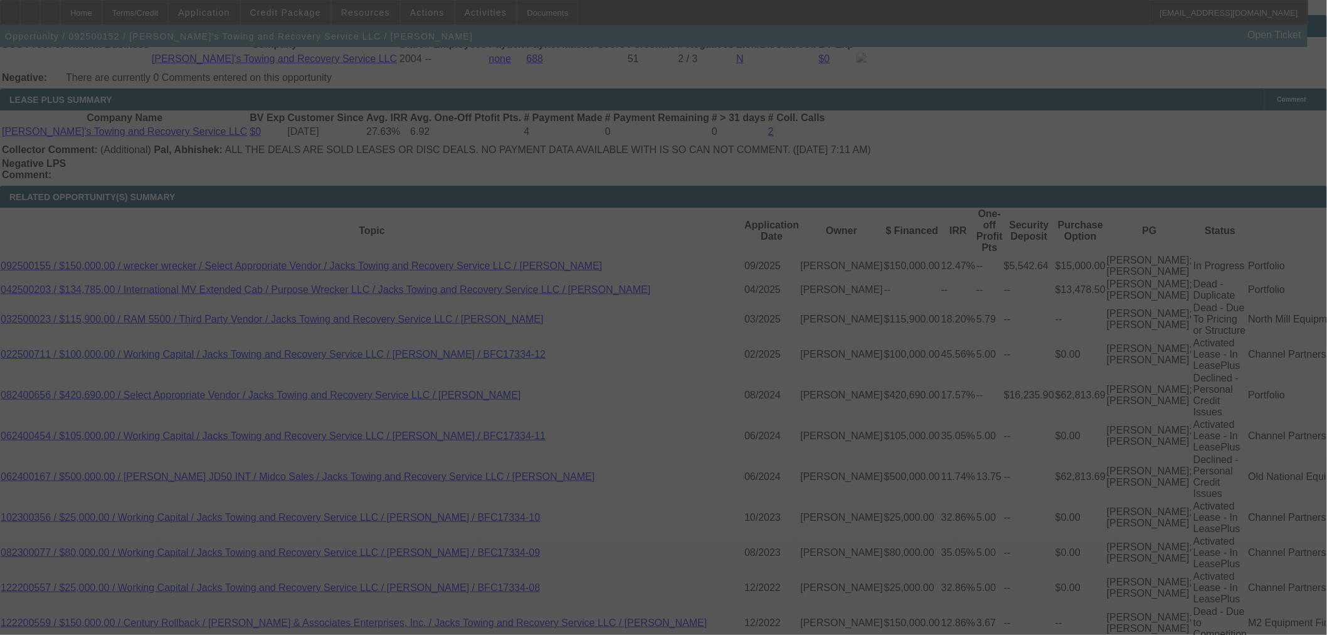
scroll to position [0, 0]
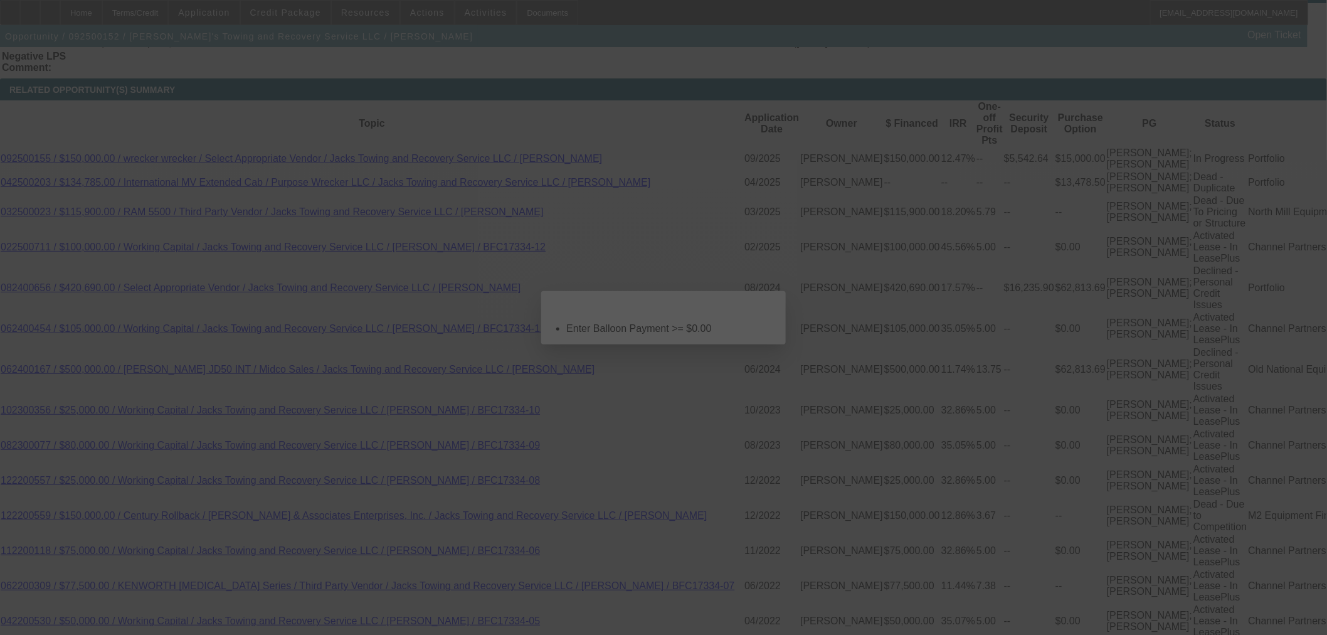
select select "0"
select select "3"
select select "0"
select select "6"
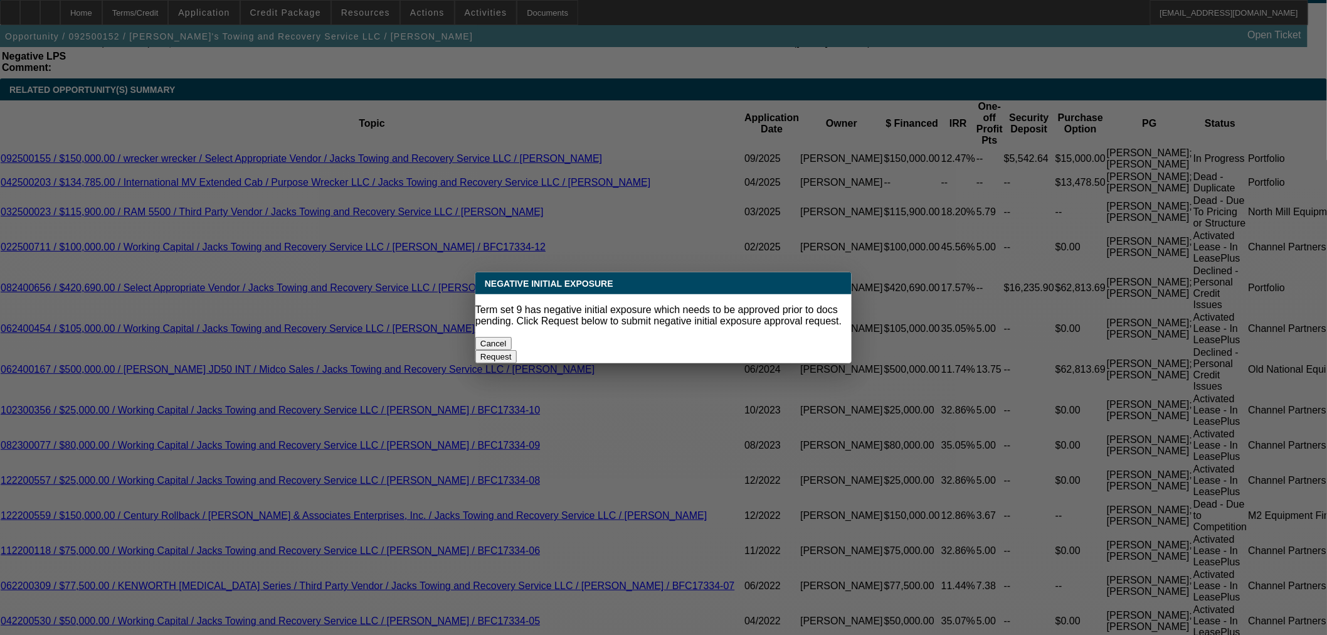
click at [512, 337] on button "Cancel" at bounding box center [493, 343] width 36 height 13
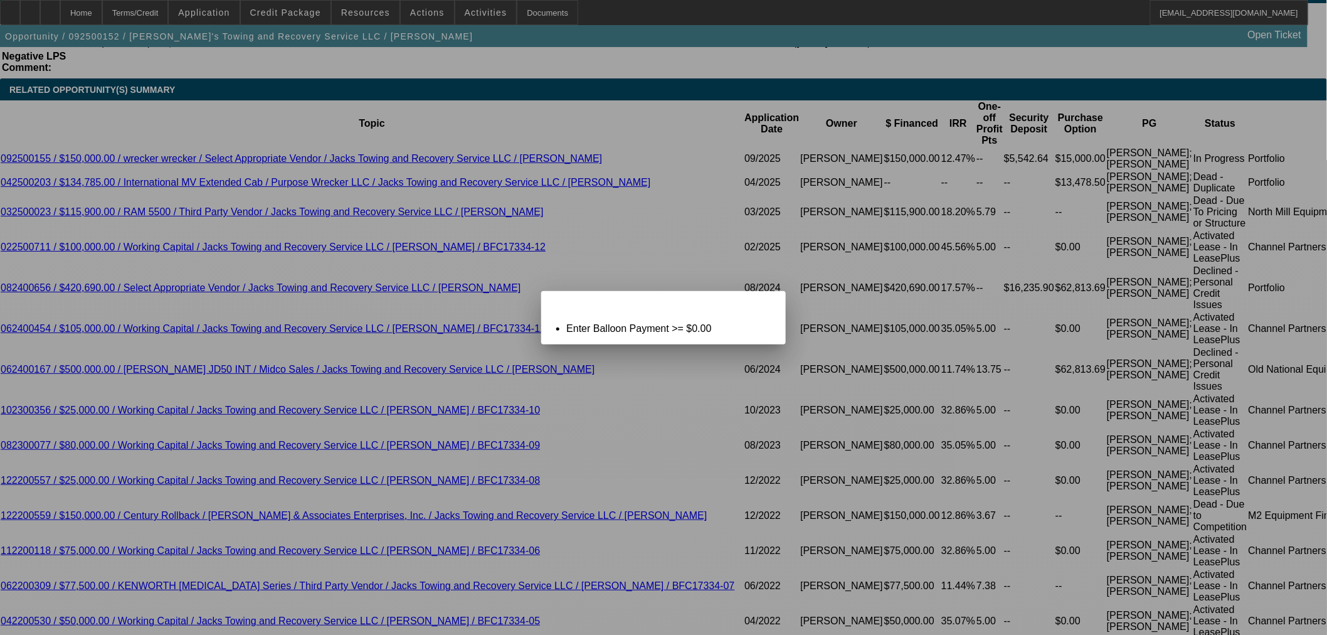
click at [763, 305] on span "Close" at bounding box center [769, 301] width 17 height 7
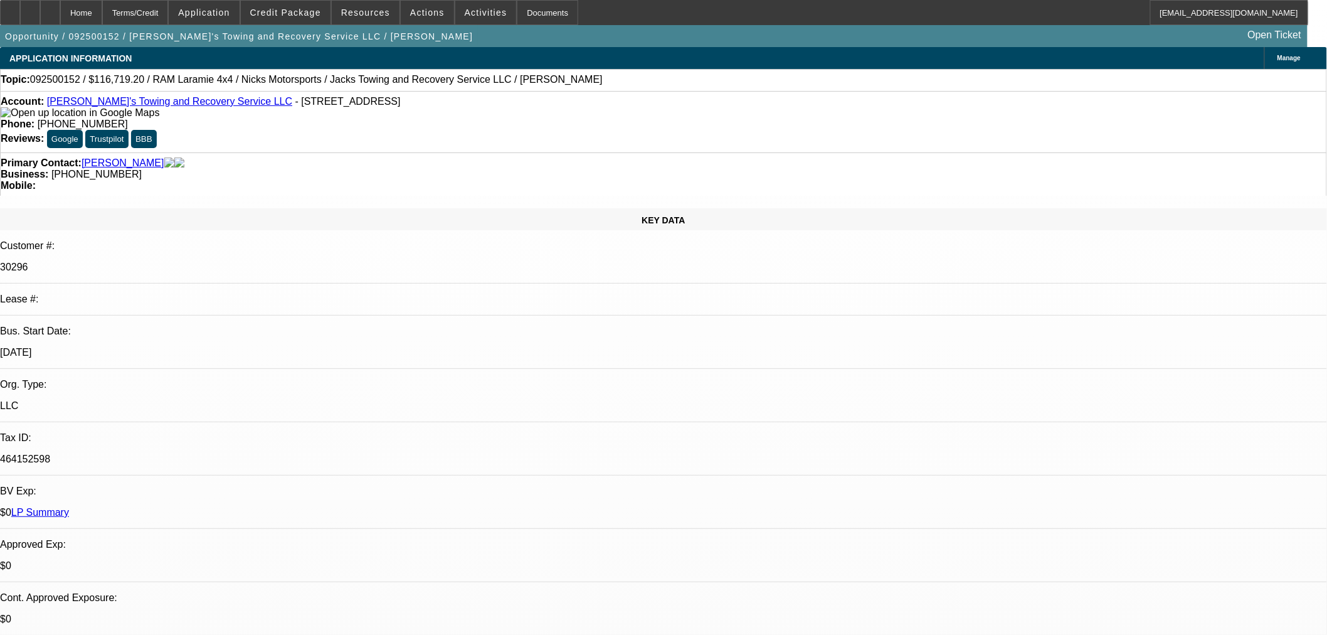
scroll to position [2299, 0]
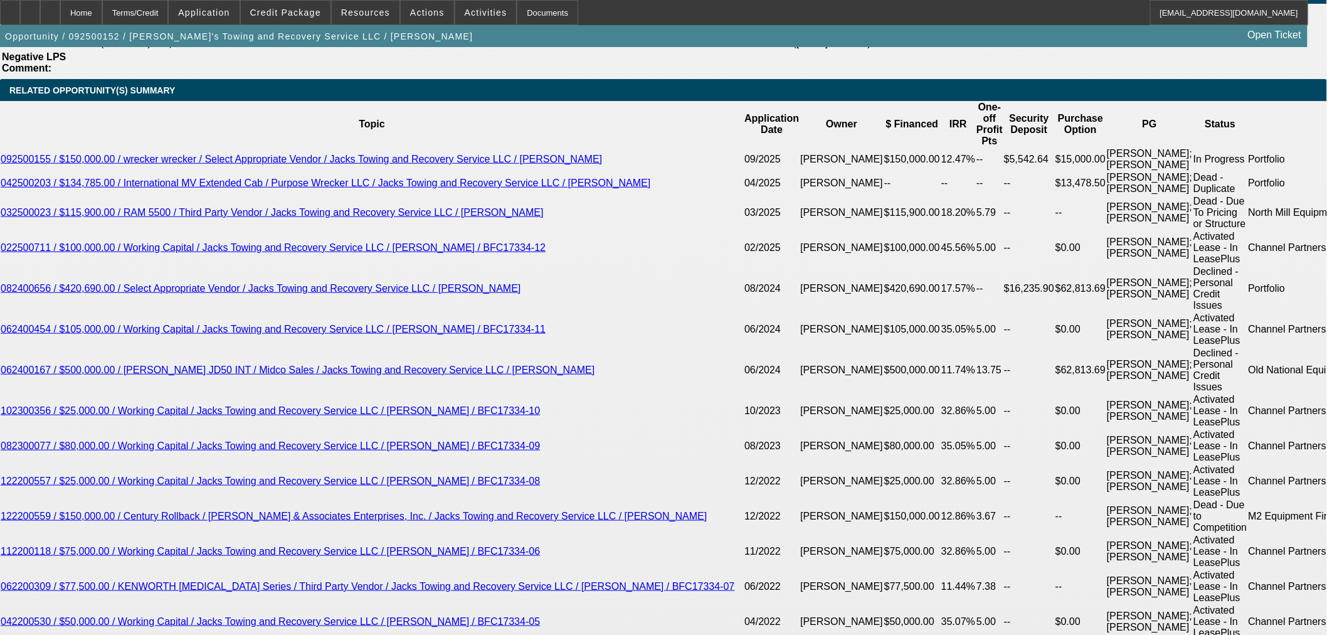
type input "$0.00"
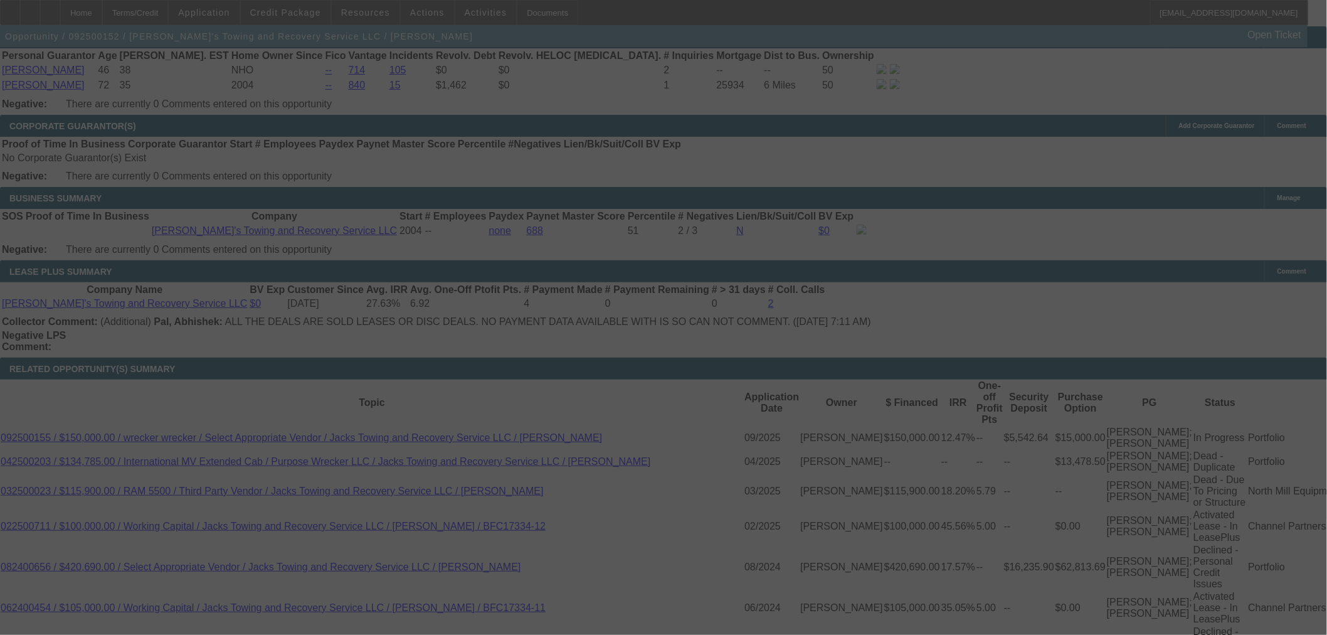
select select "0"
select select "3"
select select "0"
select select "6"
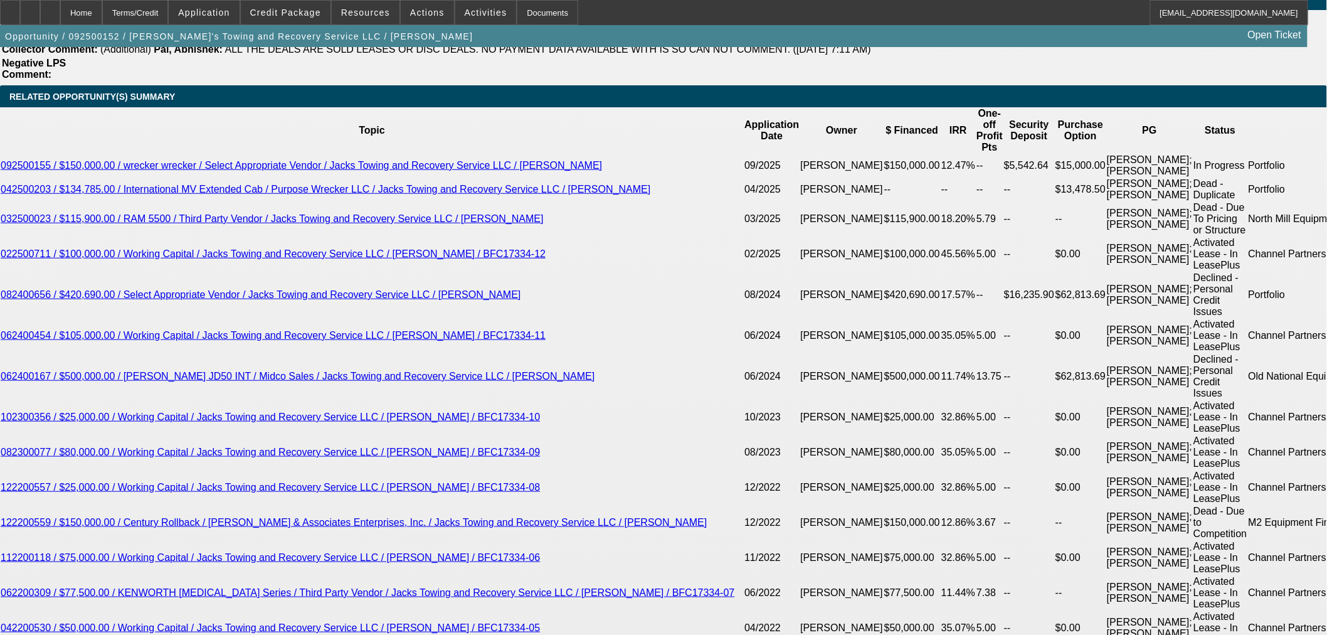
scroll to position [2299, 0]
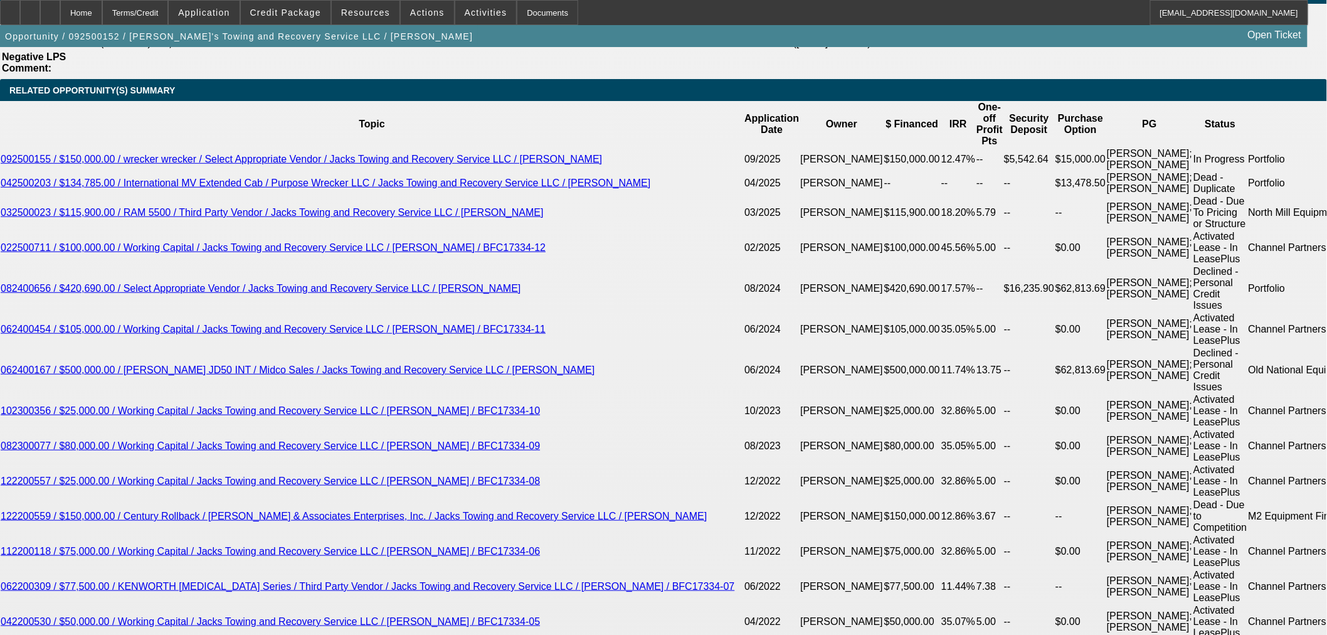
drag, startPoint x: 507, startPoint y: 293, endPoint x: 528, endPoint y: 301, distance: 22.8
type input "UNKNOWN"
type input "11"
type input "$2,493.96"
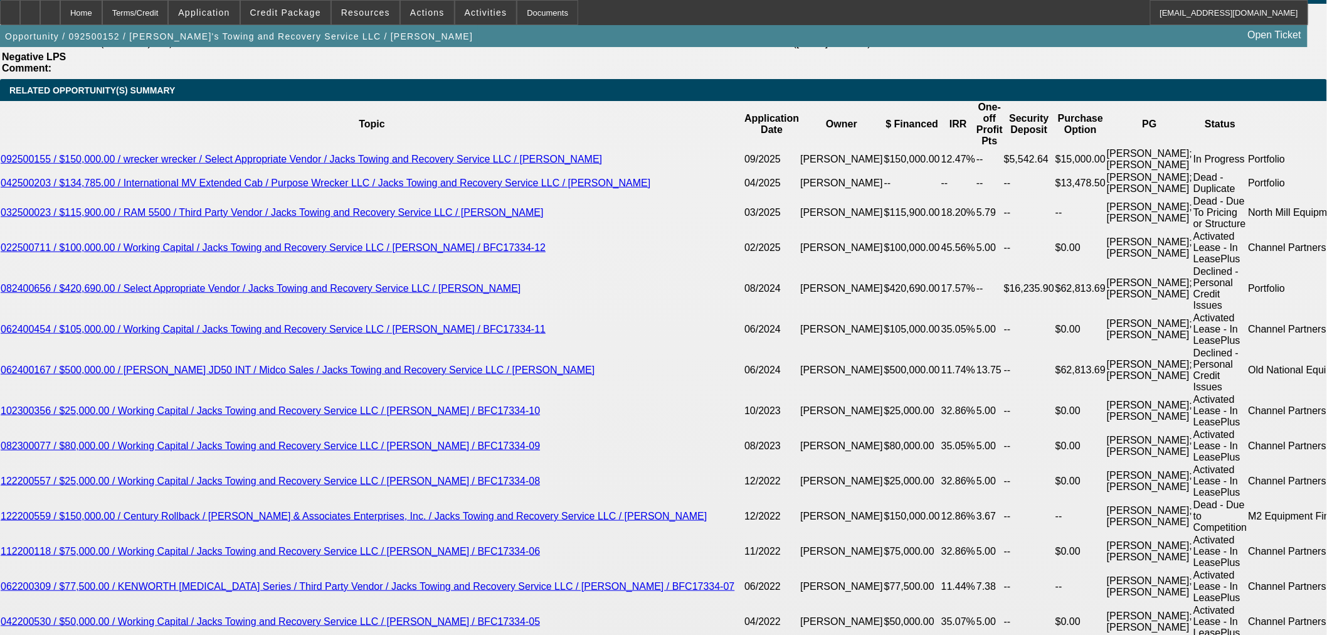
type input "11."
type input "$3,172.20"
type input "11.5"
type input "$3,208.70"
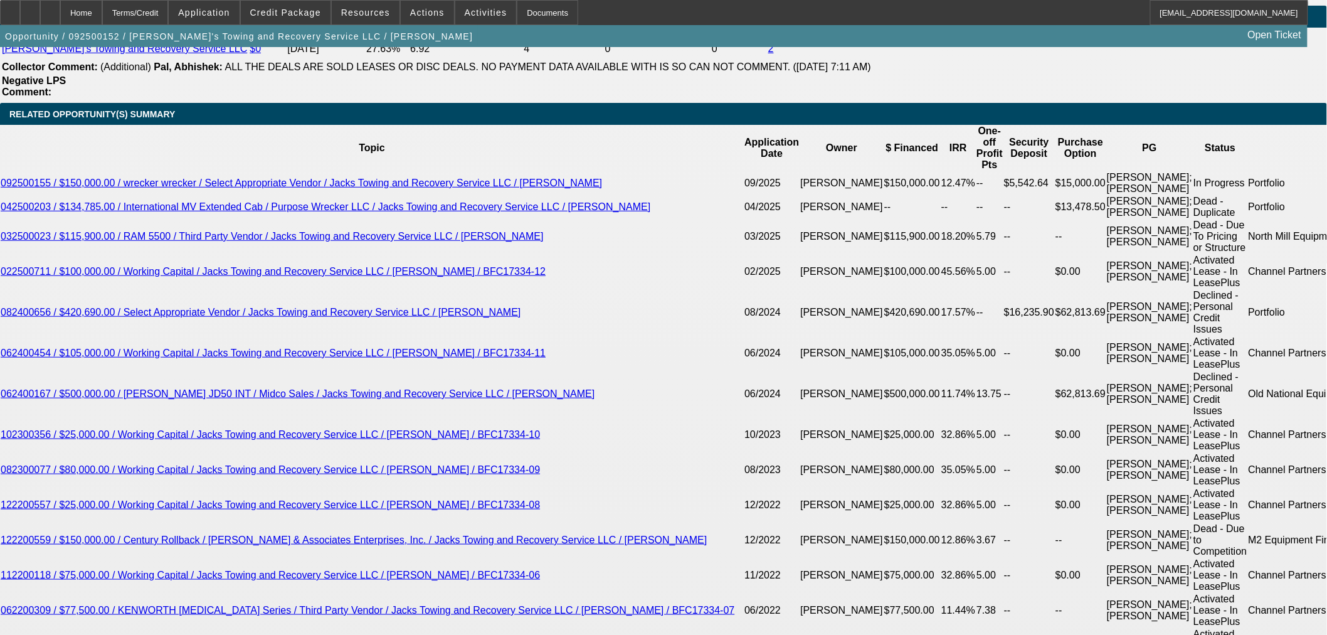
scroll to position [2090, 0]
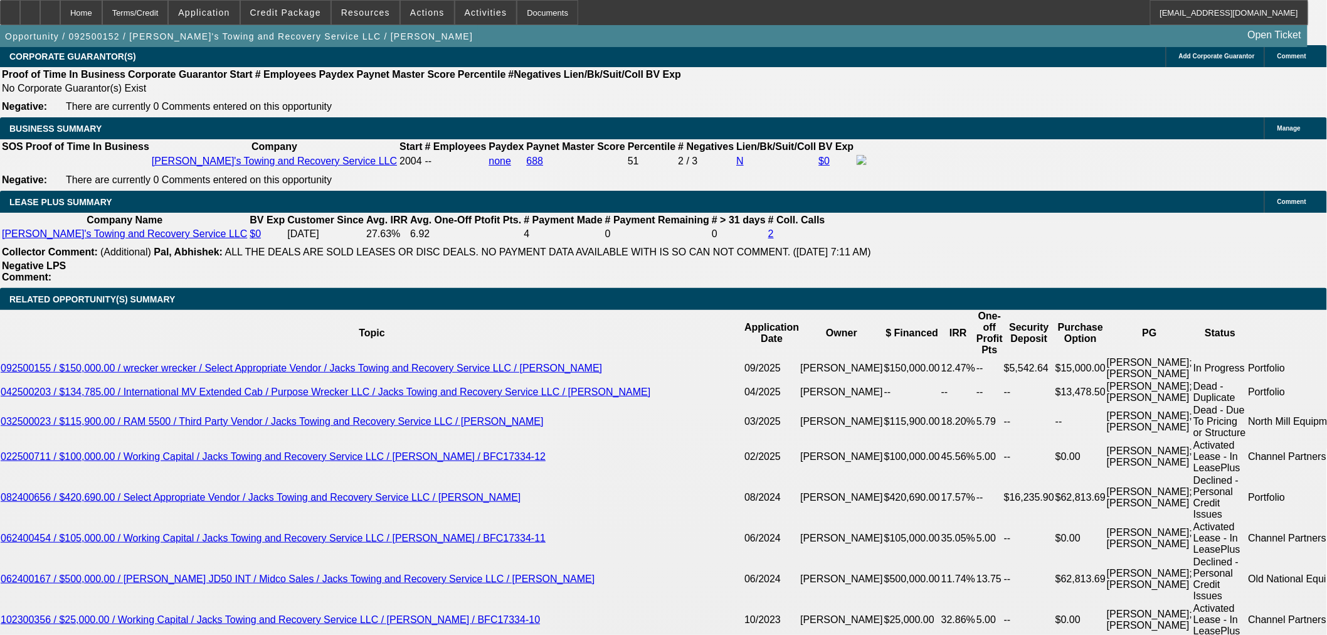
type input "11.5"
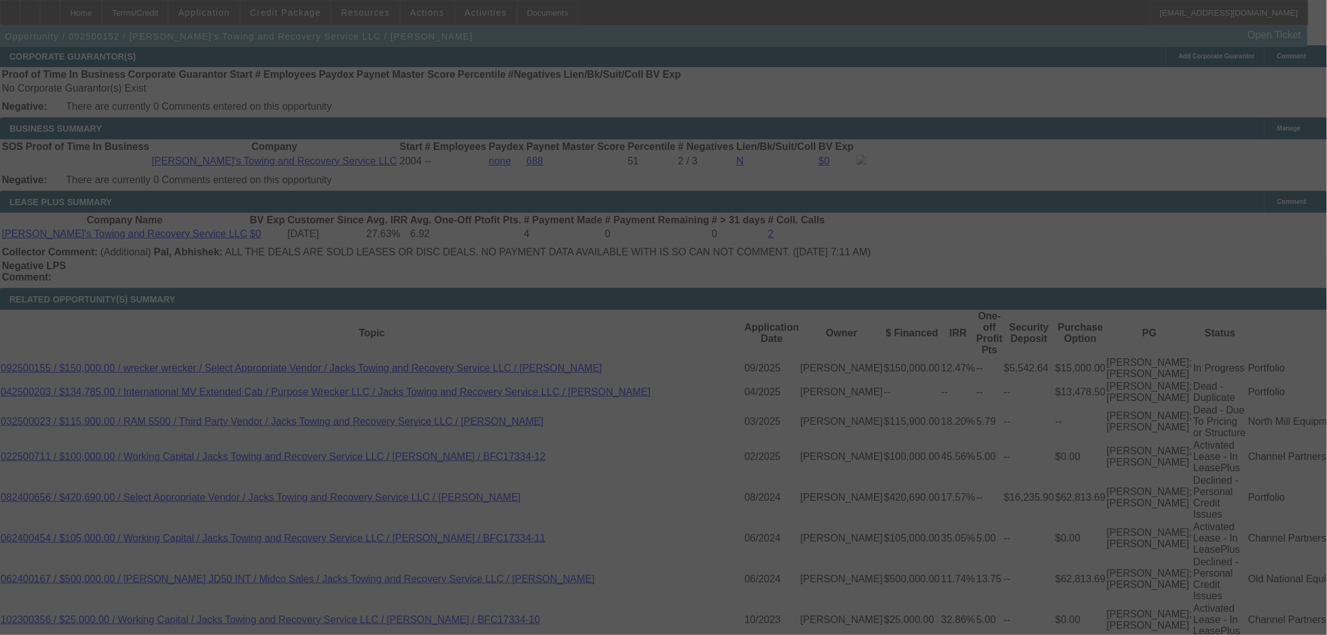
select select "0"
select select "3"
select select "0"
select select "6"
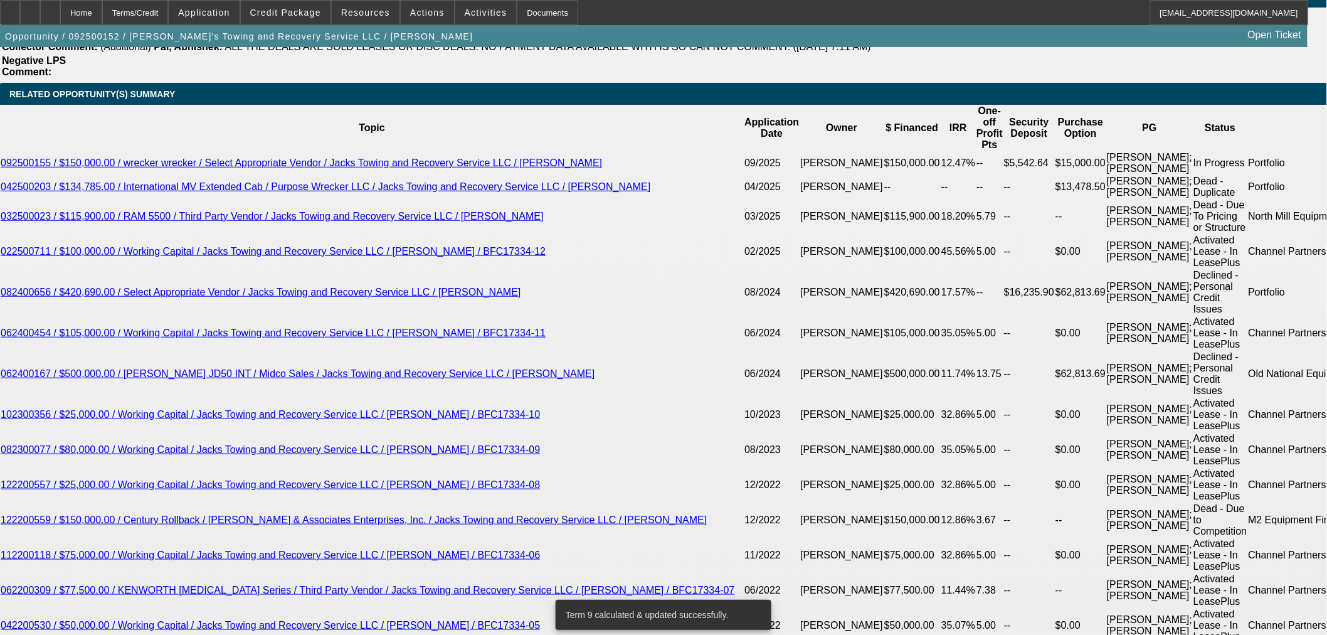
scroll to position [2299, 0]
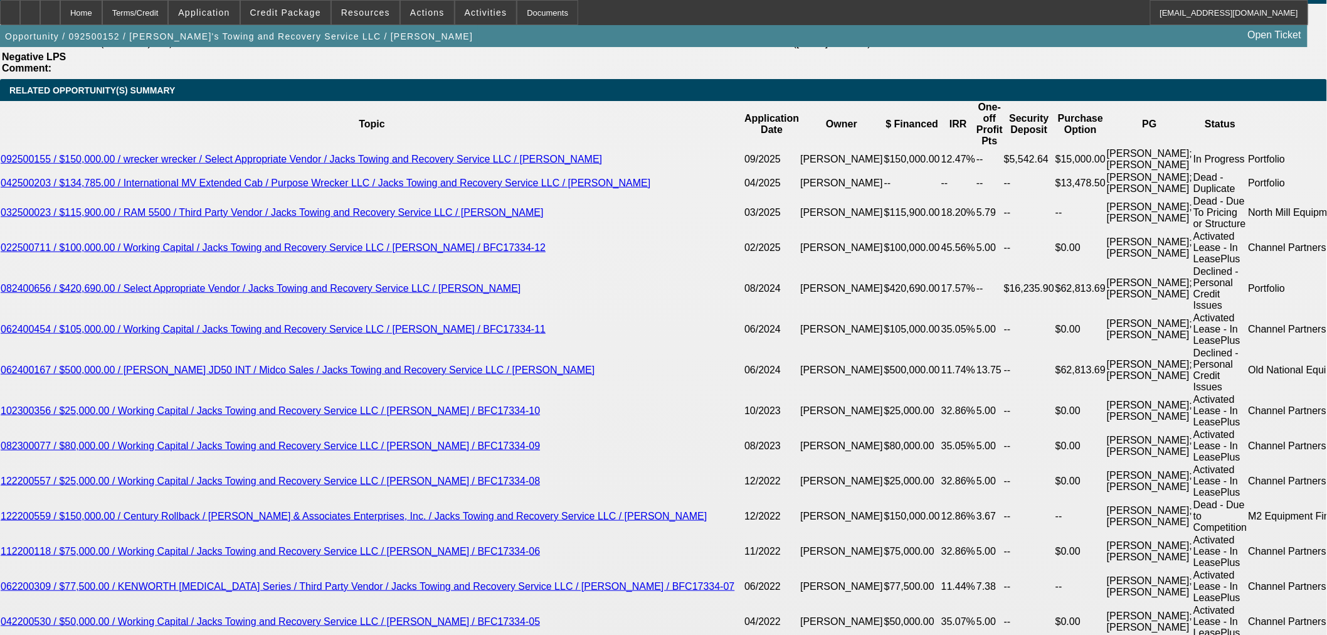
select select "0.1"
type input "$14,589.90"
type input "UNKNOWN"
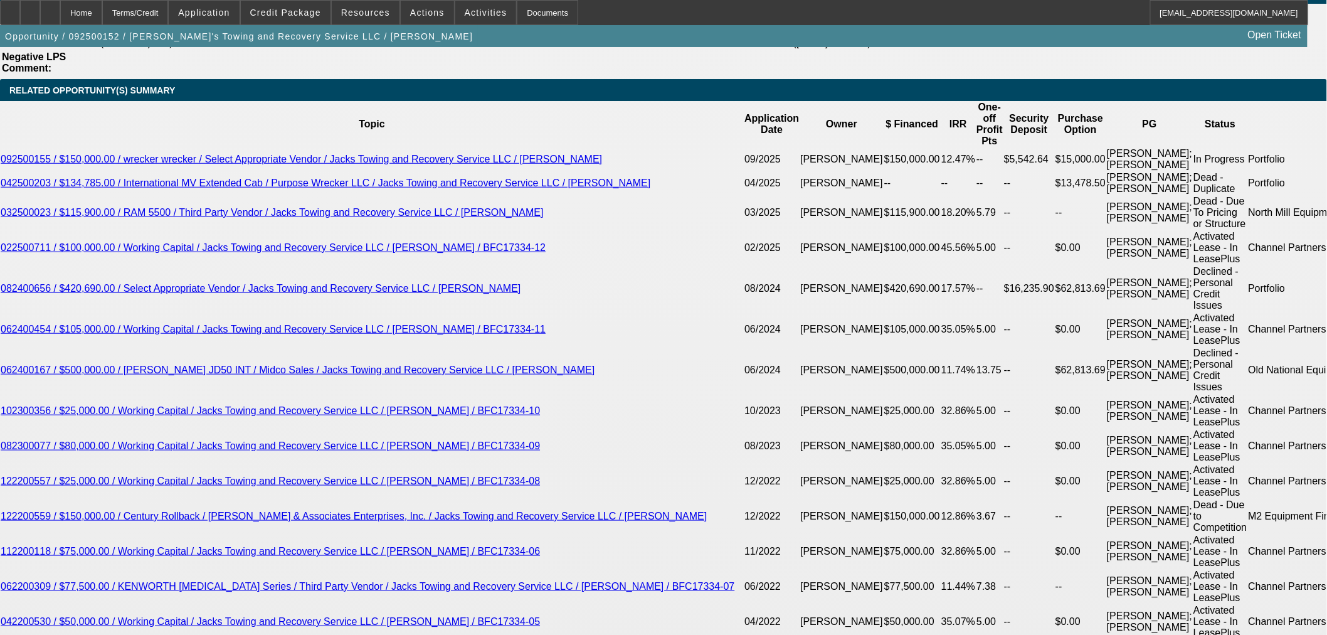
type input "$2,887.83"
select select "0.2"
type input "$29,179.80"
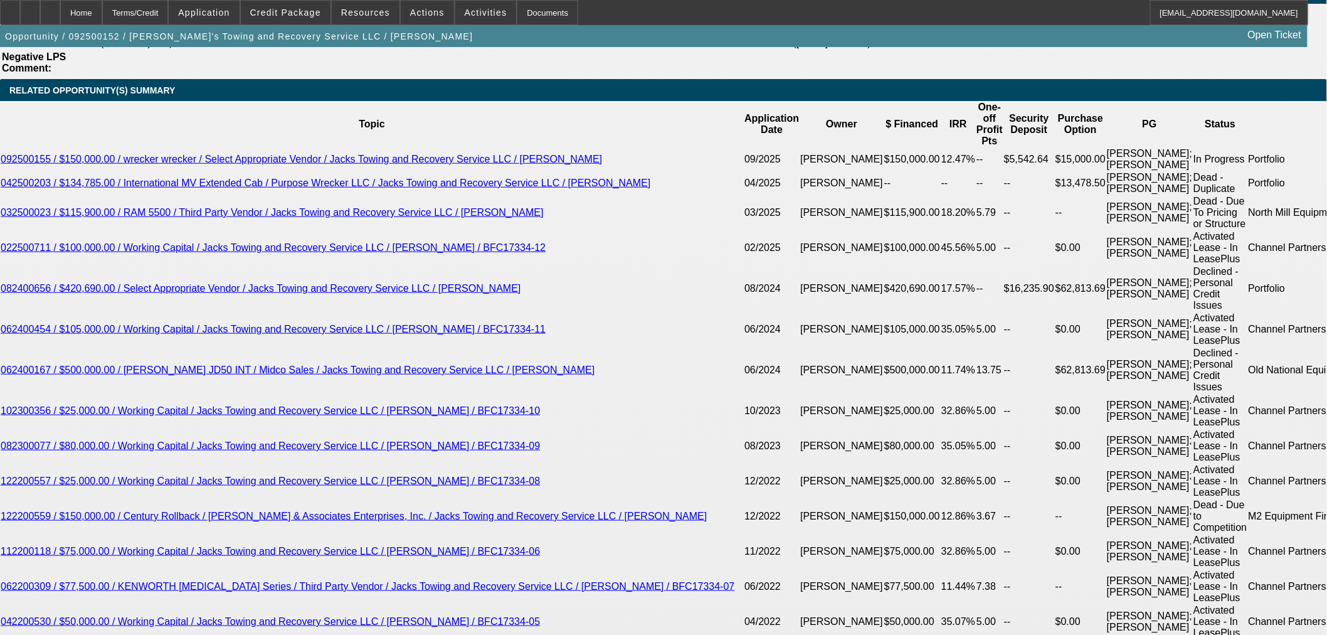
type input "$2,566.96"
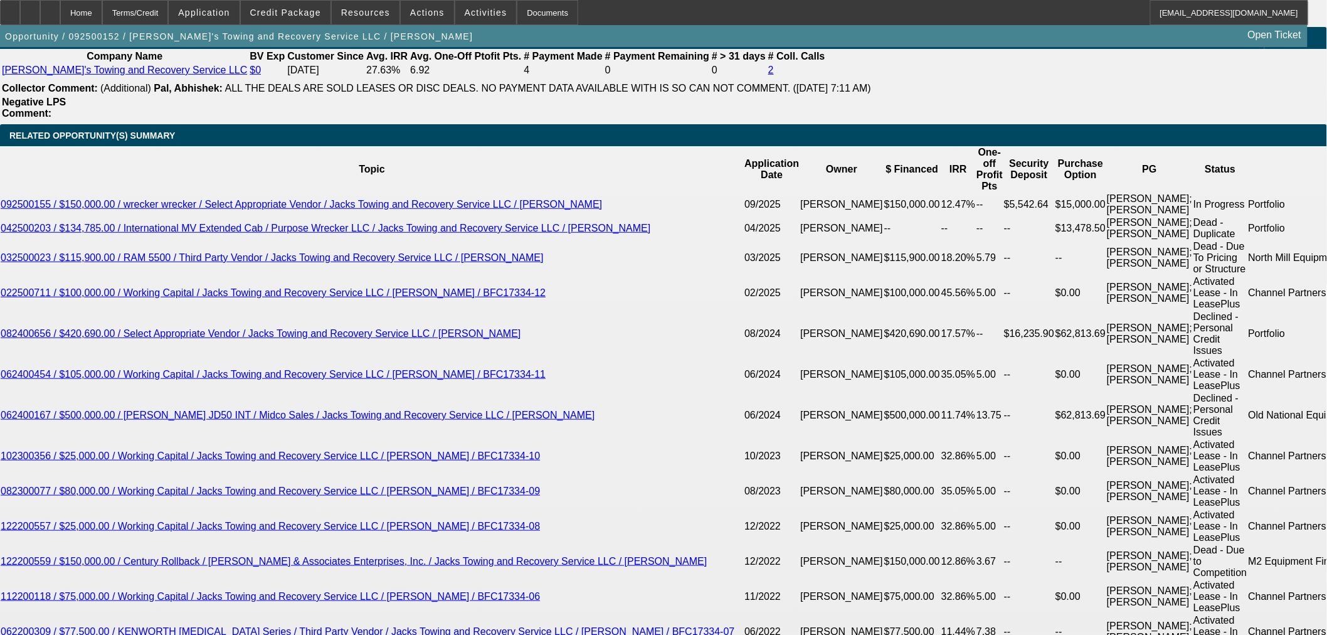
scroll to position [2229, 0]
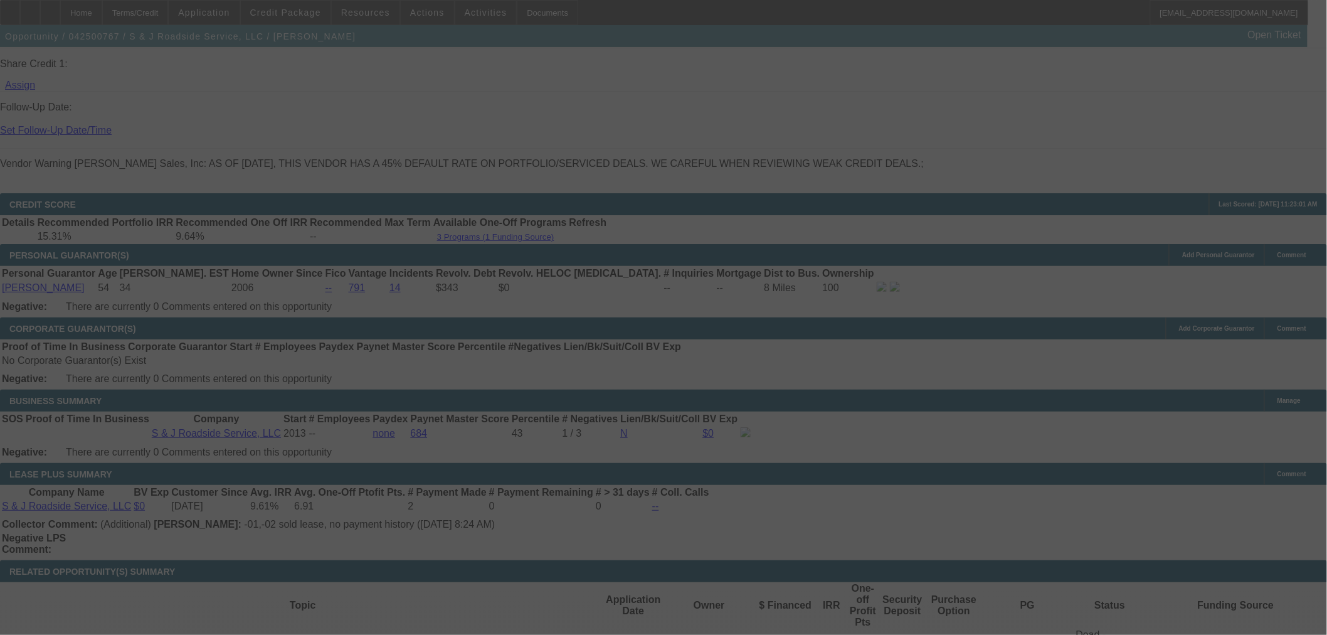
scroll to position [1836, 0]
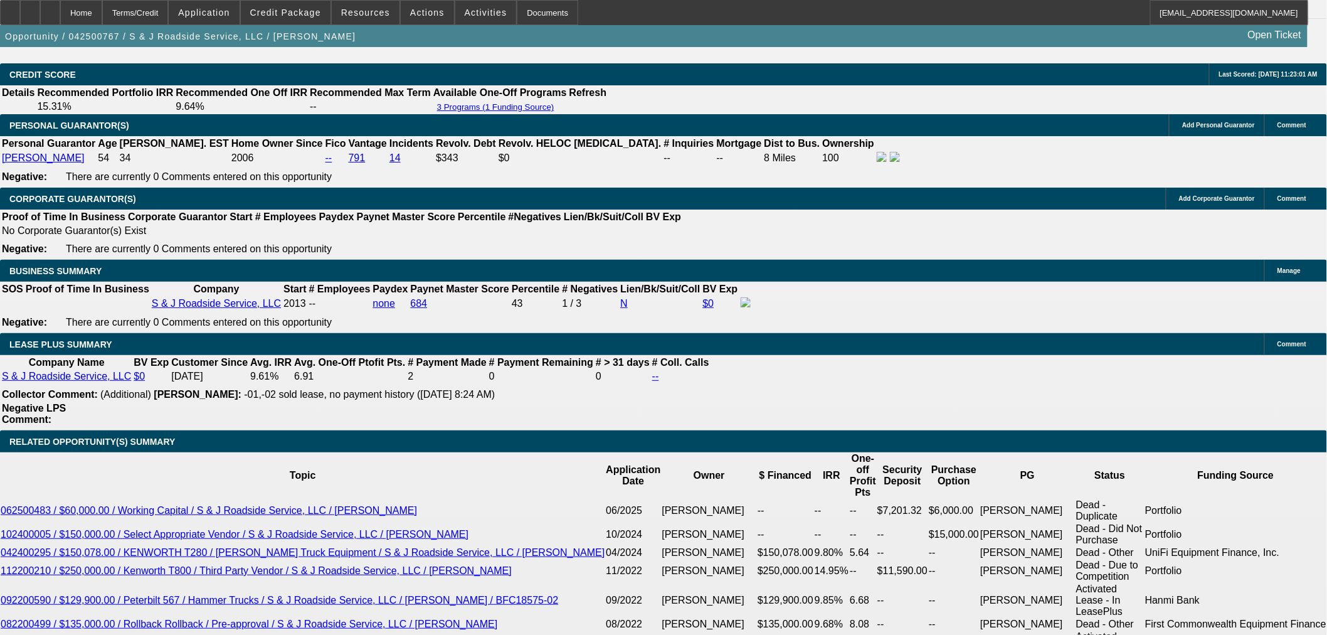
select select "0"
select select "2"
select select "0"
select select "6"
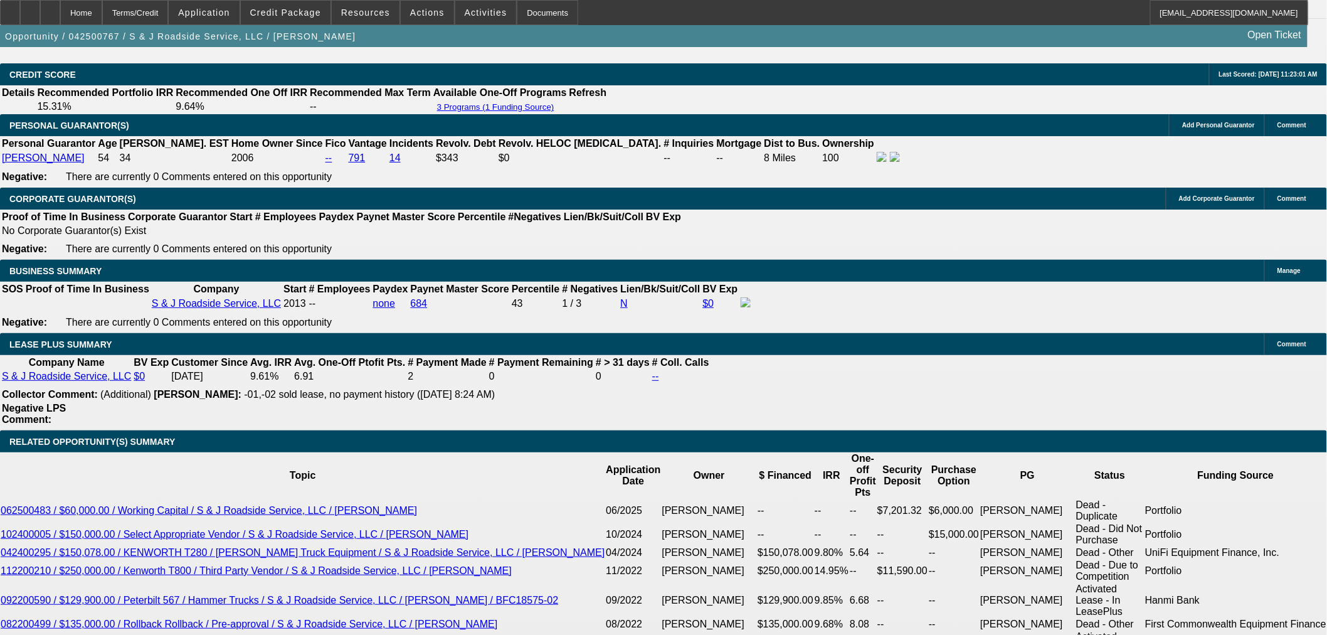
select select "0"
select select "2"
select select "0"
select select "6"
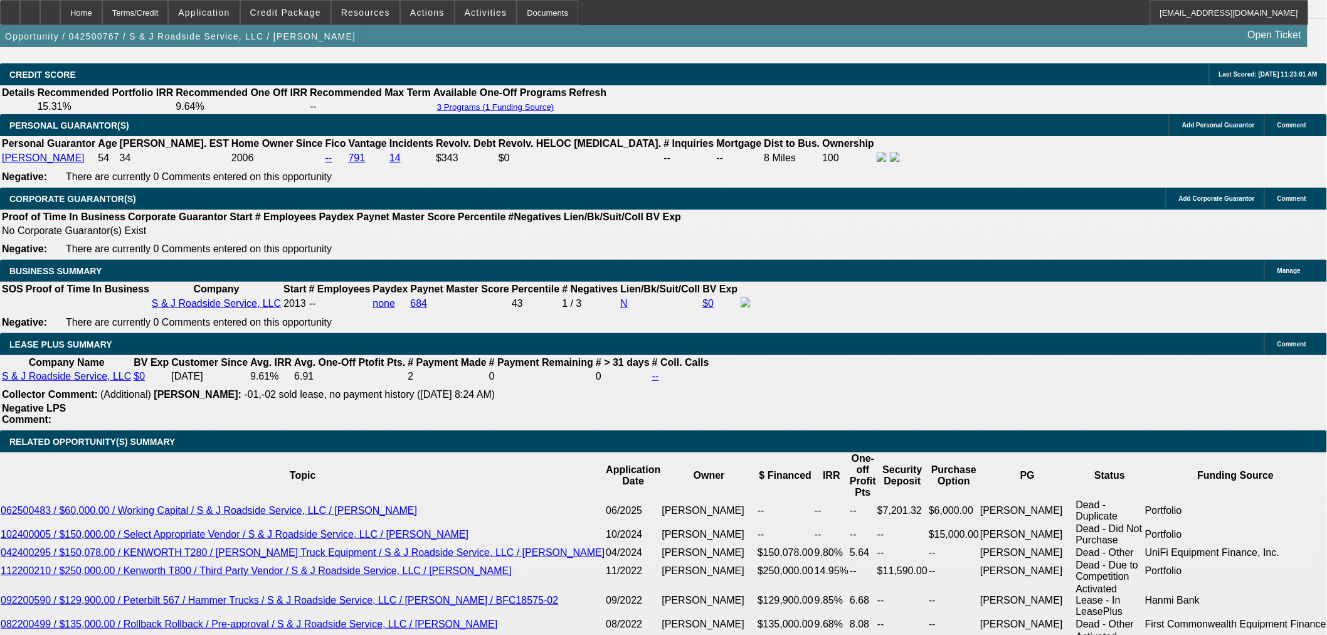
select select "0"
select select "2"
select select "0"
select select "6"
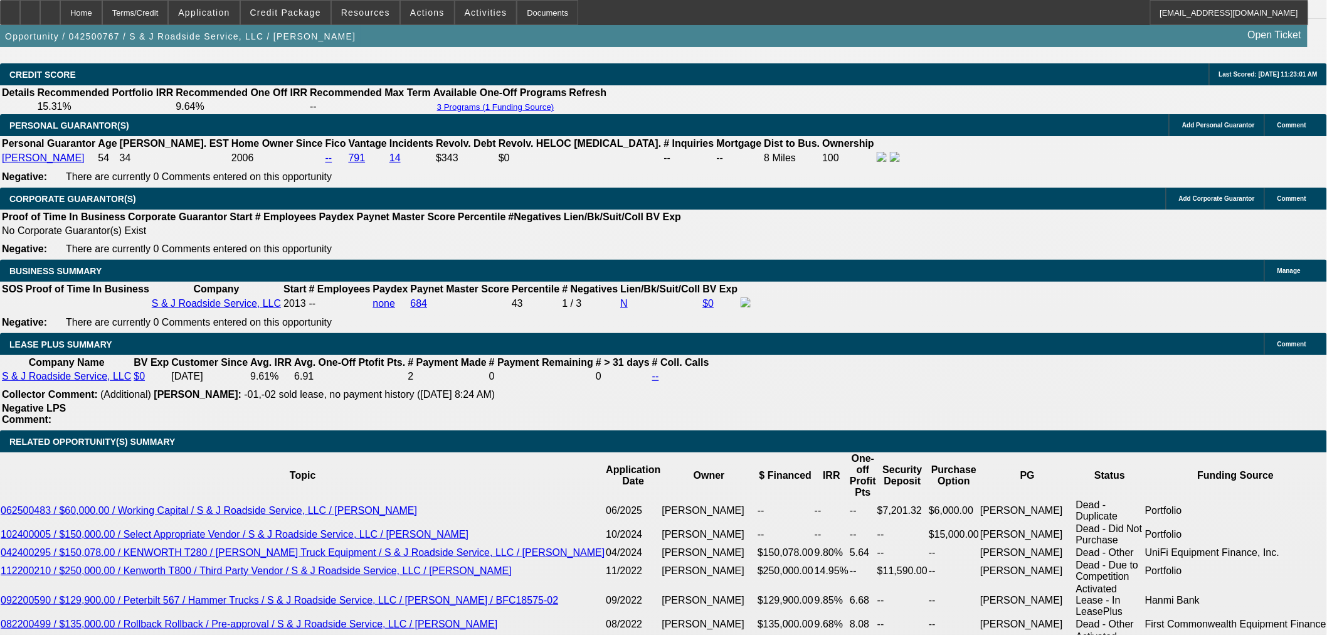
select select "0"
select select "2"
select select "0"
select select "6"
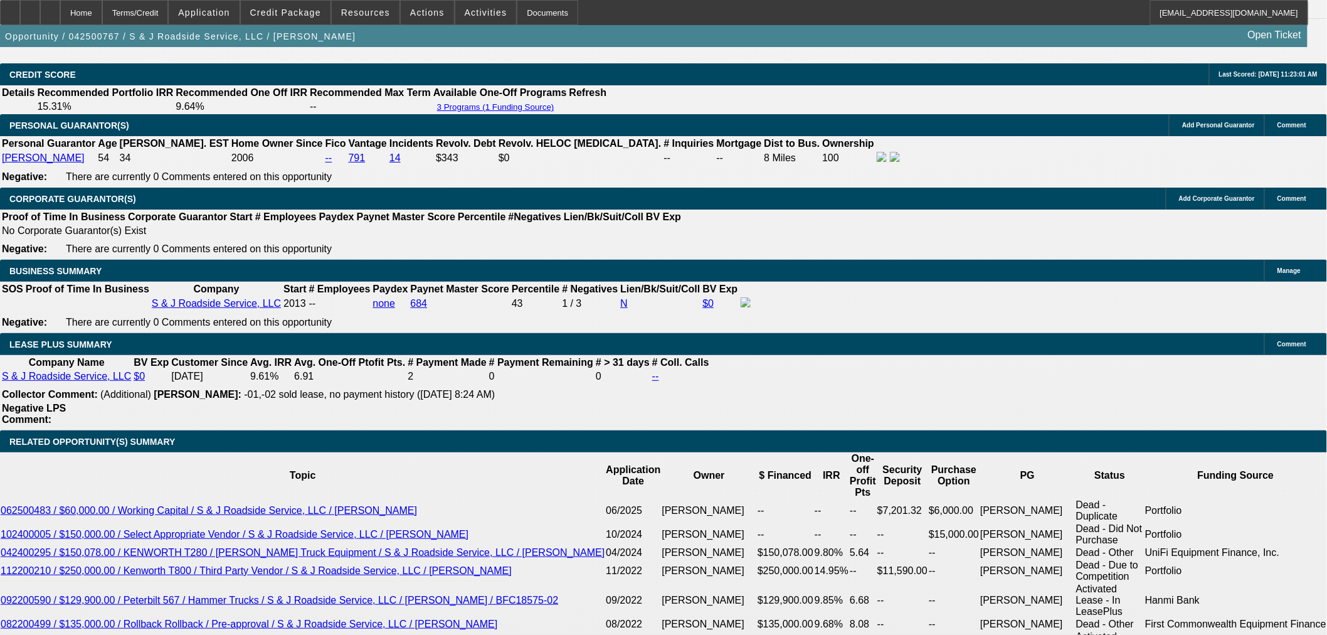
scroll to position [2254, 0]
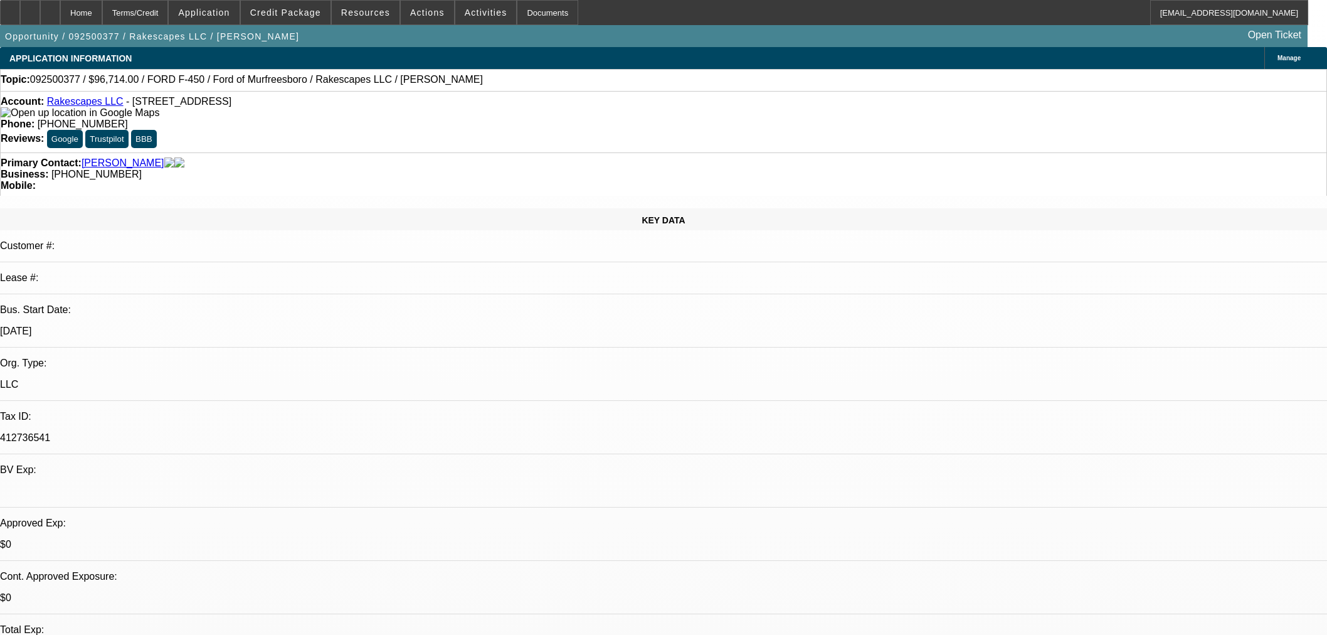
select select "0"
select select "3"
select select "0.1"
select select "4"
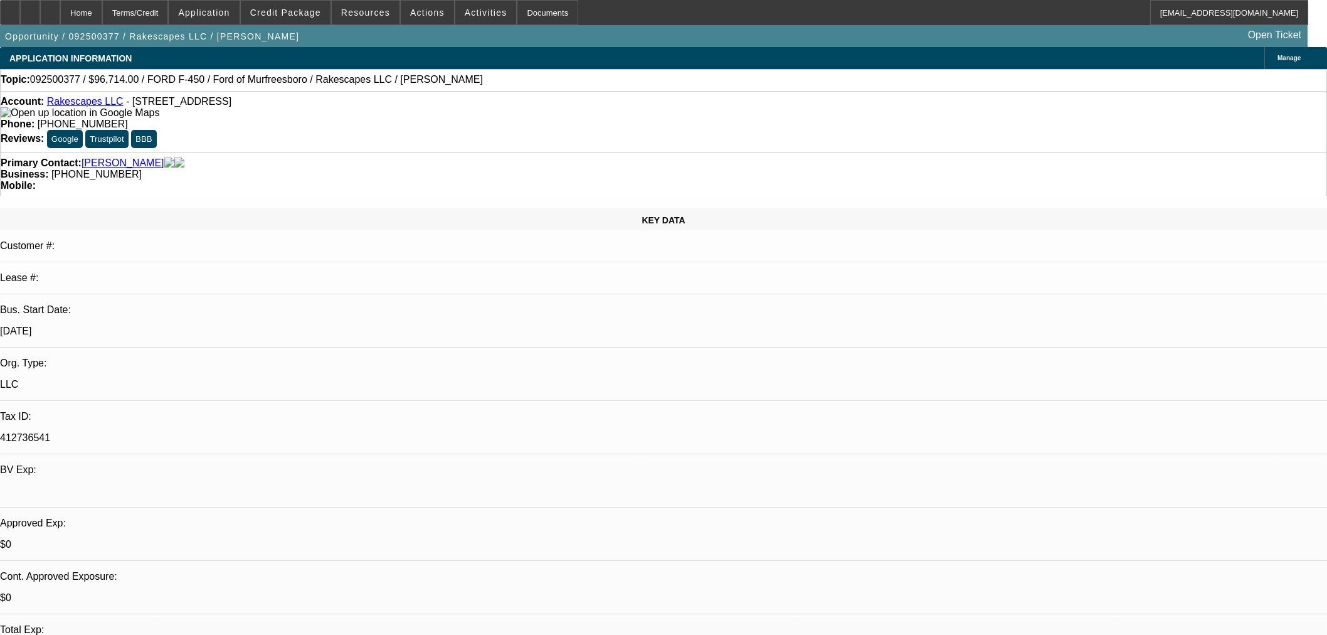
scroll to position [1477, 0]
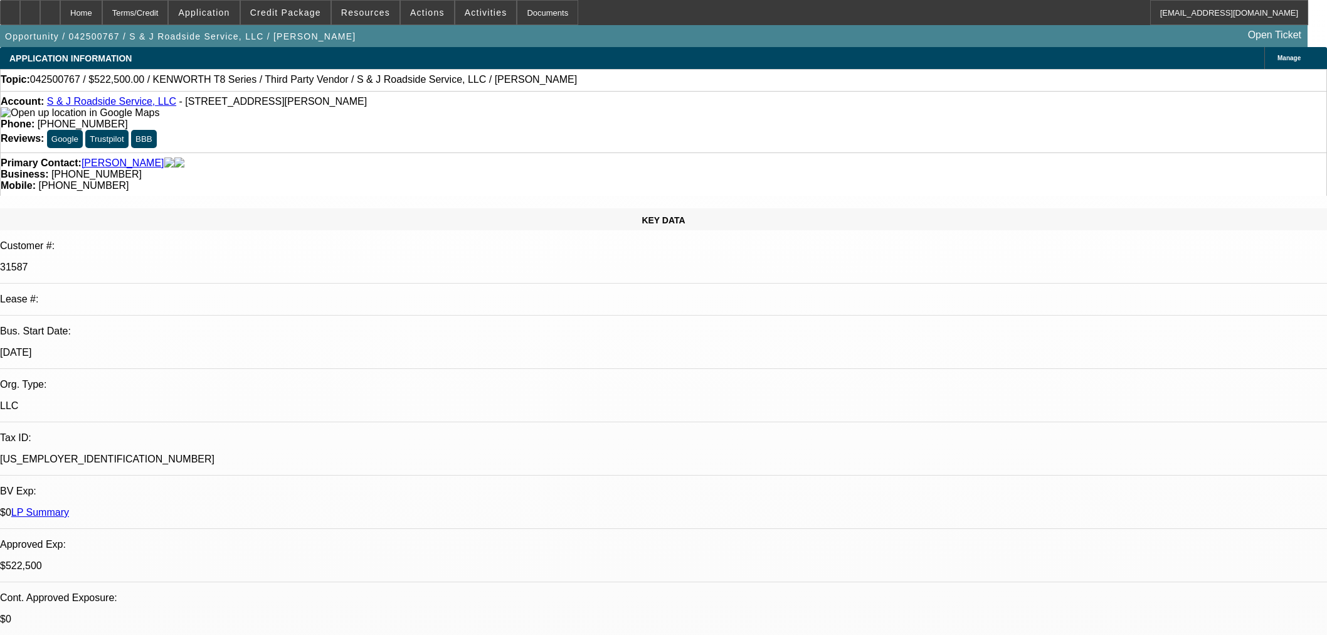
select select "0"
select select "2"
select select "0"
select select "6"
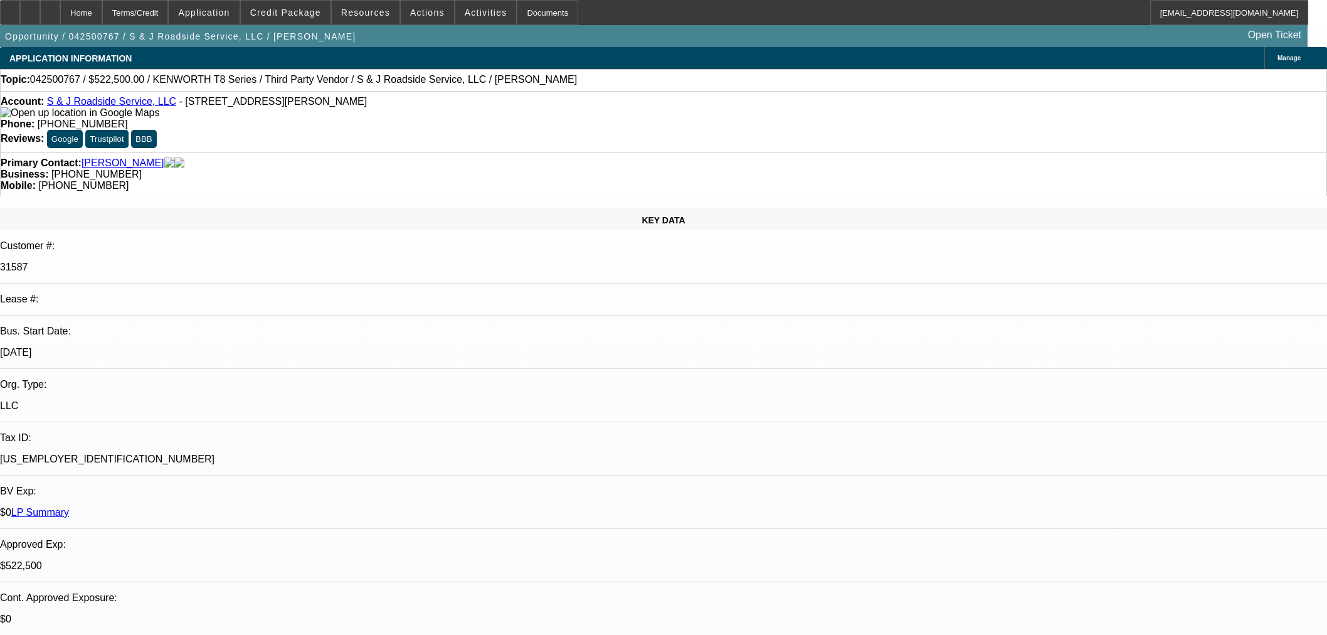
select select "2"
select select "0"
select select "6"
select select "0"
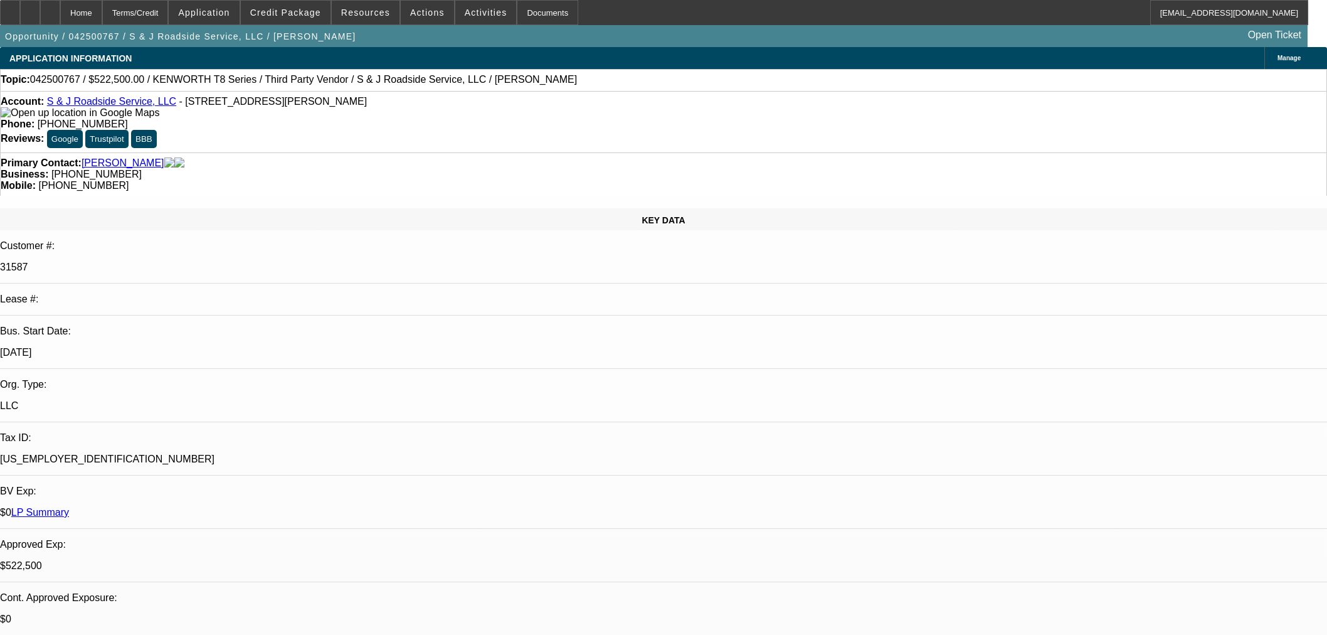
select select "3"
select select "0"
select select "6"
select select "0"
select select "2"
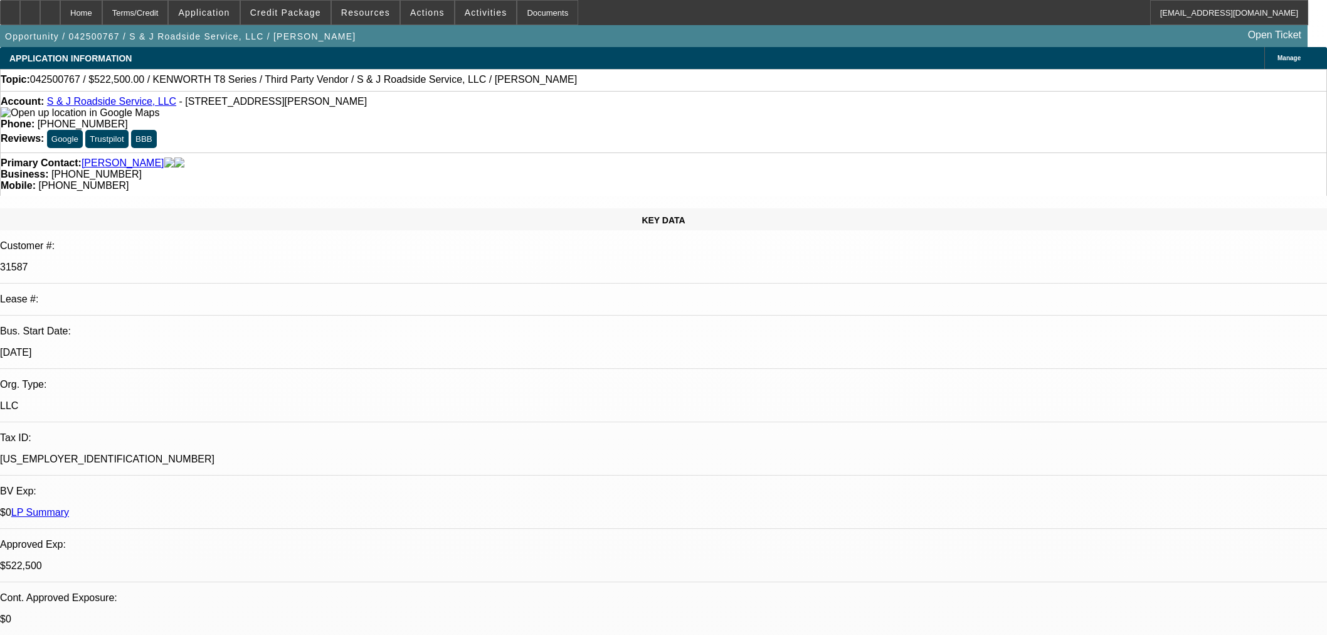
select select "2"
select select "0"
select select "6"
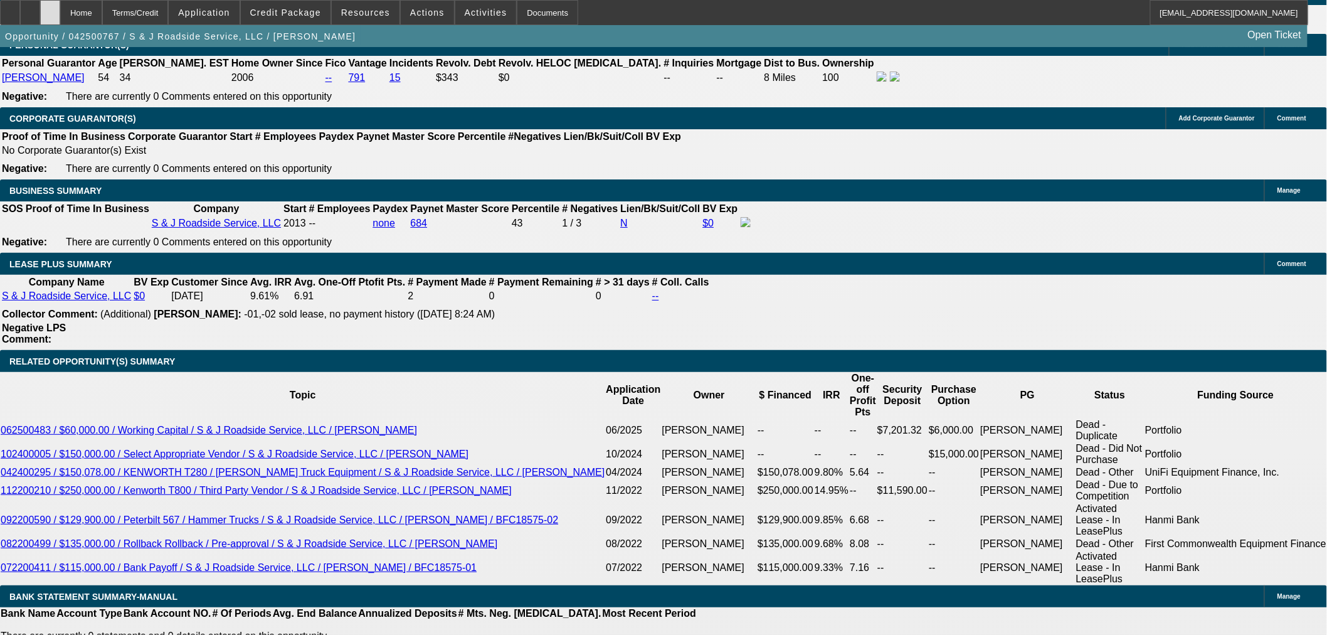
click at [50, 8] on icon at bounding box center [50, 8] width 0 height 0
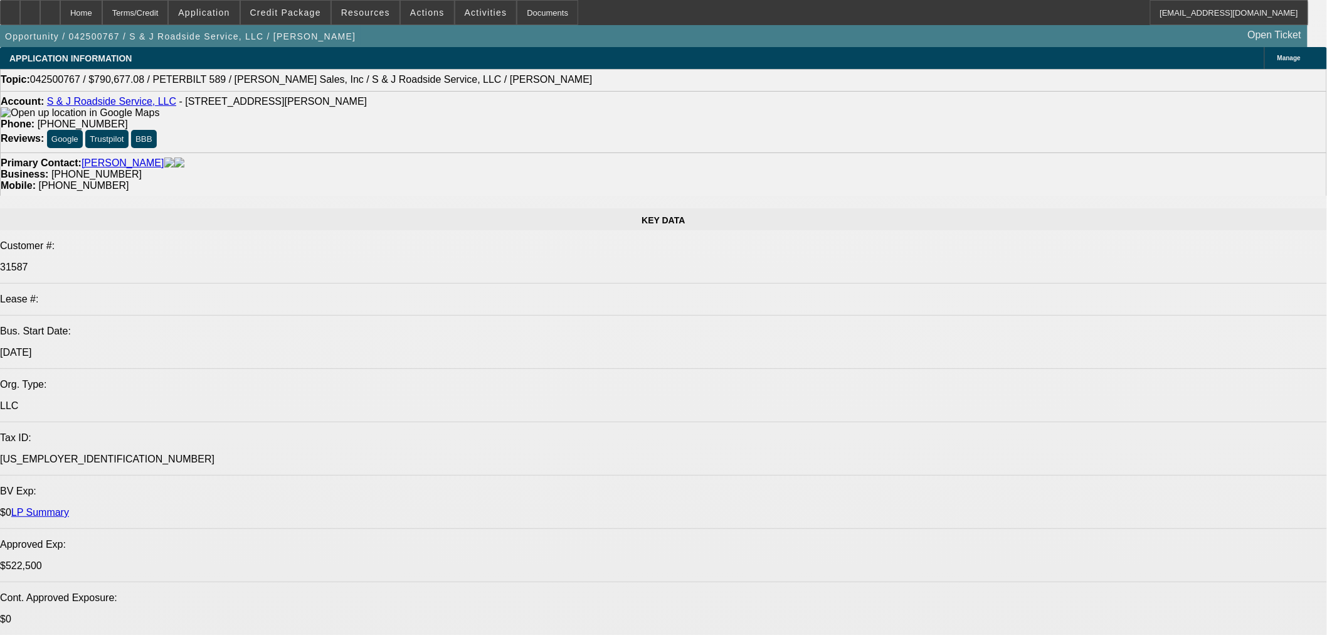
select select "0"
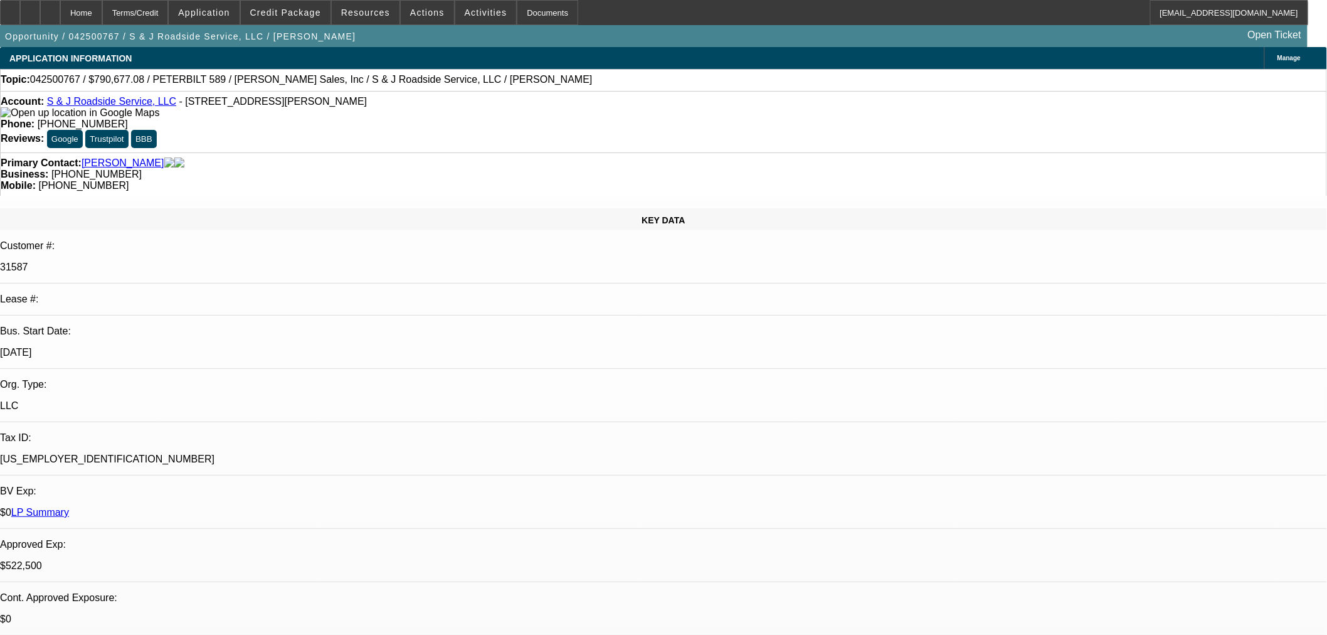
select select "0"
select select "2"
select select "0"
select select "6"
select select "0"
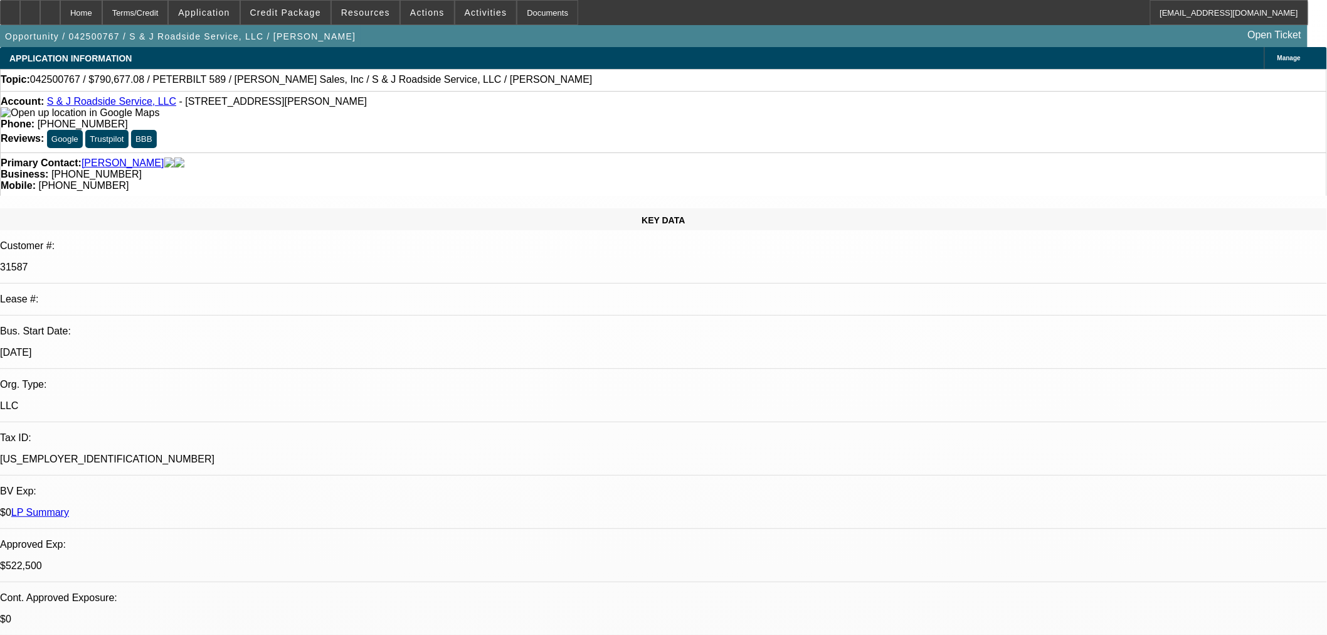
select select "0"
select select "2"
select select "0"
select select "6"
select select "0"
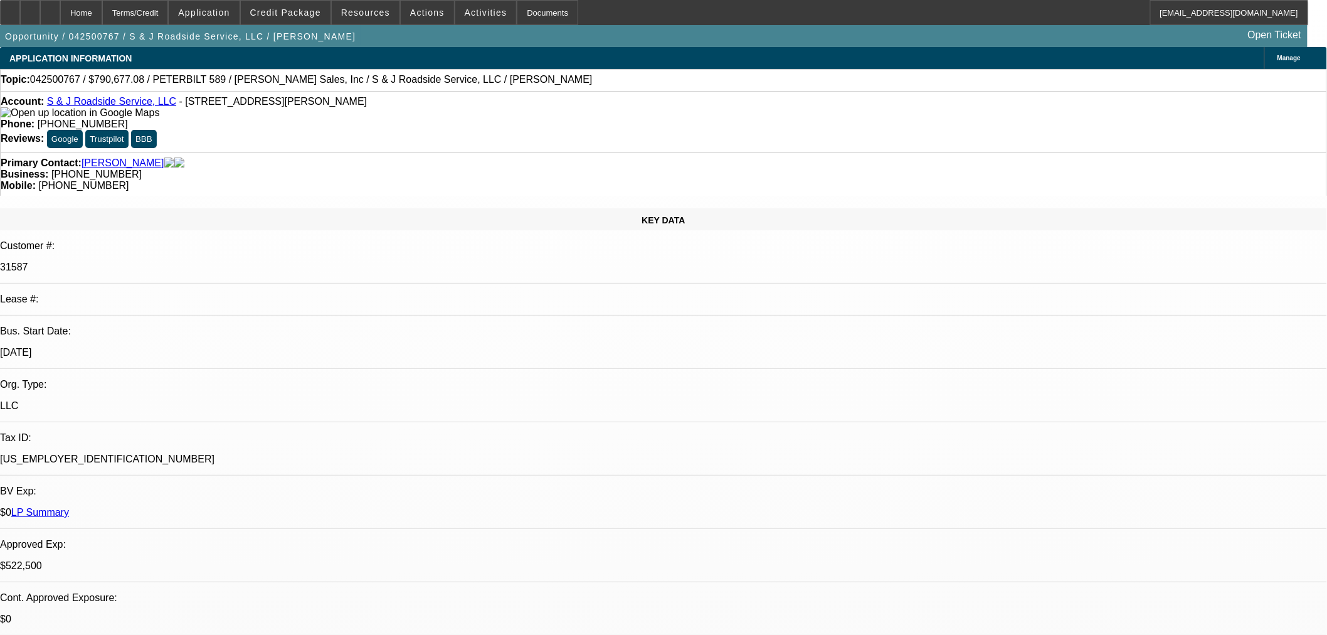
select select "0"
select select "2"
select select "0"
select select "6"
select select "0"
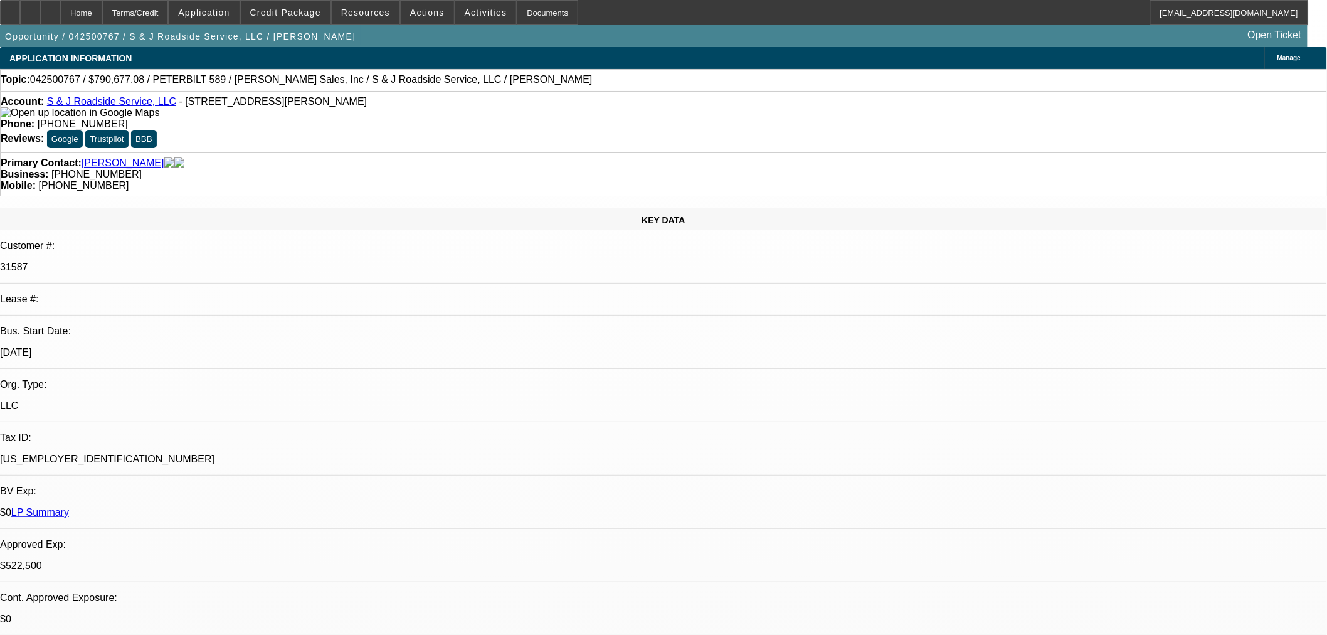
select select "0"
select select "2"
select select "0"
select select "6"
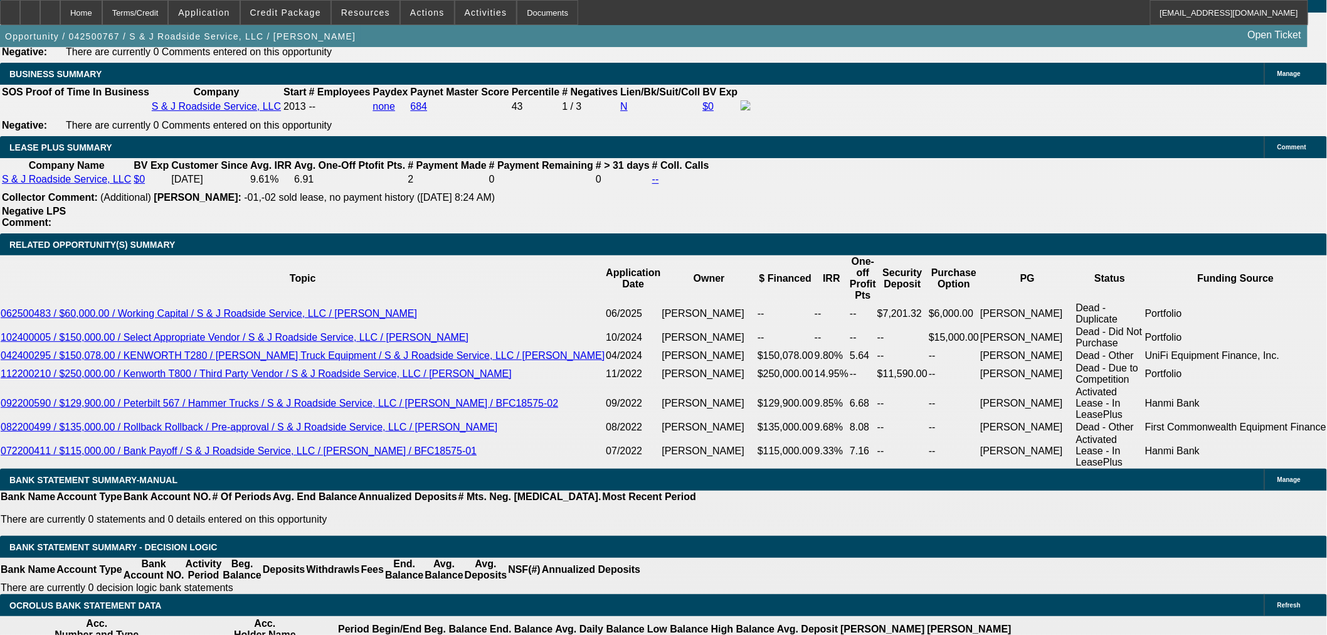
scroll to position [2020, 0]
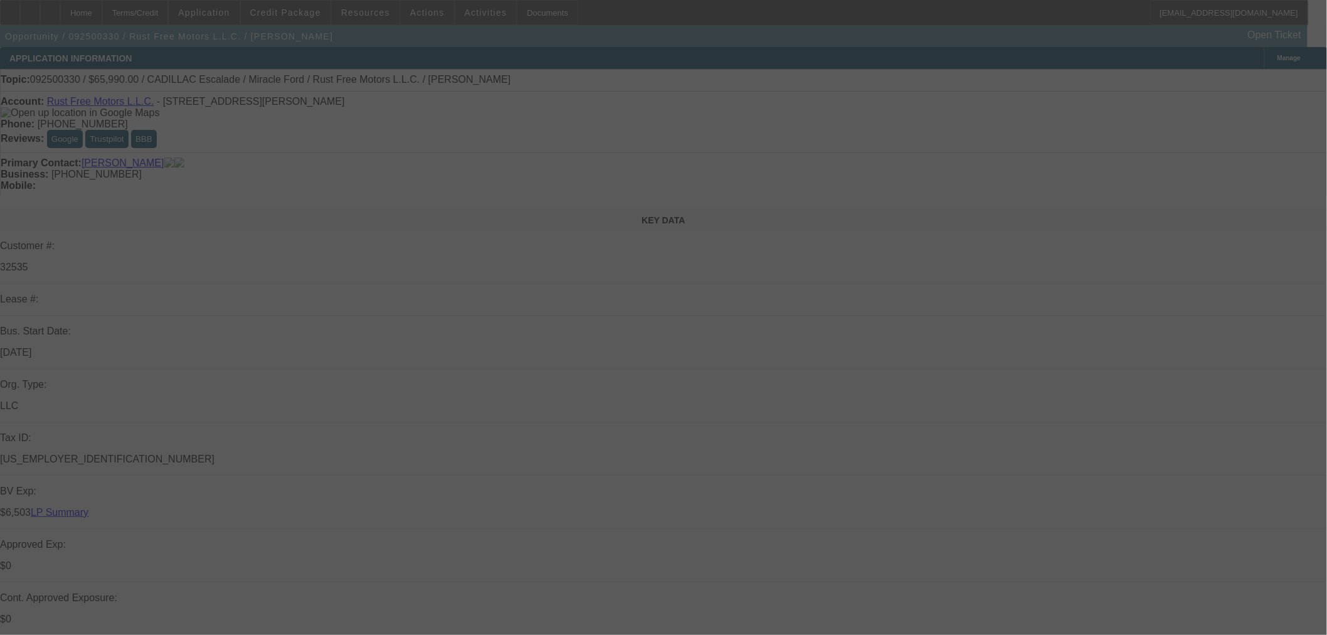
select select "0"
select select "2"
select select "0.1"
select select "4"
select select "0"
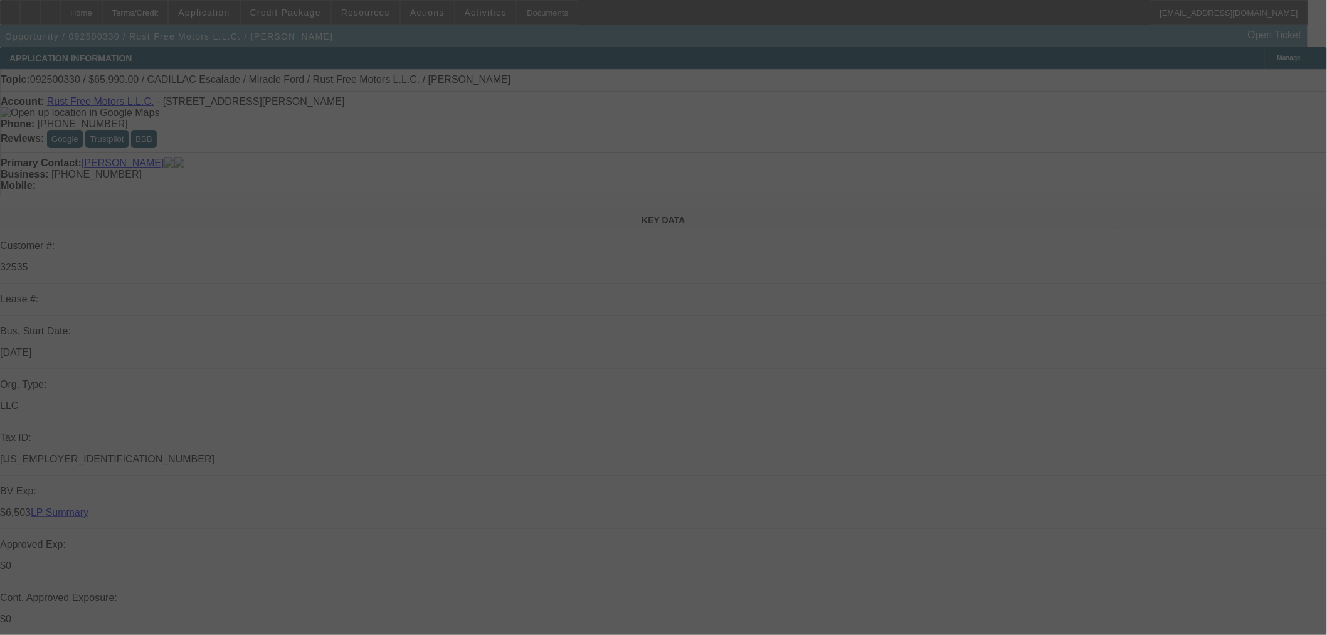
select select "0"
select select "3"
select select "0.1"
select select "4"
select select "0"
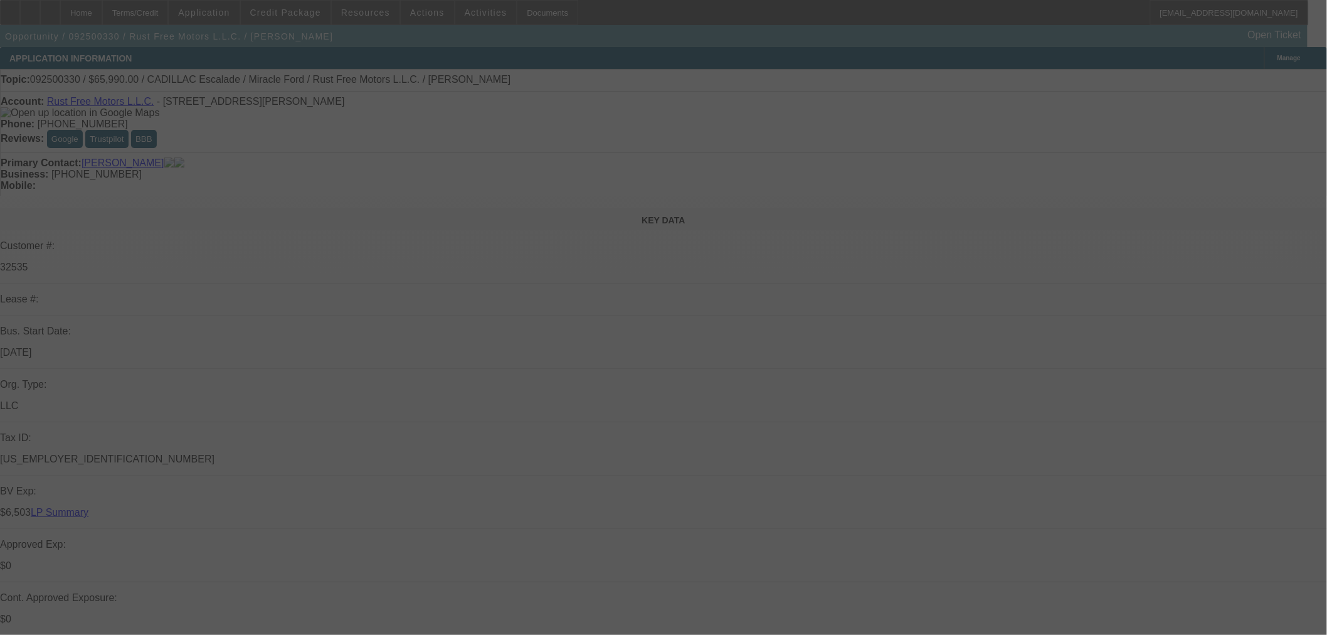
select select "0"
select select "3"
select select "0.1"
select select "4"
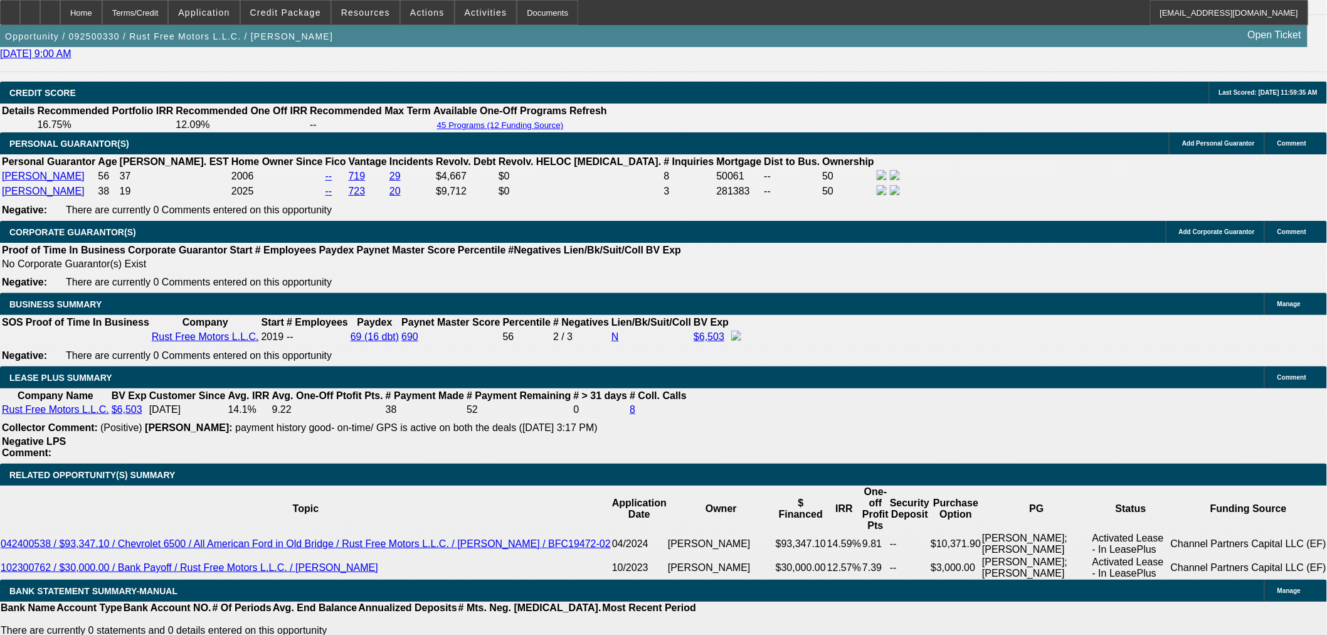
scroll to position [1811, 0]
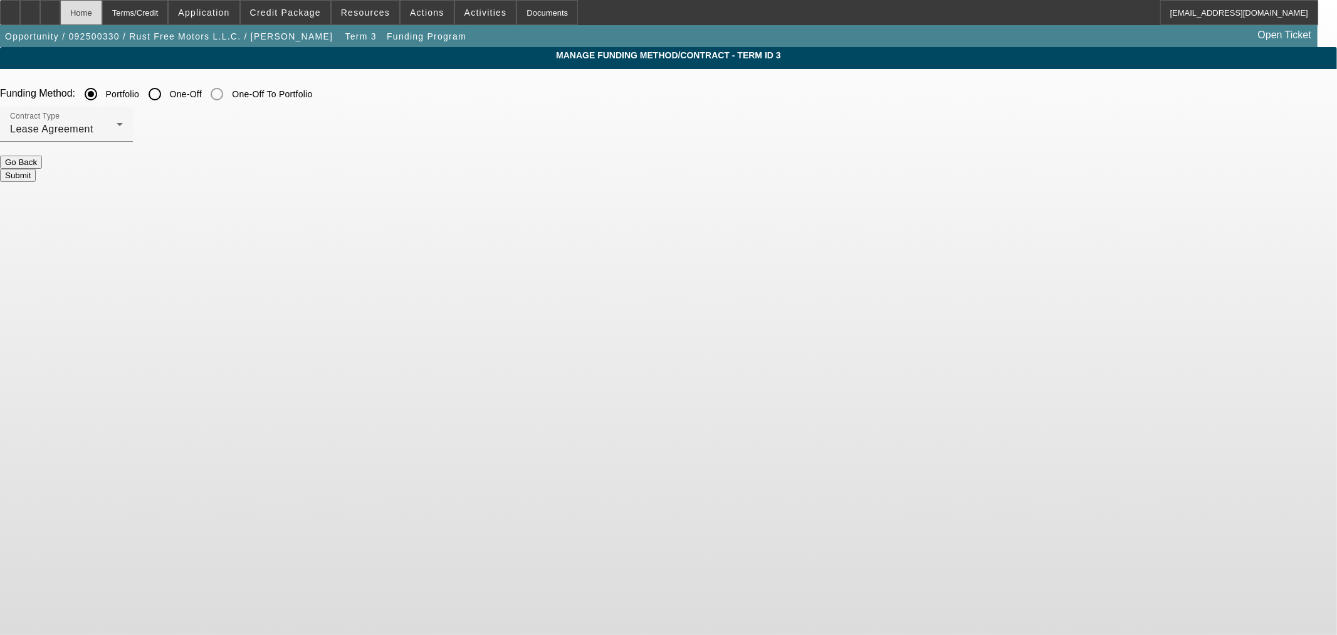
click at [102, 14] on div "Home" at bounding box center [81, 12] width 42 height 25
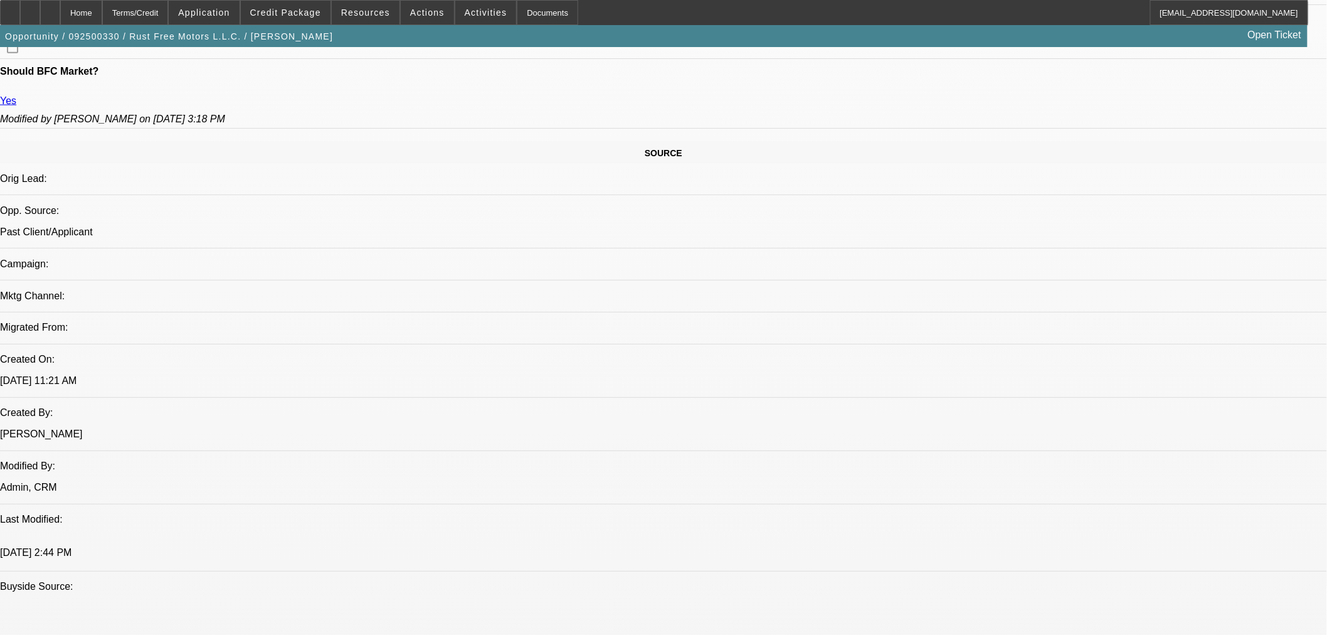
select select "0"
select select "2"
select select "0.1"
select select "4"
select select "0"
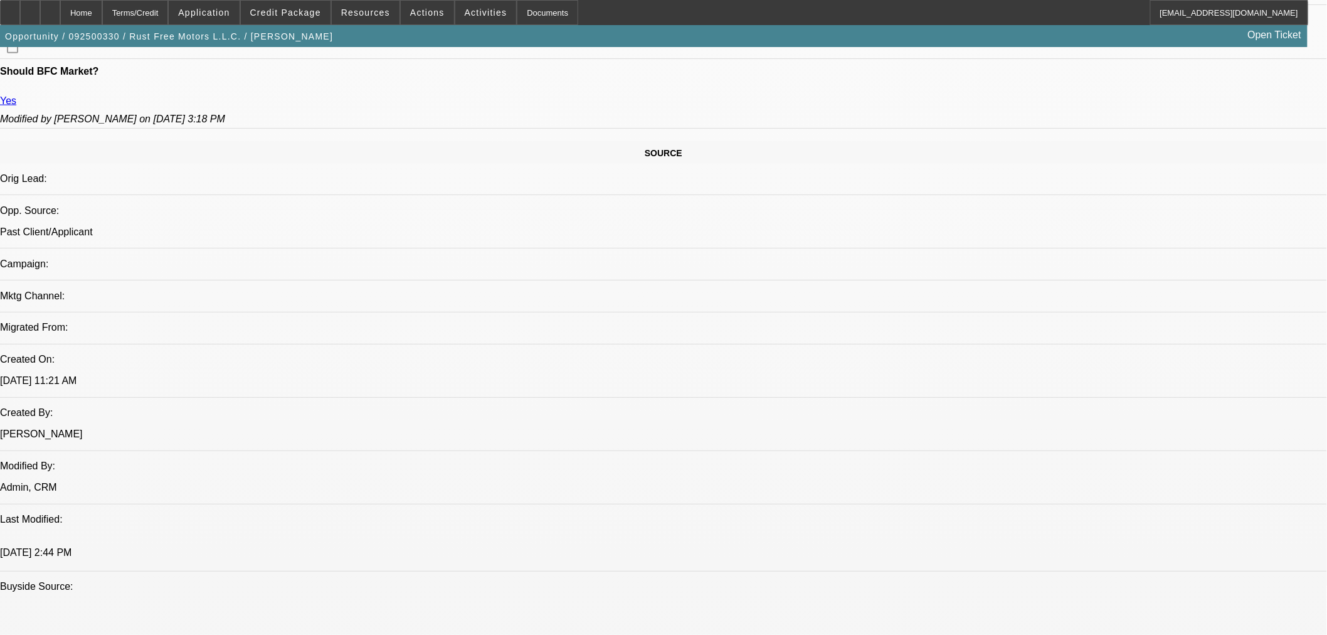
select select "0"
select select "3"
select select "0.1"
select select "4"
select select "0"
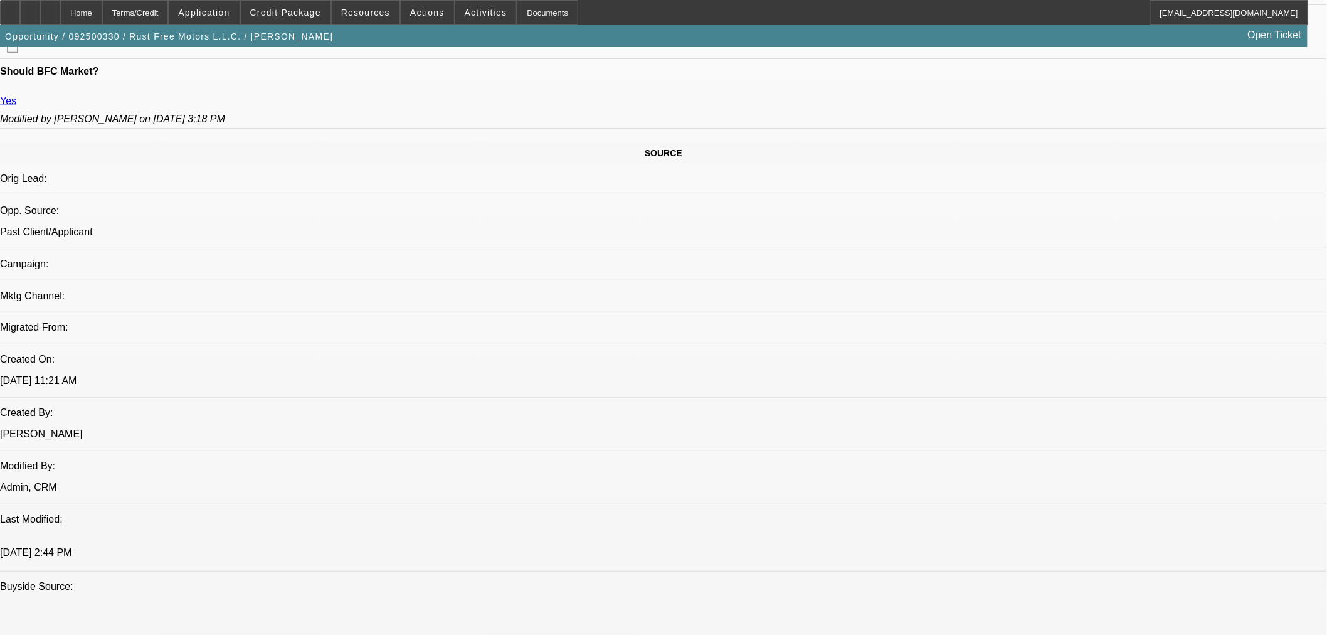
select select "0"
select select "3"
select select "0.1"
select select "4"
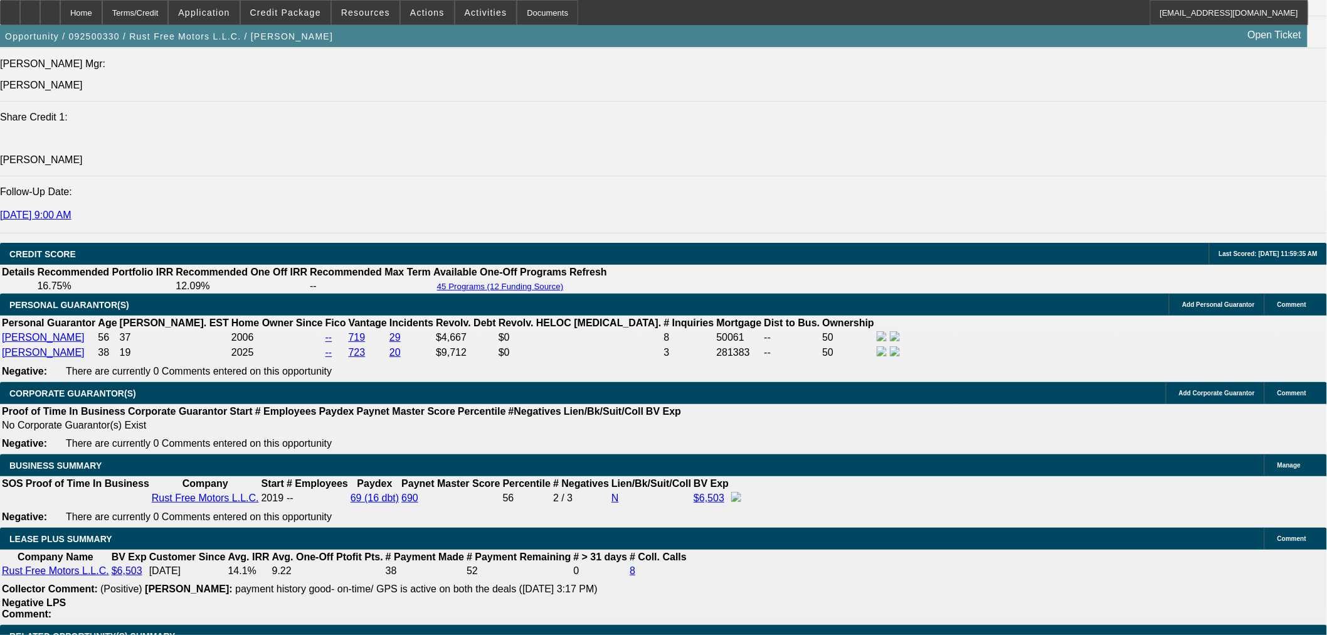
scroll to position [1811, 0]
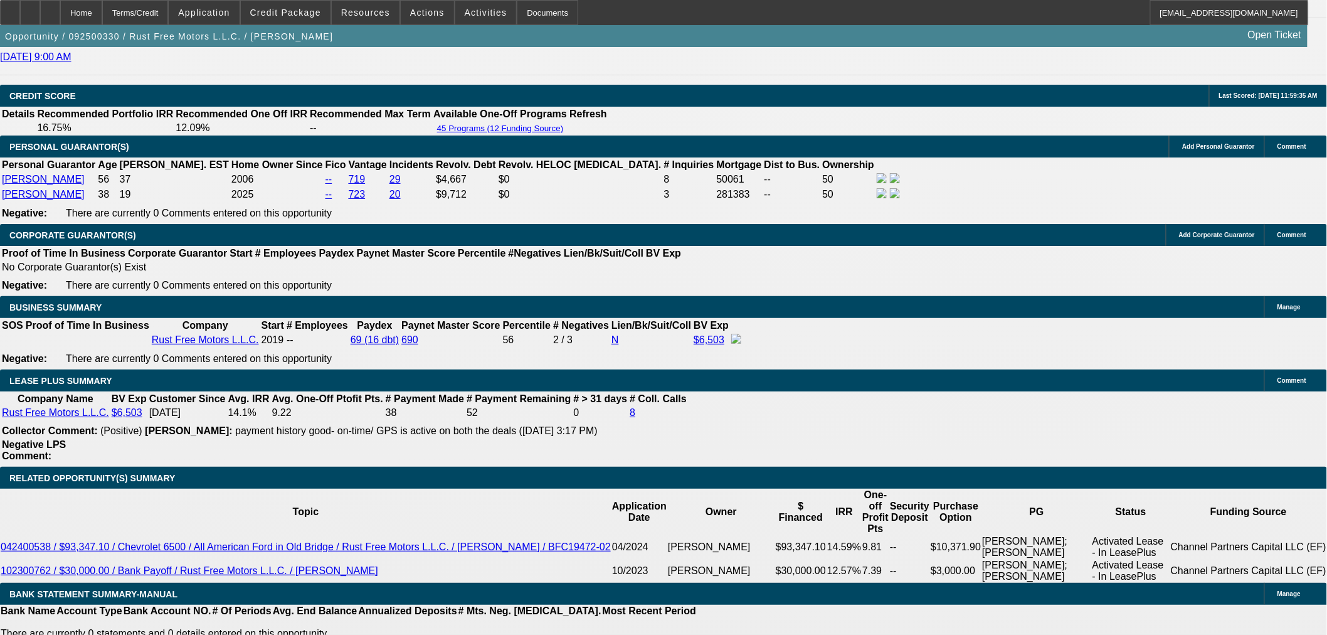
drag, startPoint x: 283, startPoint y: 419, endPoint x: 455, endPoint y: 398, distance: 172.5
type input "UNKNOWN"
type input "14"
type input "$1,713.11"
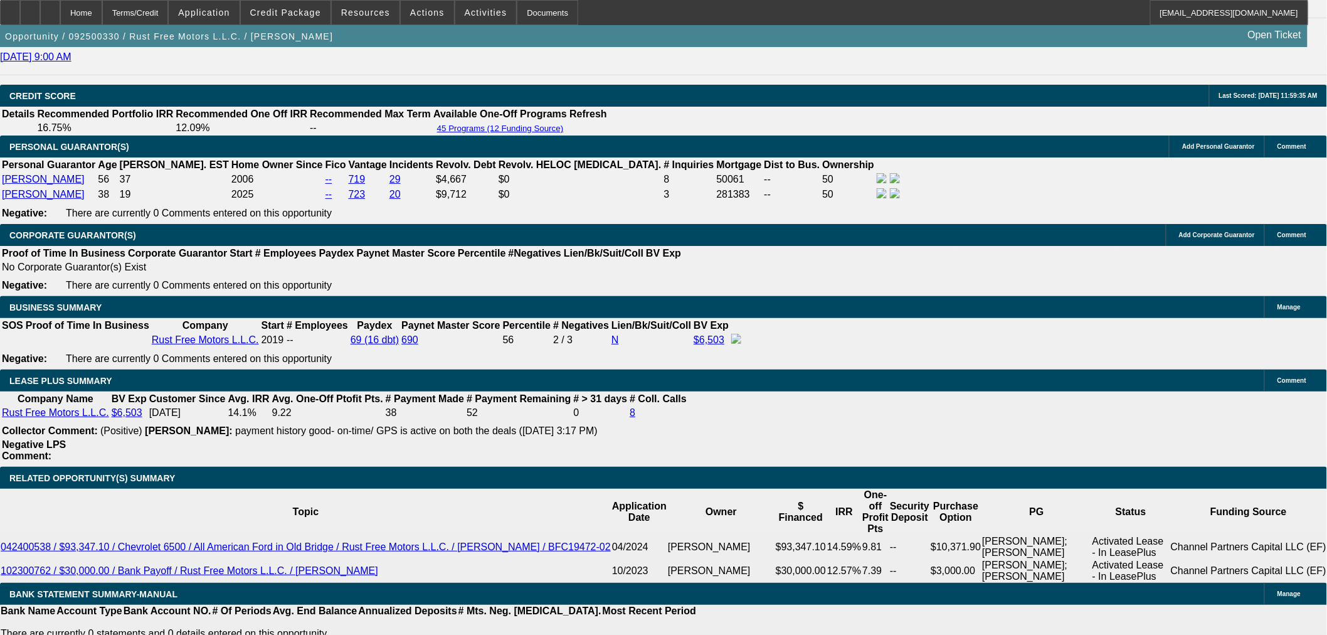
type input "14"
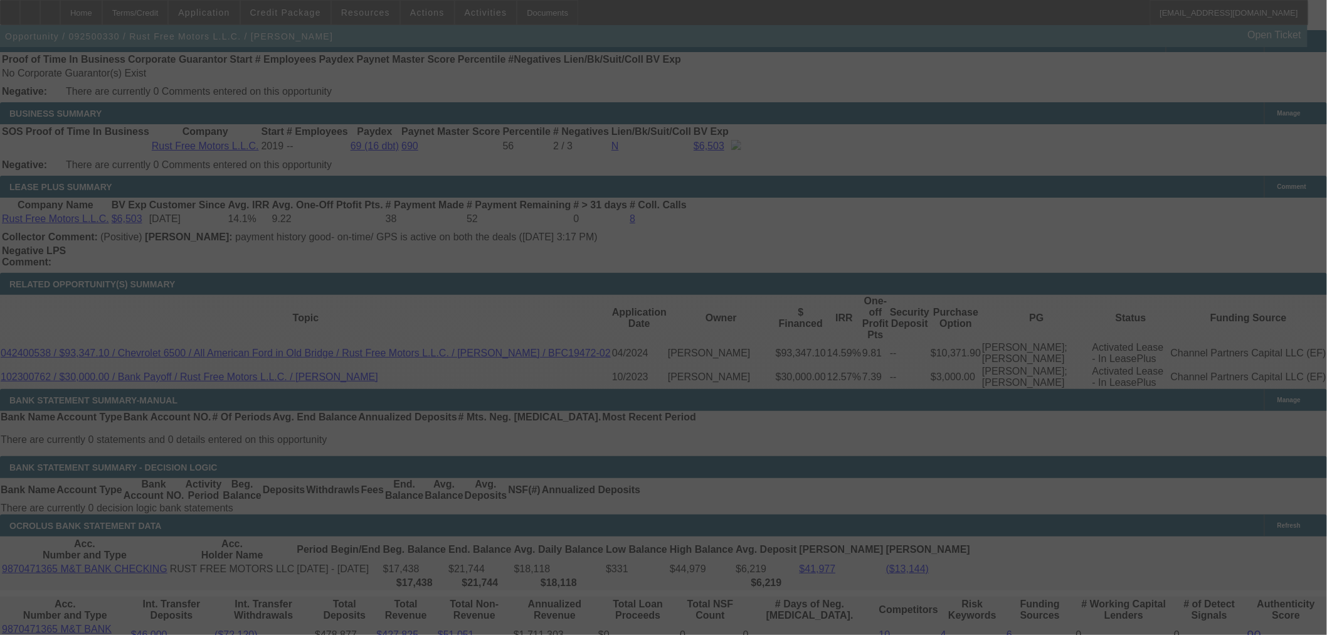
scroll to position [1881, 0]
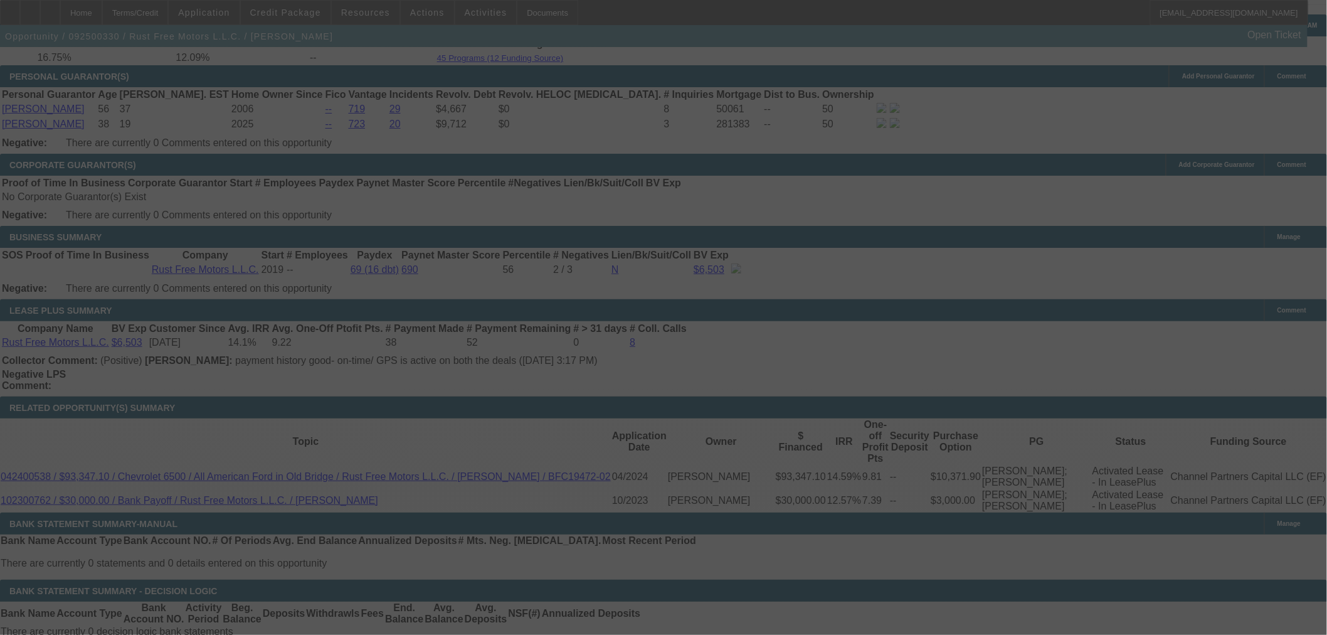
select select "0"
select select "2"
select select "0.1"
select select "4"
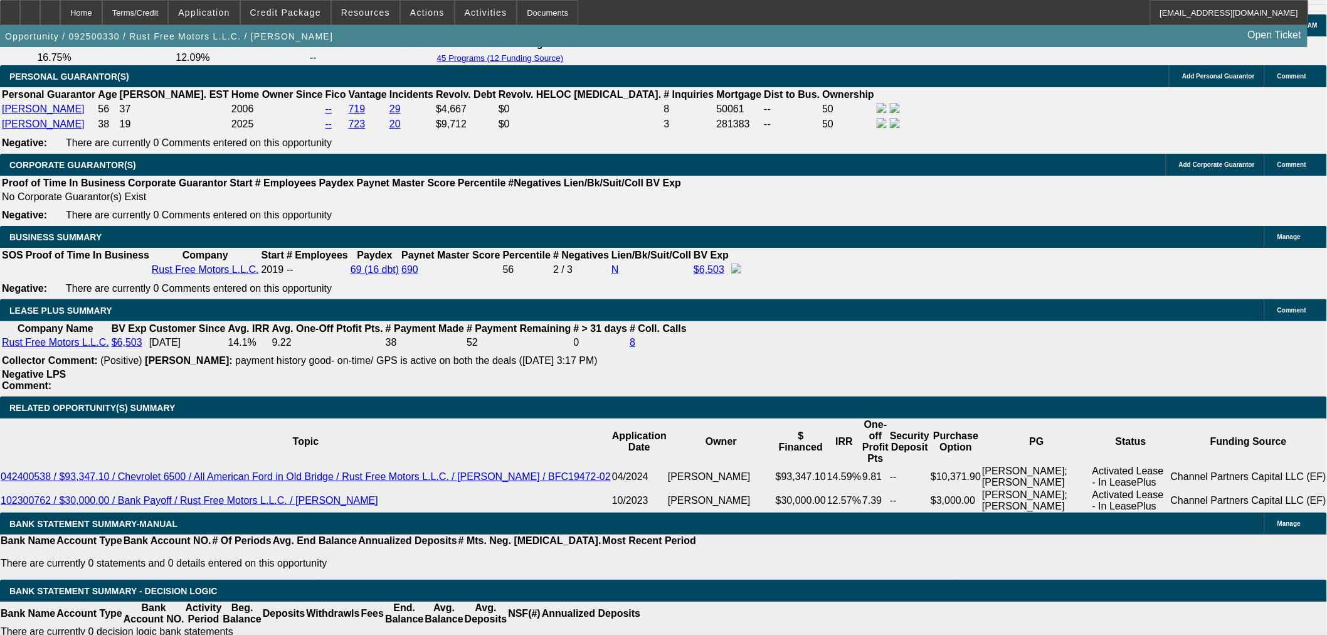
select select "2"
type input "$3,426.22"
type input "UNKNOWN"
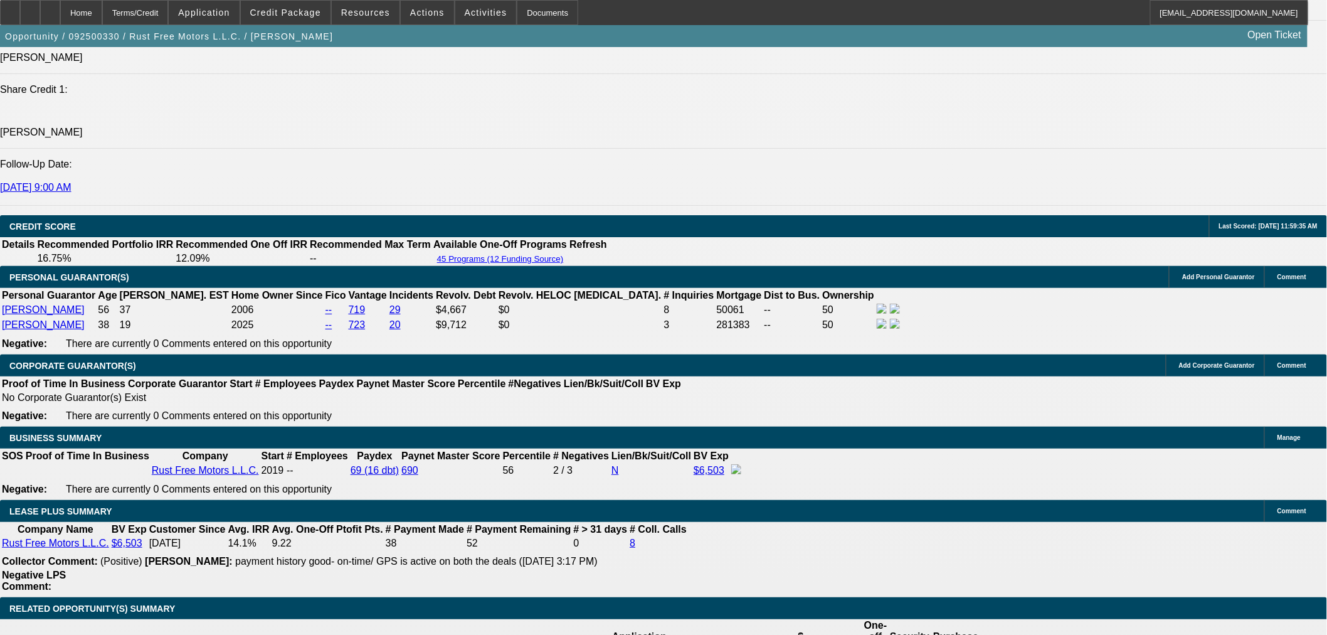
scroll to position [1672, 0]
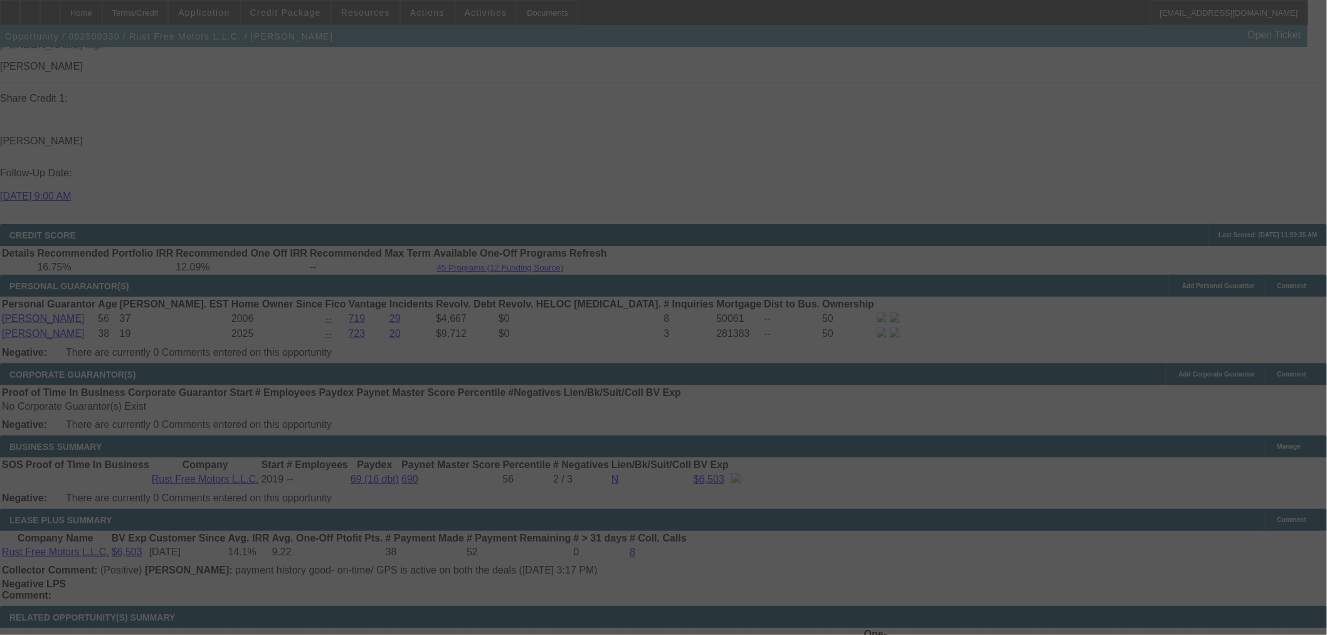
select select "2"
select select "0.1"
select select "4"
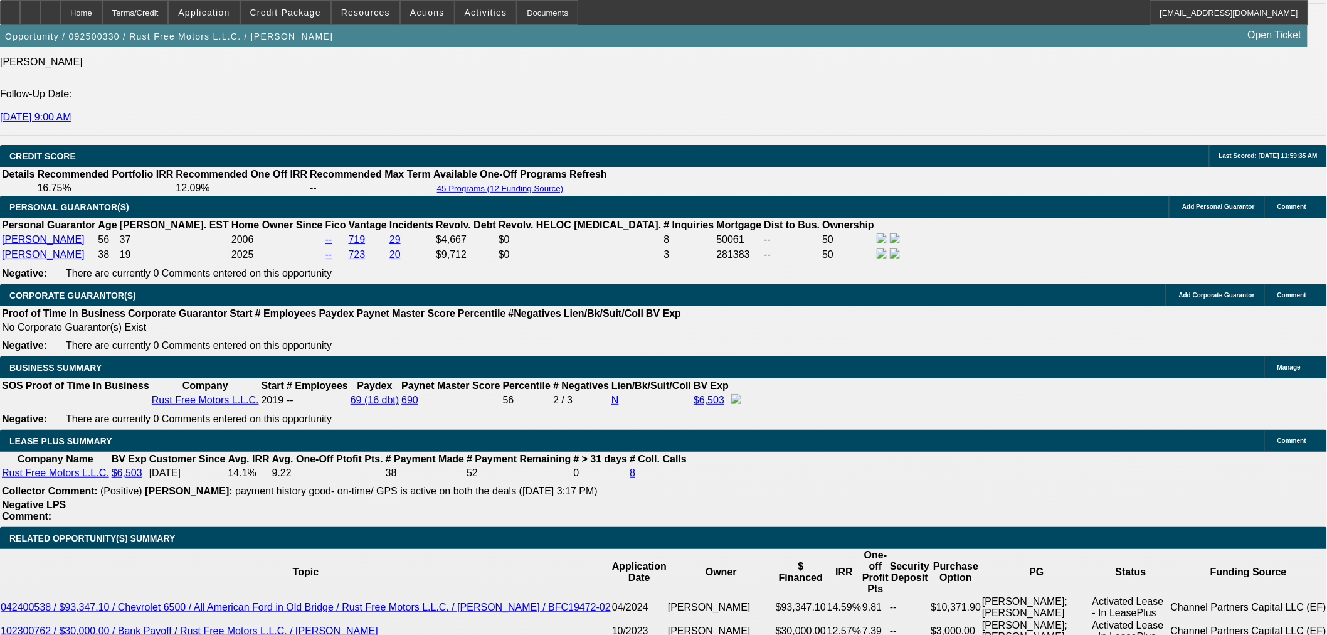
scroll to position [1811, 0]
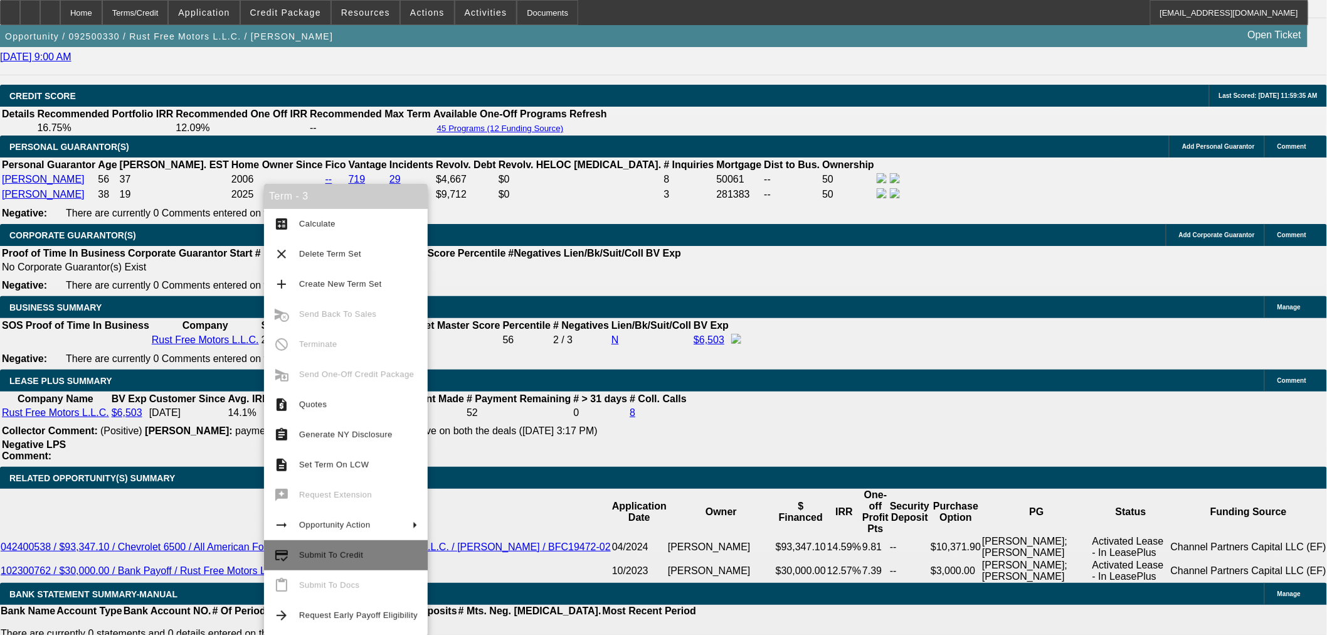
click at [323, 549] on span "Submit To Credit" at bounding box center [358, 554] width 118 height 15
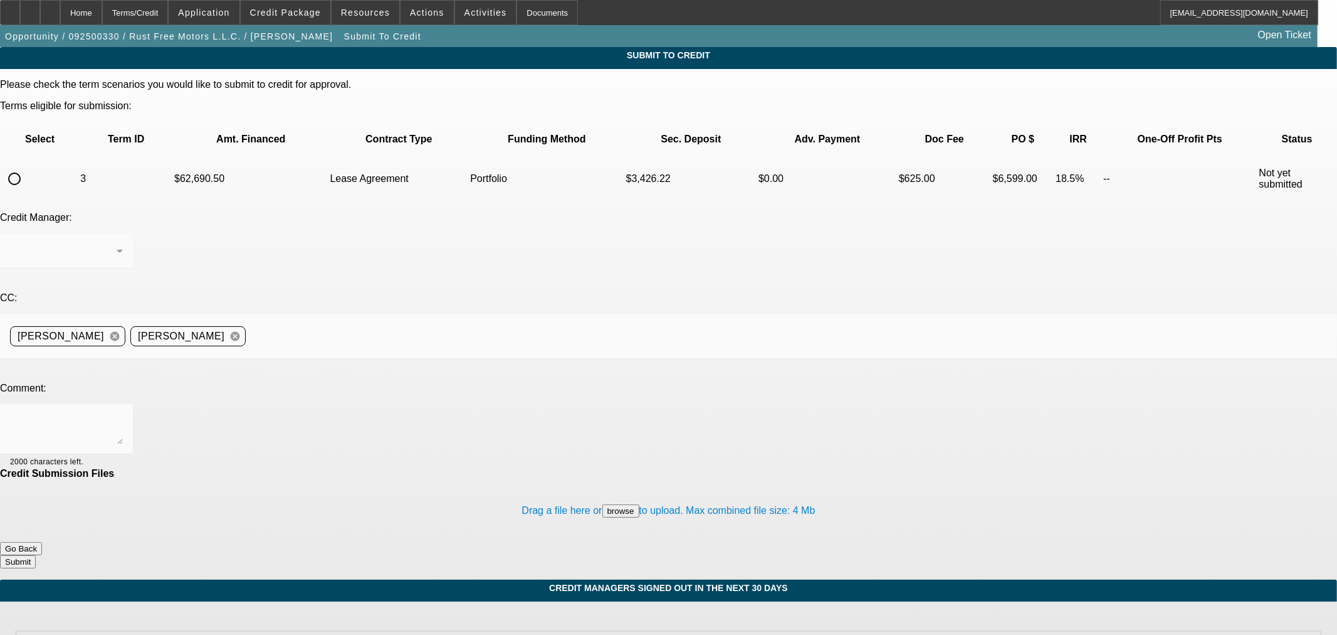
click at [27, 166] on input "radio" at bounding box center [14, 178] width 25 height 25
radio input "true"
click at [117, 243] on div at bounding box center [63, 250] width 107 height 15
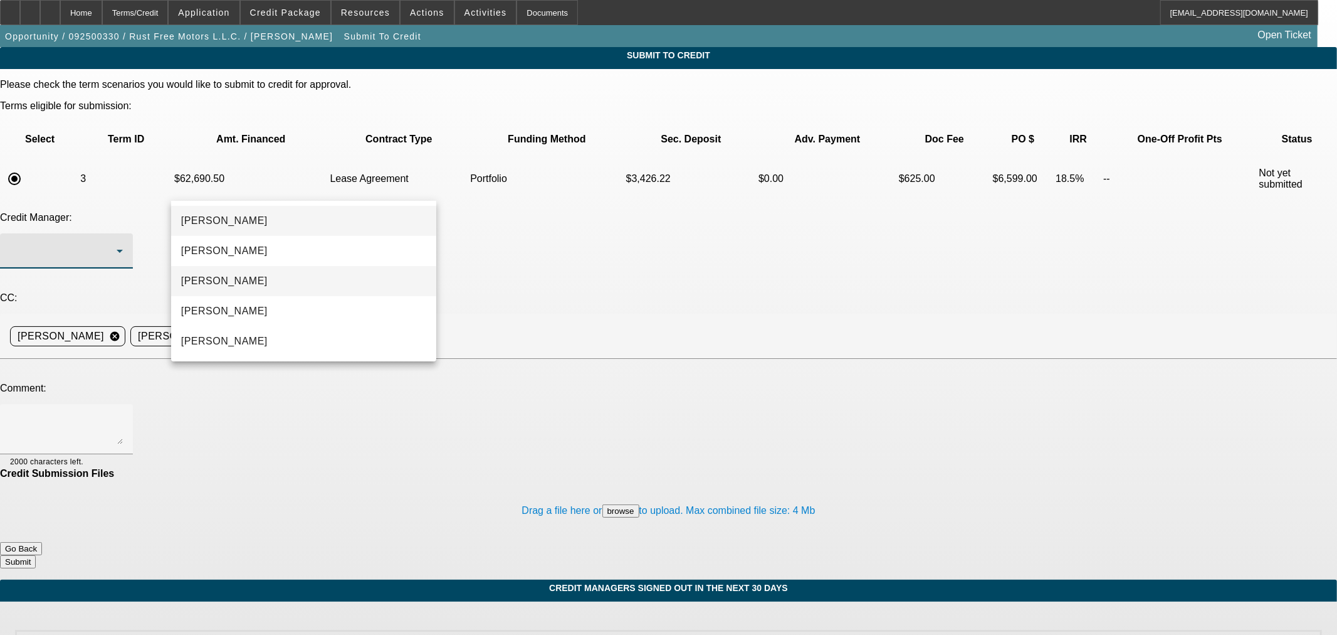
click at [277, 279] on mat-option "[PERSON_NAME]" at bounding box center [303, 281] width 265 height 30
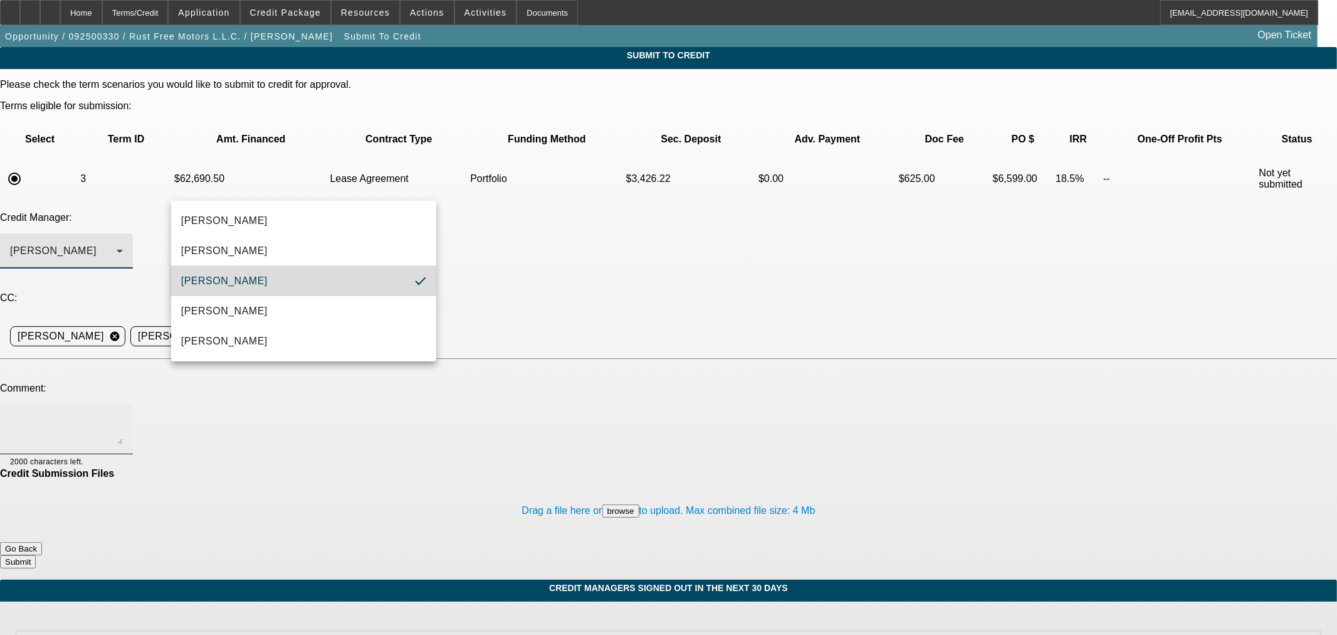
click at [123, 414] on textarea at bounding box center [66, 429] width 113 height 30
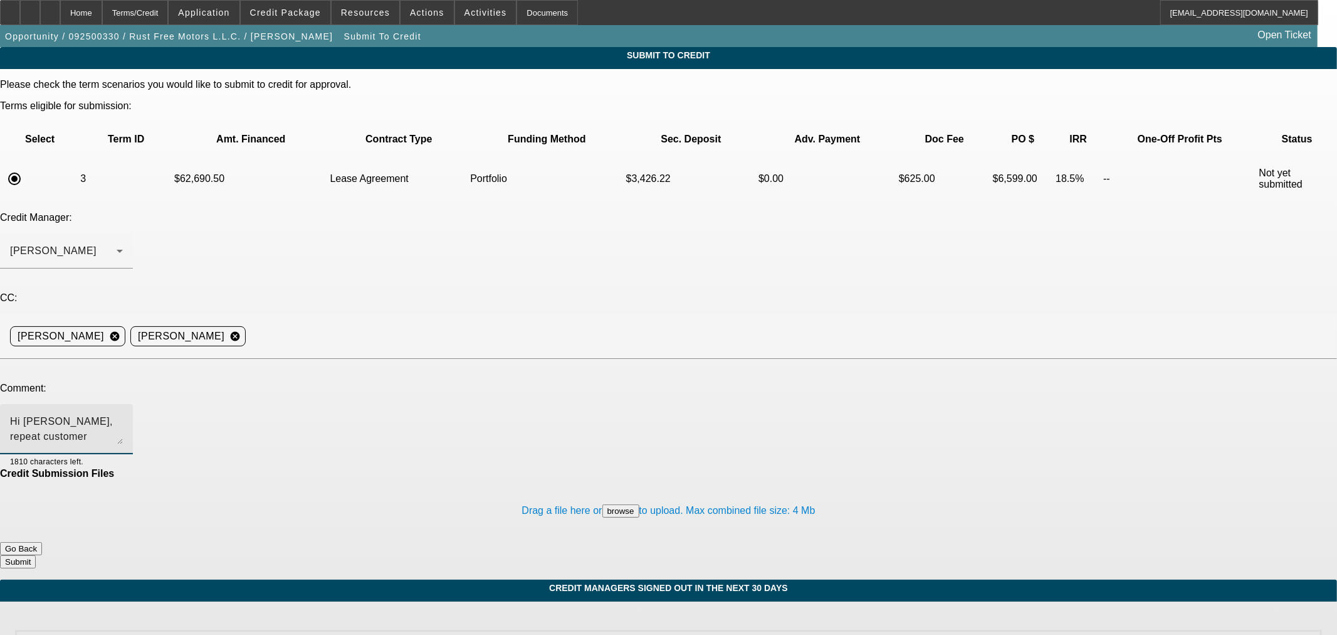
type textarea "Hi Mike, repeat customer looking to finance a company sales vehicle under the b…"
click at [36, 555] on button "Submit" at bounding box center [18, 561] width 36 height 13
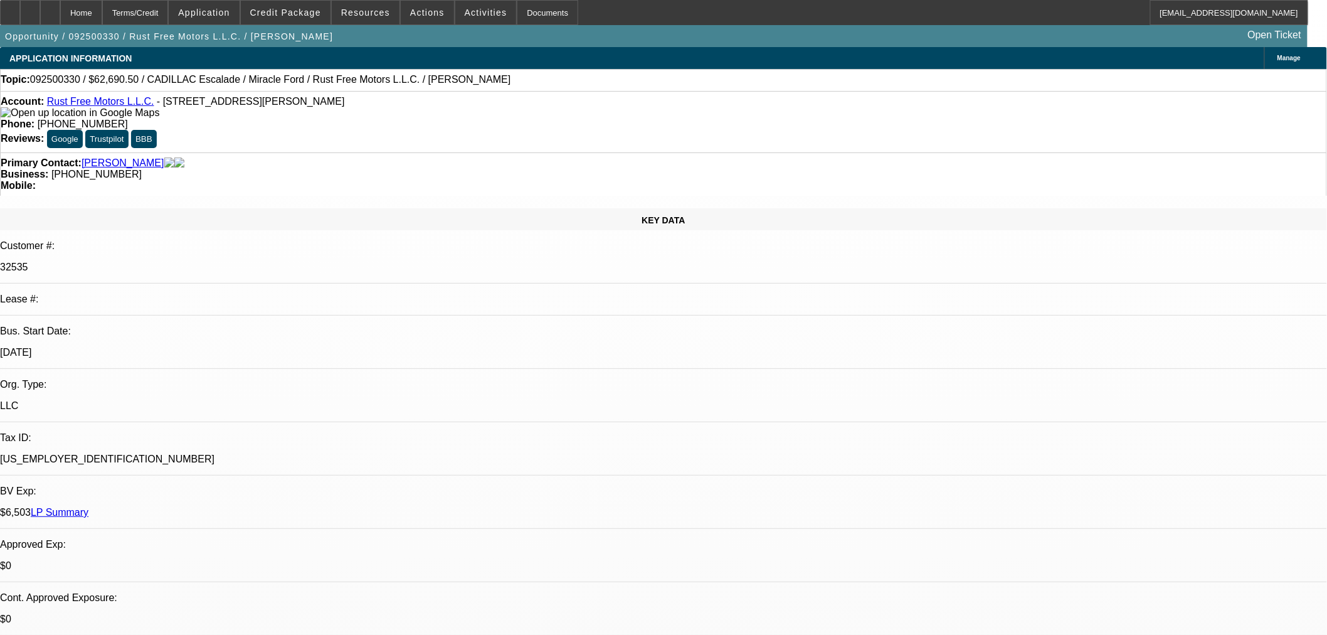
select select "2"
select select "0.1"
select select "4"
select select "0"
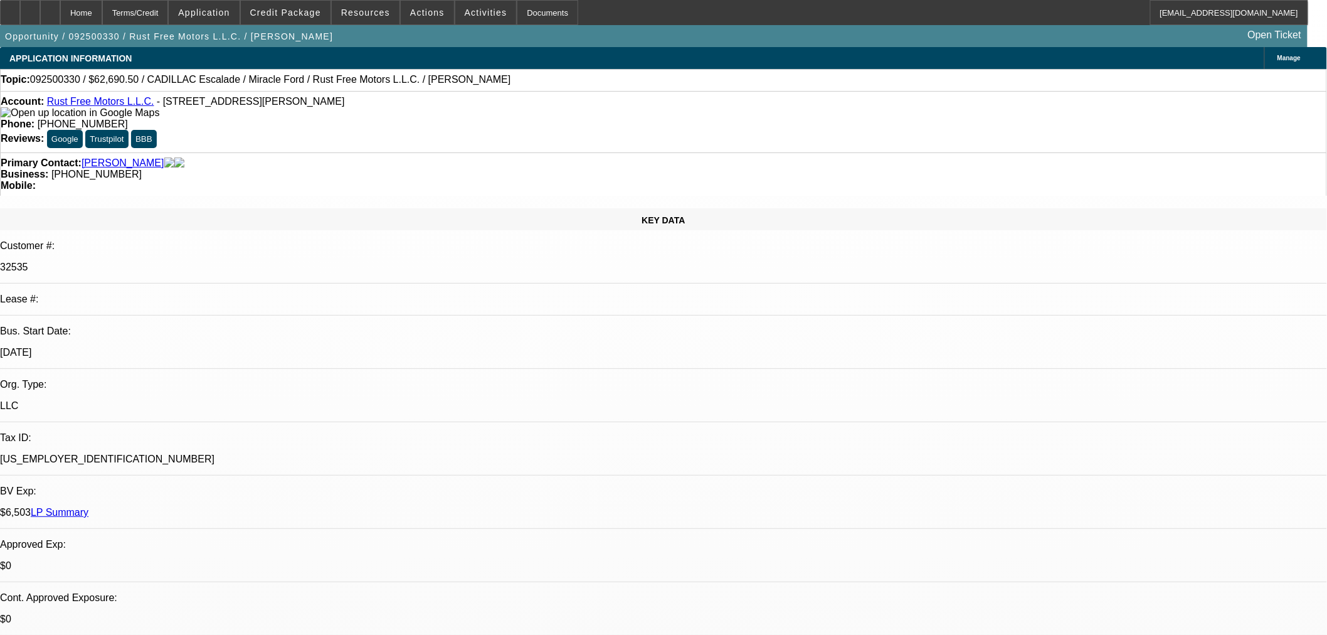
select select "0"
select select "3"
select select "0.1"
select select "4"
select select "0"
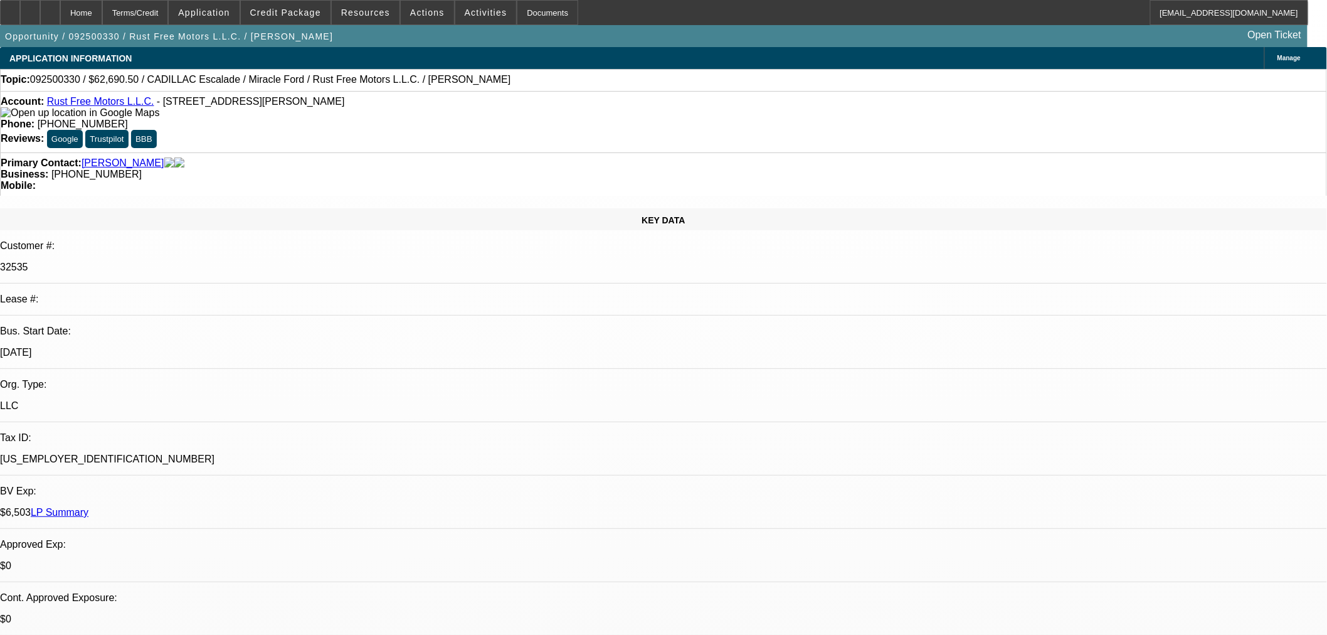
select select "0"
select select "3"
select select "0.1"
select select "4"
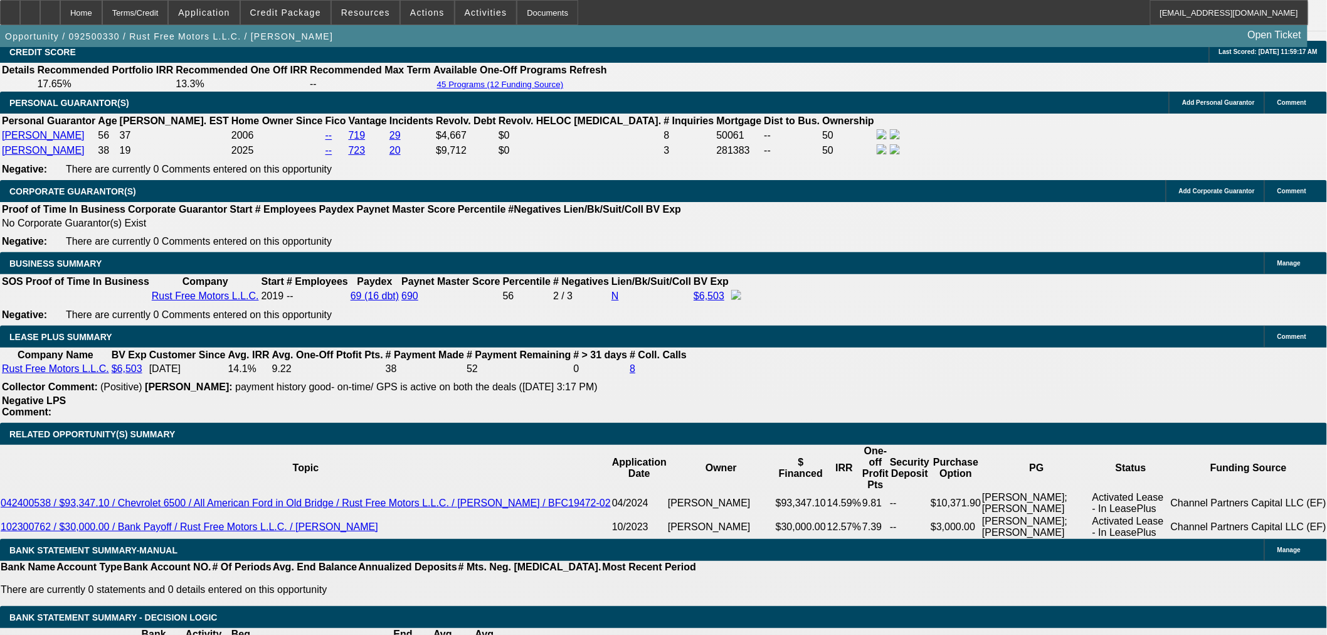
scroll to position [1831, 0]
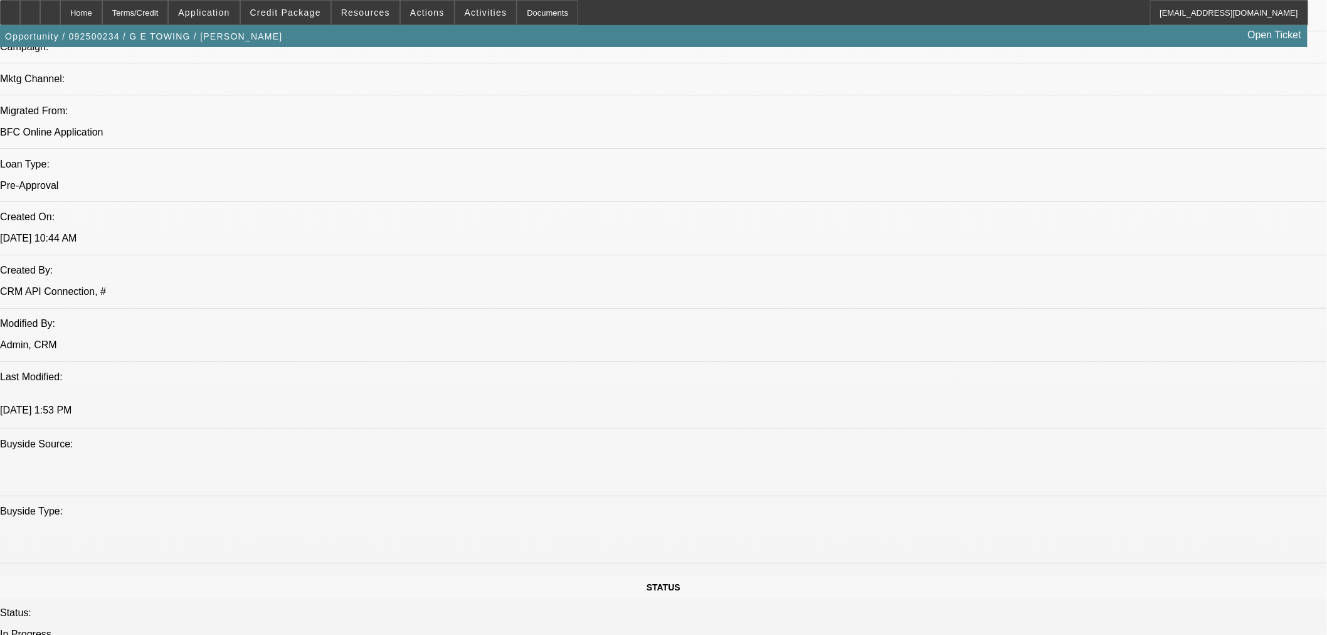
select select "0"
select select "2"
select select "0.1"
select select "4"
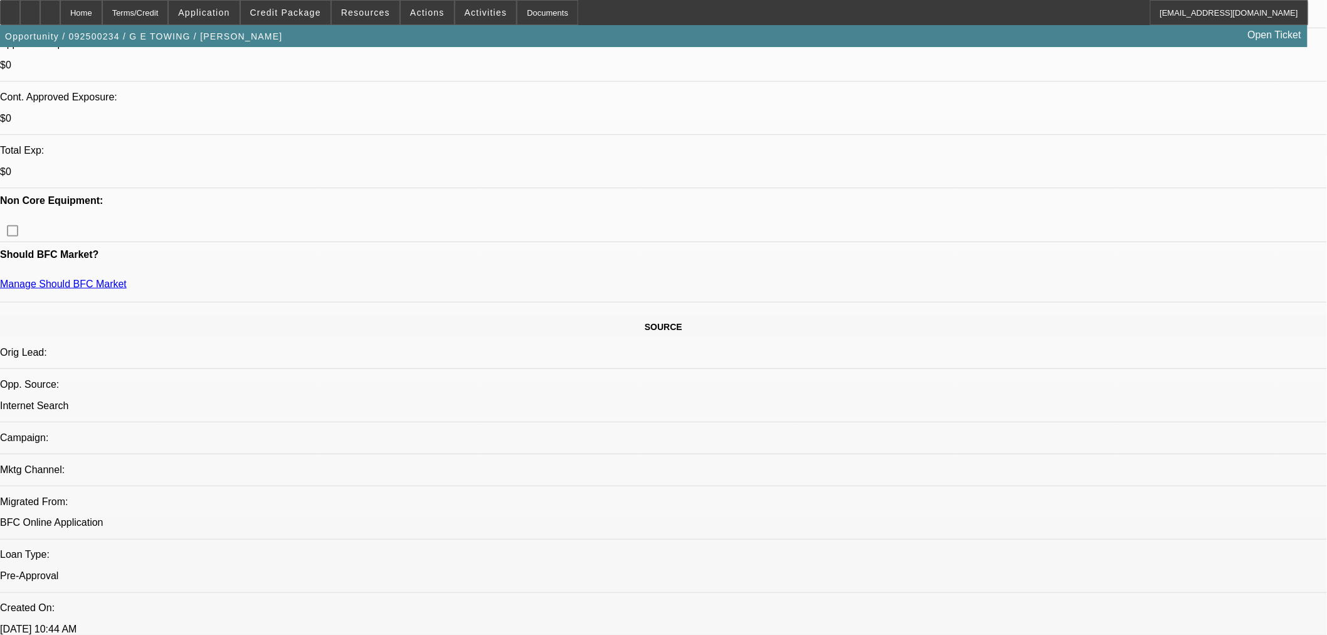
scroll to position [409, 0]
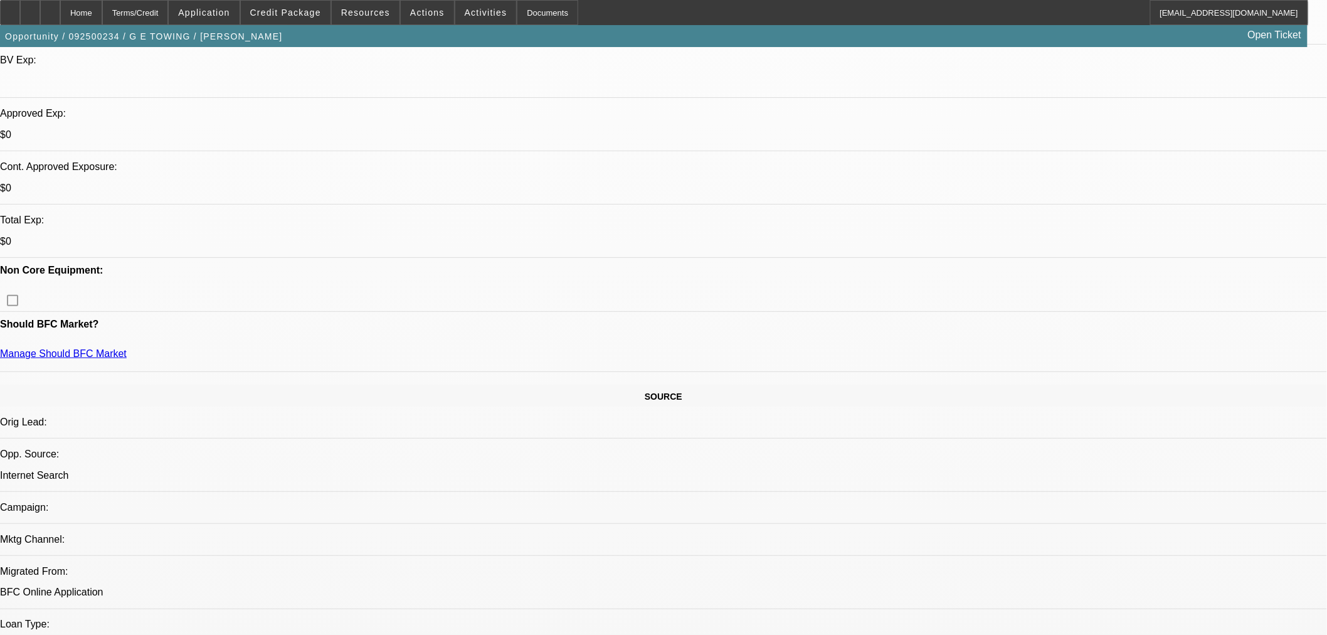
click at [281, 8] on span "Credit Package" at bounding box center [285, 13] width 71 height 10
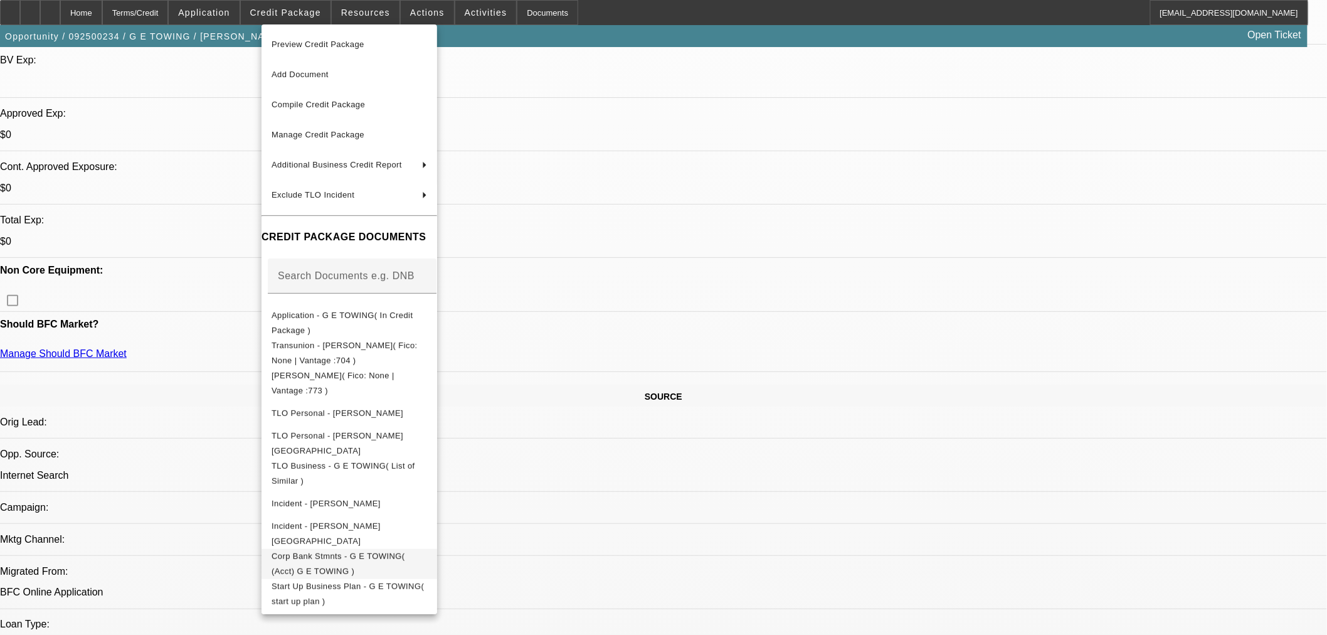
click at [339, 561] on span "Corp Bank Stmnts - G E TOWING( (Acct) G E TOWING )" at bounding box center [338, 562] width 134 height 24
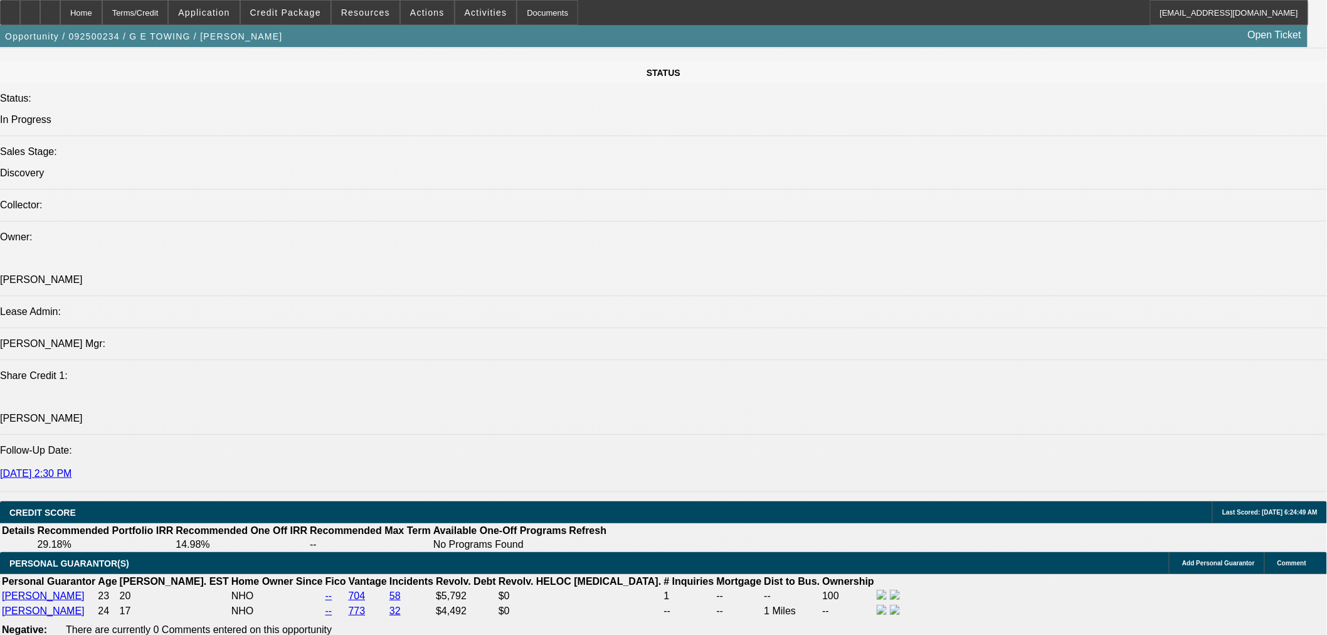
scroll to position [1803, 0]
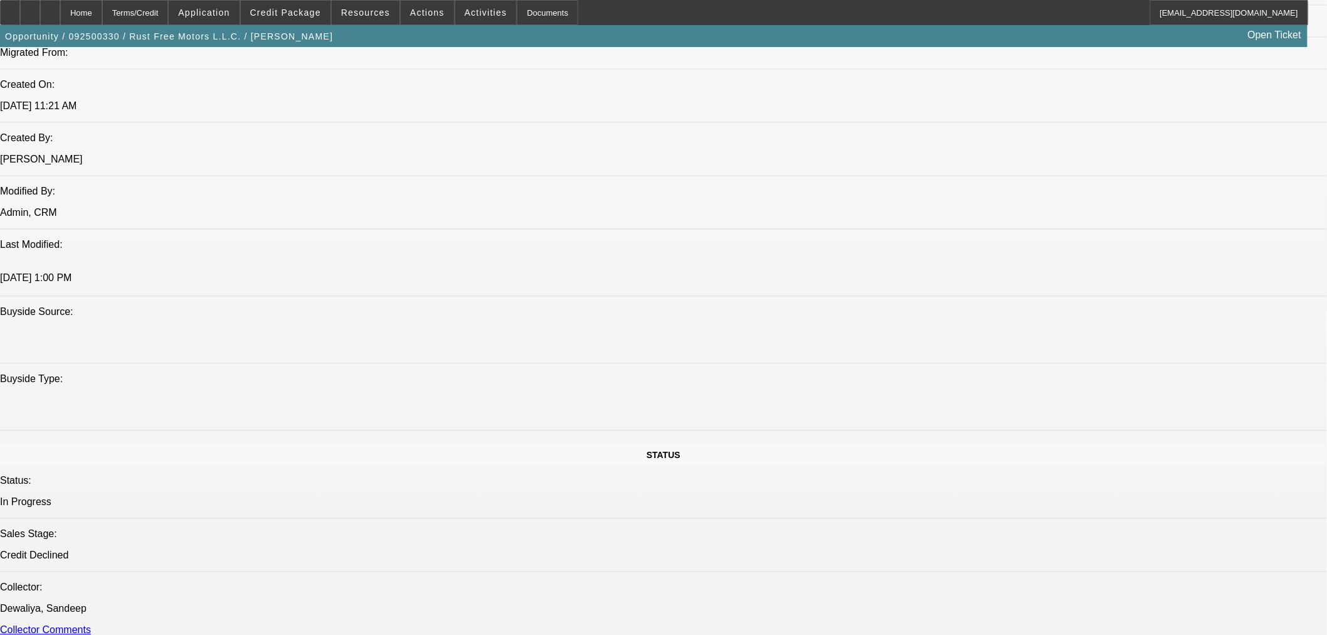
select select "2"
select select "0.1"
select select "4"
select select "0"
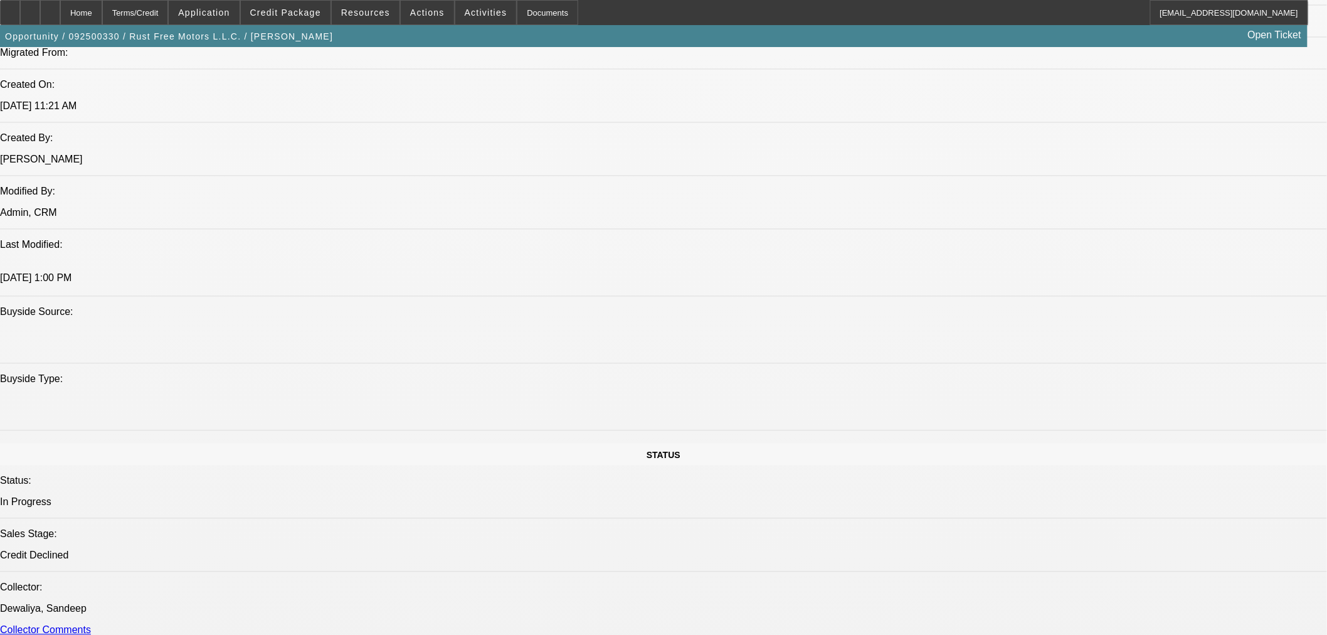
select select "0"
select select "3"
select select "0.1"
select select "4"
select select "0"
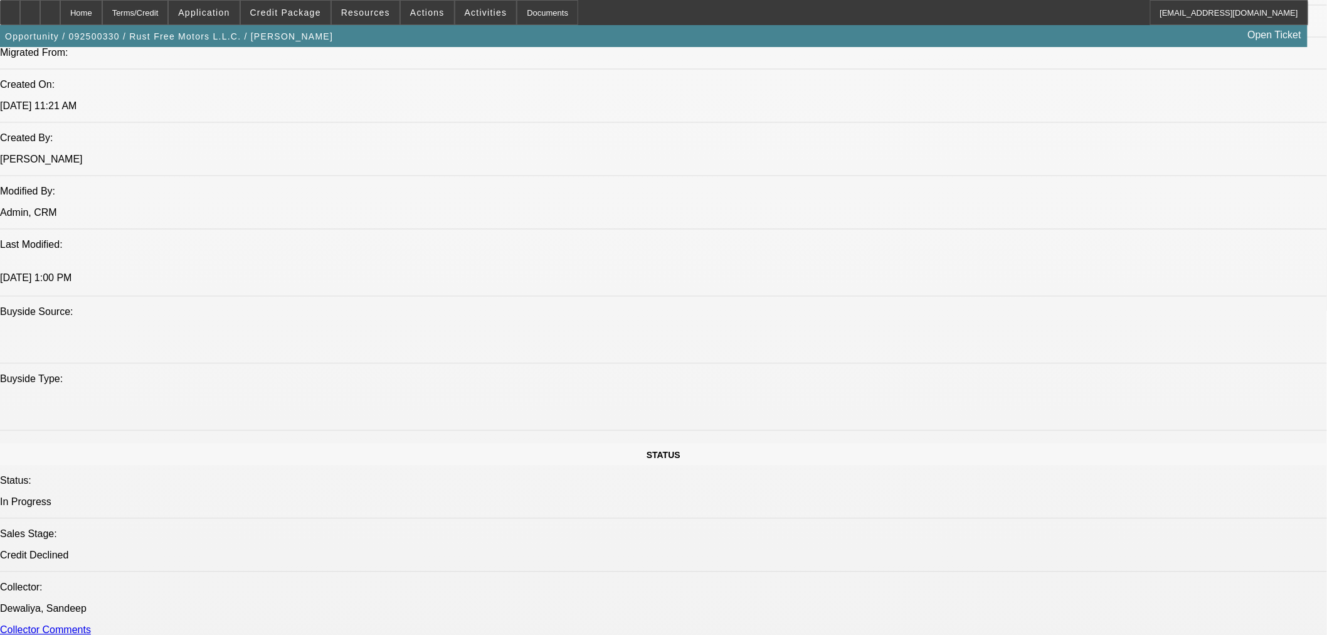
select select "0"
select select "3"
select select "0.1"
select select "4"
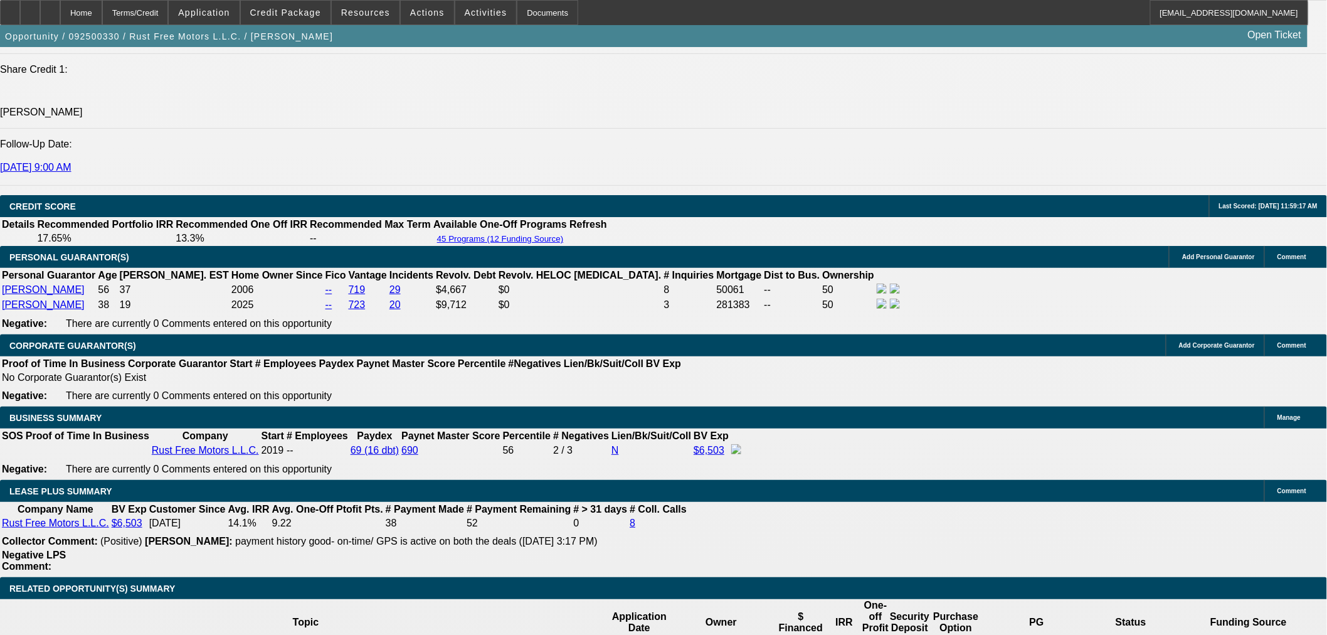
scroll to position [1952, 0]
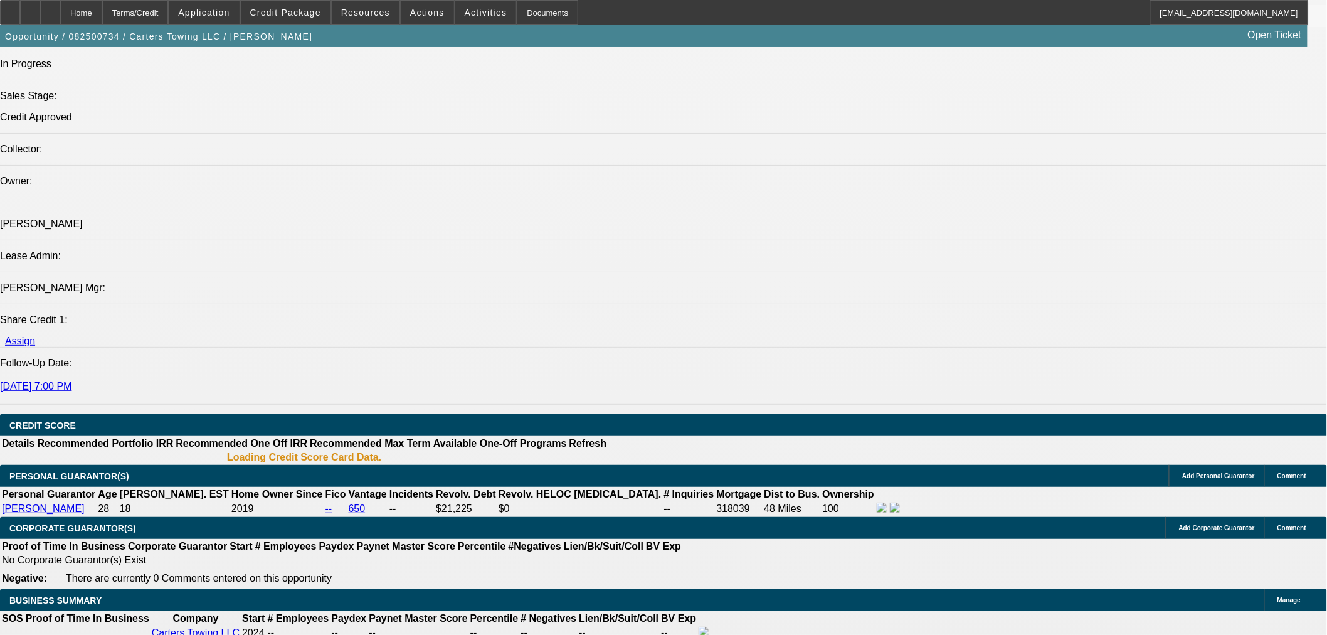
select select "0.15"
select select "2"
select select "0"
select select "6"
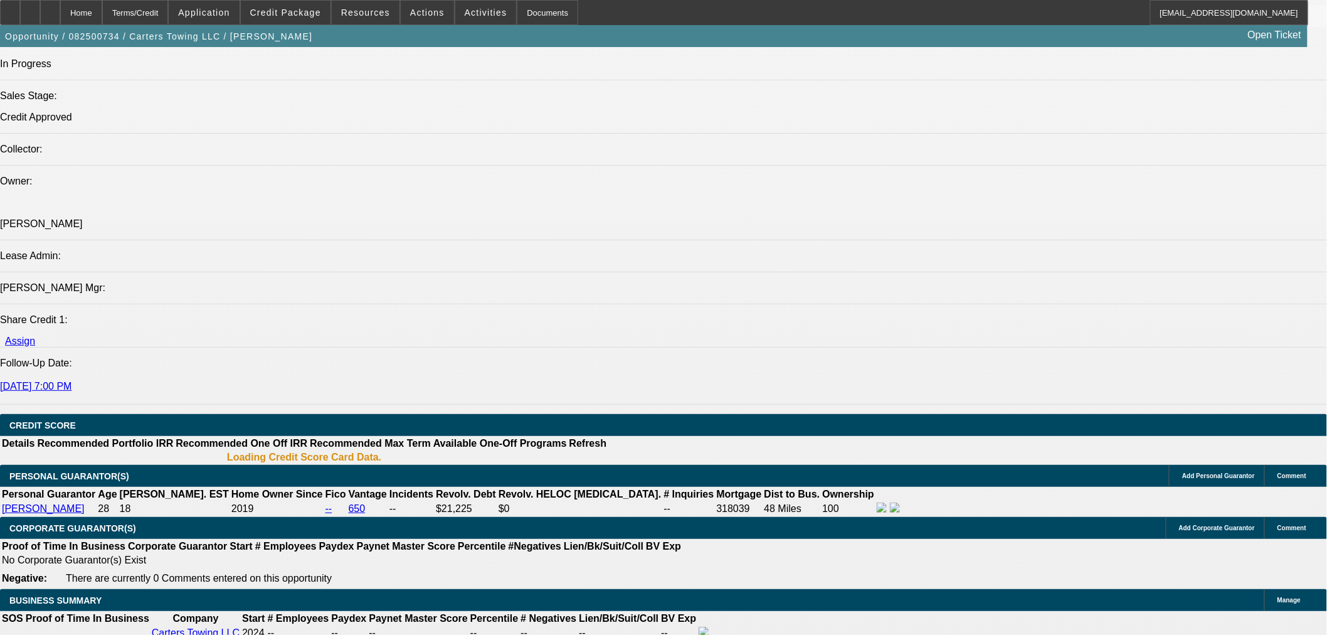
select select "0.15"
select select "2"
select select "0"
select select "6"
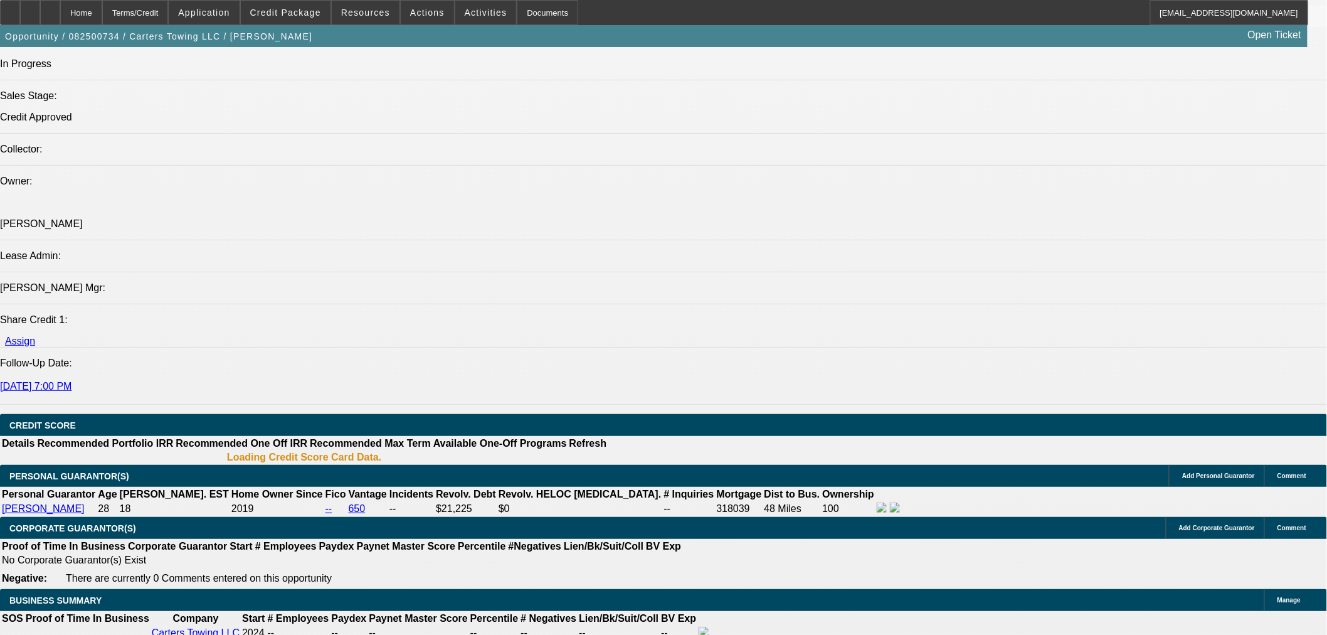
select select "0.15"
select select "2"
select select "0"
select select "6"
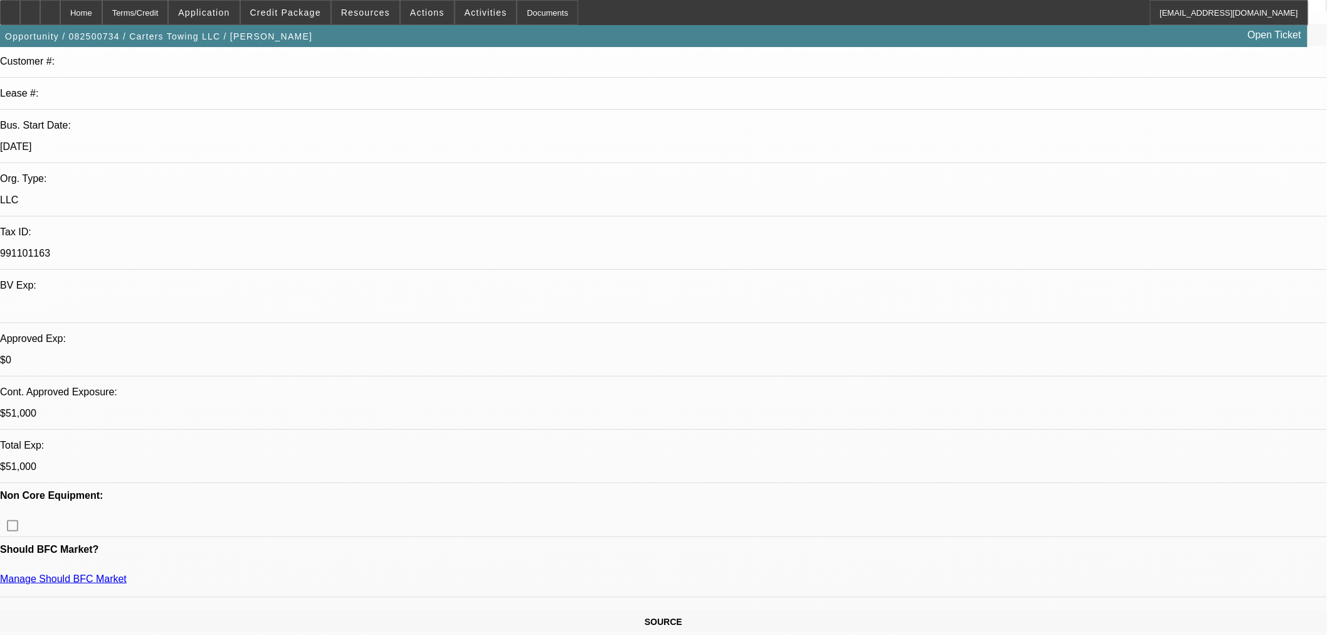
scroll to position [182, 0]
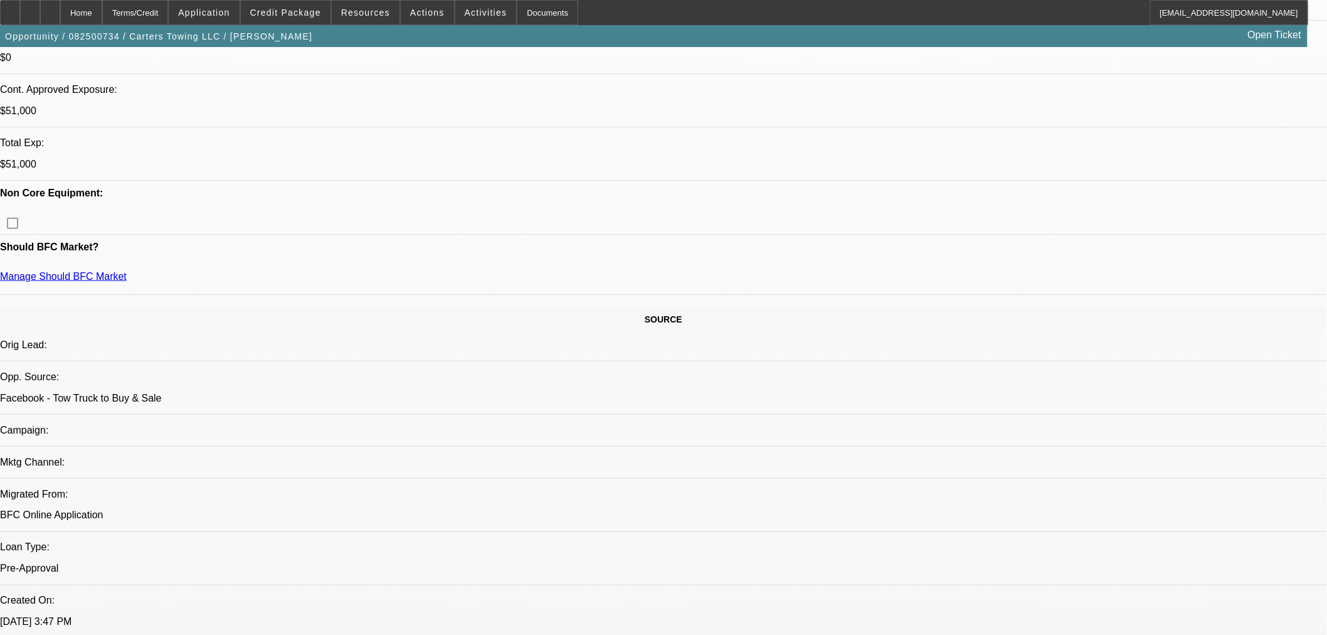
scroll to position [487, 0]
click at [302, 14] on span "Credit Package" at bounding box center [285, 13] width 71 height 10
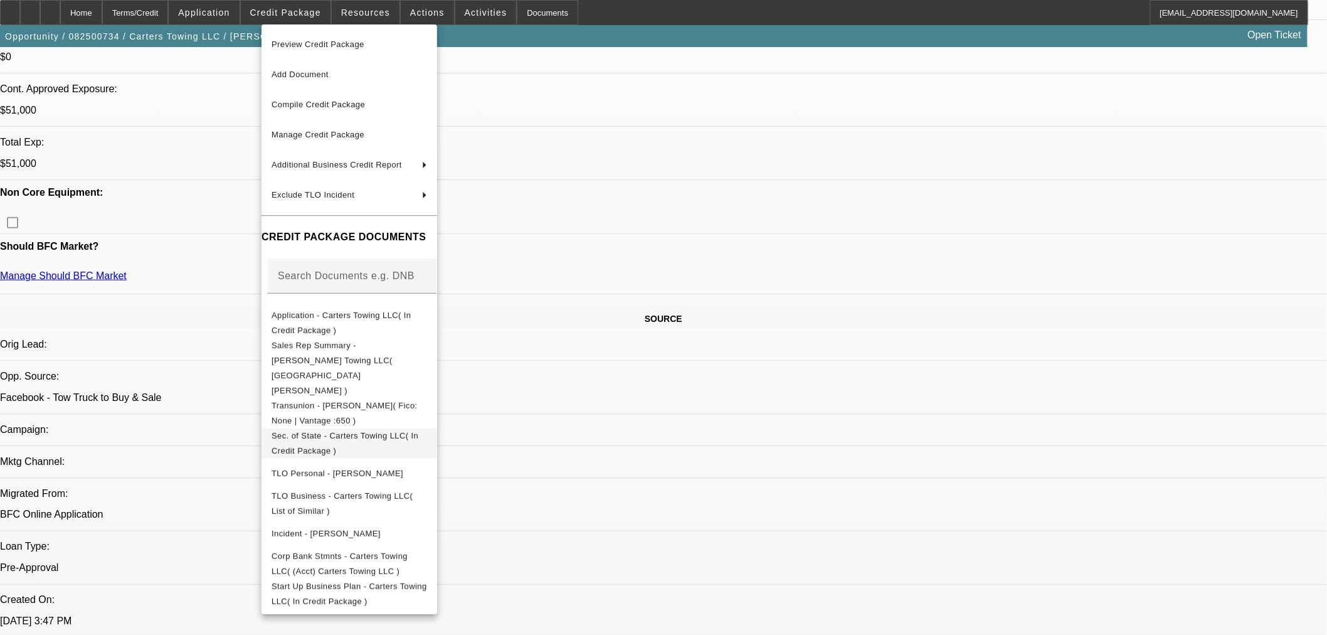
click at [355, 430] on span "Sec. of State - Carters Towing LLC( In Credit Package )" at bounding box center [344, 442] width 147 height 24
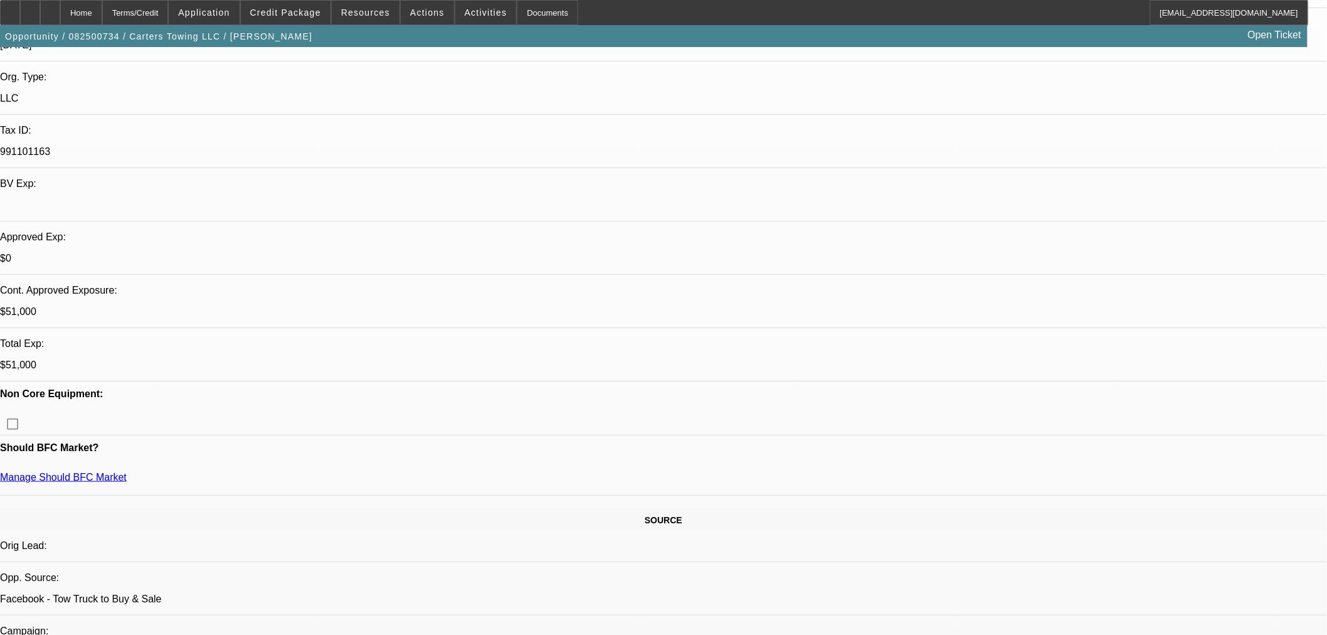
scroll to position [139, 0]
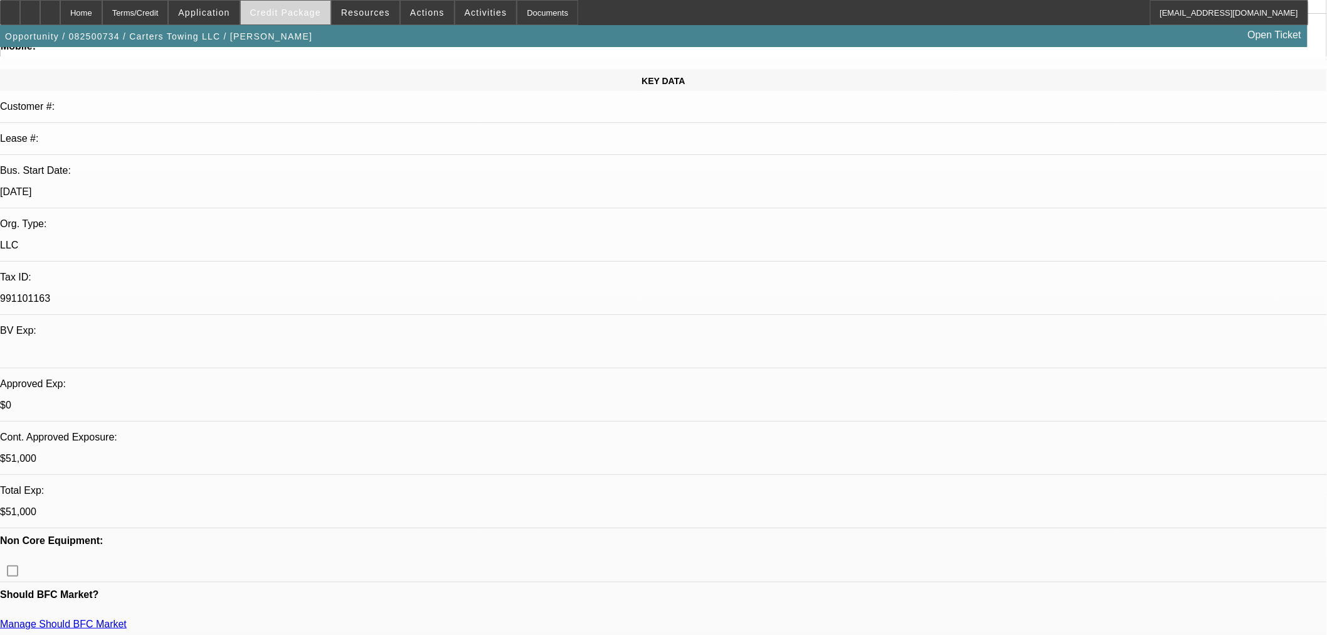
drag, startPoint x: 301, startPoint y: 9, endPoint x: 298, endPoint y: 23, distance: 13.5
click at [301, 9] on span "Credit Package" at bounding box center [285, 13] width 71 height 10
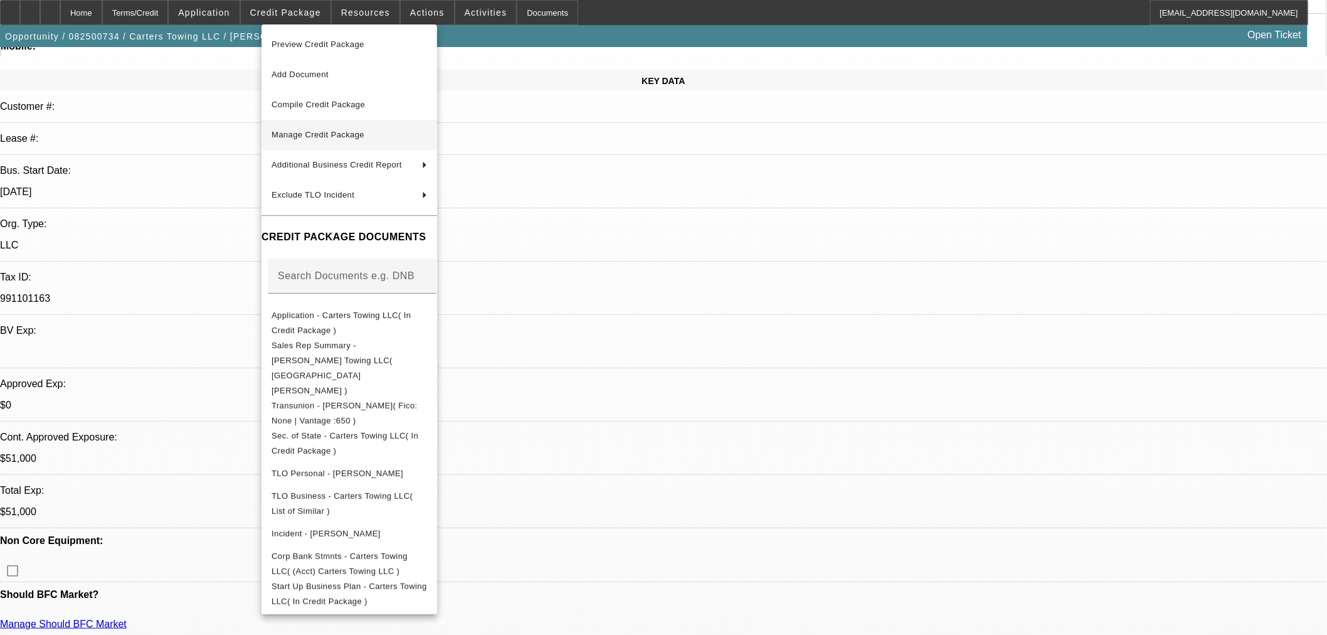
click at [342, 128] on span "Manage Credit Package" at bounding box center [348, 134] width 155 height 15
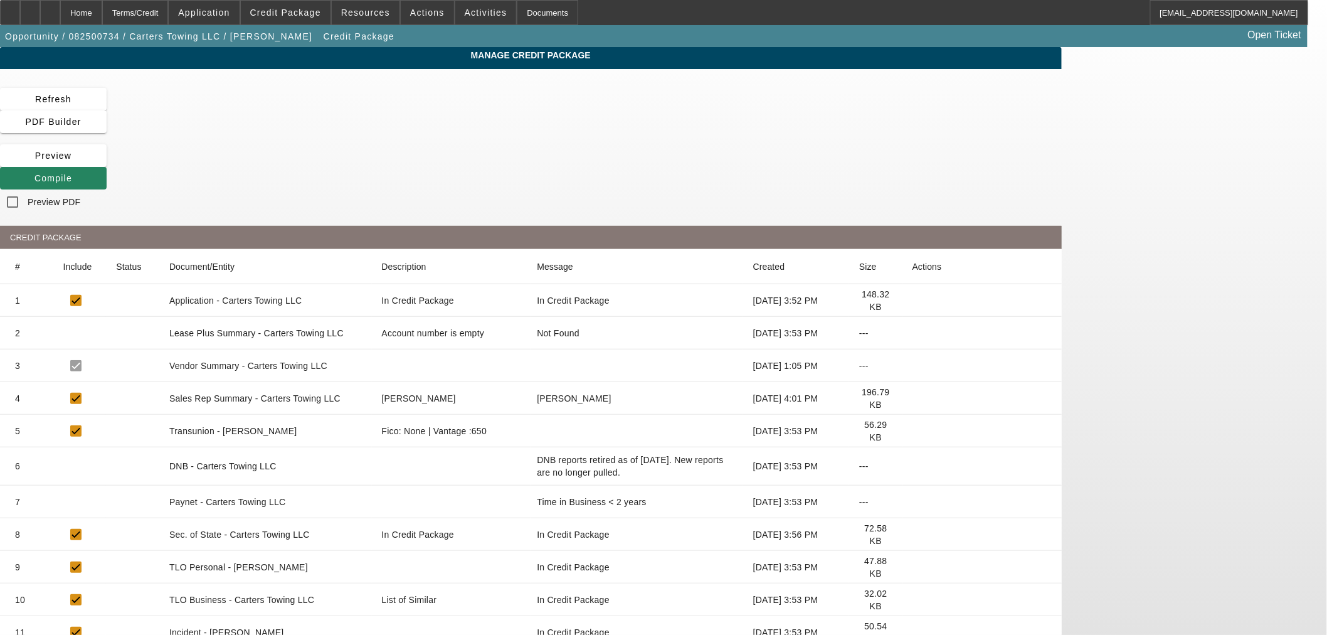
click at [912, 431] on icon at bounding box center [912, 431] width 0 height 0
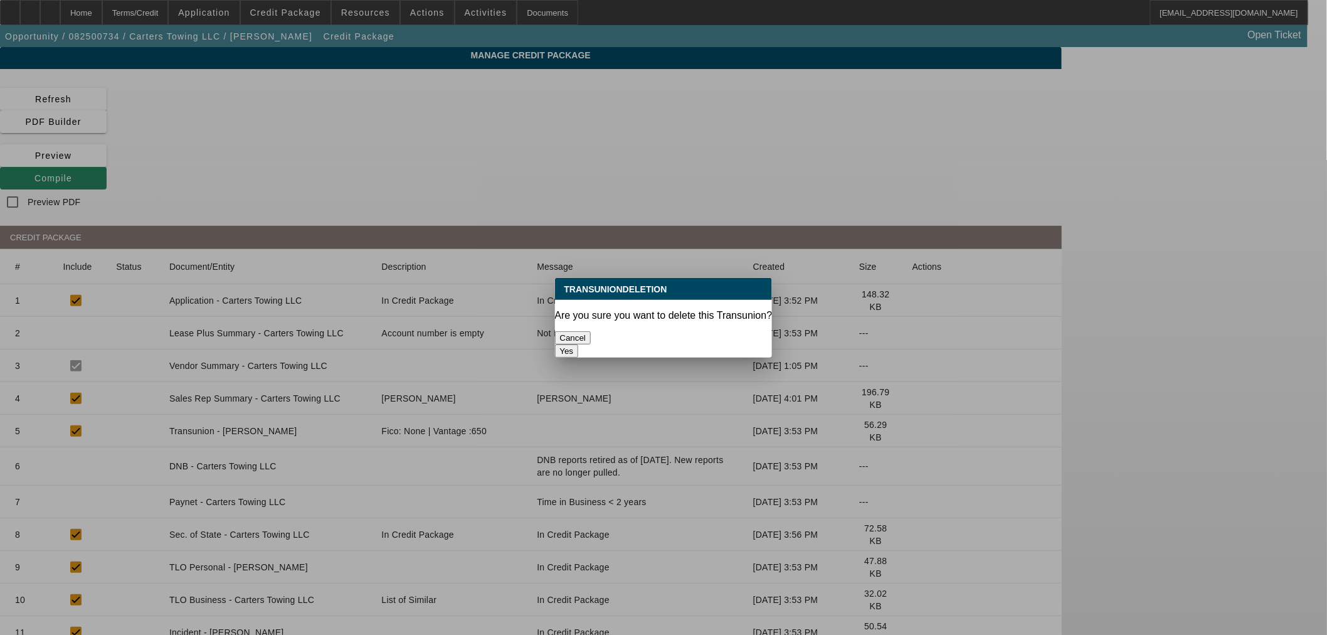
click at [579, 344] on button "Yes" at bounding box center [567, 350] width 24 height 13
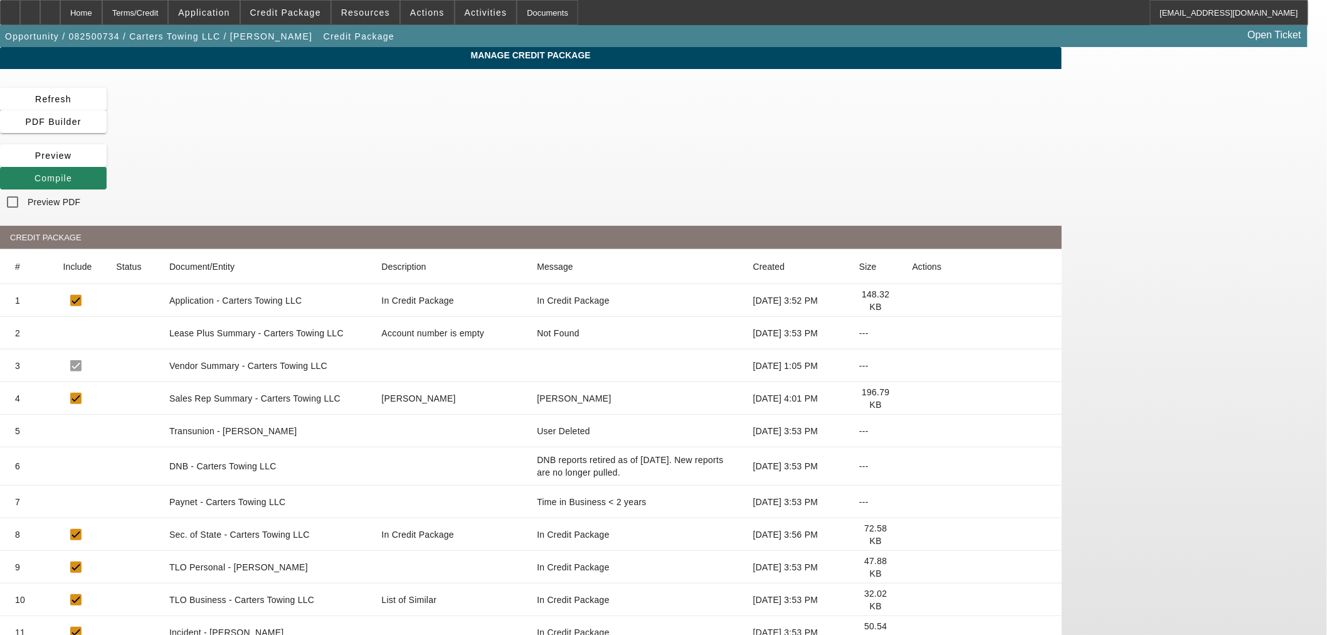
click at [912, 431] on icon at bounding box center [912, 431] width 0 height 0
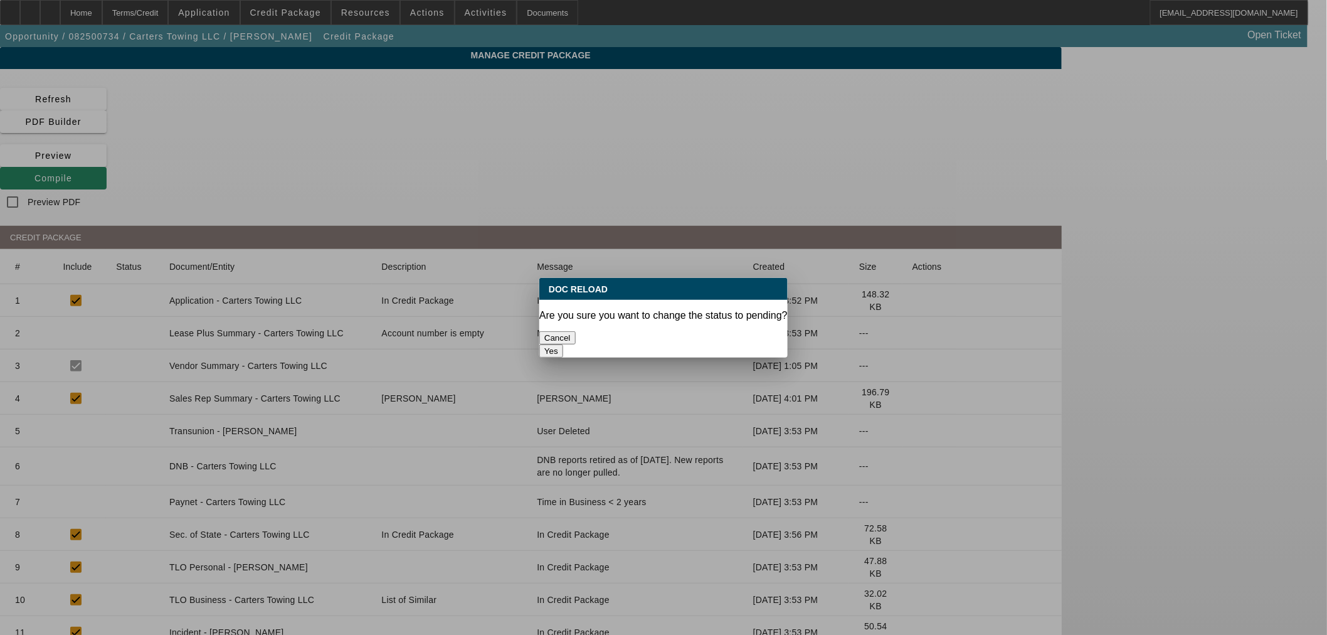
click at [563, 344] on button "Yes" at bounding box center [551, 350] width 24 height 13
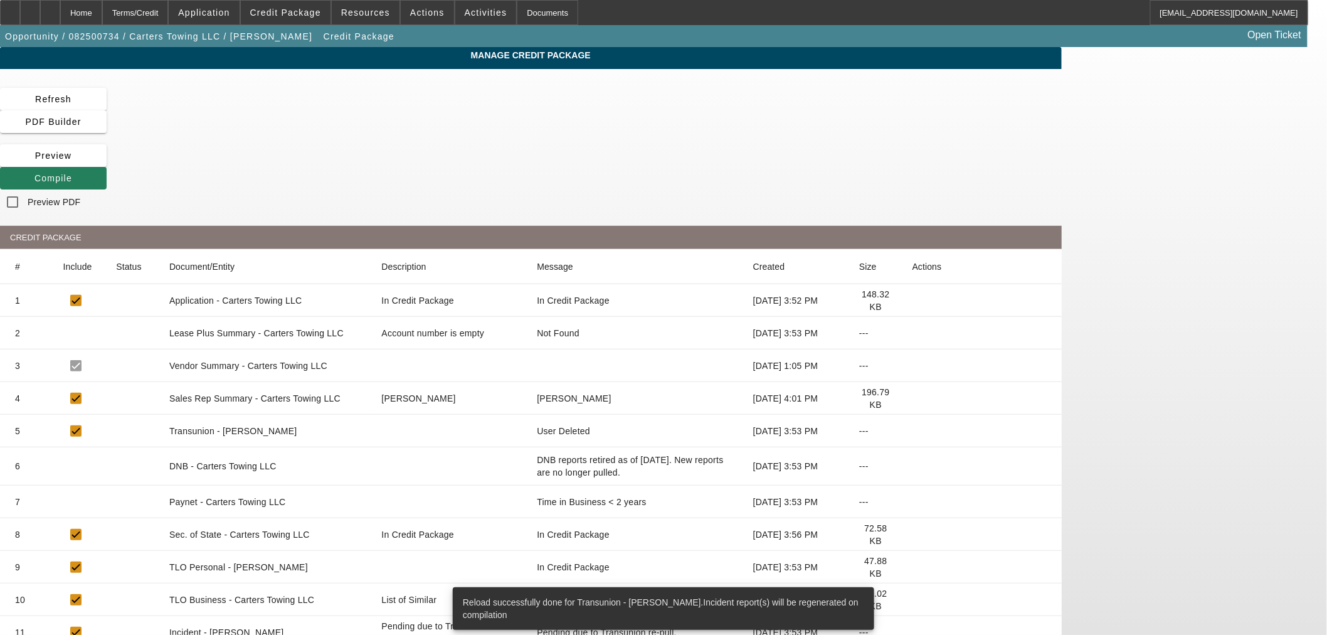
click at [72, 173] on span "Compile" at bounding box center [53, 178] width 38 height 10
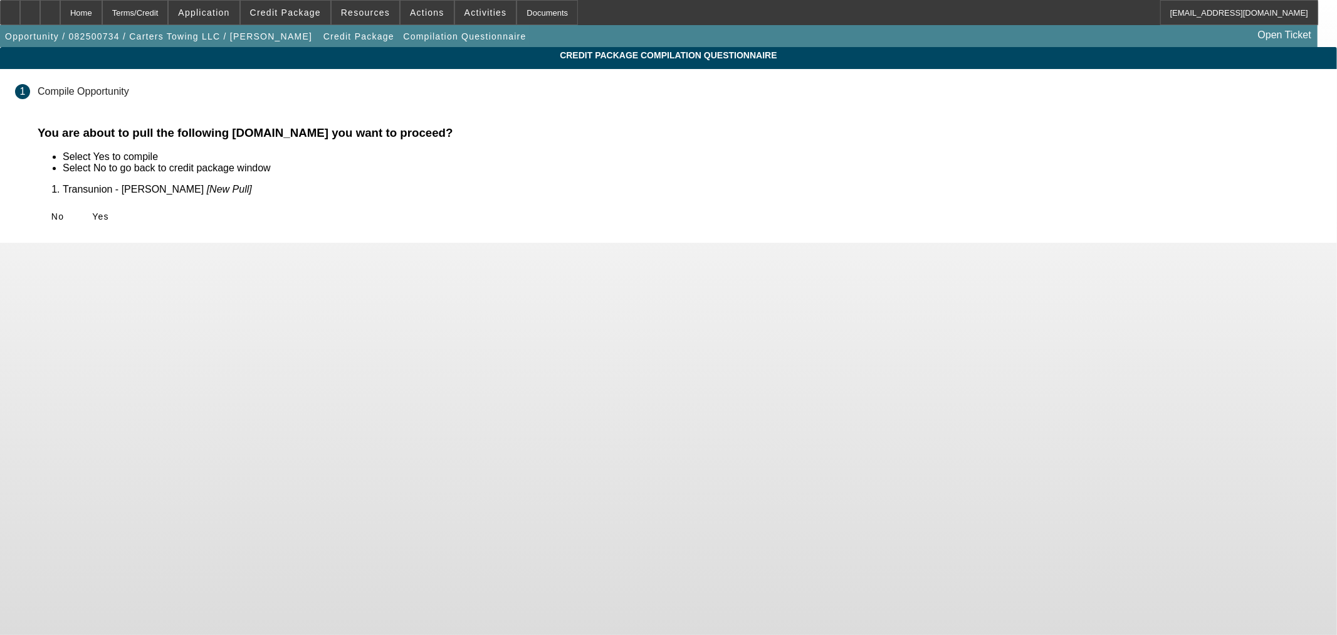
click at [415, 218] on div "No Yes" at bounding box center [680, 216] width 1285 height 23
click at [109, 220] on span "Yes" at bounding box center [100, 216] width 17 height 10
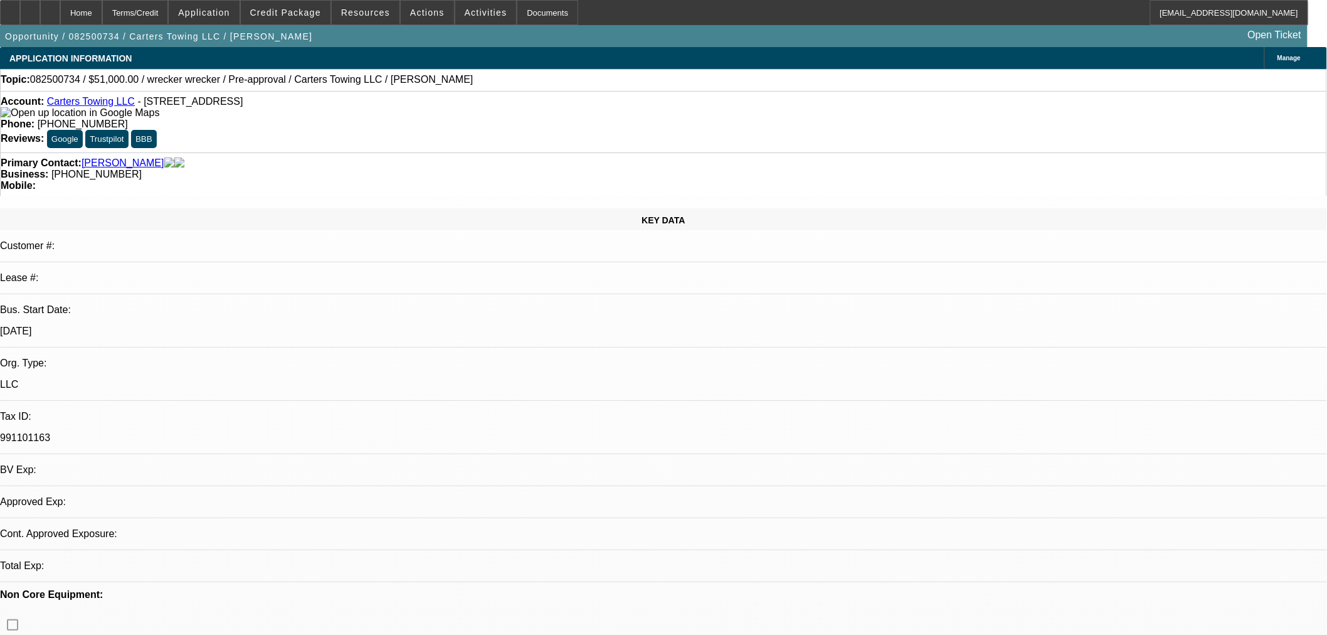
select select "0.15"
select select "2"
select select "0"
select select "6"
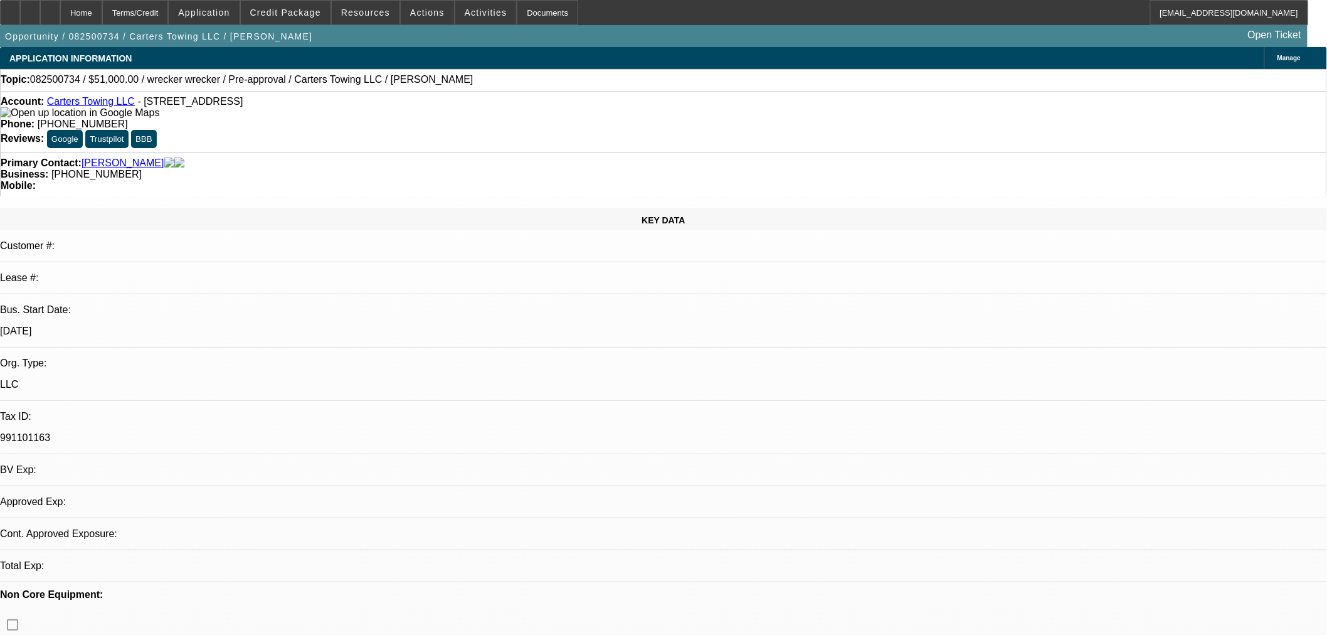
select select "0.15"
select select "2"
select select "0"
select select "6"
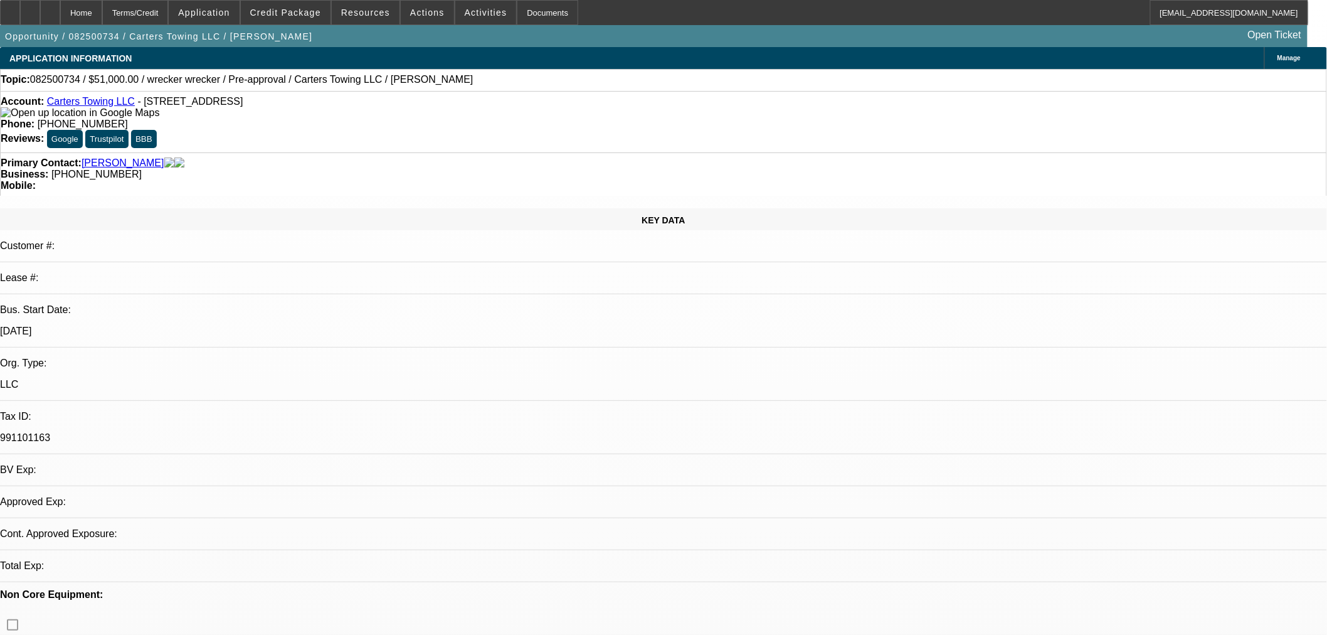
select select "0.15"
select select "2"
select select "0"
select select "6"
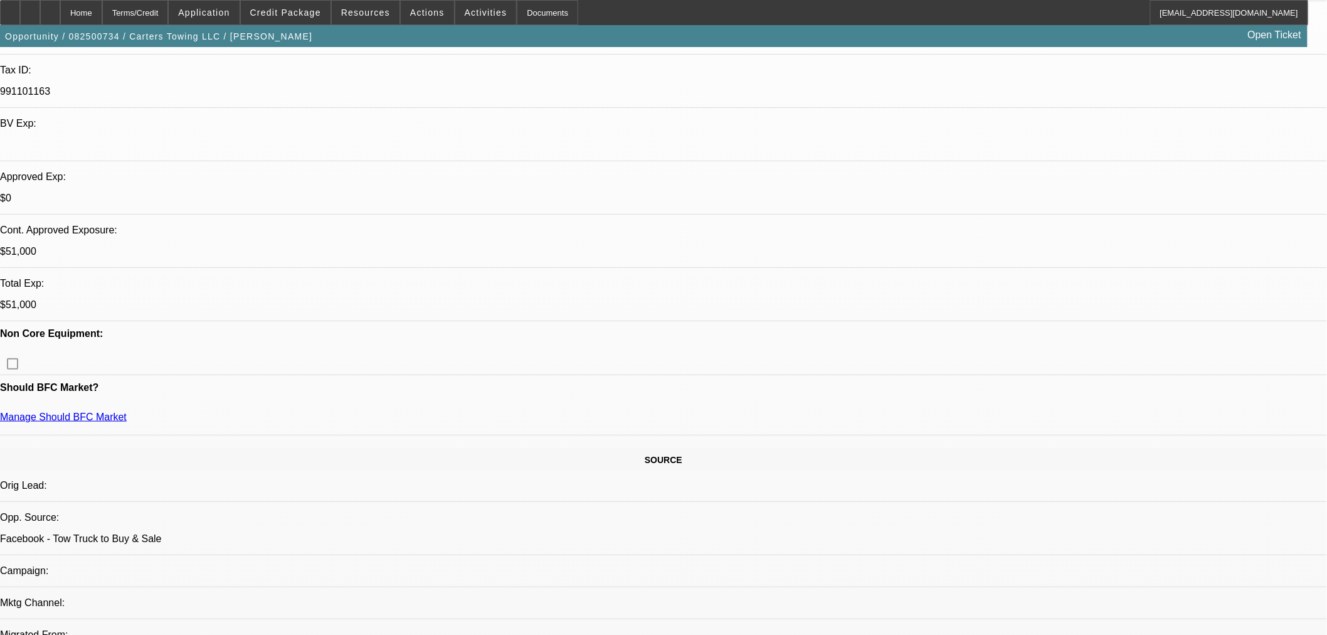
scroll to position [348, 0]
click at [50, 8] on icon at bounding box center [50, 8] width 0 height 0
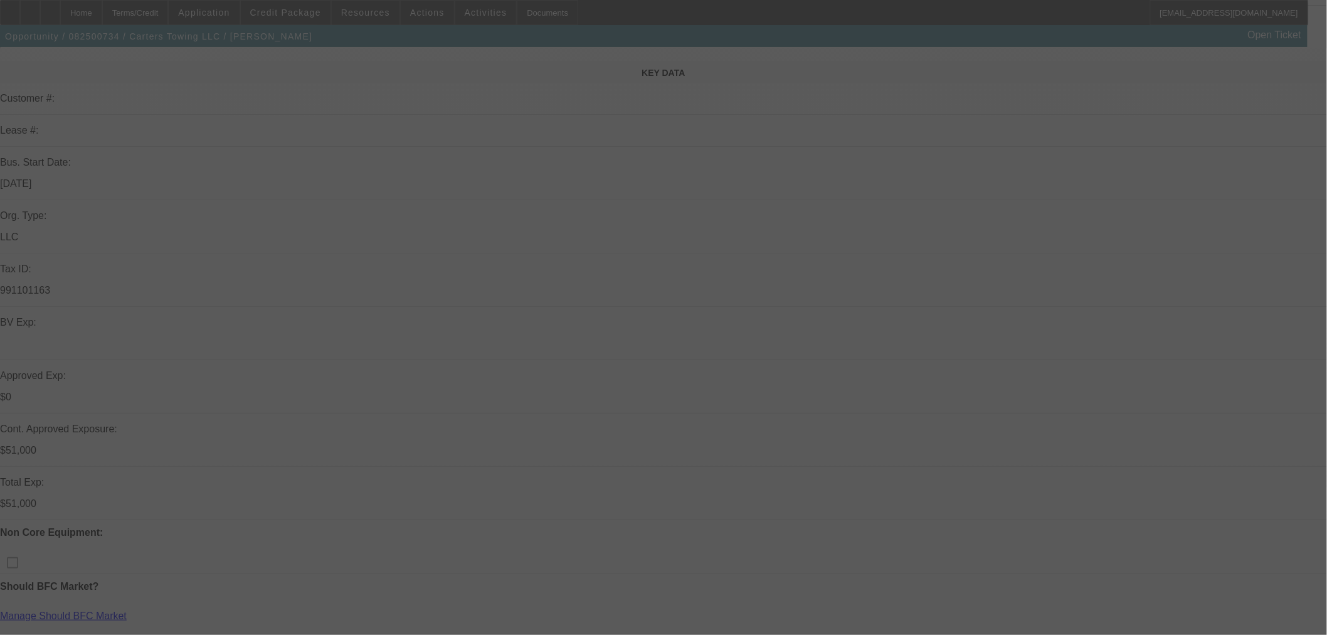
scroll to position [278, 0]
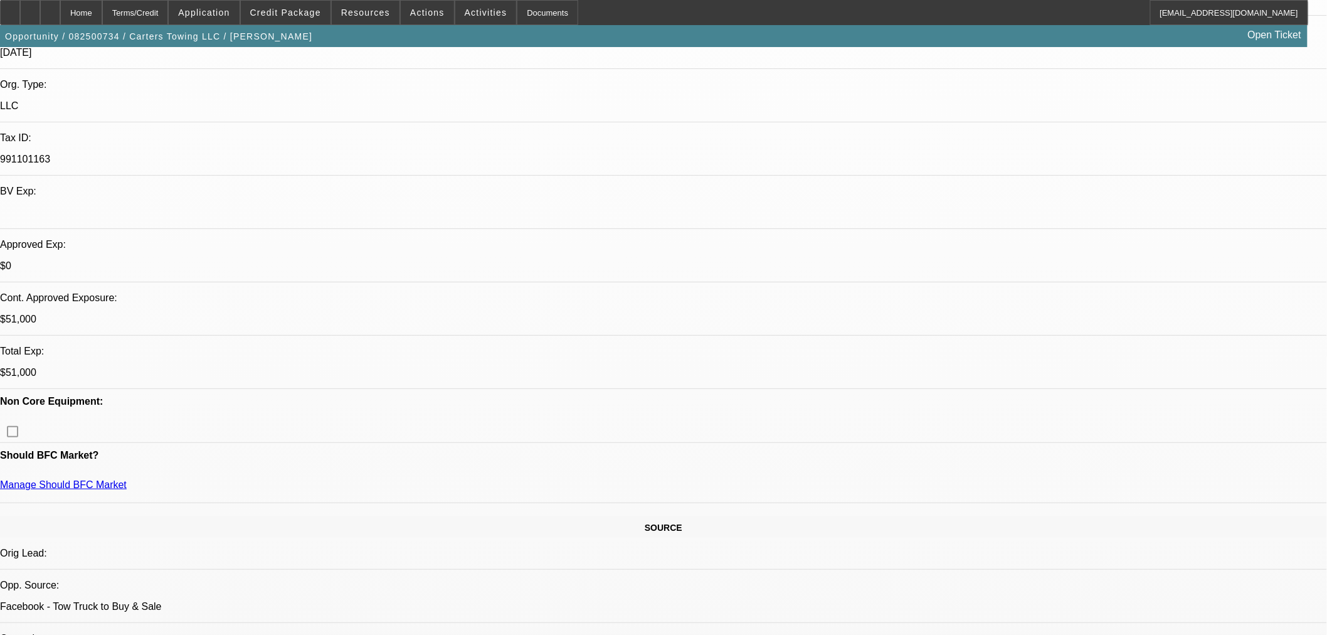
select select "0.15"
select select "2"
select select "0"
select select "6"
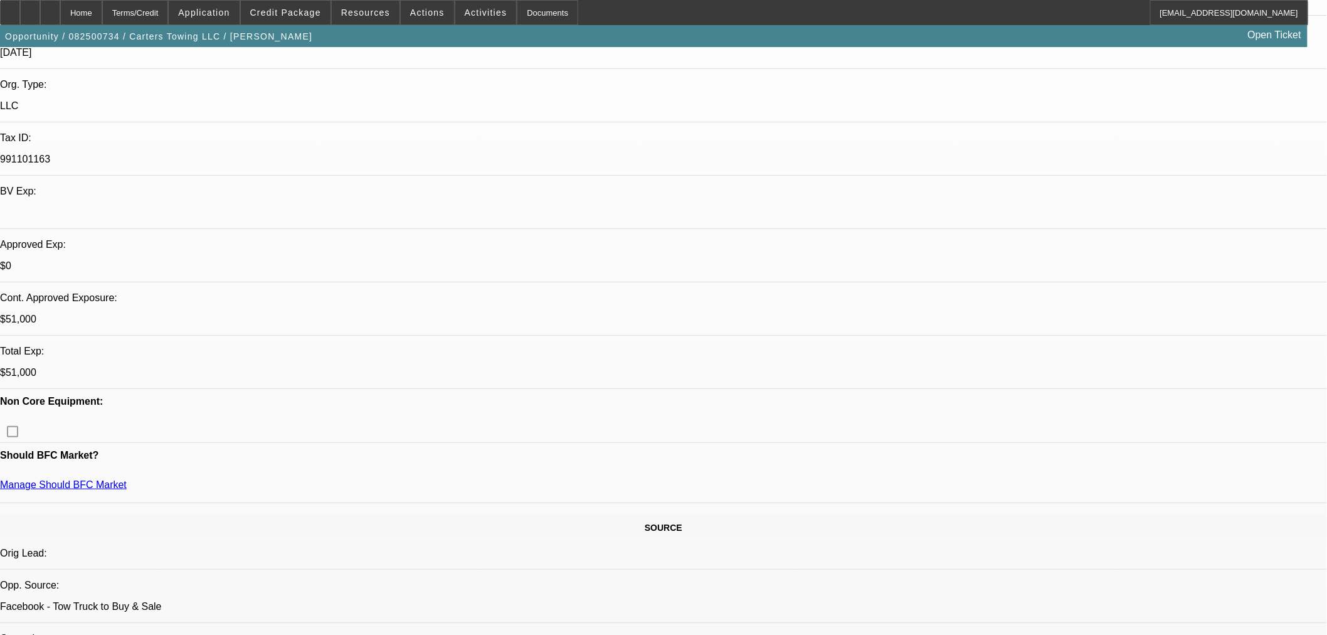
select select "0.15"
select select "2"
select select "0"
select select "6"
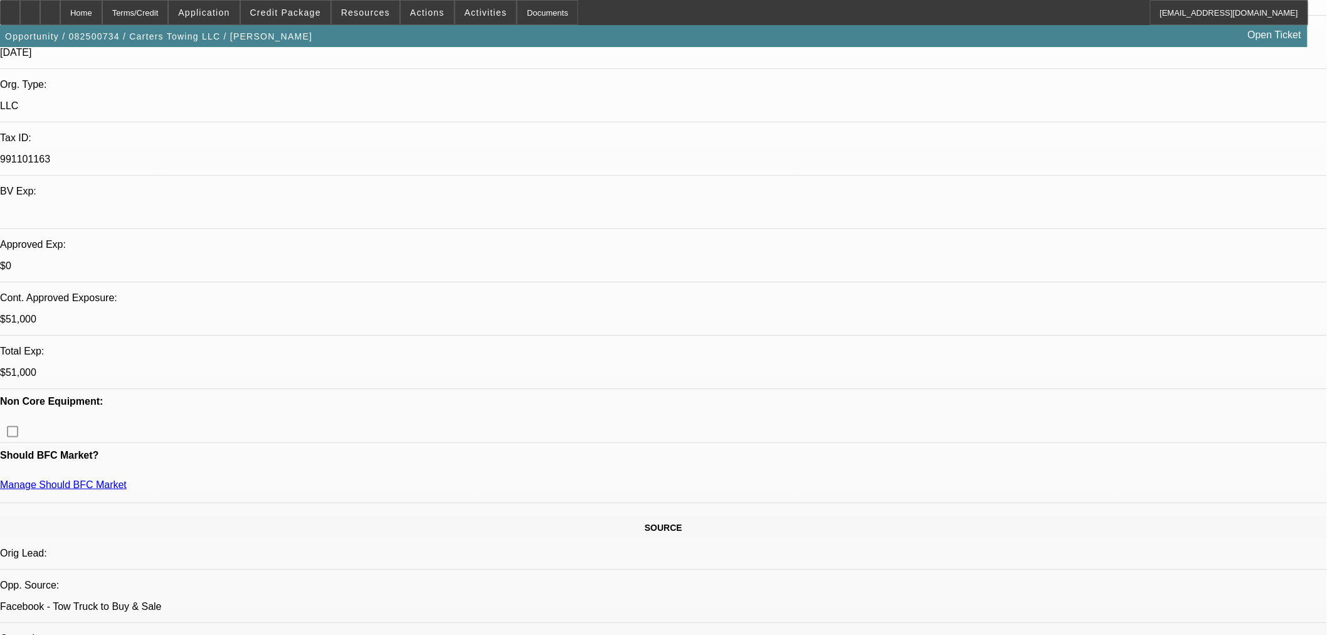
select select "0.15"
select select "2"
select select "0"
select select "6"
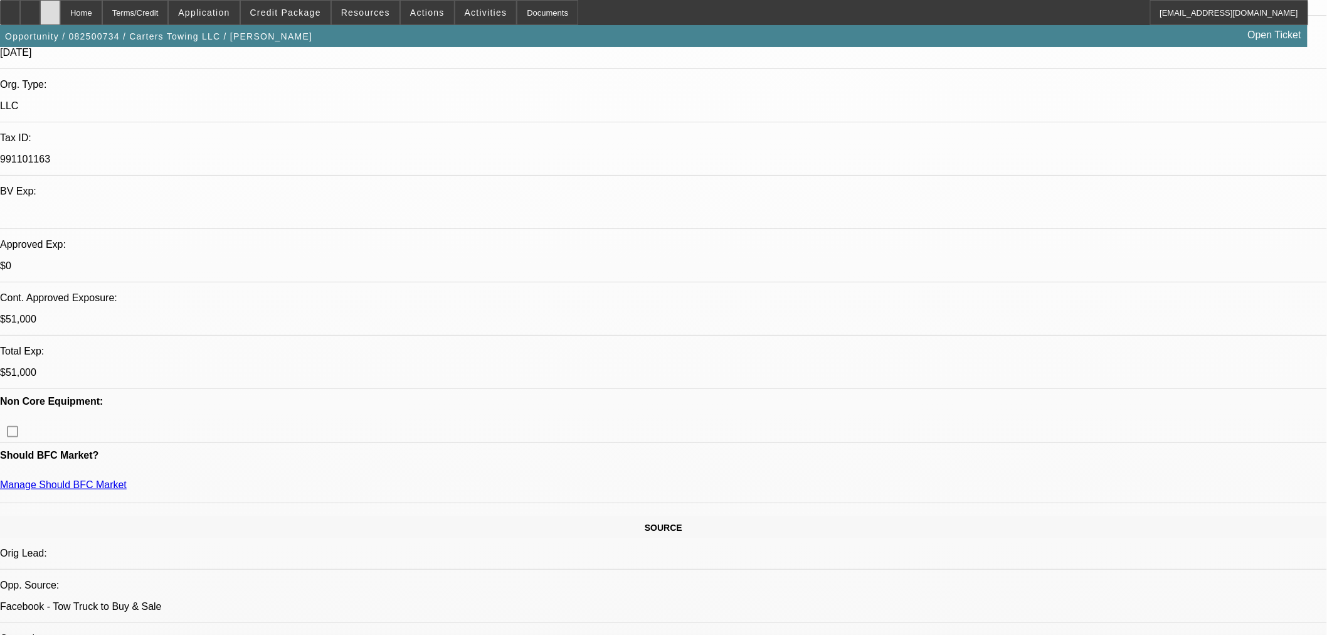
click at [50, 8] on icon at bounding box center [50, 8] width 0 height 0
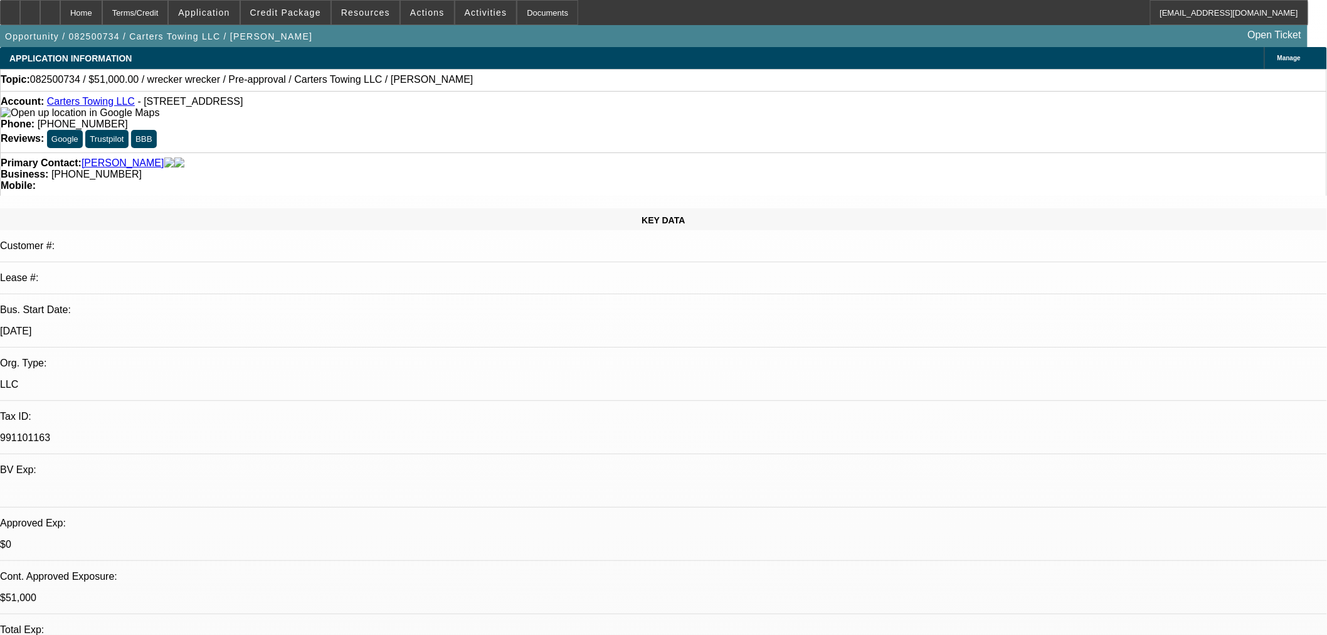
select select "0.15"
select select "2"
select select "0"
select select "6"
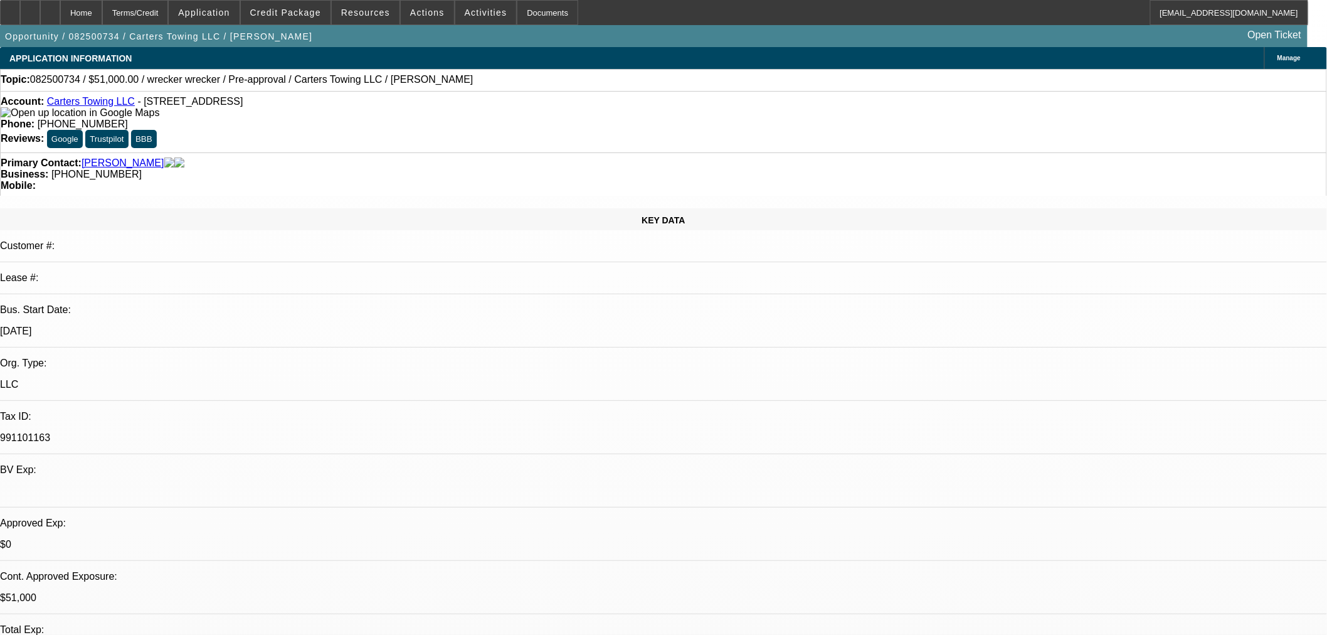
select select "0.15"
select select "2"
select select "0"
select select "6"
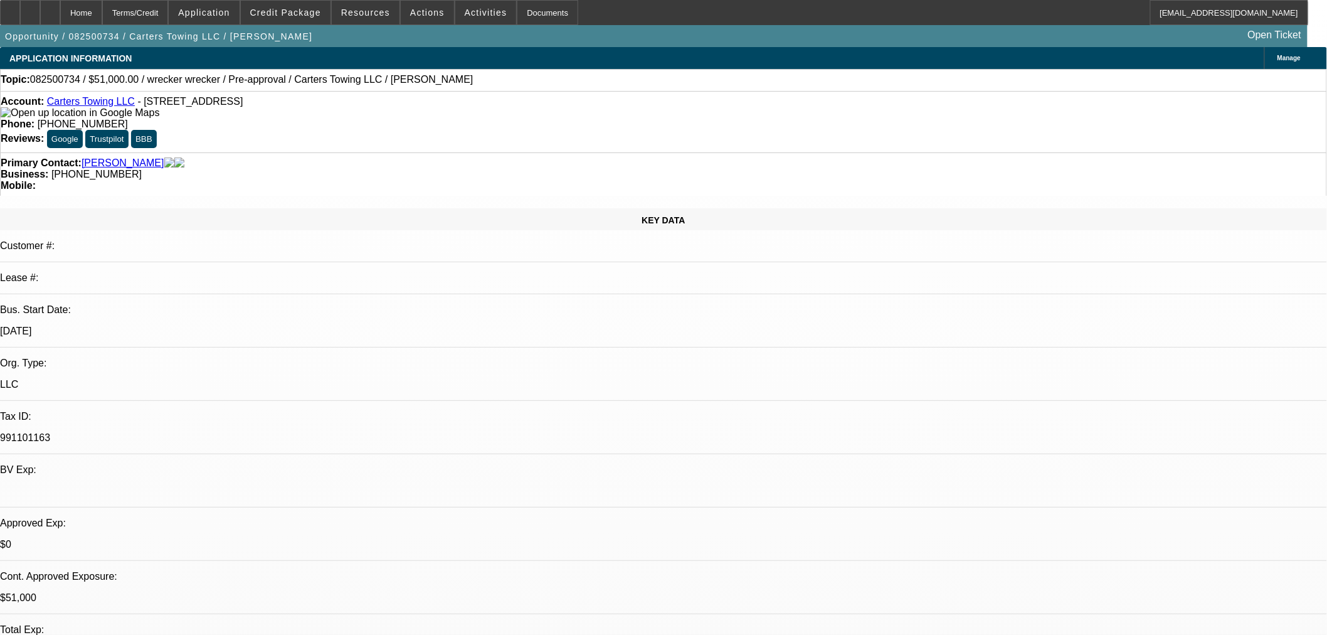
select select "0.15"
select select "2"
select select "0"
select select "6"
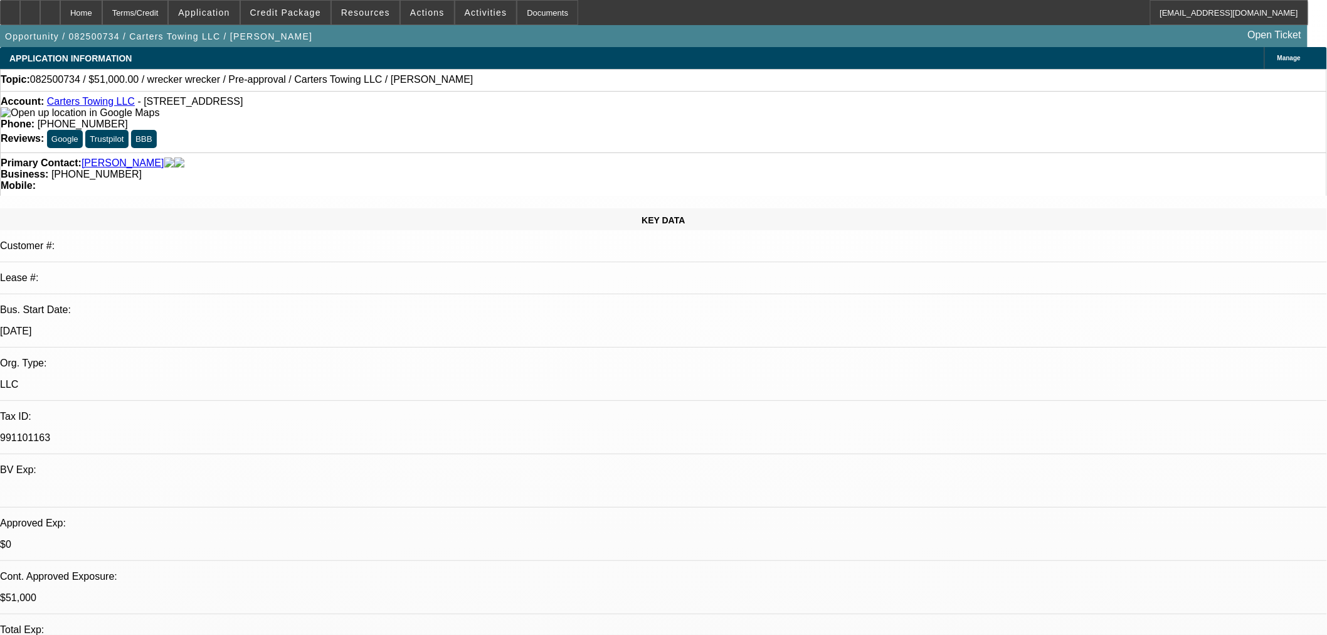
scroll to position [278, 0]
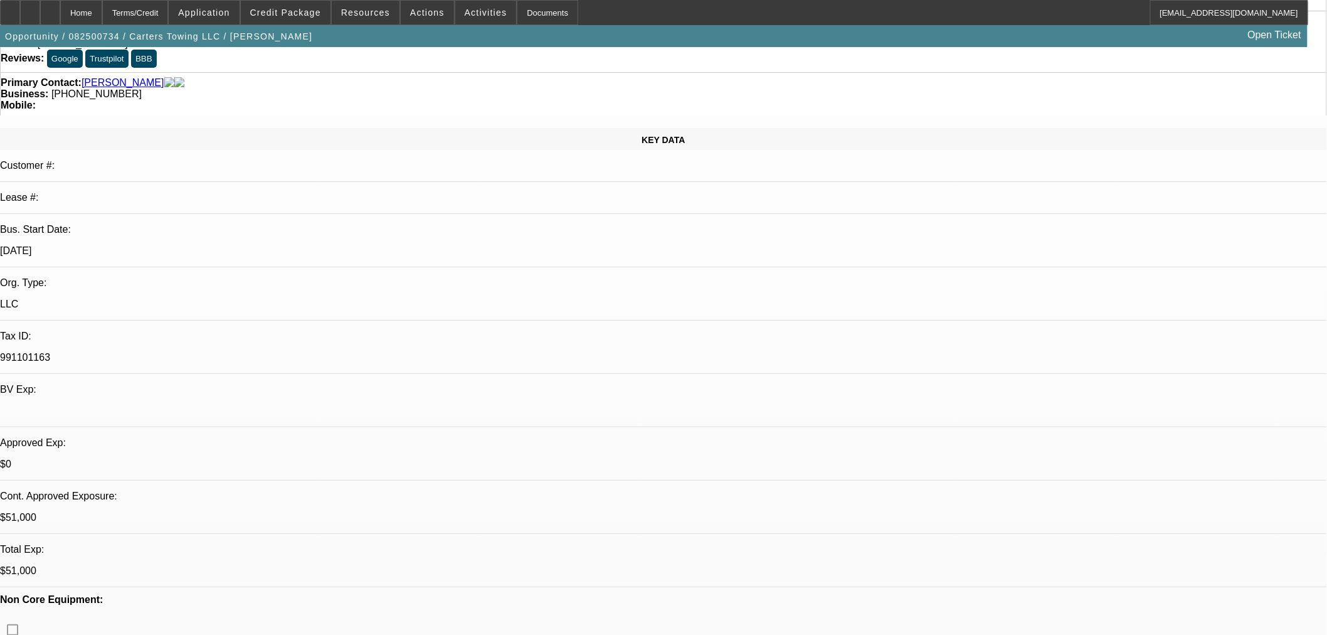
scroll to position [0, 0]
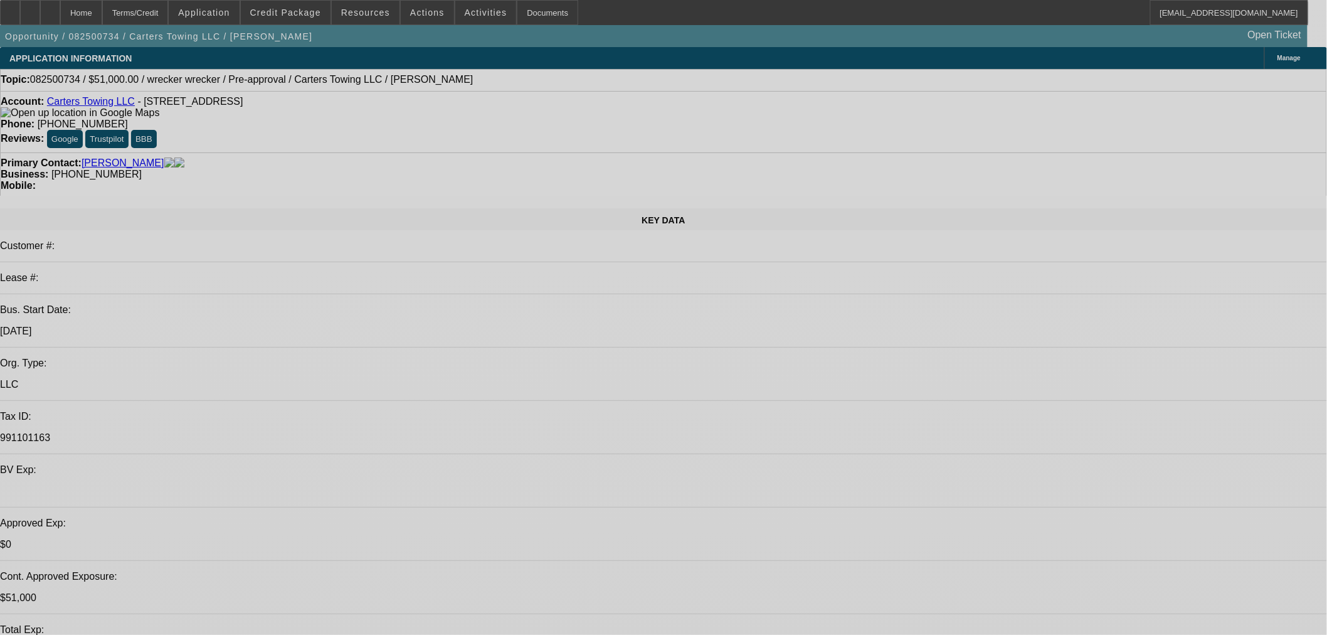
select select "0.15"
select select "2"
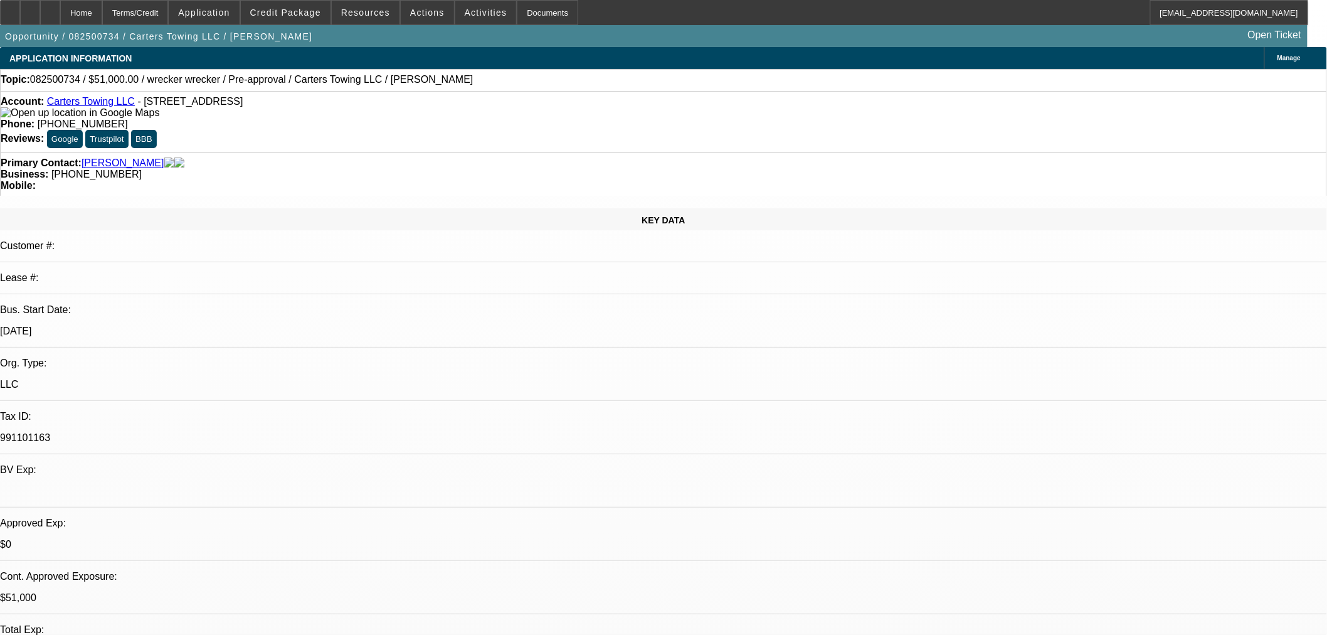
select select "0"
select select "0.15"
select select "2"
select select "0"
select select "0.15"
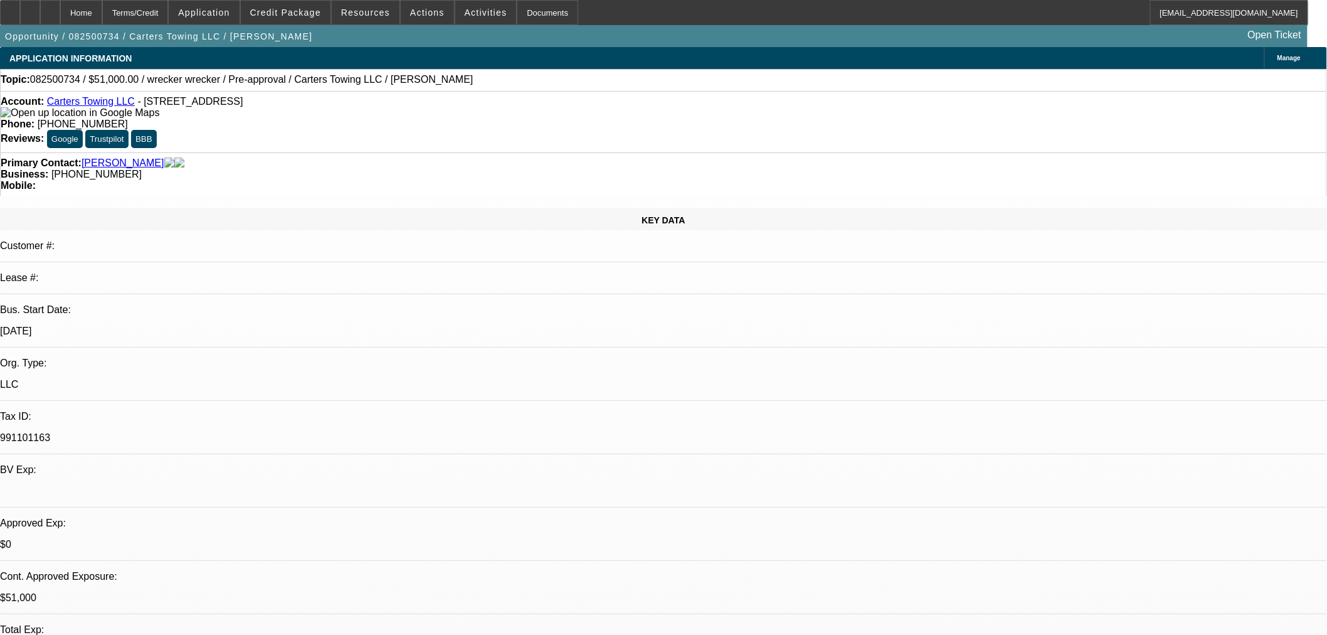
select select "2"
select select "0"
select select "1"
select select "2"
select select "6"
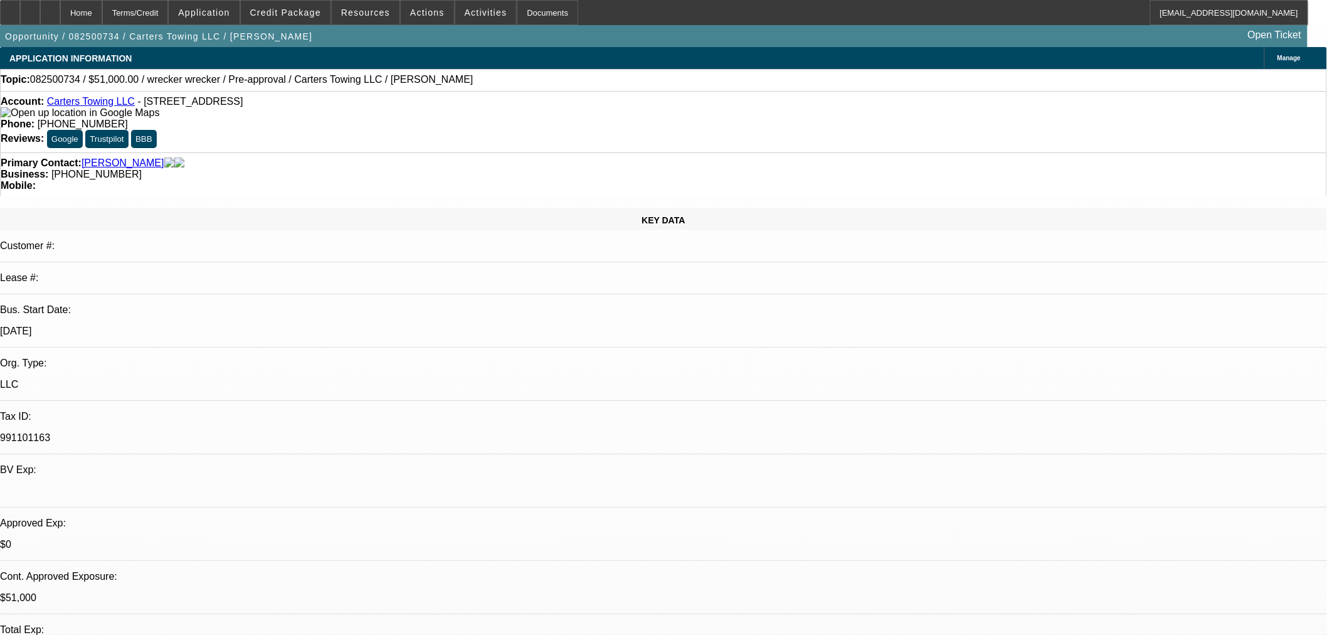
select select "1"
select select "2"
select select "6"
select select "1"
select select "2"
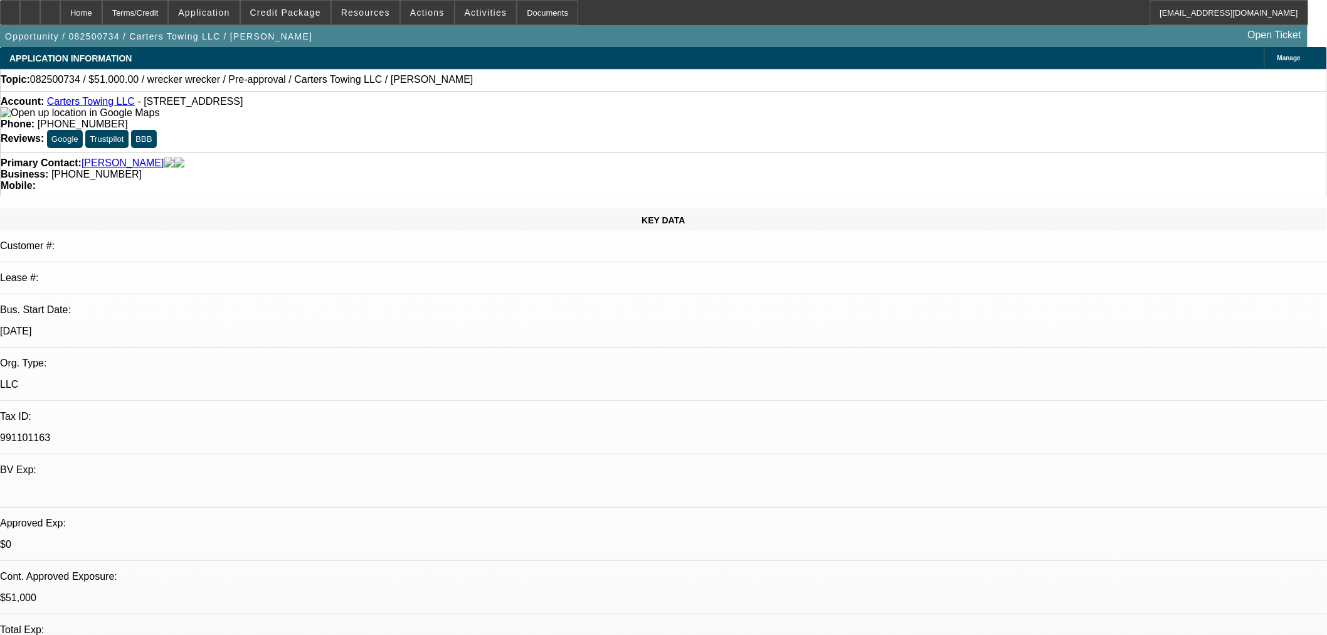
select select "6"
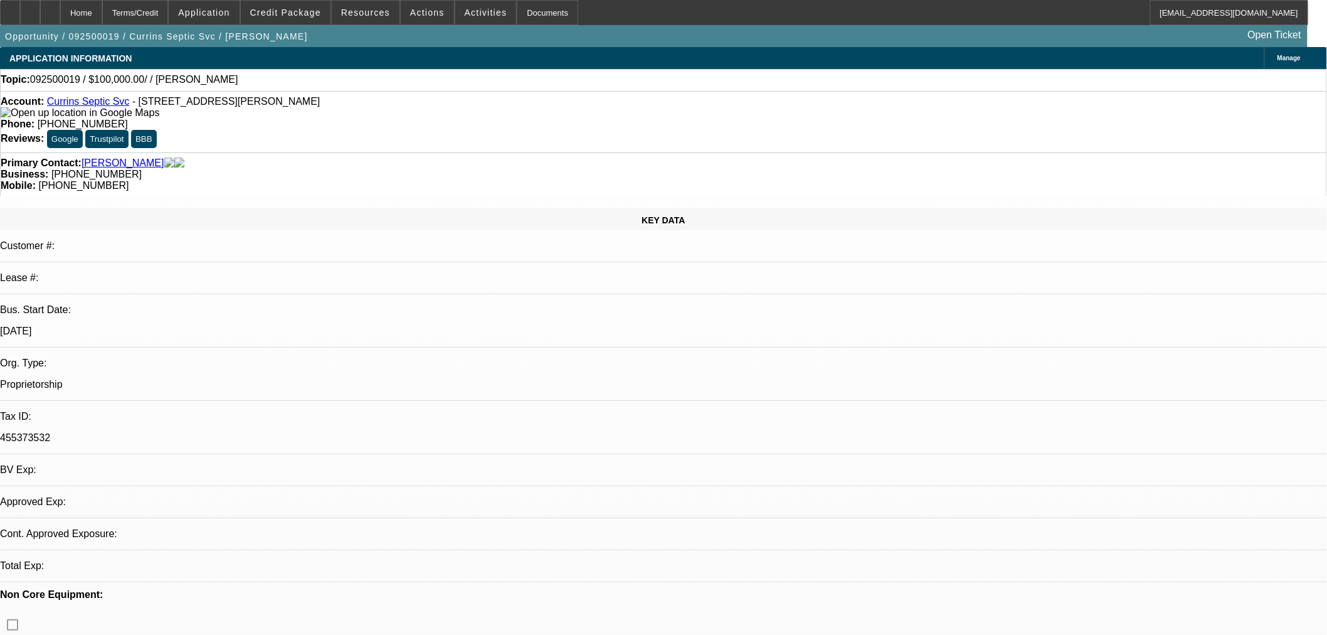
select select "0"
select select "2"
select select "0.1"
select select "4"
